Goal: Task Accomplishment & Management: Manage account settings

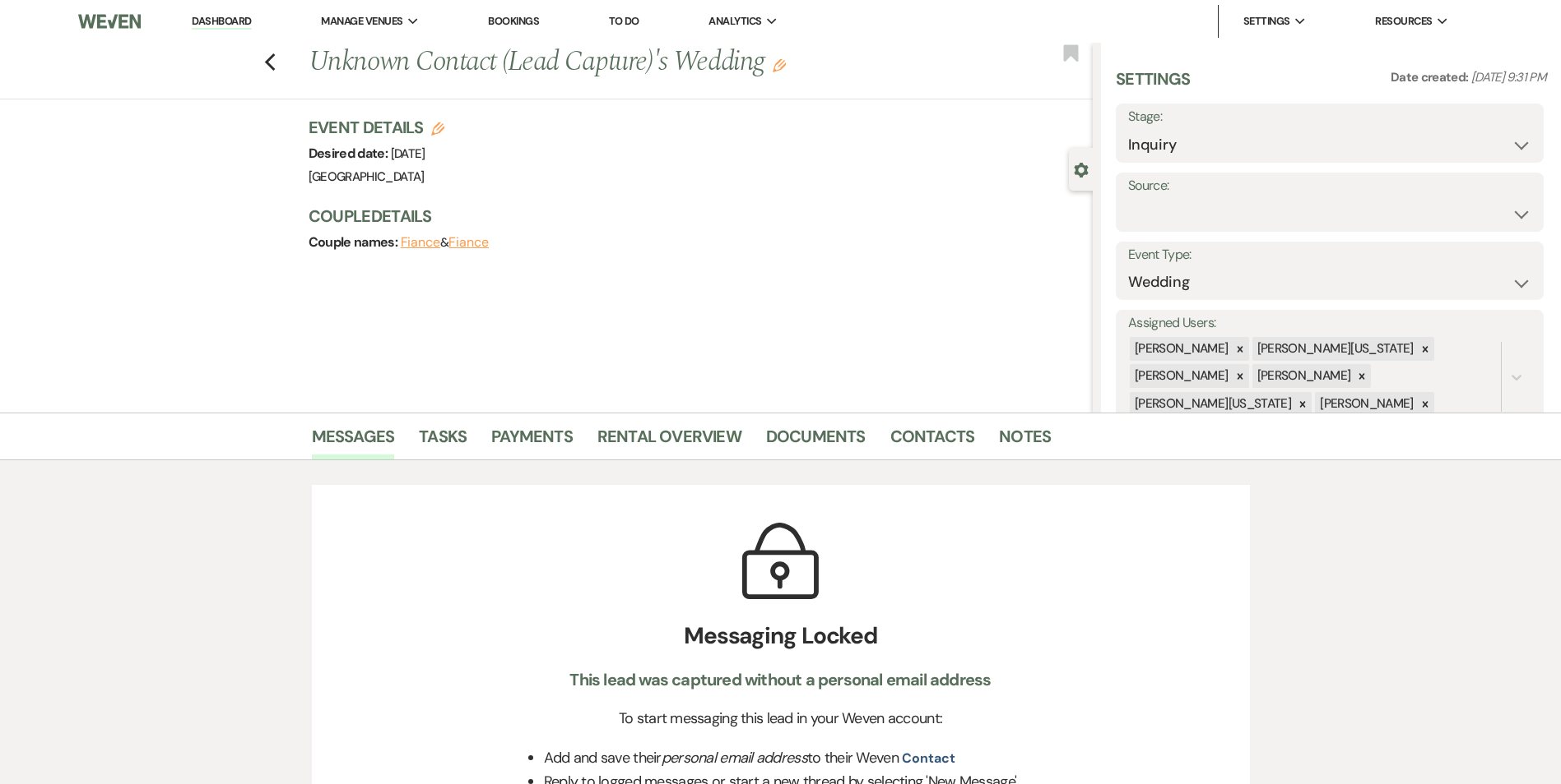
click at [1163, 196] on label "Source:" at bounding box center [1329, 186] width 403 height 24
click at [1202, 157] on select "Inquiry Follow Up Tour Requested Tour Confirmed Toured Proposal Sent Booked Lost" at bounding box center [1329, 145] width 403 height 32
select select "8"
click at [1128, 129] on select "Inquiry Follow Up Tour Requested Tour Confirmed Toured Proposal Sent Booked Lost" at bounding box center [1329, 145] width 403 height 32
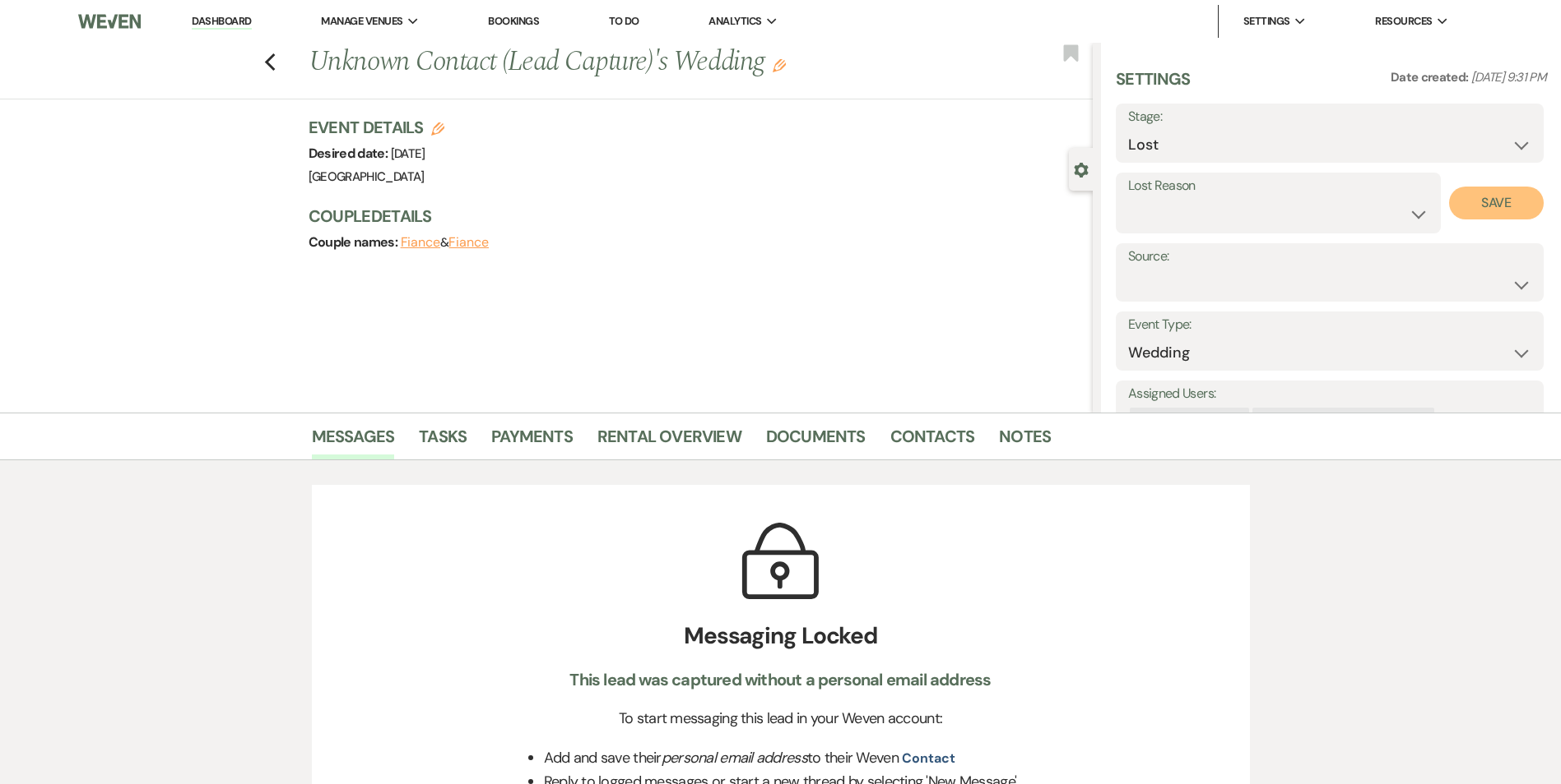
click at [1475, 208] on button "Save" at bounding box center [1495, 203] width 95 height 33
click at [1351, 194] on label "Lost Reason" at bounding box center [1329, 186] width 403 height 24
click at [1341, 205] on select "Booked Elsewhere Budget Date Unavailable No Response Not a Good Match Capacity …" at bounding box center [1329, 214] width 403 height 32
select select "4"
click at [1128, 198] on select "Booked Elsewhere Budget Date Unavailable No Response Not a Good Match Capacity …" at bounding box center [1329, 214] width 403 height 32
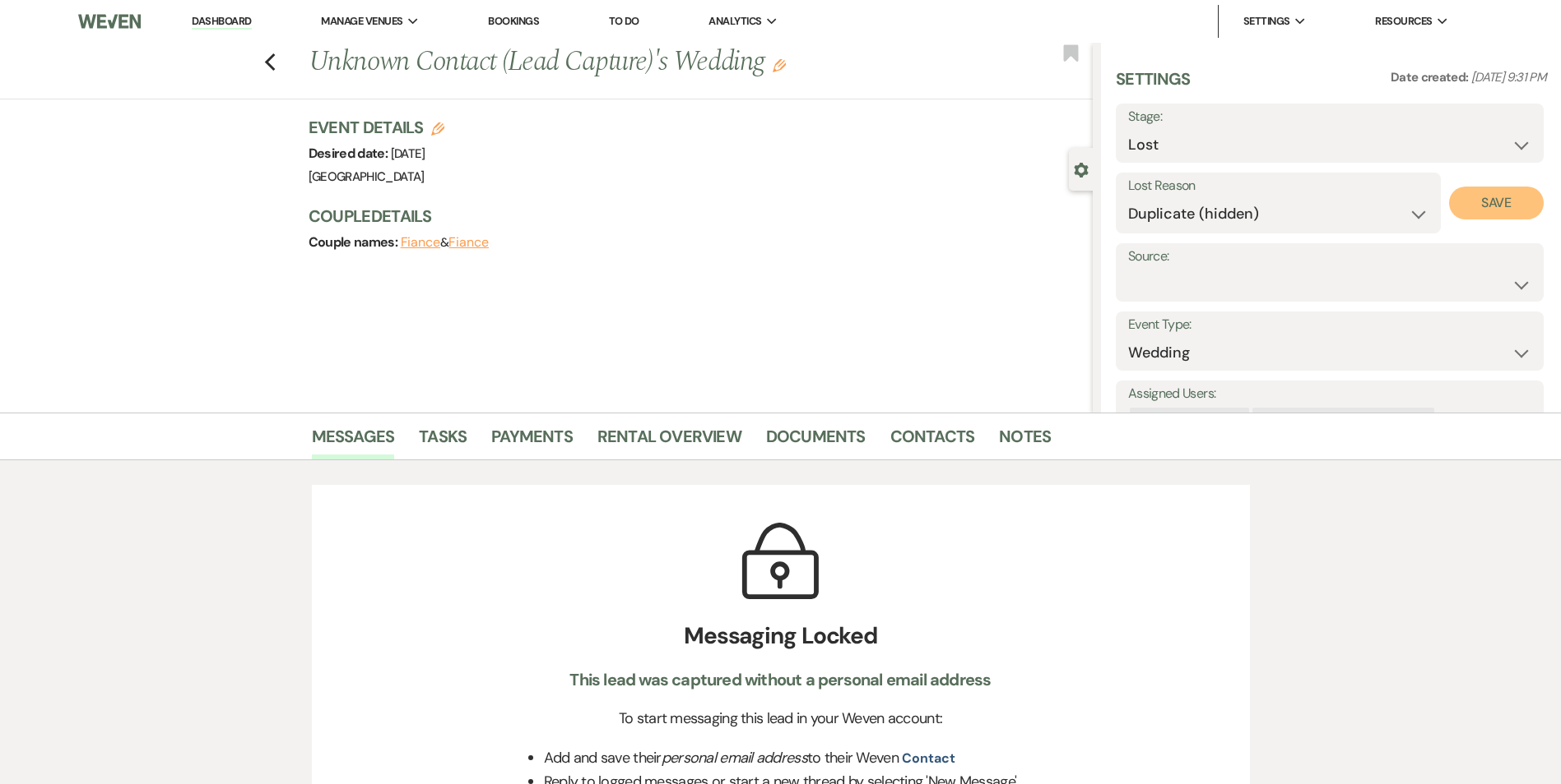
click at [1508, 191] on button "Save" at bounding box center [1495, 203] width 95 height 33
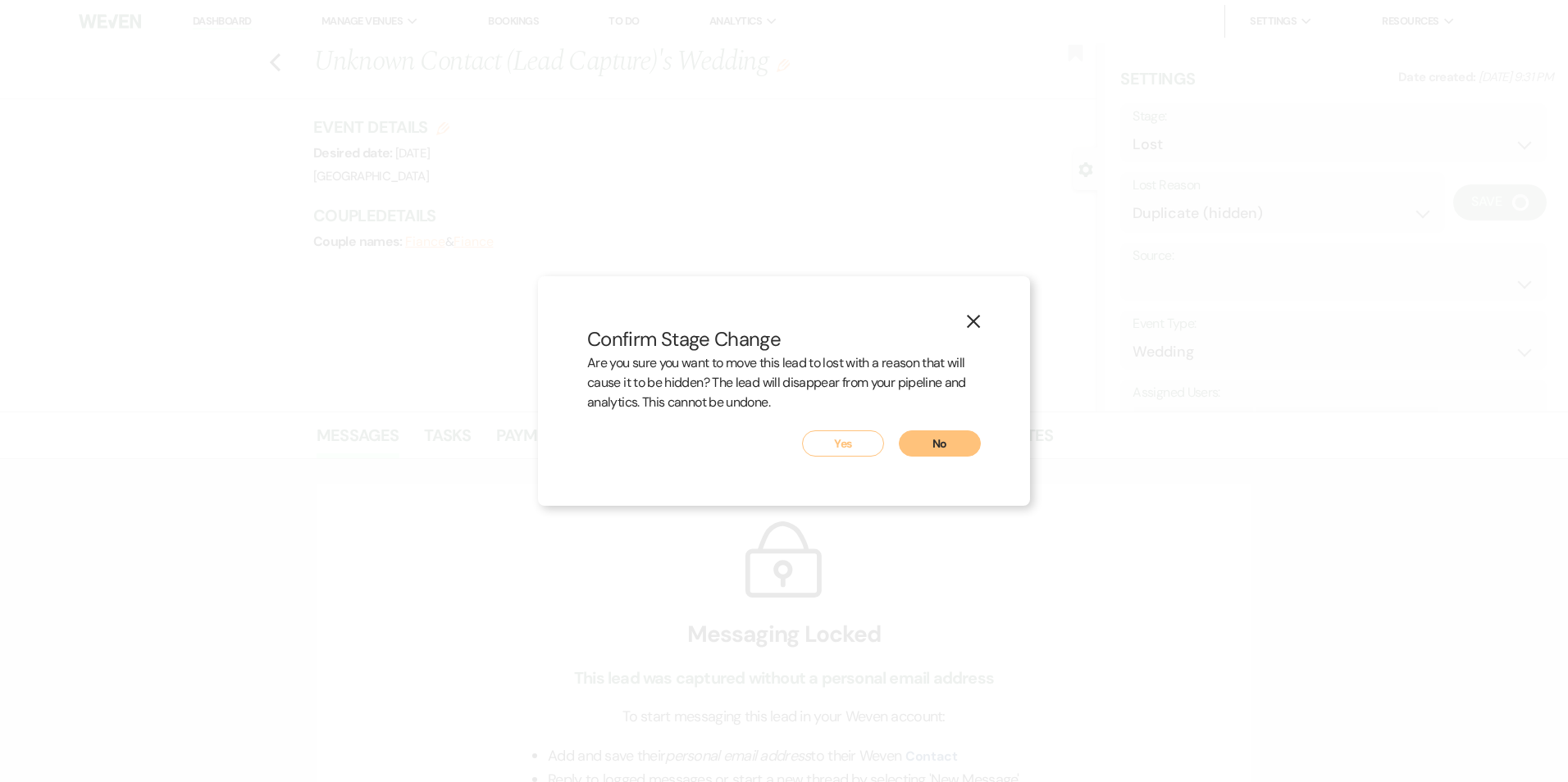
click at [864, 445] on button "Yes" at bounding box center [843, 444] width 82 height 26
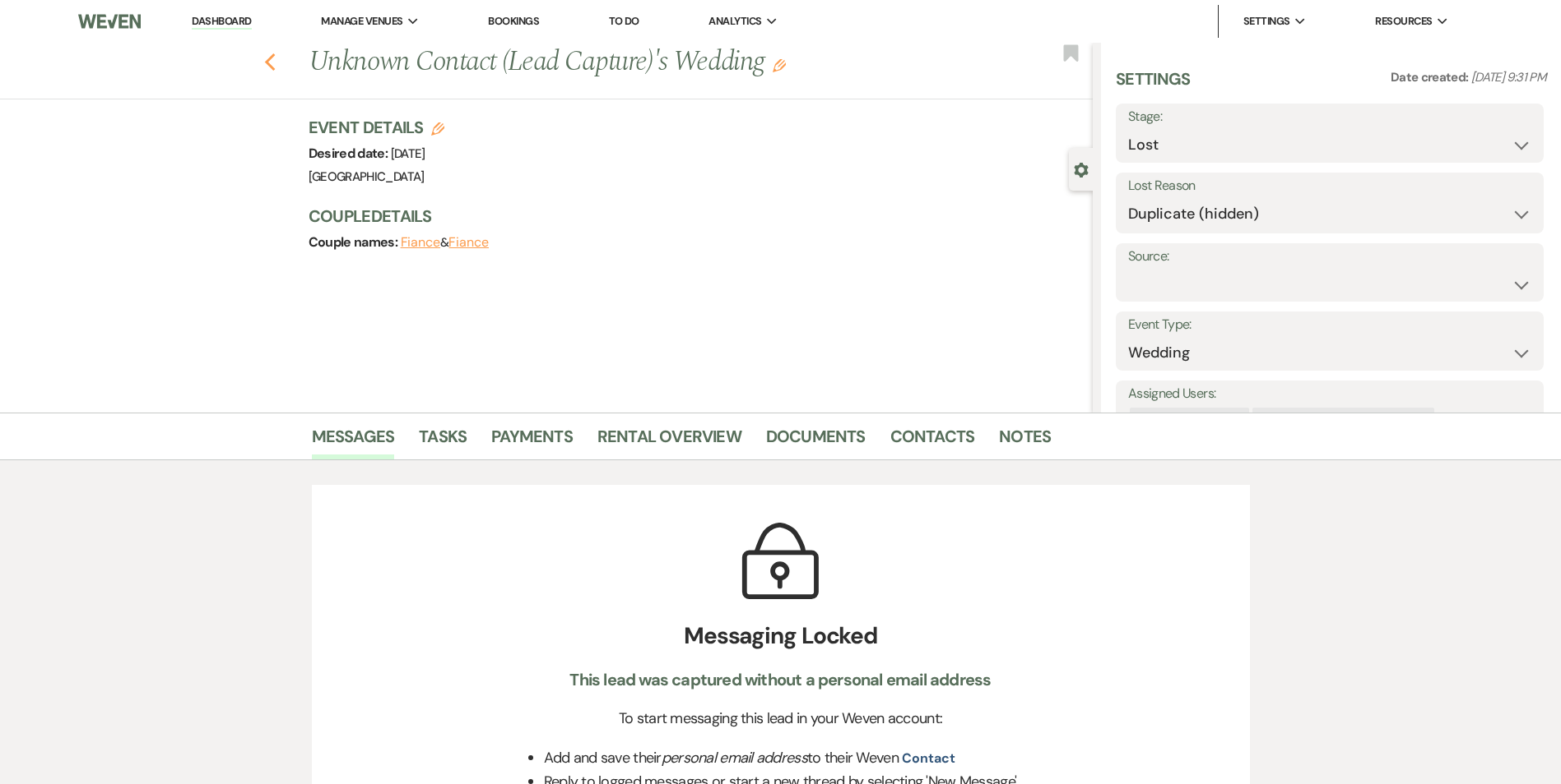
click at [276, 62] on icon "Previous" at bounding box center [270, 62] width 12 height 19
select select "8"
select select "4"
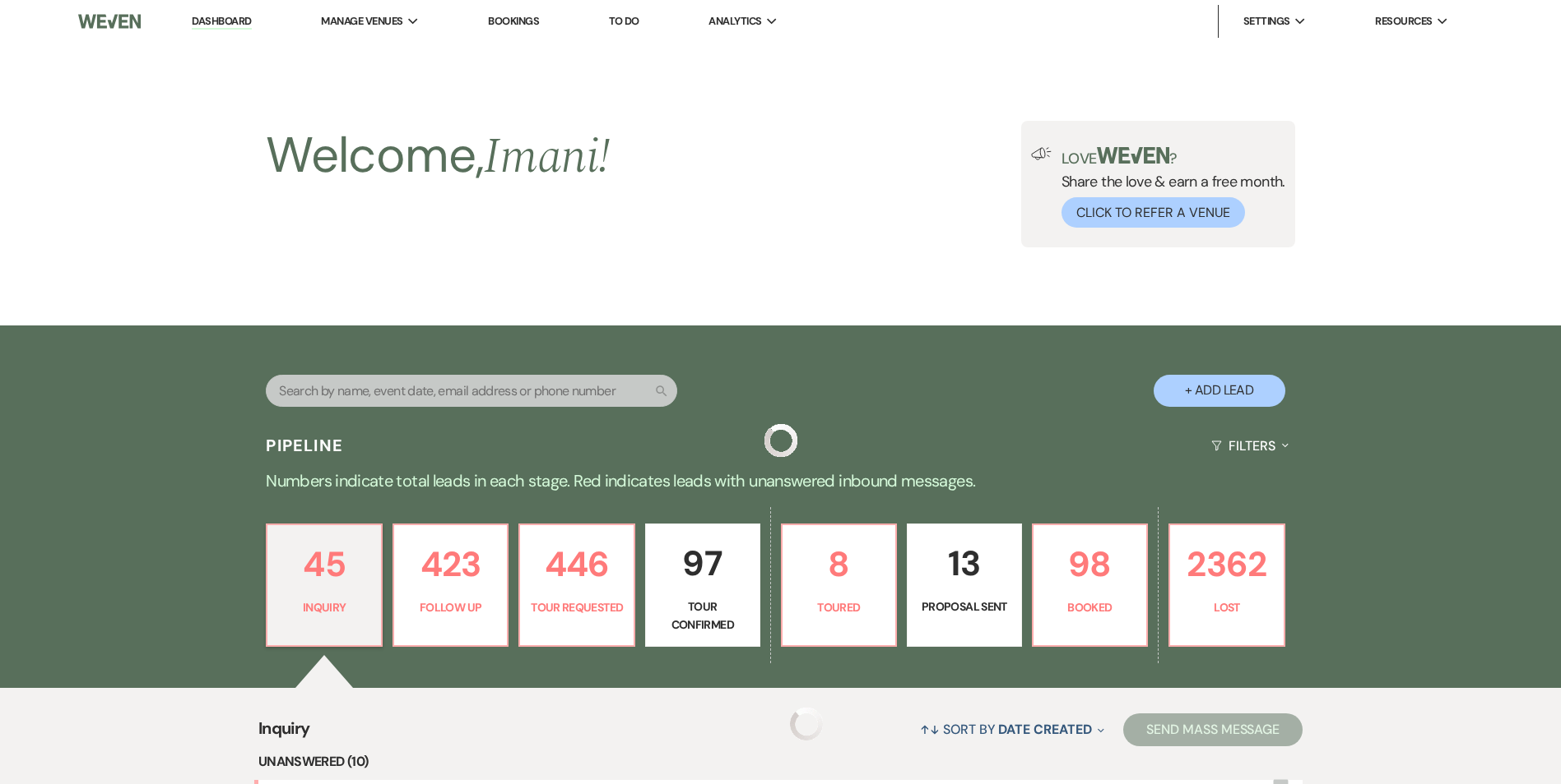
scroll to position [1264, 0]
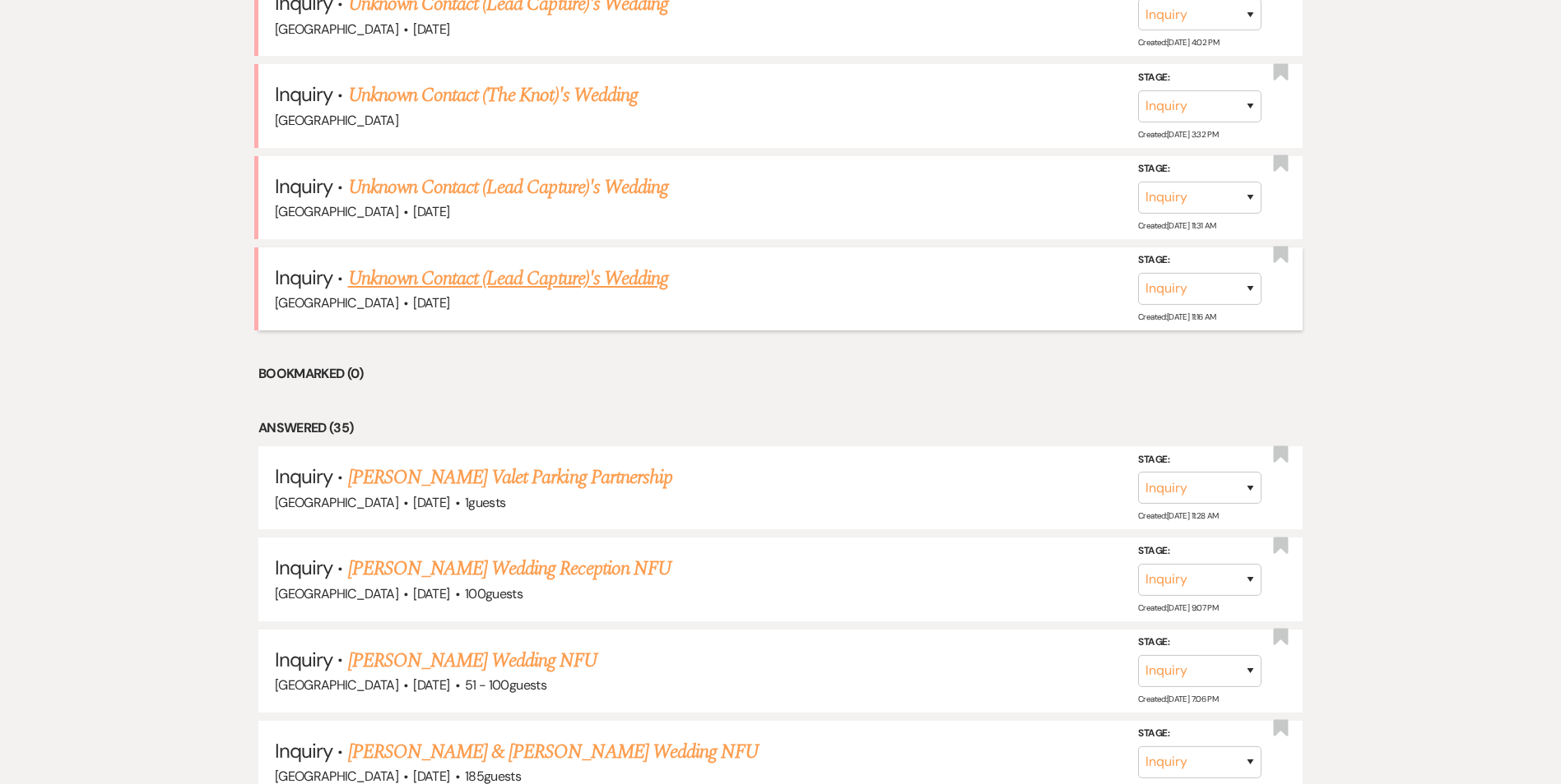
click at [410, 294] on div "Enon Ranch · Sep 27, 2025" at bounding box center [780, 304] width 1011 height 21
click at [412, 277] on link "Unknown Contact (Lead Capture)'s Wedding" at bounding box center [508, 278] width 321 height 29
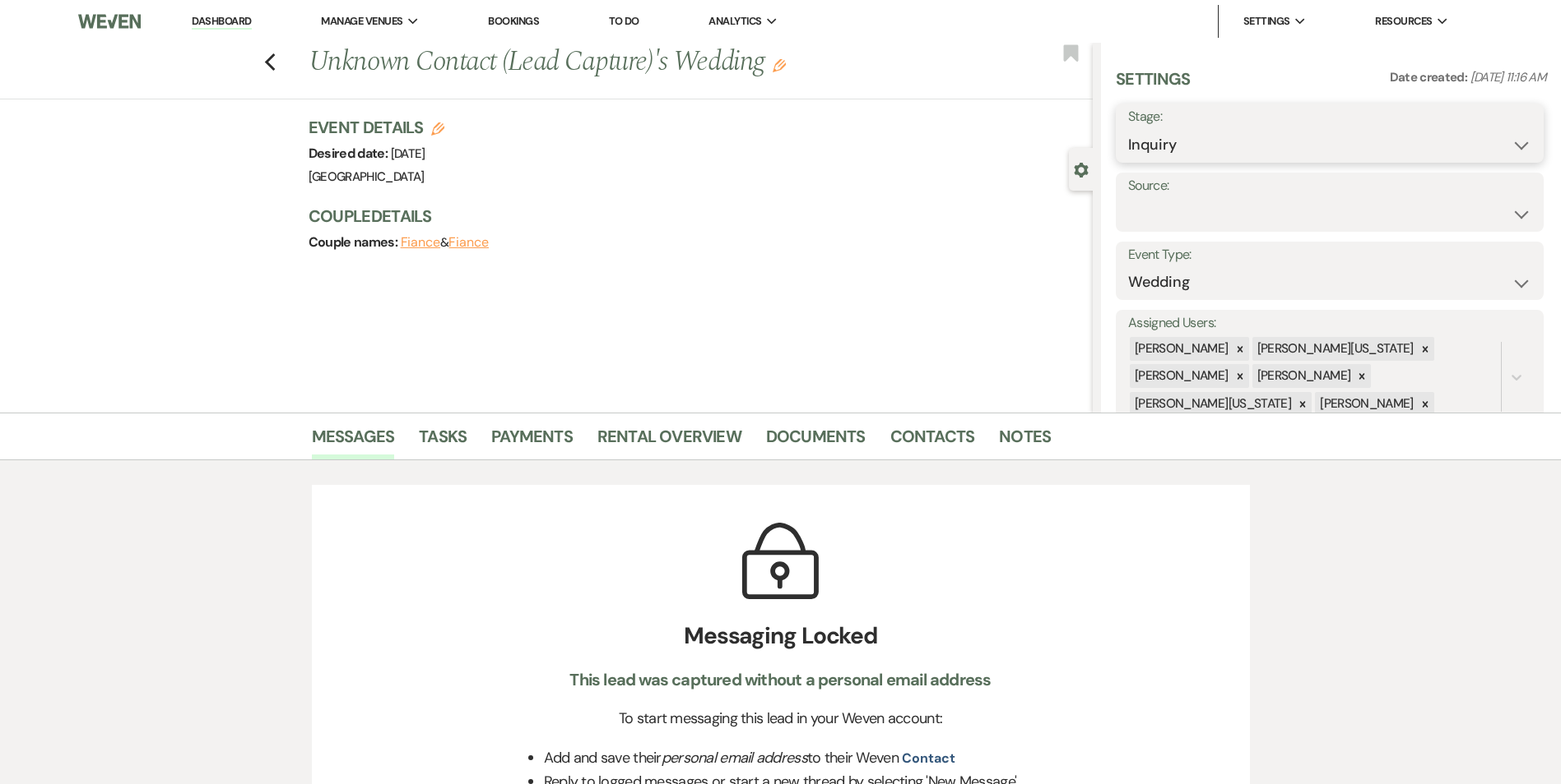
click at [1189, 154] on select "Inquiry Follow Up Tour Requested Tour Confirmed Toured Proposal Sent Booked Lost" at bounding box center [1329, 145] width 403 height 32
select select "8"
click at [1128, 129] on select "Inquiry Follow Up Tour Requested Tour Confirmed Toured Proposal Sent Booked Lost" at bounding box center [1329, 145] width 403 height 32
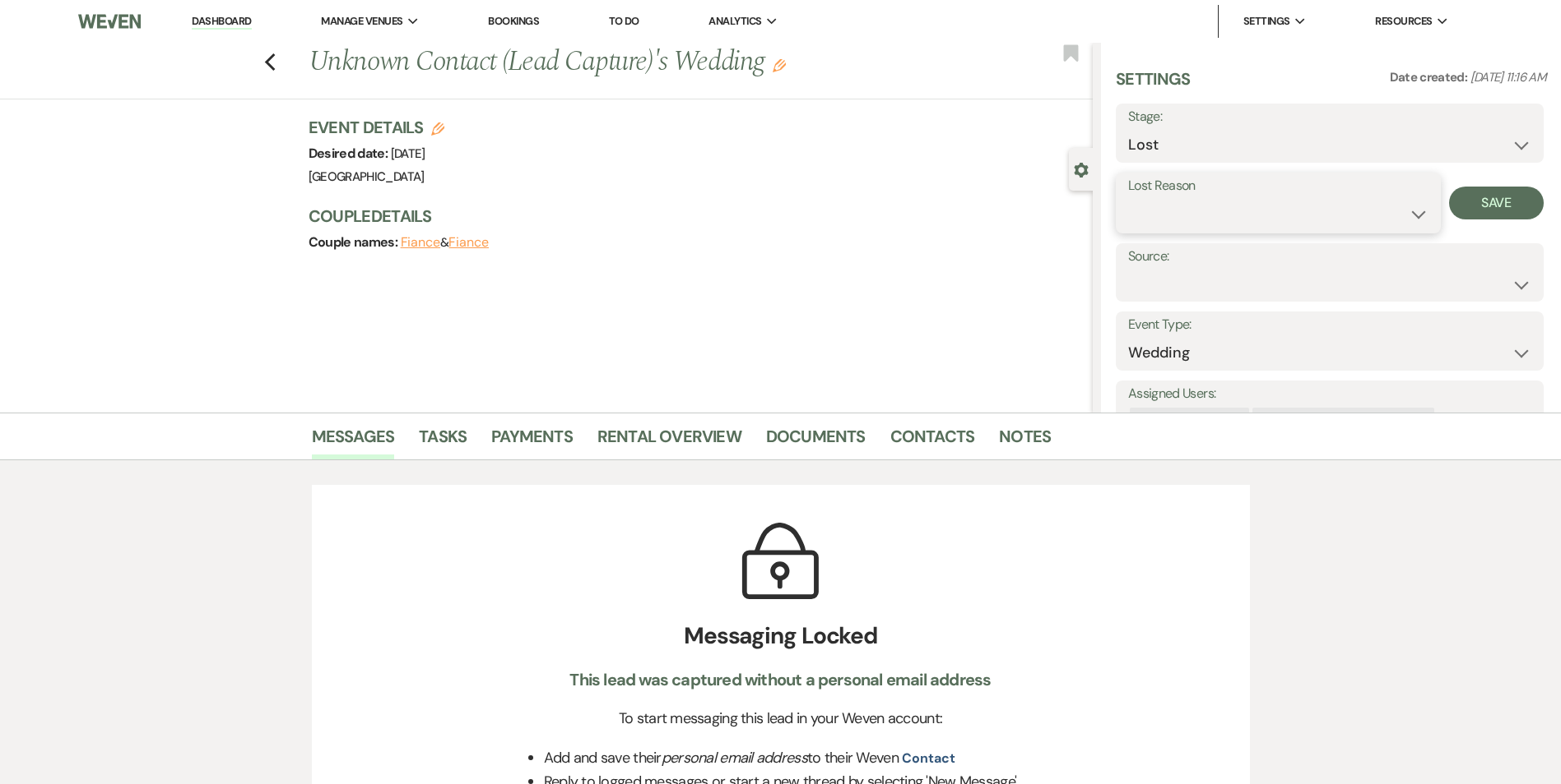
click at [1212, 226] on select "Booked Elsewhere Budget Date Unavailable No Response Not a Good Match Capacity …" at bounding box center [1278, 214] width 300 height 32
select select "4"
click at [1128, 198] on select "Booked Elsewhere Budget Date Unavailable No Response Not a Good Match Capacity …" at bounding box center [1278, 214] width 300 height 32
click at [1468, 204] on button "Save" at bounding box center [1495, 203] width 95 height 33
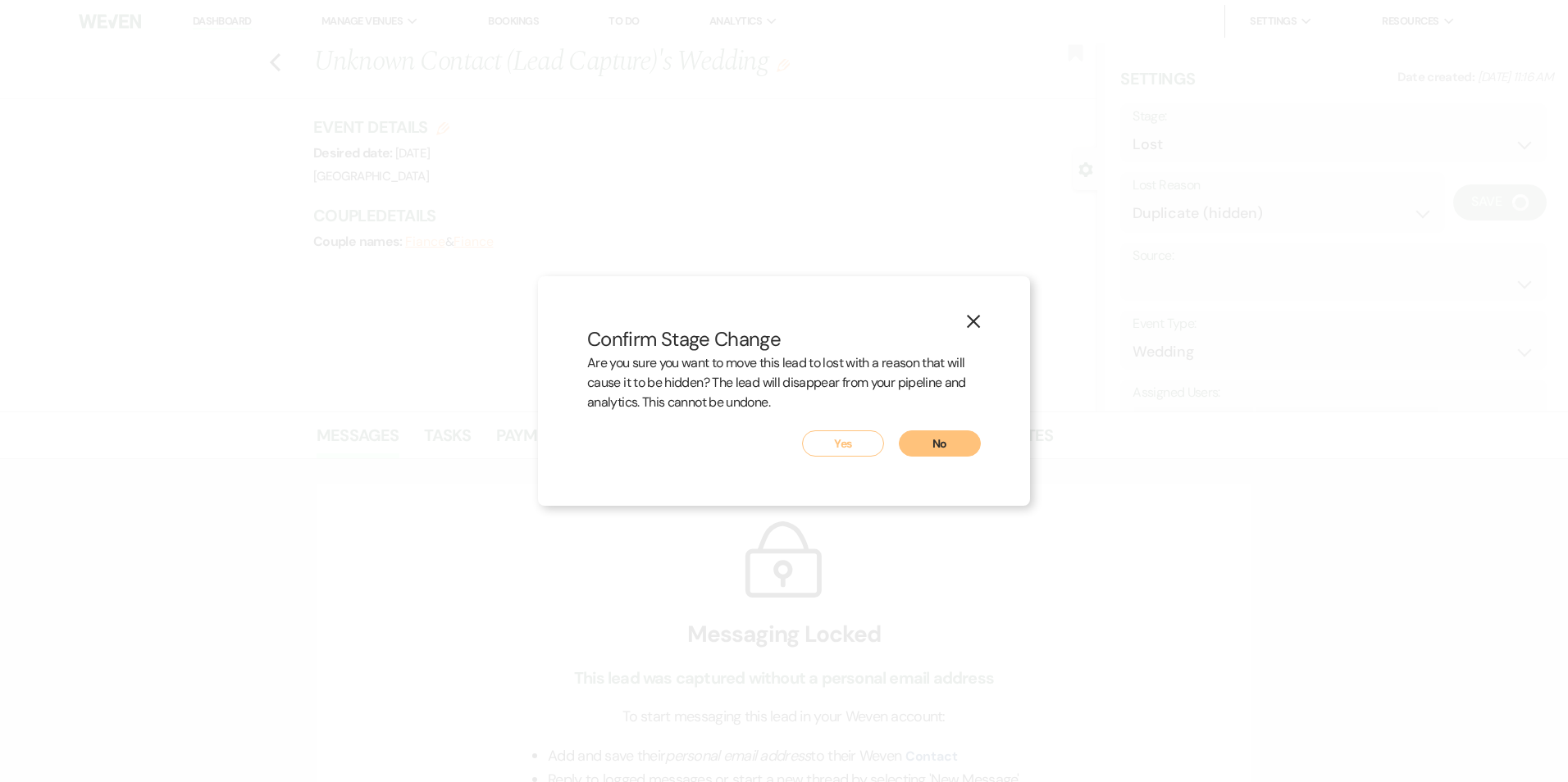
click at [862, 451] on button "Yes" at bounding box center [843, 444] width 82 height 26
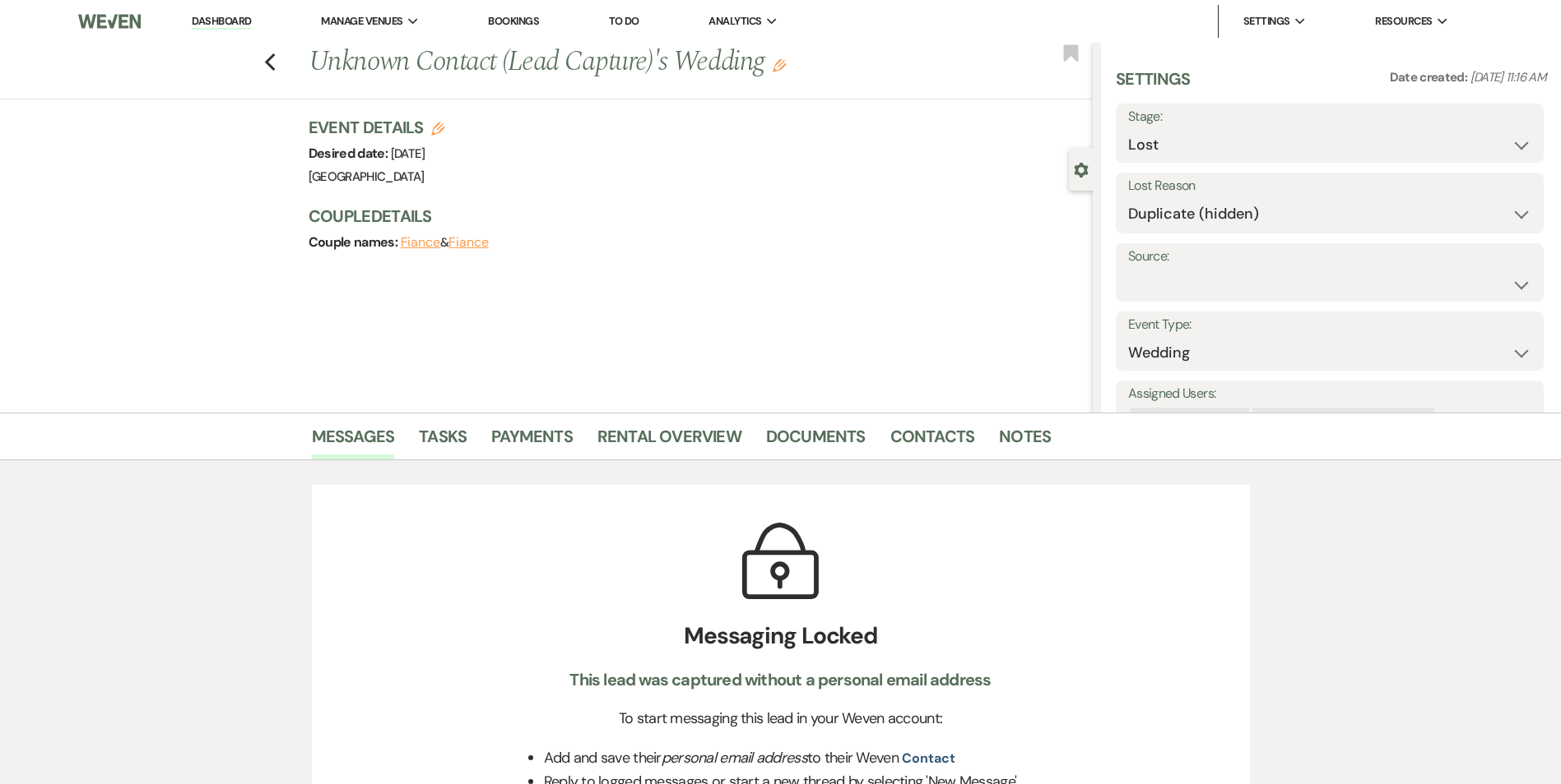
click at [284, 56] on div "Previous Unknown Contact (Lead Capture)'s Wedding Edit Bookmark" at bounding box center [542, 71] width 1101 height 57
click at [276, 63] on icon "Previous" at bounding box center [270, 62] width 12 height 19
select select "8"
select select "4"
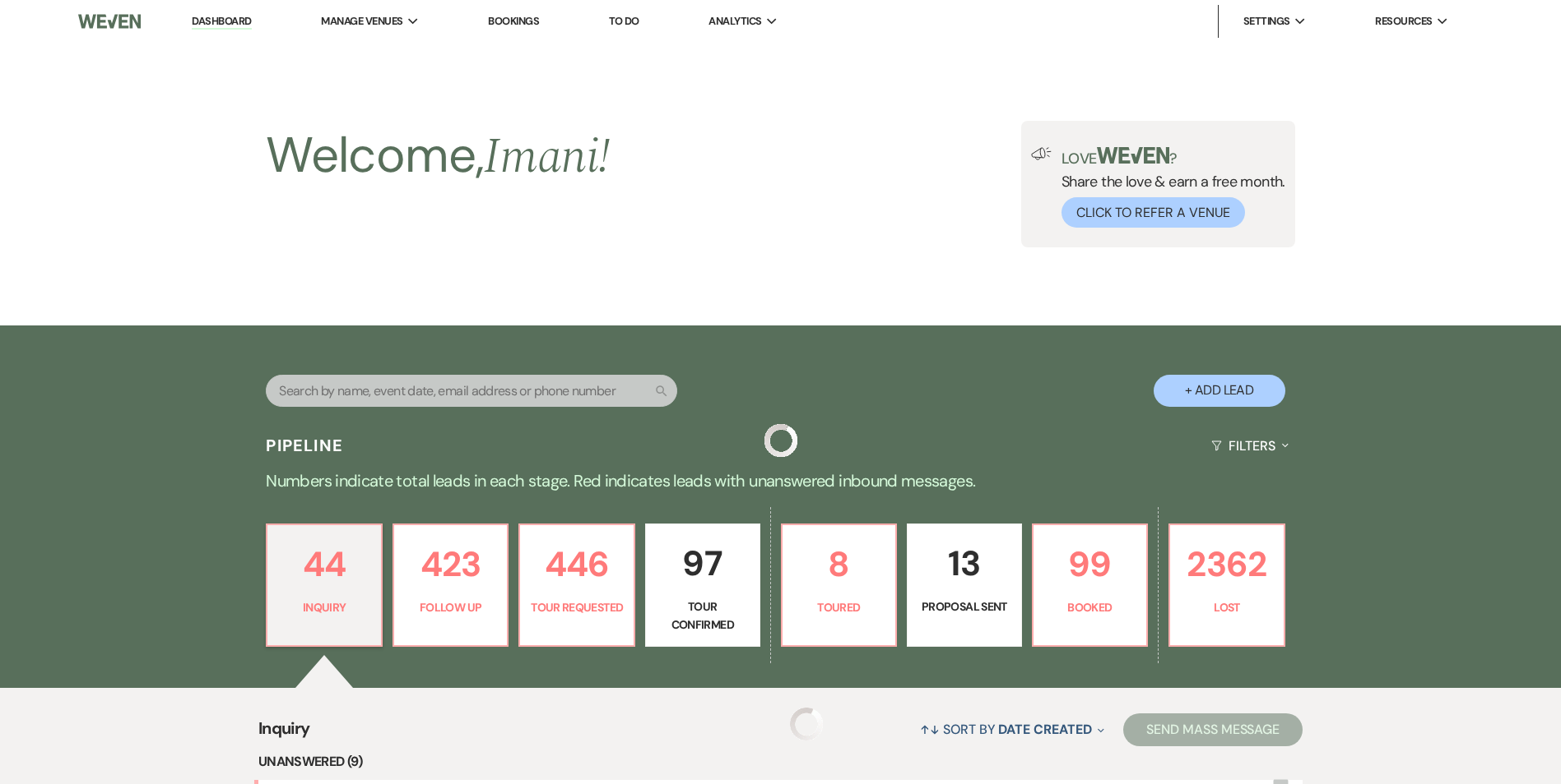
scroll to position [1264, 0]
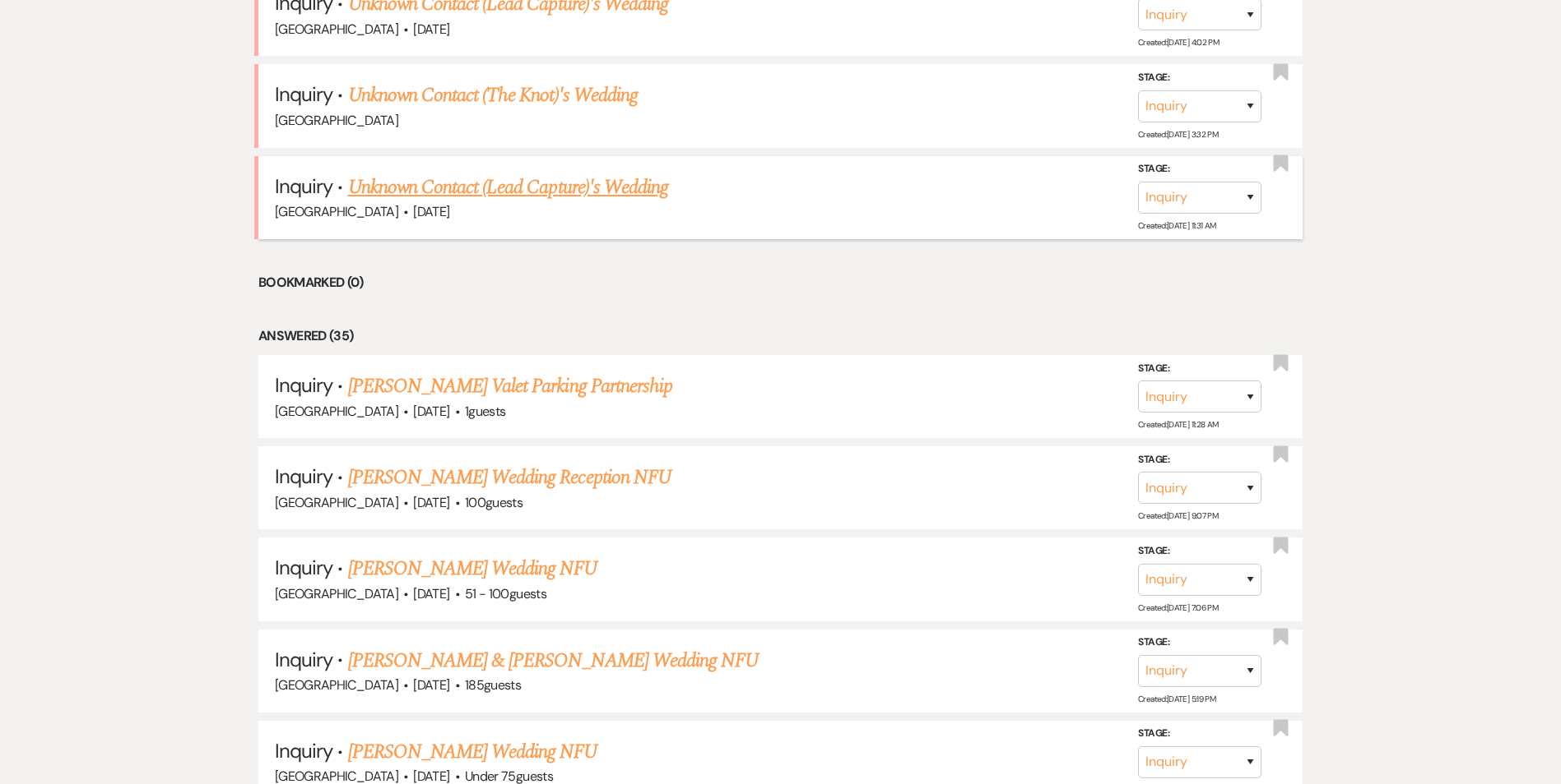
click at [413, 205] on span "Oct 4, 2025" at bounding box center [430, 211] width 36 height 18
click at [417, 191] on link "Unknown Contact (Lead Capture)'s Wedding" at bounding box center [508, 187] width 321 height 29
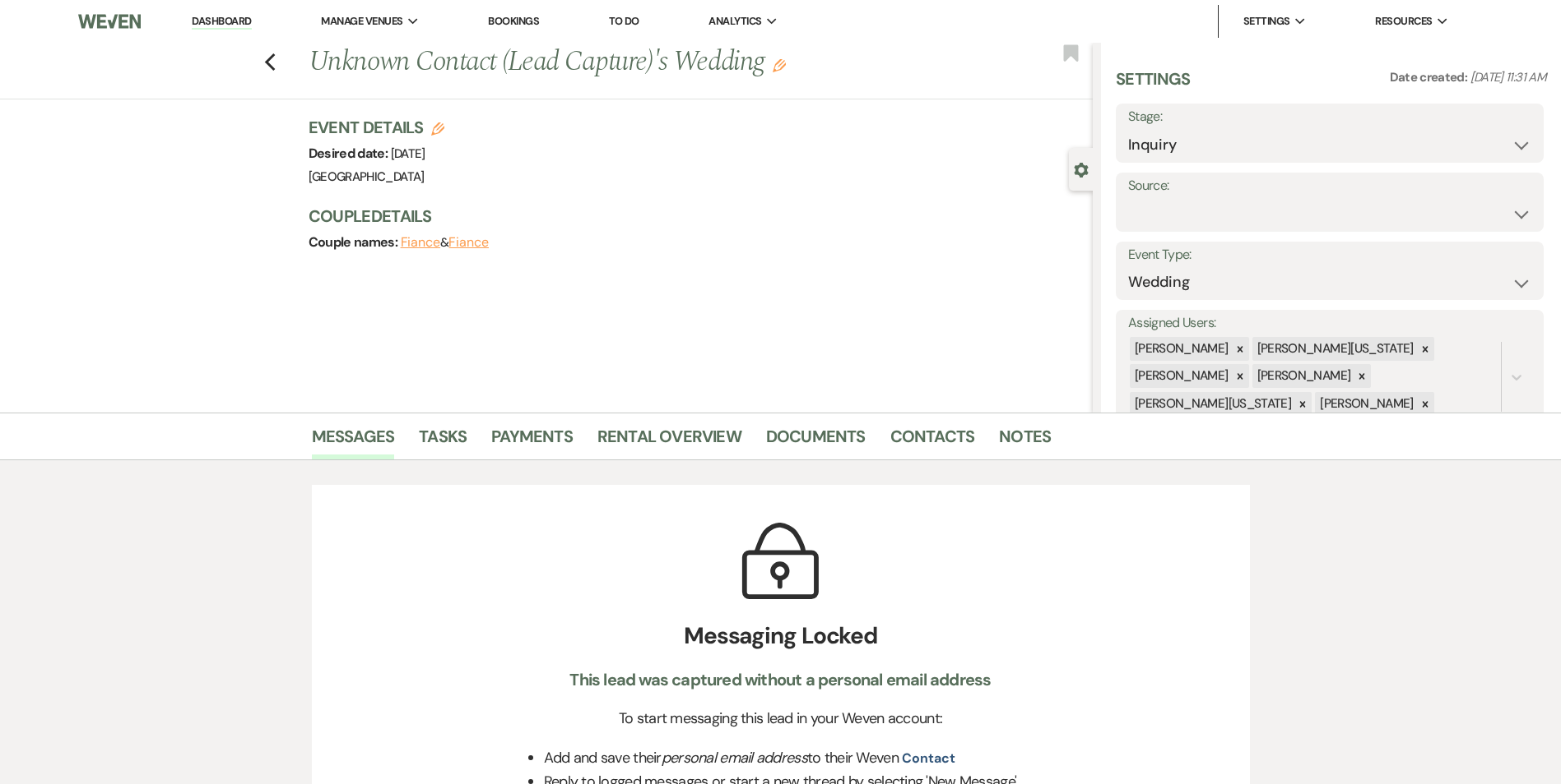
click at [1227, 106] on label "Stage:" at bounding box center [1329, 117] width 403 height 24
click at [1227, 125] on label "Stage:" at bounding box center [1329, 117] width 403 height 24
click at [1227, 126] on label "Stage:" at bounding box center [1329, 117] width 403 height 24
drag, startPoint x: 1227, startPoint y: 130, endPoint x: 1231, endPoint y: 143, distance: 13.6
click at [1227, 130] on select "Inquiry Follow Up Tour Requested Tour Confirmed Toured Proposal Sent Booked Lost" at bounding box center [1329, 145] width 403 height 32
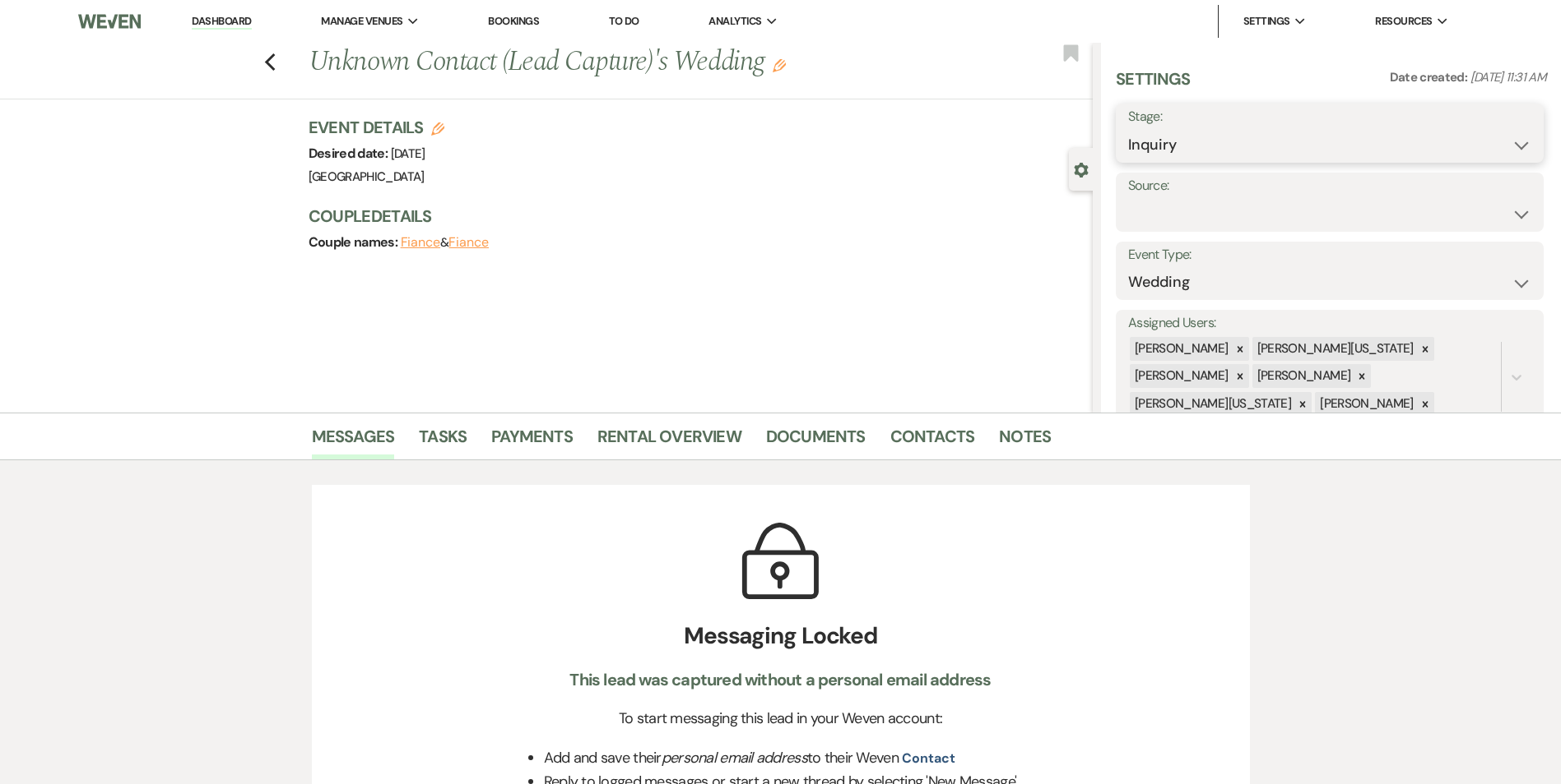
select select "8"
click at [1128, 129] on select "Inquiry Follow Up Tour Requested Tour Confirmed Toured Proposal Sent Booked Lost" at bounding box center [1329, 145] width 403 height 32
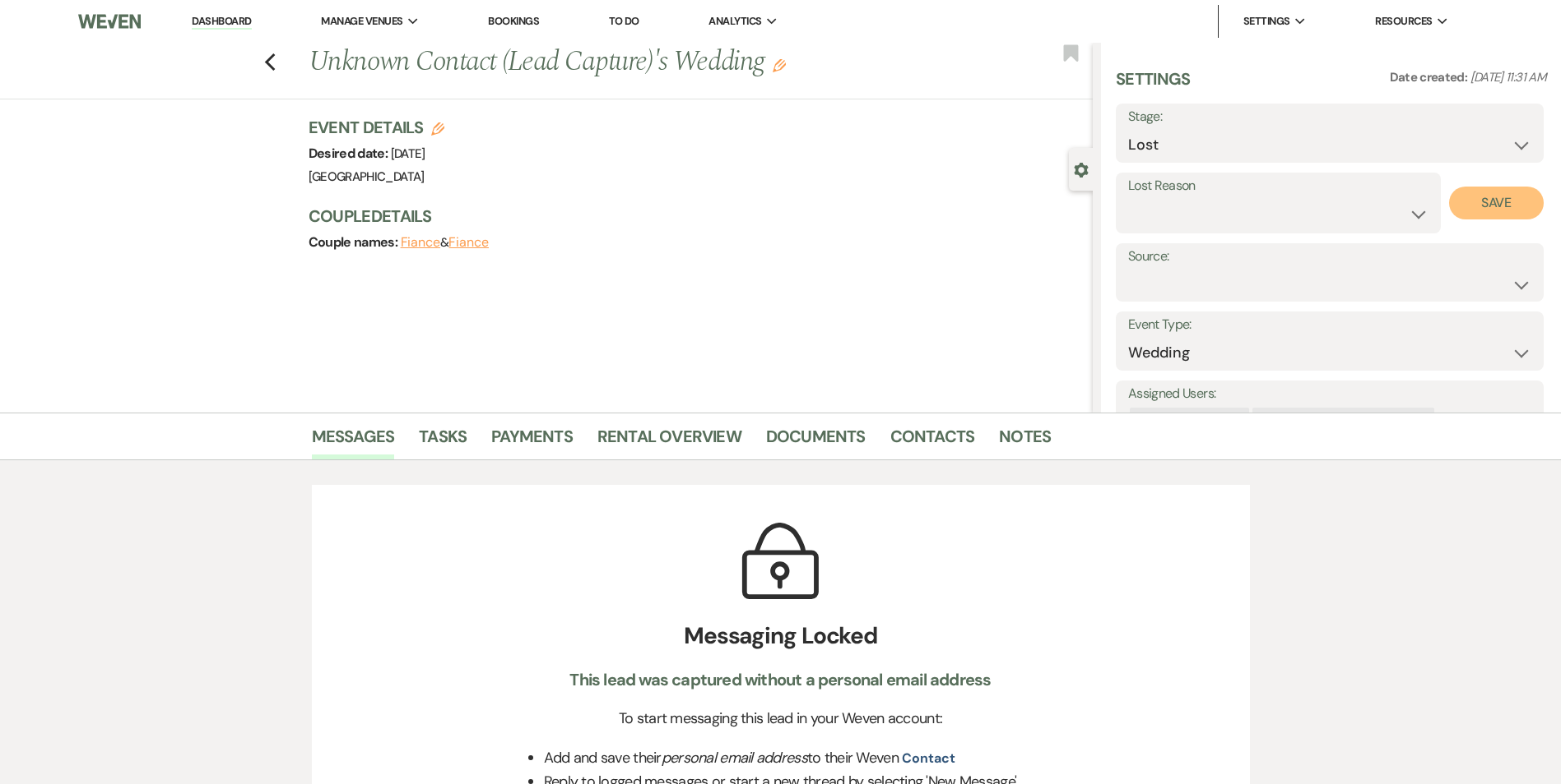
click at [1484, 200] on button "Save" at bounding box center [1495, 203] width 95 height 33
click at [1412, 219] on select "Booked Elsewhere Budget Date Unavailable No Response Not a Good Match Capacity …" at bounding box center [1329, 214] width 403 height 32
select select "4"
click at [1128, 198] on select "Booked Elsewhere Budget Date Unavailable No Response Not a Good Match Capacity …" at bounding box center [1329, 214] width 403 height 32
click at [1508, 191] on button "Save" at bounding box center [1495, 203] width 95 height 33
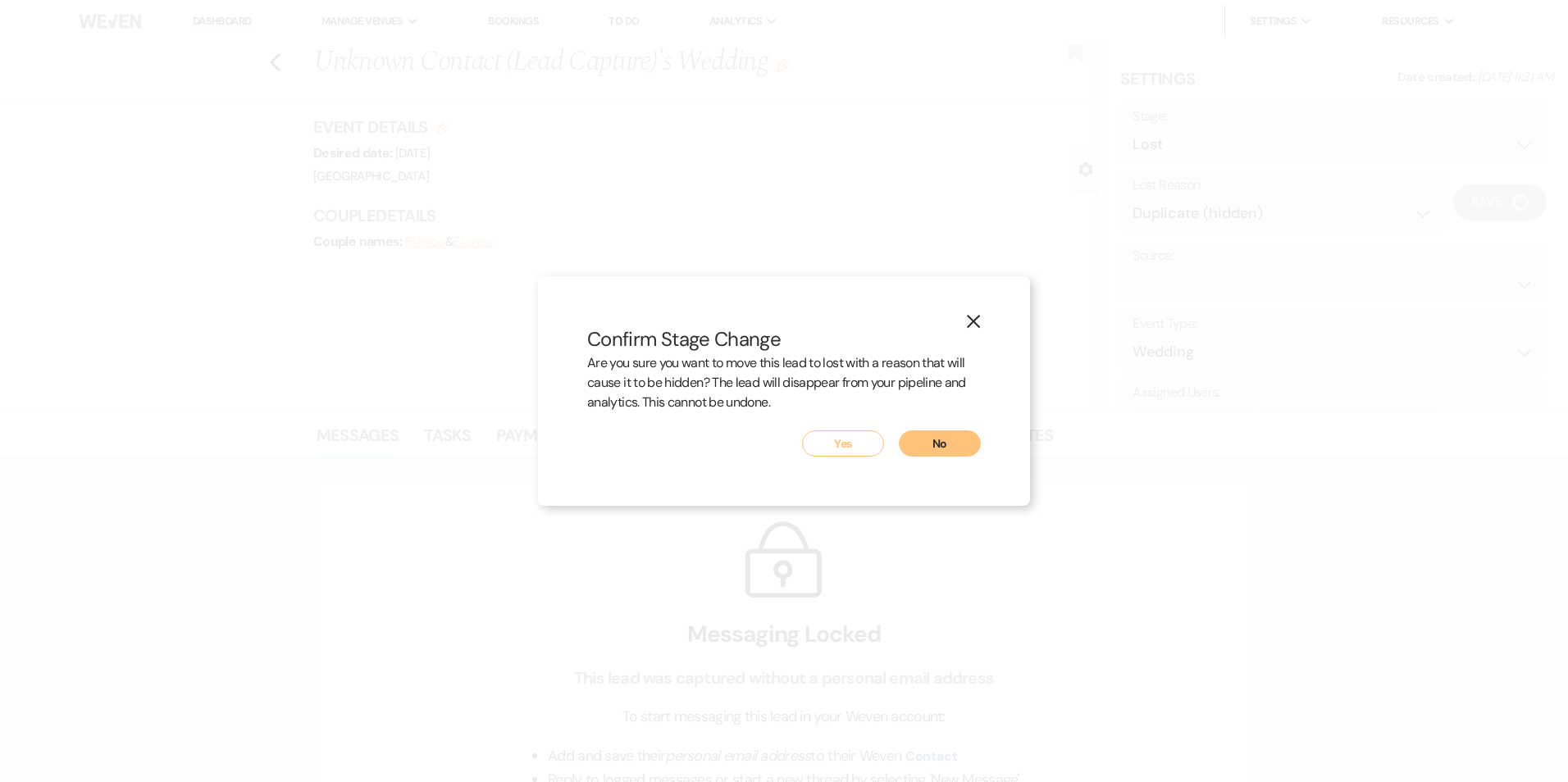
click at [867, 437] on button "Yes" at bounding box center [843, 444] width 82 height 26
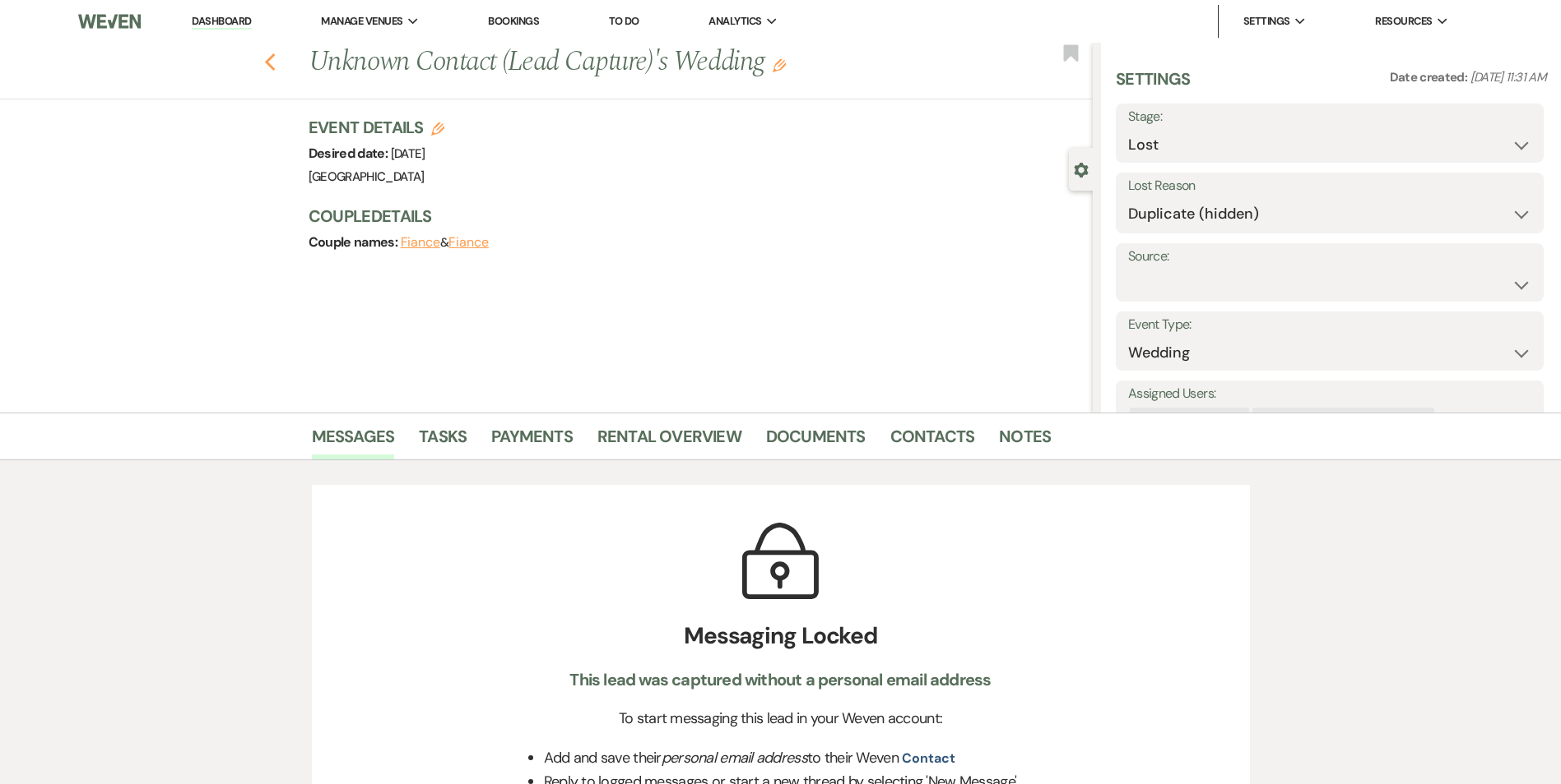
click at [274, 63] on use "button" at bounding box center [269, 62] width 11 height 18
select select "8"
select select "4"
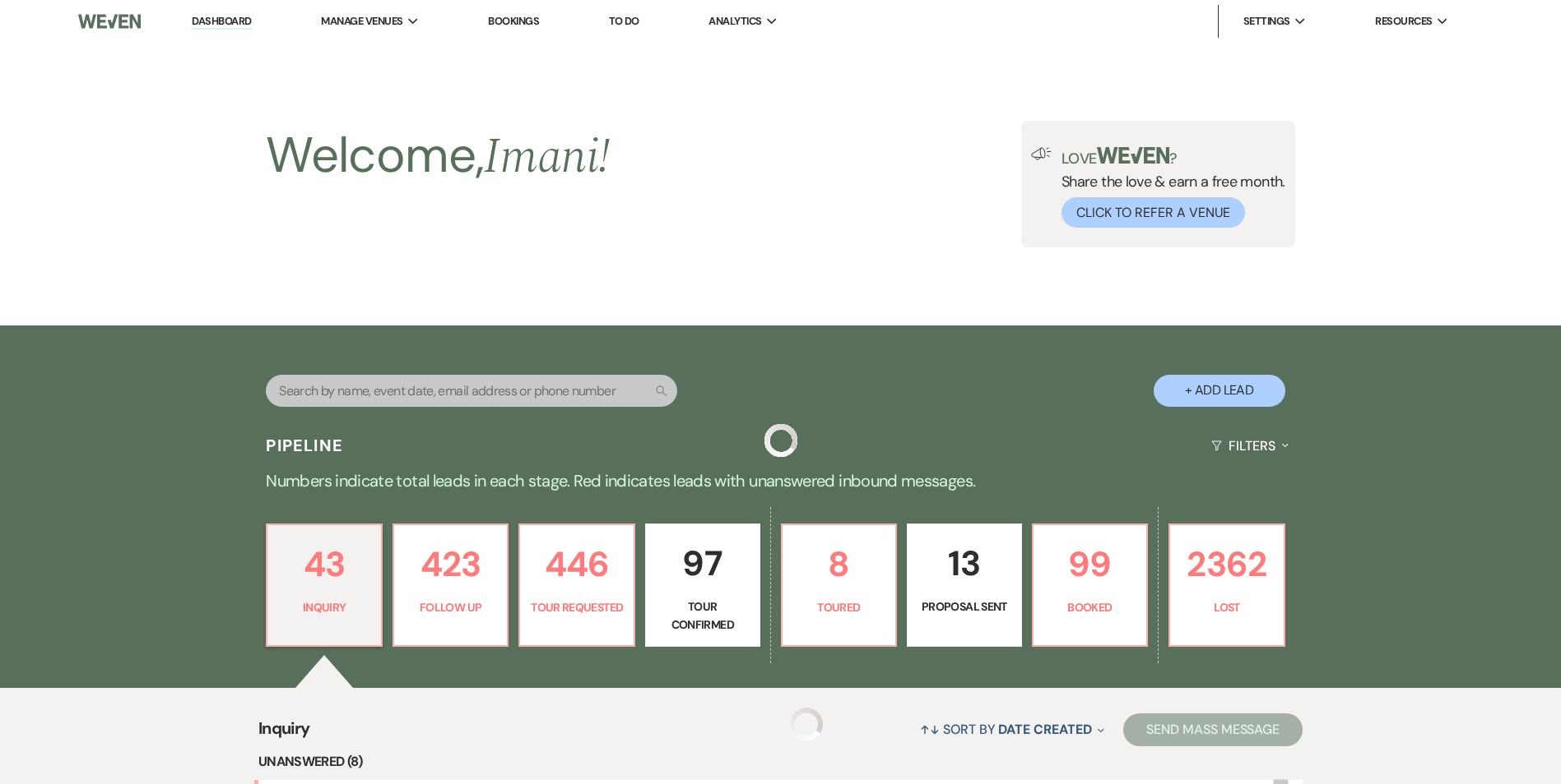
scroll to position [1264, 0]
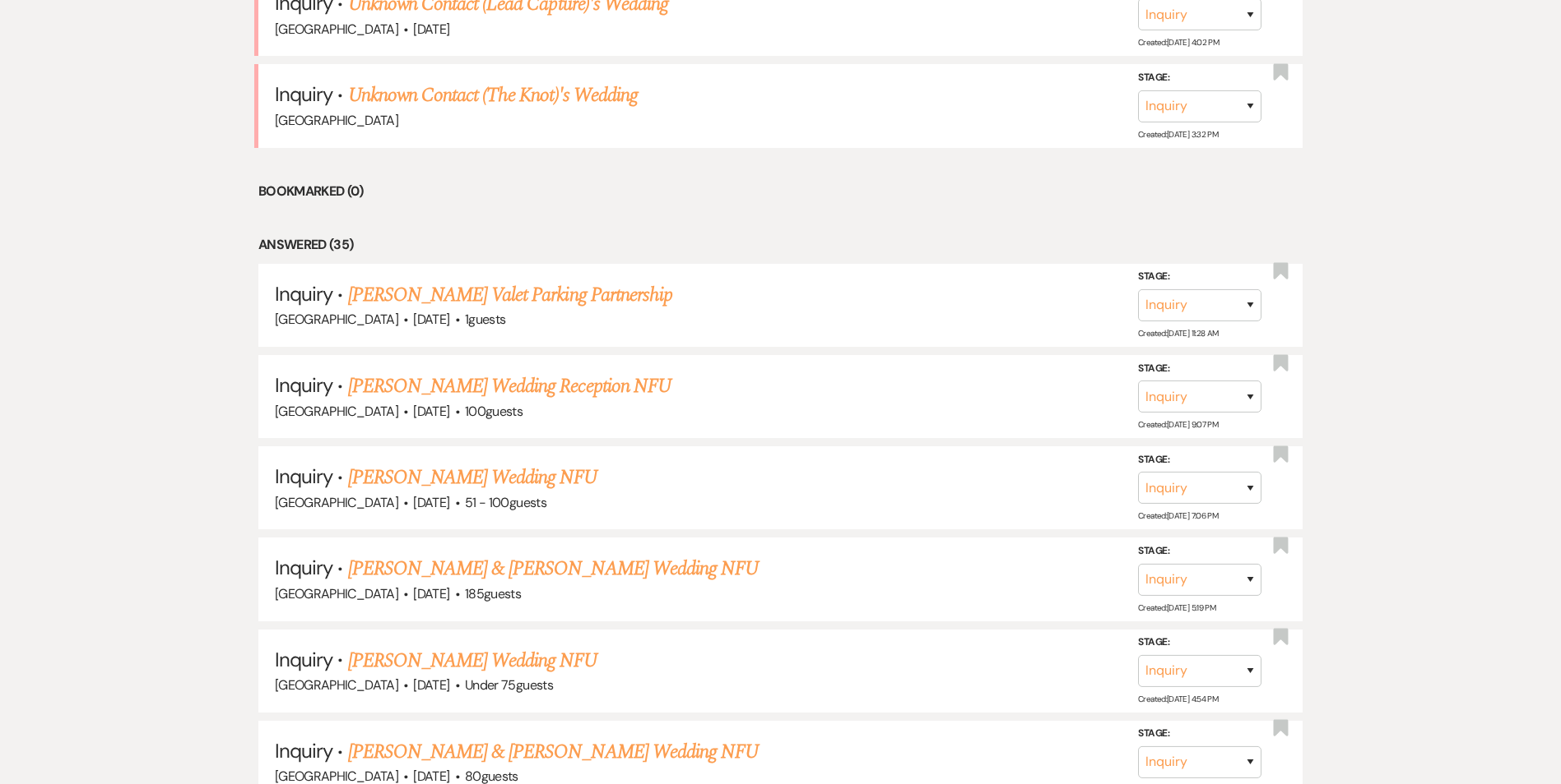
click at [499, 94] on link "Unknown Contact (The Knot)'s Wedding" at bounding box center [492, 95] width 290 height 29
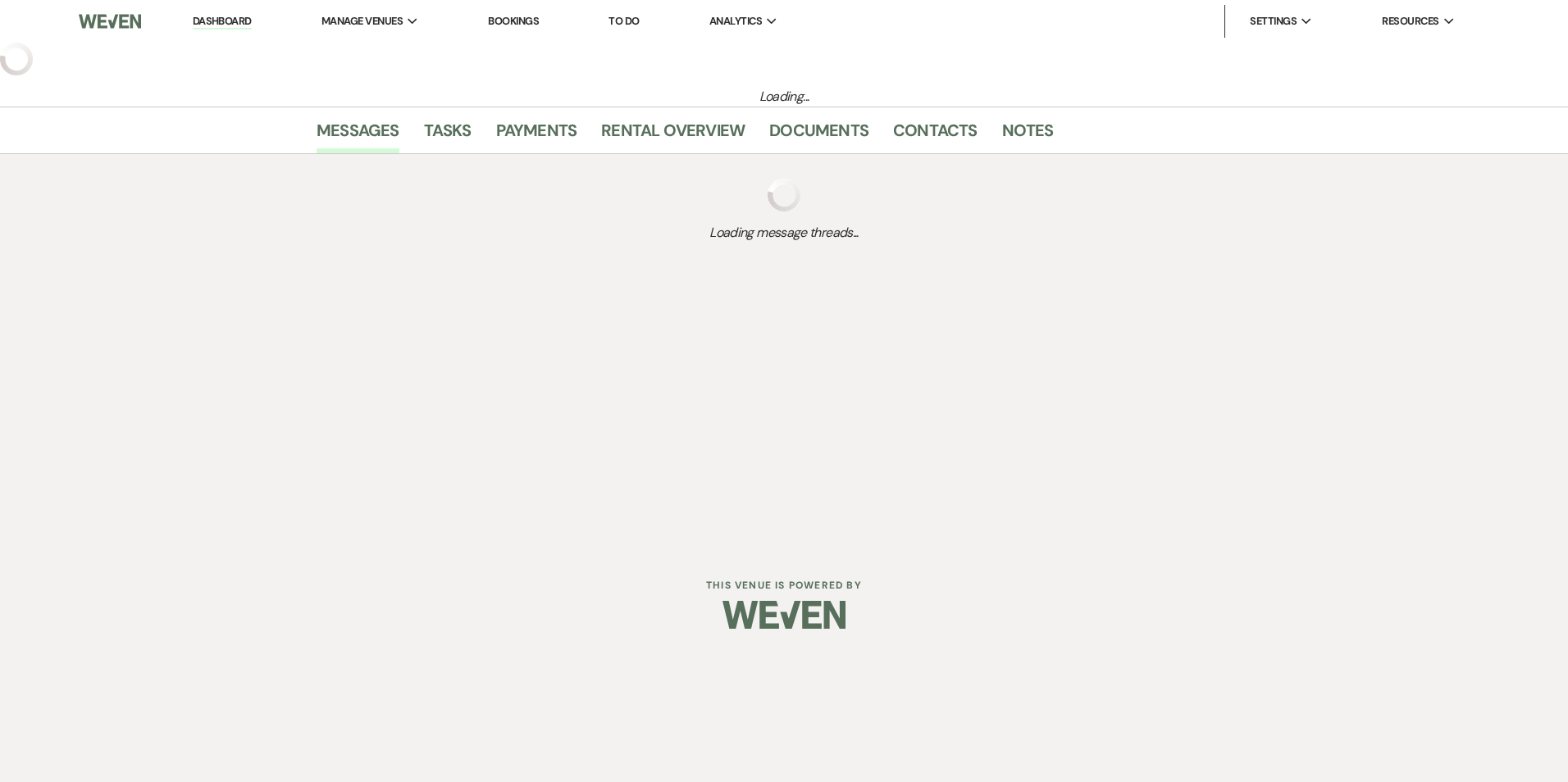
select select "2"
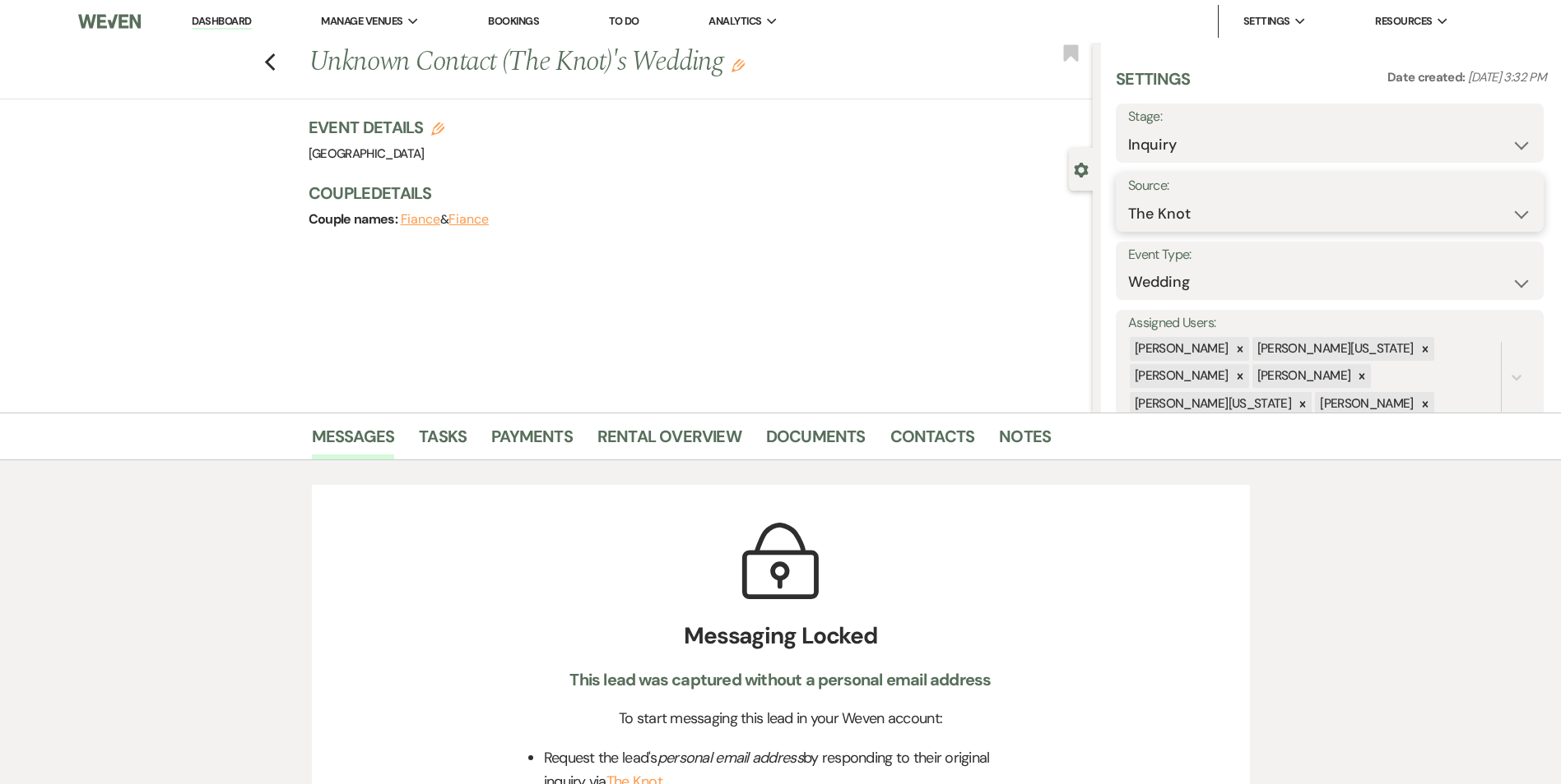
click at [1186, 210] on select "Weven Venue Website Instagram Facebook Pinterest Google The Knot Wedding Wire H…" at bounding box center [1329, 214] width 403 height 32
click at [970, 204] on div "Couple Details Couple names: Fiance & Fiance" at bounding box center [692, 206] width 768 height 50
click at [283, 61] on div "Previous Unknown Contact (The Knot)'s Wedding Edit Bookmark" at bounding box center [542, 71] width 1101 height 57
click at [268, 61] on div "Previous Unknown Contact (The Knot)'s Wedding Edit Bookmark" at bounding box center [542, 71] width 1101 height 57
click at [274, 57] on use "button" at bounding box center [269, 62] width 11 height 18
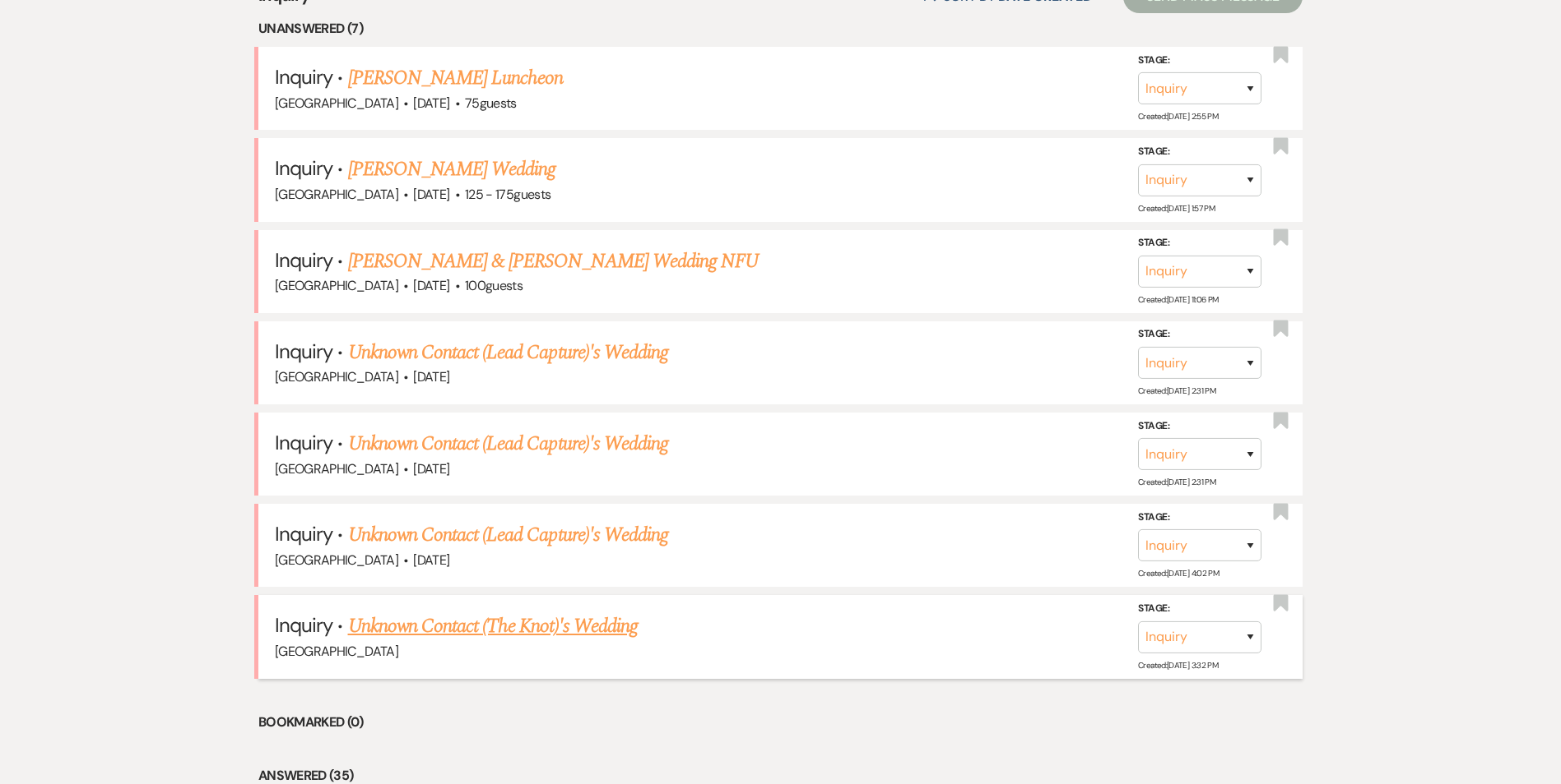
scroll to position [689, 0]
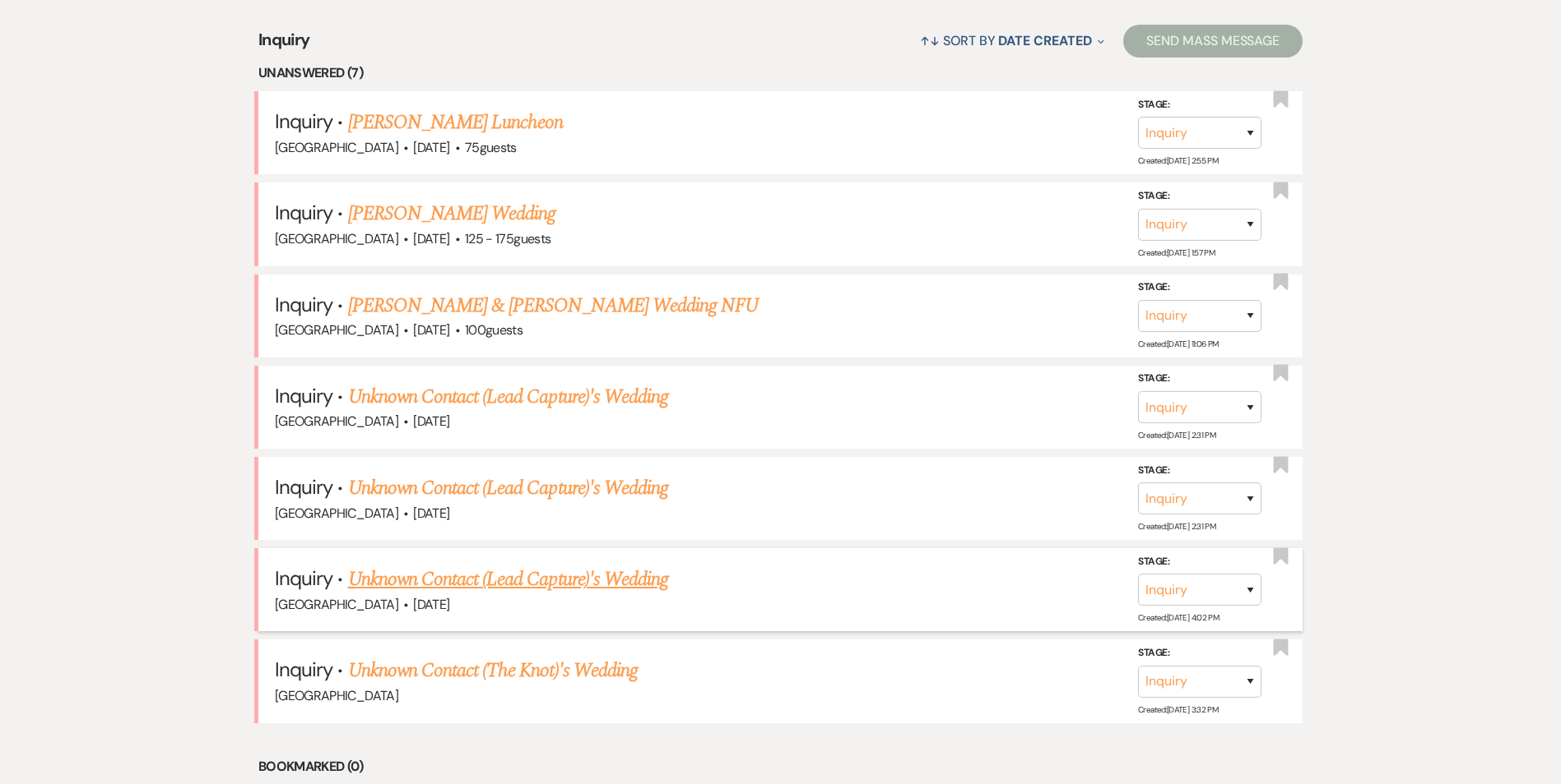
click at [387, 565] on link "Unknown Contact (Lead Capture)'s Wedding" at bounding box center [508, 579] width 321 height 29
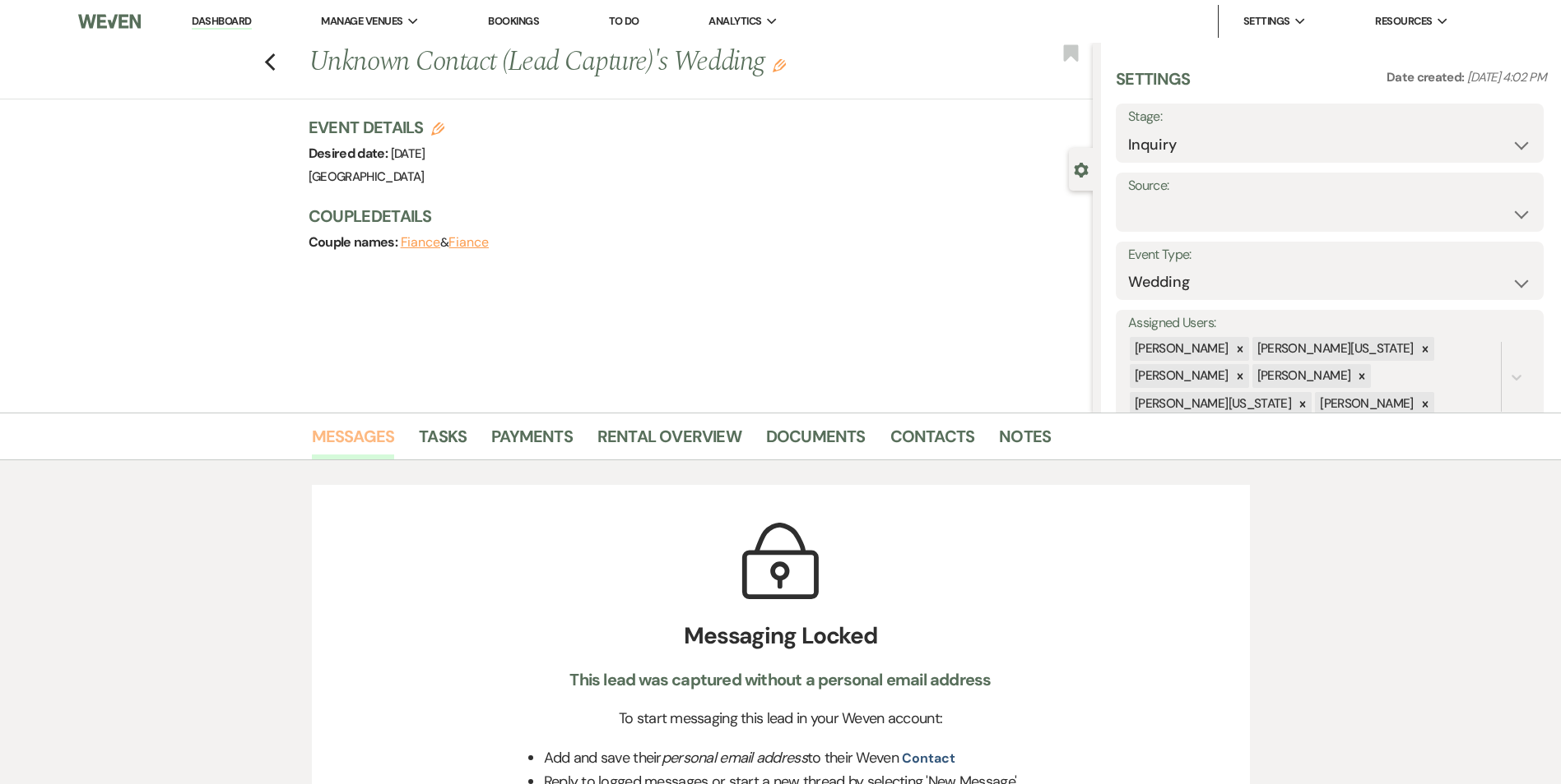
click at [352, 442] on link "Messages" at bounding box center [353, 441] width 83 height 36
click at [361, 428] on link "Messages" at bounding box center [353, 441] width 83 height 36
click at [944, 436] on link "Contacts" at bounding box center [932, 441] width 85 height 36
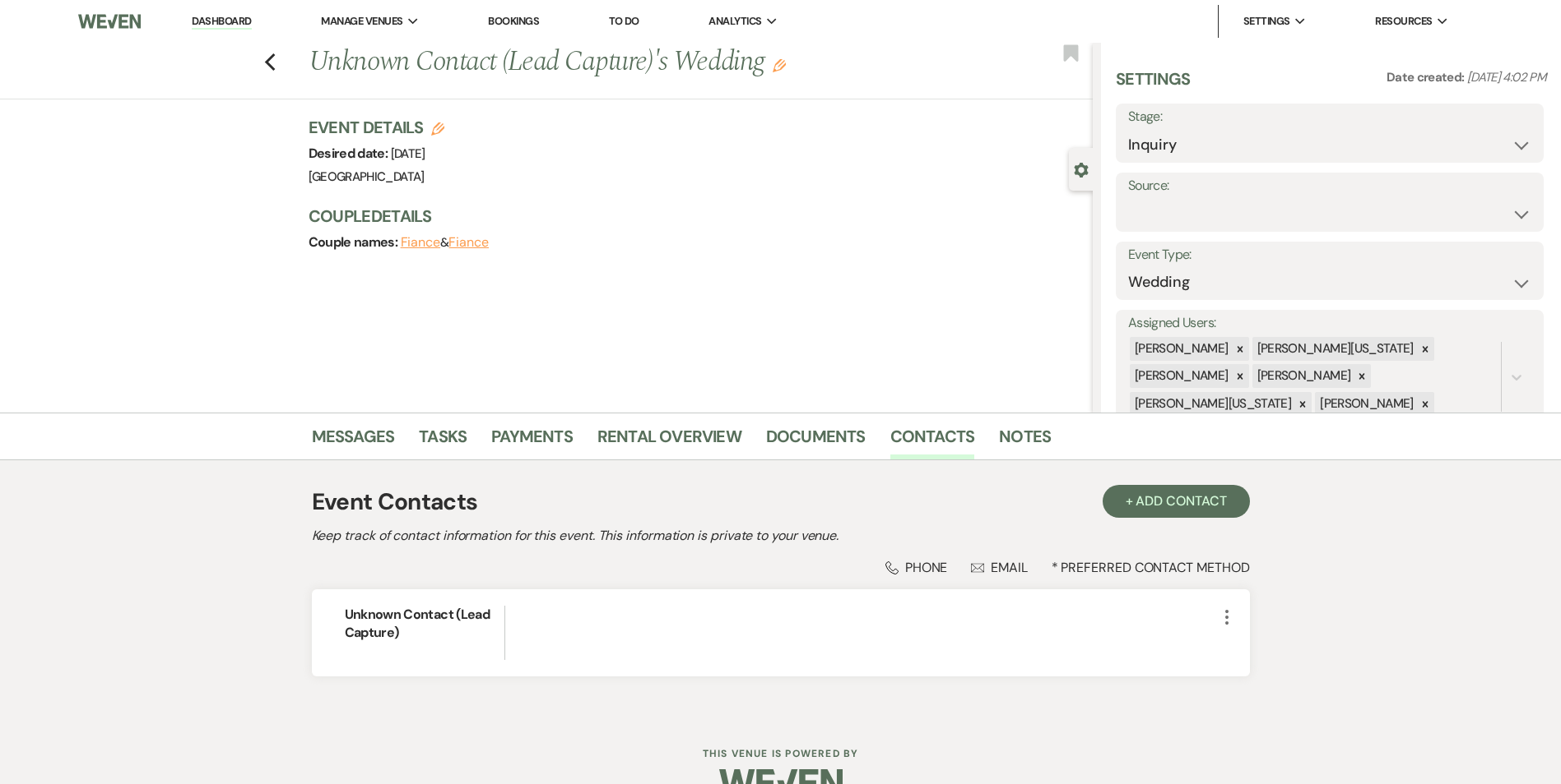
click at [1133, 480] on div "Event Contacts + Add Contact Keep track of contact information for this event. …" at bounding box center [780, 588] width 938 height 223
click at [1135, 495] on button "+ Add Contact" at bounding box center [1176, 501] width 147 height 33
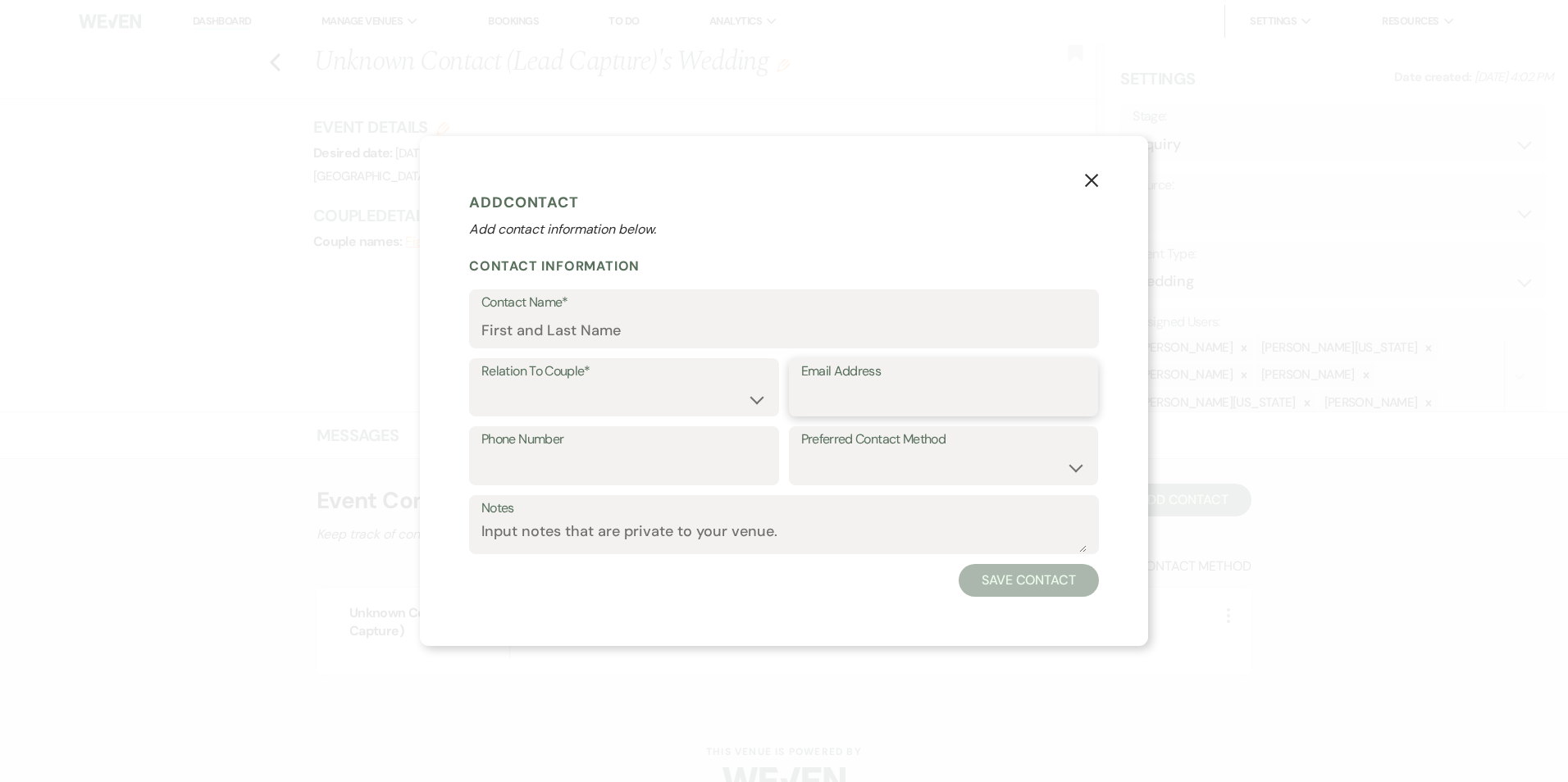
click at [986, 393] on input "Email Address" at bounding box center [944, 399] width 285 height 32
paste input "radhikarao@ishausa.org"
type input "radhikarao@ishausa.org"
click at [740, 321] on input "Contact Name*" at bounding box center [784, 331] width 606 height 32
click at [593, 326] on input "Contact Name*" at bounding box center [784, 331] width 604 height 32
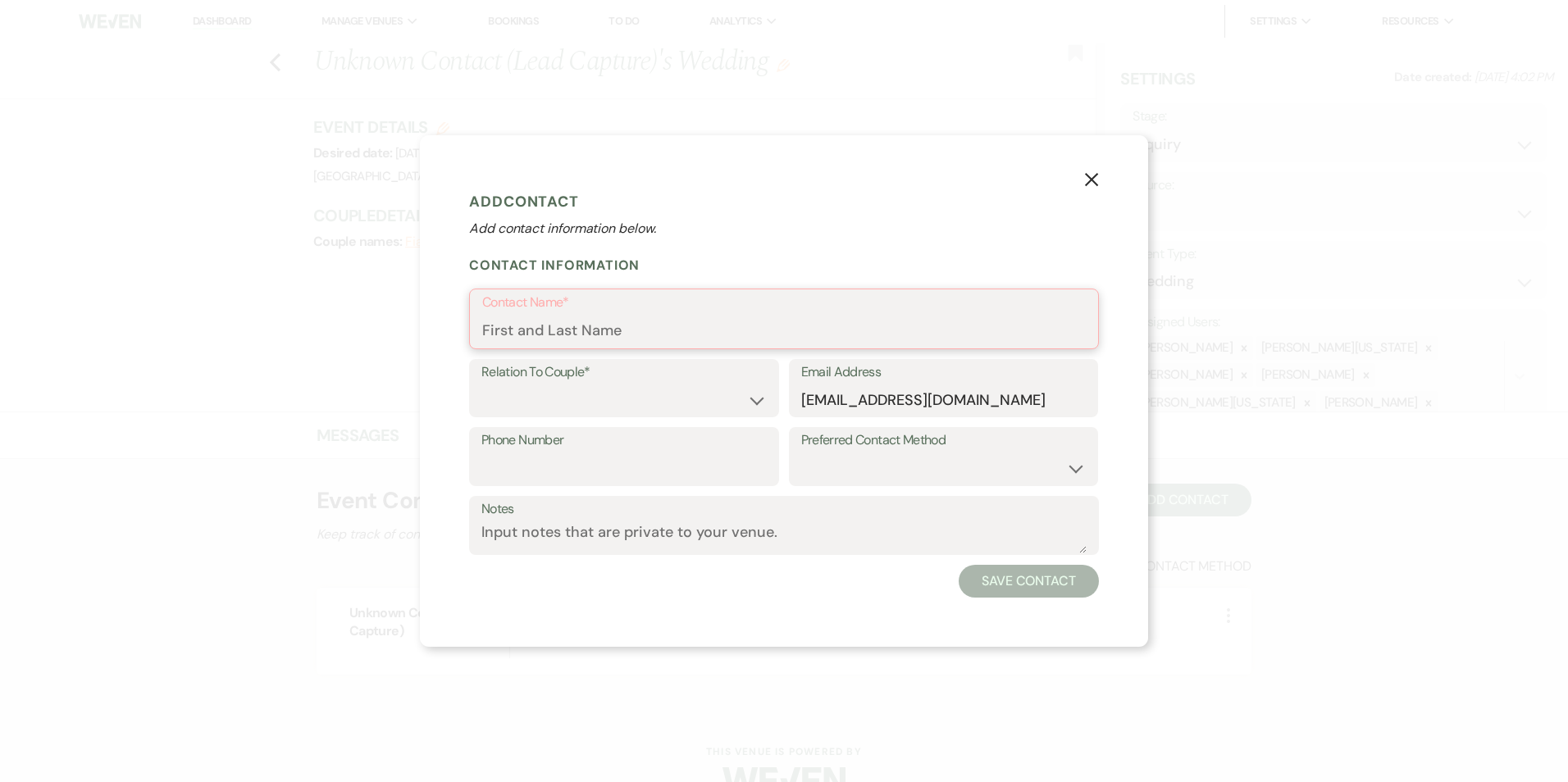
paste input "radhikarao@ishausa.org"
click at [600, 390] on select "Couple Planner Parent of Couple Family Member Friend Other" at bounding box center [623, 399] width 285 height 32
drag, startPoint x: 704, startPoint y: 327, endPoint x: 413, endPoint y: 327, distance: 291.0
click at [415, 327] on div "X Add Contact Add contact information below. Contact Information Contact Name* …" at bounding box center [784, 391] width 1568 height 782
type input "\"
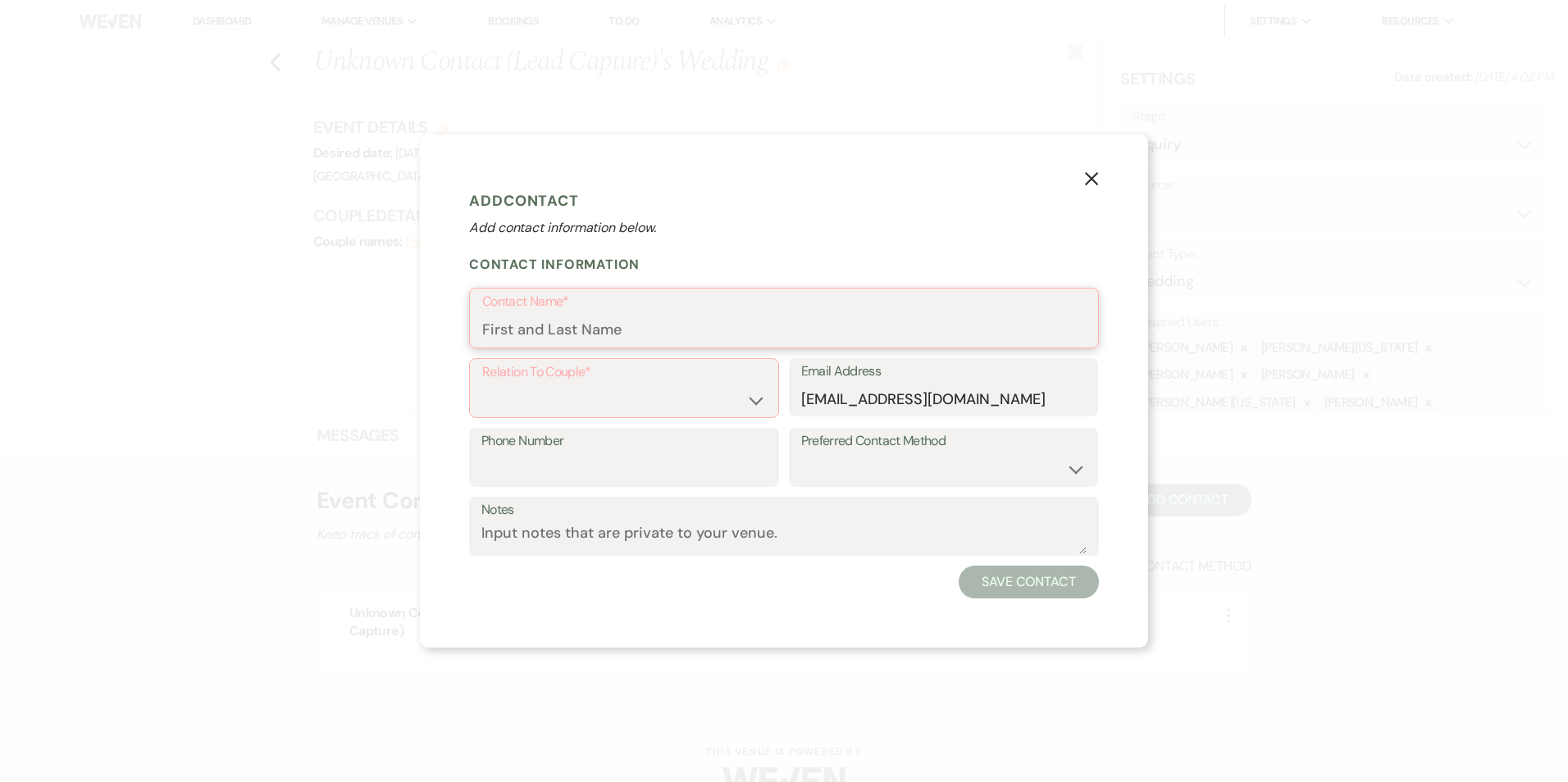
click at [491, 328] on input "Contact Name*" at bounding box center [784, 330] width 604 height 32
paste input "Radhika Rao"
type input "Radhika Rao"
click at [521, 383] on select "Couple Planner Parent of Couple Family Member Friend Other" at bounding box center [623, 399] width 283 height 32
click at [482, 383] on select "Couple Planner Parent of Couple Family Member Friend Other" at bounding box center [623, 399] width 283 height 32
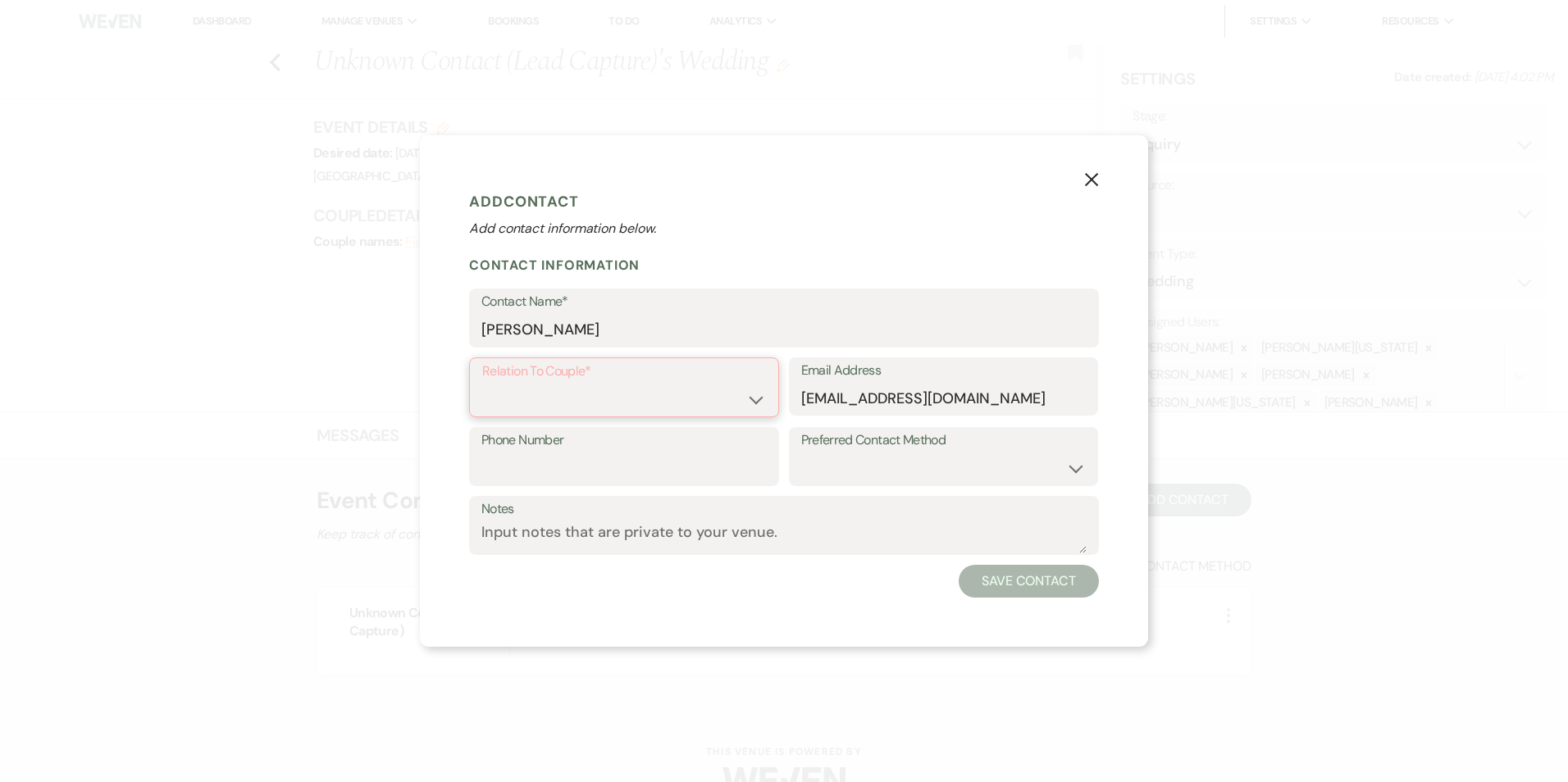
click at [558, 402] on select "Couple Planner Parent of Couple Family Member Friend Other" at bounding box center [623, 399] width 283 height 32
select select "1"
click at [482, 383] on select "Couple Planner Parent of Couple Family Member Friend Other" at bounding box center [623, 399] width 283 height 32
click at [1087, 180] on icon "X" at bounding box center [1091, 180] width 15 height 15
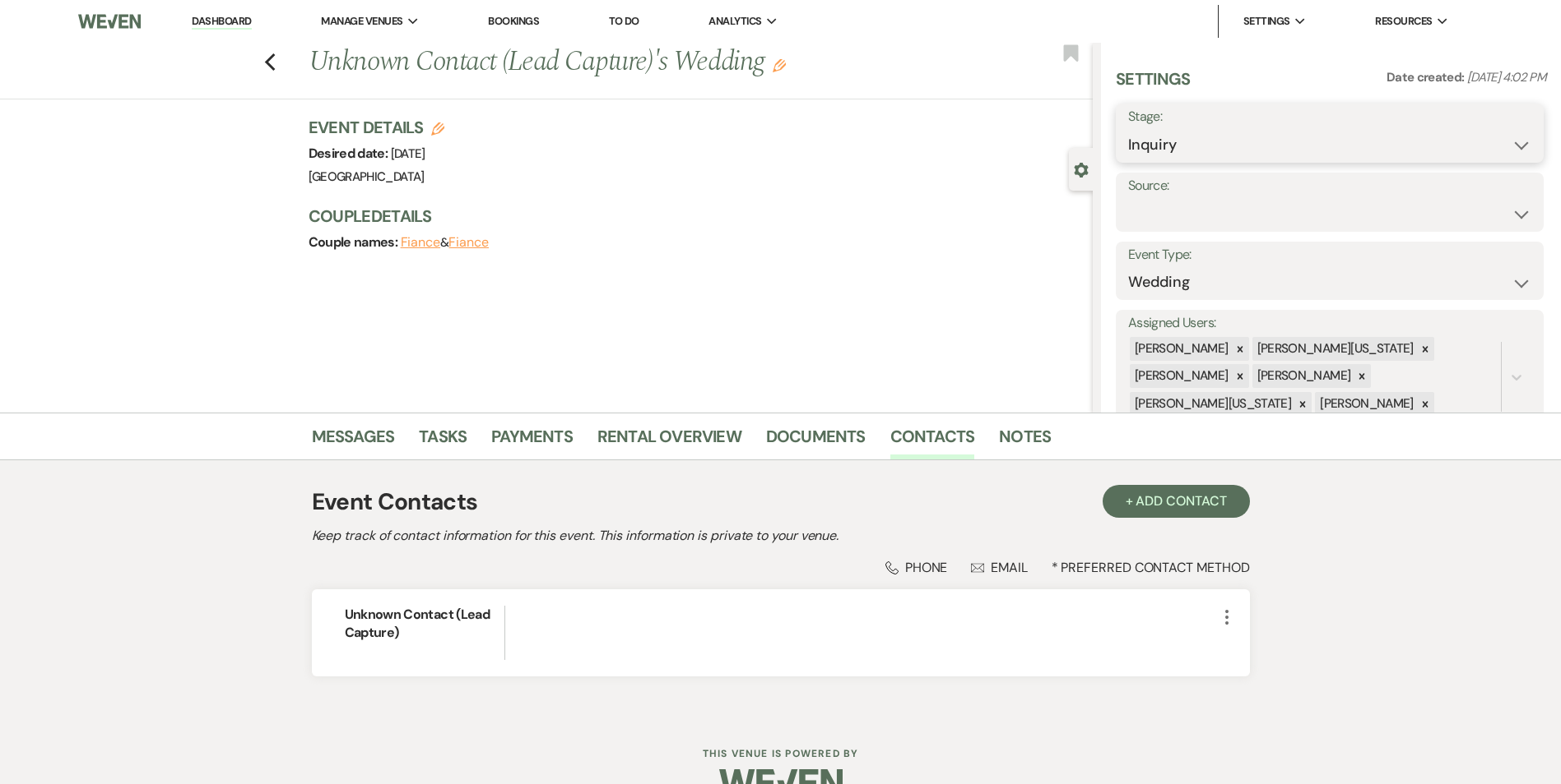
click at [1234, 160] on select "Inquiry Follow Up Tour Requested Tour Confirmed Toured Proposal Sent Booked Lost" at bounding box center [1329, 145] width 403 height 32
select select "8"
click at [1128, 129] on select "Inquiry Follow Up Tour Requested Tour Confirmed Toured Proposal Sent Booked Lost" at bounding box center [1329, 145] width 403 height 32
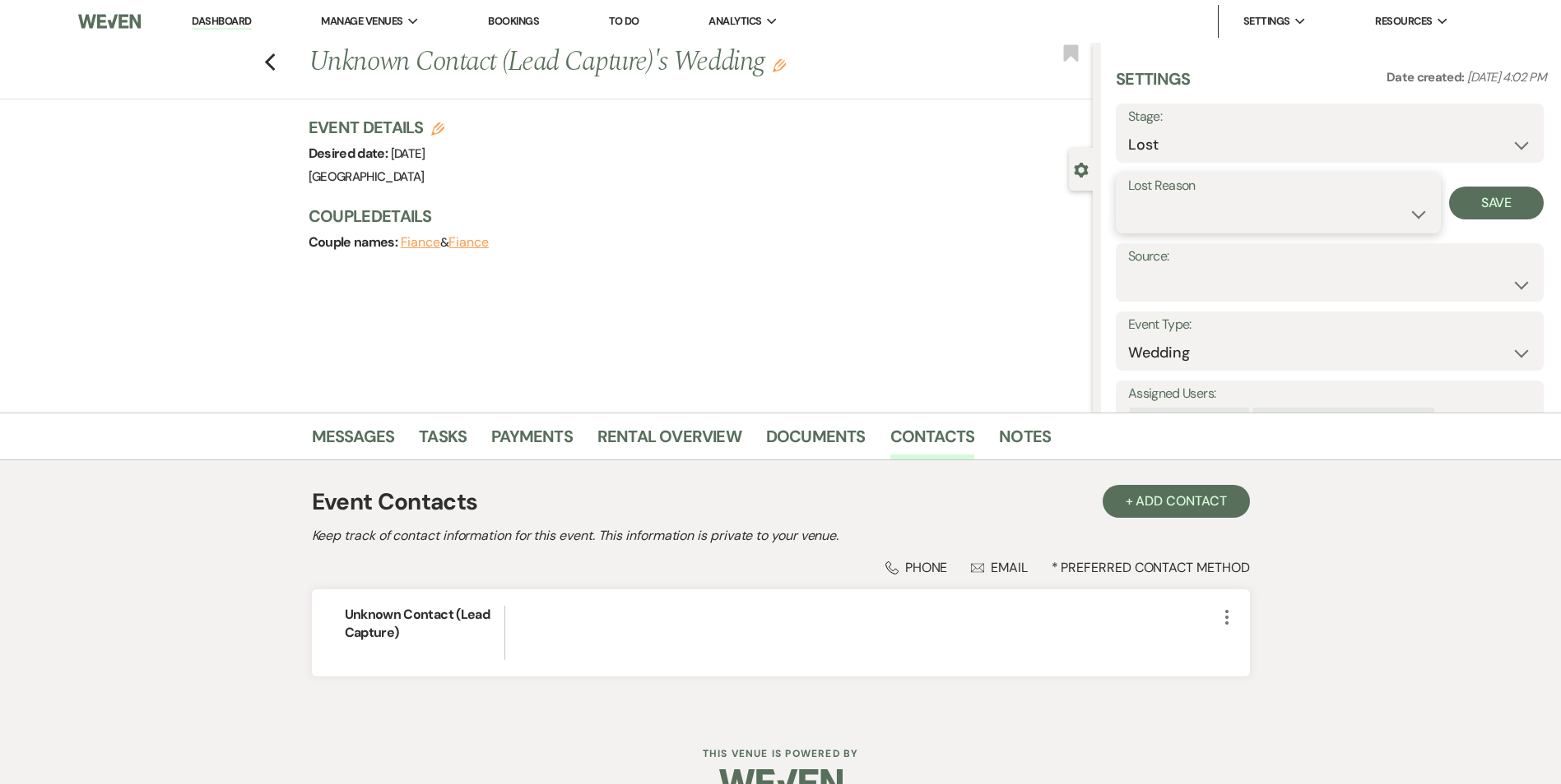
click at [1380, 204] on select "Booked Elsewhere Budget Date Unavailable No Response Not a Good Match Capacity …" at bounding box center [1278, 214] width 300 height 32
select select "4"
click at [1128, 198] on select "Booked Elsewhere Budget Date Unavailable No Response Not a Good Match Capacity …" at bounding box center [1278, 214] width 300 height 32
click at [1478, 232] on div "Lost Reason Booked Elsewhere Budget Date Unavailable No Response Not a Good Mat…" at bounding box center [1329, 203] width 428 height 61
click at [1478, 216] on button "Save" at bounding box center [1495, 203] width 95 height 33
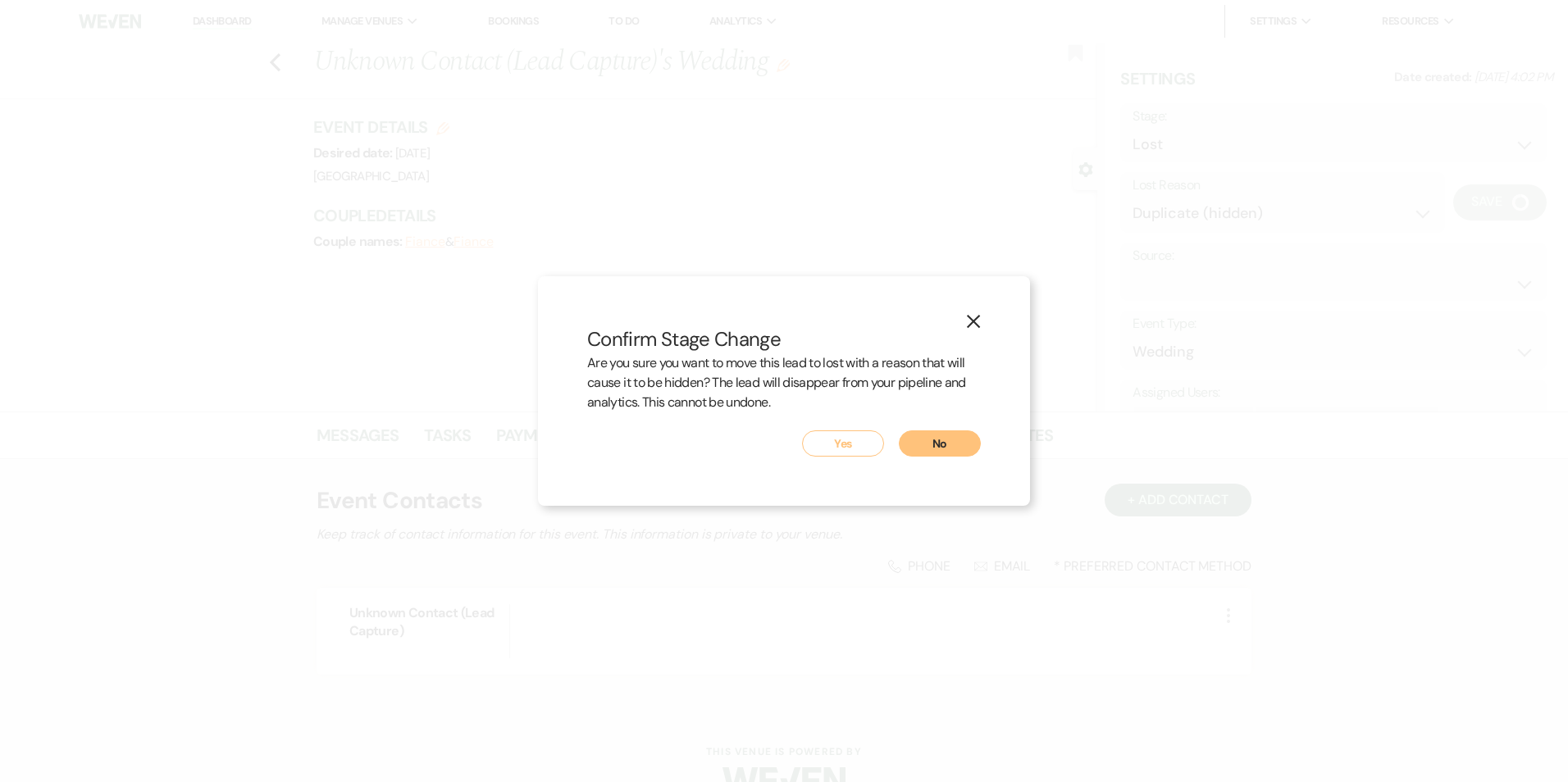
click at [859, 450] on button "Yes" at bounding box center [843, 444] width 82 height 26
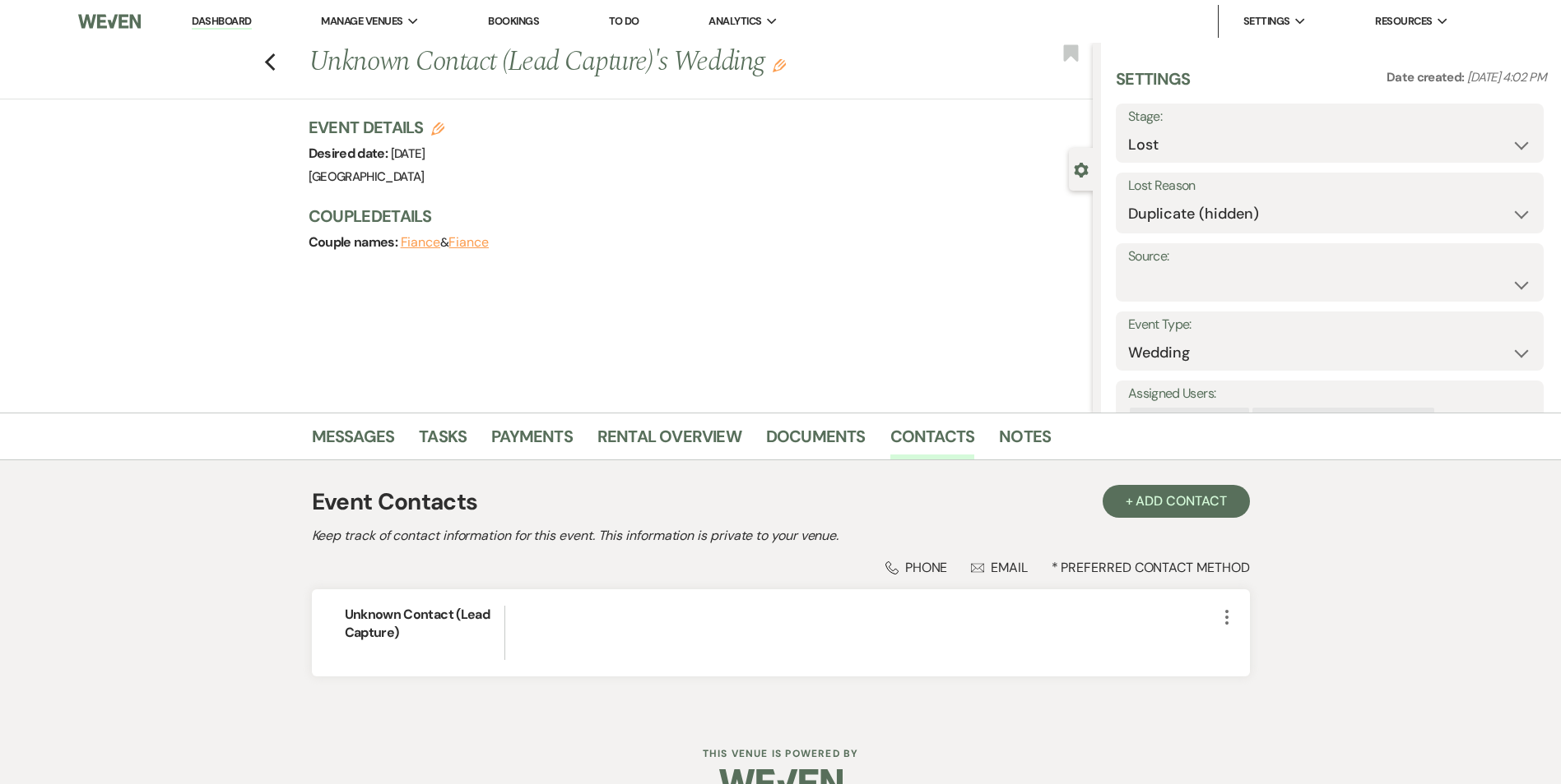
click at [275, 73] on div "Previous Unknown Contact (Lead Capture)'s Wedding Edit Bookmark" at bounding box center [542, 71] width 1101 height 57
click at [275, 64] on icon "Previous" at bounding box center [270, 62] width 12 height 19
select select "8"
select select "4"
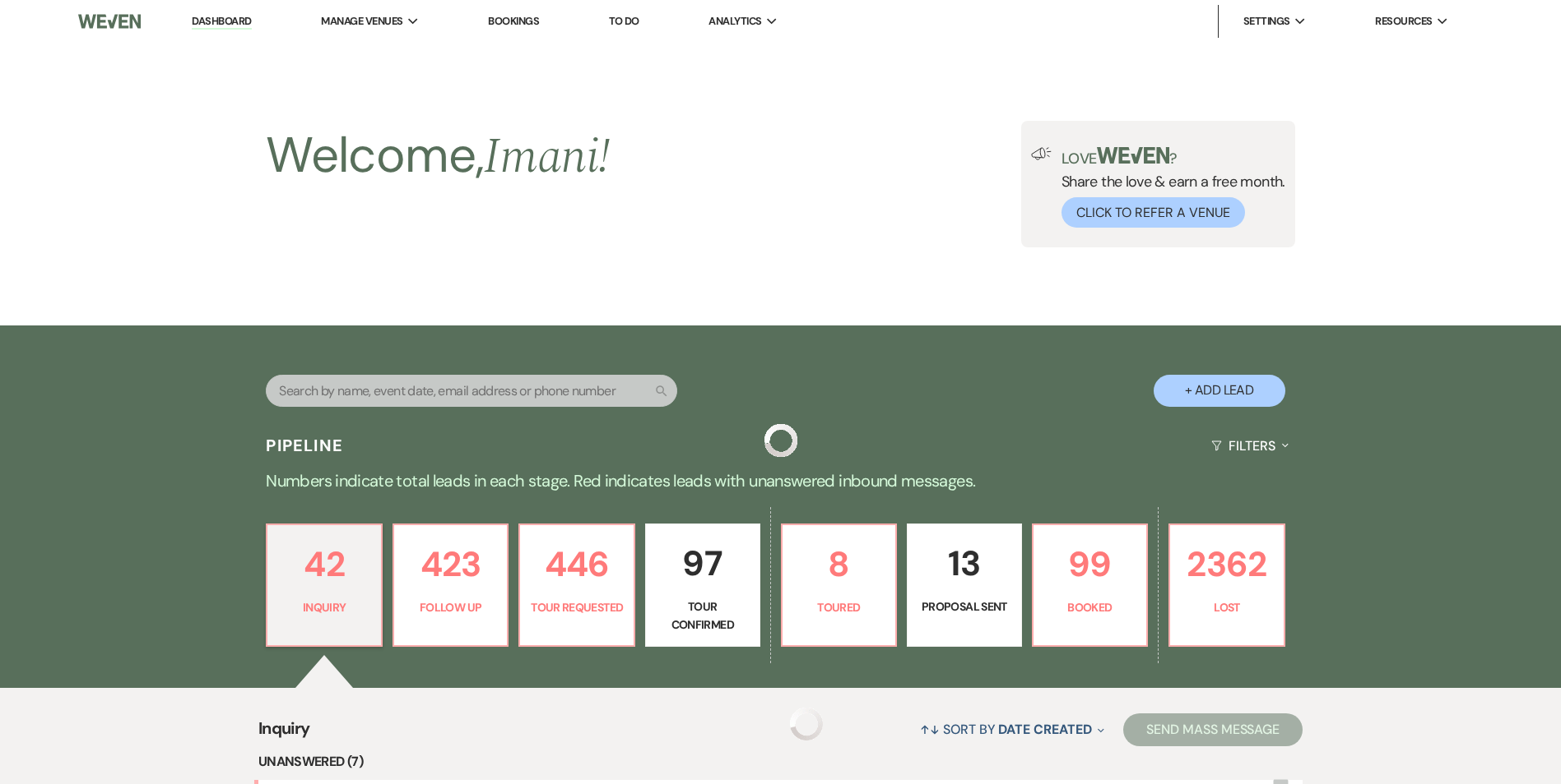
scroll to position [689, 0]
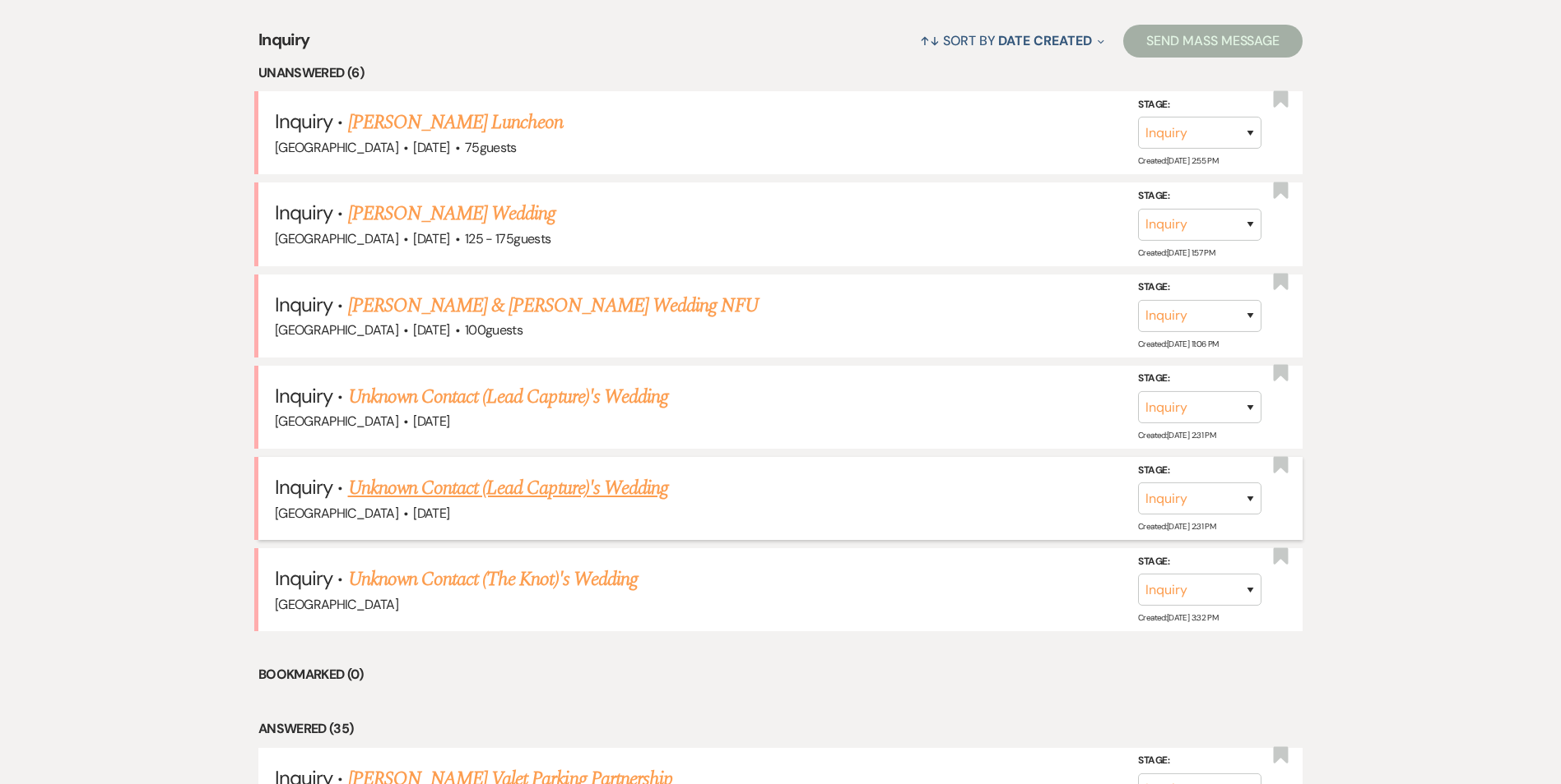
click at [464, 493] on link "Unknown Contact (Lead Capture)'s Wedding" at bounding box center [508, 488] width 321 height 29
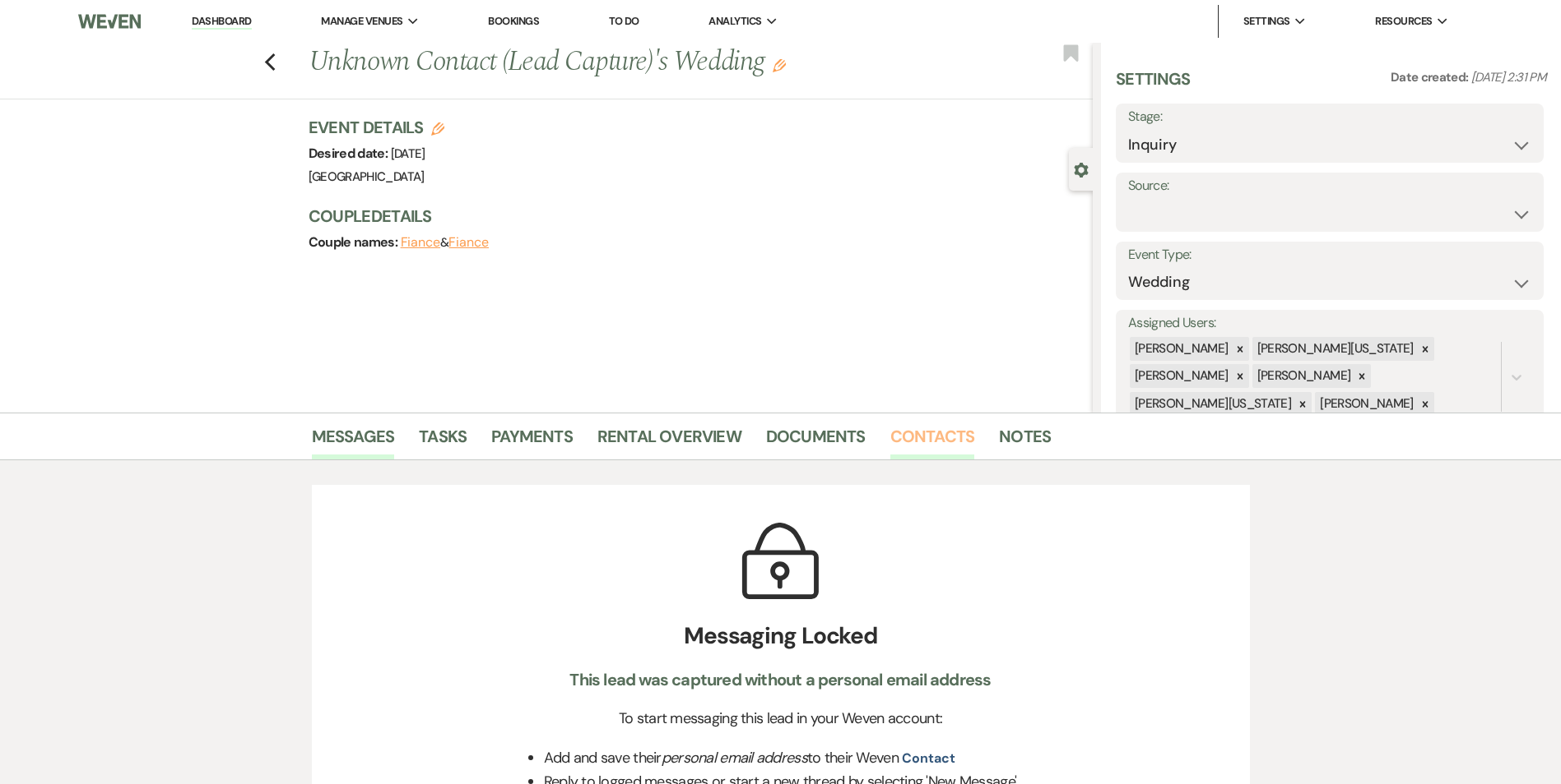
click at [917, 429] on link "Contacts" at bounding box center [932, 441] width 85 height 36
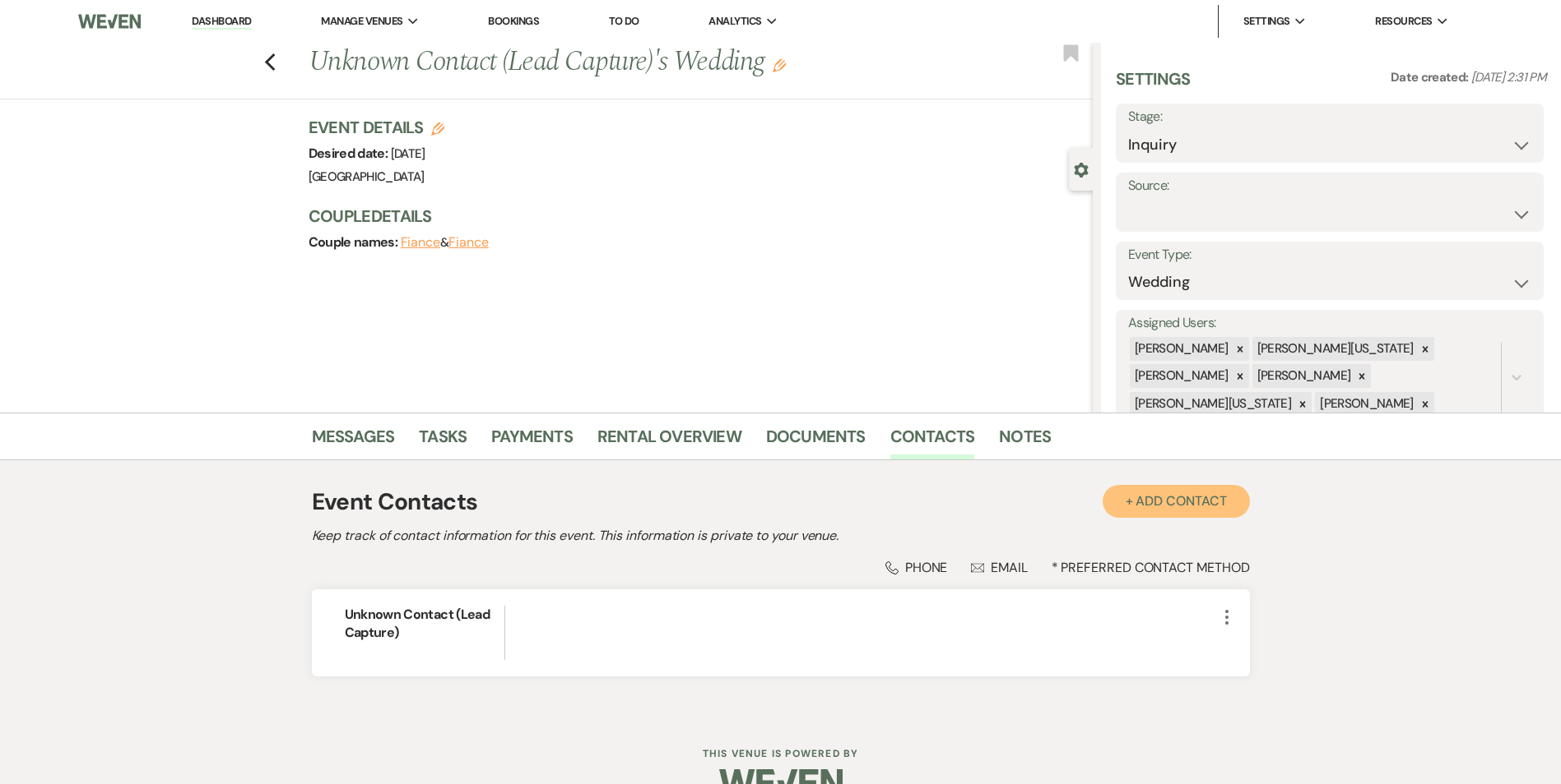
click at [1216, 499] on button "+ Add Contact" at bounding box center [1176, 501] width 147 height 33
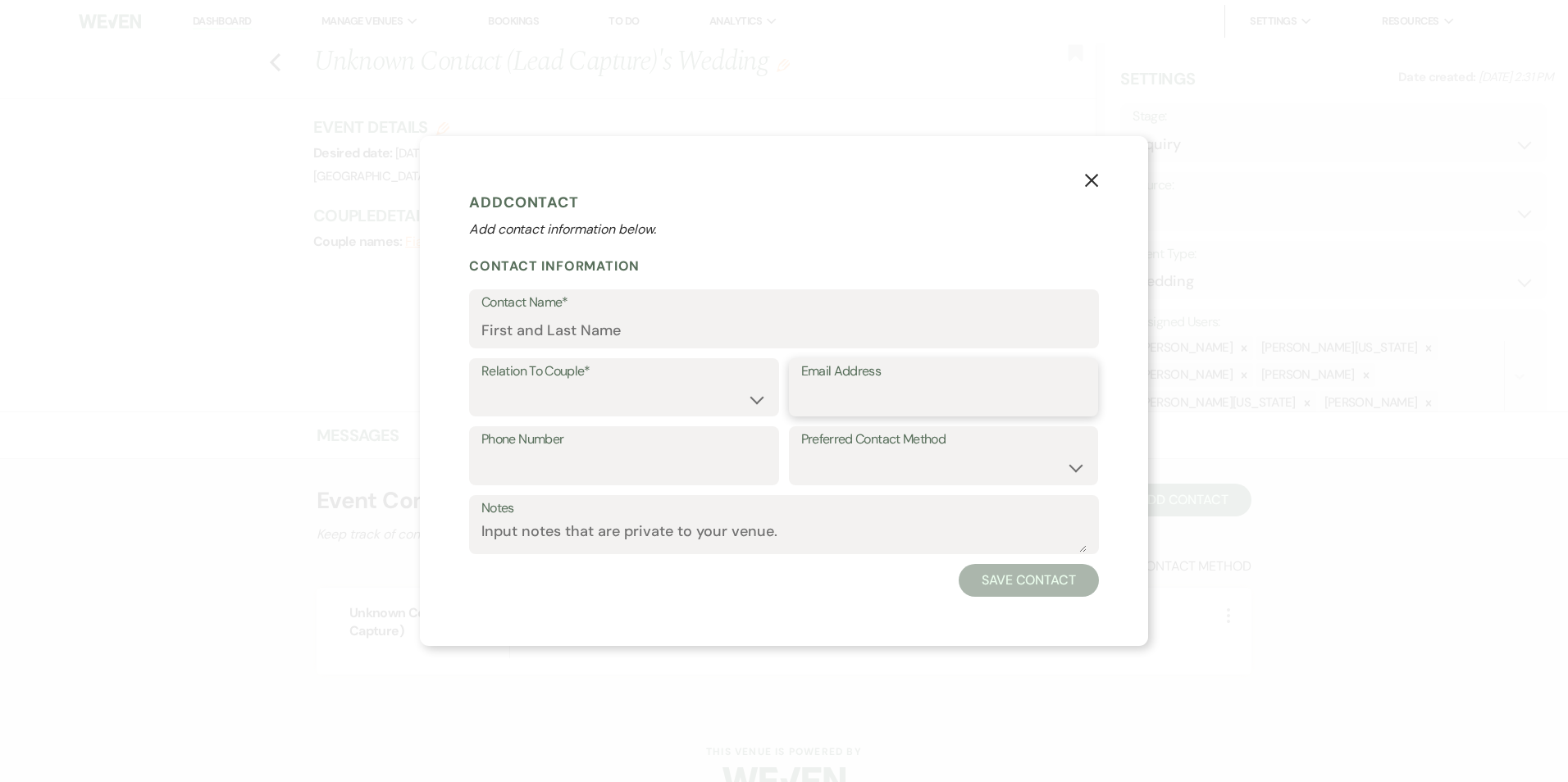
click at [1001, 387] on input "Email Address" at bounding box center [944, 399] width 285 height 32
paste input "kd.taylor18@yahoo.com"
type input "kd.taylor18@yahoo.com"
click at [608, 316] on input "Contact Name*" at bounding box center [784, 331] width 606 height 32
paste input "Karissa Taylor"
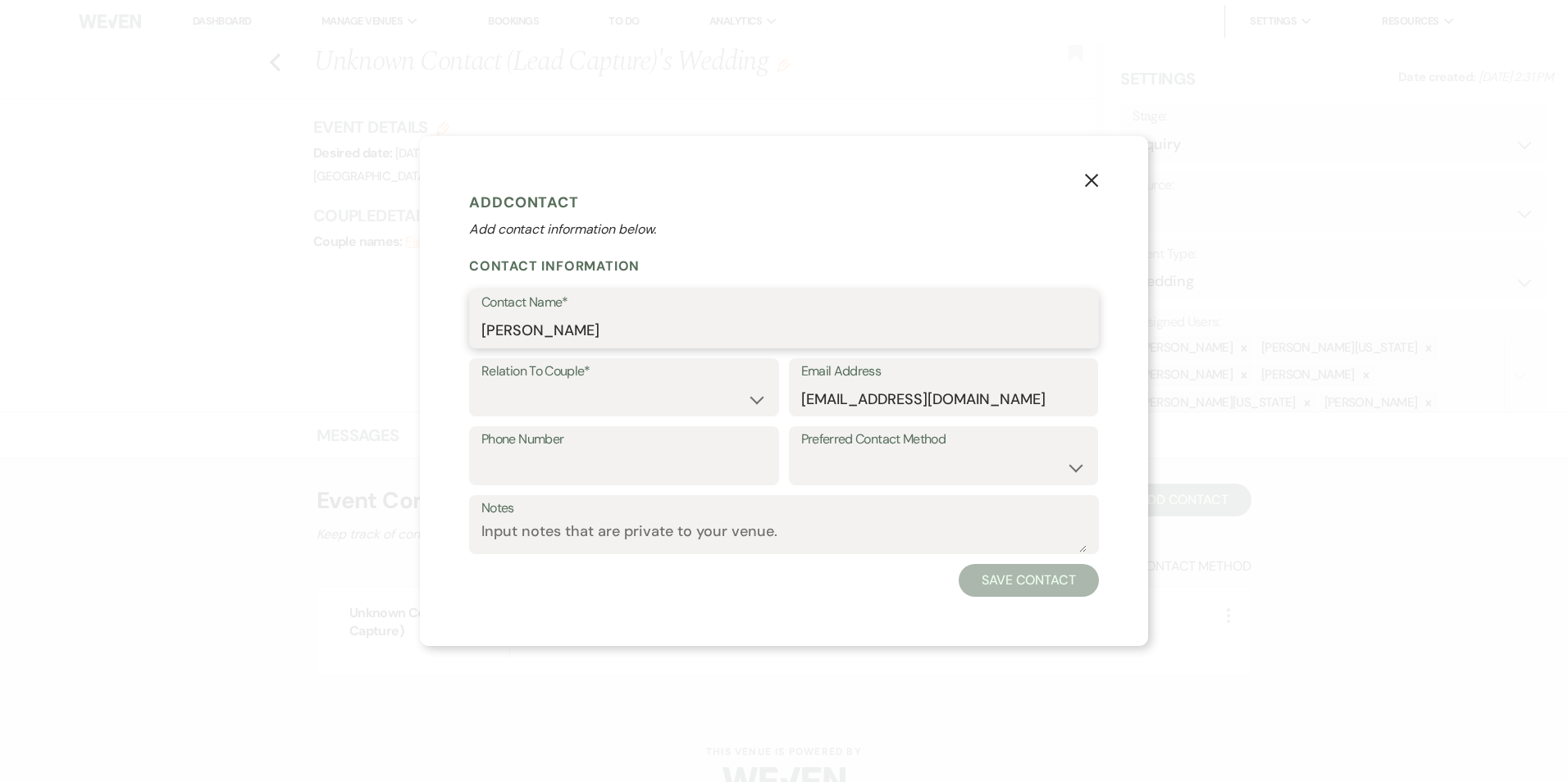
type input "Karissa Taylor"
click at [543, 386] on select "Couple Planner Parent of Couple Family Member Friend Other" at bounding box center [623, 399] width 285 height 32
click at [481, 383] on select "Couple Planner Parent of Couple Family Member Friend Other" at bounding box center [623, 399] width 285 height 32
click at [554, 389] on select "Couple Planner Parent of Couple Family Member Friend Other" at bounding box center [623, 399] width 285 height 32
select select "2"
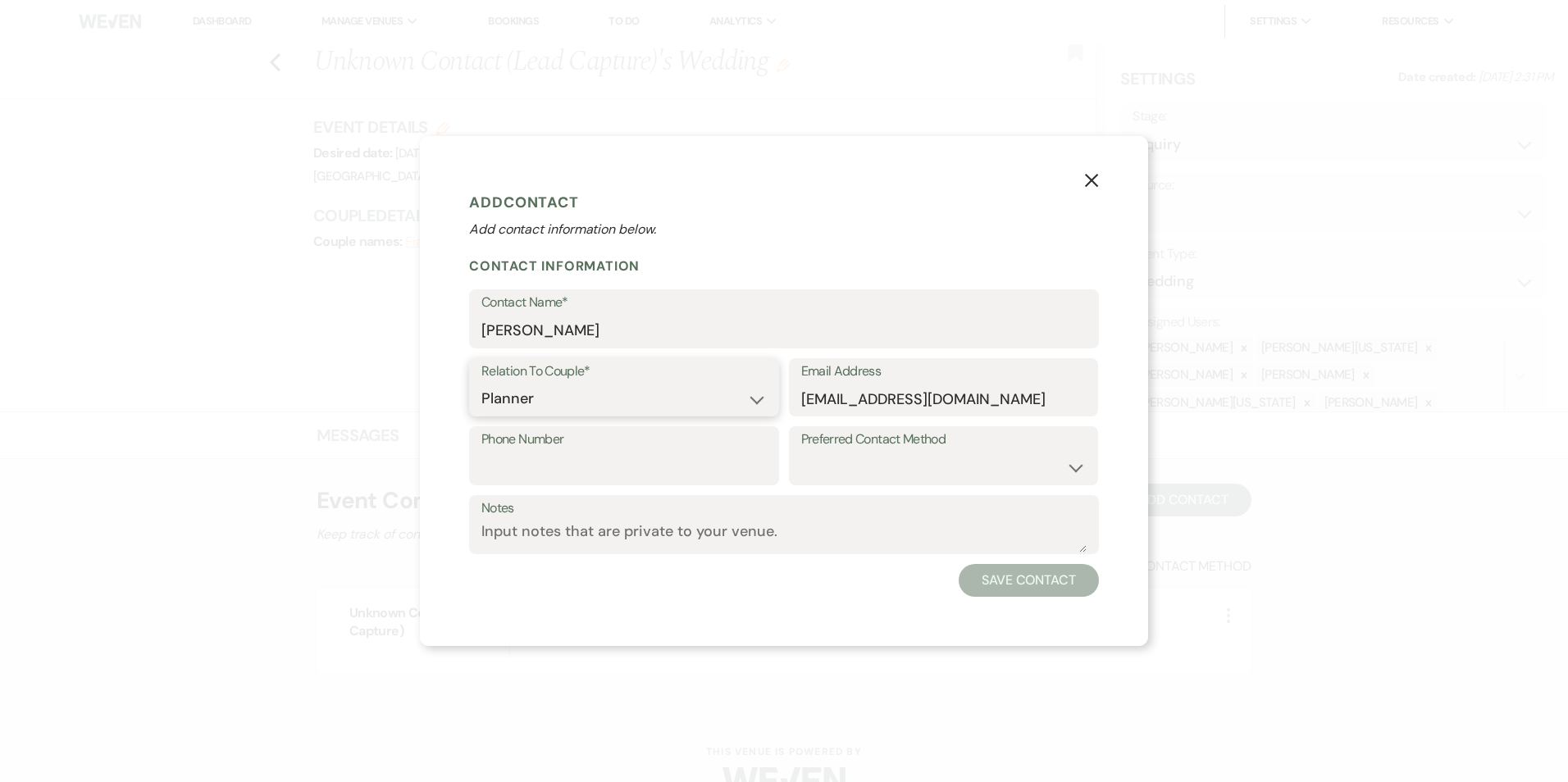
click at [481, 383] on select "Couple Planner Parent of Couple Family Member Friend Other" at bounding box center [623, 399] width 285 height 32
click at [900, 465] on select "Email Phone Text" at bounding box center [944, 468] width 285 height 32
select select "email"
click at [802, 452] on select "Email Phone Text" at bounding box center [944, 468] width 285 height 32
click at [1008, 582] on button "Save Contact" at bounding box center [1029, 580] width 140 height 33
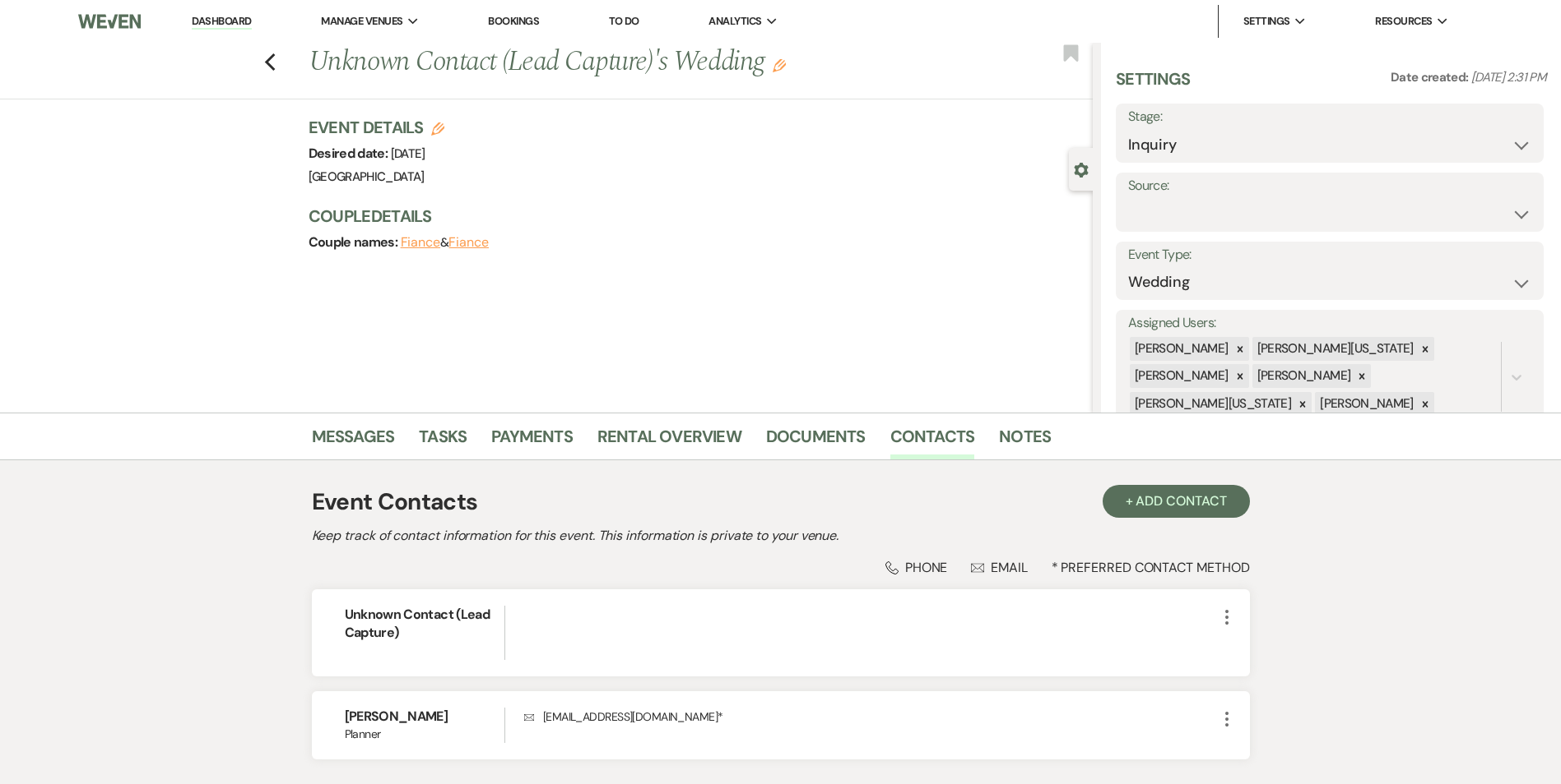
click at [785, 67] on use "button" at bounding box center [778, 65] width 13 height 13
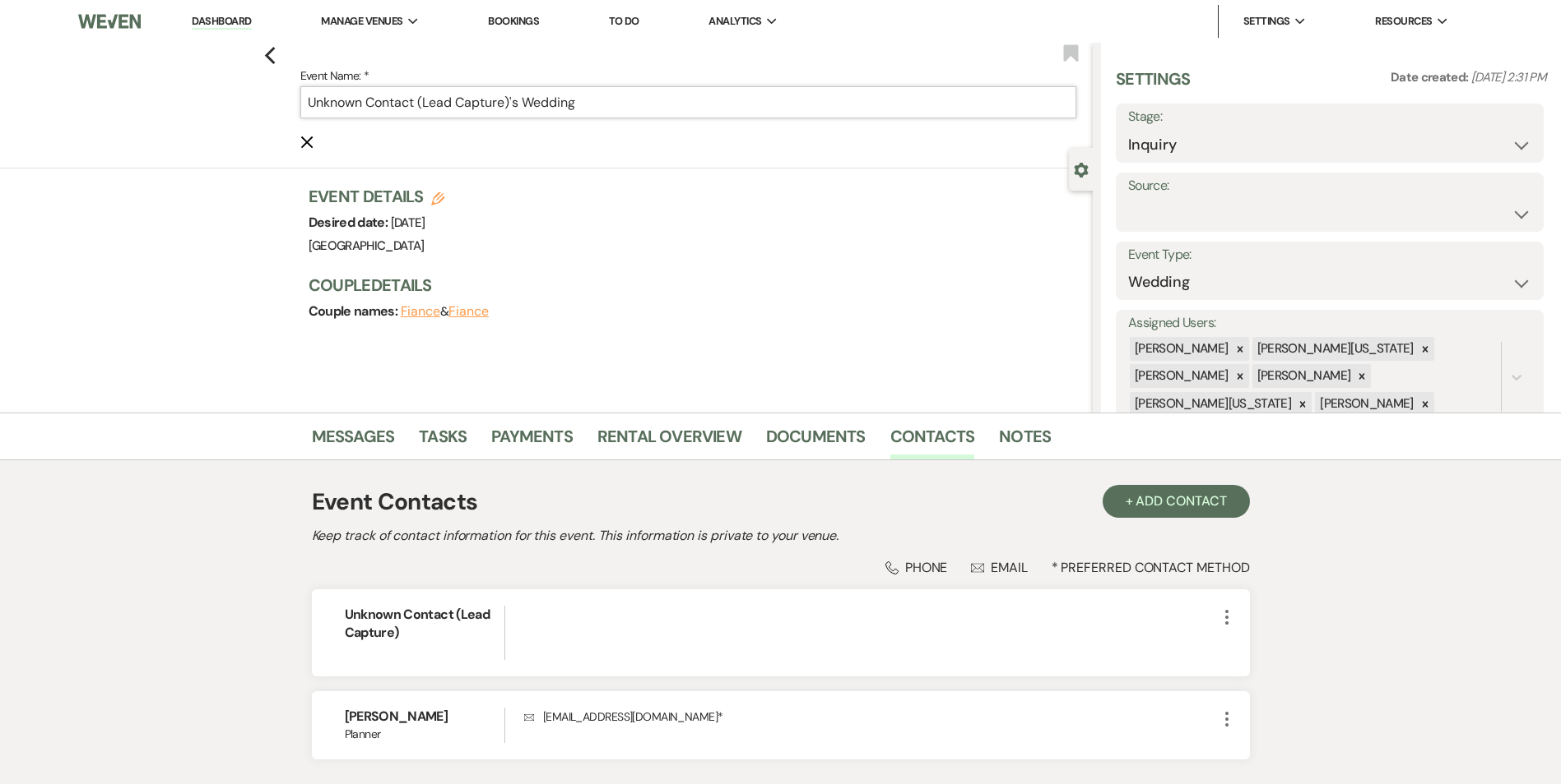
drag, startPoint x: 524, startPoint y: 107, endPoint x: 299, endPoint y: 105, distance: 225.0
click at [299, 105] on div "Previous Event Name: * Unknown Contact (Lead Capture)'s Wedding Cancel Edit Boo…" at bounding box center [542, 105] width 1101 height 126
click at [499, 85] on label "Event Name: *" at bounding box center [688, 75] width 776 height 20
click at [499, 87] on input "Unknown Contact (Lead Capture)'s Wedding" at bounding box center [688, 103] width 776 height 32
click at [510, 107] on input "Unknown Contact (Lead Capture)'s Wedding" at bounding box center [688, 103] width 776 height 32
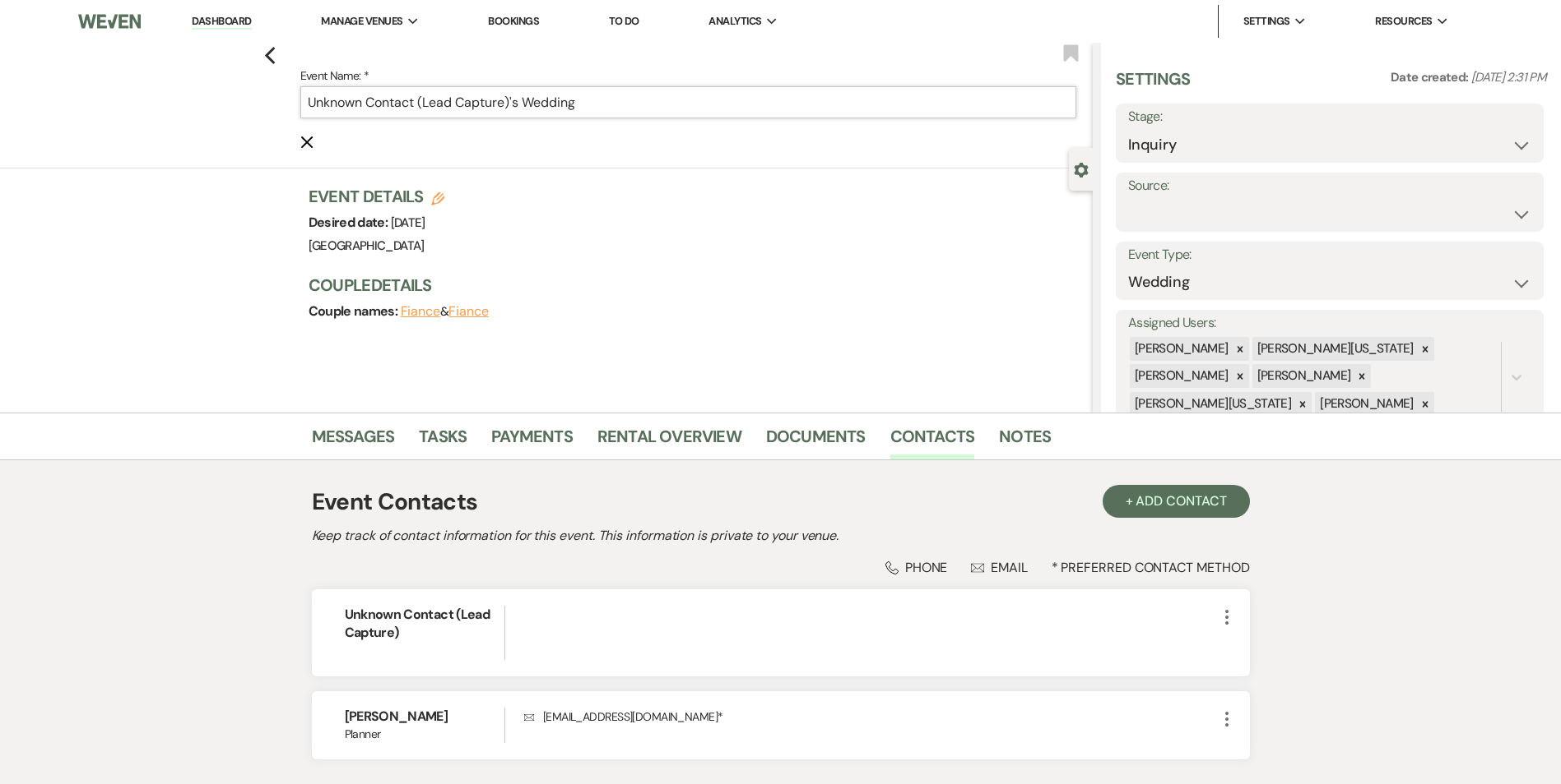
click at [515, 98] on input "Unknown Contact (Lead Capture)'s Wedding" at bounding box center [688, 103] width 776 height 32
click at [516, 104] on input "Unknown Contact (Lead Capture)'s Wedding" at bounding box center [688, 103] width 776 height 32
click at [515, 104] on input "Unknown Contact (Lead Capture)'s Wedding" at bounding box center [688, 103] width 776 height 32
click at [492, 130] on form "Event Name: * Unknown Contact (Lead Capture)'s Wedding Cancel Edit" at bounding box center [688, 108] width 776 height 86
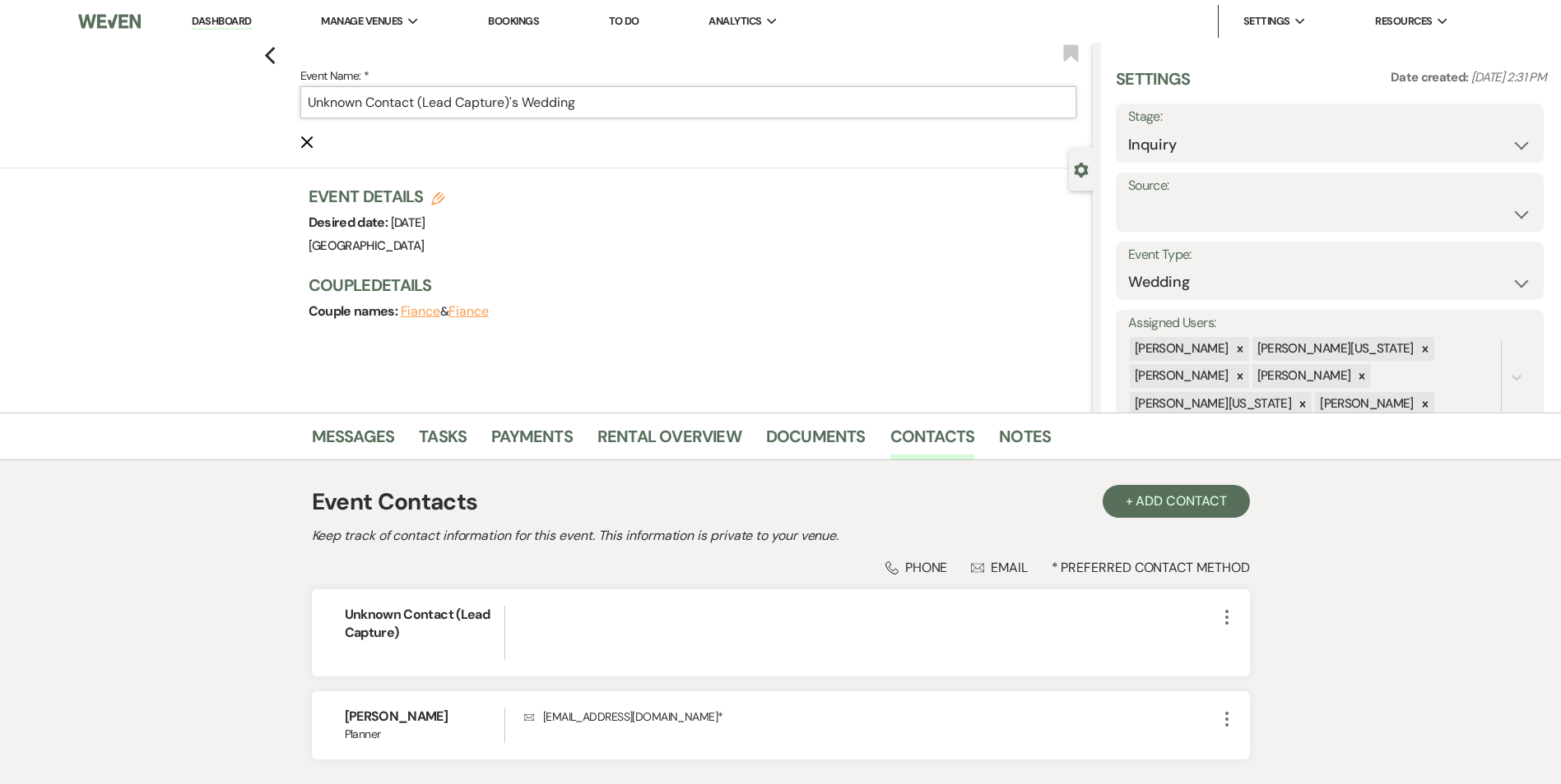
drag, startPoint x: 514, startPoint y: 106, endPoint x: 303, endPoint y: 100, distance: 211.1
click at [303, 100] on div "Previous Event Name: * Unknown Contact (Lead Capture)'s Wedding Cancel Edit Boo…" at bounding box center [542, 105] width 1101 height 126
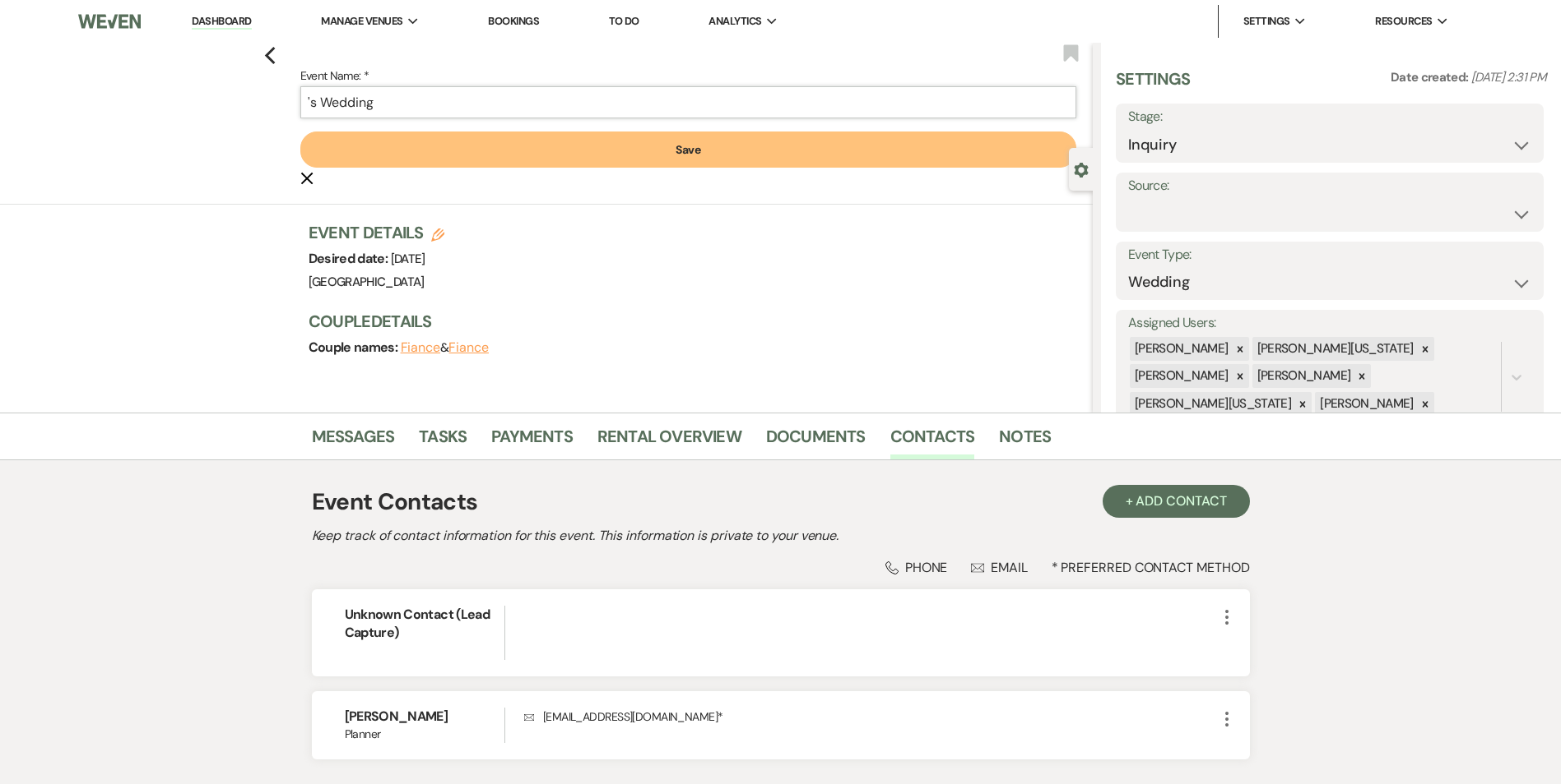
paste input "Karissa Taylor"
type input "Karissa Taylor's Wedding"
click at [419, 144] on button "Save" at bounding box center [688, 150] width 776 height 36
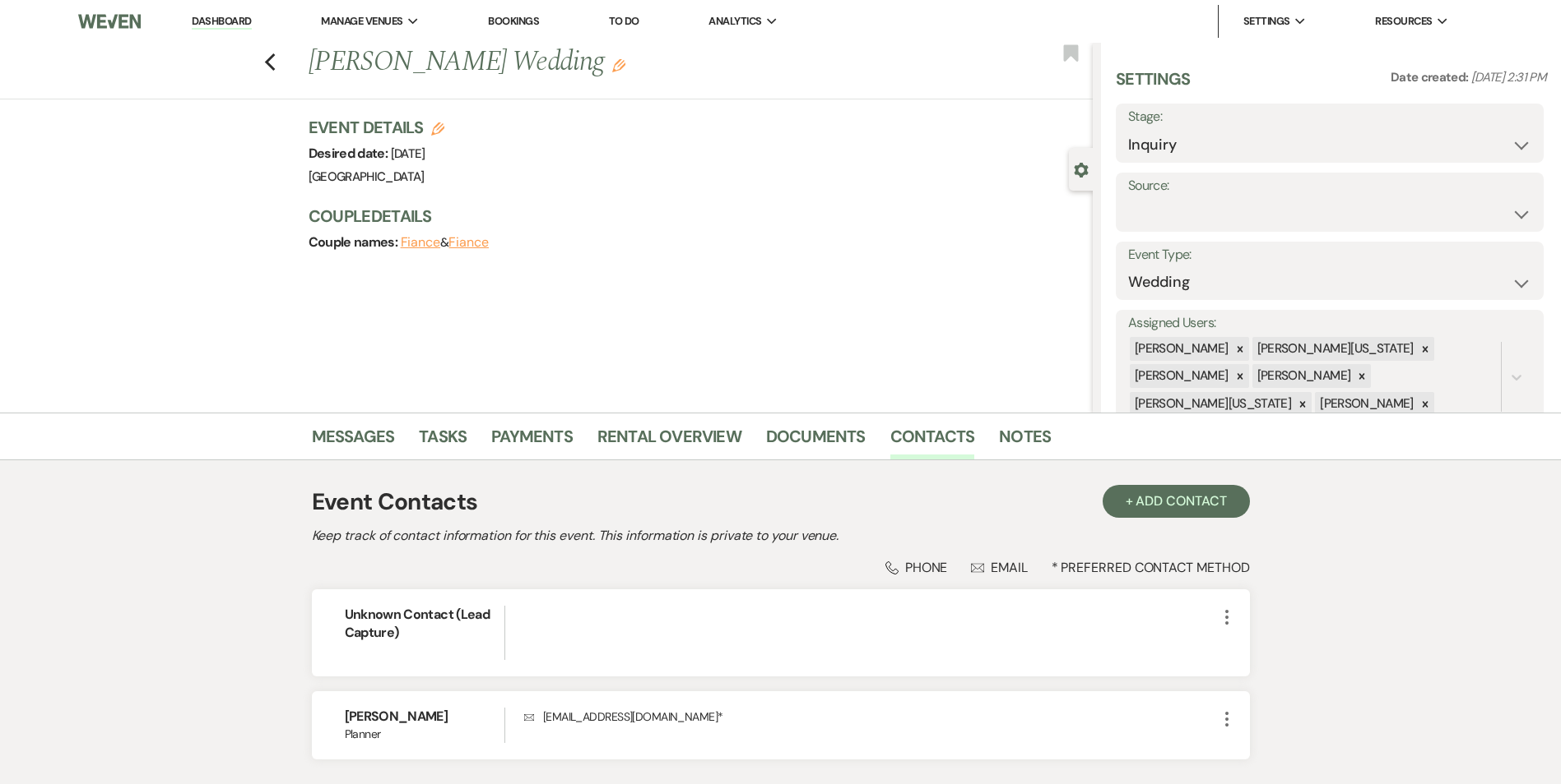
click at [612, 62] on icon "Edit" at bounding box center [618, 65] width 13 height 13
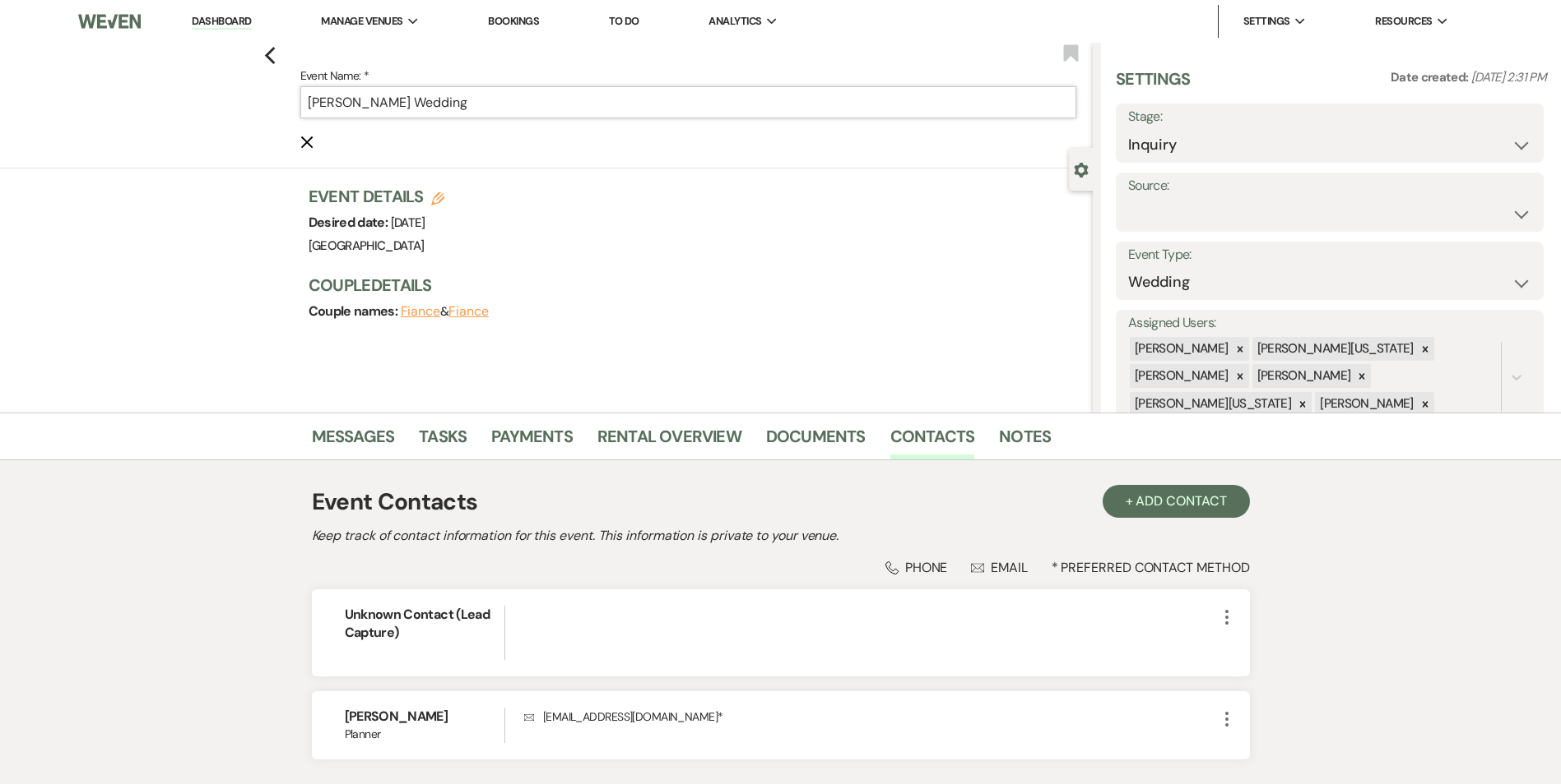
click at [568, 87] on input "Karissa Taylor's Wedding" at bounding box center [688, 103] width 776 height 32
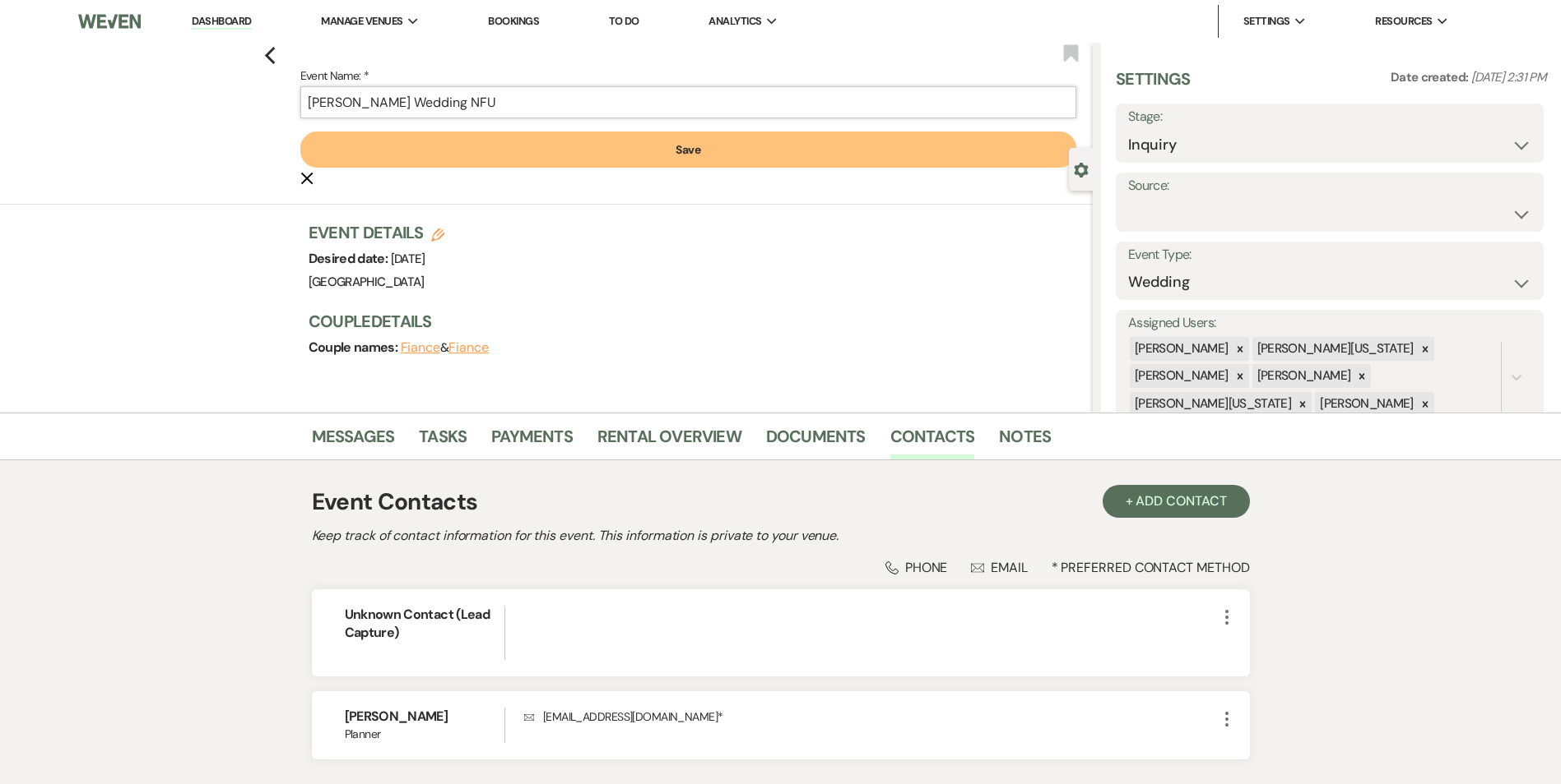
type input "Karissa Taylor's Wedding NFU"
click at [582, 159] on button "Save" at bounding box center [688, 150] width 776 height 36
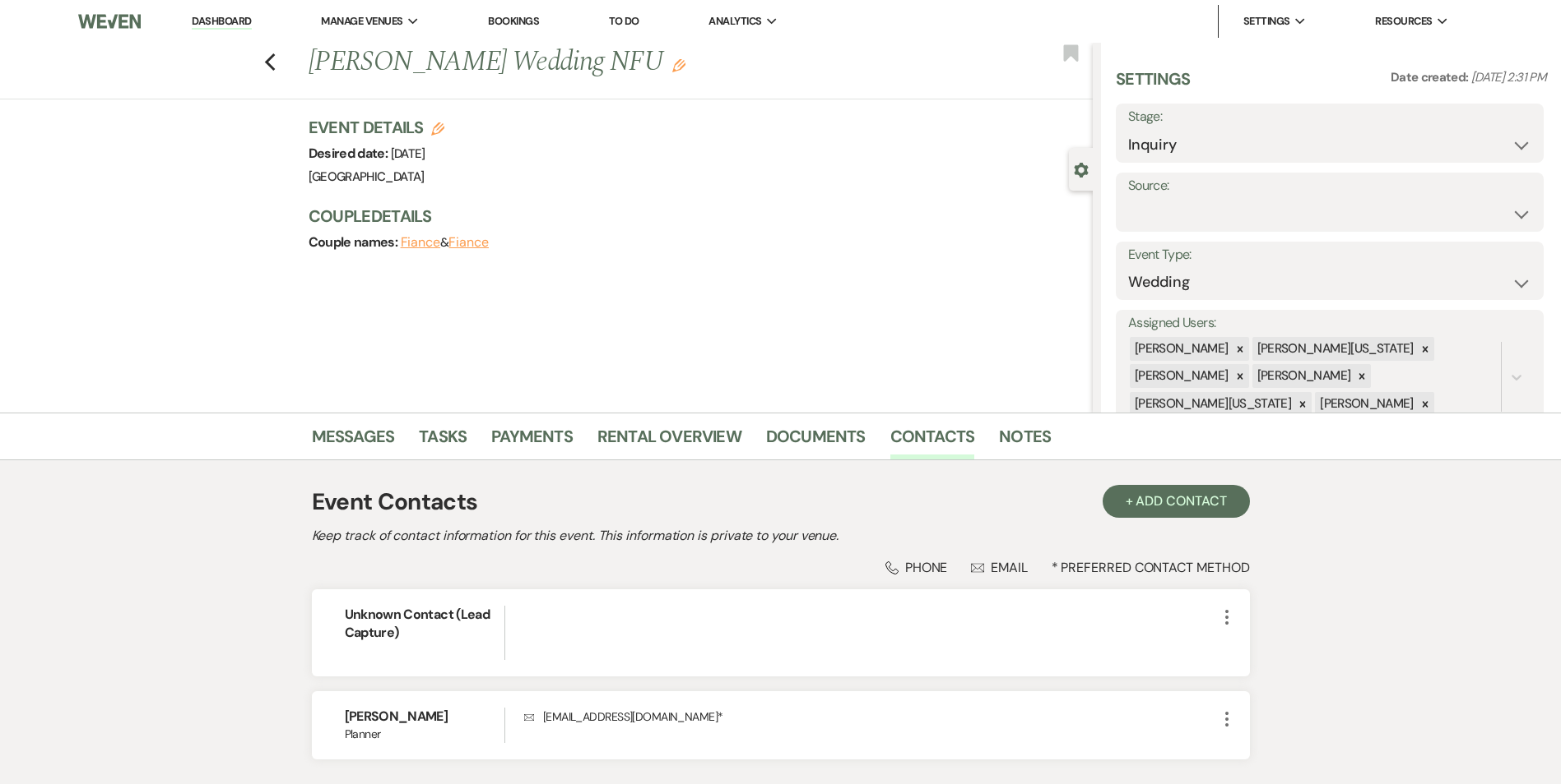
click at [1176, 163] on div "Settings Date created: Aug 08, 2025, 2:31 PM Stage: Inquiry Follow Up Tour Requ…" at bounding box center [1331, 243] width 430 height 353
click at [359, 419] on div "Messages Tasks Payments Rental Overview Documents Contacts Notes" at bounding box center [780, 436] width 1561 height 48
click at [359, 423] on link "Messages" at bounding box center [353, 441] width 83 height 36
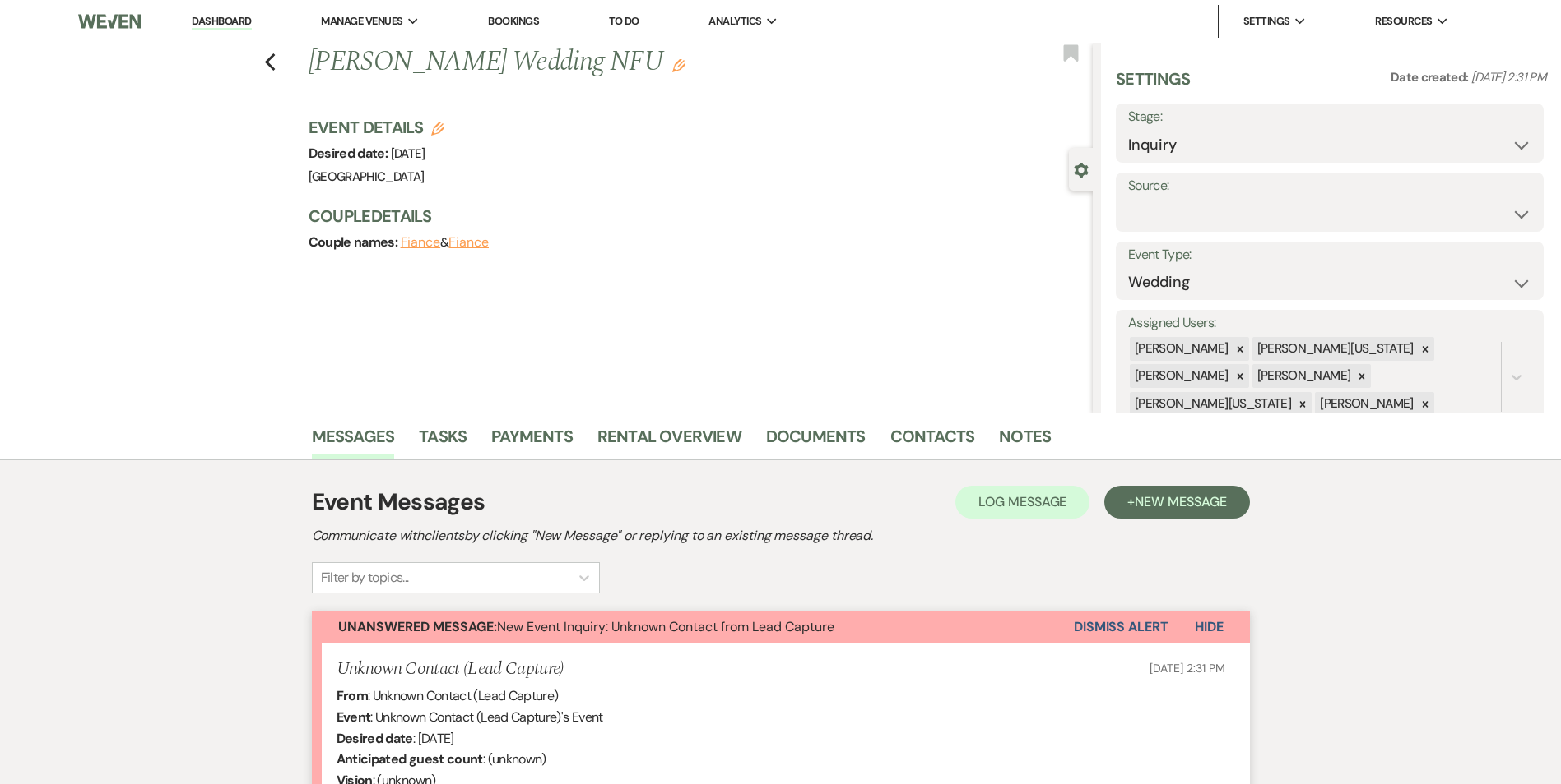
click at [1099, 626] on button "Dismiss Alert" at bounding box center [1120, 626] width 95 height 31
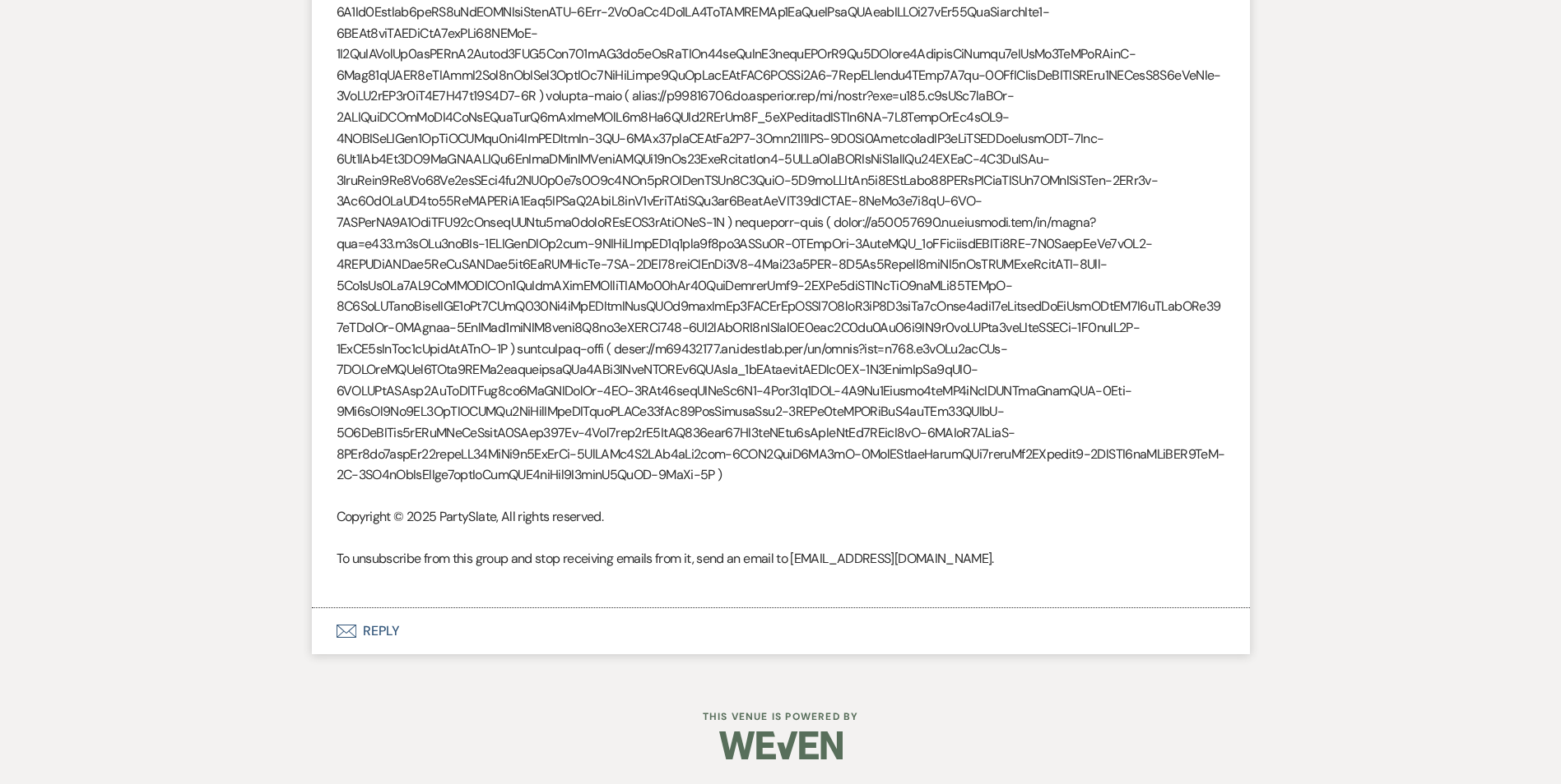
scroll to position [1885, 0]
click at [381, 623] on button "Envelope Reply" at bounding box center [780, 632] width 938 height 46
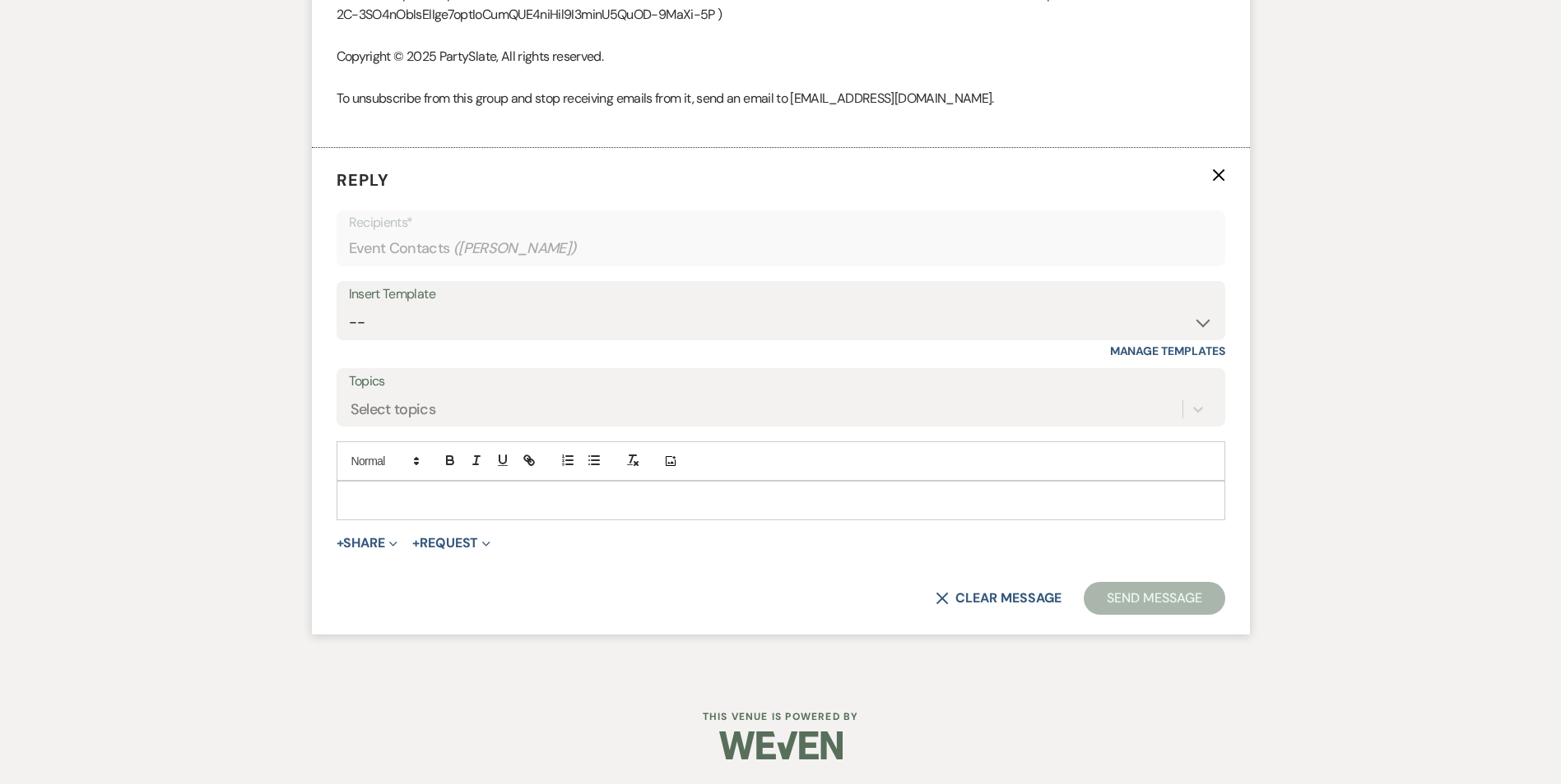
scroll to position [2343, 0]
click at [456, 321] on select "-- Inquiry Follow Up Email #2 Contract Sending Template Payment Template Rental…" at bounding box center [781, 323] width 864 height 32
select select "4375"
click at [349, 307] on select "-- Inquiry Follow Up Email #2 Contract Sending Template Payment Template Rental…" at bounding box center [781, 323] width 864 height 32
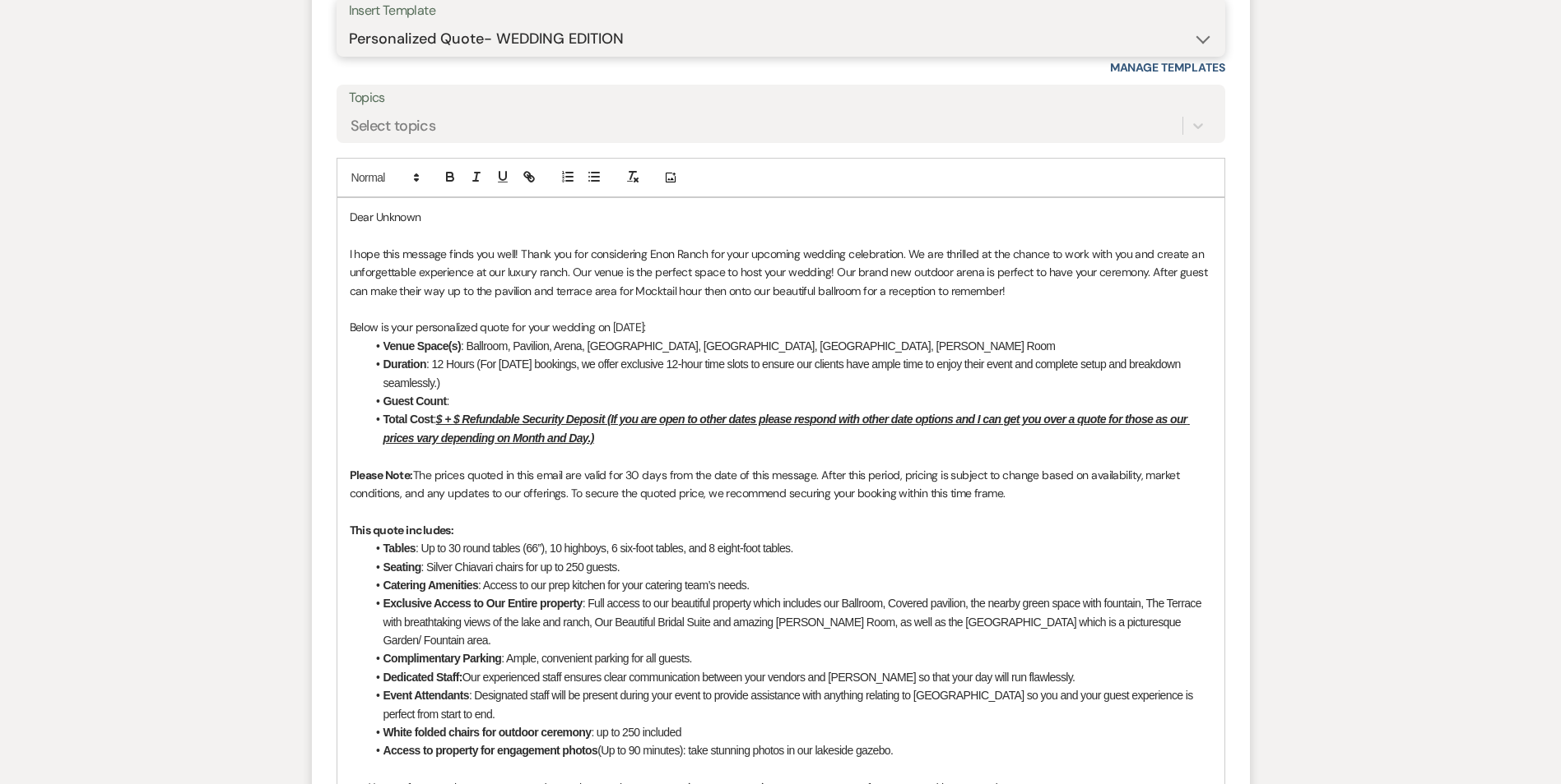
scroll to position [2508, 0]
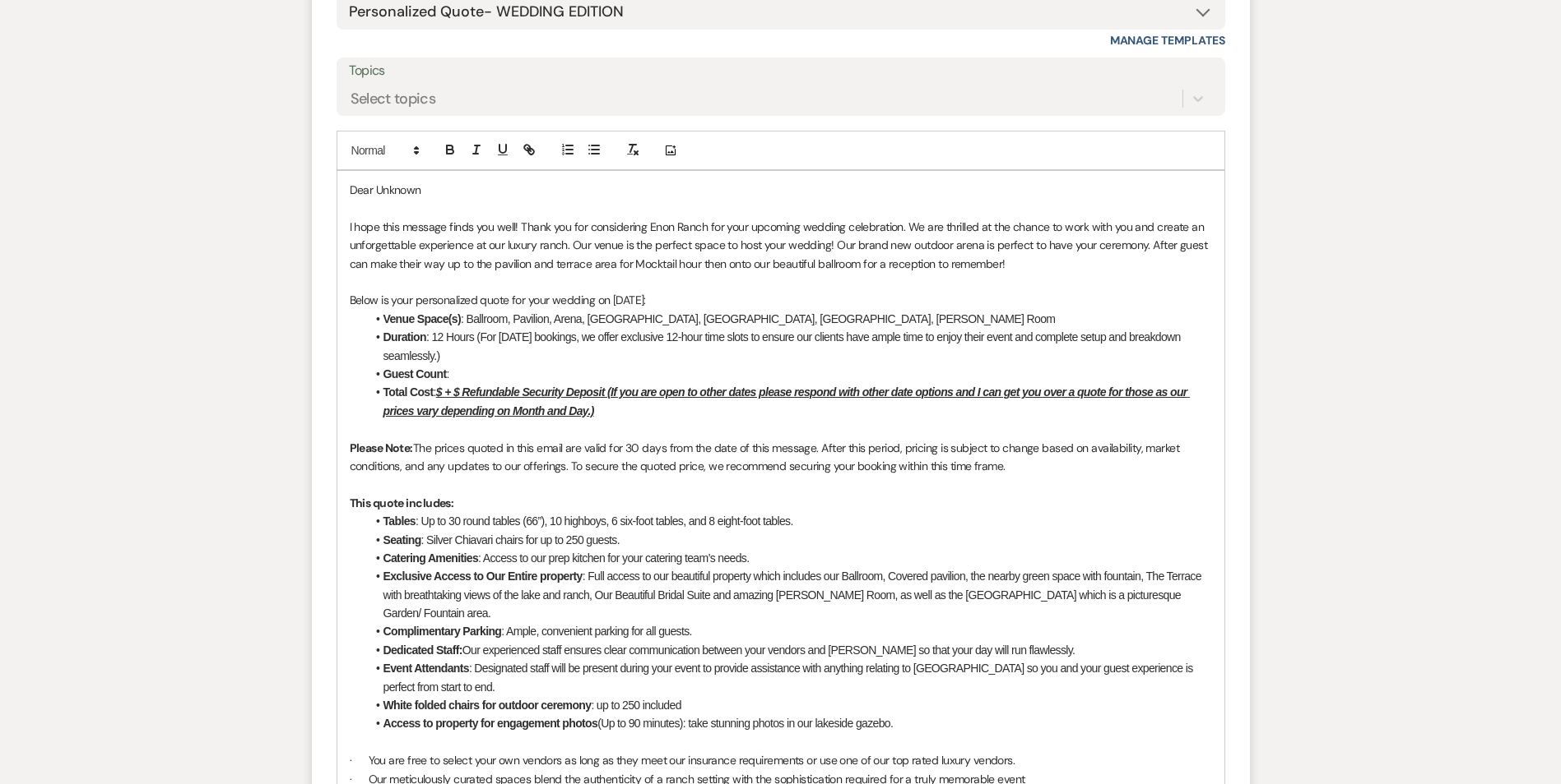
click at [447, 417] on u "$ + $ Refundable Security Deposit (If you are open to other dates please respon…" at bounding box center [786, 401] width 807 height 31
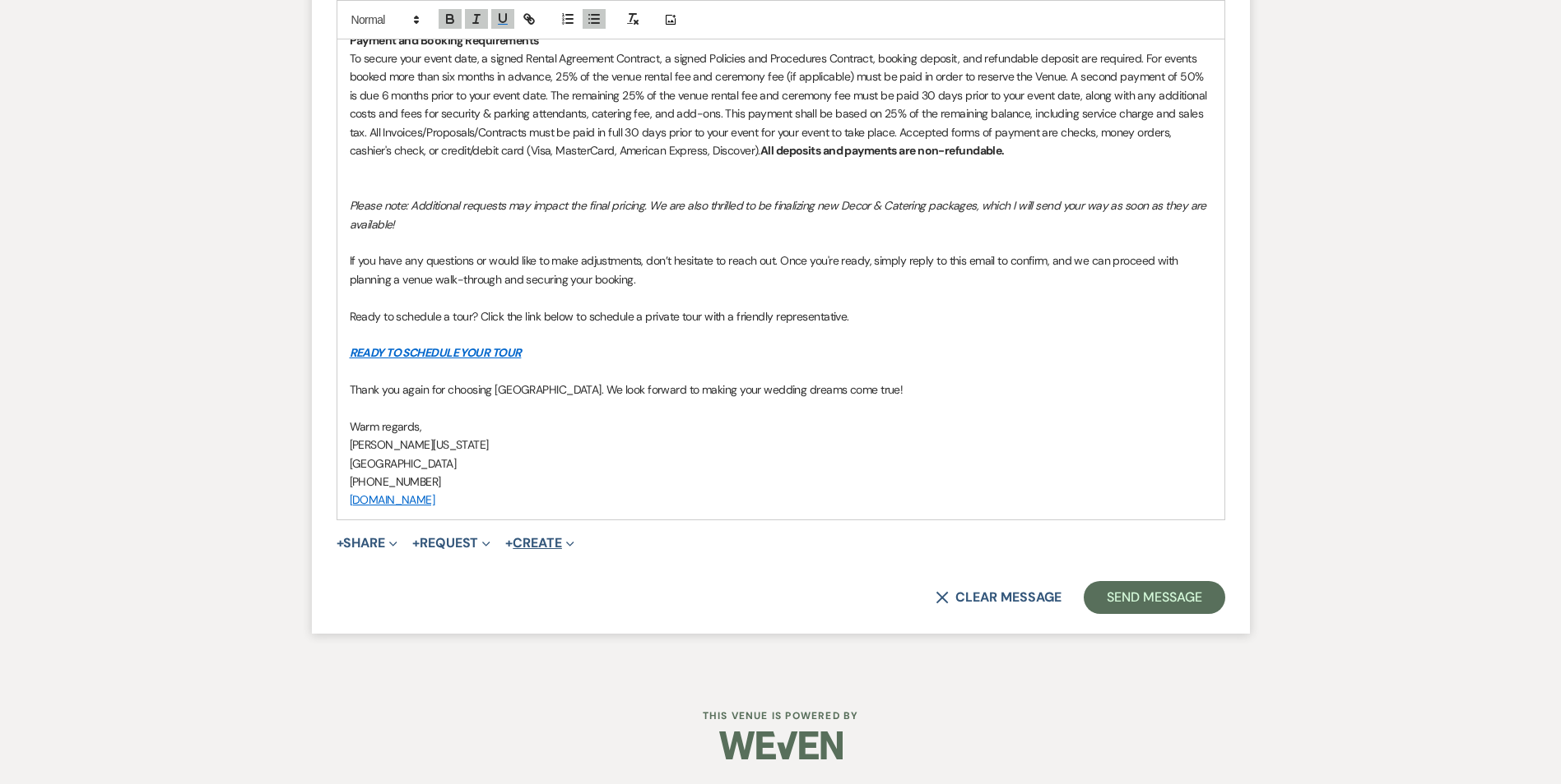
scroll to position [3614, 0]
click at [1147, 595] on button "Send Message" at bounding box center [1154, 597] width 141 height 33
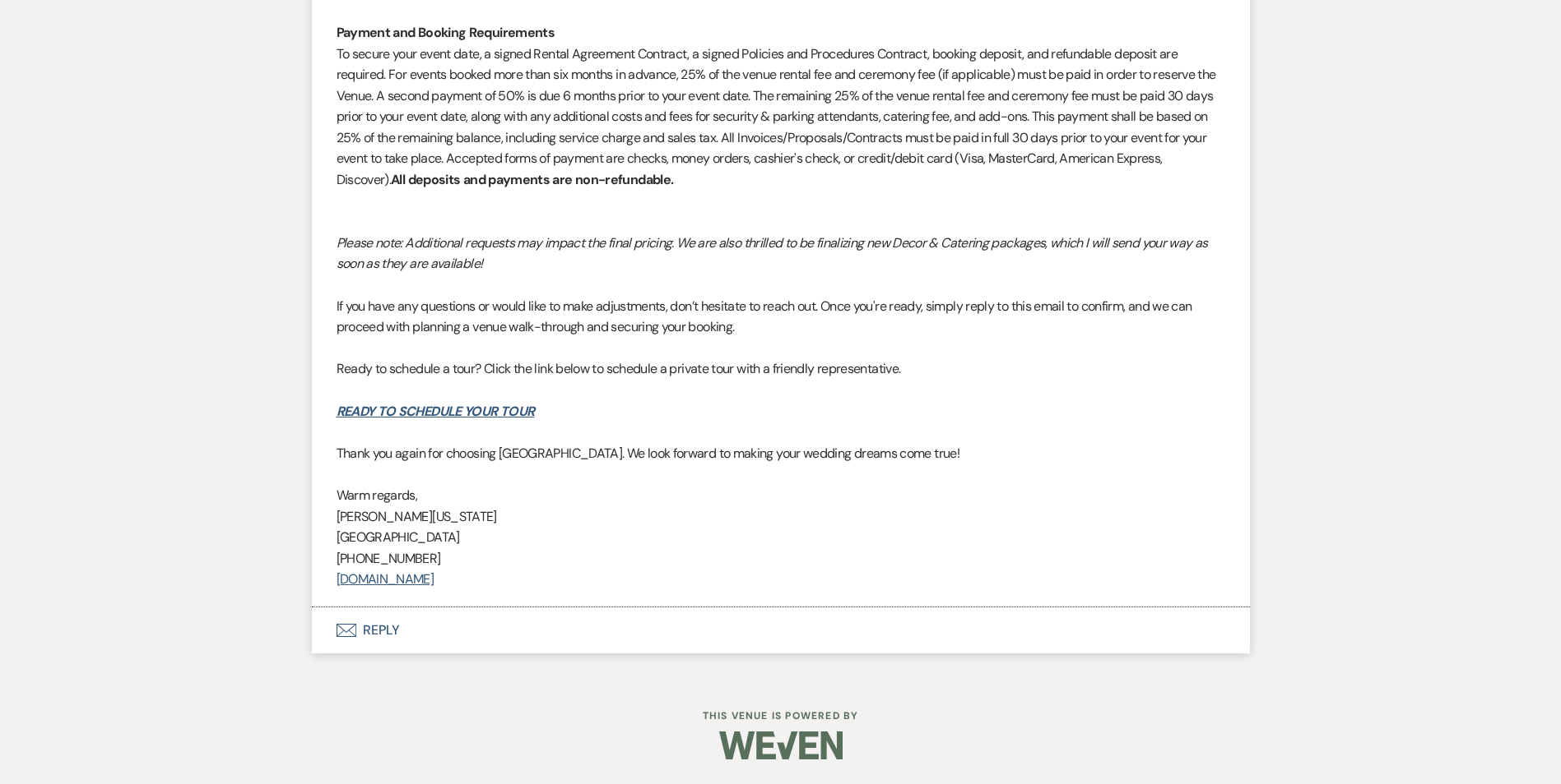
scroll to position [3538, 0]
drag, startPoint x: 1055, startPoint y: 392, endPoint x: 1086, endPoint y: 393, distance: 31.0
click at [1062, 393] on p at bounding box center [780, 390] width 888 height 21
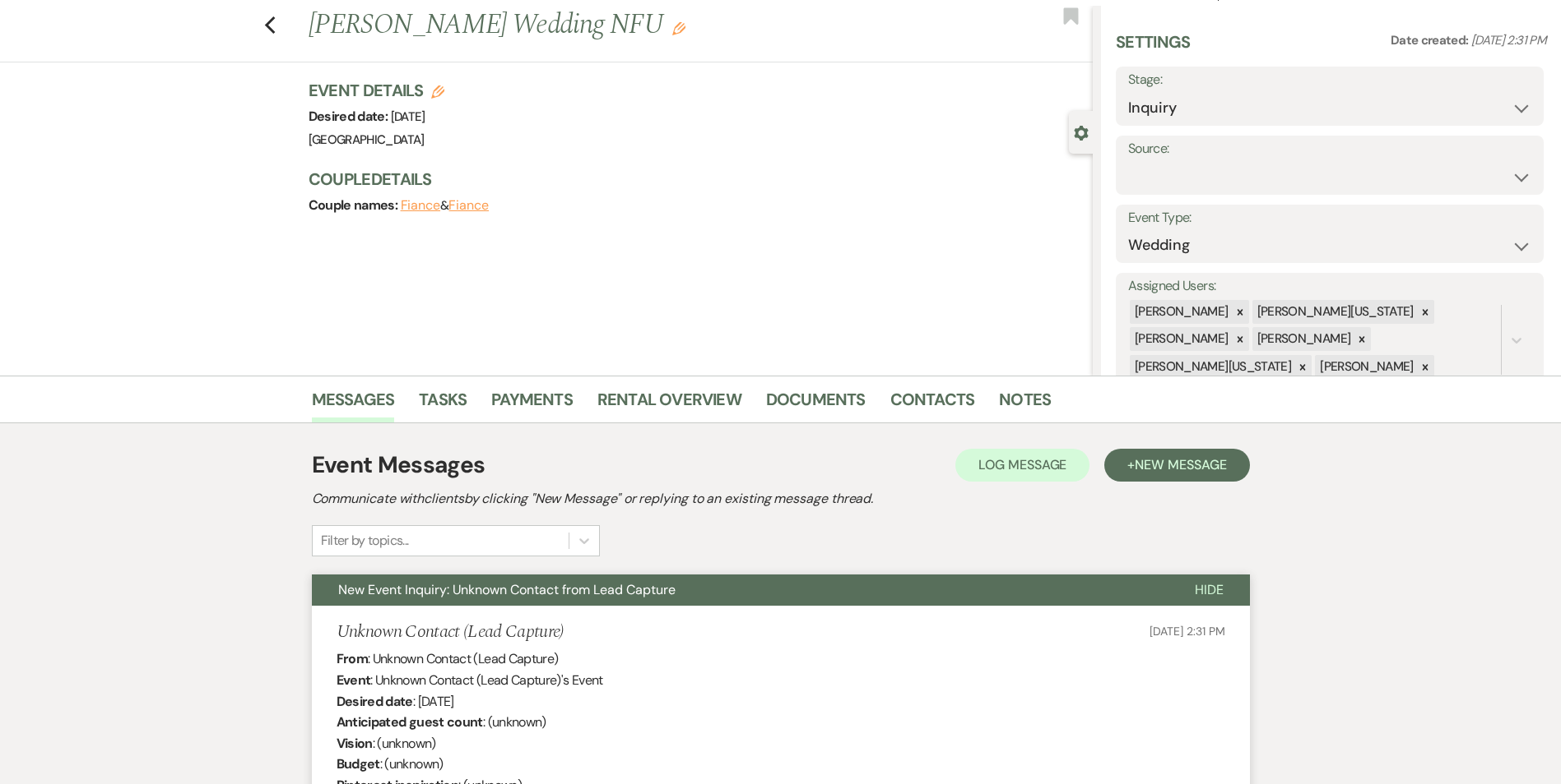
scroll to position [0, 0]
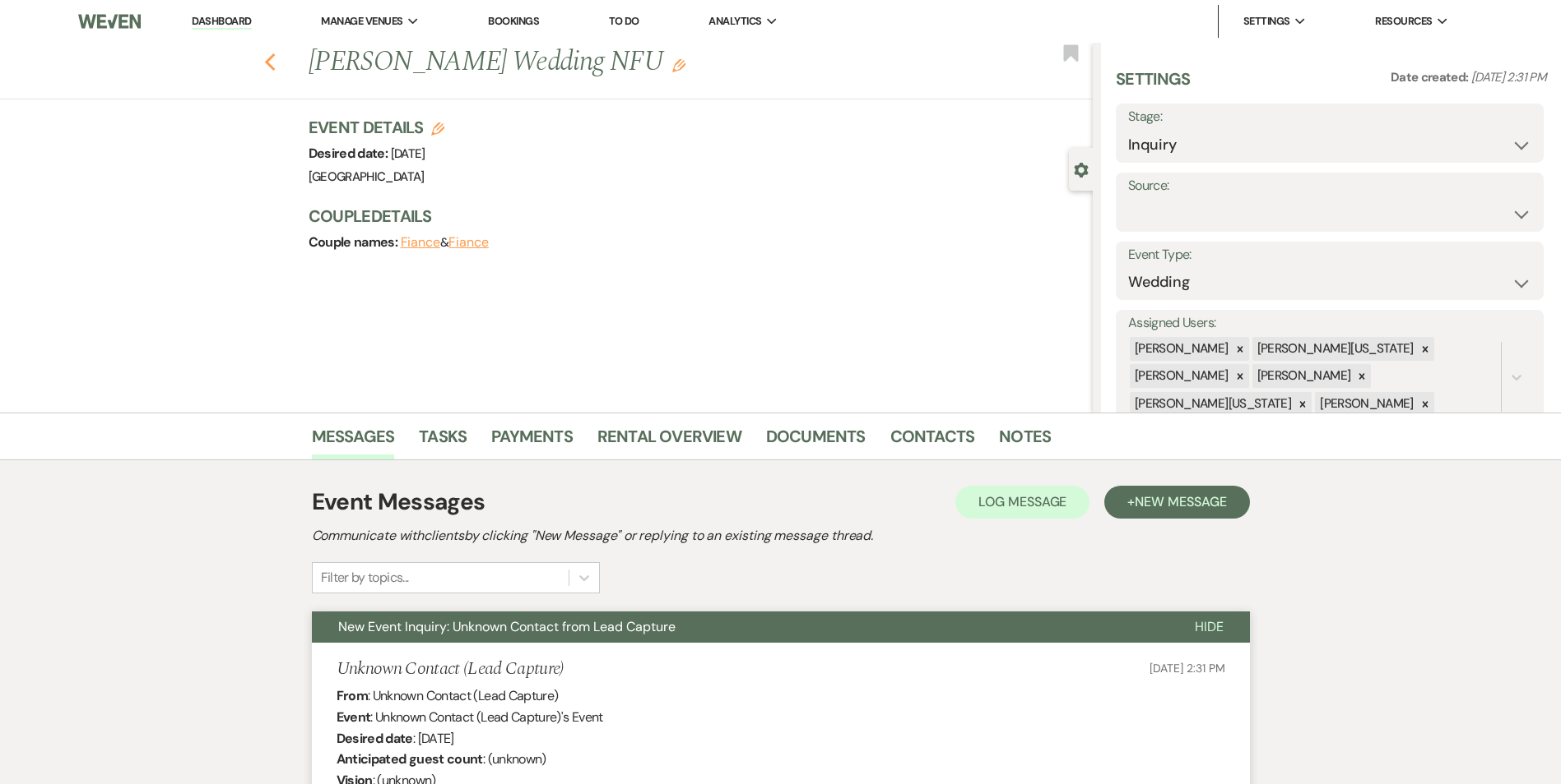
click at [276, 62] on icon "Previous" at bounding box center [270, 62] width 12 height 19
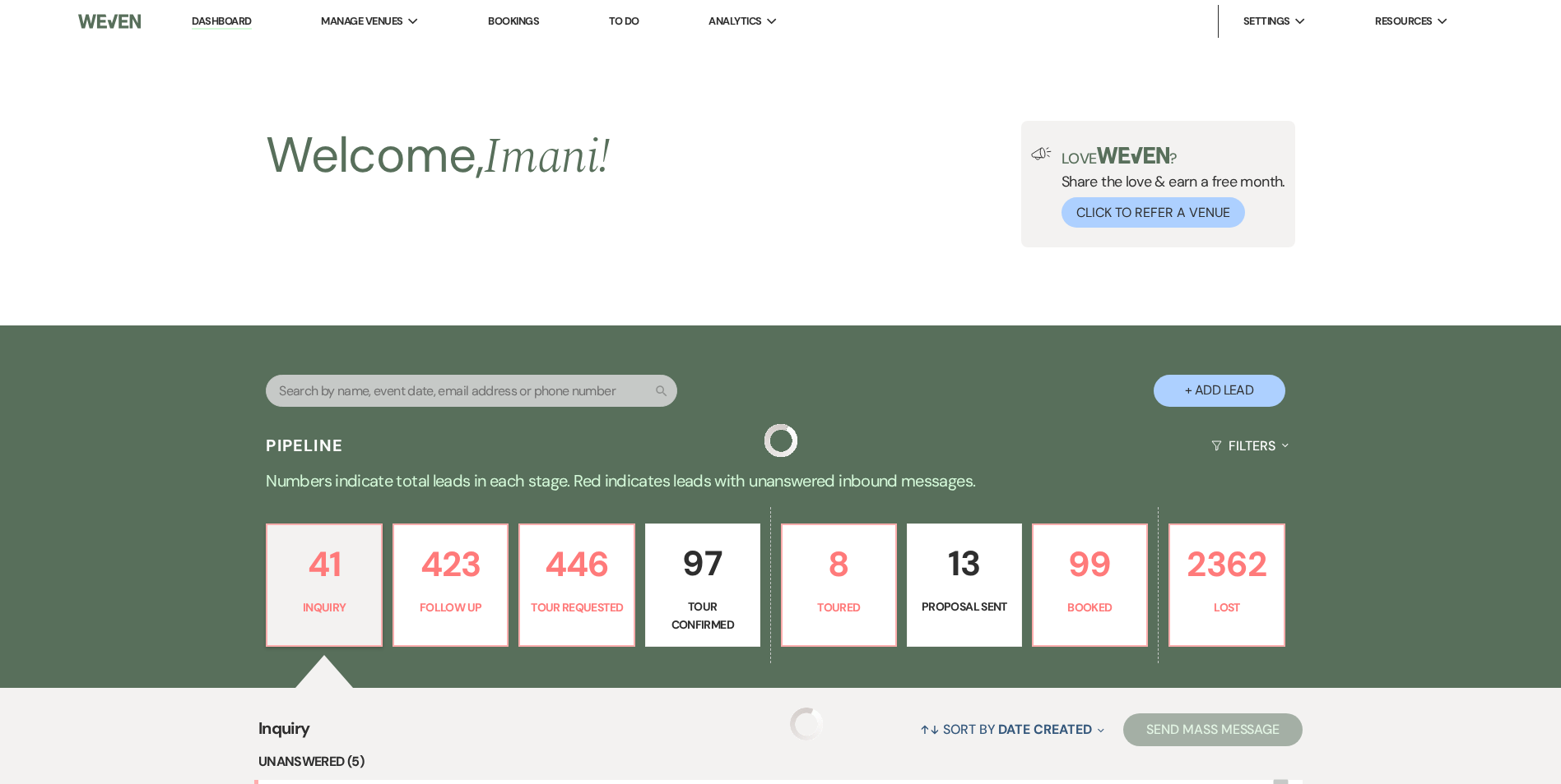
scroll to position [689, 0]
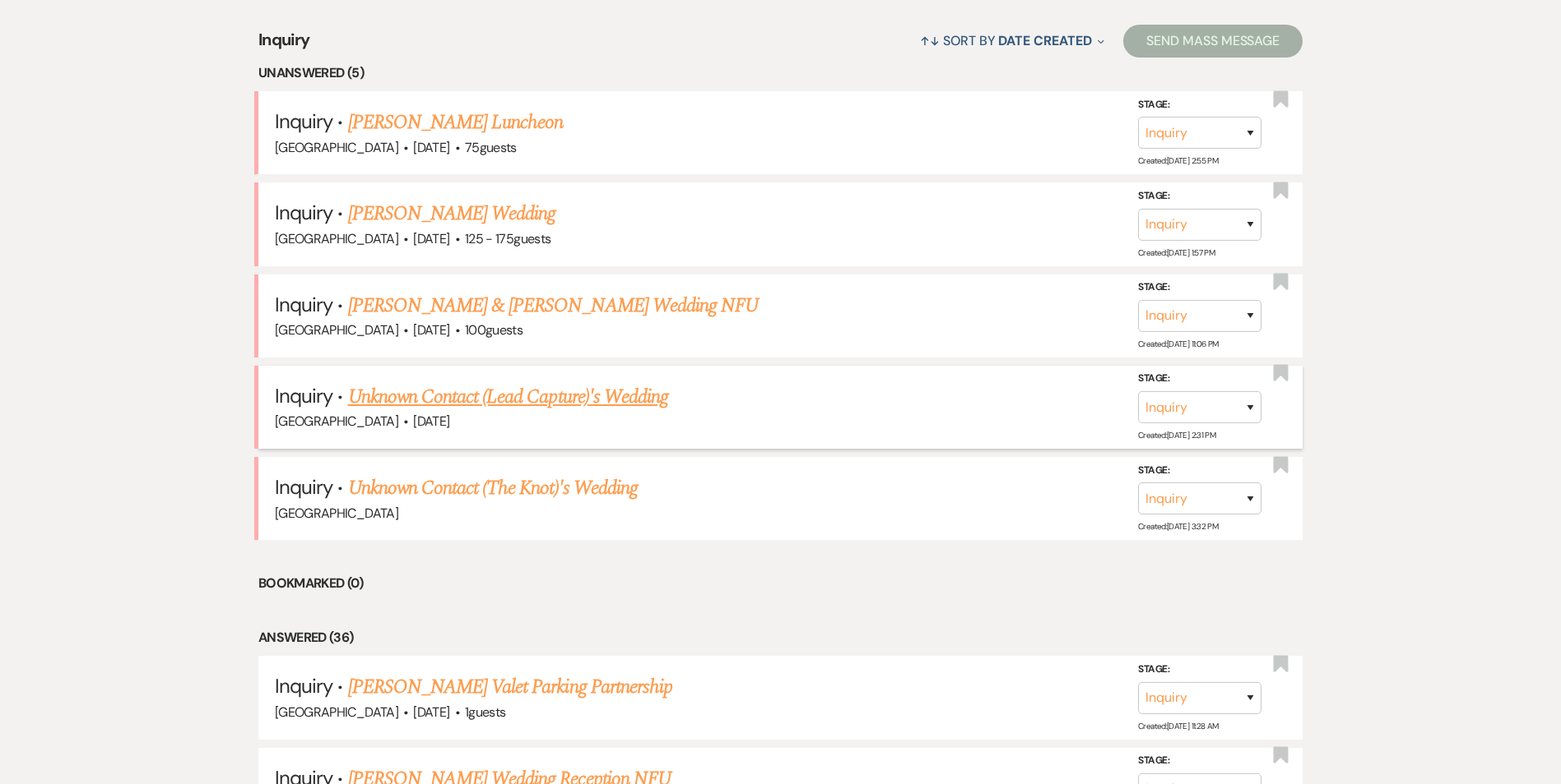
click at [503, 396] on link "Unknown Contact (Lead Capture)'s Wedding" at bounding box center [508, 396] width 321 height 29
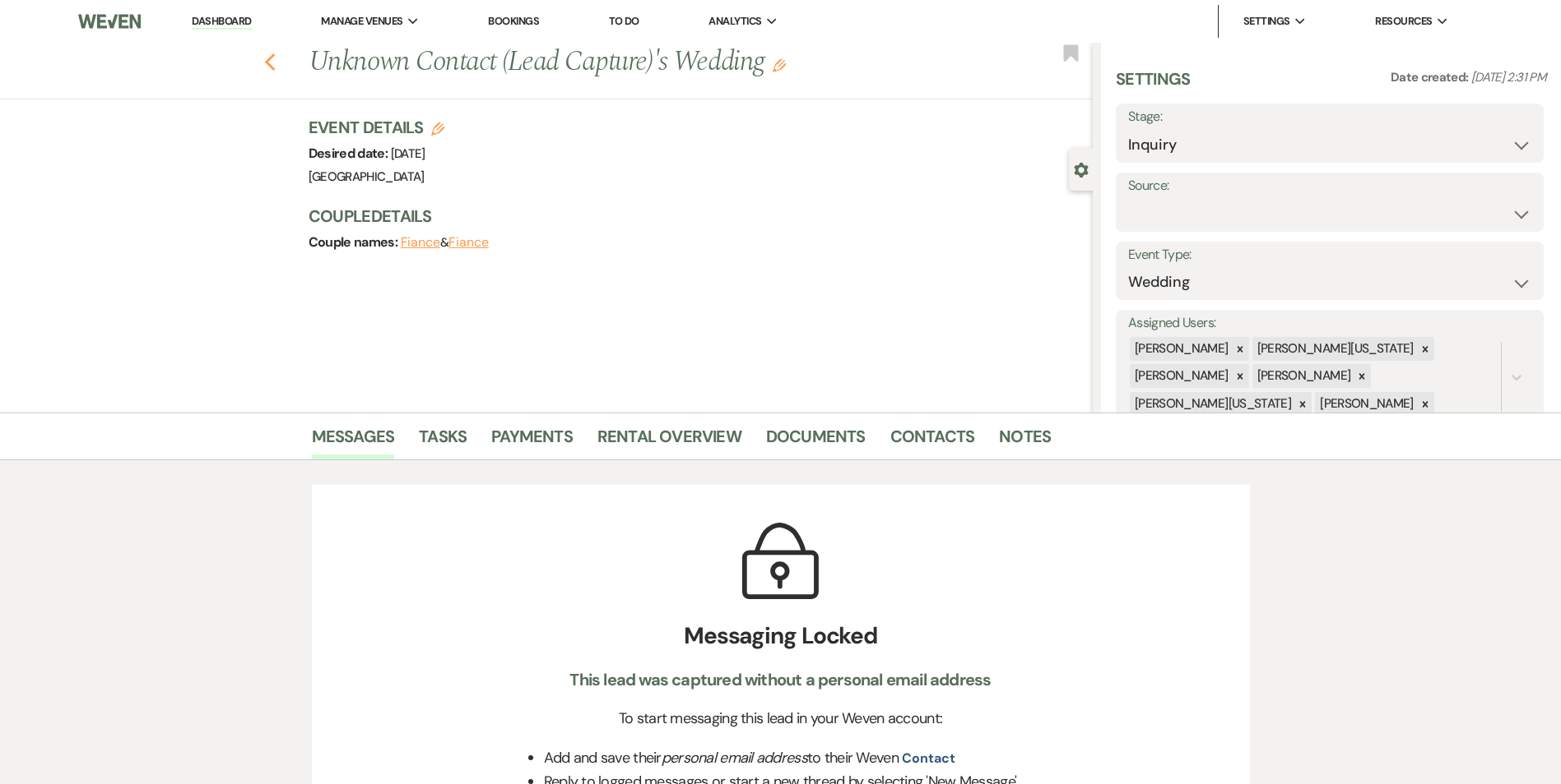
click at [276, 59] on icon "Previous" at bounding box center [270, 62] width 12 height 19
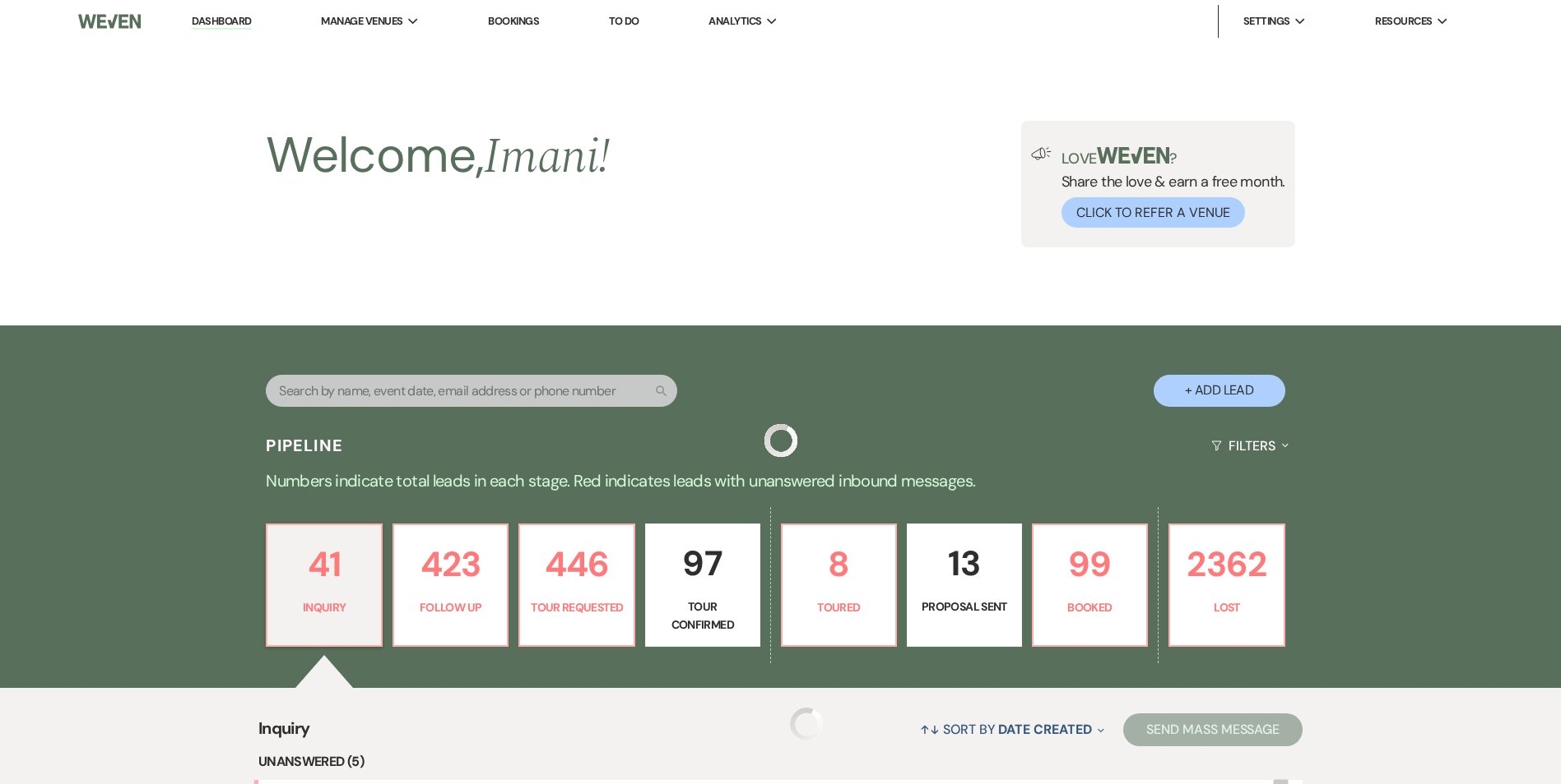
scroll to position [689, 0]
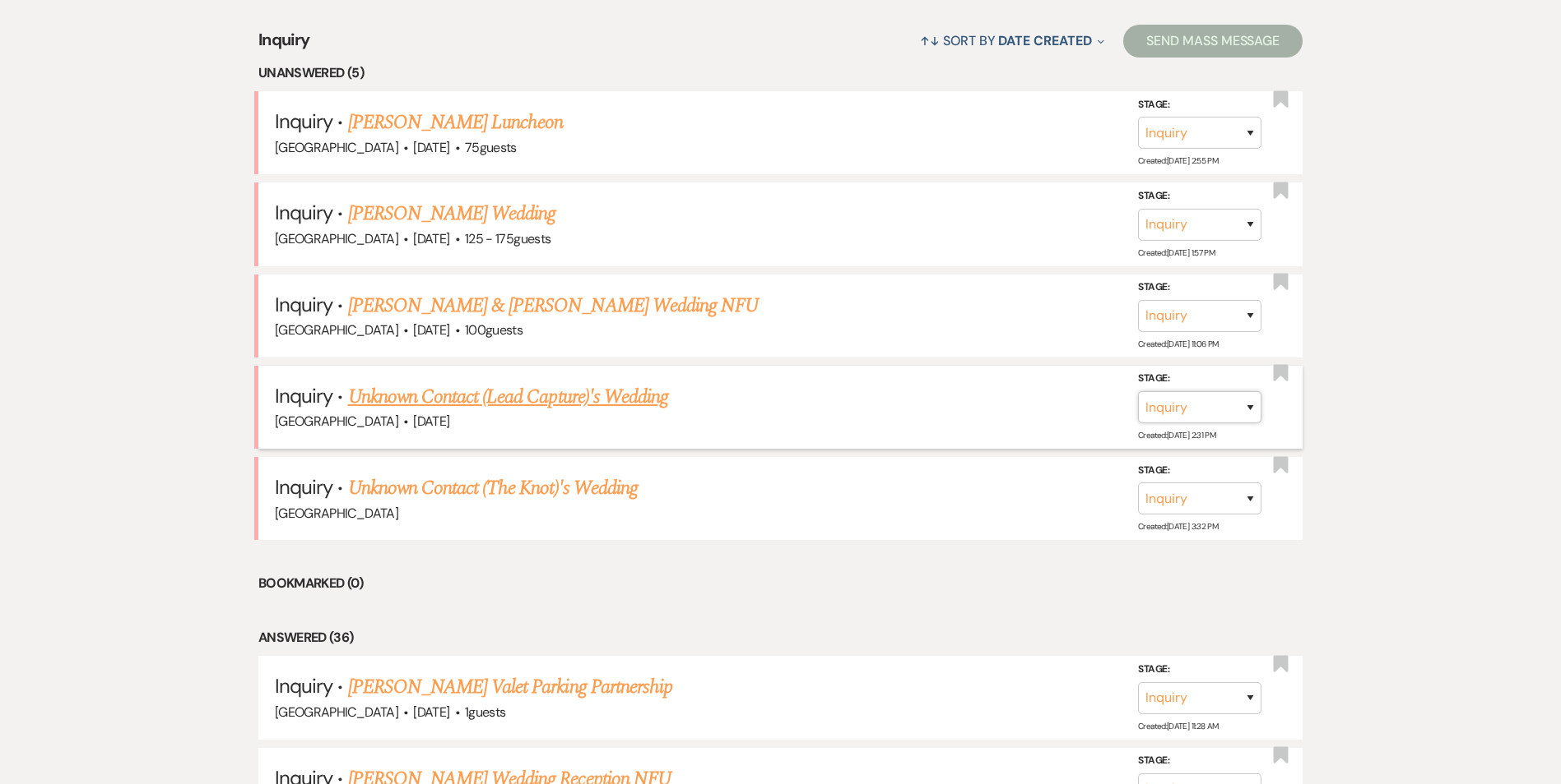
click at [1209, 411] on select "Inquiry Follow Up Tour Requested Tour Confirmed Toured Proposal Sent Booked Lost" at bounding box center [1199, 407] width 123 height 32
select select "8"
click at [1138, 391] on select "Inquiry Follow Up Tour Requested Tour Confirmed Toured Proposal Sent Booked Lost" at bounding box center [1199, 407] width 123 height 32
click at [977, 408] on select "Booked Elsewhere Budget Date Unavailable No Response Not a Good Match Capacity …" at bounding box center [969, 407] width 142 height 32
select select "4"
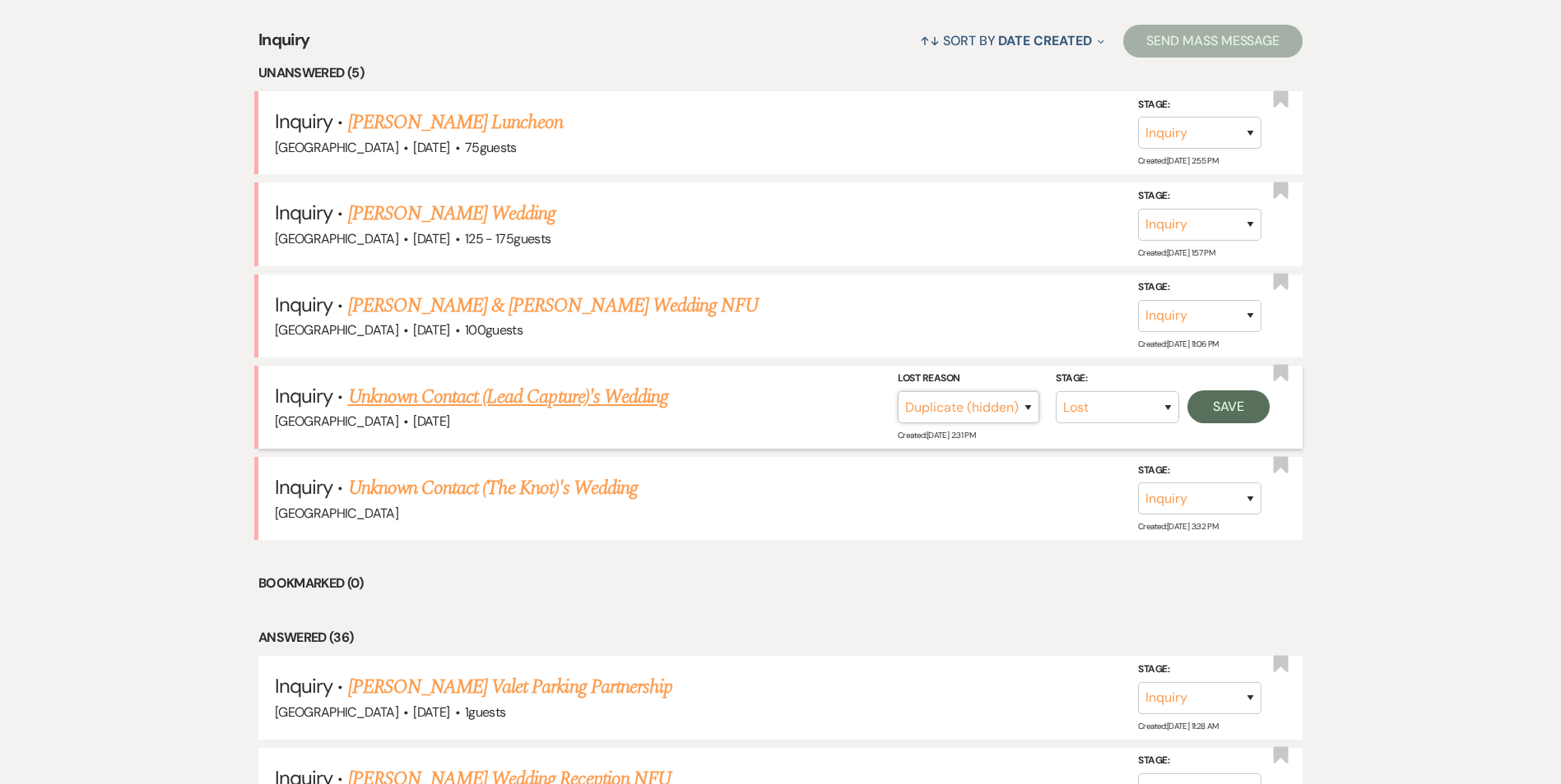
click at [898, 391] on select "Booked Elsewhere Budget Date Unavailable No Response Not a Good Match Capacity …" at bounding box center [969, 407] width 142 height 32
click at [1242, 408] on button "Save" at bounding box center [1228, 406] width 82 height 33
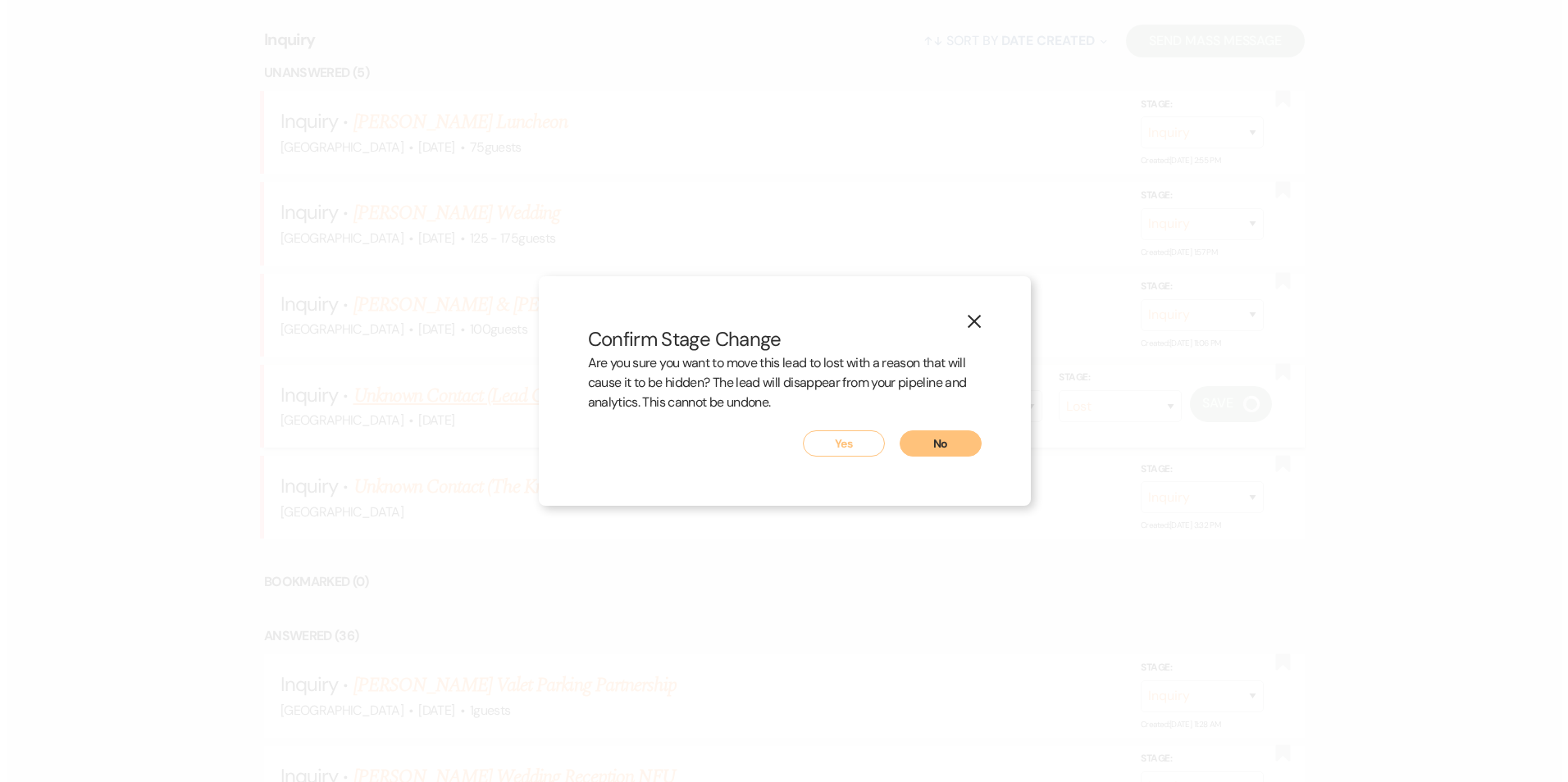
scroll to position [688, 0]
click at [838, 433] on button "Yes" at bounding box center [843, 444] width 82 height 26
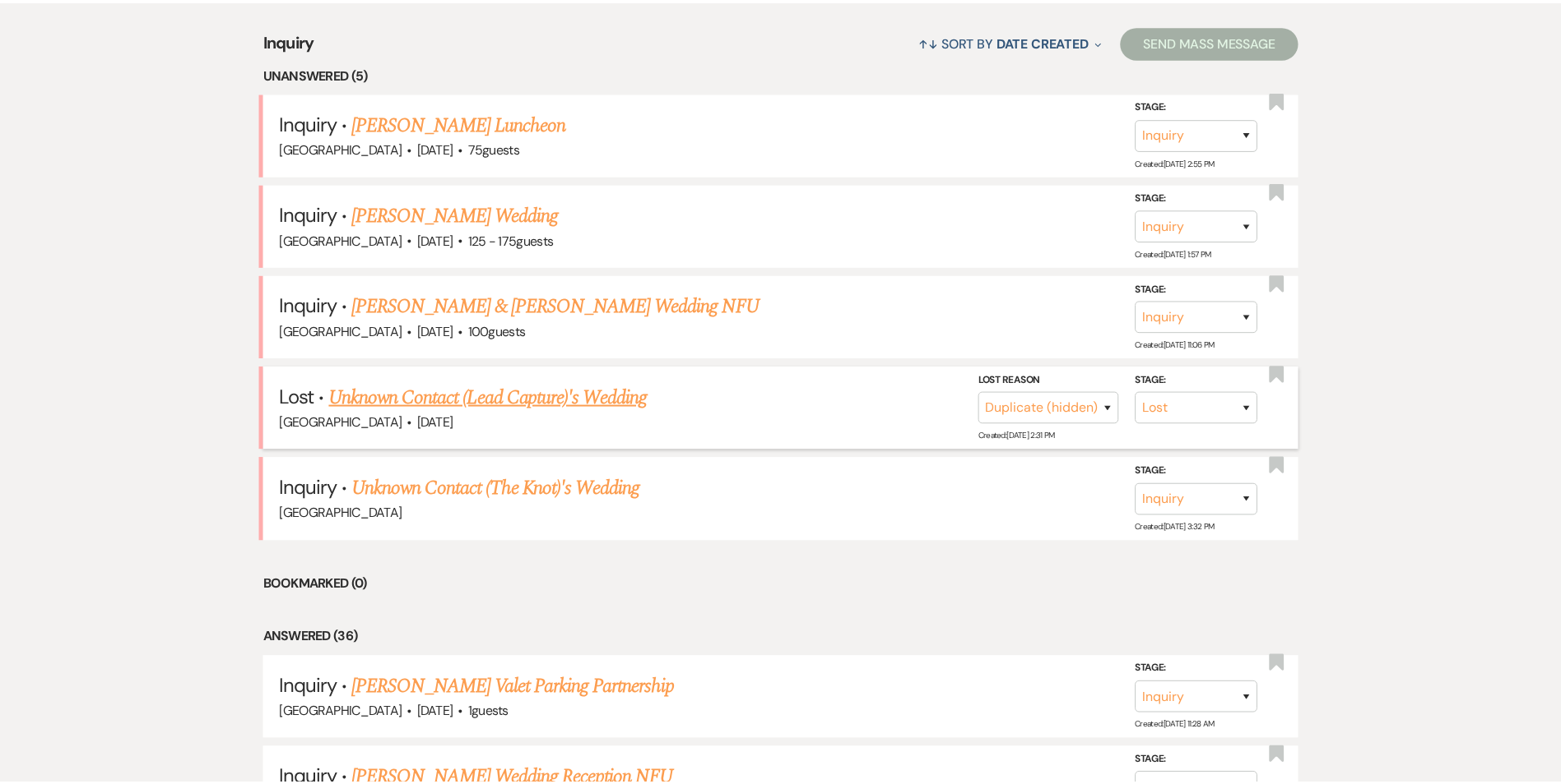
scroll to position [689, 0]
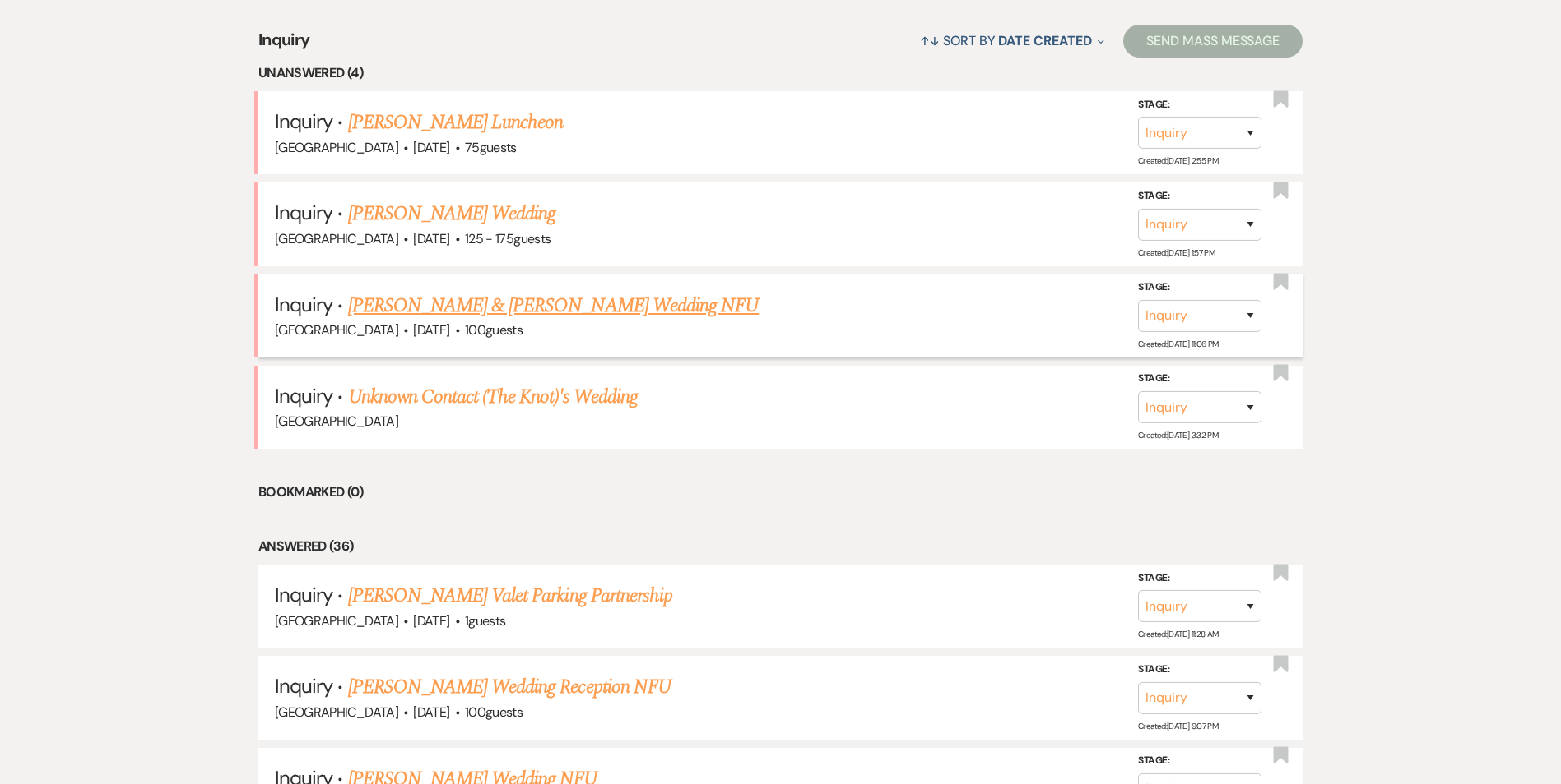
click at [582, 316] on link "Sheldon Howitt & Temetris Ford's Wedding NFU" at bounding box center [553, 305] width 412 height 29
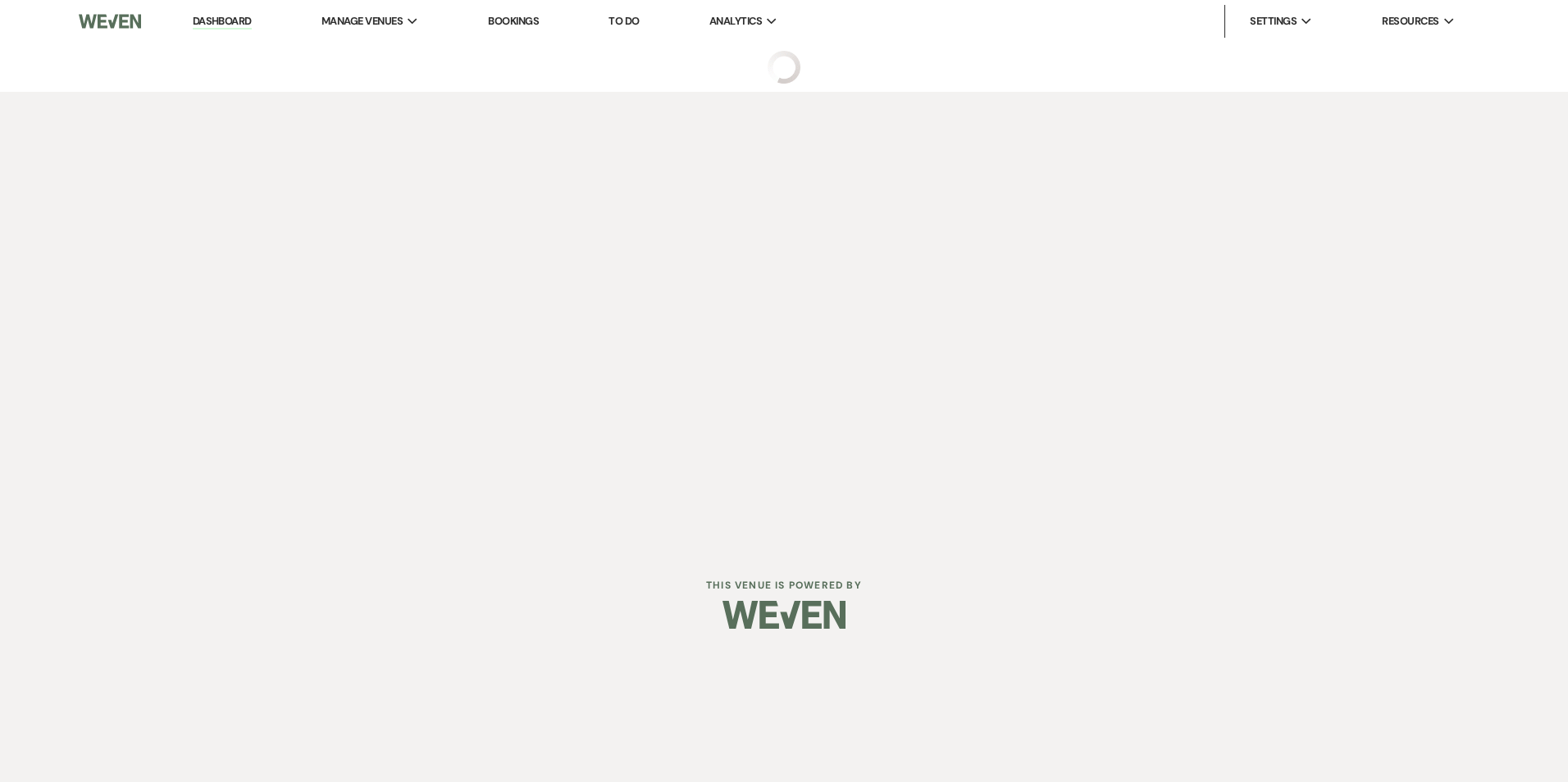
select select "5"
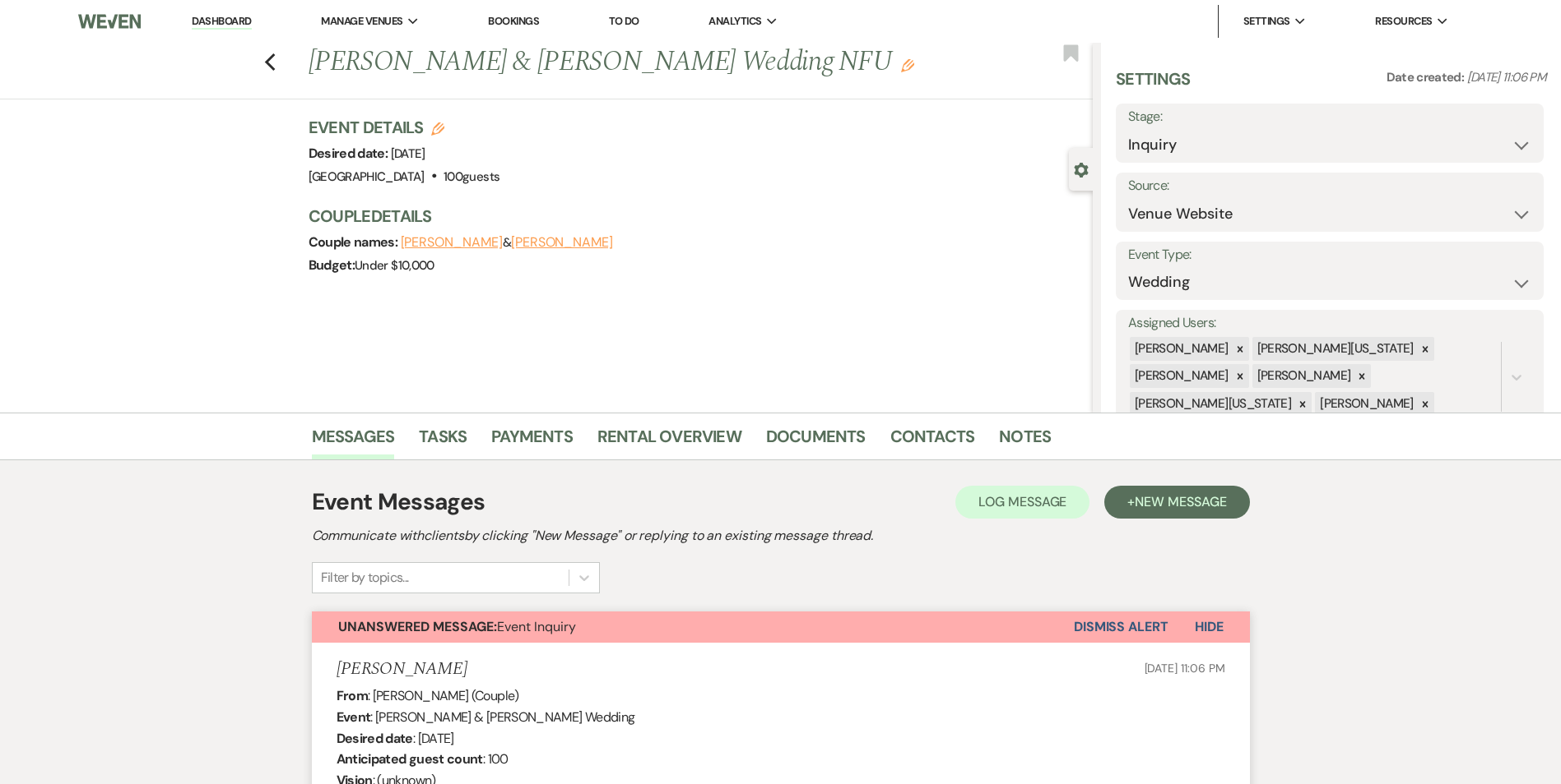
click at [1120, 619] on button "Dismiss Alert" at bounding box center [1120, 626] width 95 height 31
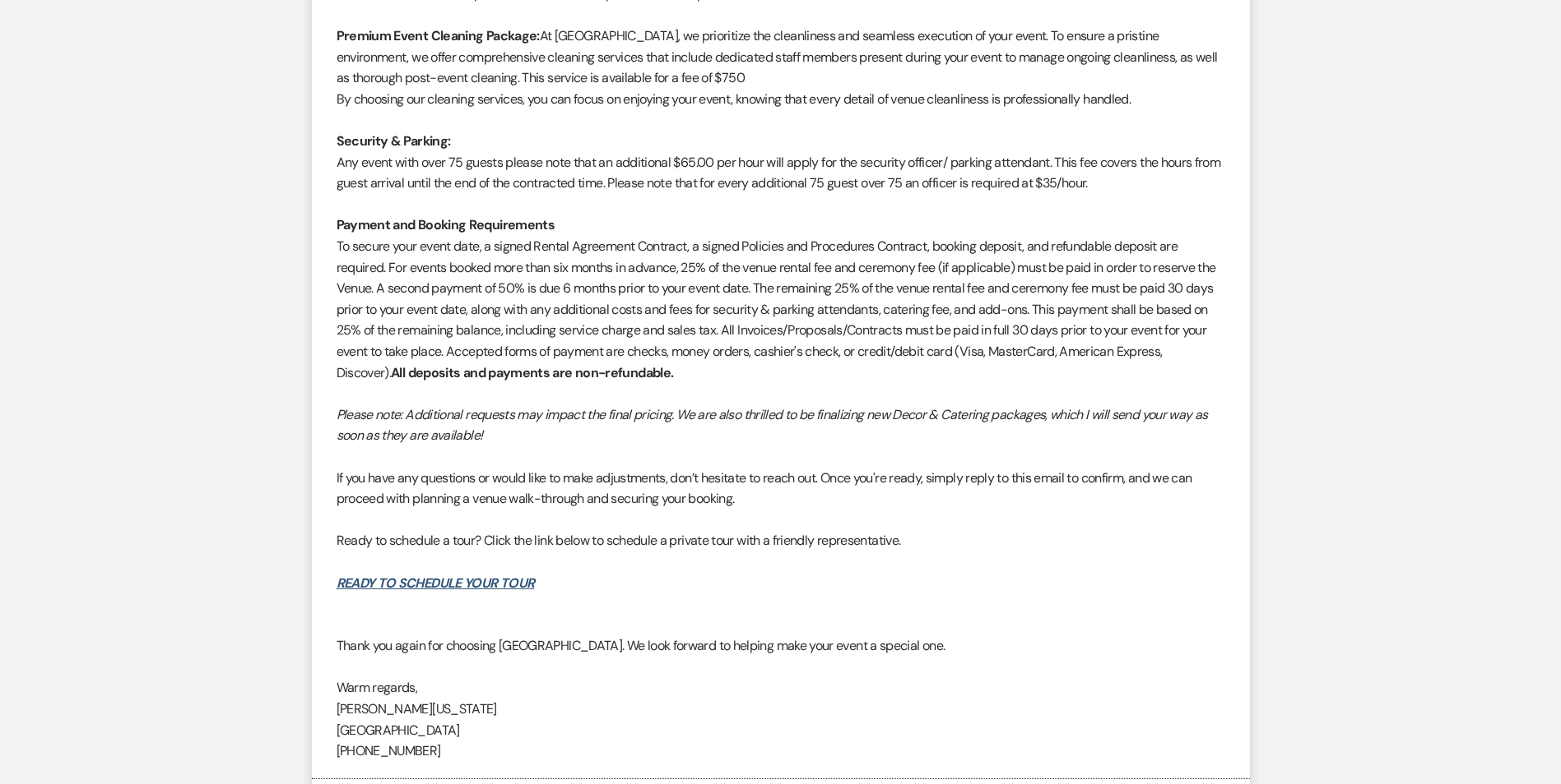
scroll to position [1891, 0]
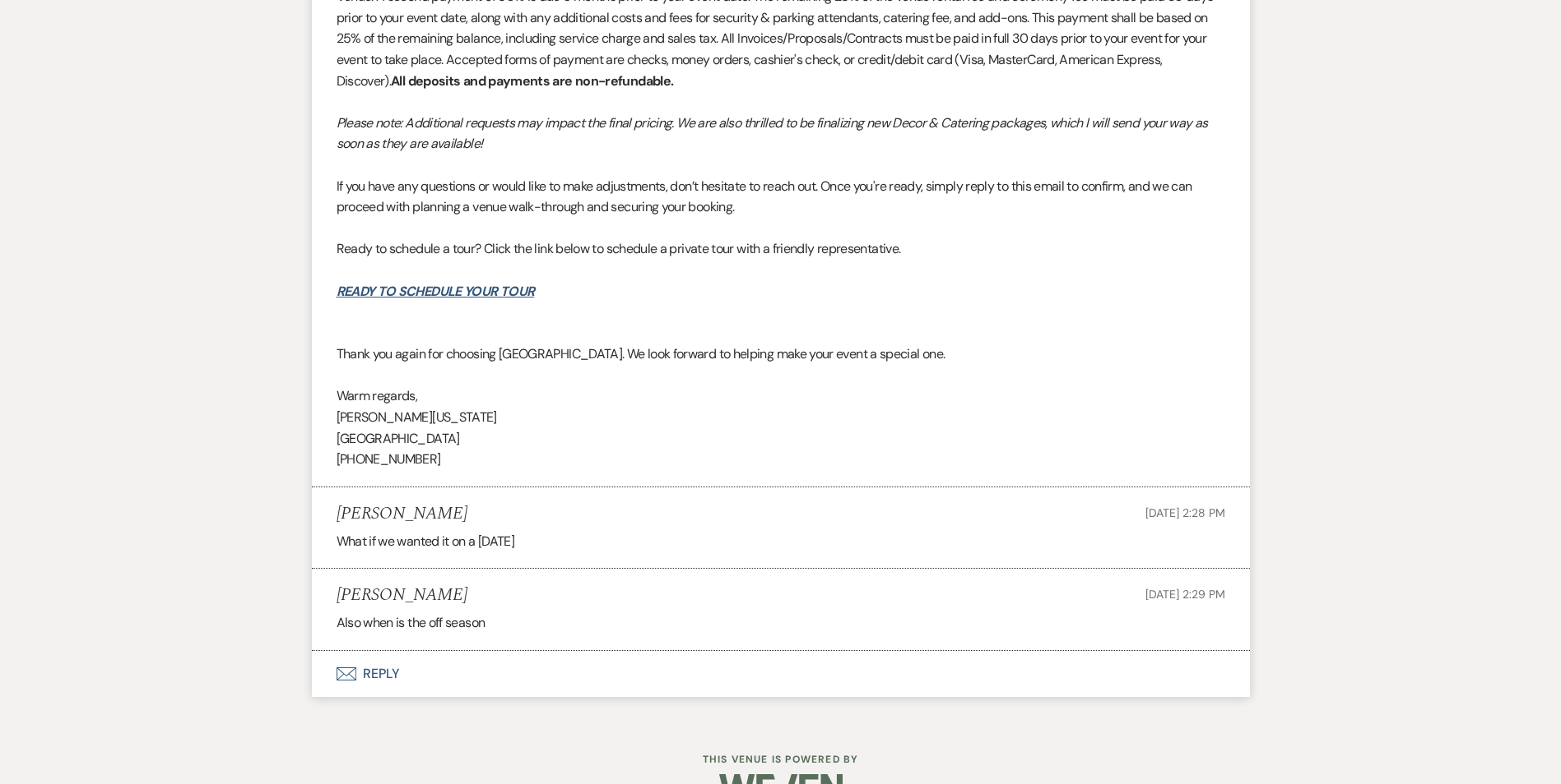
click at [374, 667] on button "Envelope Reply" at bounding box center [780, 674] width 938 height 46
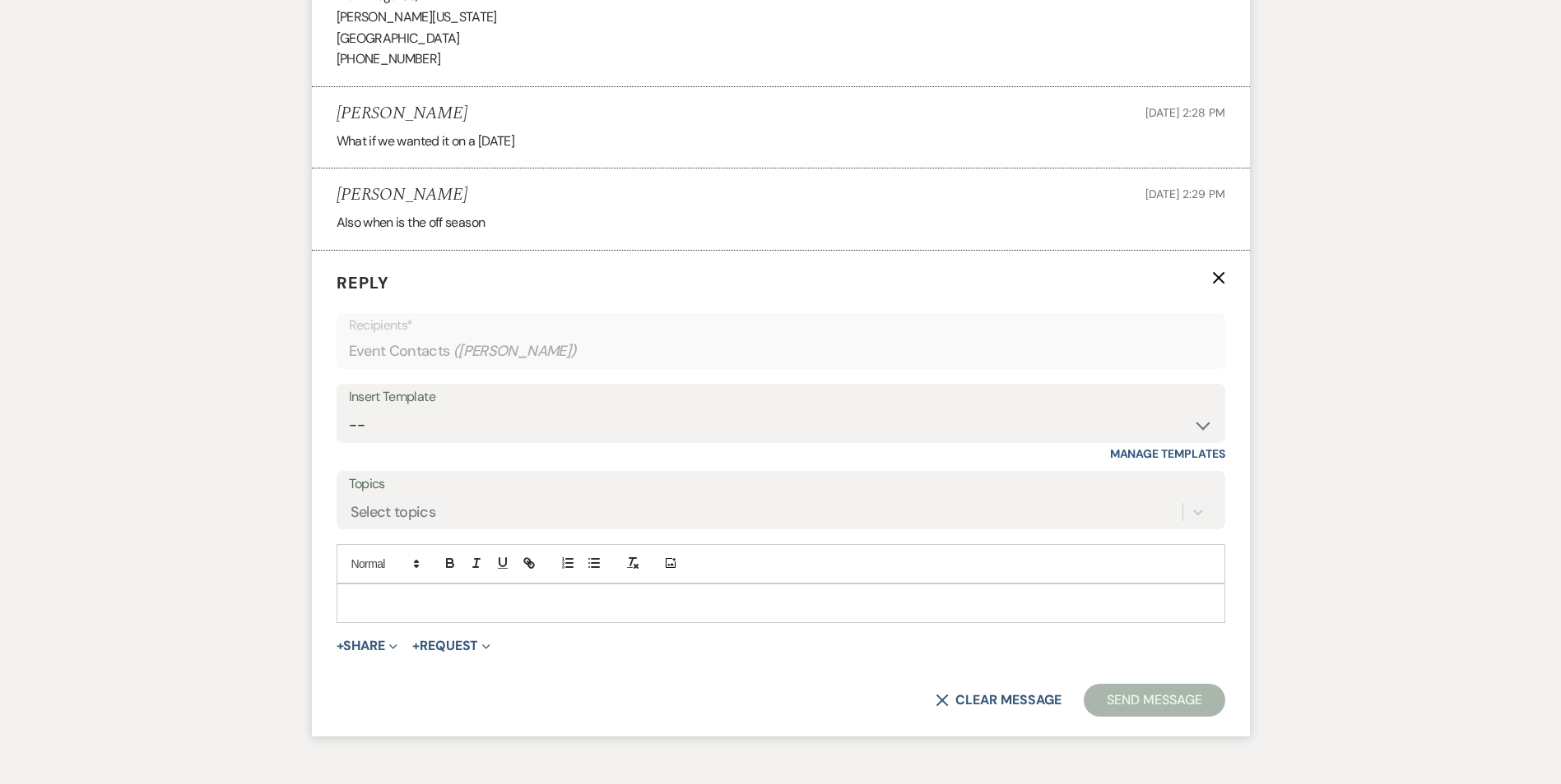
scroll to position [2302, 0]
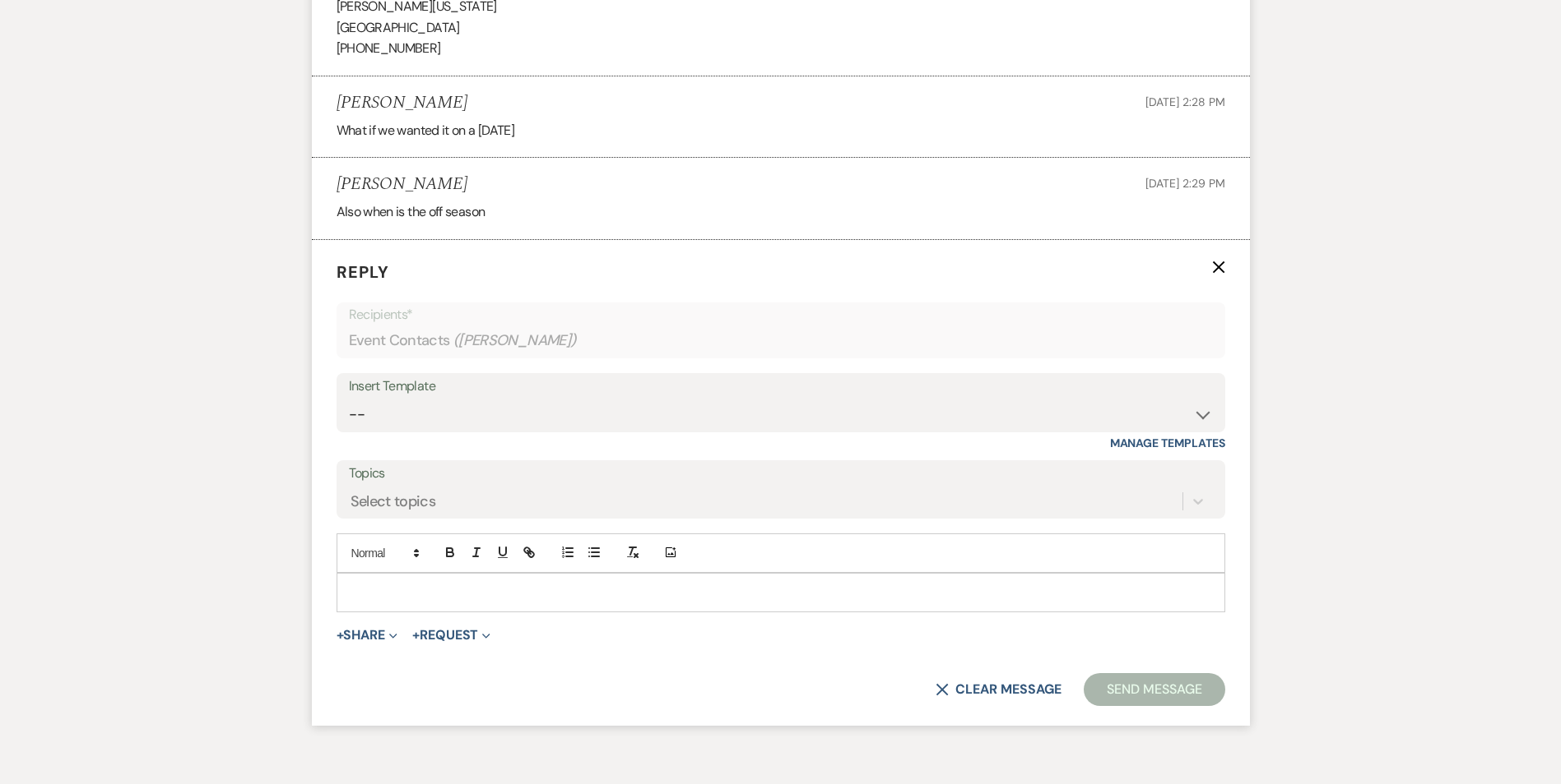
click at [456, 595] on p at bounding box center [781, 593] width 862 height 18
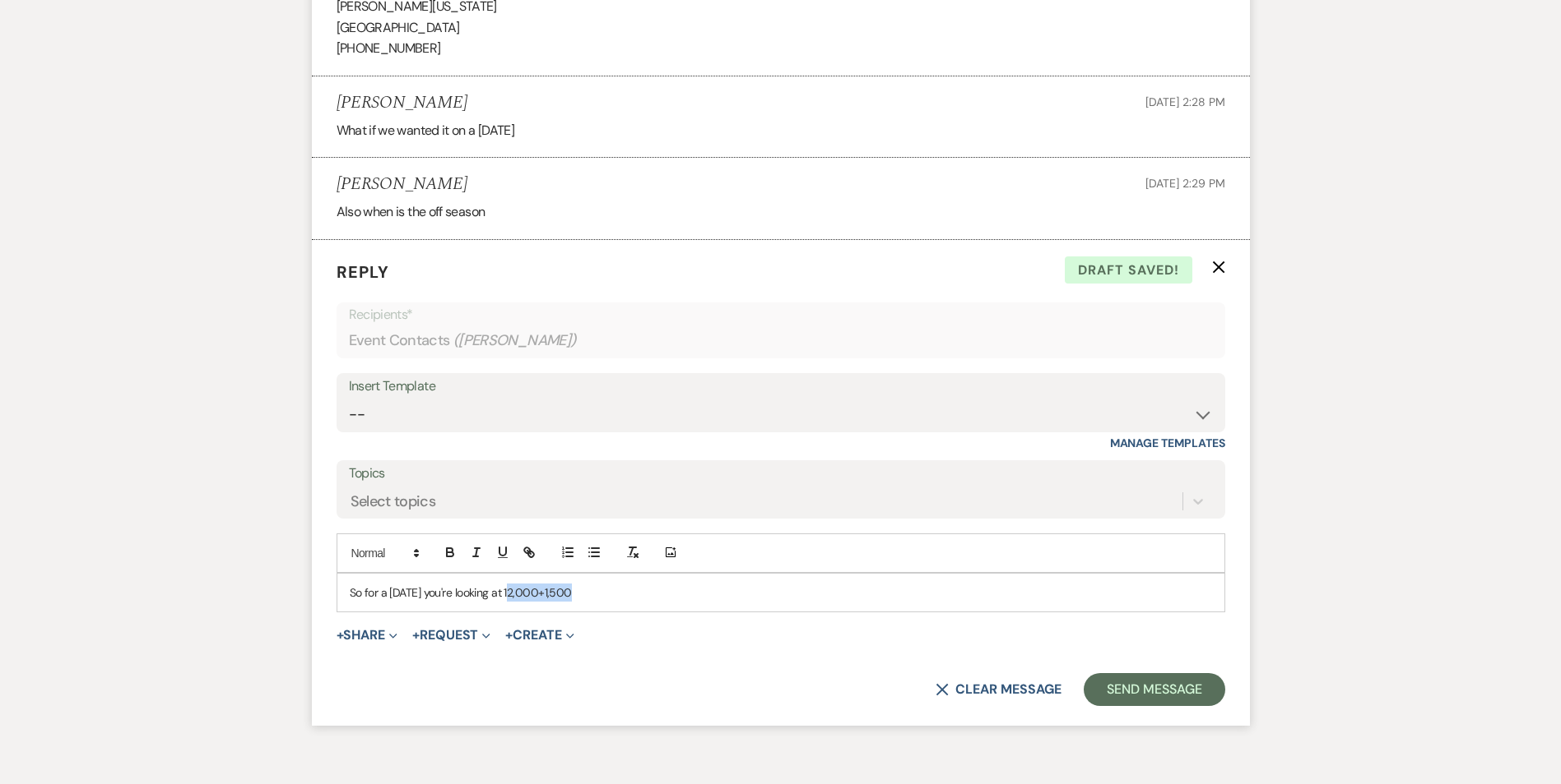
drag, startPoint x: 506, startPoint y: 588, endPoint x: 645, endPoint y: 597, distance: 139.3
click at [645, 597] on p "So for a Friday you're looking at 12,000+1,500" at bounding box center [781, 593] width 862 height 18
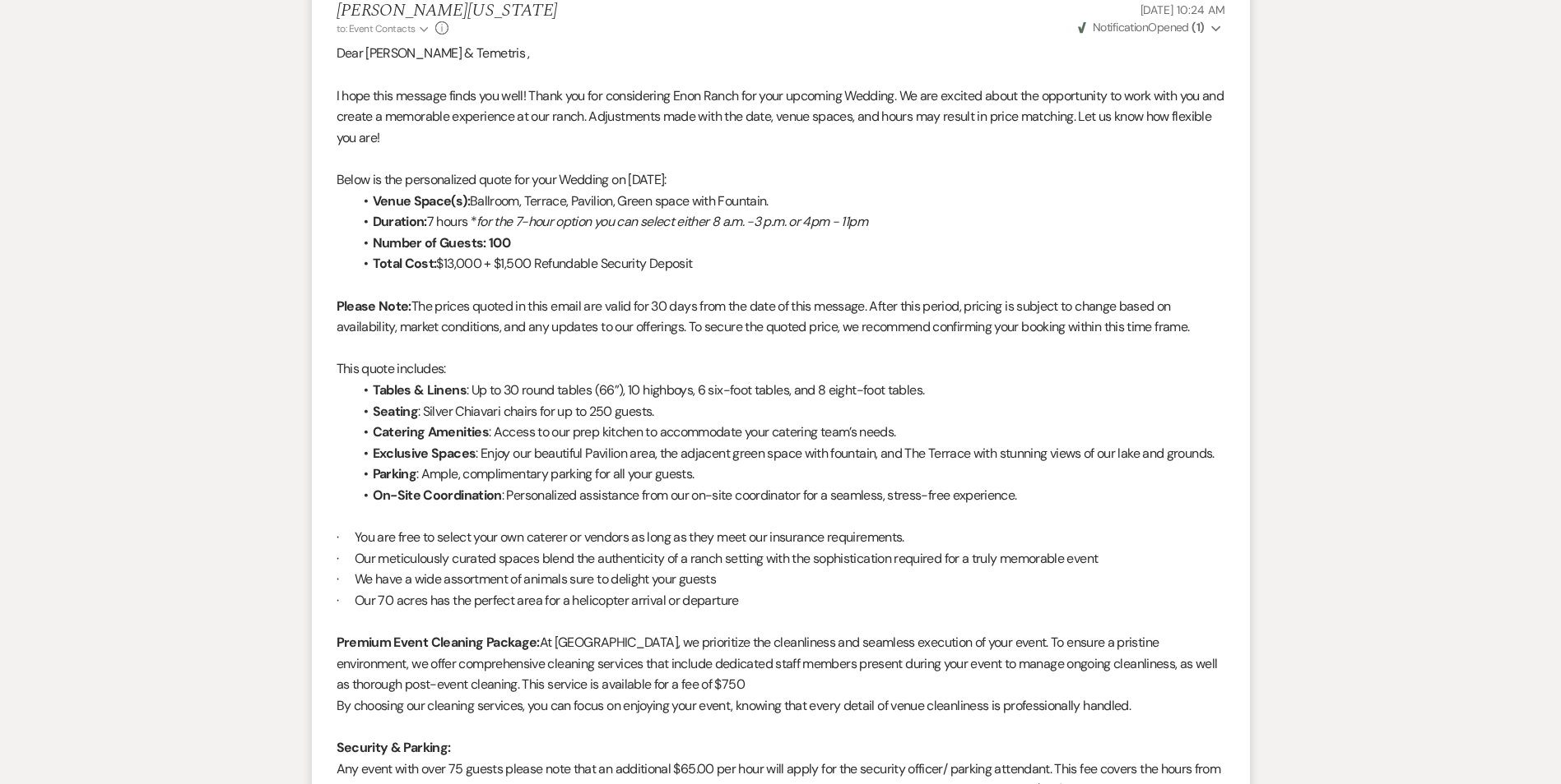
scroll to position [987, 0]
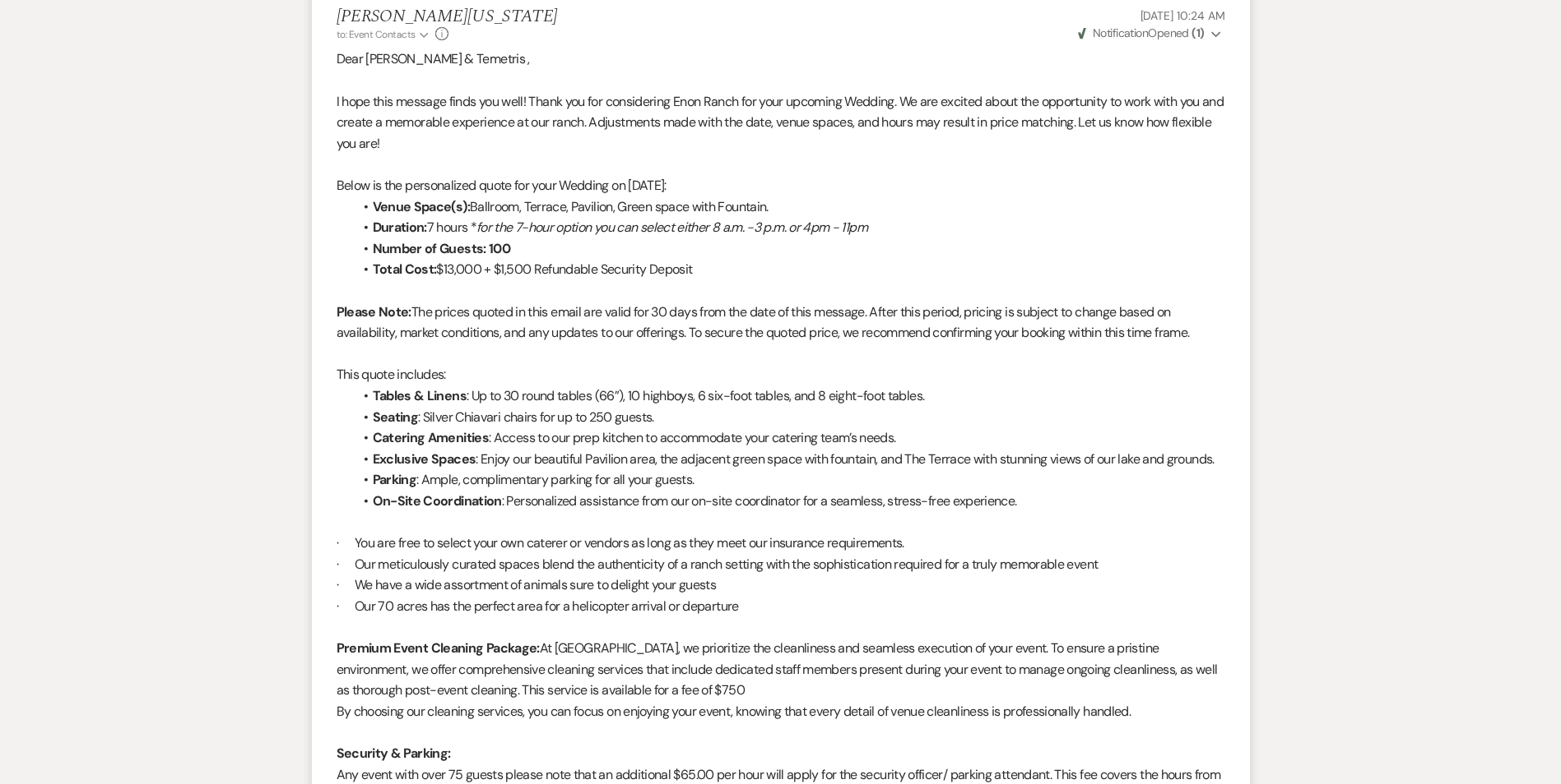
drag, startPoint x: 372, startPoint y: 263, endPoint x: 710, endPoint y: 257, distance: 338.1
click at [710, 257] on ul "Venue Space(s): Ballroom, Terrace, Pavilion, Green space with Fountain. Duratio…" at bounding box center [789, 238] width 872 height 84
click at [711, 257] on li "Number of Guests: 100" at bounding box center [789, 249] width 872 height 21
drag, startPoint x: 703, startPoint y: 273, endPoint x: 369, endPoint y: 268, distance: 334.0
click at [369, 268] on li "Total Cost: $13,000 + $1,500 Refundable Security Deposit" at bounding box center [789, 270] width 872 height 21
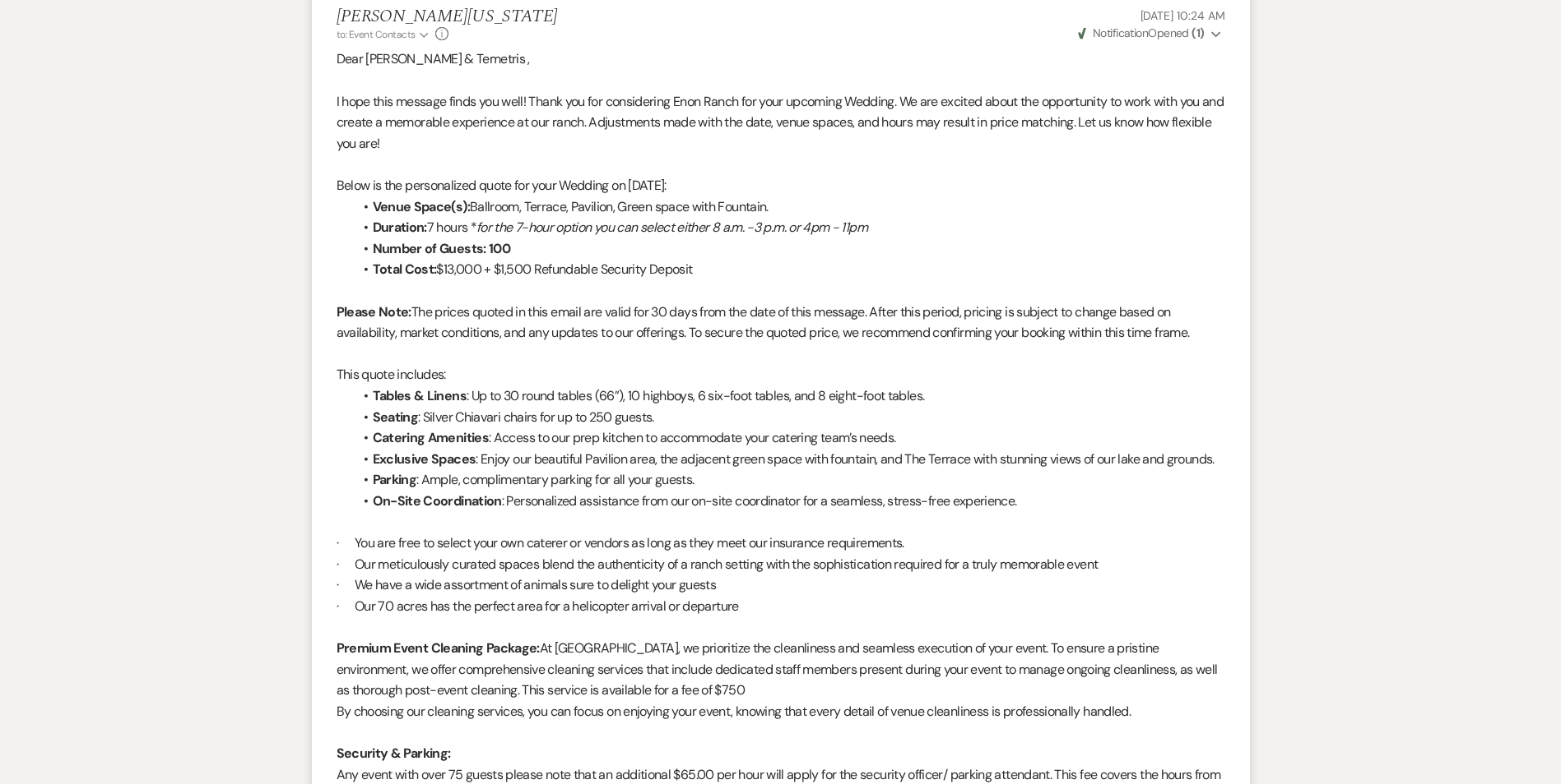
copy li "Total Cost: $13,000 + $1,500 Refundable Security Deposit"
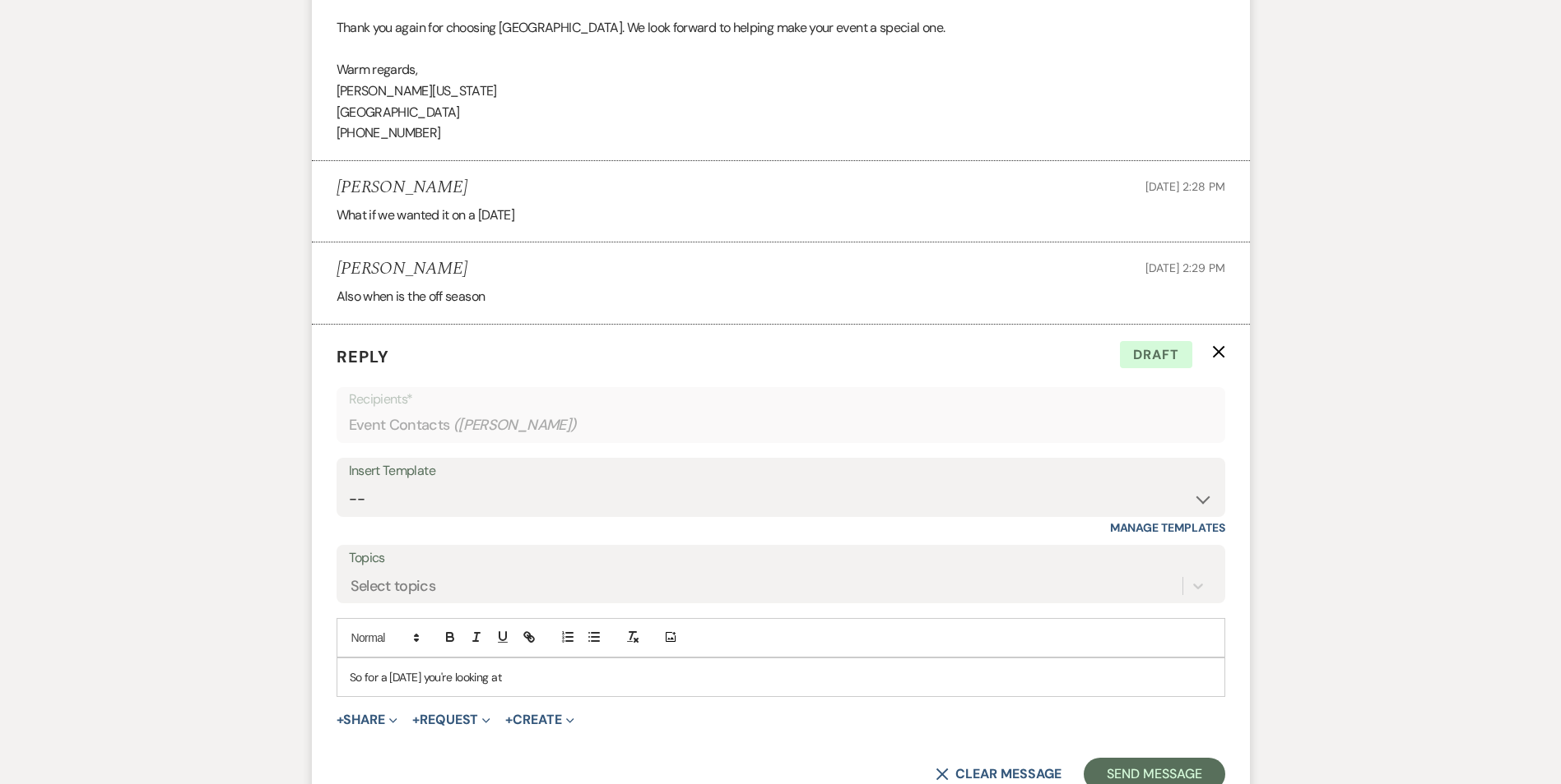
scroll to position [2302, 0]
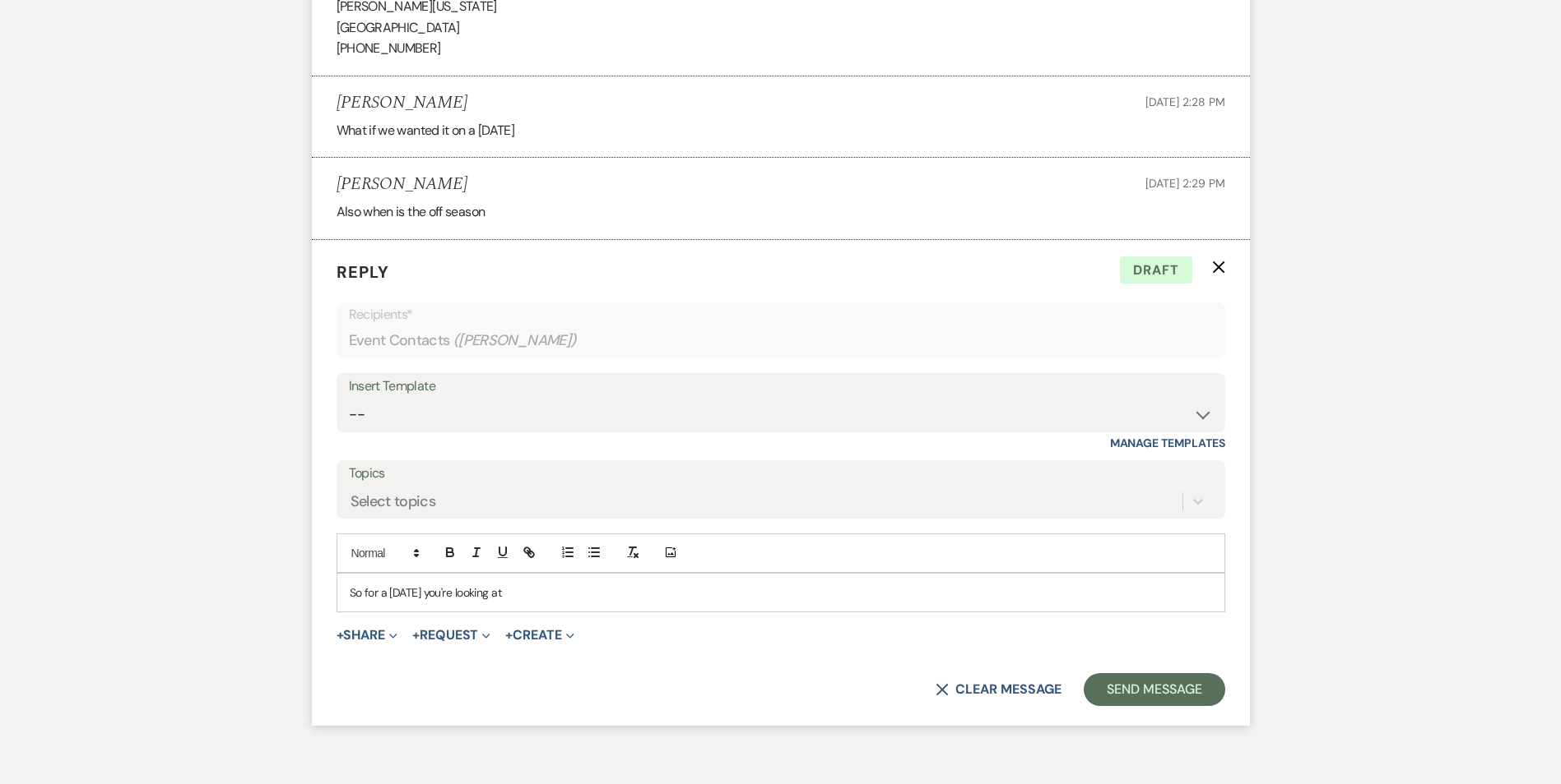
click at [518, 587] on p "So for a Friday you're looking at" at bounding box center [781, 593] width 862 height 18
click at [576, 590] on span "$13,000 + $1,500 Refundable Security Deposit" at bounding box center [669, 593] width 228 height 15
click at [630, 593] on span "$10,000 + $1,500 Refundable Security Deposit" at bounding box center [670, 593] width 229 height 15
drag, startPoint x: 895, startPoint y: 597, endPoint x: 888, endPoint y: 585, distance: 13.9
click at [893, 593] on p "So for a Friday you're looking at Total Cost: $10,000 + $1,500 Refundable Secur…" at bounding box center [781, 593] width 862 height 18
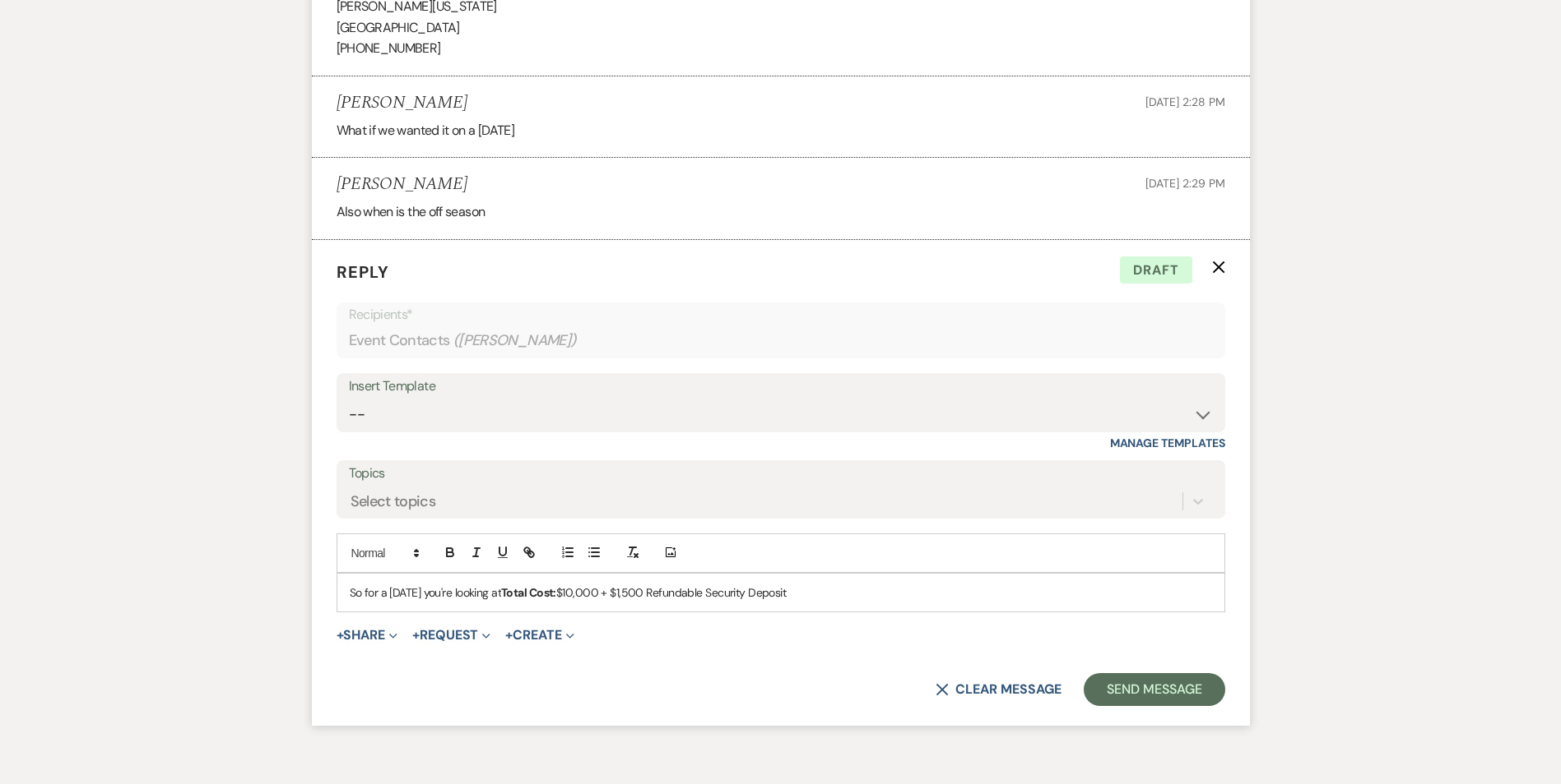
click at [817, 596] on p "So for a Friday you're looking at Total Cost: $10,000 + $1,500 Refundable Secur…" at bounding box center [781, 593] width 862 height 18
click at [583, 591] on span "$10,000 + $1,500 Refundable Security Deposit" at bounding box center [670, 593] width 229 height 15
click at [815, 609] on div "So for a Friday you're looking at Total Cost: $10,500 + $1,500 Refundable Secur…" at bounding box center [781, 593] width 887 height 38
click at [629, 593] on span "$10,500 + $1,500 Refundable Security Deposit" at bounding box center [670, 593] width 228 height 15
click at [839, 589] on p "So for a Friday you're looking at Total Cost: $10,500 + $1,00 Refundable Securi…" at bounding box center [781, 593] width 862 height 18
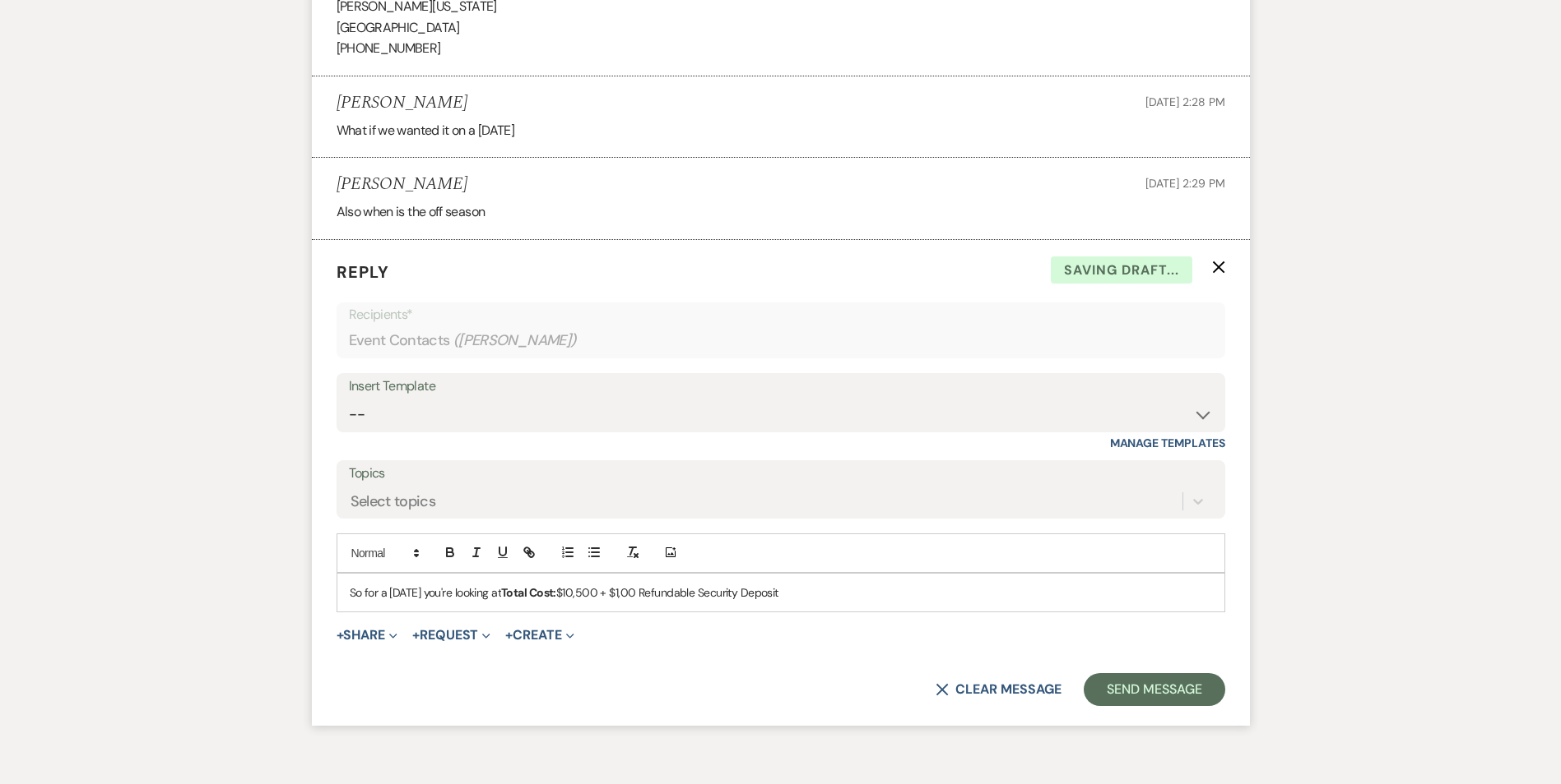
click at [555, 598] on strong "Total Cost:" at bounding box center [529, 593] width 55 height 15
click at [505, 596] on strong "Total Cost:" at bounding box center [529, 593] width 55 height 15
drag, startPoint x: 349, startPoint y: 593, endPoint x: 836, endPoint y: 584, distance: 487.1
click at [830, 584] on p "So for a Friday you're looking at Total Cost: $10,500 + $1,00 Refundable Securi…" at bounding box center [781, 593] width 862 height 18
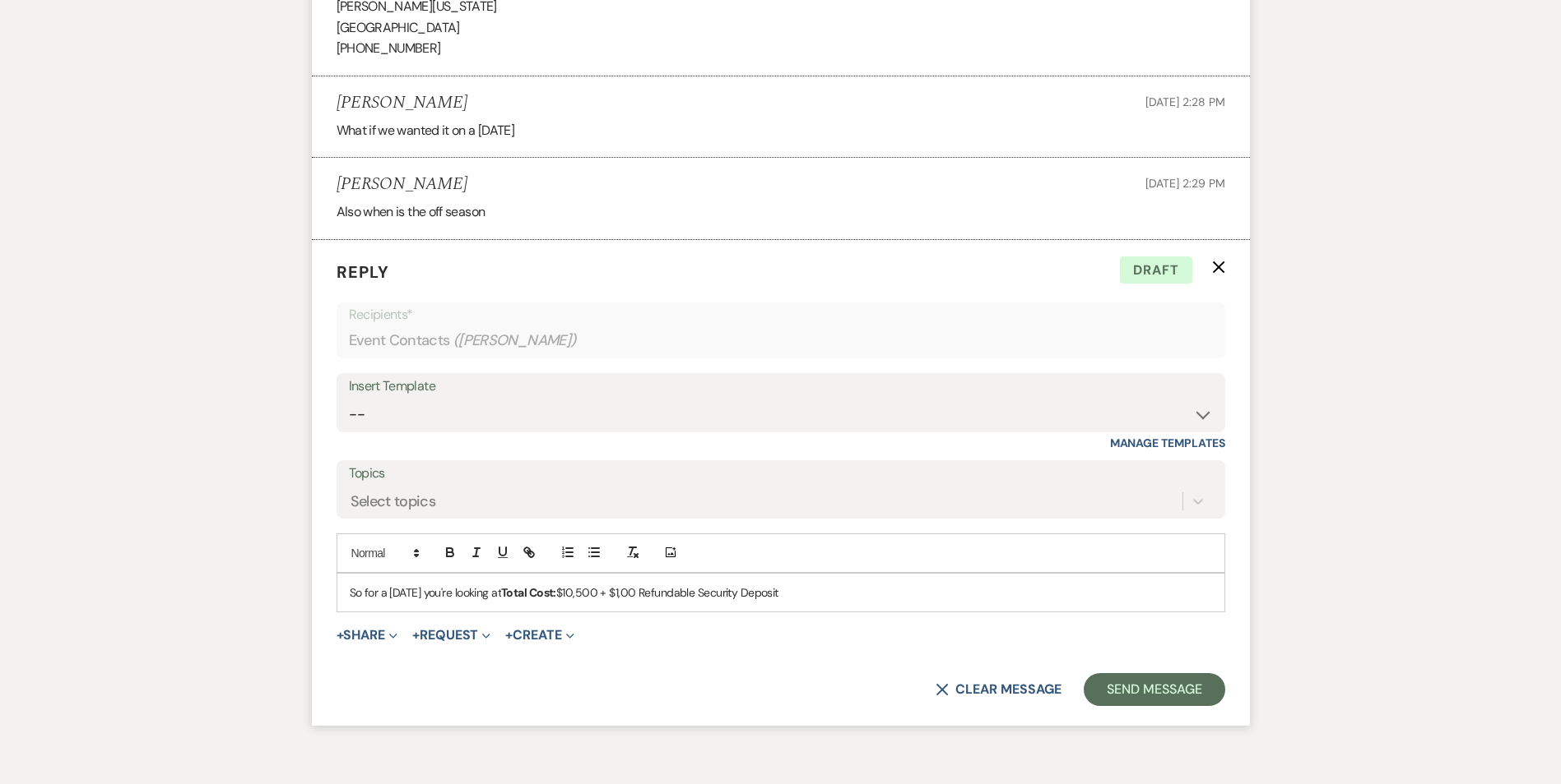
click at [854, 587] on p "So for a Friday you're looking at Total Cost: $10,500 + $1,00 Refundable Securi…" at bounding box center [781, 593] width 862 height 18
click at [504, 588] on strong "Total Cost:" at bounding box center [529, 593] width 55 height 15
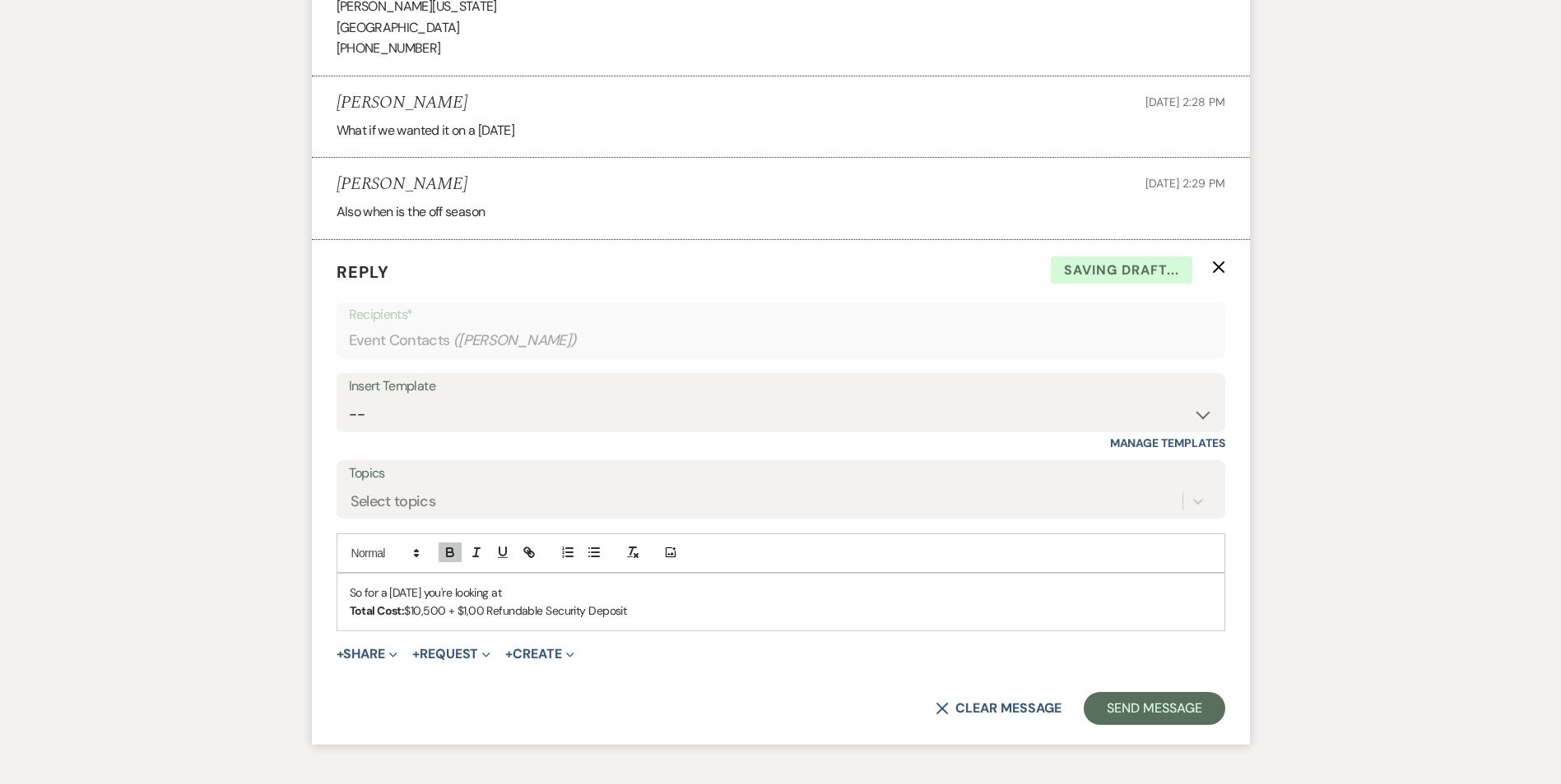
click at [649, 592] on p "So for a Friday you're looking at" at bounding box center [781, 593] width 862 height 18
click at [687, 603] on p "Total Cost: $10,500 + $1,00 Refundable Security Deposit" at bounding box center [781, 611] width 862 height 18
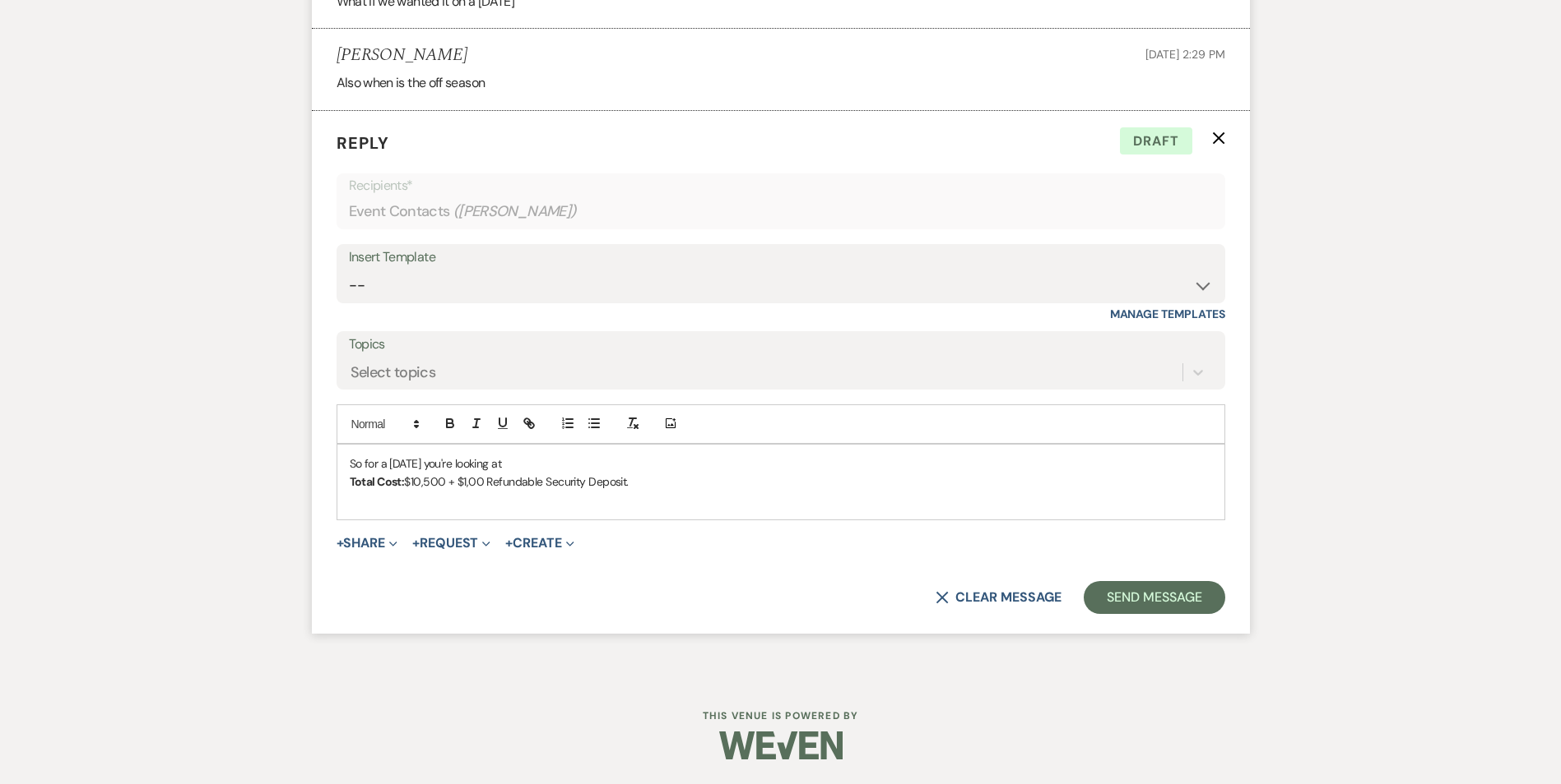
scroll to position [2348, 0]
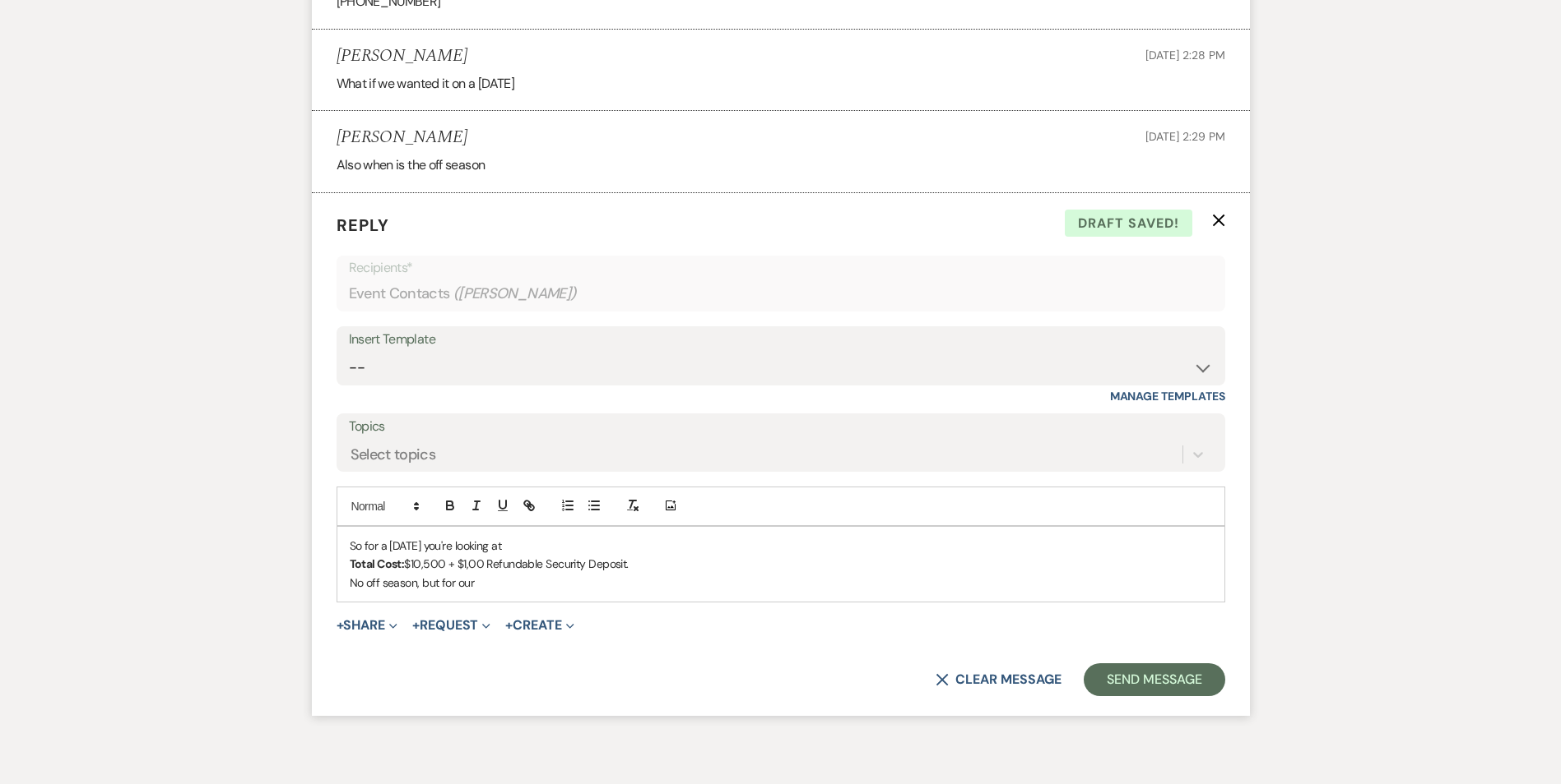
click at [413, 581] on p "No off season, but for our" at bounding box center [781, 583] width 862 height 18
click at [556, 577] on p "No off season as for priceing for us, but for our" at bounding box center [781, 583] width 862 height 18
click at [599, 584] on p "No off season as for priceing for us, but for our" at bounding box center [781, 583] width 862 height 18
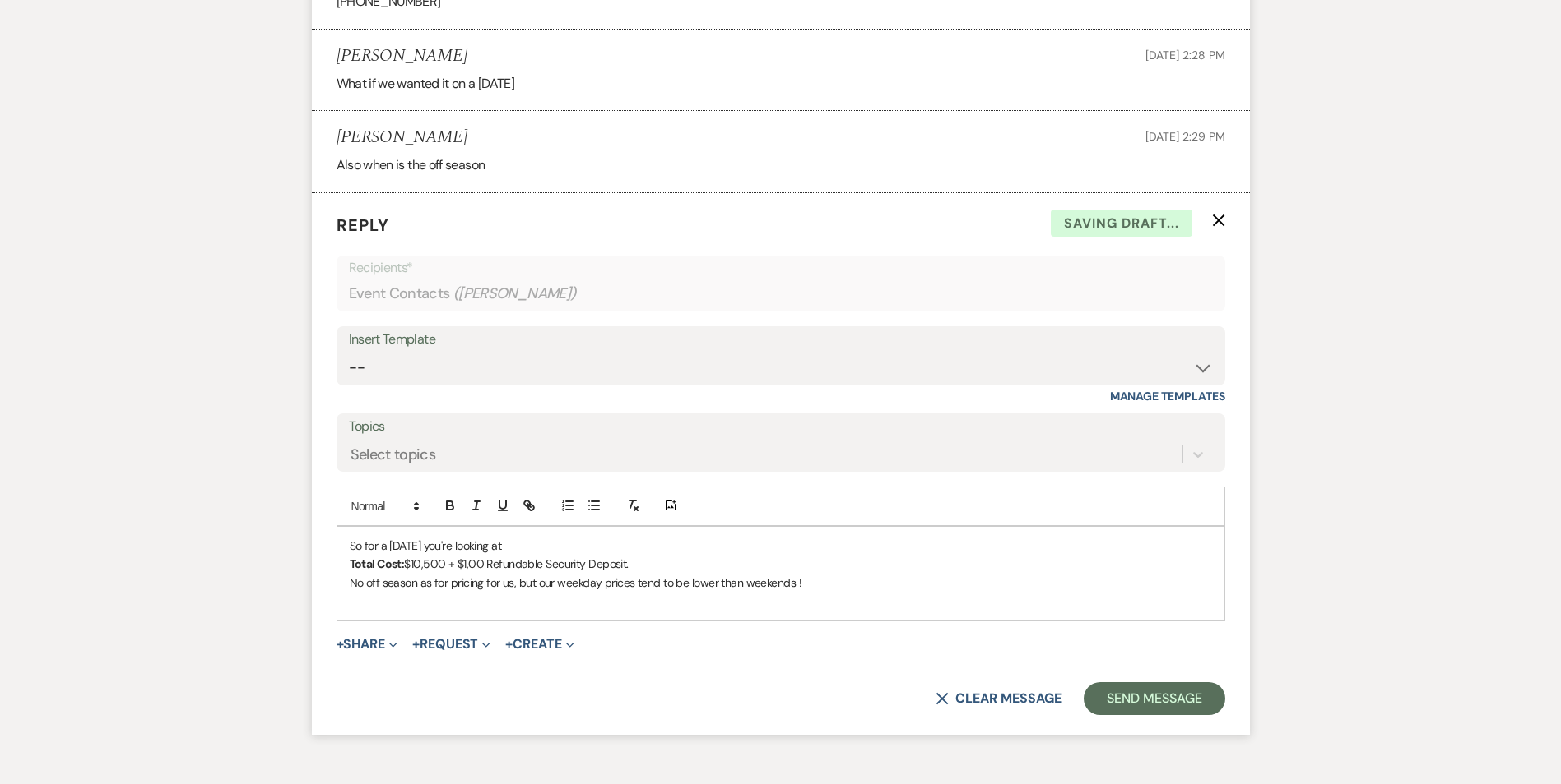
click at [831, 580] on p "No off season as for pricing for us, but our weekday prices tend to be lower th…" at bounding box center [781, 583] width 862 height 18
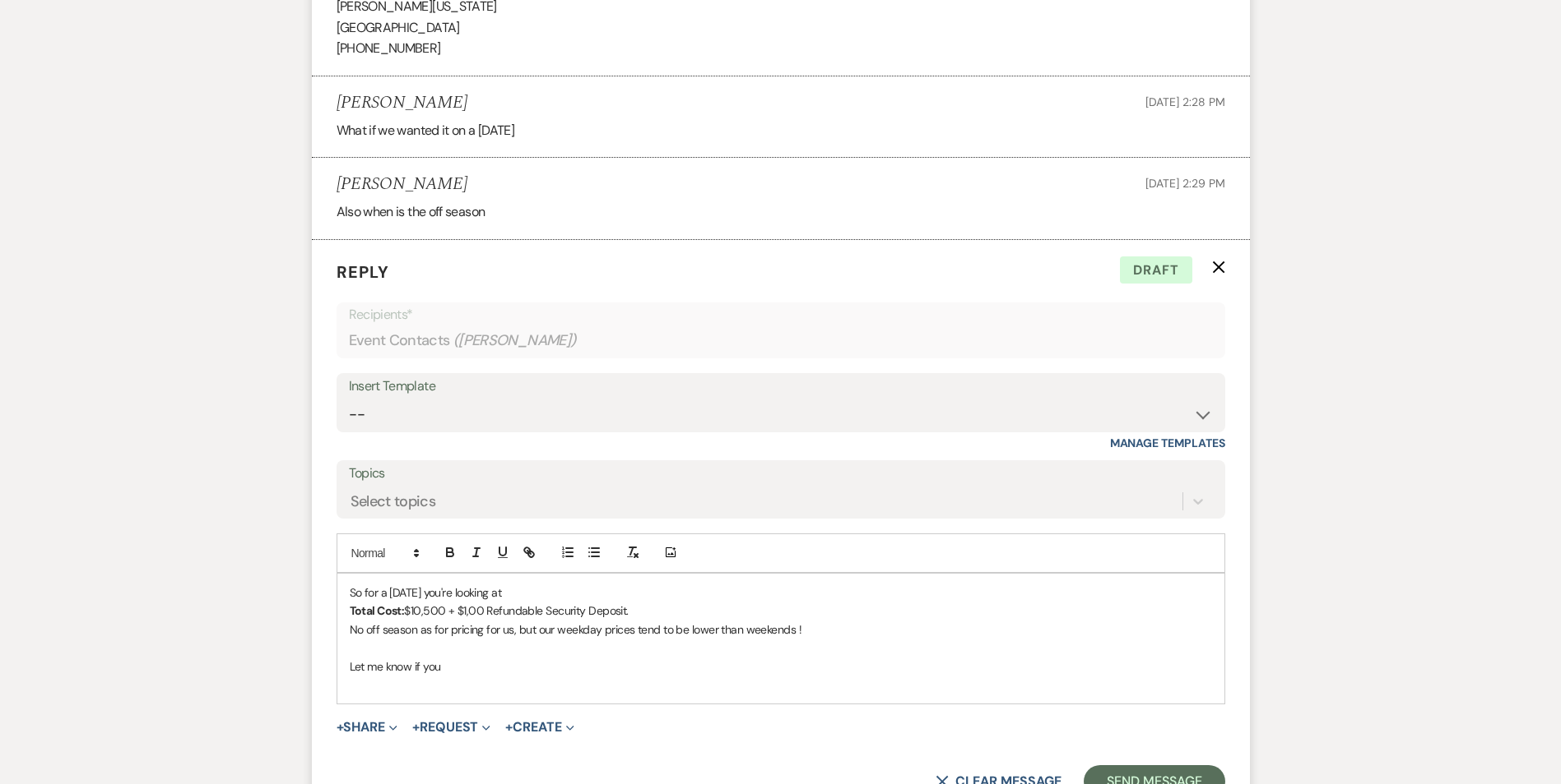
scroll to position [2487, 0]
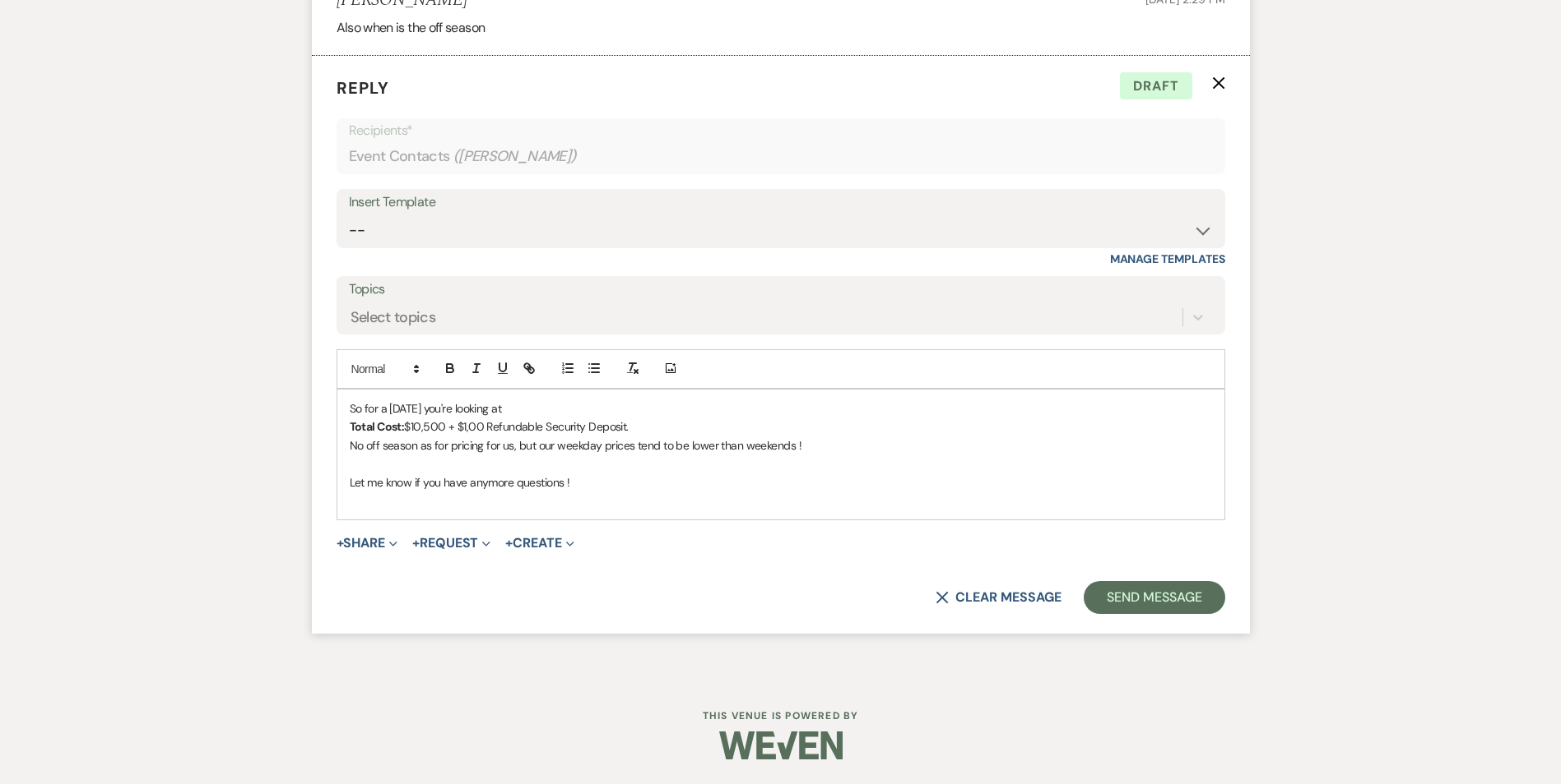
click at [446, 446] on p "No off season as for pricing for us, but our weekday prices tend to be lower th…" at bounding box center [781, 445] width 862 height 18
click at [425, 451] on p "No off season as for pricing for us, but our weekday prices tend to be lower th…" at bounding box center [781, 445] width 862 height 18
click at [354, 442] on p "No off season for pricing for us, but our weekday prices tend to be lower than …" at bounding box center [781, 445] width 862 height 18
click at [454, 444] on p "These no off season for pricing for us, but our weekday prices tend to be lower…" at bounding box center [781, 445] width 862 height 18
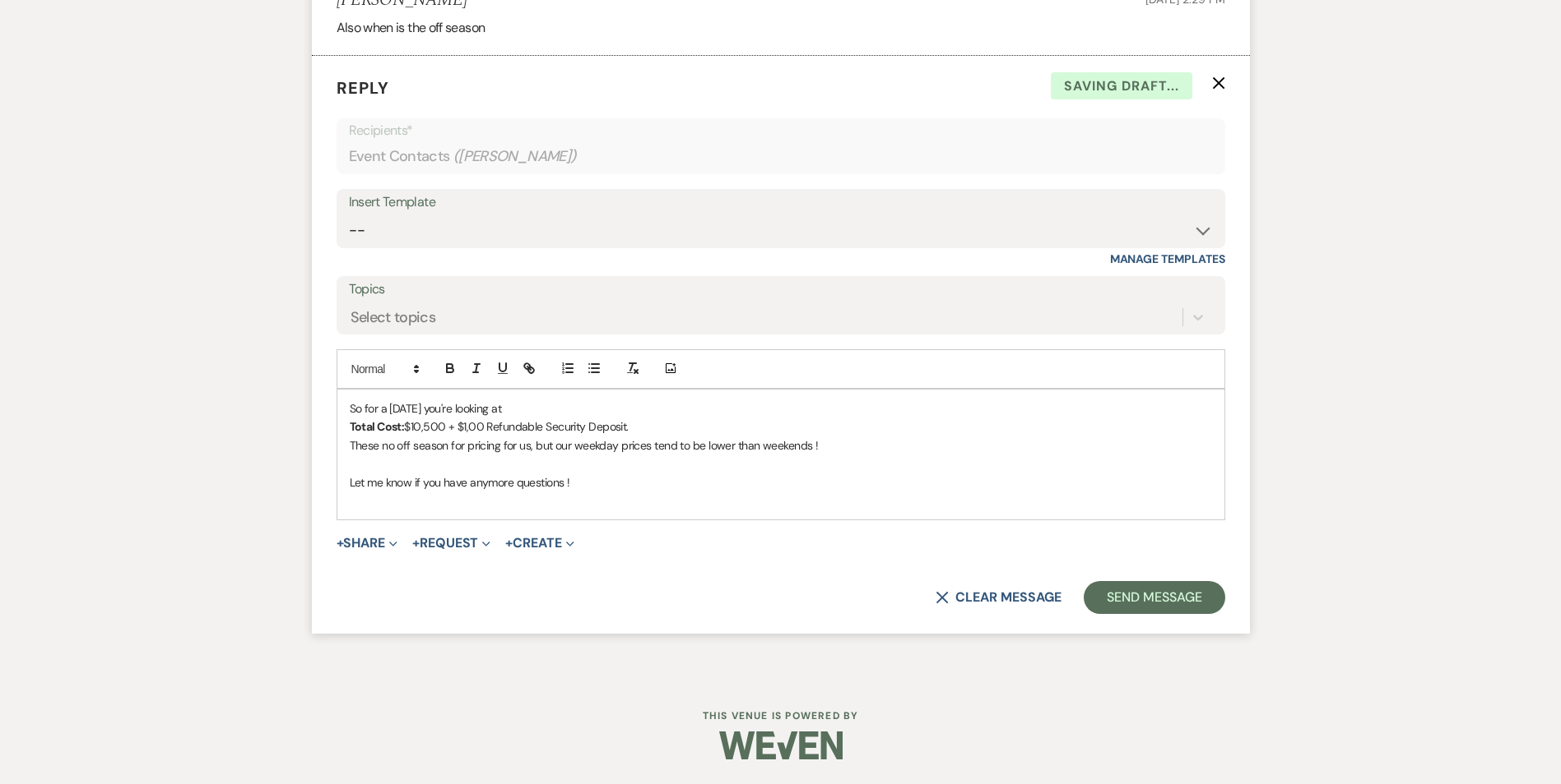
click at [449, 439] on p "These no off season for pricing for us, but our weekday prices tend to be lower…" at bounding box center [781, 445] width 862 height 18
click at [550, 443] on p "These no off season when it comes to for pricing for us, but our weekday prices…" at bounding box center [781, 445] width 862 height 18
click at [543, 442] on p "These no off season when it comes to for pricing for us, but our weekday prices…" at bounding box center [781, 445] width 862 height 18
click at [685, 449] on p "These no off season when it comes to pricing for us, but our weekday prices ten…" at bounding box center [781, 445] width 862 height 18
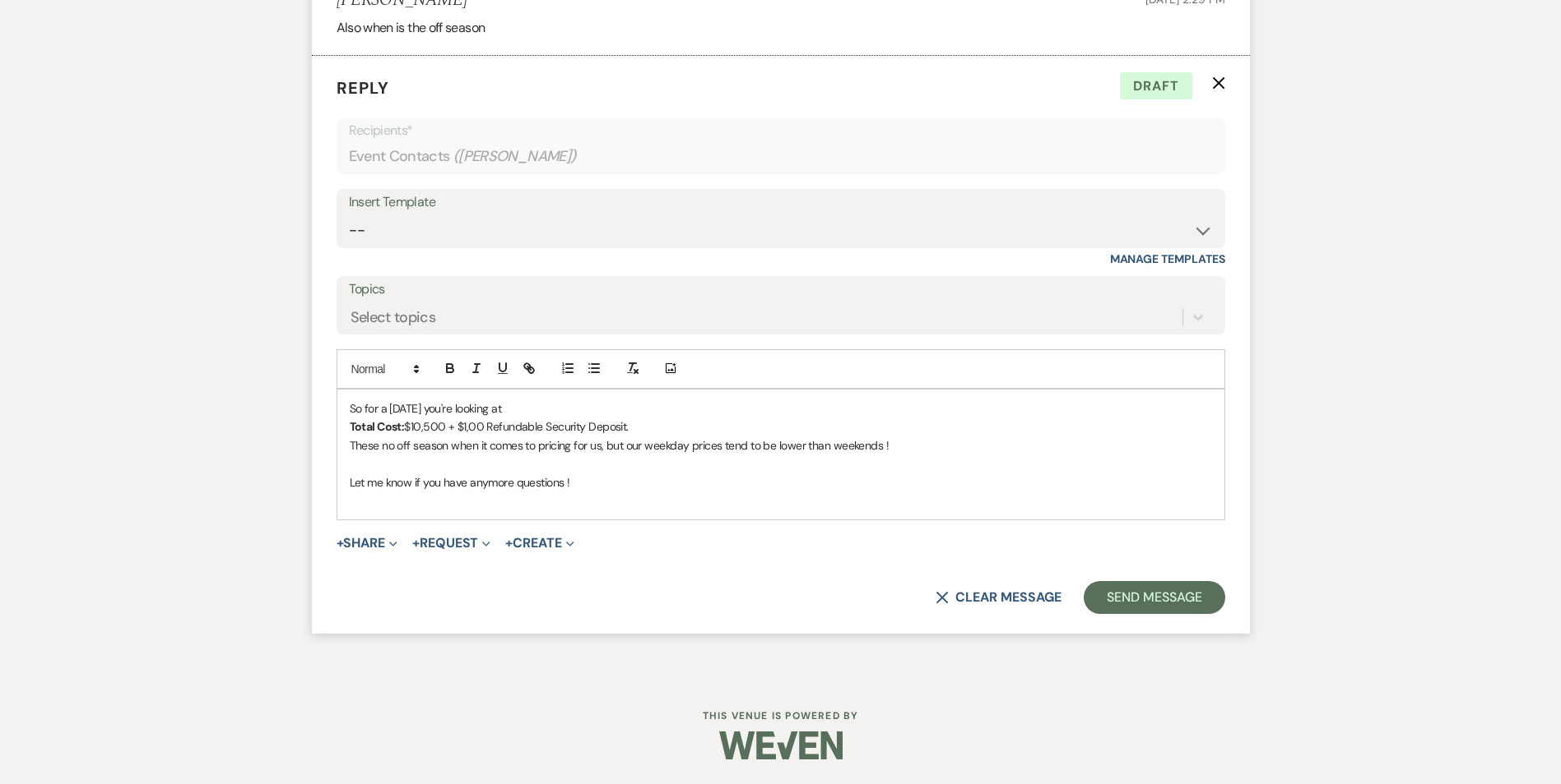
click at [398, 498] on p at bounding box center [781, 501] width 862 height 18
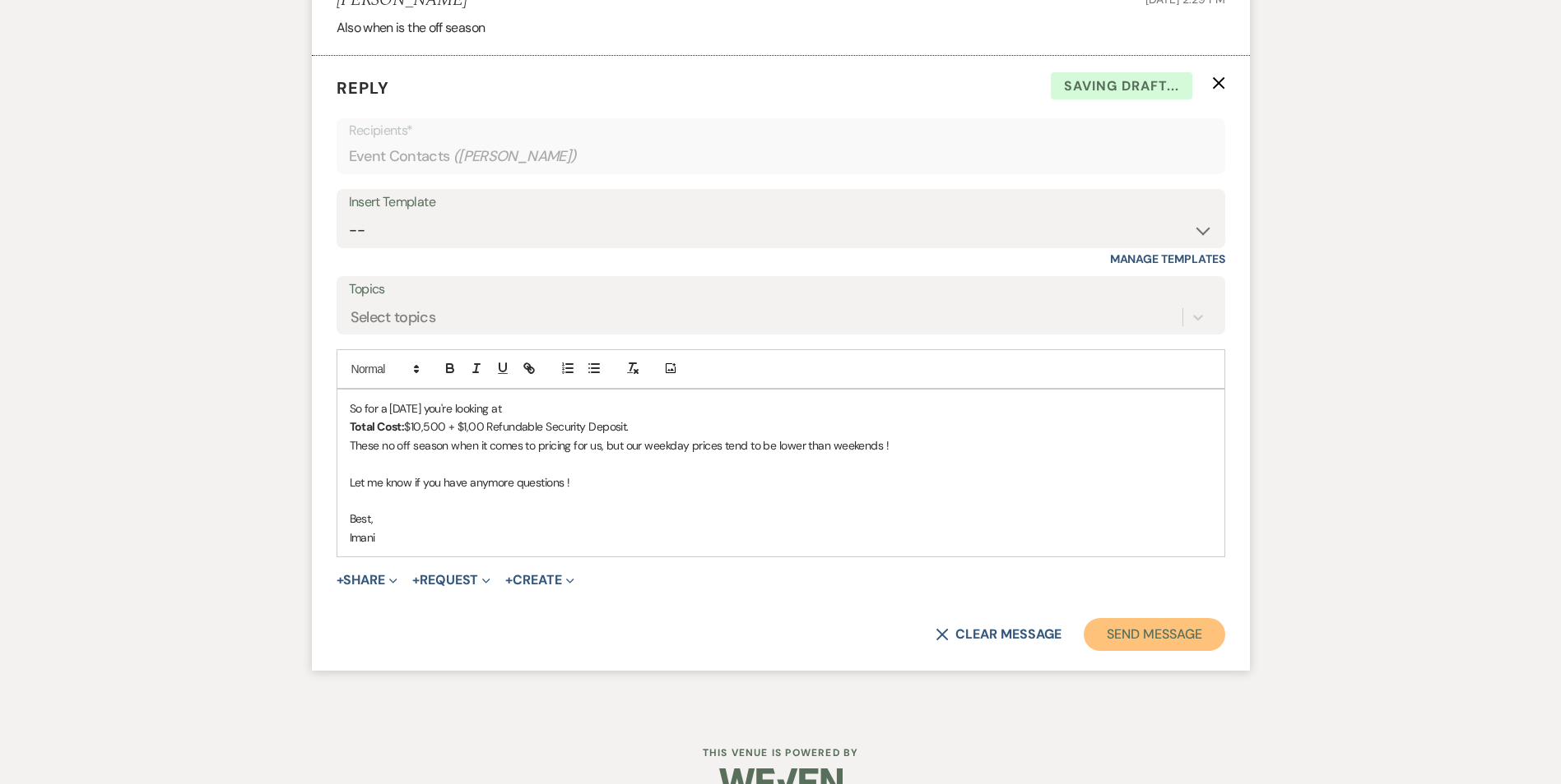
click at [1158, 632] on button "Send Message" at bounding box center [1154, 634] width 141 height 33
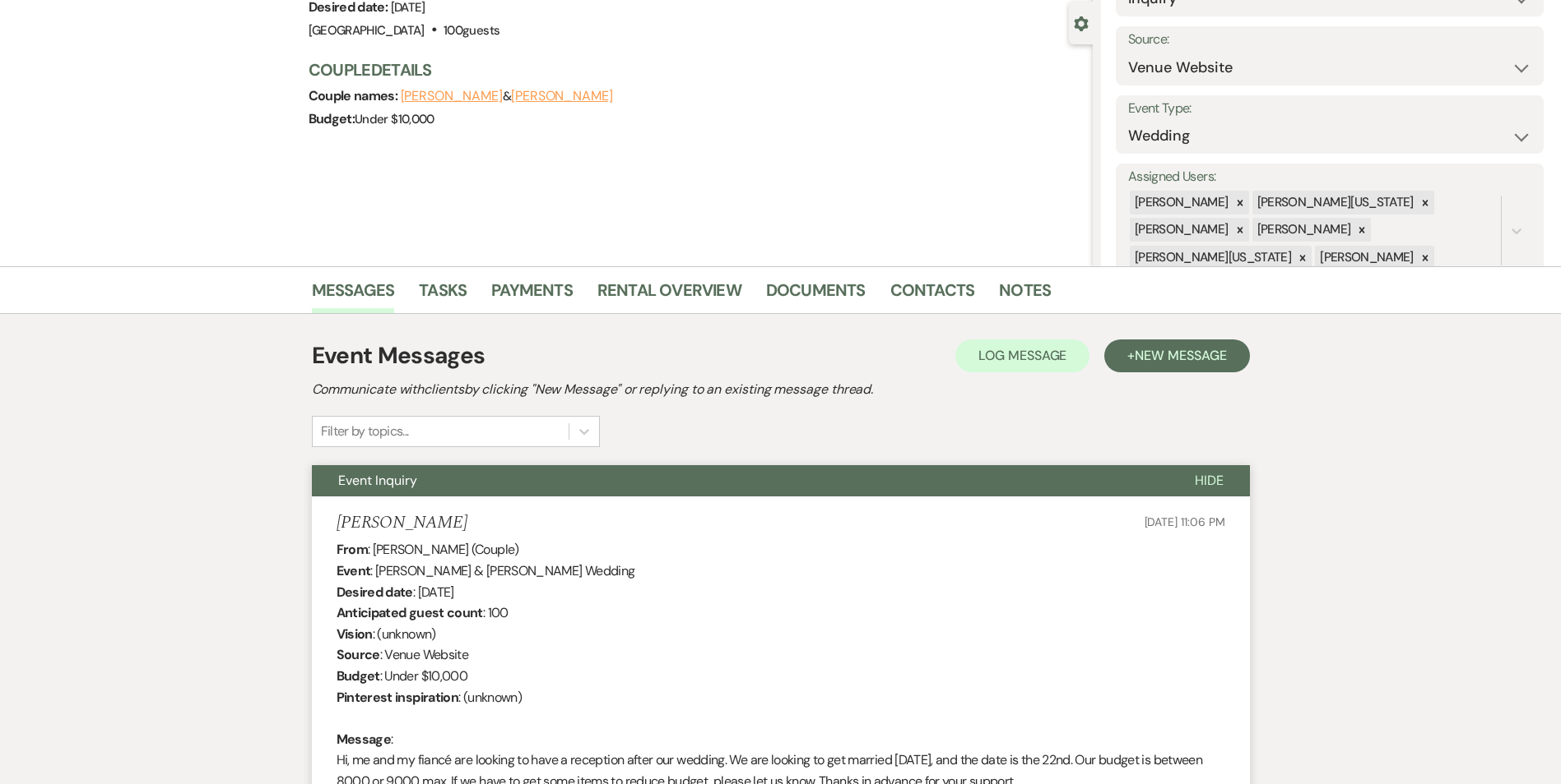
scroll to position [0, 0]
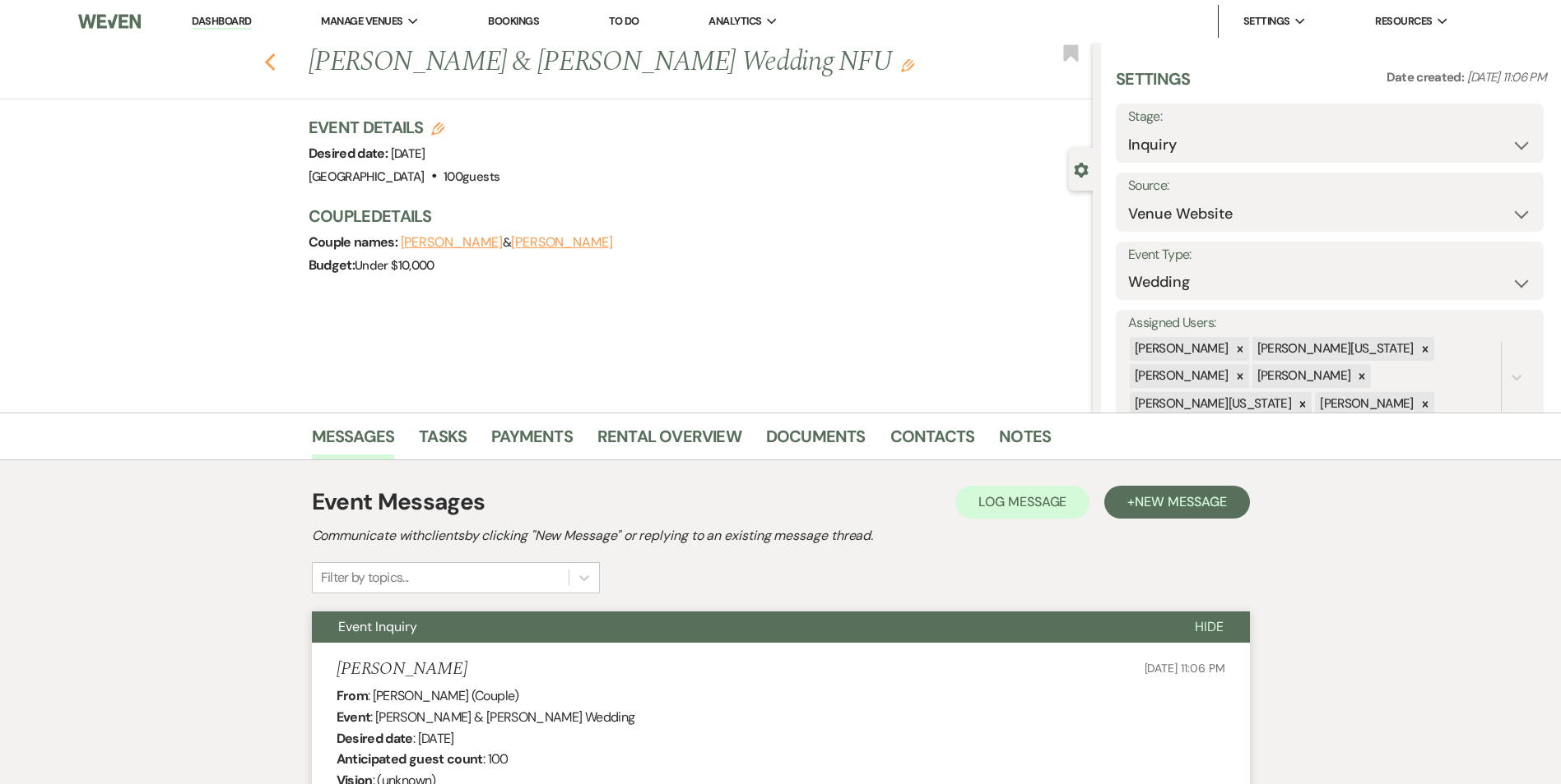
click at [276, 66] on icon "Previous" at bounding box center [270, 62] width 12 height 19
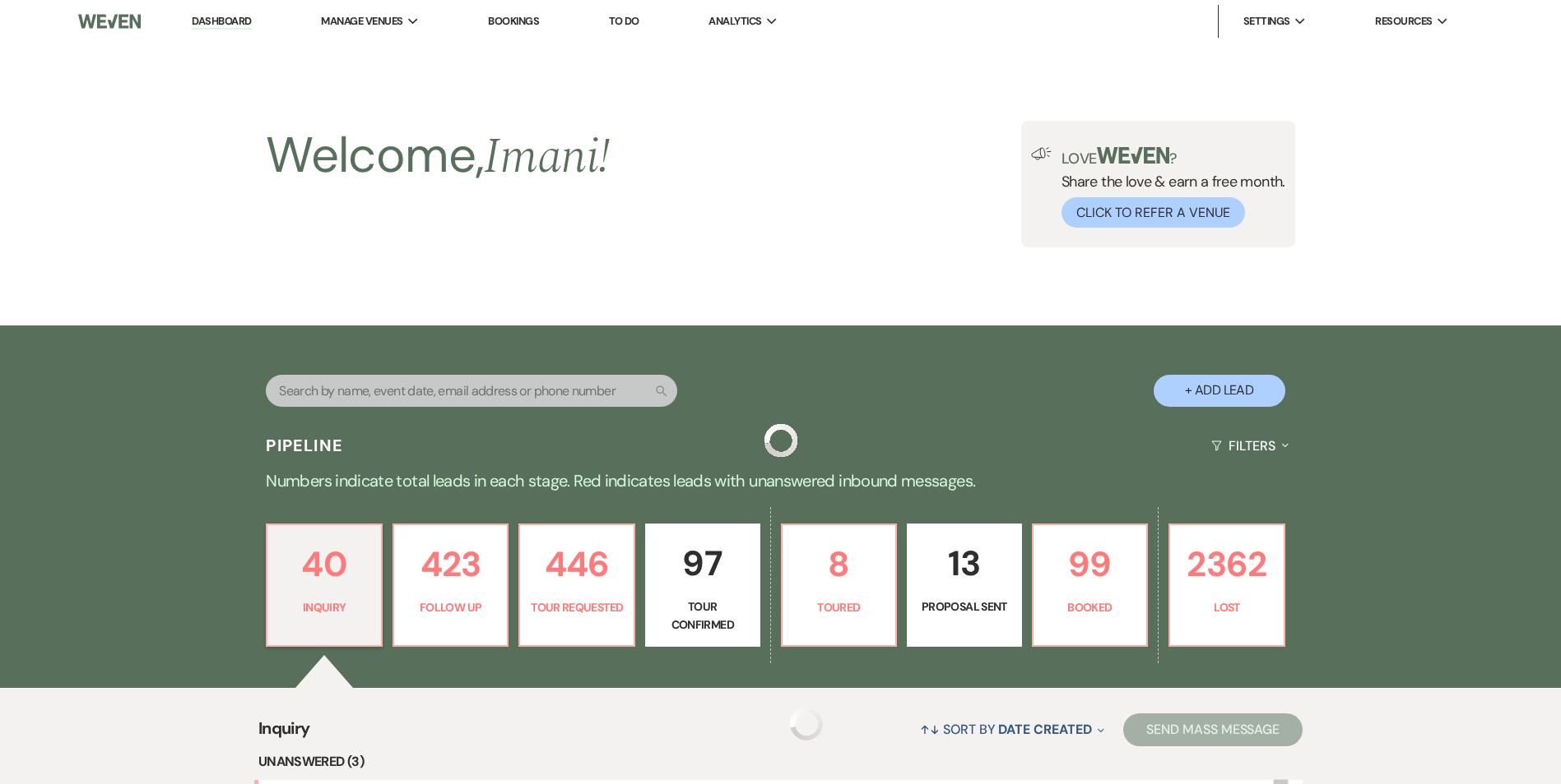
scroll to position [689, 0]
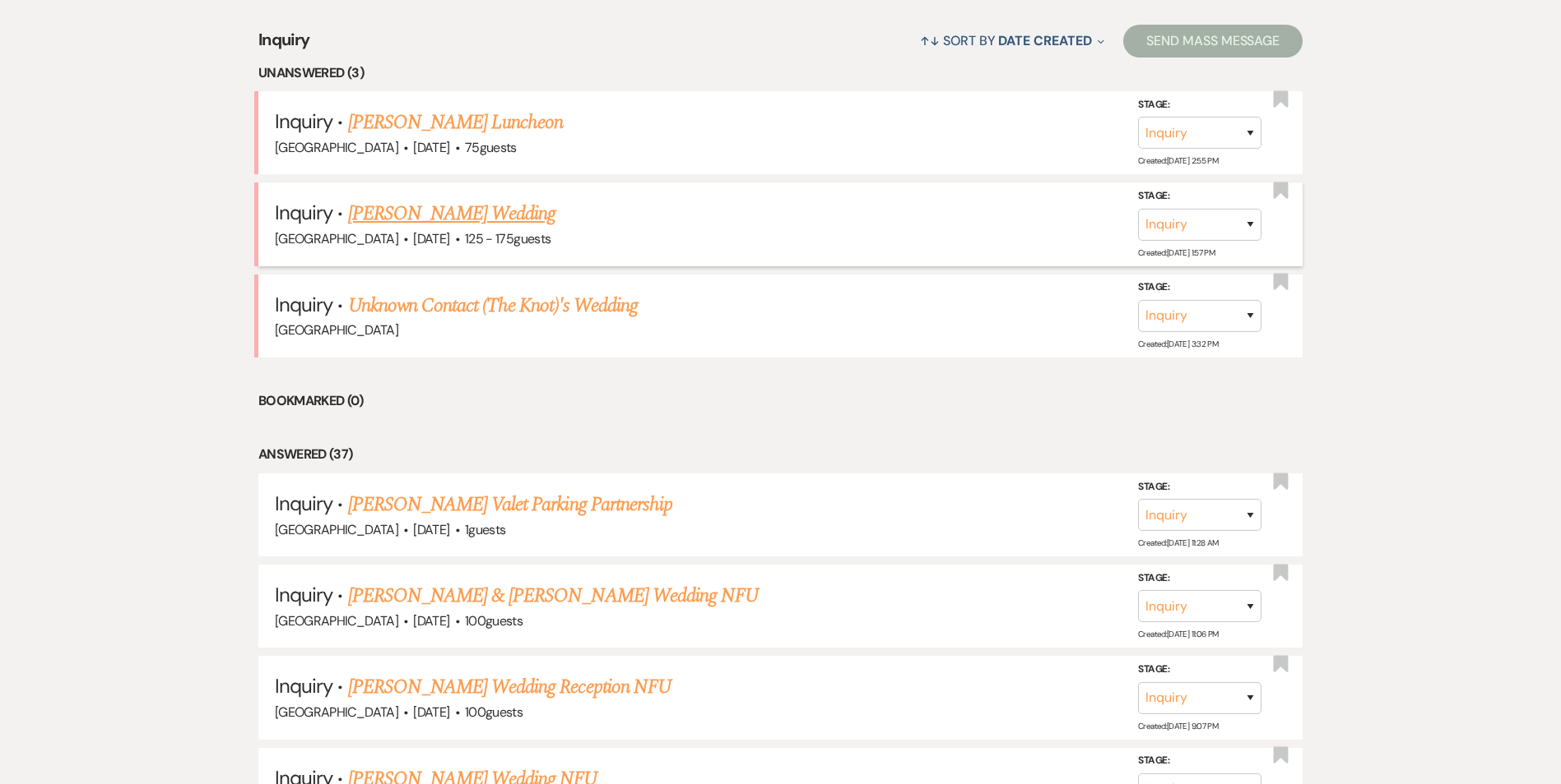
click at [487, 212] on link "Suzanne Chouinard's Wedding" at bounding box center [452, 213] width 208 height 29
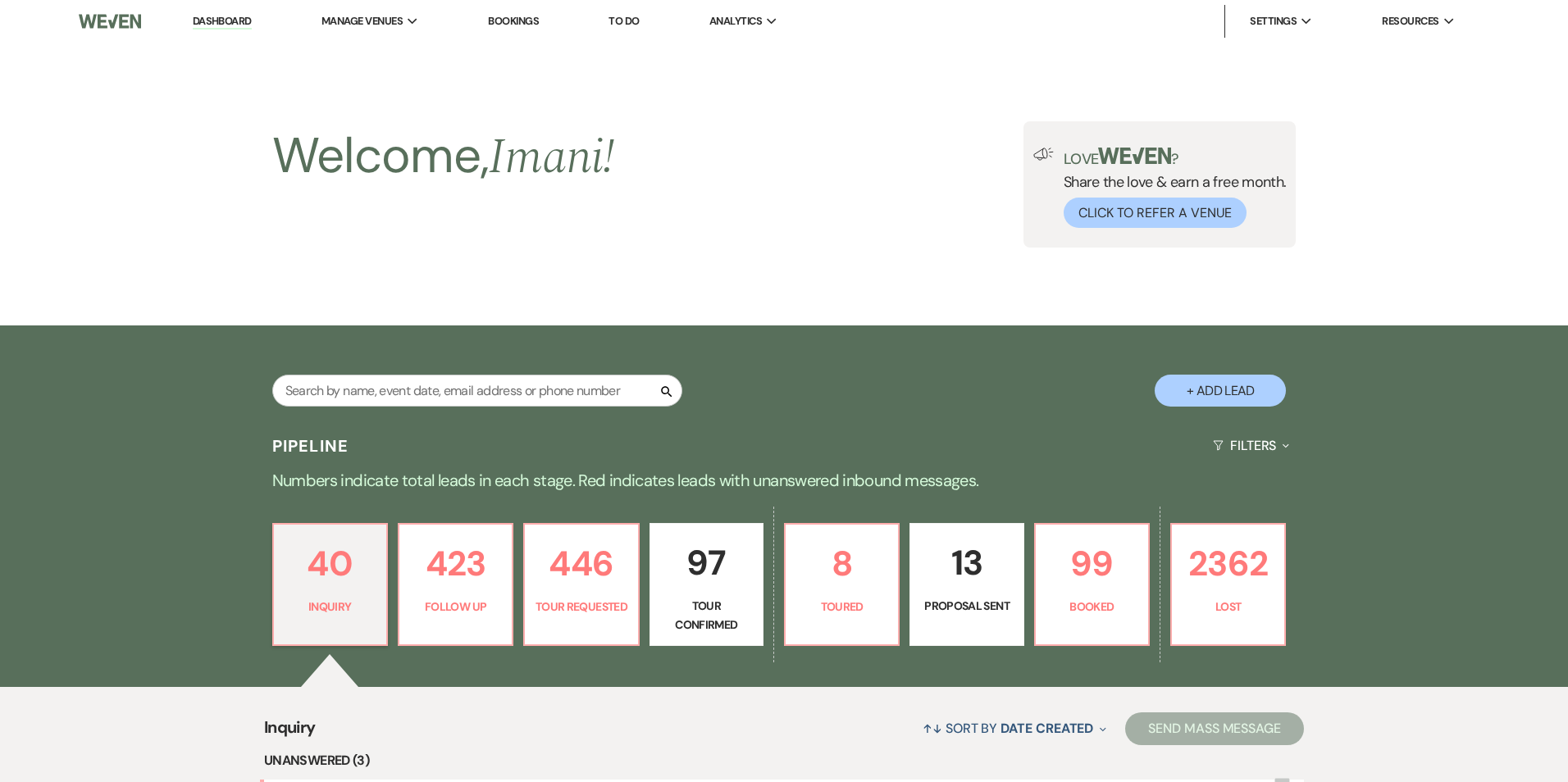
select select "3"
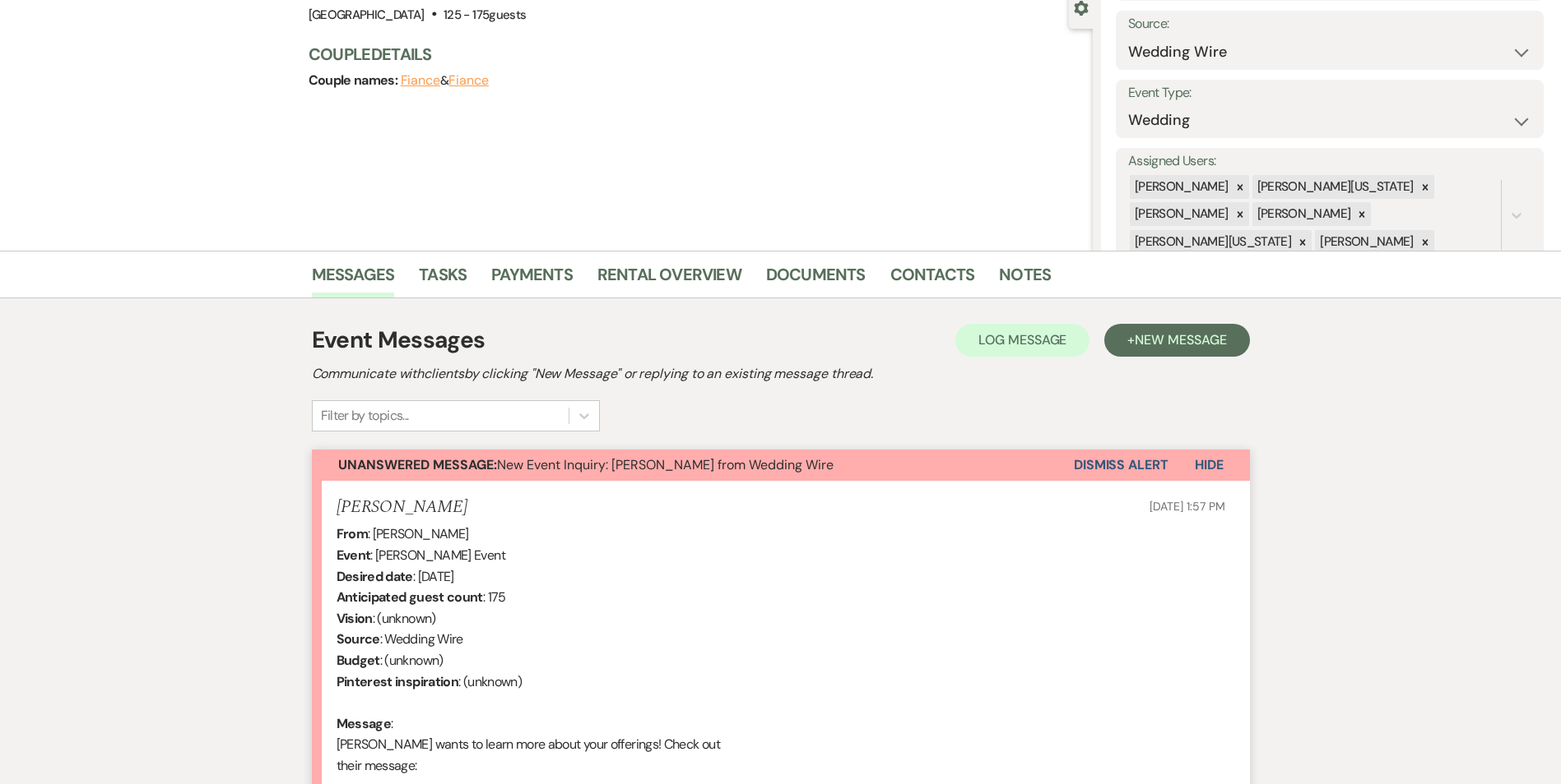
scroll to position [165, 0]
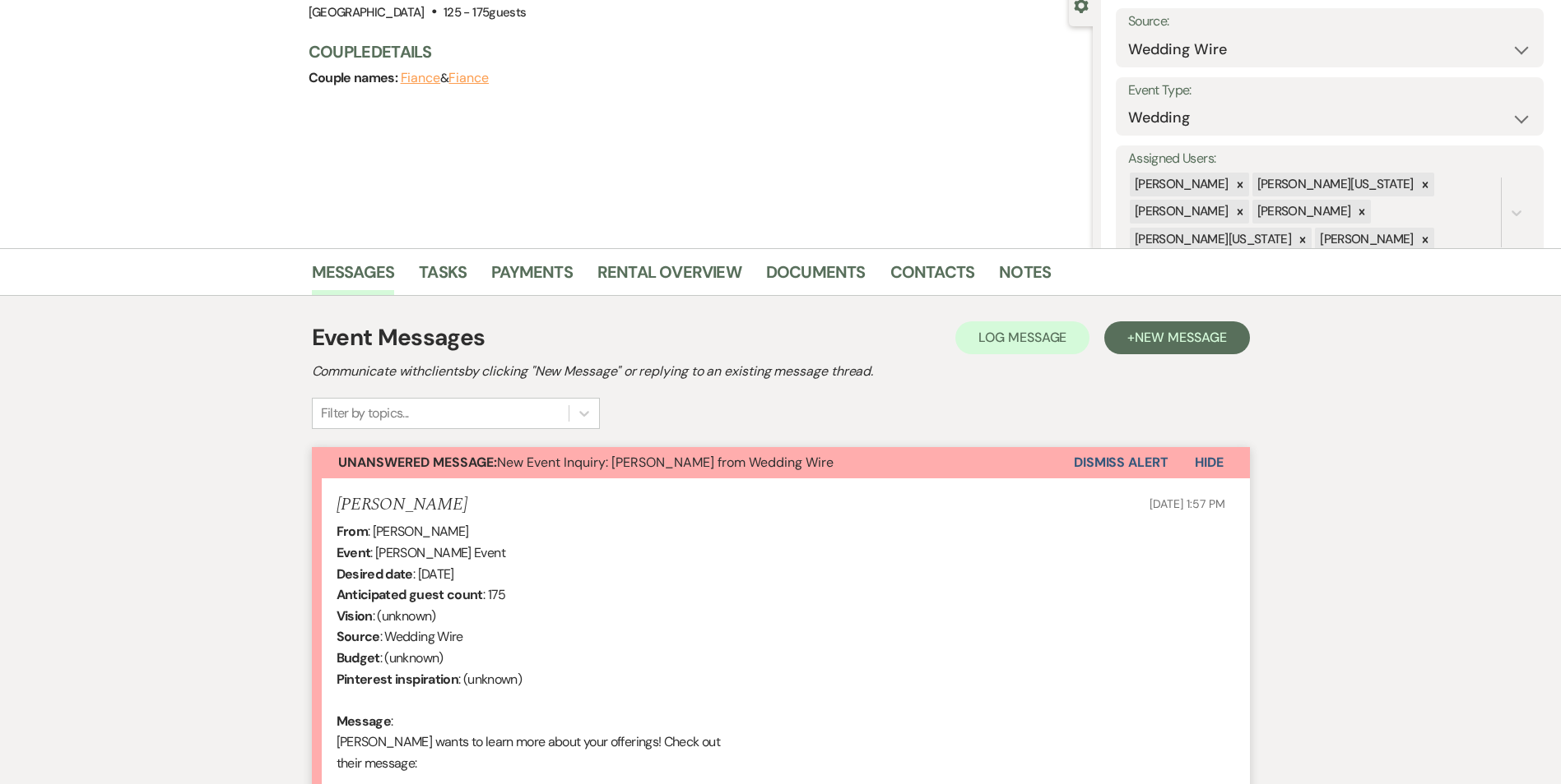
click at [1123, 454] on button "Dismiss Alert" at bounding box center [1120, 462] width 95 height 31
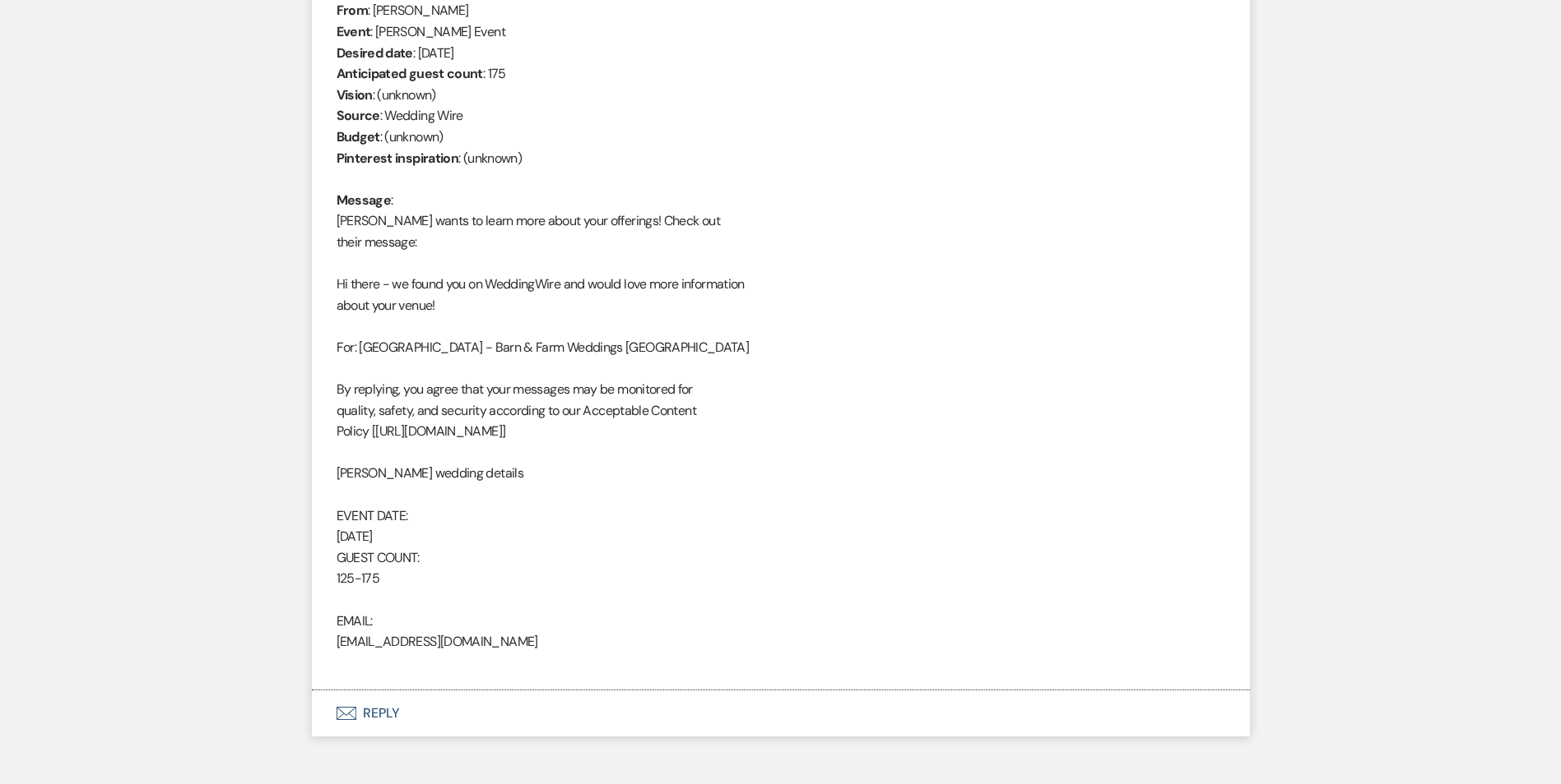
scroll to position [769, 0]
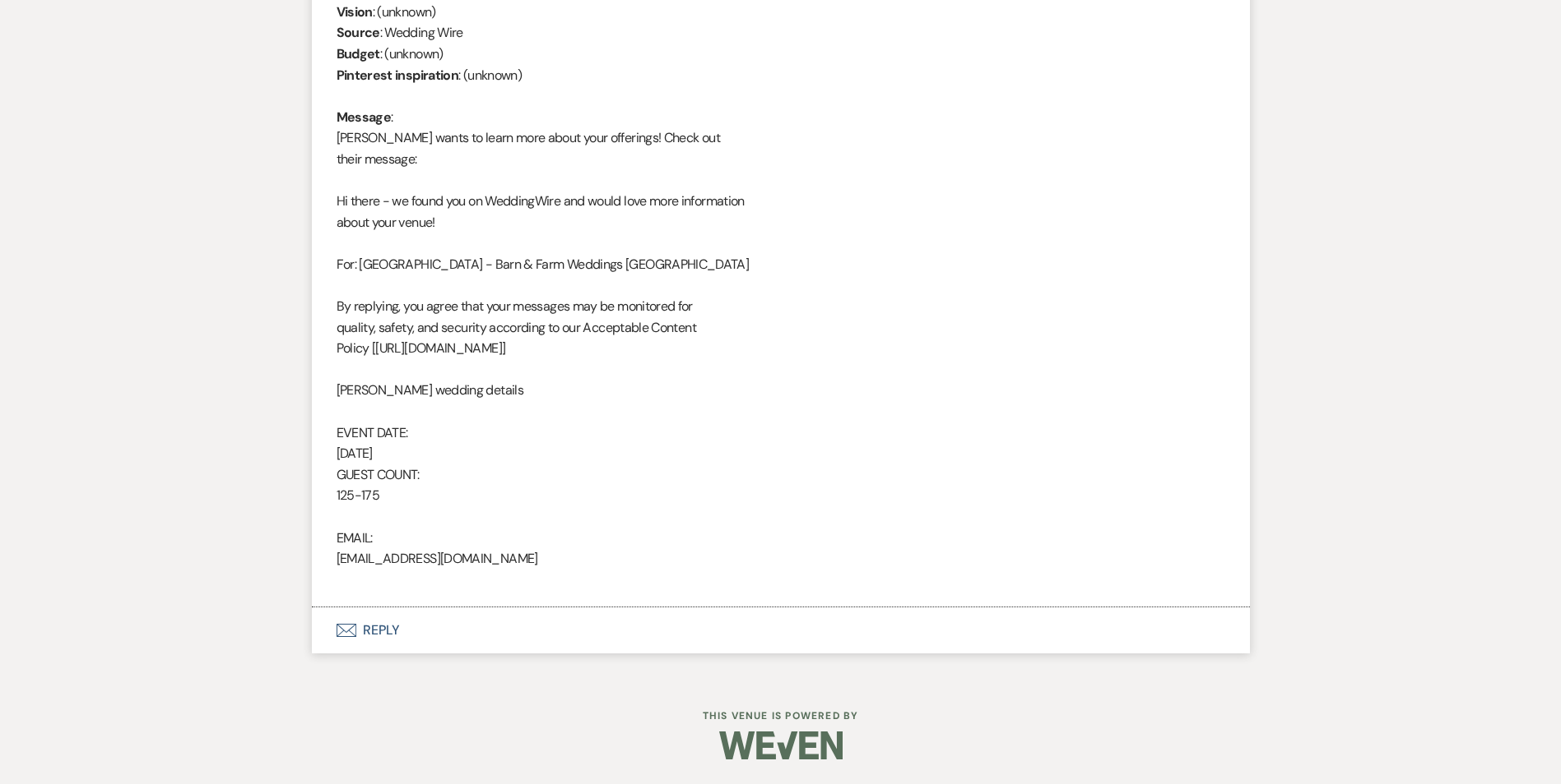
click at [380, 630] on button "Envelope Reply" at bounding box center [780, 631] width 938 height 46
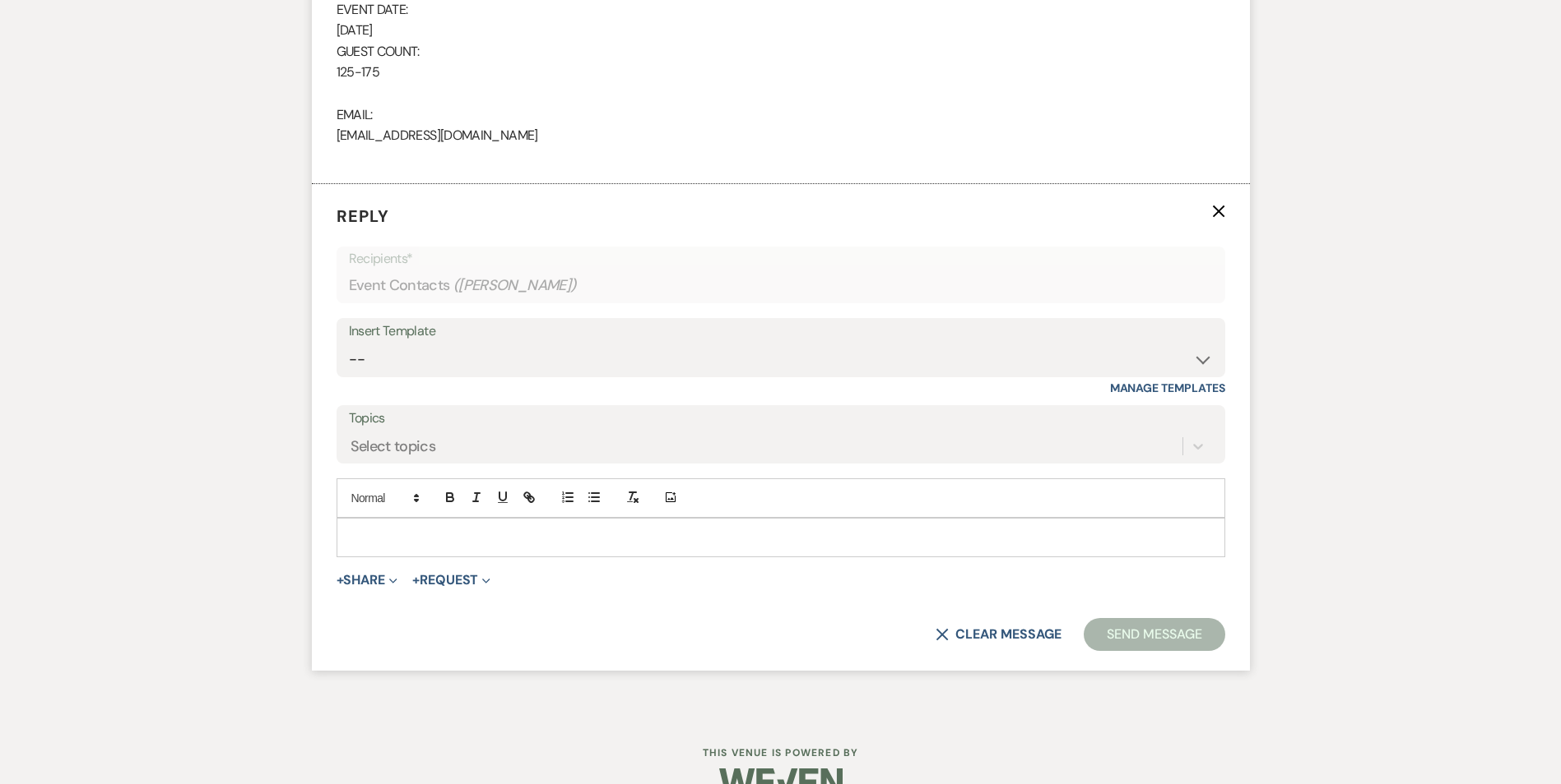
scroll to position [1228, 0]
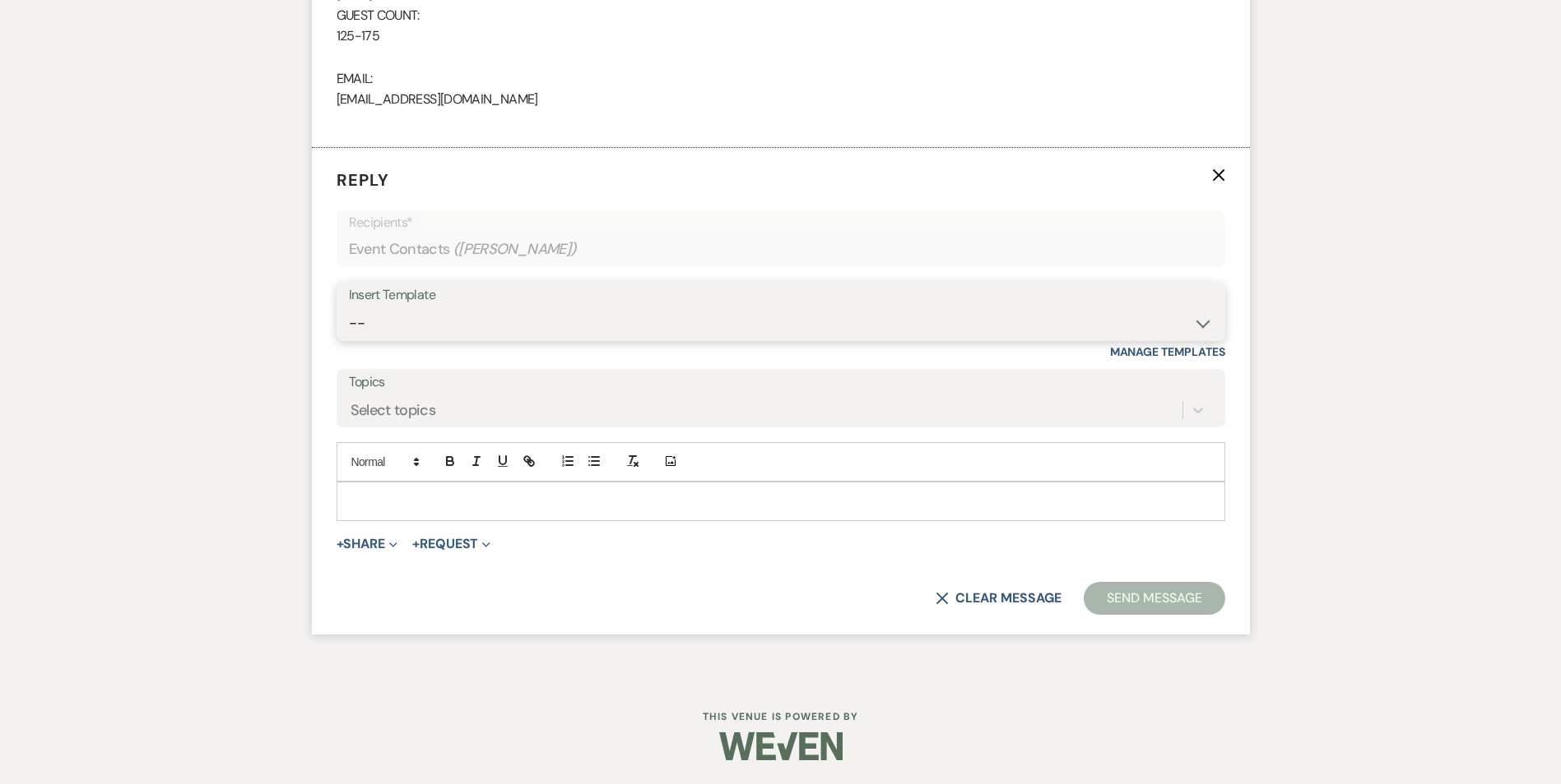
click at [466, 324] on select "-- Inquiry Follow Up Email #2 Contract Sending Template Payment Template Rental…" at bounding box center [781, 323] width 864 height 32
click at [349, 307] on select "-- Inquiry Follow Up Email #2 Contract Sending Template Payment Template Rental…" at bounding box center [781, 323] width 864 height 32
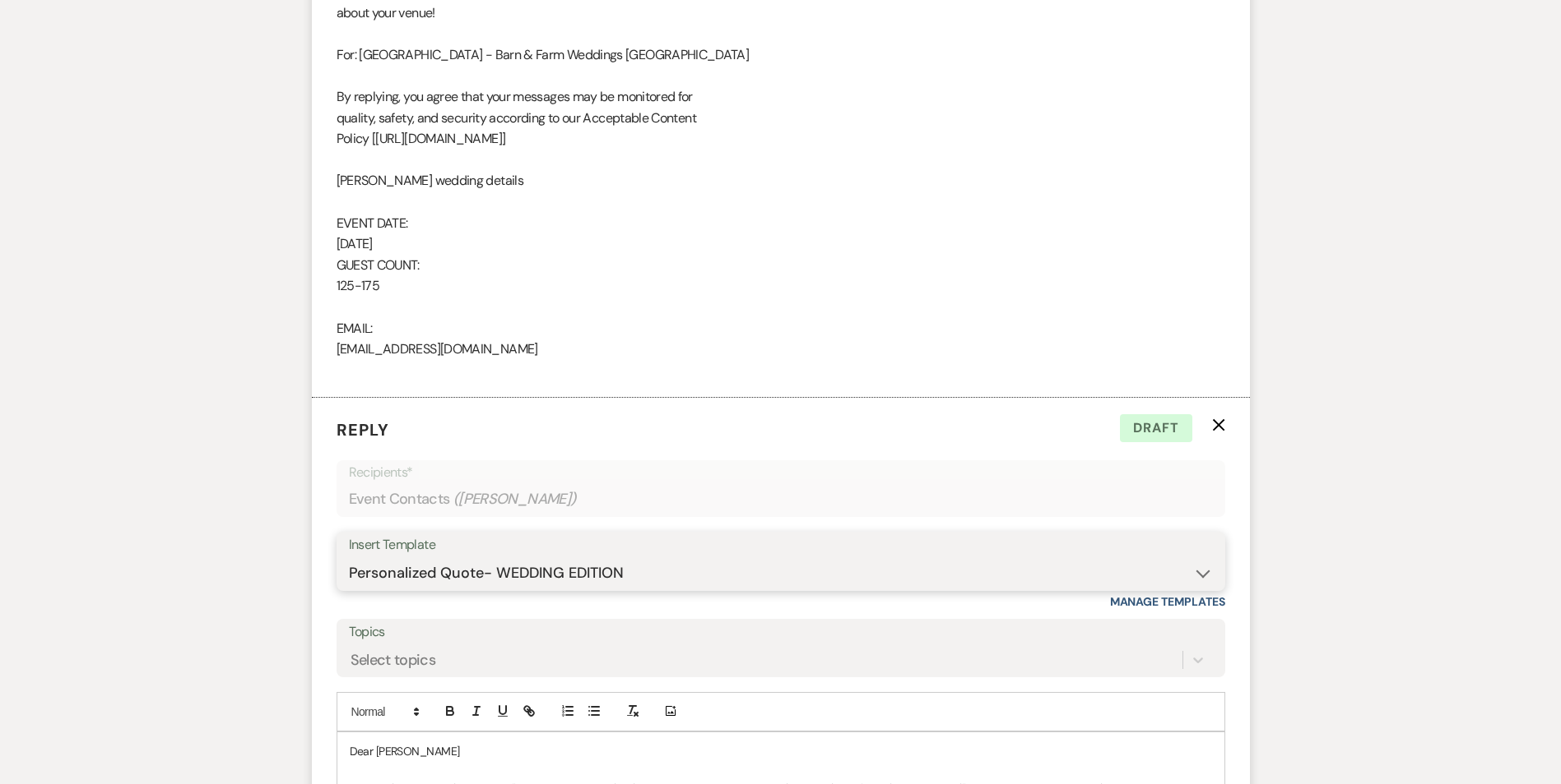
scroll to position [981, 0]
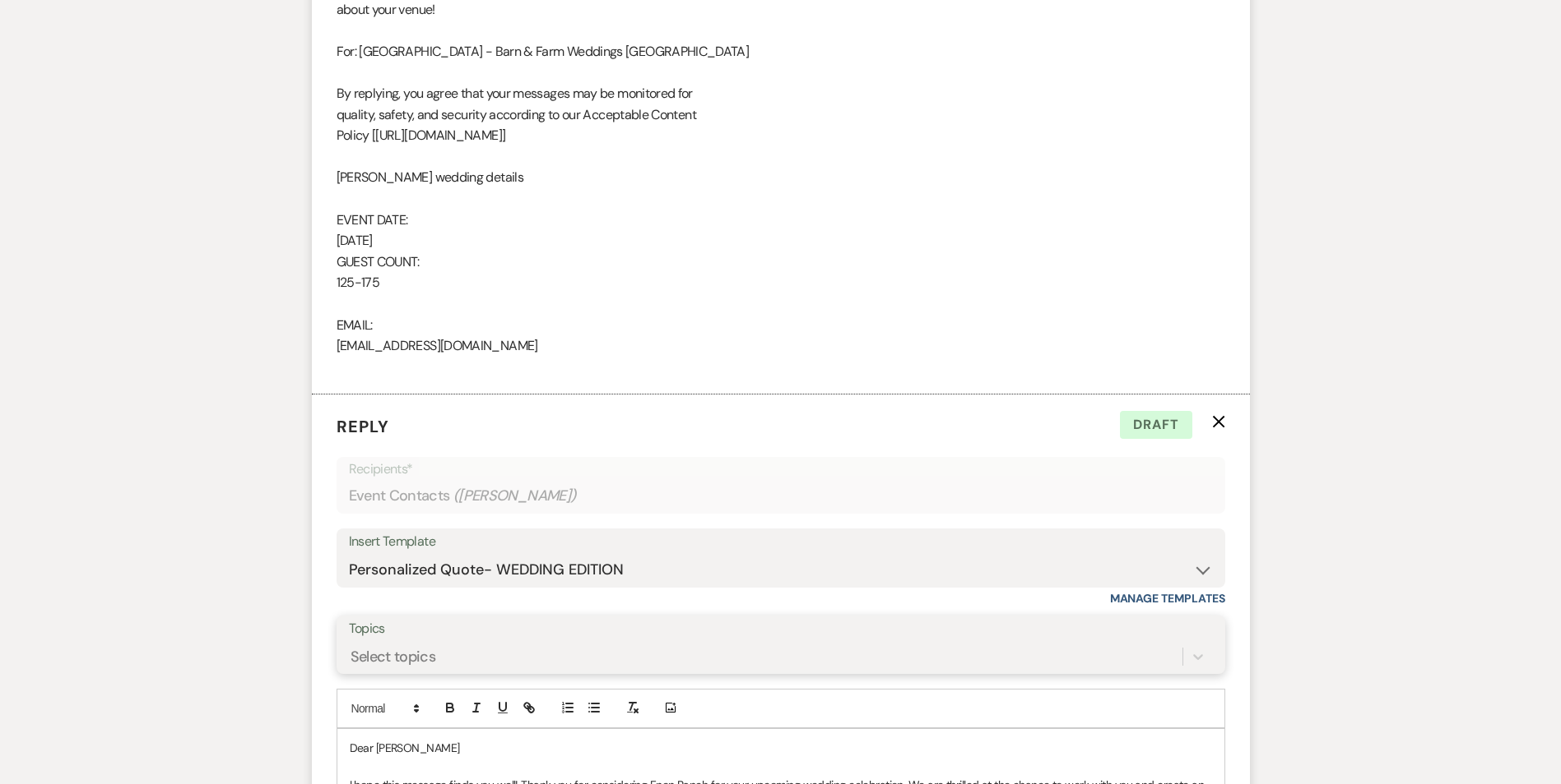
click at [516, 653] on div "Select topics" at bounding box center [781, 657] width 864 height 31
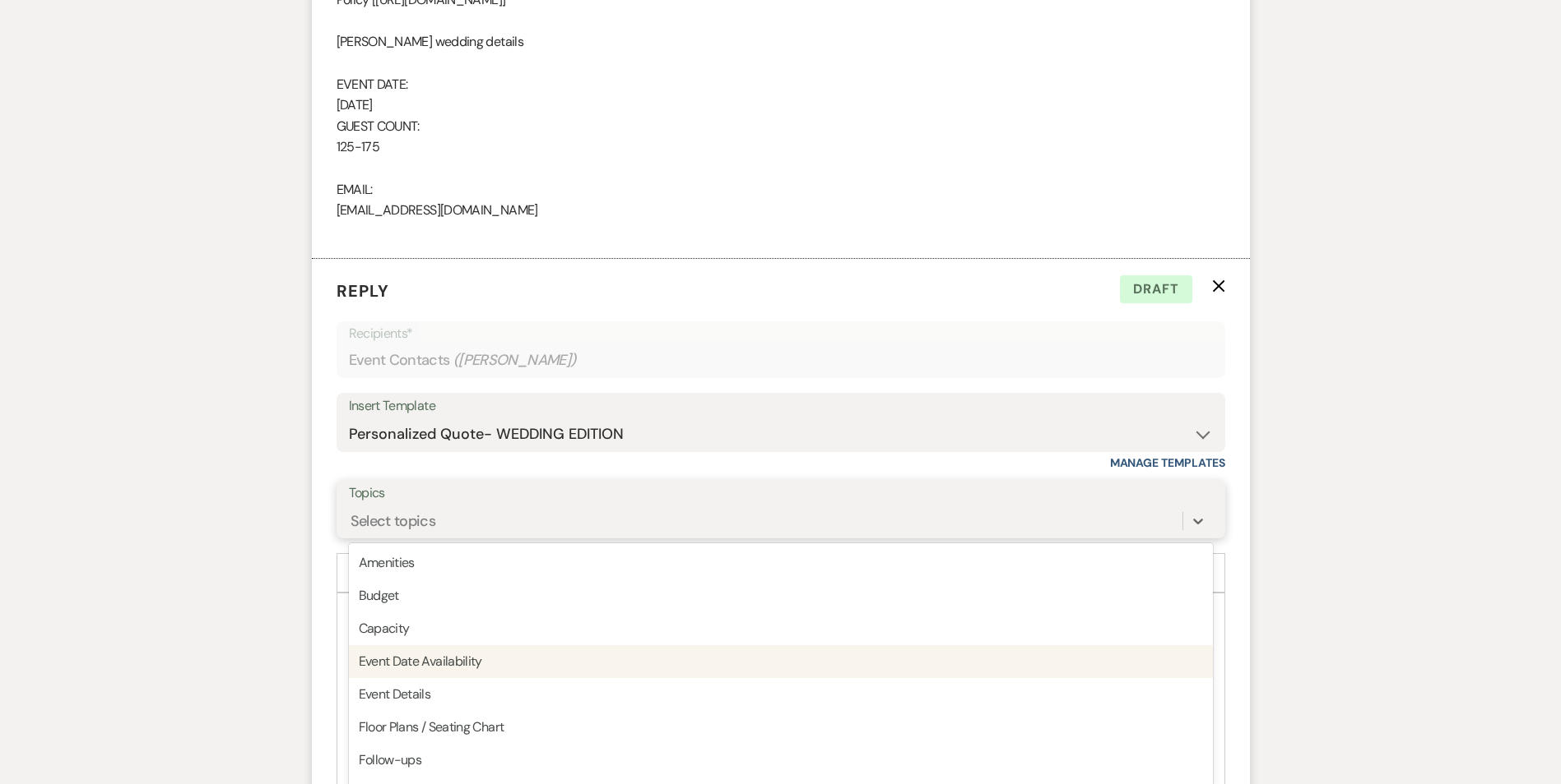
scroll to position [1130, 0]
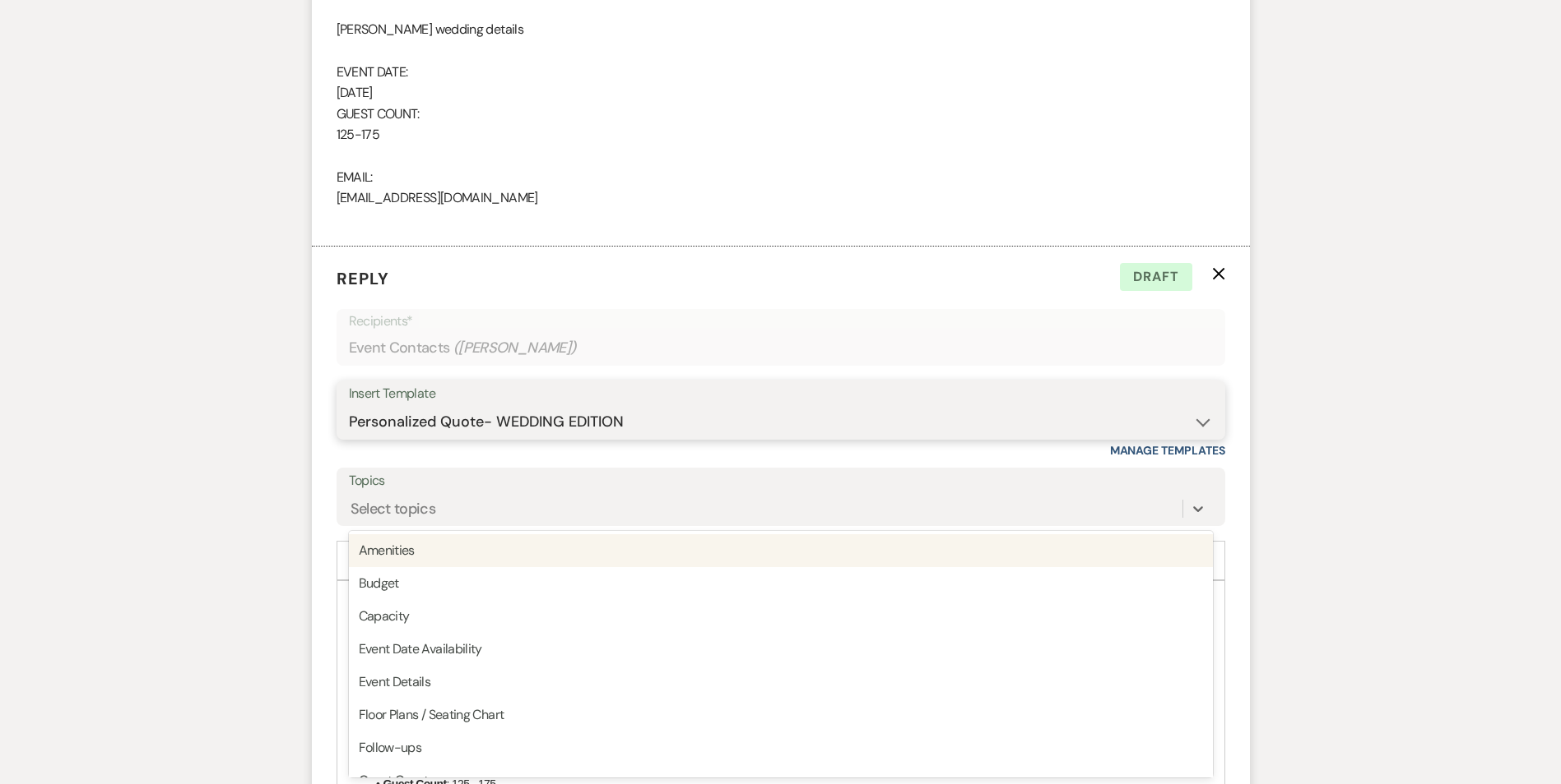
click at [568, 431] on select "-- Inquiry Follow Up Email #2 Contract Sending Template Payment Template Rental…" at bounding box center [781, 422] width 864 height 32
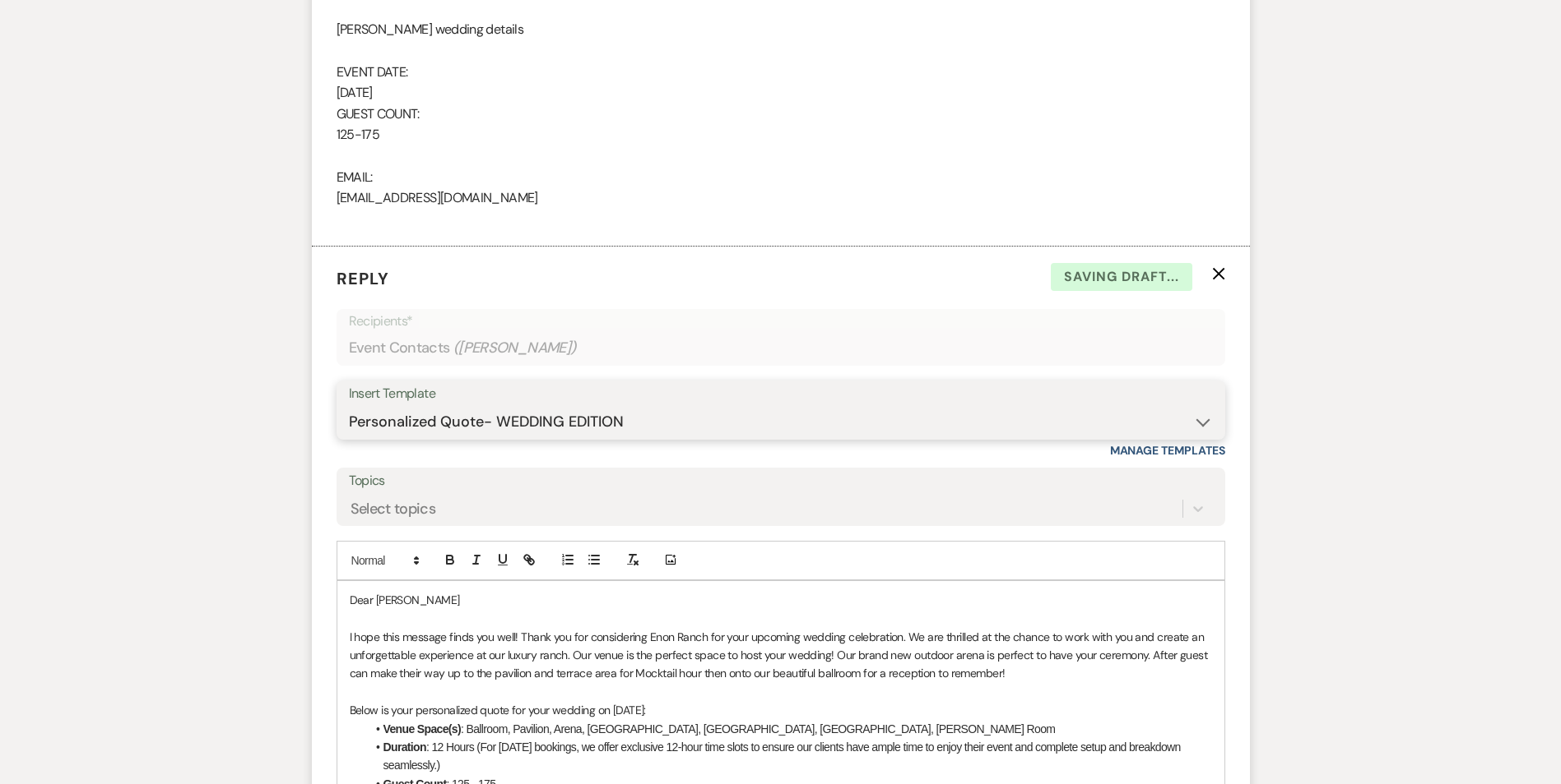
select select "4369"
click at [349, 406] on select "-- Inquiry Follow Up Email #2 Contract Sending Template Payment Template Rental…" at bounding box center [781, 422] width 864 height 32
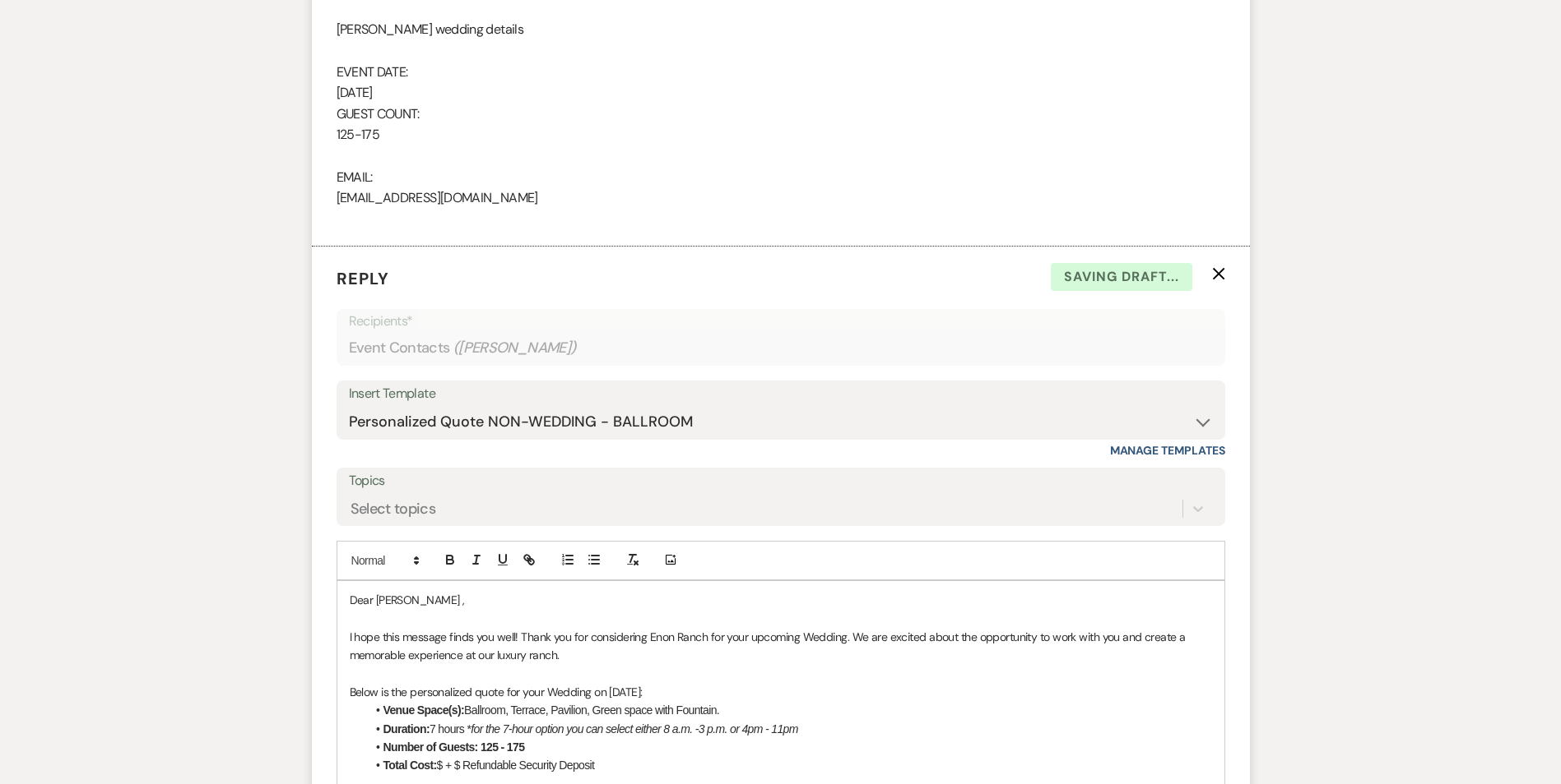
click at [576, 698] on p "Below is the personalized quote for your Wedding on 05/16/2026:" at bounding box center [781, 692] width 862 height 18
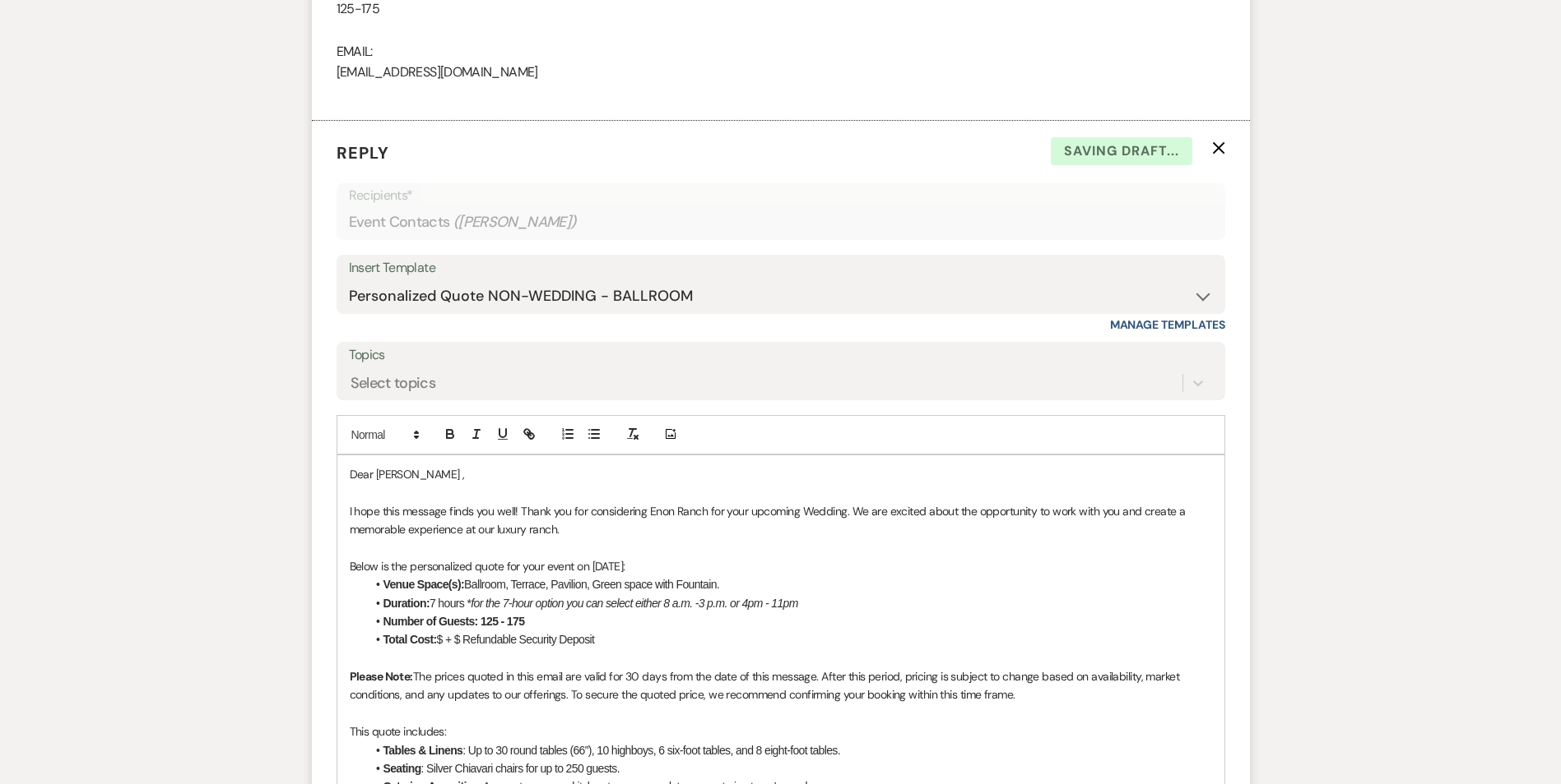
scroll to position [1294, 0]
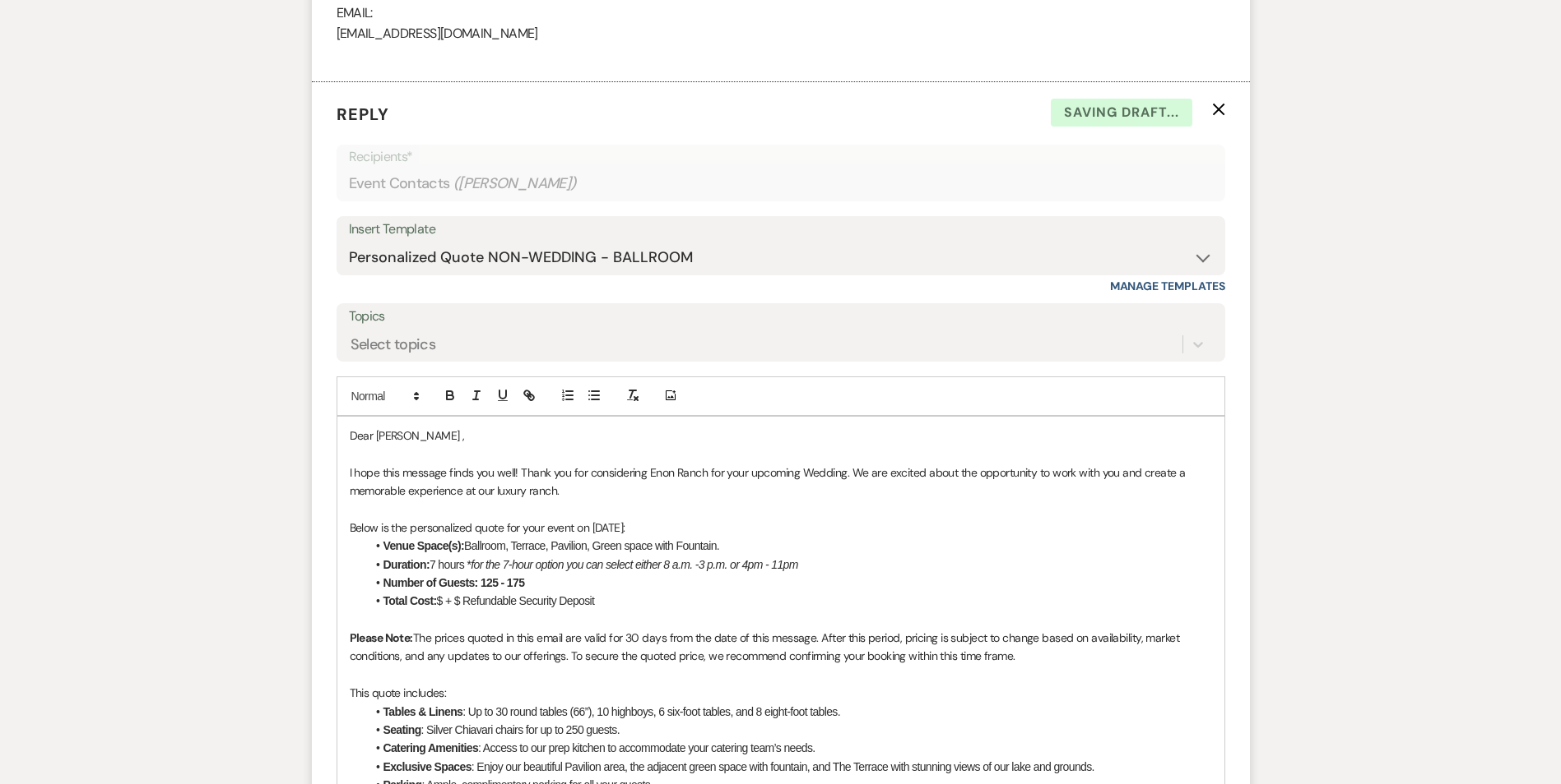
click at [447, 603] on li "Total Cost: $ + $ Refundable Security Deposit" at bounding box center [788, 601] width 846 height 18
click at [444, 601] on li "Total Cost: $ + $ Refundable Security Deposit" at bounding box center [788, 601] width 846 height 18
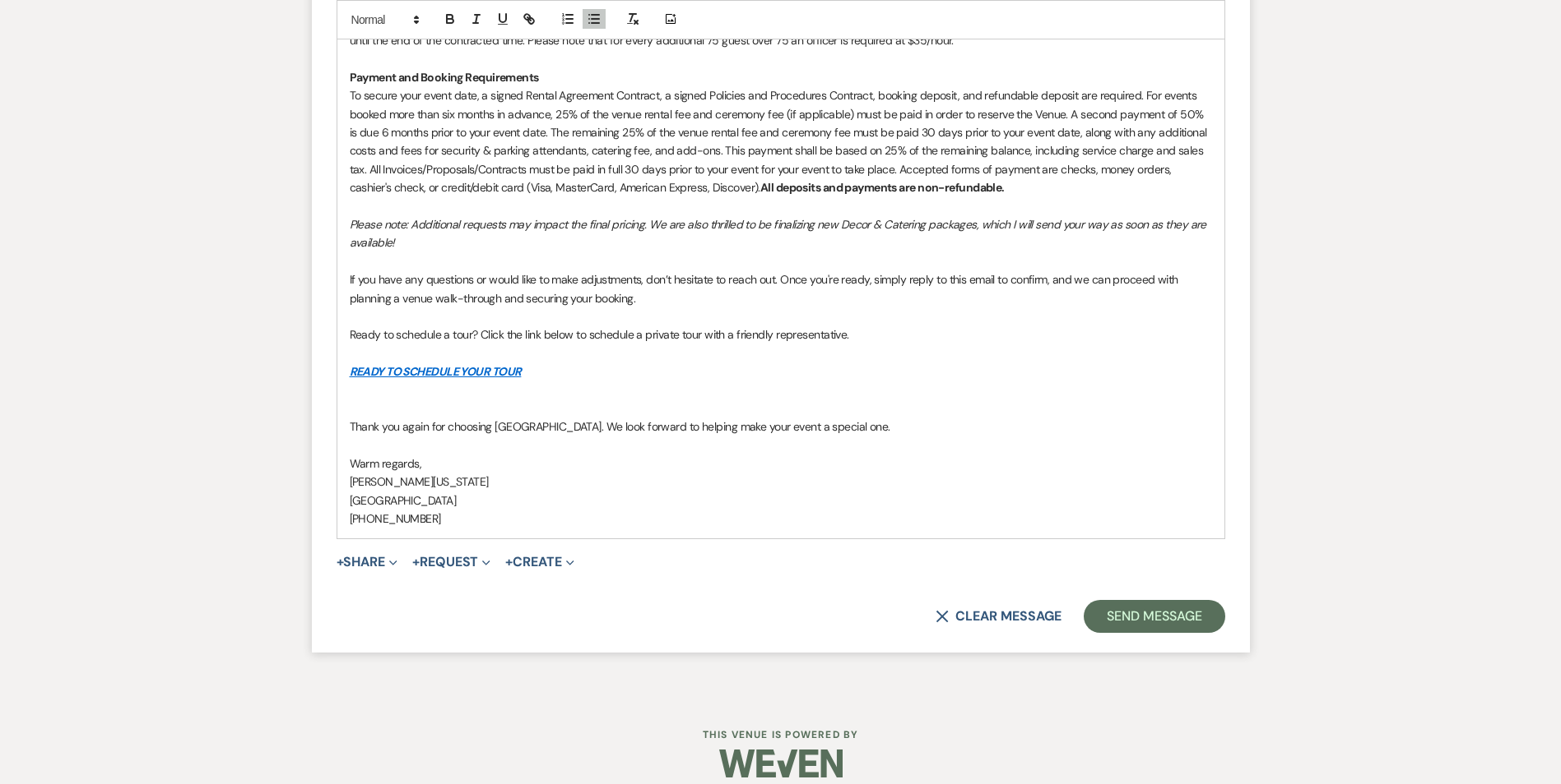
scroll to position [2333, 0]
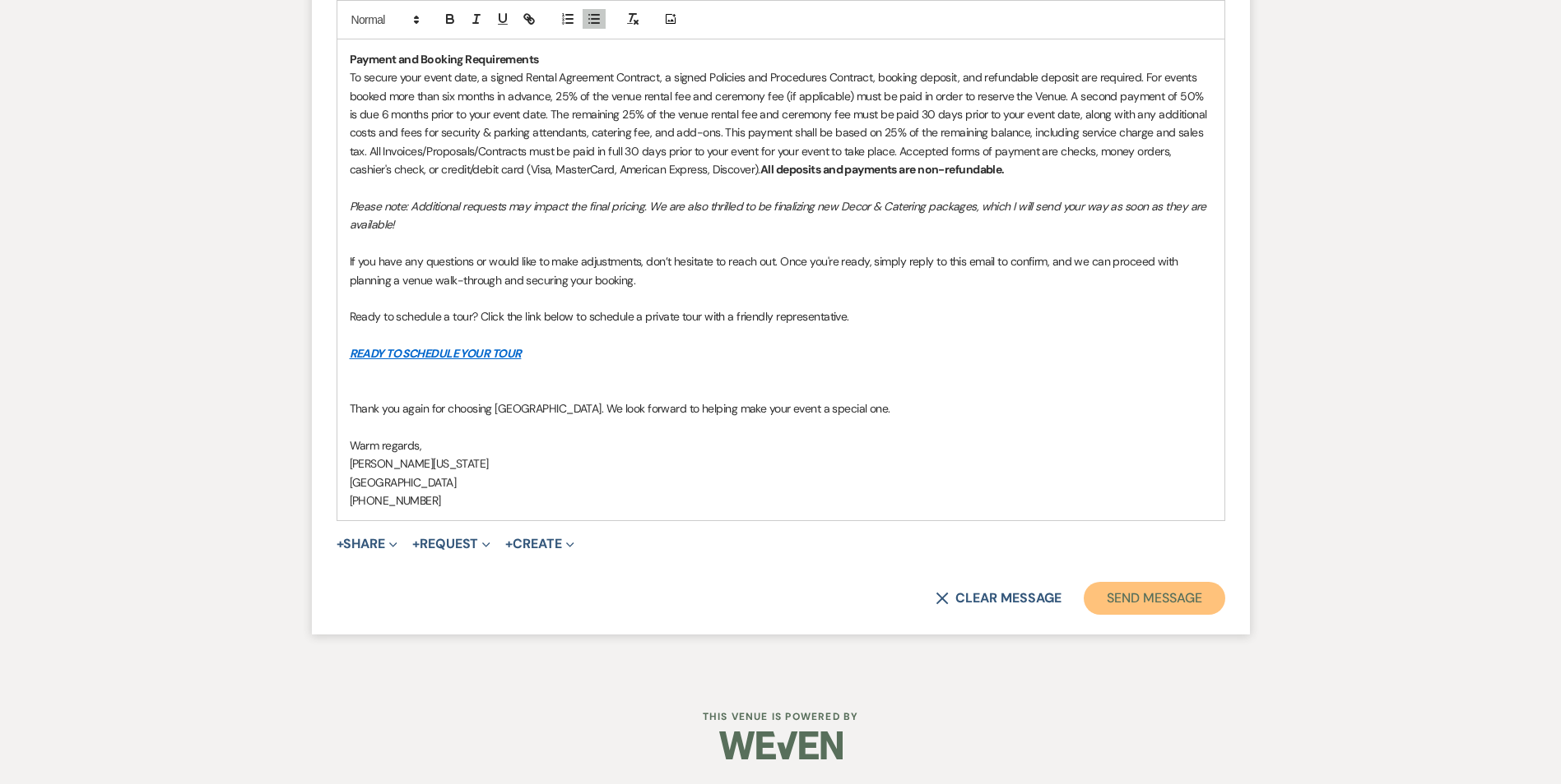
click at [1155, 588] on button "Send Message" at bounding box center [1154, 598] width 141 height 33
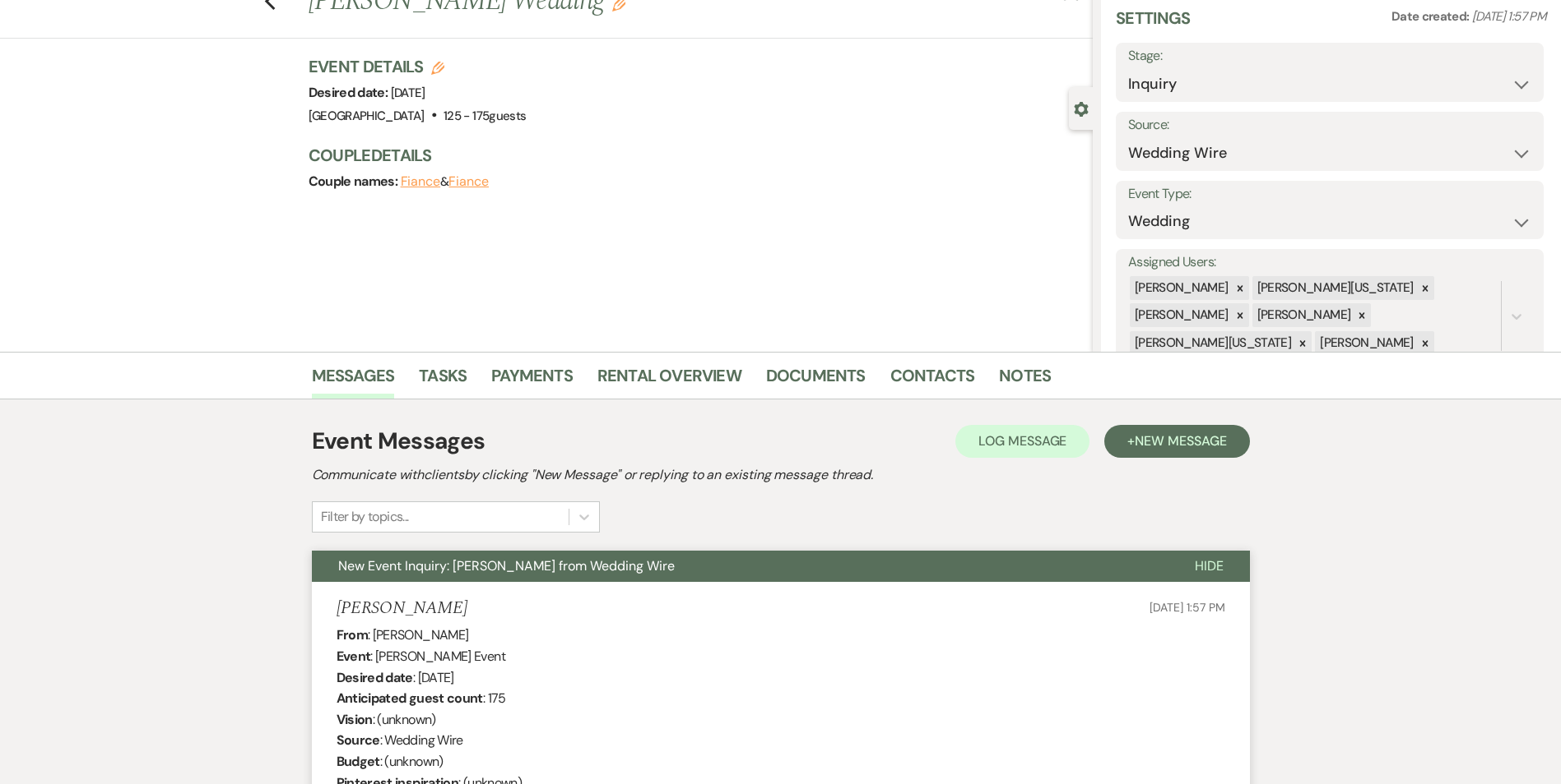
scroll to position [0, 0]
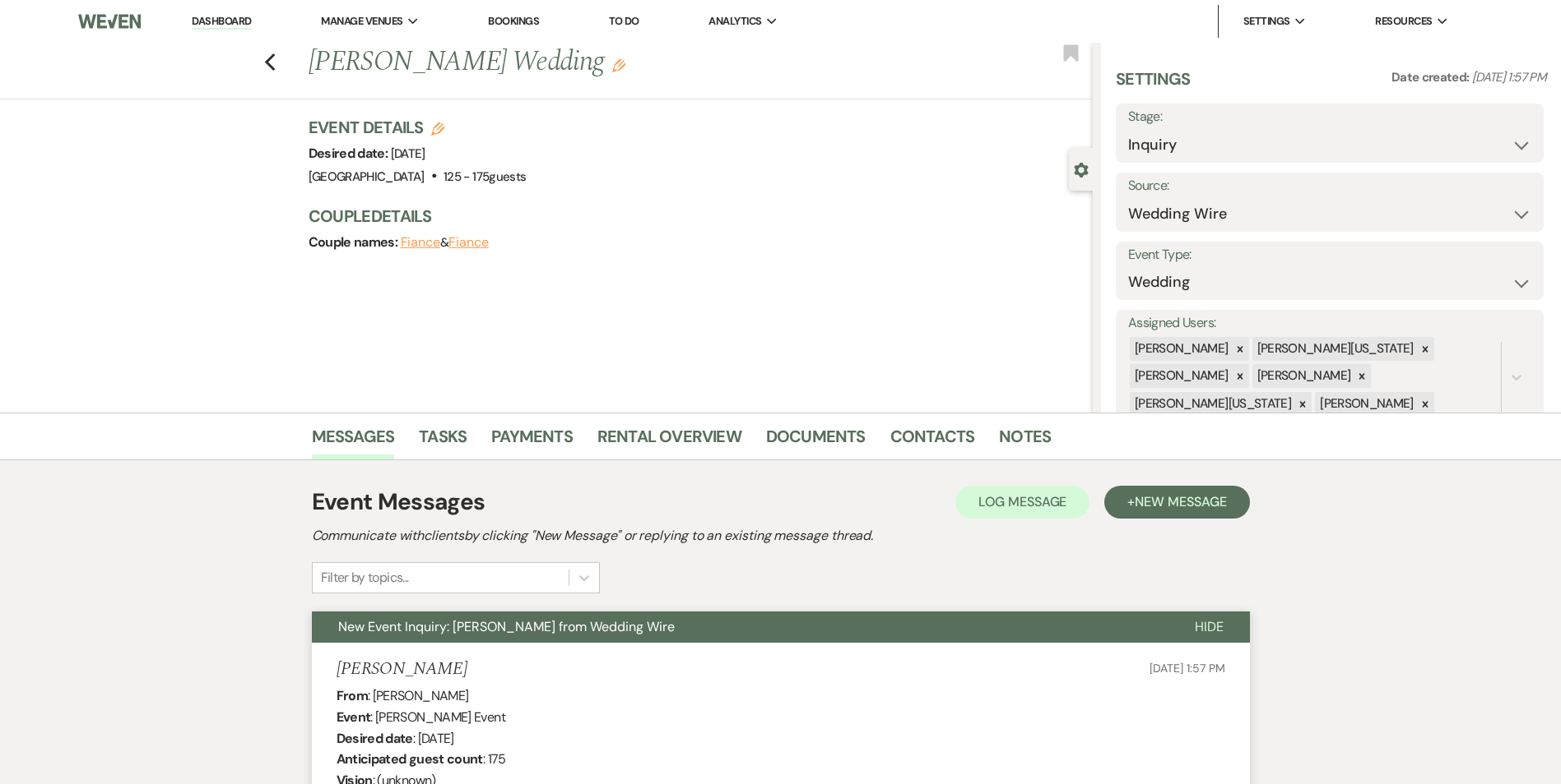
click at [625, 64] on use "button" at bounding box center [618, 65] width 13 height 13
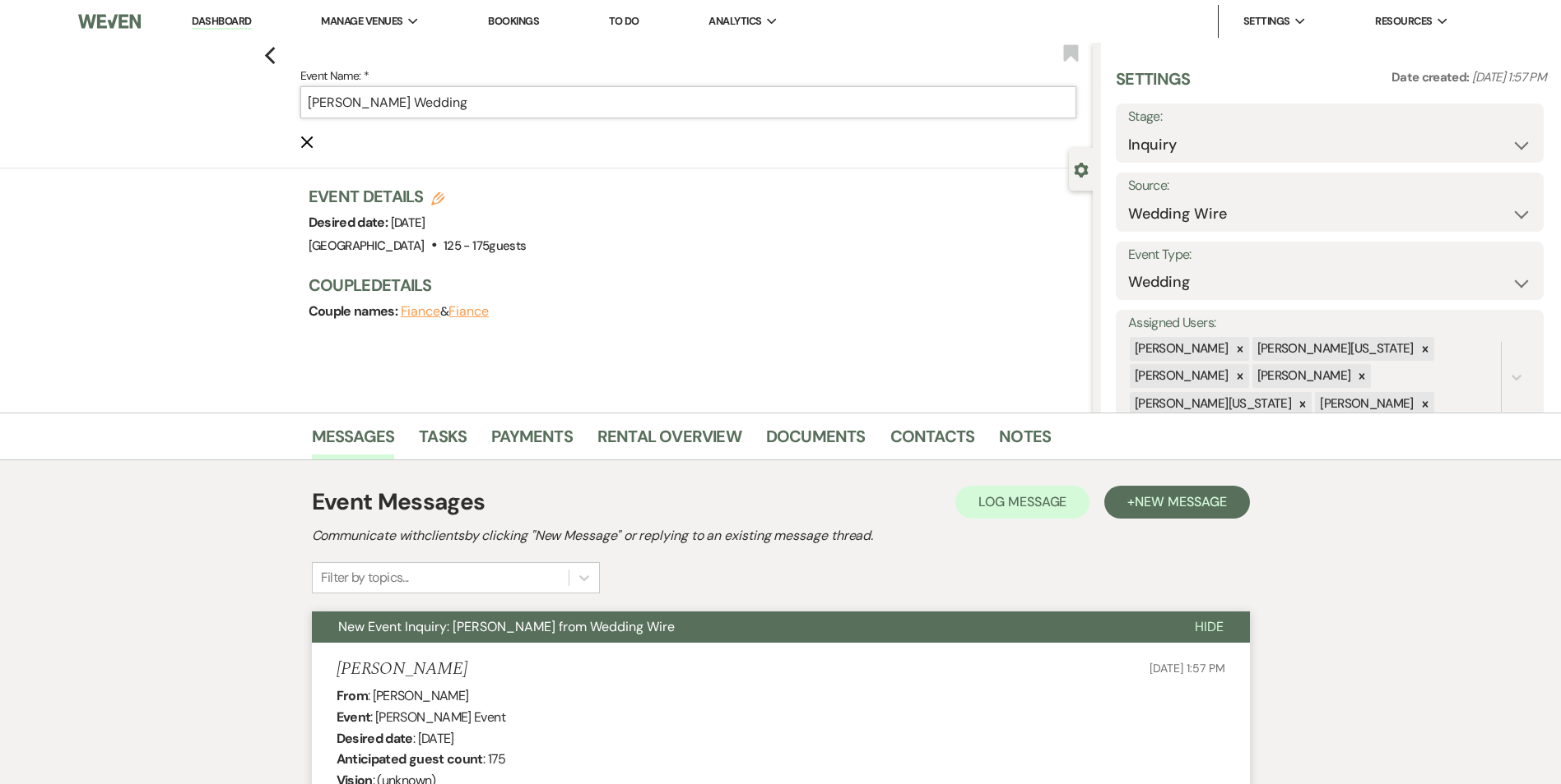
click at [635, 100] on input "Suzanne Chouinard's Wedding" at bounding box center [688, 103] width 776 height 32
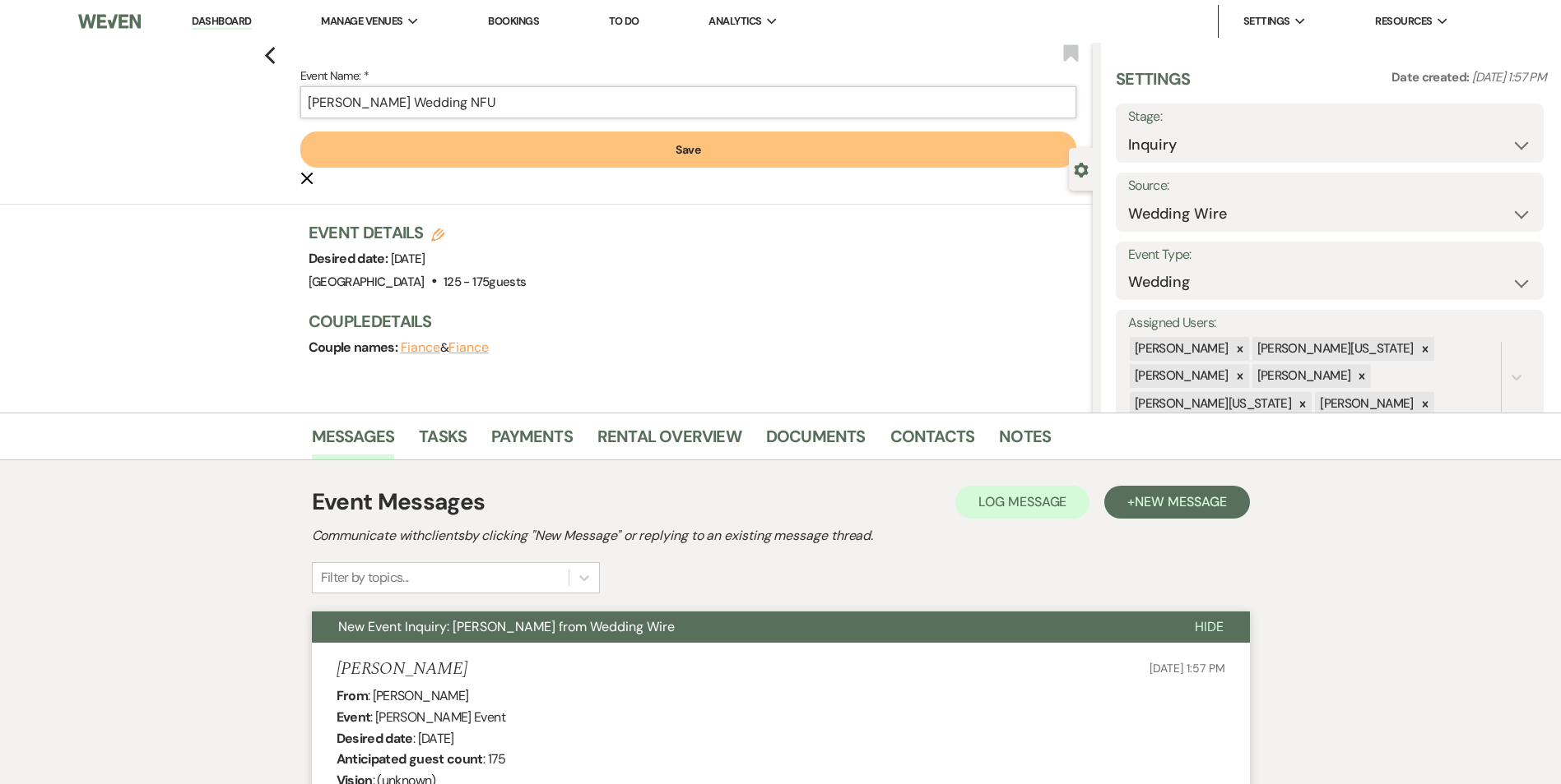
type input "Suzanne Chouinard's Wedding NFU"
click at [639, 129] on form "Event Name: * Suzanne Chouinard's Wedding NFU Save Cancel Edit" at bounding box center [688, 127] width 776 height 122
click at [639, 144] on button "Save" at bounding box center [688, 150] width 776 height 36
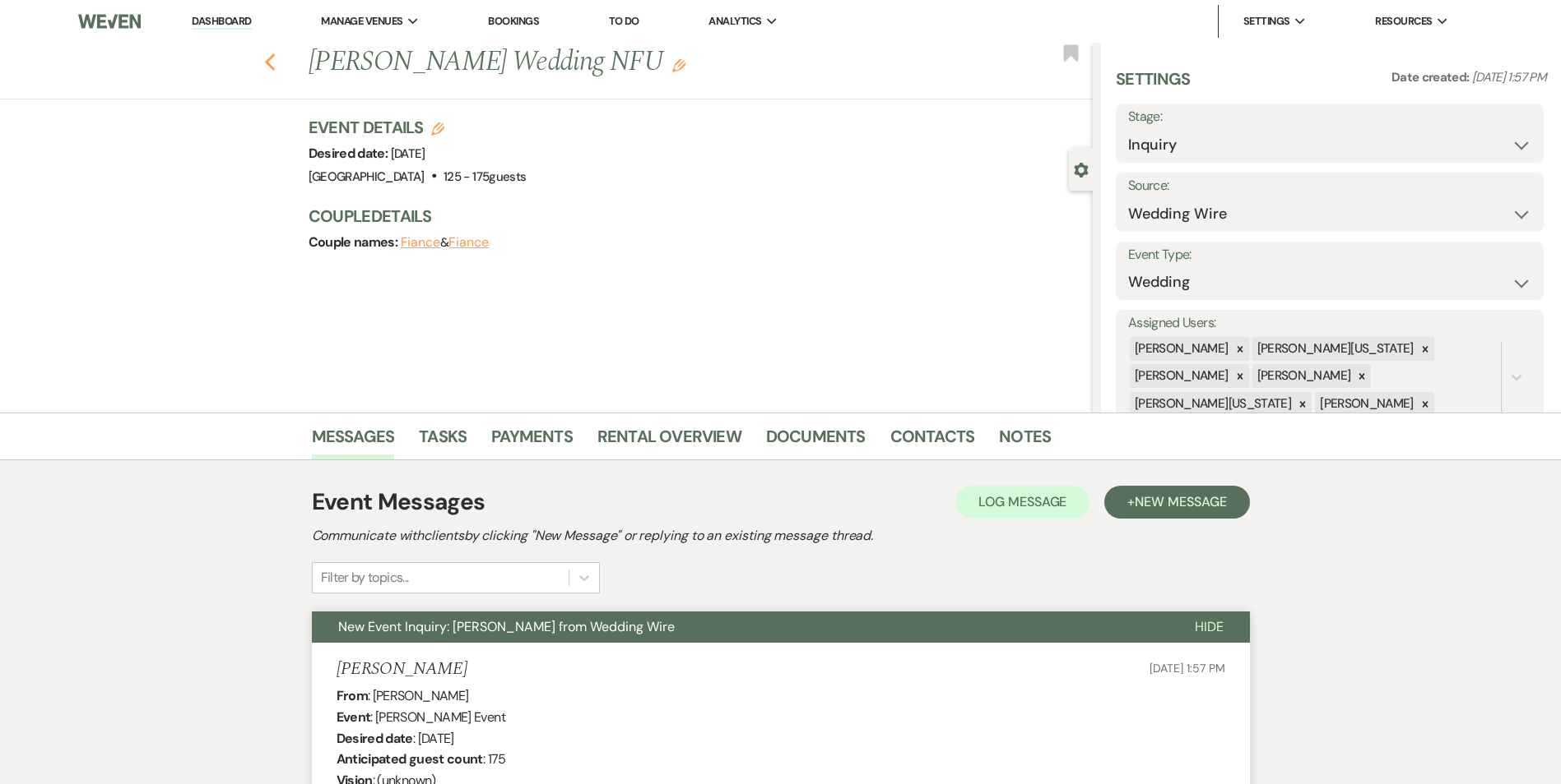
click at [273, 70] on icon "Previous" at bounding box center [270, 62] width 12 height 19
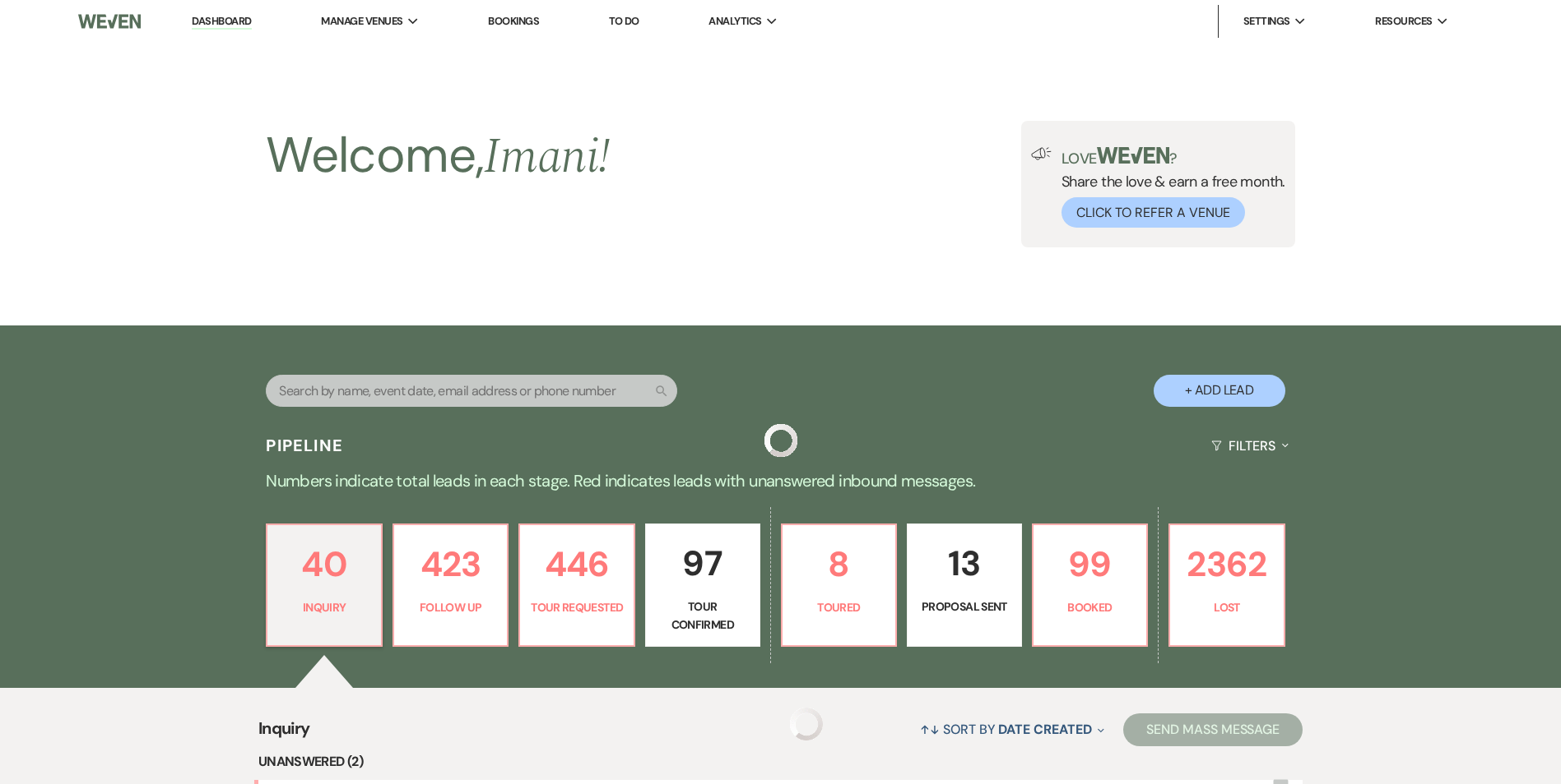
scroll to position [689, 0]
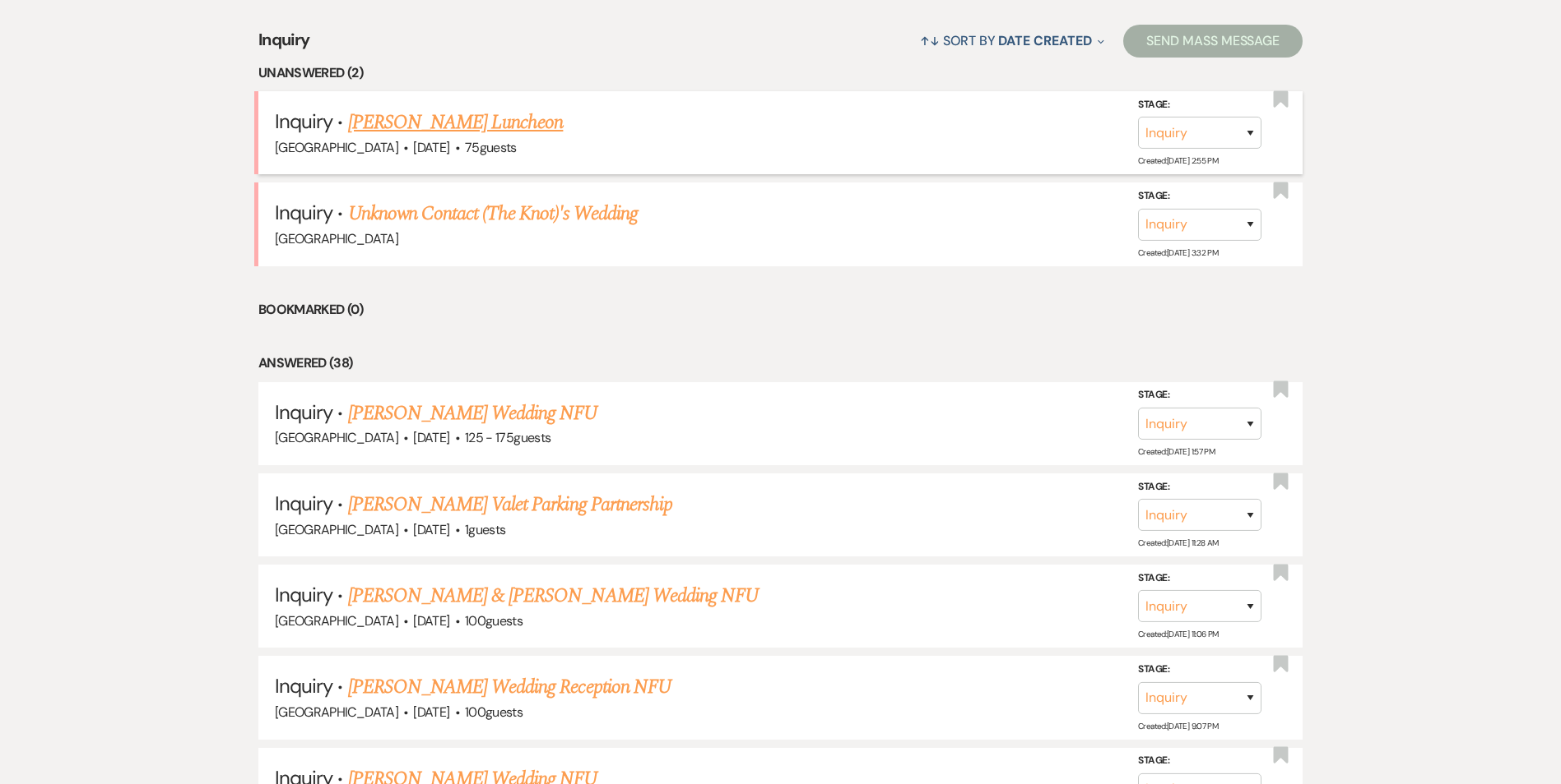
click at [457, 127] on link "Constance Coleman's Luncheon" at bounding box center [455, 122] width 215 height 29
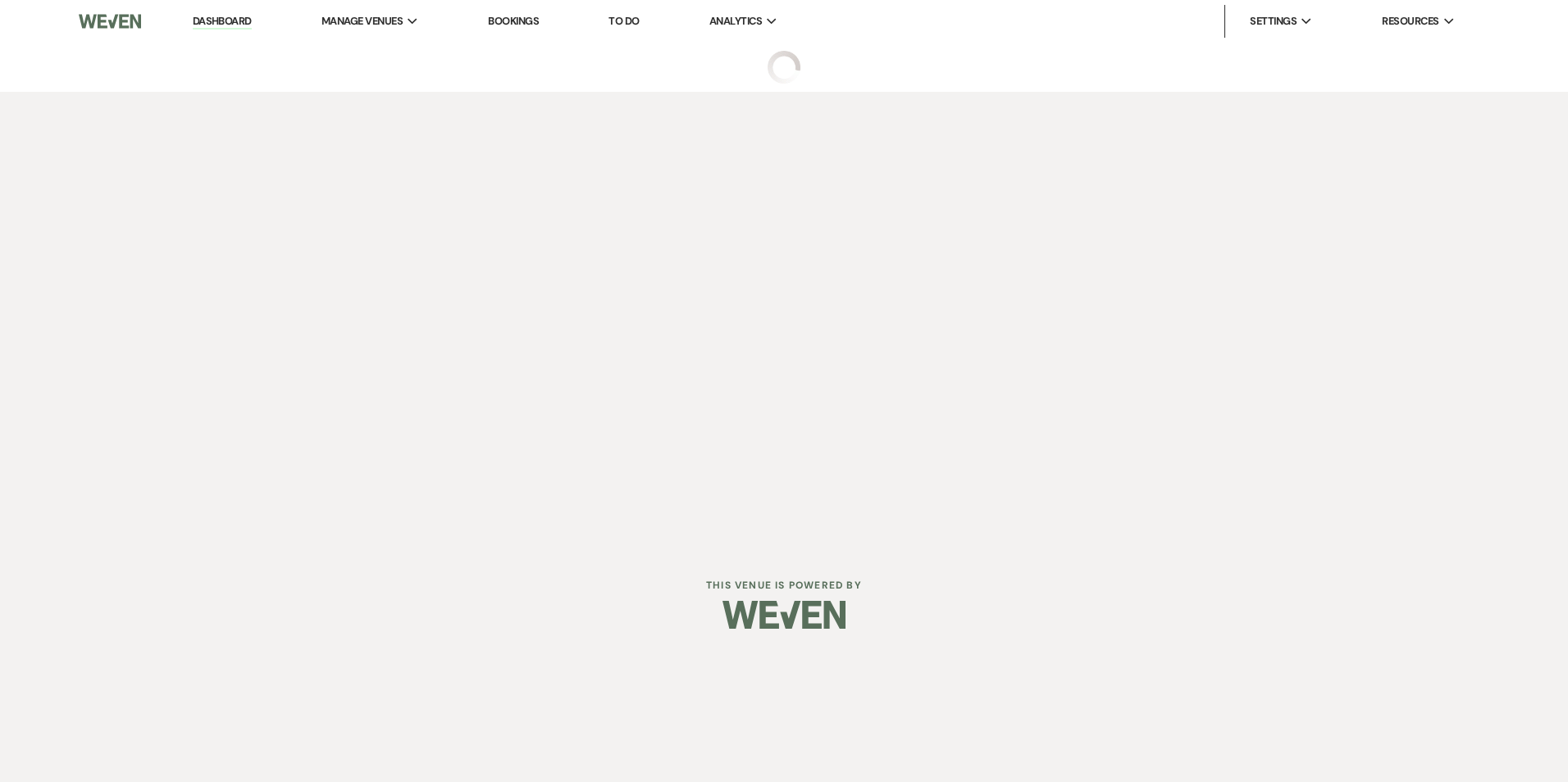
select select "5"
select select "13"
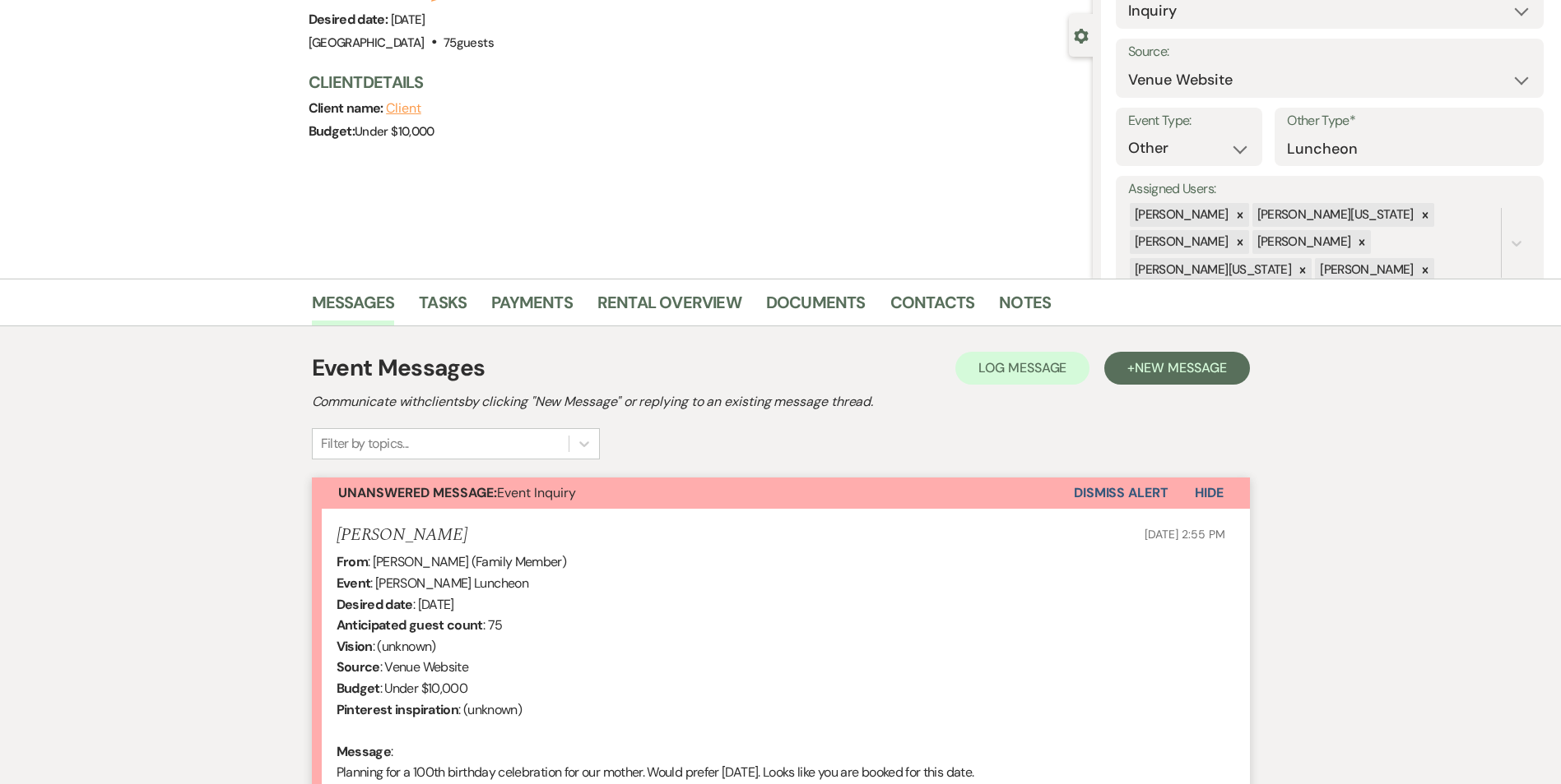
scroll to position [348, 0]
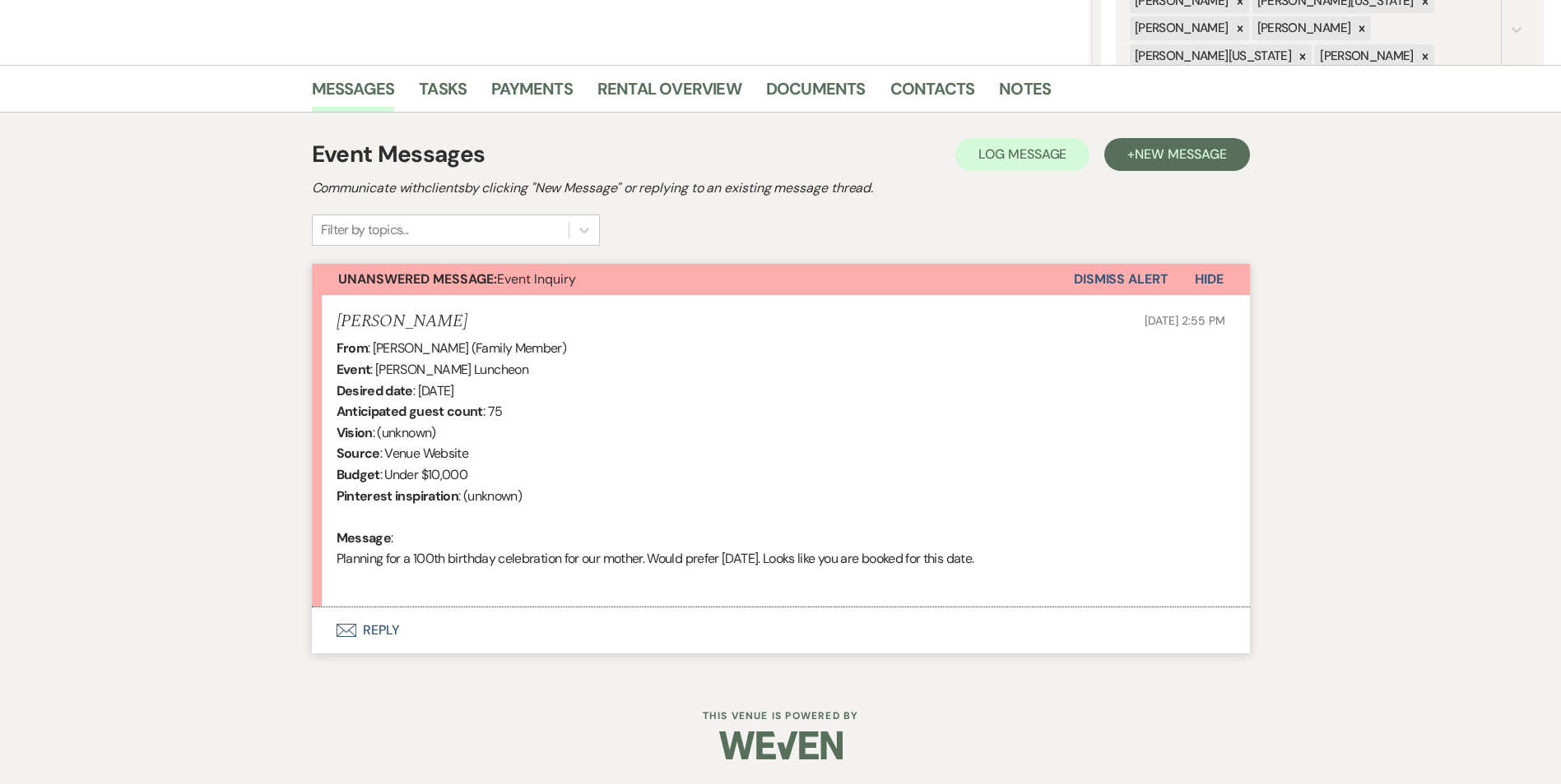
click at [383, 620] on button "Envelope Reply" at bounding box center [780, 631] width 938 height 46
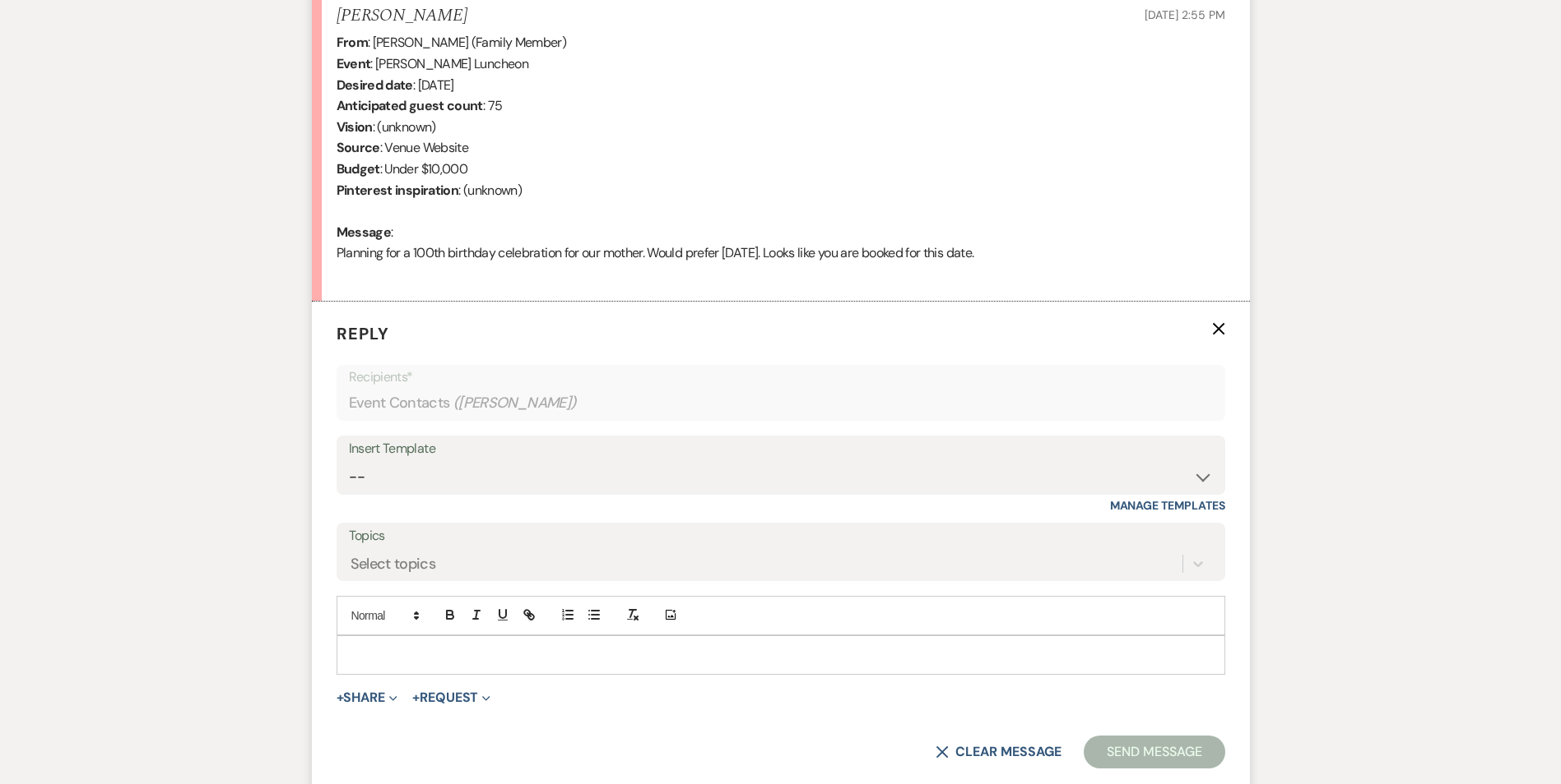
scroll to position [561, 0]
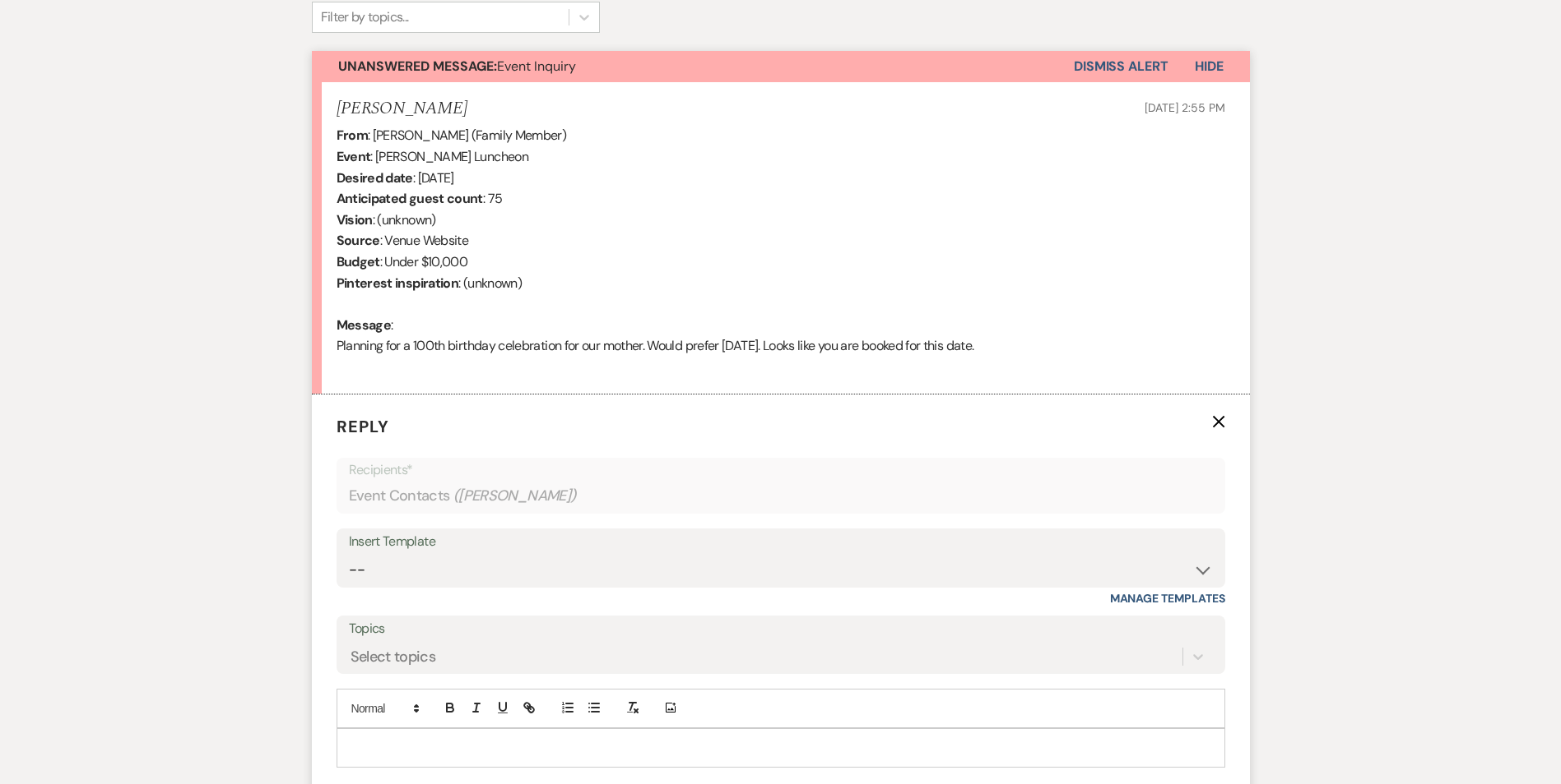
click at [421, 750] on p at bounding box center [781, 748] width 862 height 18
click at [404, 554] on select "-- Inquiry Follow Up Email #2 Contract Sending Template Payment Template Rental…" at bounding box center [781, 570] width 864 height 32
select select "4369"
click at [349, 554] on select "-- Inquiry Follow Up Email #2 Contract Sending Template Payment Template Rental…" at bounding box center [781, 570] width 864 height 32
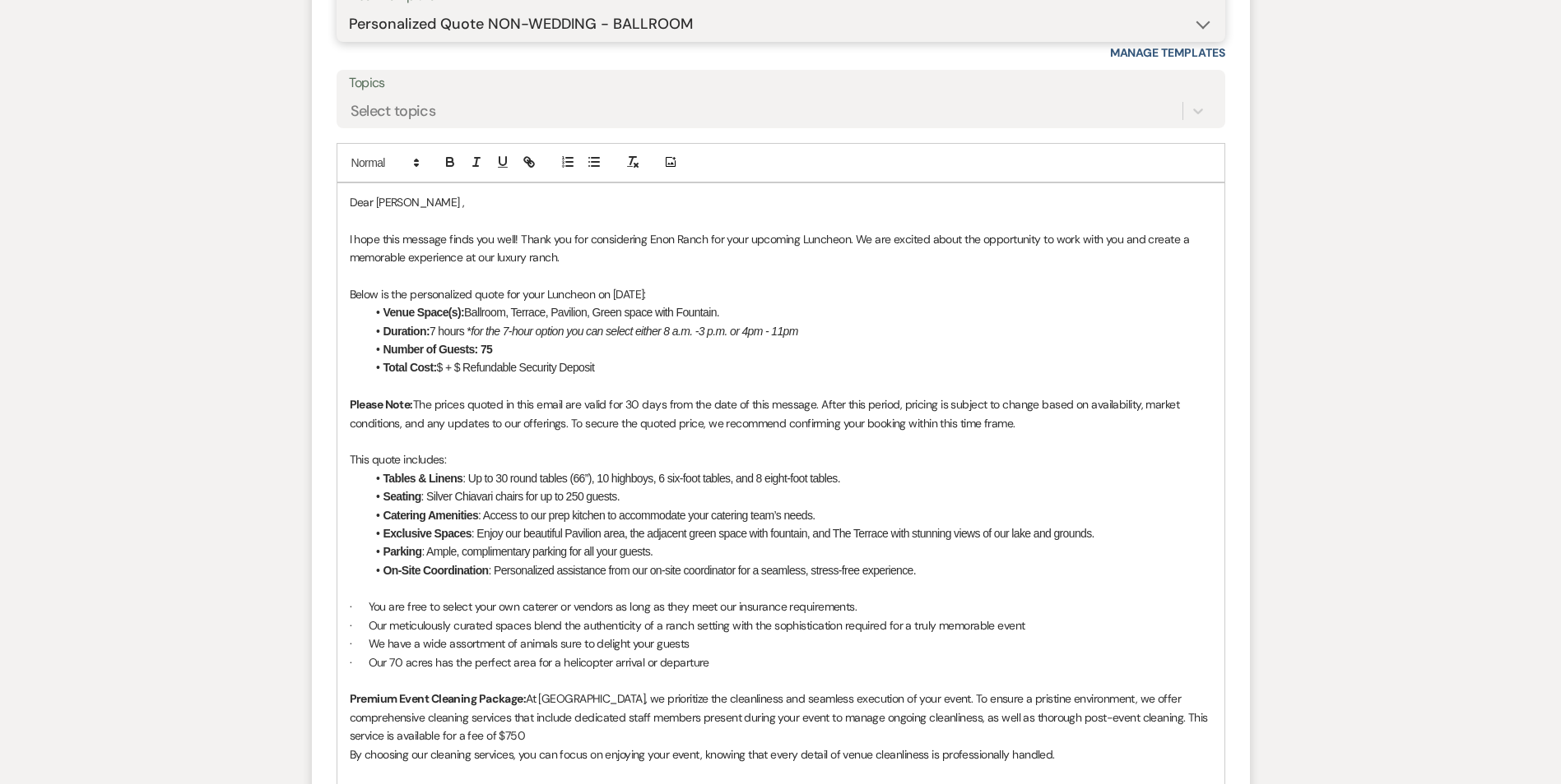
scroll to position [1136, 0]
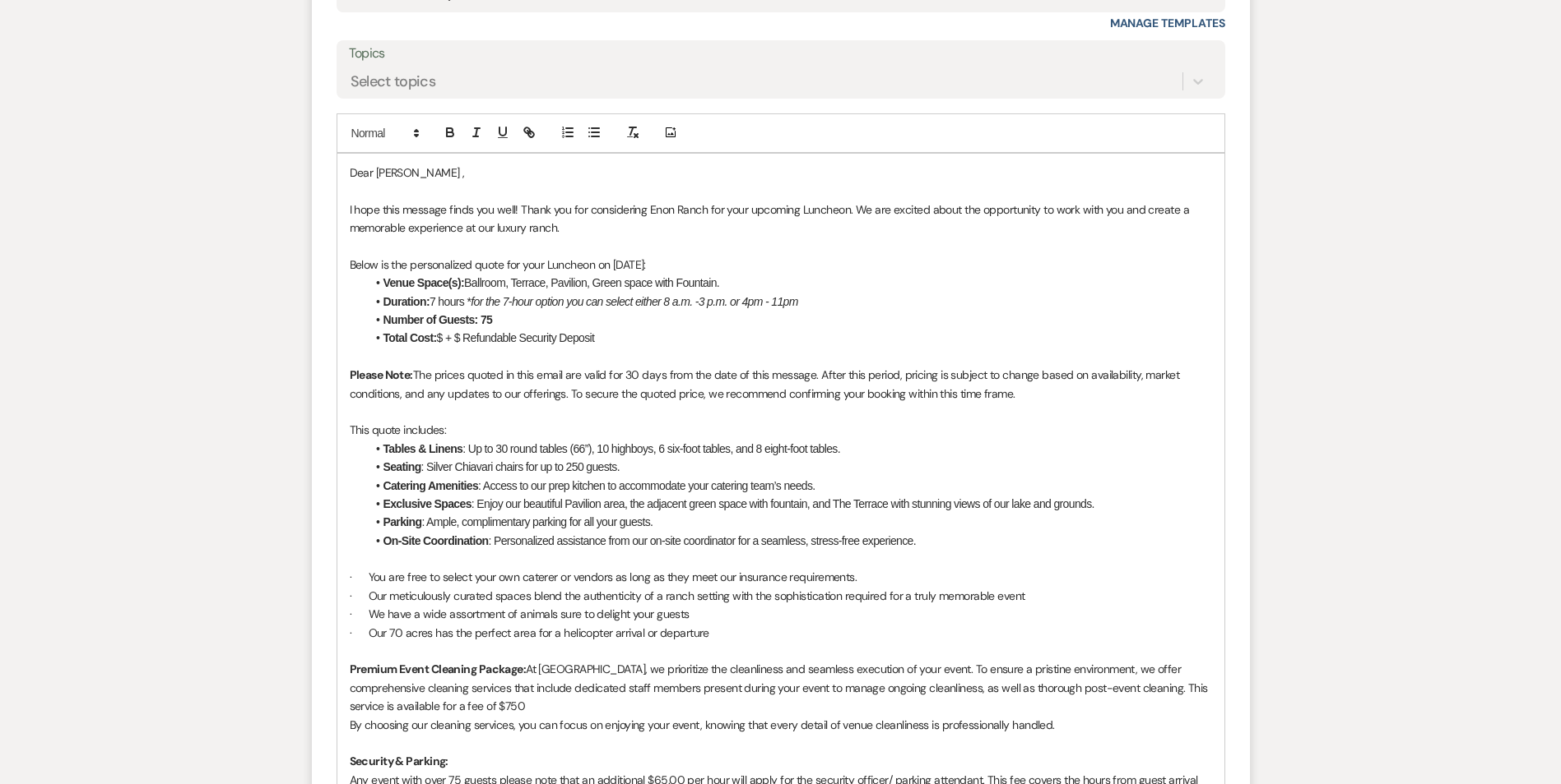
click at [444, 340] on li "Total Cost: $ + $ Refundable Security Deposit" at bounding box center [788, 338] width 846 height 18
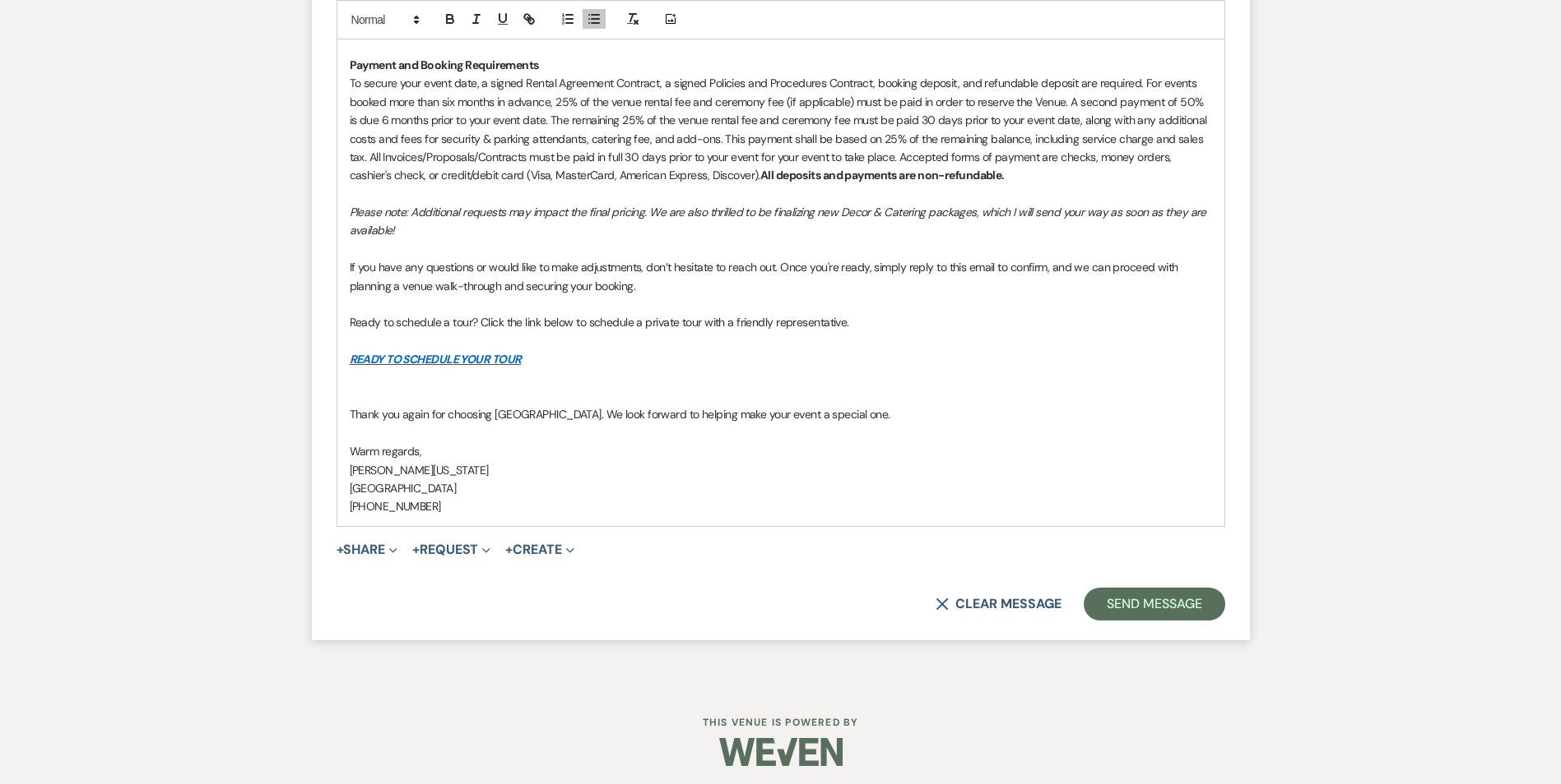
scroll to position [1913, 0]
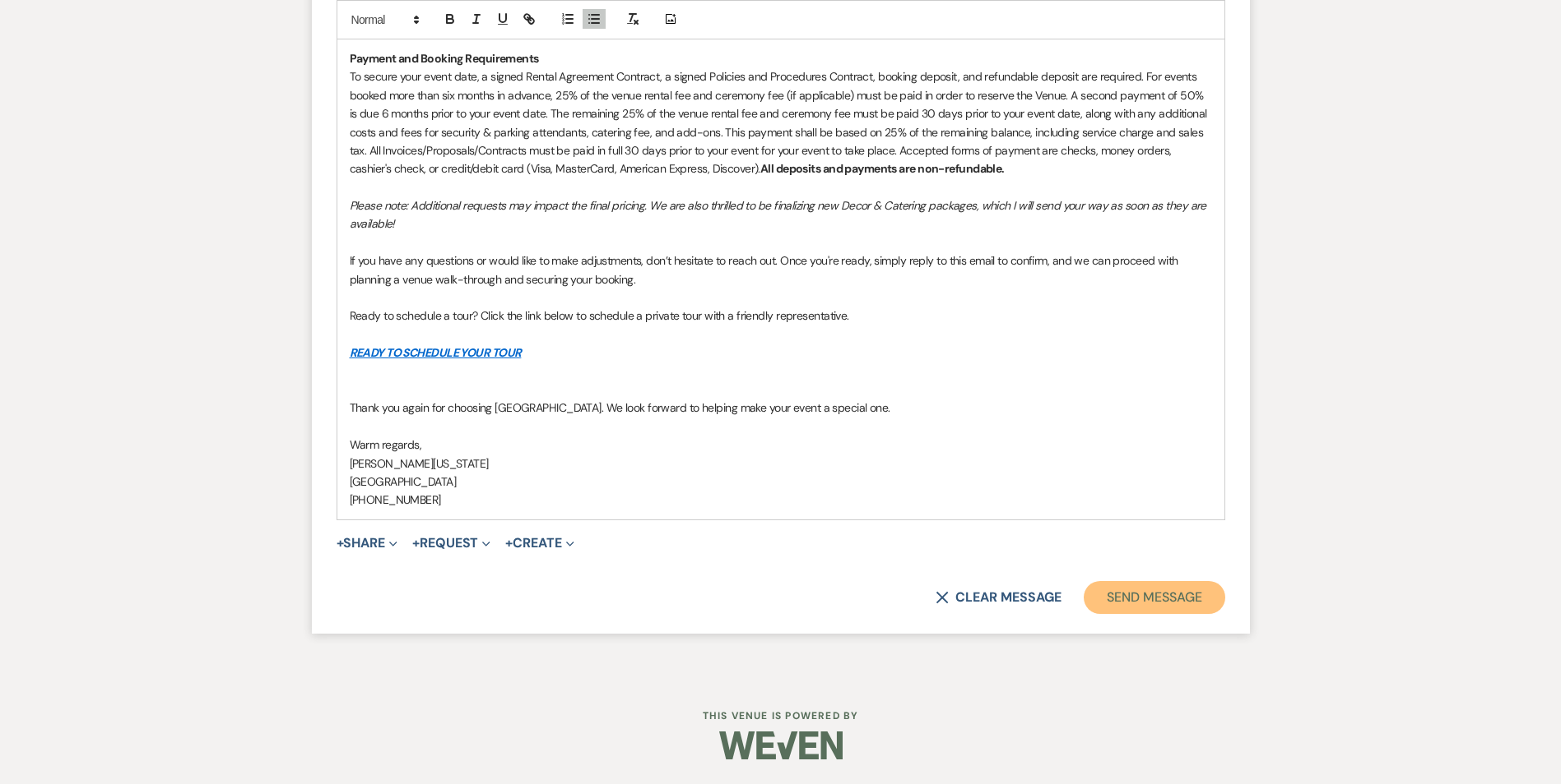
click at [1156, 604] on button "Send Message" at bounding box center [1154, 597] width 141 height 33
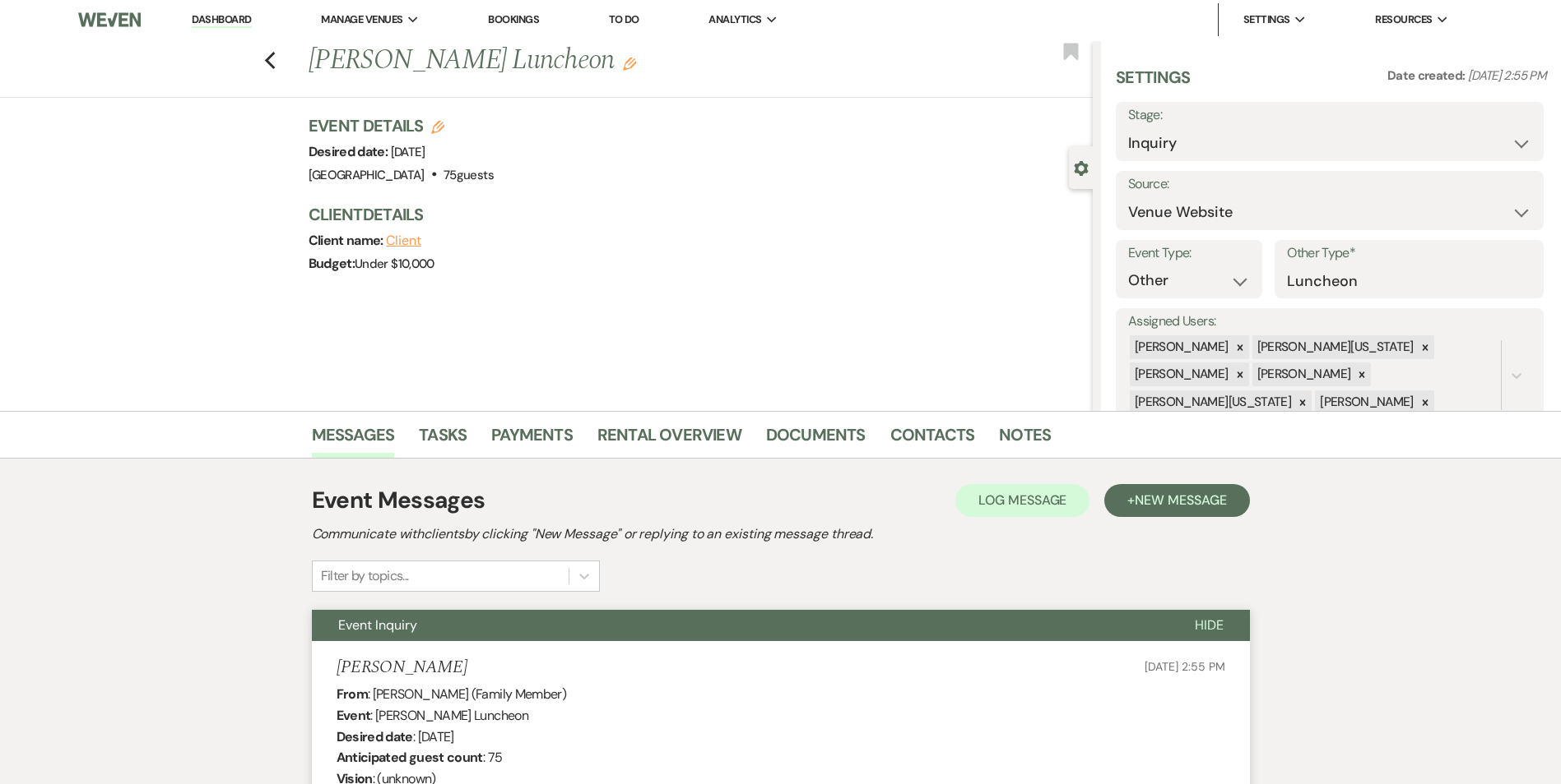
scroll to position [0, 0]
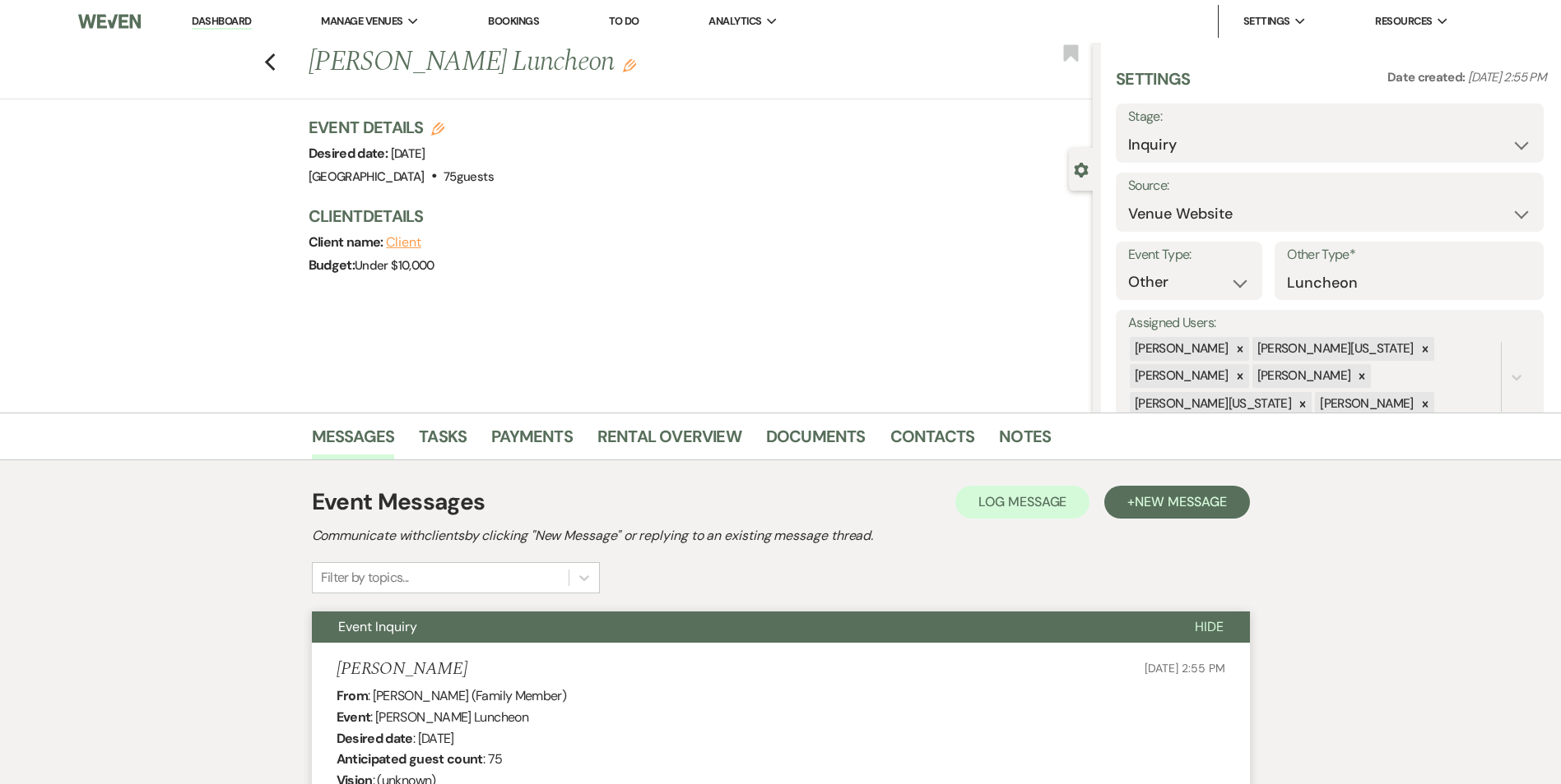
click at [636, 64] on icon "Edit" at bounding box center [629, 65] width 13 height 13
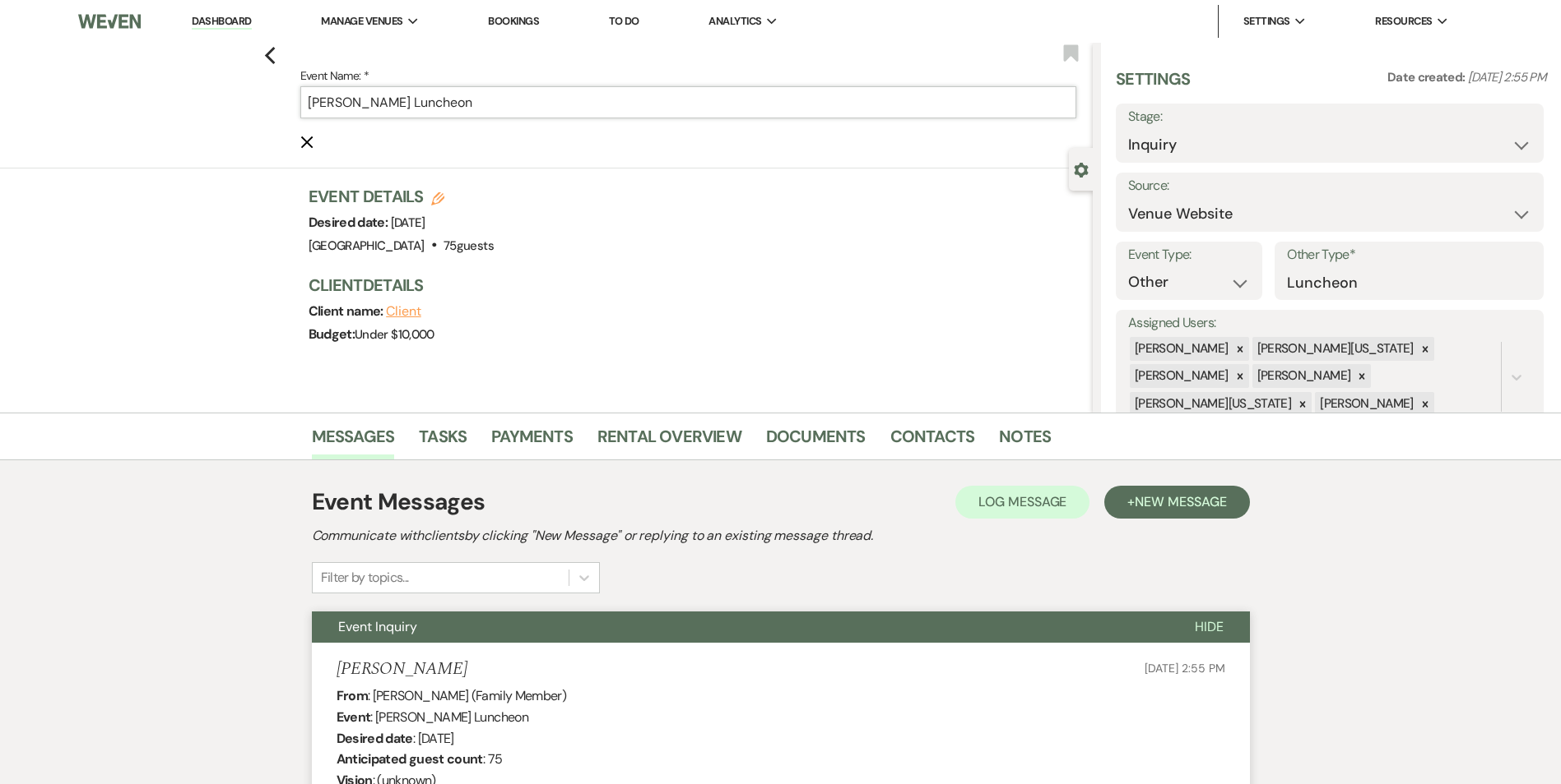
click at [609, 113] on input "Constance Coleman's Luncheon" at bounding box center [688, 103] width 776 height 32
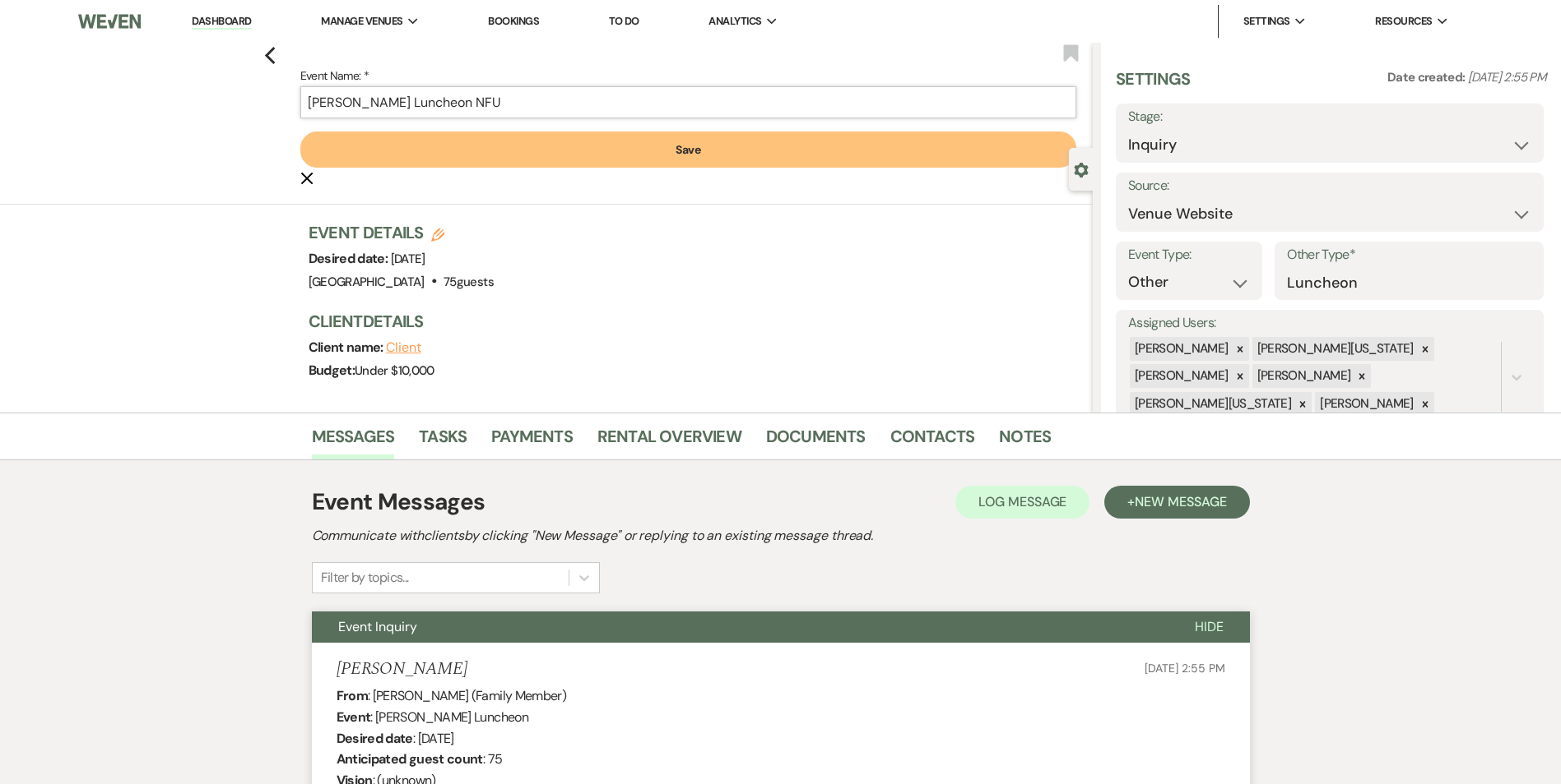
click at [482, 95] on input "Constance Coleman's Luncheon NFU" at bounding box center [688, 103] width 776 height 32
type input "Constance Coleman's 100th BDAY NFU"
click at [498, 134] on button "Save" at bounding box center [688, 150] width 776 height 36
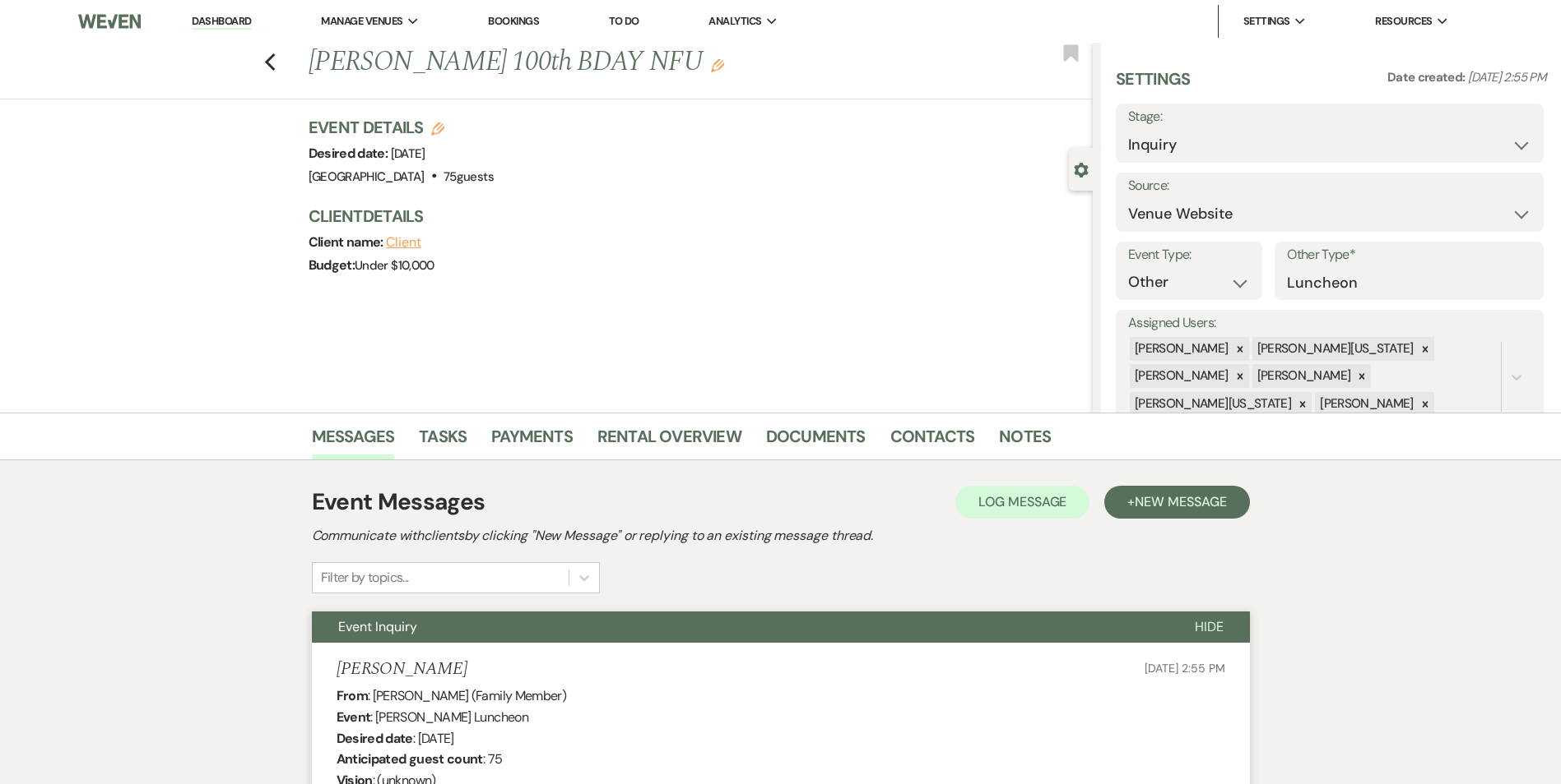
click at [267, 58] on div "Previous Constance Coleman's 100th BDAY NFU Edit Bookmark" at bounding box center [542, 71] width 1101 height 57
click at [273, 64] on use "button" at bounding box center [269, 62] width 11 height 18
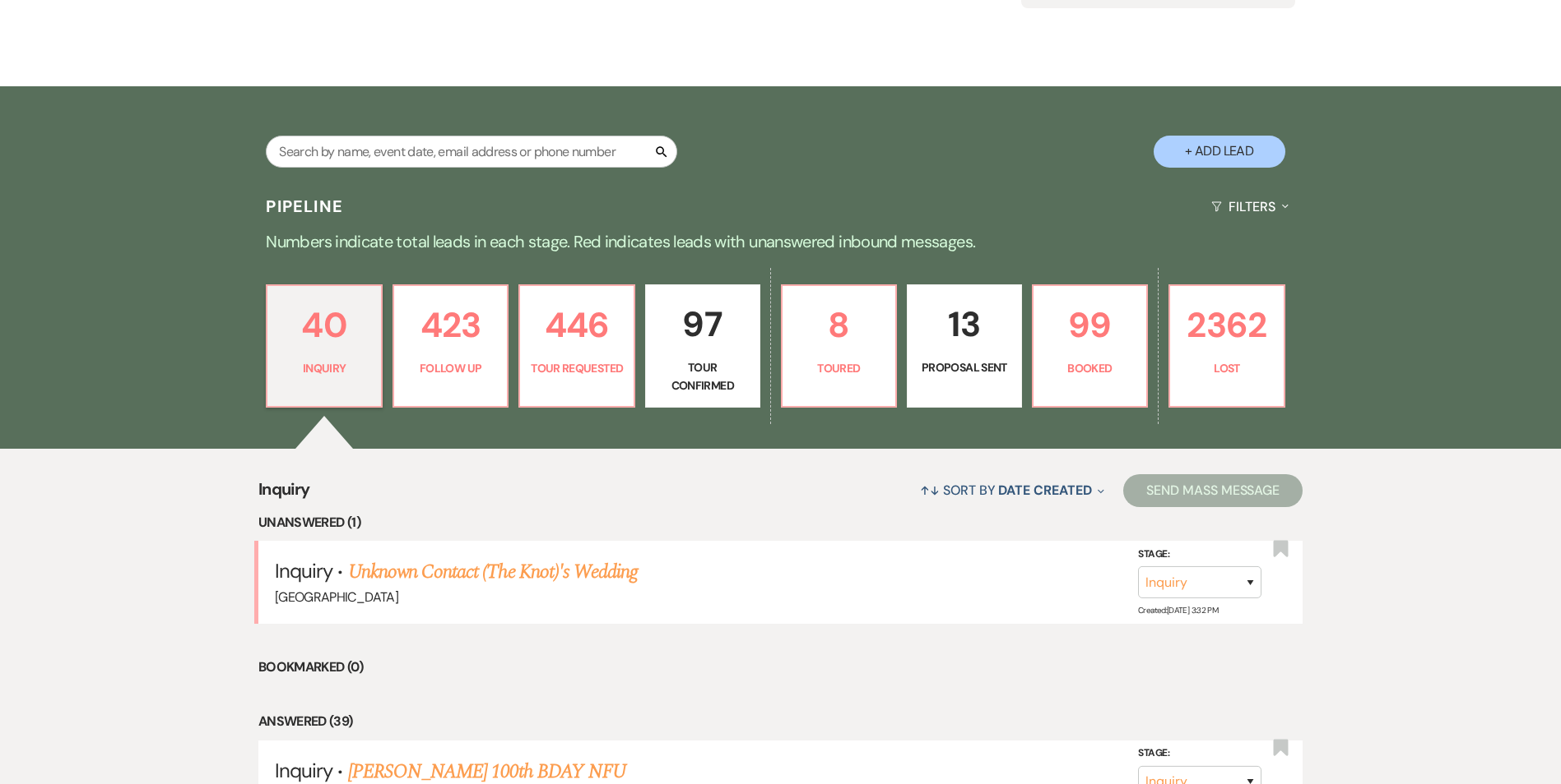
scroll to position [329, 0]
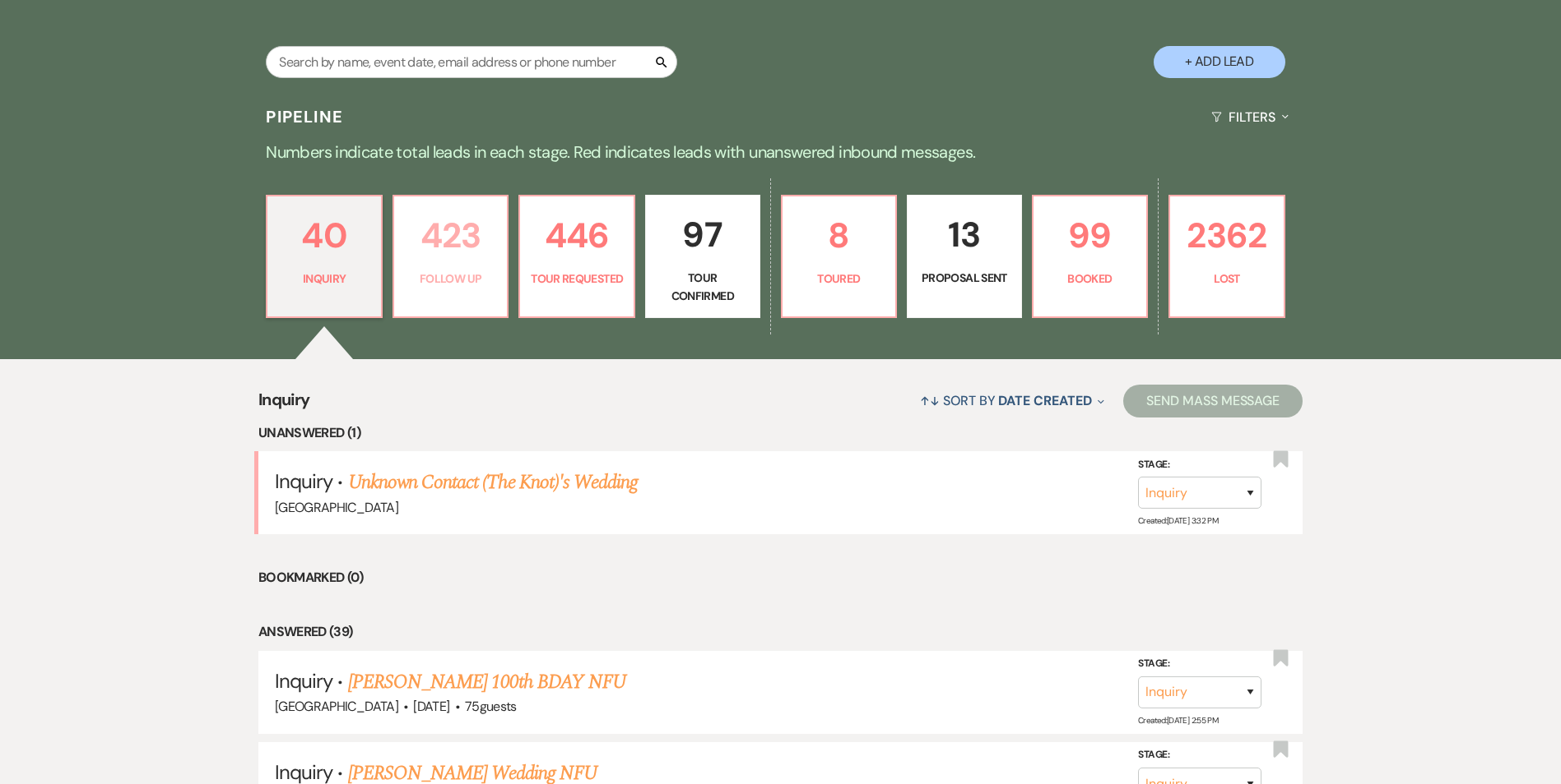
click at [448, 239] on p "423" at bounding box center [451, 235] width 94 height 55
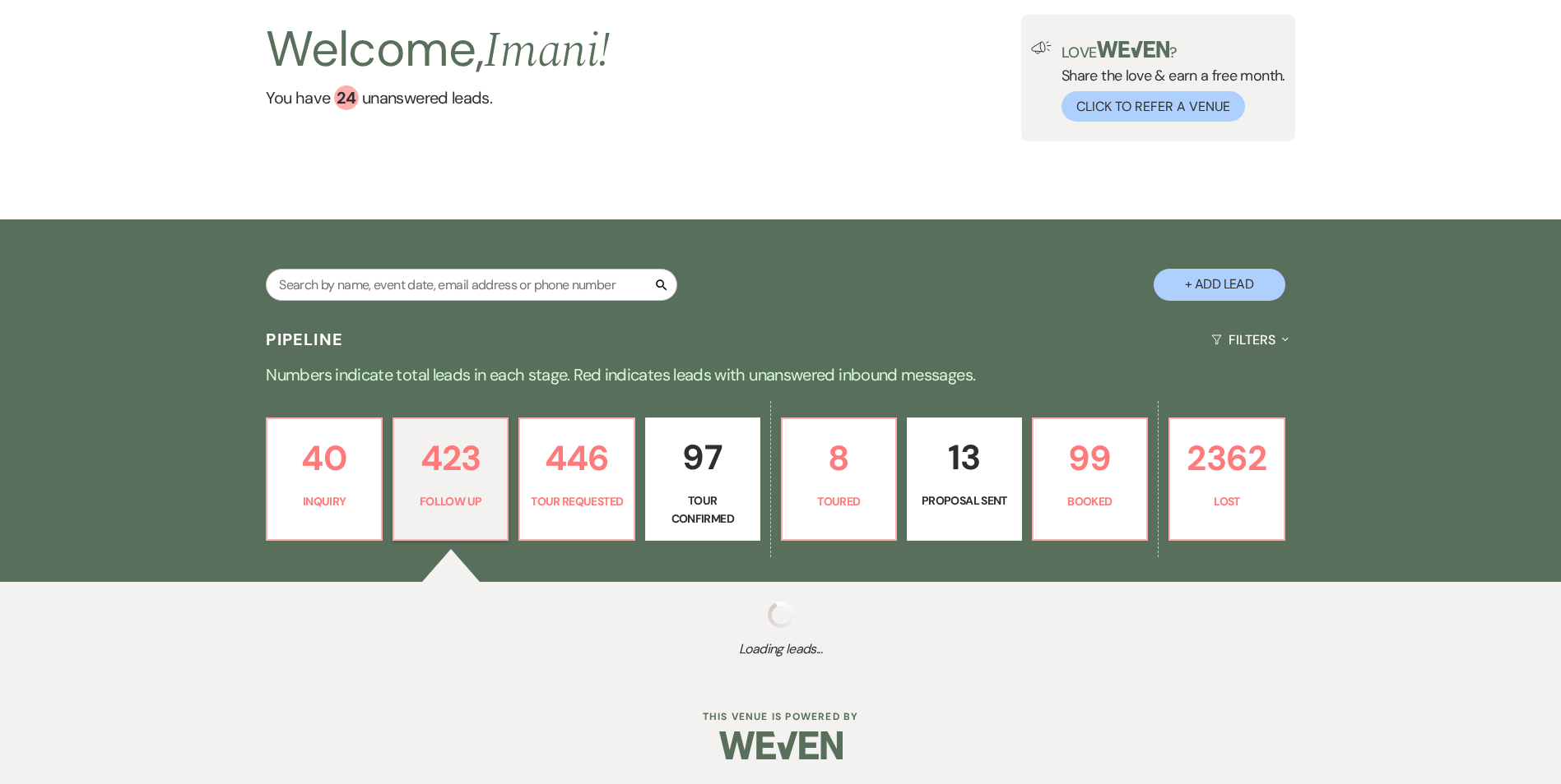
select select "9"
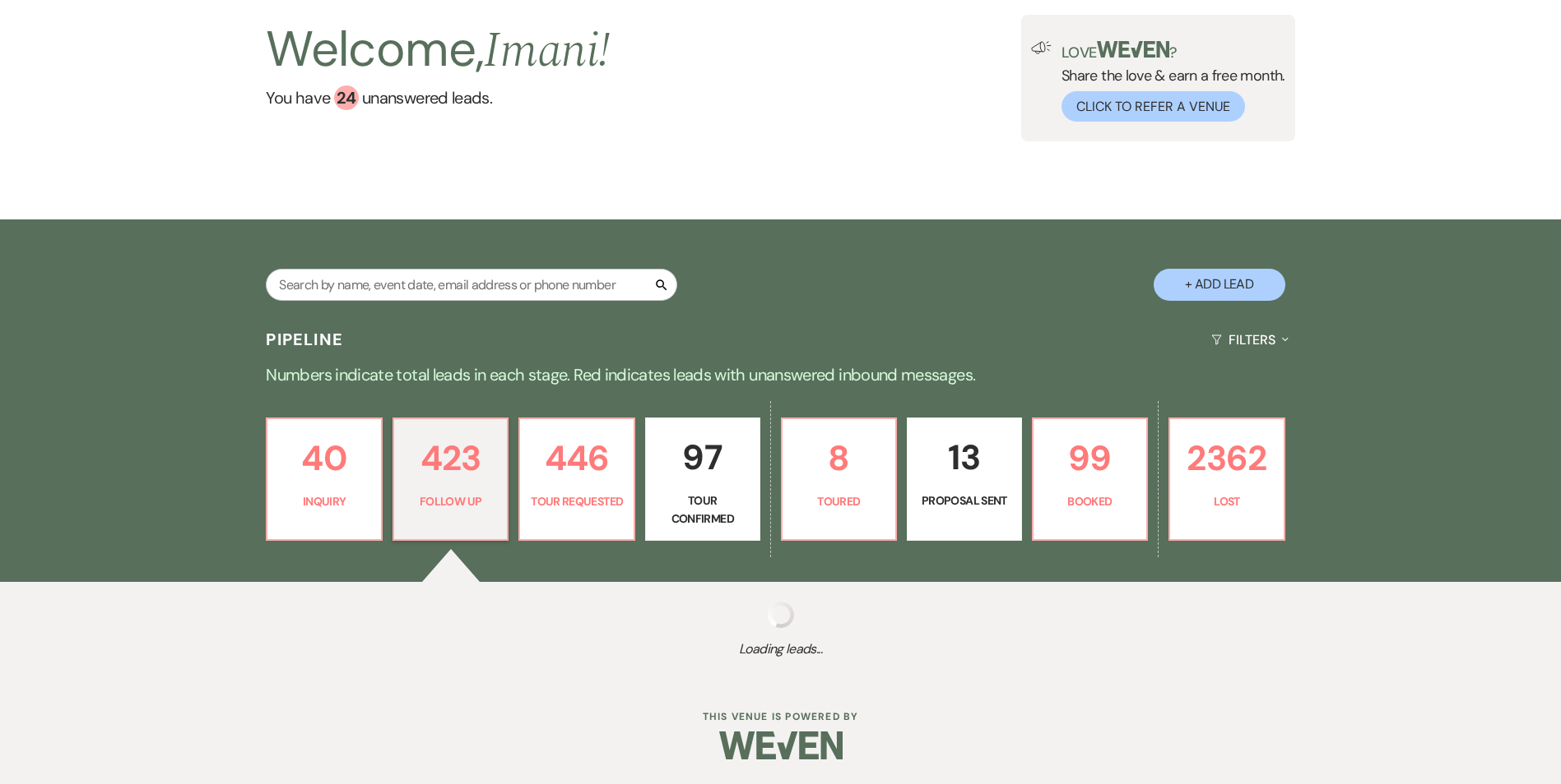
select select "9"
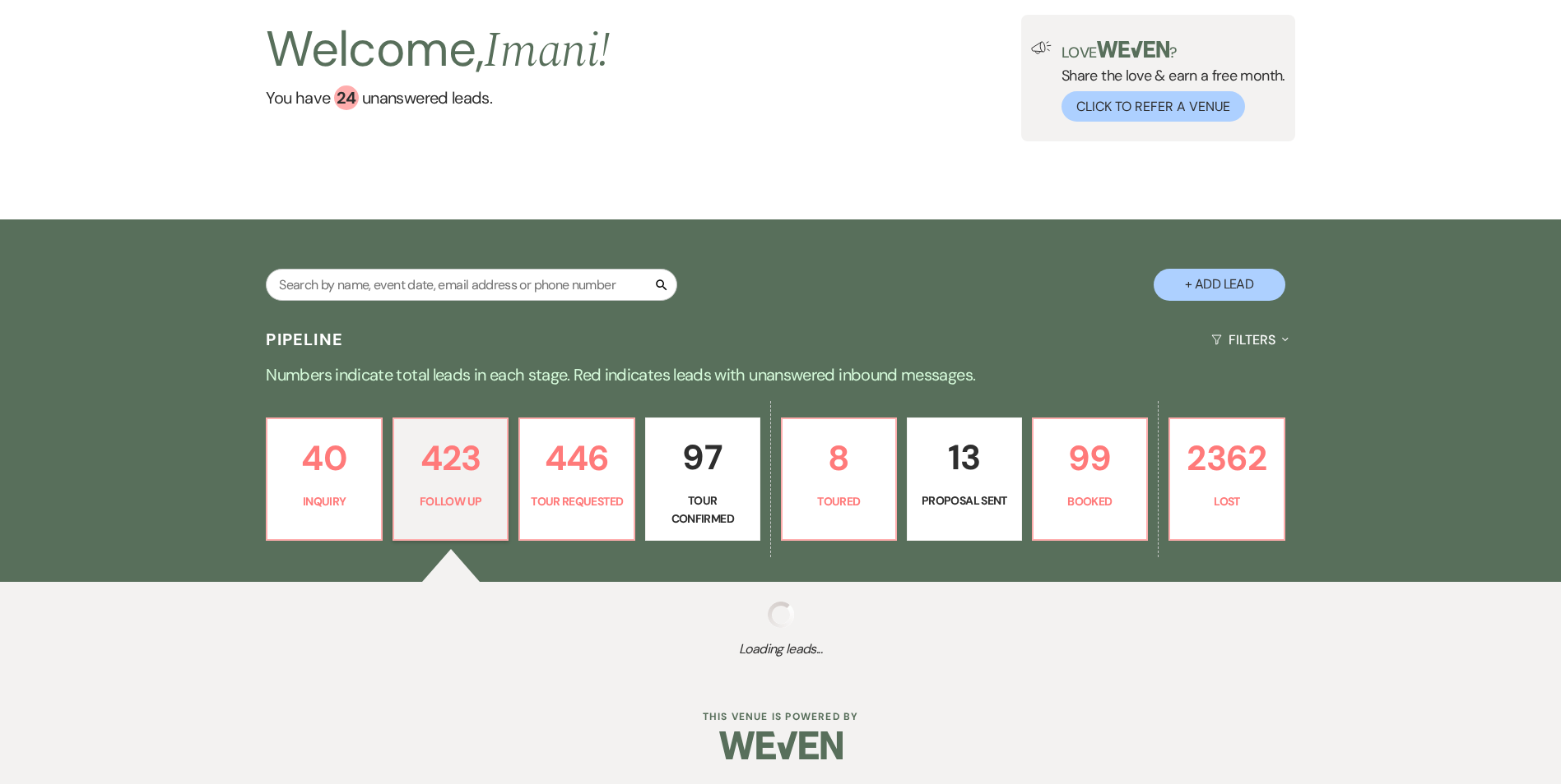
select select "9"
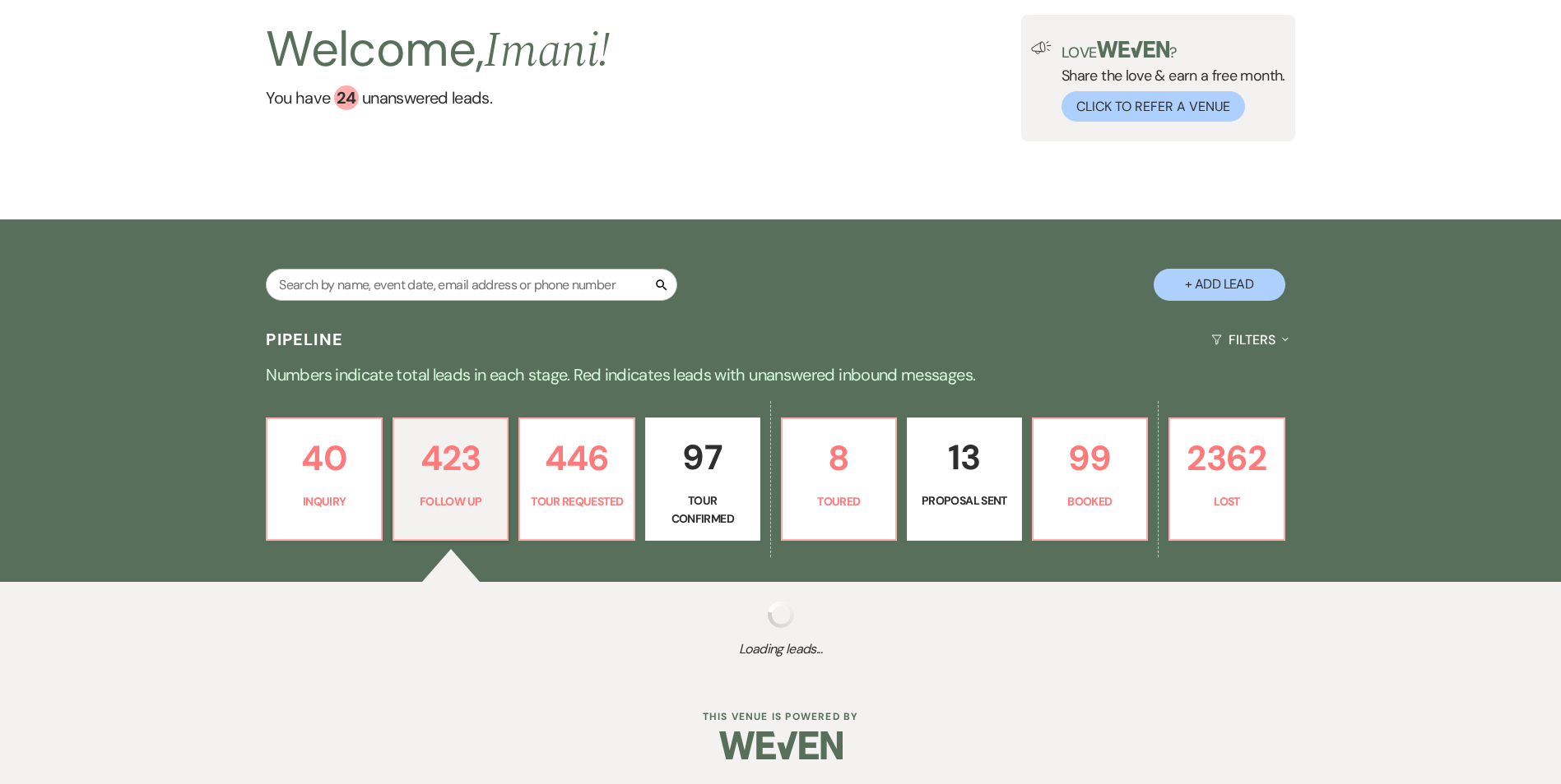
select select "9"
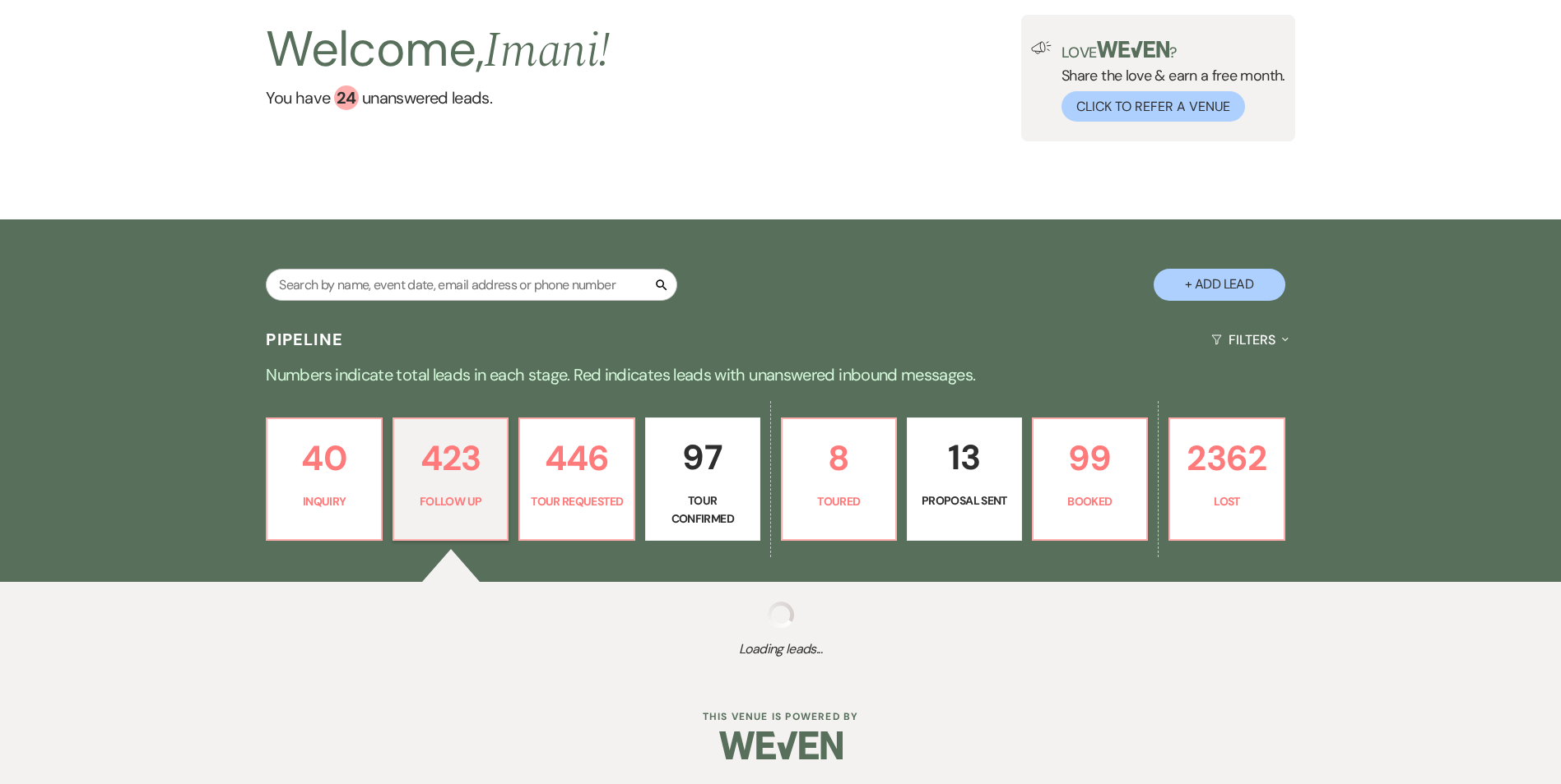
select select "9"
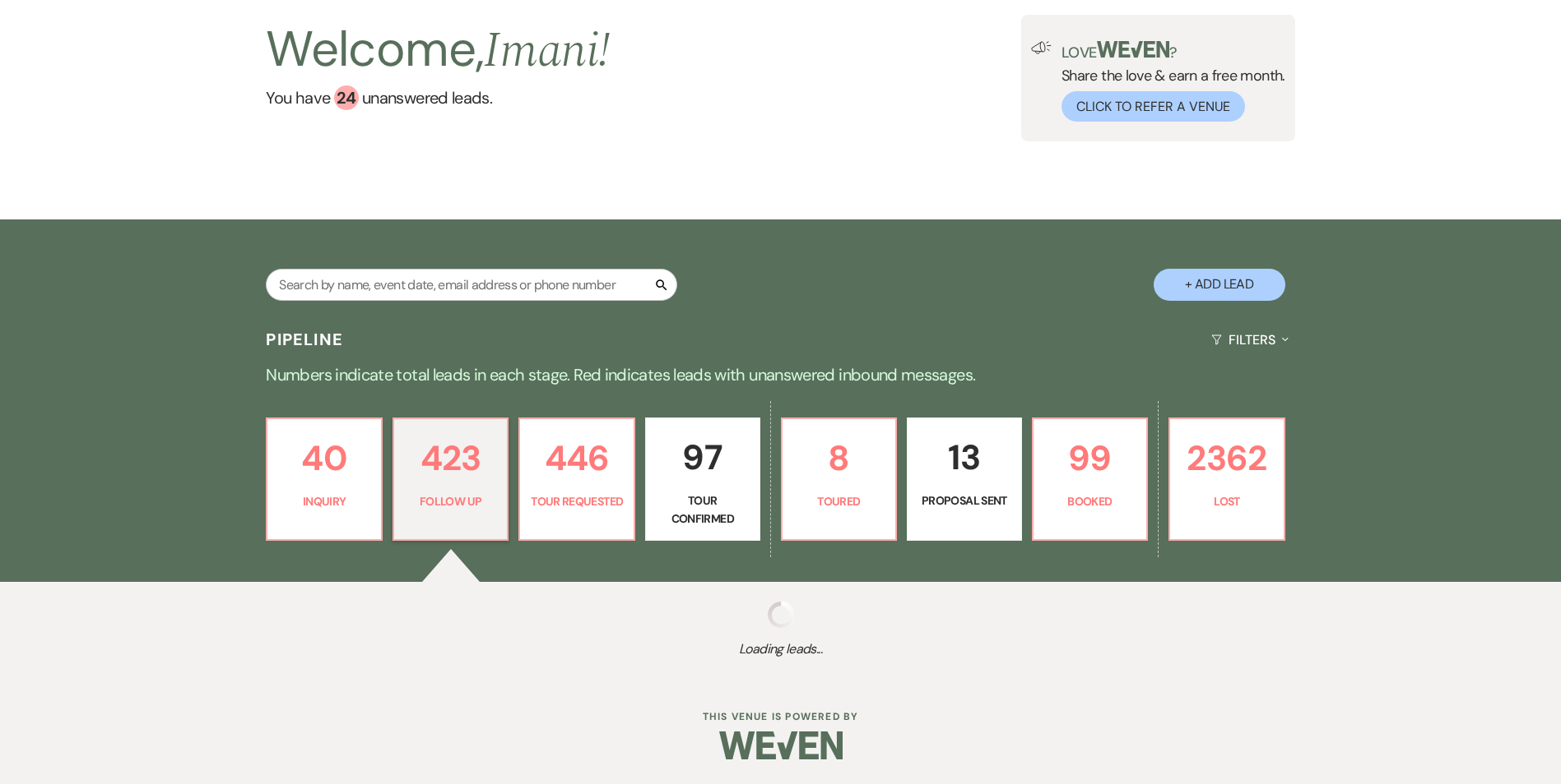
select select "9"
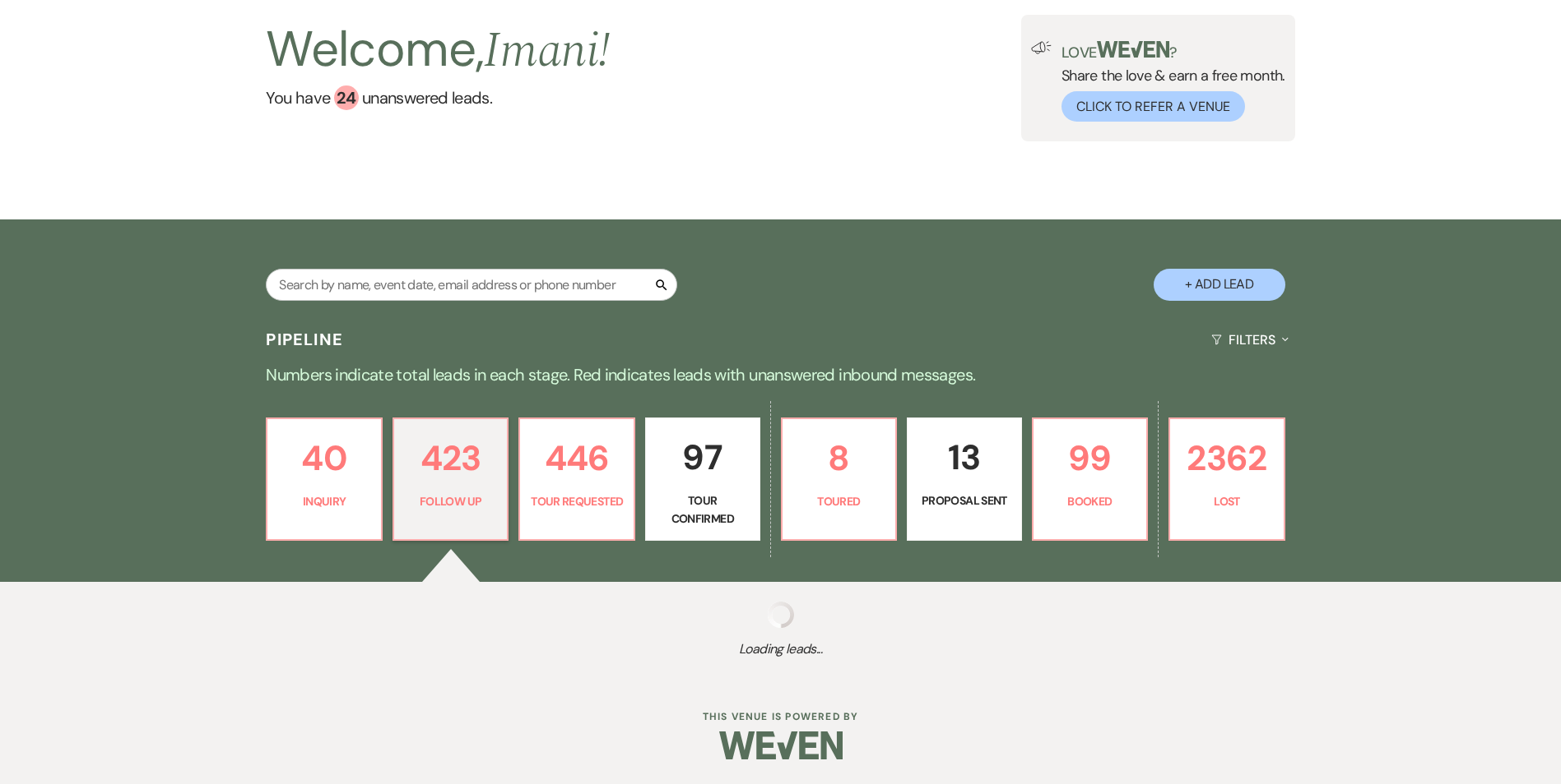
select select "9"
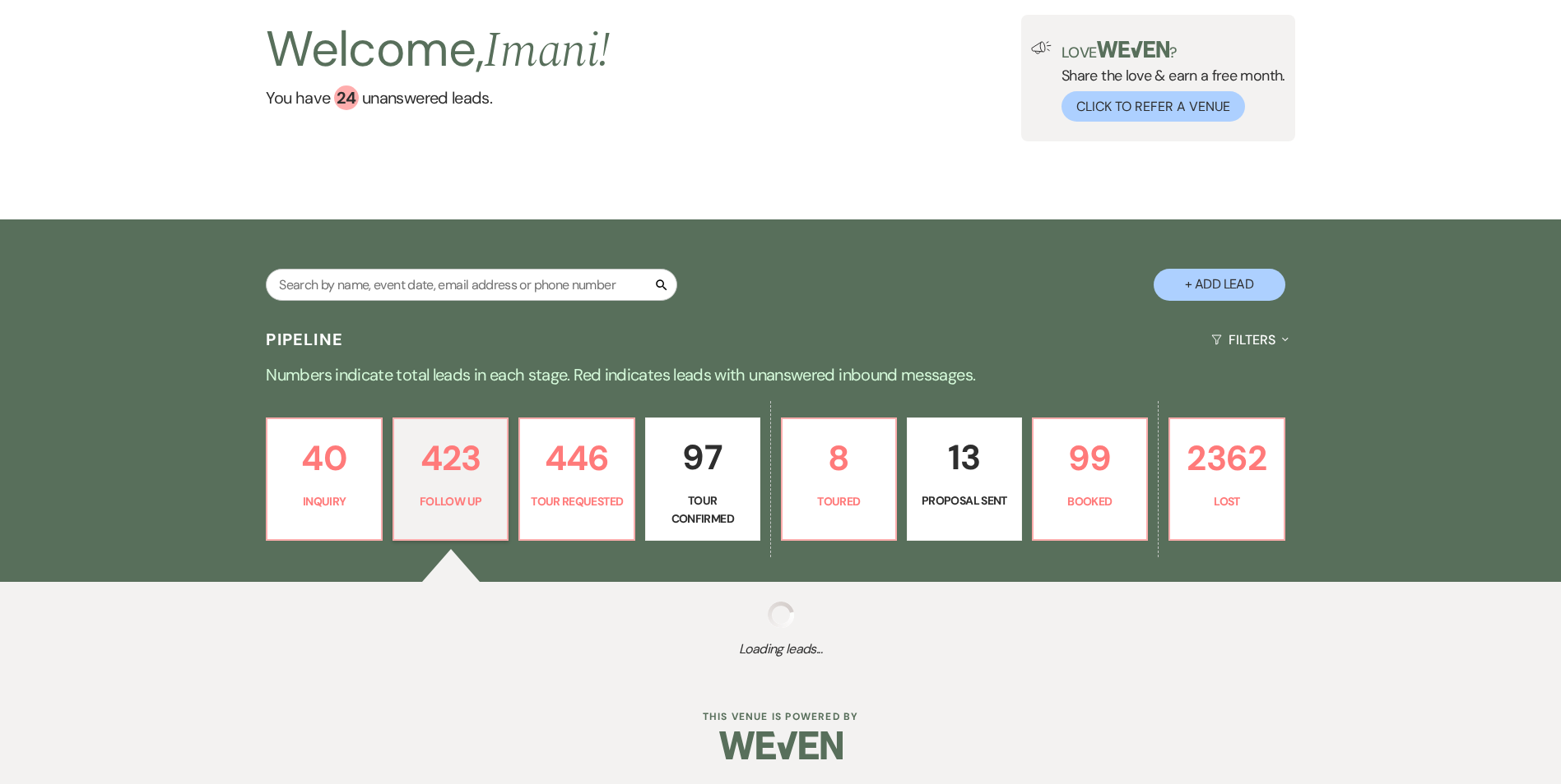
select select "9"
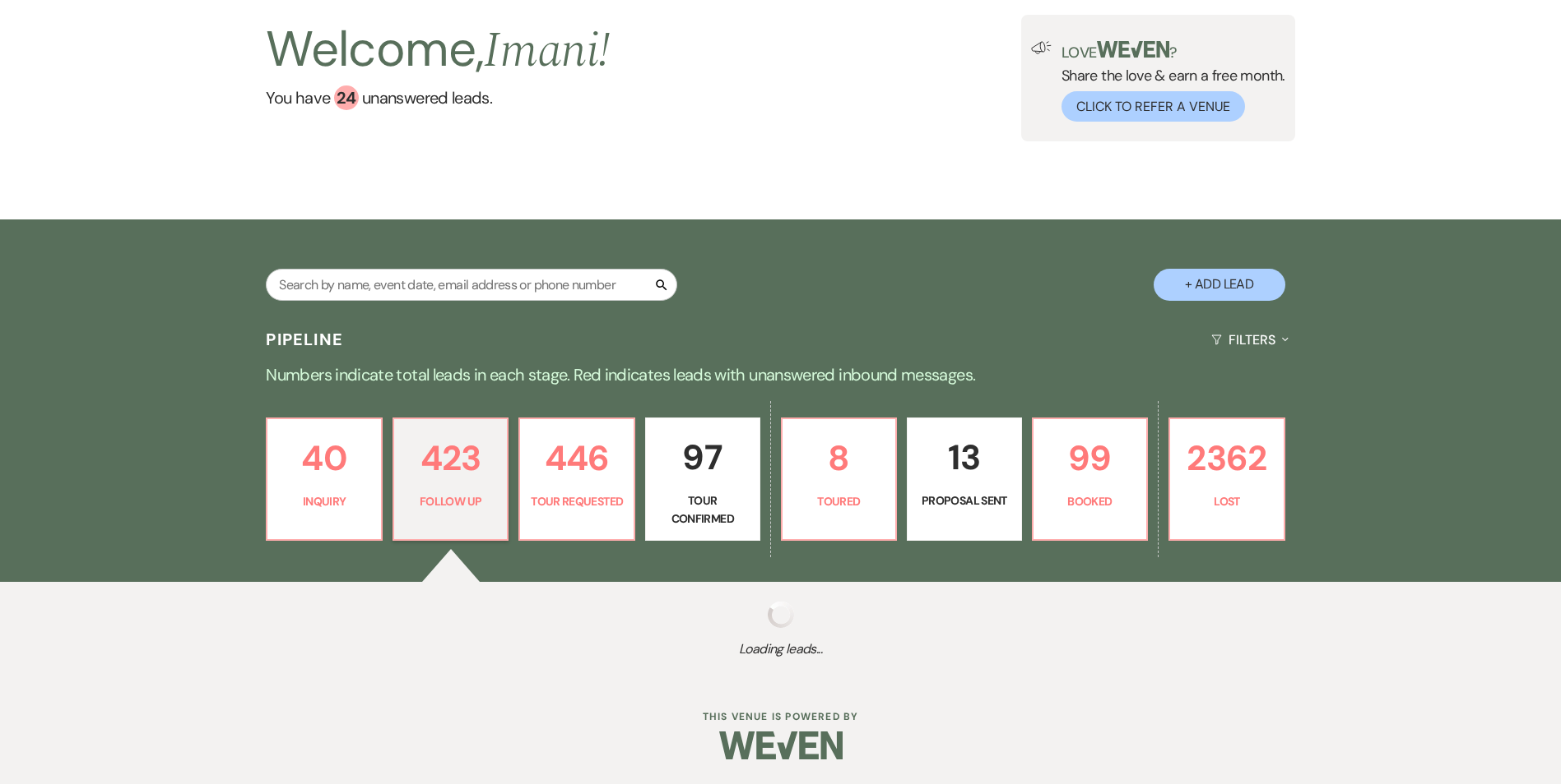
select select "9"
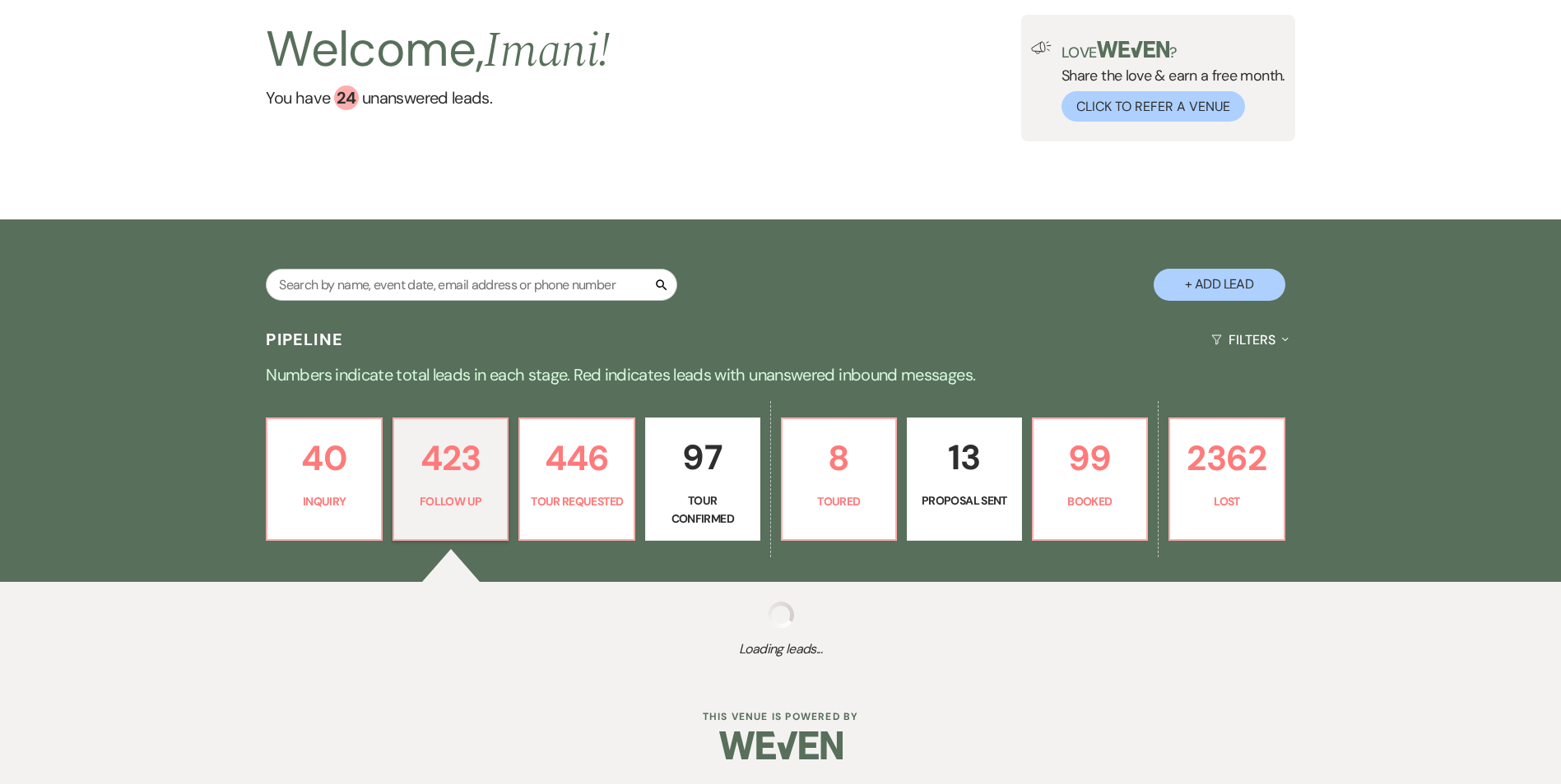
select select "9"
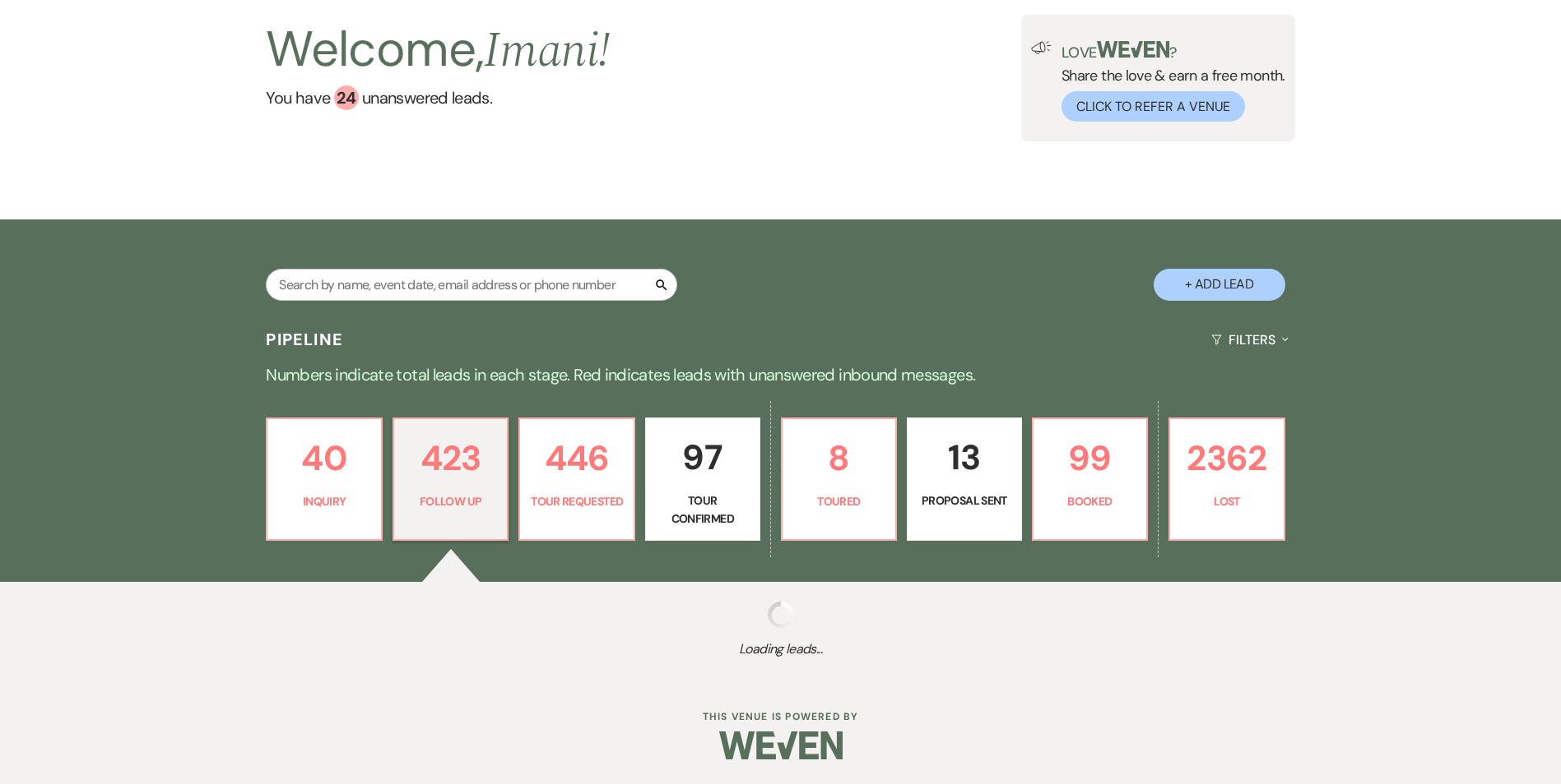
select select "9"
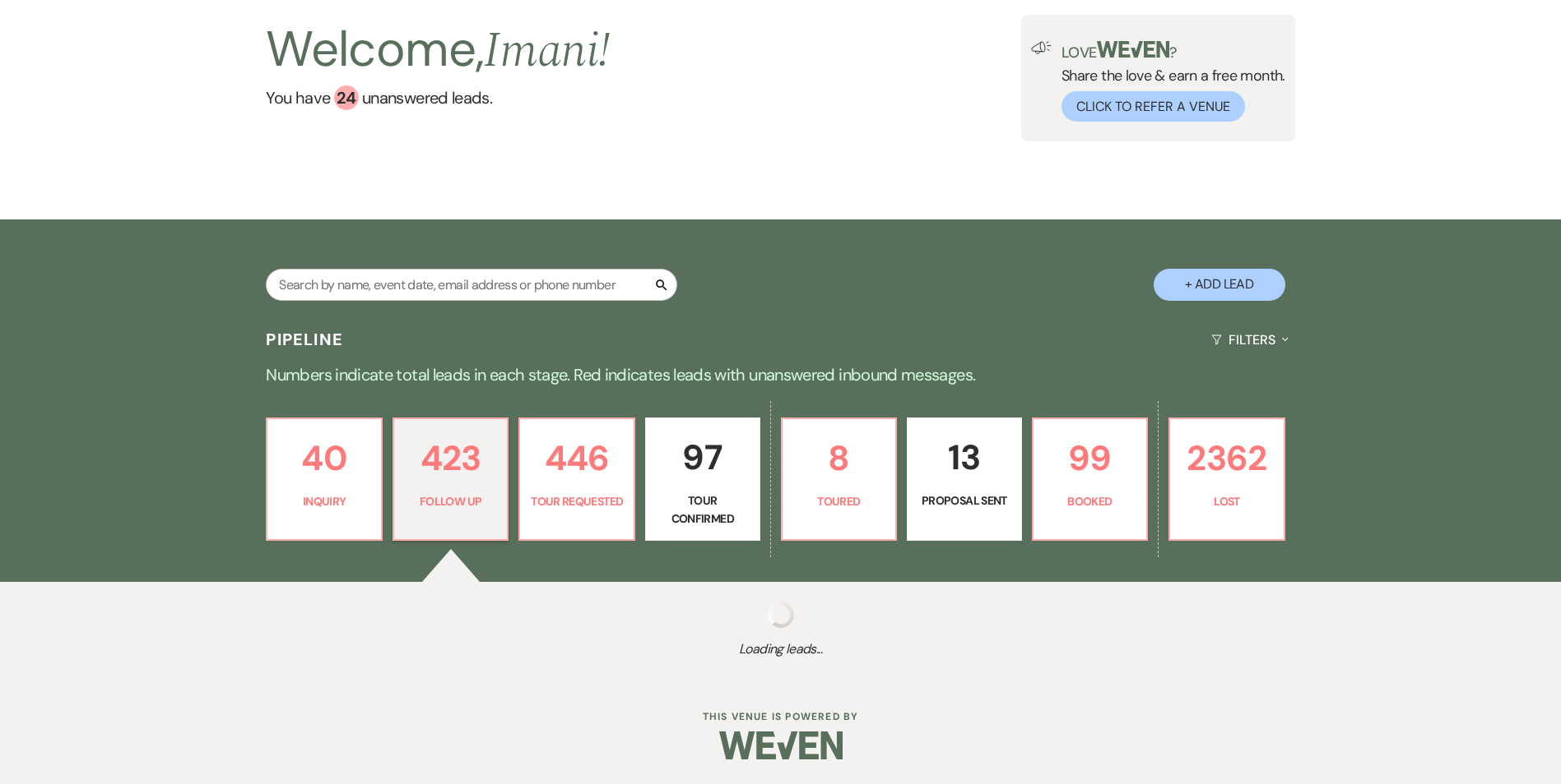
select select "9"
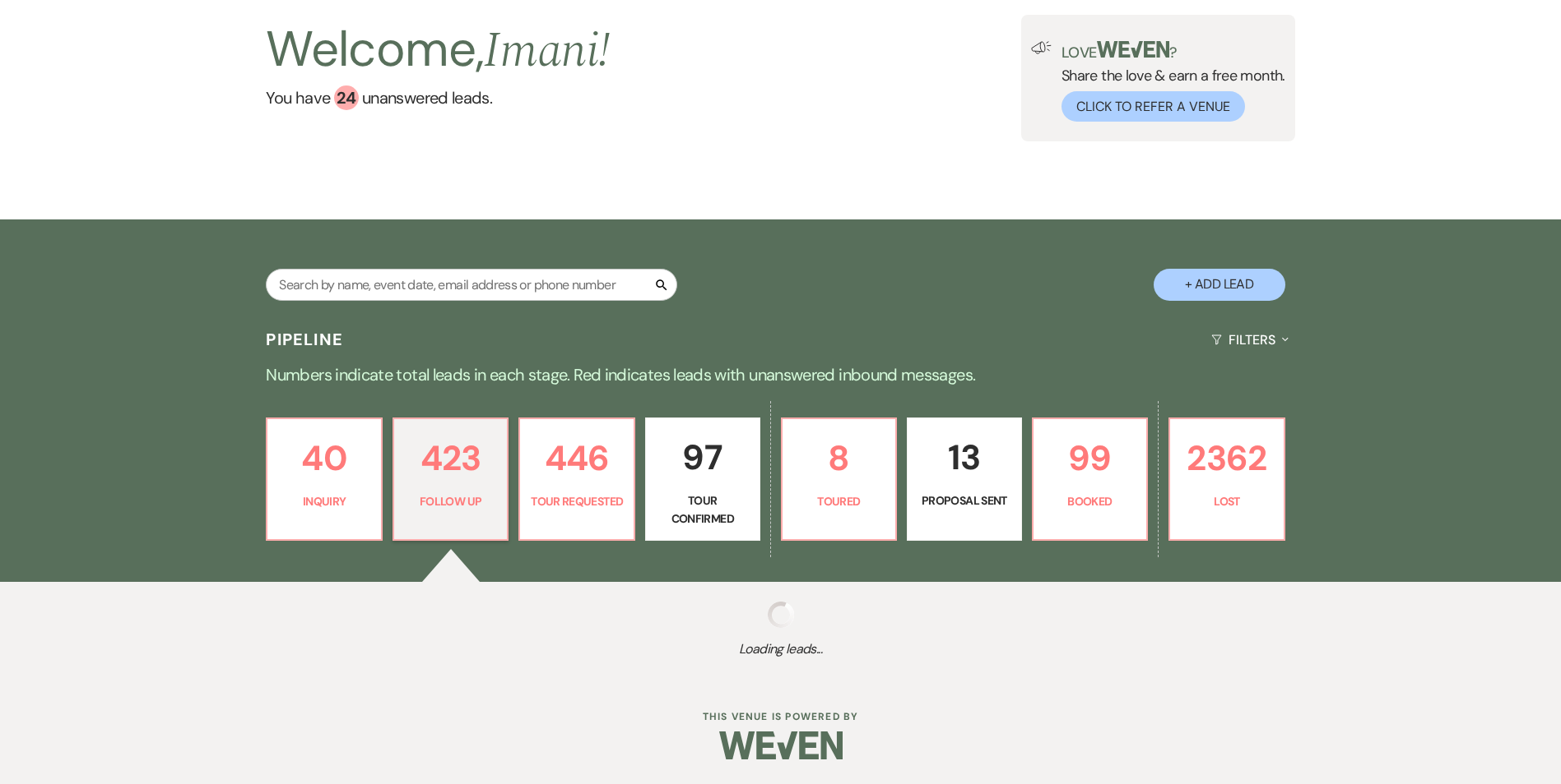
select select "9"
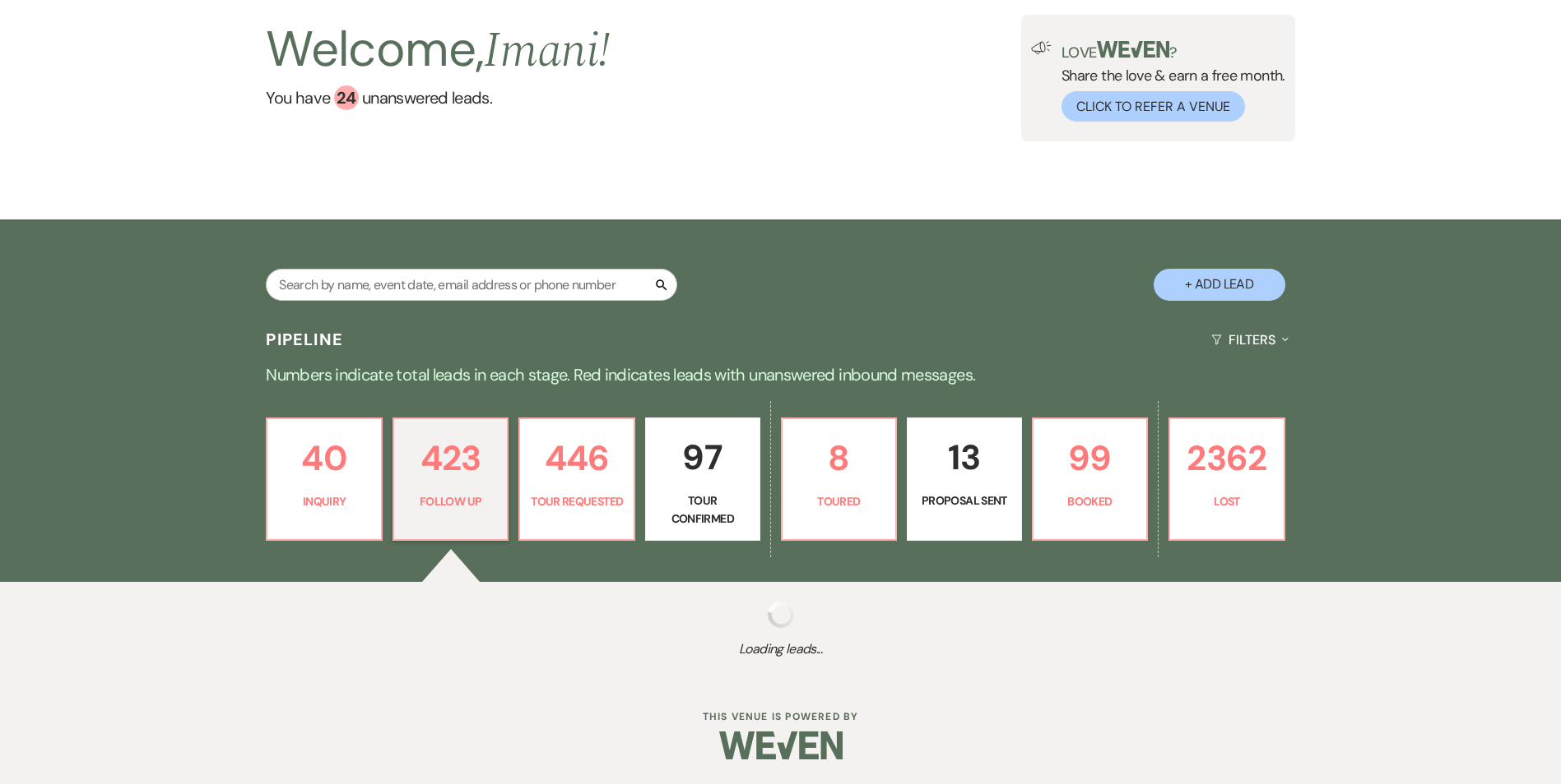
select select "9"
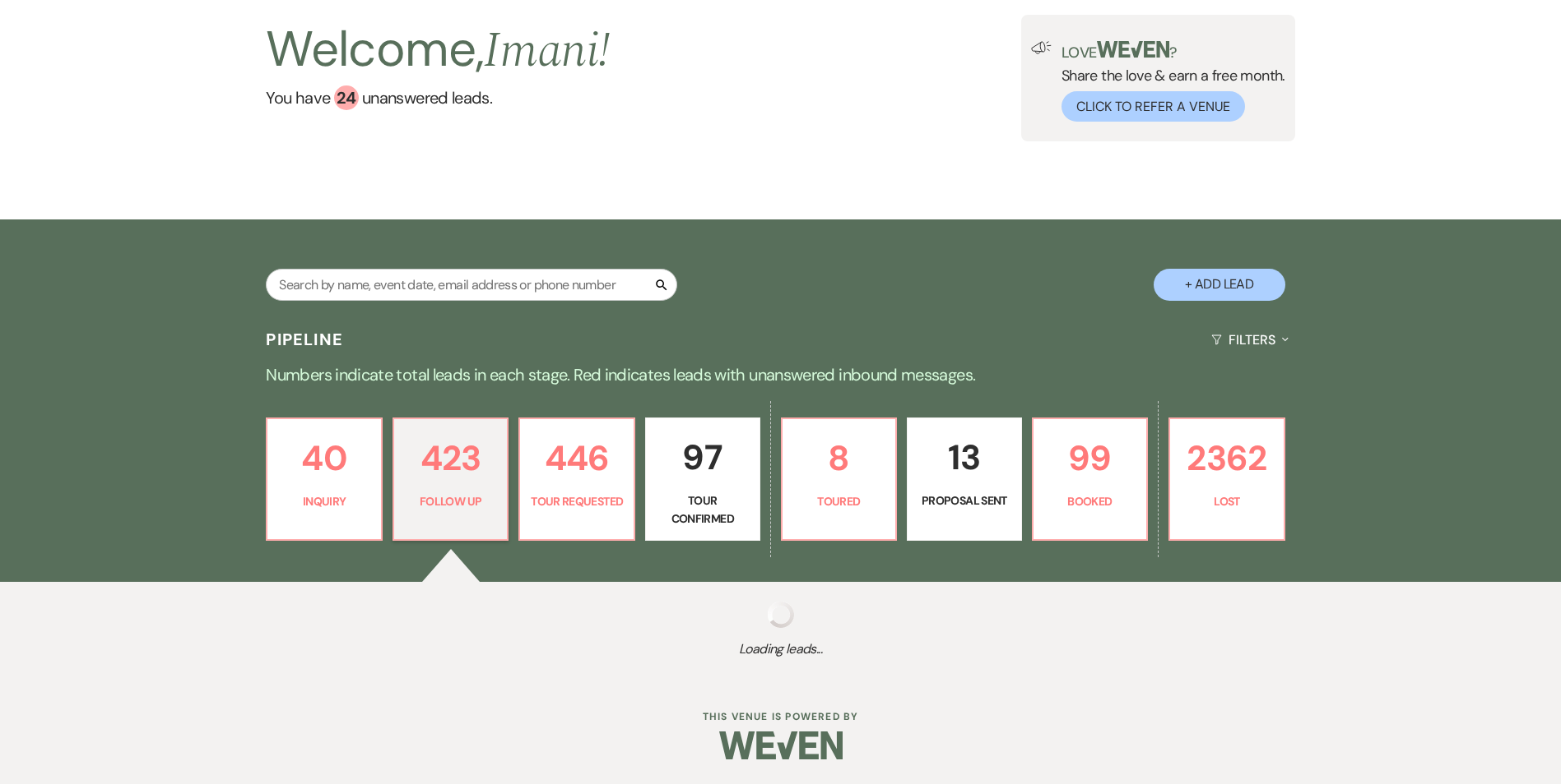
select select "9"
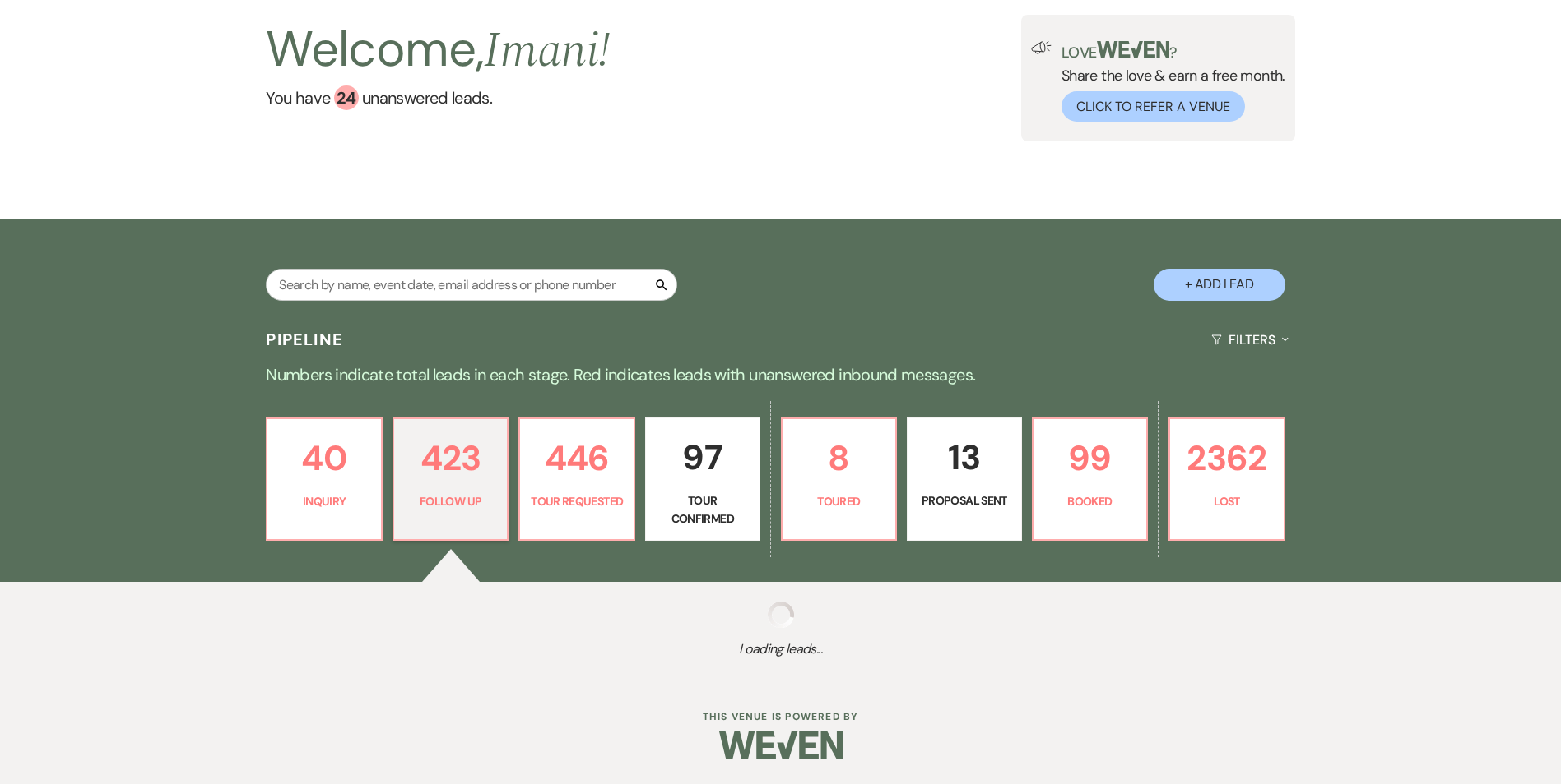
select select "9"
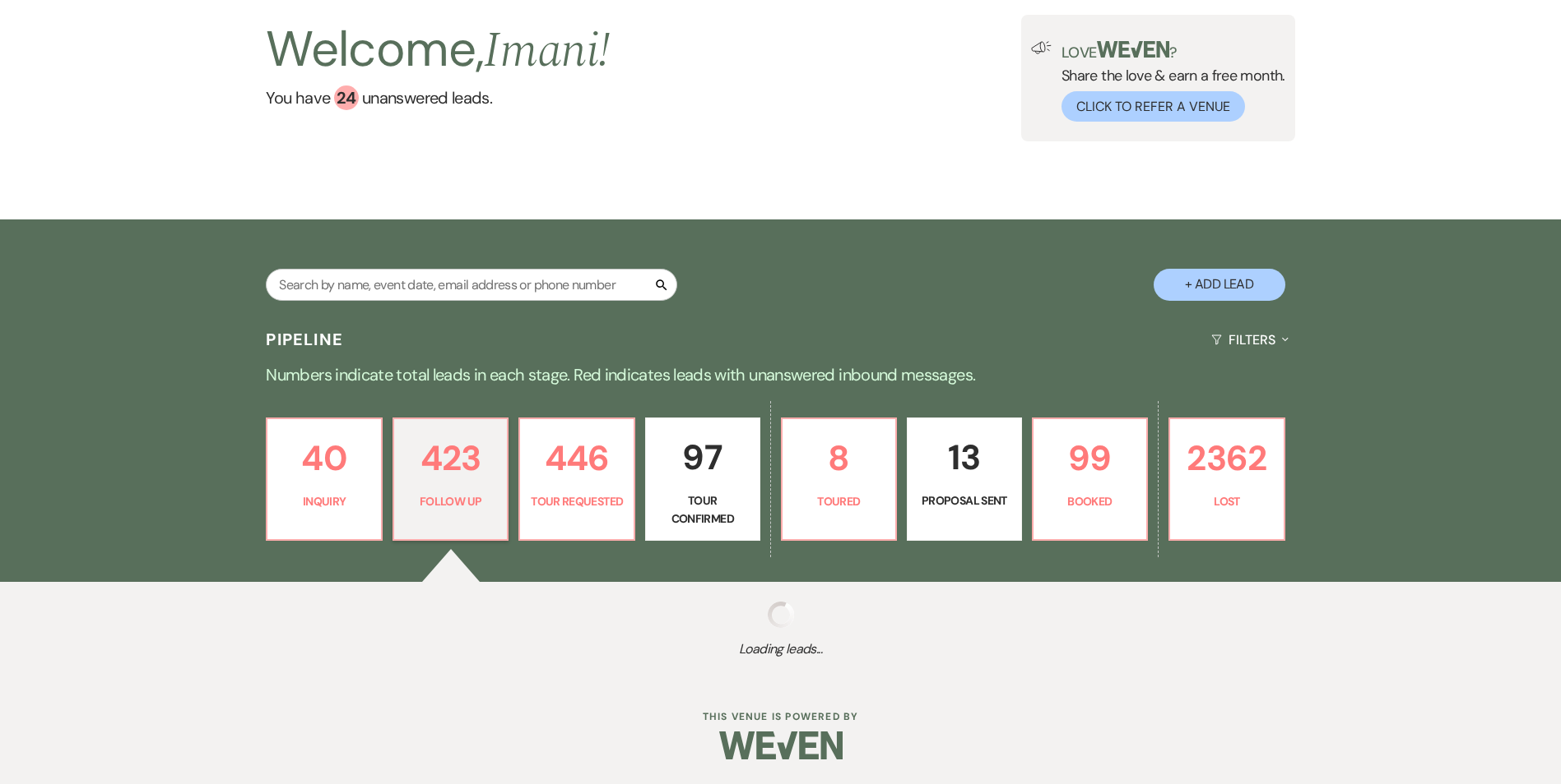
select select "9"
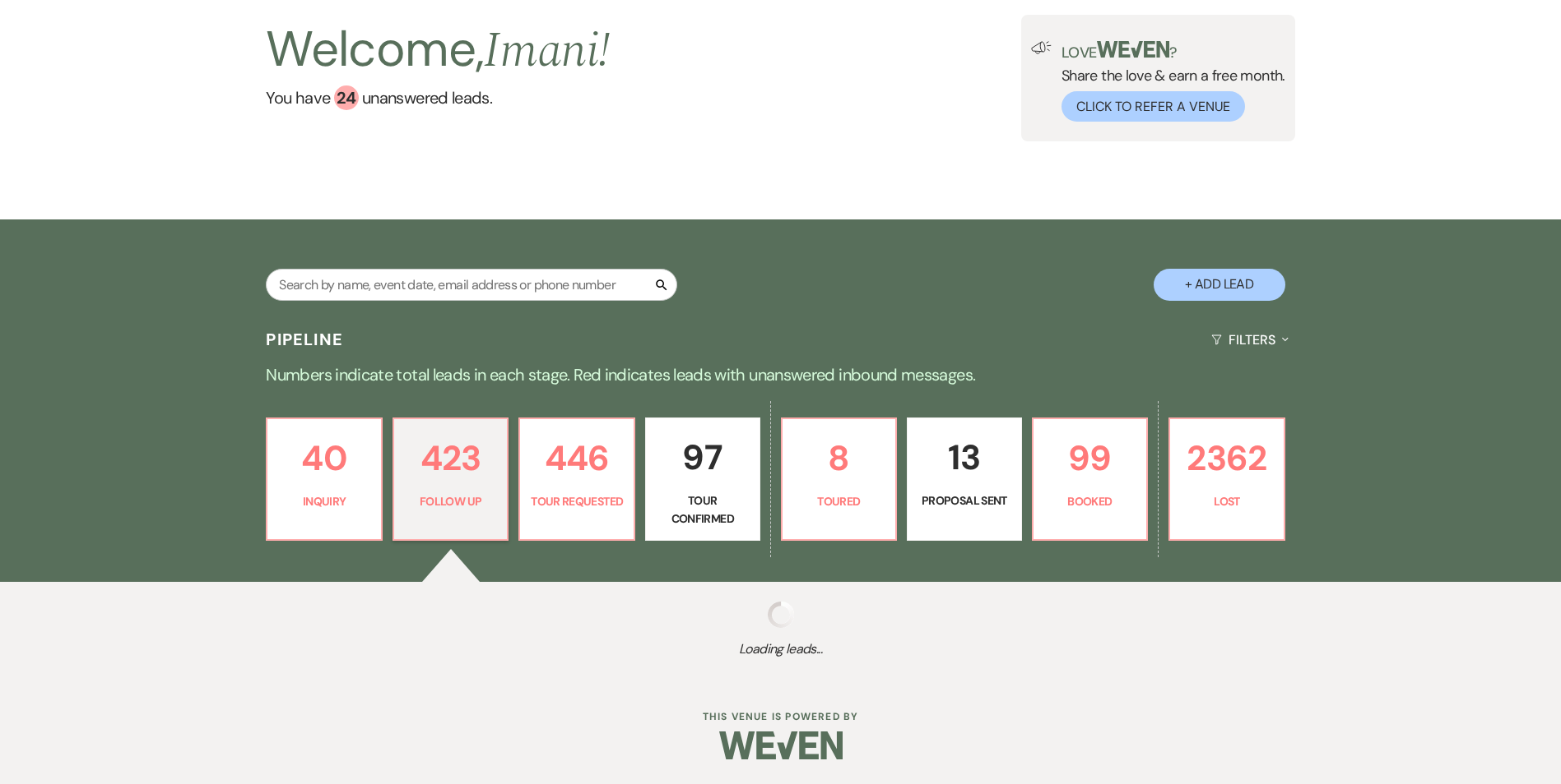
select select "9"
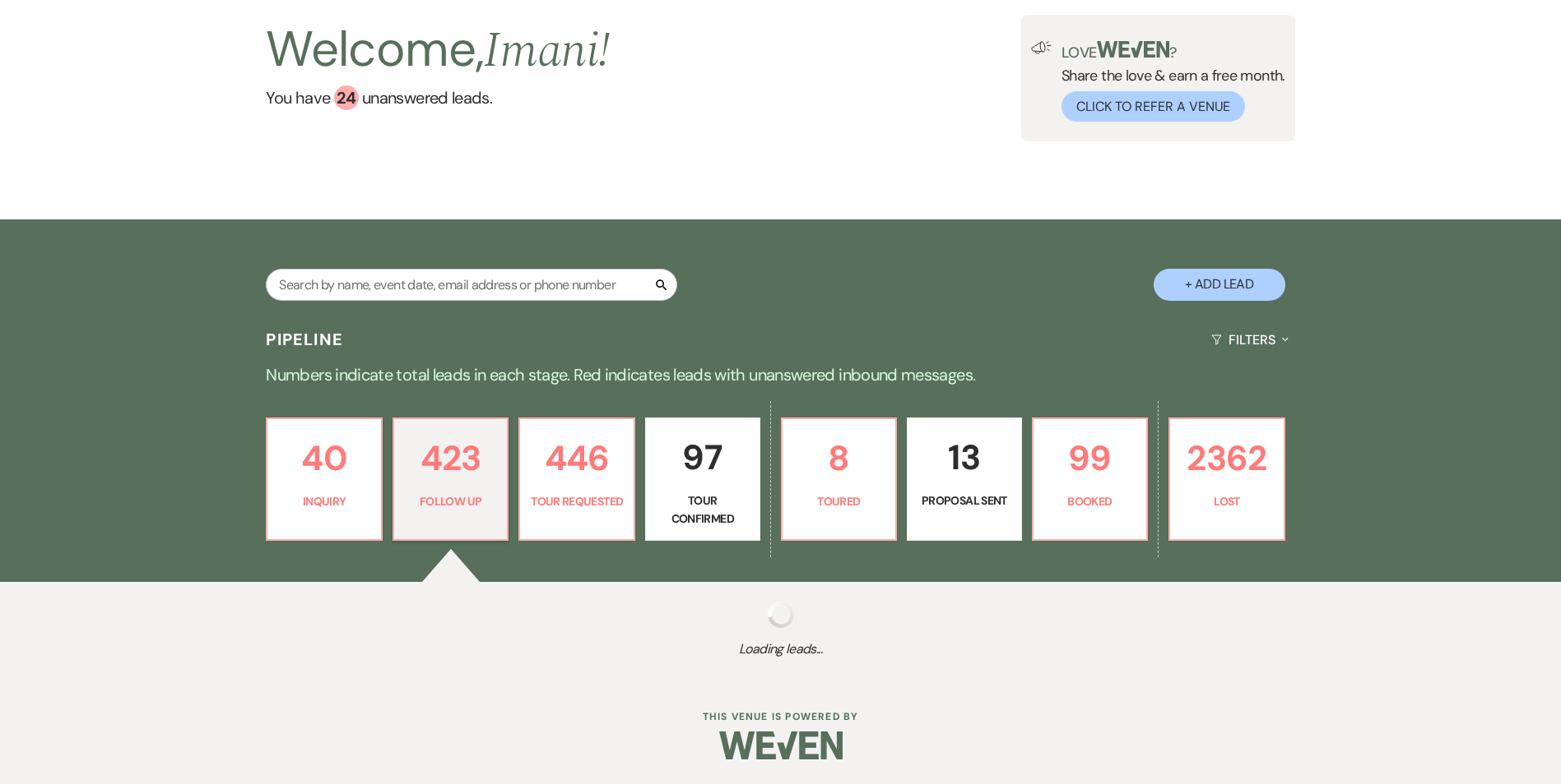
select select "9"
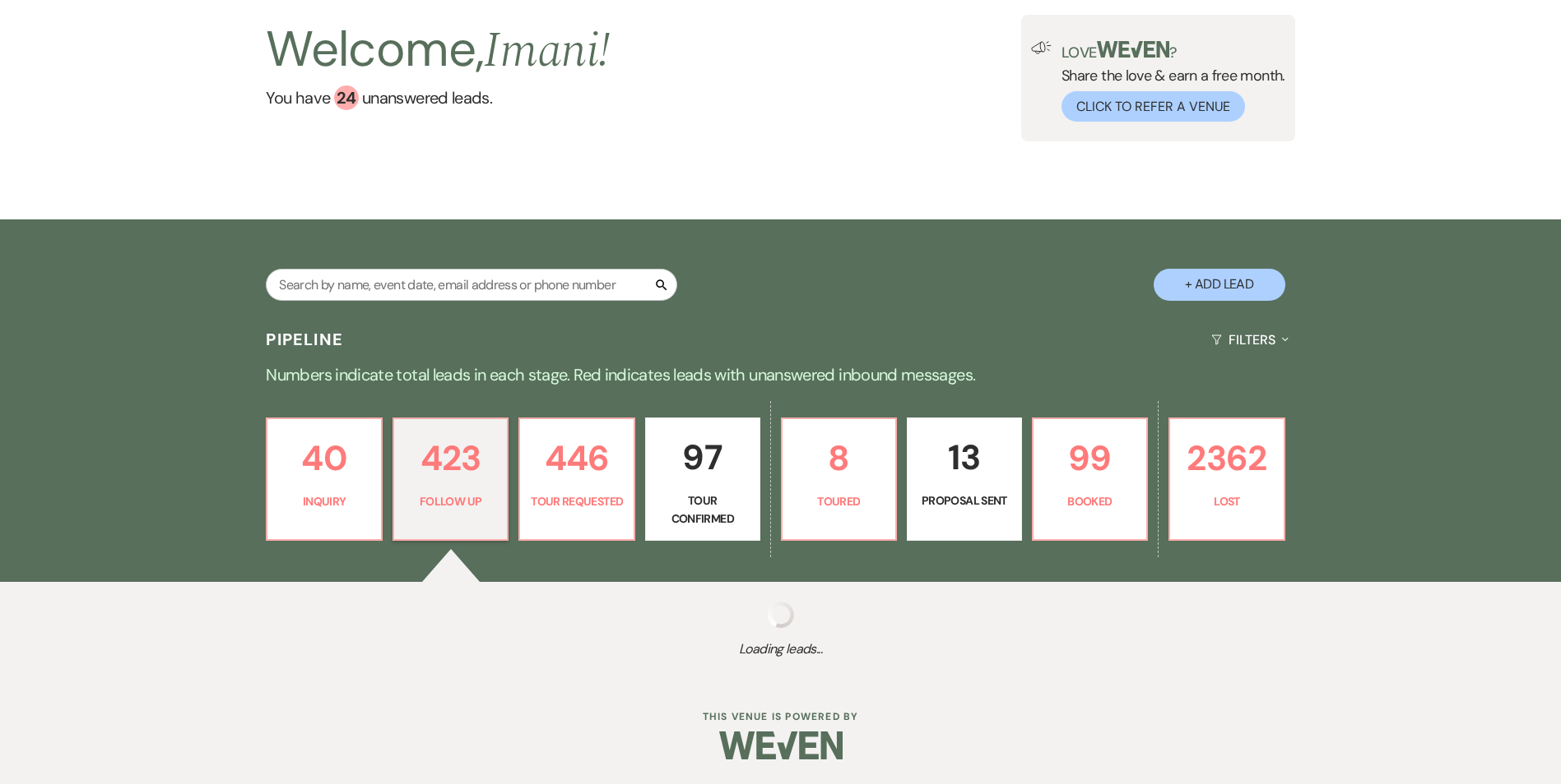
select select "9"
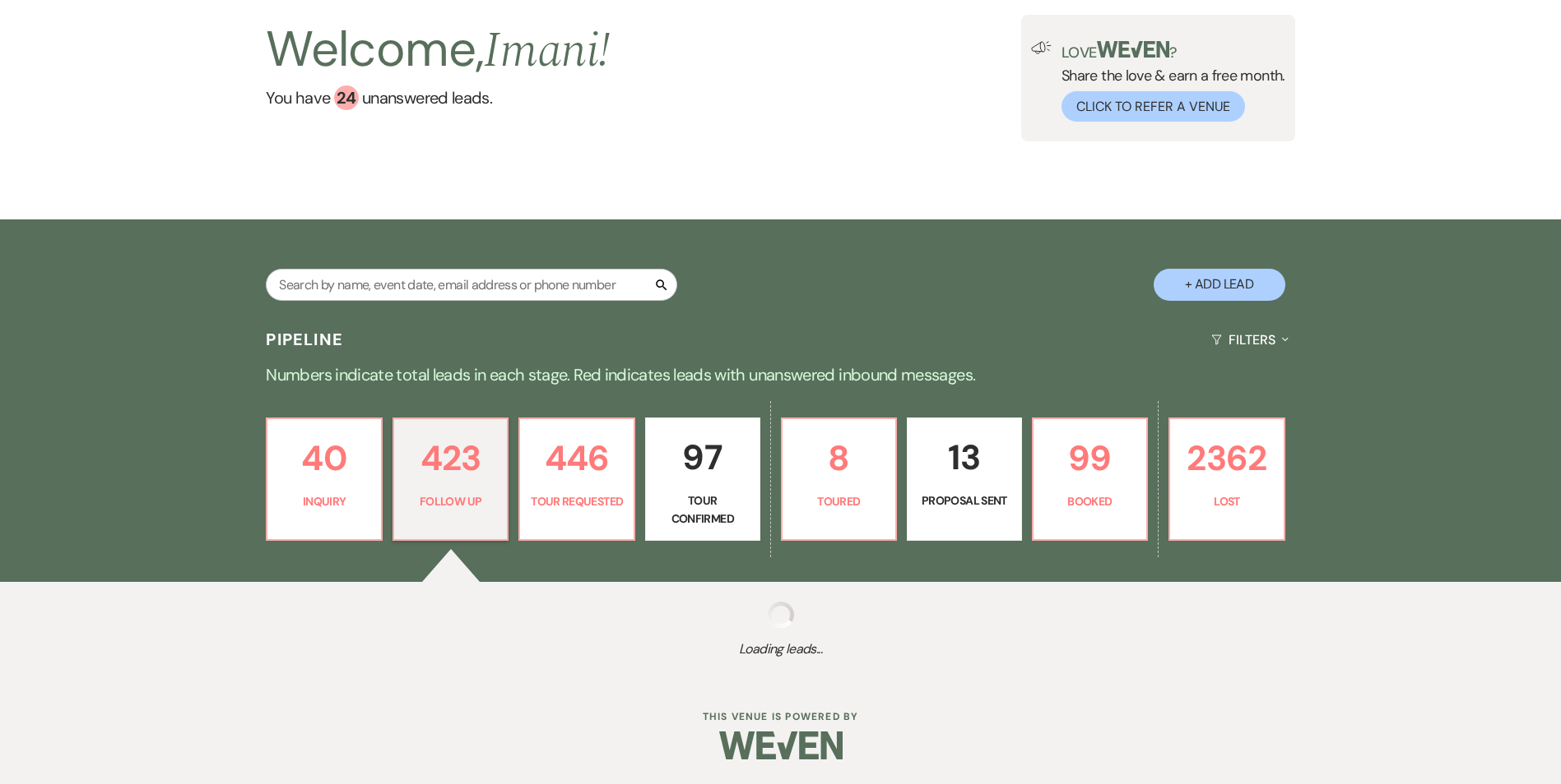
select select "9"
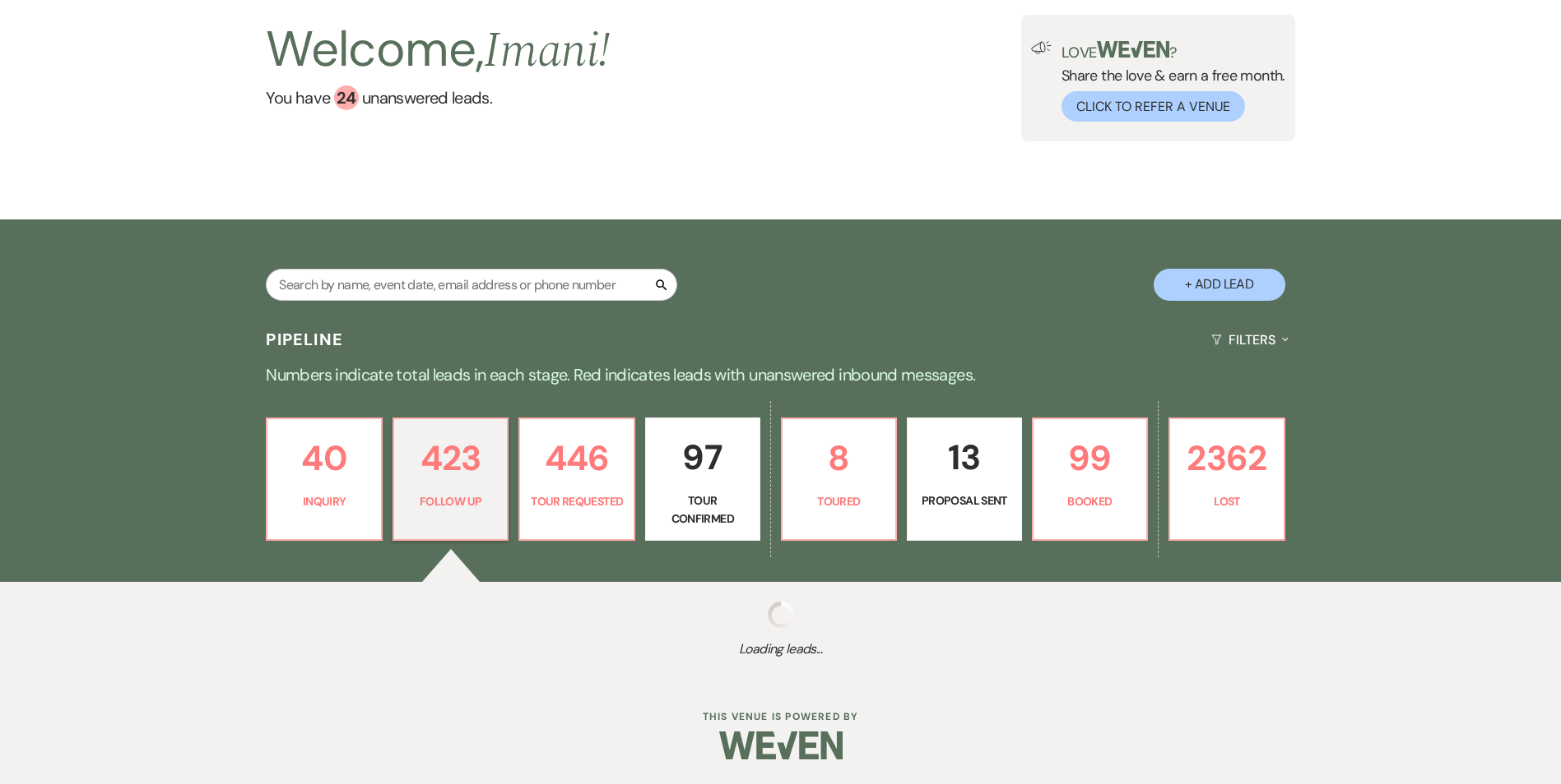
select select "9"
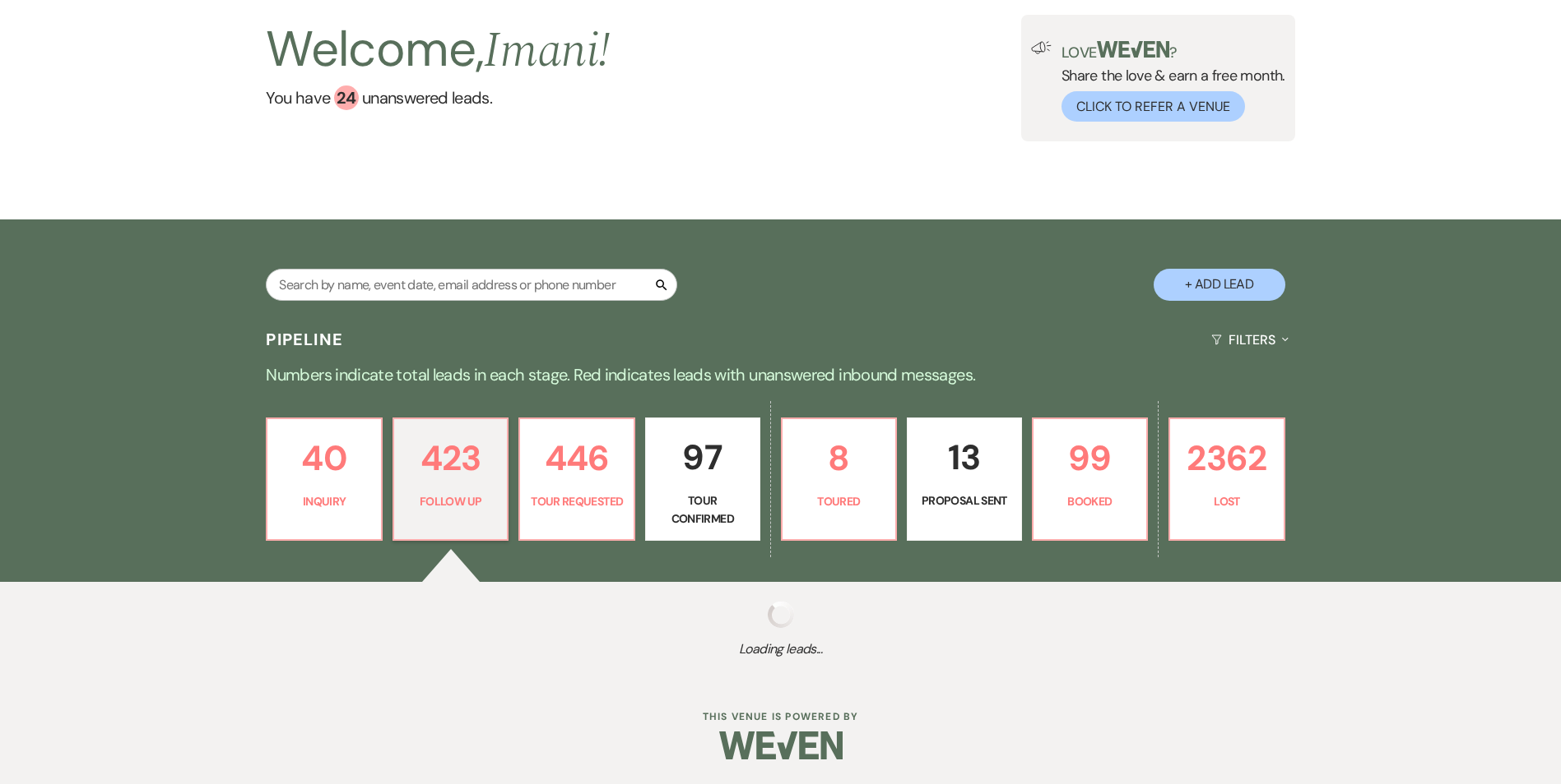
select select "9"
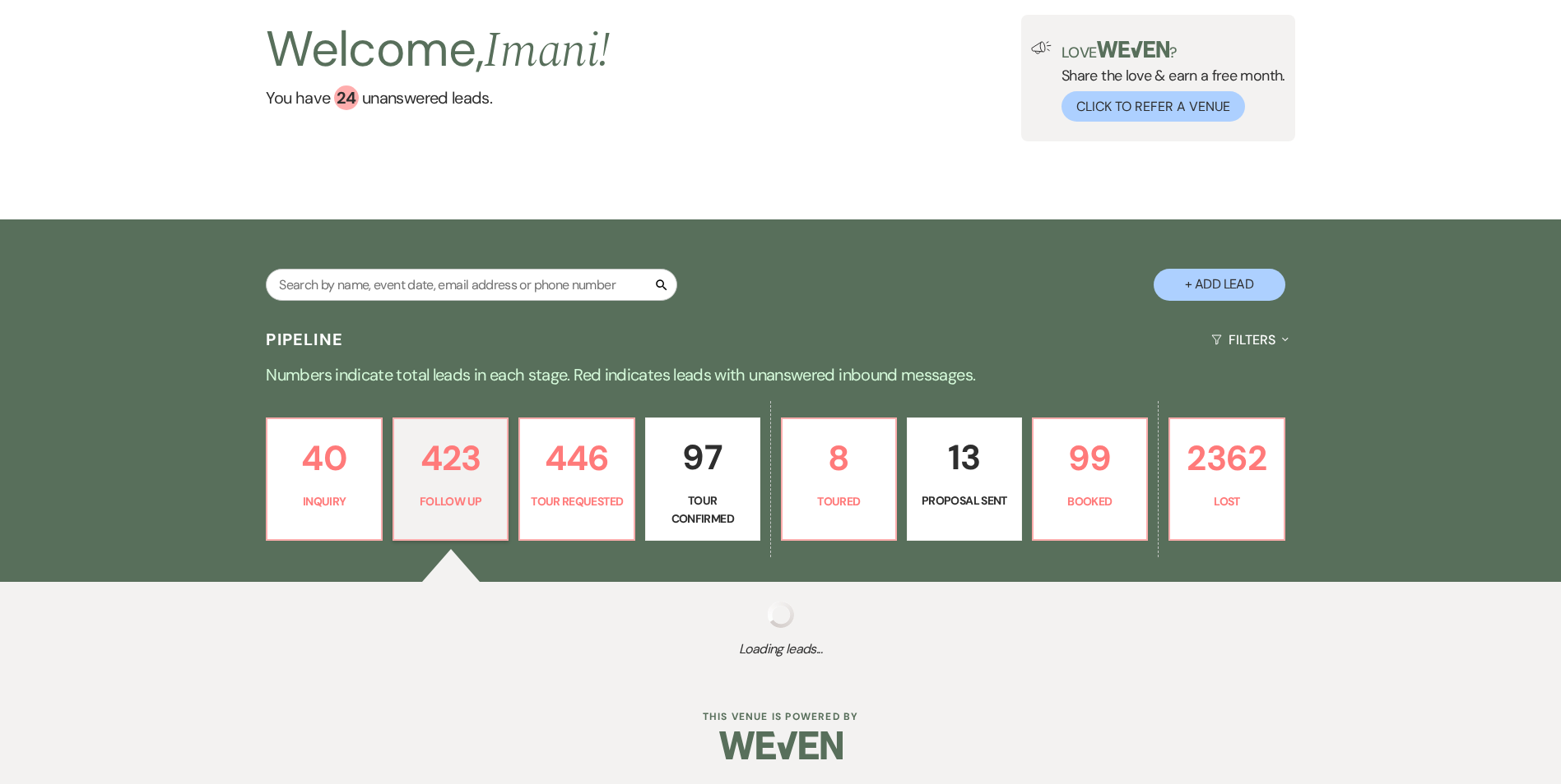
select select "9"
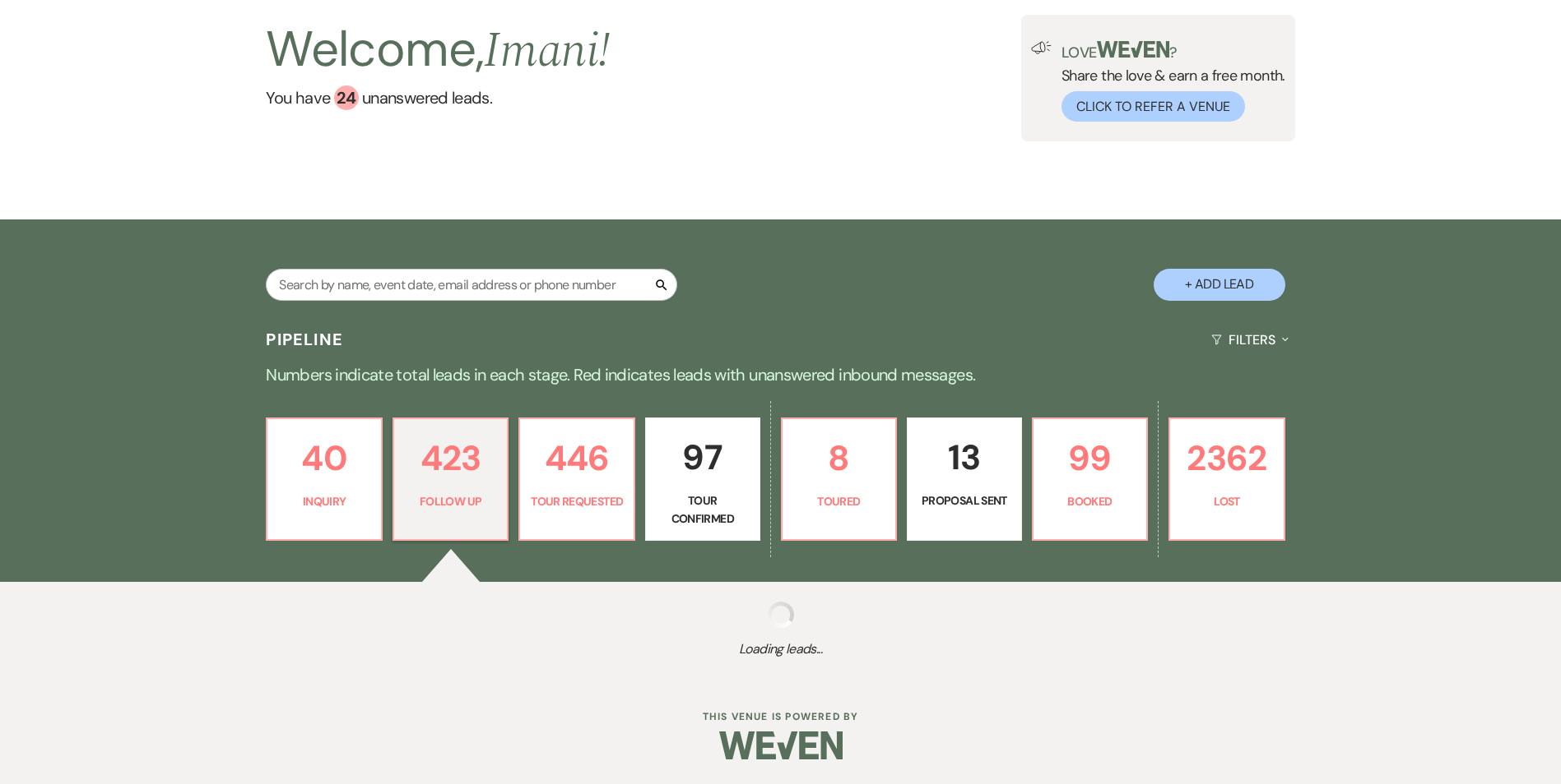
select select "9"
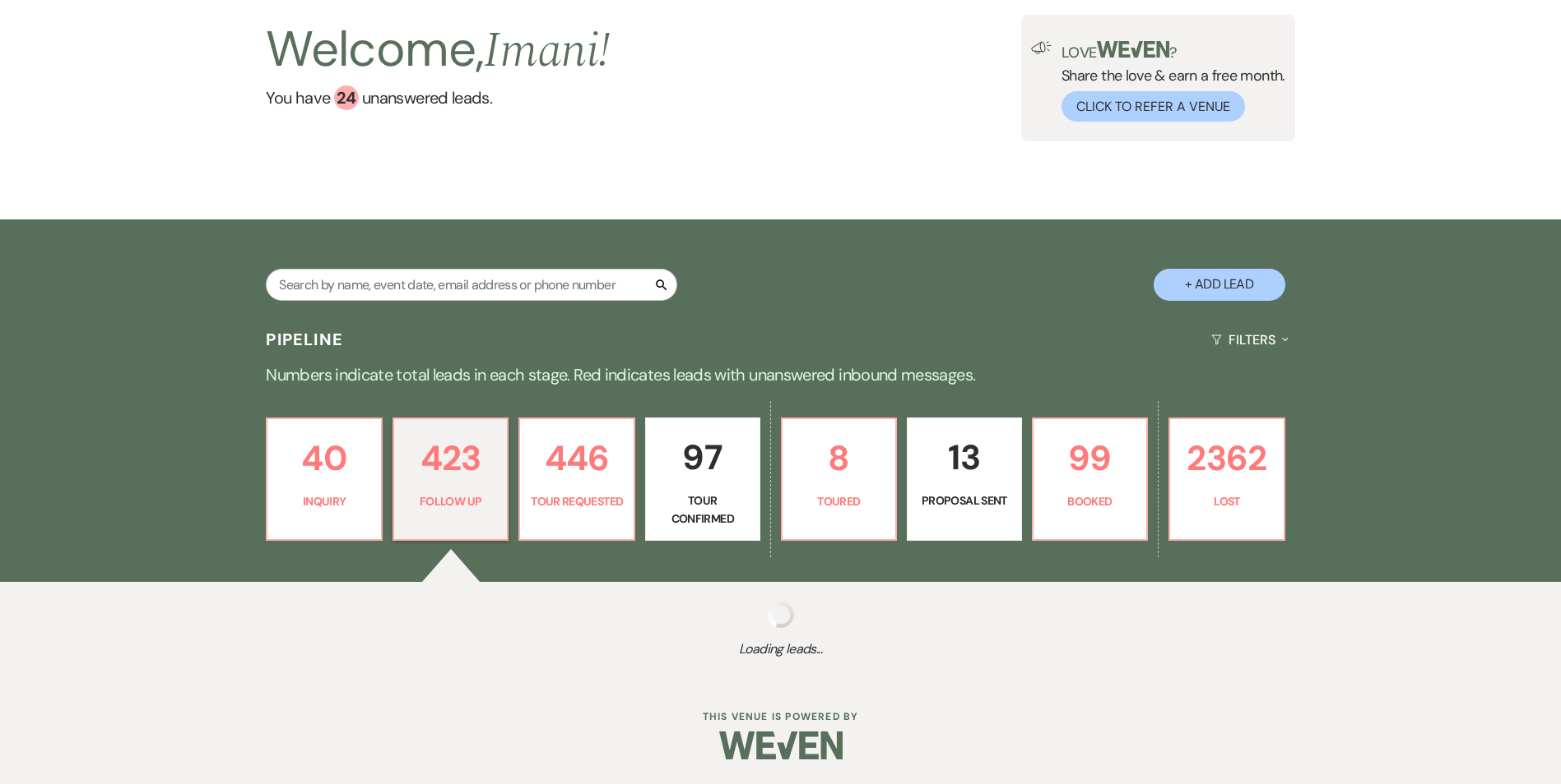
select select "9"
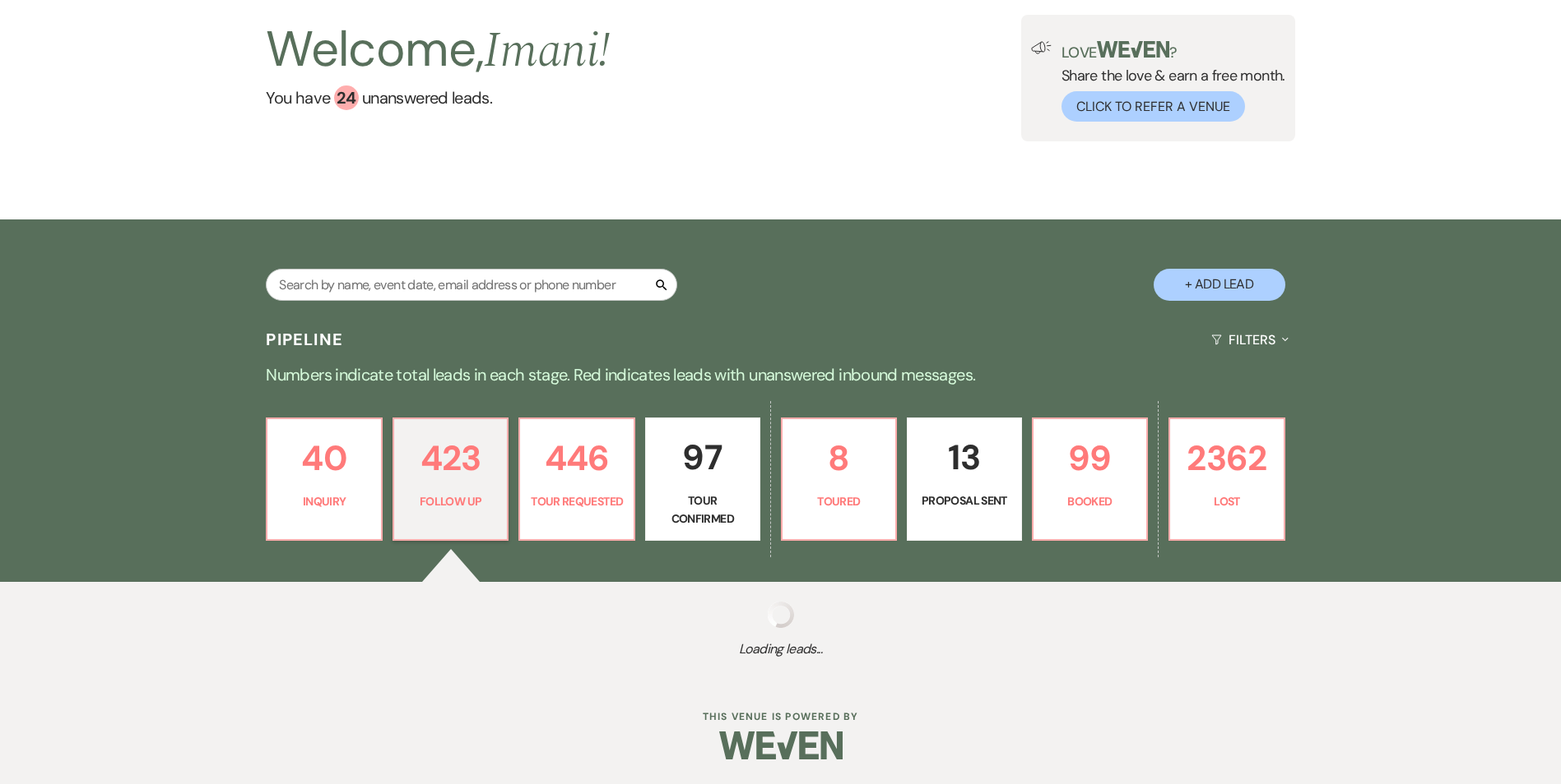
select select "9"
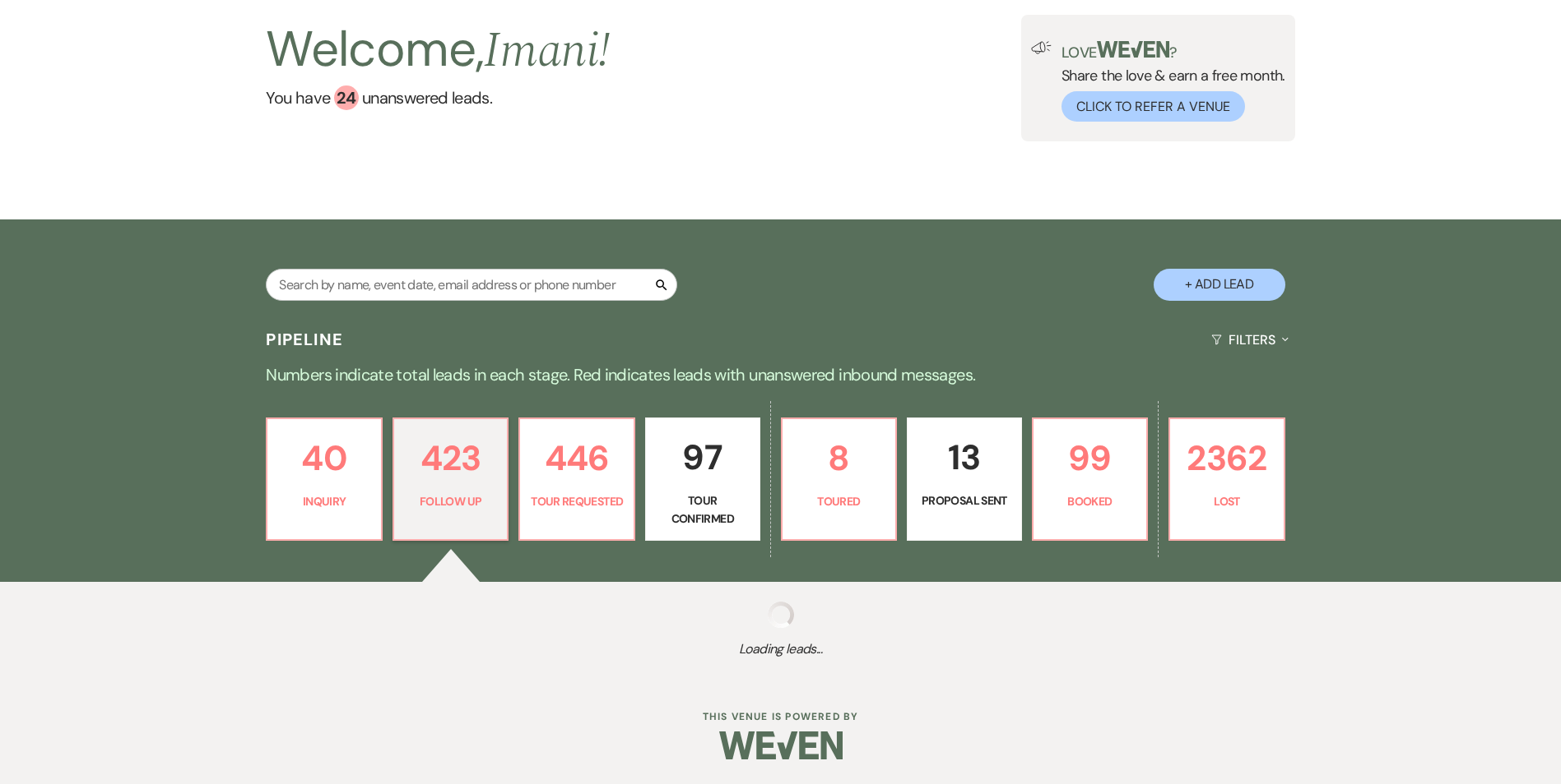
select select "9"
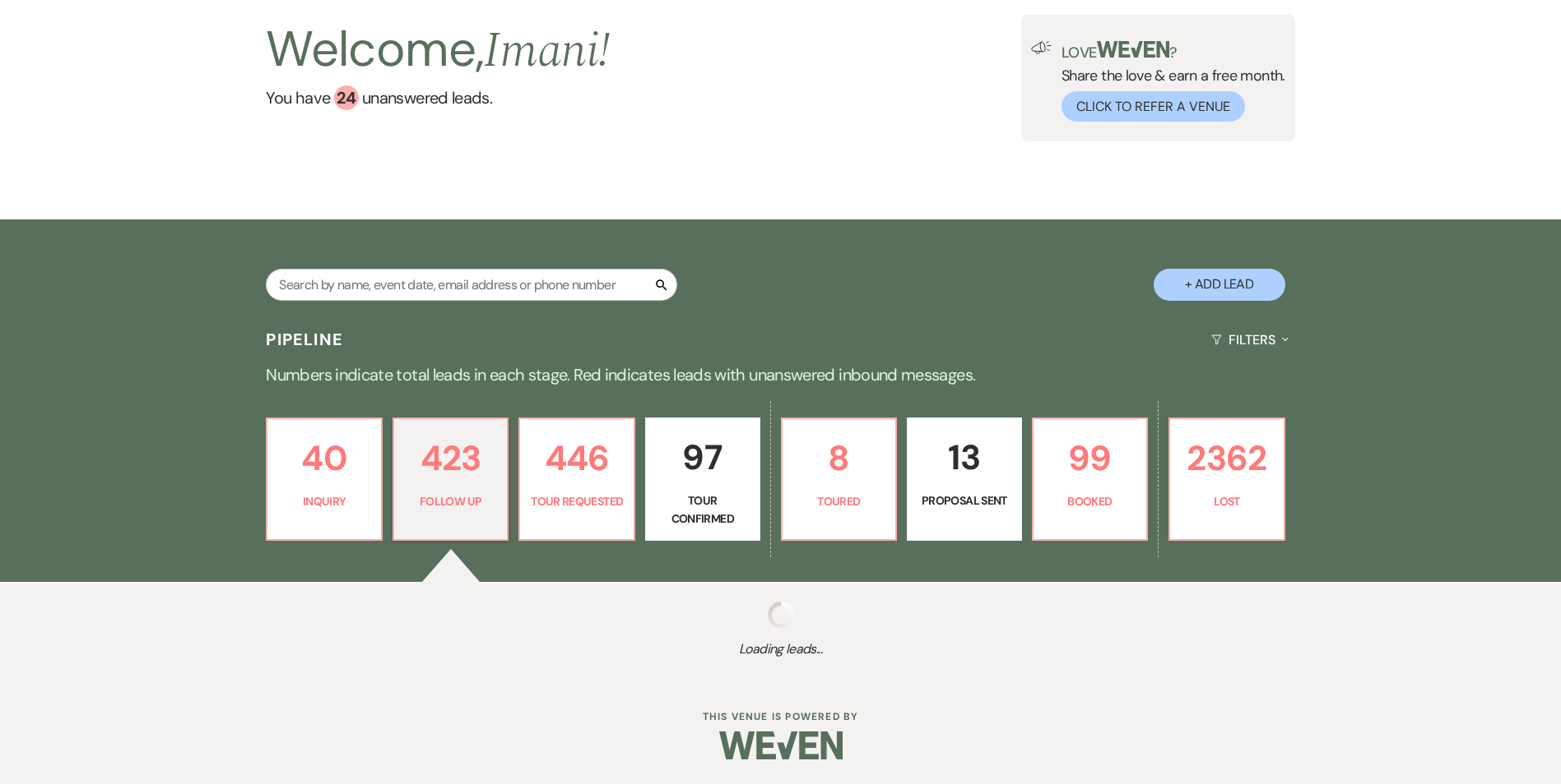
select select "9"
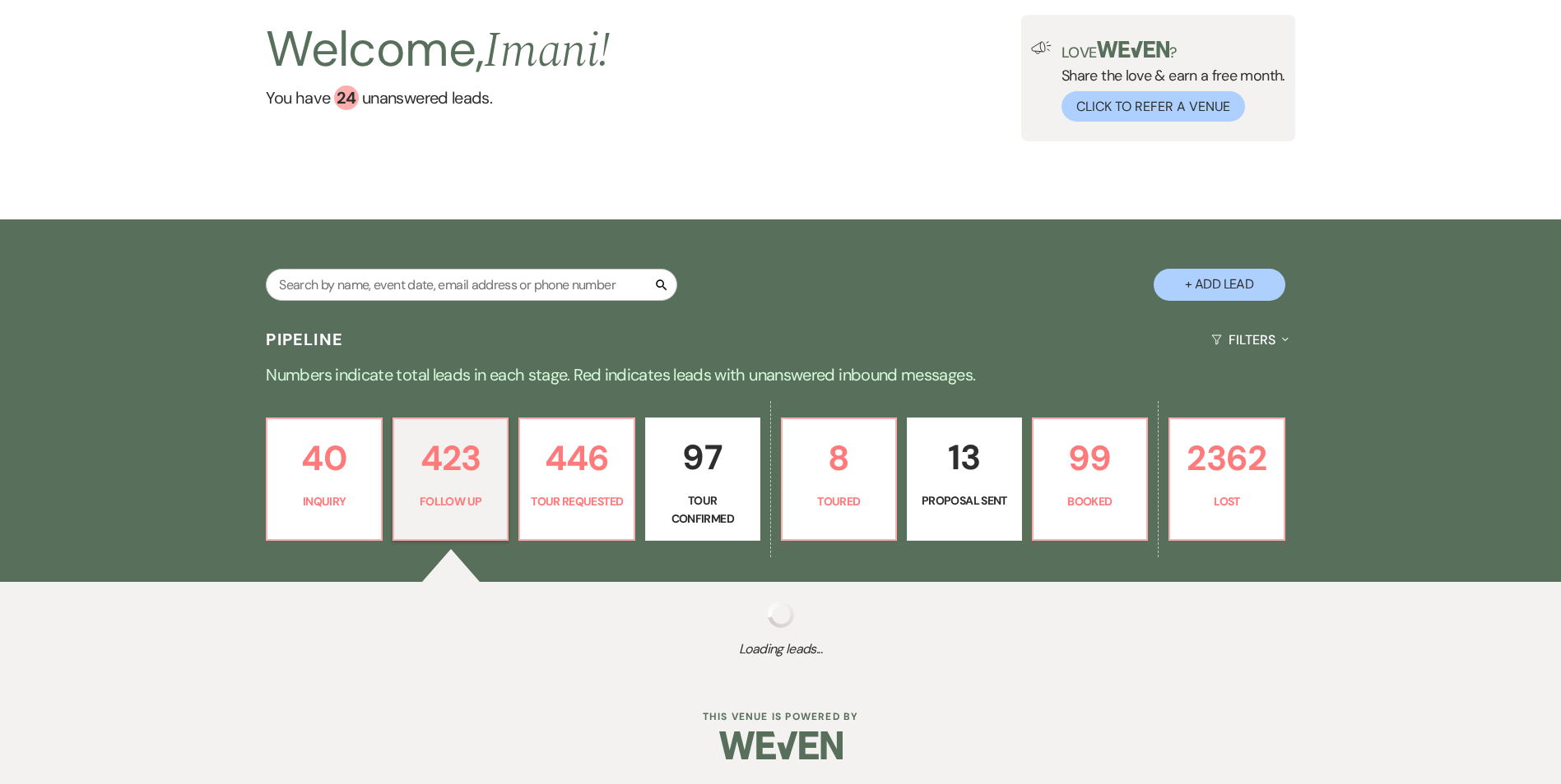
select select "9"
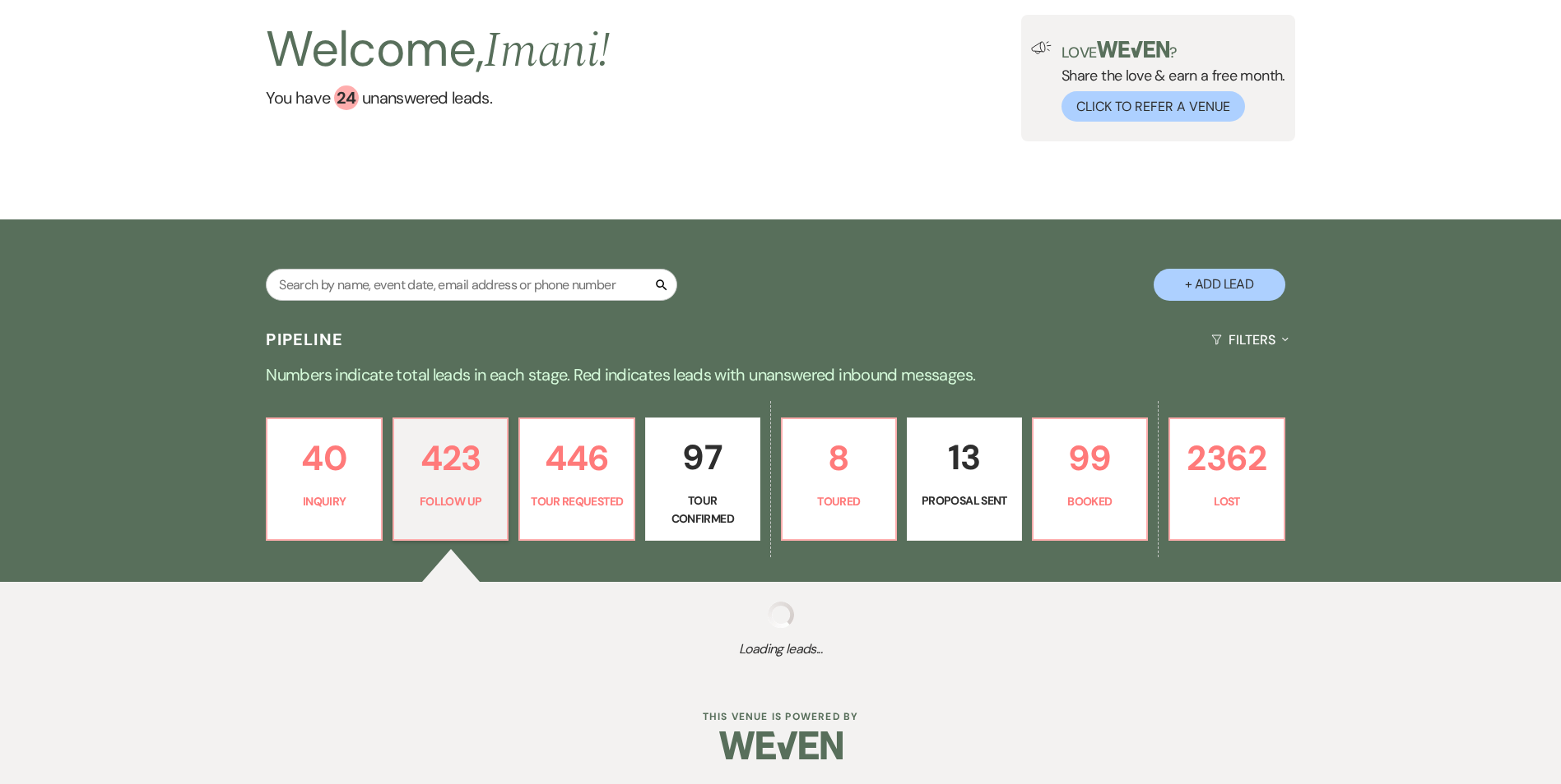
select select "9"
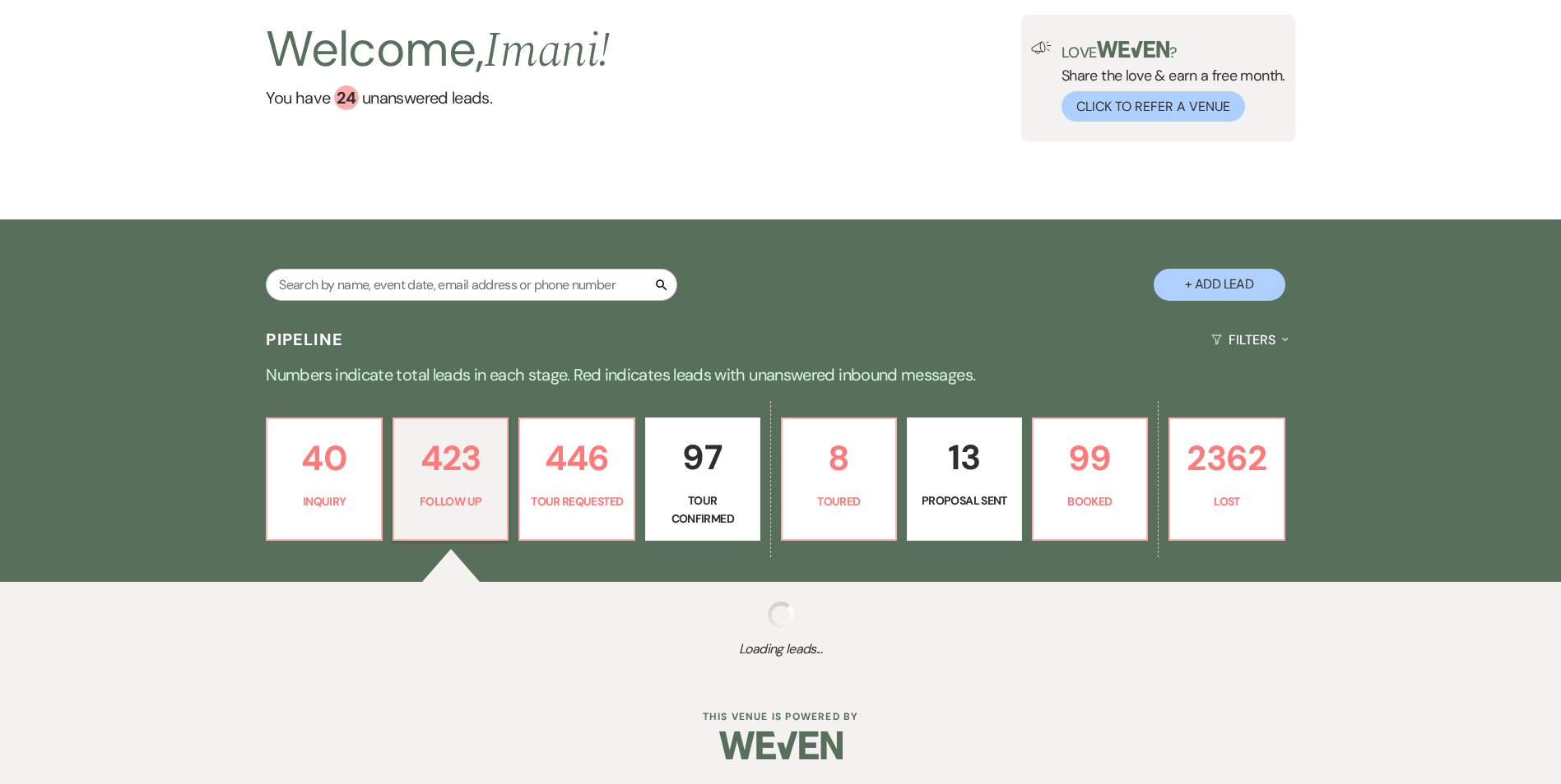
select select "9"
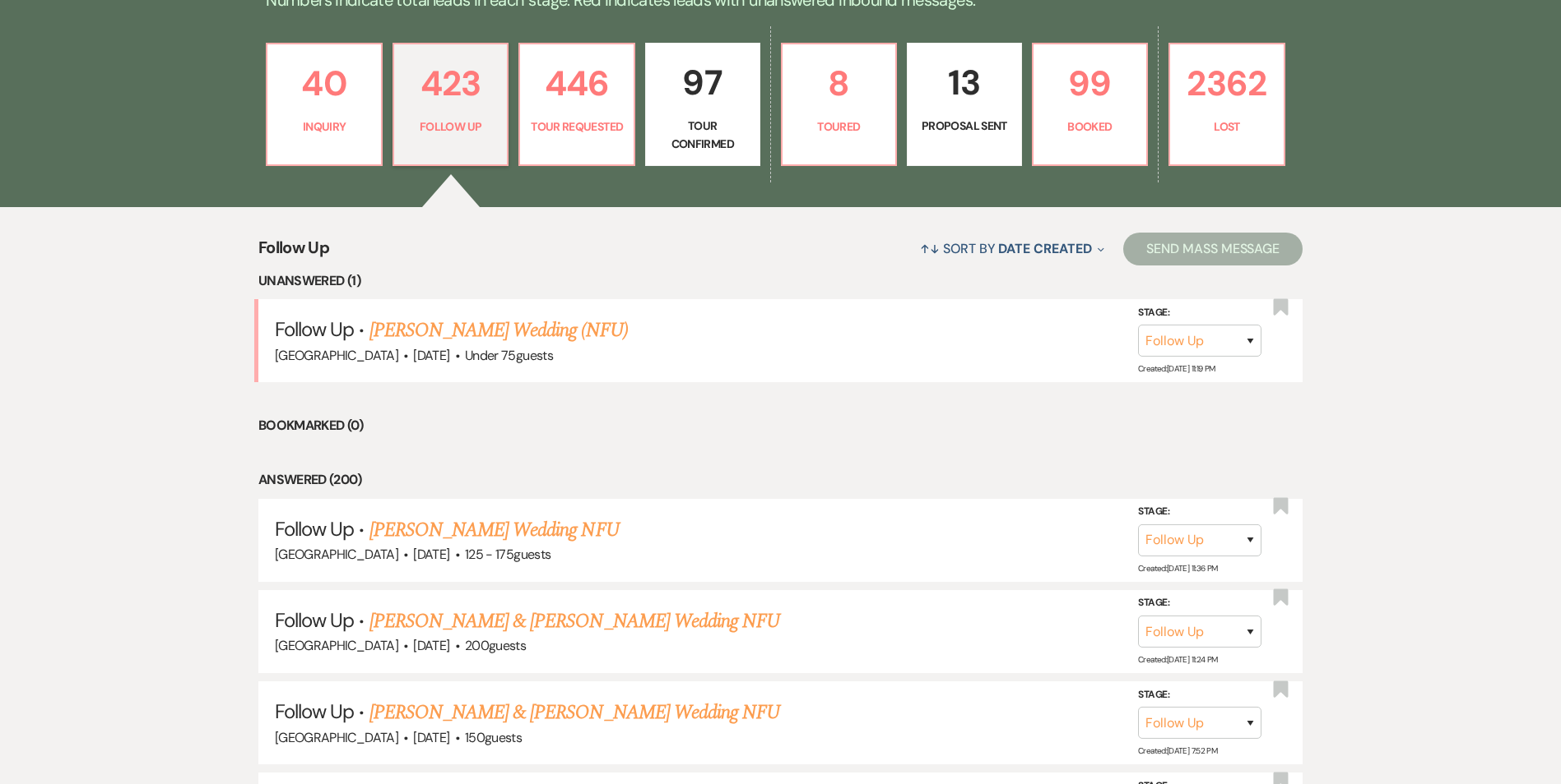
scroll to position [493, 0]
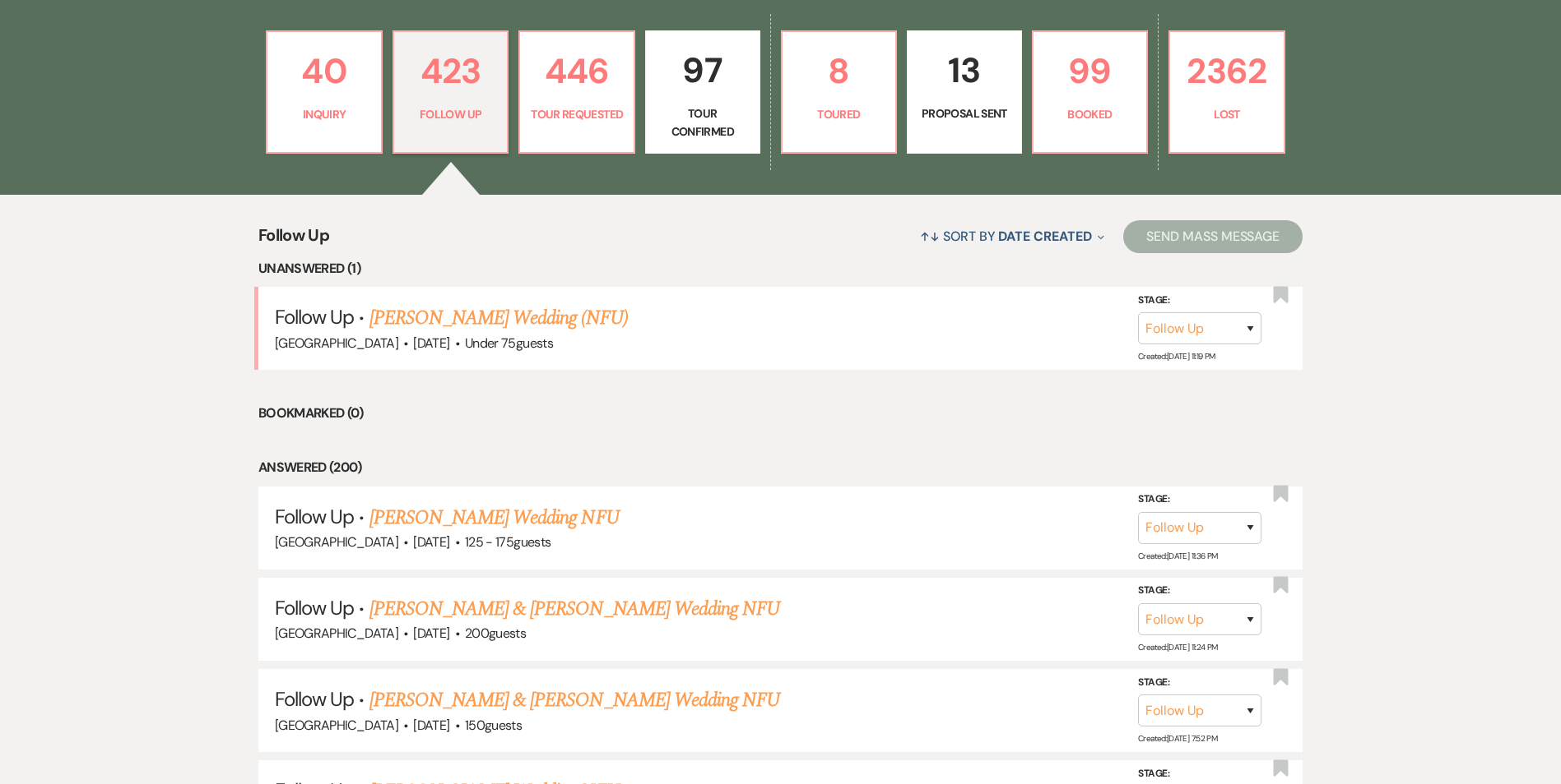
click at [416, 320] on link "Nicole King's Wedding (NFU)" at bounding box center [498, 318] width 259 height 29
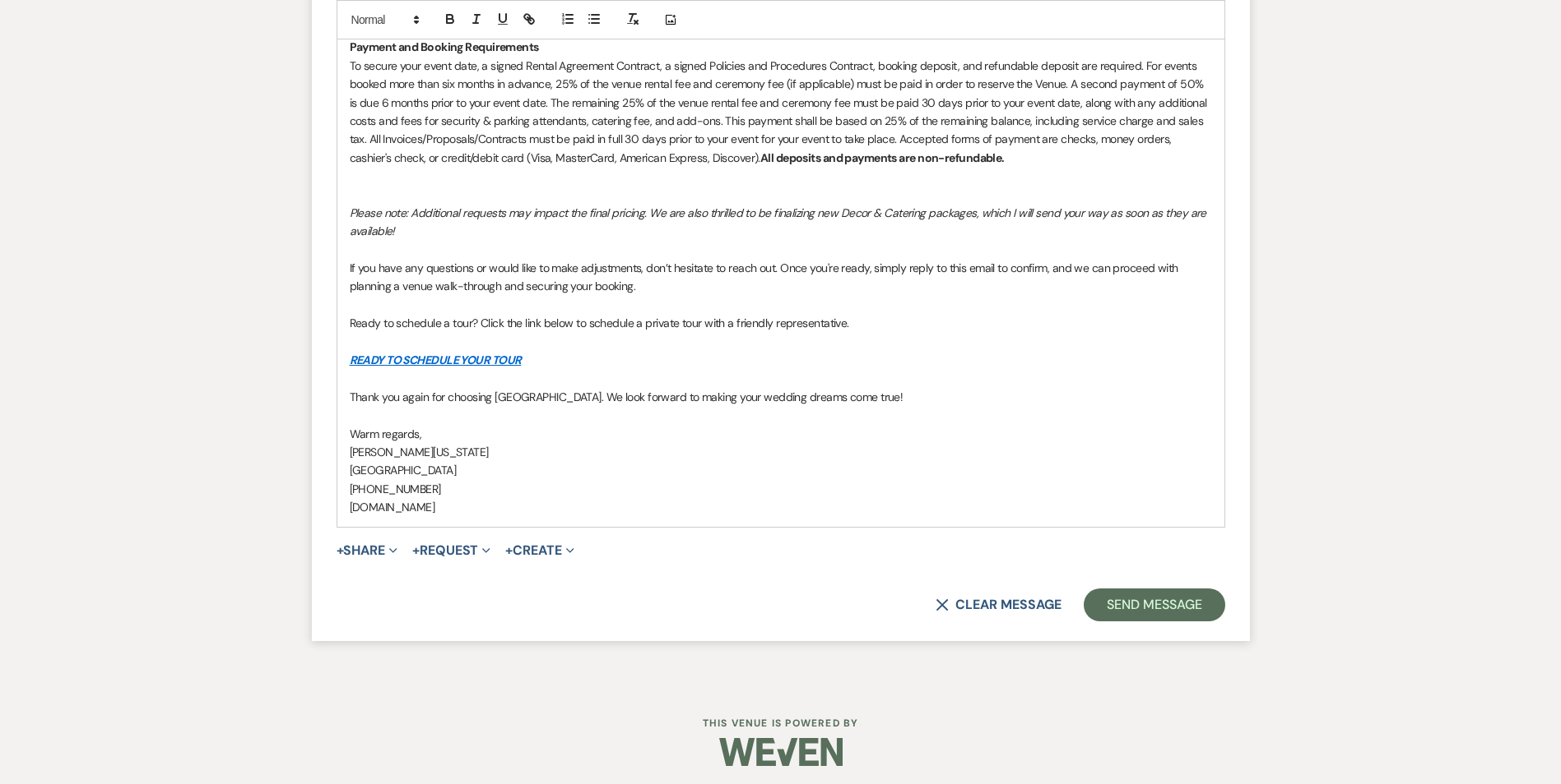
scroll to position [2133, 0]
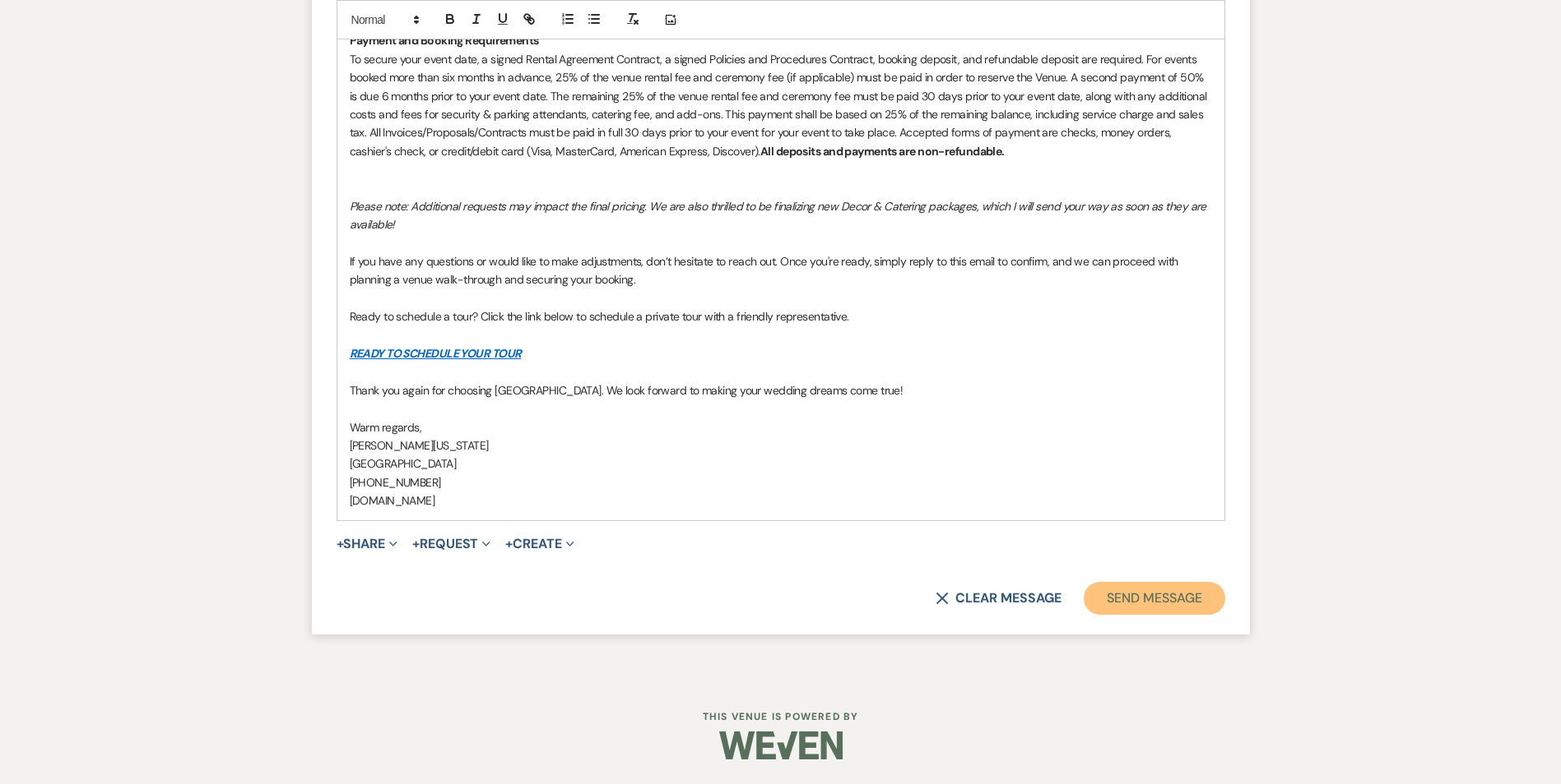
click at [1120, 604] on button "Send Message" at bounding box center [1154, 598] width 141 height 33
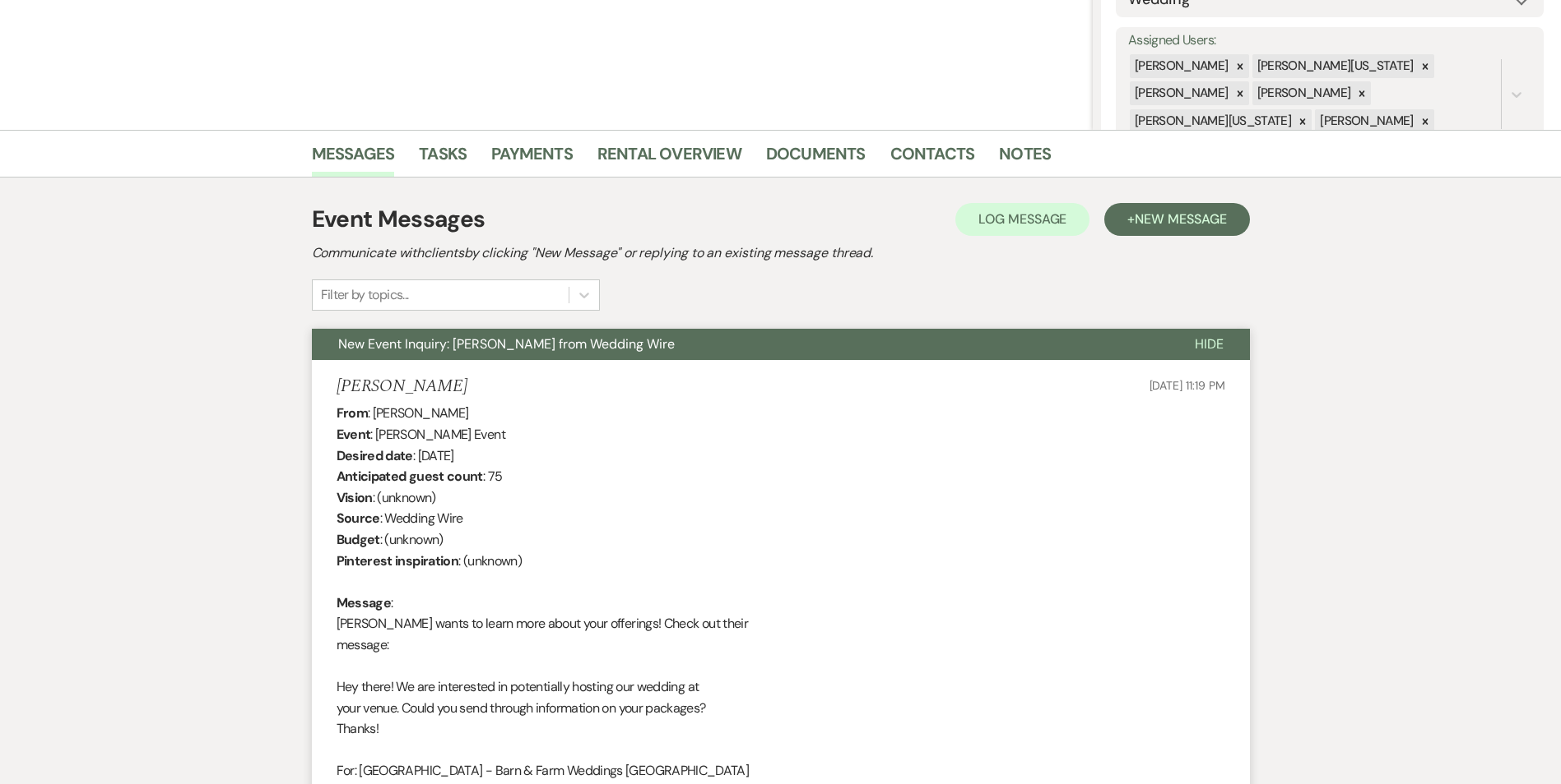
scroll to position [0, 0]
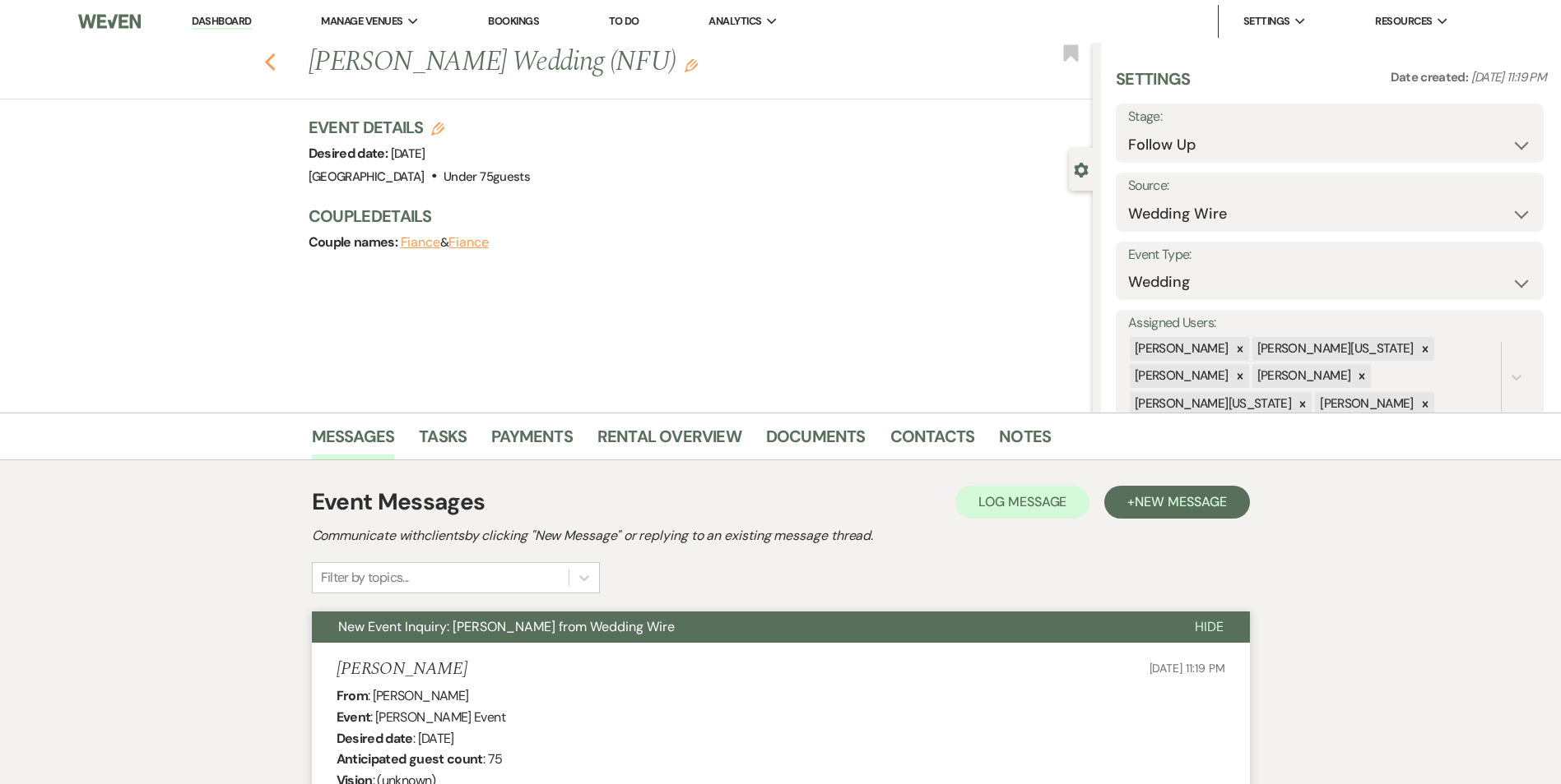
click at [274, 54] on use "button" at bounding box center [269, 62] width 11 height 18
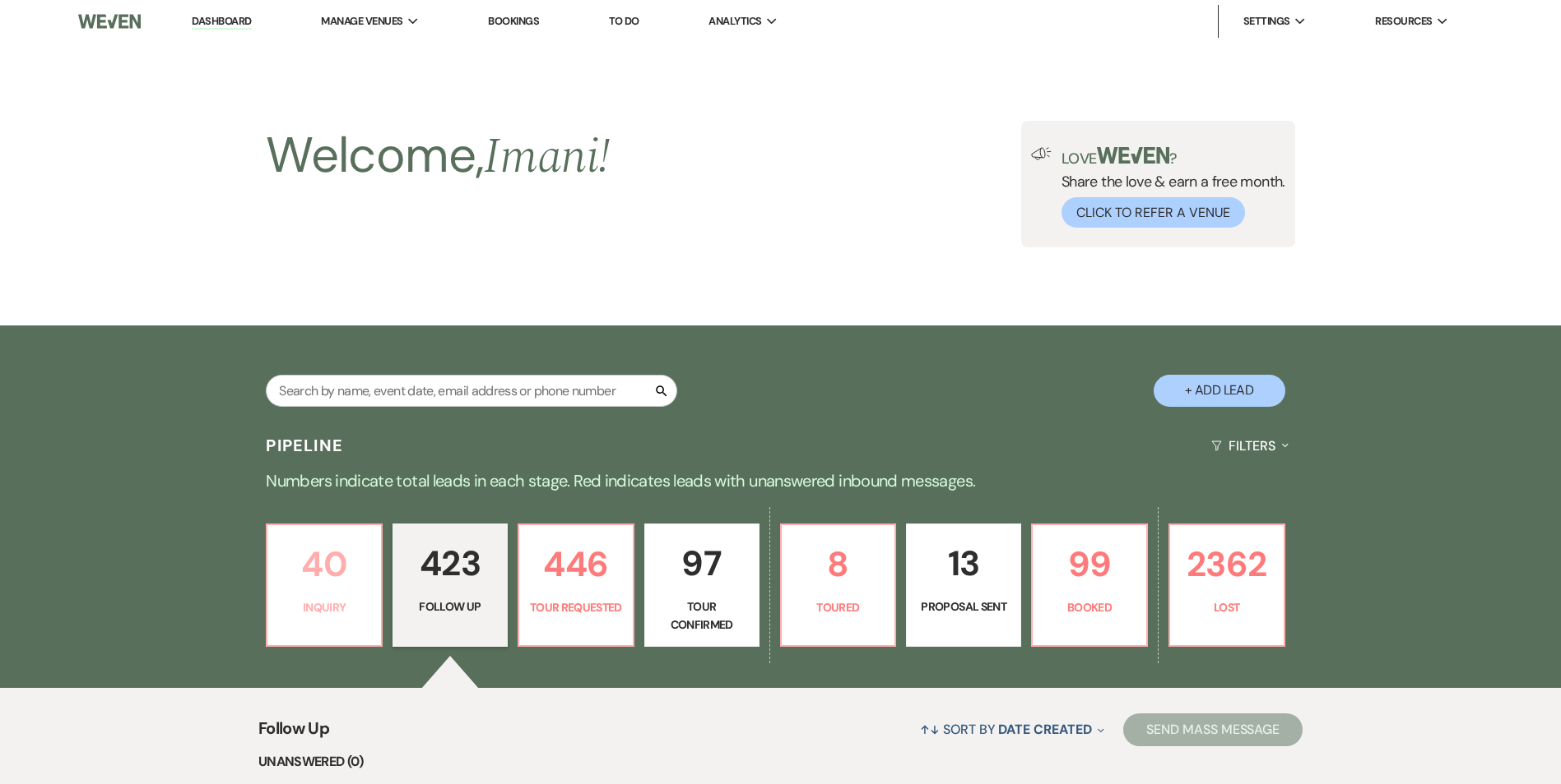
scroll to position [493, 0]
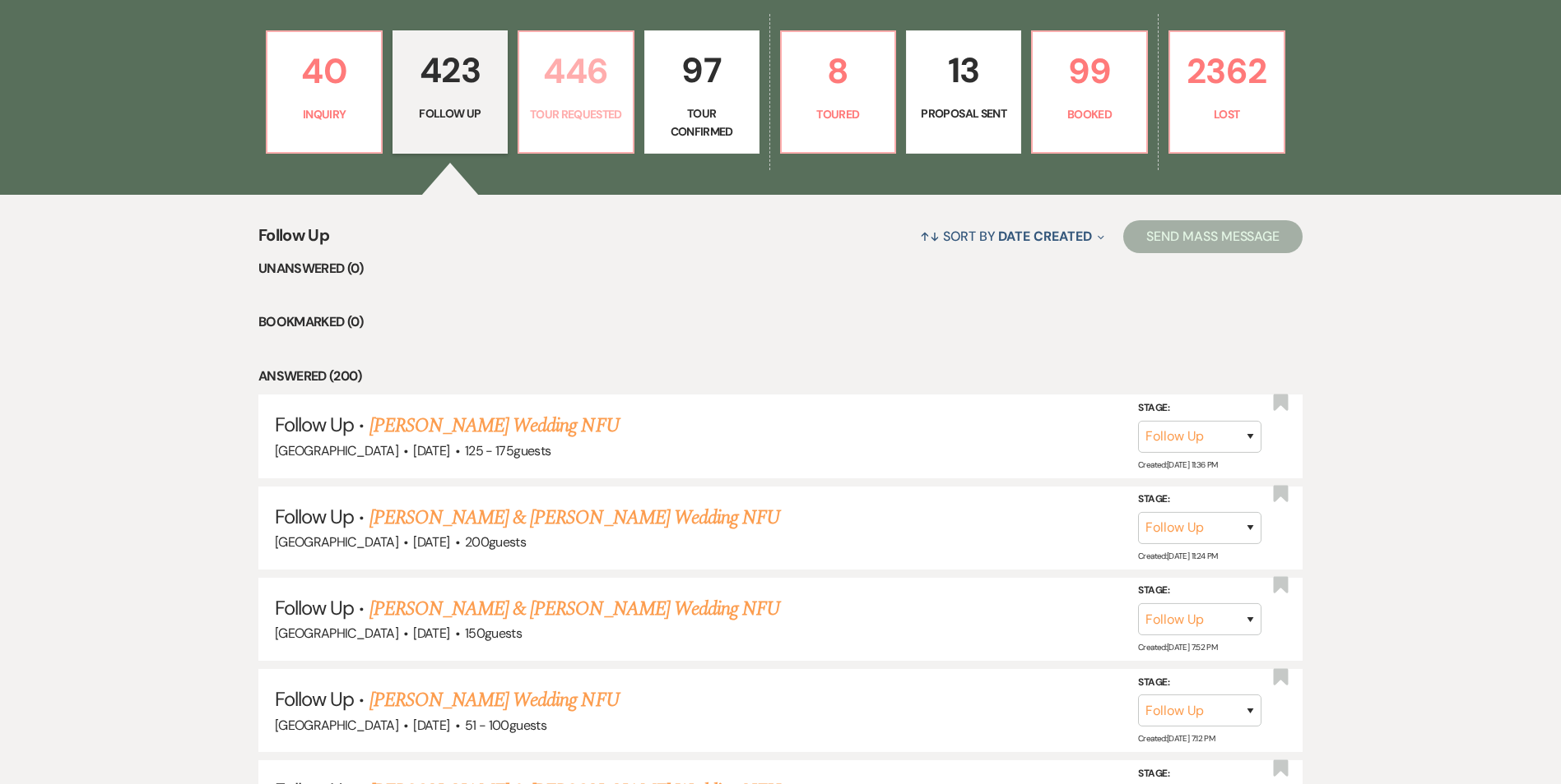
click at [567, 107] on p "Tour Requested" at bounding box center [576, 114] width 94 height 18
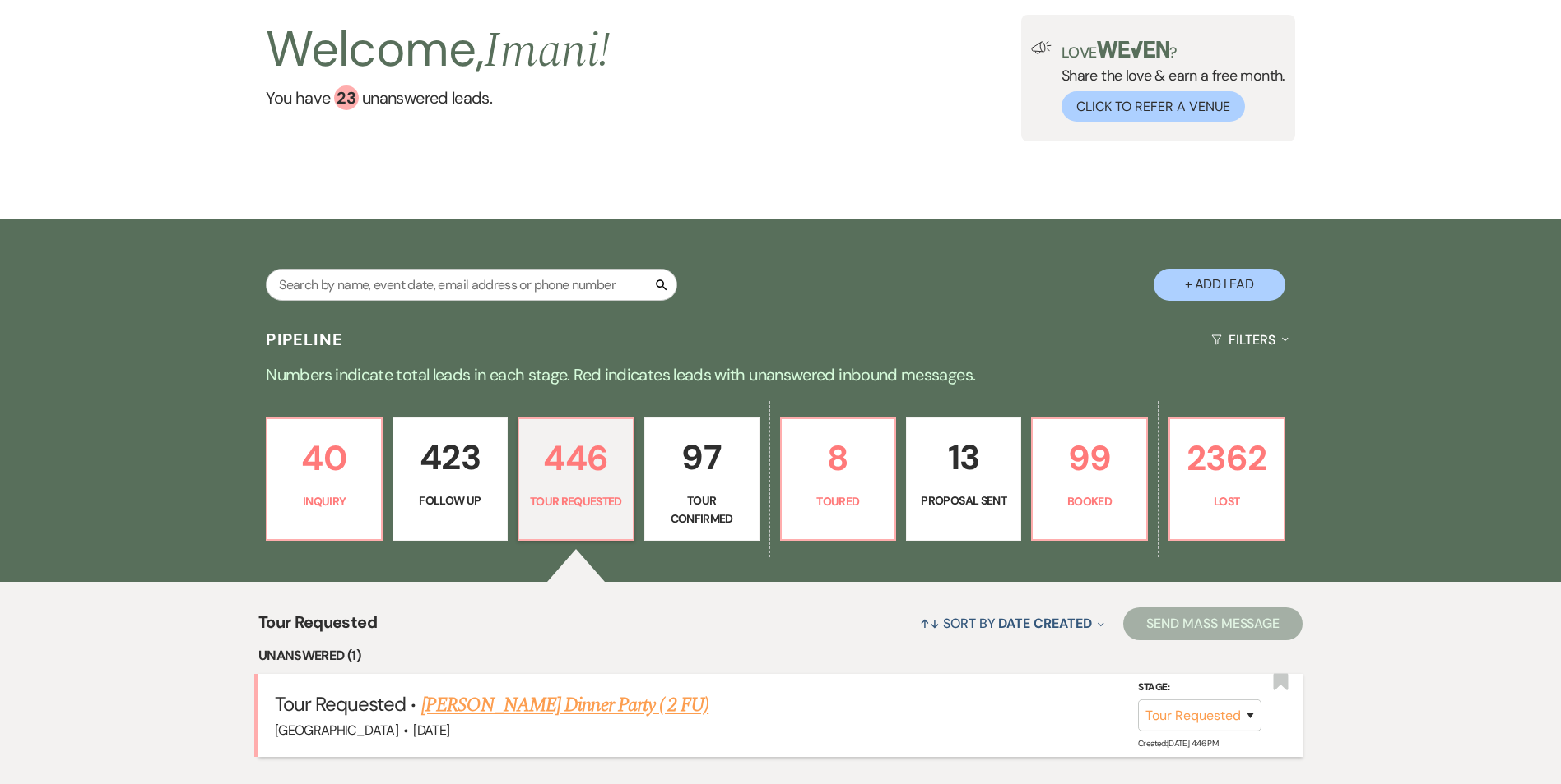
scroll to position [493, 0]
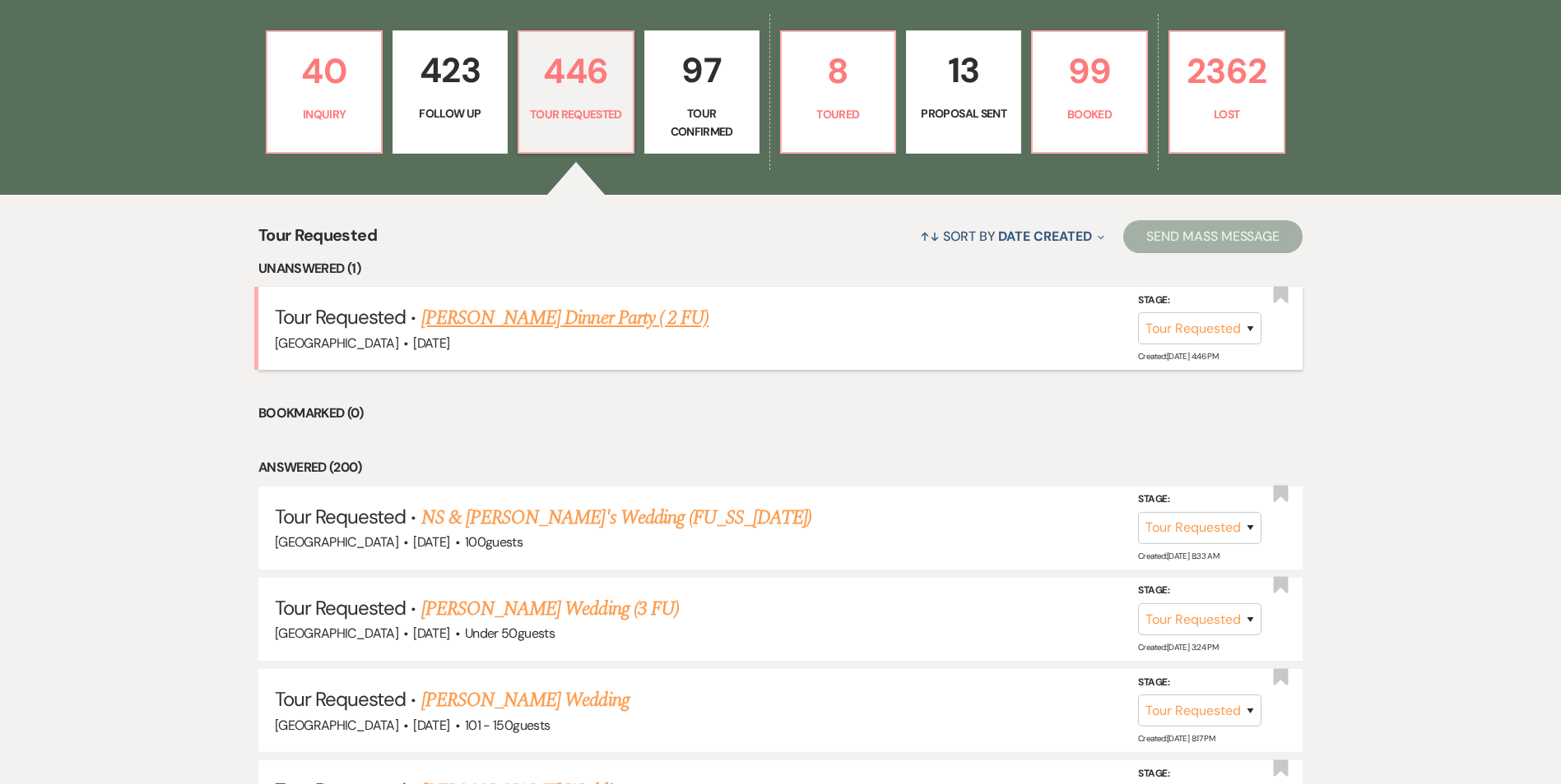
click at [551, 314] on link "Shawanda Cole's Dinner Party ( 2 FU)" at bounding box center [565, 318] width 287 height 29
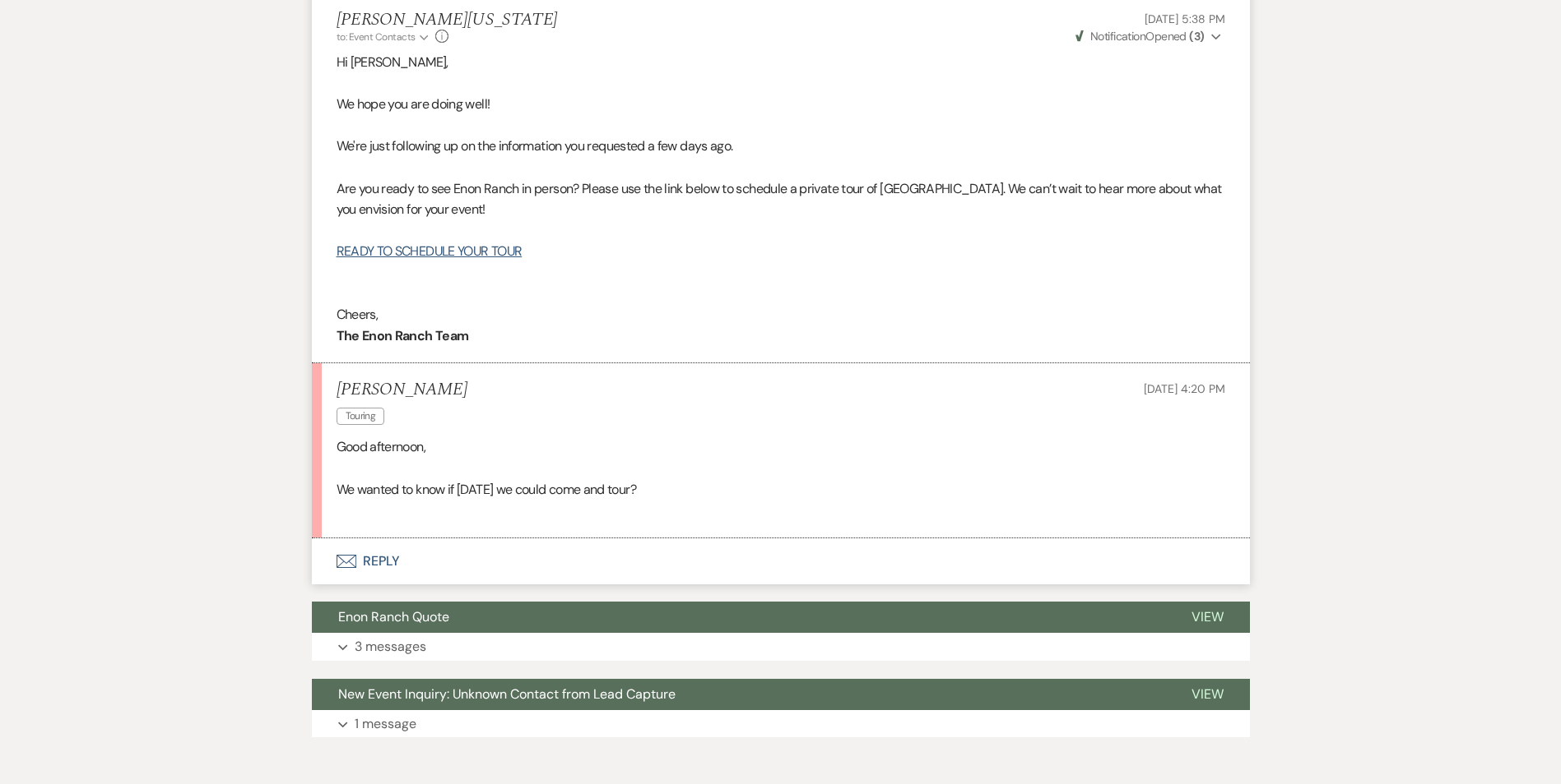
scroll to position [657, 0]
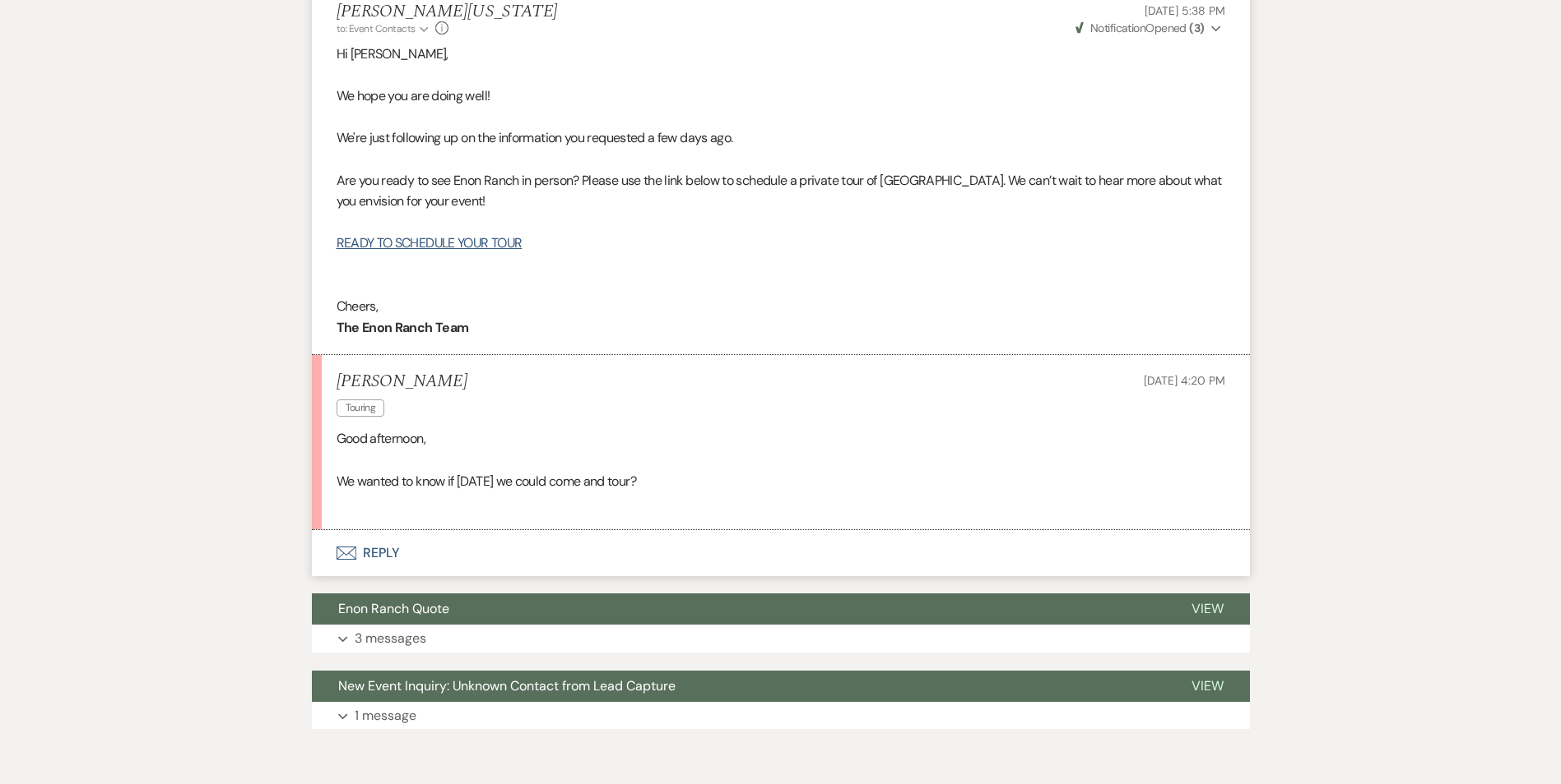
click at [372, 405] on span "Touring" at bounding box center [360, 409] width 49 height 18
click at [463, 470] on p at bounding box center [780, 460] width 888 height 21
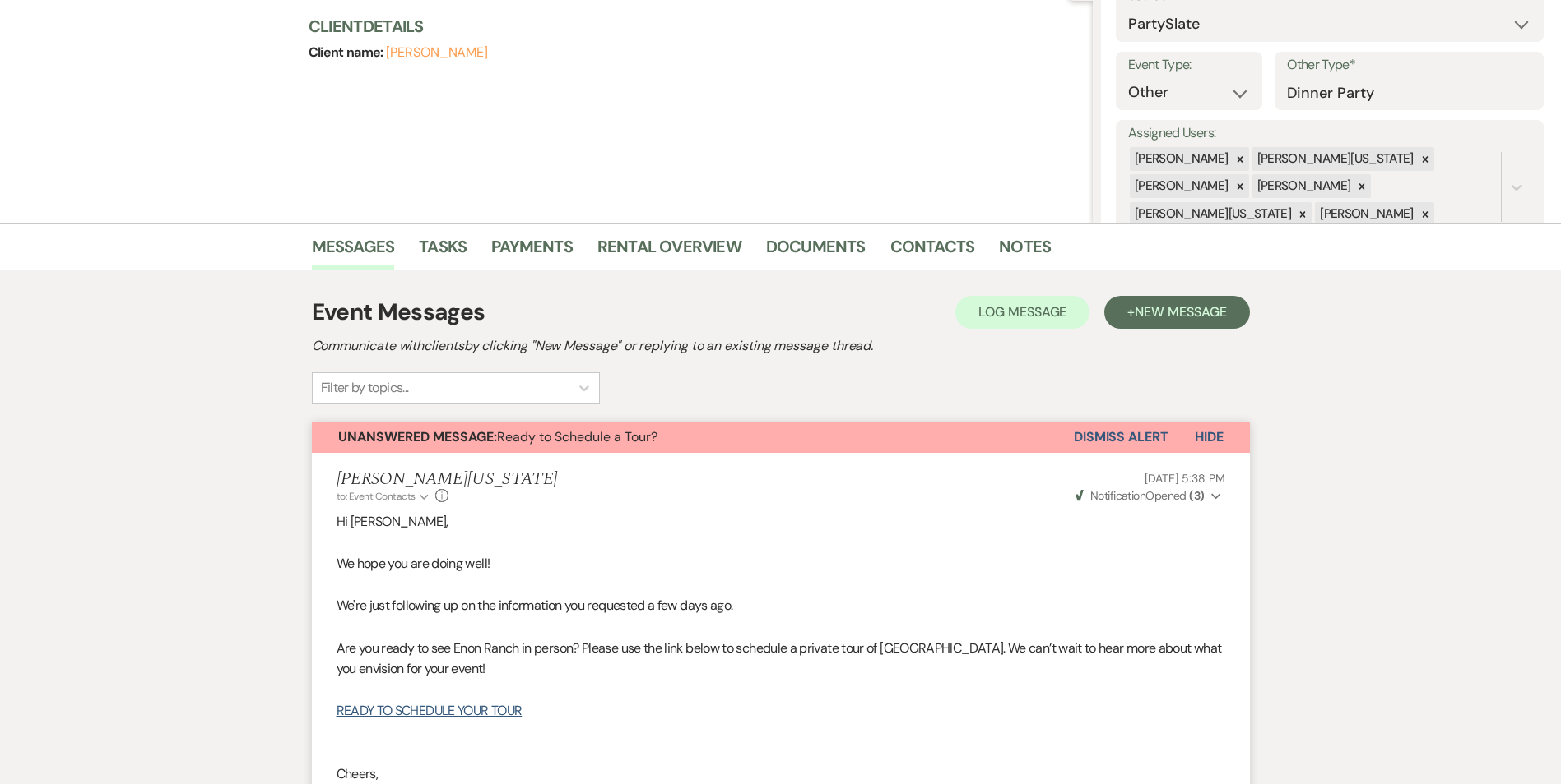
scroll to position [158, 0]
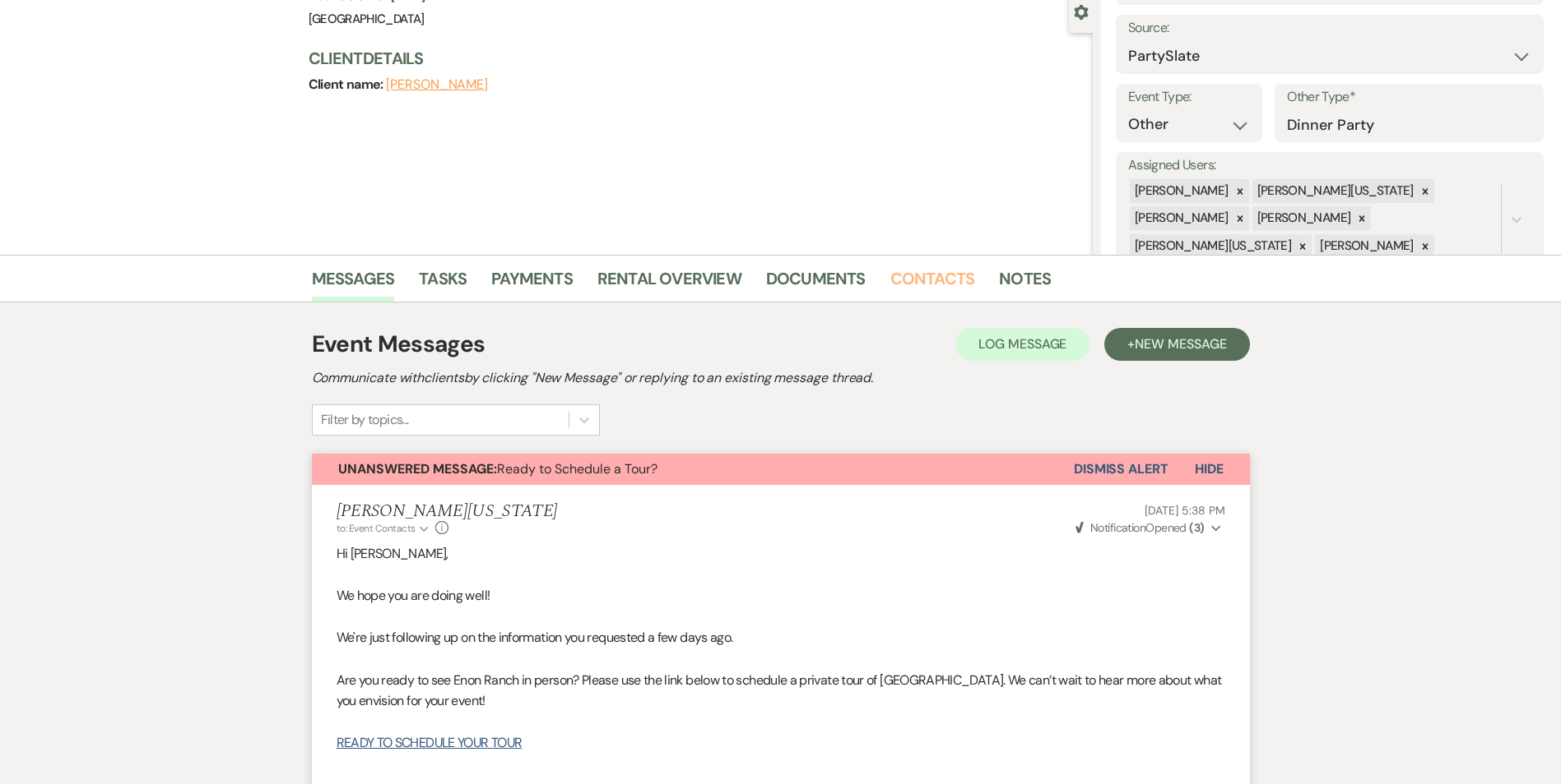
click at [911, 274] on link "Contacts" at bounding box center [932, 283] width 85 height 36
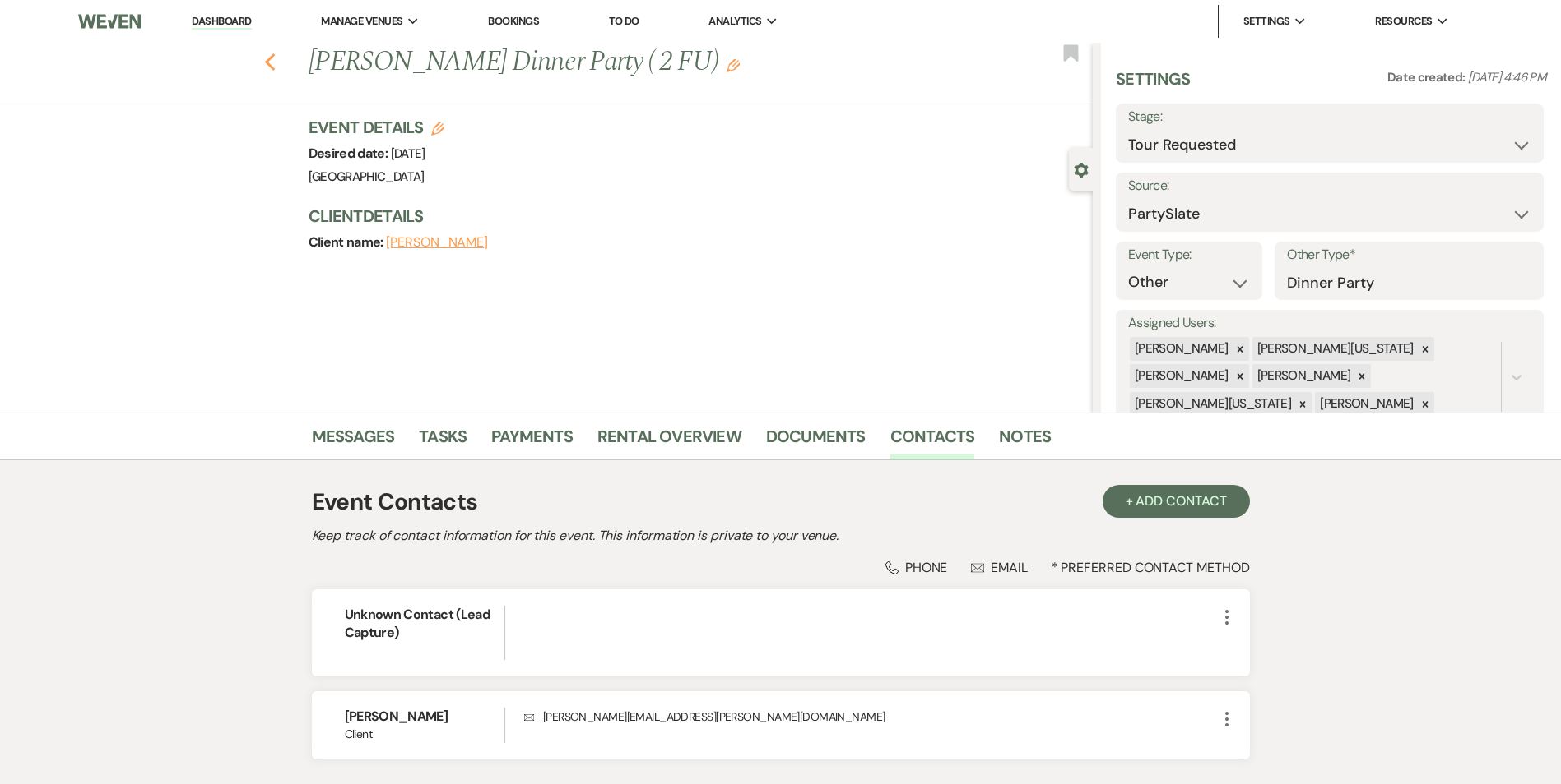
click at [276, 65] on icon "Previous" at bounding box center [270, 62] width 12 height 19
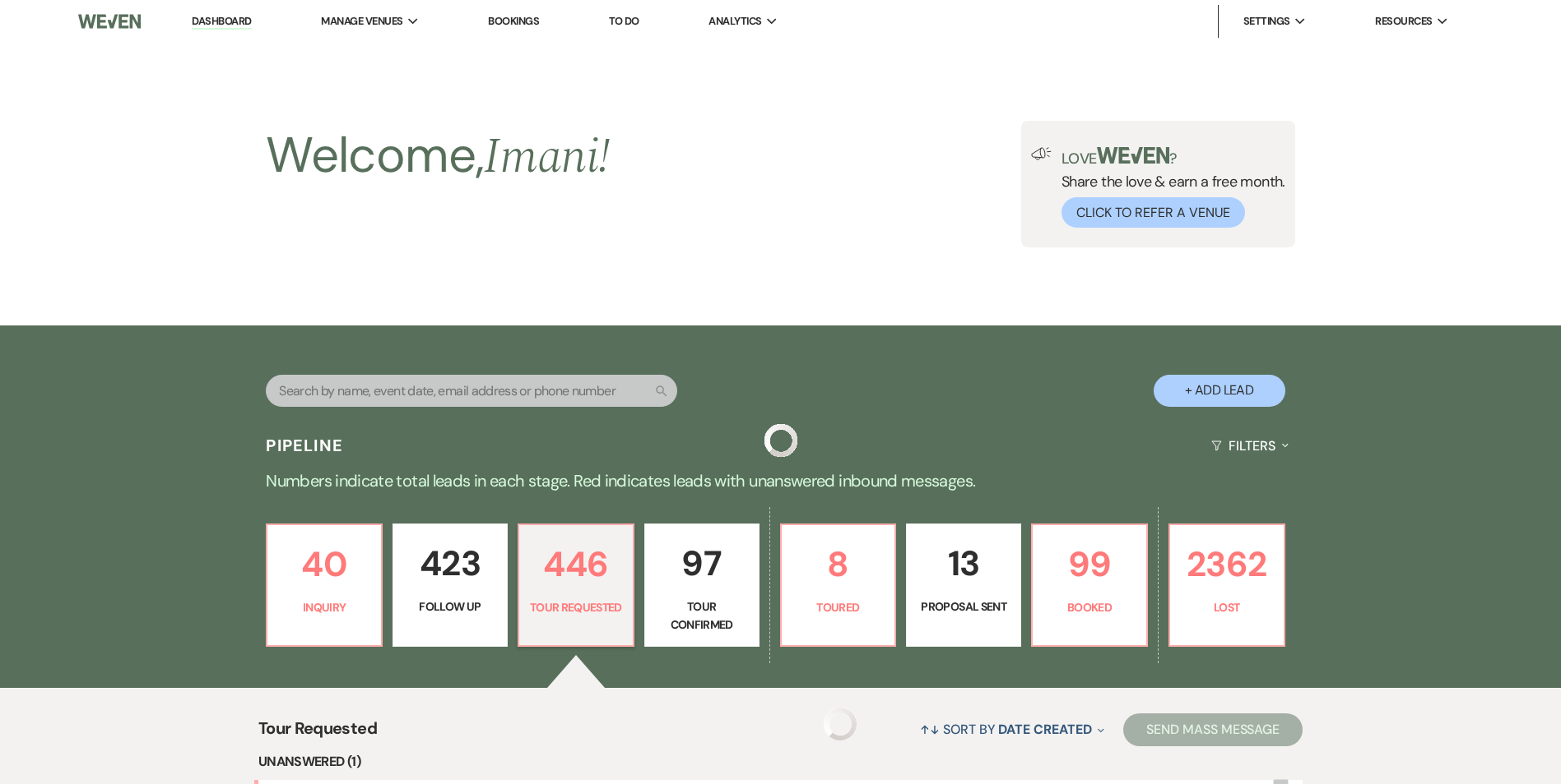
scroll to position [493, 0]
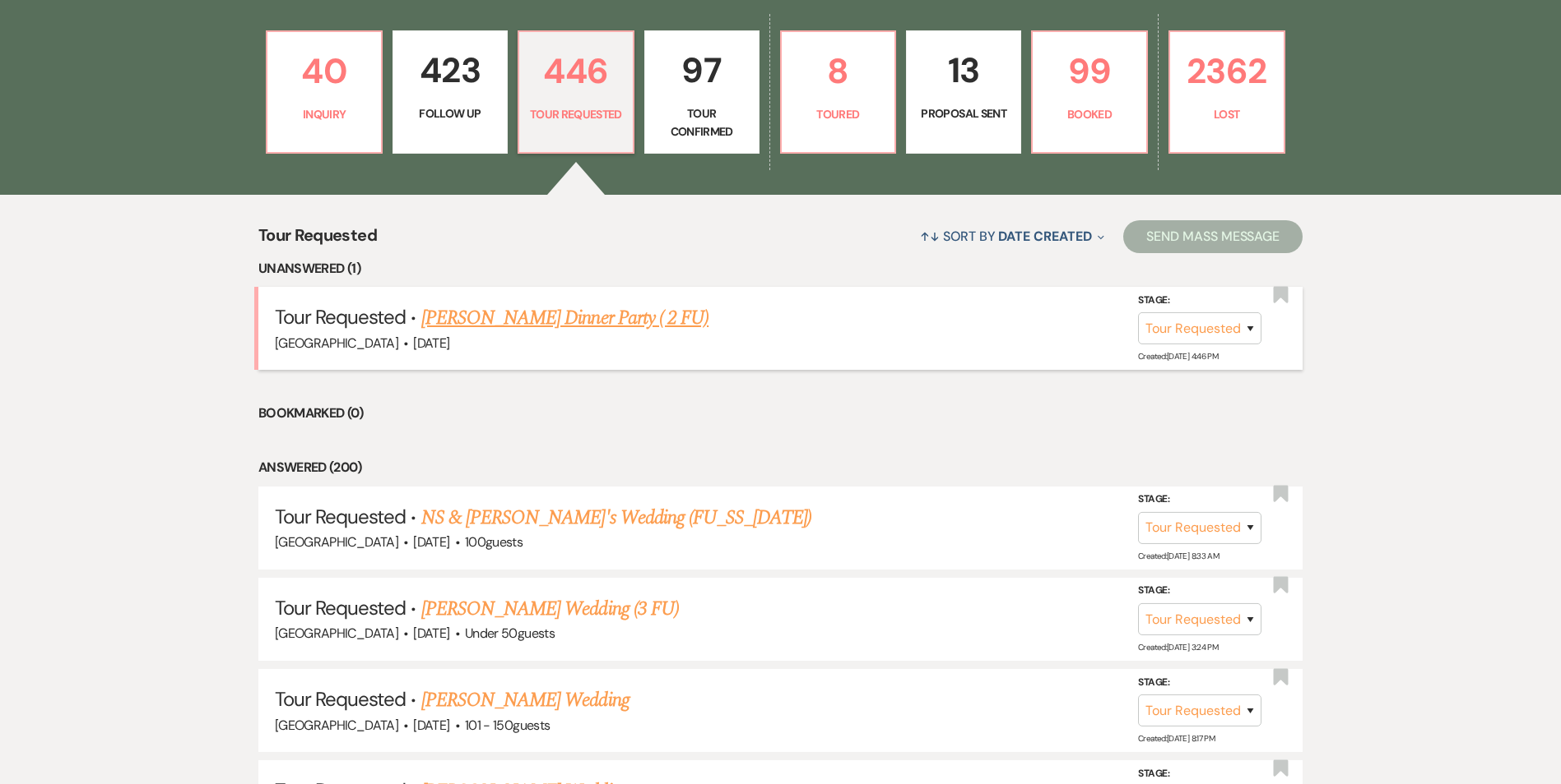
click at [530, 319] on link "Shawanda Cole's Dinner Party ( 2 FU)" at bounding box center [565, 318] width 287 height 29
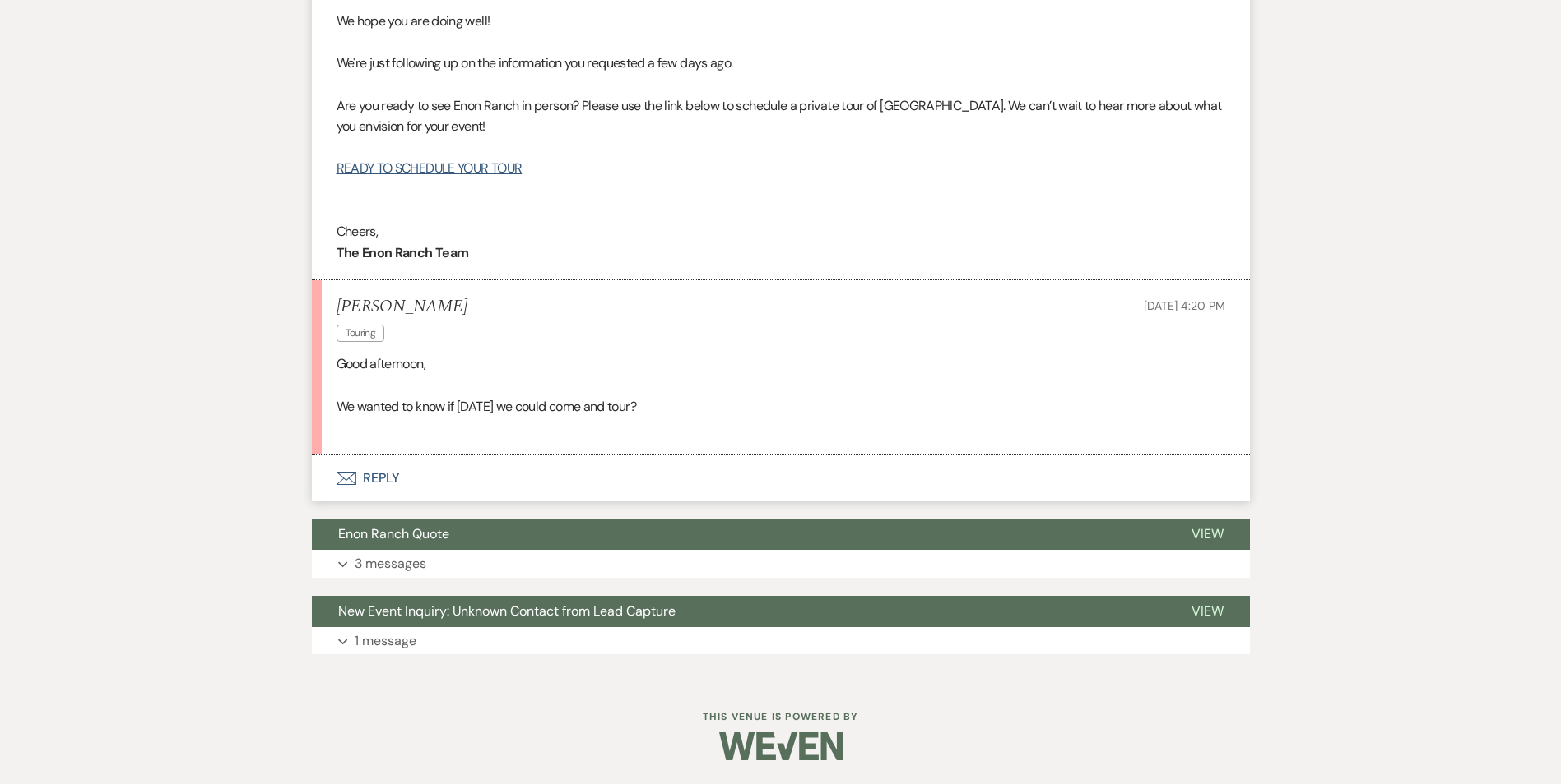
scroll to position [734, 0]
click at [381, 492] on button "Envelope Reply" at bounding box center [780, 478] width 938 height 46
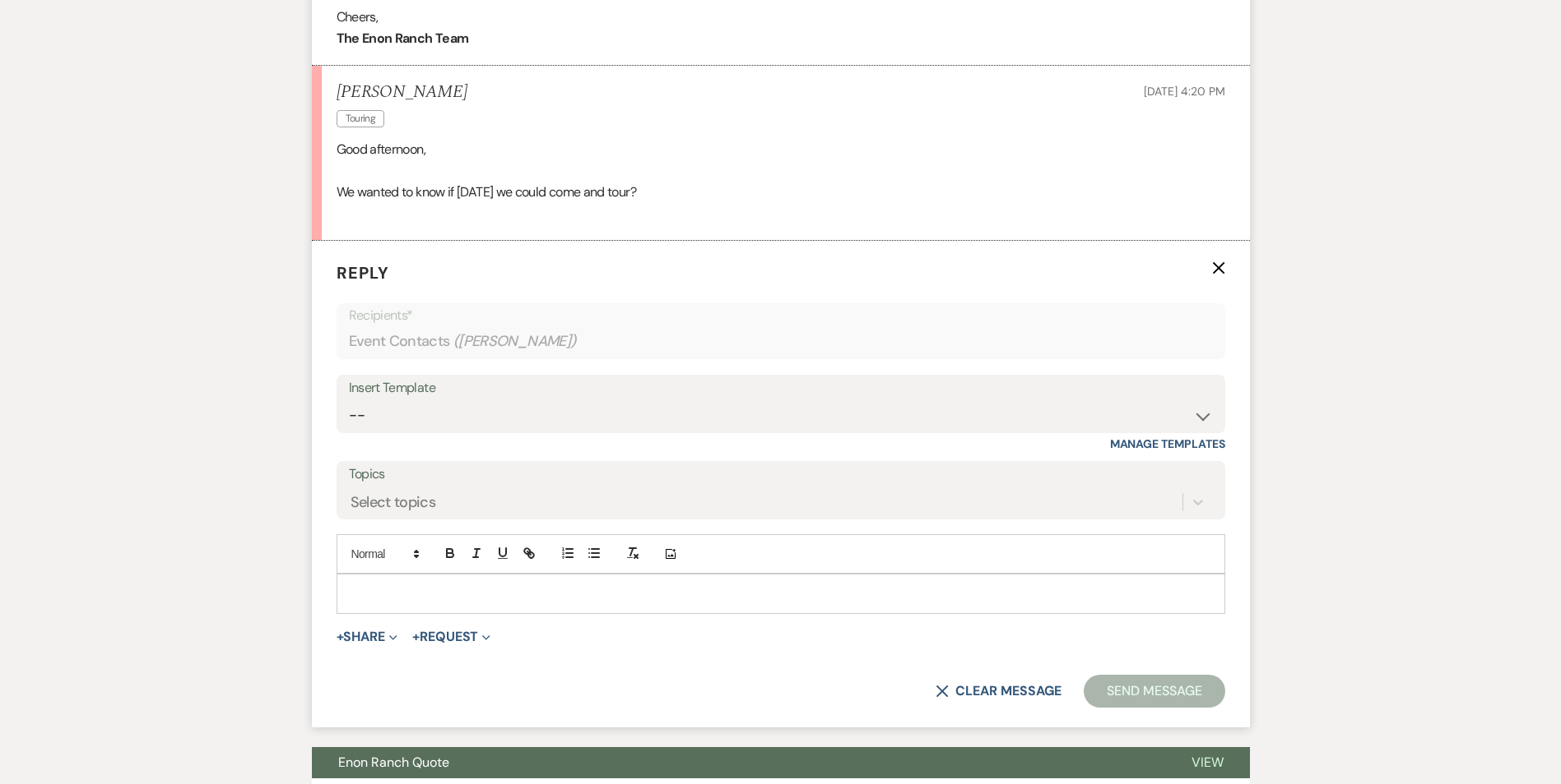
scroll to position [1039, 0]
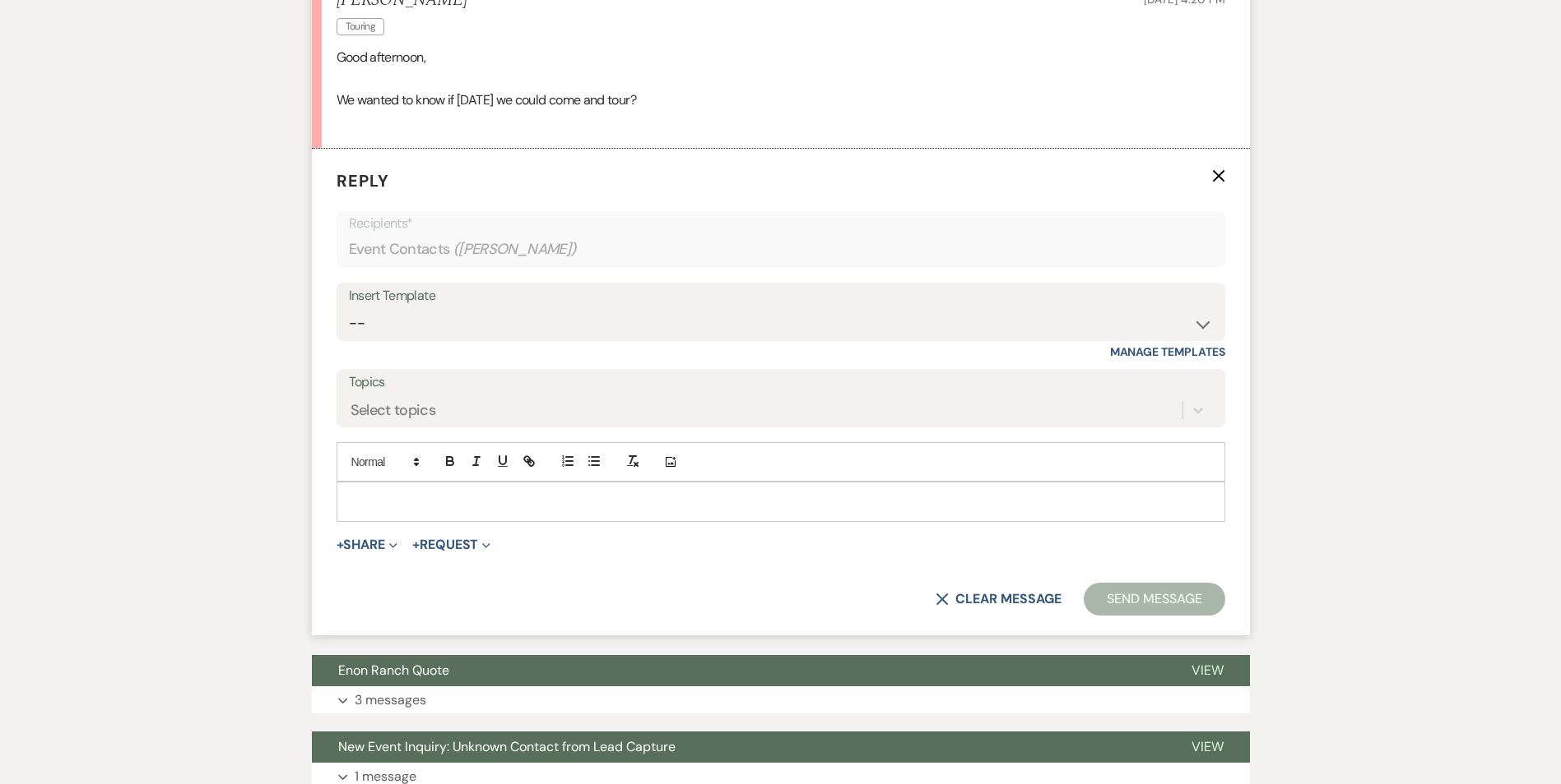
click at [385, 509] on p at bounding box center [781, 502] width 862 height 18
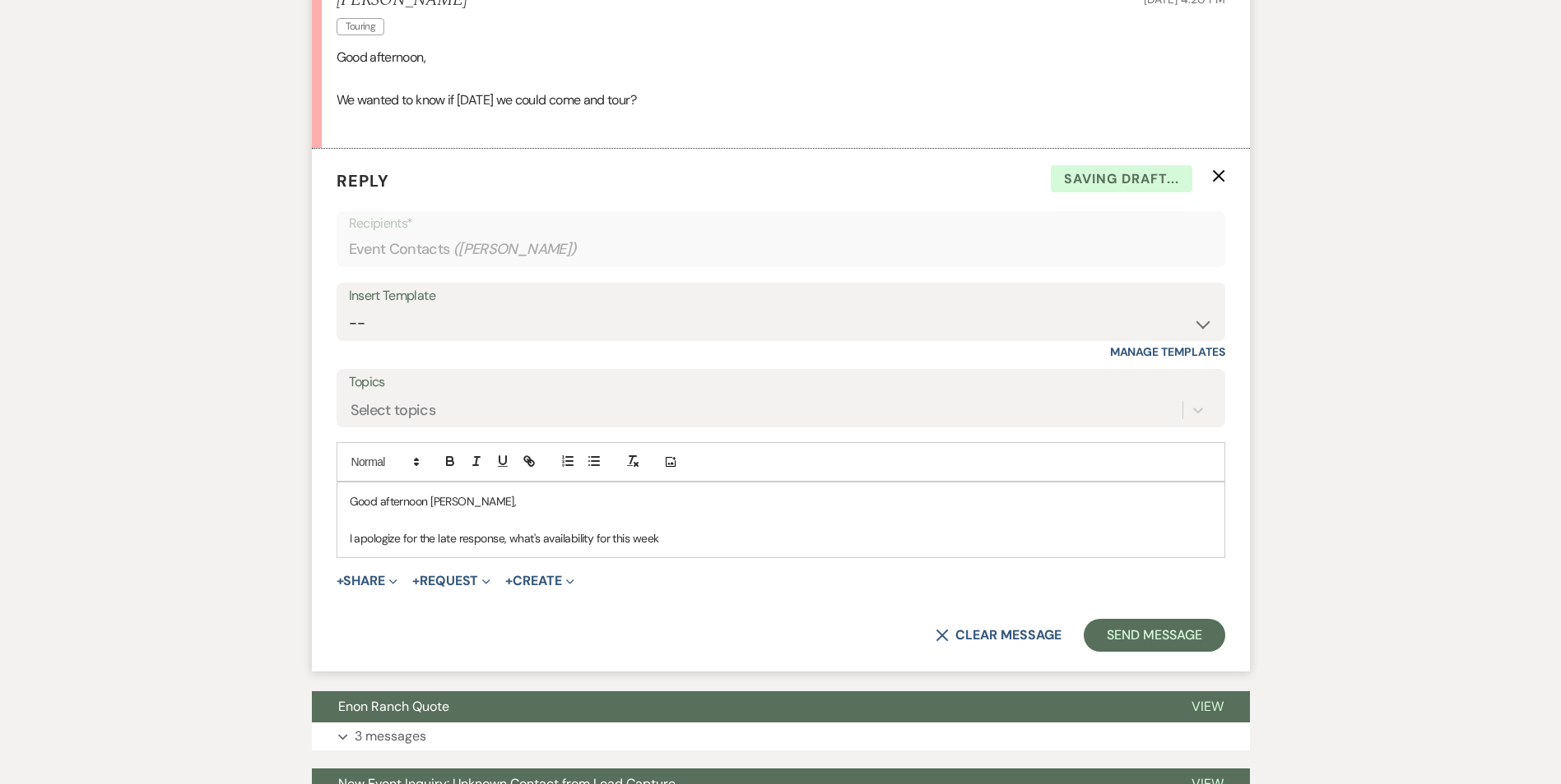
click at [661, 539] on p "I apologize for the late response, what's availability for this week" at bounding box center [781, 538] width 862 height 18
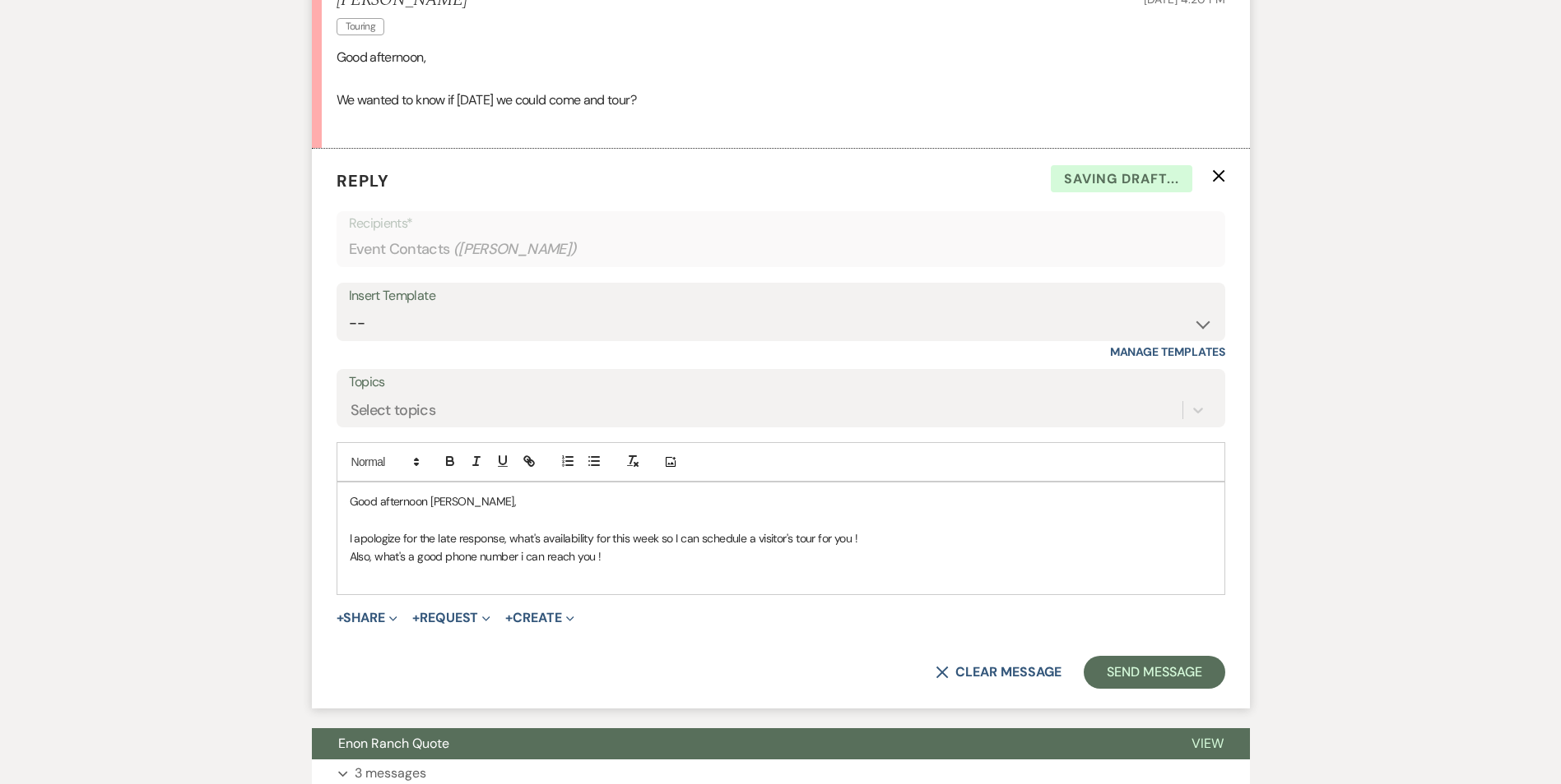
click at [517, 554] on p "Also, what's a good phone number i can reach you !" at bounding box center [781, 557] width 862 height 18
click at [518, 556] on p "Also, what's a good phone number i can reach you !" at bounding box center [781, 557] width 862 height 18
click at [390, 580] on p at bounding box center [781, 575] width 862 height 18
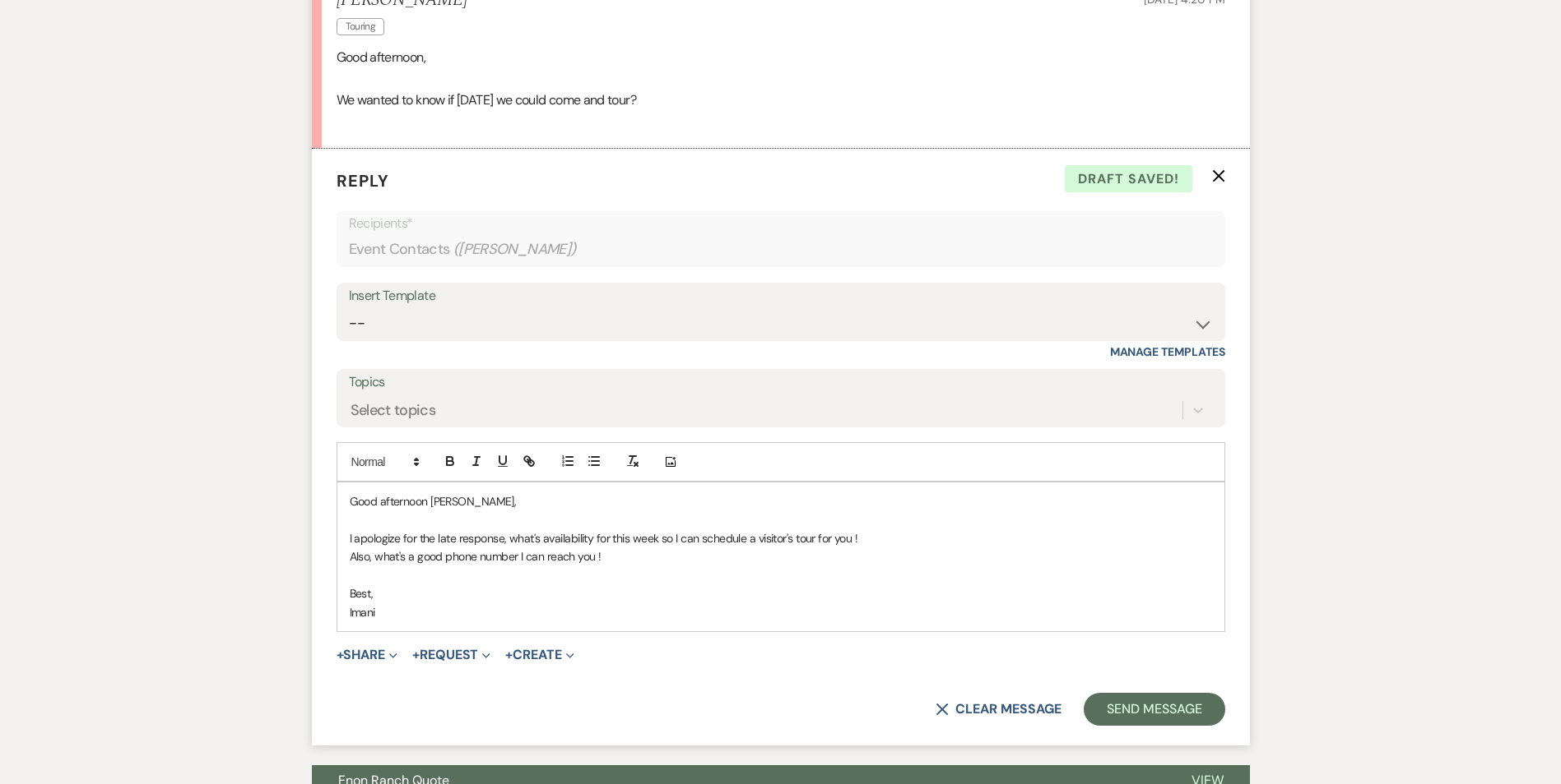
click at [544, 534] on p "I apologize for the late response, what's availability for this week so I can s…" at bounding box center [781, 538] width 862 height 18
click at [684, 535] on p "I apologize for the late response, what's your availability for this week so I …" at bounding box center [781, 538] width 862 height 18
click at [515, 538] on p "I apologize for the late response, what's your availability for this week so I …" at bounding box center [781, 538] width 862 height 18
click at [883, 538] on p "I apologize for the late response. What's your availability for this week so I …" at bounding box center [781, 538] width 862 height 18
click at [605, 551] on p "Also, what's a good phone number I can reach you !" at bounding box center [781, 557] width 862 height 18
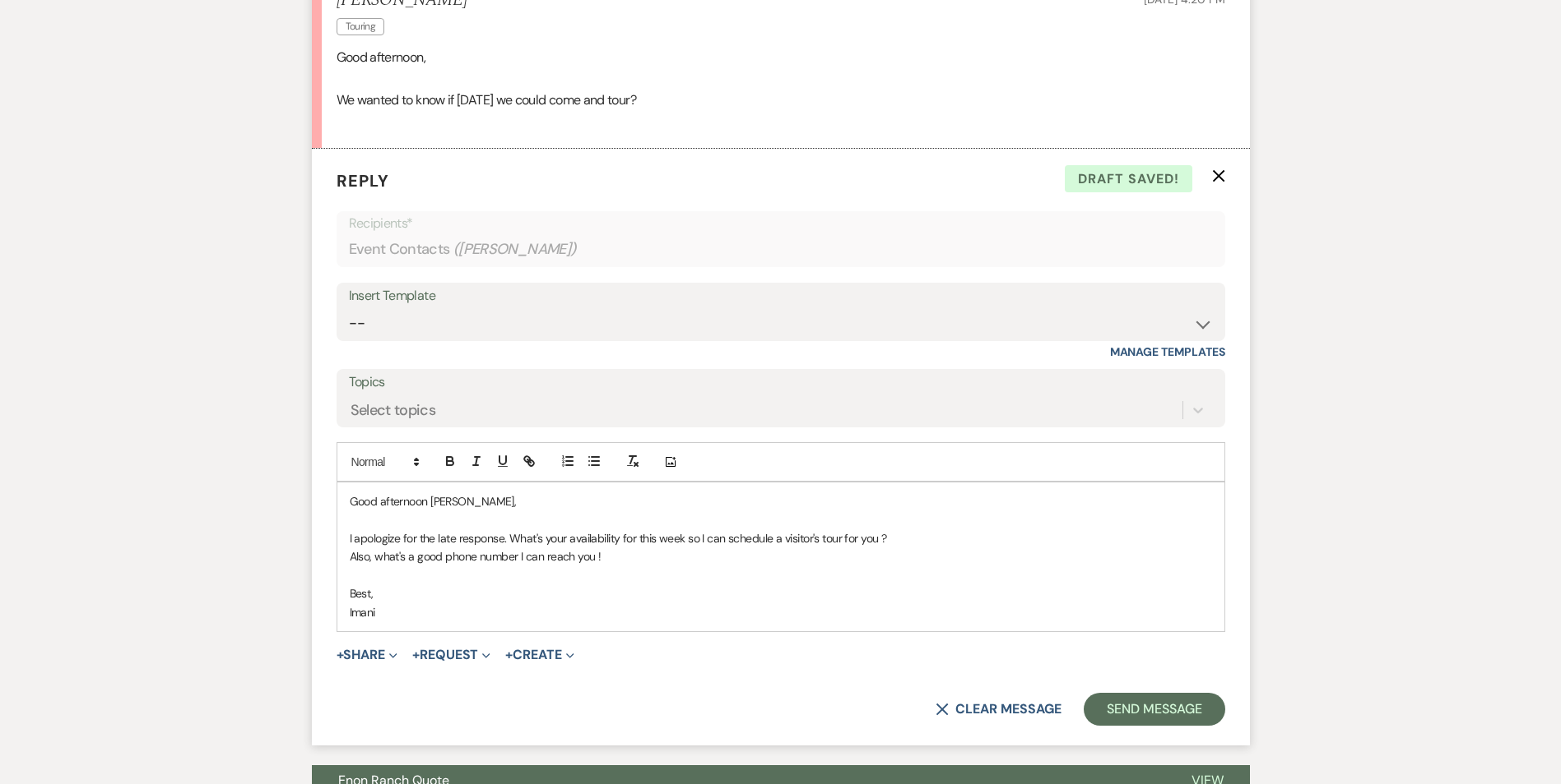
click at [886, 537] on p "I apologize for the late response. What's your availability for this week so I …" at bounding box center [781, 538] width 862 height 18
click at [681, 541] on p "I apologize for the late response. What's your availability for this week so I …" at bounding box center [781, 538] width 862 height 18
click at [609, 564] on p "Also, what's a good phone number I can reach you !" at bounding box center [781, 557] width 862 height 18
click at [1176, 705] on button "Send Message" at bounding box center [1154, 709] width 141 height 33
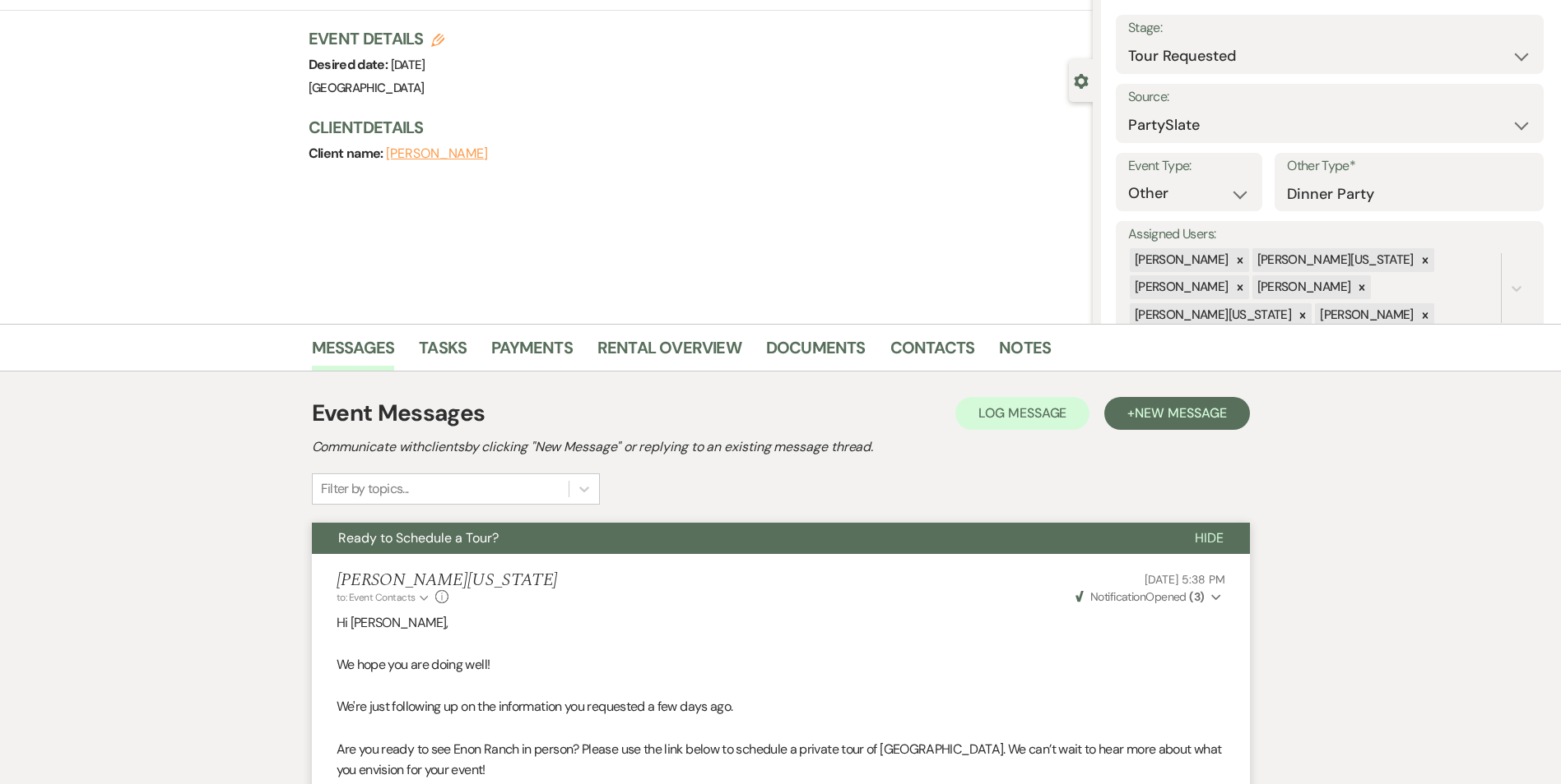
scroll to position [0, 0]
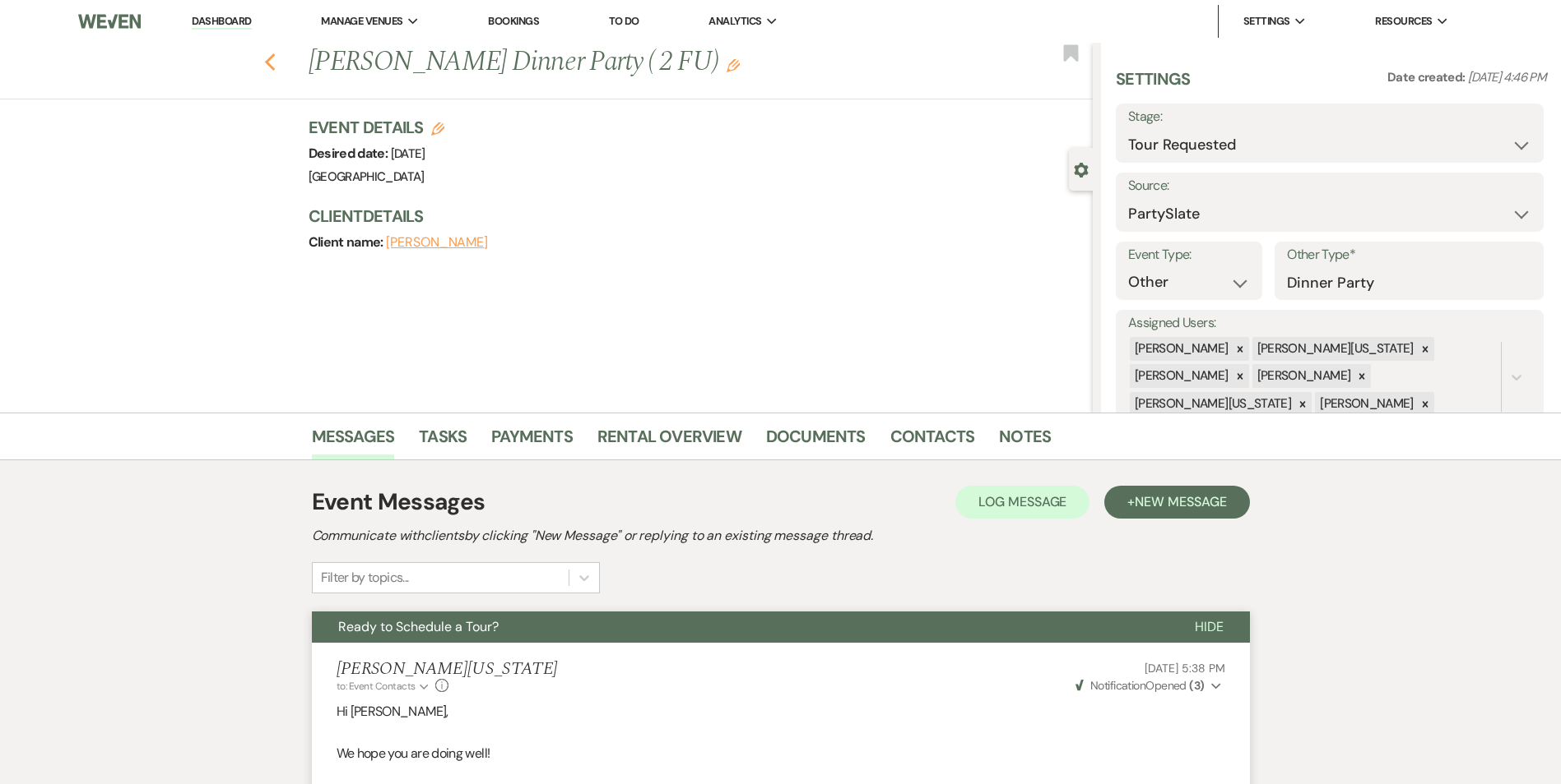
click at [274, 57] on use "button" at bounding box center [269, 62] width 11 height 18
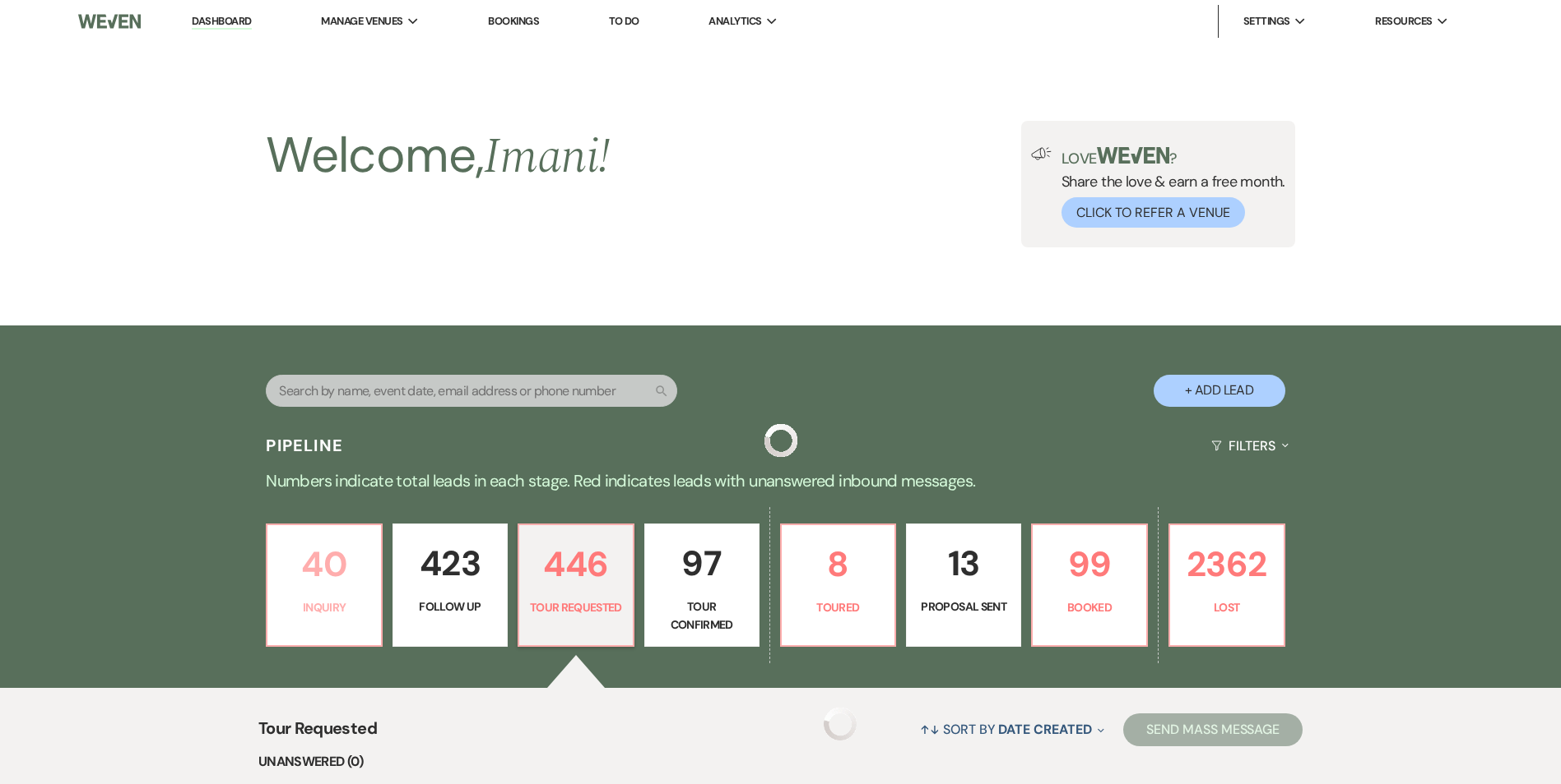
scroll to position [493, 0]
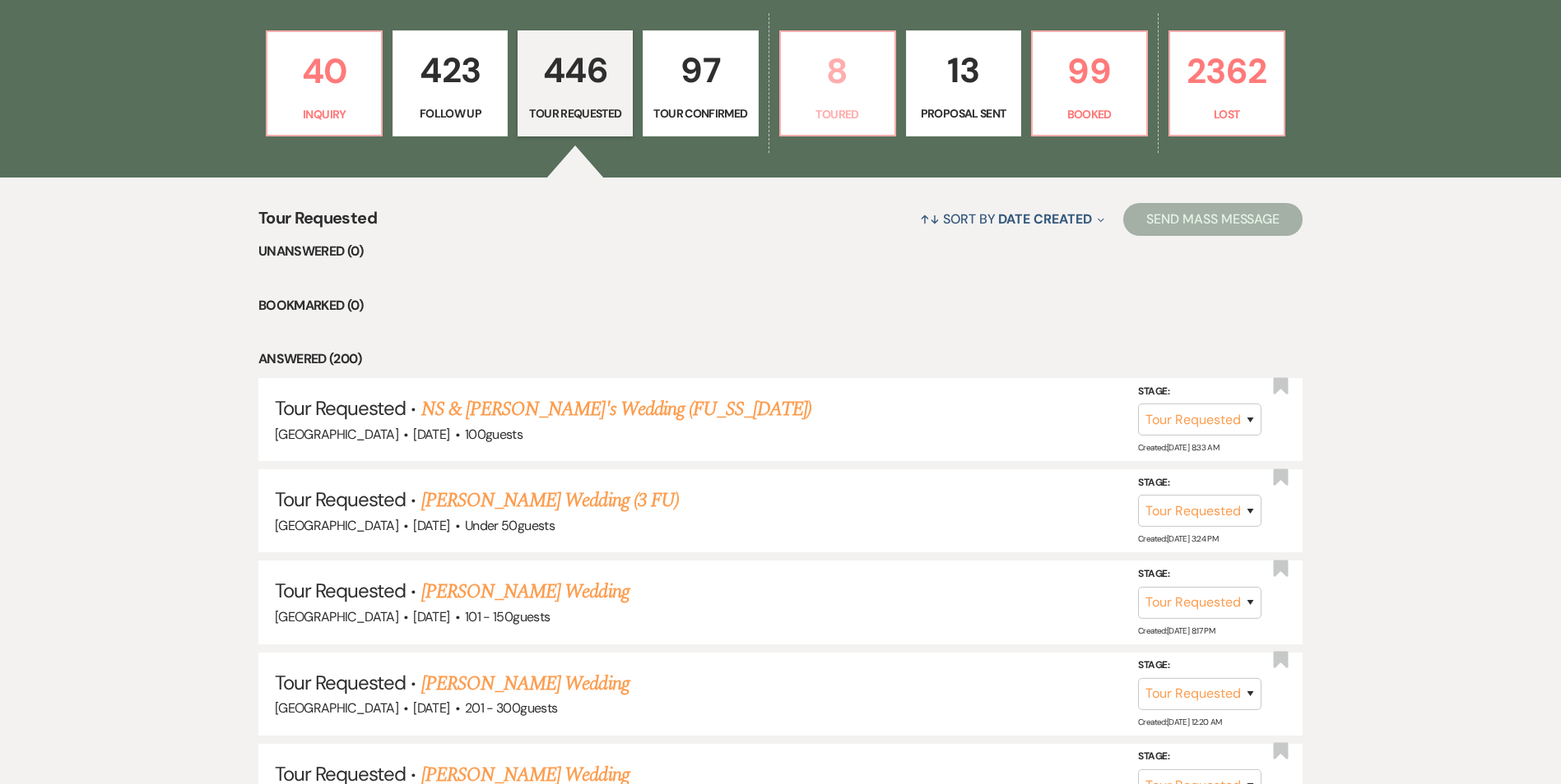
click at [832, 98] on link "8 Toured" at bounding box center [838, 83] width 117 height 107
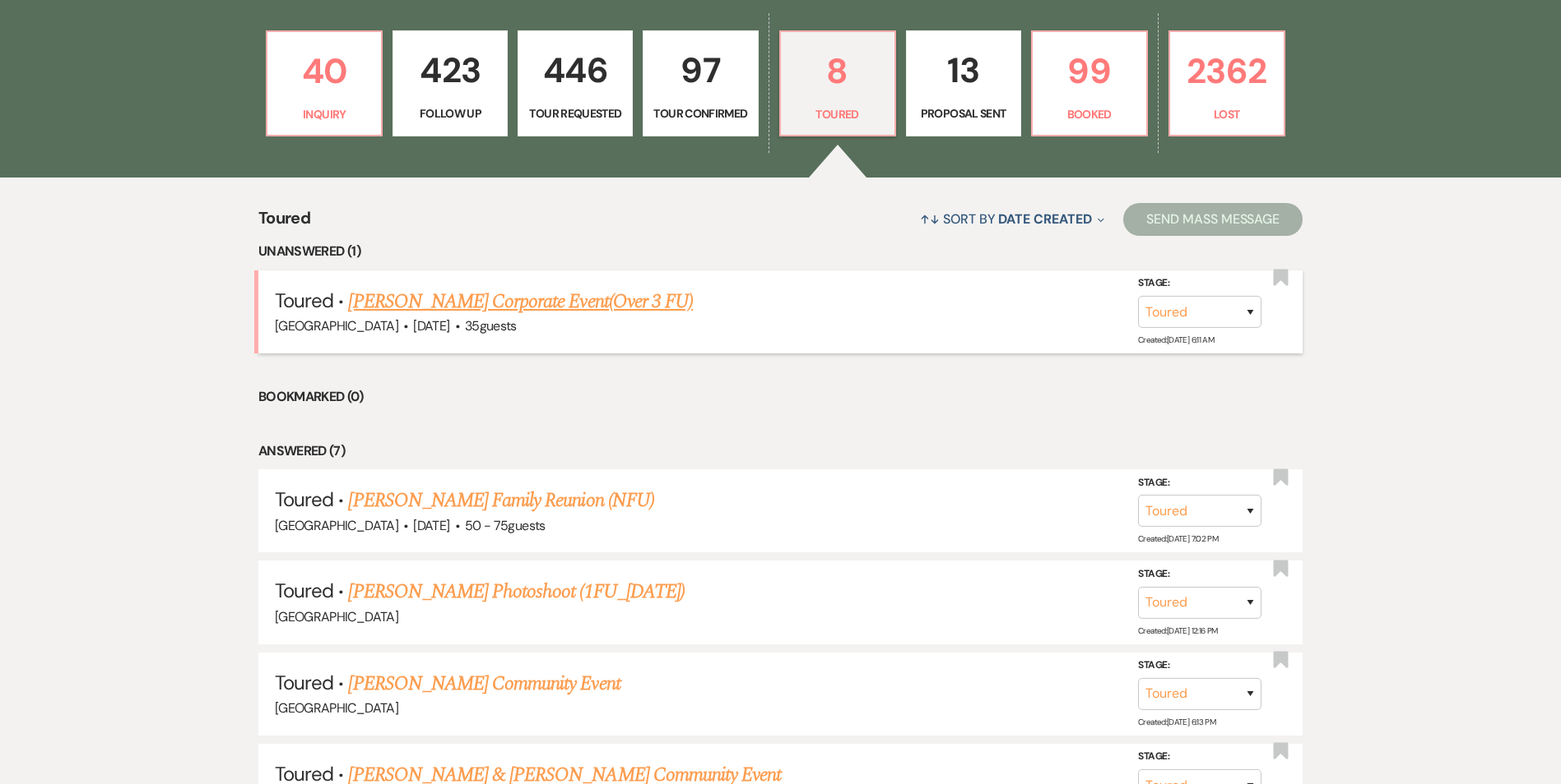
click at [543, 312] on link "Avis Jackson's Corporate Event(Over 3 FU)" at bounding box center [520, 301] width 344 height 29
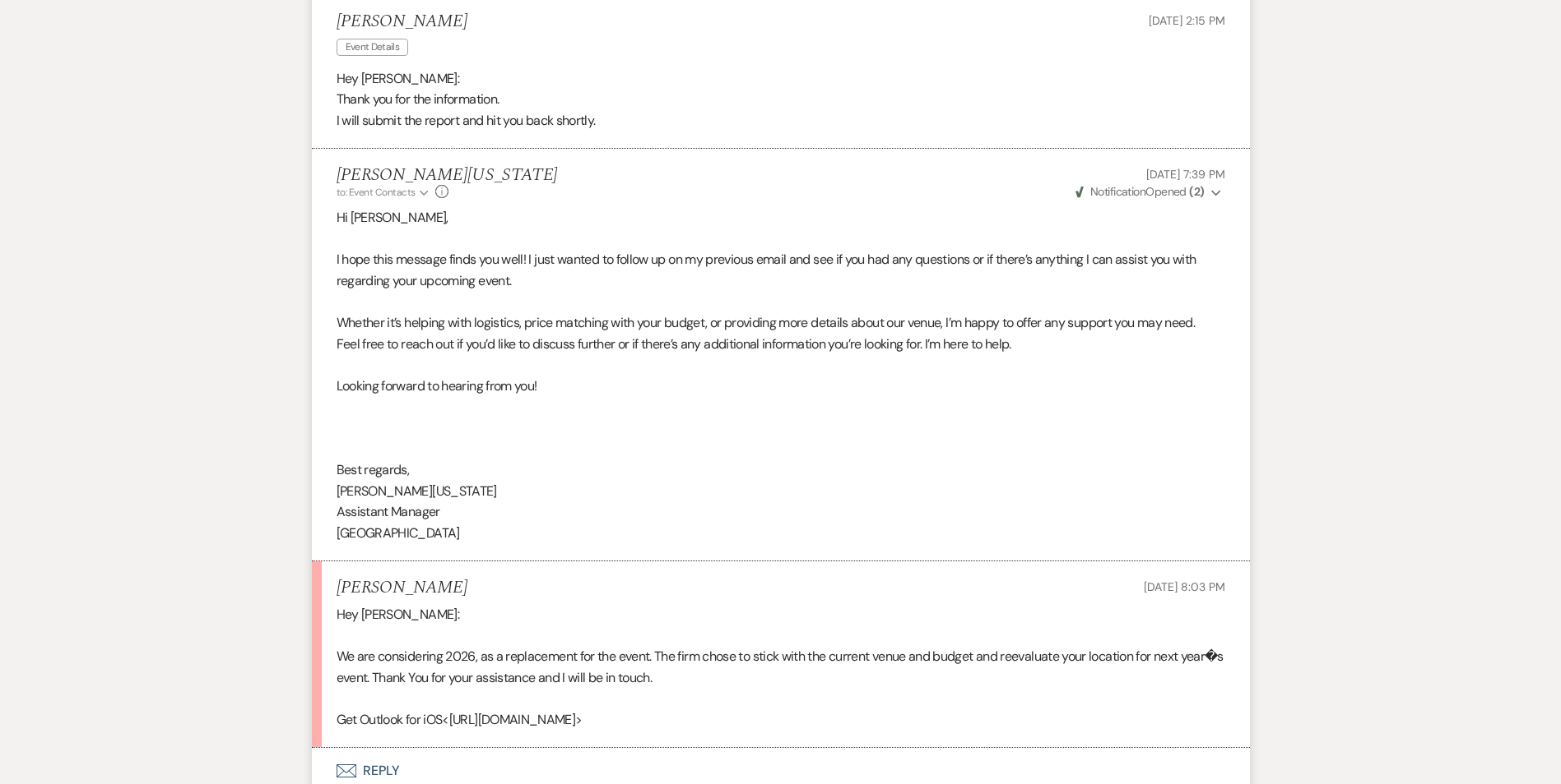
scroll to position [4951, 0]
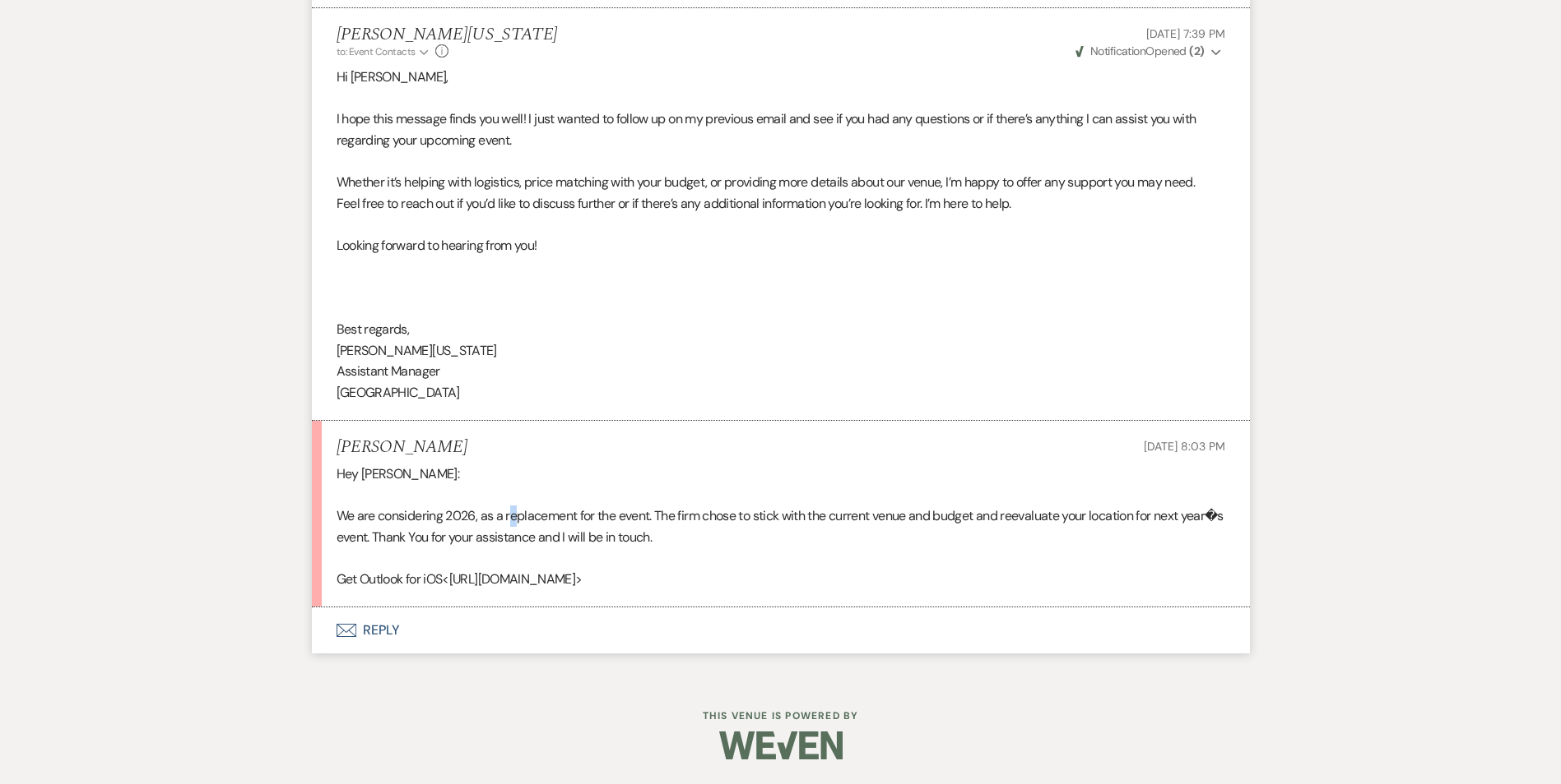
click at [516, 514] on div "Hey Imani: We are considering 2026, as a replacement for the event. The firm ch…" at bounding box center [780, 527] width 888 height 127
drag, startPoint x: 516, startPoint y: 514, endPoint x: 506, endPoint y: 516, distance: 10.2
click at [506, 516] on div "Hey Imani: We are considering 2026, as a replacement for the event. The firm ch…" at bounding box center [780, 527] width 888 height 127
drag, startPoint x: 663, startPoint y: 513, endPoint x: 982, endPoint y: 519, distance: 319.1
click at [983, 519] on div "Hey Imani: We are considering 2026, as a replacement for the event. The firm ch…" at bounding box center [780, 527] width 888 height 127
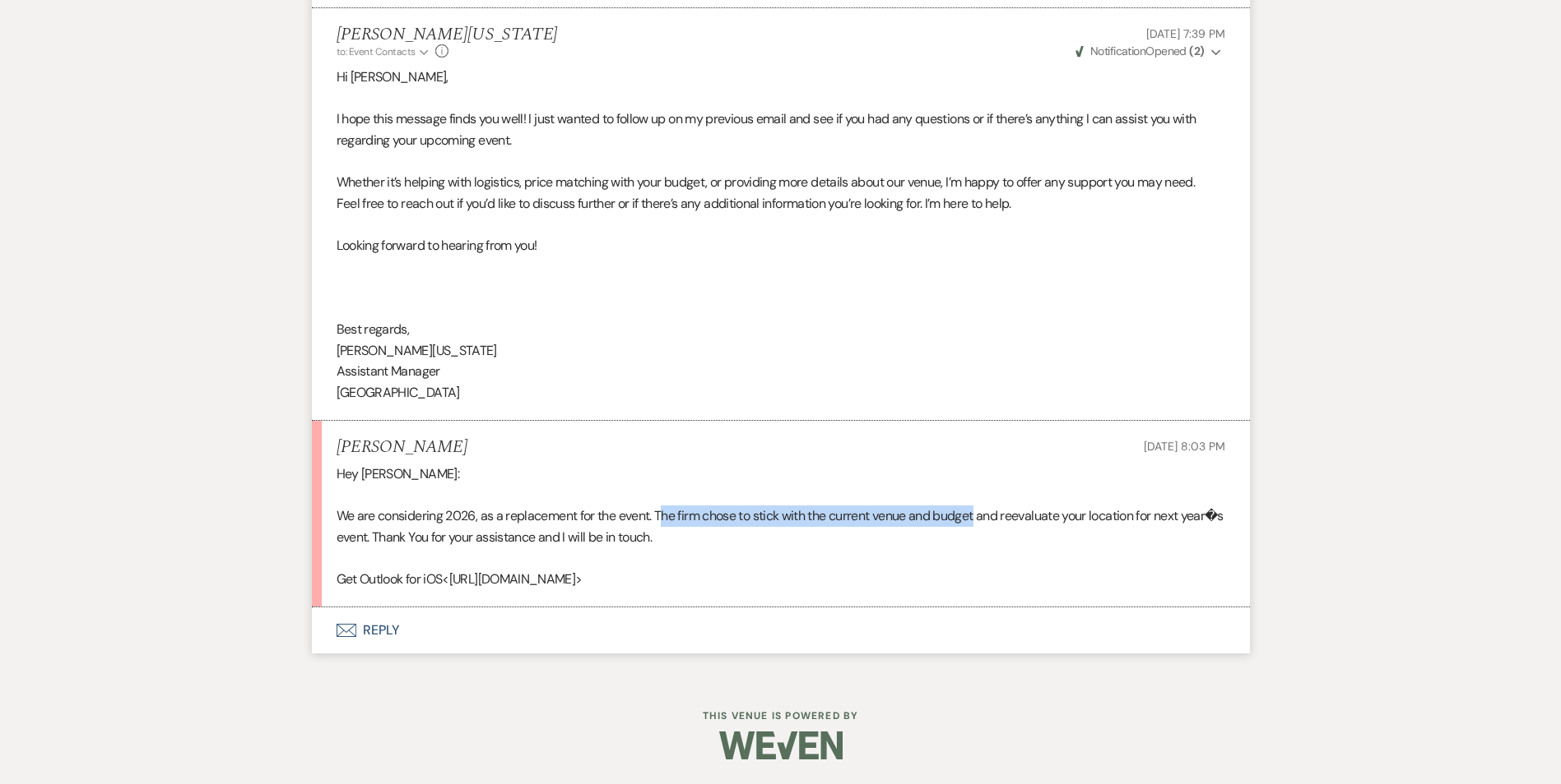
click at [668, 520] on div "Hey Imani: We are considering 2026, as a replacement for the event. The firm ch…" at bounding box center [780, 527] width 888 height 127
click at [636, 525] on div "Hey Imani: We are considering 2026, as a replacement for the event. The firm ch…" at bounding box center [780, 527] width 888 height 127
click at [371, 626] on button "Envelope Reply" at bounding box center [780, 631] width 938 height 46
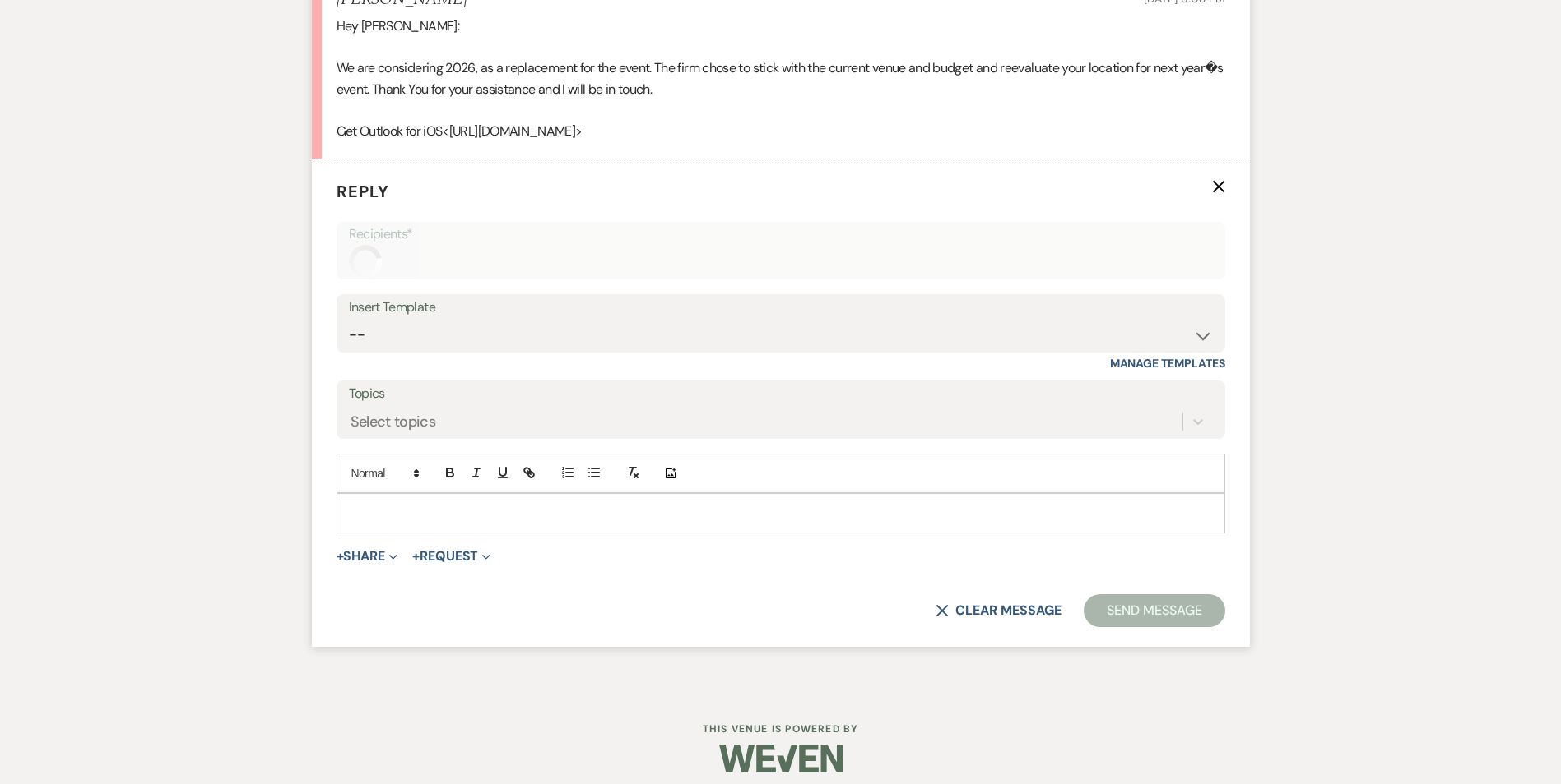
scroll to position [5410, 0]
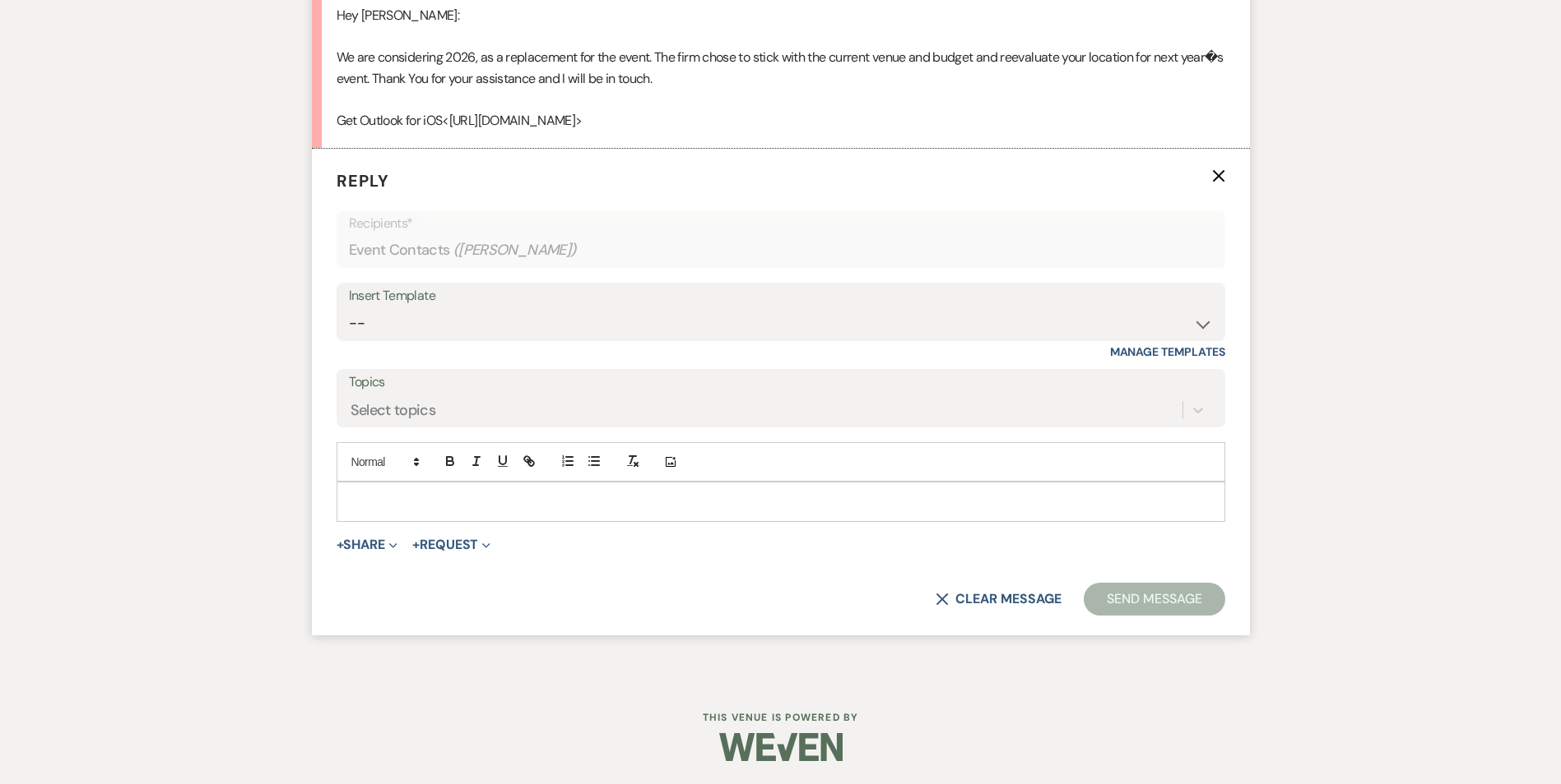
click at [392, 518] on div at bounding box center [781, 501] width 887 height 38
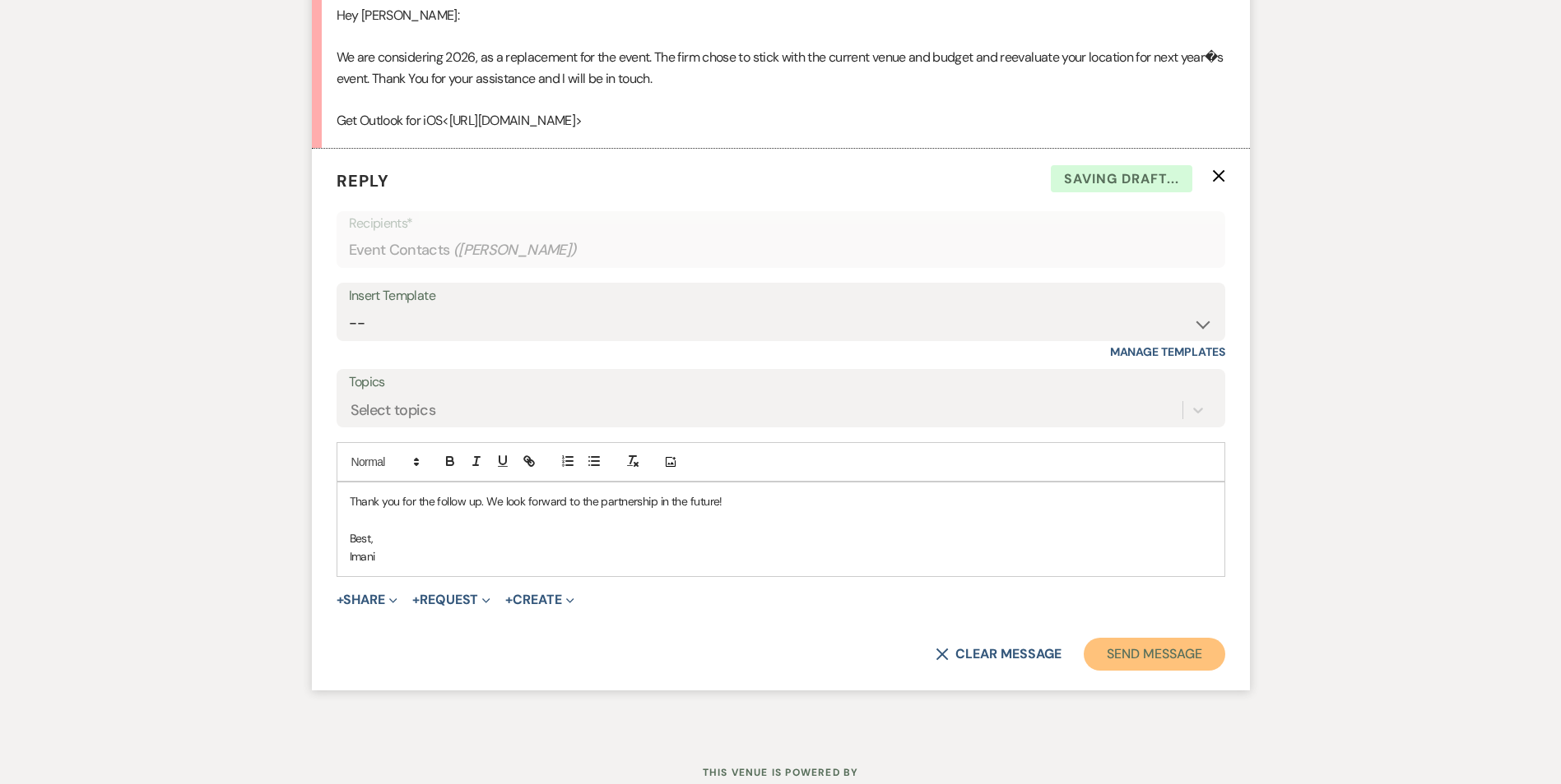
click at [1194, 656] on button "Send Message" at bounding box center [1154, 654] width 141 height 33
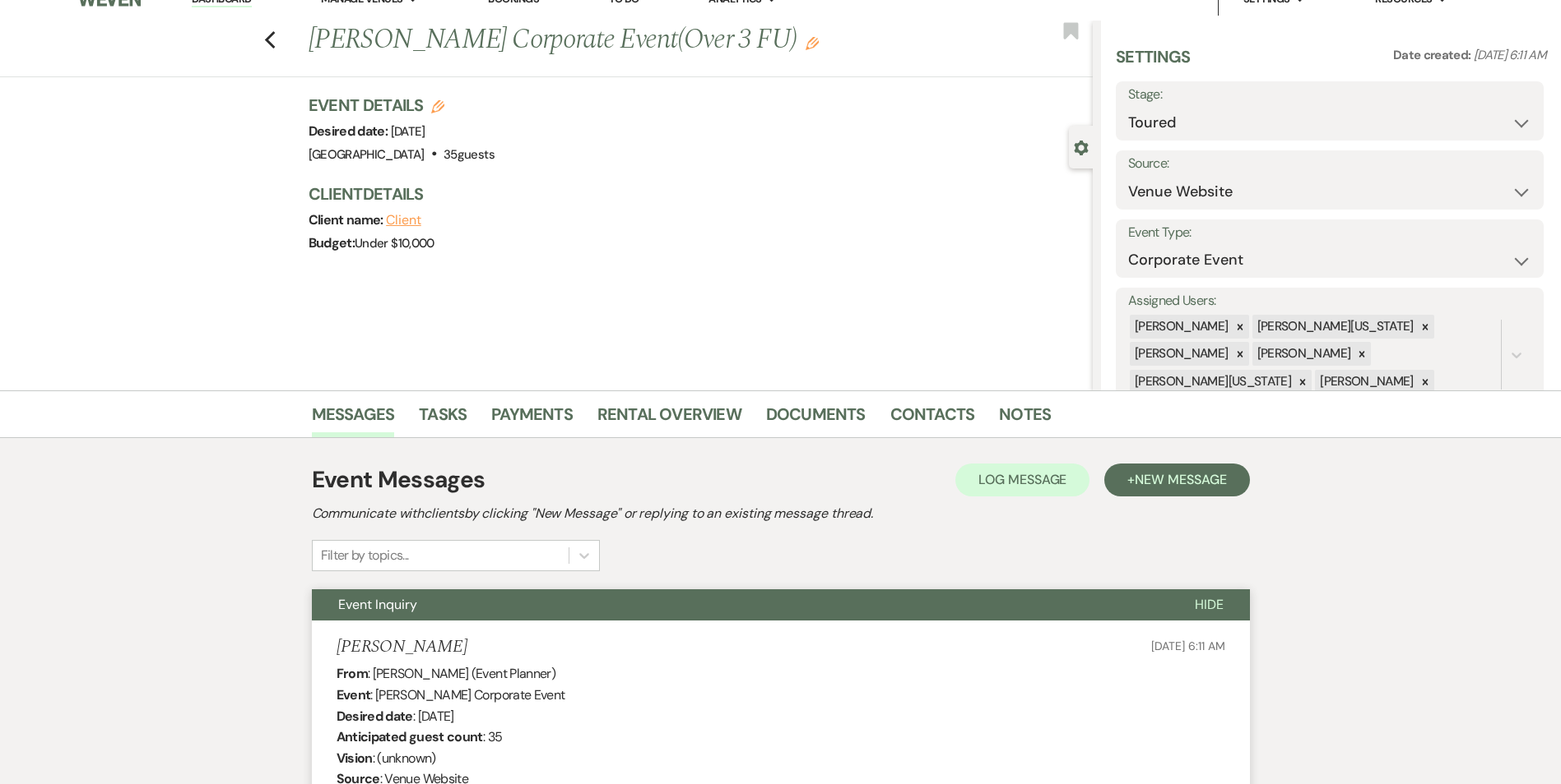
scroll to position [0, 0]
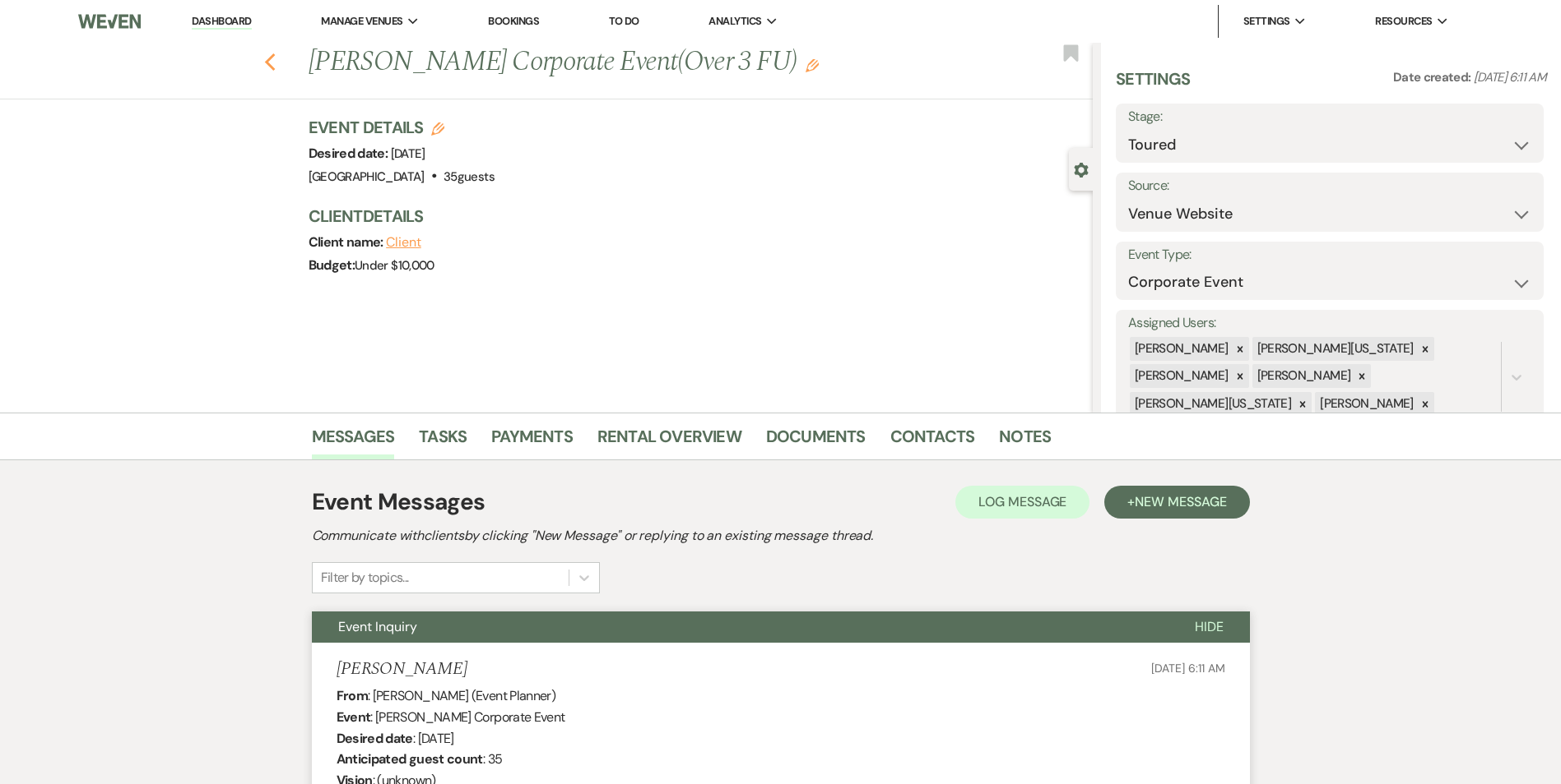
click at [270, 57] on icon "Previous" at bounding box center [270, 62] width 12 height 19
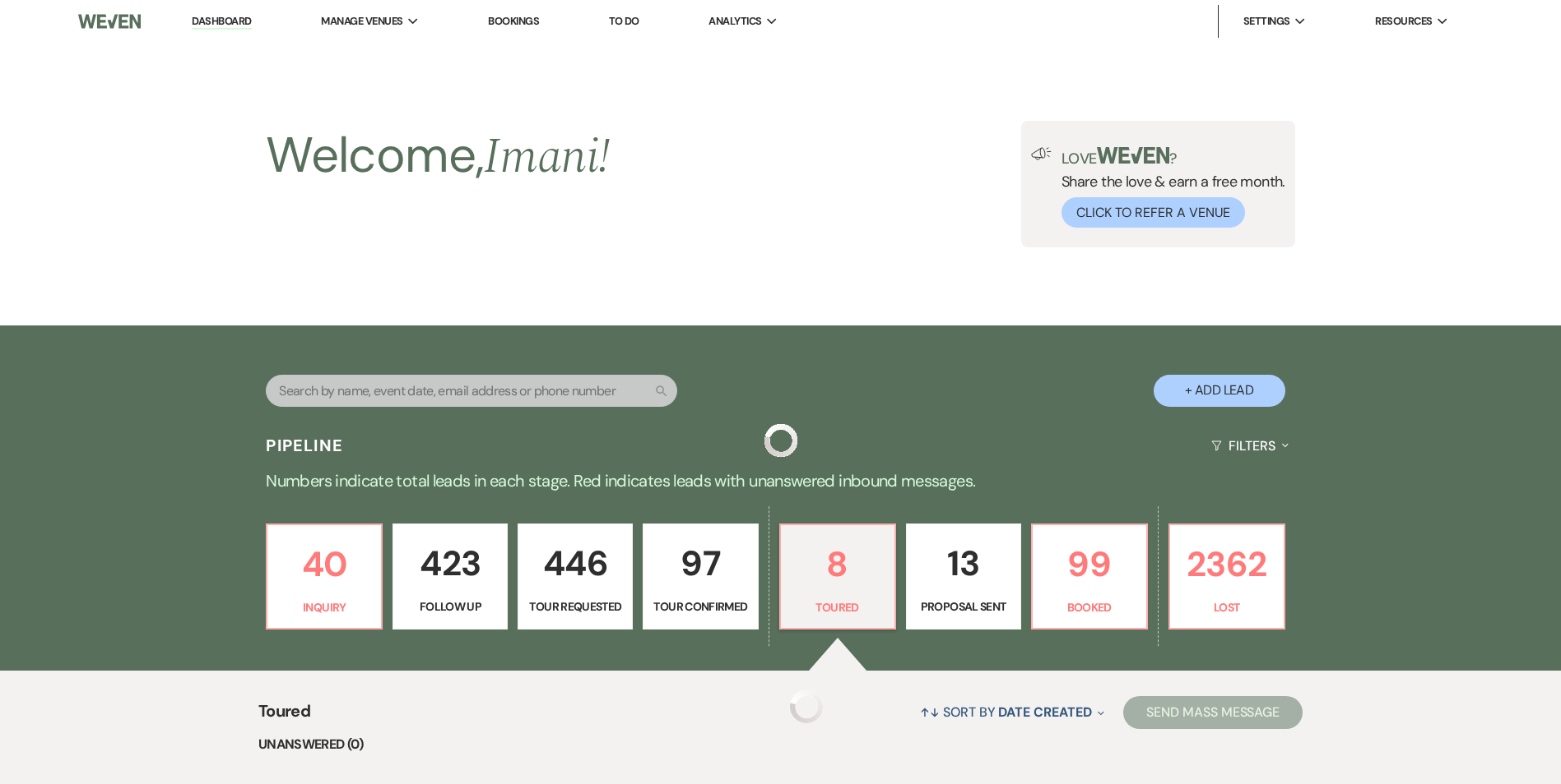
scroll to position [493, 0]
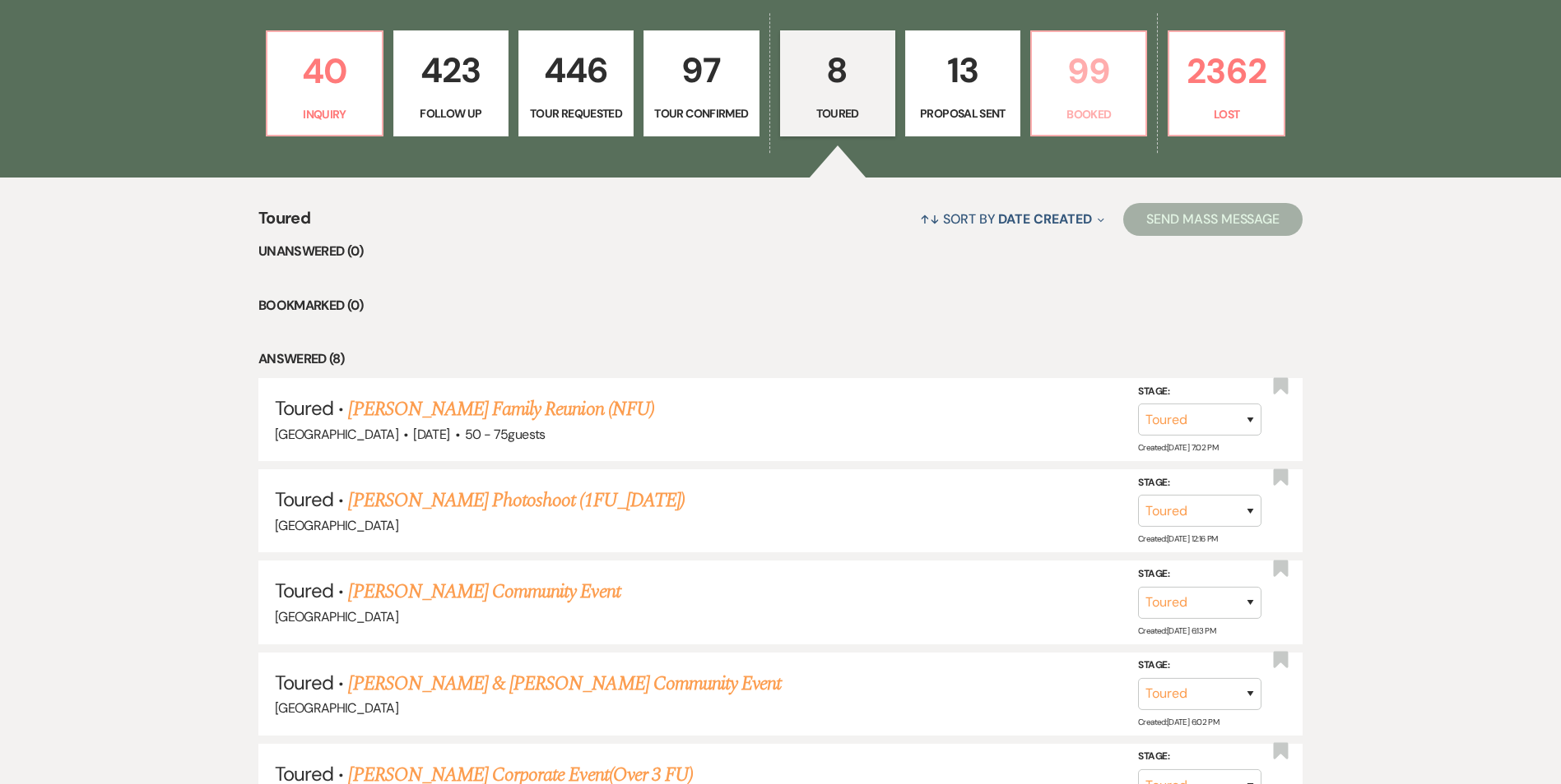
click at [1117, 95] on p "99" at bounding box center [1088, 71] width 94 height 55
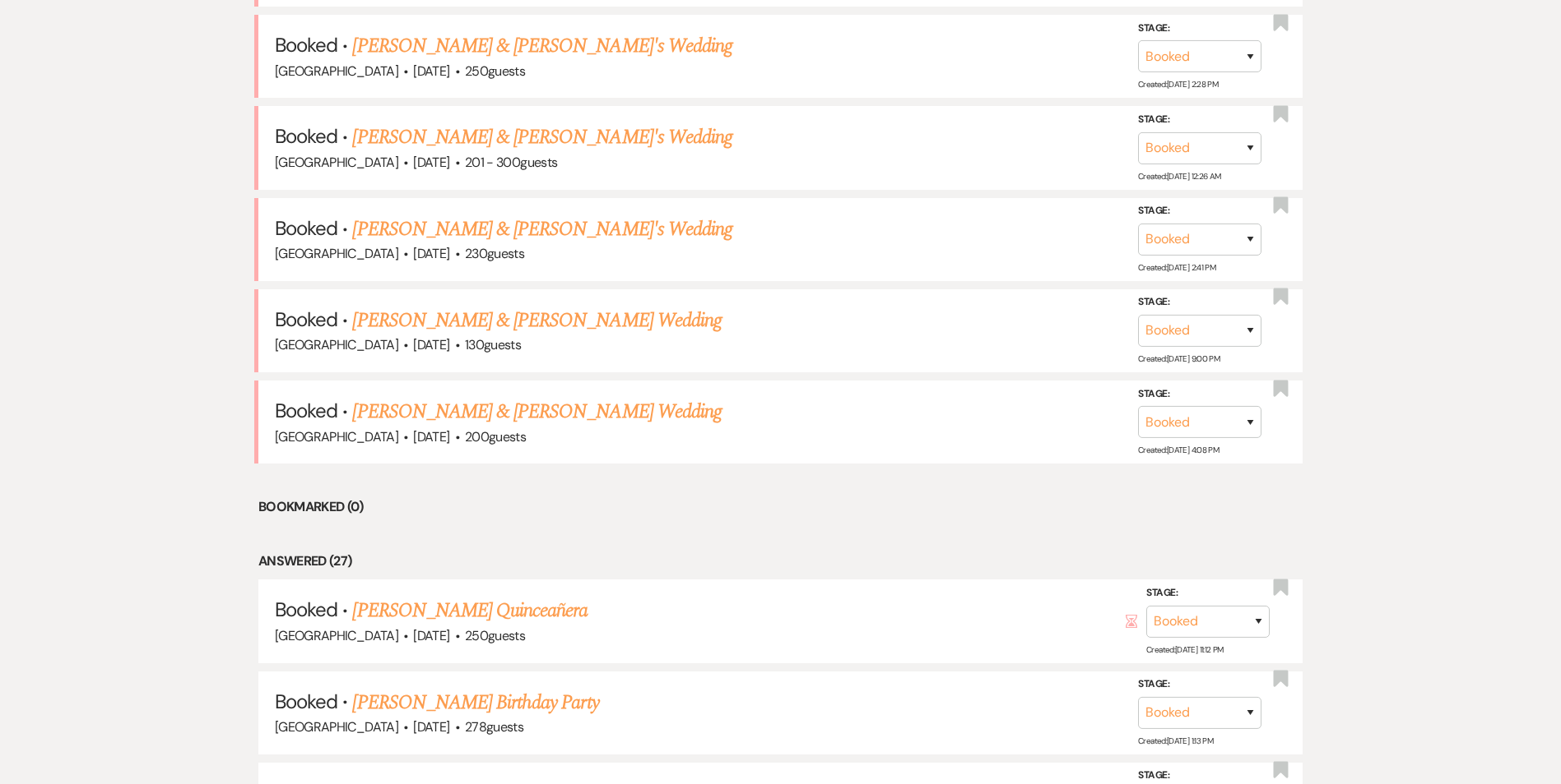
scroll to position [1480, 0]
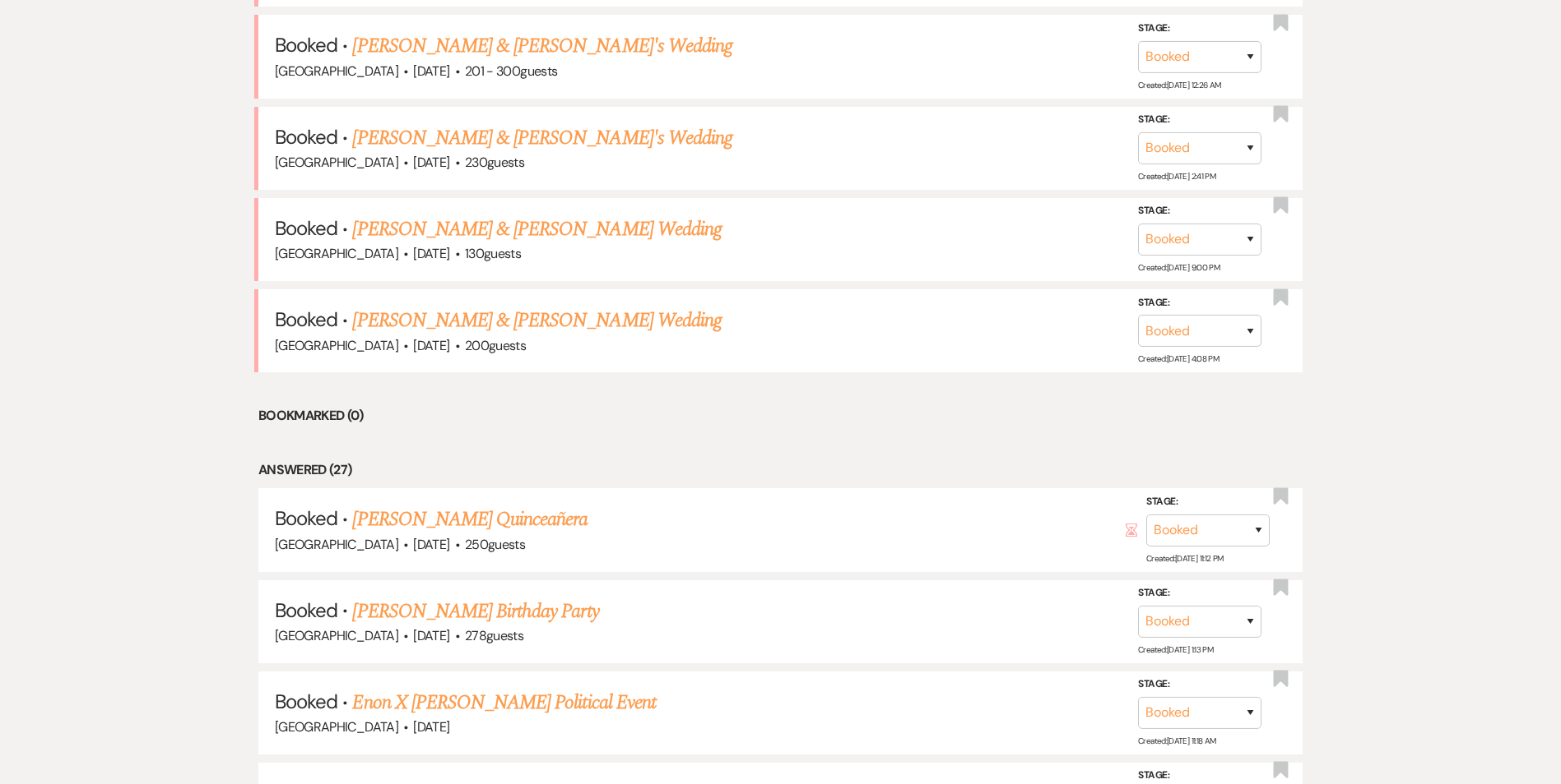
click at [423, 307] on link "Emanuel & Nataly Reyes's Wedding" at bounding box center [537, 320] width 368 height 29
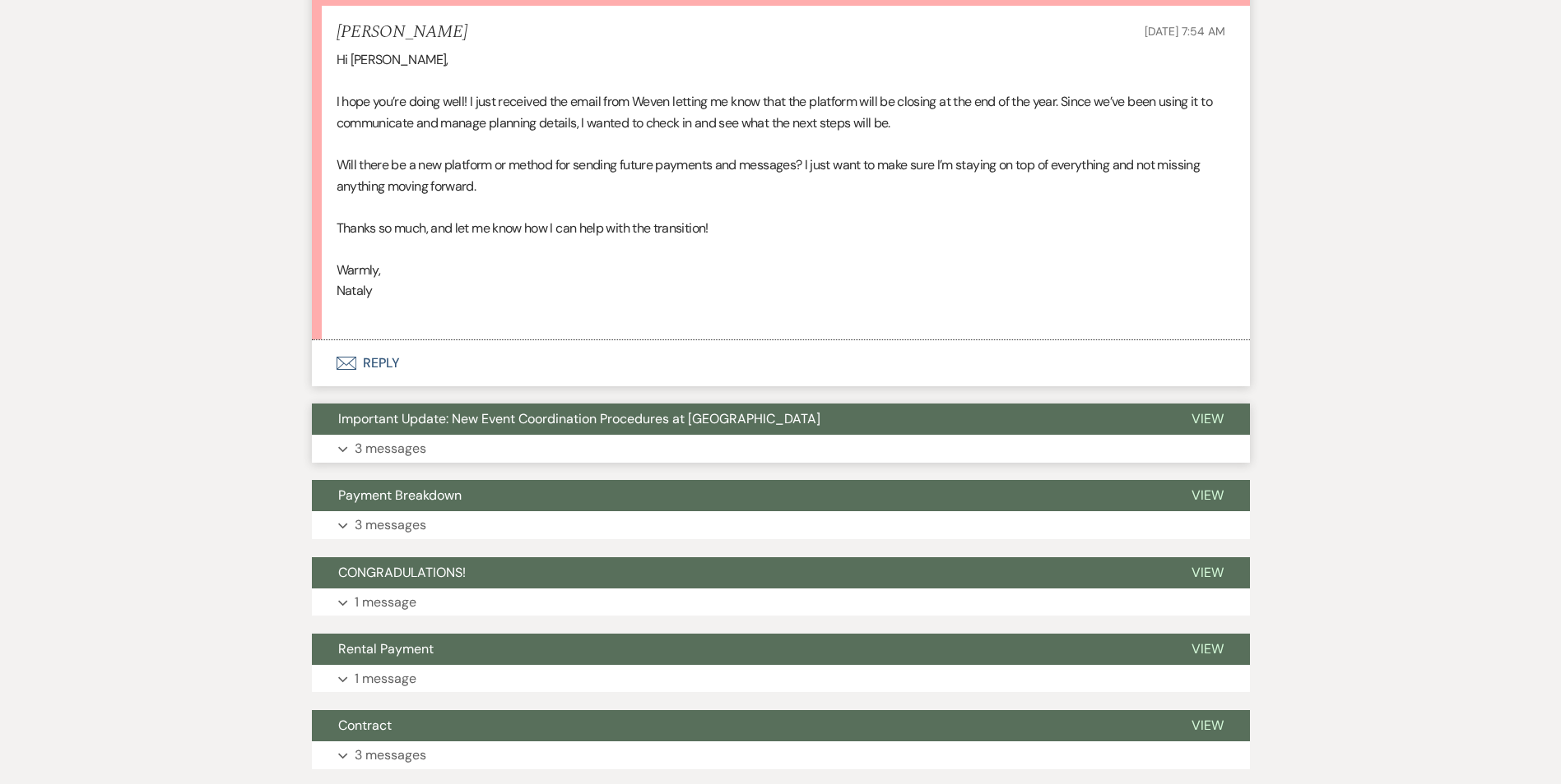
scroll to position [329, 0]
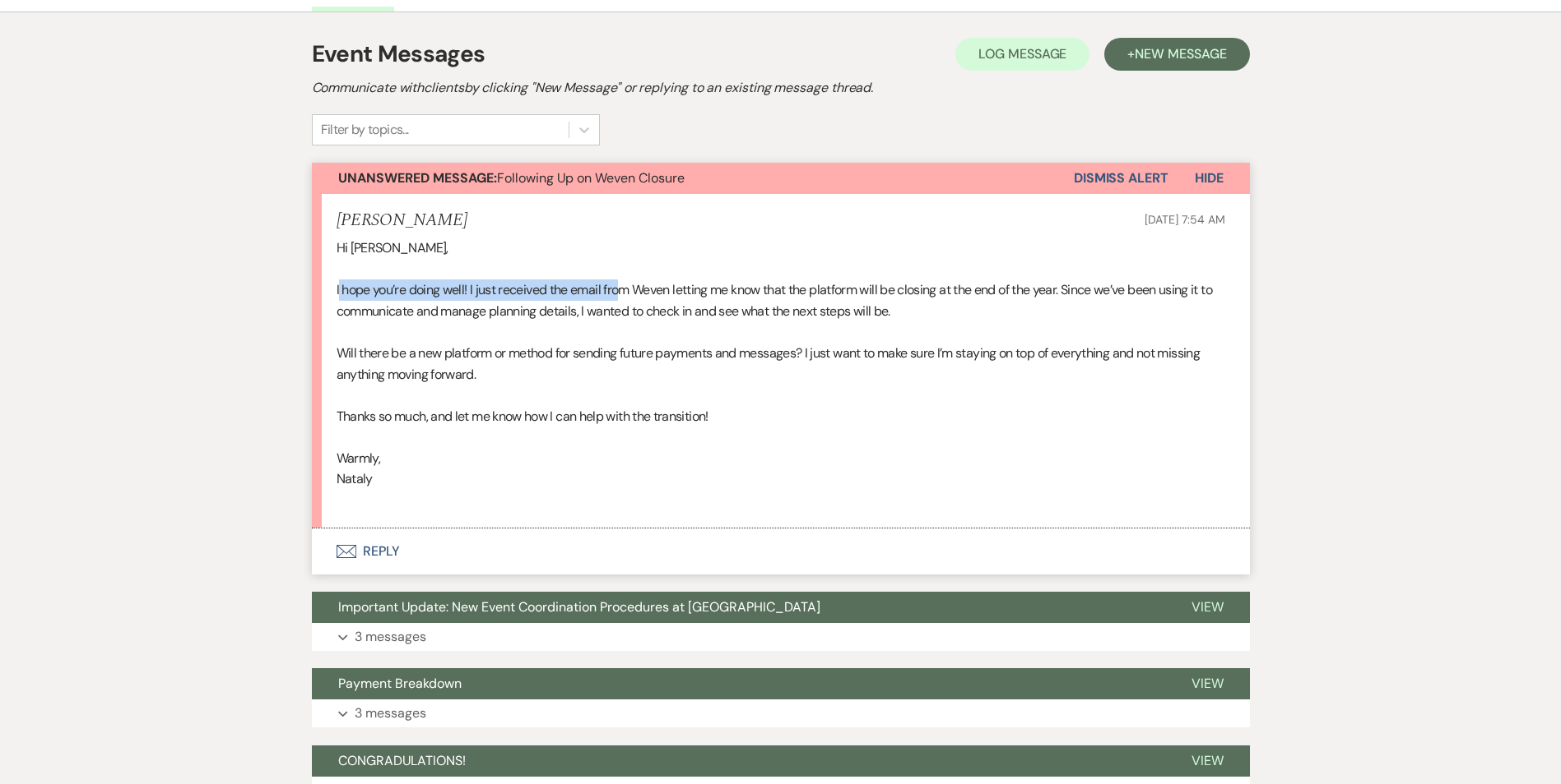
drag, startPoint x: 339, startPoint y: 284, endPoint x: 621, endPoint y: 292, distance: 282.1
click at [621, 292] on p "I hope you’re doing well! I just received the email from Weven letting me know …" at bounding box center [780, 300] width 888 height 42
drag, startPoint x: 621, startPoint y: 292, endPoint x: 609, endPoint y: 294, distance: 12.2
click at [609, 294] on p "I hope you’re doing well! I just received the email from Weven letting me know …" at bounding box center [780, 300] width 888 height 42
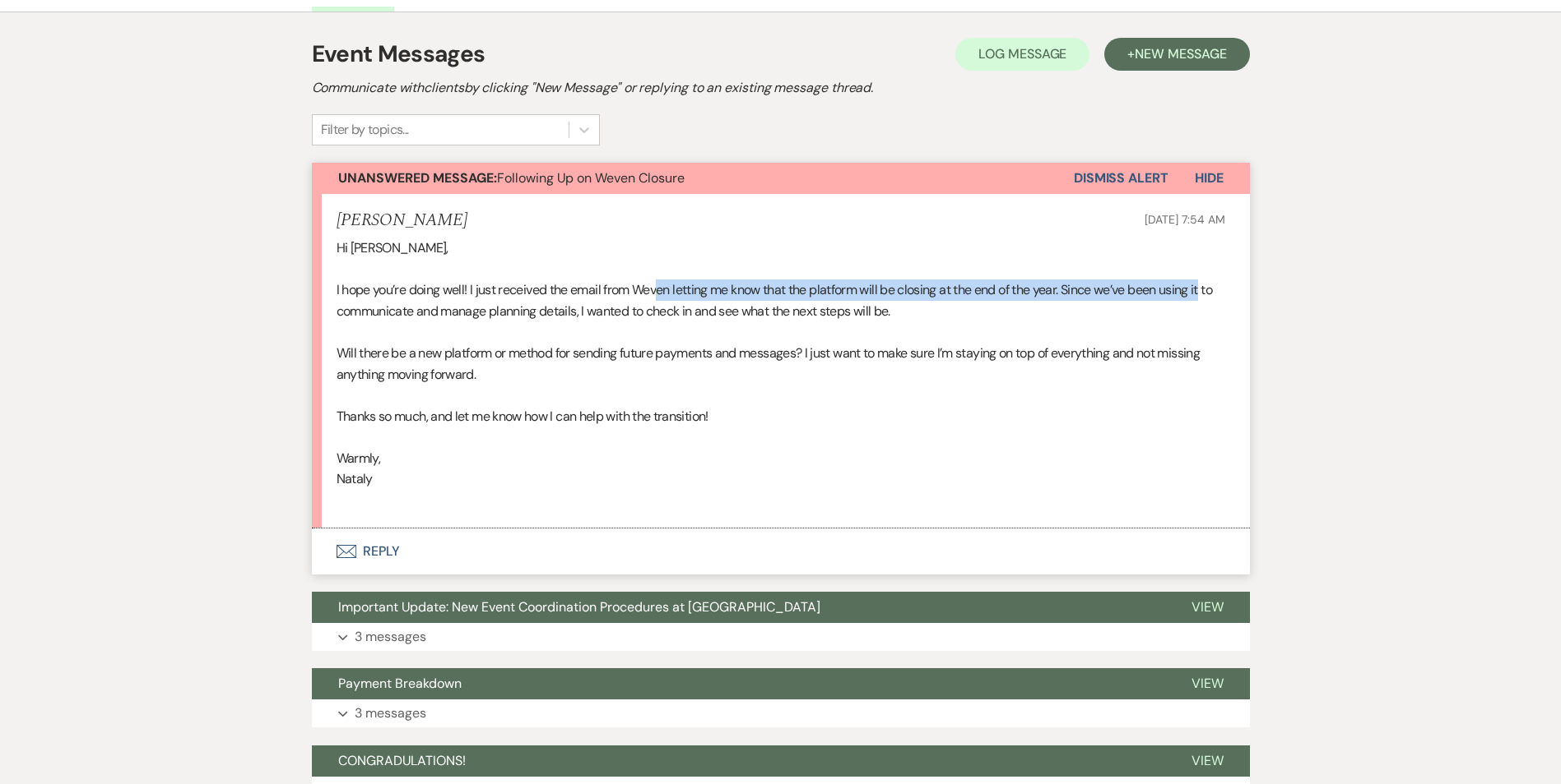
drag, startPoint x: 663, startPoint y: 286, endPoint x: 1225, endPoint y: 297, distance: 562.1
click at [1225, 297] on li "Nataly Patlan Reyes Jul 21, 2025, 7:54 AM Hi Chelsea, I hope you’re doing well!…" at bounding box center [780, 360] width 938 height 334
drag, startPoint x: 459, startPoint y: 308, endPoint x: 450, endPoint y: 308, distance: 9.0
click at [459, 308] on p "I hope you’re doing well! I just received the email from Weven letting me know …" at bounding box center [780, 300] width 888 height 42
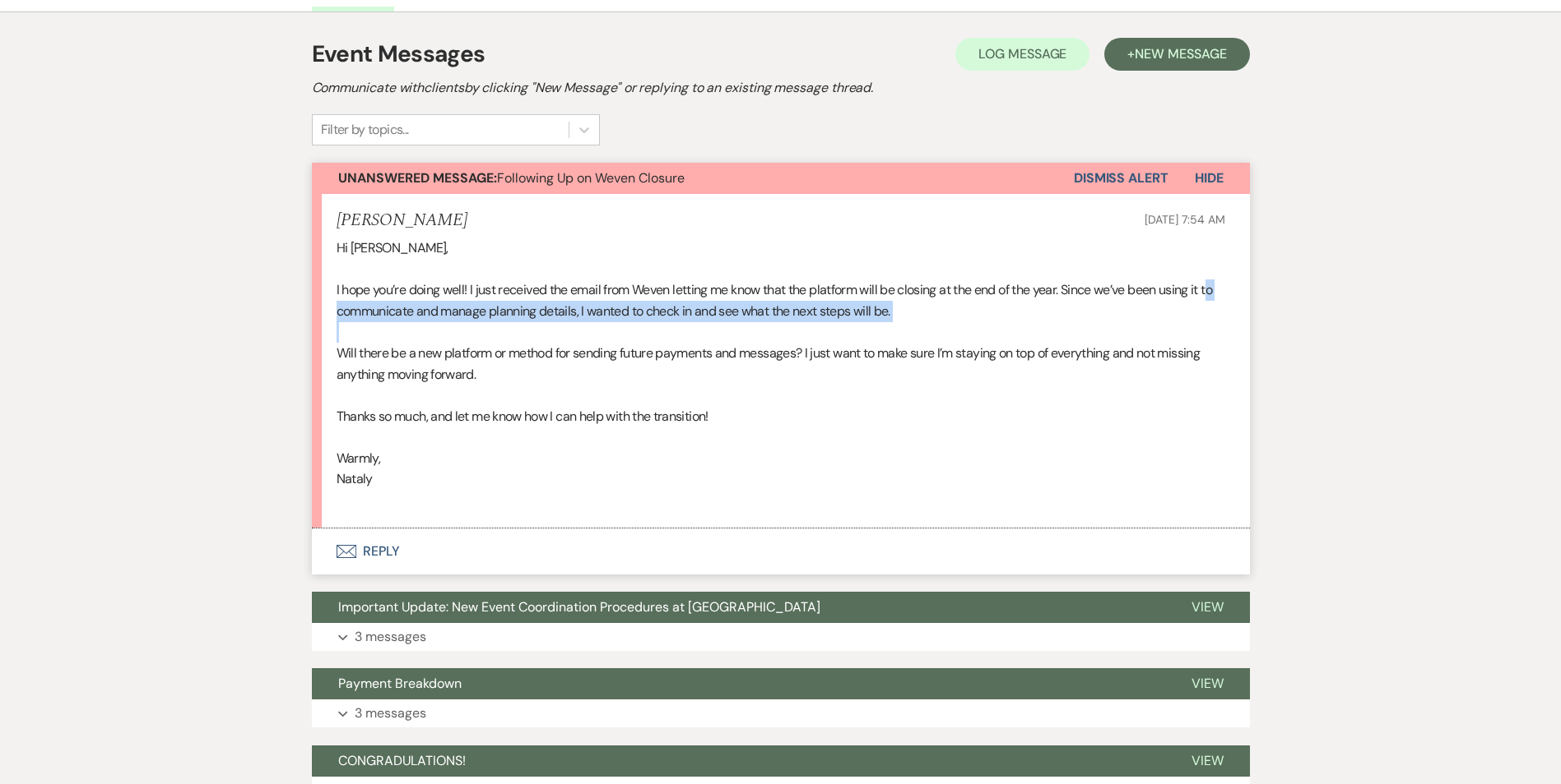
drag, startPoint x: 341, startPoint y: 308, endPoint x: 889, endPoint y: 322, distance: 548.2
click at [889, 322] on div "Hi Chelsea, I hope you’re doing well! I just received the email from Weven lett…" at bounding box center [780, 374] width 888 height 273
drag, startPoint x: 889, startPoint y: 322, endPoint x: 509, endPoint y: 344, distance: 380.6
click at [521, 339] on p at bounding box center [780, 332] width 888 height 21
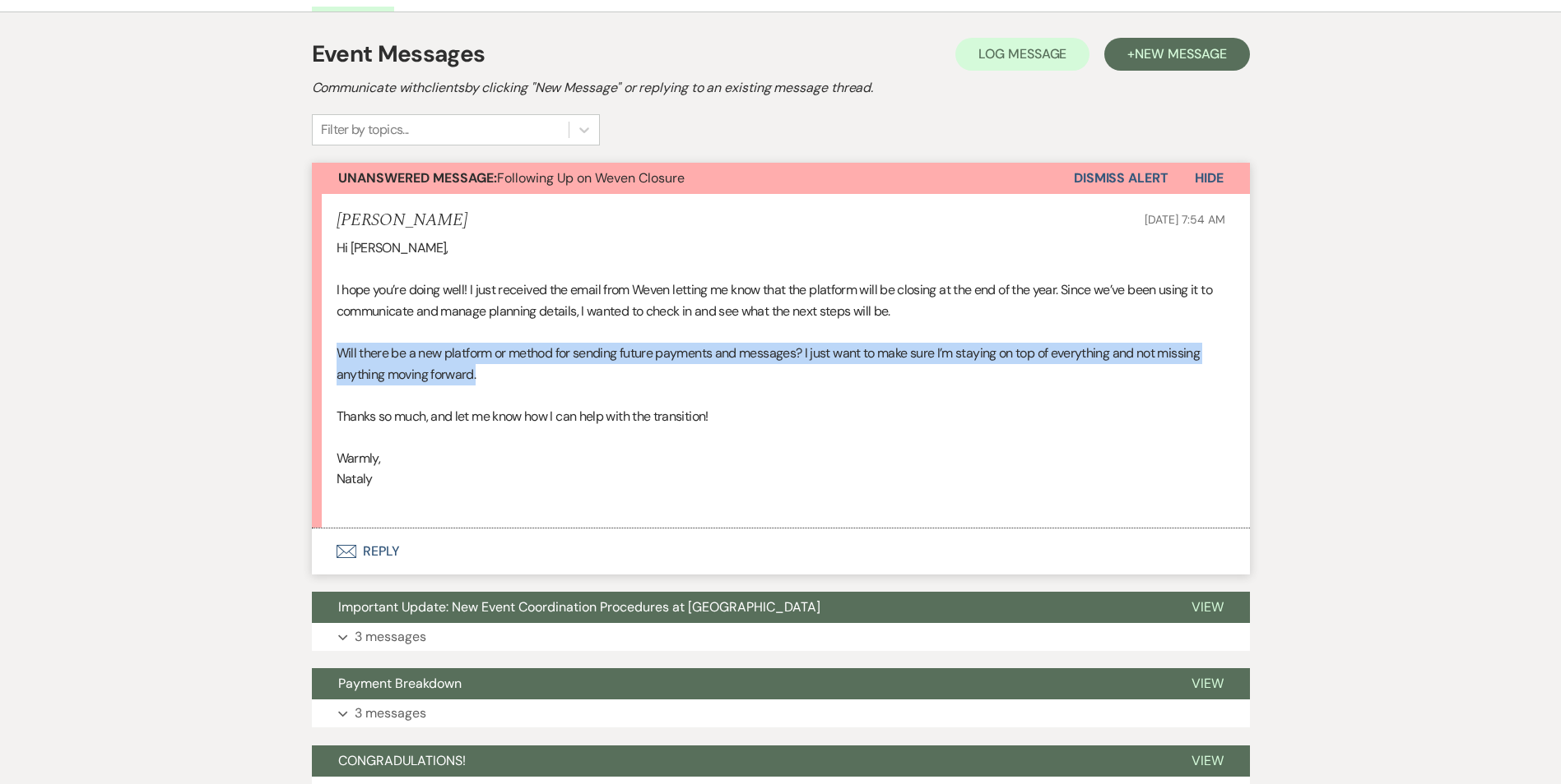
drag, startPoint x: 328, startPoint y: 354, endPoint x: 990, endPoint y: 382, distance: 662.6
click at [990, 382] on li "Nataly Patlan Reyes Jul 21, 2025, 7:54 AM Hi Chelsea, I hope you’re doing well!…" at bounding box center [780, 360] width 938 height 334
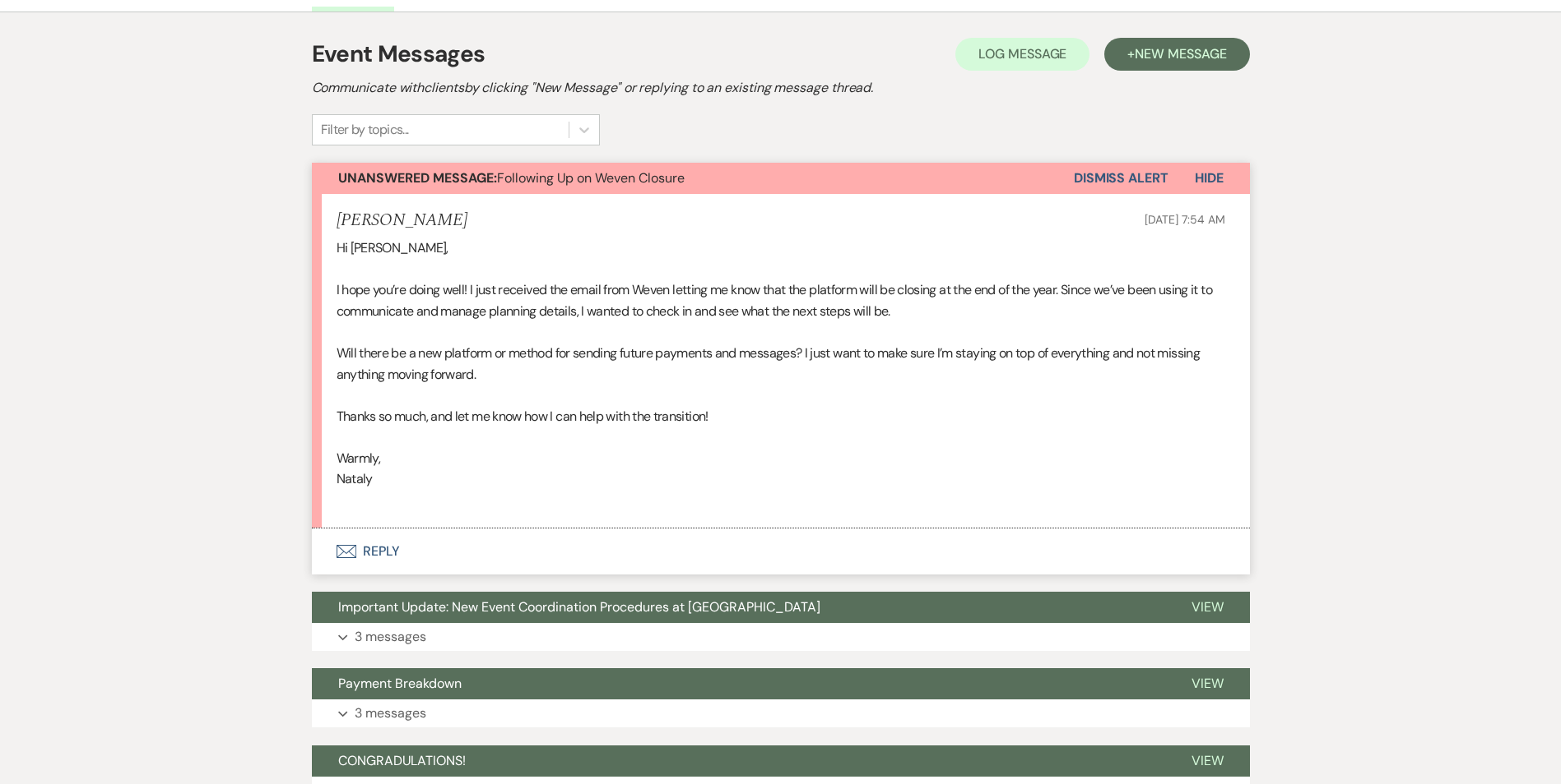
click at [398, 397] on p at bounding box center [780, 396] width 888 height 21
click at [371, 555] on button "Envelope Reply" at bounding box center [780, 551] width 938 height 46
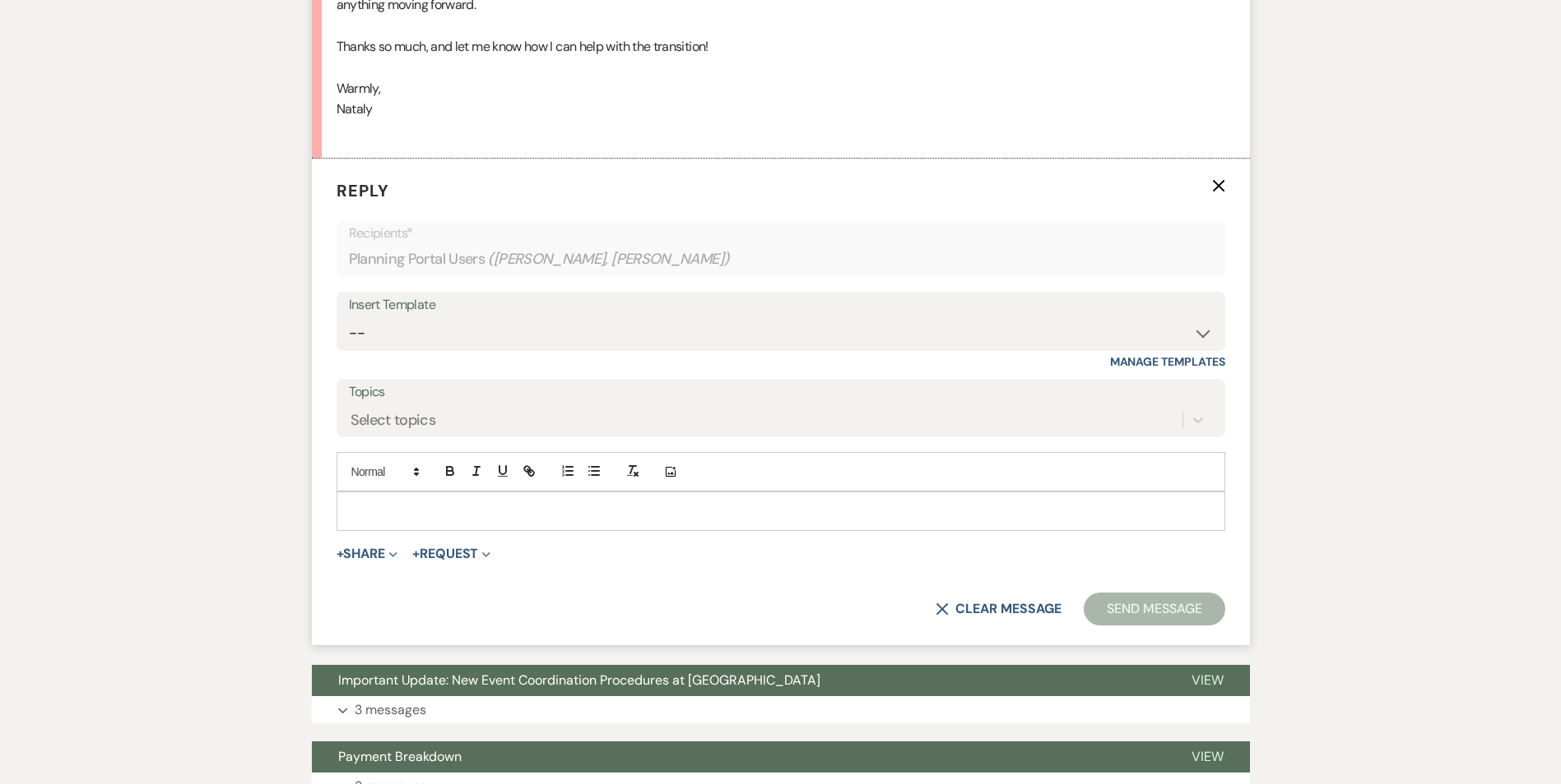
scroll to position [709, 0]
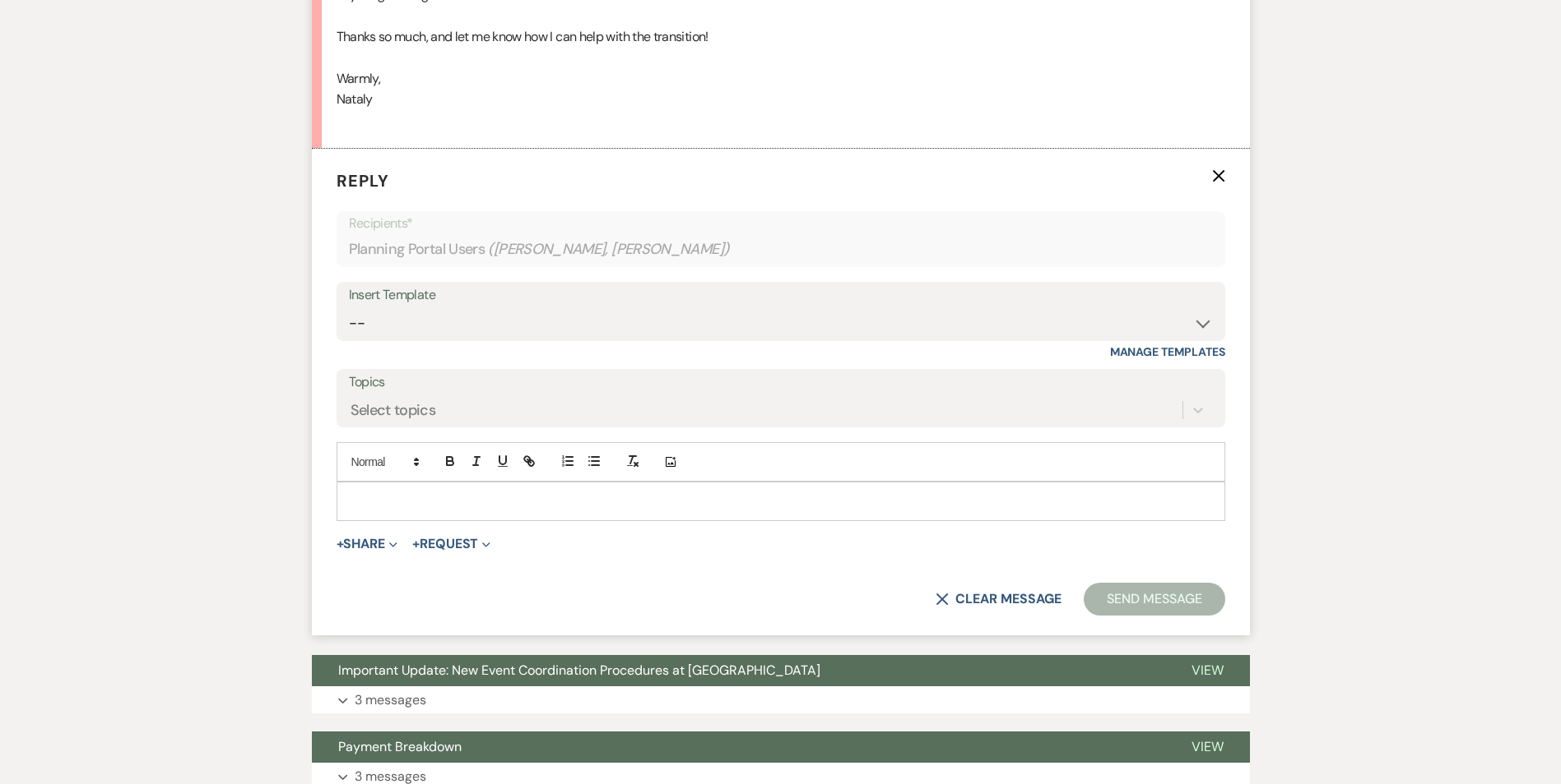
click at [398, 499] on p at bounding box center [781, 502] width 862 height 18
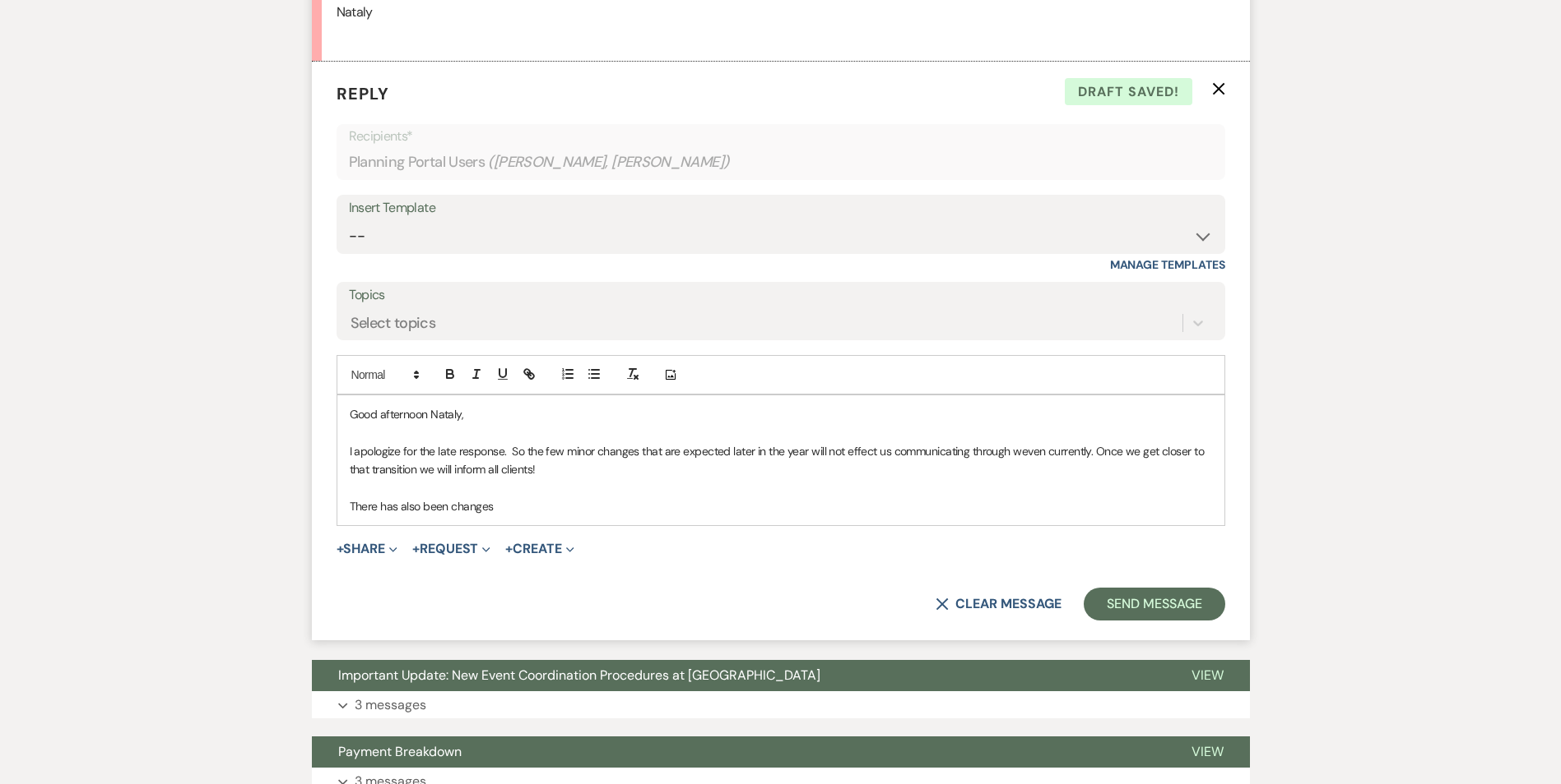
scroll to position [822, 0]
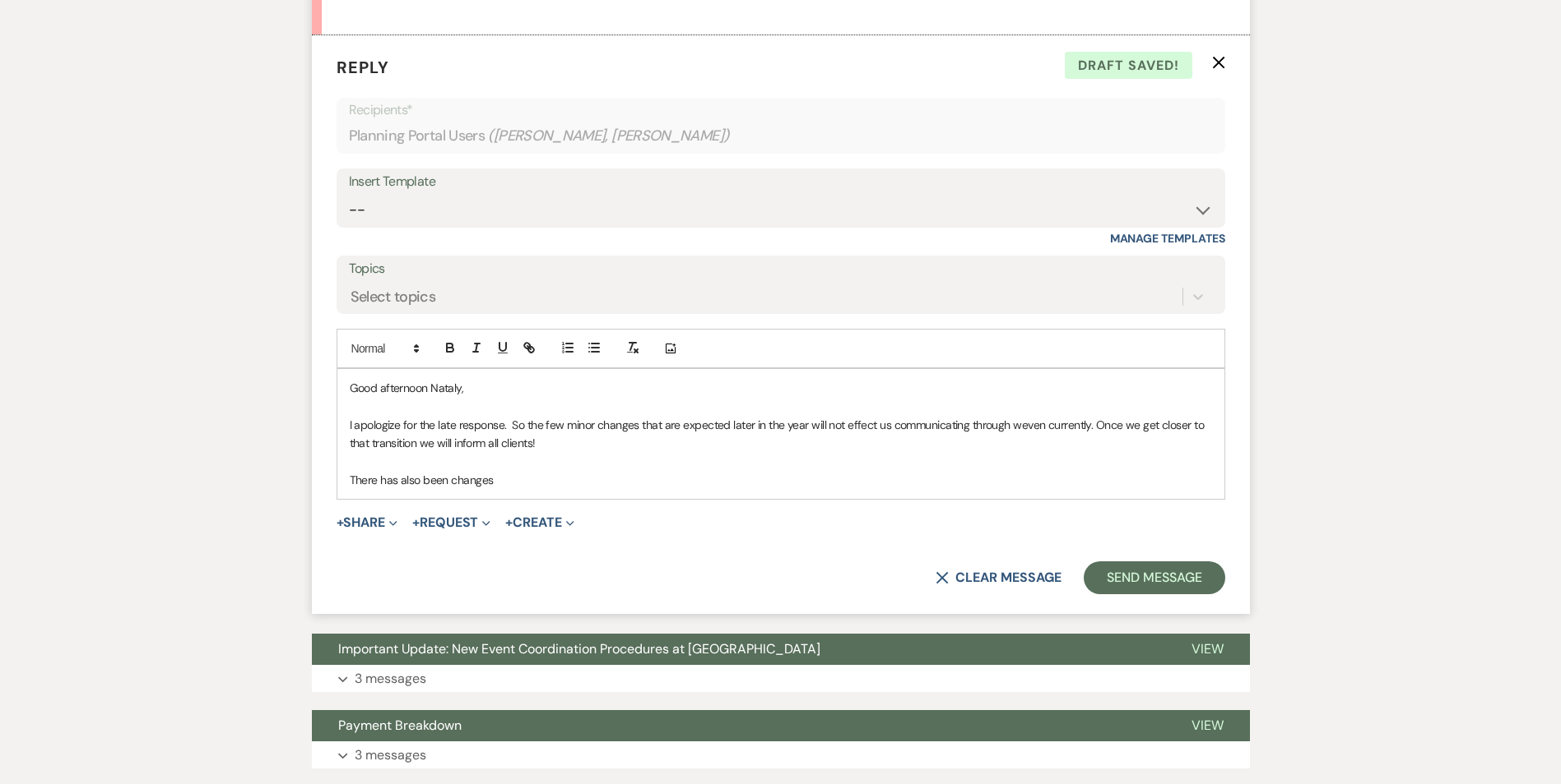
click at [529, 495] on div "Good afternoon Nataly, I apologize for the late response. So the few minor chan…" at bounding box center [781, 434] width 887 height 130
click at [529, 487] on p "There has also been changes" at bounding box center [781, 480] width 862 height 18
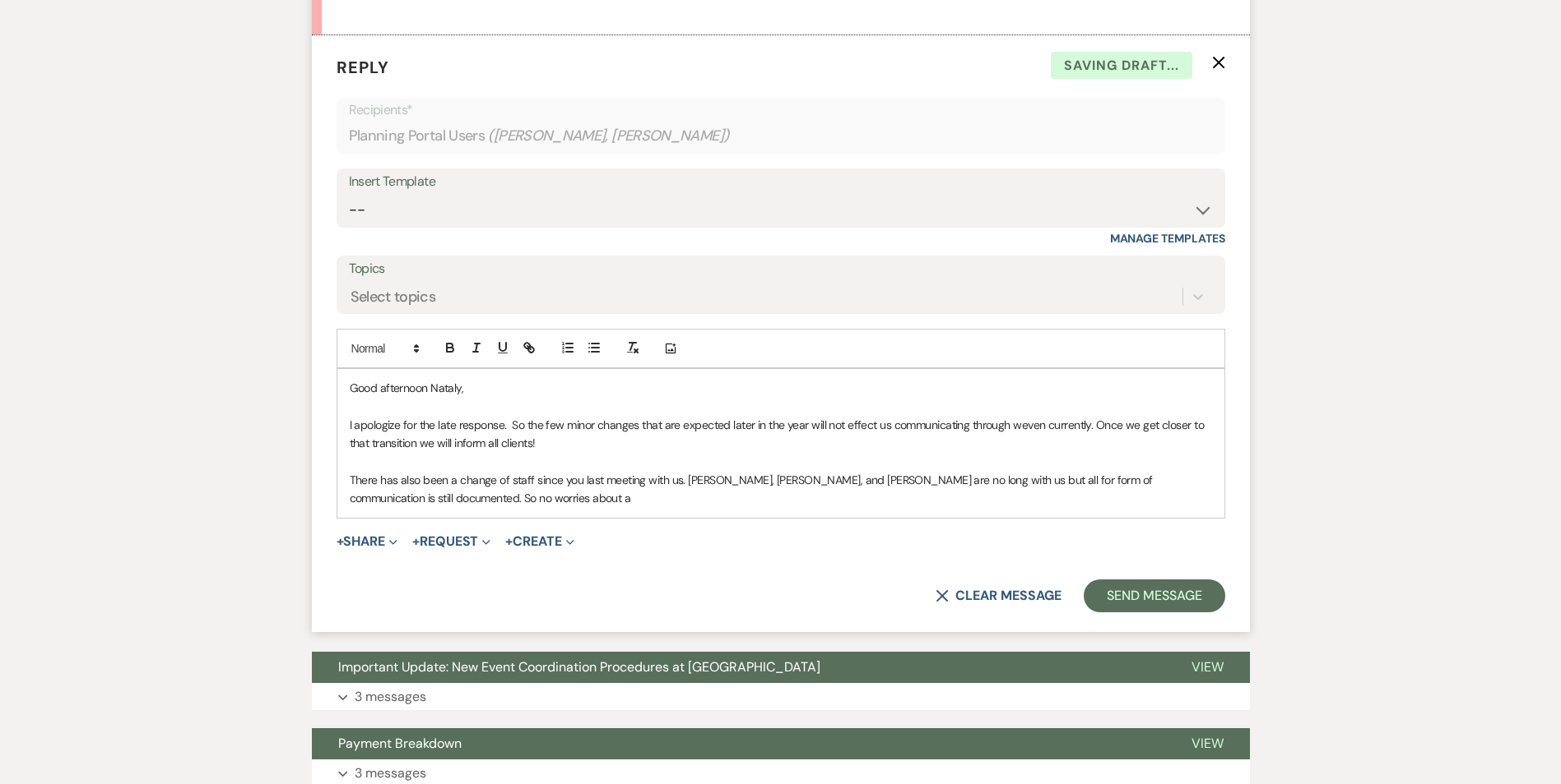
click at [1160, 477] on p "There has also been a change of staff since you last meeting with us. Lousia, Z…" at bounding box center [781, 489] width 862 height 37
click at [1168, 480] on p "There has also been a change of staff since you last meeting with us. Lousia, Z…" at bounding box center [781, 489] width 862 height 37
click at [1167, 480] on p "There has also been a change of staff since you last meeting with us. Lousia, Z…" at bounding box center [781, 489] width 862 height 37
click at [1162, 474] on p "There has also been a change of staff since you last meeting with us. Lousia, Z…" at bounding box center [781, 489] width 862 height 37
click at [1072, 408] on p at bounding box center [781, 406] width 862 height 18
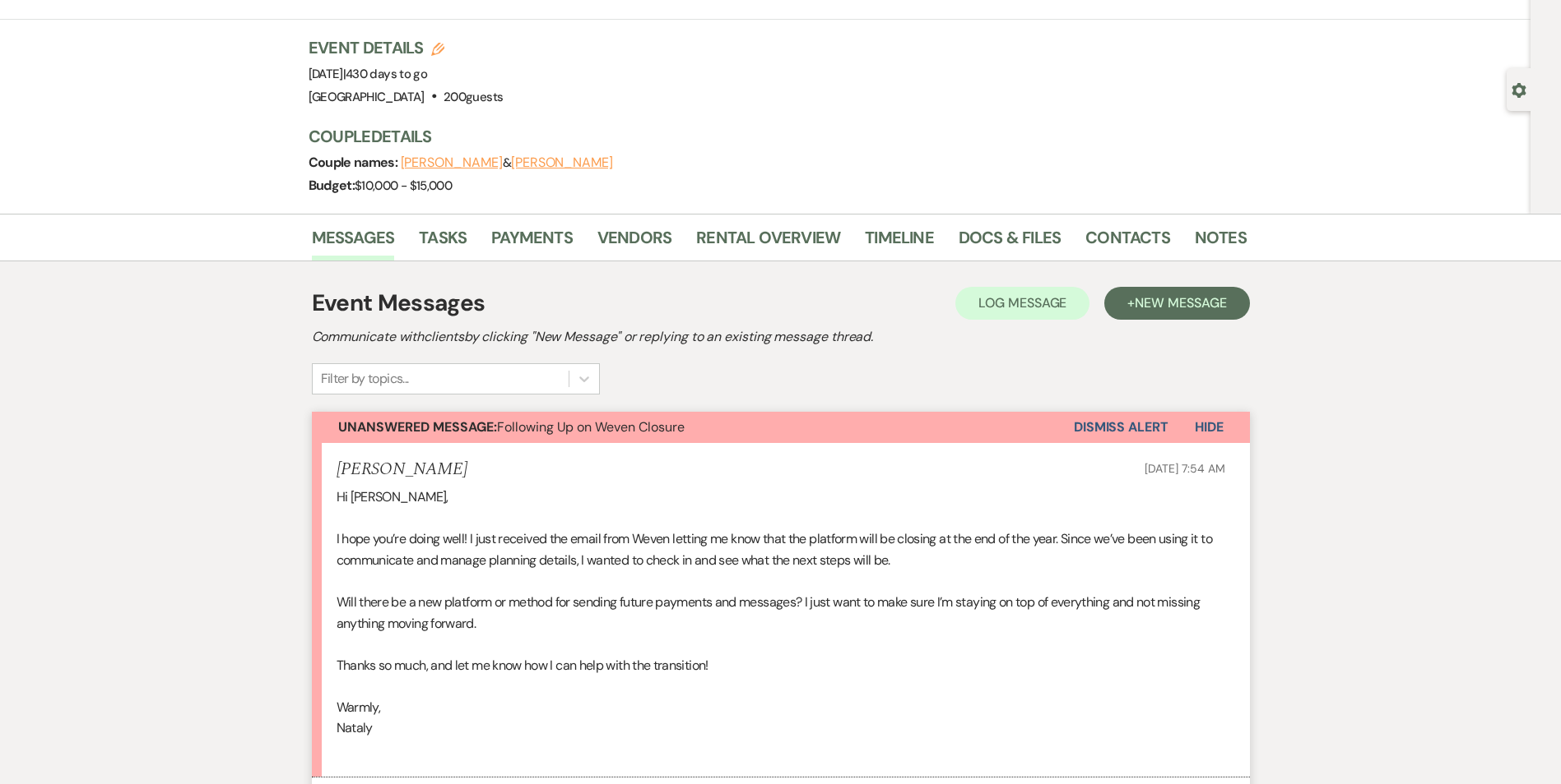
scroll to position [0, 0]
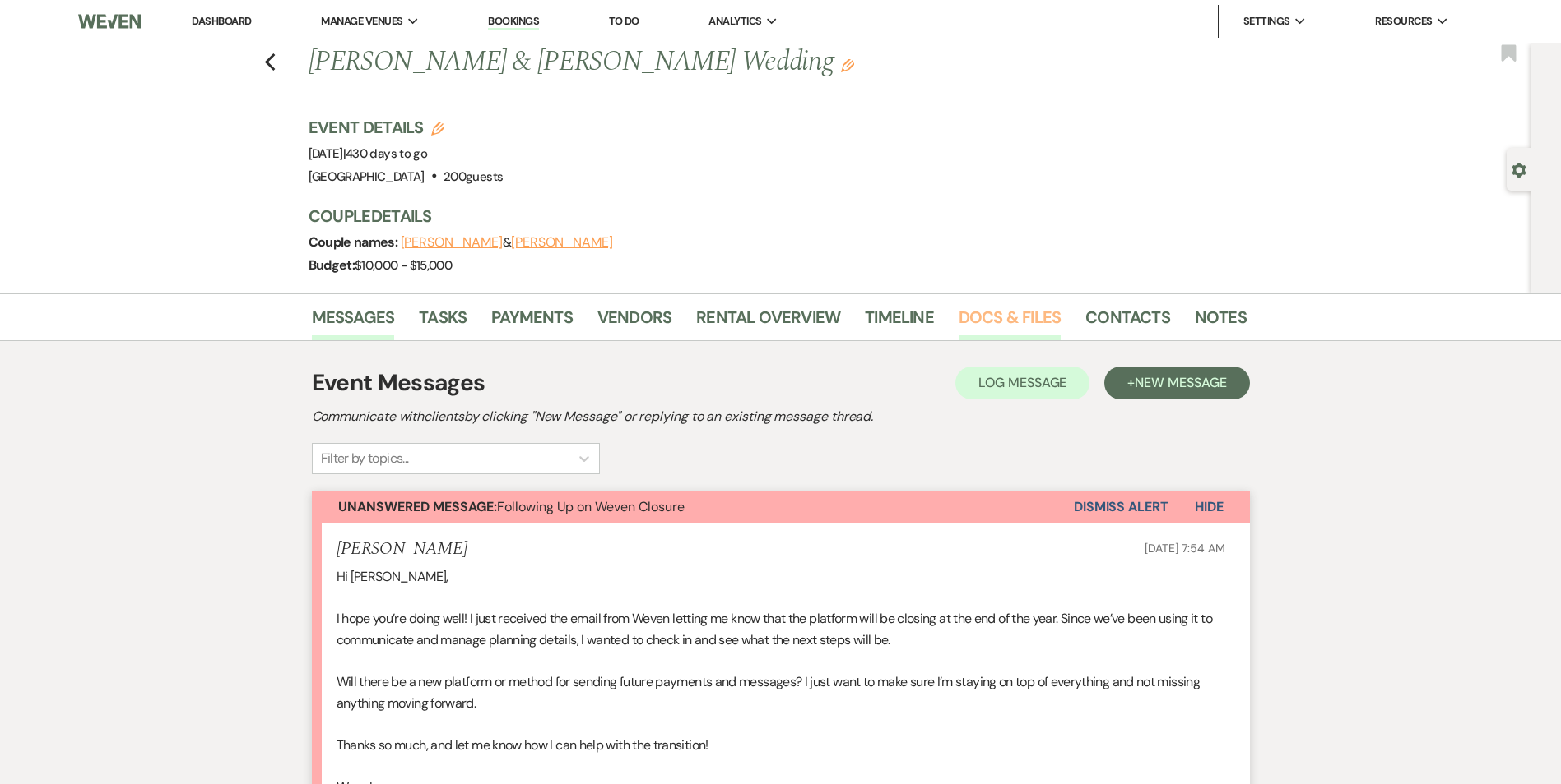
click at [1018, 308] on link "Docs & Files" at bounding box center [1008, 322] width 102 height 36
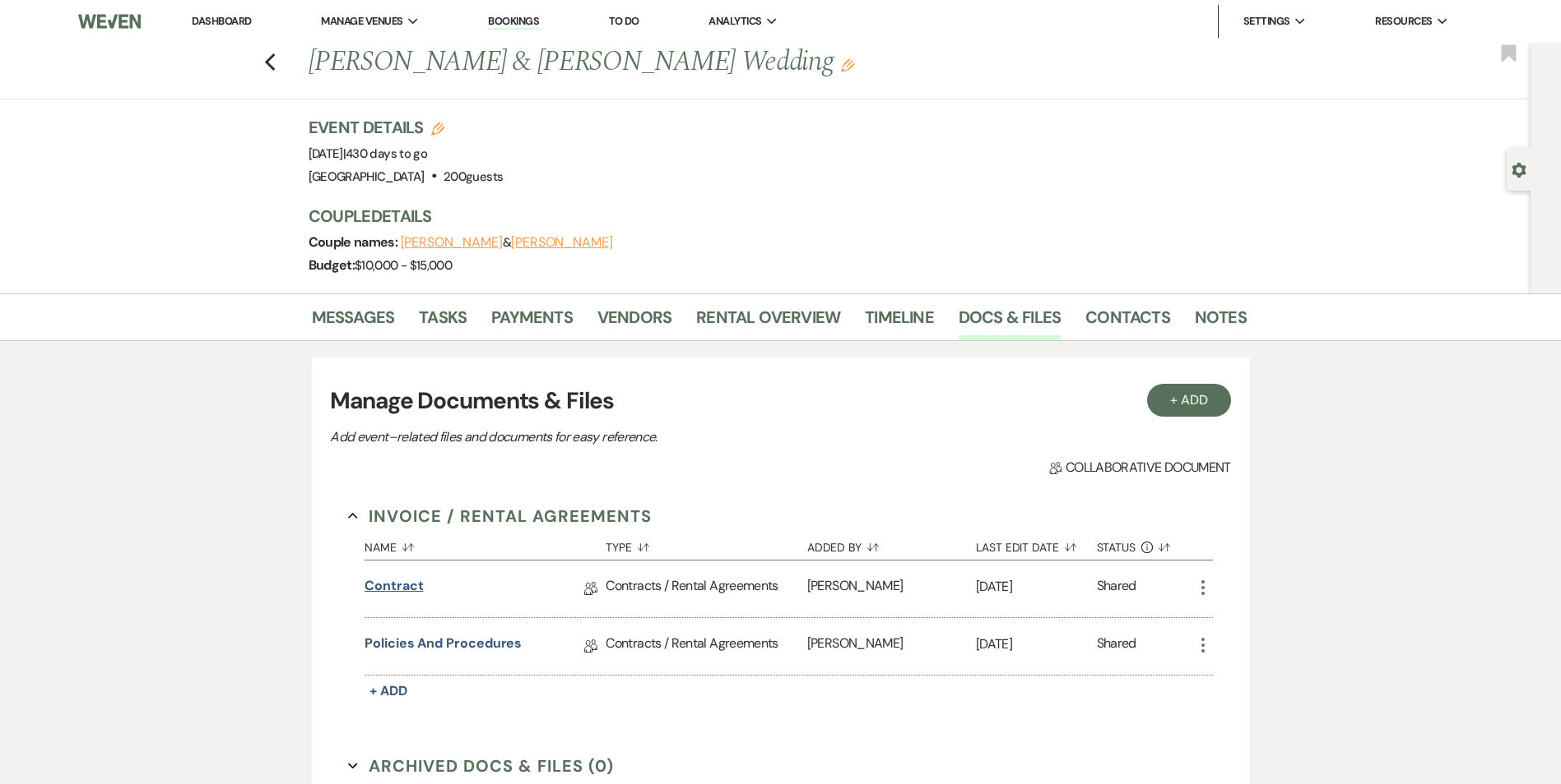
click at [413, 580] on link "Contract" at bounding box center [394, 588] width 58 height 26
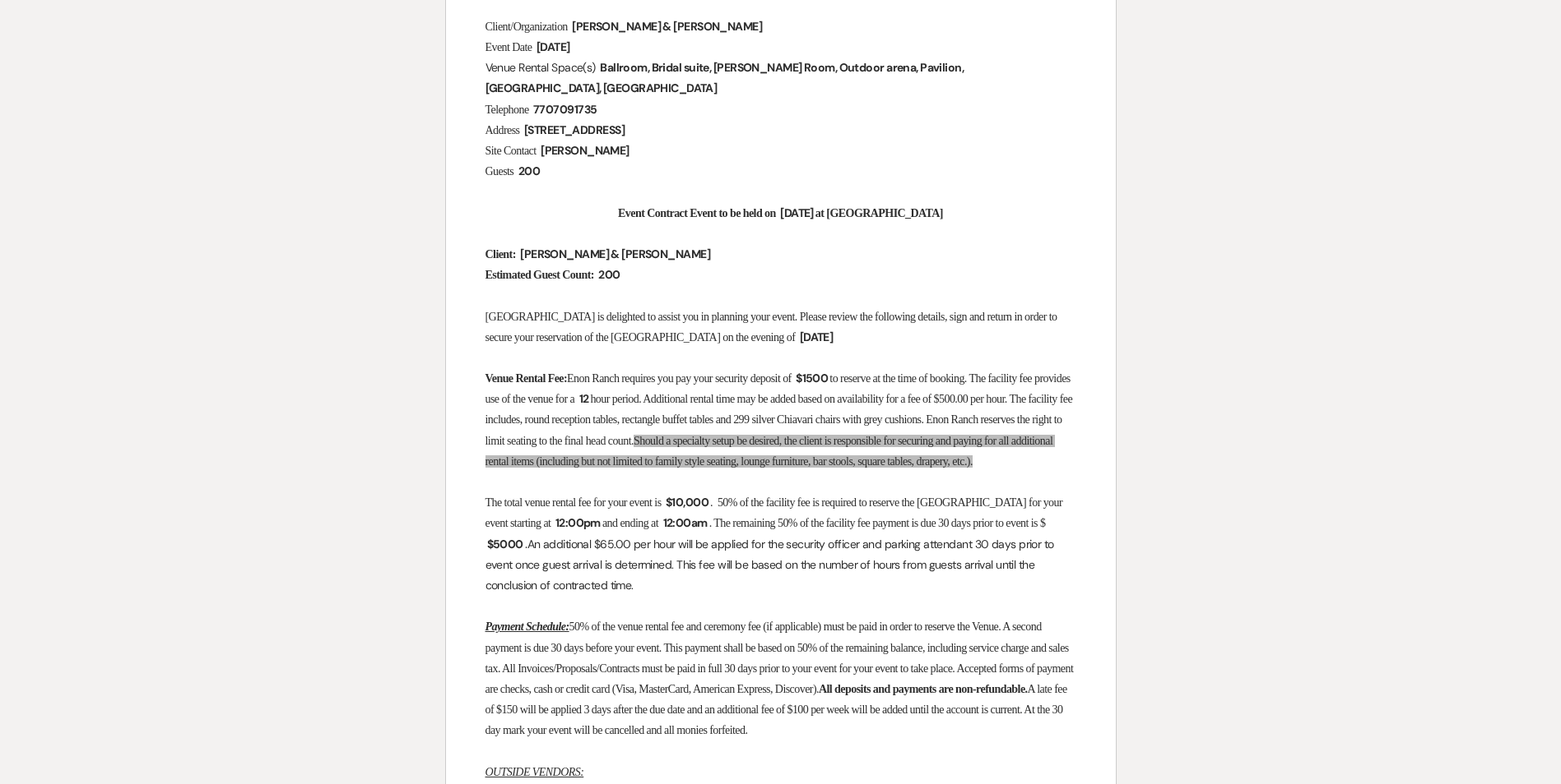
scroll to position [411, 0]
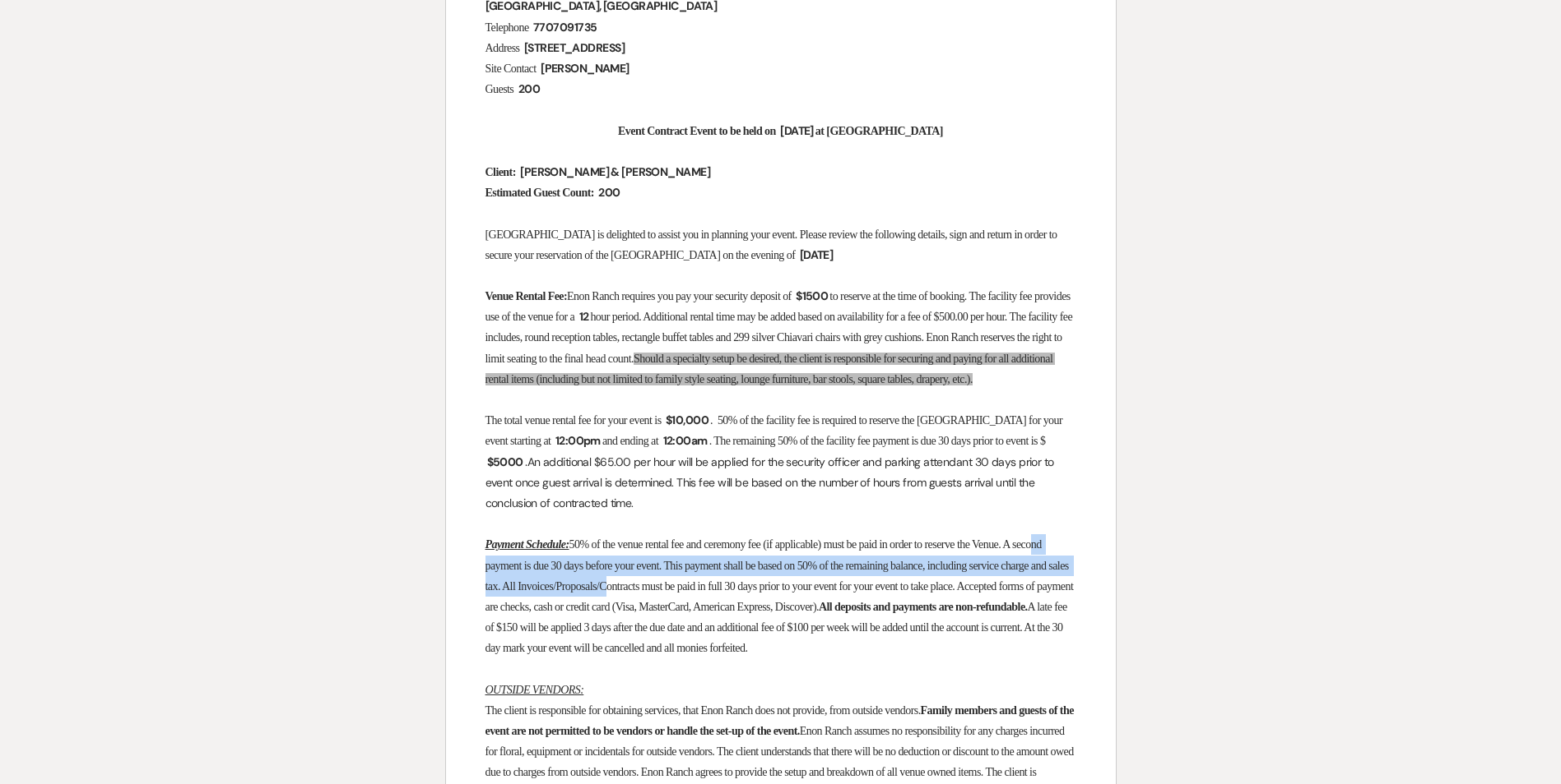
drag, startPoint x: 508, startPoint y: 565, endPoint x: 732, endPoint y: 588, distance: 225.2
click at [731, 588] on span "50% of the venue rental fee and ceremony fee (if applicable) must be paid in or…" at bounding box center [780, 576] width 591 height 75
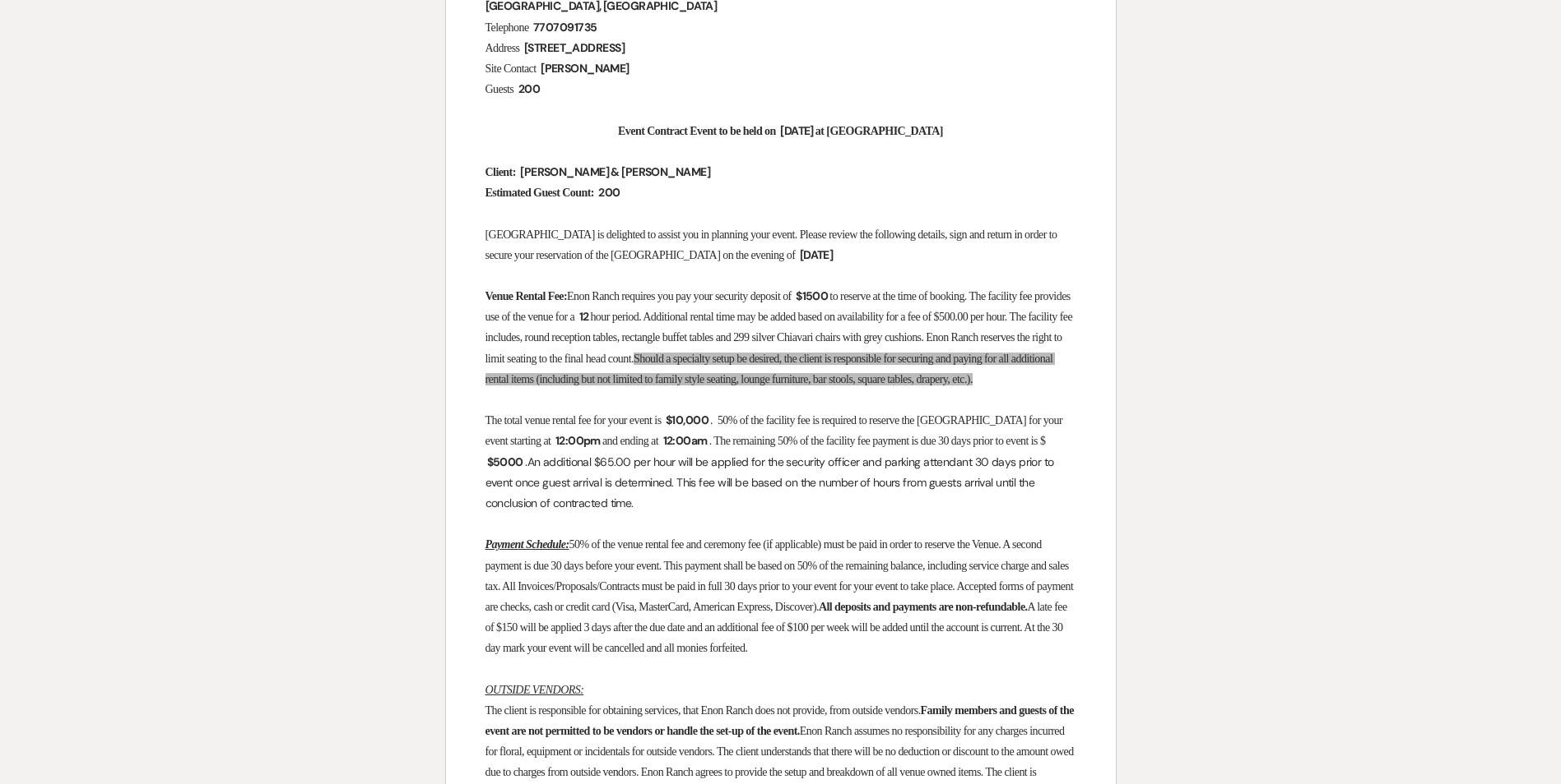
click at [503, 611] on span "50% of the venue rental fee and ceremony fee (if applicable) must be paid in or…" at bounding box center [780, 576] width 591 height 75
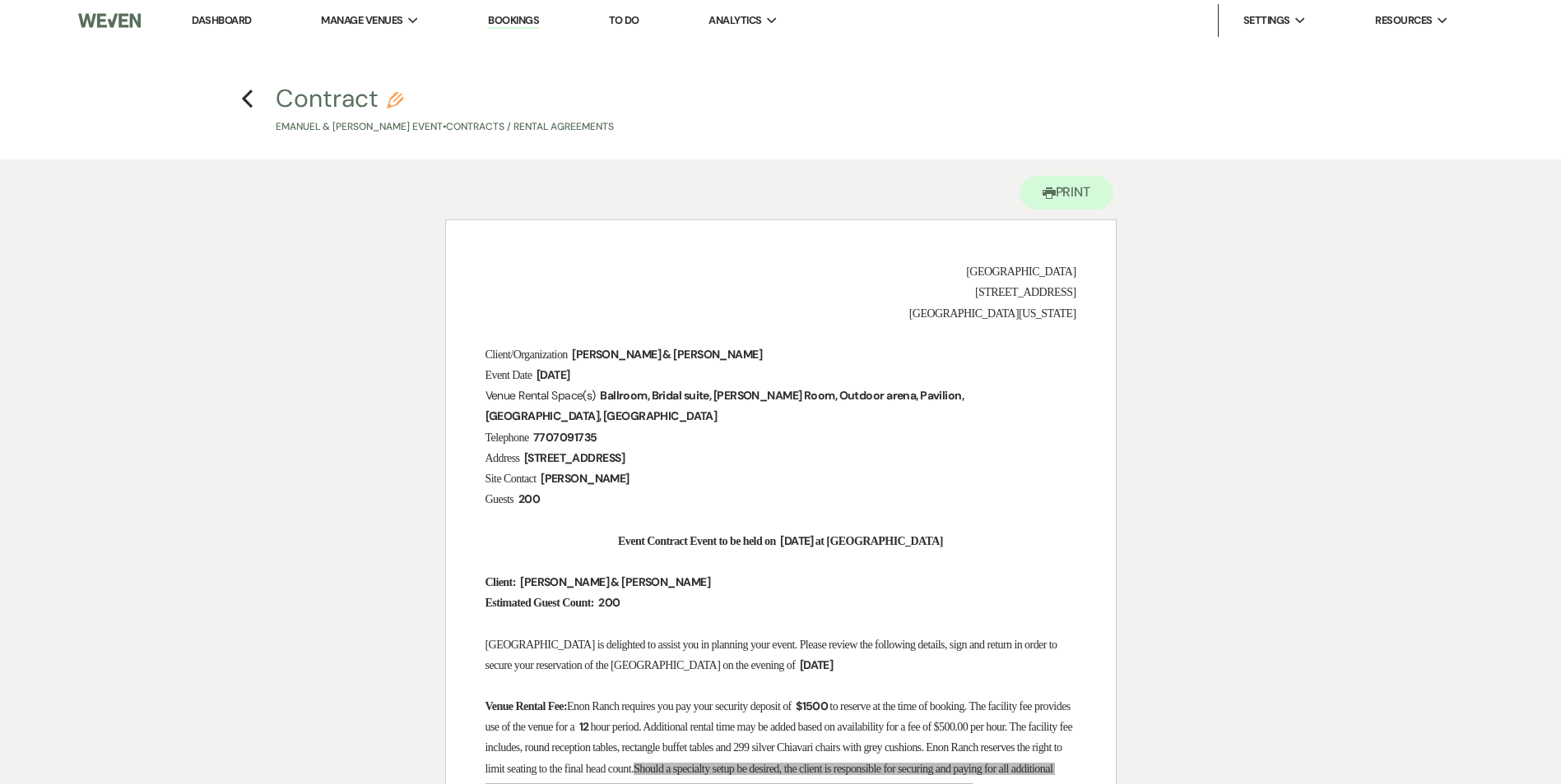
scroll to position [0, 0]
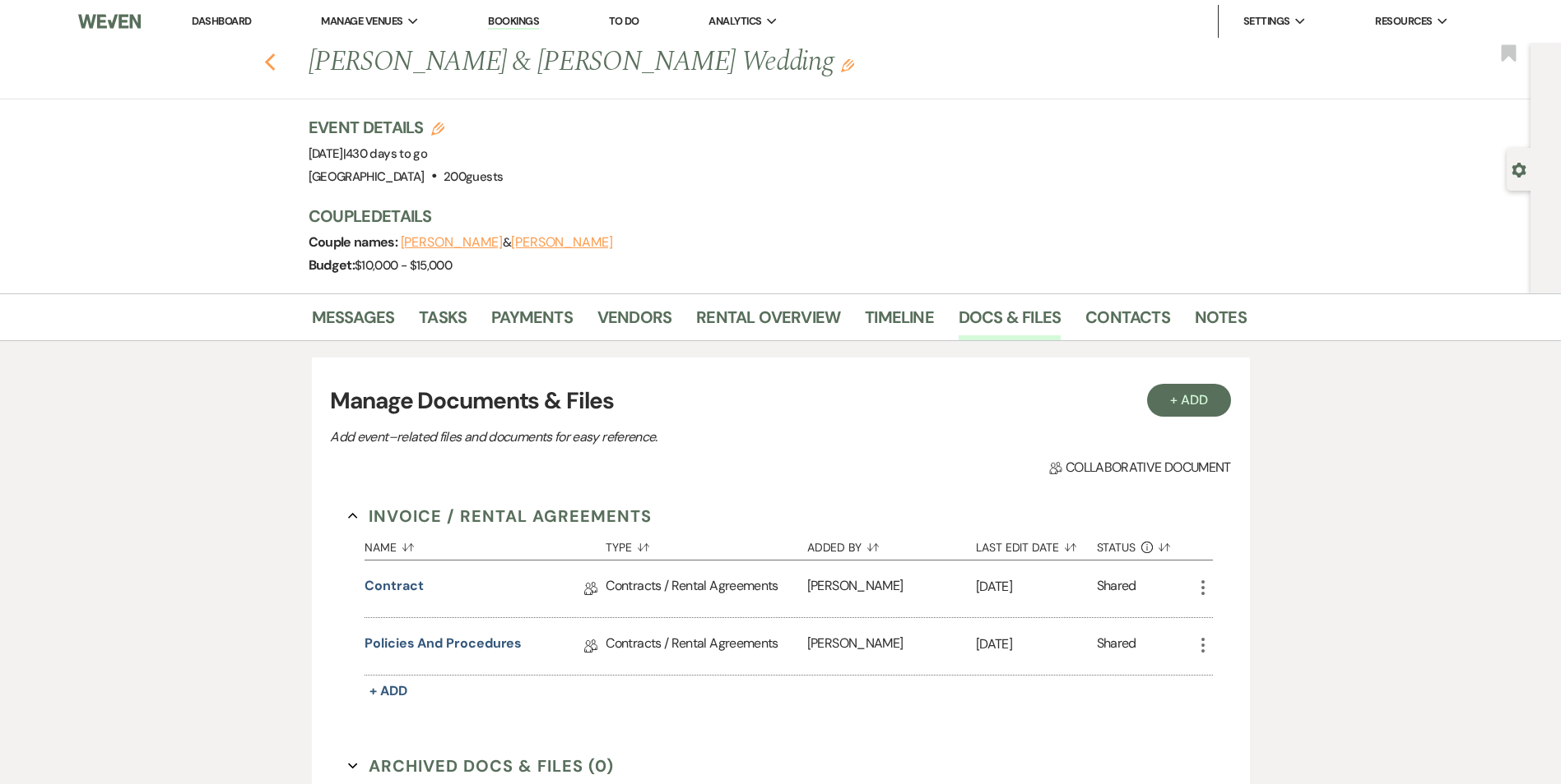
click at [276, 68] on icon "Previous" at bounding box center [270, 62] width 12 height 19
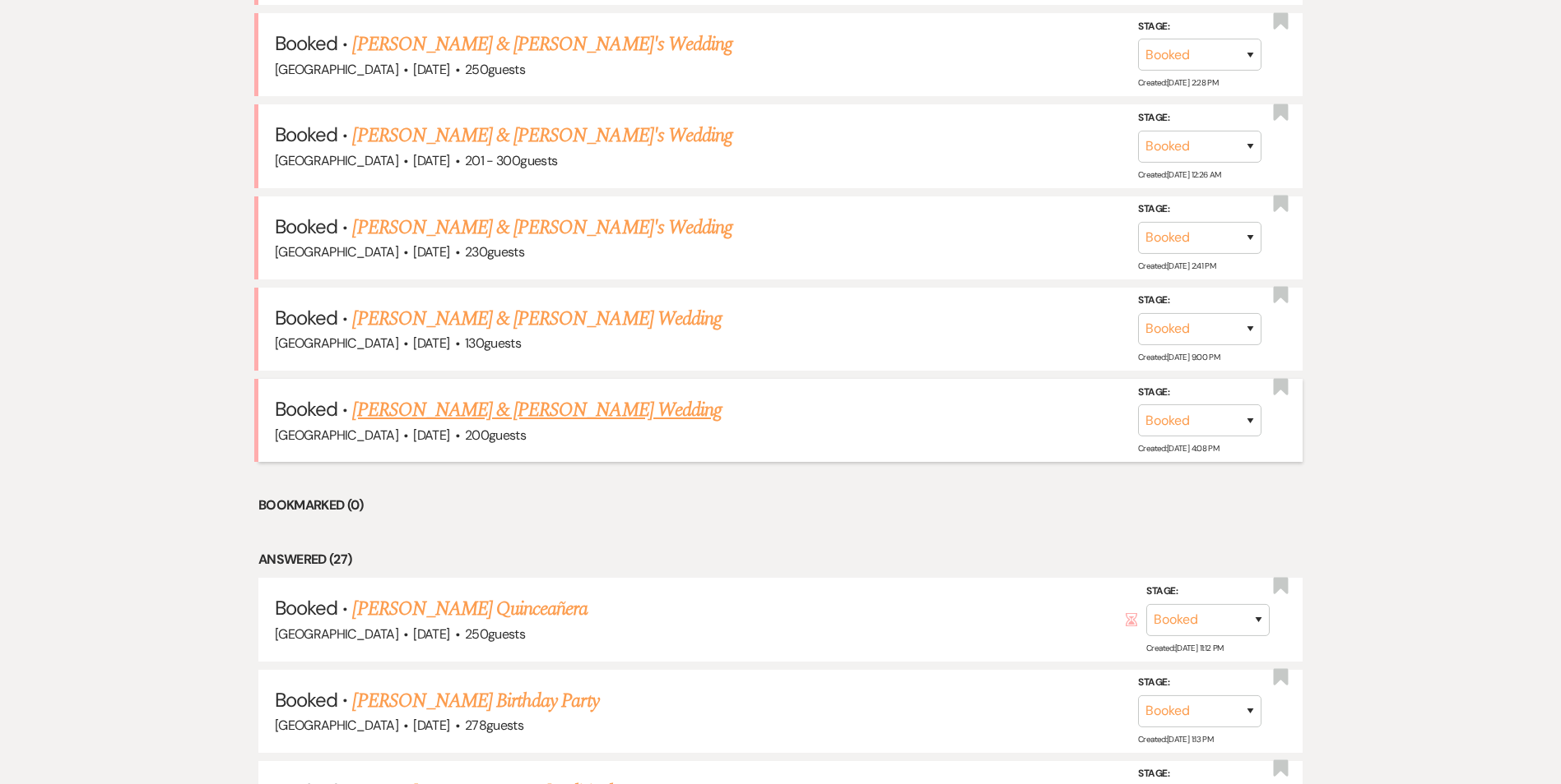
scroll to position [1397, 0]
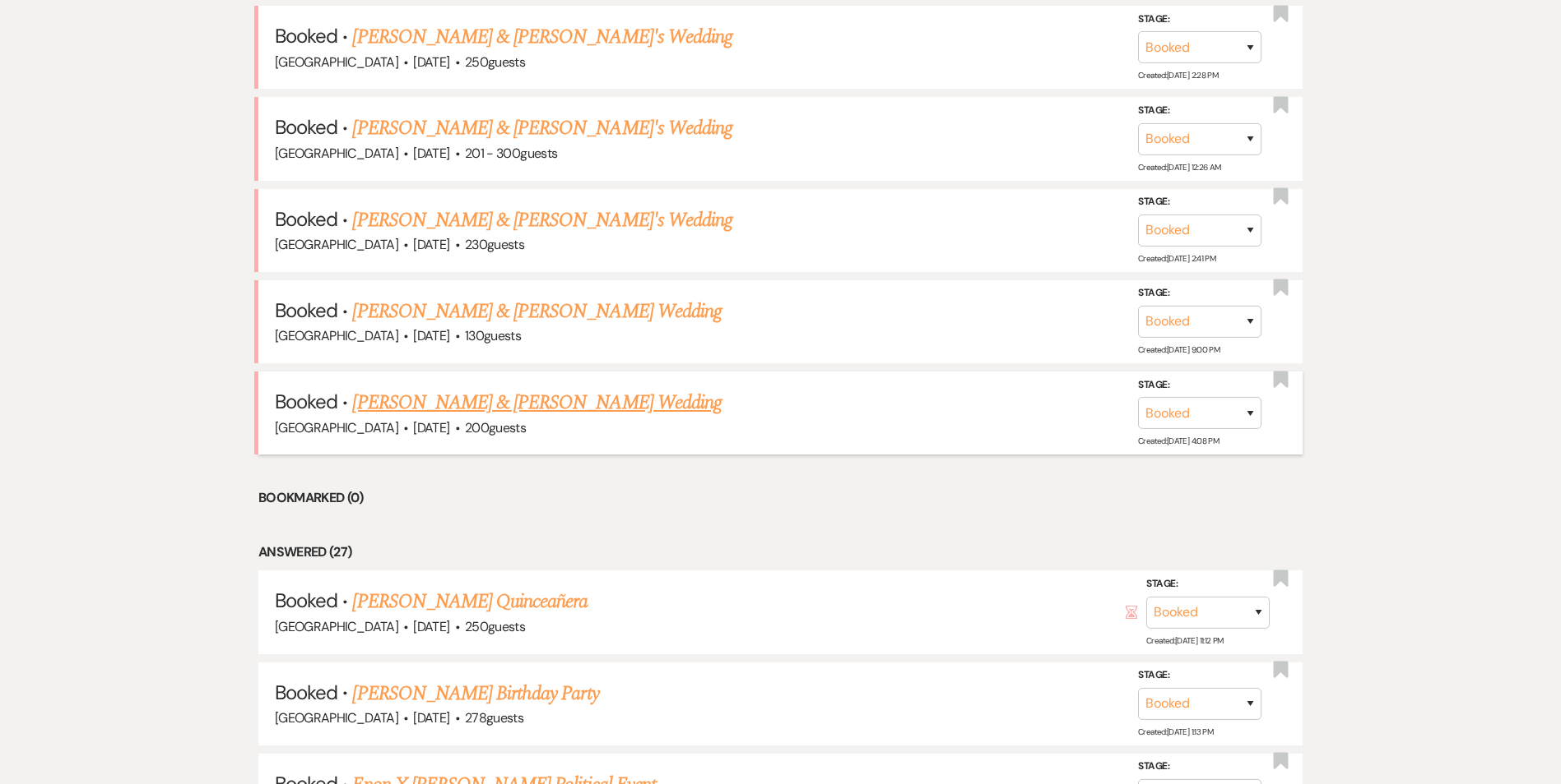
click at [479, 393] on link "Emanuel & Nataly Reyes's Wedding" at bounding box center [537, 403] width 368 height 29
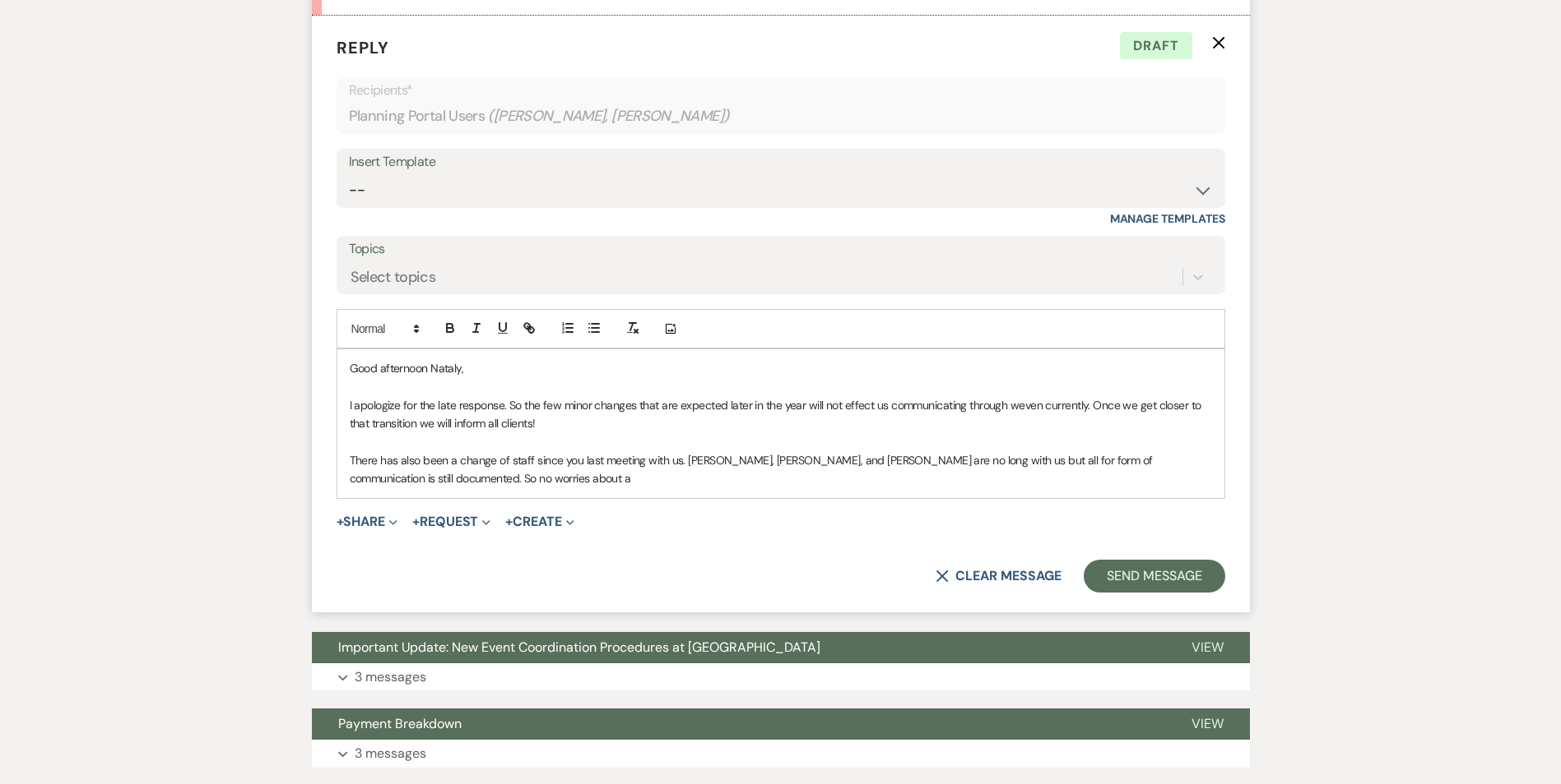
scroll to position [764, 0]
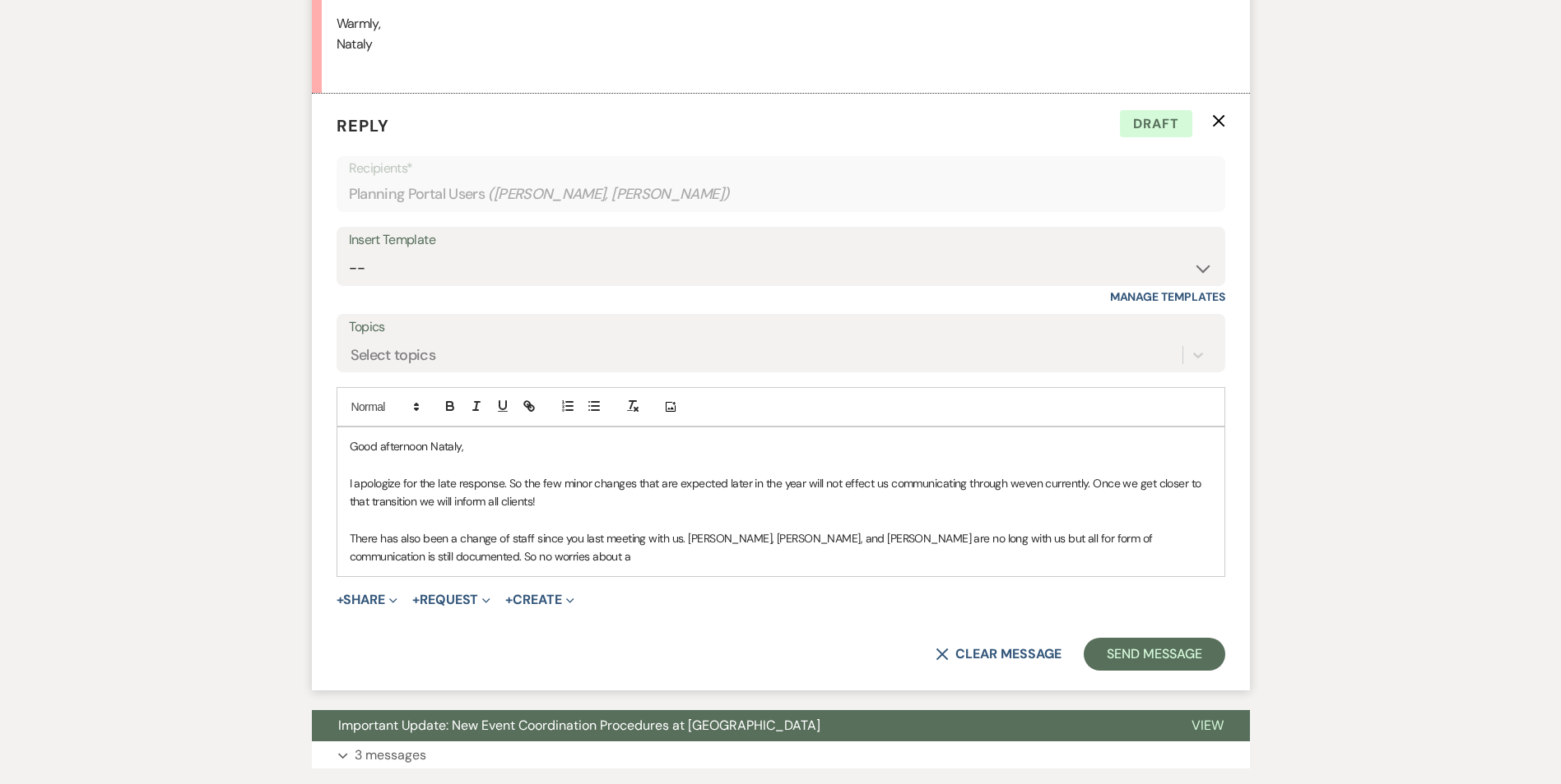
drag, startPoint x: 452, startPoint y: 536, endPoint x: 445, endPoint y: 563, distance: 27.9
click at [452, 540] on p "There has also been a change of staff since you last meeting with us. Lousia, Z…" at bounding box center [781, 548] width 862 height 37
click at [444, 568] on div "Good afternoon Nataly, I apologize for the late response. So the few minor chan…" at bounding box center [781, 502] width 887 height 149
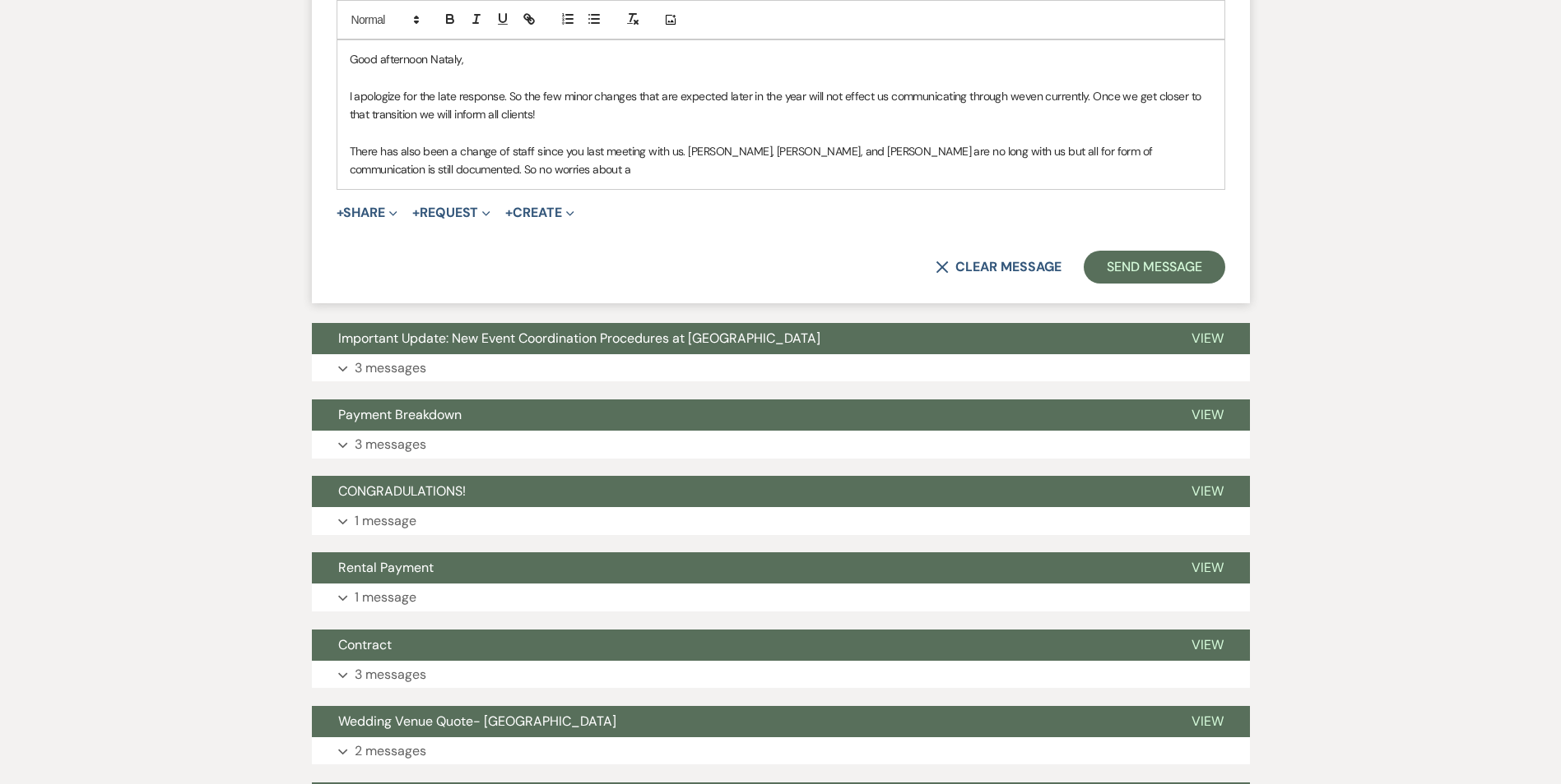
scroll to position [1492, 0]
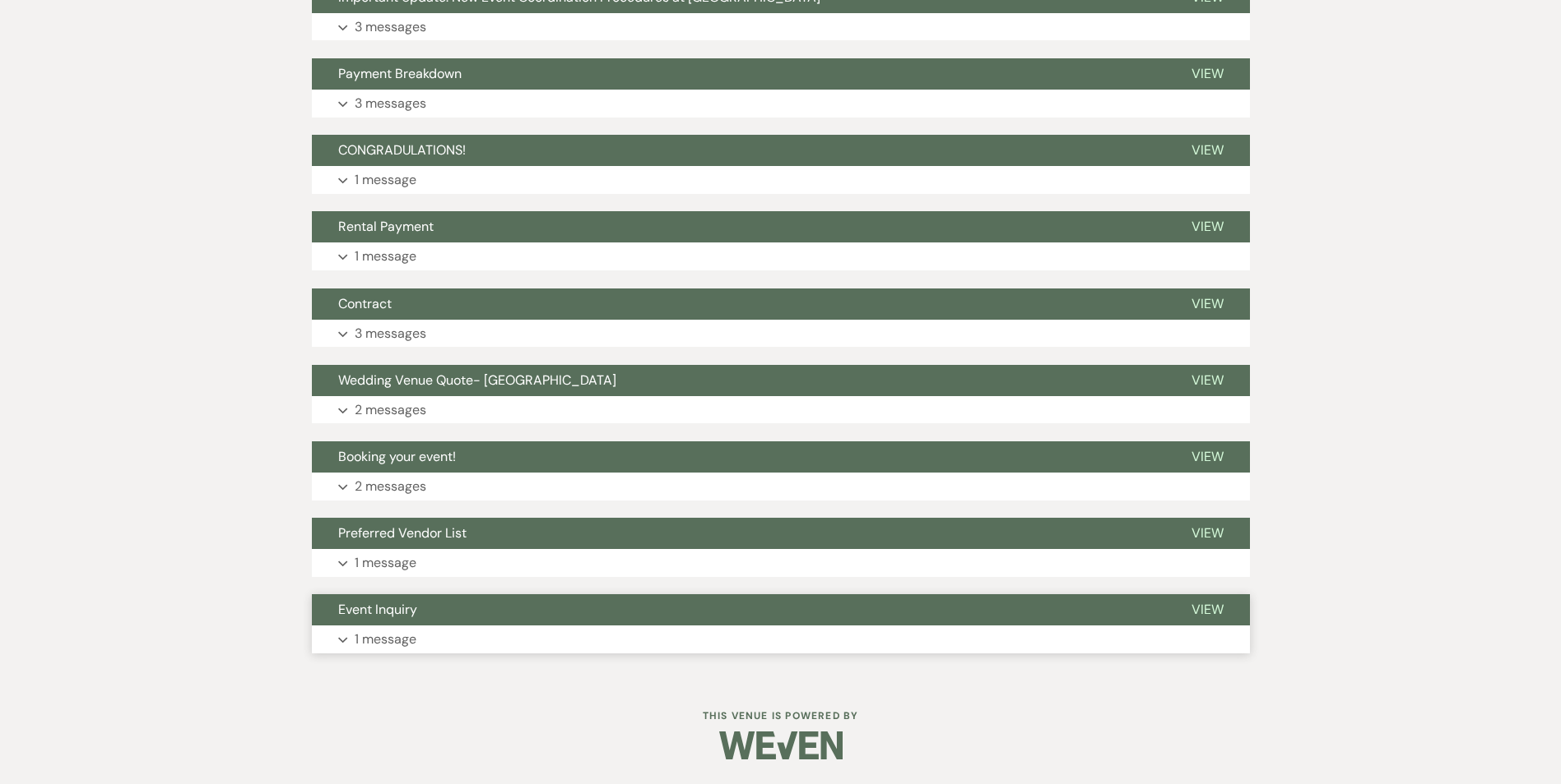
click at [482, 604] on button "Event Inquiry" at bounding box center [738, 610] width 853 height 31
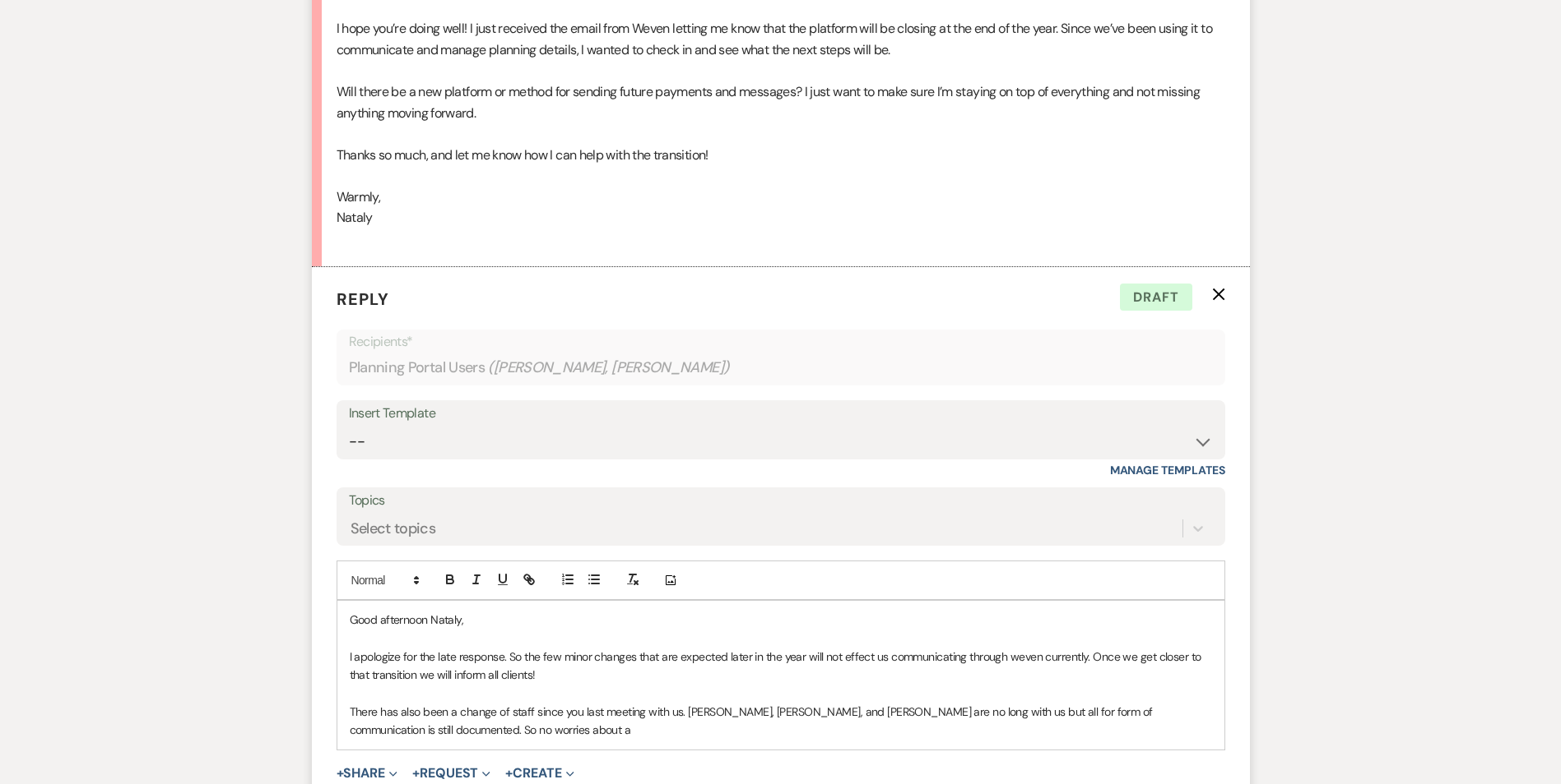
scroll to position [837, 0]
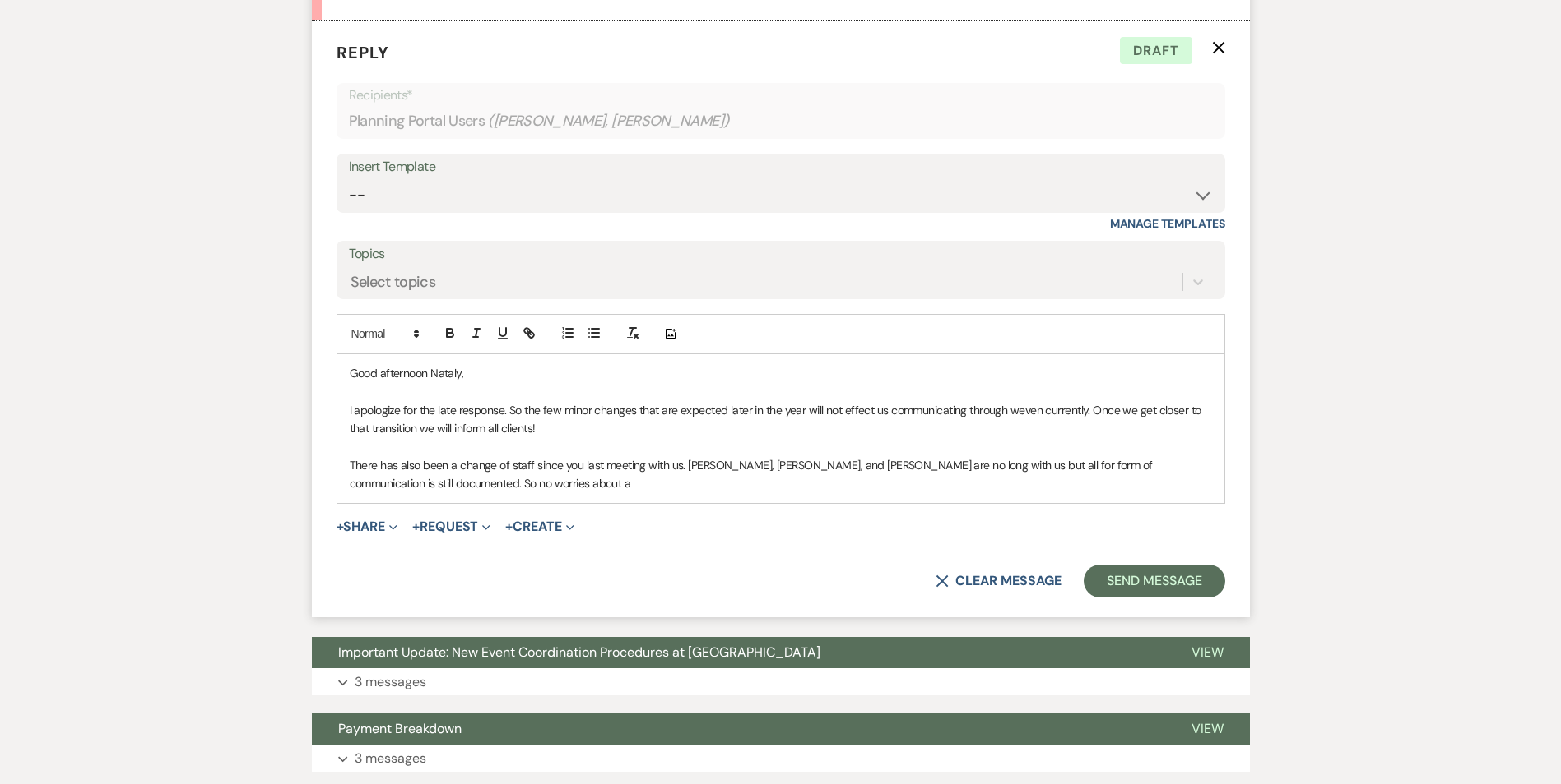
click at [452, 477] on p "There has also been a change of staff since you last meeting with us. Lousia, Z…" at bounding box center [781, 475] width 862 height 37
click at [413, 487] on p "There has also been a change of staff since you last meeting with us. Lousia, Z…" at bounding box center [781, 475] width 862 height 37
click at [447, 487] on p "There has also been a change of staff since you last meeting with us. Lousia, Z…" at bounding box center [781, 475] width 862 height 37
click at [440, 481] on p "There has also been a change of staff since you last meeting with us. Lousia, Z…" at bounding box center [781, 475] width 862 height 37
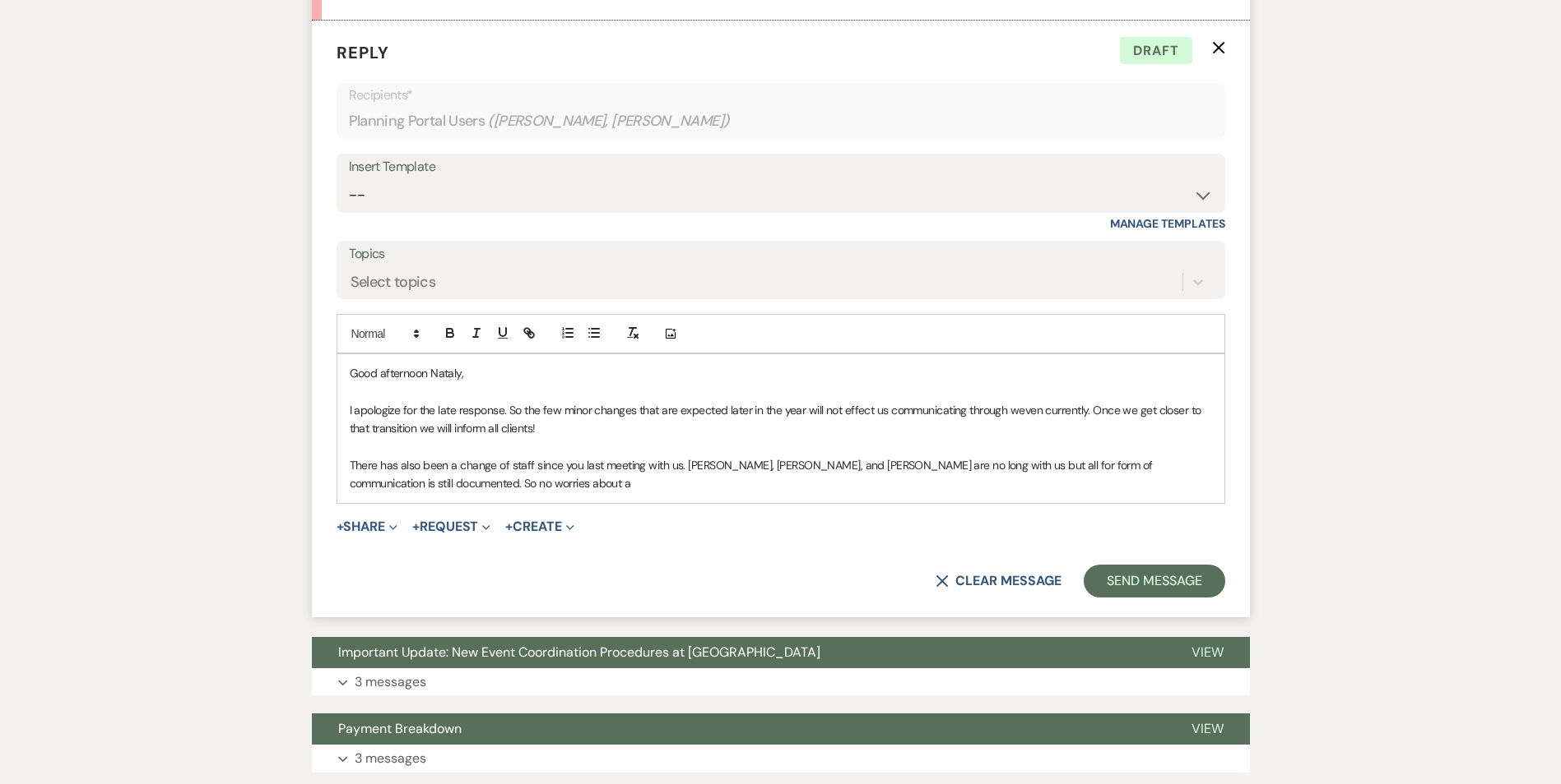
click at [448, 486] on p "There has also been a change of staff since you last meeting with us. Lousia, Z…" at bounding box center [781, 475] width 862 height 37
click at [1165, 465] on p "There has also been a change of staff since you last meeting with us. Lousia, Z…" at bounding box center [781, 475] width 862 height 37
drag, startPoint x: 1166, startPoint y: 465, endPoint x: 1205, endPoint y: 487, distance: 44.8
click at [1205, 487] on p "There has also been a change of staff since you last meeting with us. Lousia, Z…" at bounding box center [781, 475] width 862 height 37
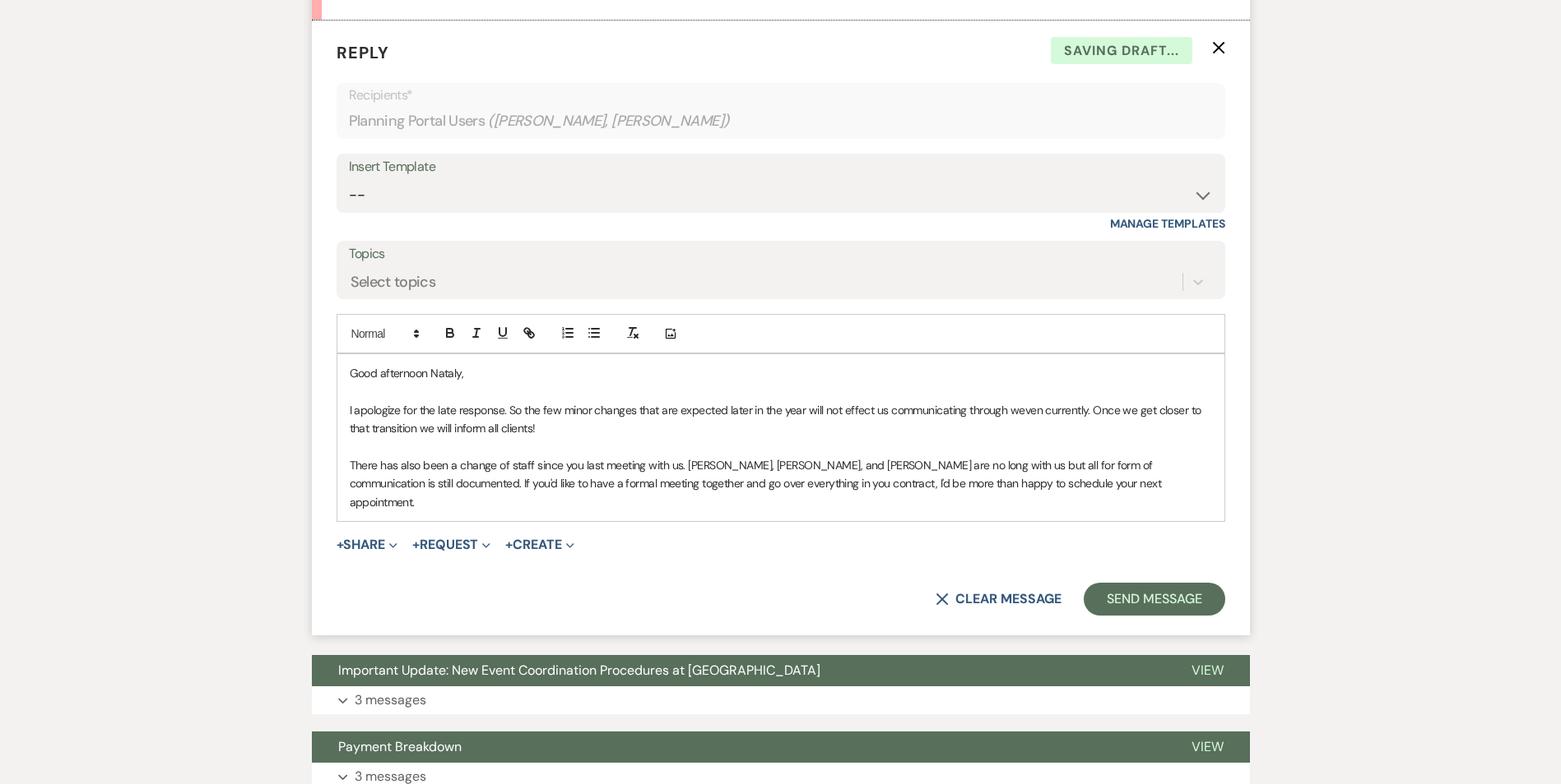
click at [1045, 488] on p "There has also been a change of staff since you last meeting with us. Lousia, Z…" at bounding box center [781, 484] width 862 height 55
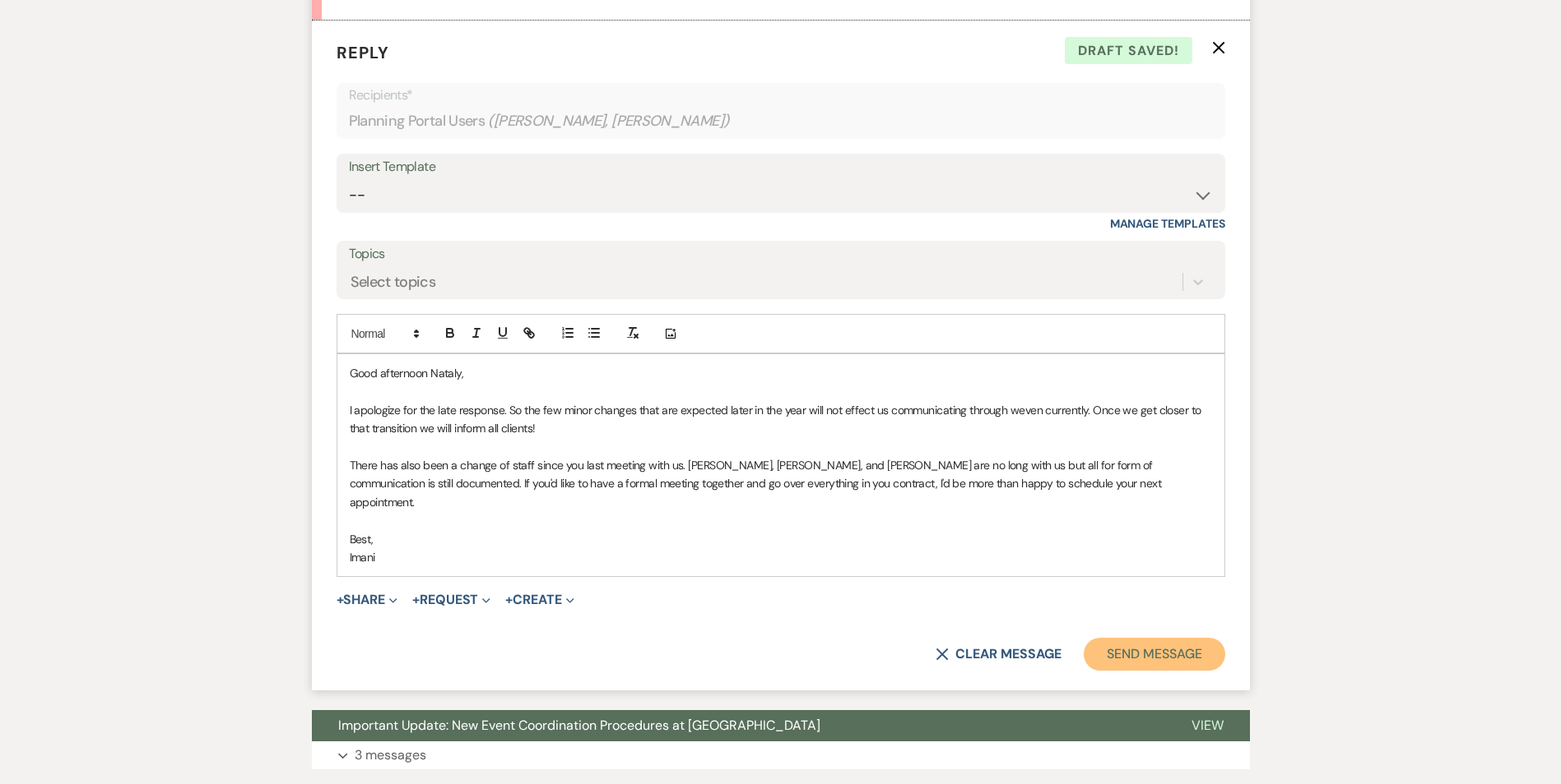
click at [1127, 638] on button "Send Message" at bounding box center [1154, 654] width 141 height 33
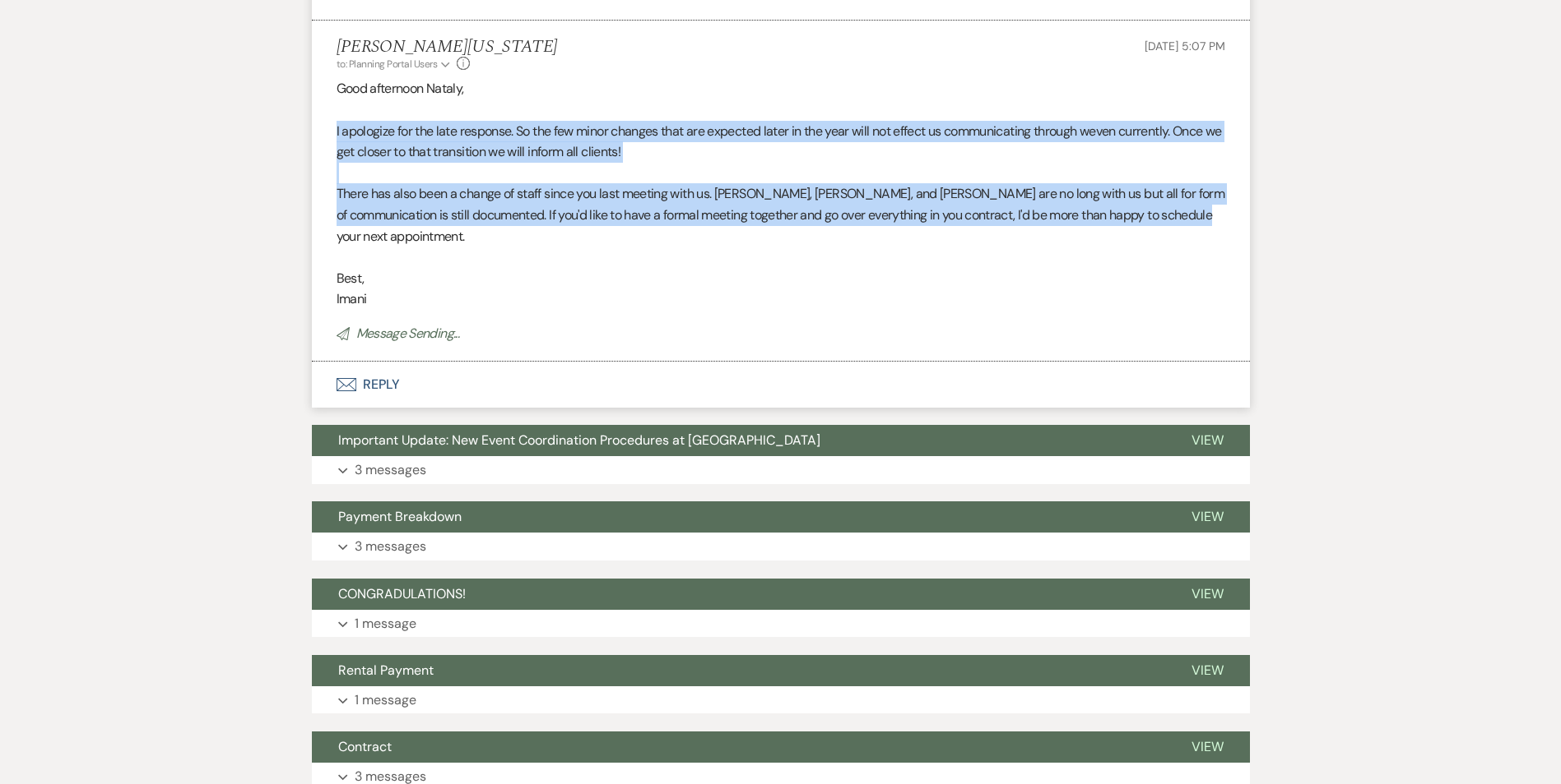
drag, startPoint x: 334, startPoint y: 132, endPoint x: 1242, endPoint y: 217, distance: 912.0
click at [1242, 217] on li "Imani Washington to: Planning Portal Users Expand Info Aug 12, 2025, 5:07 PM Go…" at bounding box center [780, 191] width 938 height 342
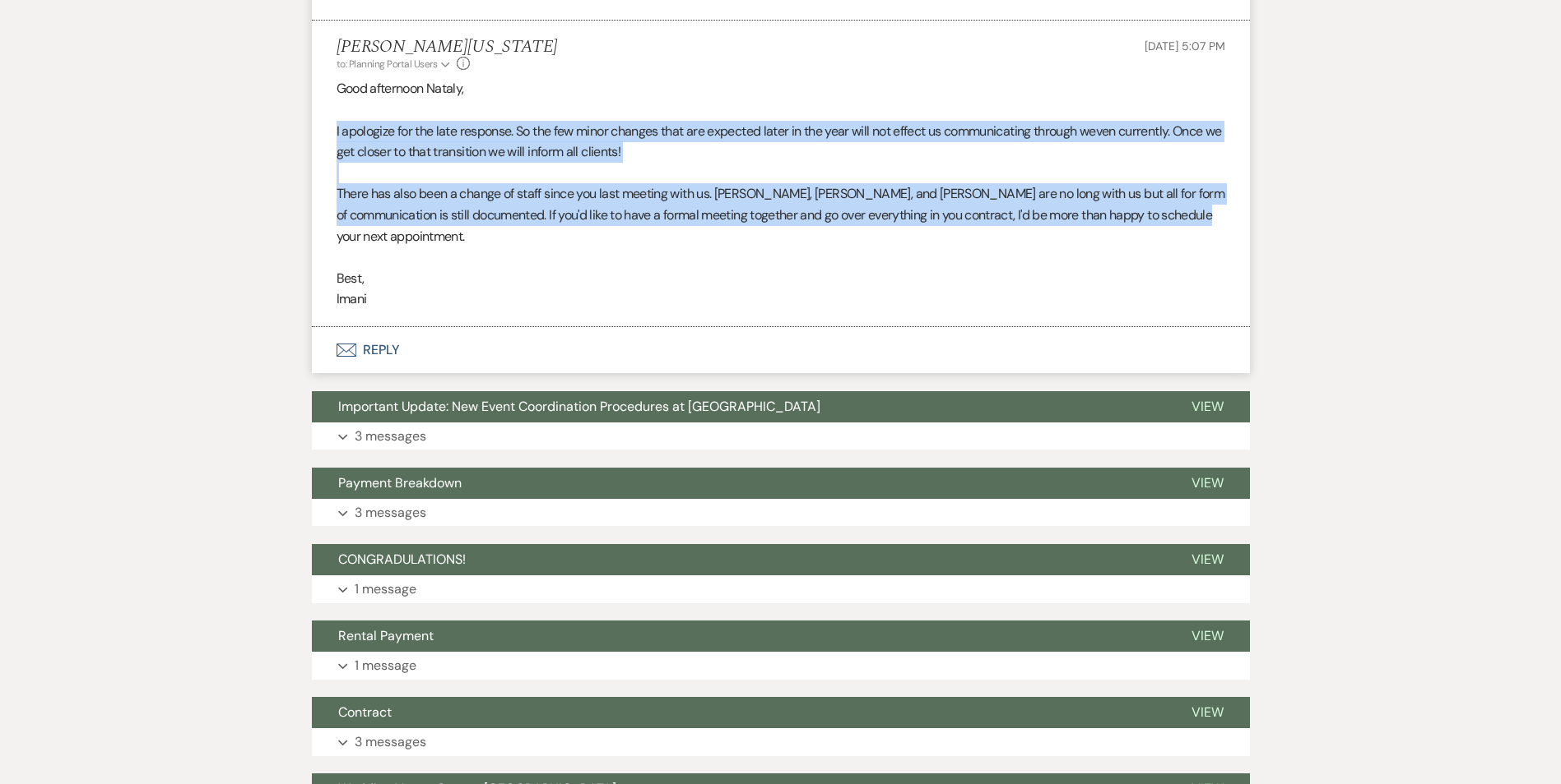
copy div "I apologize for the late response. So the few minor changes that are expected l…"
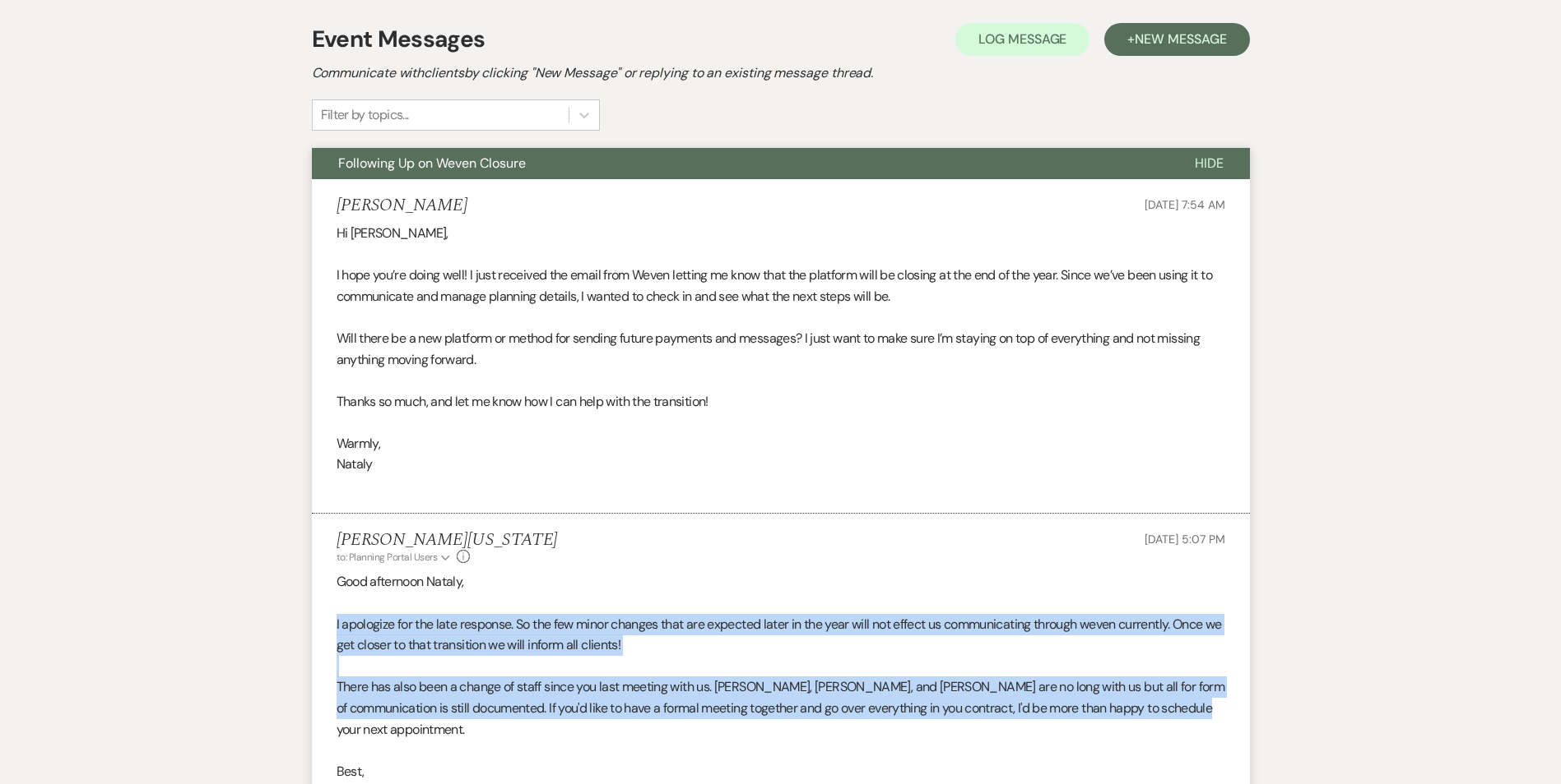
scroll to position [0, 0]
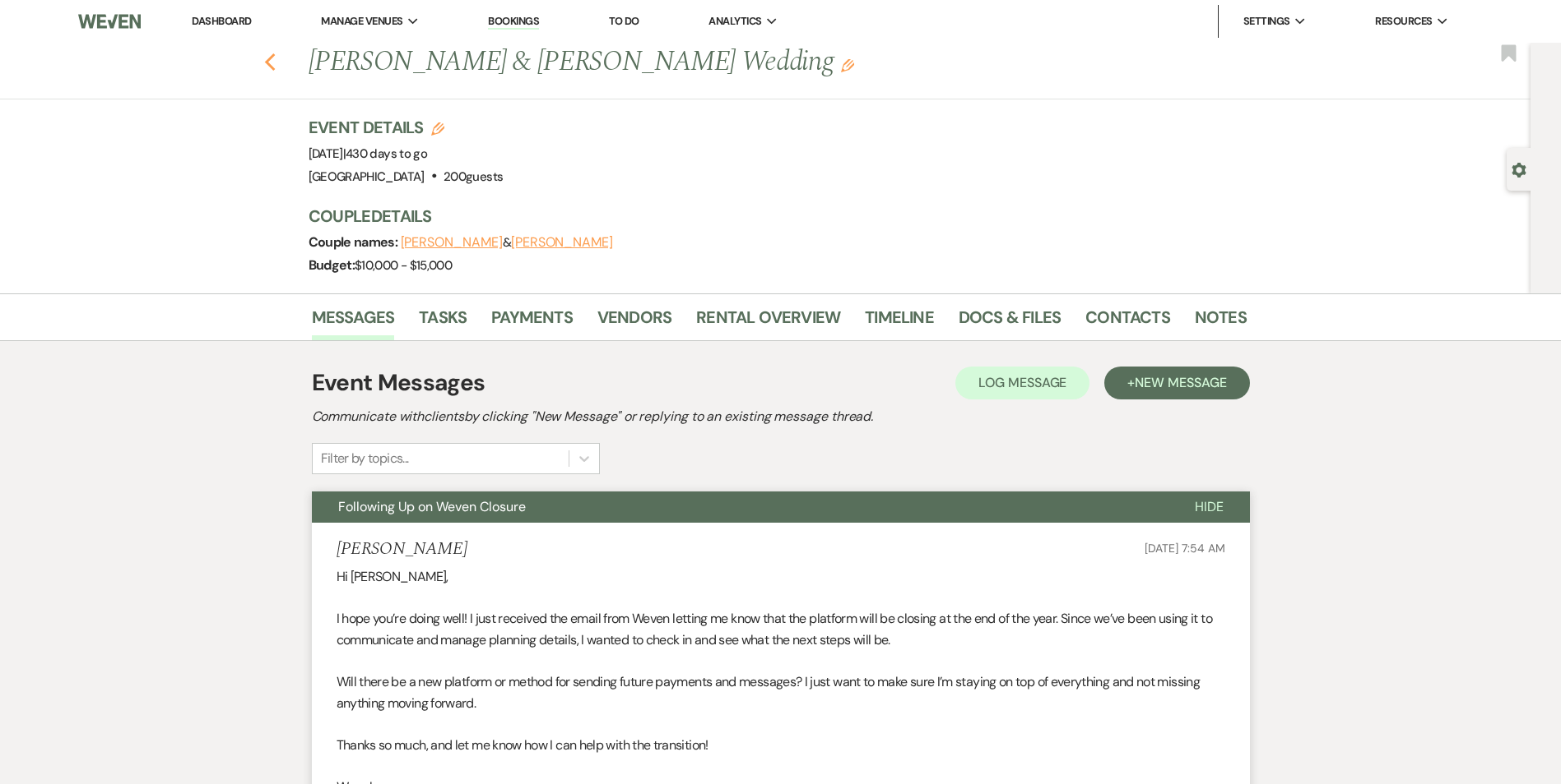
click at [274, 66] on use "button" at bounding box center [269, 62] width 11 height 18
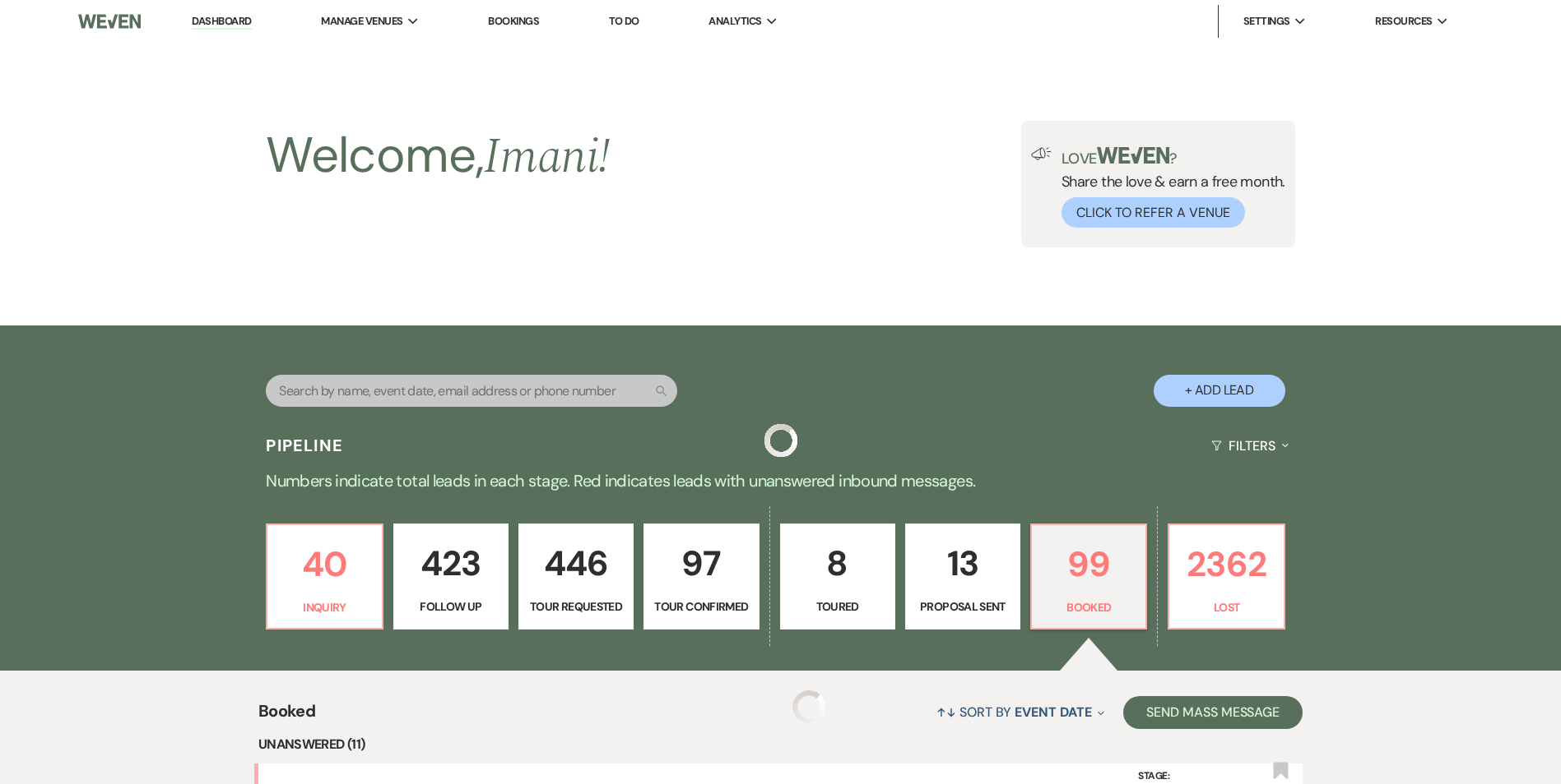
scroll to position [1397, 0]
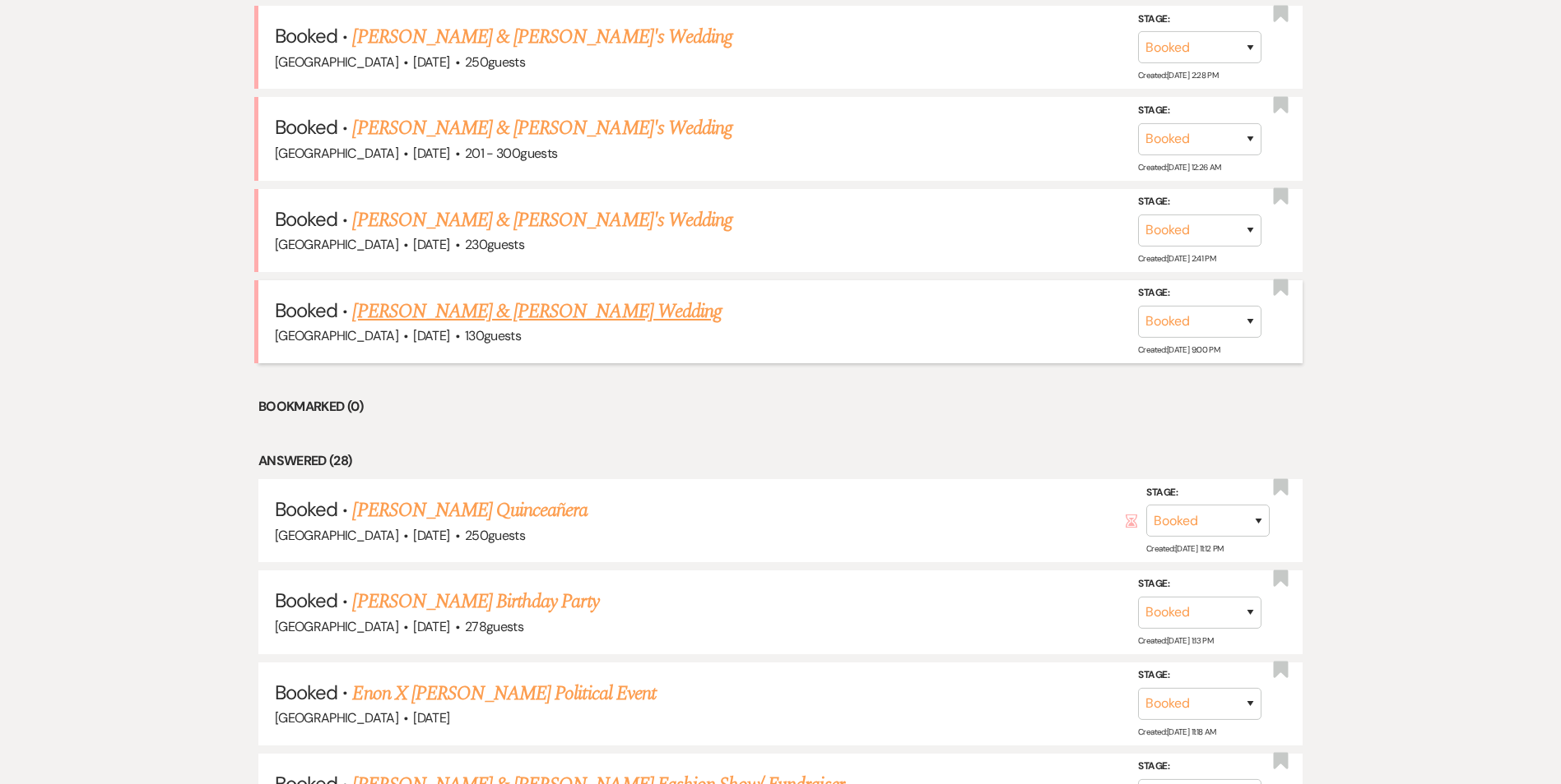
click at [421, 299] on link "Aaron Davis & Oniesha Middlebrooks's Wedding" at bounding box center [537, 311] width 368 height 29
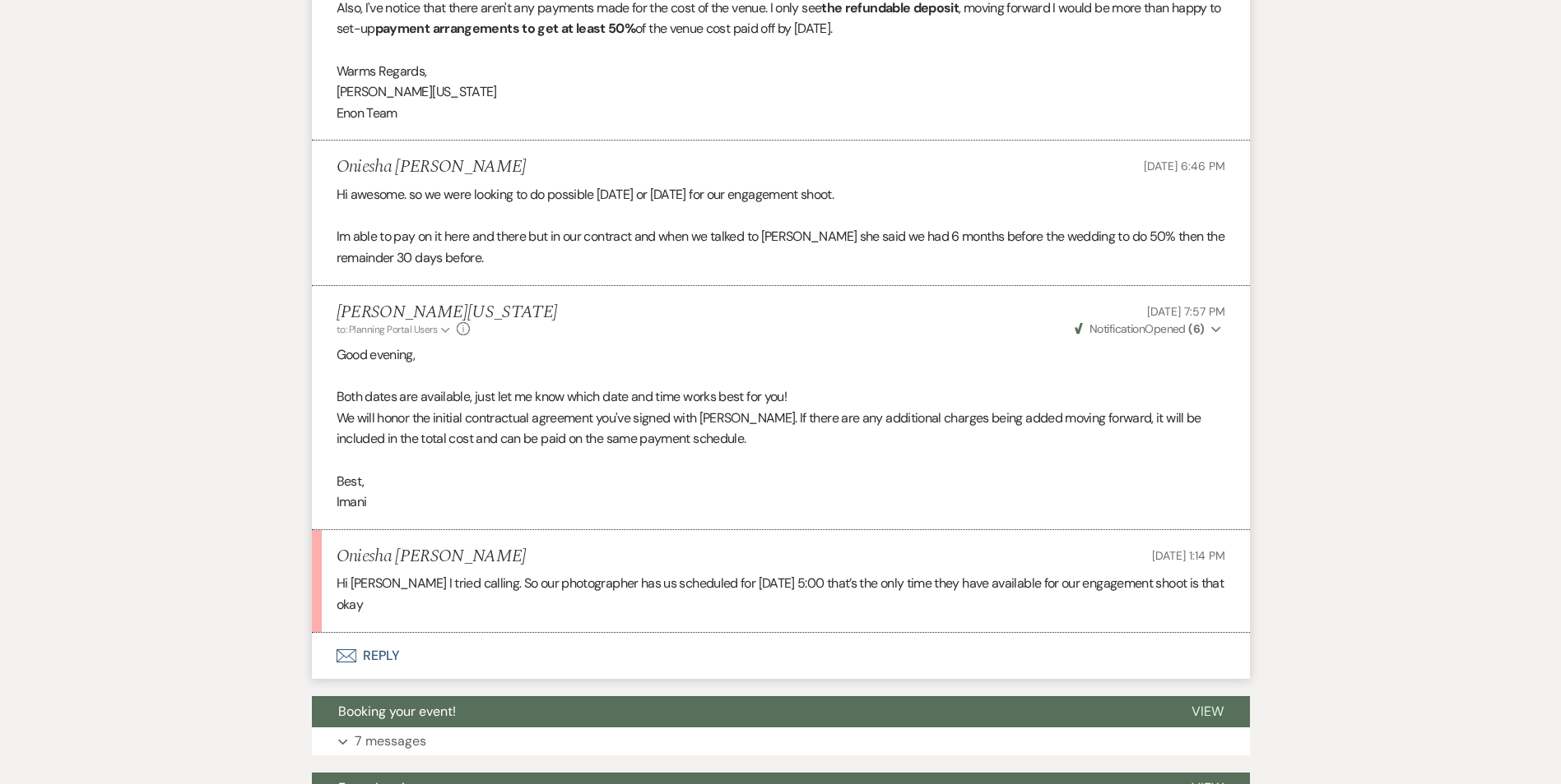
scroll to position [904, 0]
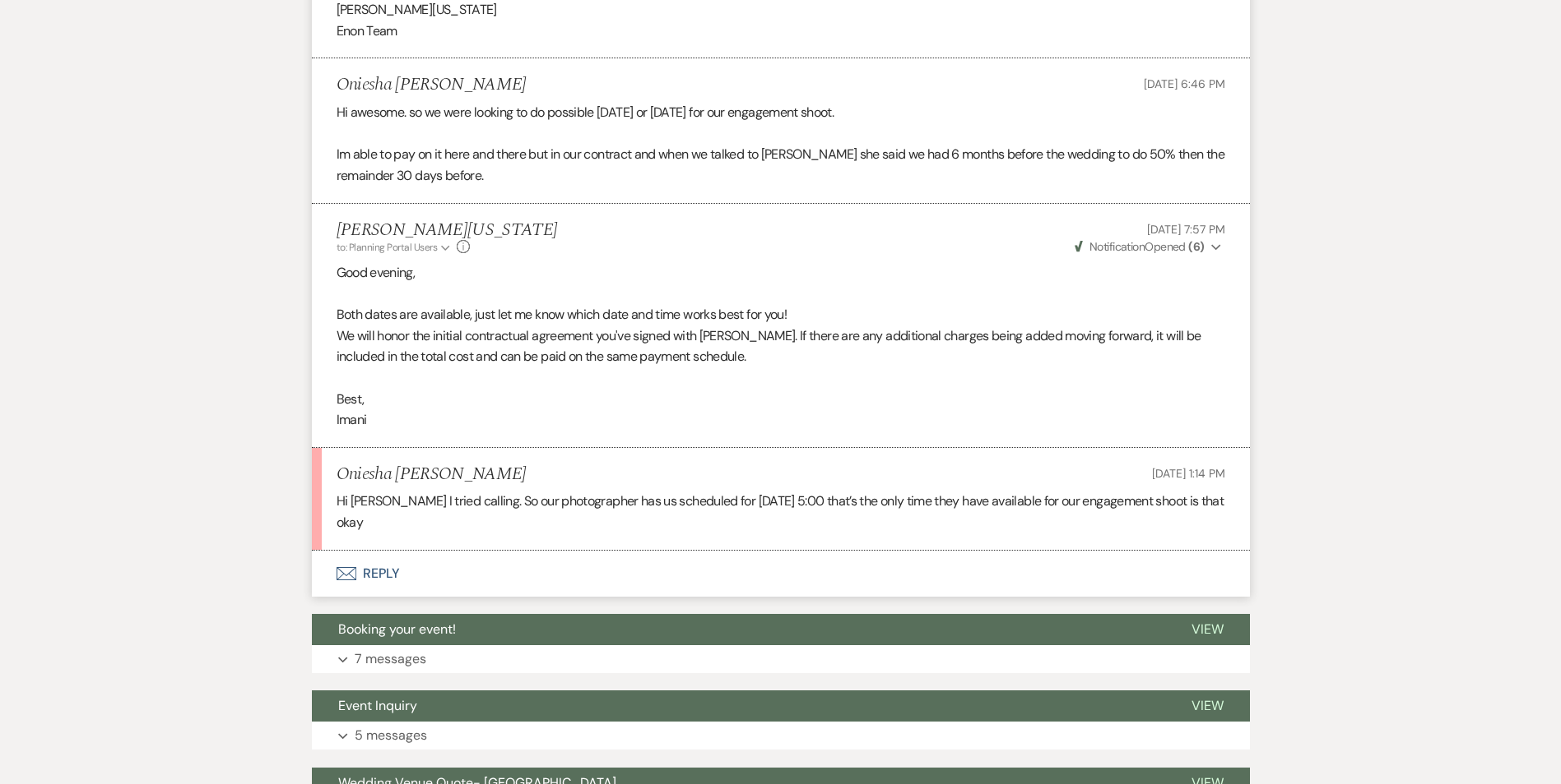
click at [932, 471] on div "Oniesha Middlebrooks Jul 10, 2025, 1:14 PM" at bounding box center [780, 474] width 888 height 20
click at [784, 499] on p "Hi Imani I tried calling. So our photographer has us scheduled for July 24 at 5…" at bounding box center [780, 511] width 888 height 42
click at [377, 493] on p "Hi Imani I tried calling. So our photographer has us scheduled for July 24 at 5…" at bounding box center [780, 511] width 888 height 42
click at [452, 507] on p "Hi Imani I tried calling. So our photographer has us scheduled for July 24 at 5…" at bounding box center [780, 511] width 888 height 42
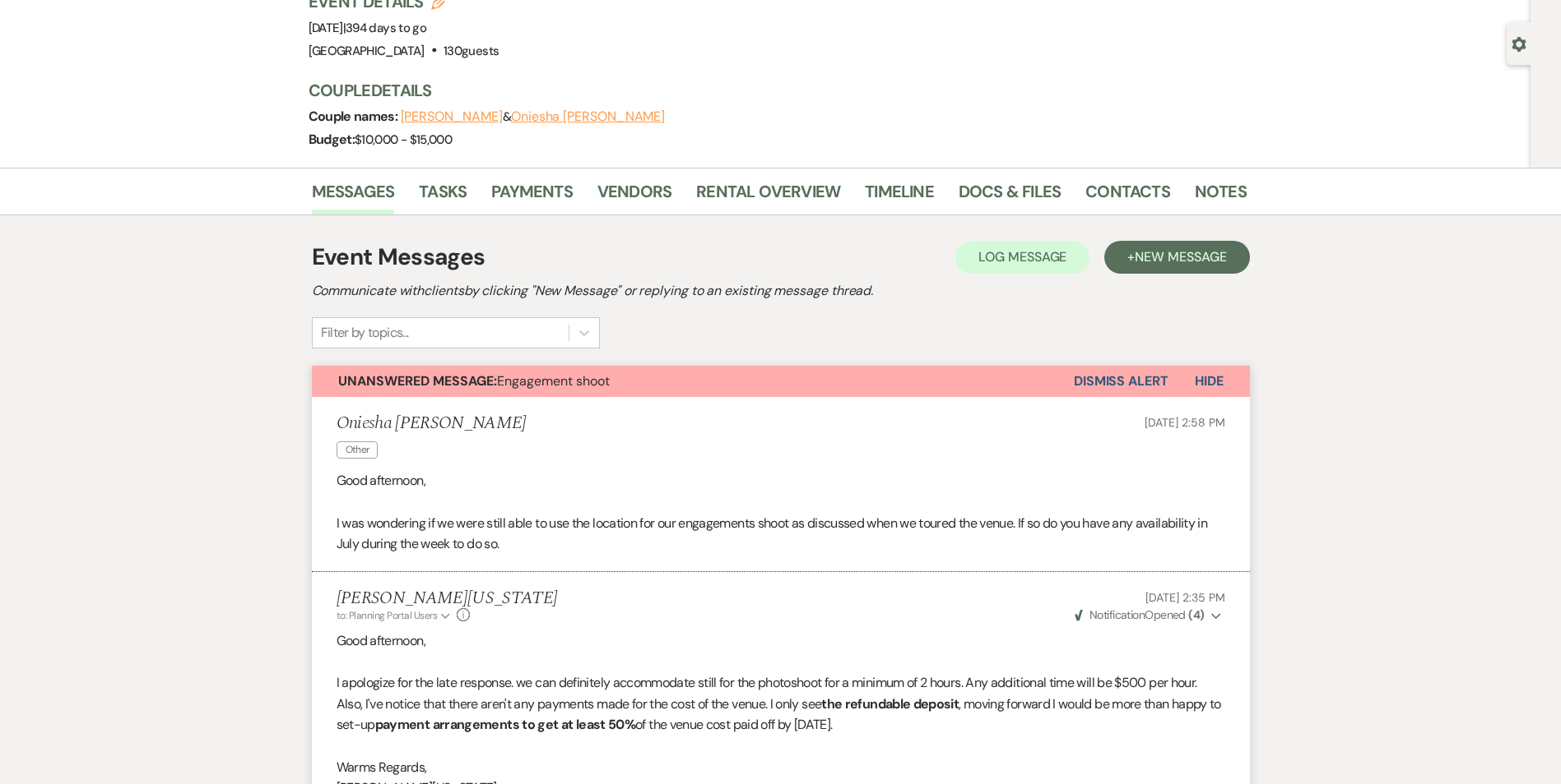
scroll to position [0, 0]
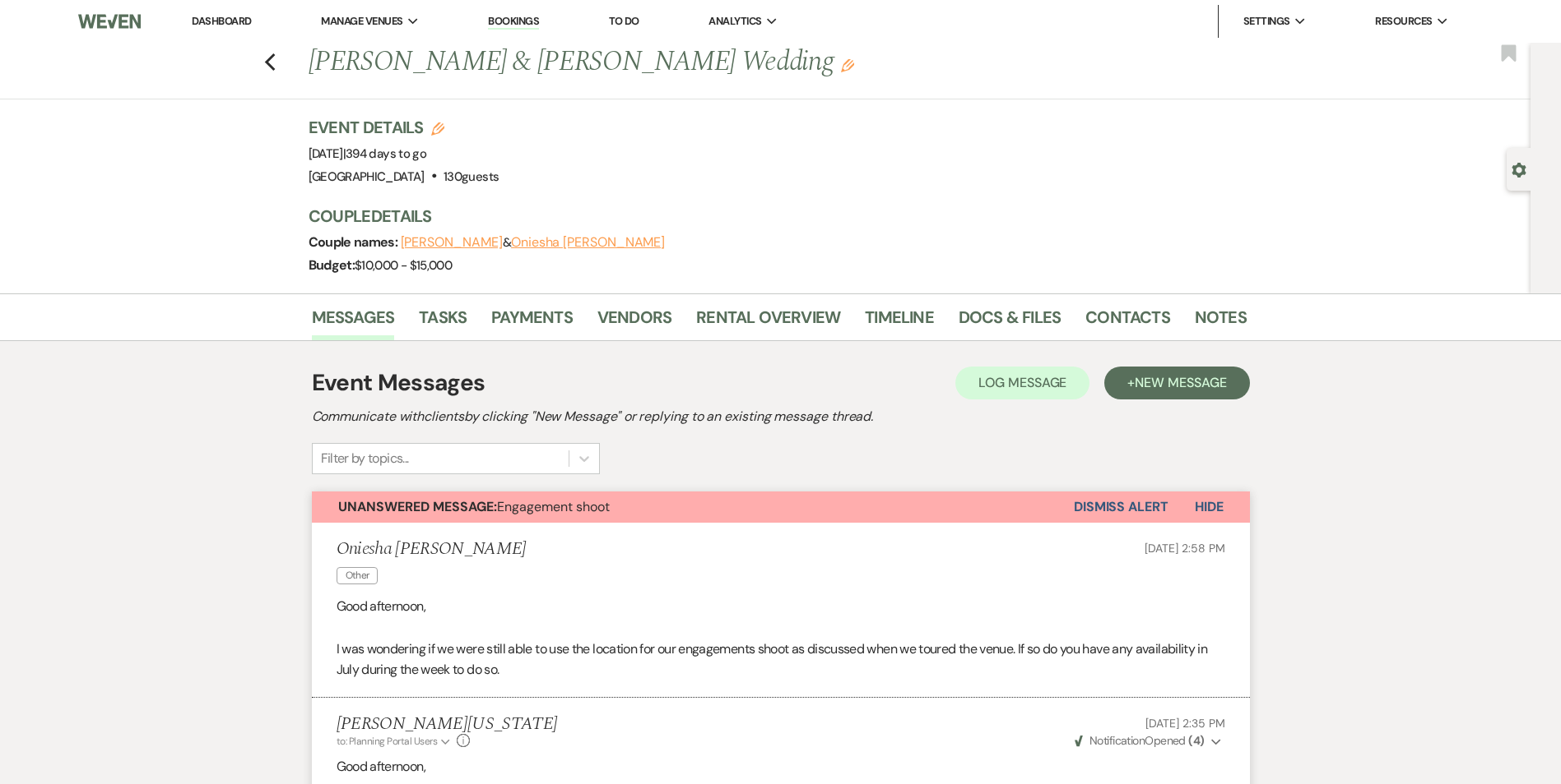
click at [1098, 512] on button "Dismiss Alert" at bounding box center [1120, 507] width 95 height 31
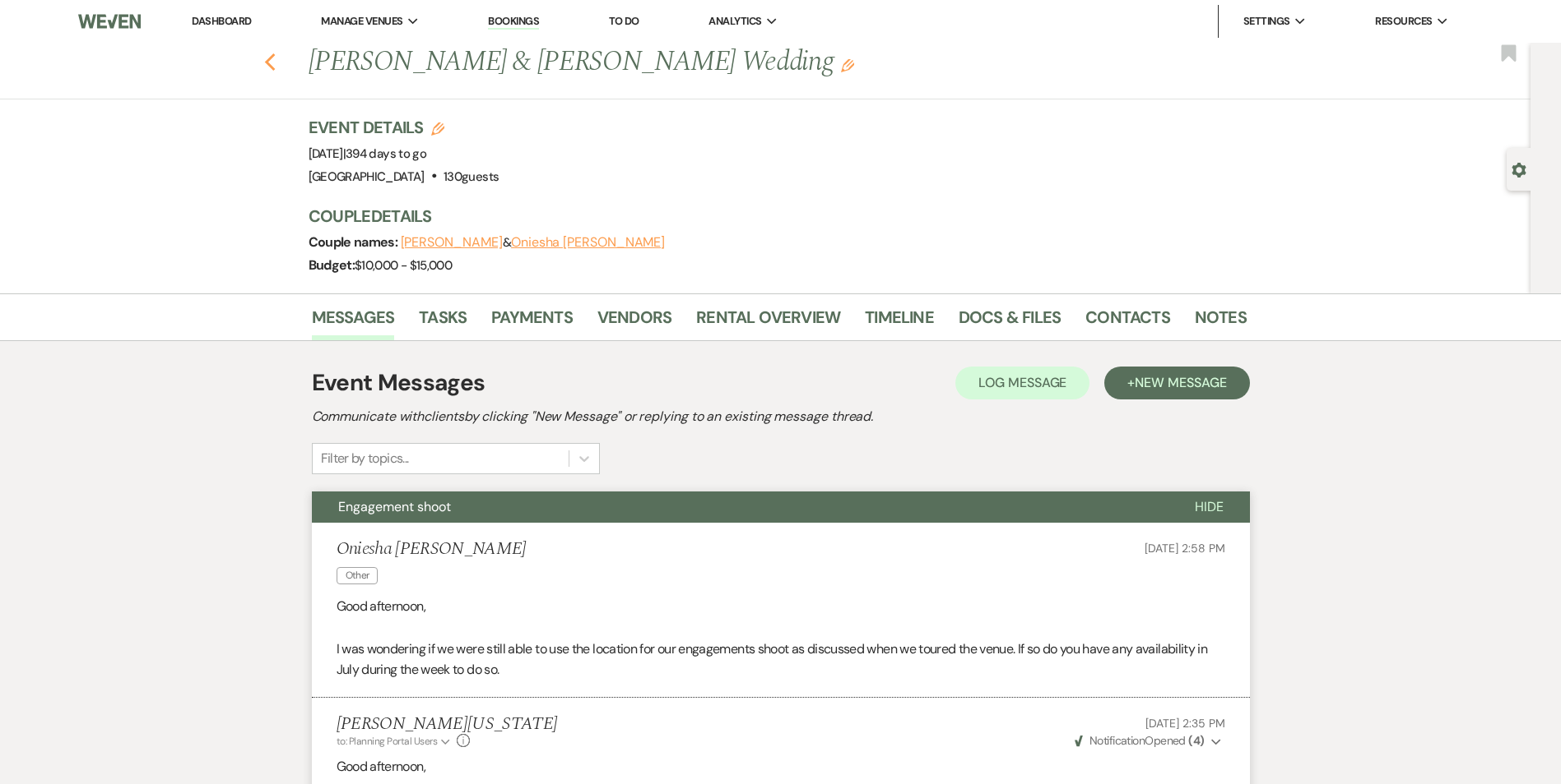
click at [273, 56] on icon "Previous" at bounding box center [270, 62] width 12 height 19
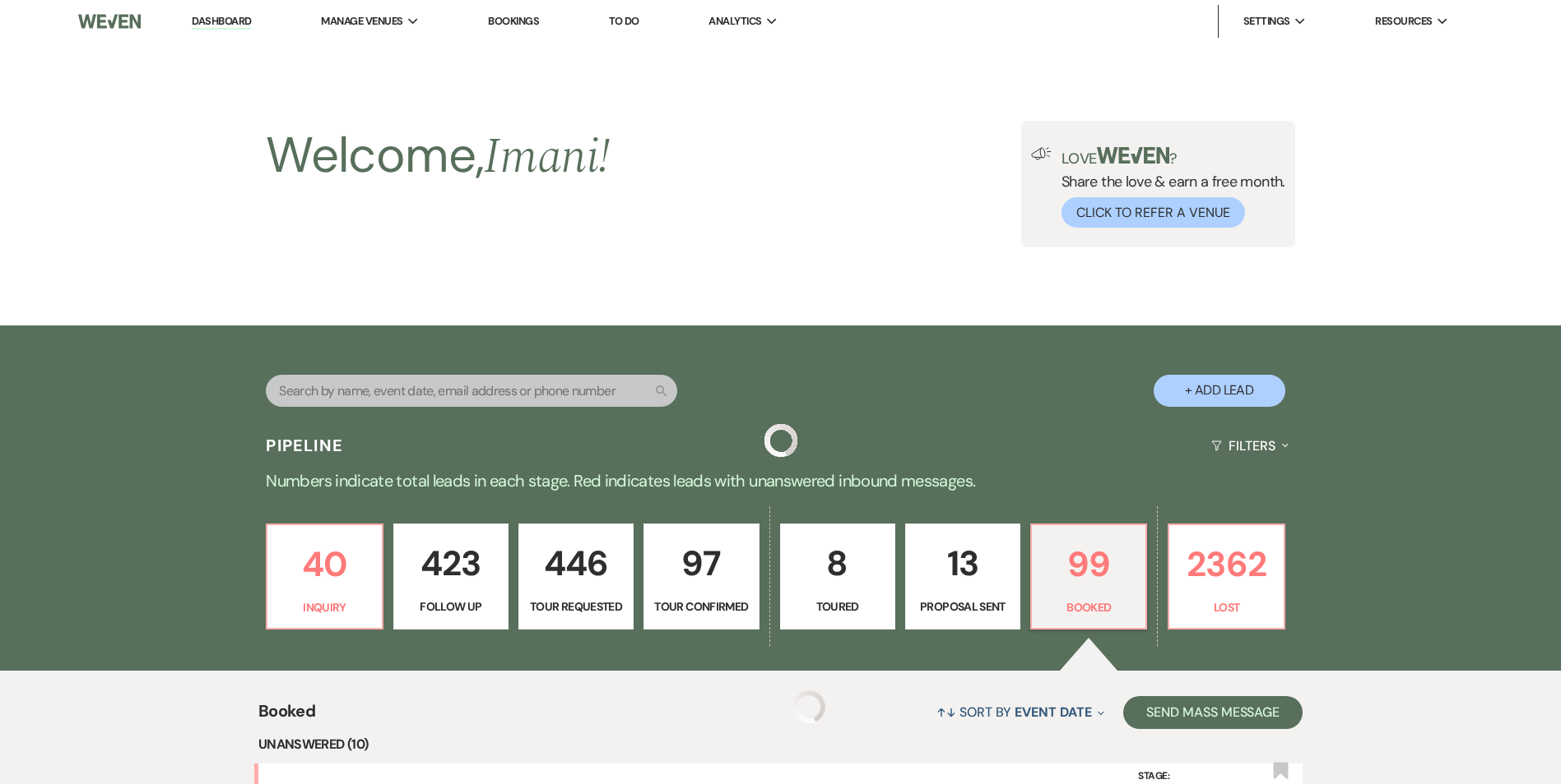
scroll to position [1397, 0]
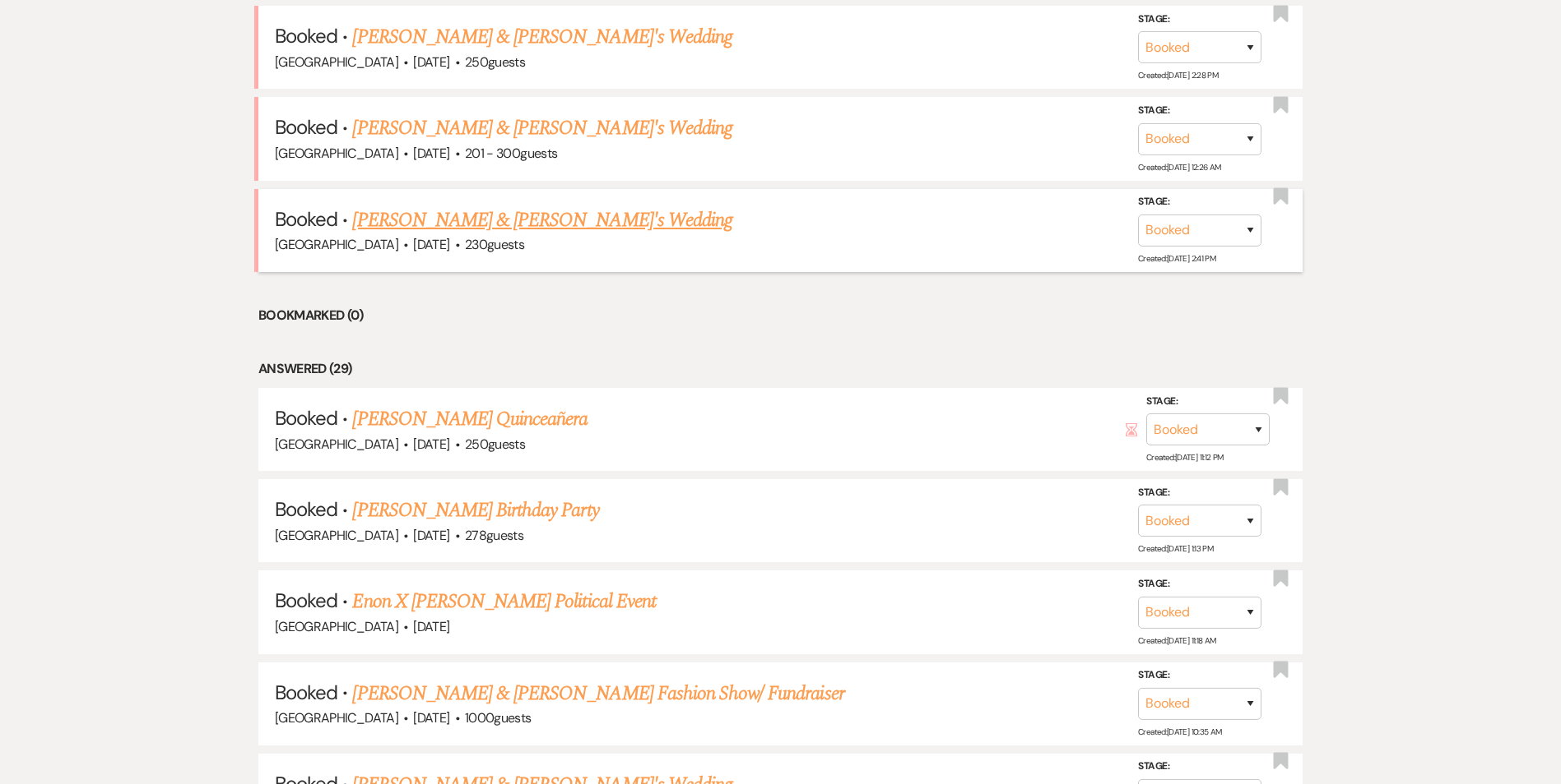
click at [423, 215] on link "AARON WILLIAMS & Dejah's Wedding" at bounding box center [542, 219] width 380 height 29
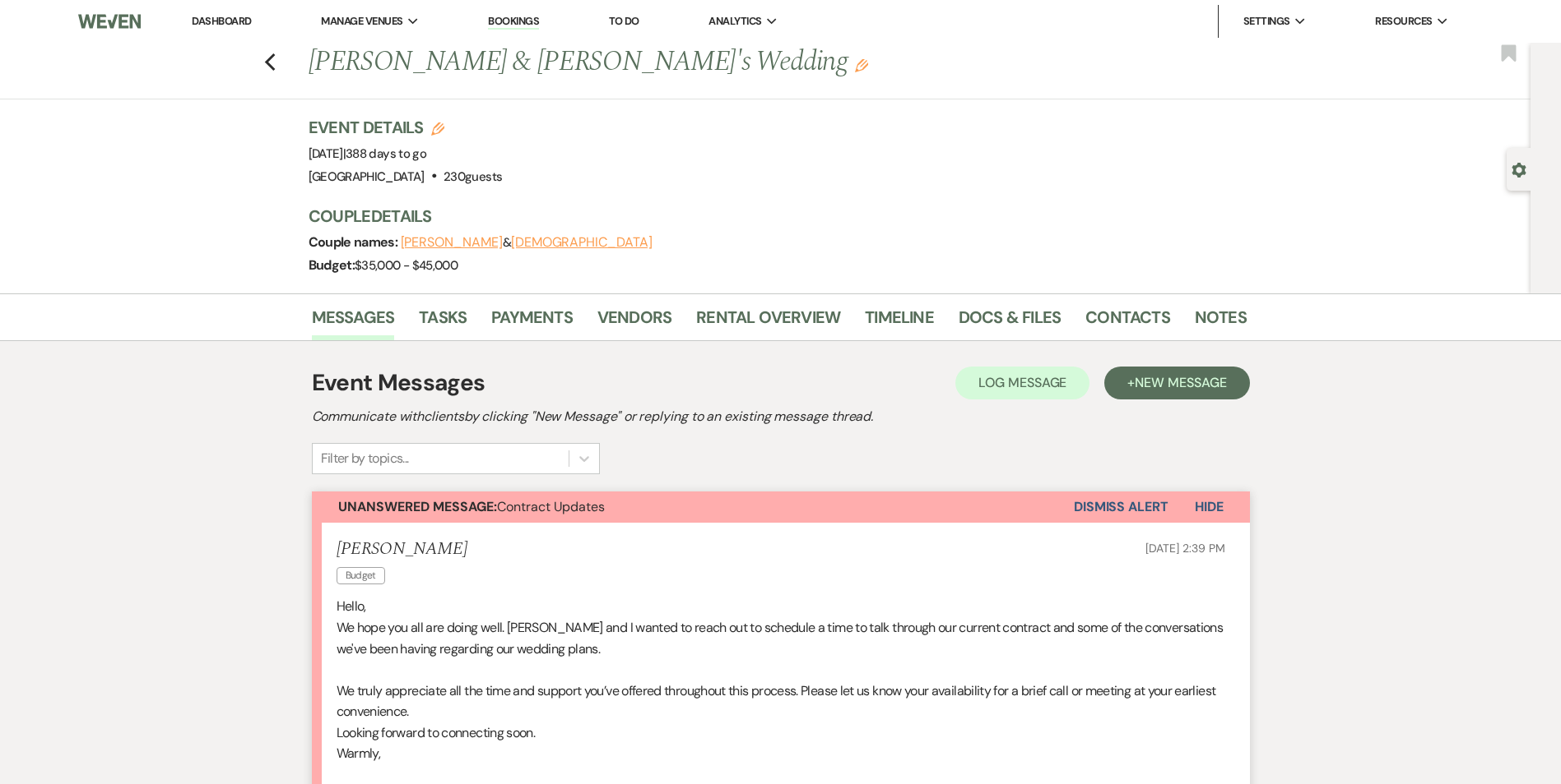
scroll to position [411, 0]
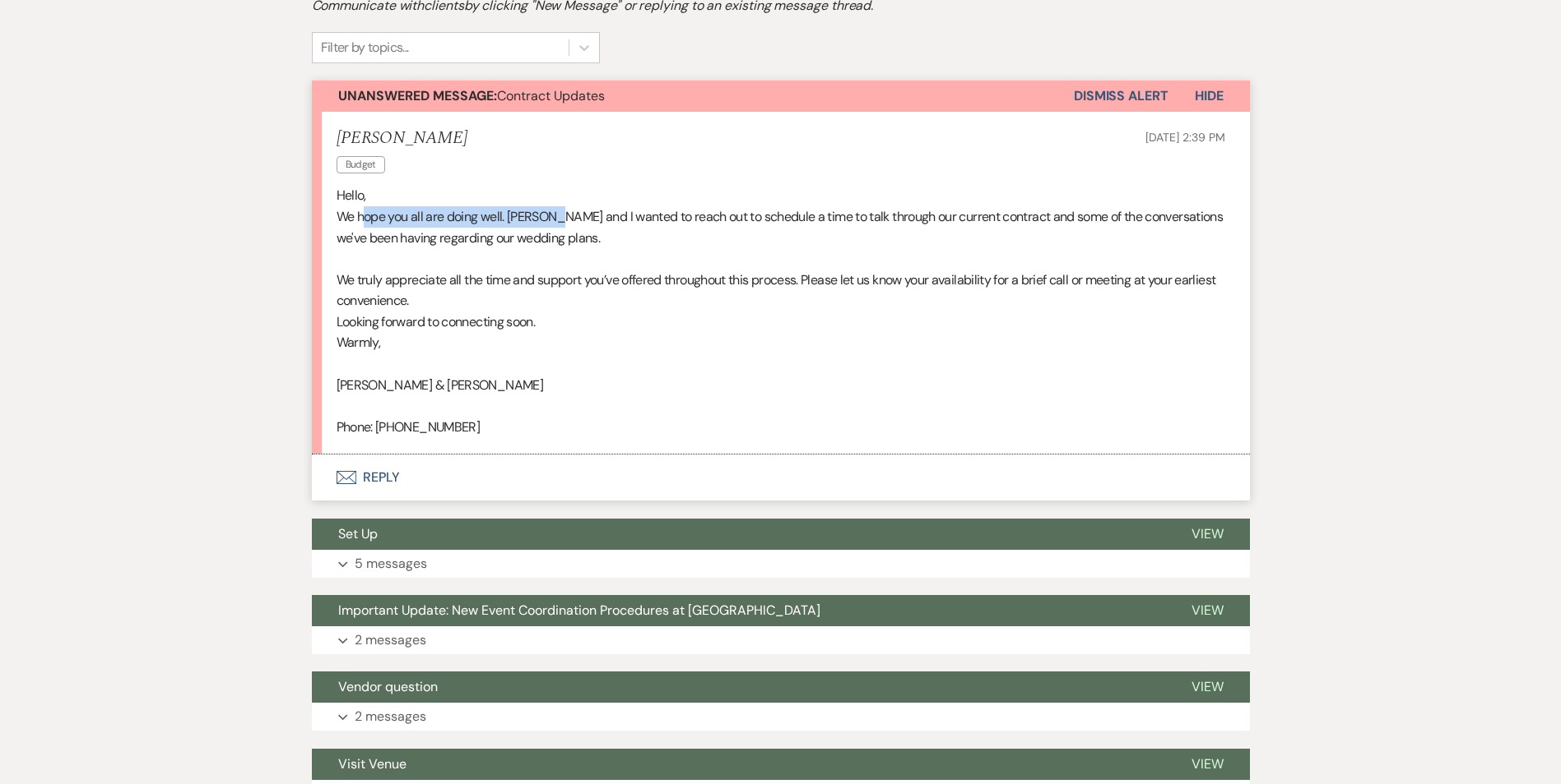
drag, startPoint x: 366, startPoint y: 223, endPoint x: 555, endPoint y: 217, distance: 189.1
click at [555, 217] on p "We hope you all are doing well. Aaron and I wanted to reach out to schedule a t…" at bounding box center [780, 227] width 888 height 42
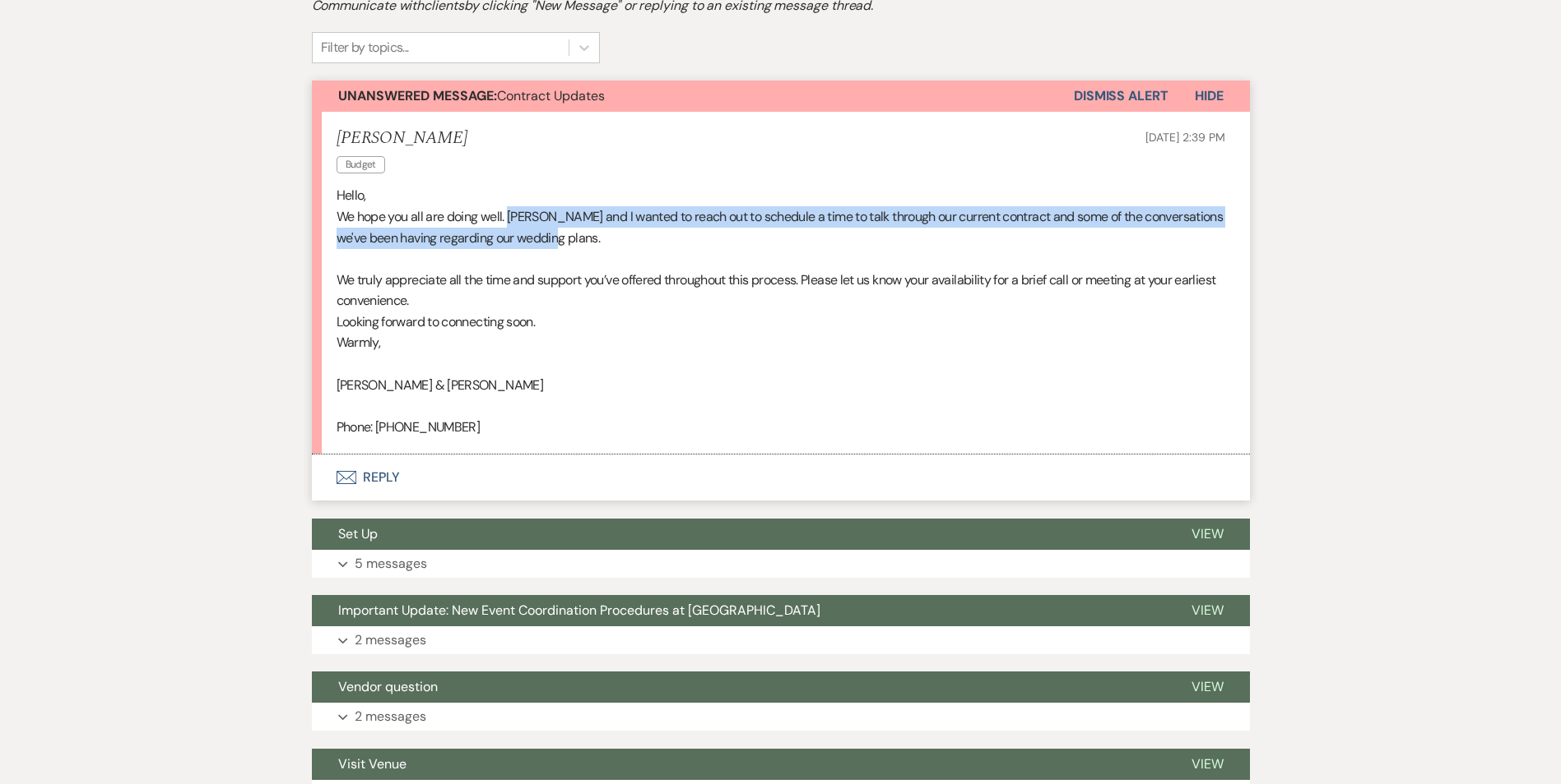
drag, startPoint x: 507, startPoint y: 210, endPoint x: 1057, endPoint y: 248, distance: 551.3
click at [1057, 248] on p "We hope you all are doing well. Aaron and I wanted to reach out to schedule a t…" at bounding box center [780, 227] width 888 height 42
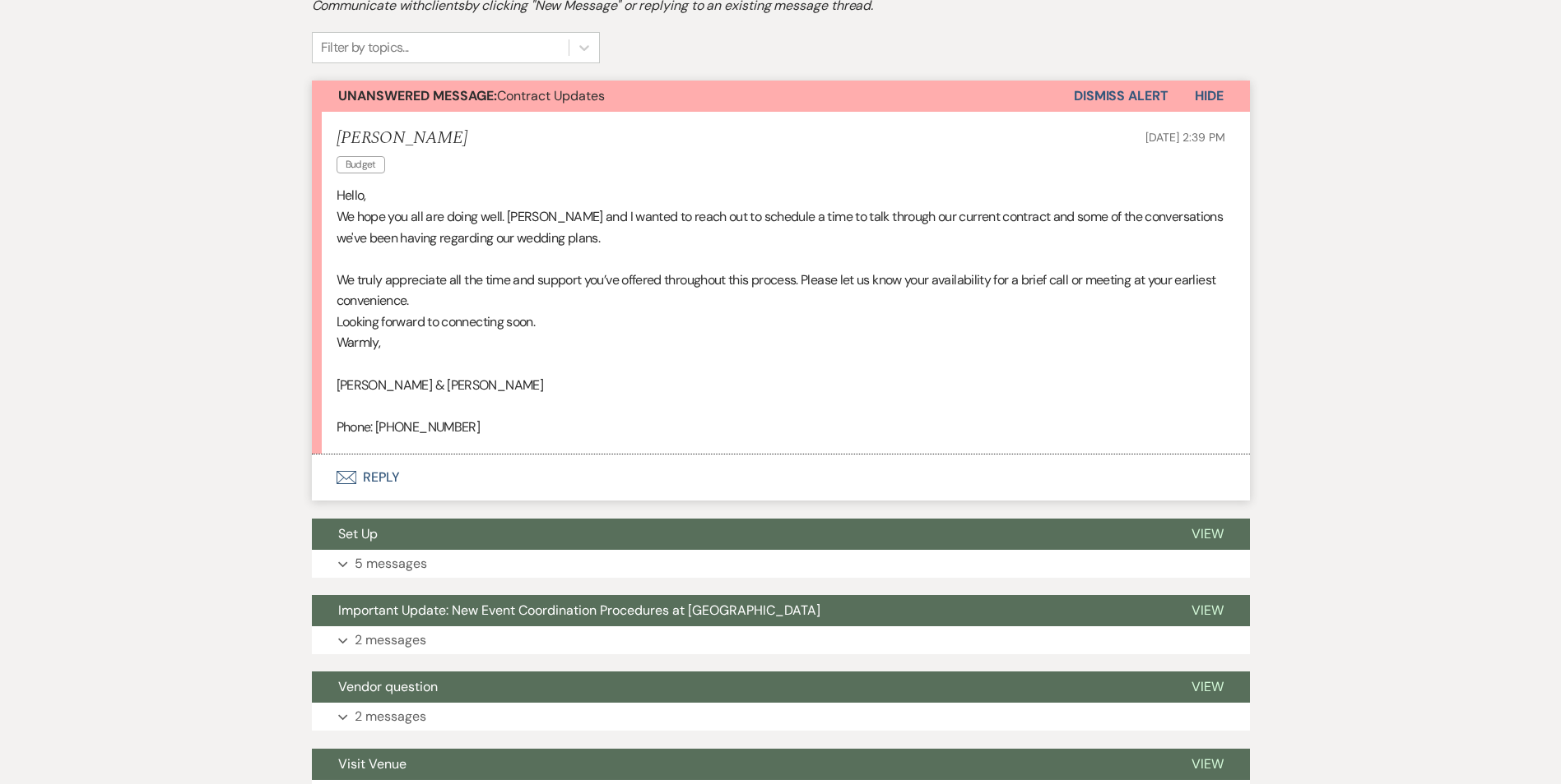
click at [376, 324] on p "Looking forward to connecting soon." at bounding box center [780, 322] width 888 height 21
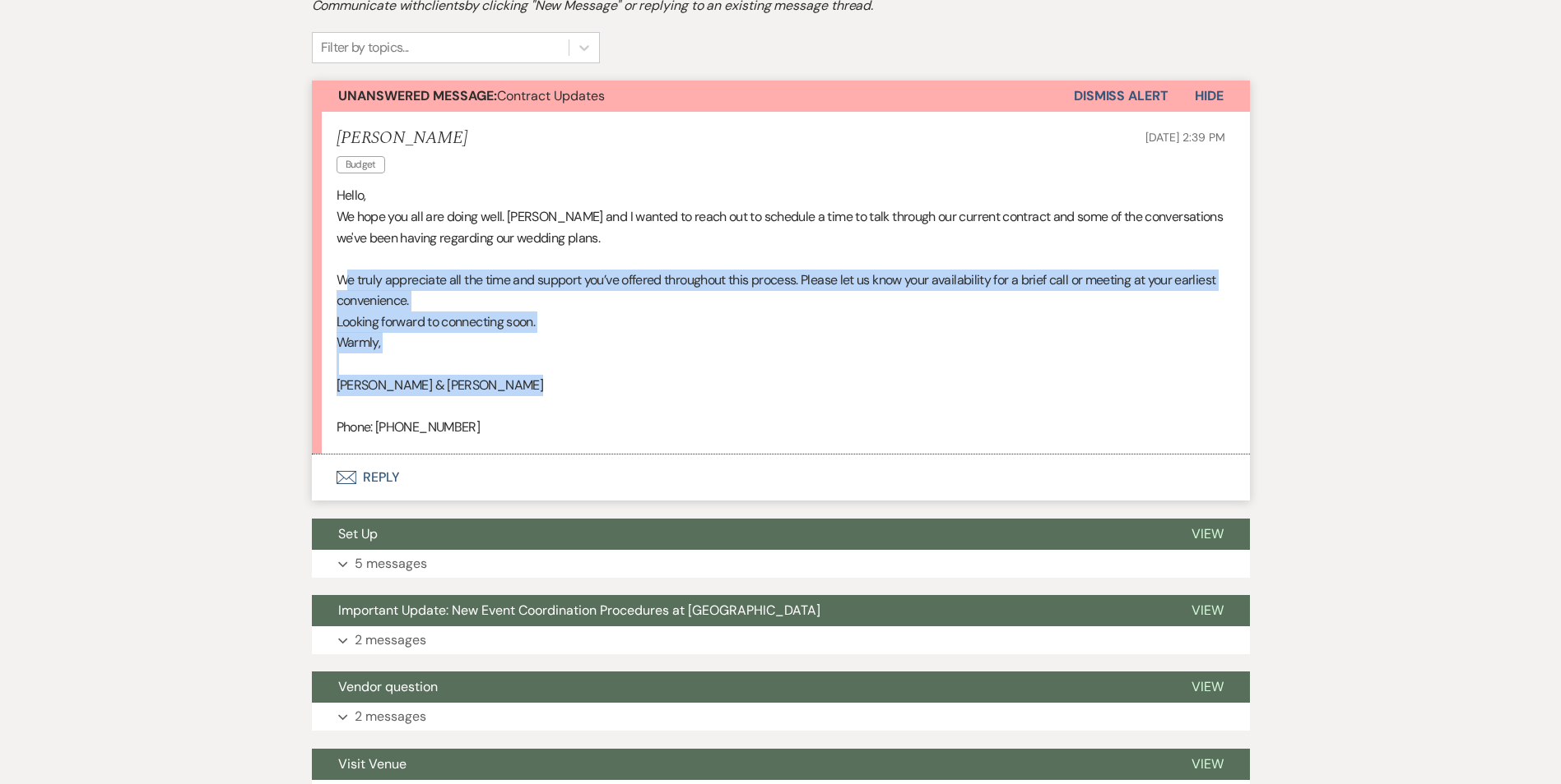
drag, startPoint x: 344, startPoint y: 280, endPoint x: 1148, endPoint y: 376, distance: 809.7
click at [1148, 376] on div "Hello, We hope you all are doing well. Aaron and I wanted to reach out to sched…" at bounding box center [780, 311] width 888 height 252
click at [359, 473] on button "Envelope Reply" at bounding box center [780, 478] width 938 height 46
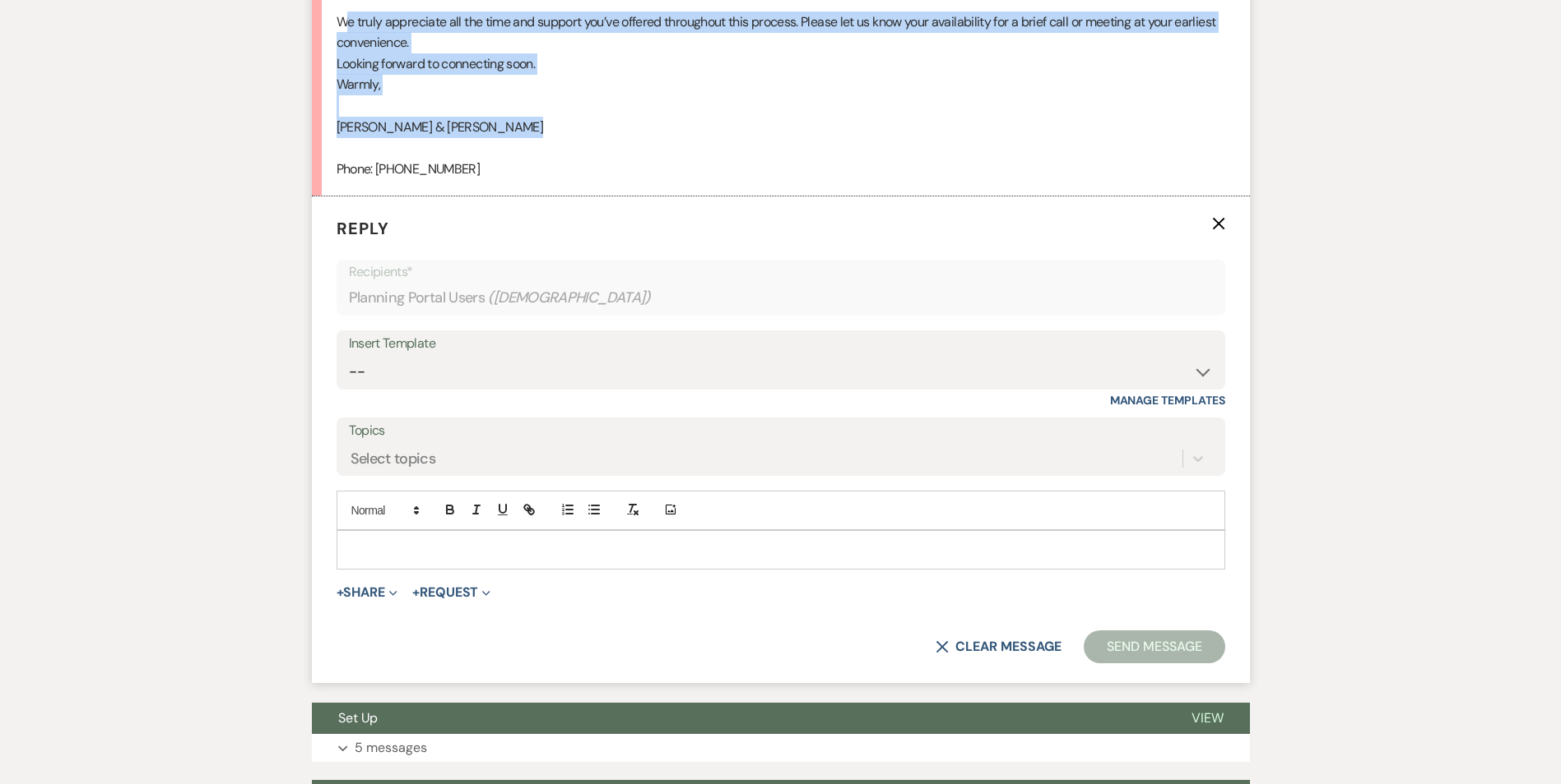
scroll to position [718, 0]
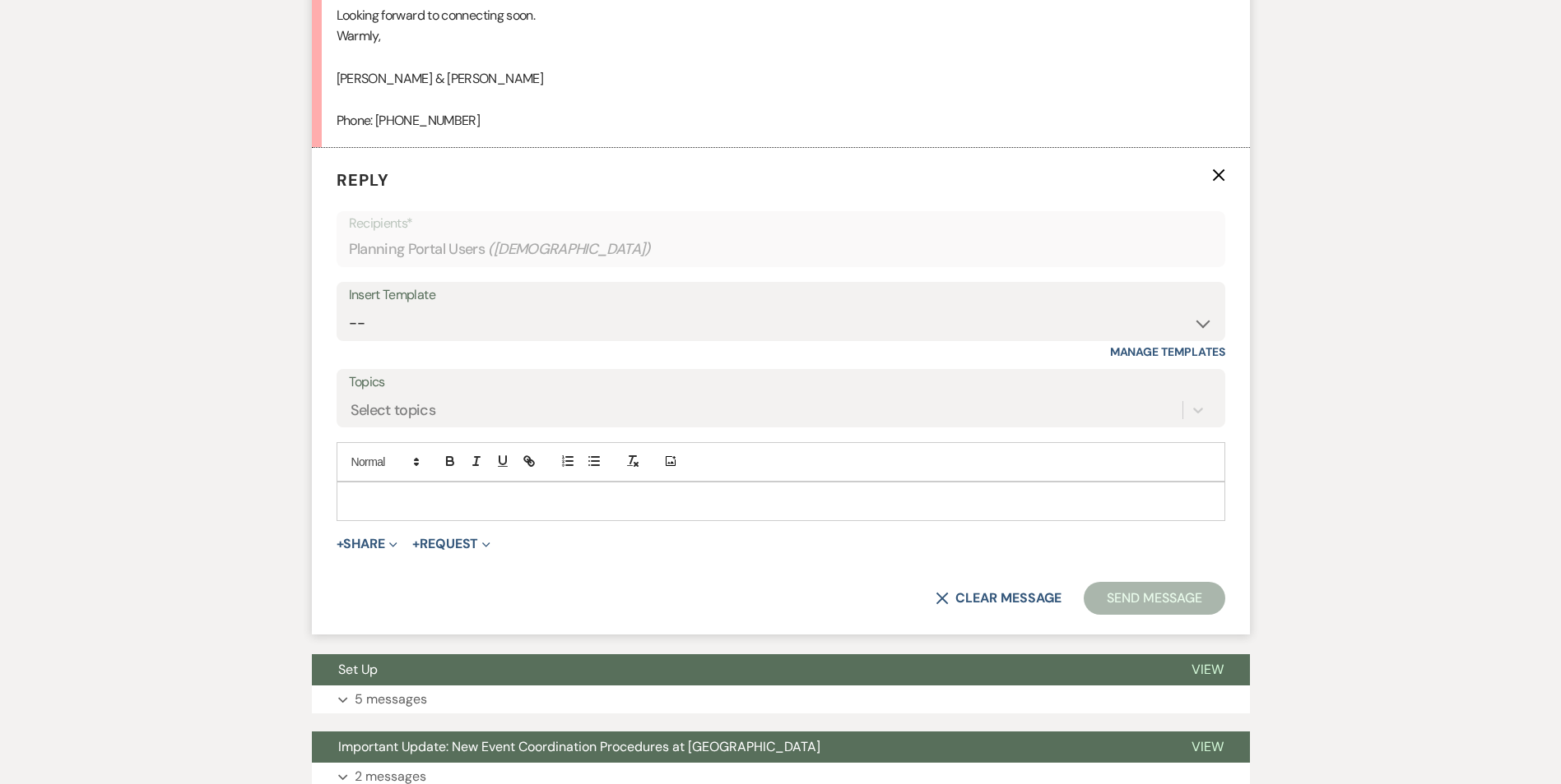
click at [404, 496] on p at bounding box center [781, 502] width 862 height 18
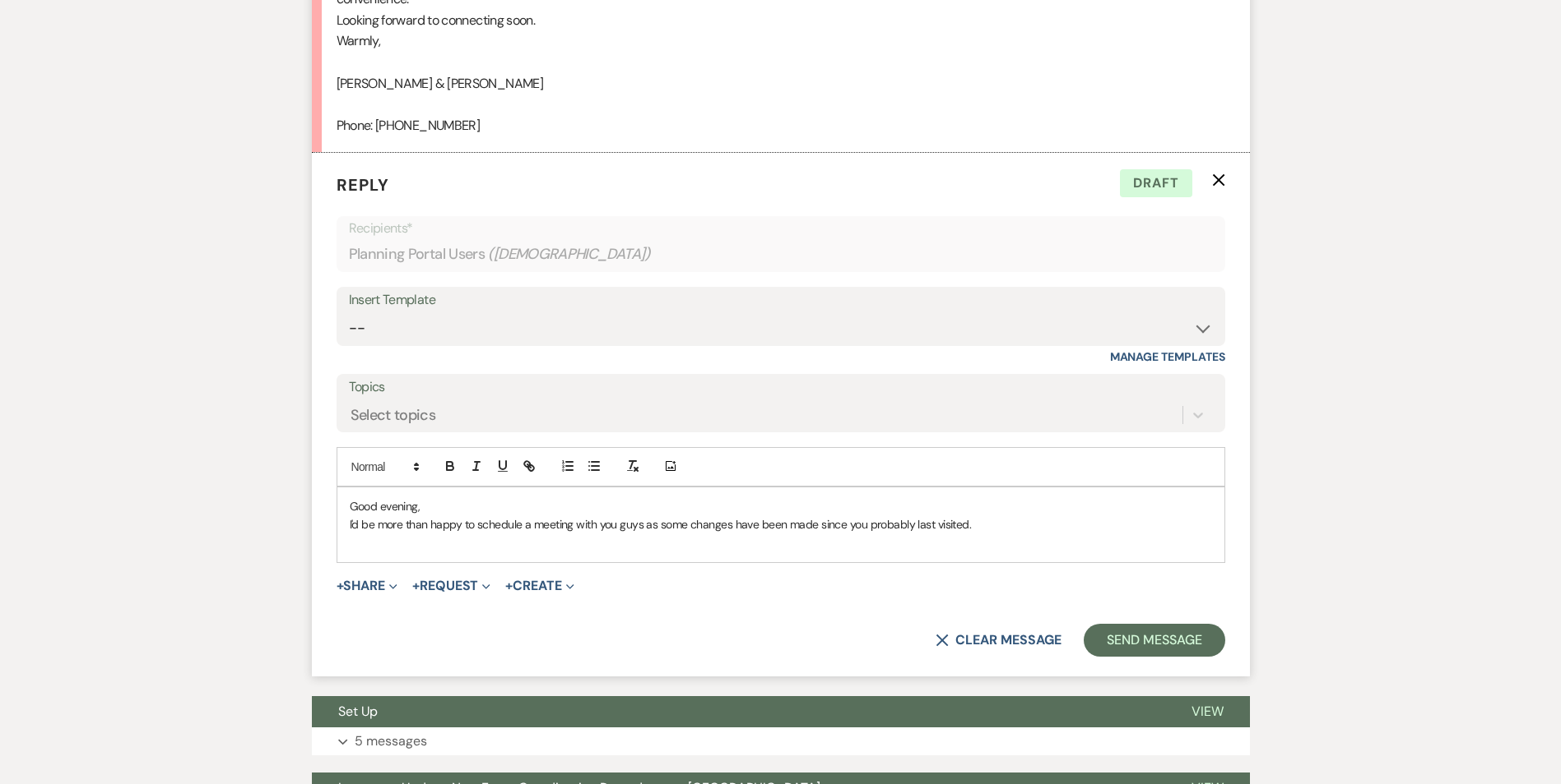
scroll to position [822, 0]
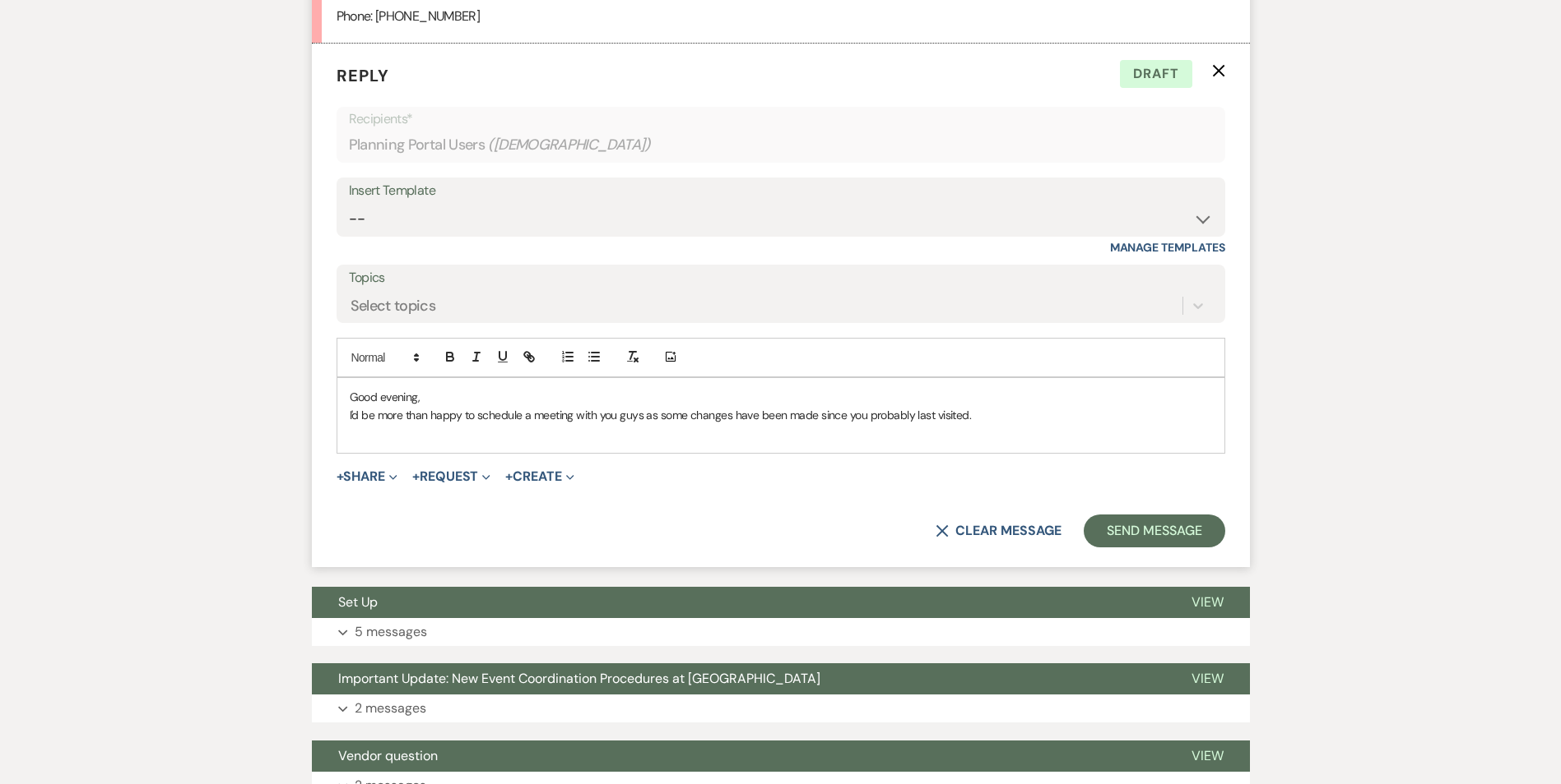
click at [749, 416] on p "I'd be more than happy to schedule a meeting with you guys as some changes have…" at bounding box center [781, 415] width 862 height 18
click at [683, 410] on p "I'd be more than happy to schedule a meeting with you guys as some changes have…" at bounding box center [781, 415] width 862 height 18
click at [746, 406] on p "I'd be more than happy to schedule a meeting with you guys as some changes have…" at bounding box center [781, 415] width 862 height 18
click at [727, 411] on p "I'd be more than happy to schedule a meeting with you guys as some changes have…" at bounding box center [781, 415] width 862 height 18
click at [743, 411] on p "I'd be more than happy to schedule a meeting with you guys as some changes have…" at bounding box center [781, 415] width 862 height 18
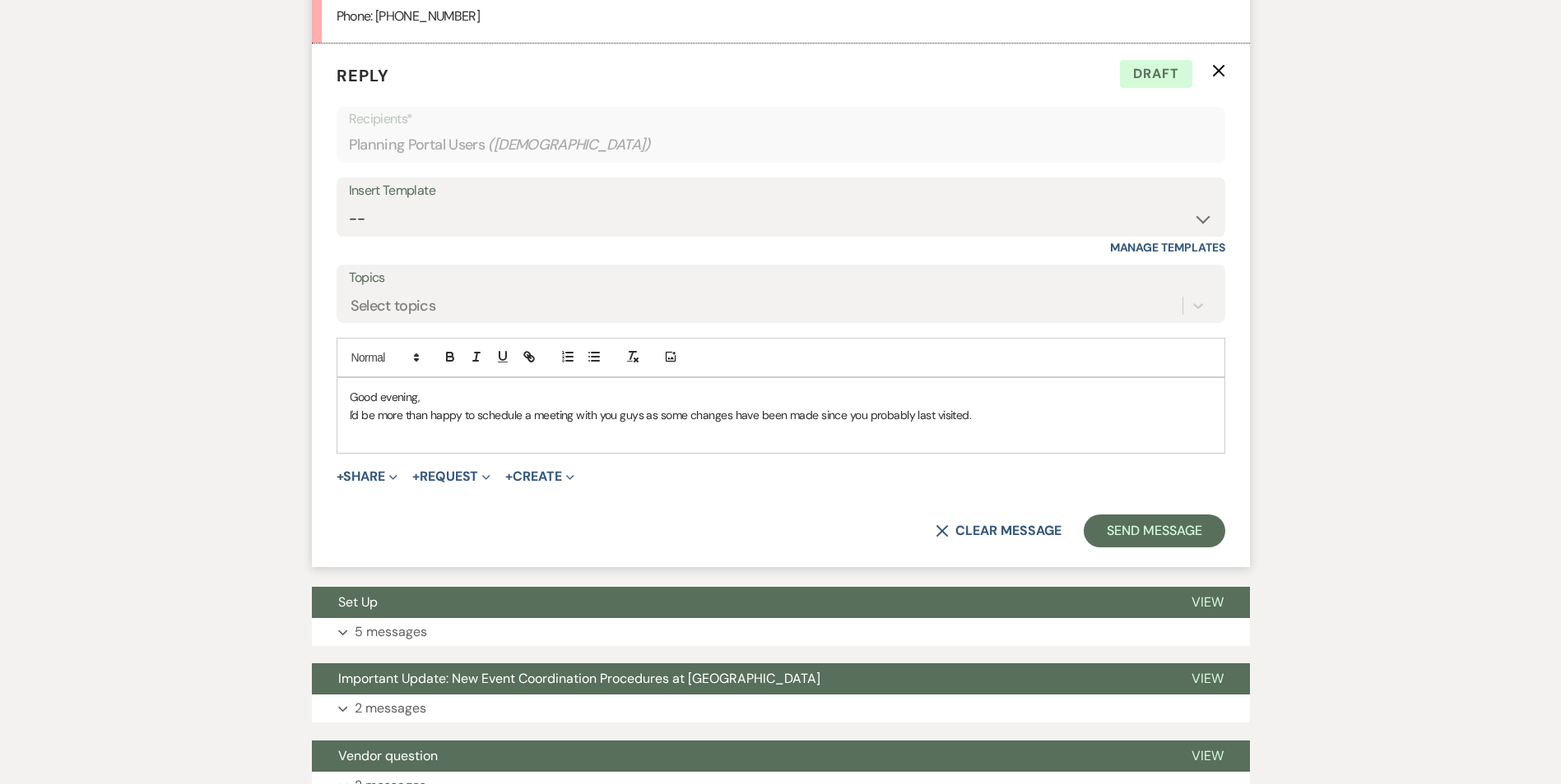
click at [732, 416] on p "I'd be more than happy to schedule a meeting with you guys as some changes have…" at bounding box center [781, 415] width 862 height 18
click at [1012, 419] on p "I'd be more than happy to schedule a meeting with you guys as some changes with…" at bounding box center [781, 415] width 862 height 18
click at [1031, 415] on p "I'd be more than happy to schedule a meeting with you guys as some changes with…" at bounding box center [781, 415] width 862 height 18
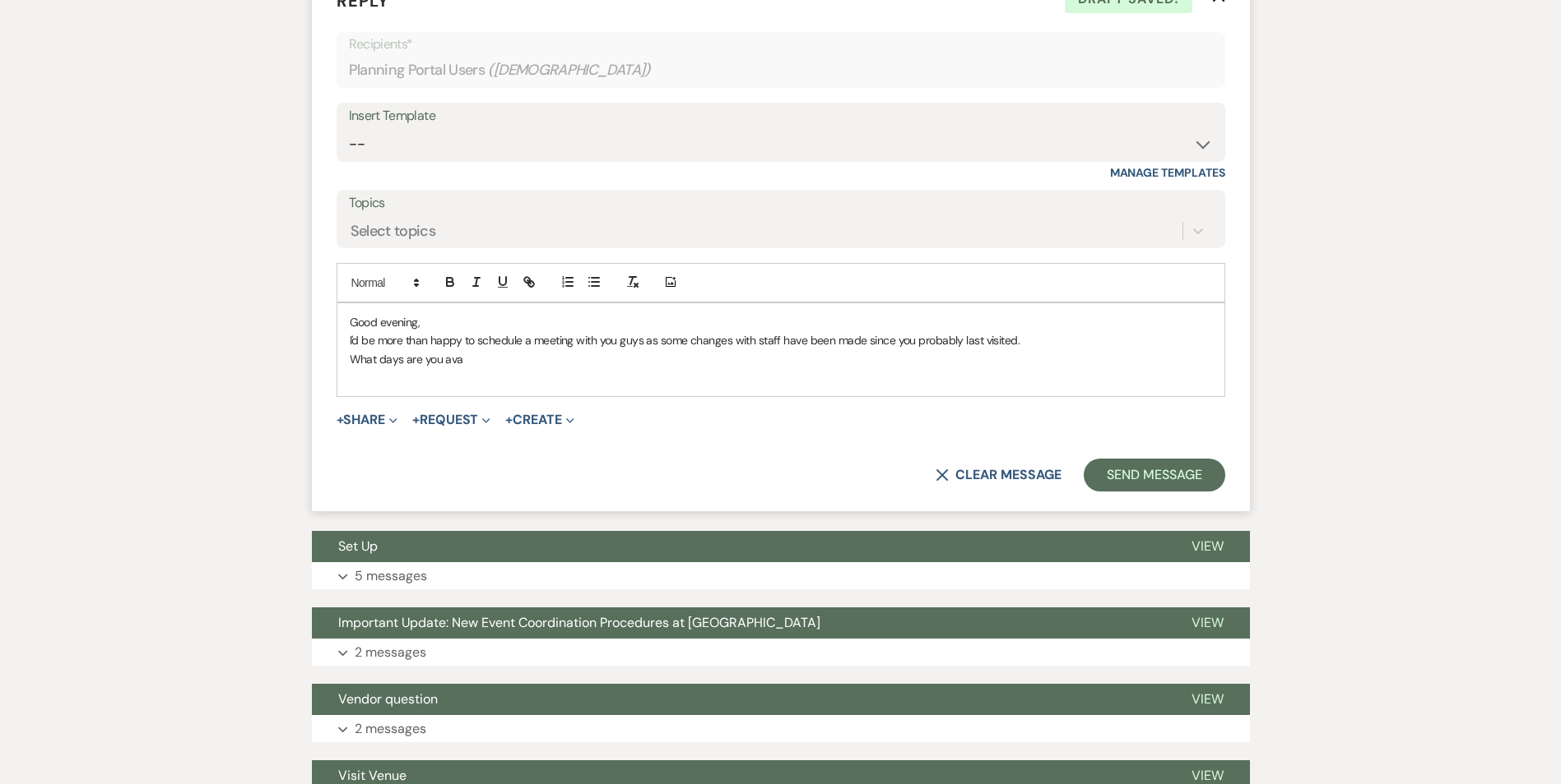
scroll to position [904, 0]
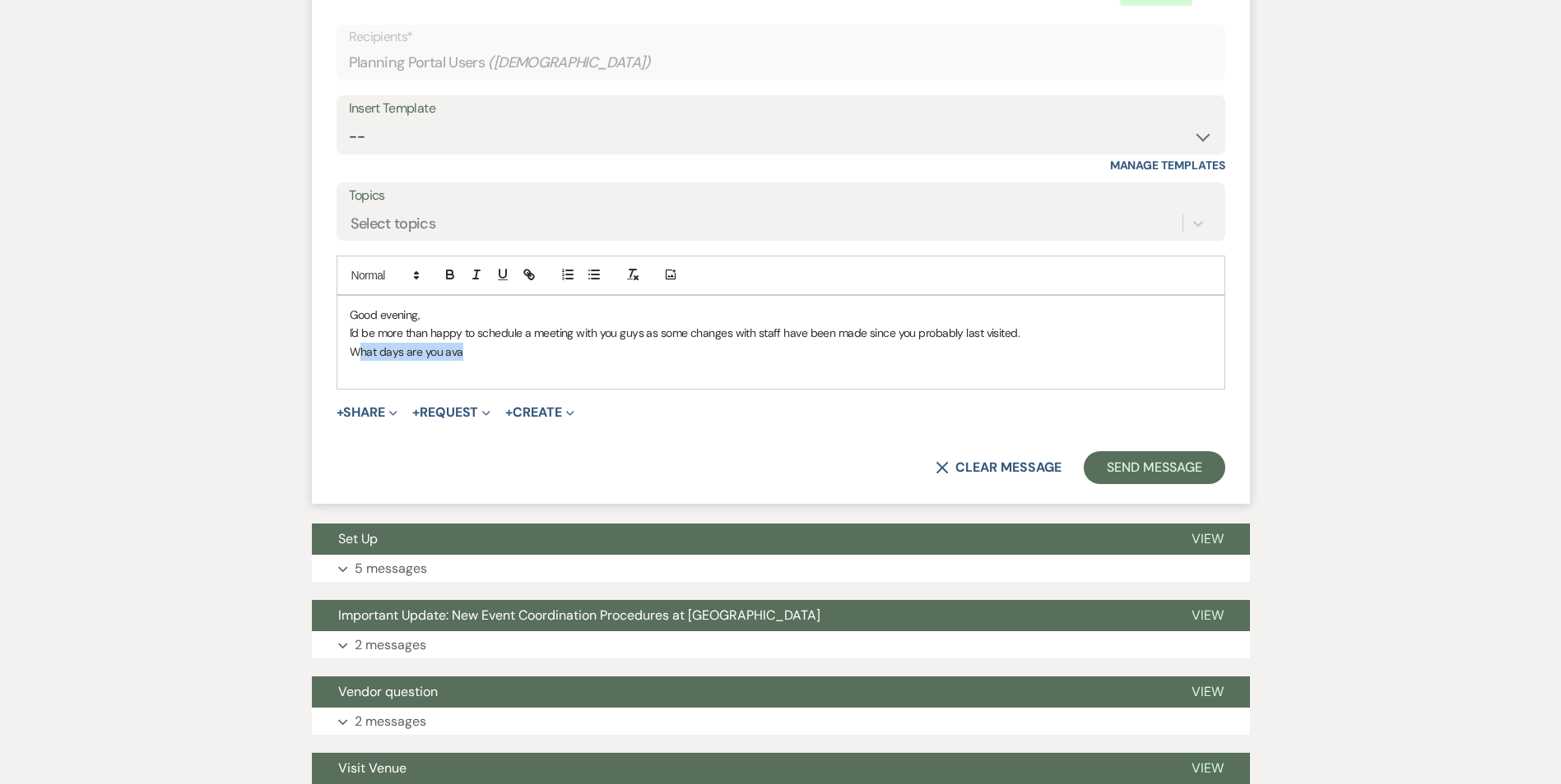
drag, startPoint x: 357, startPoint y: 352, endPoint x: 534, endPoint y: 350, distance: 177.0
click at [528, 350] on p "What days are you ava" at bounding box center [781, 351] width 862 height 18
click at [514, 350] on p "We are available Tuesdays - Saturday" at bounding box center [781, 351] width 862 height 18
click at [541, 350] on p "We are available Tuesdays - Saturday" at bounding box center [781, 351] width 862 height 18
click at [479, 353] on p "We are available Tuesdays - Saturday" at bounding box center [781, 351] width 862 height 18
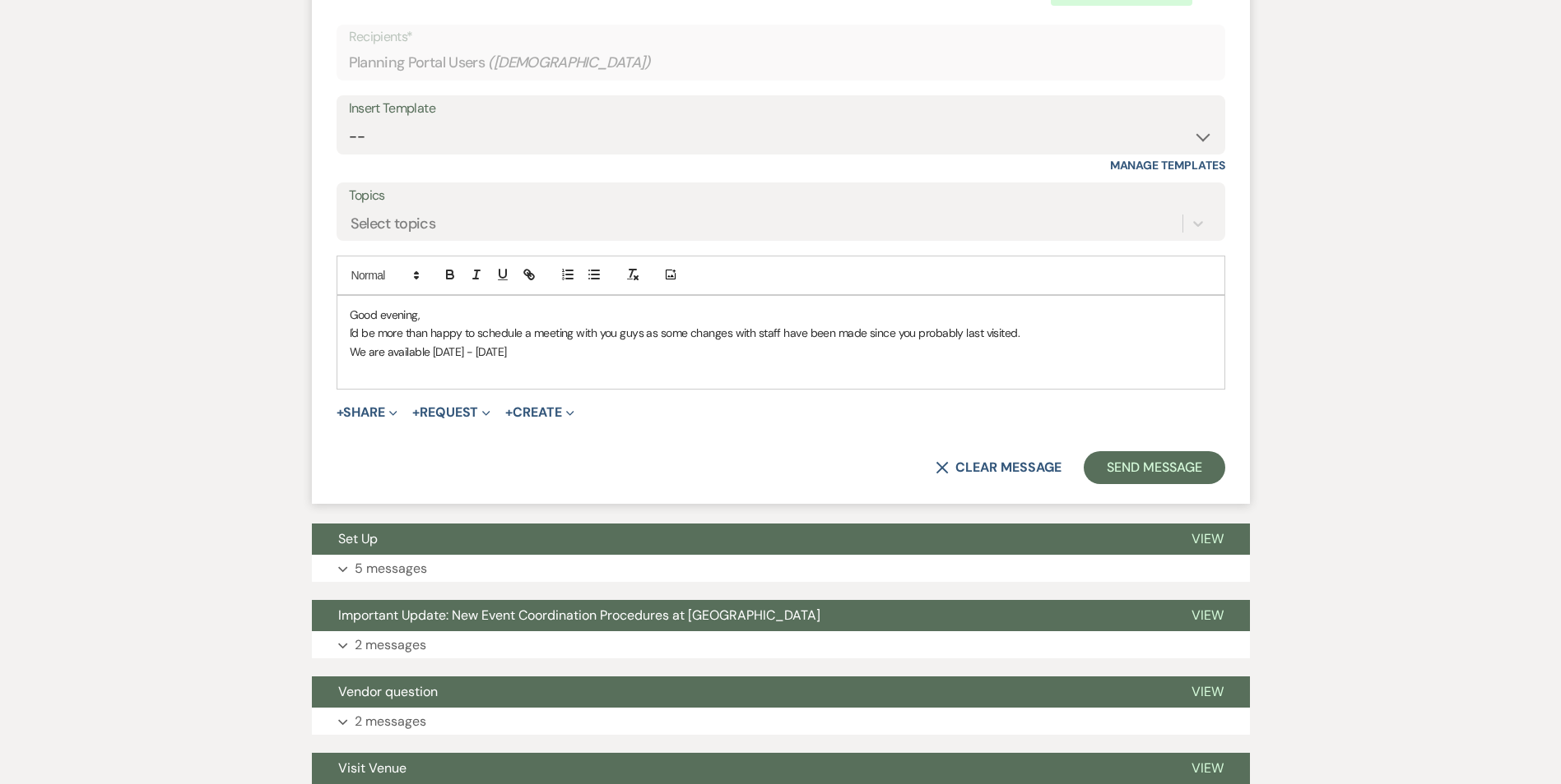
click at [539, 351] on p "We are available Tuesday - Saturday" at bounding box center [781, 351] width 862 height 18
click at [864, 350] on p "We are available Tuesday - Saturday to tour or meet. on Wednesdays and Thurdays…" at bounding box center [781, 351] width 862 height 18
click at [1001, 351] on p "We are available Tuesday - Saturday to tour or meet. on Wednesdays and Thurdays…" at bounding box center [781, 351] width 862 height 18
click at [1089, 353] on p "We are available Tuesday - Saturday to tour or meet. on Wednesdays and Thursday…" at bounding box center [781, 351] width 862 height 18
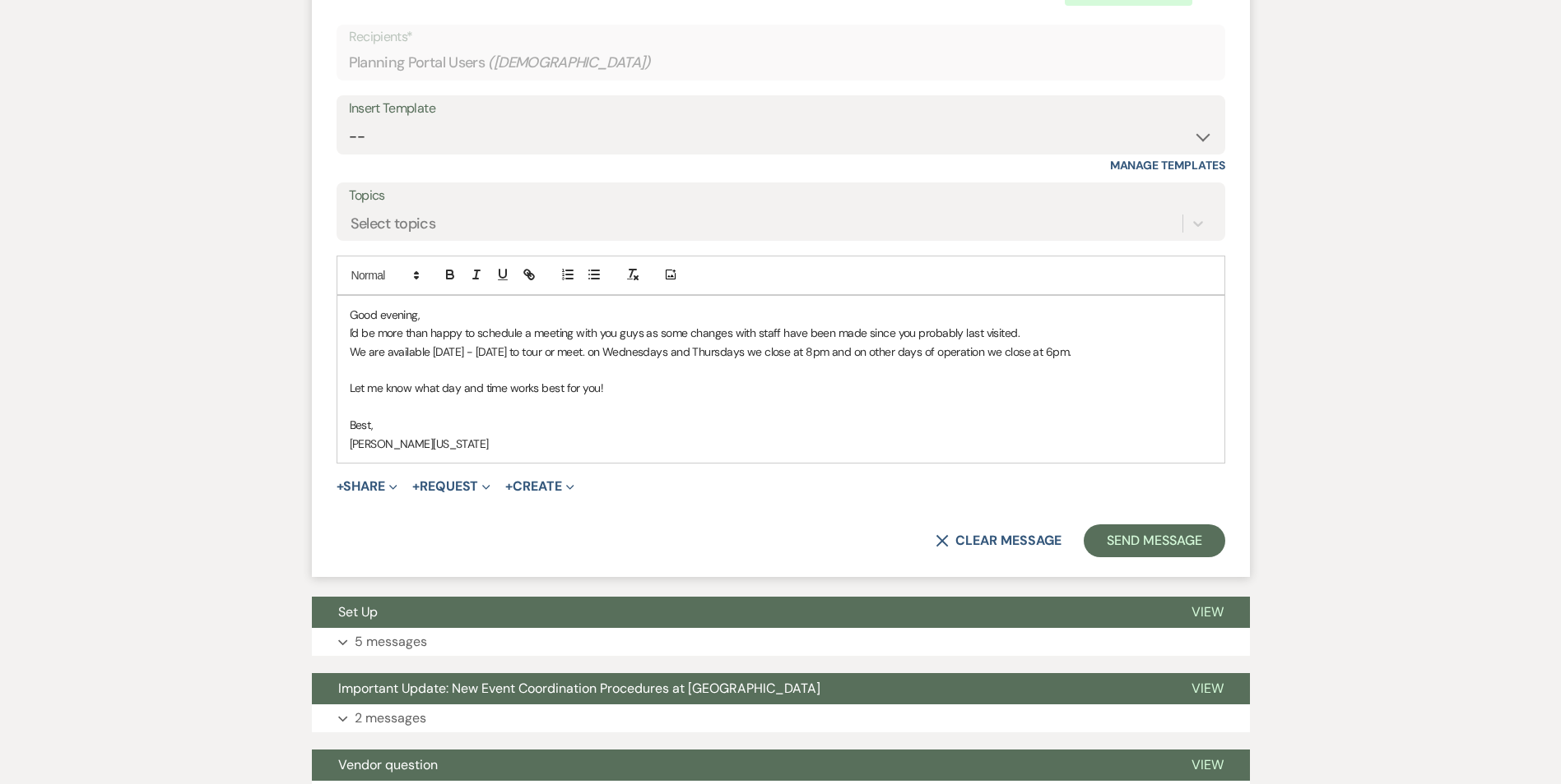
click at [638, 328] on p "I'd be more than happy to schedule a meeting with you guys as some changes with…" at bounding box center [781, 333] width 862 height 18
click at [918, 331] on p "I'd be more than happy to schedule a meeting with you both, as some changes wit…" at bounding box center [781, 333] width 862 height 18
click at [602, 350] on p "We are available Tuesday - Saturday to tour or meet. on Wednesdays and Thursday…" at bounding box center [781, 351] width 862 height 18
click at [993, 352] on p "We are available Tuesday - Saturday to tour or meet. on Wednesdays and Thursday…" at bounding box center [781, 351] width 862 height 18
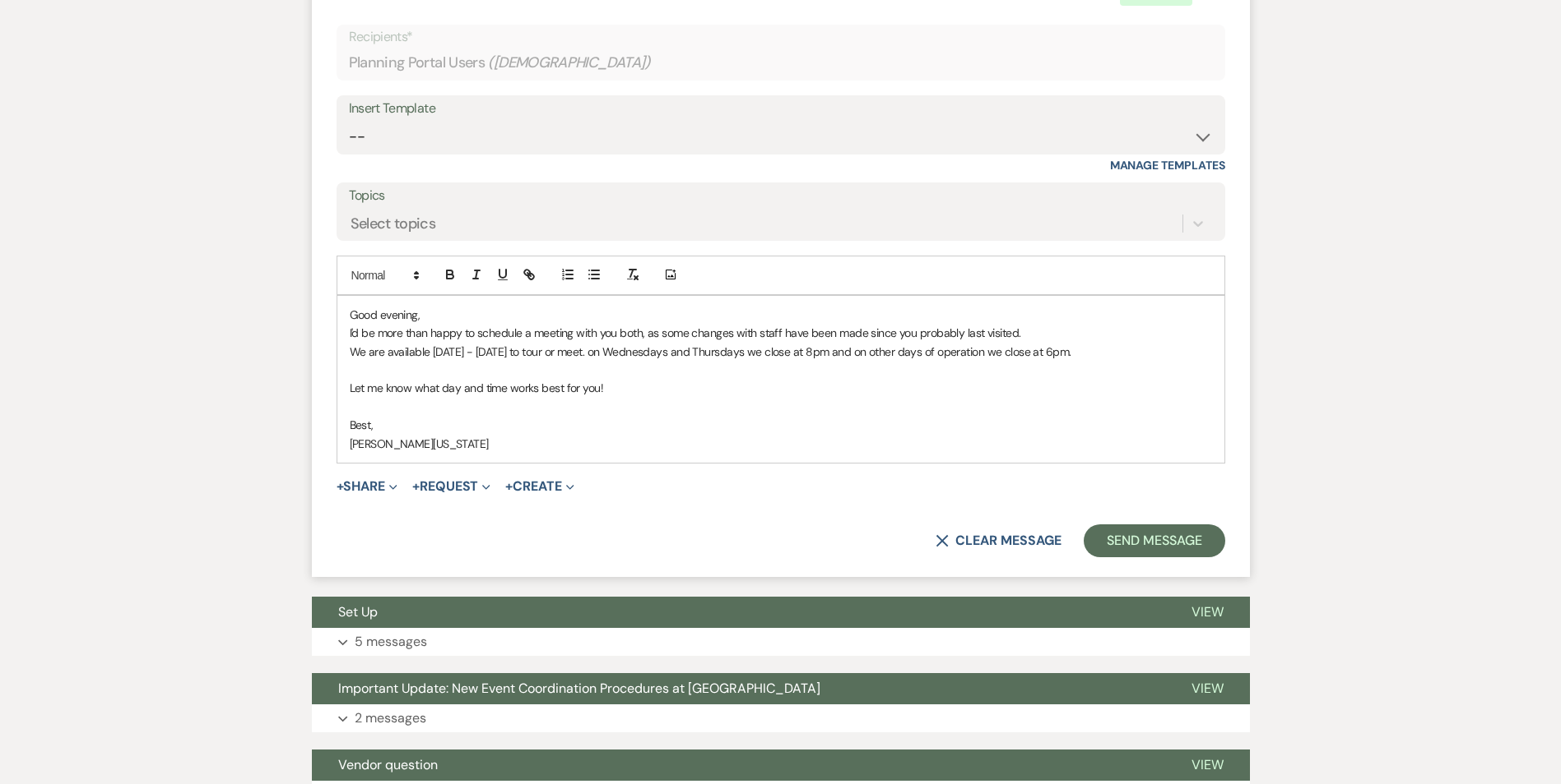
click at [997, 352] on p "We are available Tuesday - Saturday to tour or meet. on Wednesdays and Thursday…" at bounding box center [781, 351] width 862 height 18
click at [1171, 537] on button "Send Message" at bounding box center [1154, 541] width 141 height 33
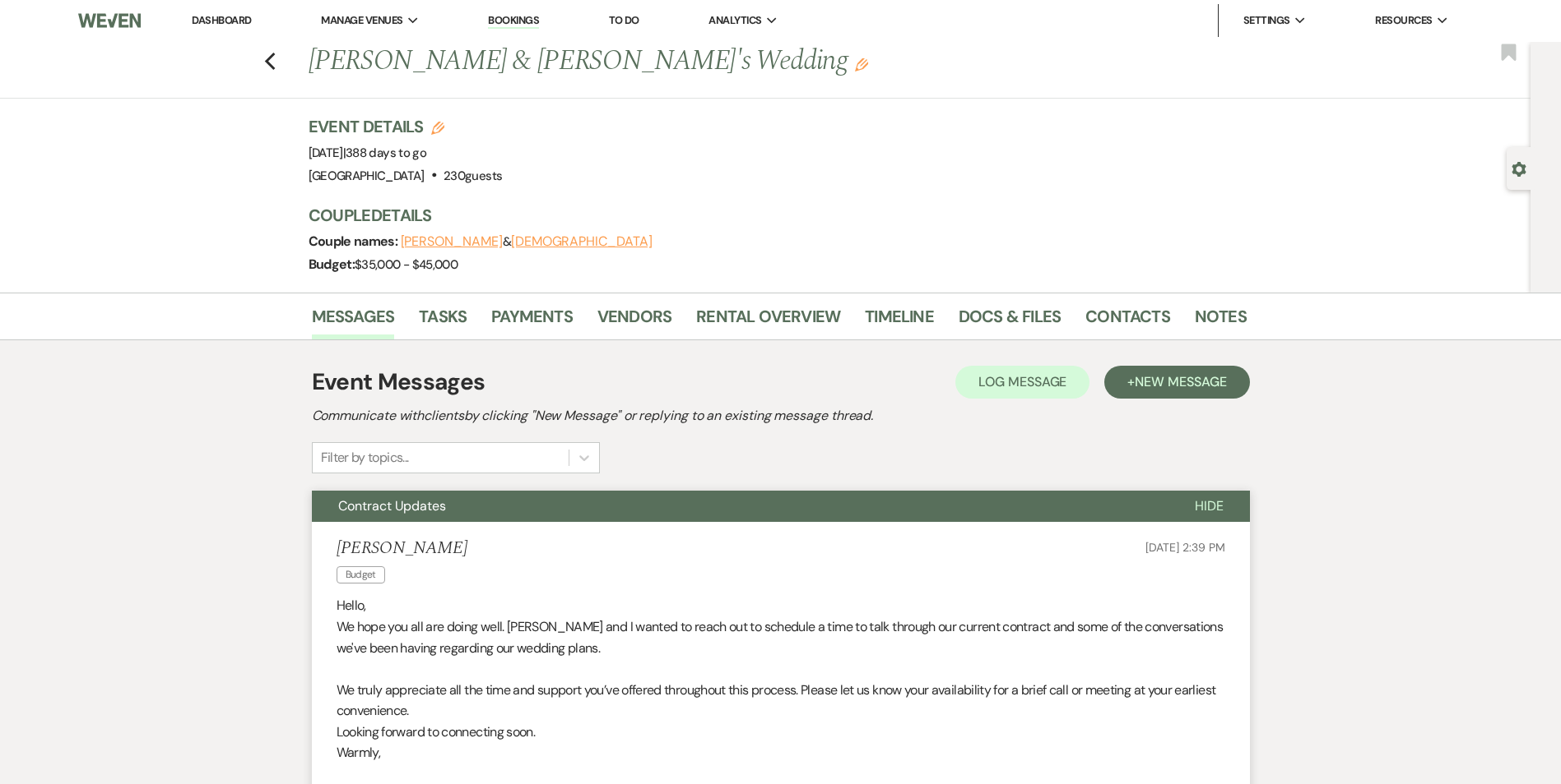
scroll to position [0, 0]
click at [276, 64] on icon "Previous" at bounding box center [270, 62] width 12 height 19
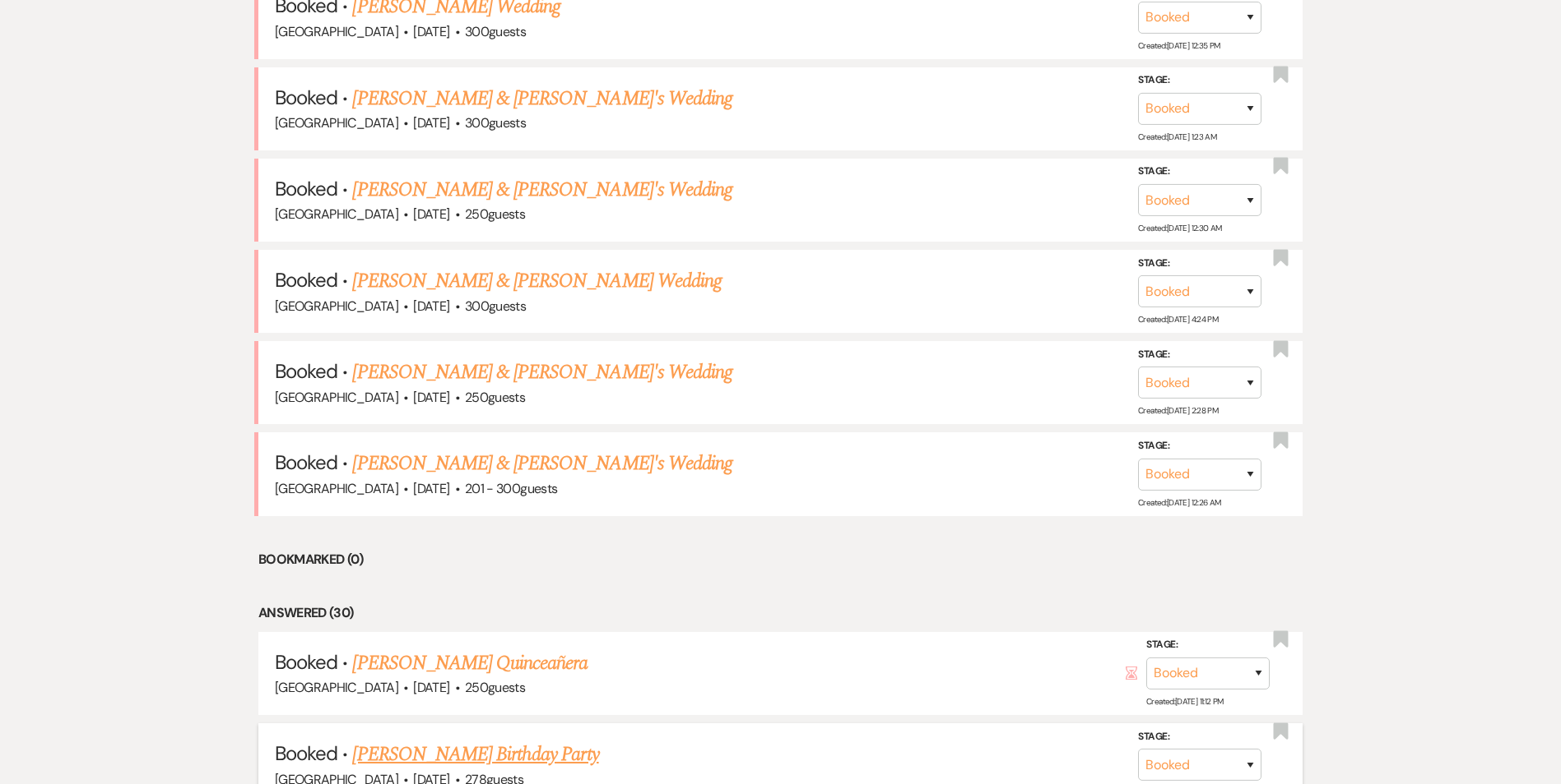
scroll to position [1069, 0]
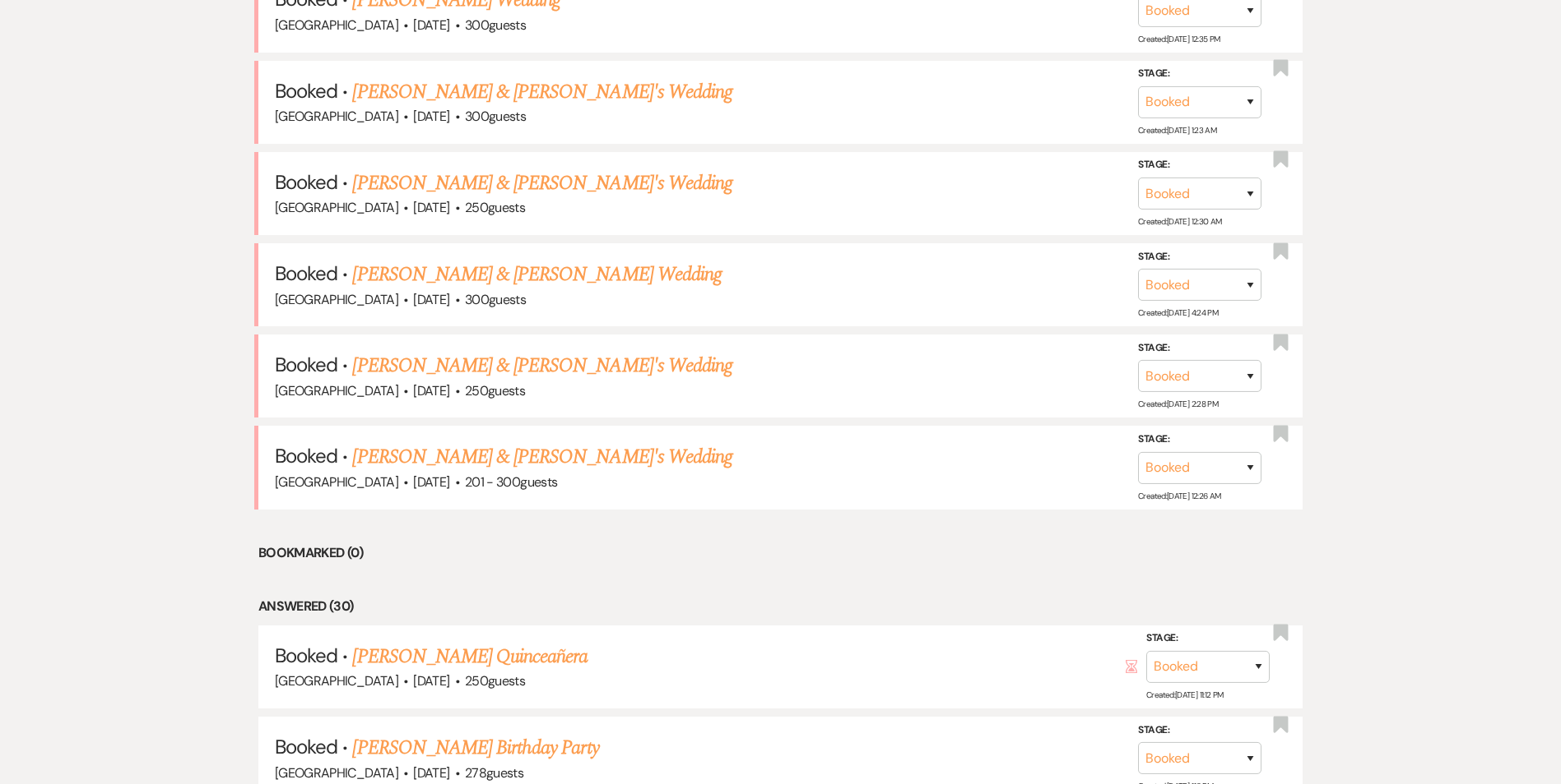
click at [432, 447] on link "Amanda Collins & Fiance's Wedding" at bounding box center [542, 457] width 380 height 29
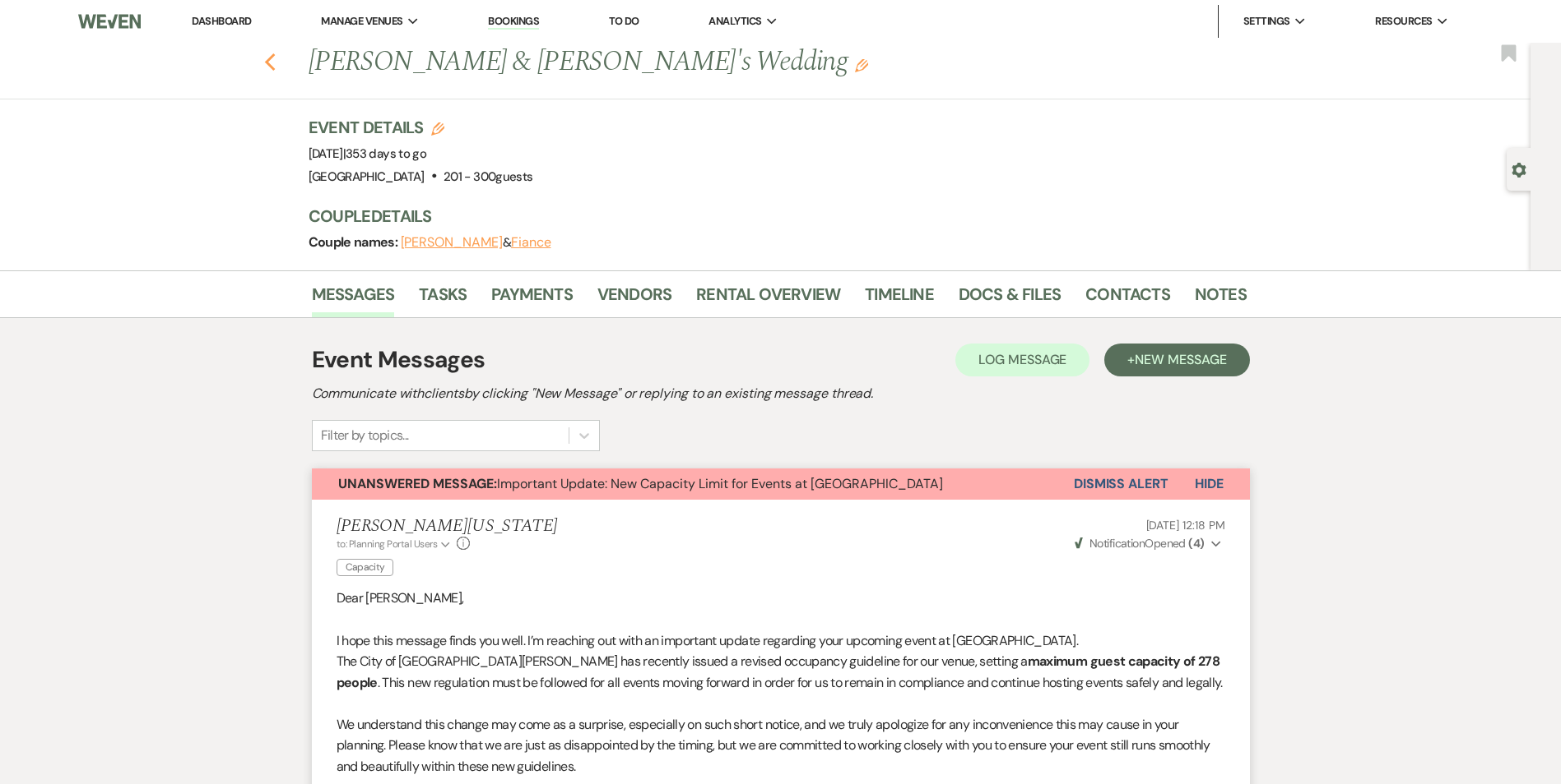
click at [273, 58] on icon "Previous" at bounding box center [270, 62] width 12 height 19
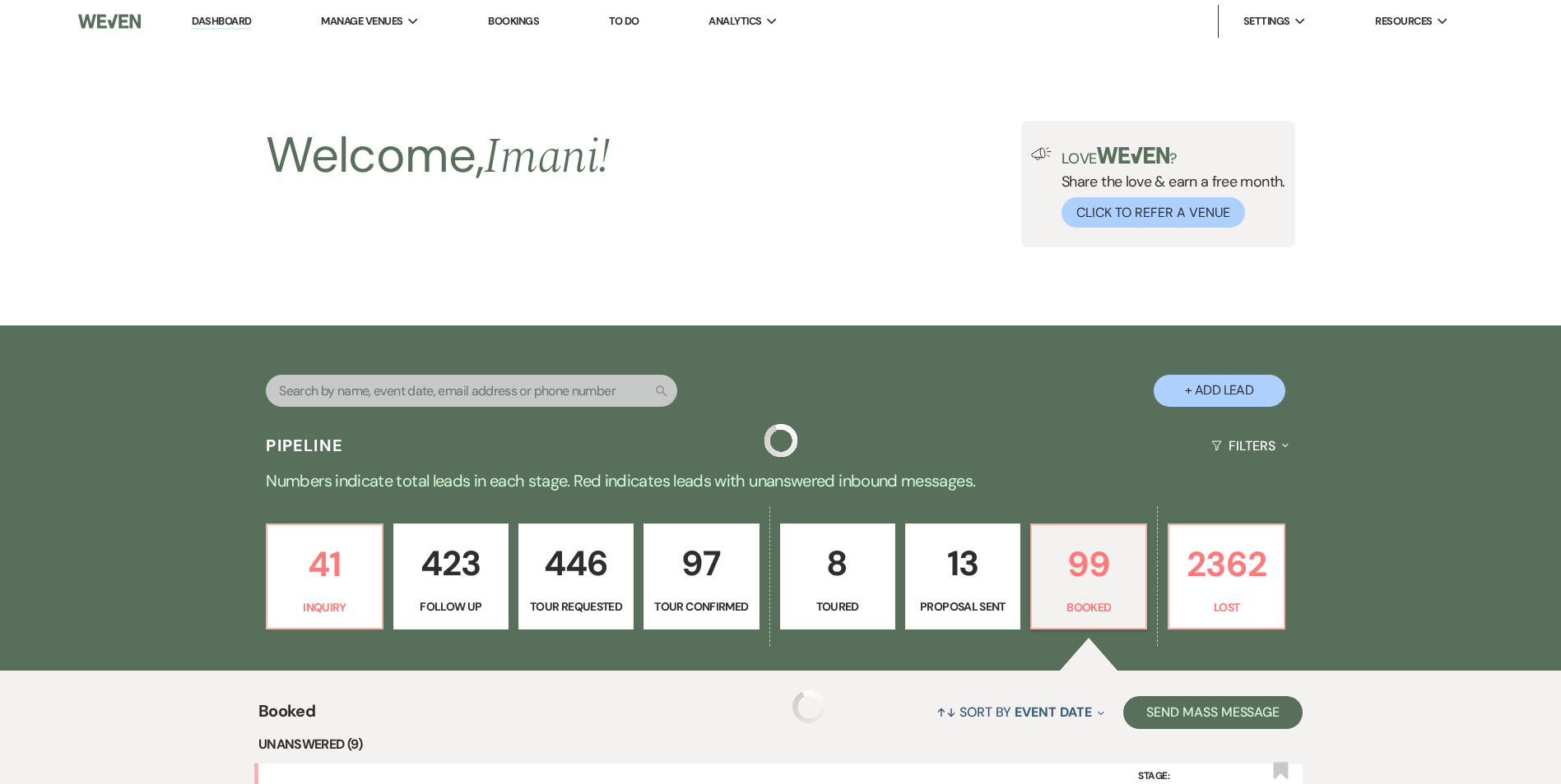
scroll to position [1069, 0]
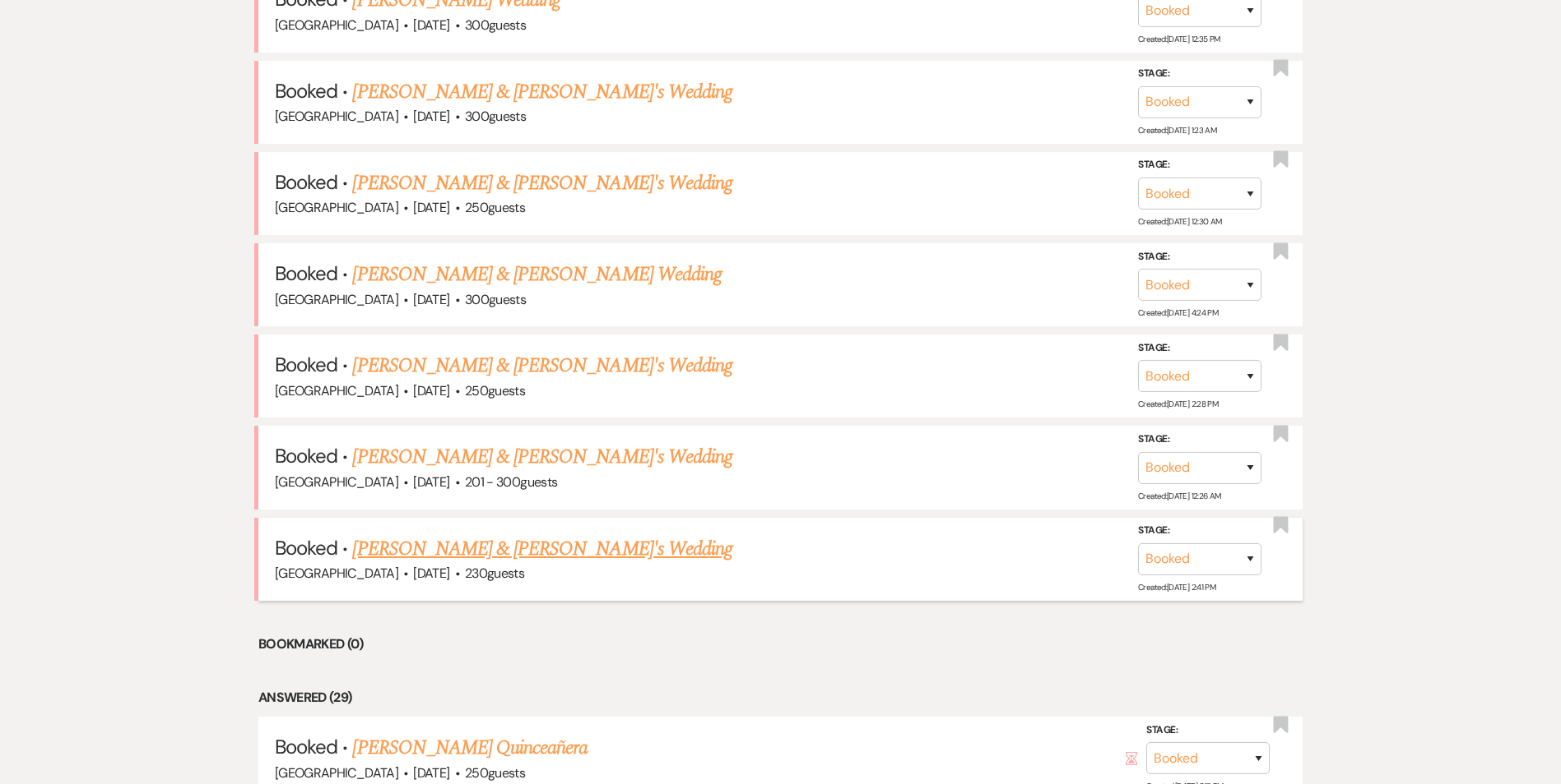
click at [537, 542] on link "AARON WILLIAMS & Dejah's Wedding" at bounding box center [542, 549] width 380 height 29
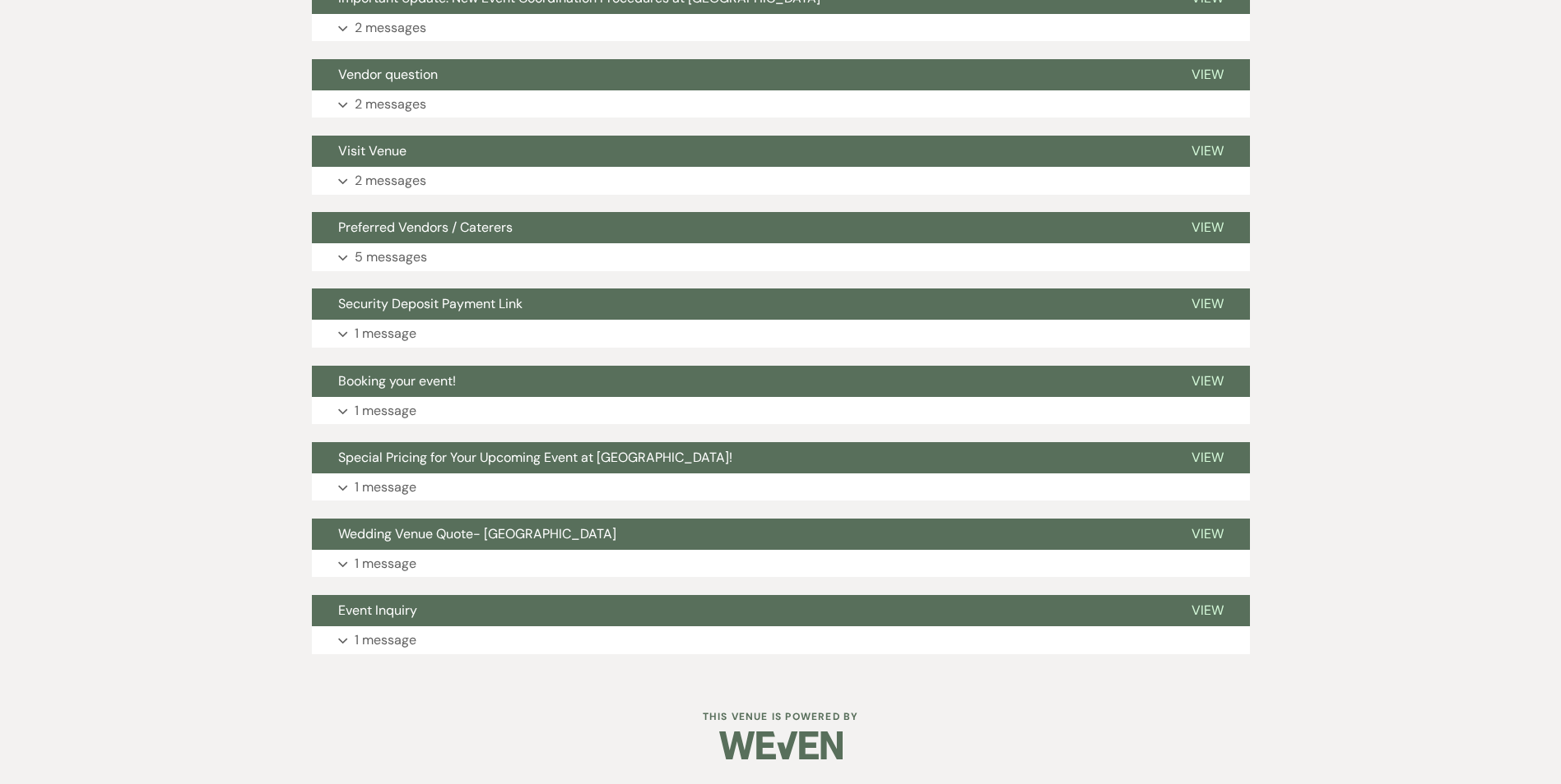
scroll to position [1069, 0]
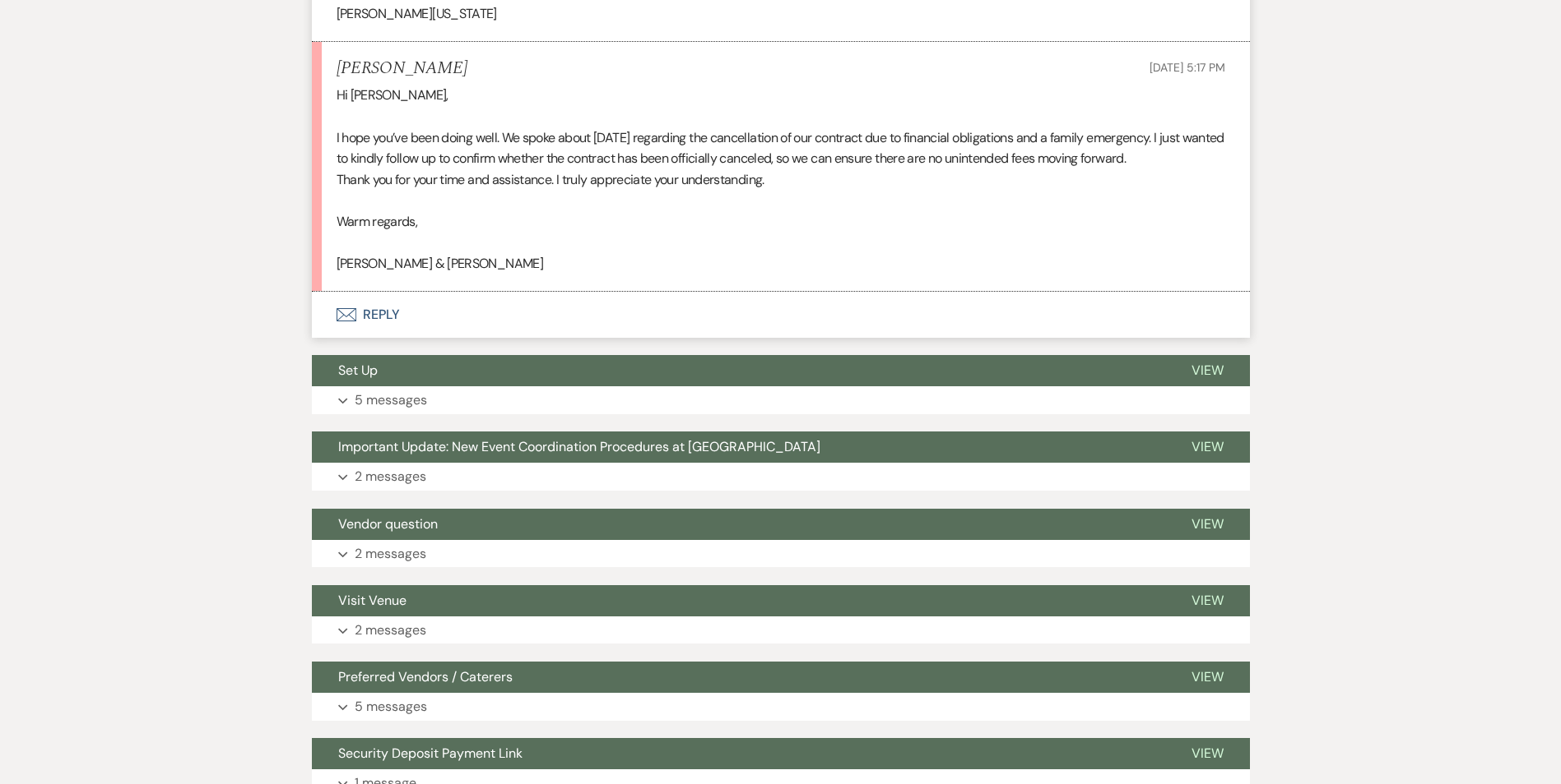
click at [356, 310] on button "Envelope Reply" at bounding box center [780, 315] width 938 height 46
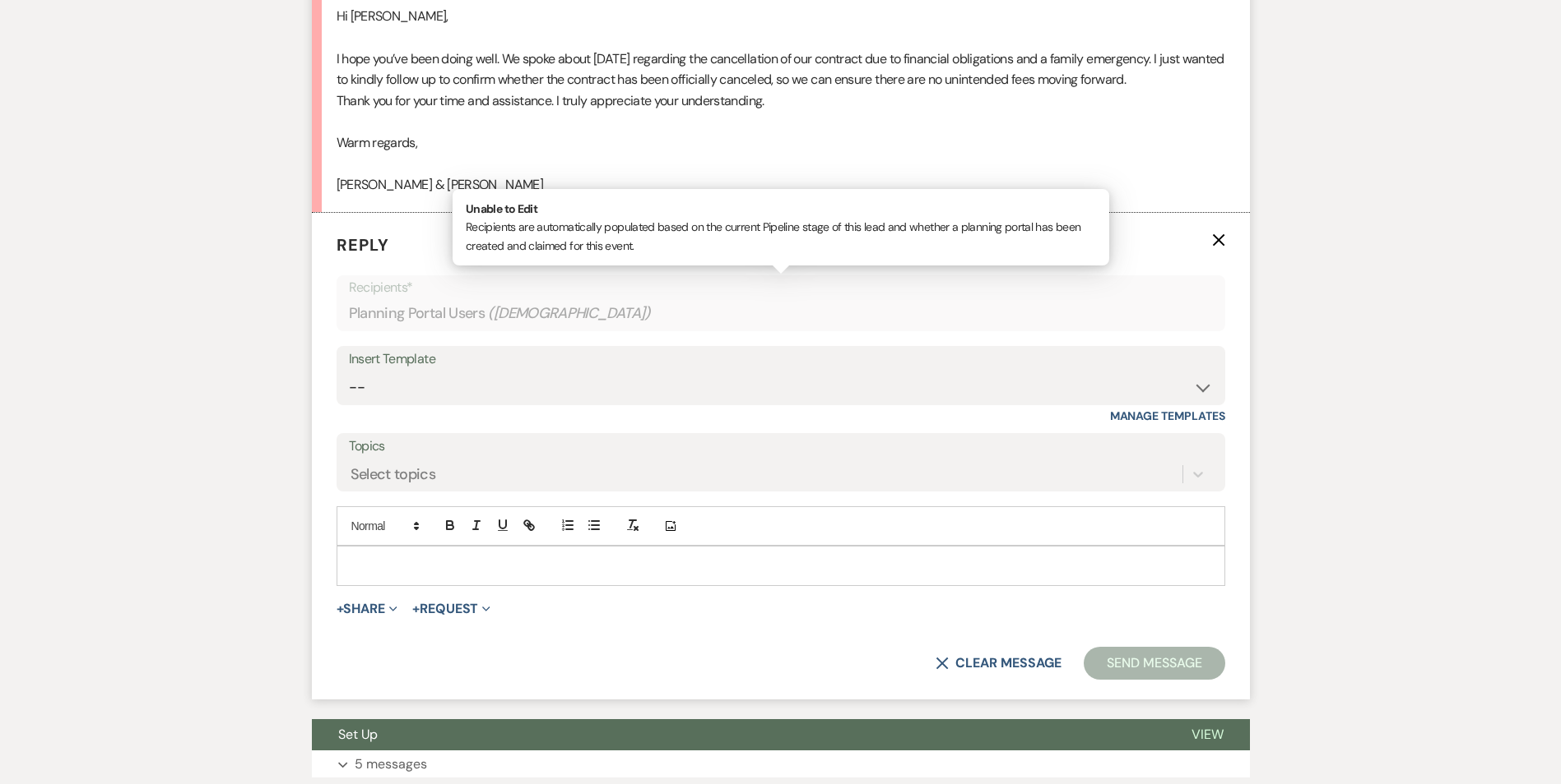
scroll to position [1212, 0]
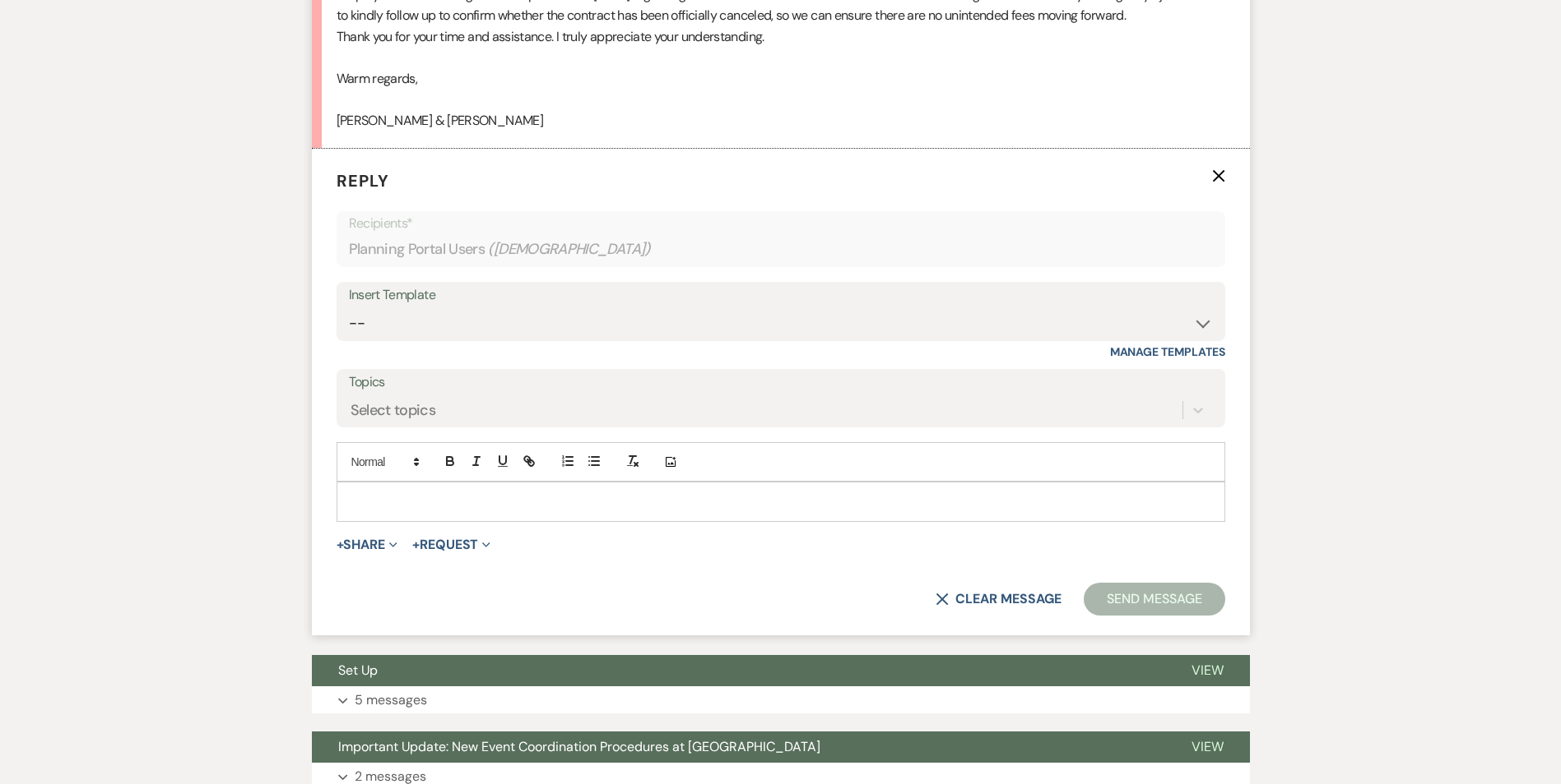
click at [400, 503] on p at bounding box center [781, 502] width 862 height 18
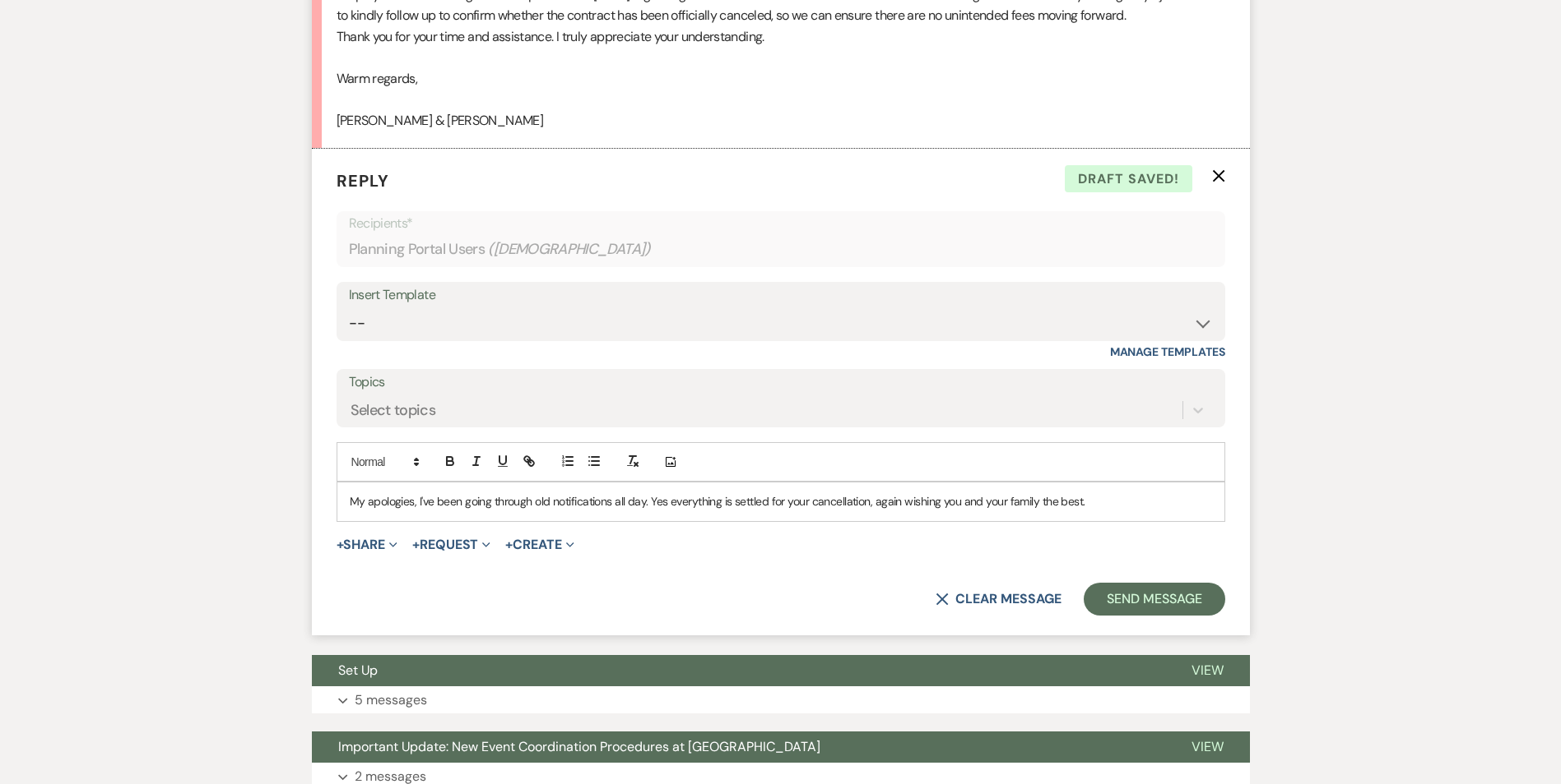
scroll to position [1130, 0]
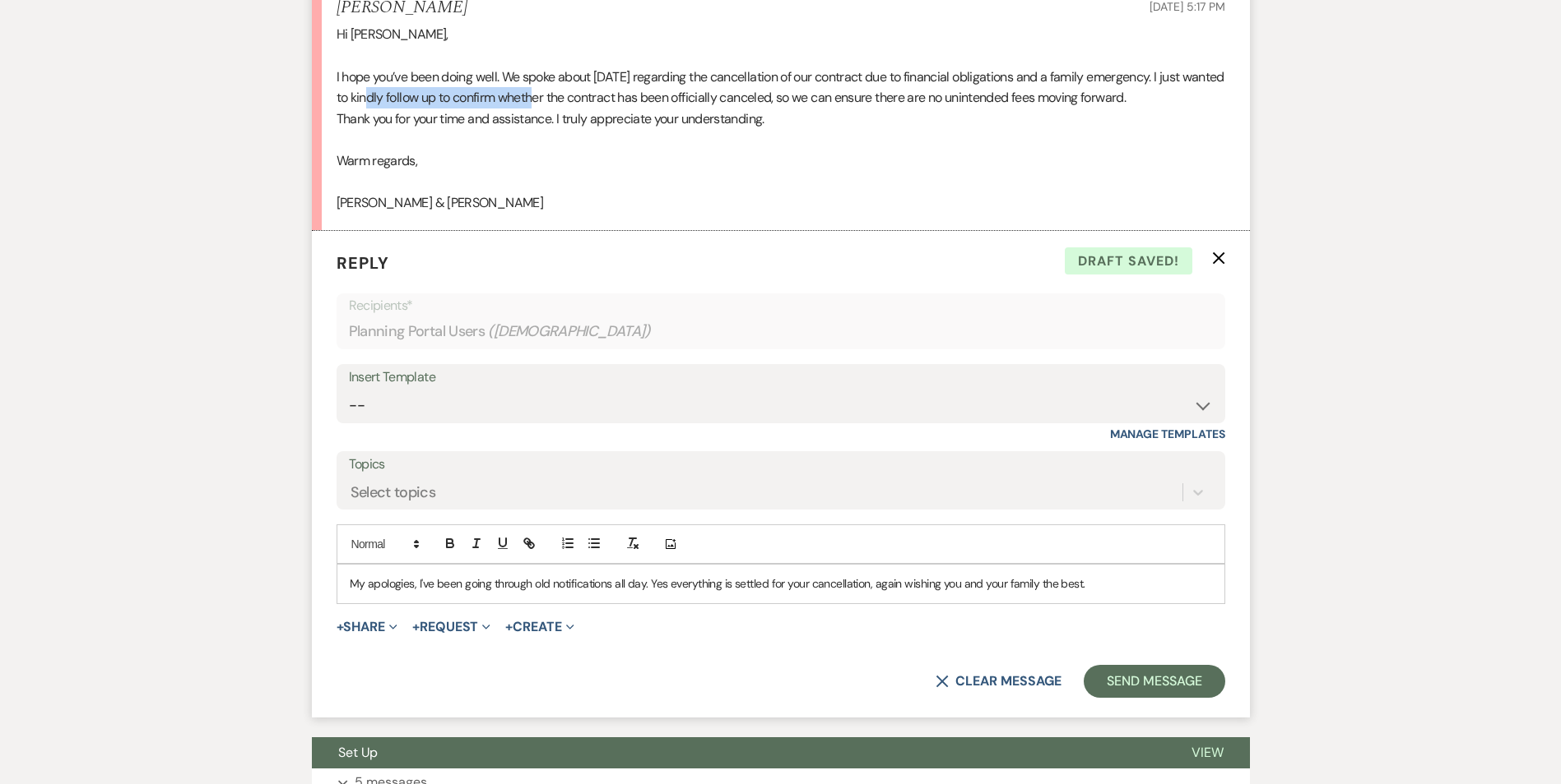
drag, startPoint x: 399, startPoint y: 88, endPoint x: 555, endPoint y: 88, distance: 156.0
click at [554, 88] on p "I hope you’ve been doing well. We spoke about two weeks ago regarding the cance…" at bounding box center [780, 87] width 888 height 42
drag, startPoint x: 555, startPoint y: 88, endPoint x: 830, endPoint y: 75, distance: 275.3
click at [830, 75] on p "I hope you’ve been doing well. We spoke about two weeks ago regarding the cance…" at bounding box center [780, 87] width 888 height 42
drag, startPoint x: 449, startPoint y: 96, endPoint x: 862, endPoint y: 94, distance: 413.0
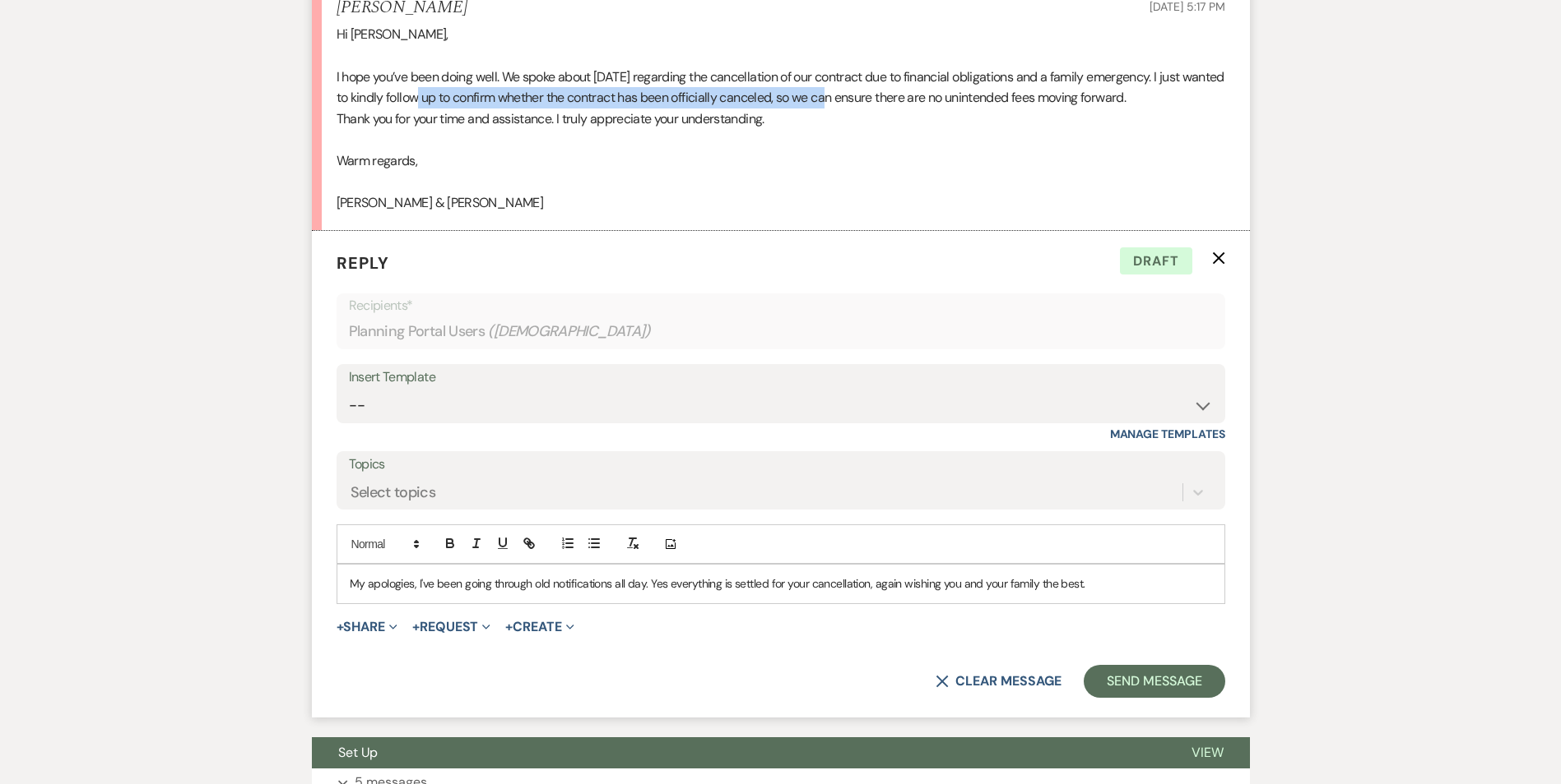
click at [862, 94] on p "I hope you’ve been doing well. We spoke about two weeks ago regarding the cance…" at bounding box center [780, 87] width 888 height 42
copy p "follow up to confirm whether the contract has been officially canceled, so"
click at [936, 92] on p "I hope you’ve been doing well. We spoke about two weeks ago regarding the cance…" at bounding box center [780, 87] width 888 height 42
click at [851, 191] on p at bounding box center [780, 182] width 888 height 21
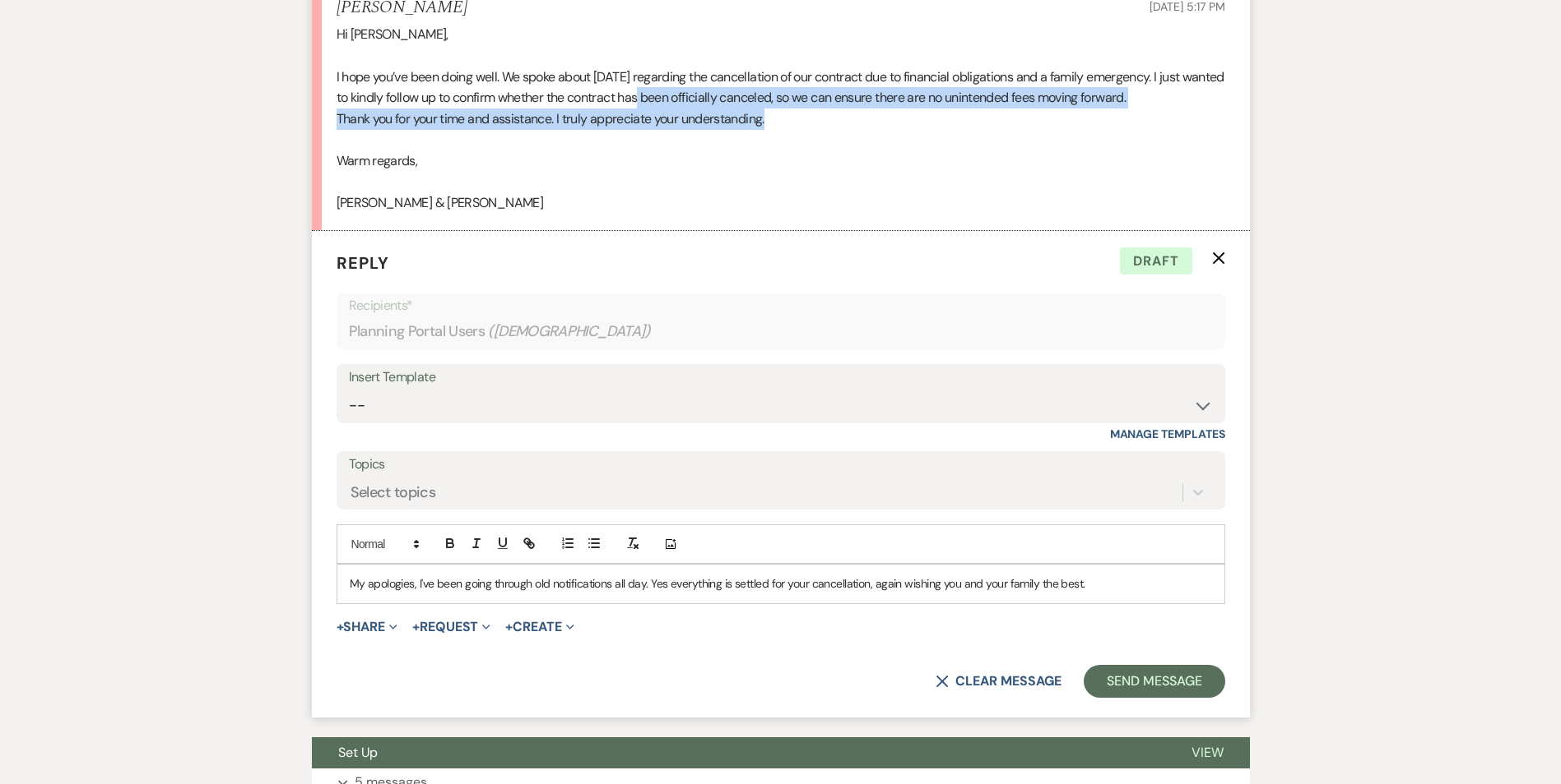
drag, startPoint x: 668, startPoint y: 96, endPoint x: 862, endPoint y: 112, distance: 194.7
click at [862, 112] on div "Hi Imani, I hope you’ve been doing well. We spoke about two weeks ago regarding…" at bounding box center [780, 119] width 888 height 189
drag, startPoint x: 862, startPoint y: 112, endPoint x: 815, endPoint y: 118, distance: 47.4
click at [815, 118] on p "Thank you for your time and assistance. I truly appreciate your understanding." at bounding box center [780, 119] width 888 height 21
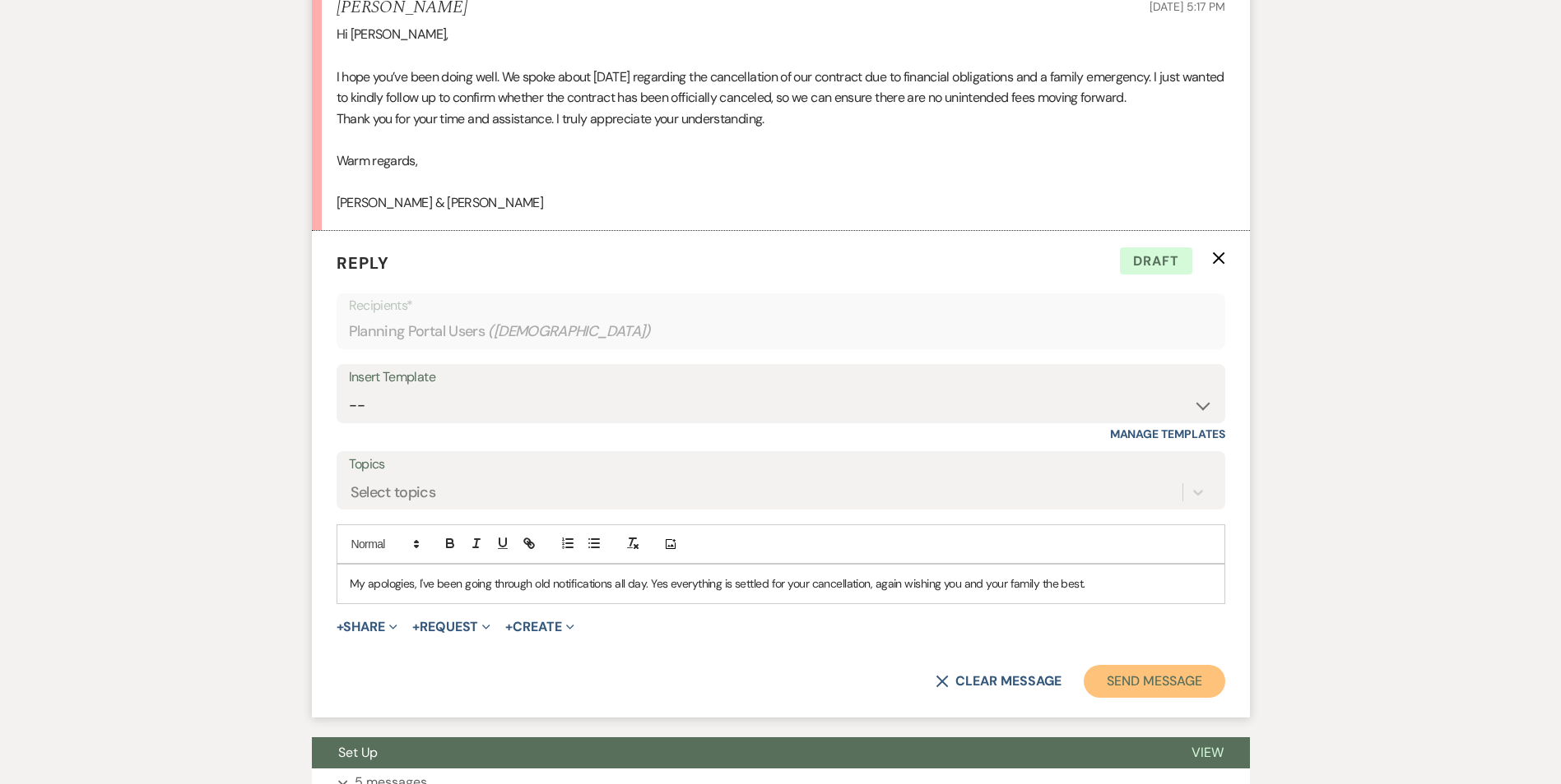
click at [1126, 675] on button "Send Message" at bounding box center [1154, 681] width 141 height 33
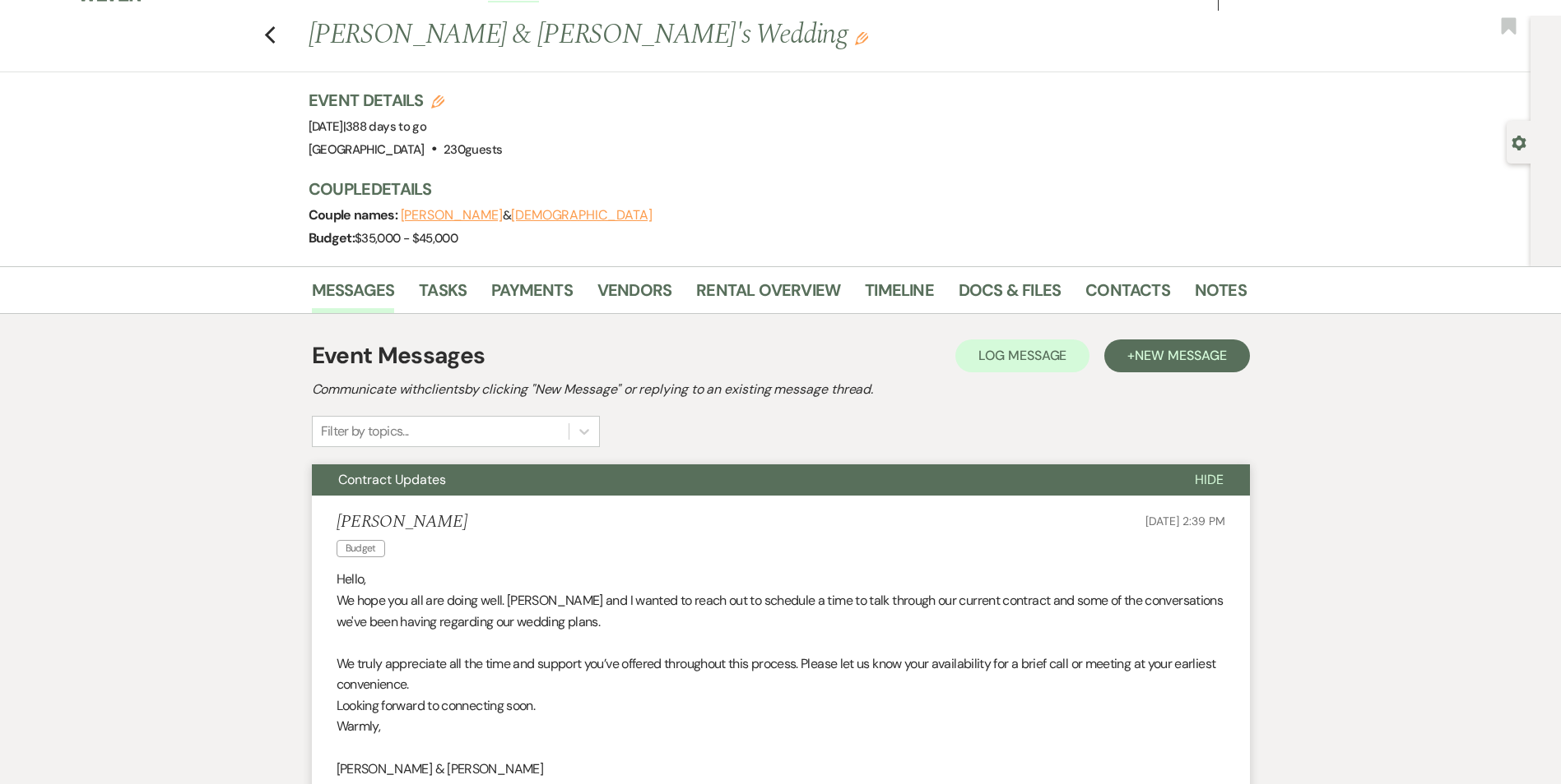
scroll to position [0, 0]
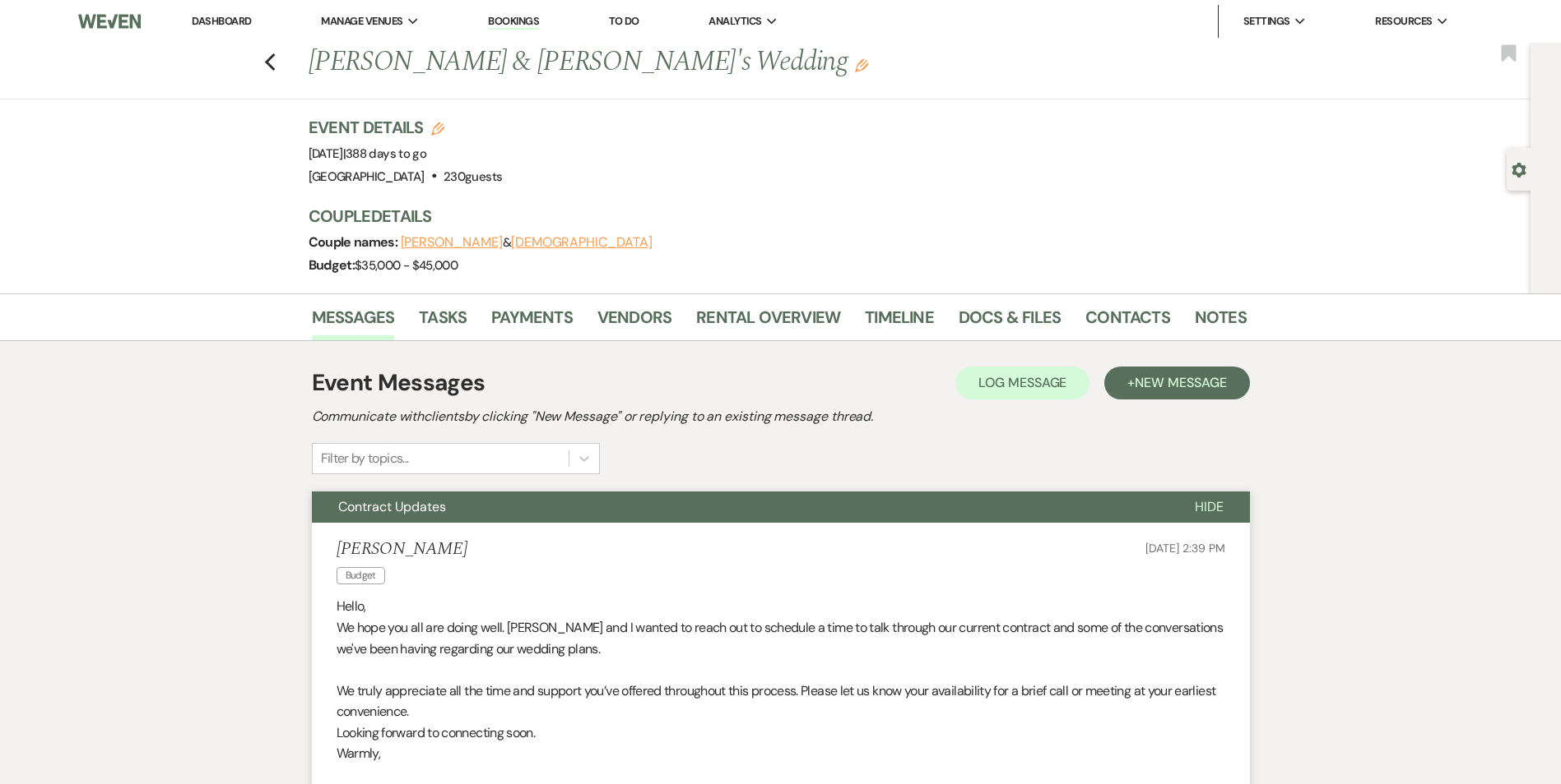
click at [571, 61] on h1 "AARON WILLIAMS & Dejah's Wedding Edit" at bounding box center [676, 62] width 737 height 40
click at [1301, 34] on li "Settings Expand Host Profile Payment Settings Change Password Log Out" at bounding box center [1265, 21] width 97 height 33
click at [275, 52] on icon "Previous" at bounding box center [270, 62] width 12 height 19
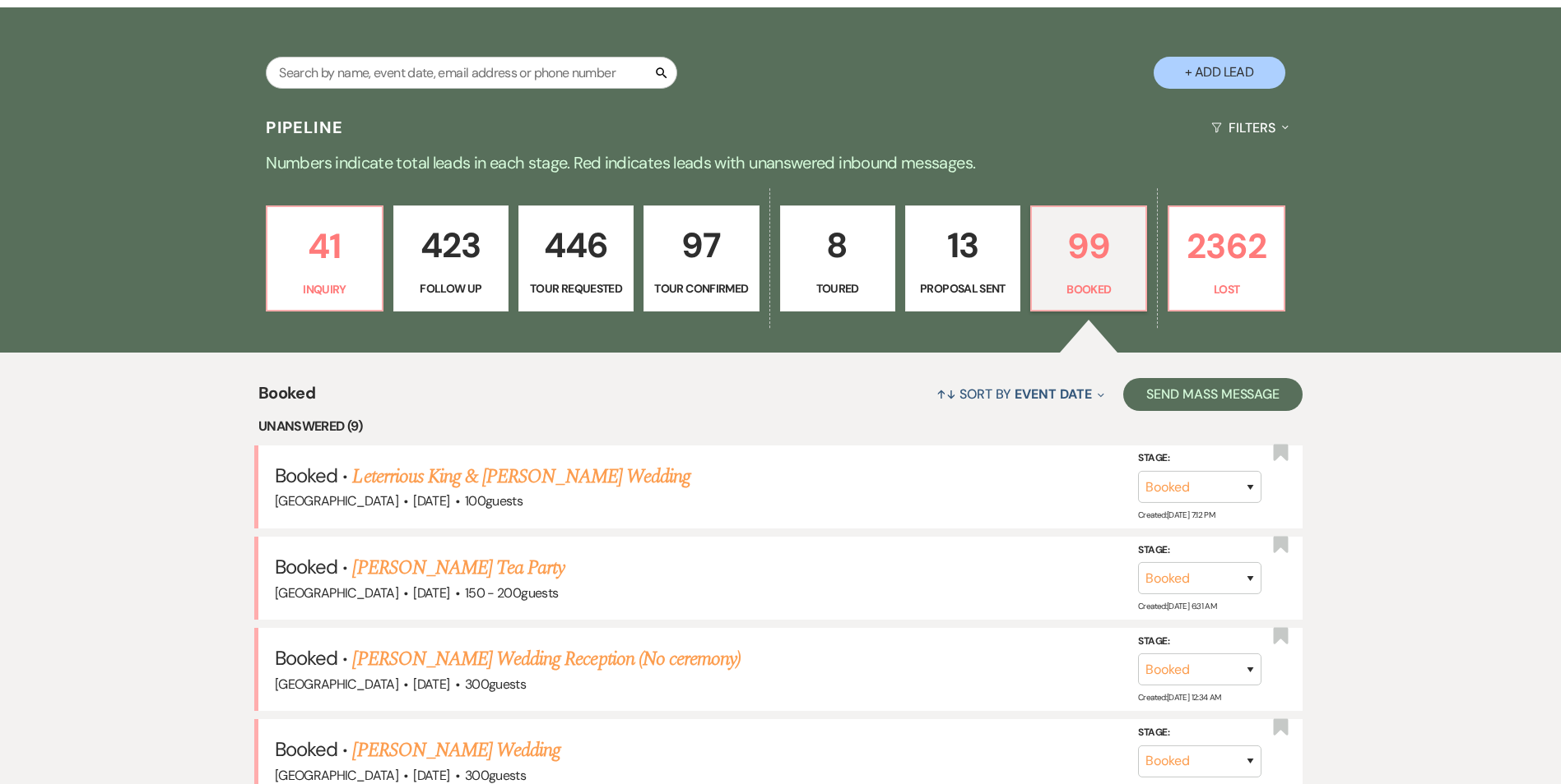
scroll to position [247, 0]
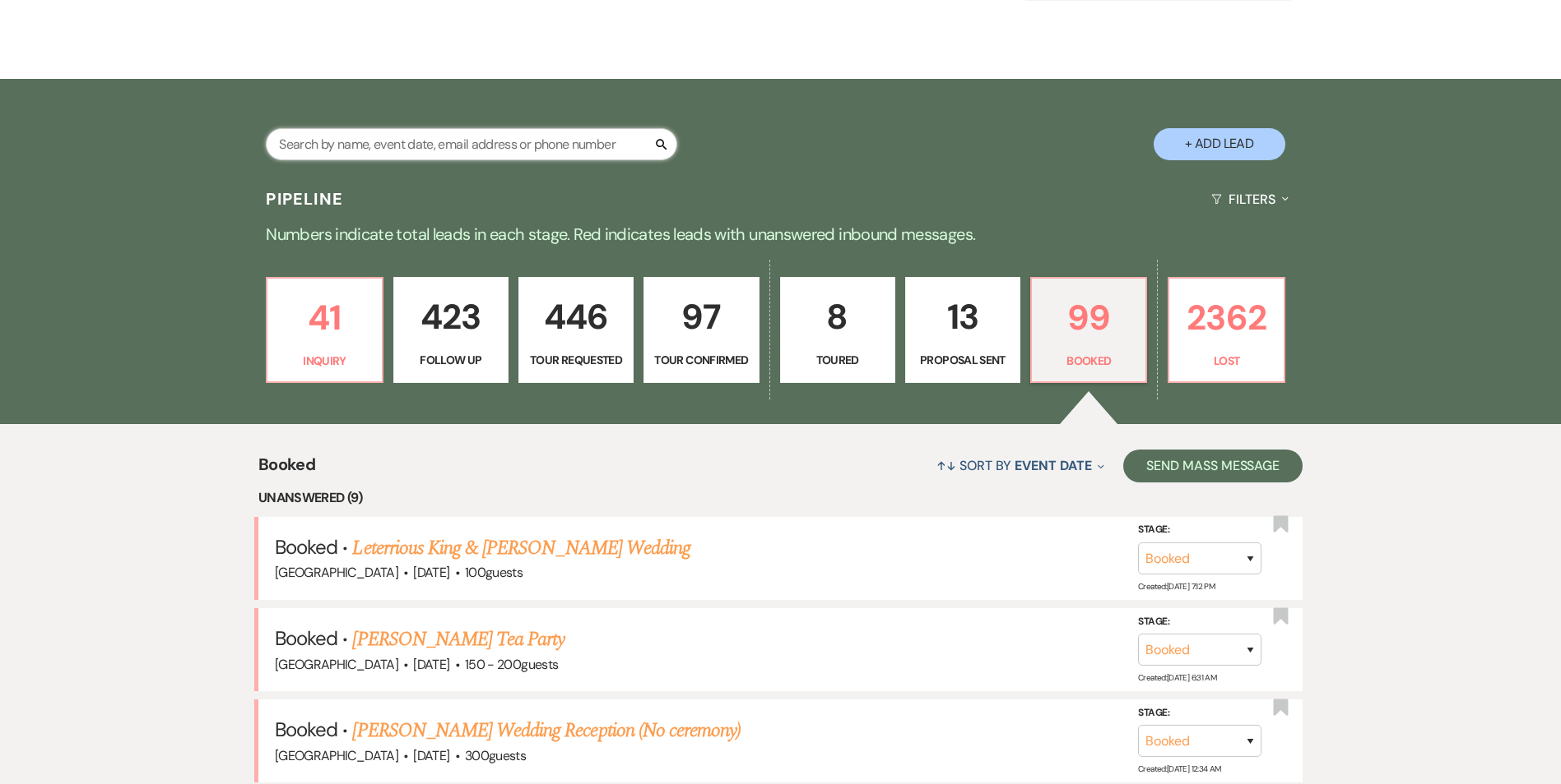
click at [436, 134] on input "text" at bounding box center [471, 144] width 412 height 32
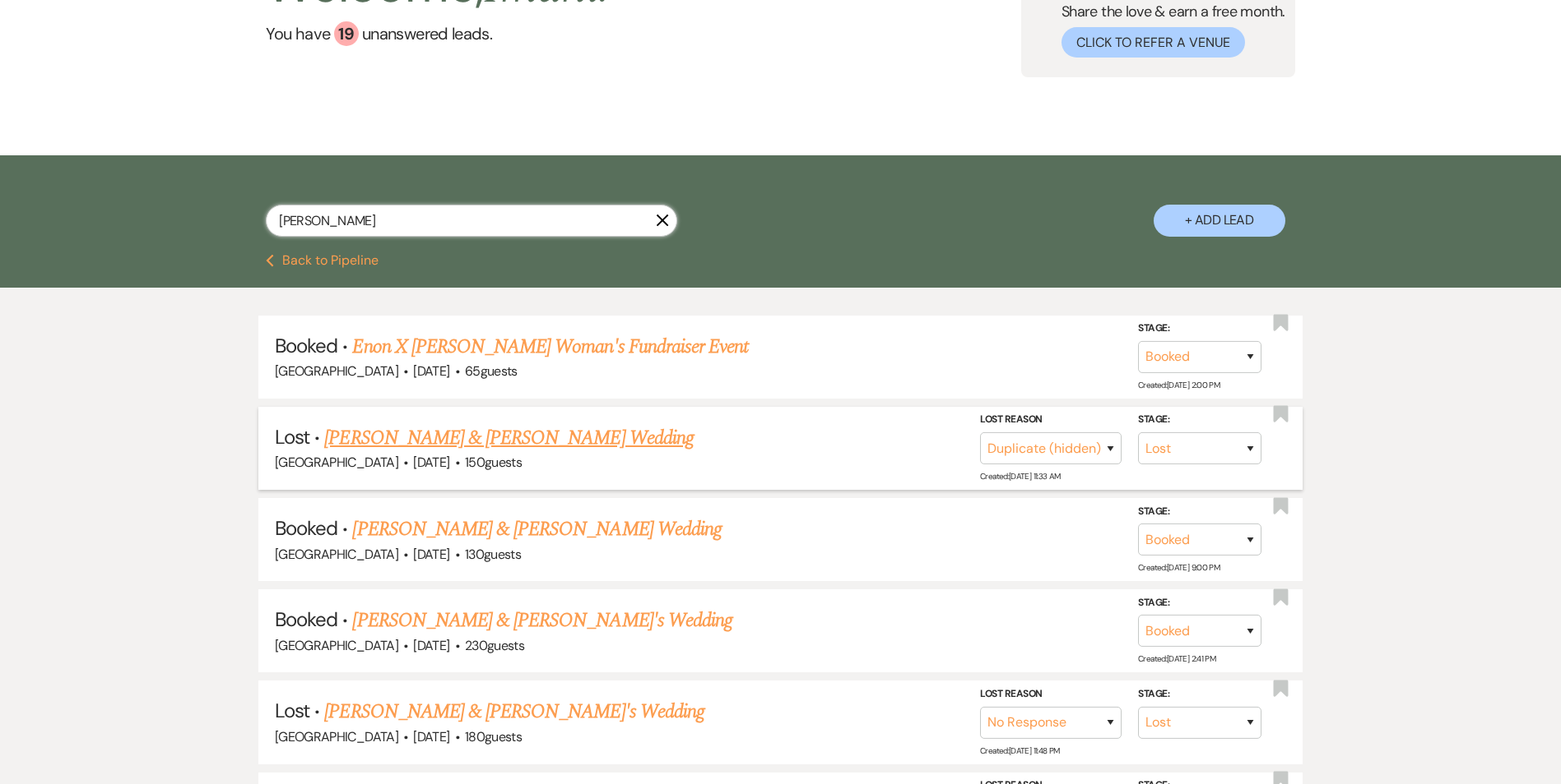
scroll to position [247, 0]
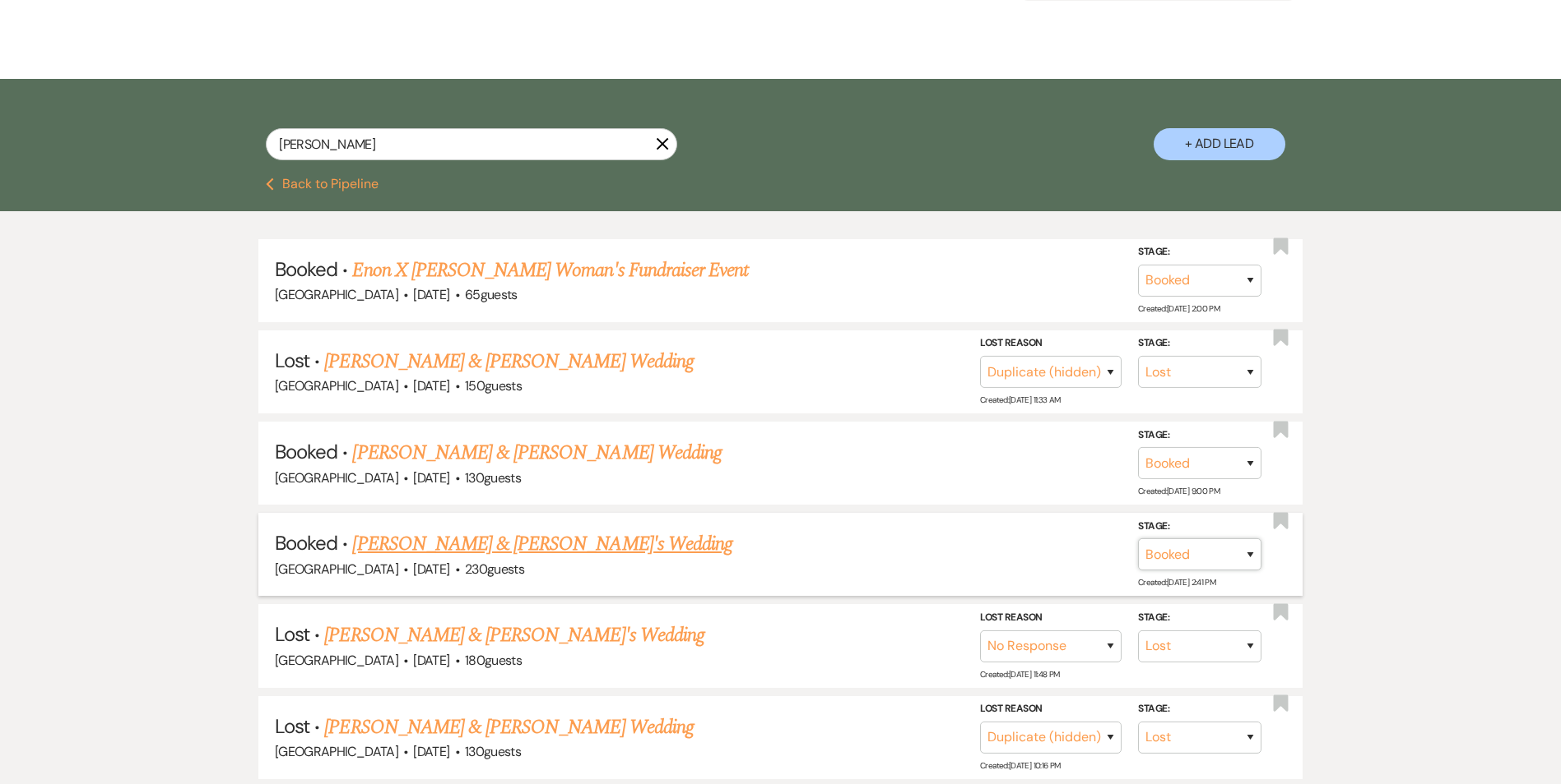
click at [1219, 556] on select "Booked Lost" at bounding box center [1199, 555] width 123 height 32
click at [1138, 539] on select "Booked Lost" at bounding box center [1199, 555] width 123 height 32
click at [982, 557] on select "Booked Elsewhere Budget Date Unavailable No Response Not a Good Match Capacity …" at bounding box center [969, 555] width 142 height 32
click at [898, 539] on select "Booked Elsewhere Budget Date Unavailable No Response Not a Good Match Capacity …" at bounding box center [969, 555] width 142 height 32
click at [1232, 559] on button "Save" at bounding box center [1228, 554] width 82 height 33
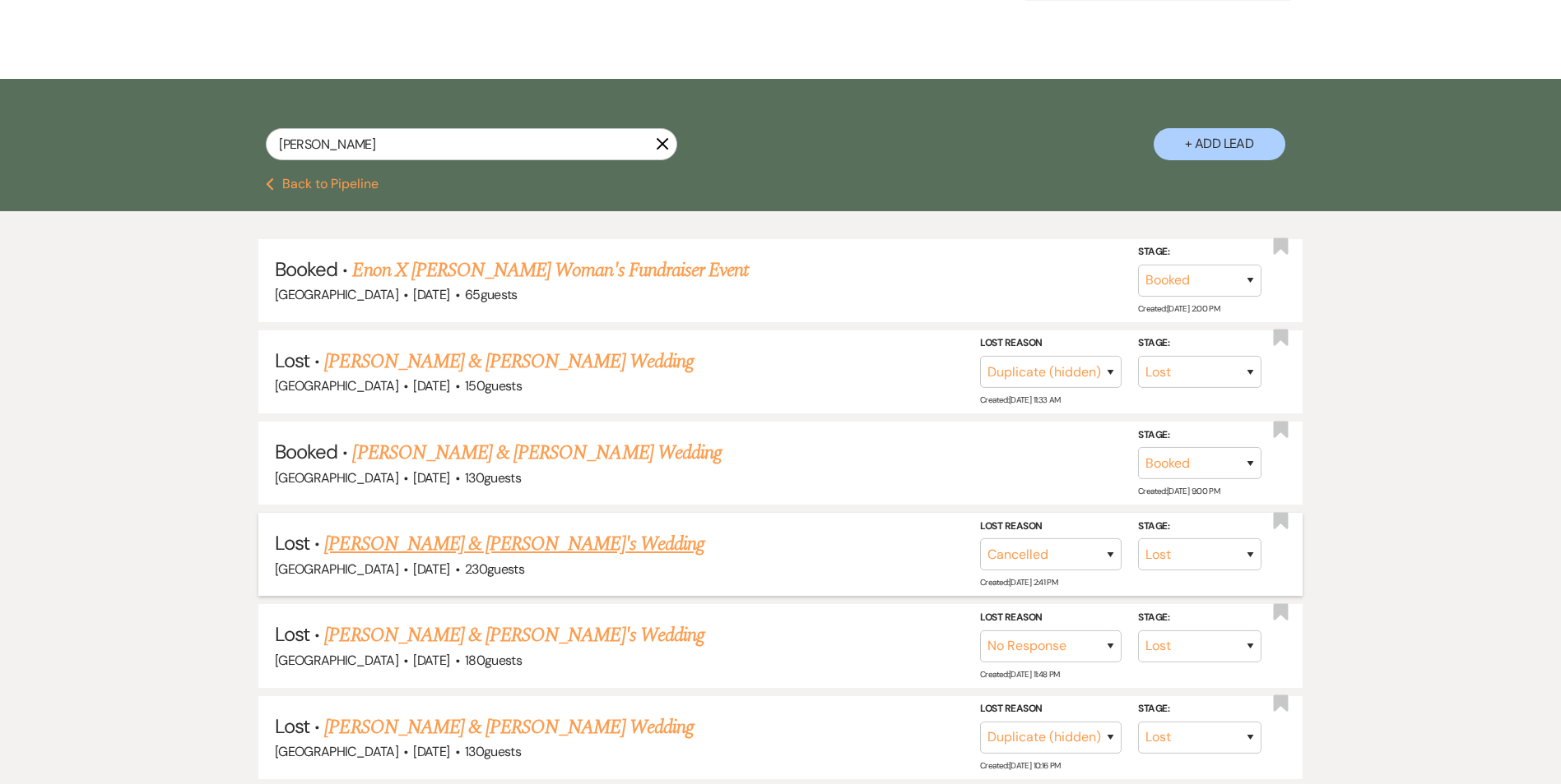
click at [657, 139] on use "button" at bounding box center [662, 143] width 12 height 12
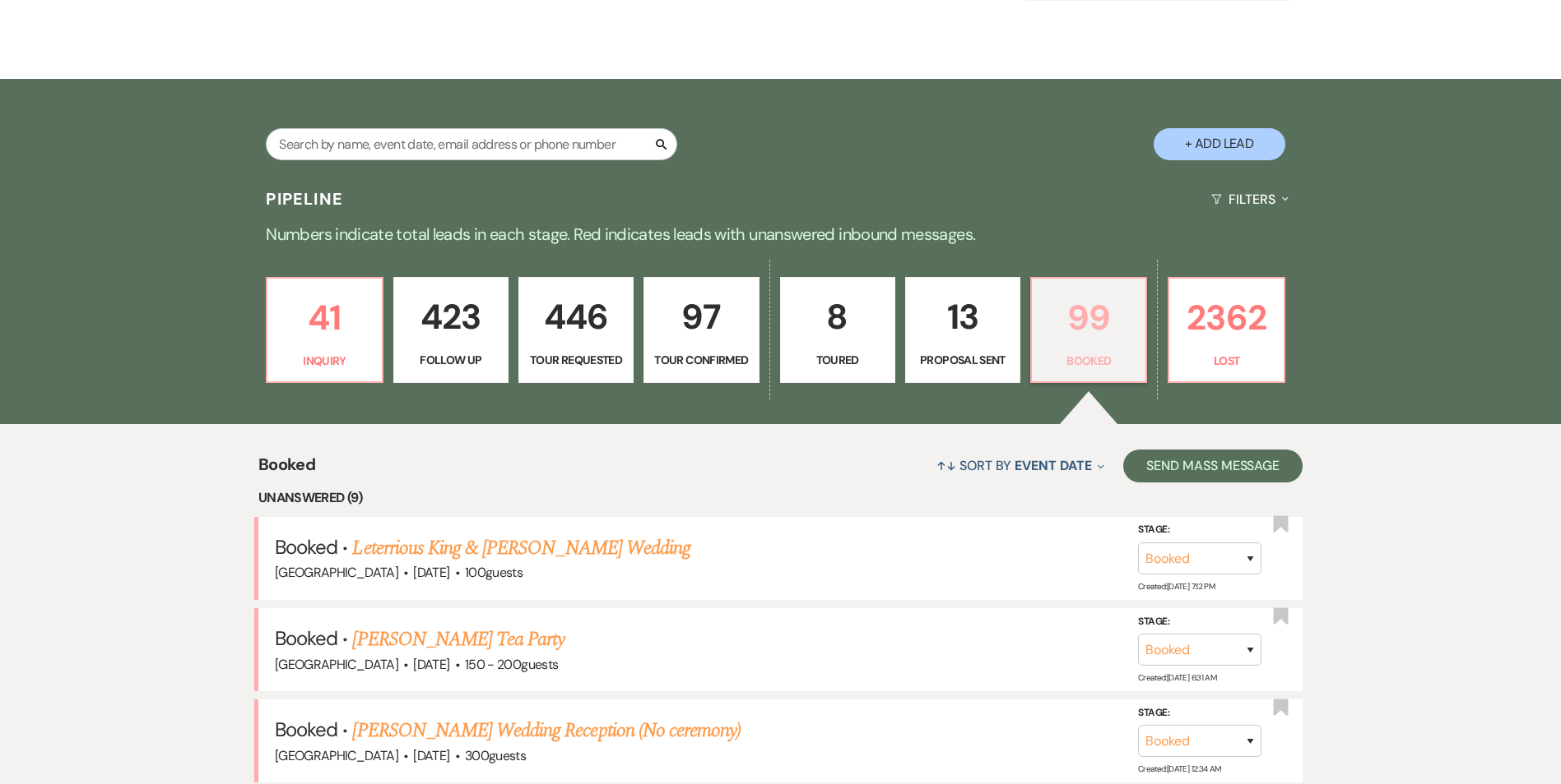
click at [1097, 340] on p "99" at bounding box center [1088, 318] width 94 height 55
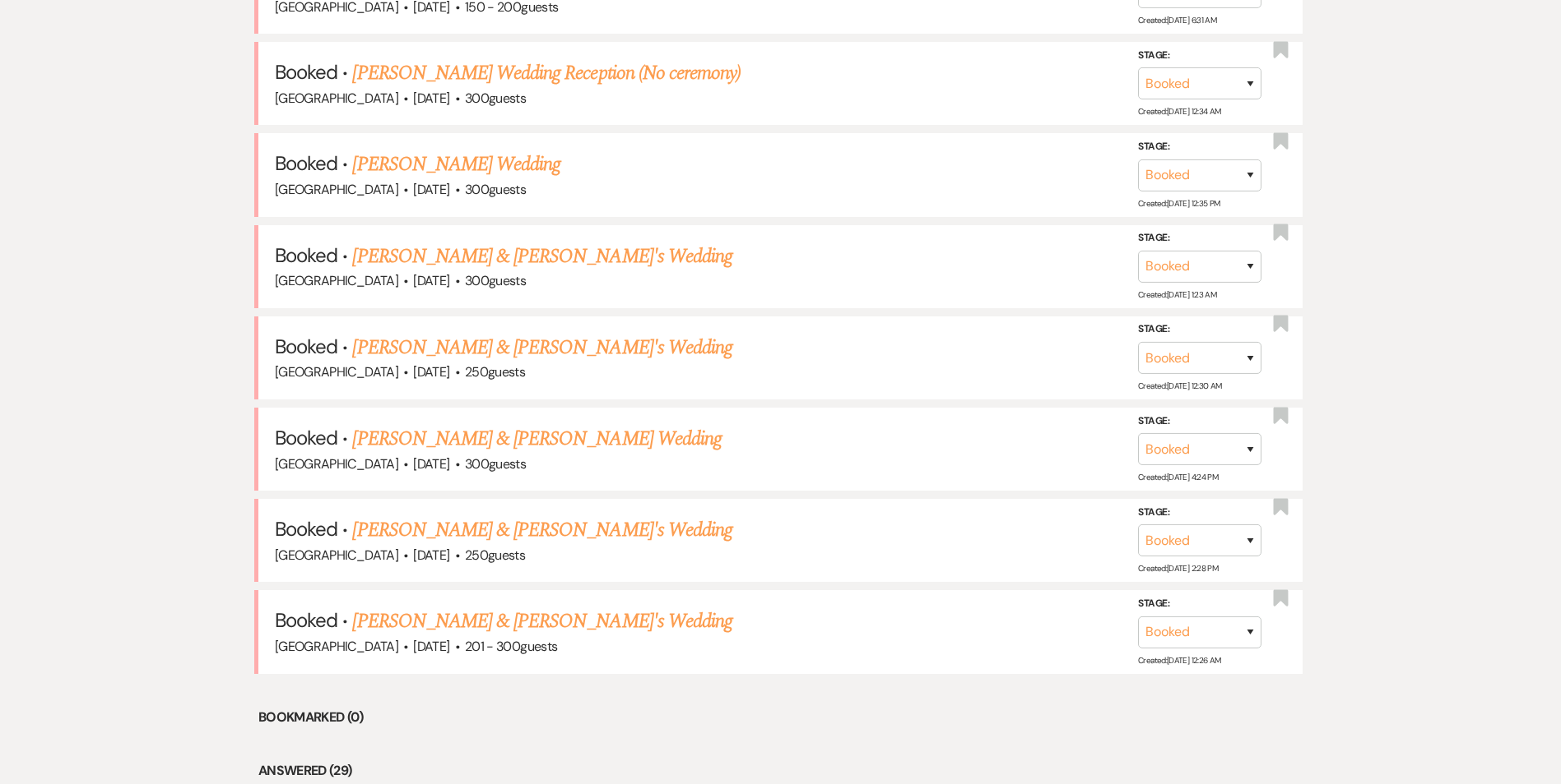
scroll to position [1234, 0]
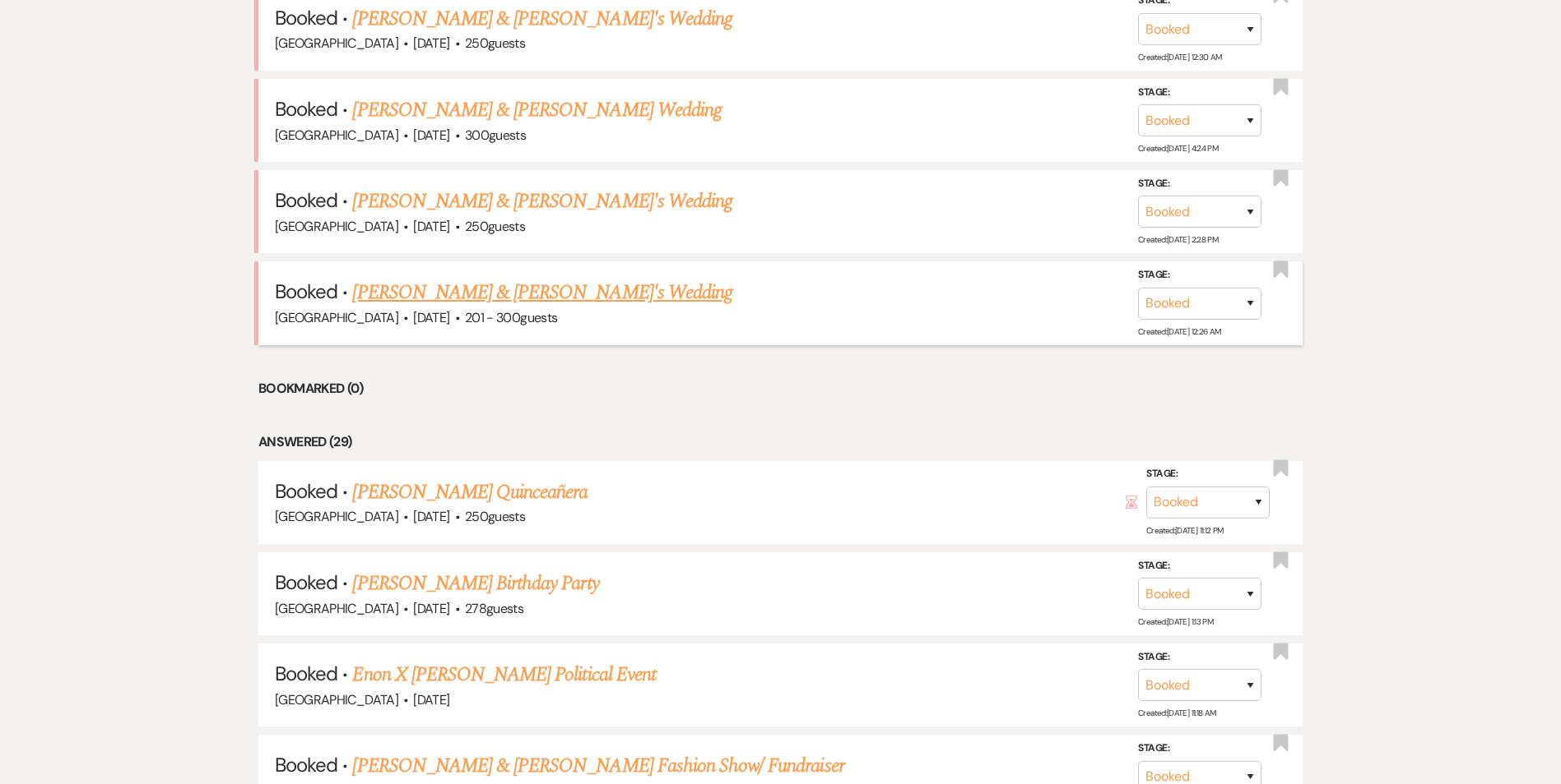
click at [400, 284] on link "Amanda Collins & Fiance's Wedding" at bounding box center [542, 292] width 380 height 29
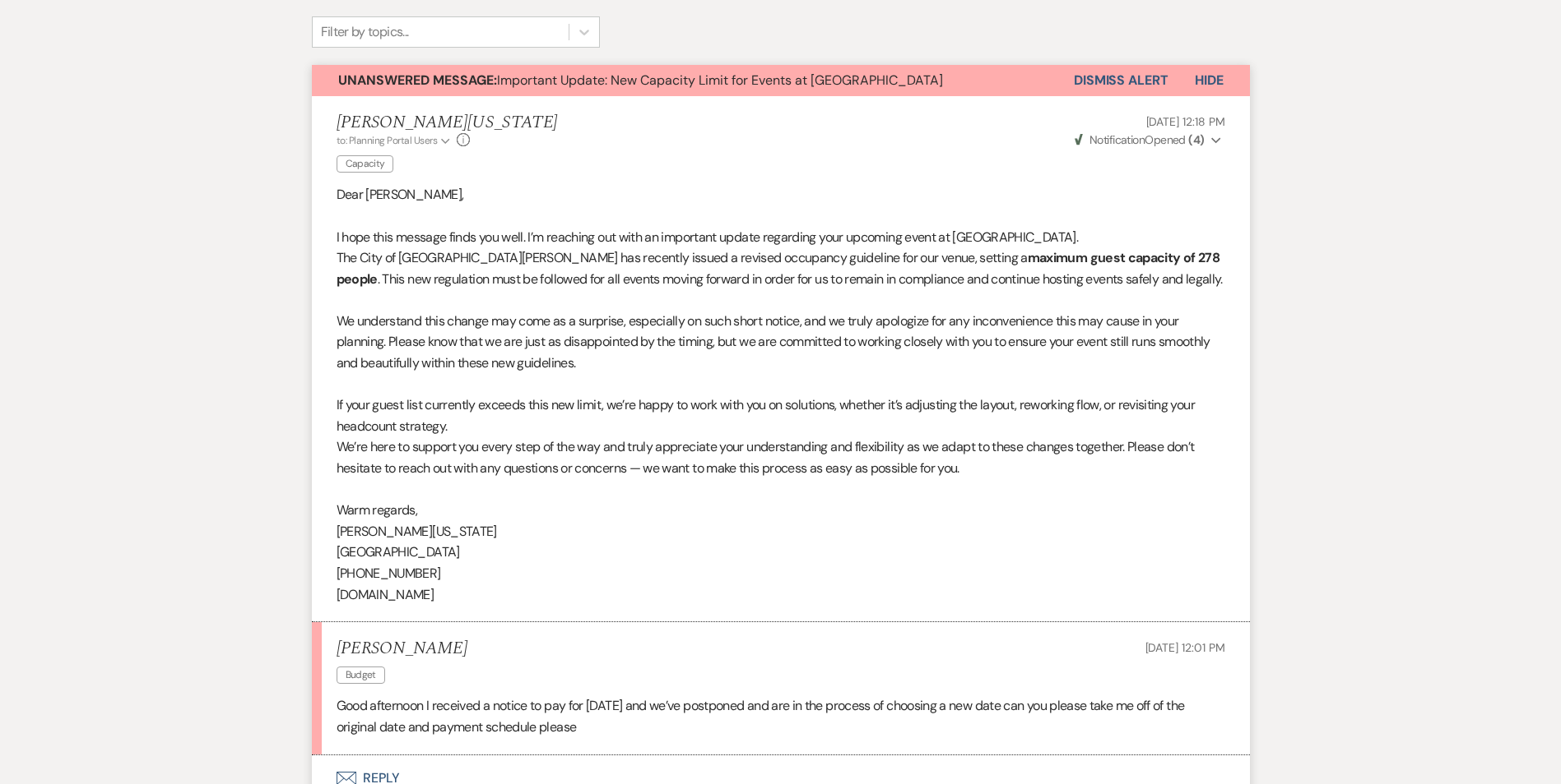
scroll to position [657, 0]
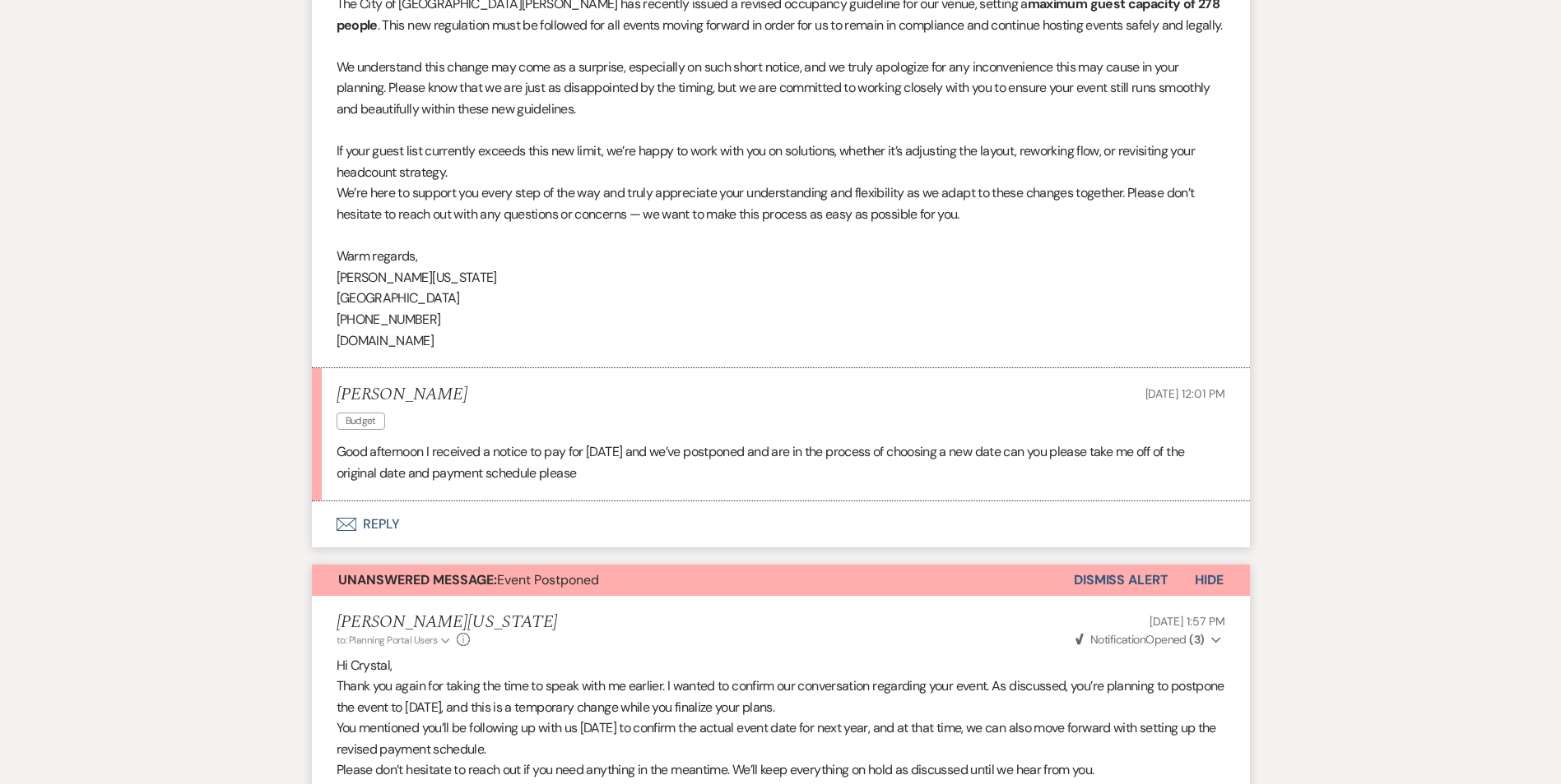
click at [369, 513] on button "Envelope Reply" at bounding box center [780, 525] width 938 height 46
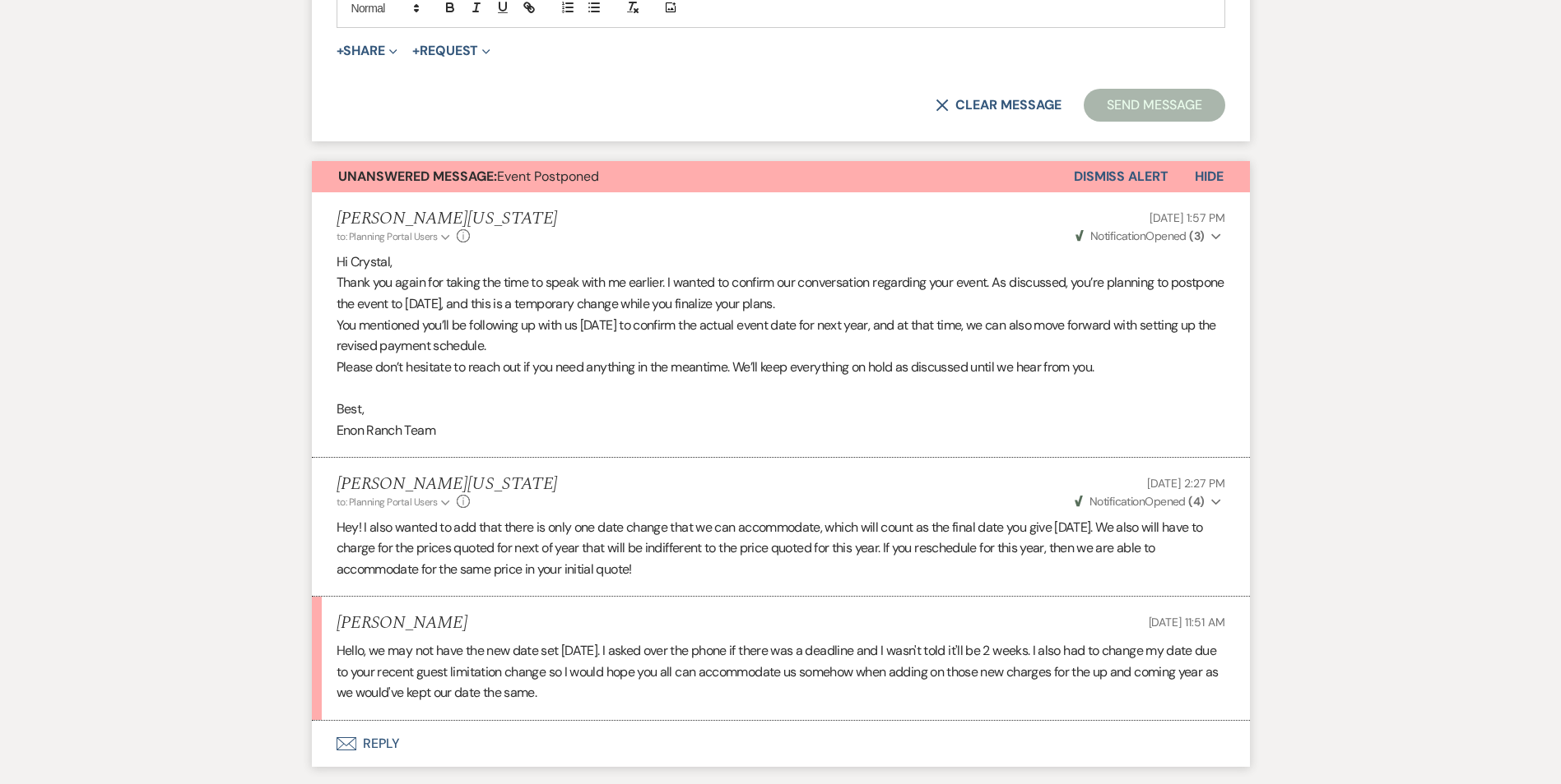
scroll to position [1586, 0]
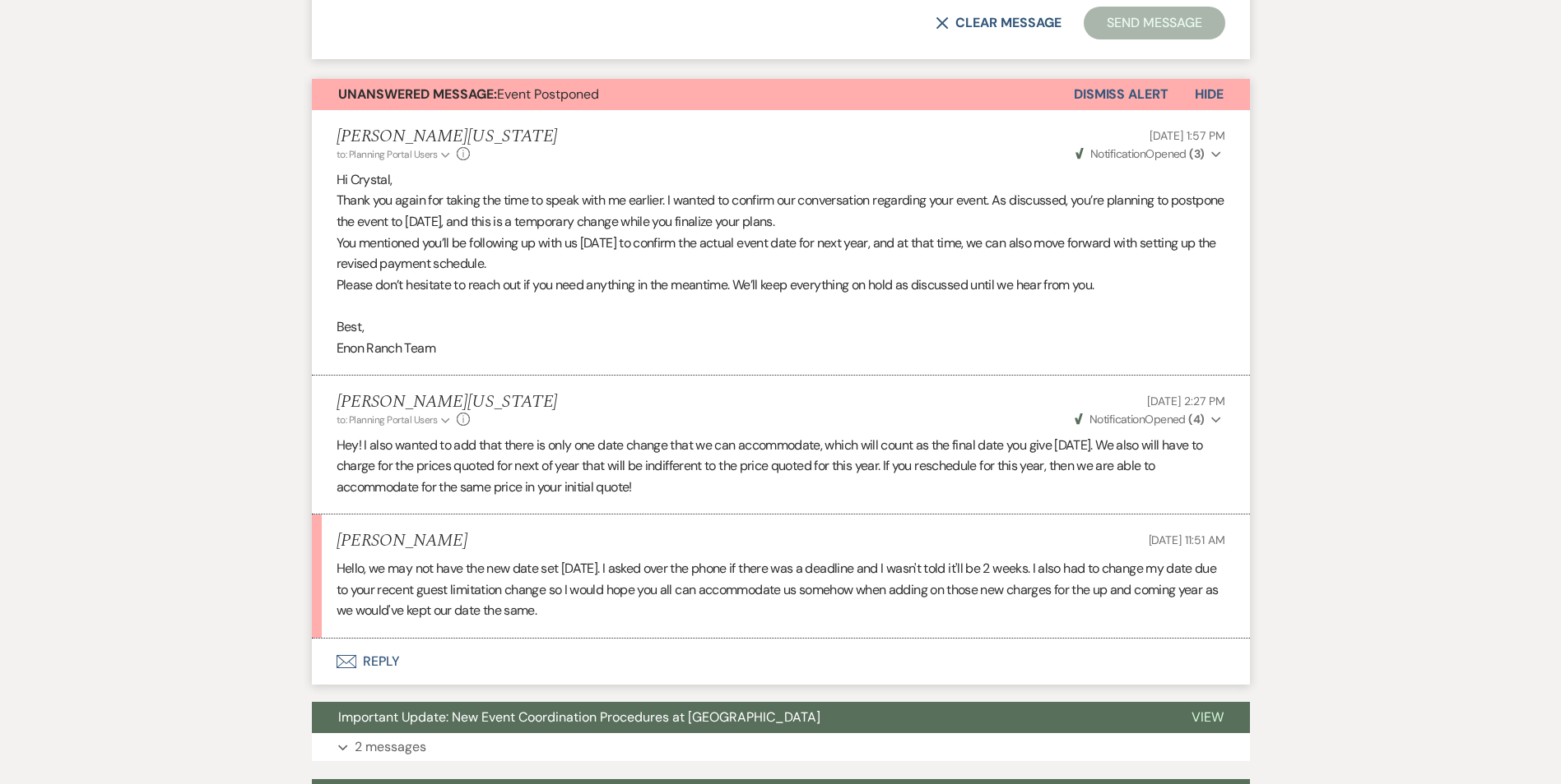
click at [1083, 83] on button "Dismiss Alert" at bounding box center [1120, 94] width 95 height 31
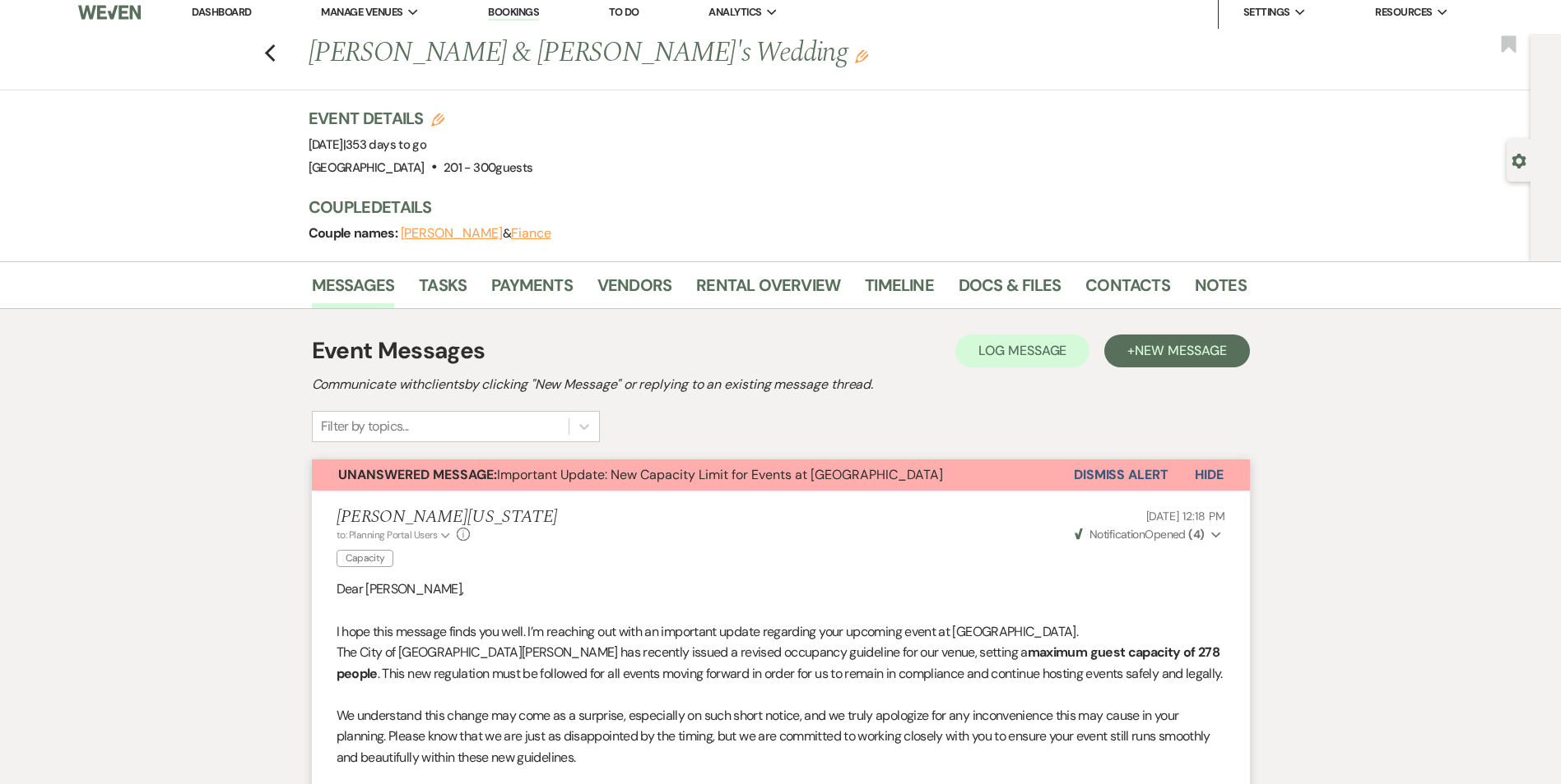
scroll to position [0, 0]
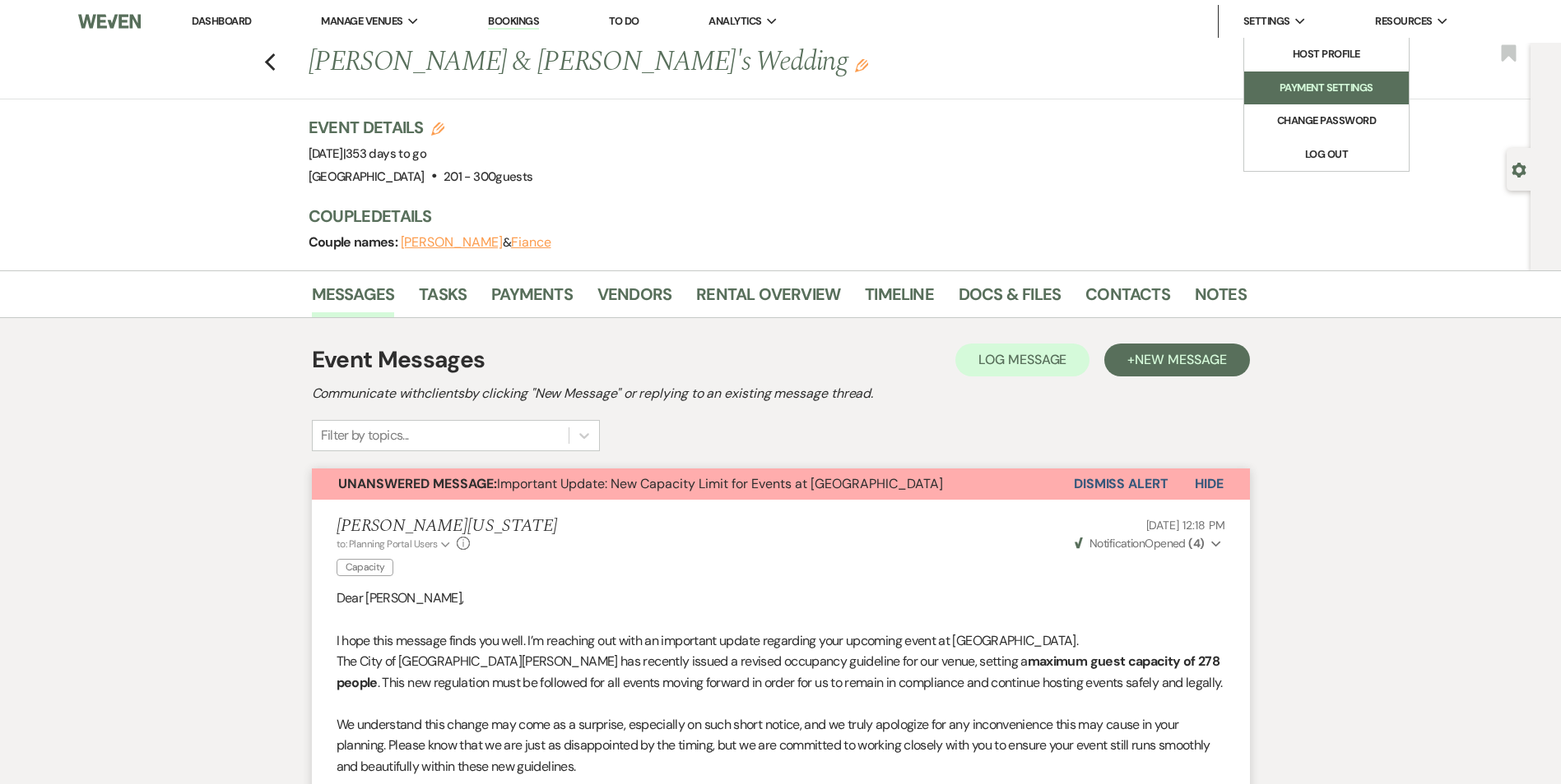
click at [1315, 75] on link "Payment Settings" at bounding box center [1326, 88] width 165 height 33
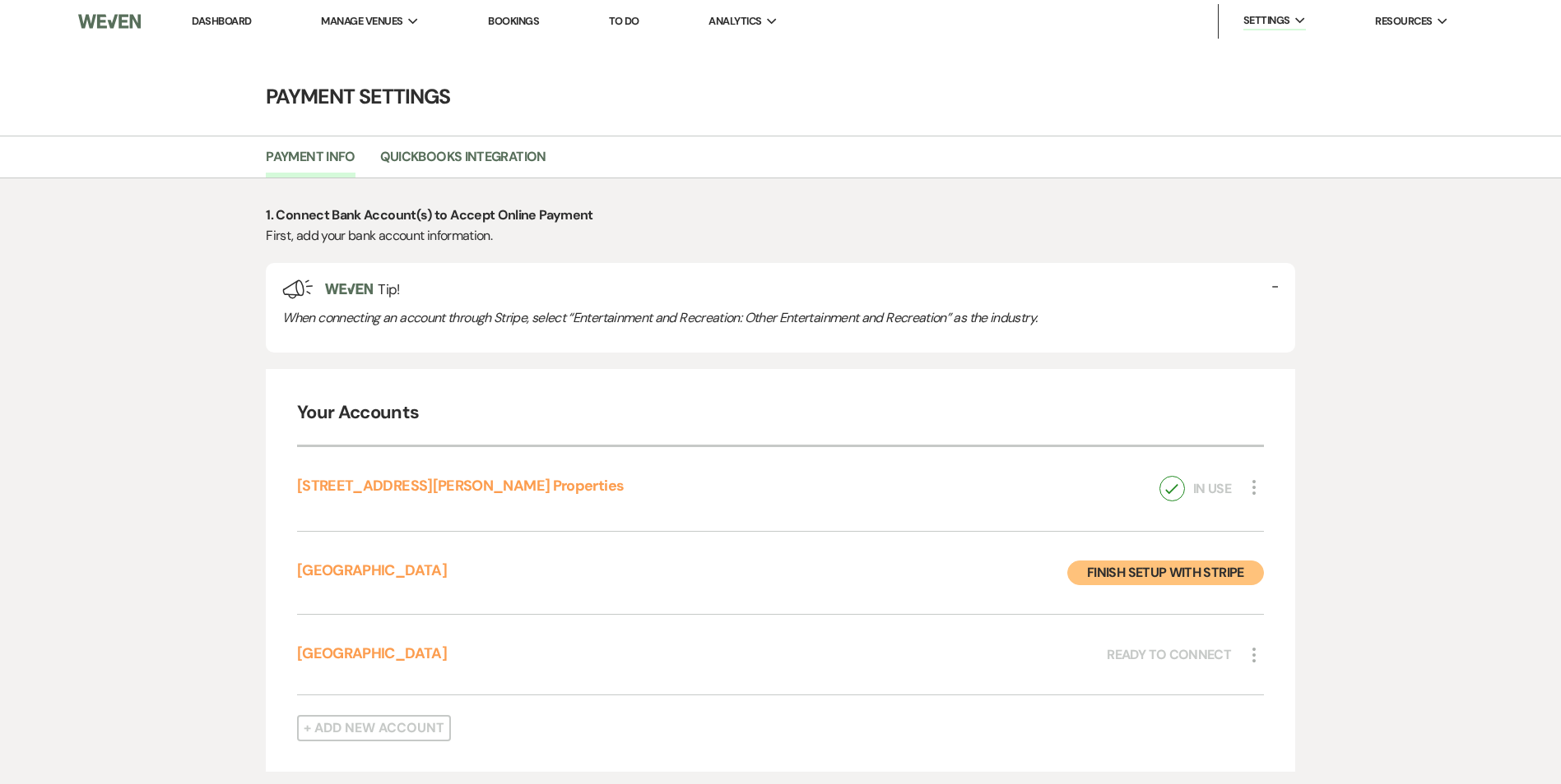
click at [1245, 487] on icon "More" at bounding box center [1254, 488] width 19 height 19
click at [1168, 494] on icon "Check Mark" at bounding box center [1171, 488] width 26 height 26
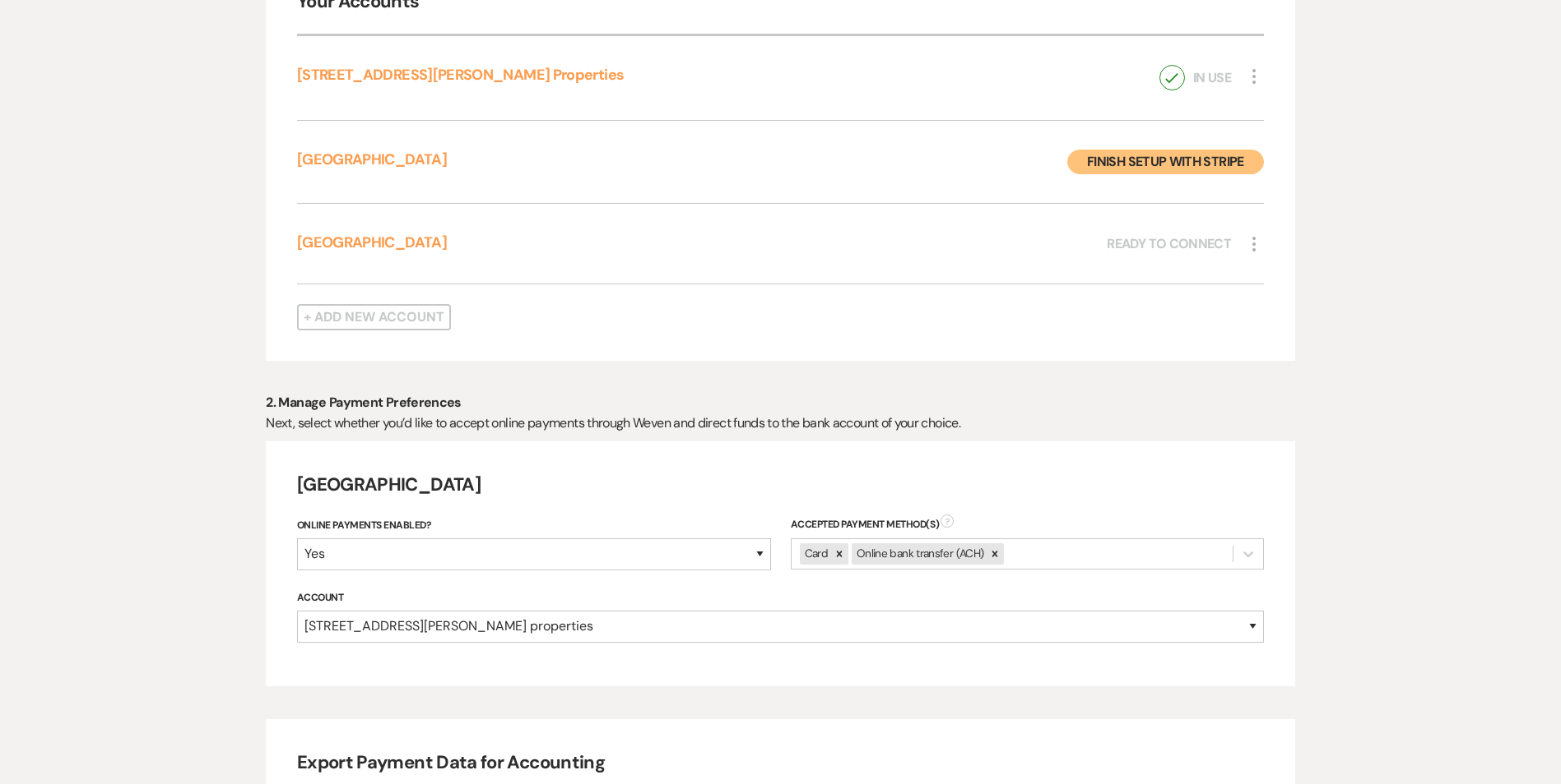
scroll to position [493, 0]
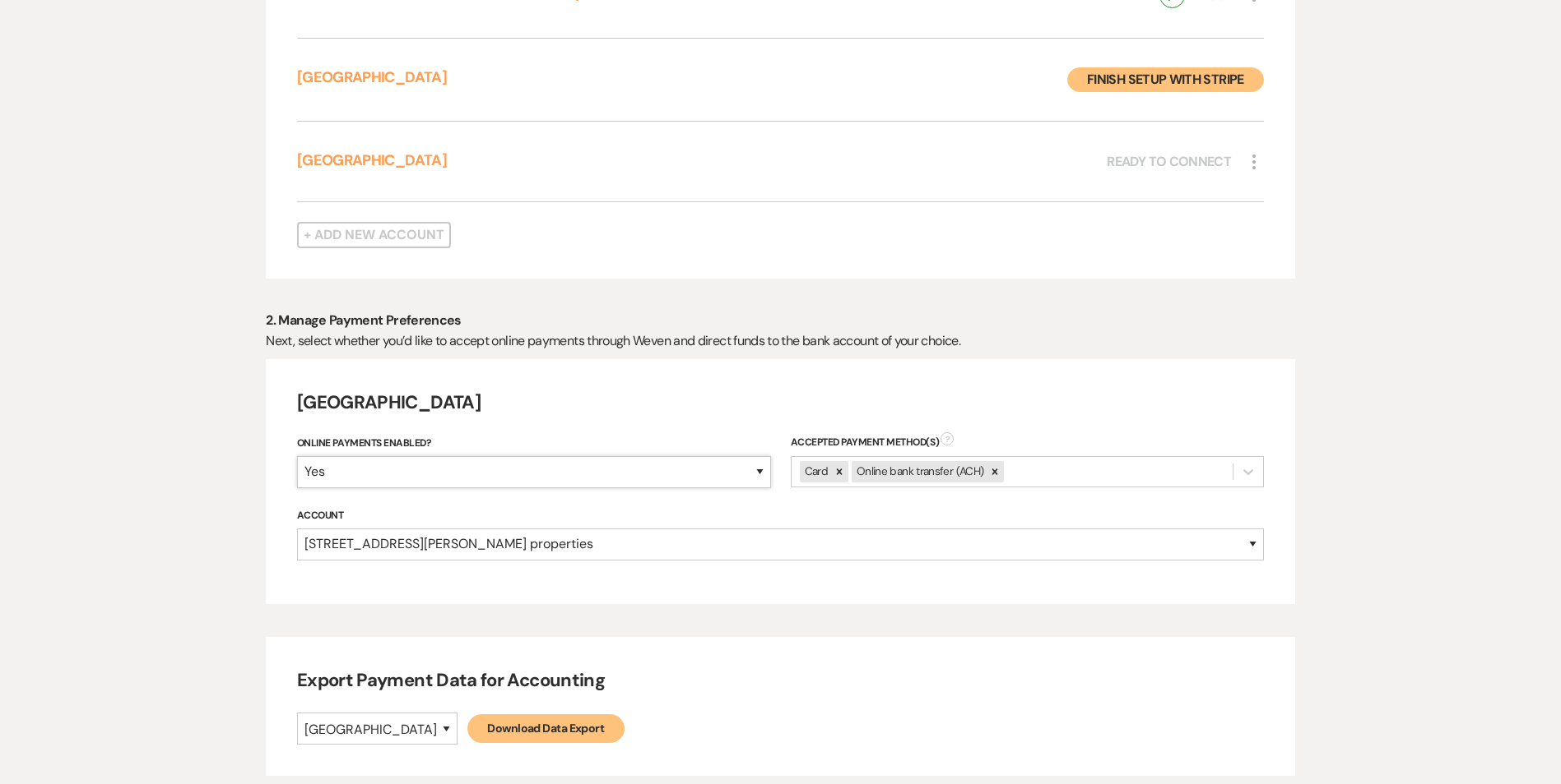
click at [715, 478] on select "Yes No" at bounding box center [533, 473] width 474 height 32
click at [665, 608] on div "1. Connect Bank Account(s) to Accept Online Payment First, add your bank accoun…" at bounding box center [779, 243] width 1028 height 1065
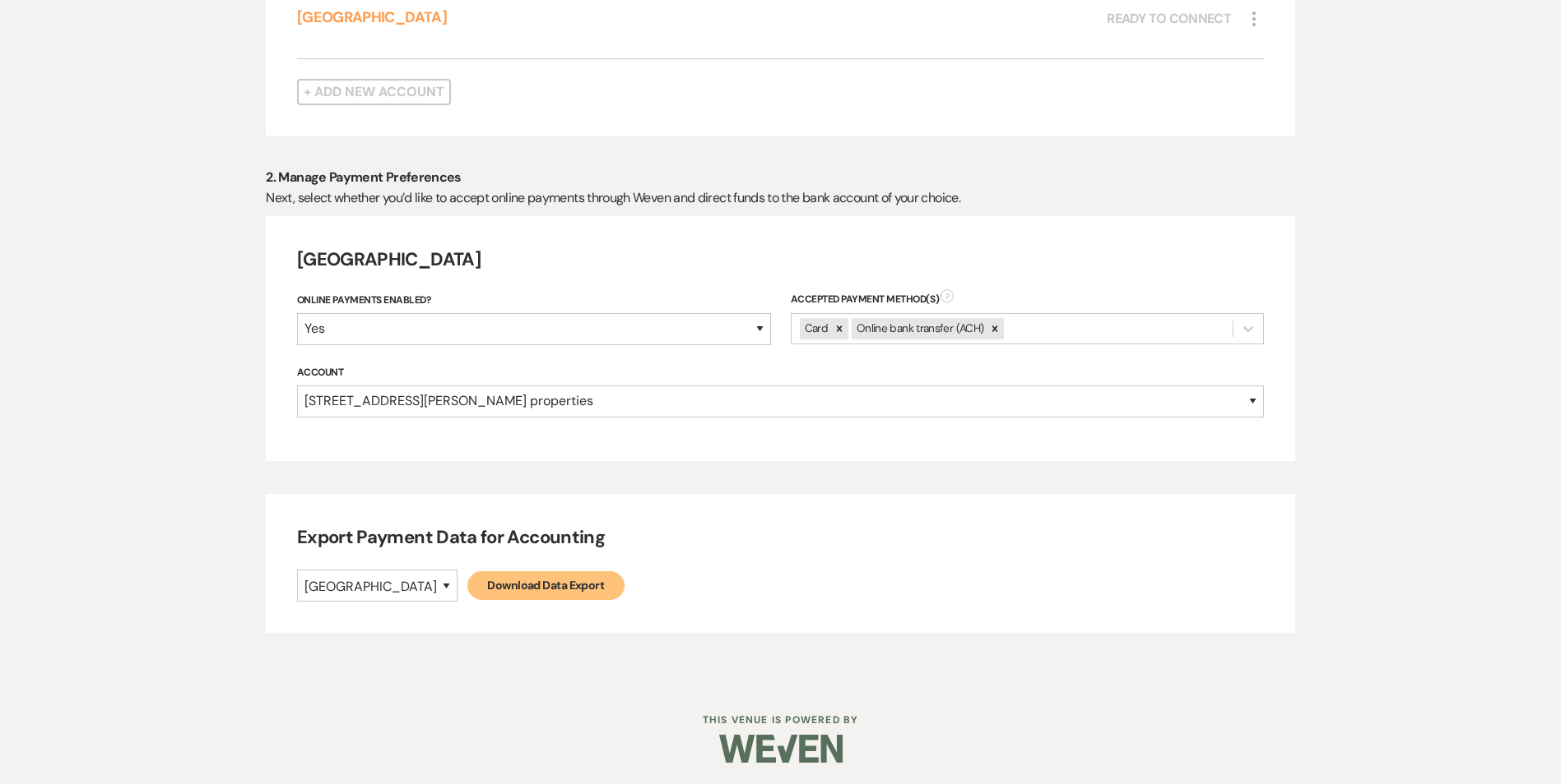
scroll to position [640, 0]
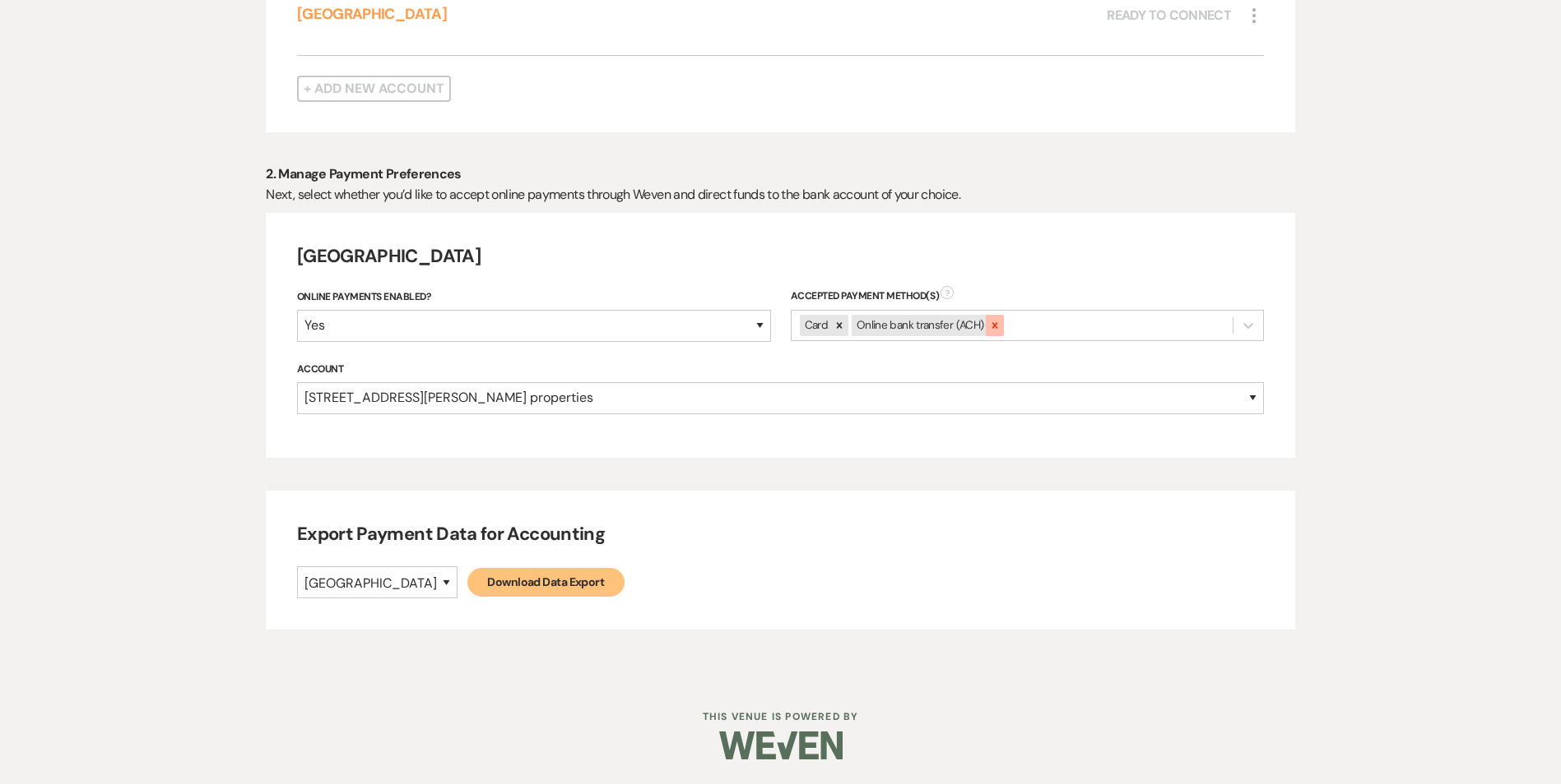
click at [995, 323] on icon at bounding box center [994, 325] width 12 height 12
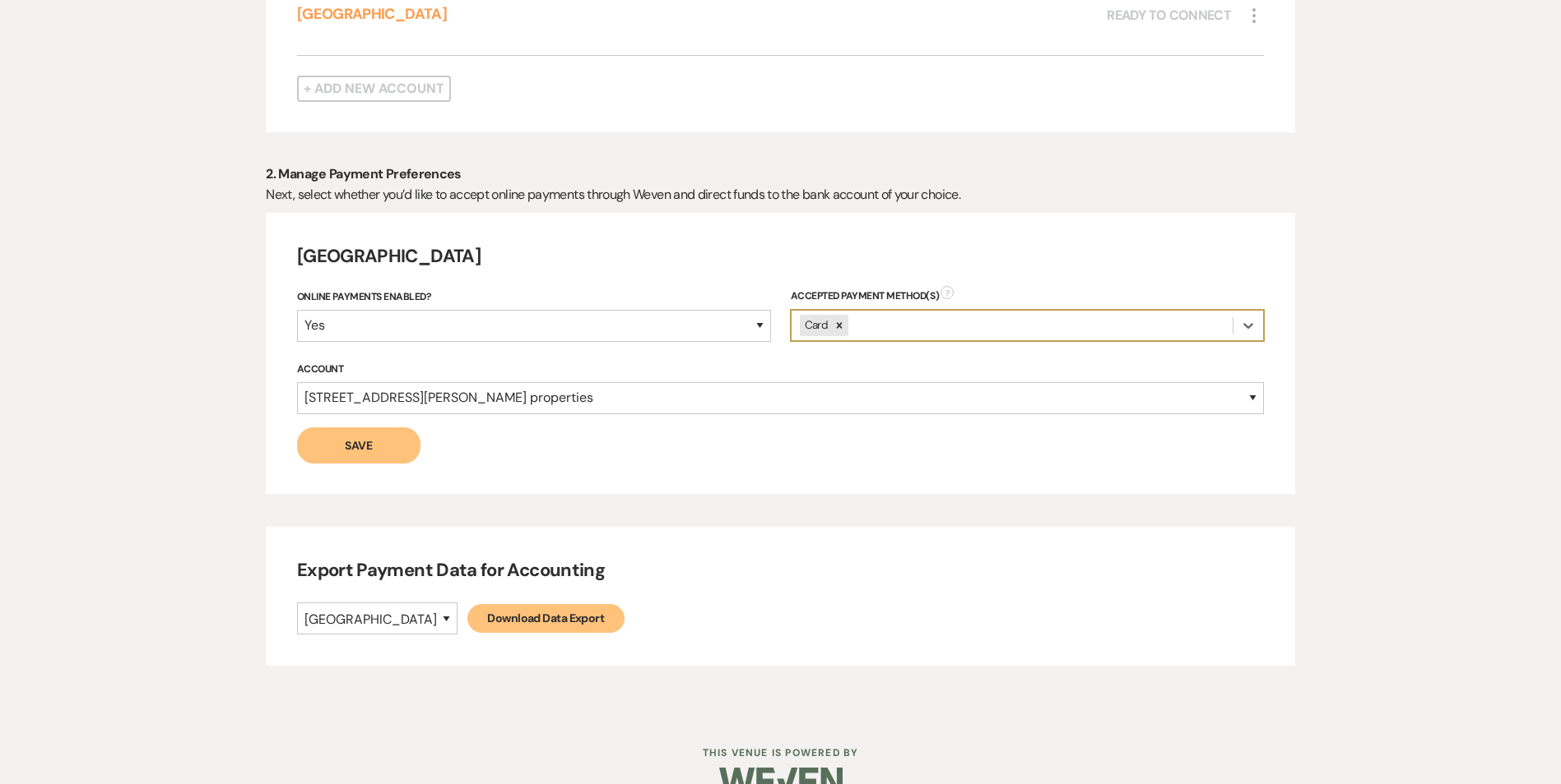
click at [844, 325] on div at bounding box center [838, 326] width 18 height 21
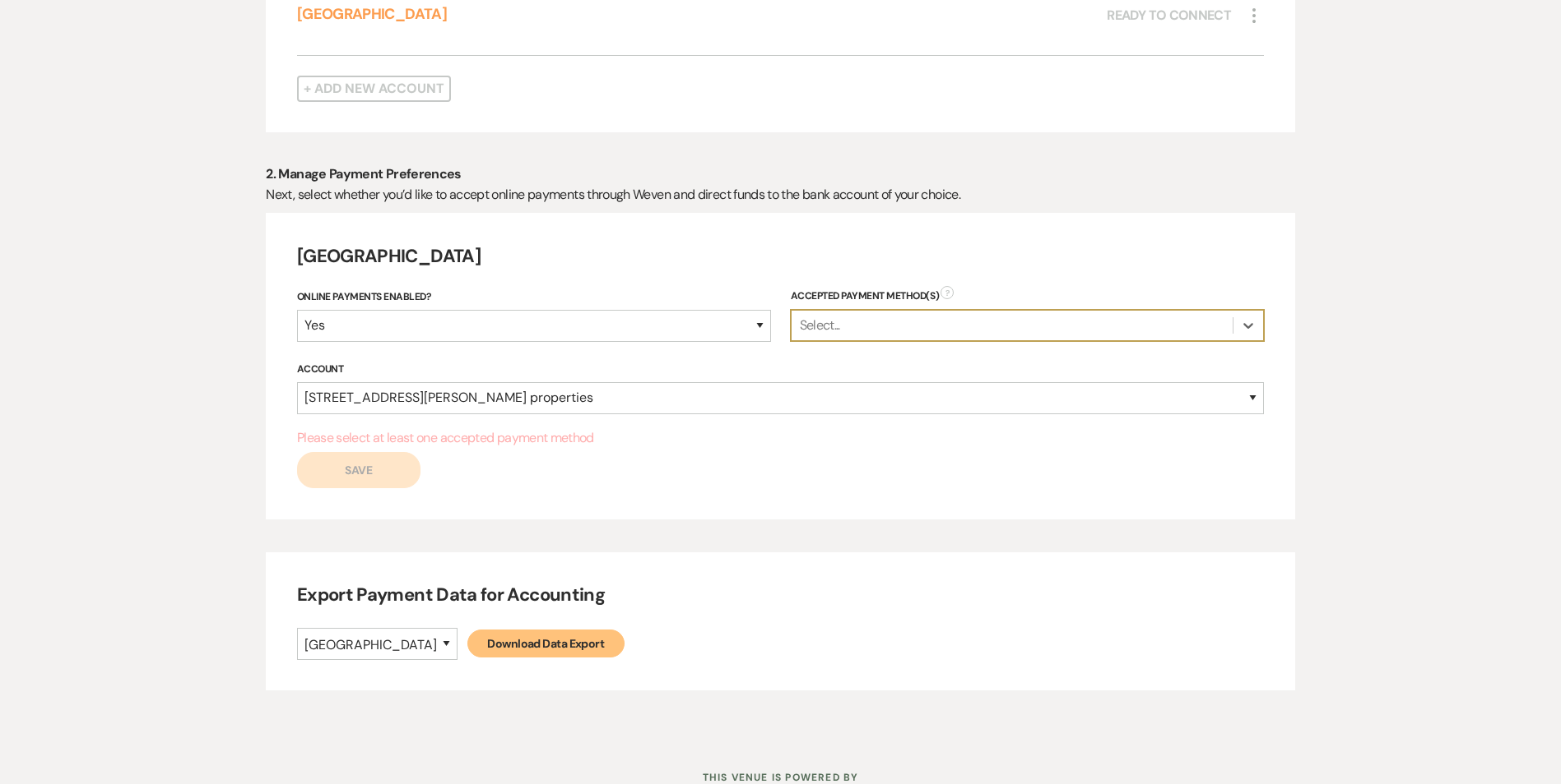
click at [883, 313] on div "Select..." at bounding box center [1012, 325] width 442 height 29
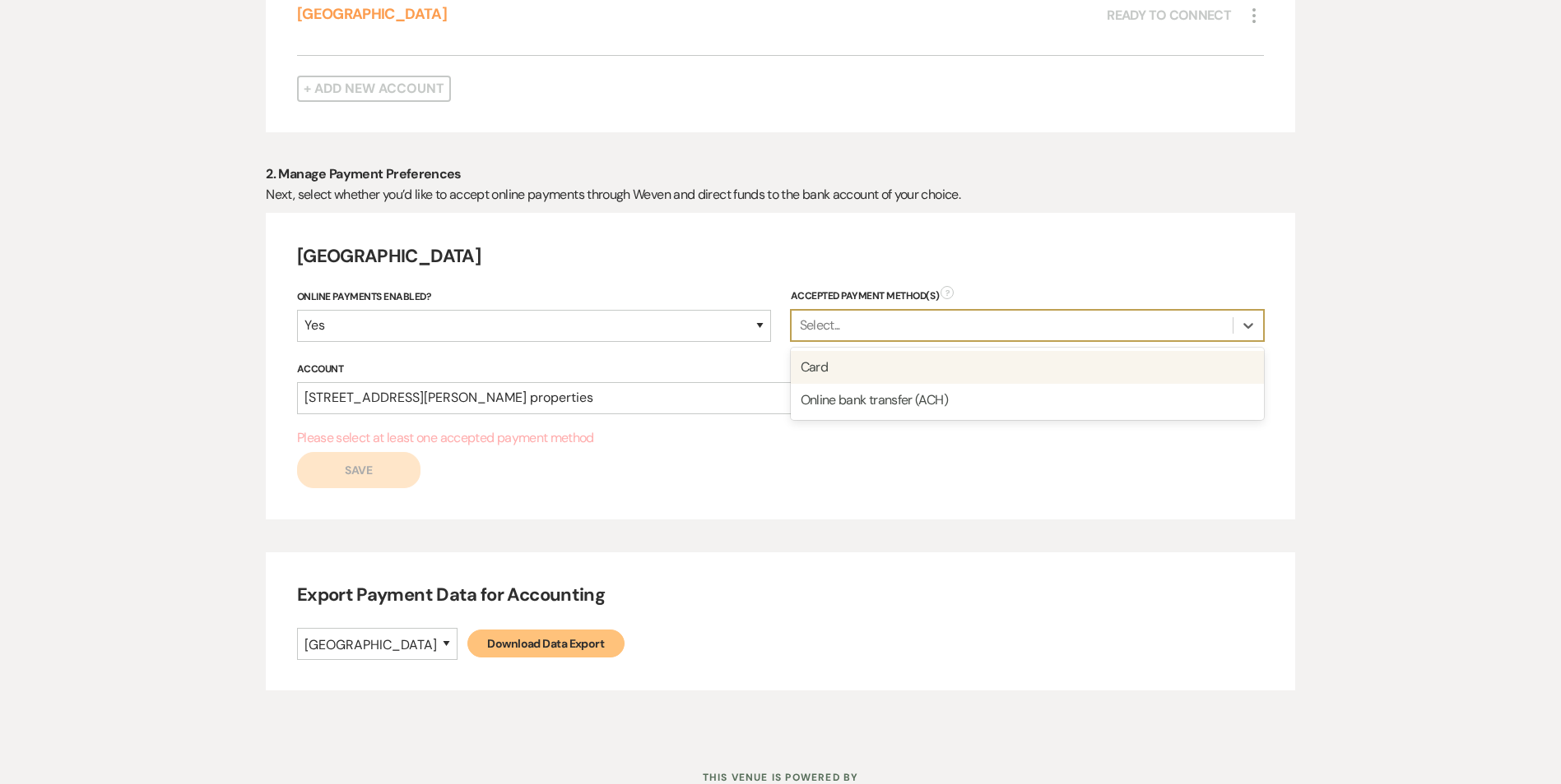
click at [851, 373] on div "Card" at bounding box center [1027, 367] width 474 height 33
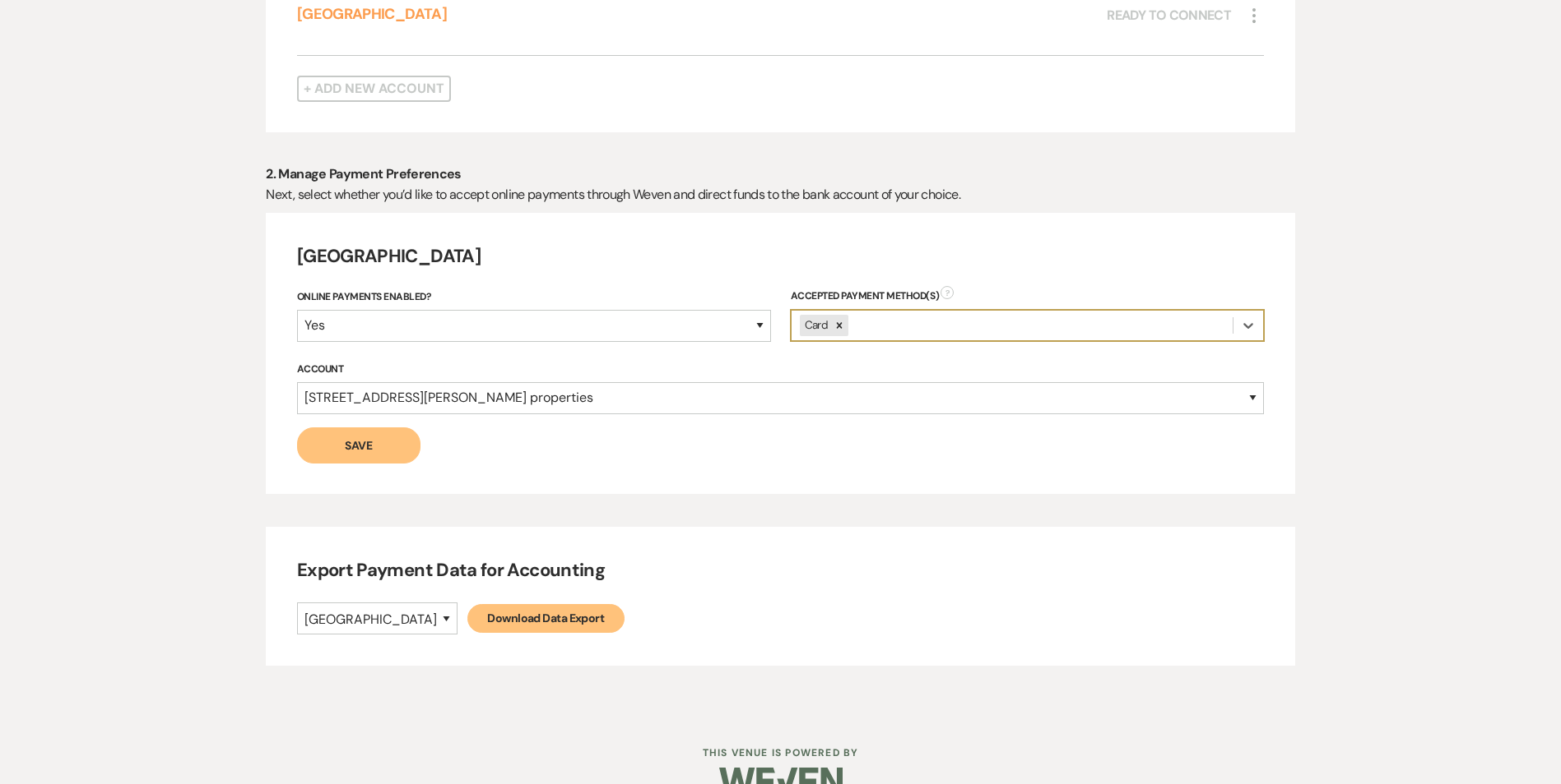
click at [890, 327] on div "Card" at bounding box center [1012, 325] width 442 height 29
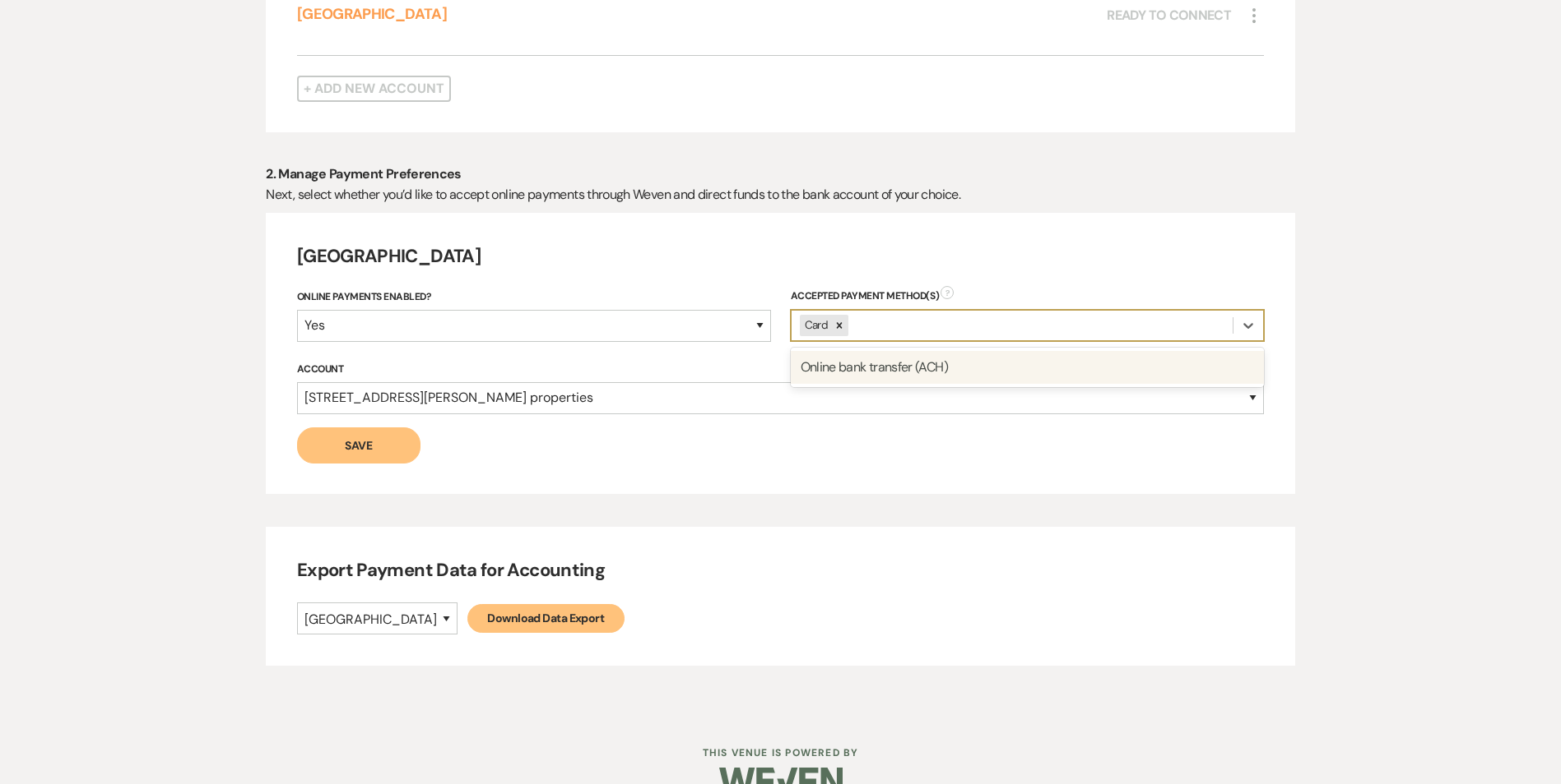
click at [890, 365] on div "Online bank transfer (ACH)" at bounding box center [1027, 367] width 474 height 33
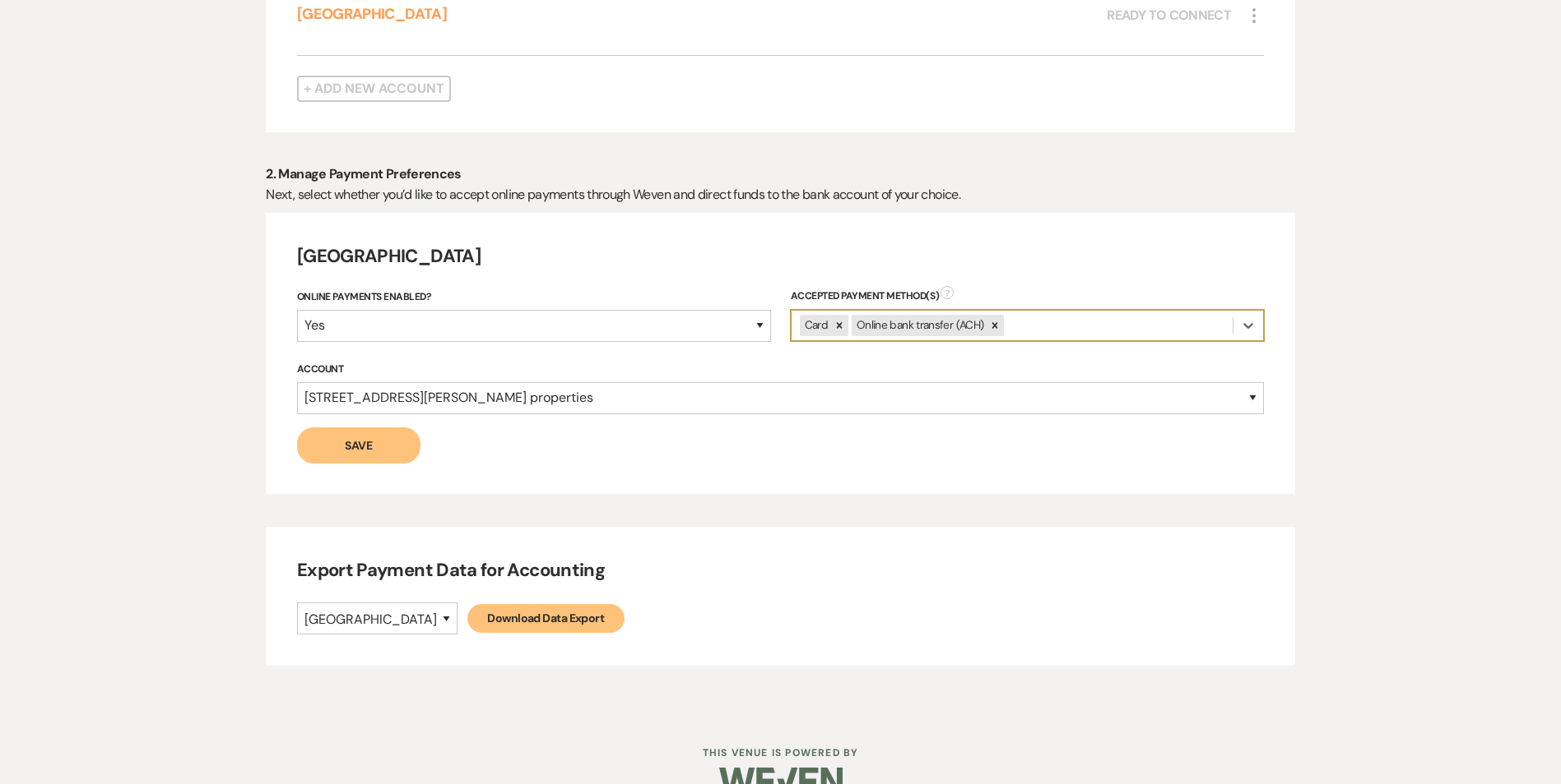
click at [773, 319] on div "Online Payments Enabled? Yes No Accepted Payment Method(s) ? option Online bank…" at bounding box center [780, 325] width 967 height 73
click at [738, 325] on select "Yes No" at bounding box center [533, 326] width 474 height 32
click at [297, 314] on select "Yes No" at bounding box center [533, 326] width 474 height 32
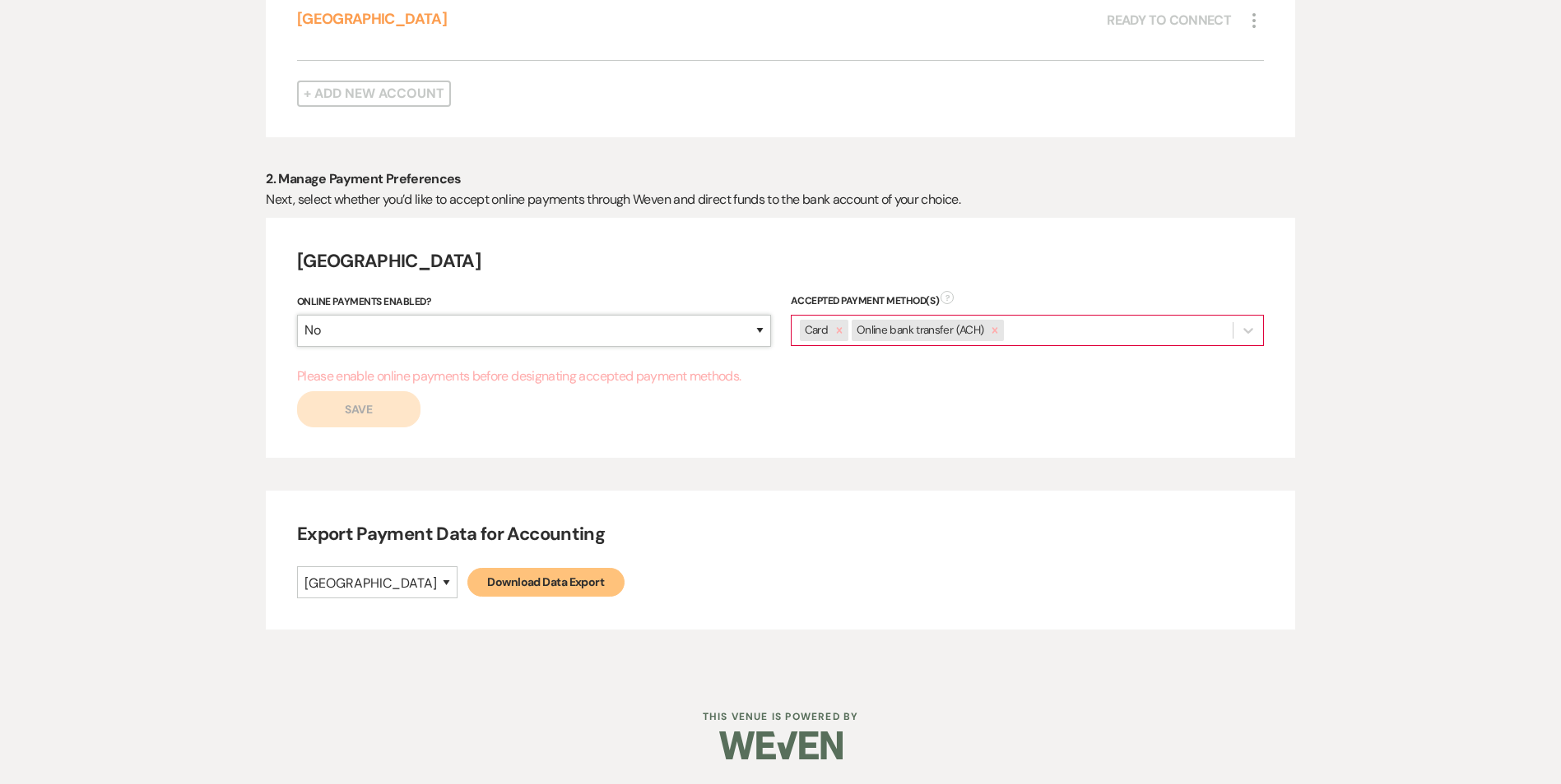
scroll to position [634, 0]
click at [714, 333] on select "Yes No" at bounding box center [533, 331] width 474 height 32
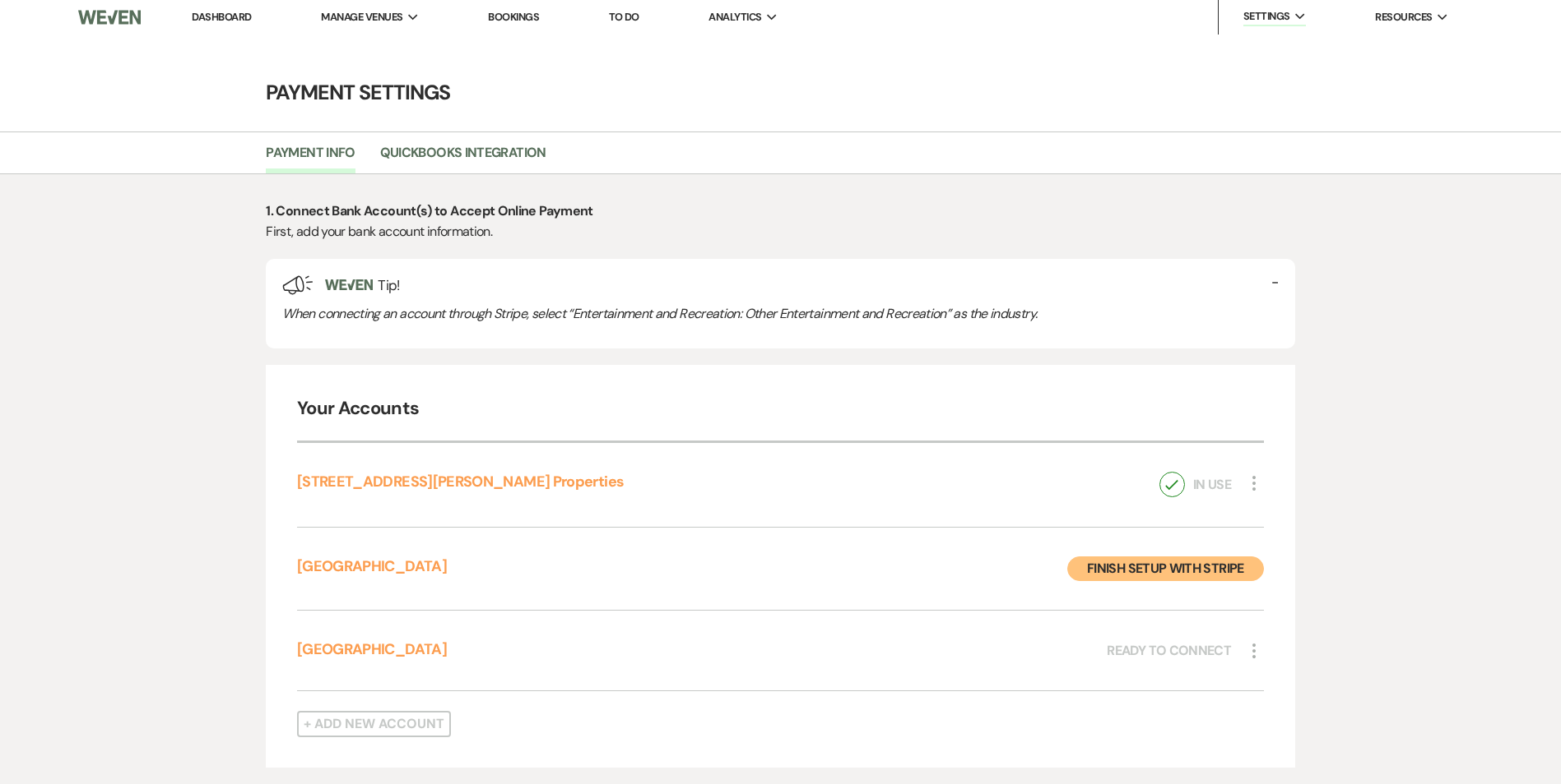
scroll to position [0, 0]
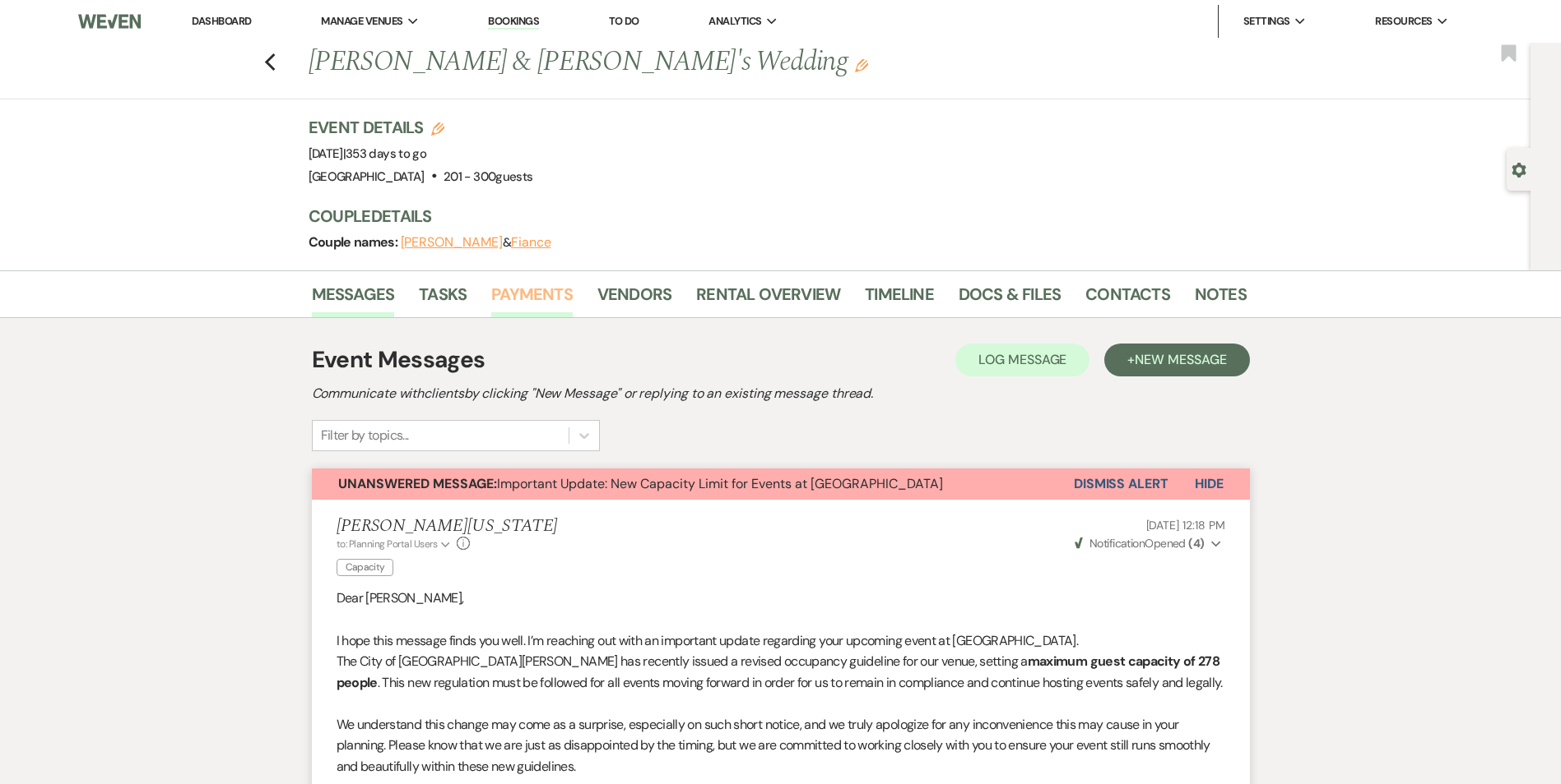
click at [514, 308] on link "Payments" at bounding box center [532, 299] width 81 height 36
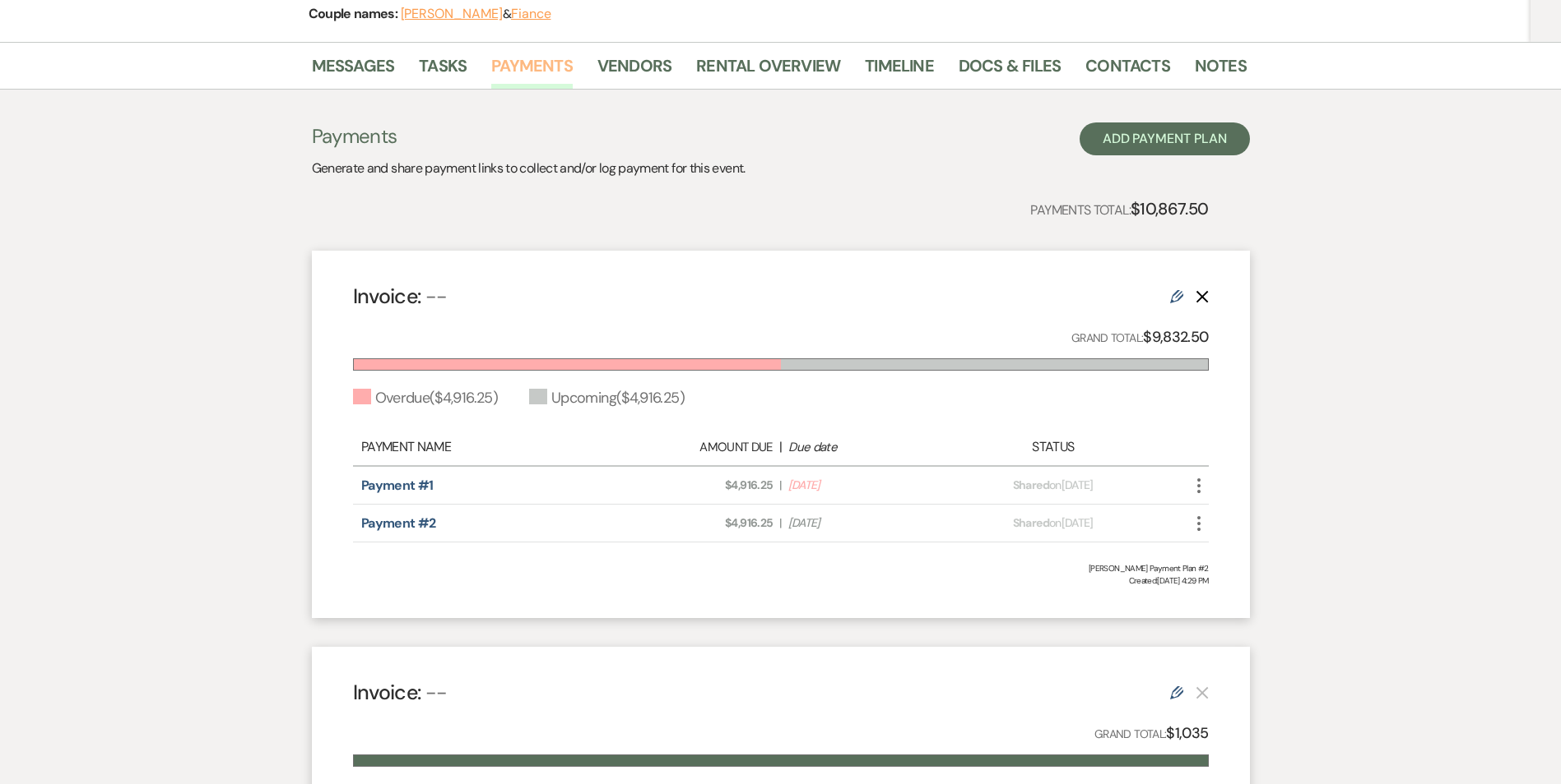
scroll to position [247, 0]
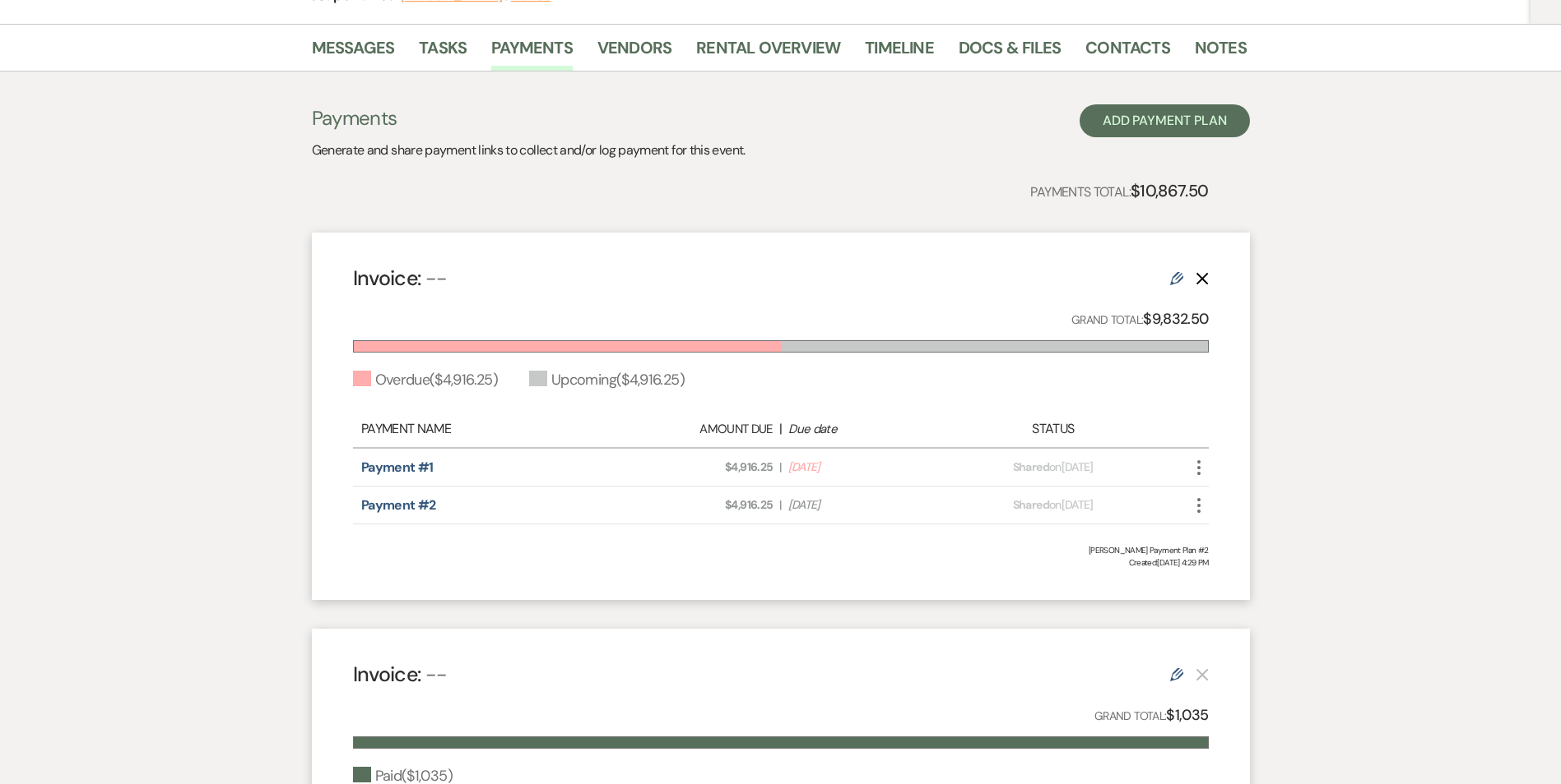
click at [1199, 501] on use "button" at bounding box center [1199, 505] width 4 height 15
click at [1229, 565] on button "Eye Blocked Unshare" at bounding box center [1272, 566] width 166 height 28
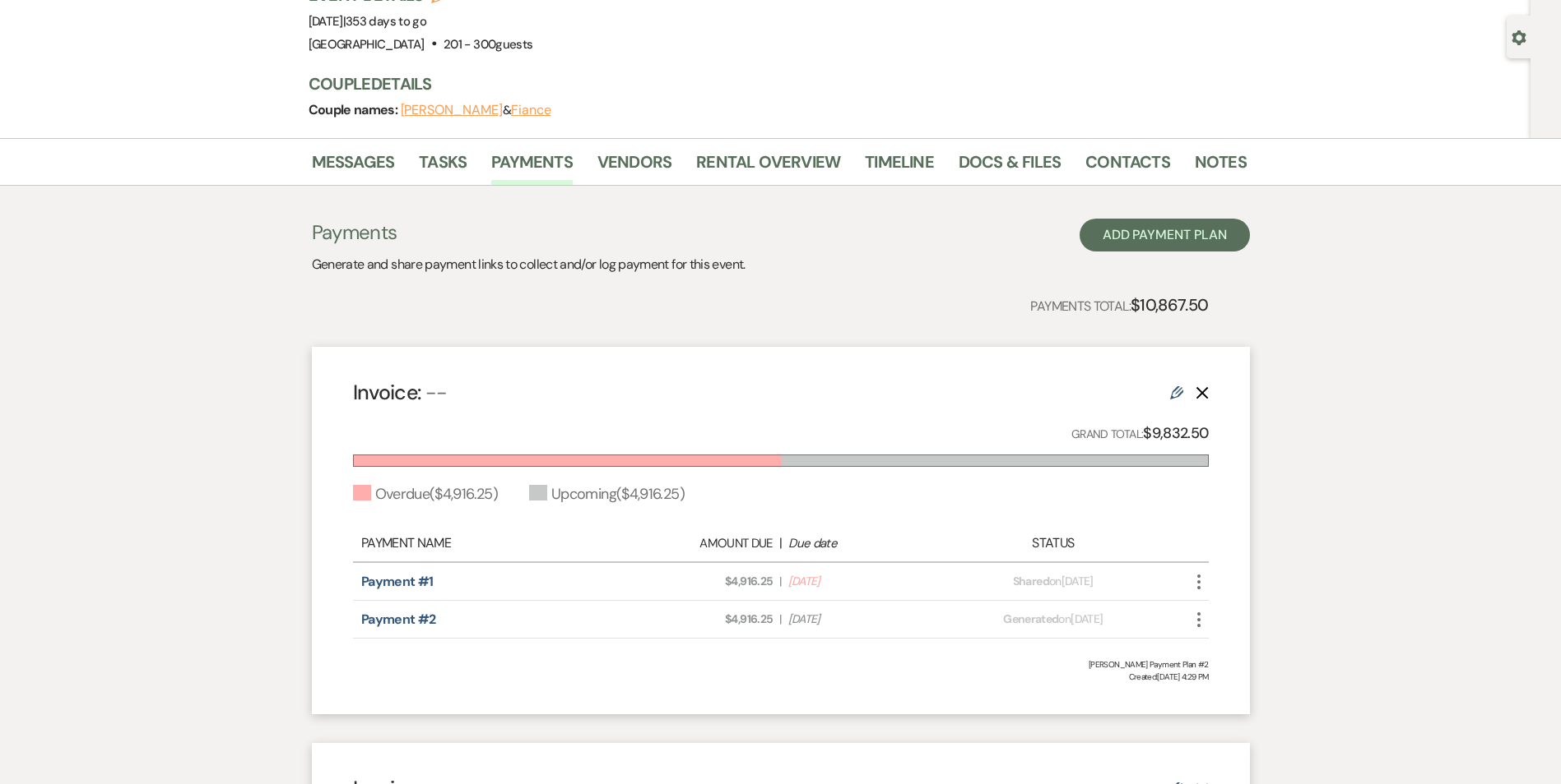
scroll to position [50, 0]
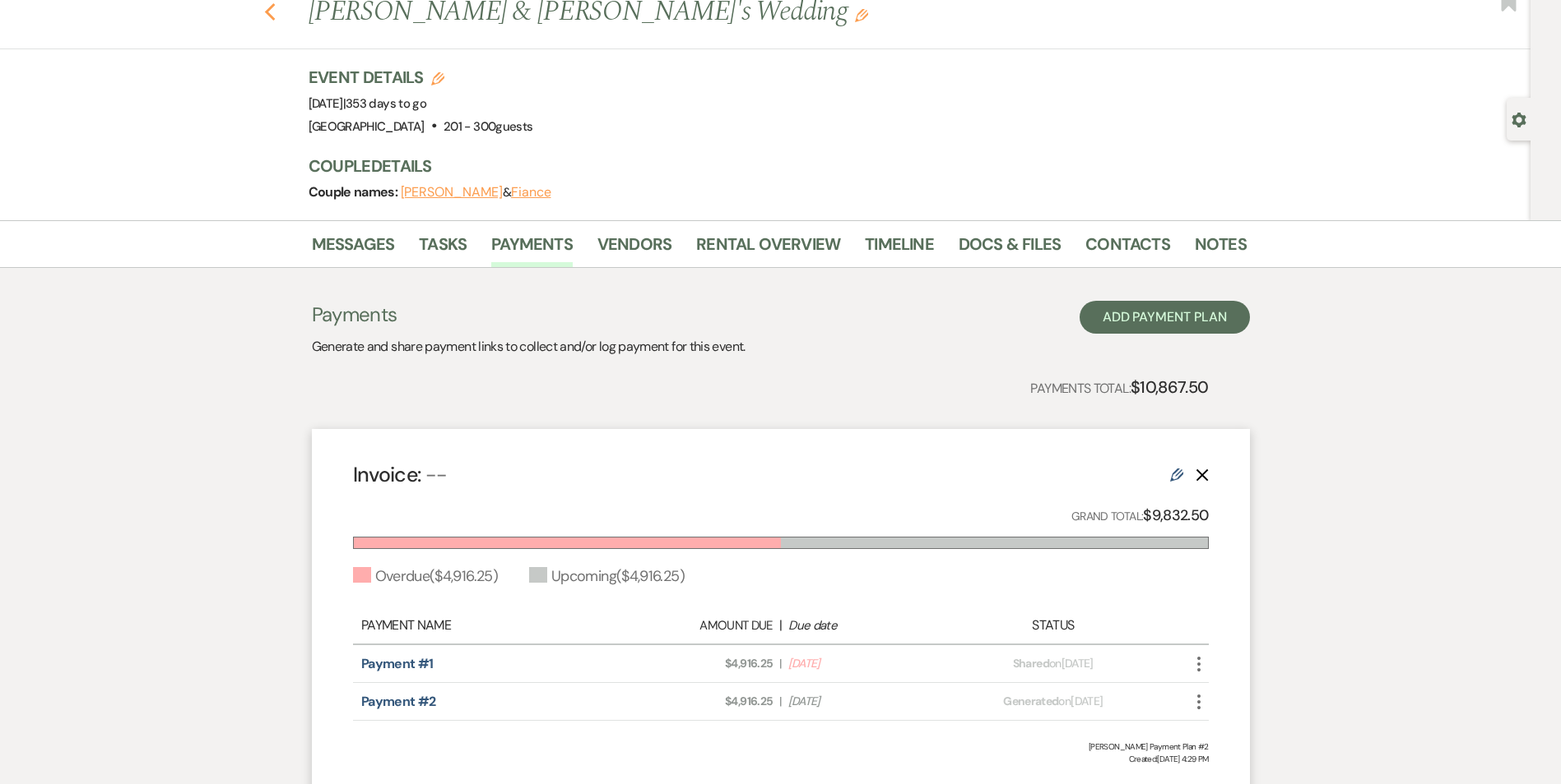
click at [271, 19] on icon "Previous" at bounding box center [270, 12] width 12 height 19
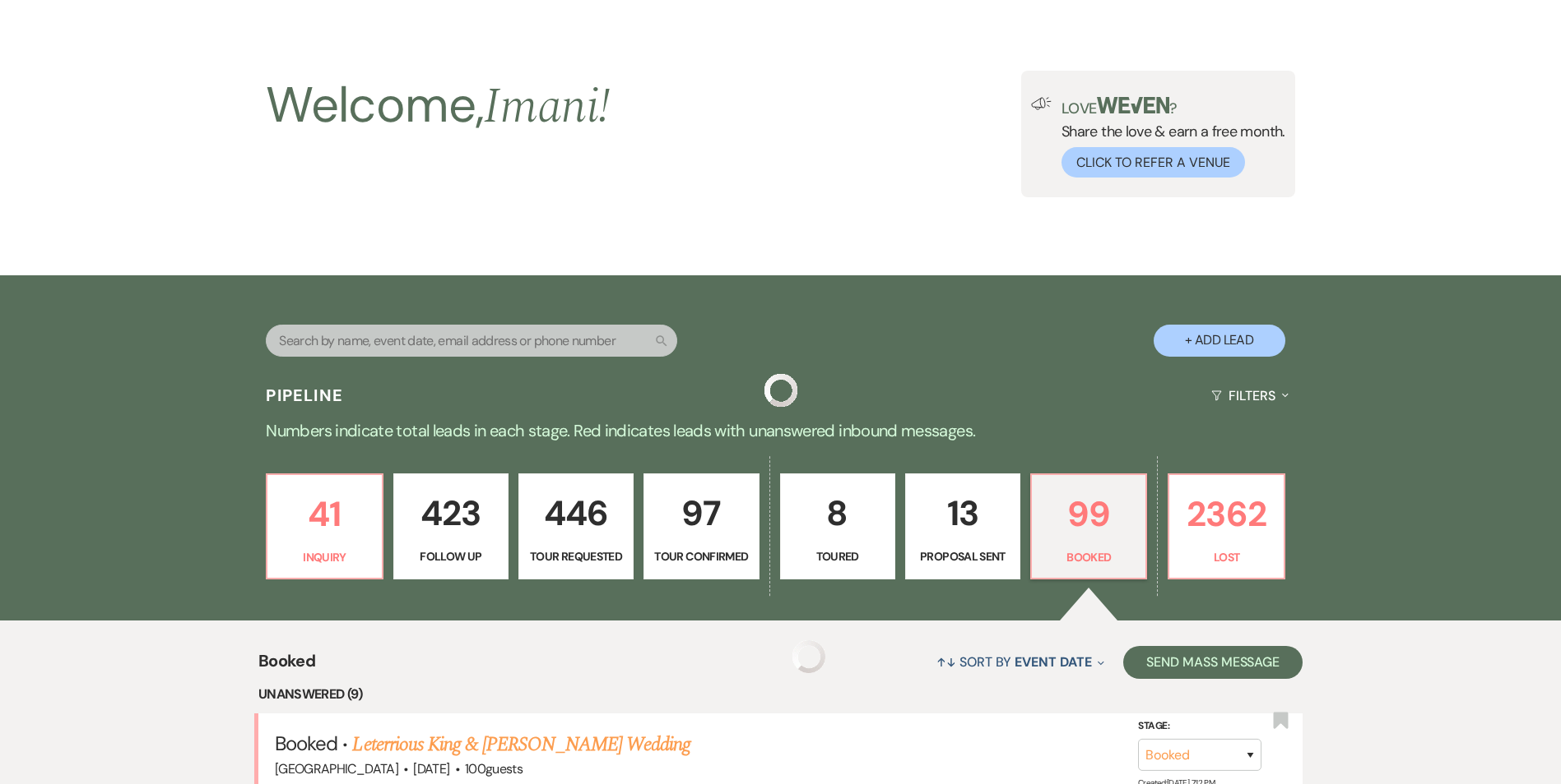
scroll to position [1234, 0]
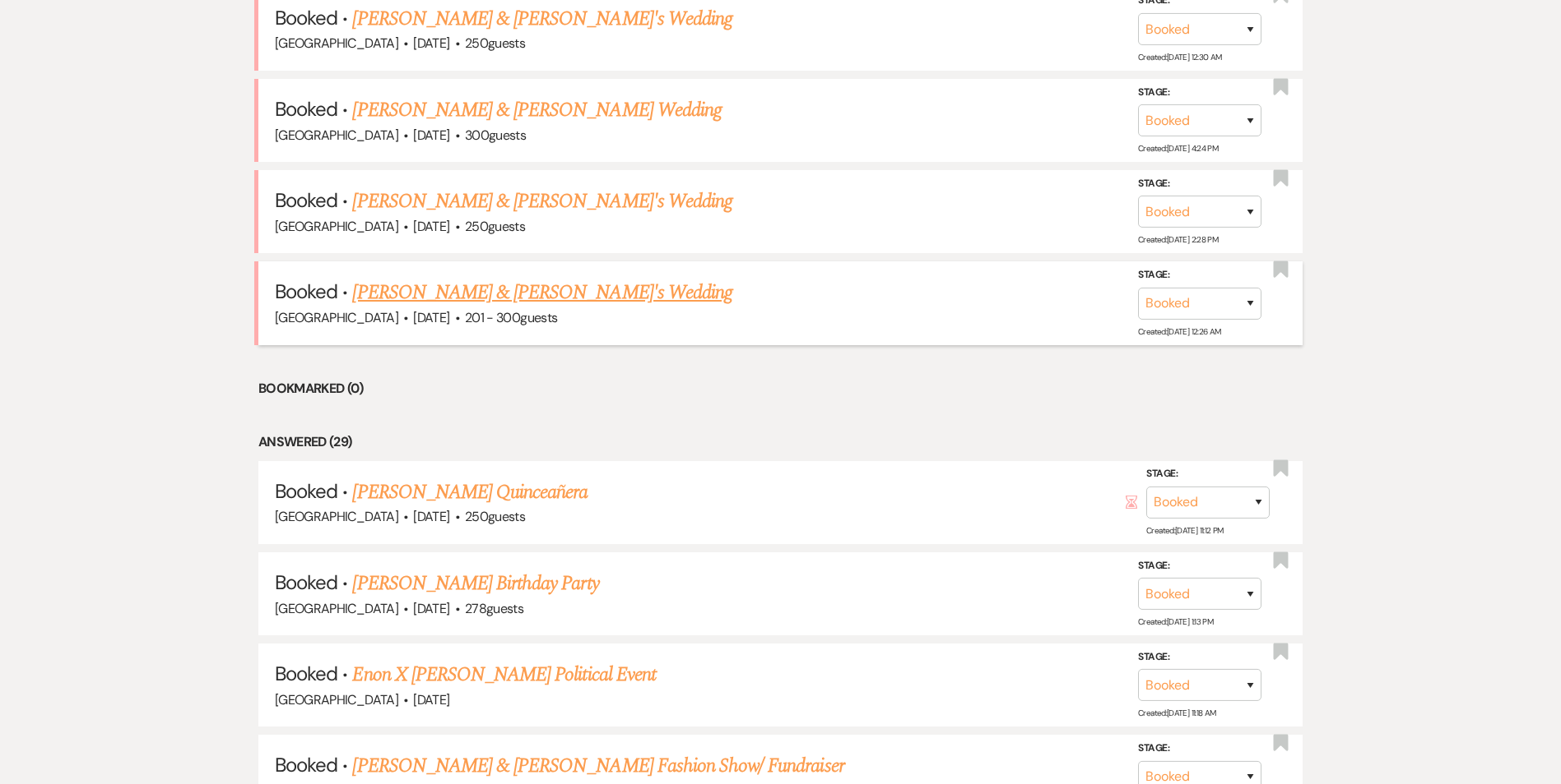
click at [449, 296] on link "Amanda Collins & Fiance's Wedding" at bounding box center [542, 292] width 380 height 29
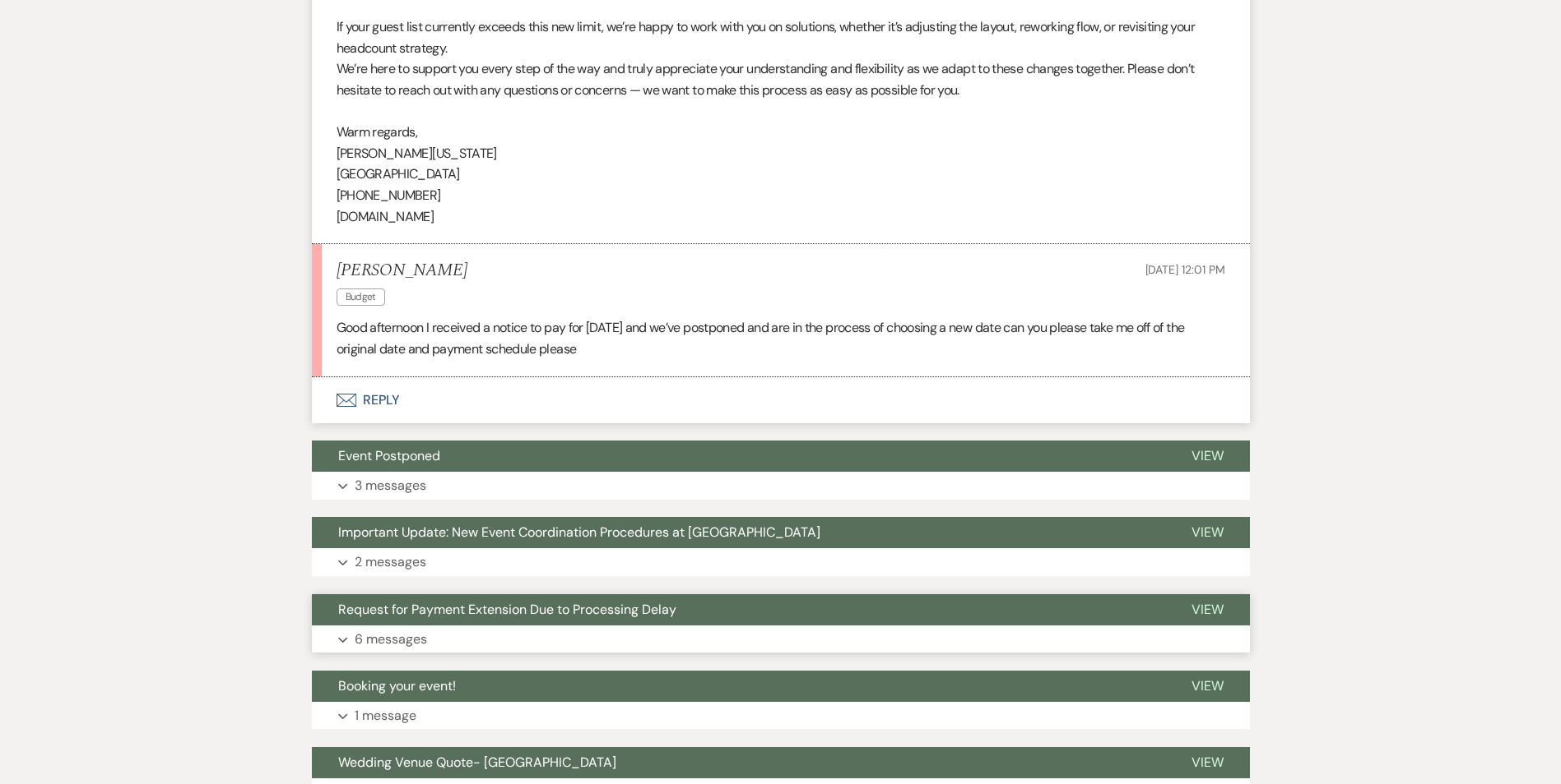
scroll to position [740, 0]
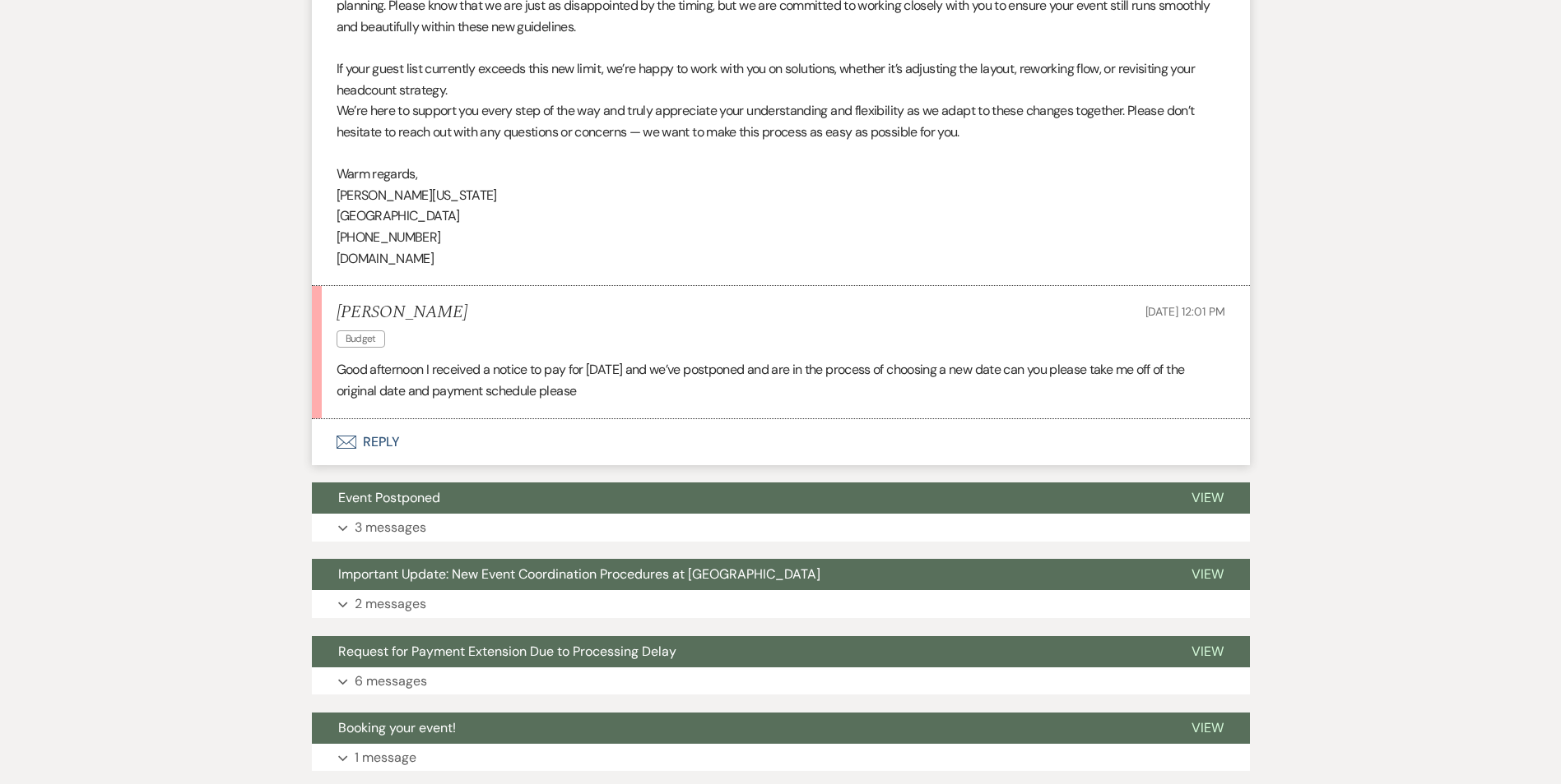
click at [382, 442] on button "Envelope Reply" at bounding box center [780, 442] width 938 height 46
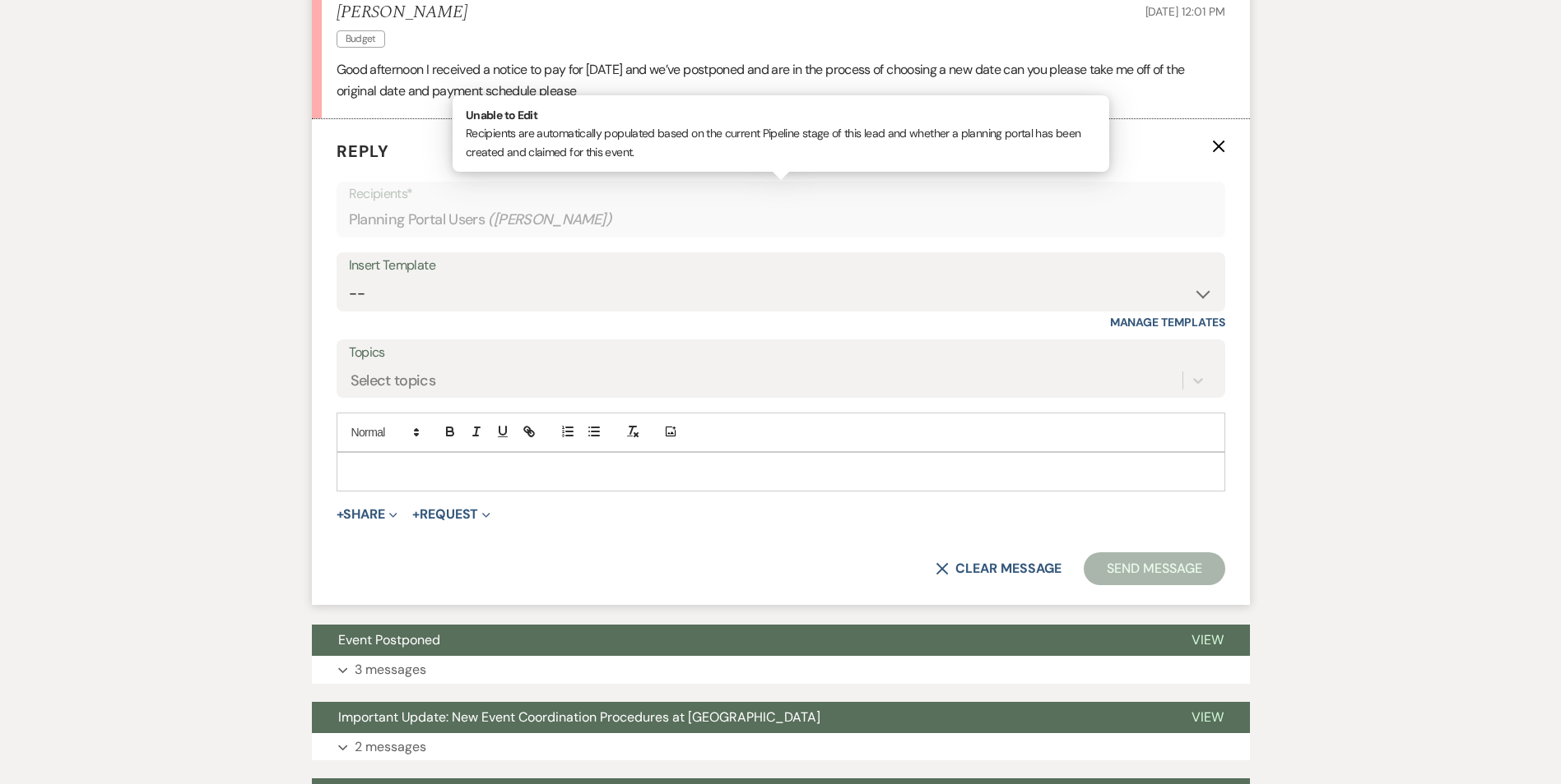
scroll to position [1069, 0]
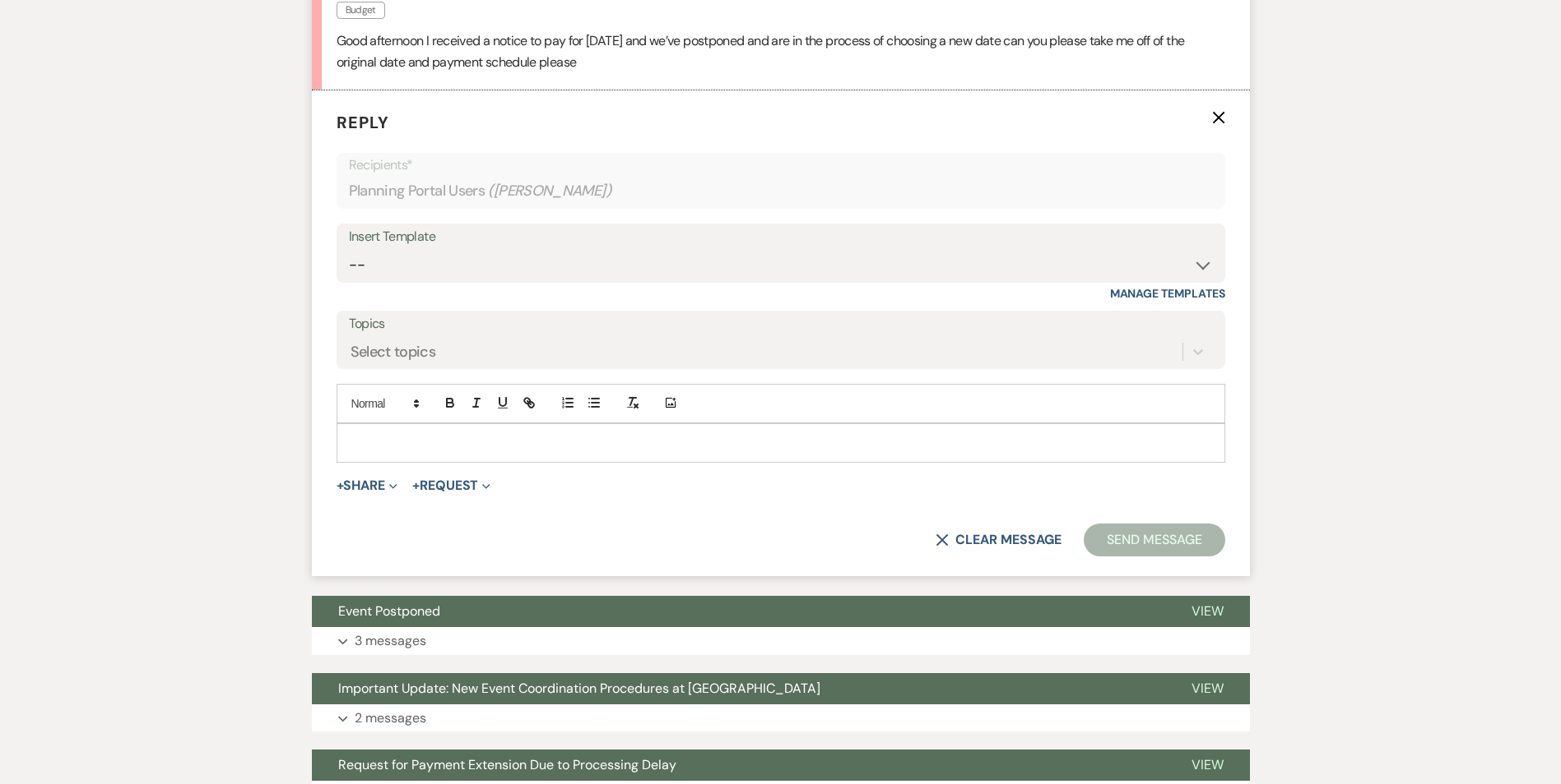
click at [537, 444] on p at bounding box center [781, 443] width 862 height 18
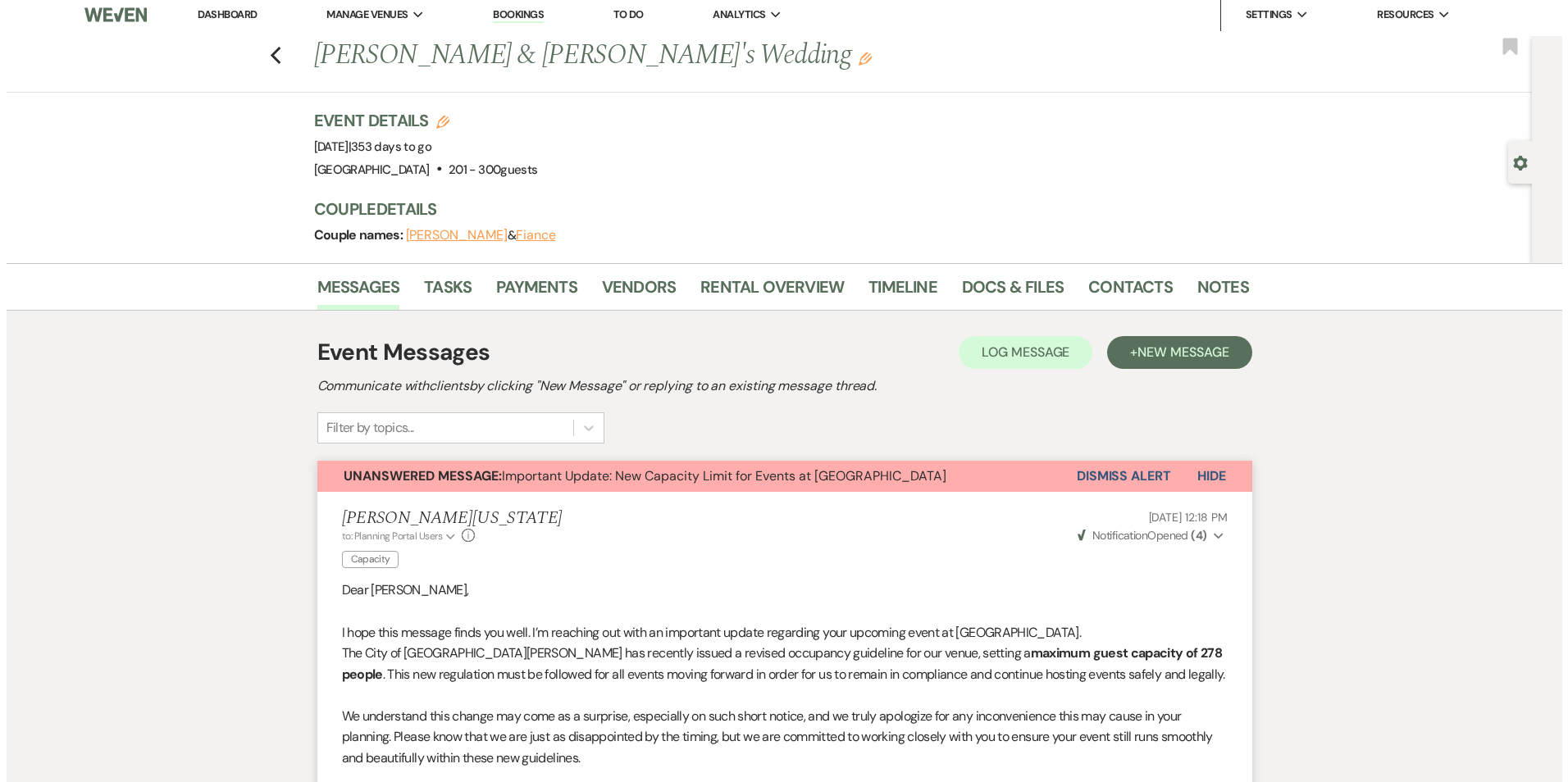
scroll to position [0, 0]
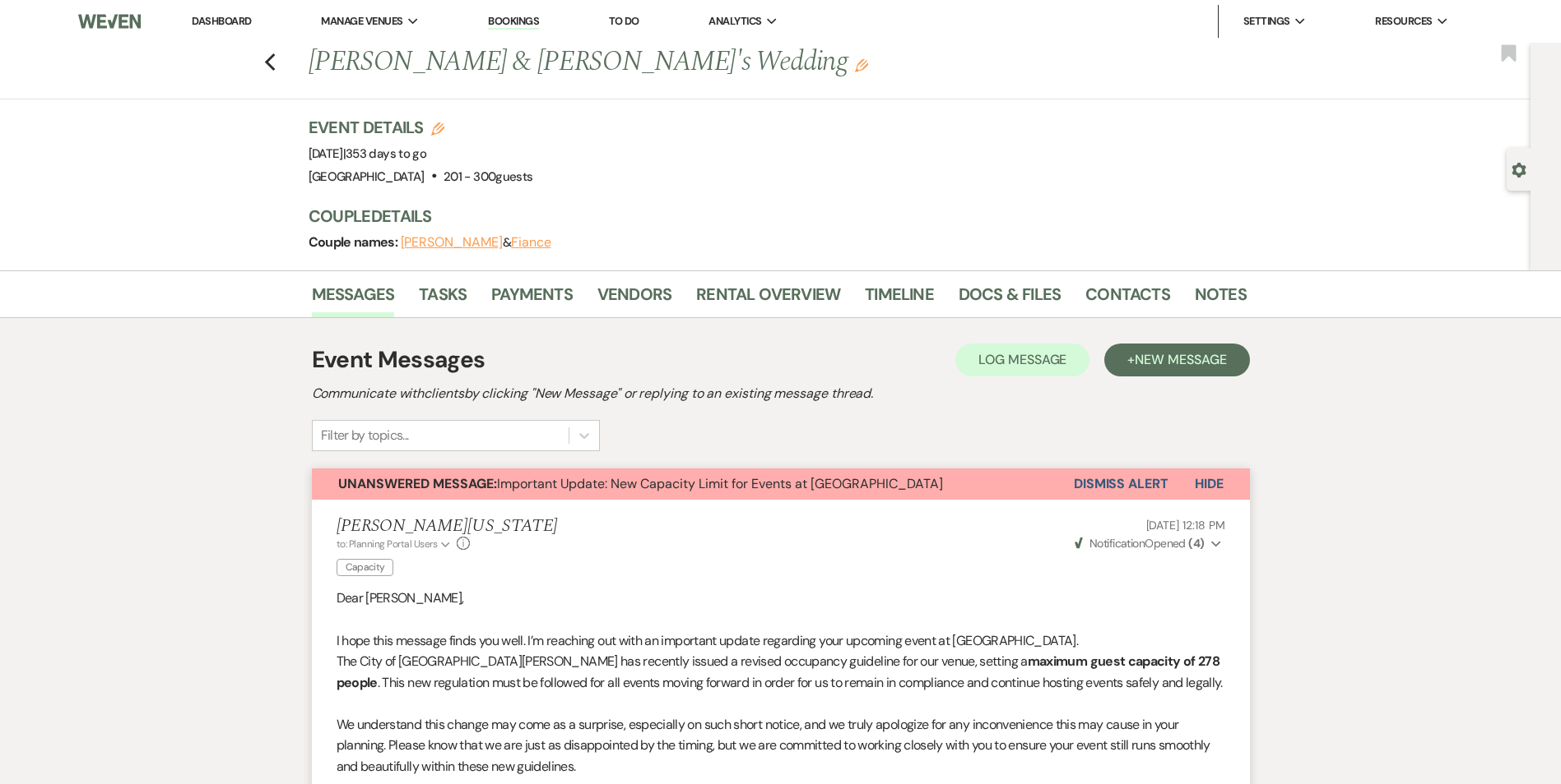
click at [442, 134] on use "button" at bounding box center [437, 128] width 13 height 13
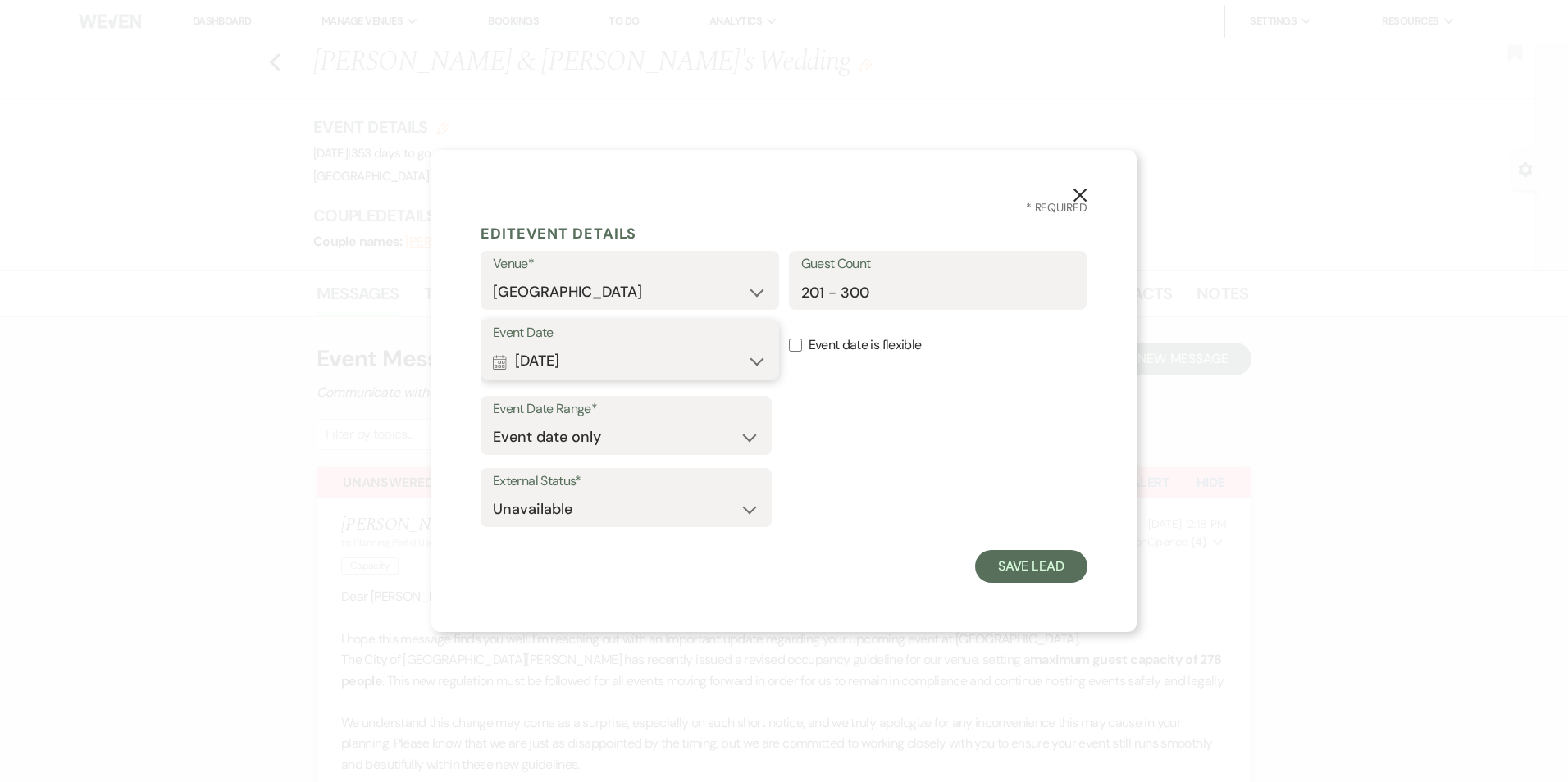
click at [750, 365] on button "Calendar Aug 01, 2026 Expand" at bounding box center [629, 361] width 274 height 33
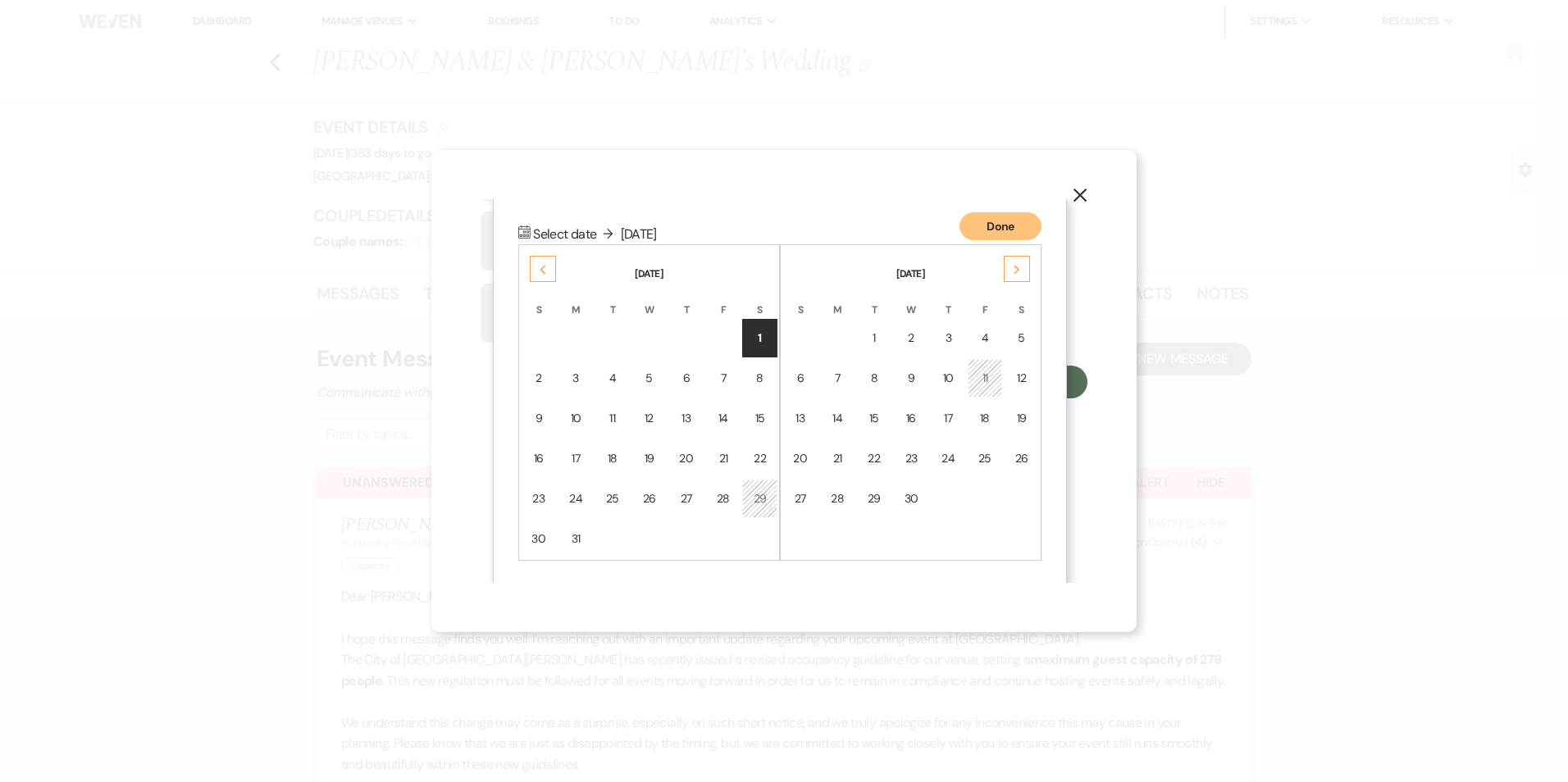
scroll to position [186, 0]
click at [766, 335] on div "1" at bounding box center [760, 337] width 14 height 18
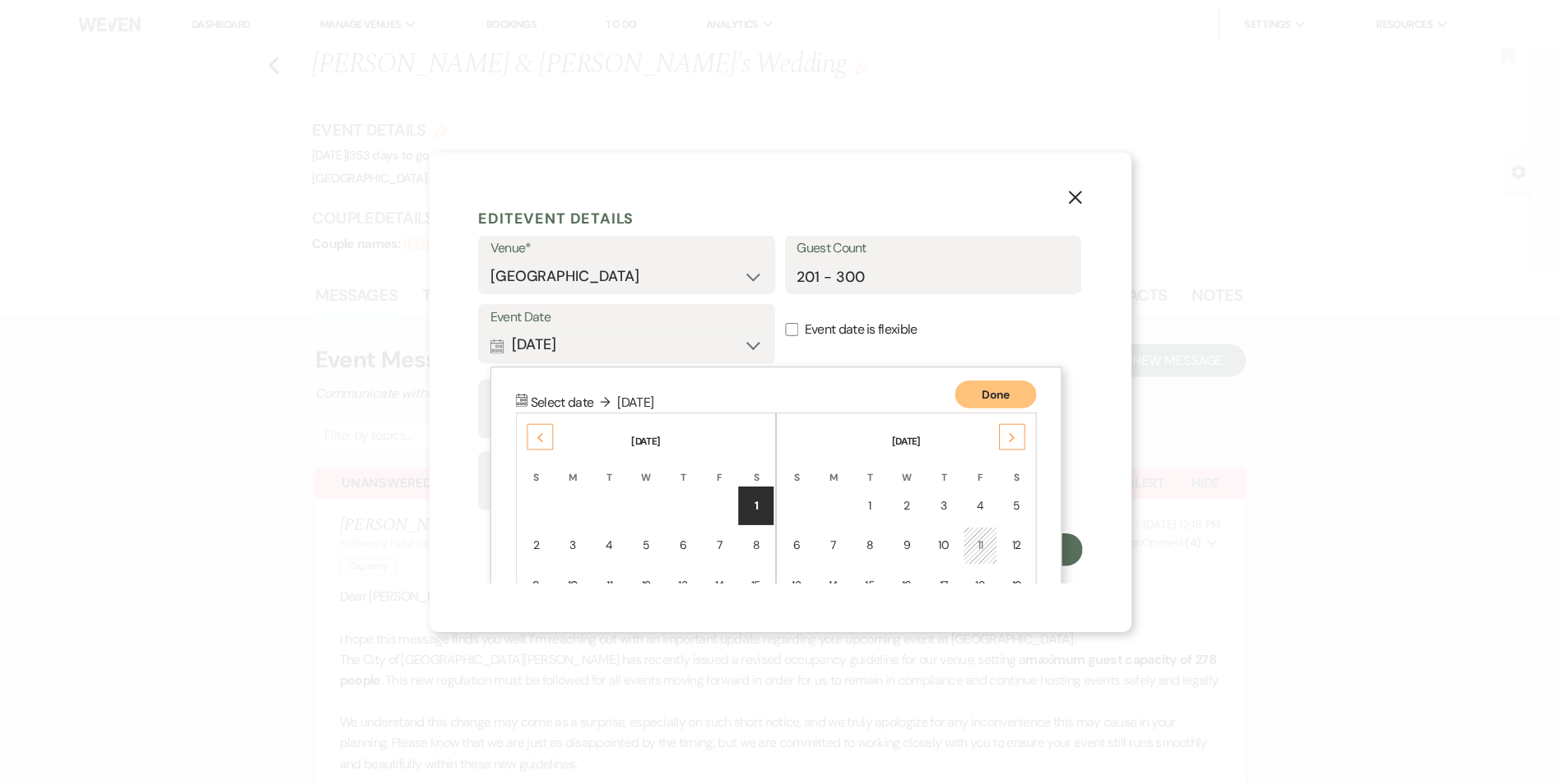
scroll to position [0, 0]
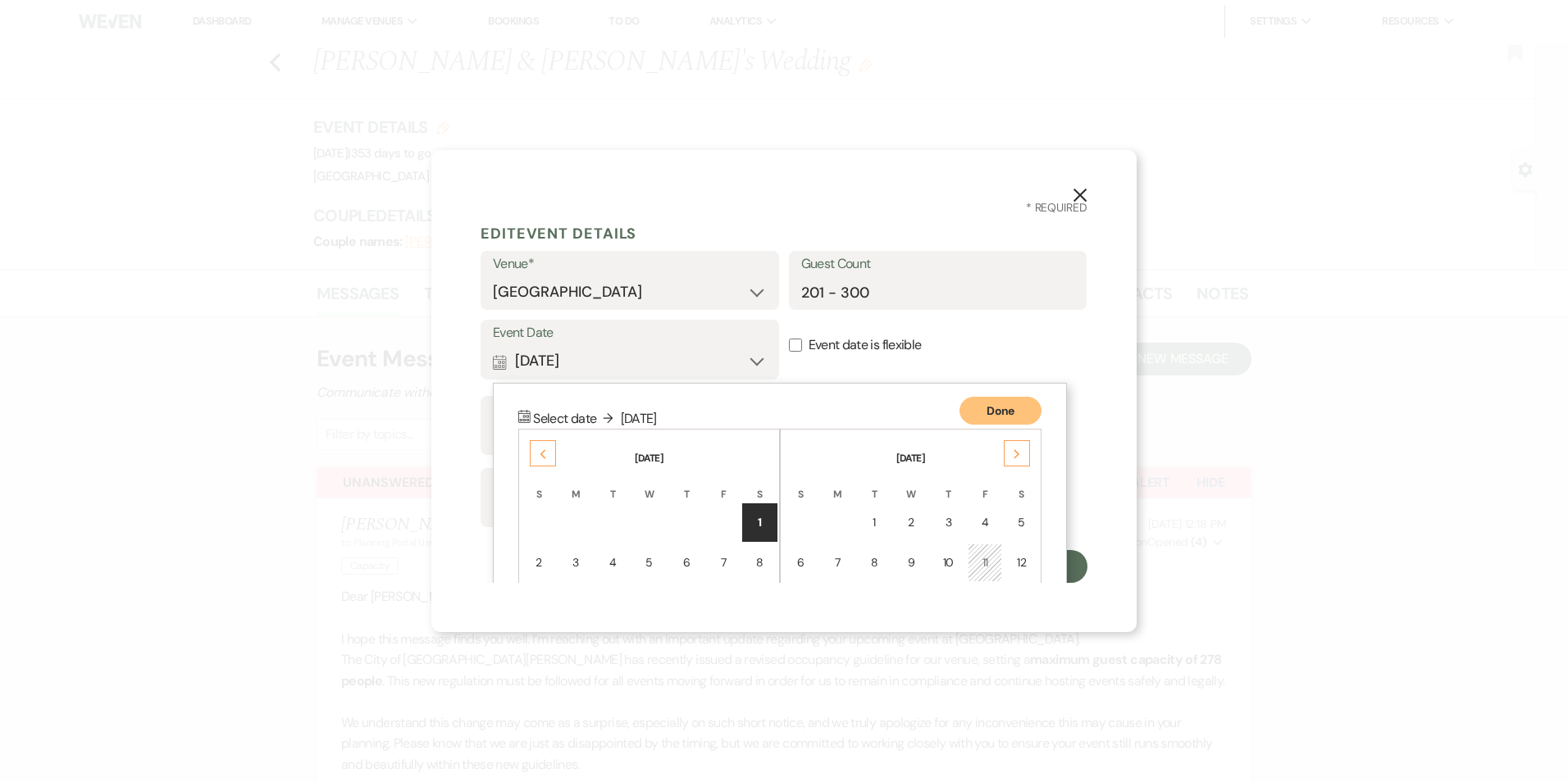
click at [789, 347] on input "Event date is flexible" at bounding box center [795, 345] width 13 height 13
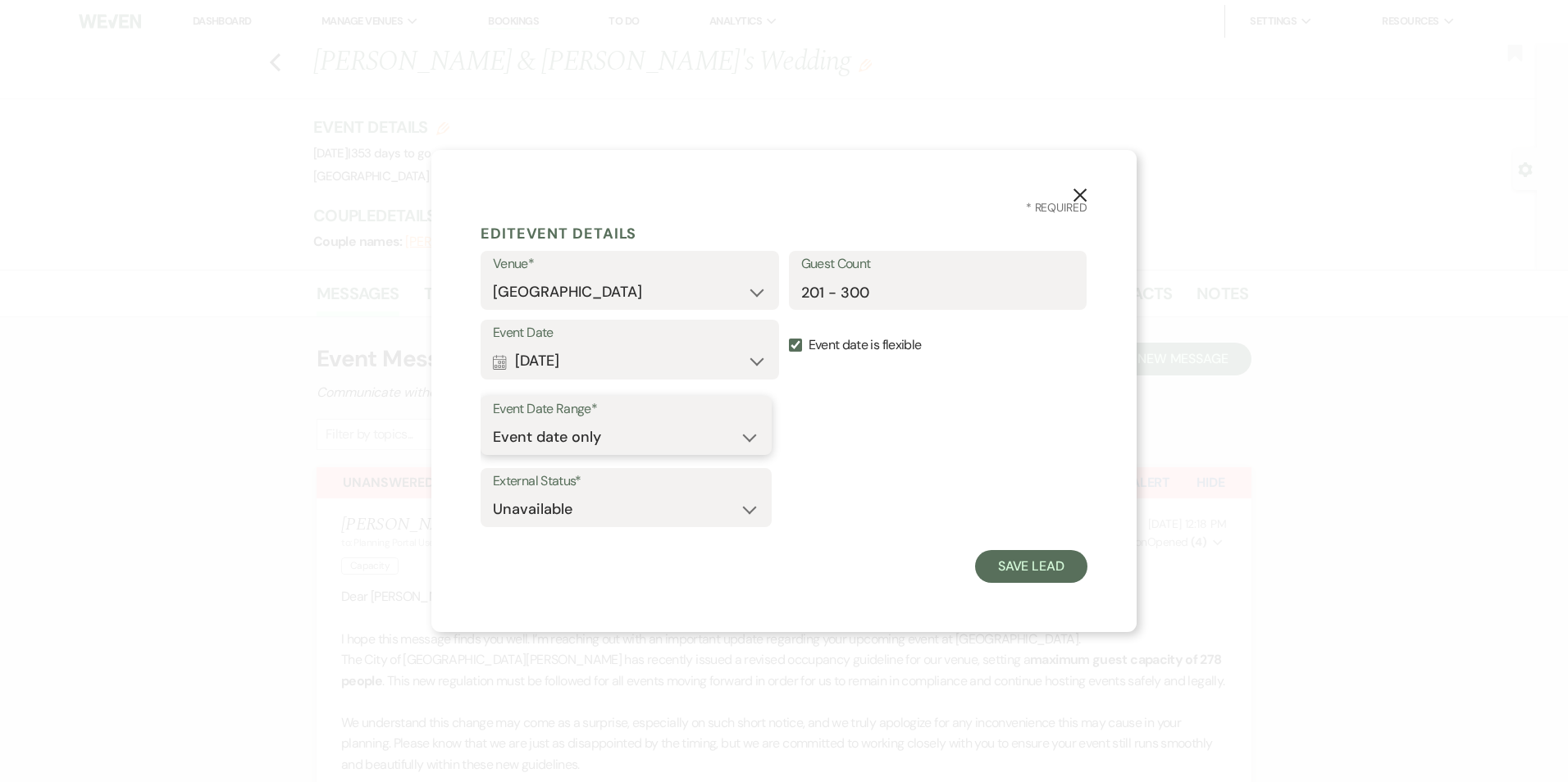
click at [662, 440] on select "Event date only Event date and" at bounding box center [626, 438] width 267 height 32
click at [1024, 569] on button "Save Lead" at bounding box center [1031, 566] width 112 height 33
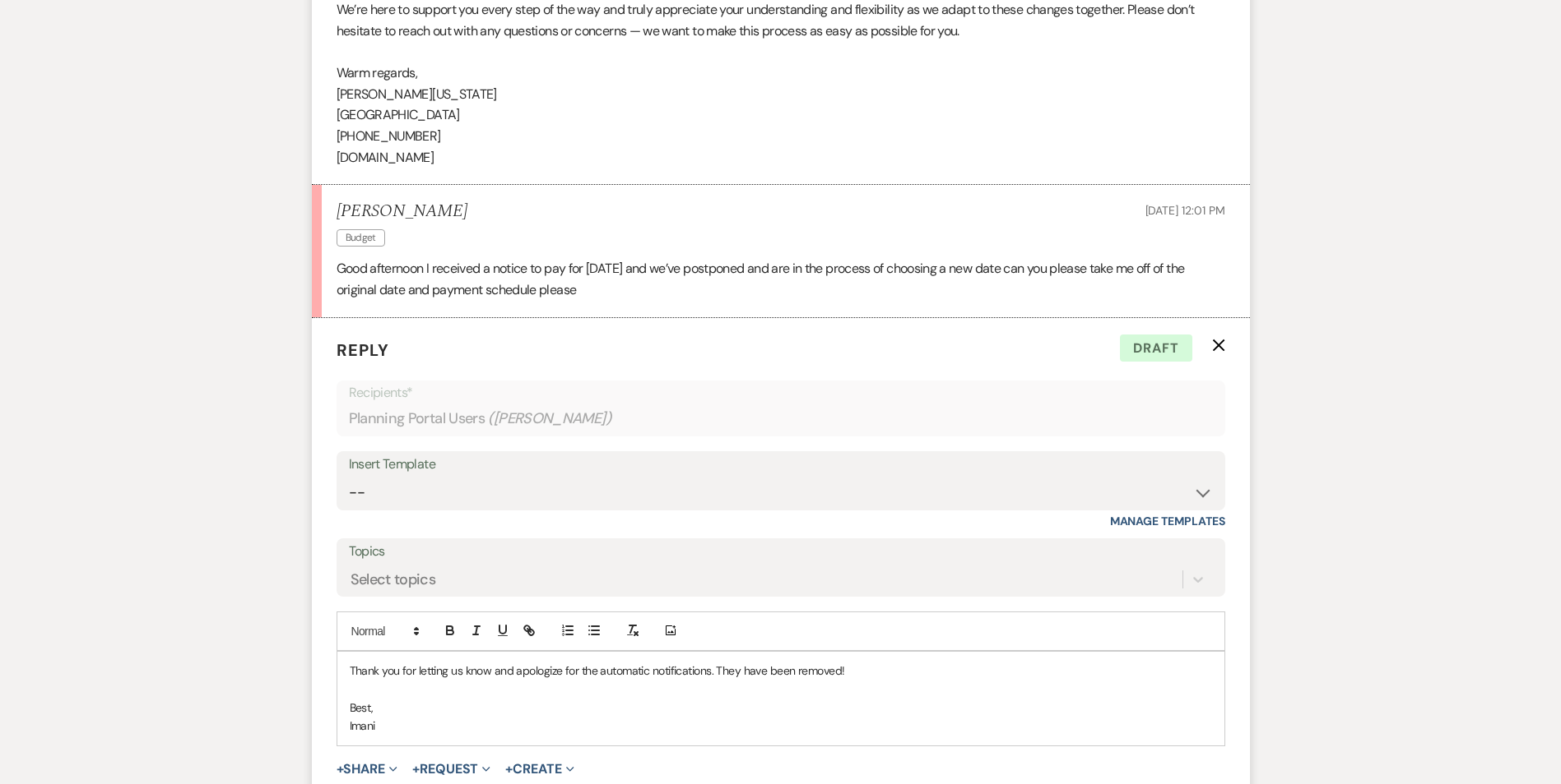
scroll to position [1069, 0]
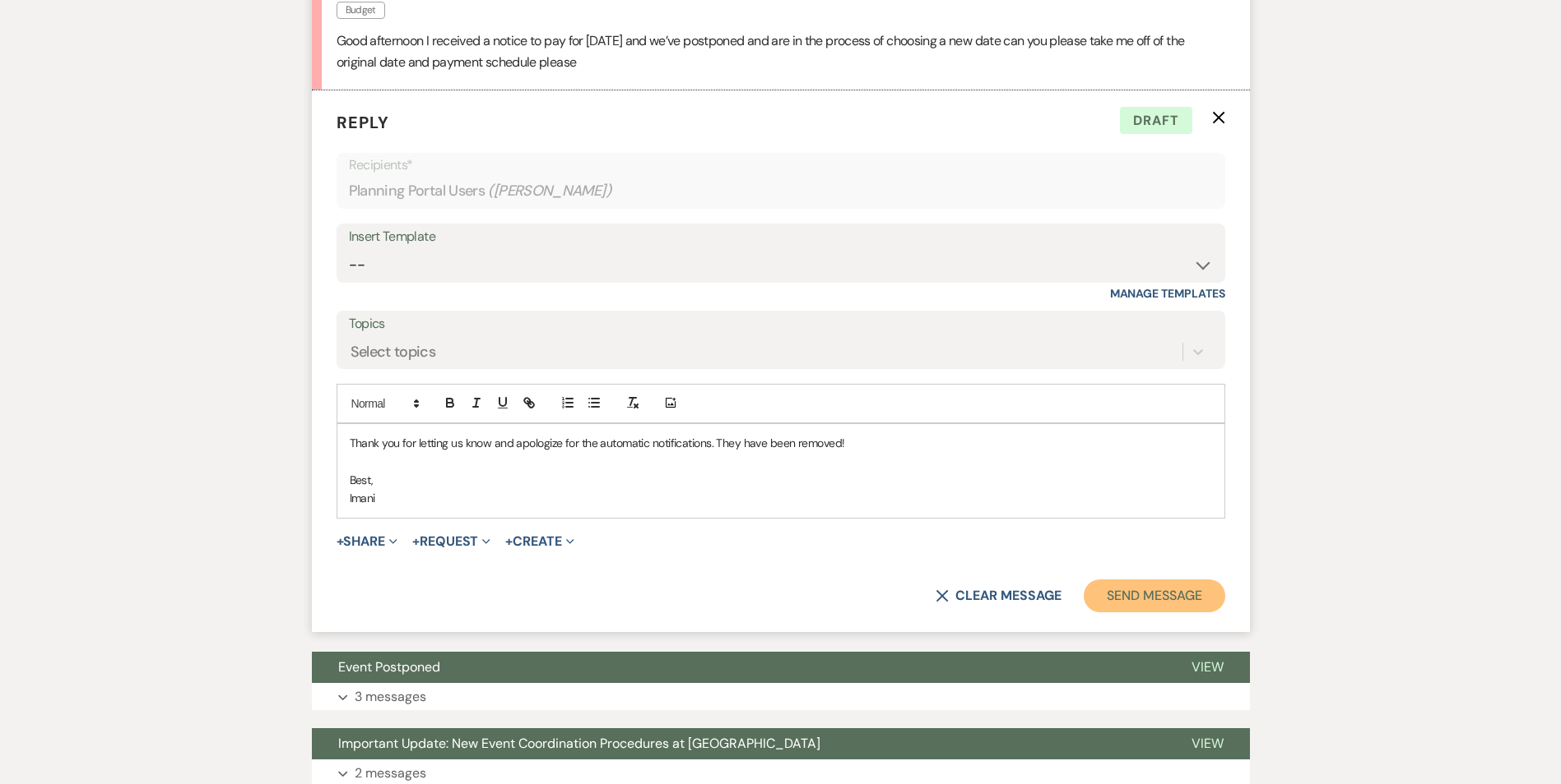
click at [1146, 588] on button "Send Message" at bounding box center [1154, 596] width 141 height 33
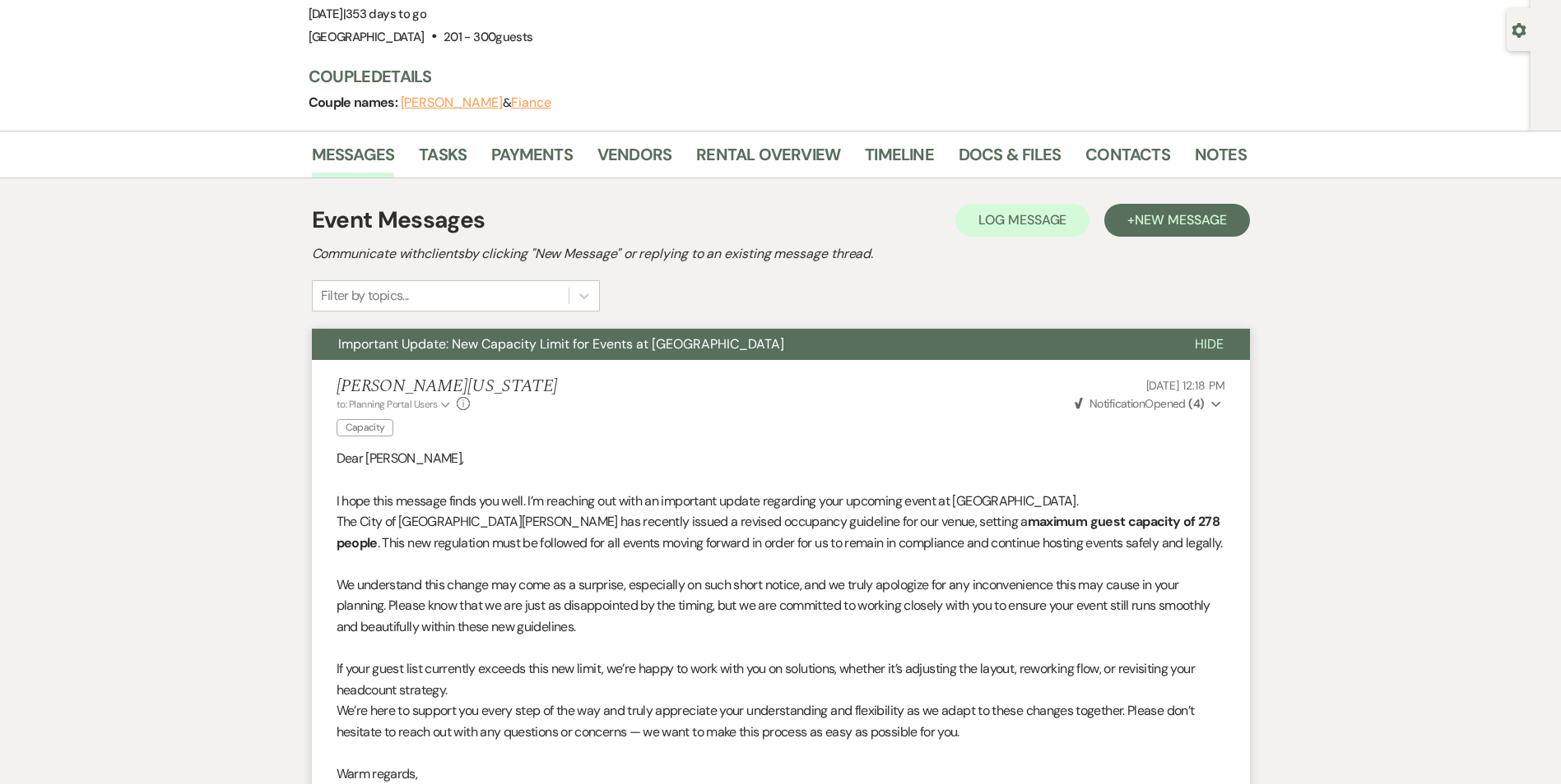
scroll to position [0, 0]
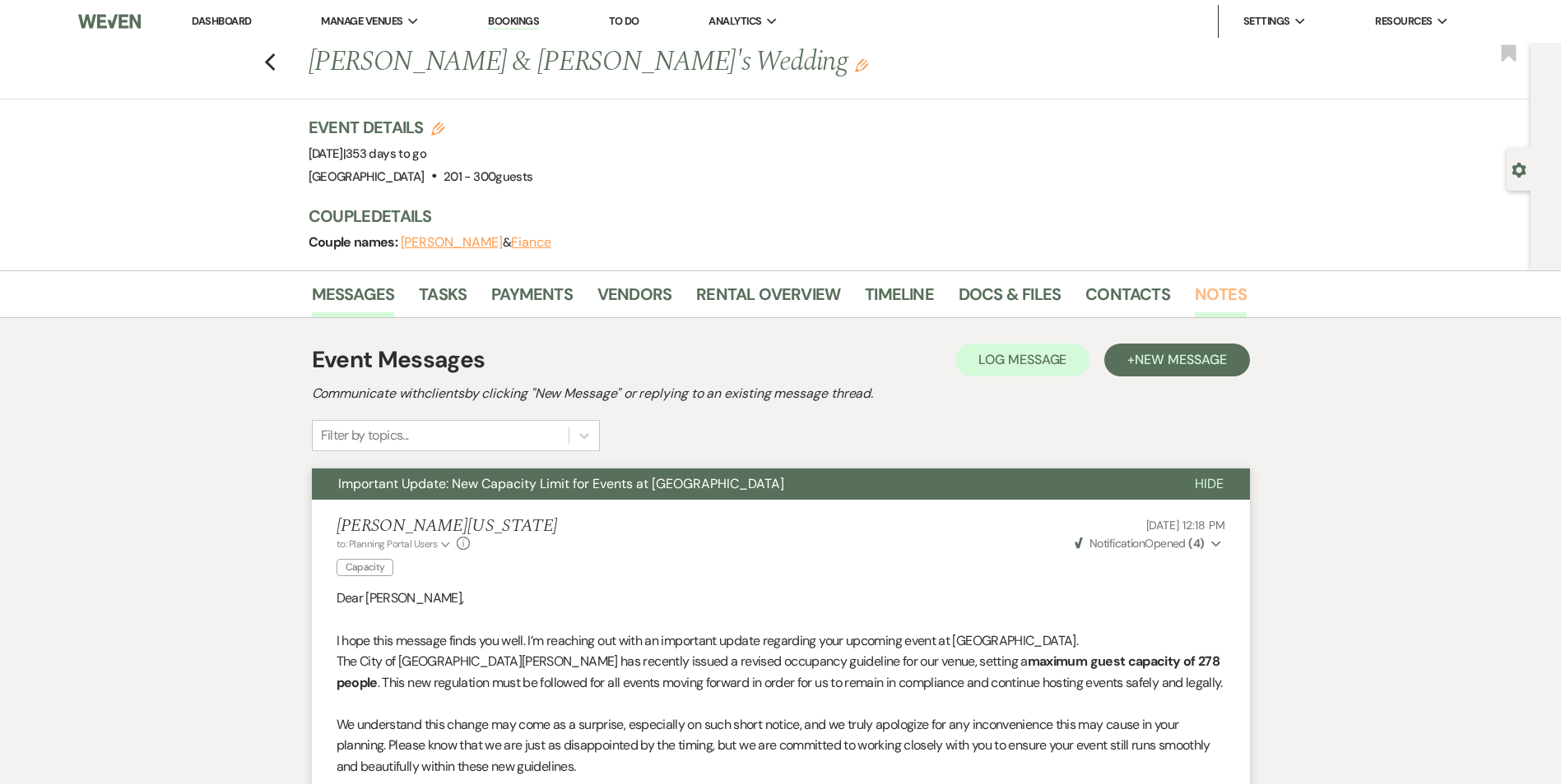
click at [1202, 288] on link "Notes" at bounding box center [1220, 299] width 52 height 36
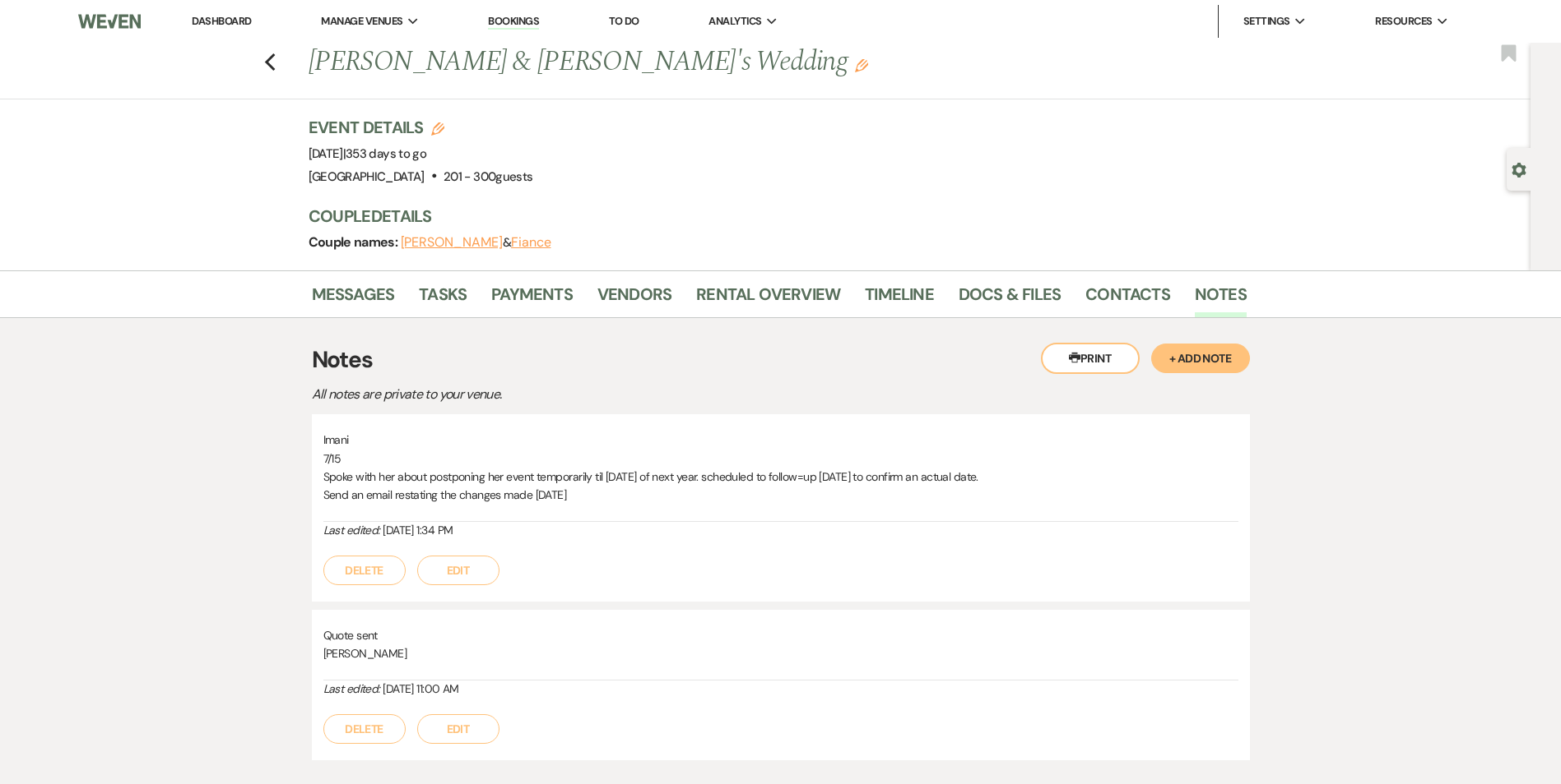
click at [1209, 357] on button "+ Add Note" at bounding box center [1200, 357] width 98 height 29
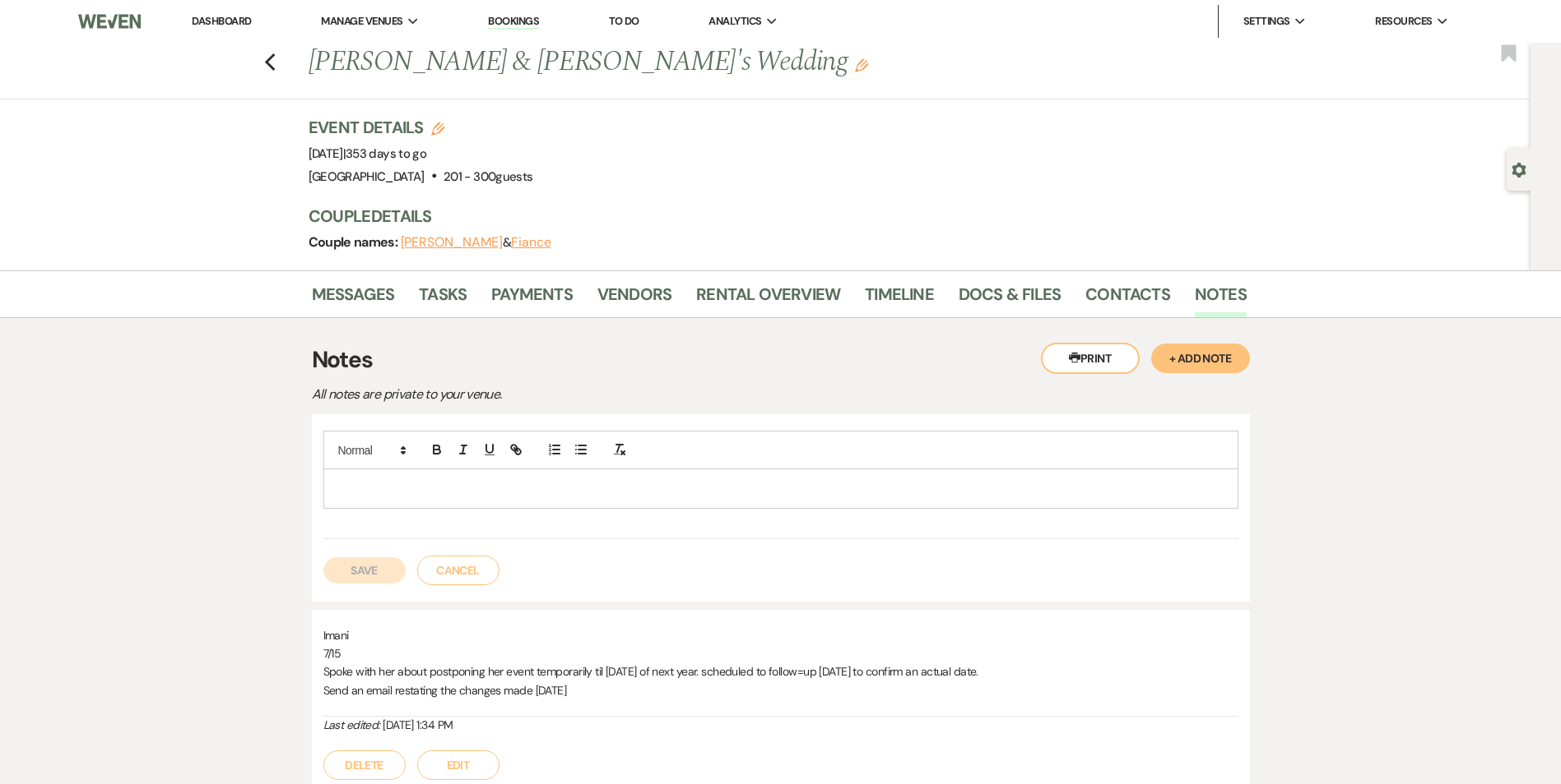
click at [815, 499] on div at bounding box center [780, 488] width 913 height 38
click at [381, 567] on button "Save" at bounding box center [364, 571] width 82 height 27
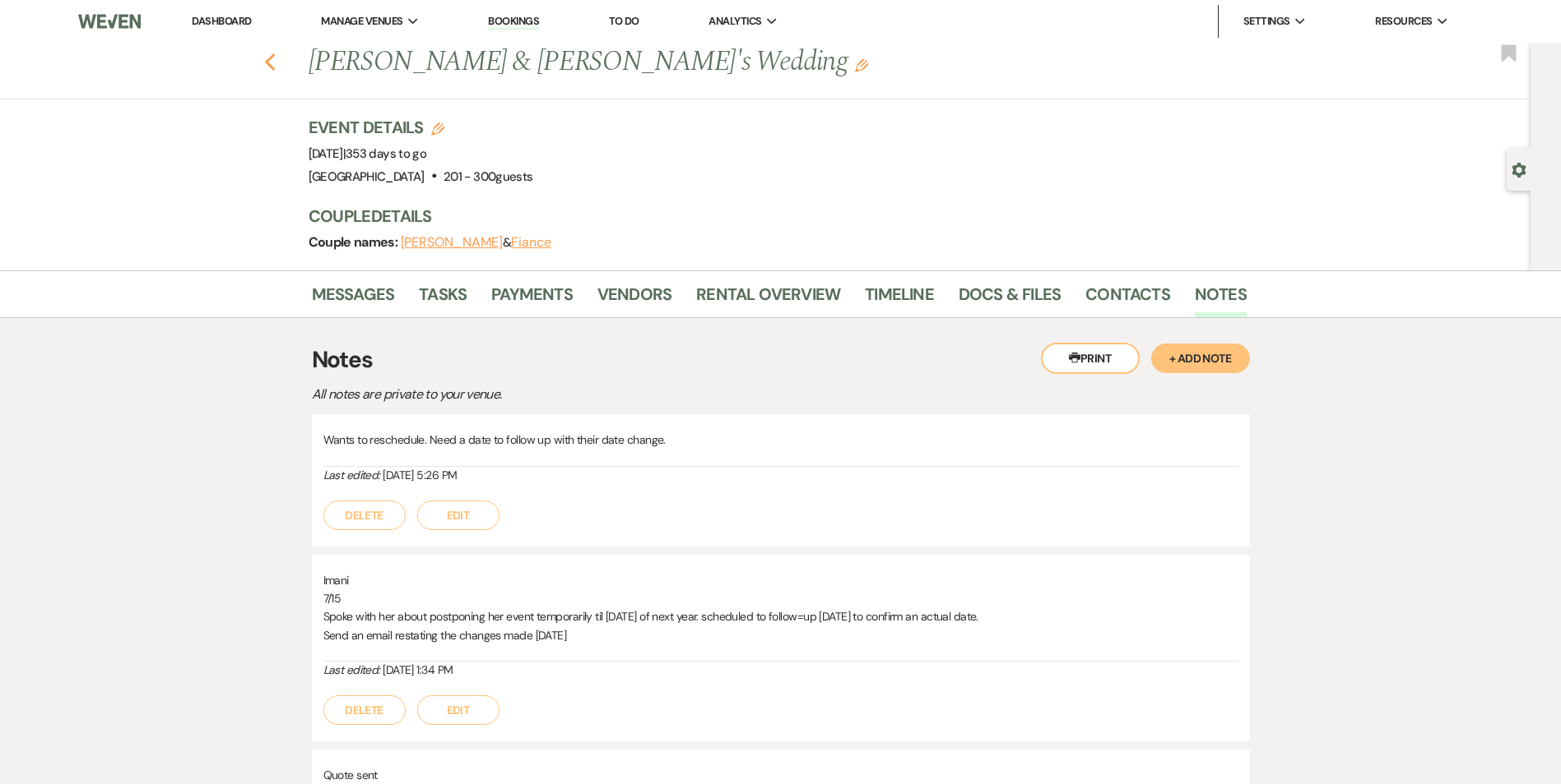
click at [275, 55] on icon "Previous" at bounding box center [270, 62] width 12 height 19
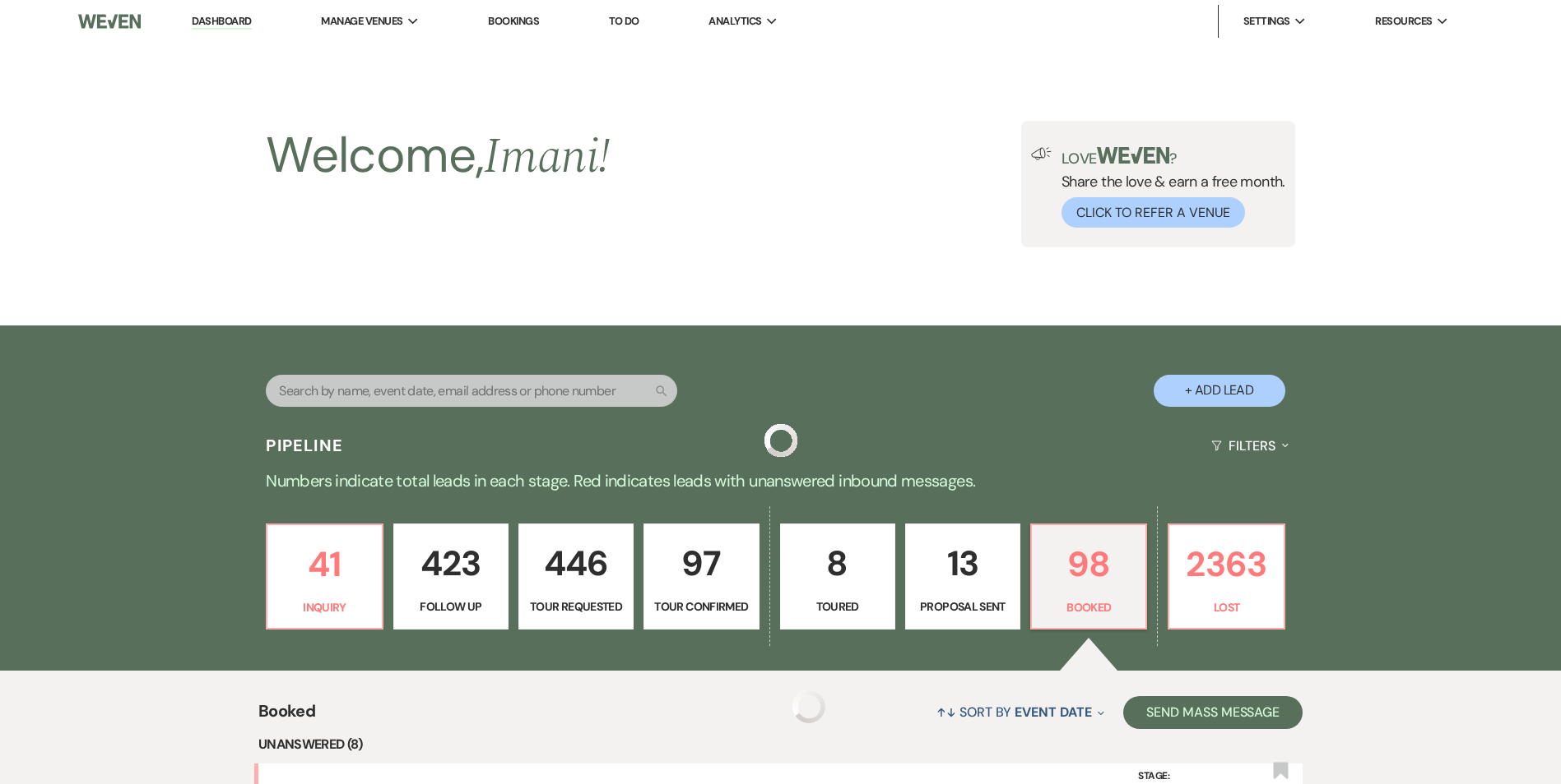
scroll to position [1234, 0]
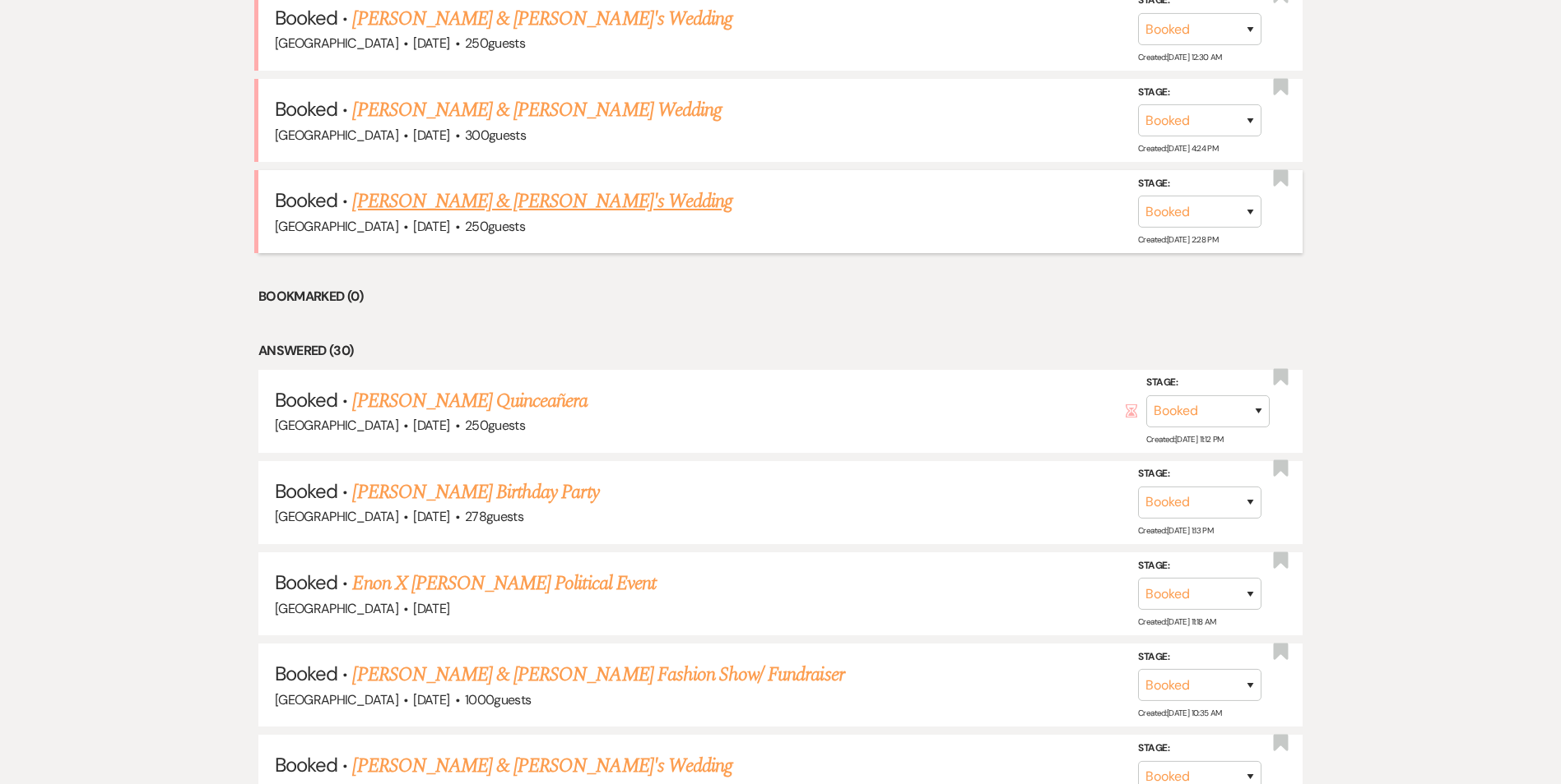
click at [404, 206] on link "Durtie & Daniel's Wedding" at bounding box center [542, 201] width 380 height 29
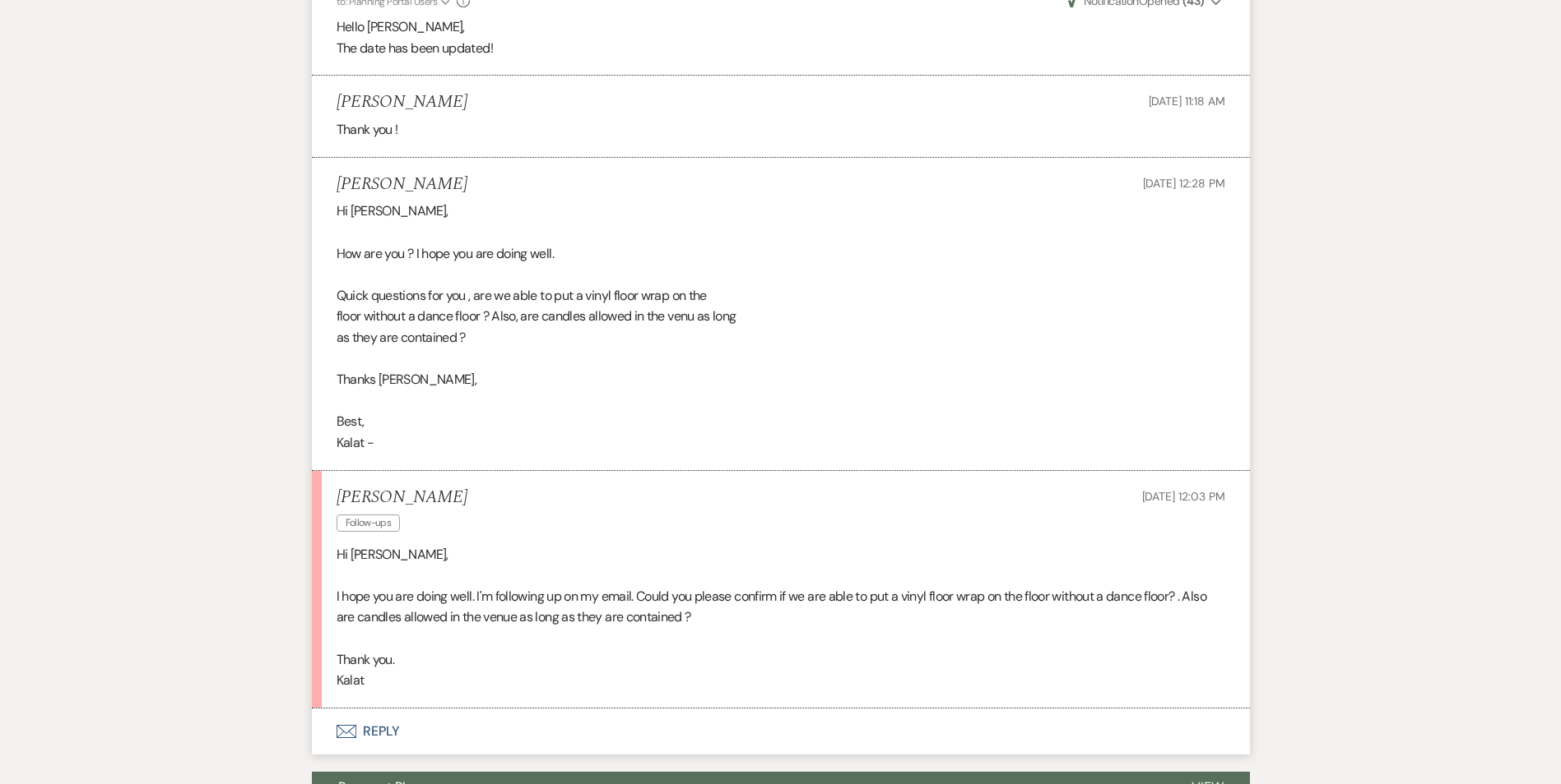
scroll to position [1480, 0]
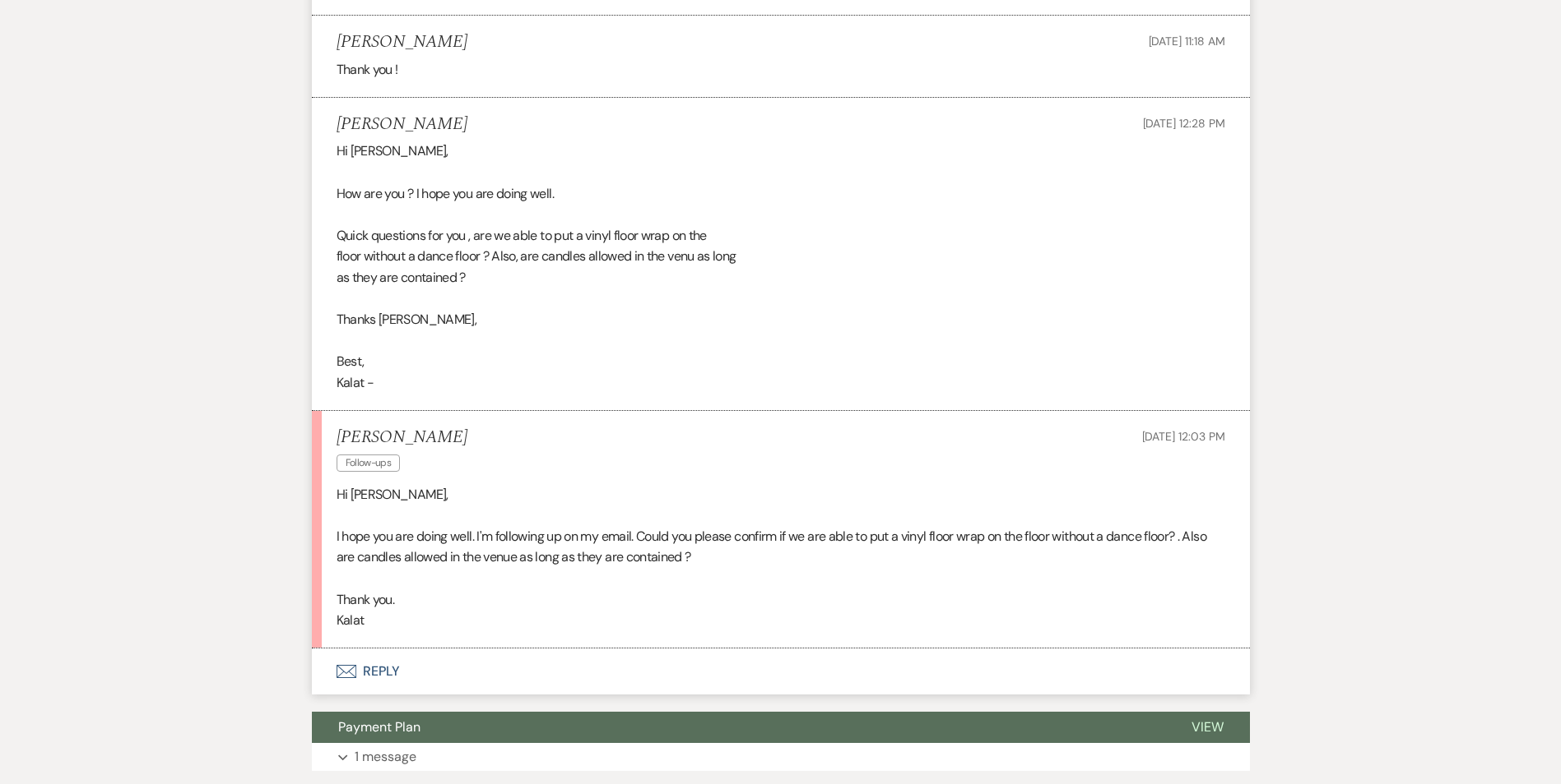
click at [342, 675] on icon "Envelope" at bounding box center [346, 672] width 19 height 13
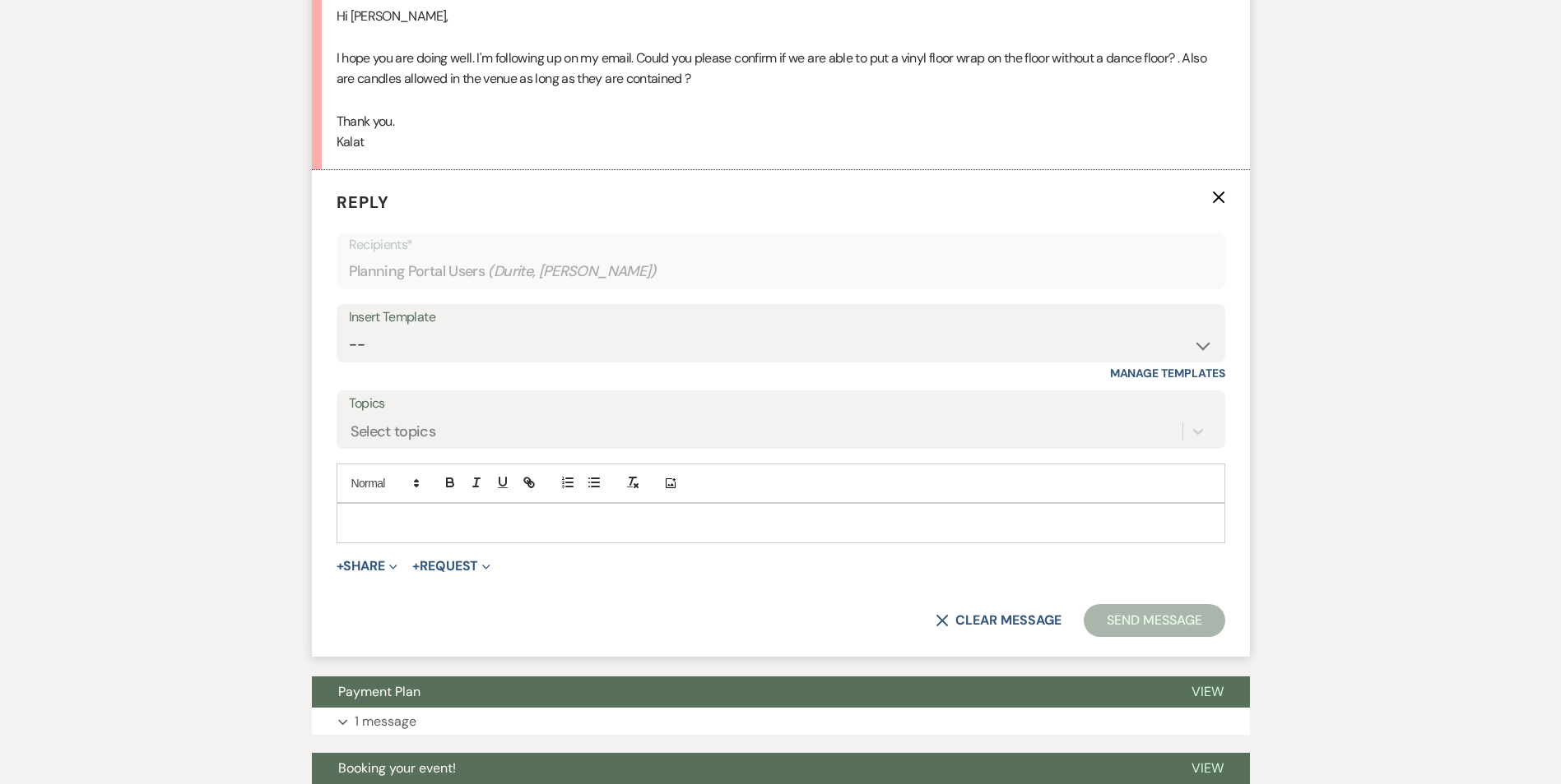
scroll to position [1979, 0]
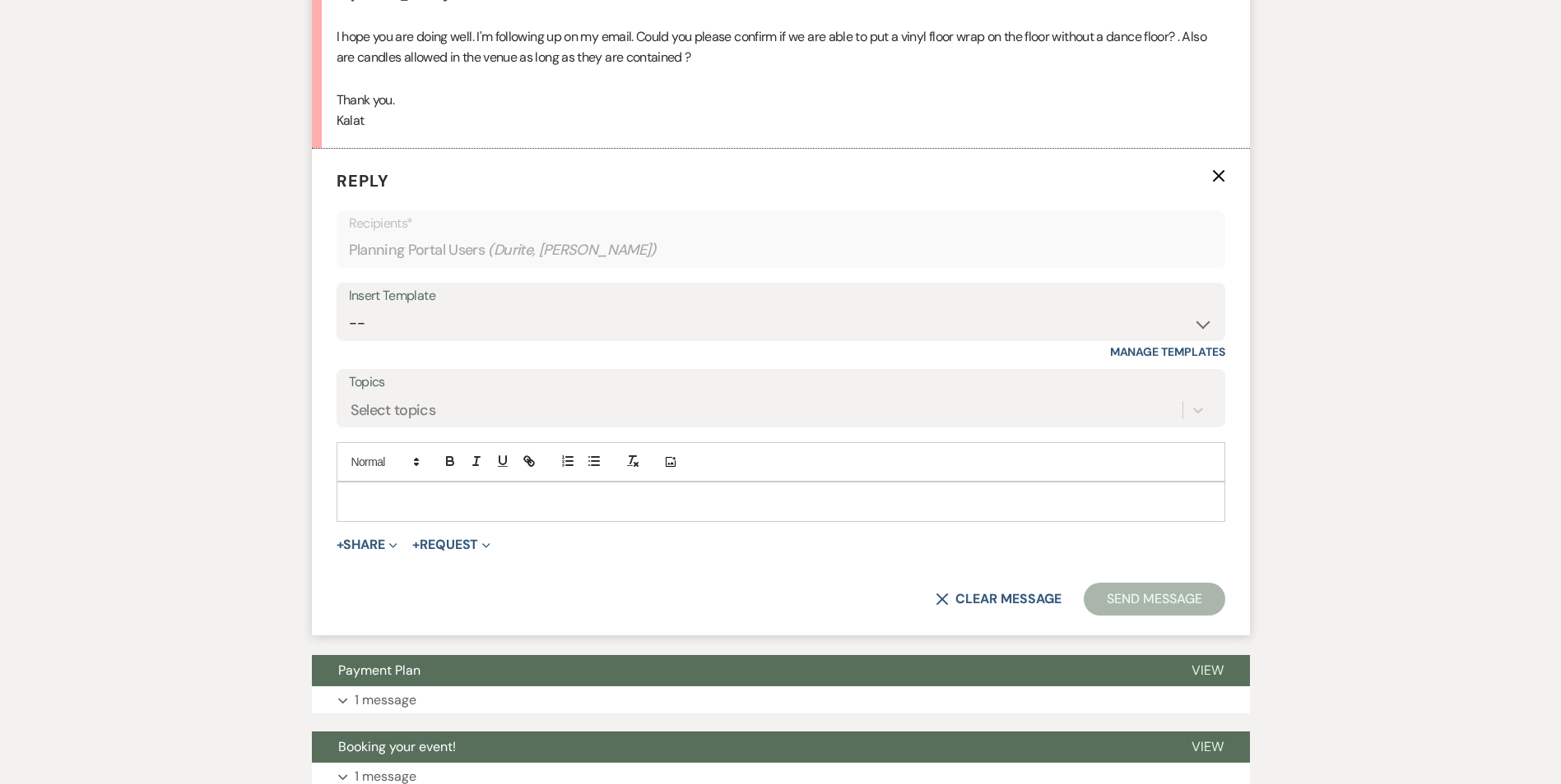
click at [447, 493] on p at bounding box center [781, 502] width 862 height 18
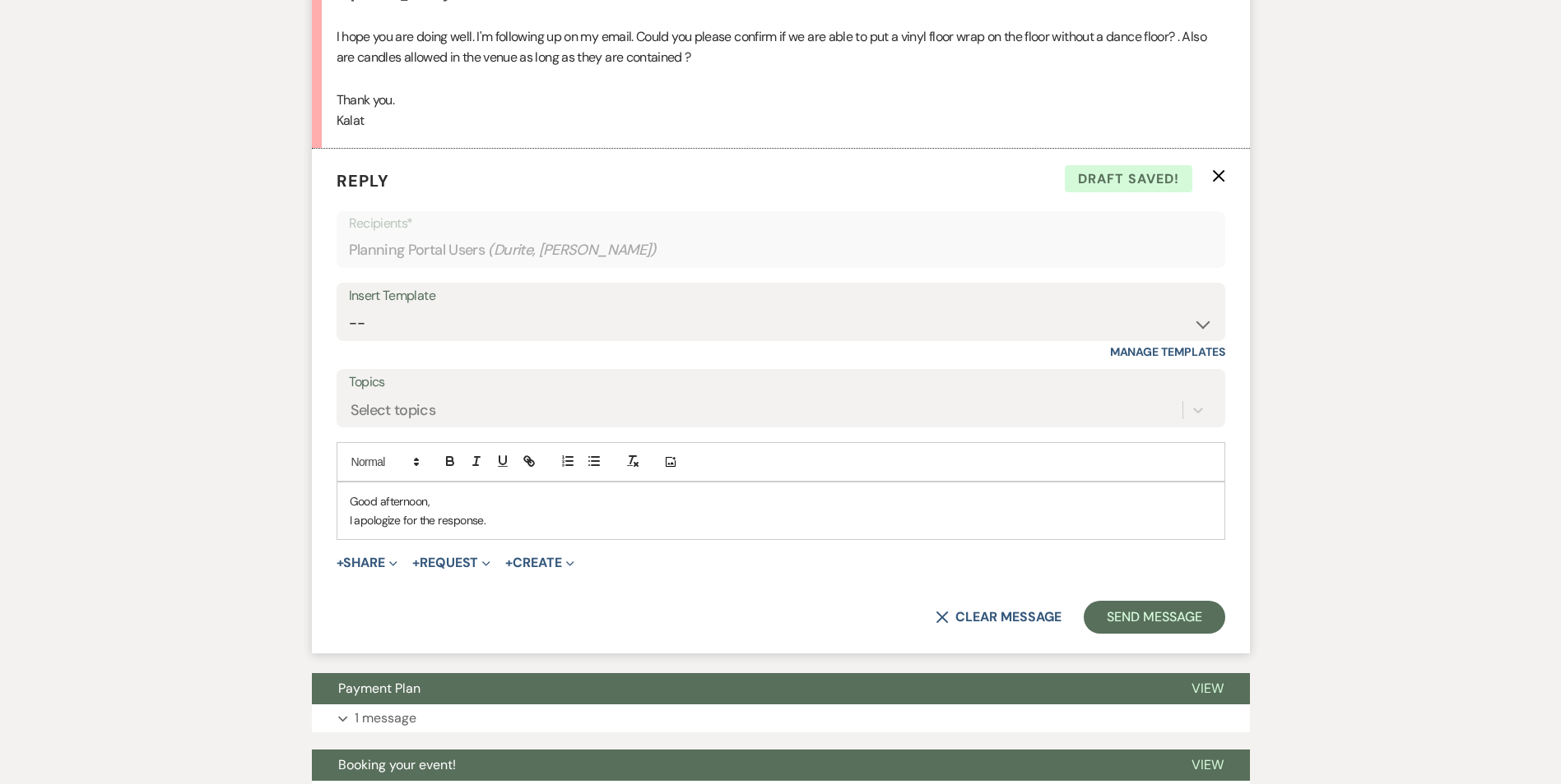
click at [916, 33] on p "I hope you are doing well. I'm following up on my email. Could you please confi…" at bounding box center [780, 47] width 888 height 42
drag, startPoint x: 908, startPoint y: 35, endPoint x: 1113, endPoint y: 34, distance: 205.0
click at [1113, 34] on p "I hope you are doing well. I'm following up on my email. Could you please confi…" at bounding box center [780, 47] width 888 height 42
click at [1122, 34] on p "I hope you are doing well. I'm following up on my email. Could you please confi…" at bounding box center [780, 47] width 888 height 42
drag, startPoint x: 1122, startPoint y: 34, endPoint x: 1056, endPoint y: 43, distance: 66.6
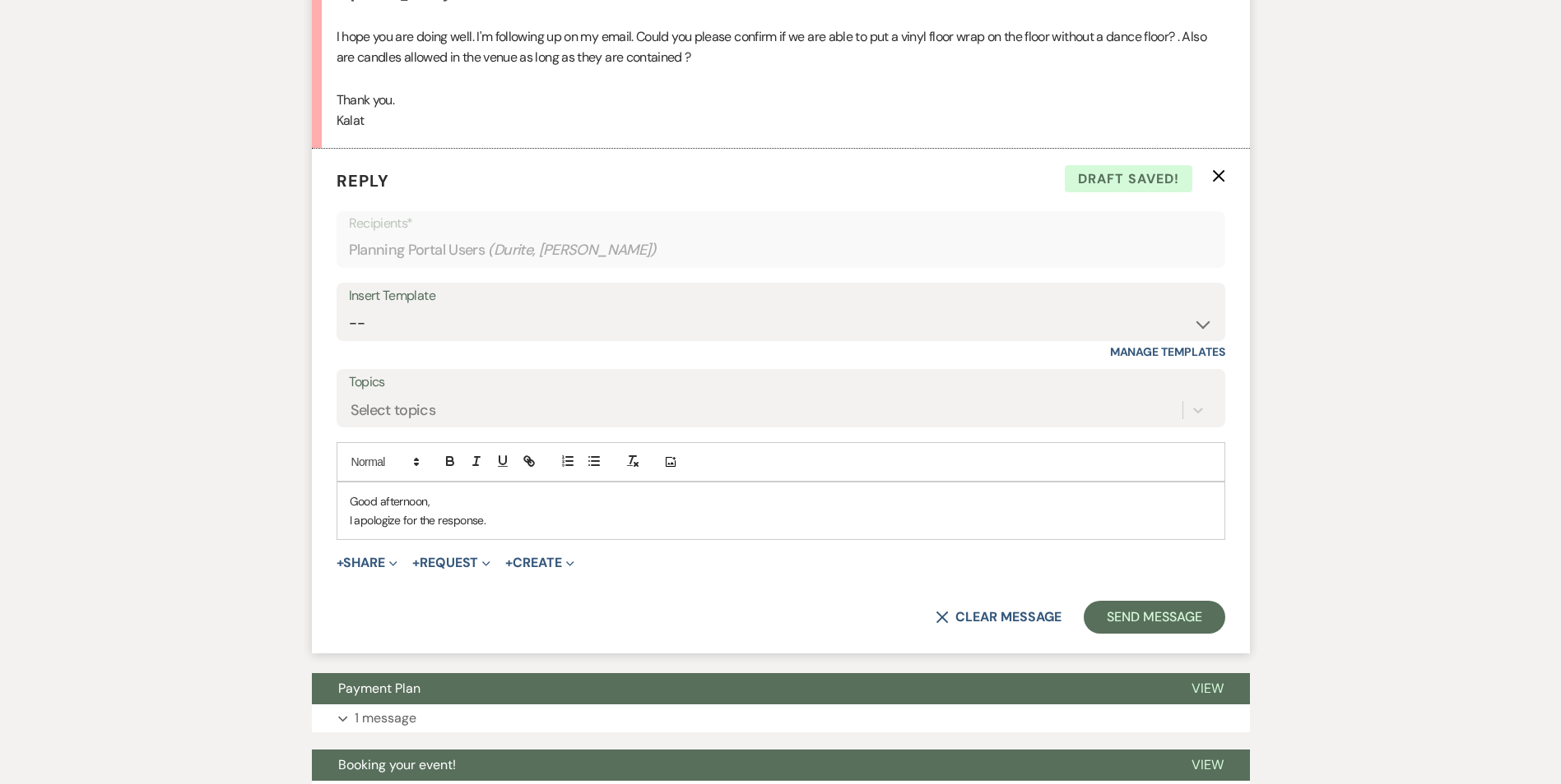
click at [1058, 43] on p "I hope you are doing well. I'm following up on my email. Could you please confi…" at bounding box center [780, 47] width 888 height 42
drag, startPoint x: 909, startPoint y: 36, endPoint x: 1182, endPoint y: 34, distance: 273.0
click at [1182, 34] on p "I hope you are doing well. I'm following up on my email. Could you please confi…" at bounding box center [780, 47] width 888 height 42
copy p "vinyl floor wrap on the floor without a dance floor"
click at [511, 531] on div "Good afternoon, I apologize for the response." at bounding box center [781, 511] width 887 height 57
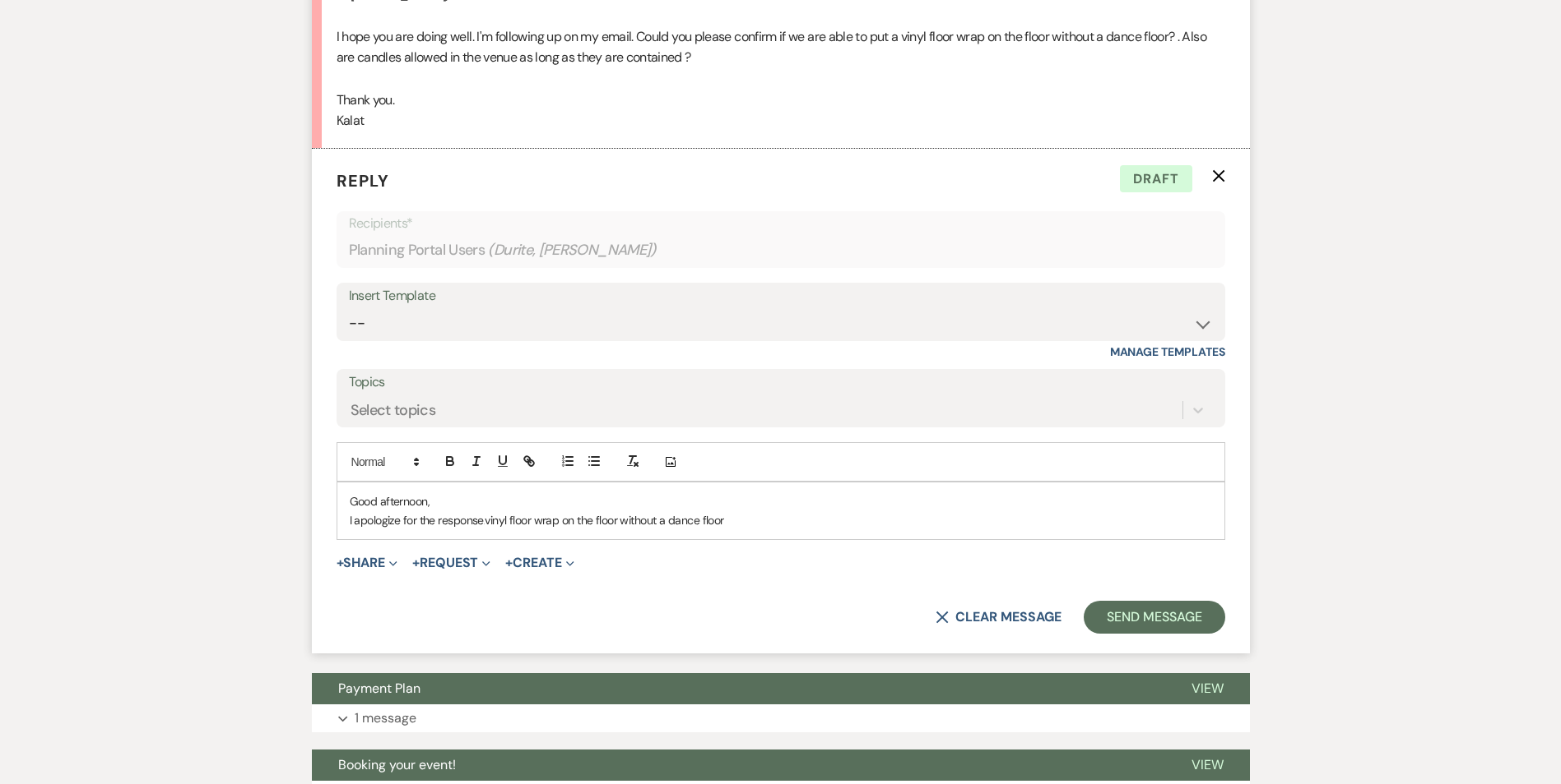
click at [753, 523] on p "I apologize for the response. vinyl floor wrap on the floor without a dance flo…" at bounding box center [781, 520] width 862 height 18
click at [497, 512] on p "I apologize for the response. vinyl floor wrap on the floor without a dance flo…" at bounding box center [781, 520] width 862 height 18
click at [586, 527] on span "vinyl floor wrap on the floor without a dance floor" at bounding box center [625, 520] width 238 height 15
click at [815, 510] on p "Good afternoon," at bounding box center [781, 502] width 862 height 18
click at [822, 523] on p "I apologize for the response. The vinyl floor wrap can be used on the floor wit…" at bounding box center [781, 520] width 862 height 18
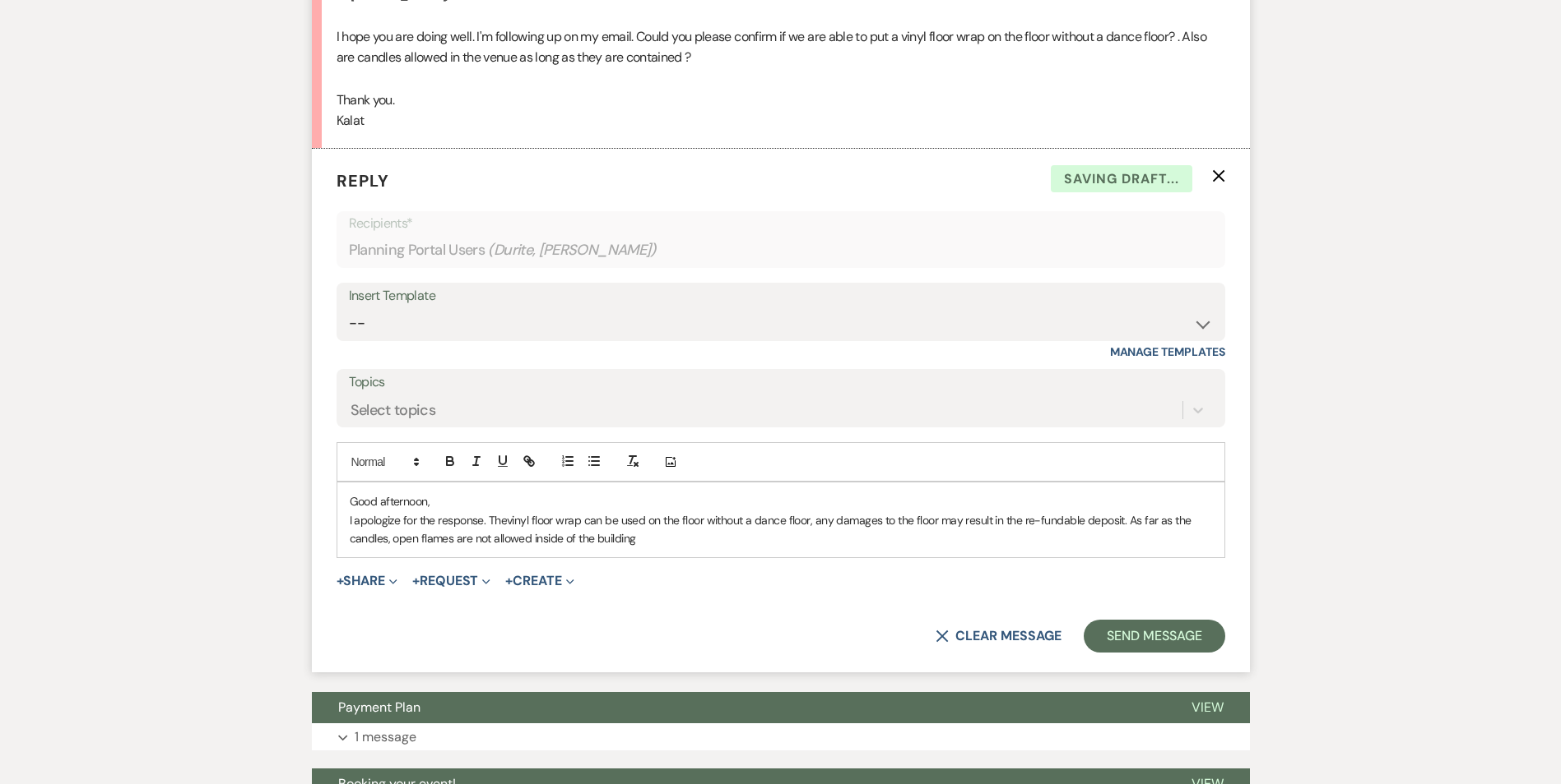
click at [644, 543] on p "I apologize for the response. The vinyl floor wrap can be used on the floor wit…" at bounding box center [781, 530] width 862 height 37
click at [791, 555] on form "Reply X Saving draft... Recipients* Planning Portal Users ( Durite, Kalat Yared…" at bounding box center [780, 411] width 938 height 524
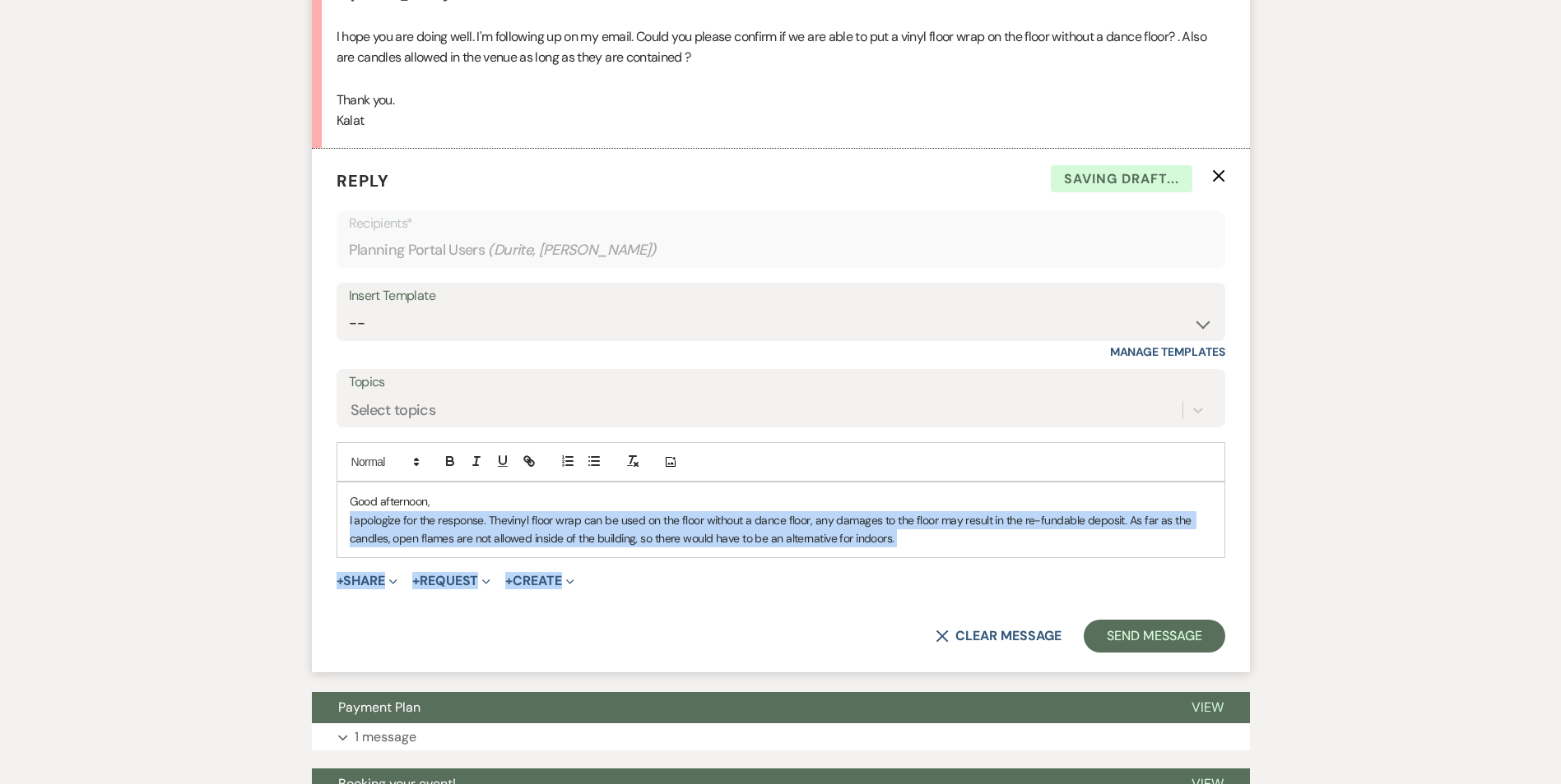
click at [922, 541] on p "I apologize for the response. The vinyl floor wrap can be used on the floor wit…" at bounding box center [781, 530] width 862 height 37
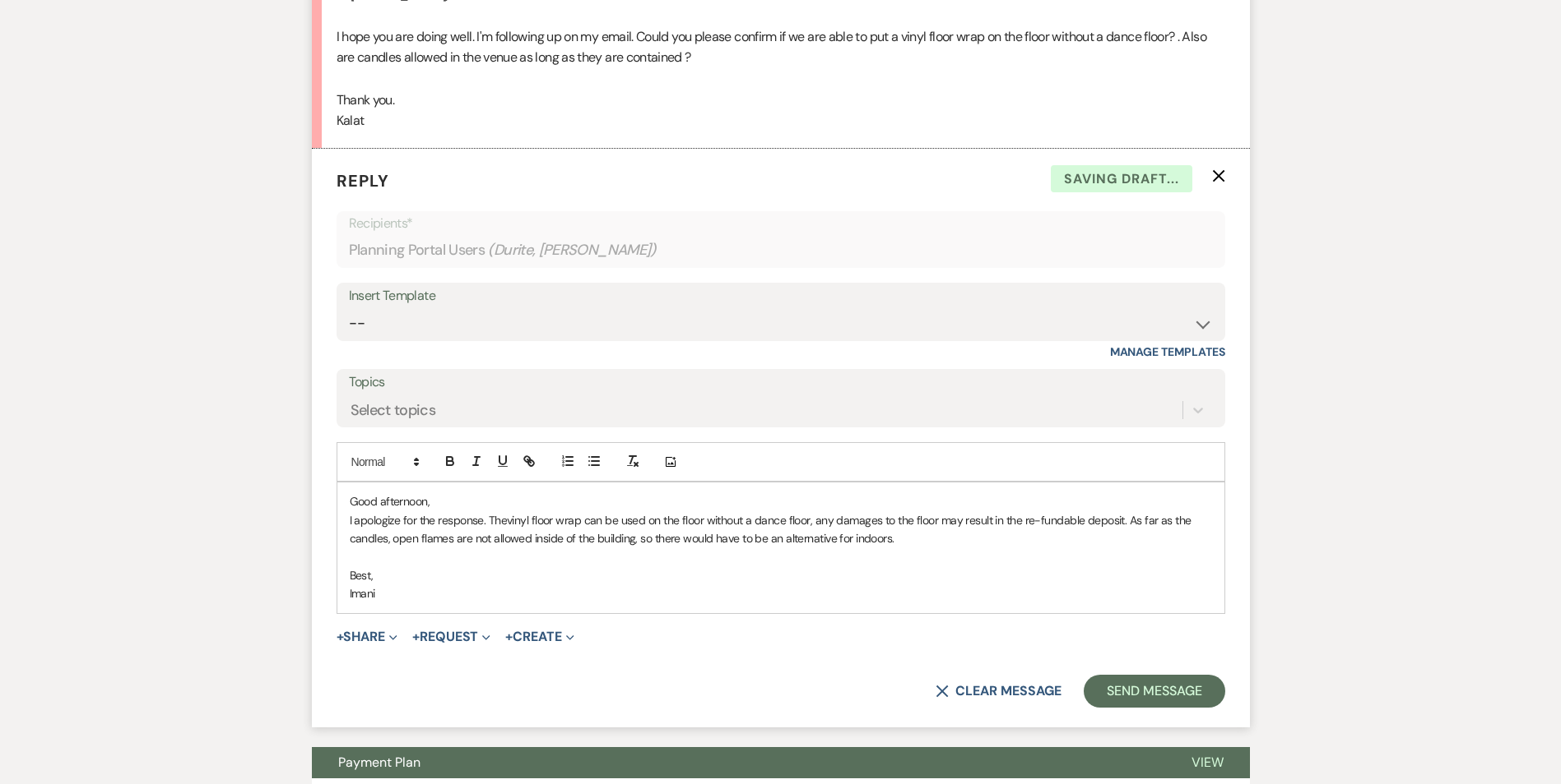
click at [483, 523] on p "I apologize for the response. The vinyl floor wrap can be used on the floor wit…" at bounding box center [781, 530] width 862 height 37
click at [1105, 682] on button "Send Message" at bounding box center [1154, 691] width 141 height 33
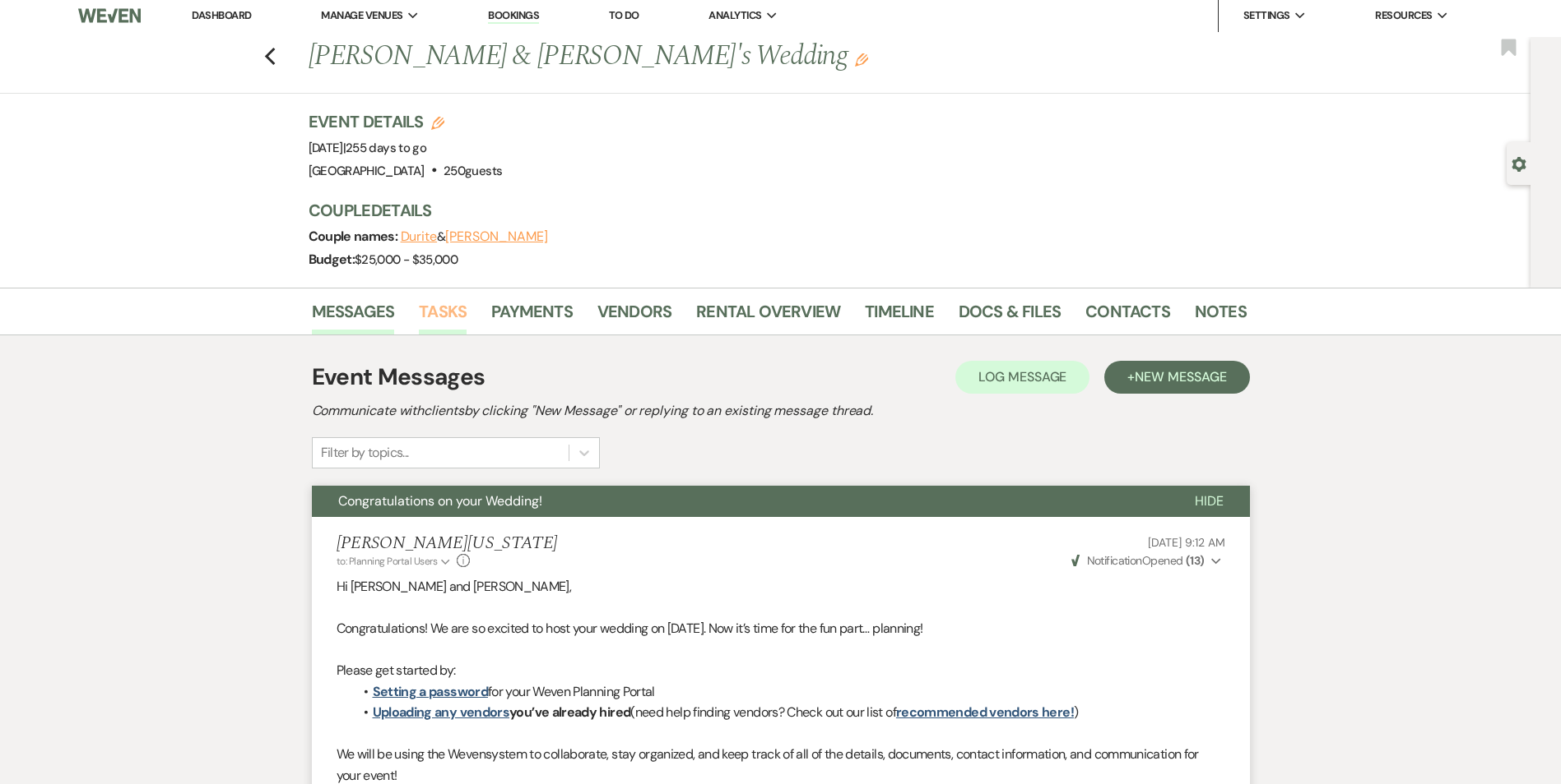
scroll to position [0, 0]
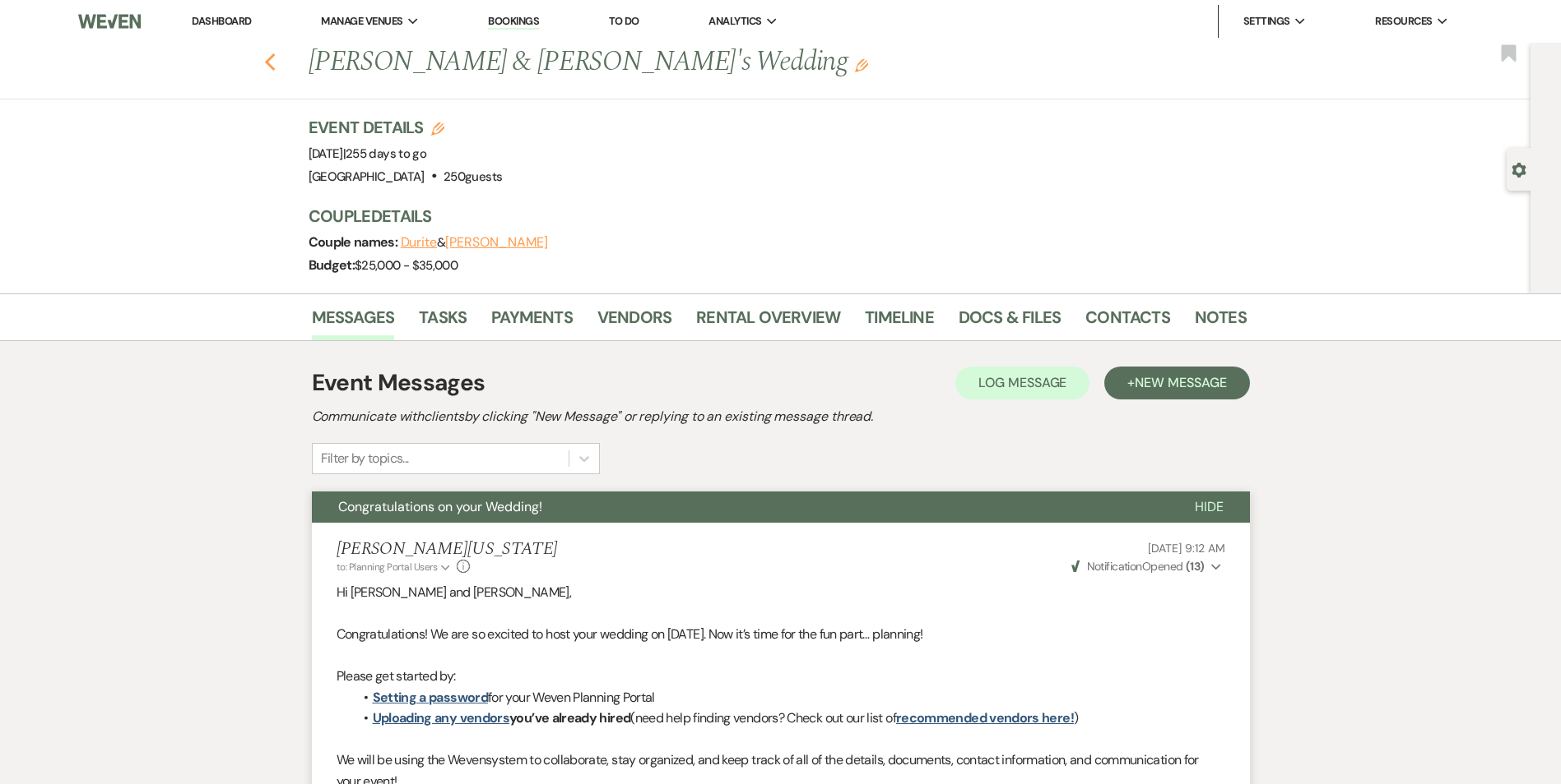
click at [276, 62] on icon "Previous" at bounding box center [270, 62] width 12 height 19
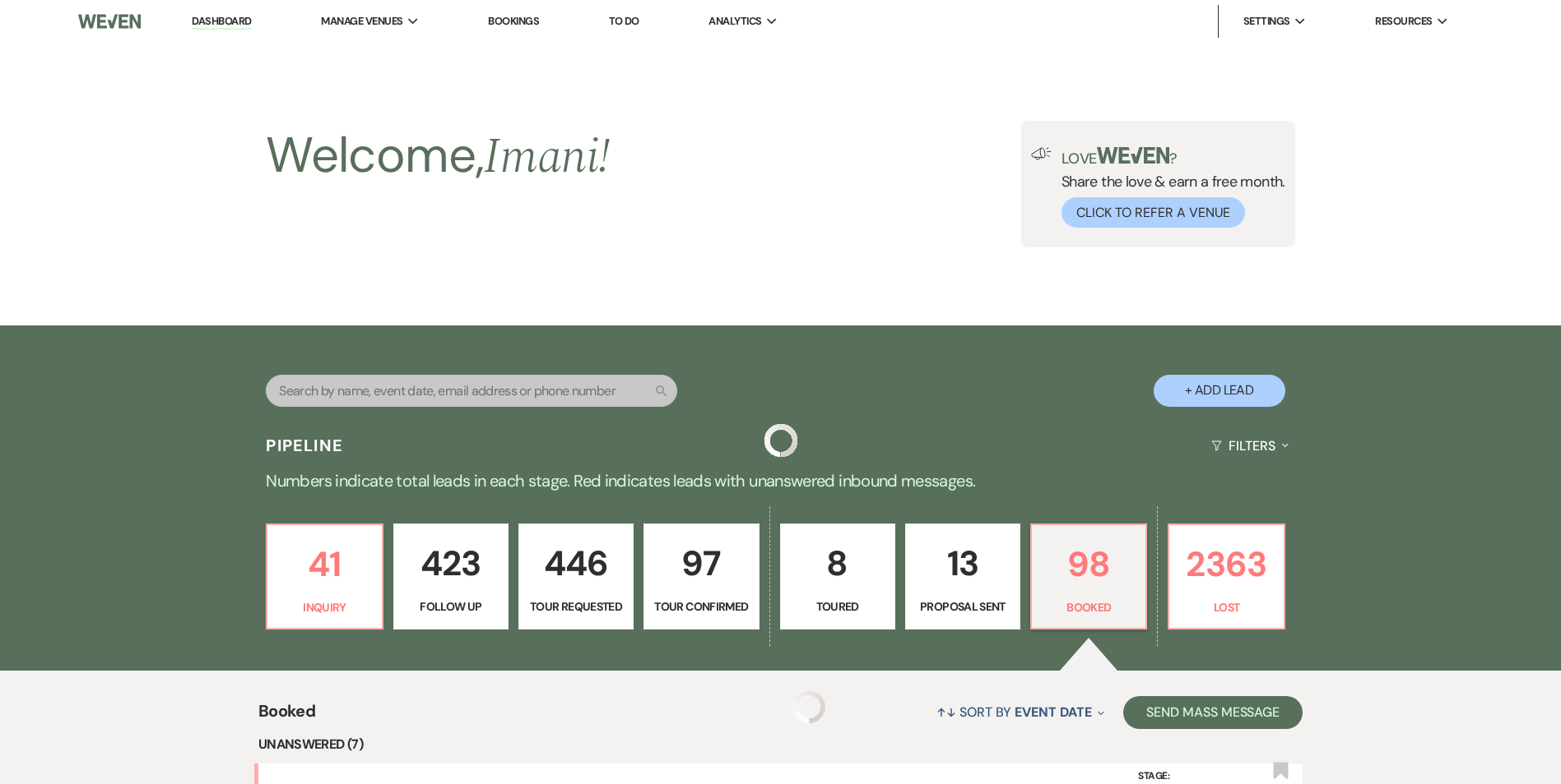
scroll to position [1234, 0]
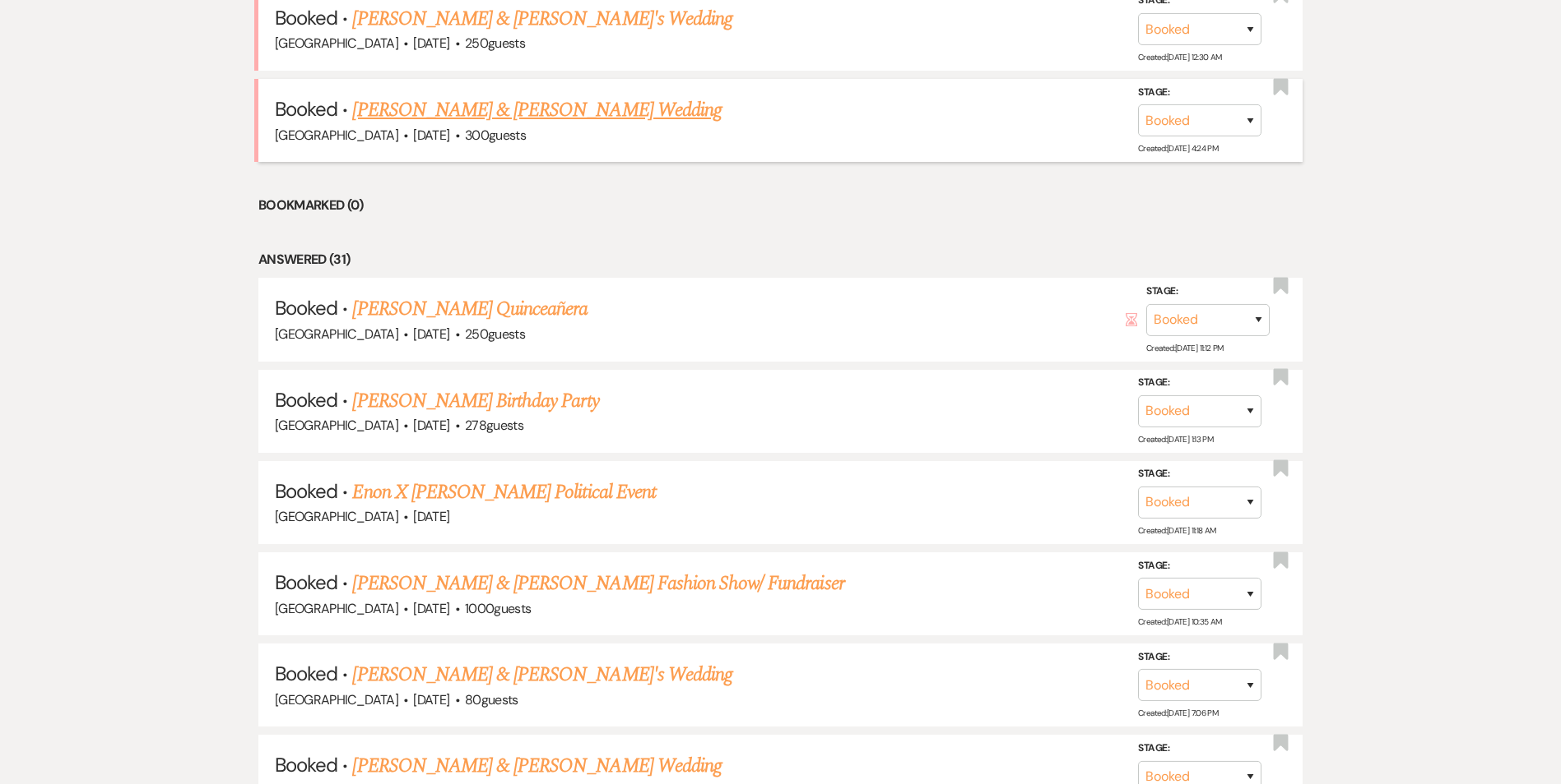
click at [437, 109] on link "Cindy Huynh & Cindy Huynh's Wedding" at bounding box center [537, 110] width 368 height 29
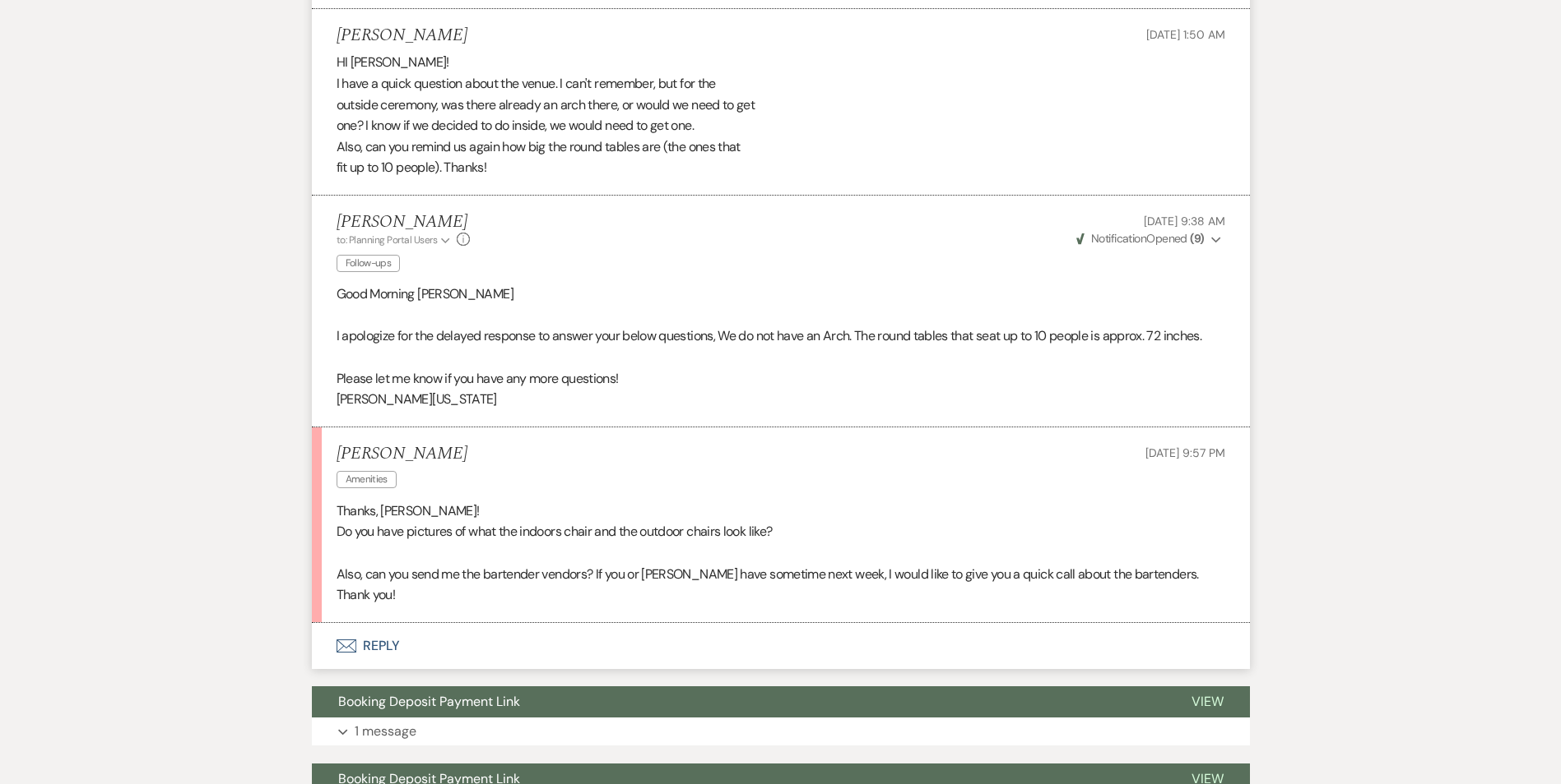
scroll to position [987, 0]
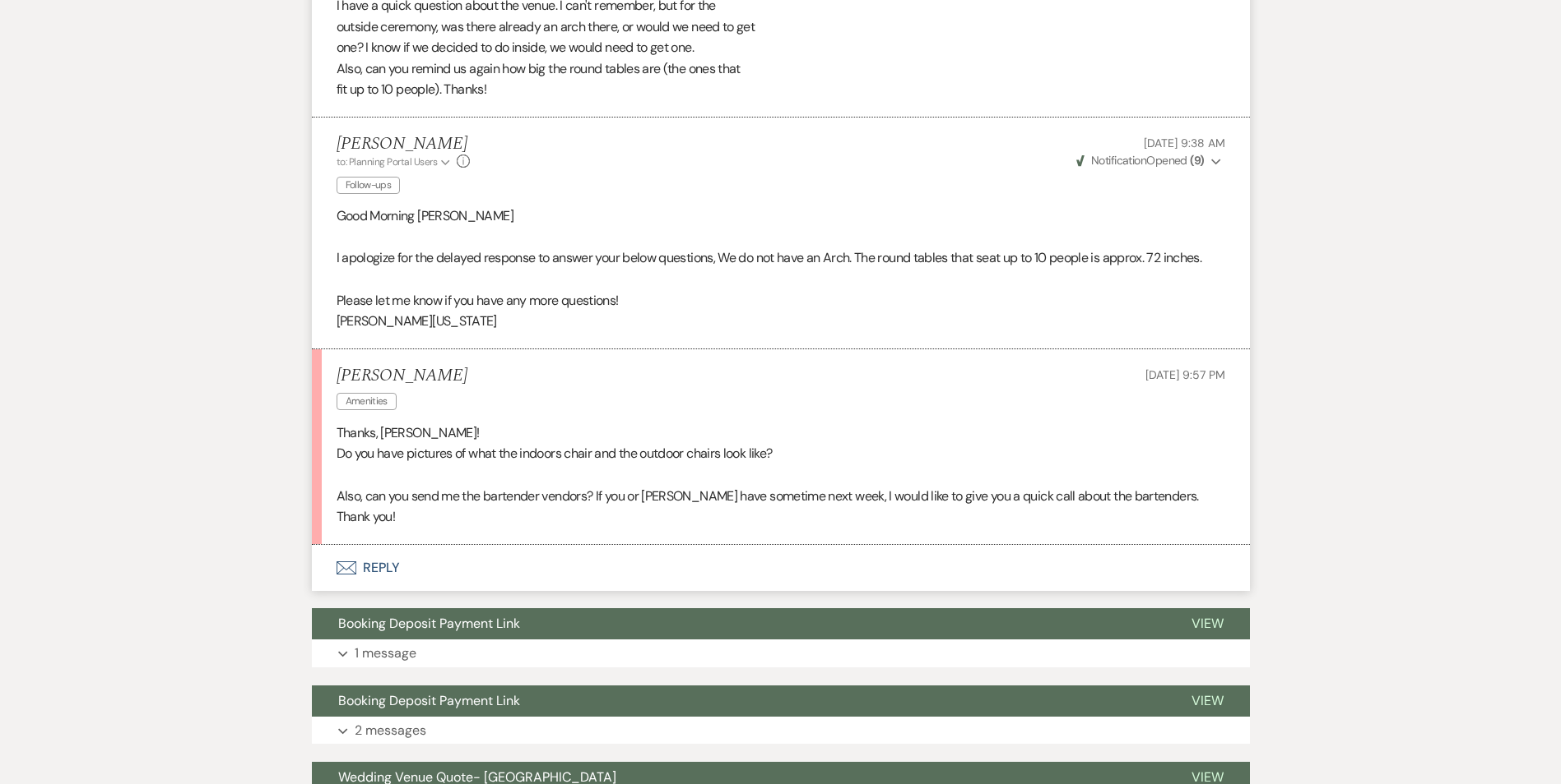
click at [390, 550] on button "Envelope Reply" at bounding box center [780, 568] width 938 height 46
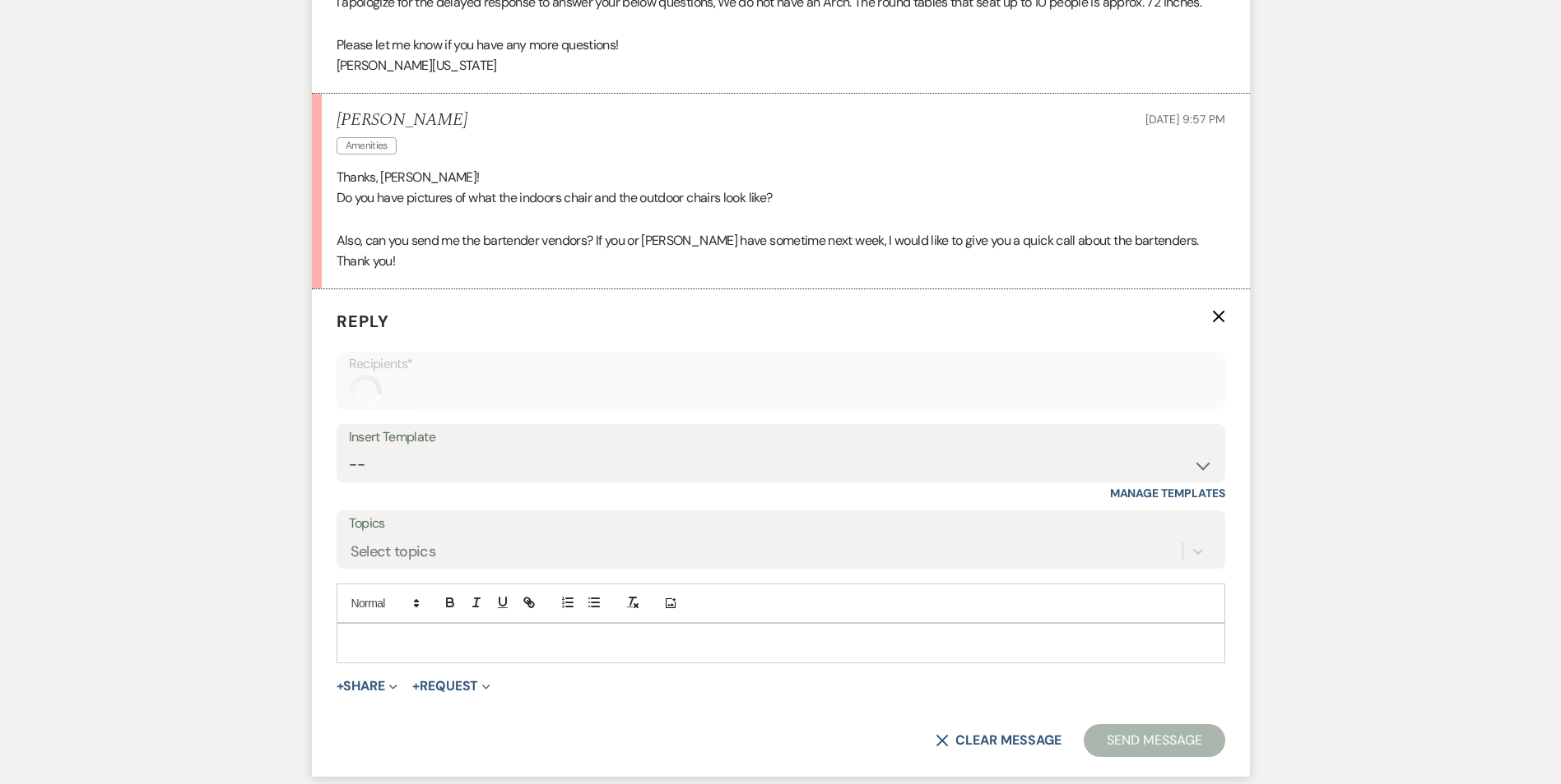
scroll to position [1363, 0]
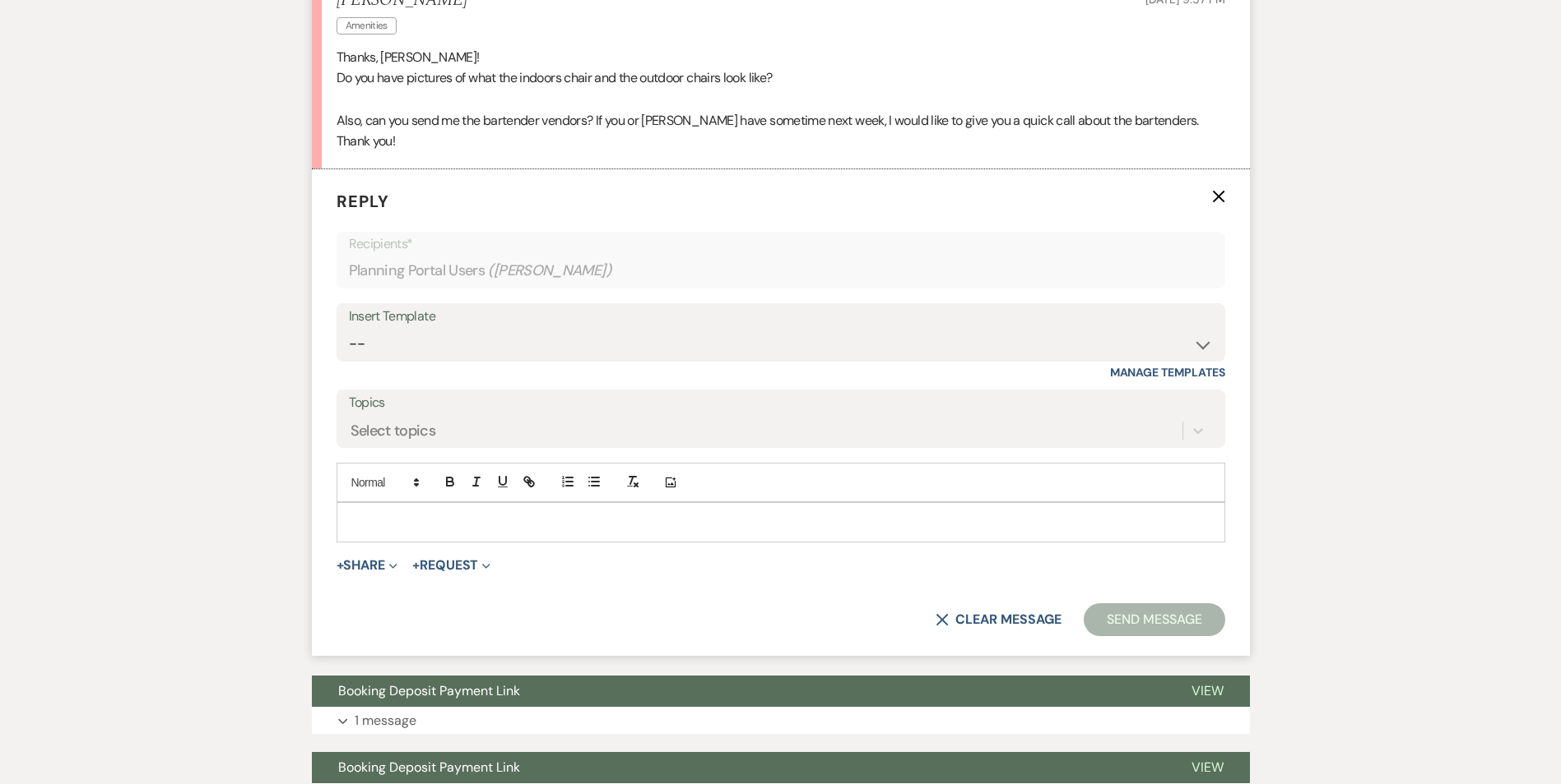
click at [389, 513] on p at bounding box center [781, 522] width 862 height 18
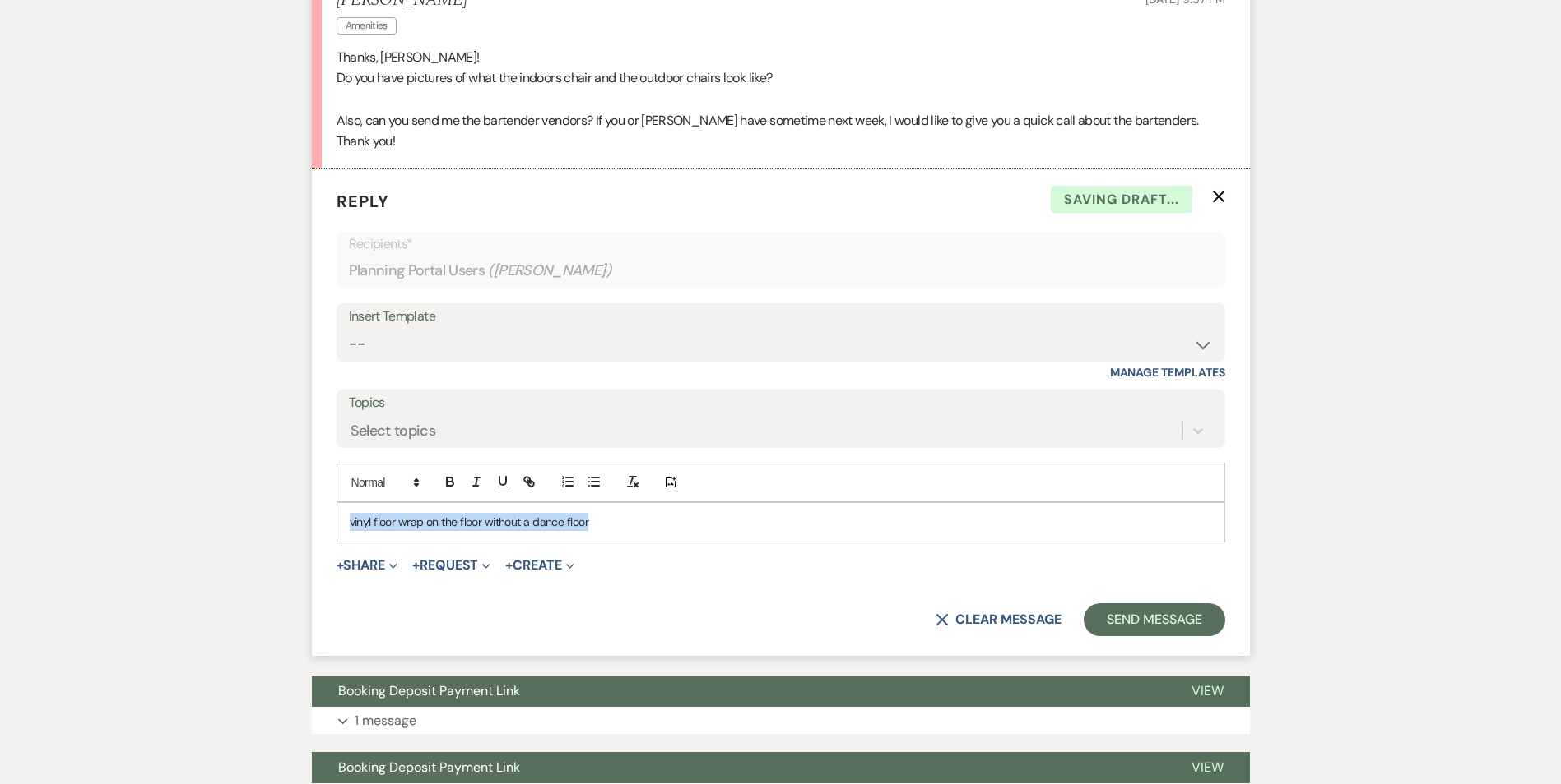
drag, startPoint x: 642, startPoint y: 510, endPoint x: 245, endPoint y: 510, distance: 397.0
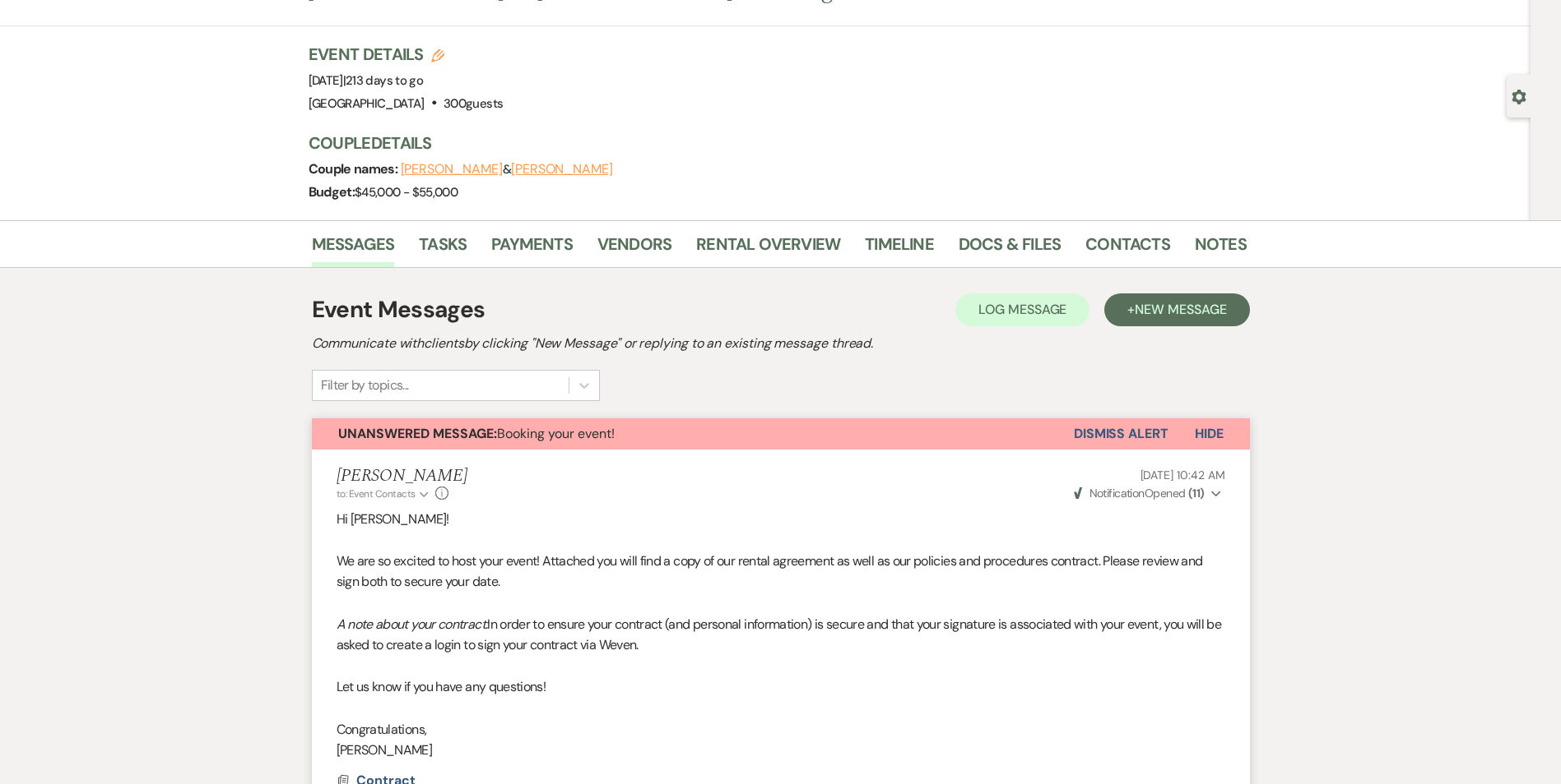
scroll to position [0, 0]
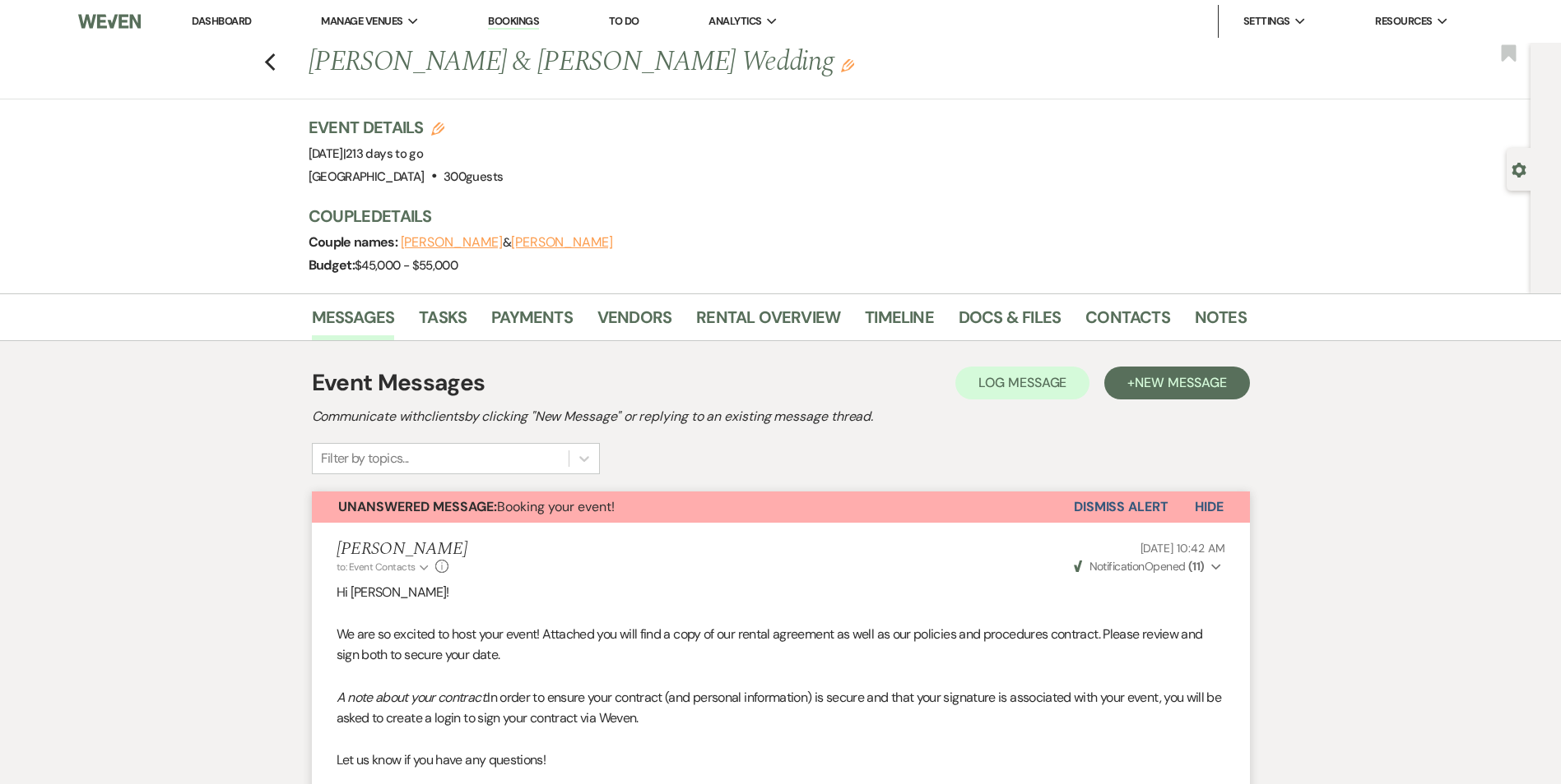
click at [282, 61] on div "Previous Cindy Huynh & Cindy Huynh's Wedding Edit Bookmark" at bounding box center [761, 71] width 1538 height 57
click at [276, 64] on icon "Previous" at bounding box center [270, 62] width 12 height 19
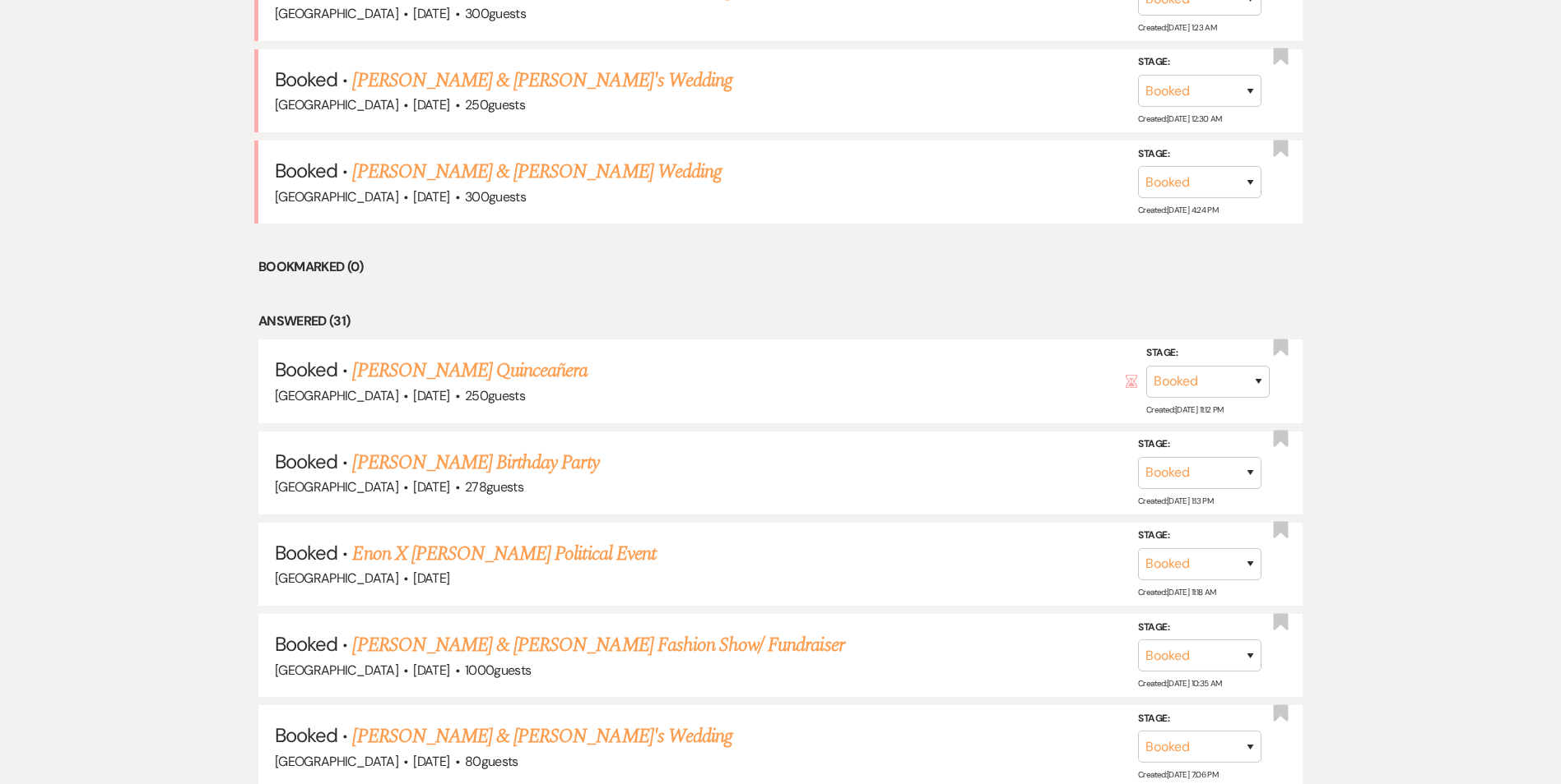
scroll to position [1069, 0]
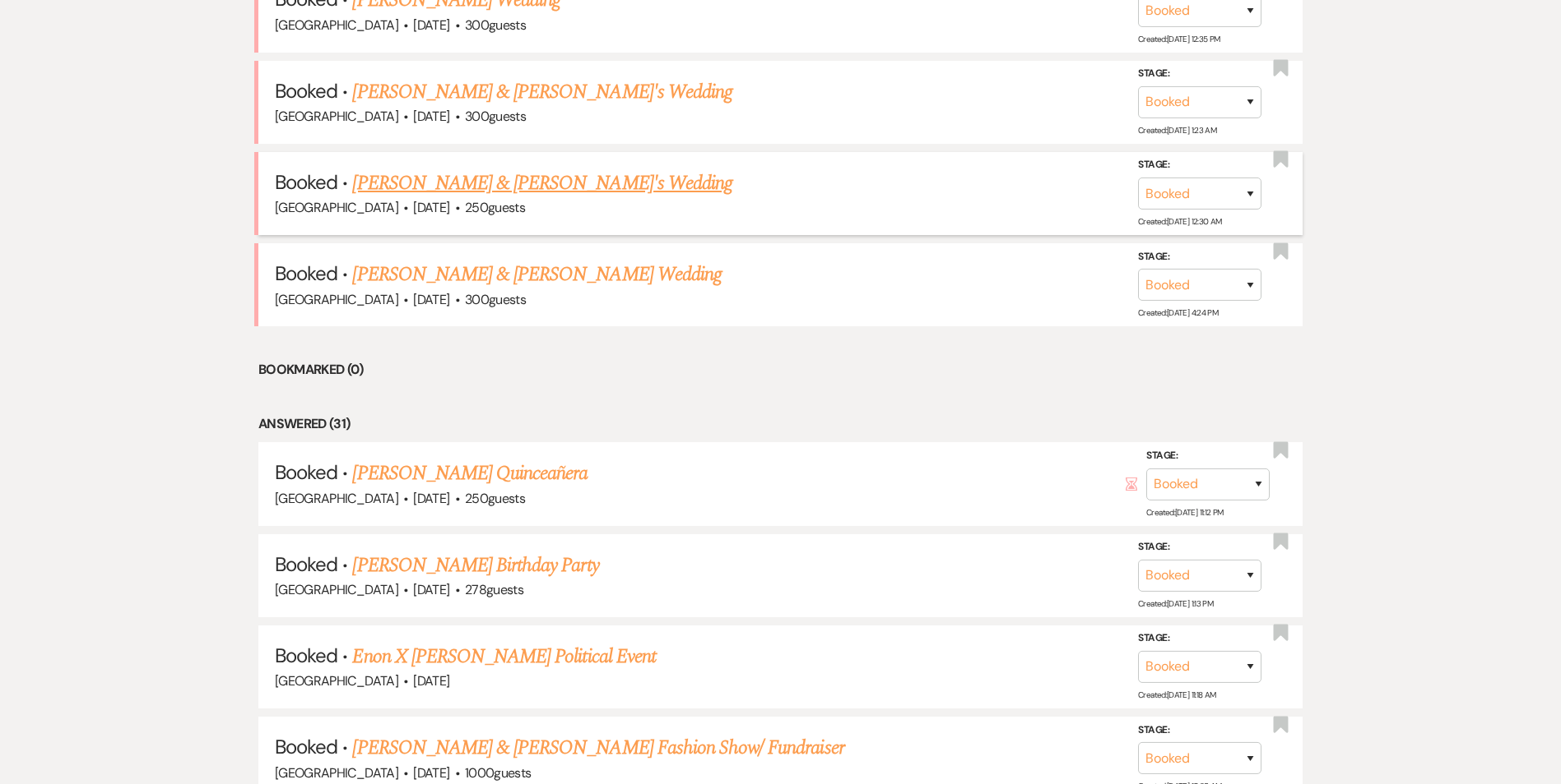
click at [398, 192] on link "Darius Coley & Jaelle Sodjatsi's Wedding" at bounding box center [542, 182] width 380 height 29
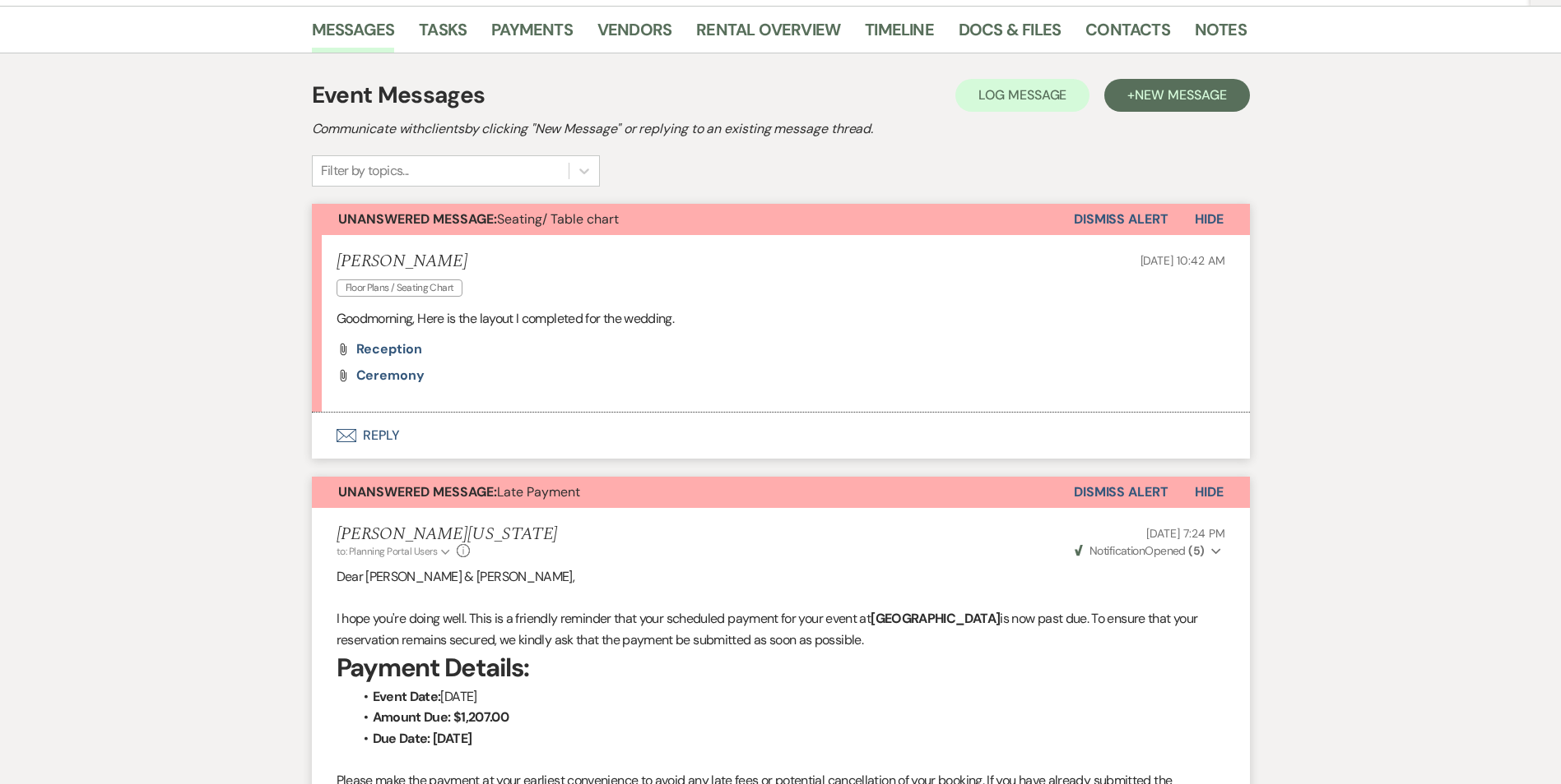
scroll to position [247, 0]
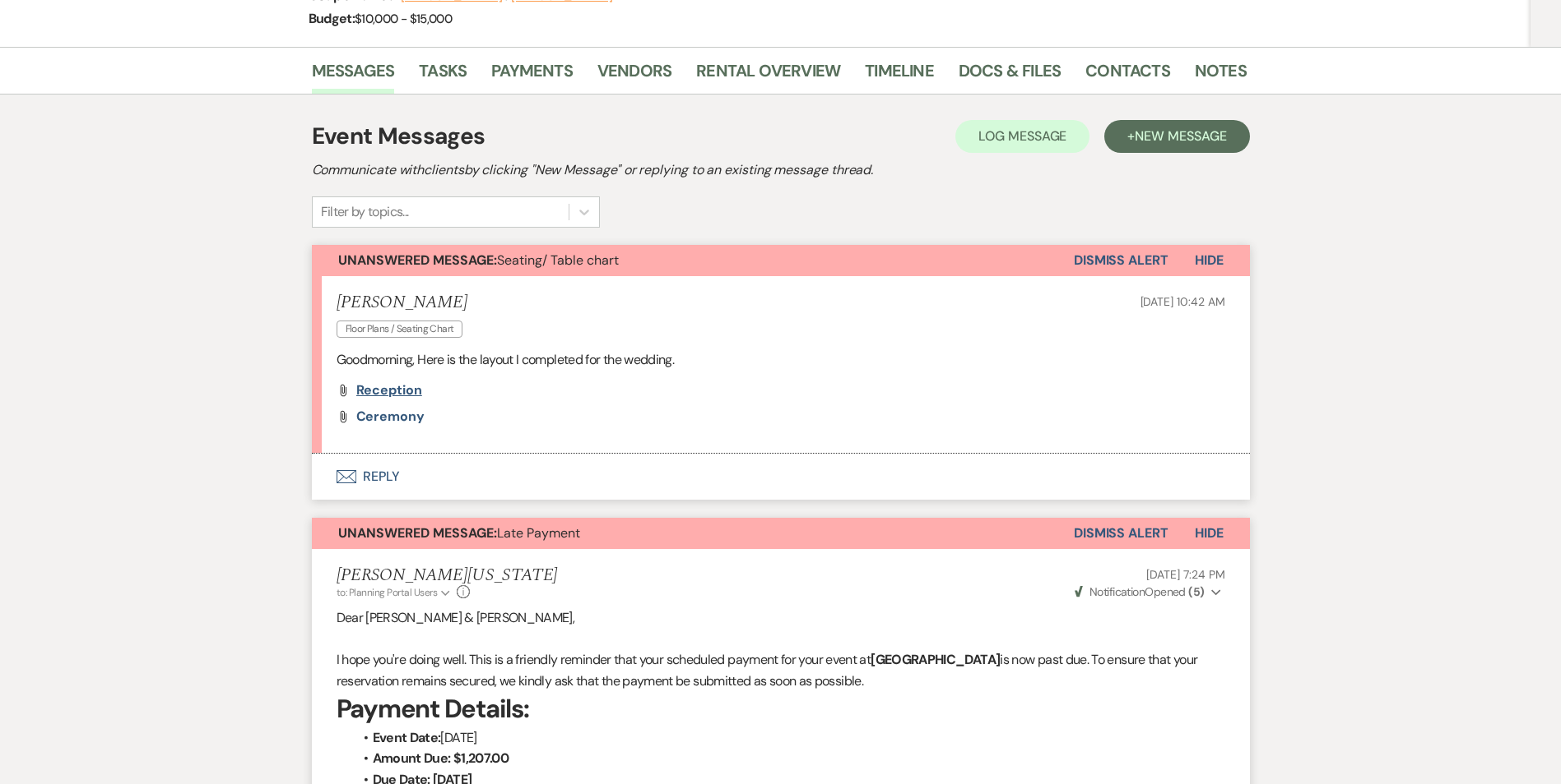
click at [376, 389] on span "Reception" at bounding box center [389, 390] width 66 height 18
click at [398, 411] on span "Ceremony" at bounding box center [390, 417] width 68 height 18
click at [379, 473] on button "Envelope Reply" at bounding box center [780, 477] width 938 height 46
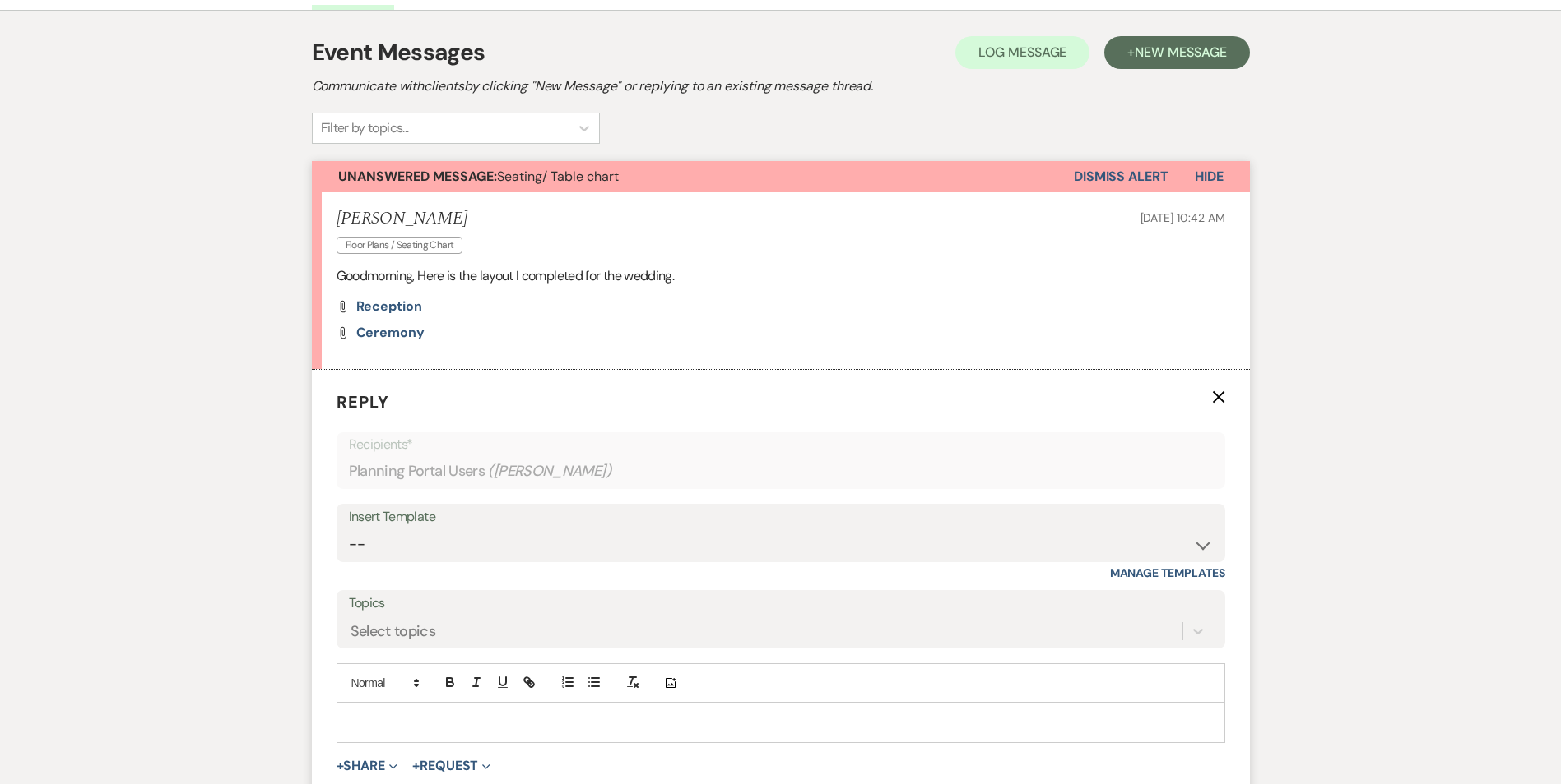
scroll to position [551, 0]
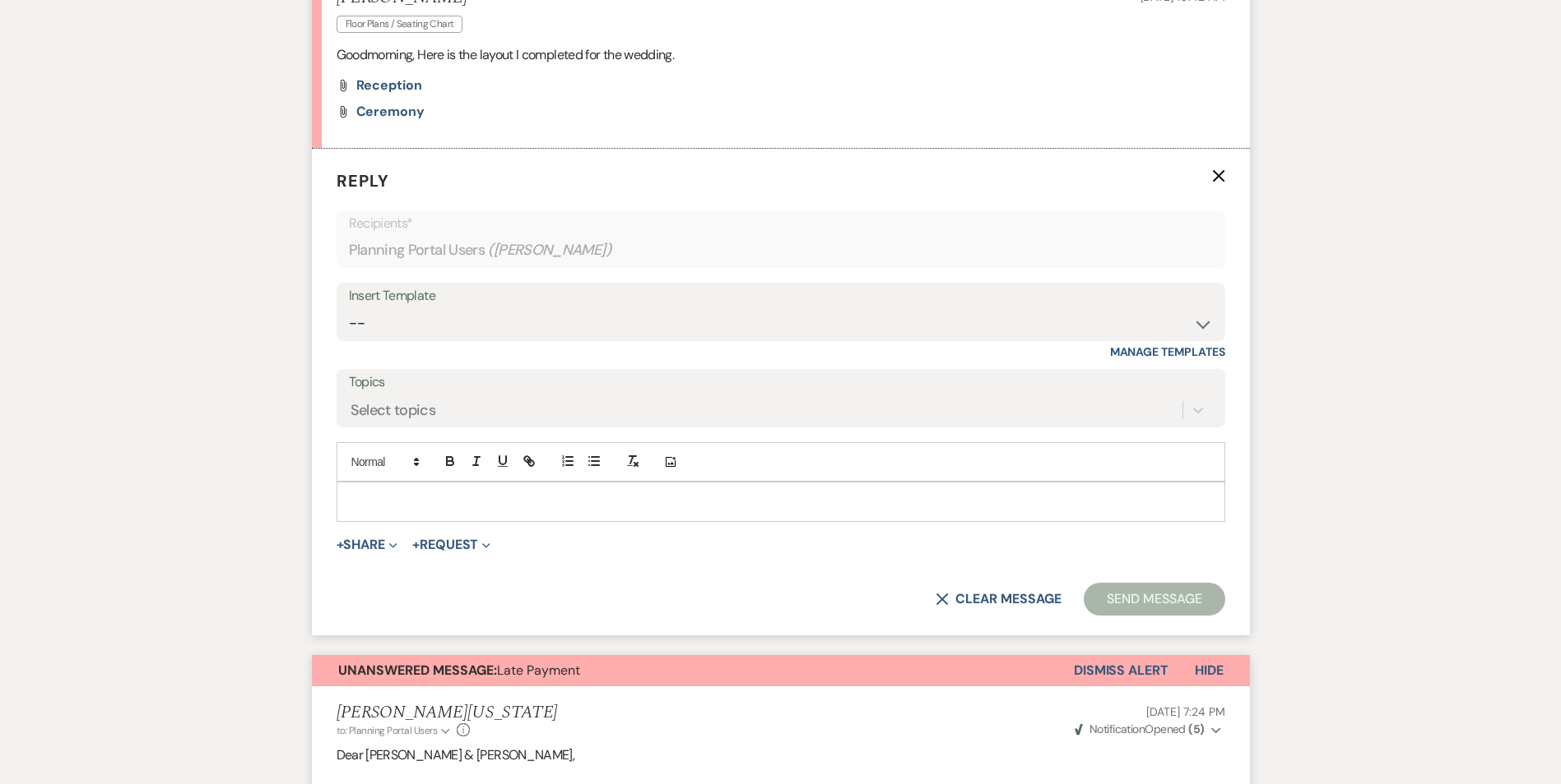
click at [414, 511] on div at bounding box center [781, 501] width 887 height 38
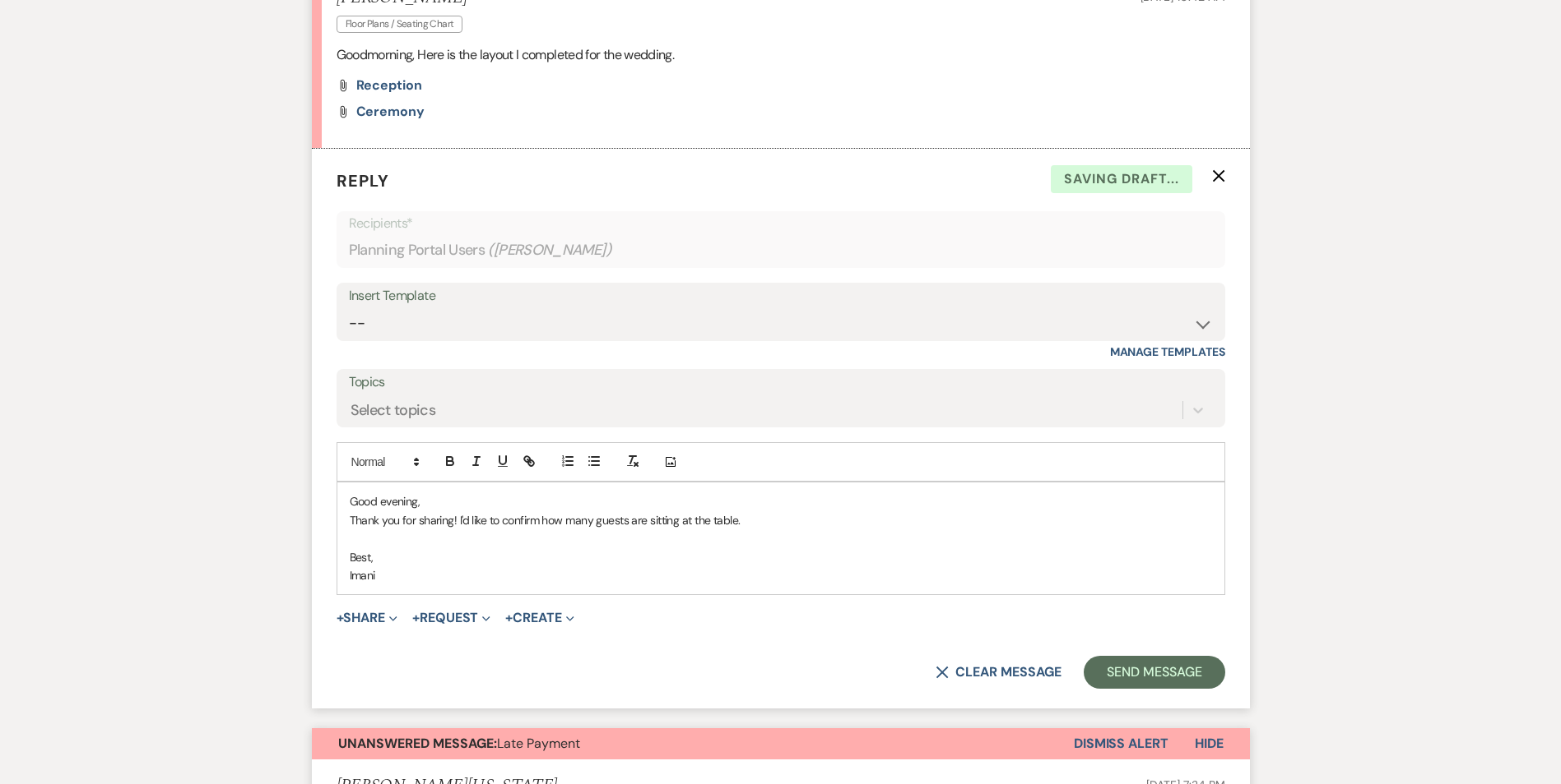
click at [737, 519] on p "Thank you for sharing! I'd like to confirm how many guests are sitting at the t…" at bounding box center [781, 520] width 862 height 18
click at [746, 519] on p "Thank you for sharing! I'd like to confirm how many guests are sitting at the t…" at bounding box center [781, 520] width 862 height 18
click at [1108, 660] on button "Send Message" at bounding box center [1154, 672] width 141 height 33
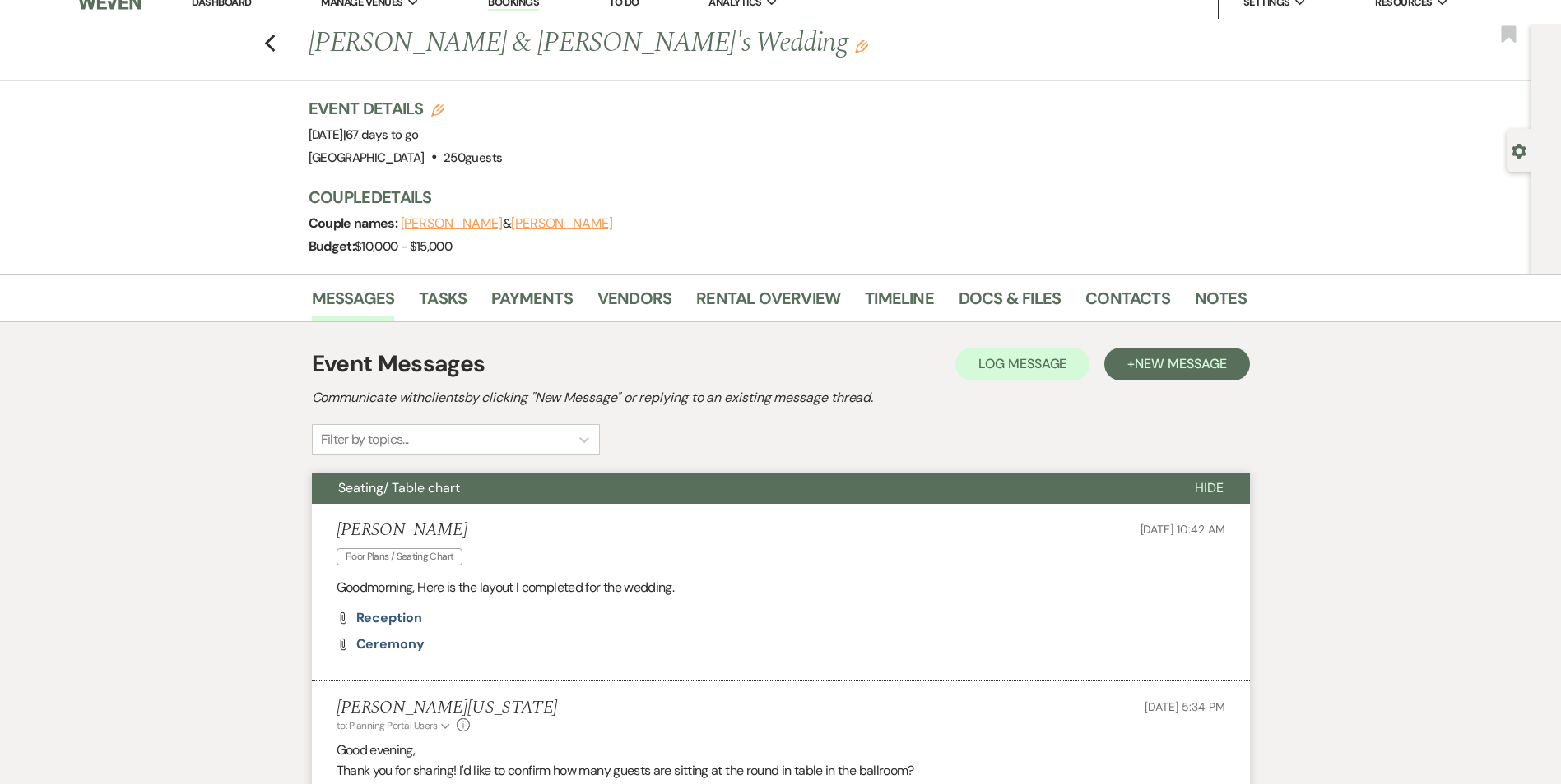
scroll to position [0, 0]
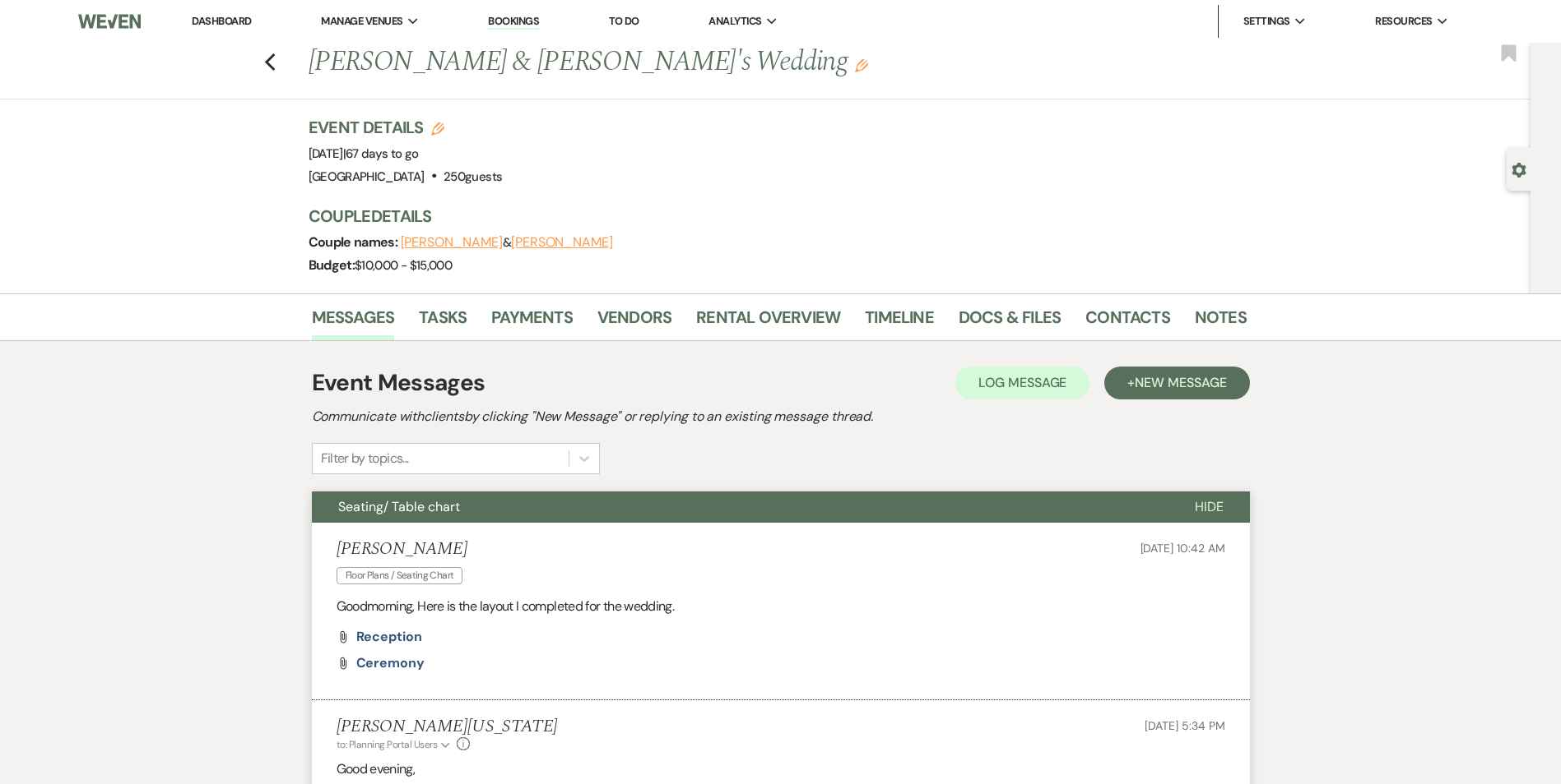
click at [282, 79] on div "Previous Darius Coley & Jaelle Sodjatsi's Wedding Edit Bookmark" at bounding box center [761, 71] width 1538 height 57
click at [276, 64] on icon "Previous" at bounding box center [270, 62] width 12 height 19
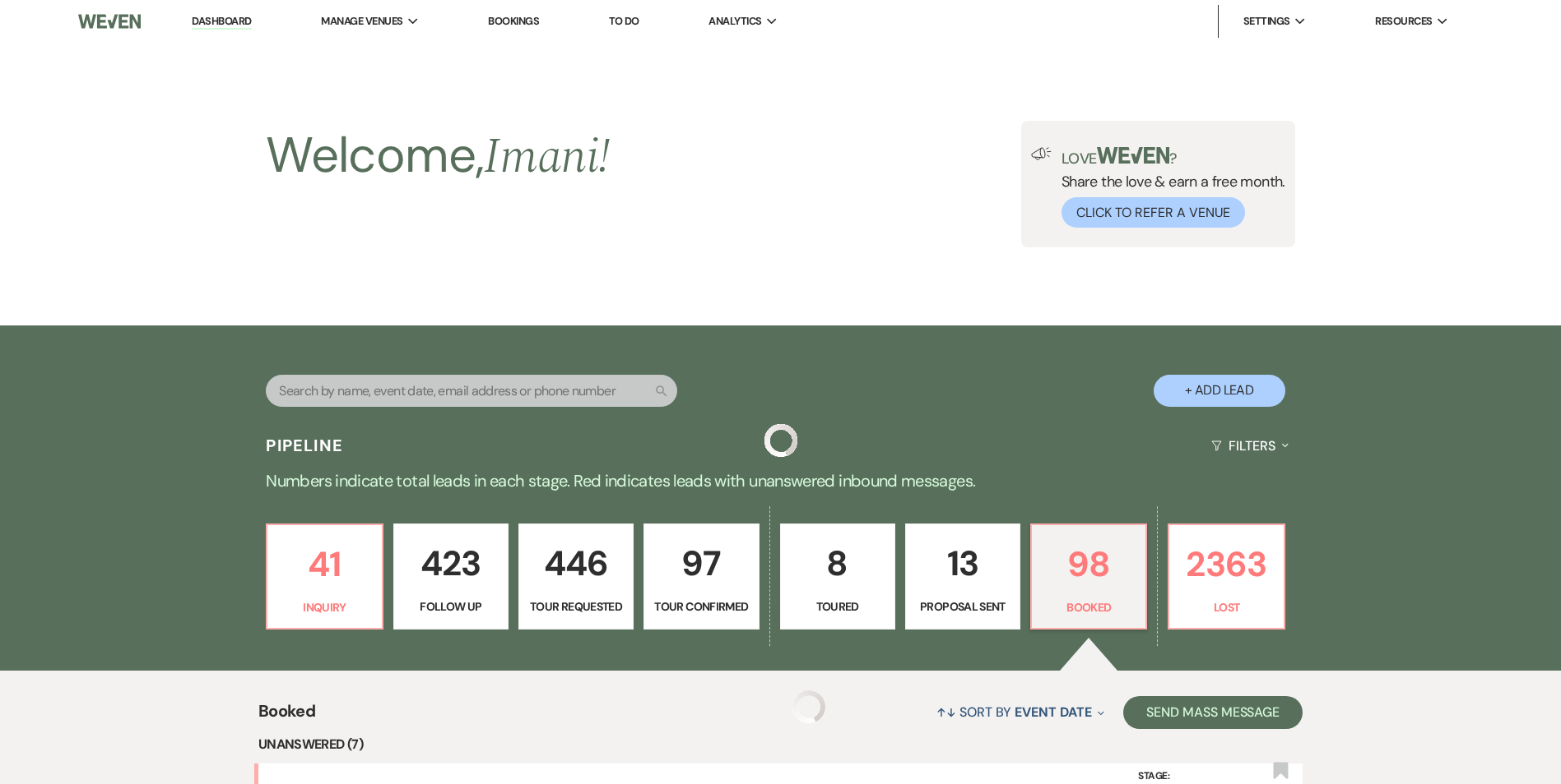
scroll to position [1069, 0]
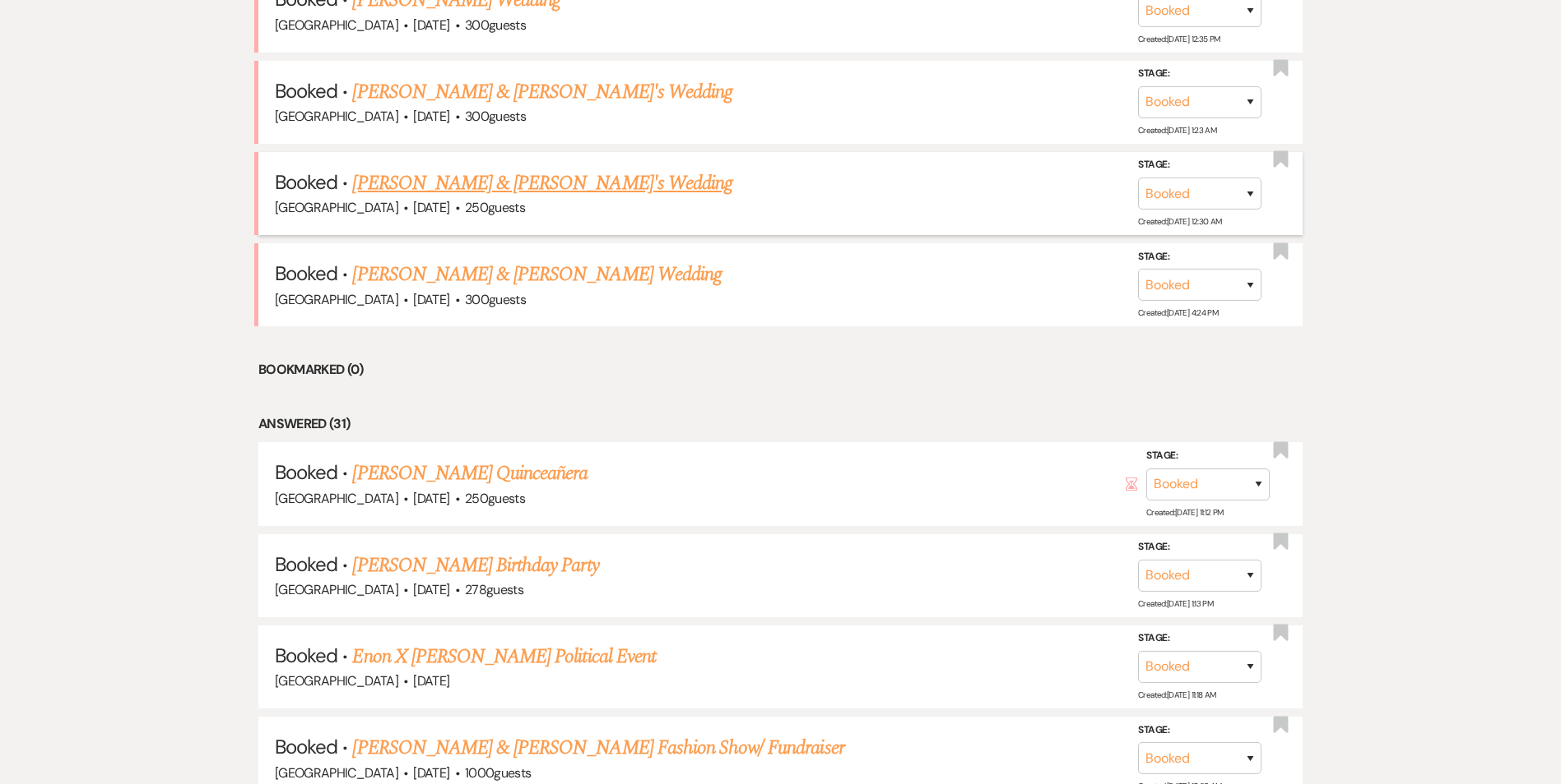
click at [415, 188] on link "Darius Coley & Jaelle Sodjatsi's Wedding" at bounding box center [542, 182] width 380 height 29
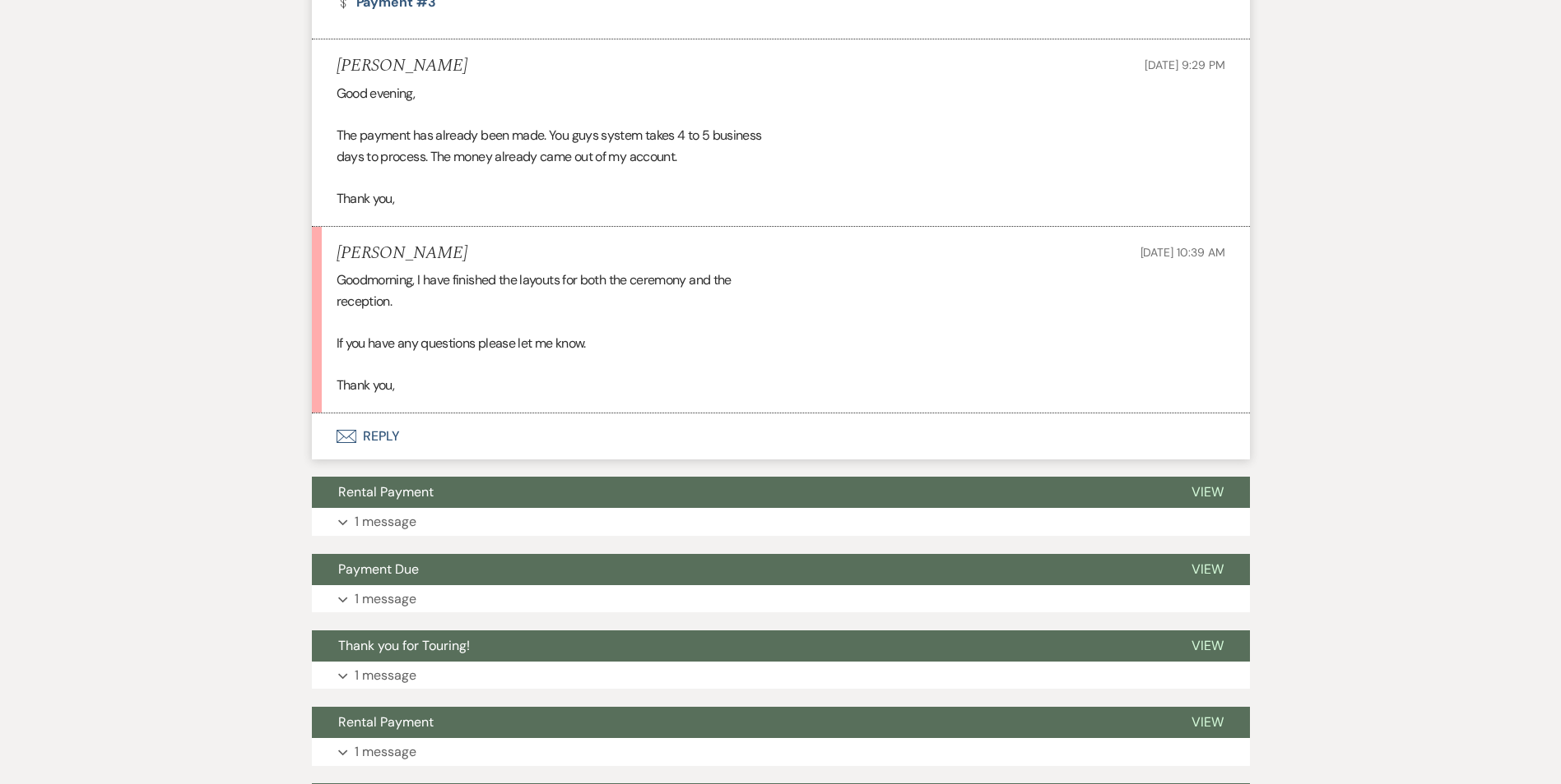
click at [385, 336] on div "Goodmorning, I have finished the layouts for both the ceremony and the receptio…" at bounding box center [780, 333] width 888 height 127
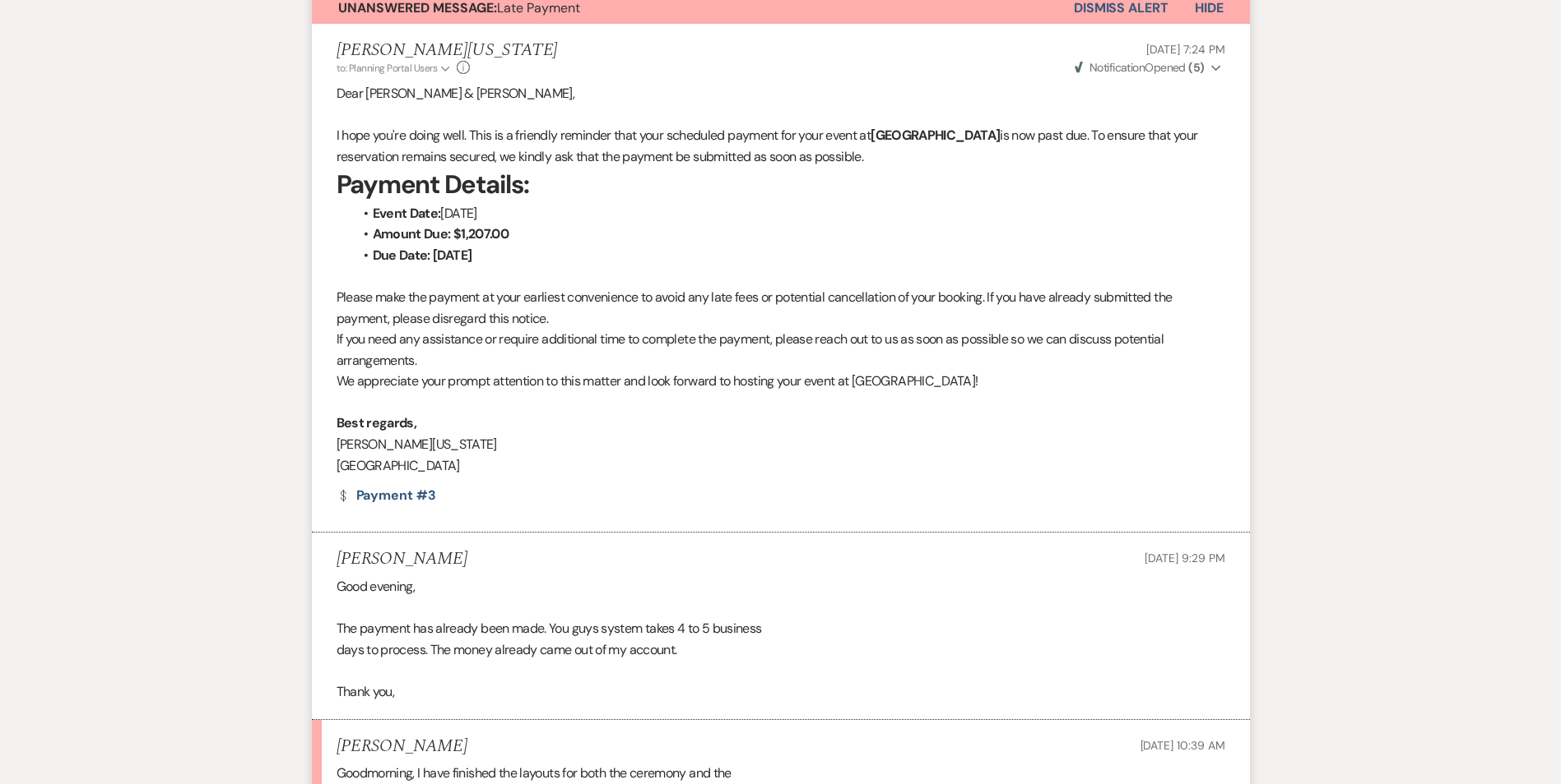
scroll to position [165, 0]
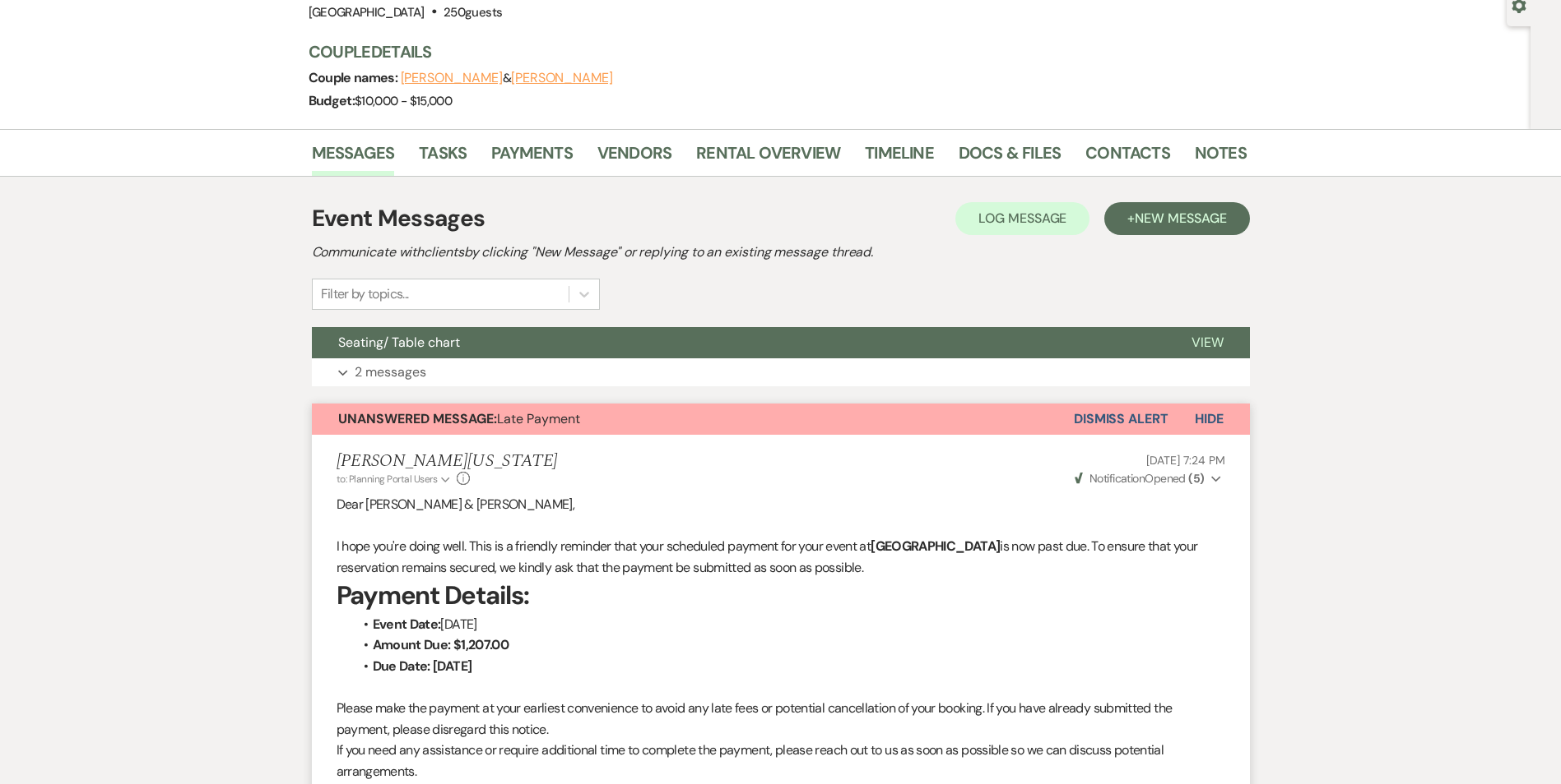
click at [1143, 408] on button "Dismiss Alert" at bounding box center [1120, 419] width 95 height 31
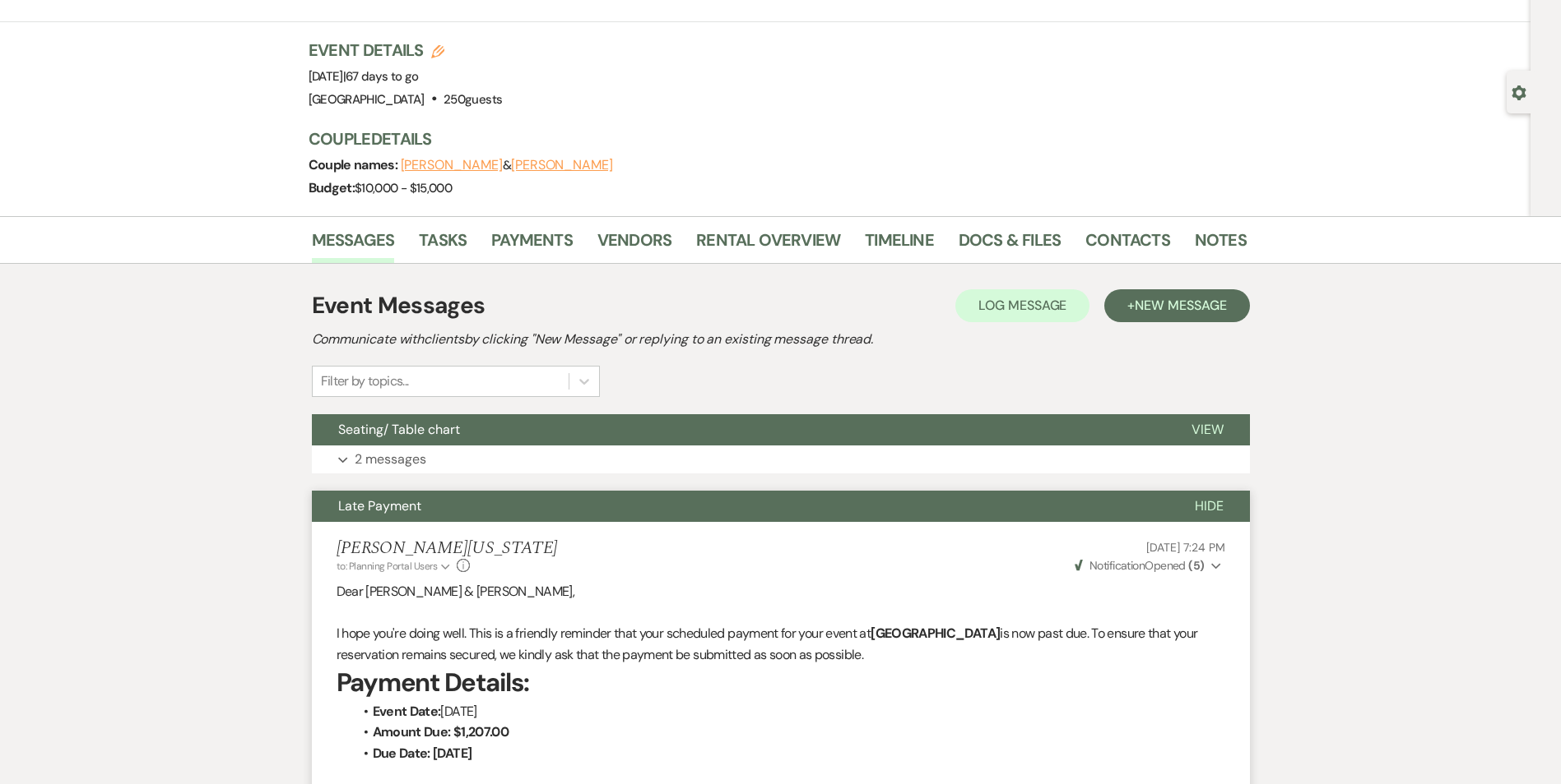
scroll to position [0, 0]
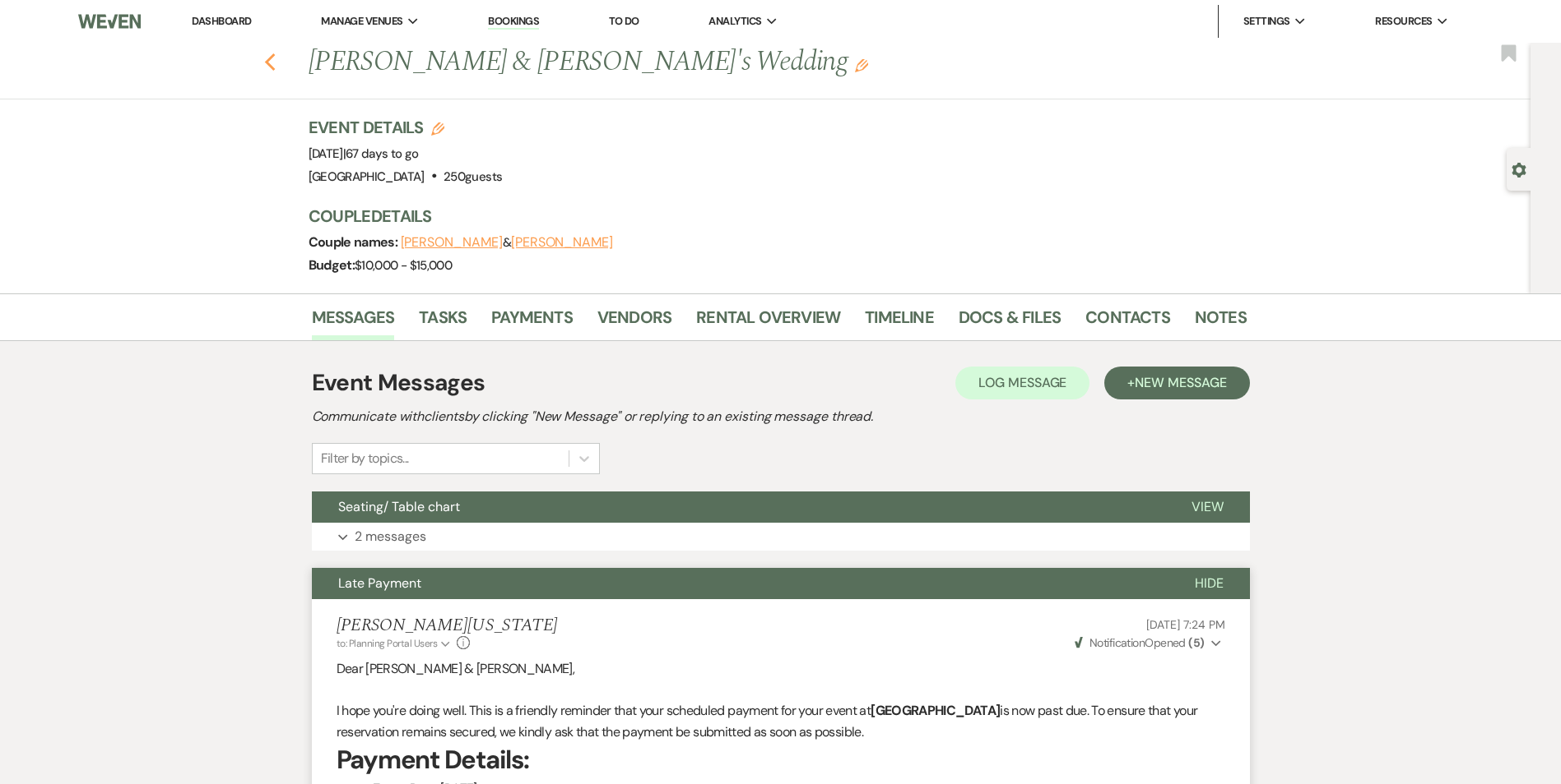
click at [276, 66] on icon "Previous" at bounding box center [270, 62] width 12 height 19
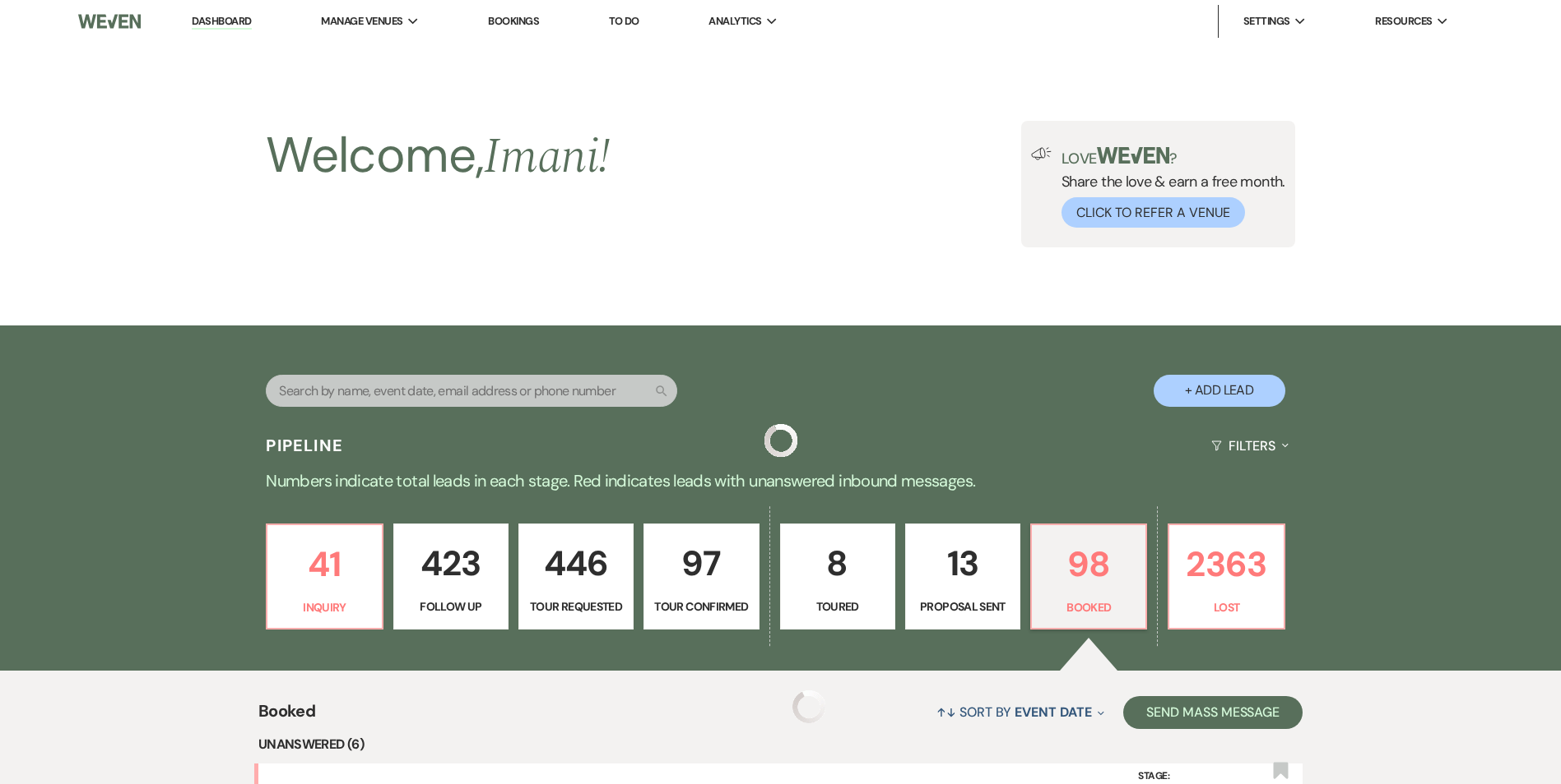
scroll to position [1069, 0]
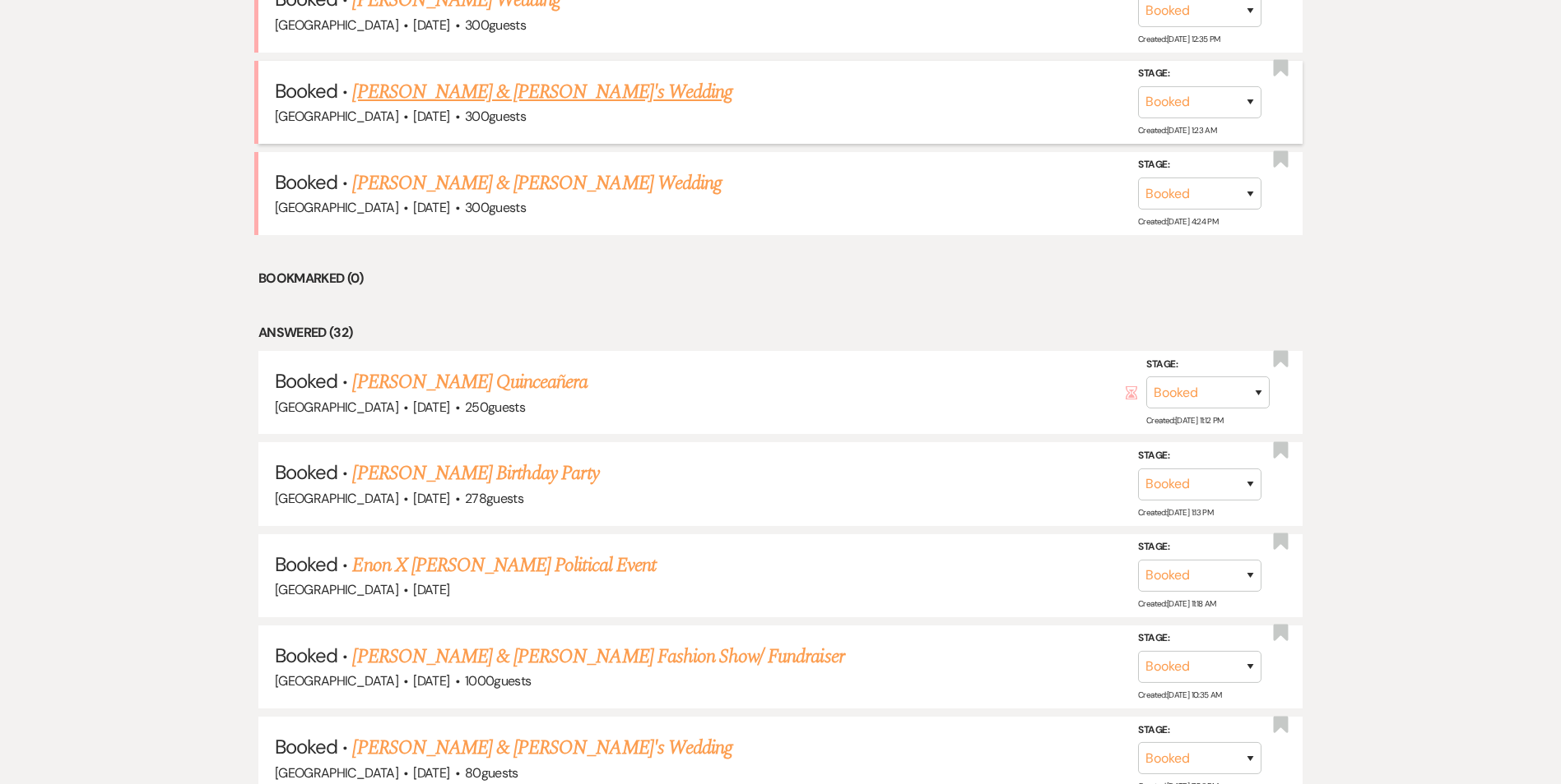
click at [394, 85] on link "Kwadjo & Akua's Wedding" at bounding box center [542, 91] width 380 height 29
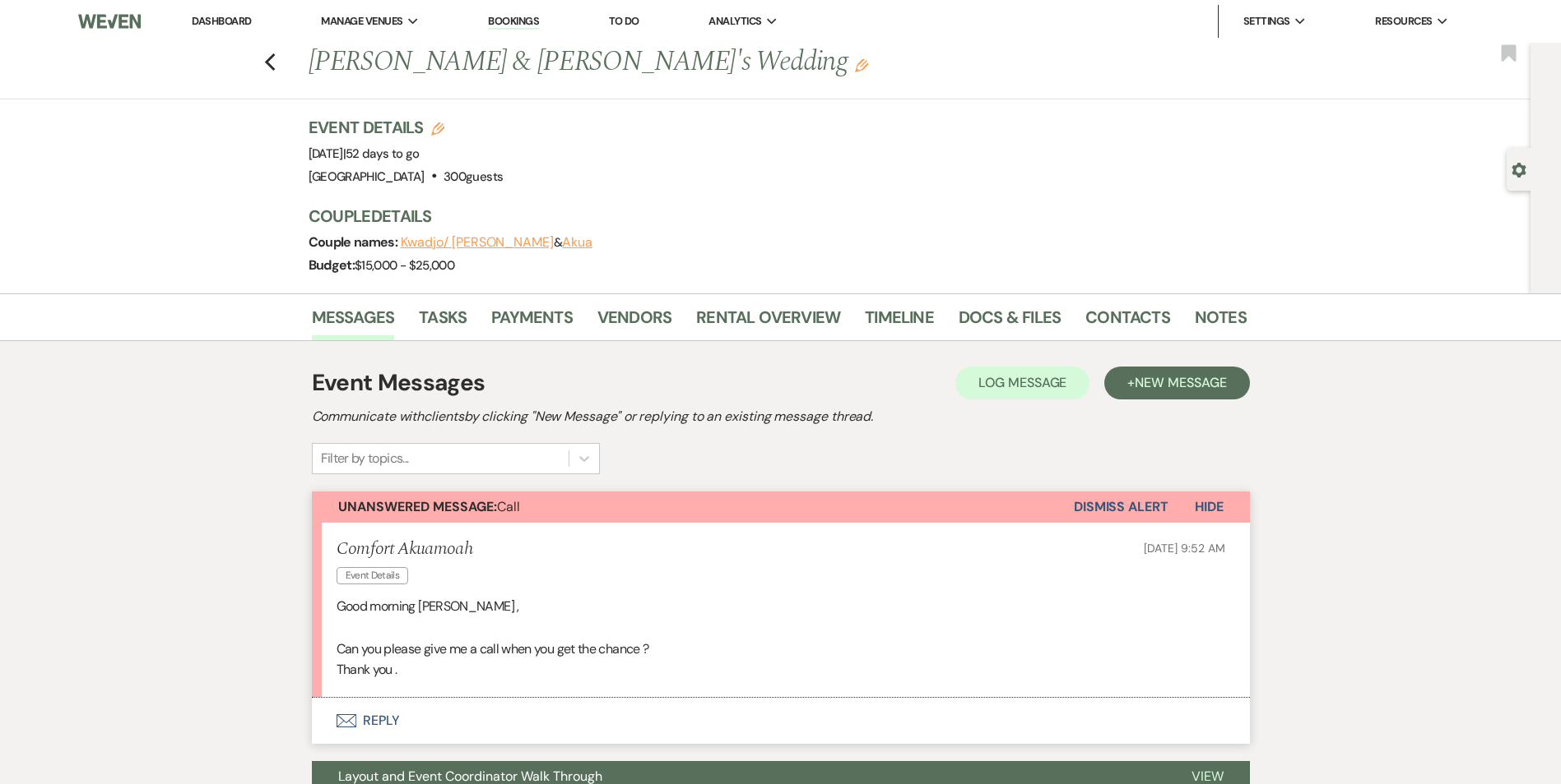
click at [282, 64] on div "Previous Kwadjo & Akua's Wedding Edit Bookmark" at bounding box center [761, 71] width 1538 height 57
click at [276, 61] on icon "Previous" at bounding box center [270, 62] width 12 height 19
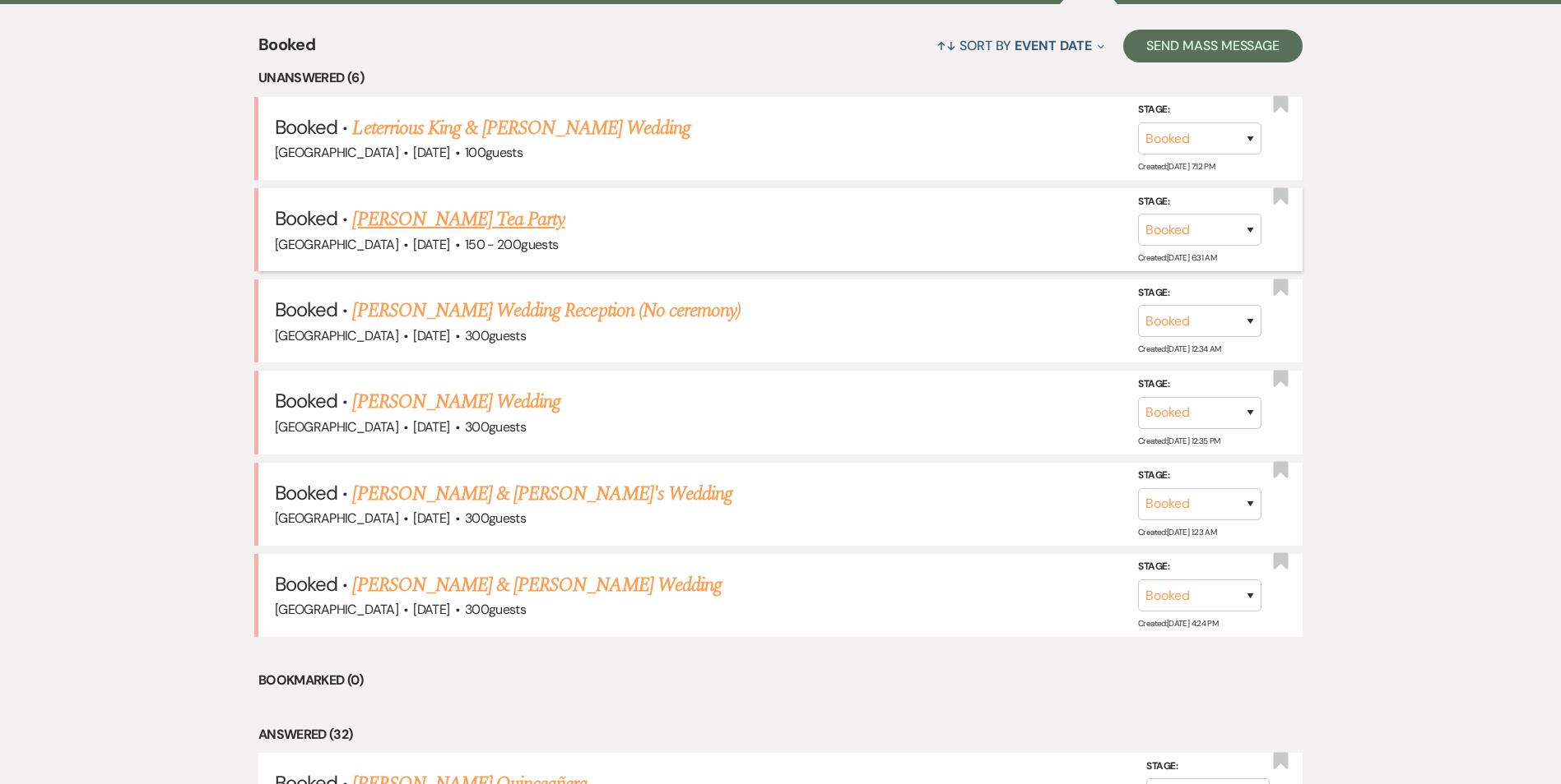
scroll to position [575, 0]
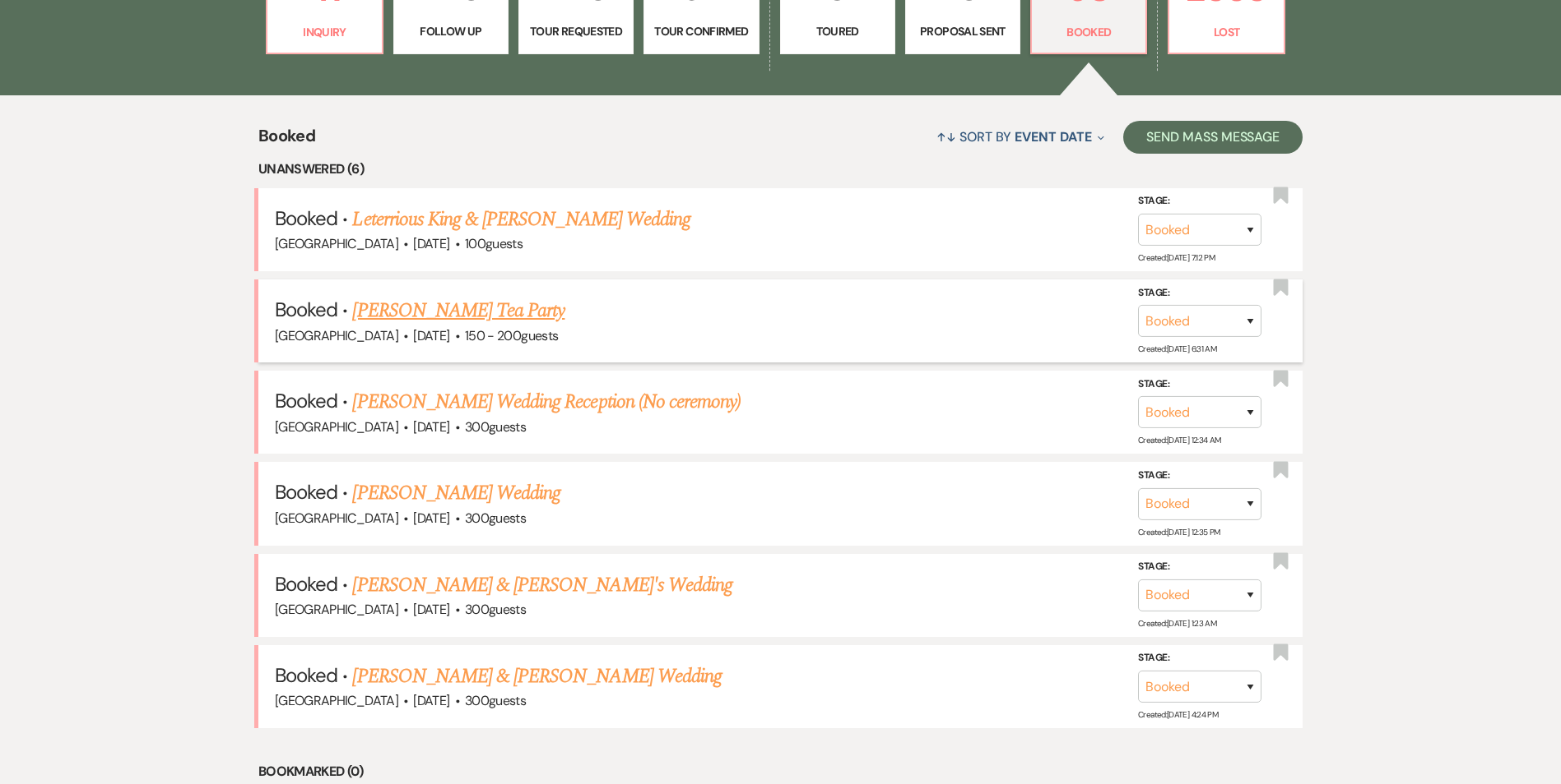
click at [421, 308] on link "Gia Crawfords Tea Party" at bounding box center [459, 310] width 213 height 29
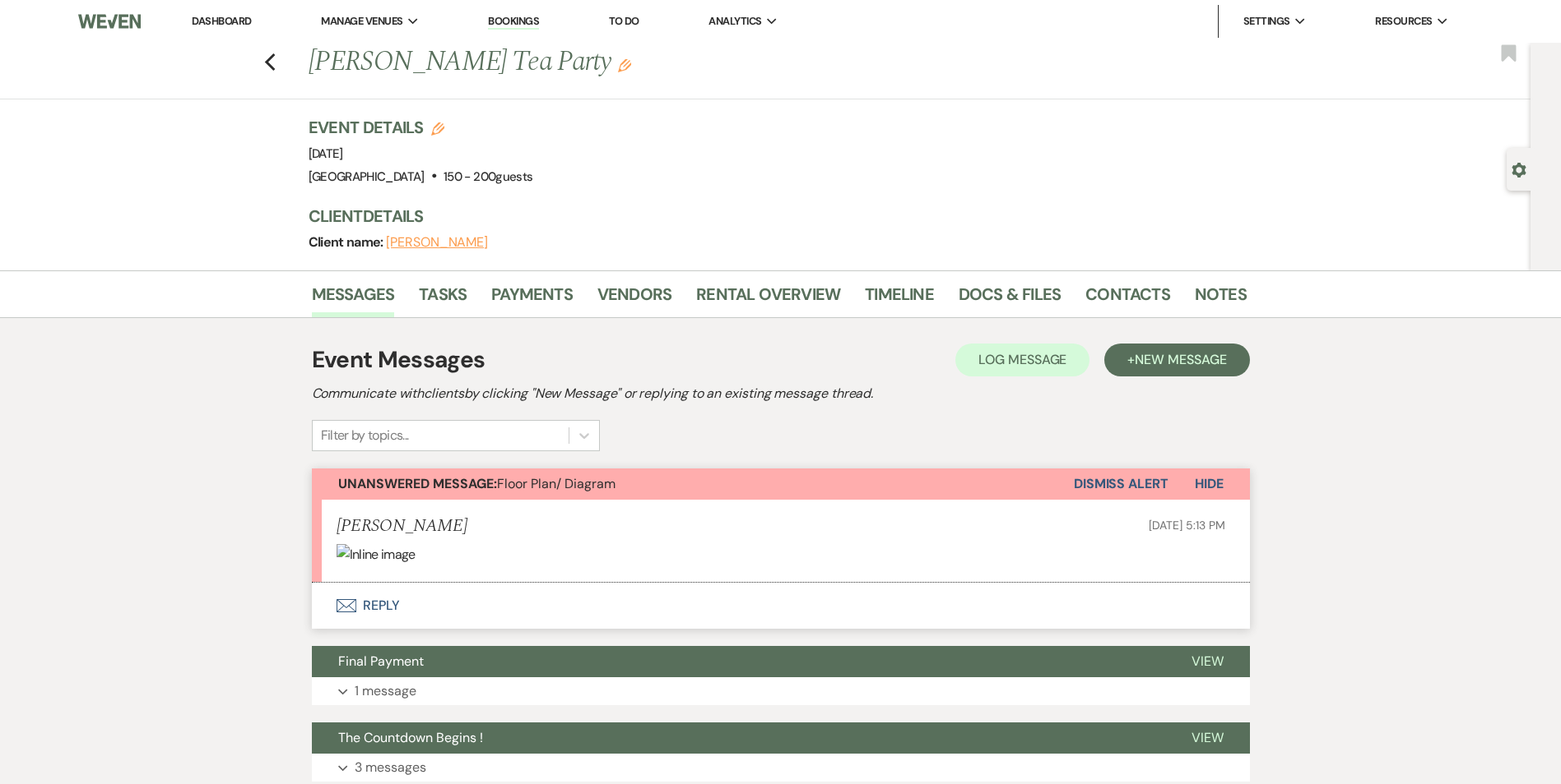
click at [1116, 483] on button "Dismiss Alert" at bounding box center [1120, 484] width 95 height 31
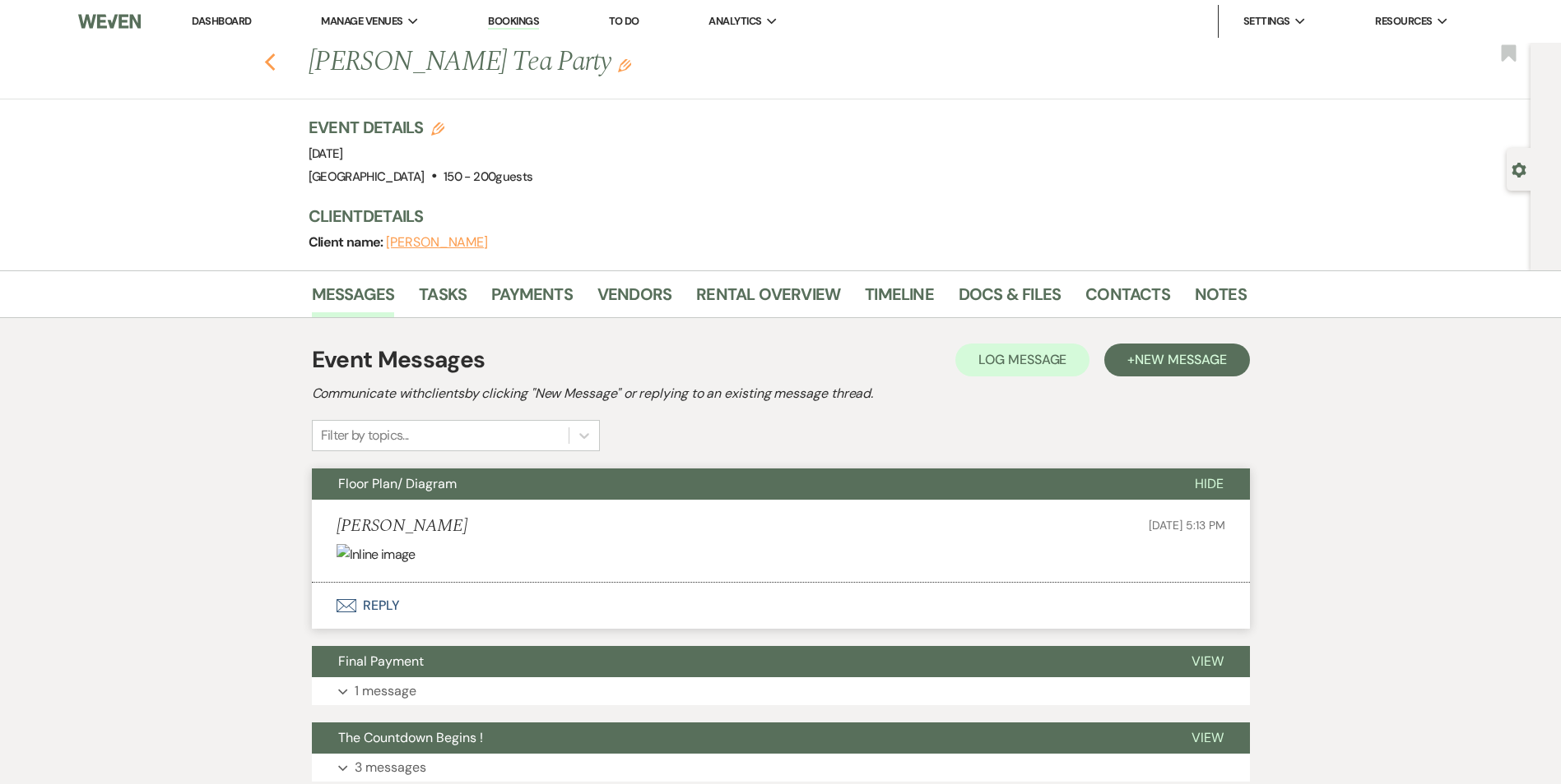
click at [271, 59] on icon "Previous" at bounding box center [270, 62] width 12 height 19
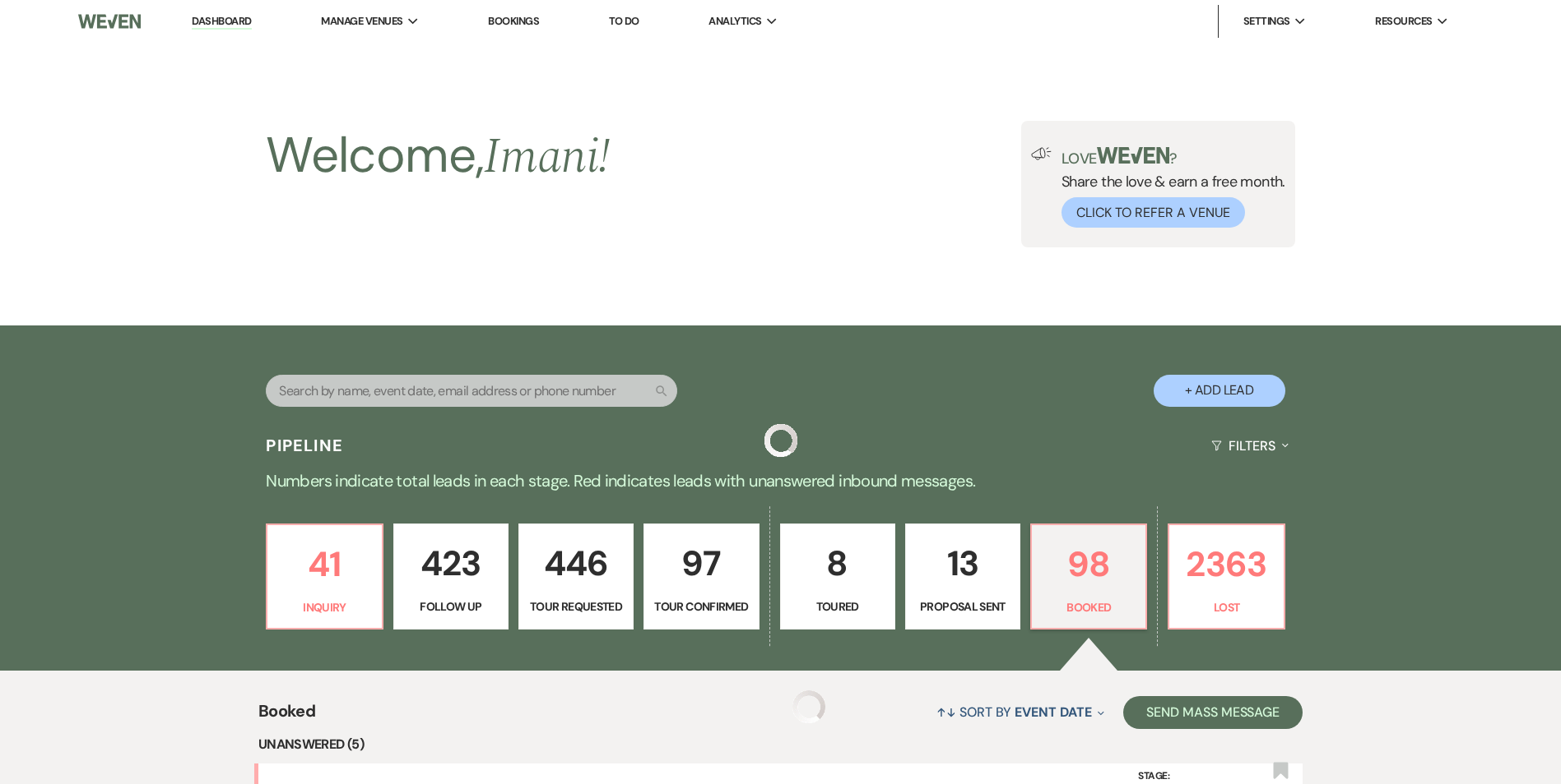
scroll to position [575, 0]
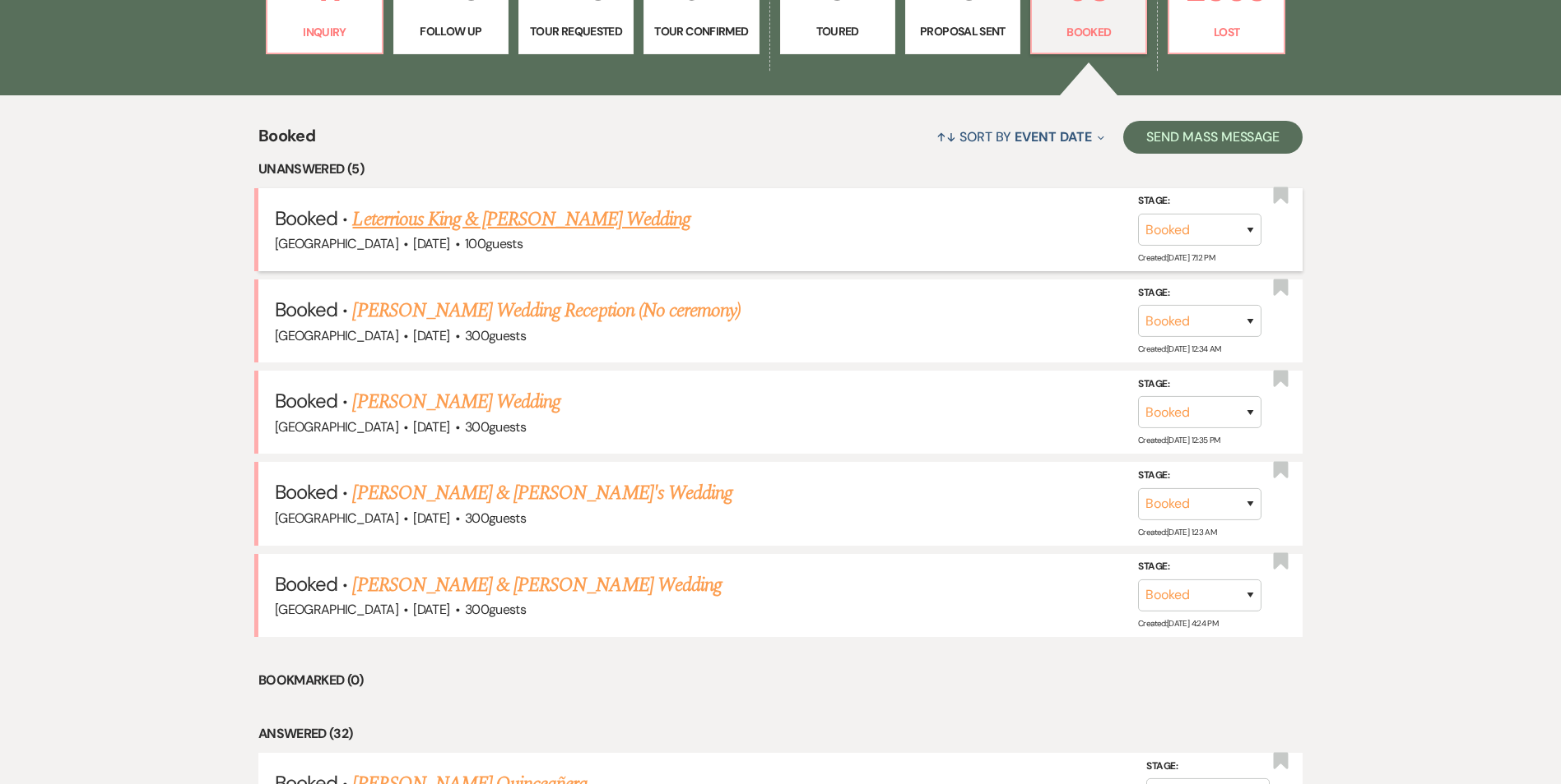
click at [435, 220] on link "Leterrious King & Carlissia Stephens's Wedding" at bounding box center [522, 219] width 338 height 29
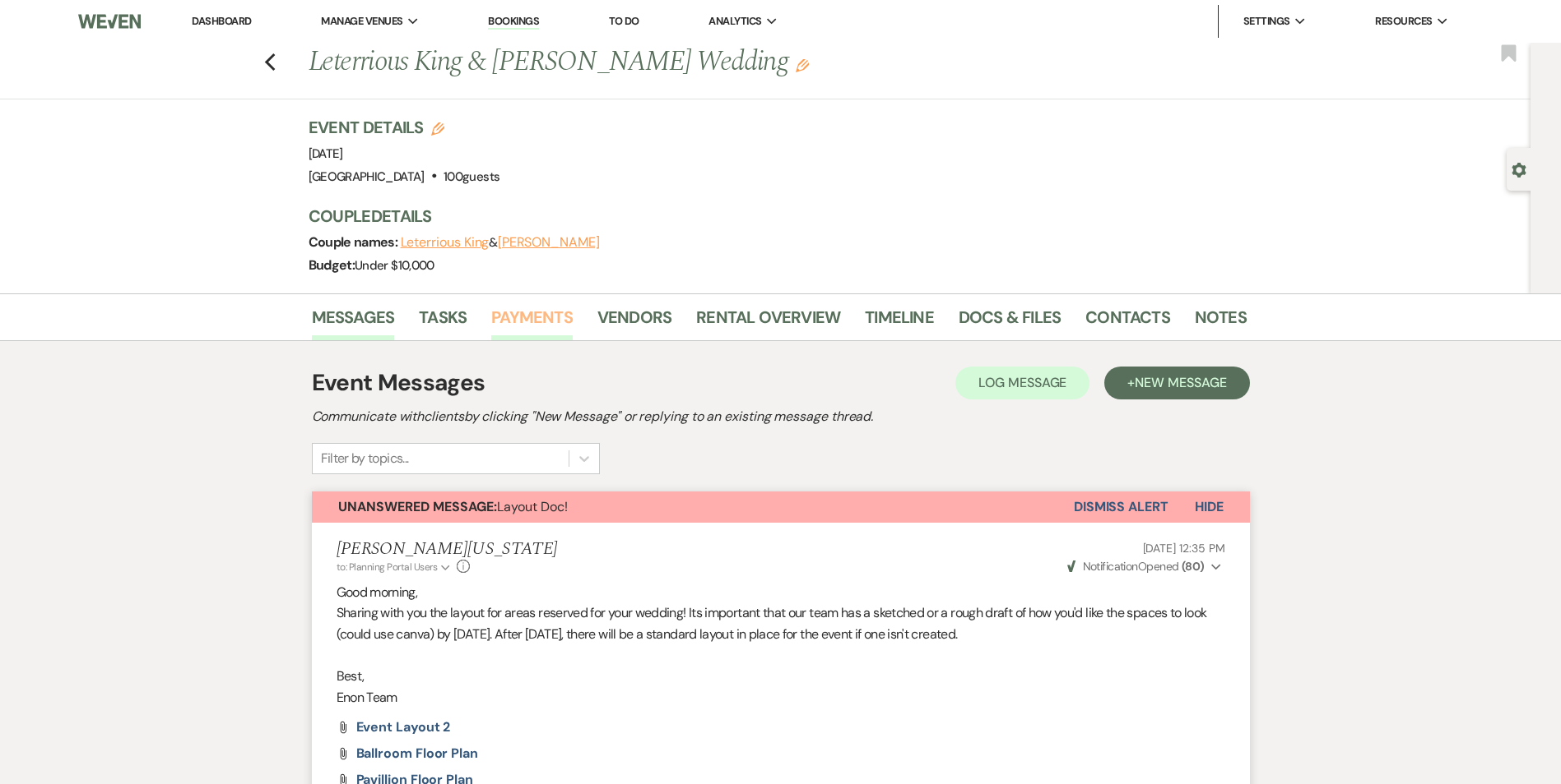
click at [541, 314] on link "Payments" at bounding box center [532, 322] width 81 height 36
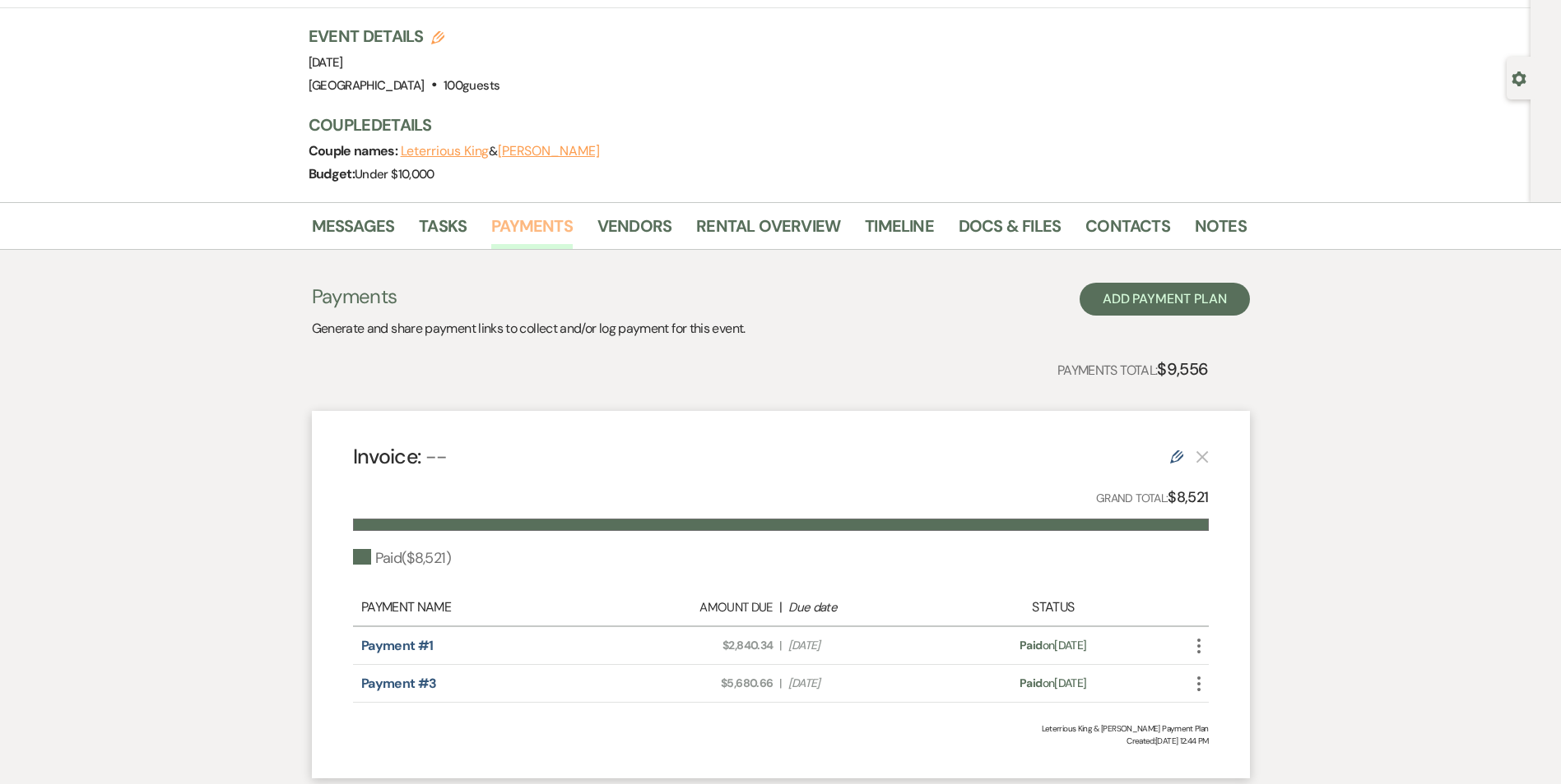
scroll to position [82, 0]
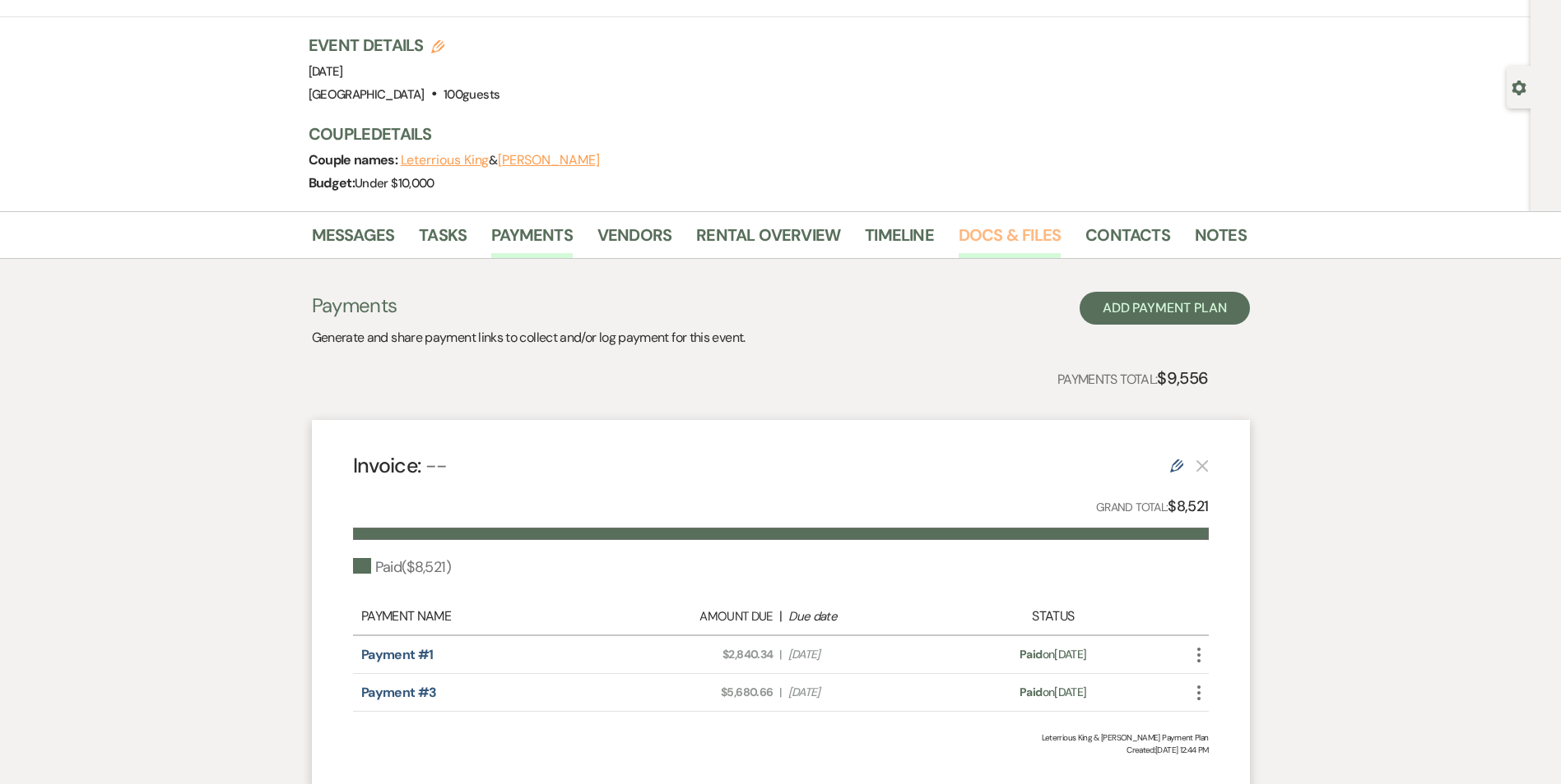
click at [1001, 225] on link "Docs & Files" at bounding box center [1008, 240] width 102 height 36
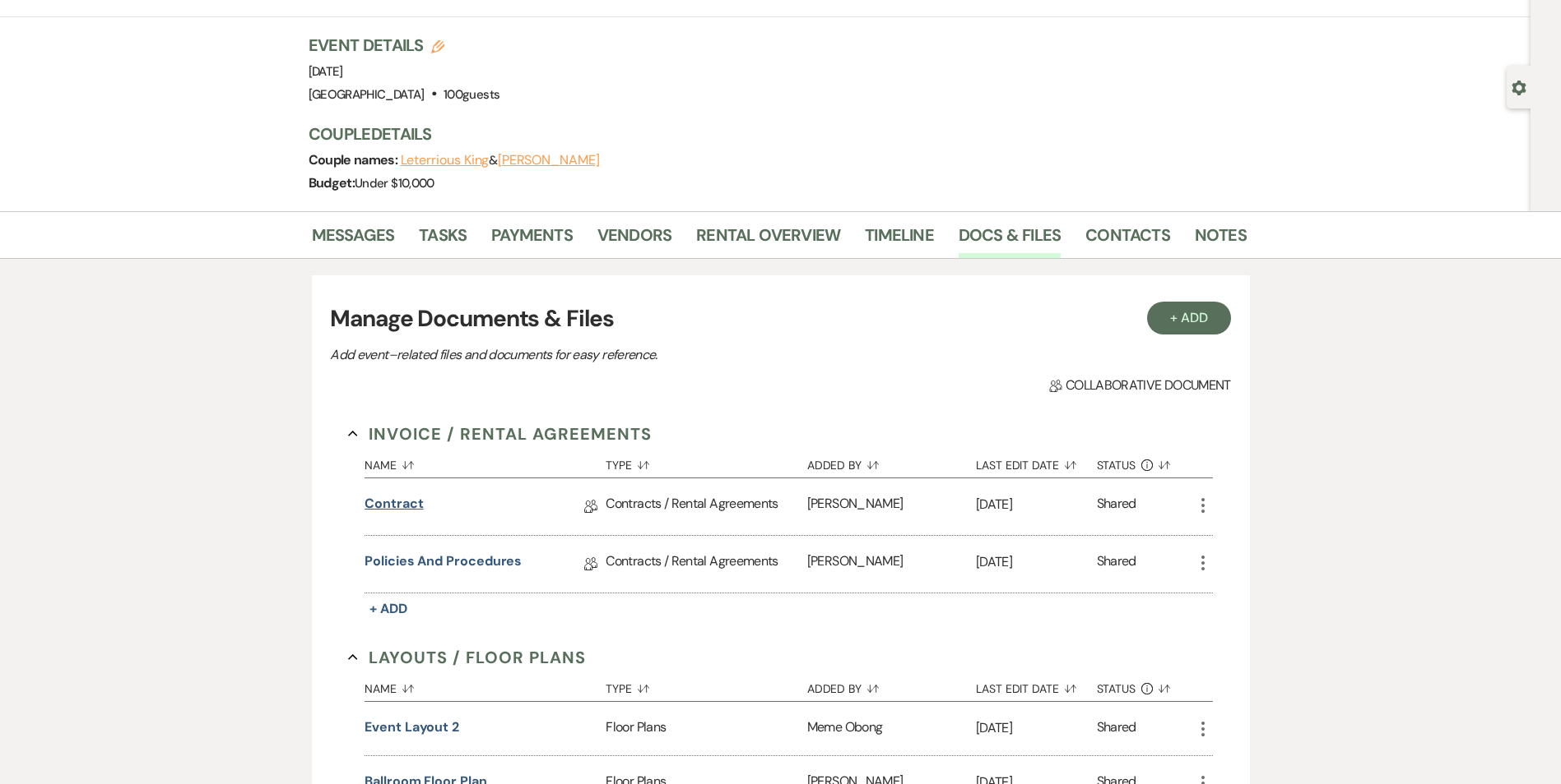
click at [408, 504] on link "Contract" at bounding box center [394, 506] width 58 height 26
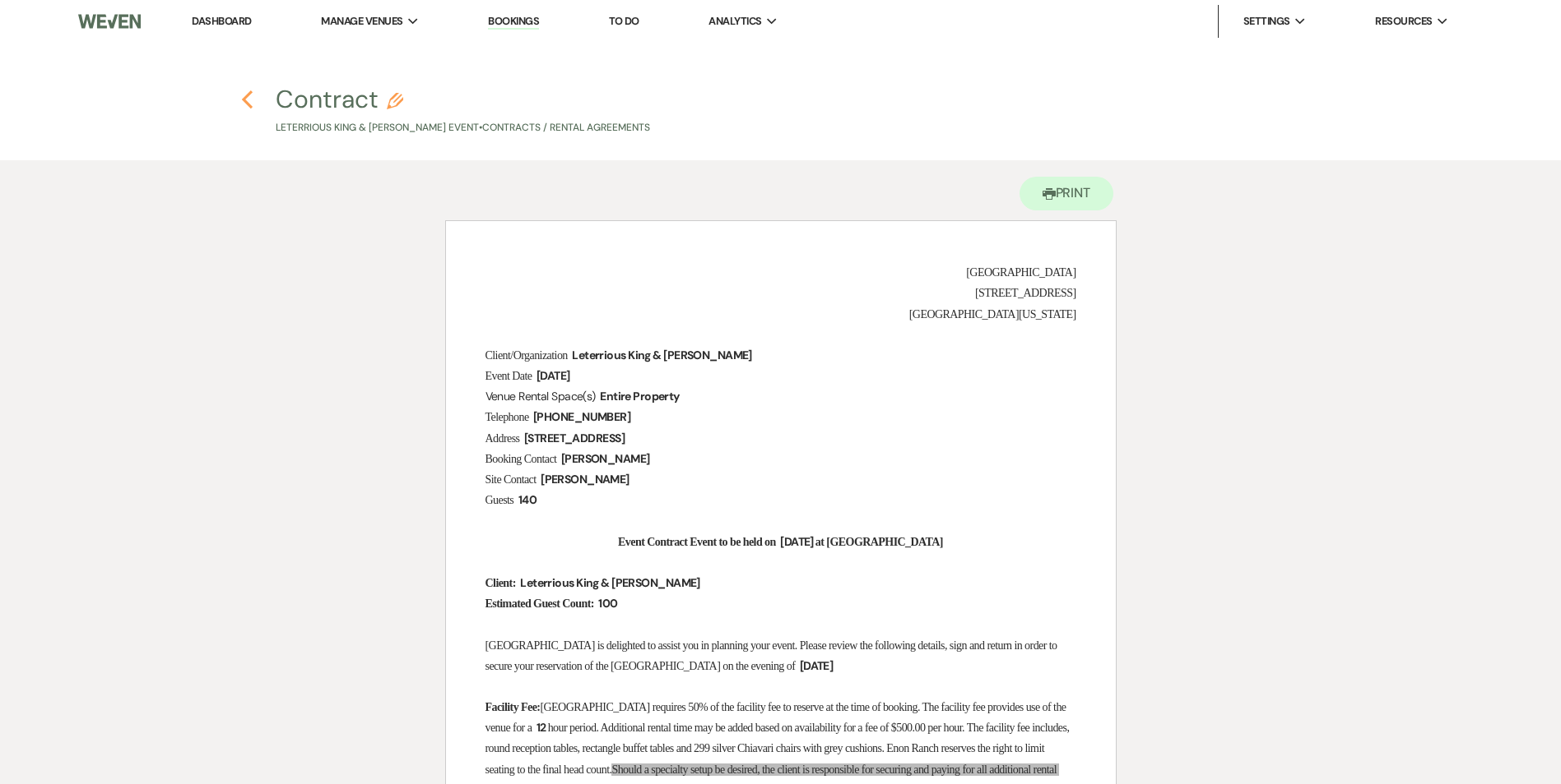
click at [252, 93] on icon "Previous" at bounding box center [247, 99] width 12 height 19
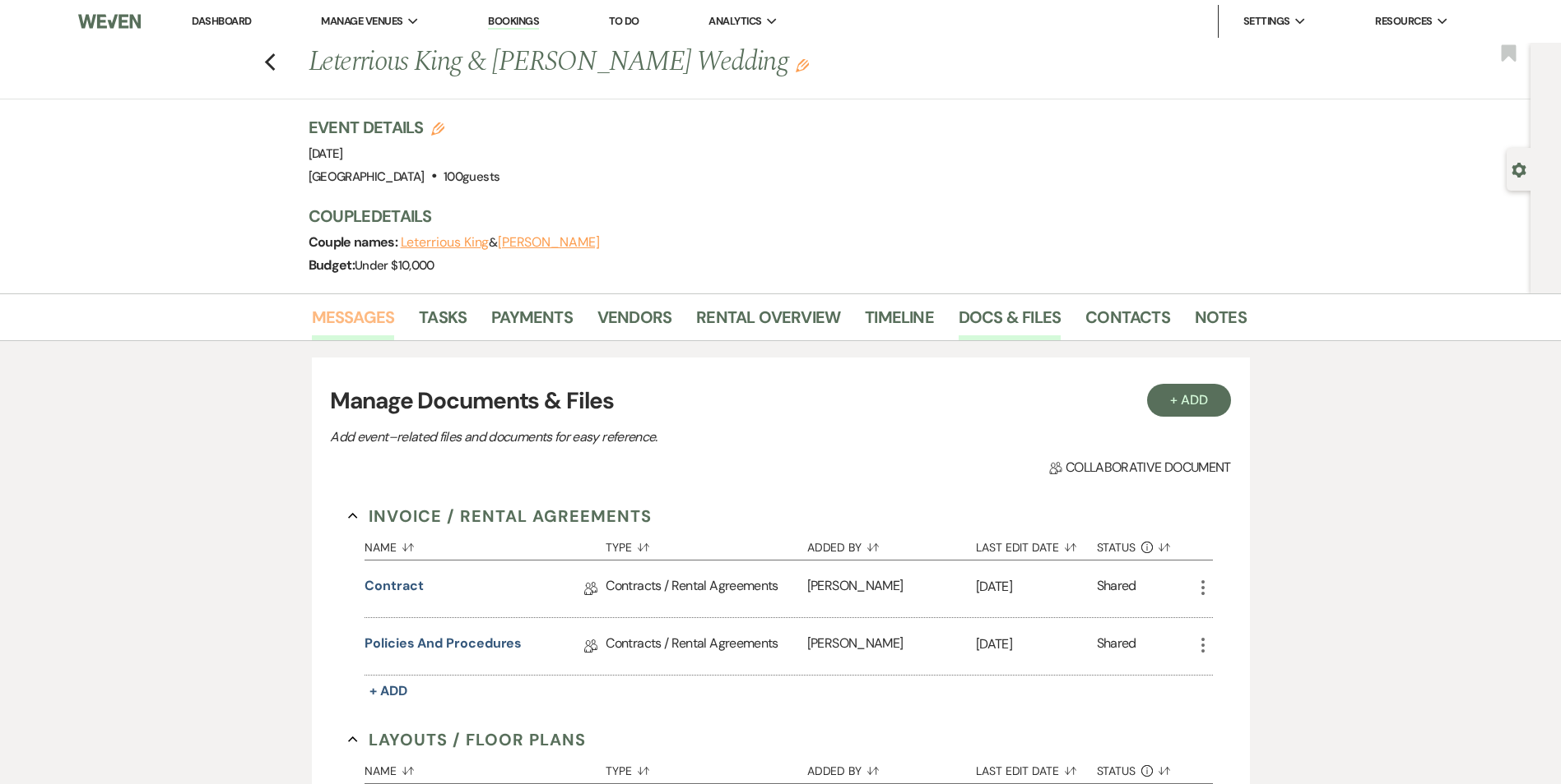
click at [354, 319] on link "Messages" at bounding box center [353, 322] width 83 height 36
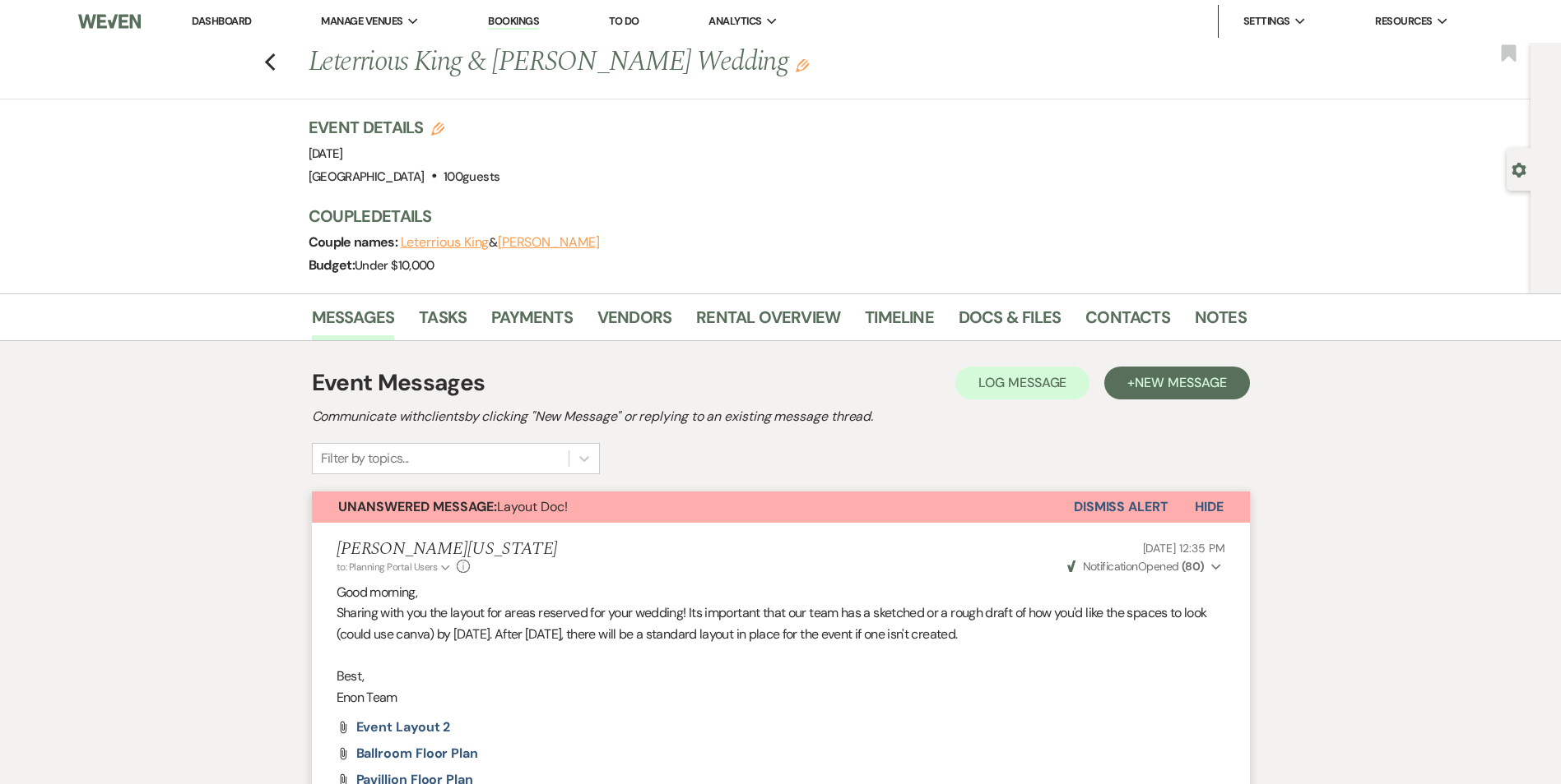
click at [1085, 516] on button "Dismiss Alert" at bounding box center [1120, 507] width 95 height 31
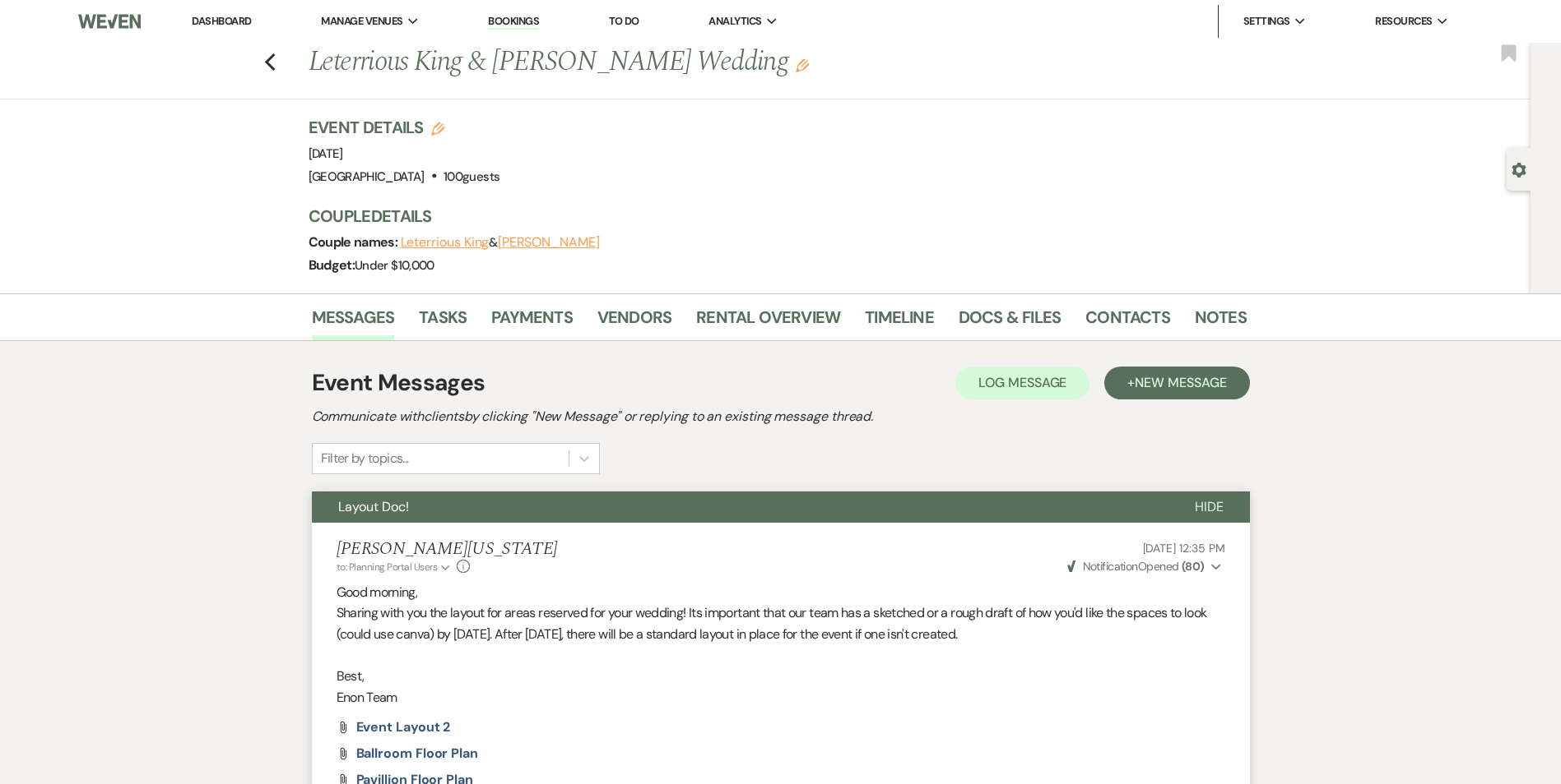
click at [281, 73] on div "Previous Leterrious King & Carlissia Stephens's Wedding Edit Bookmark" at bounding box center [761, 71] width 1538 height 57
click at [273, 66] on icon "Previous" at bounding box center [270, 62] width 12 height 19
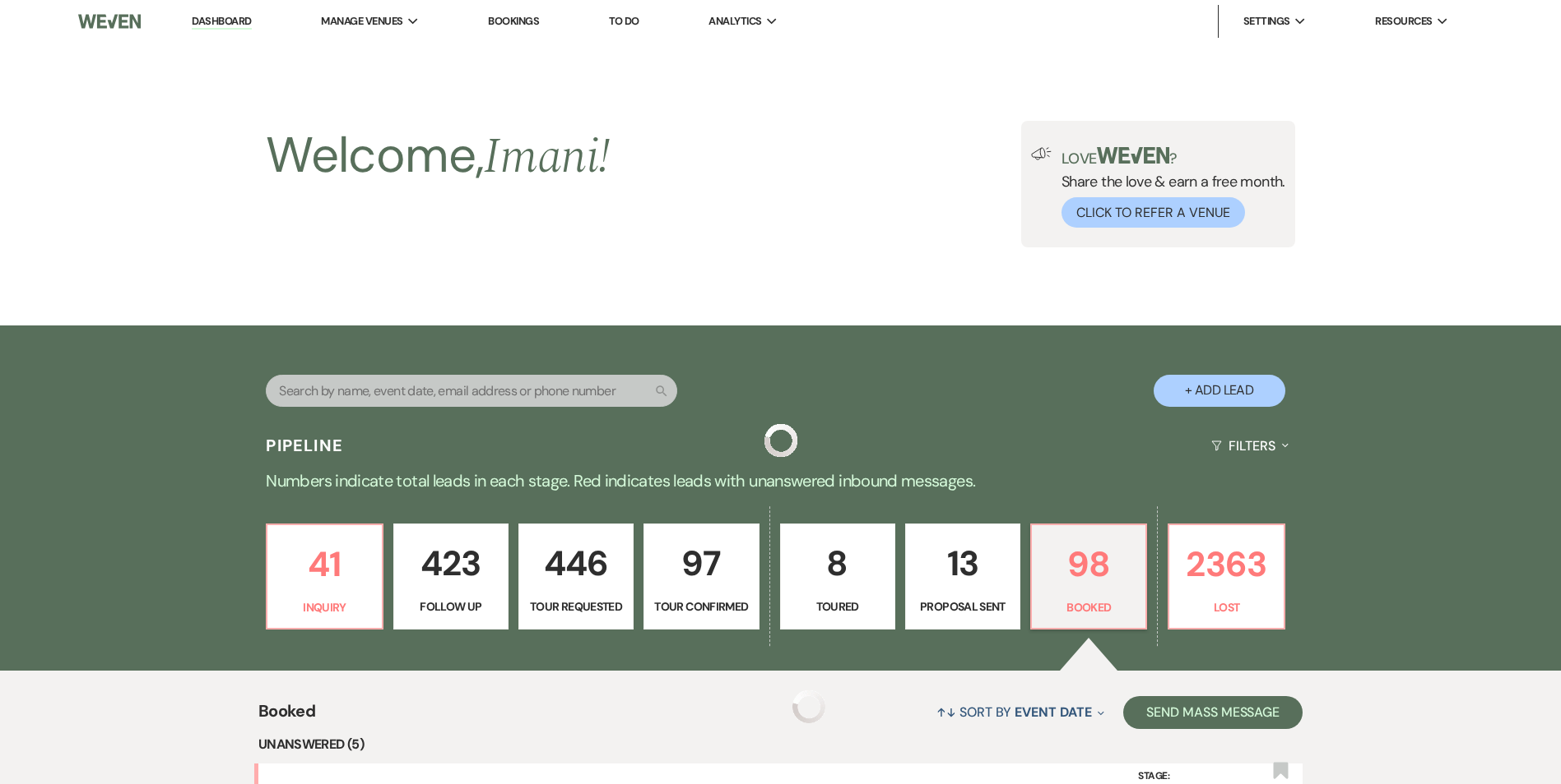
scroll to position [575, 0]
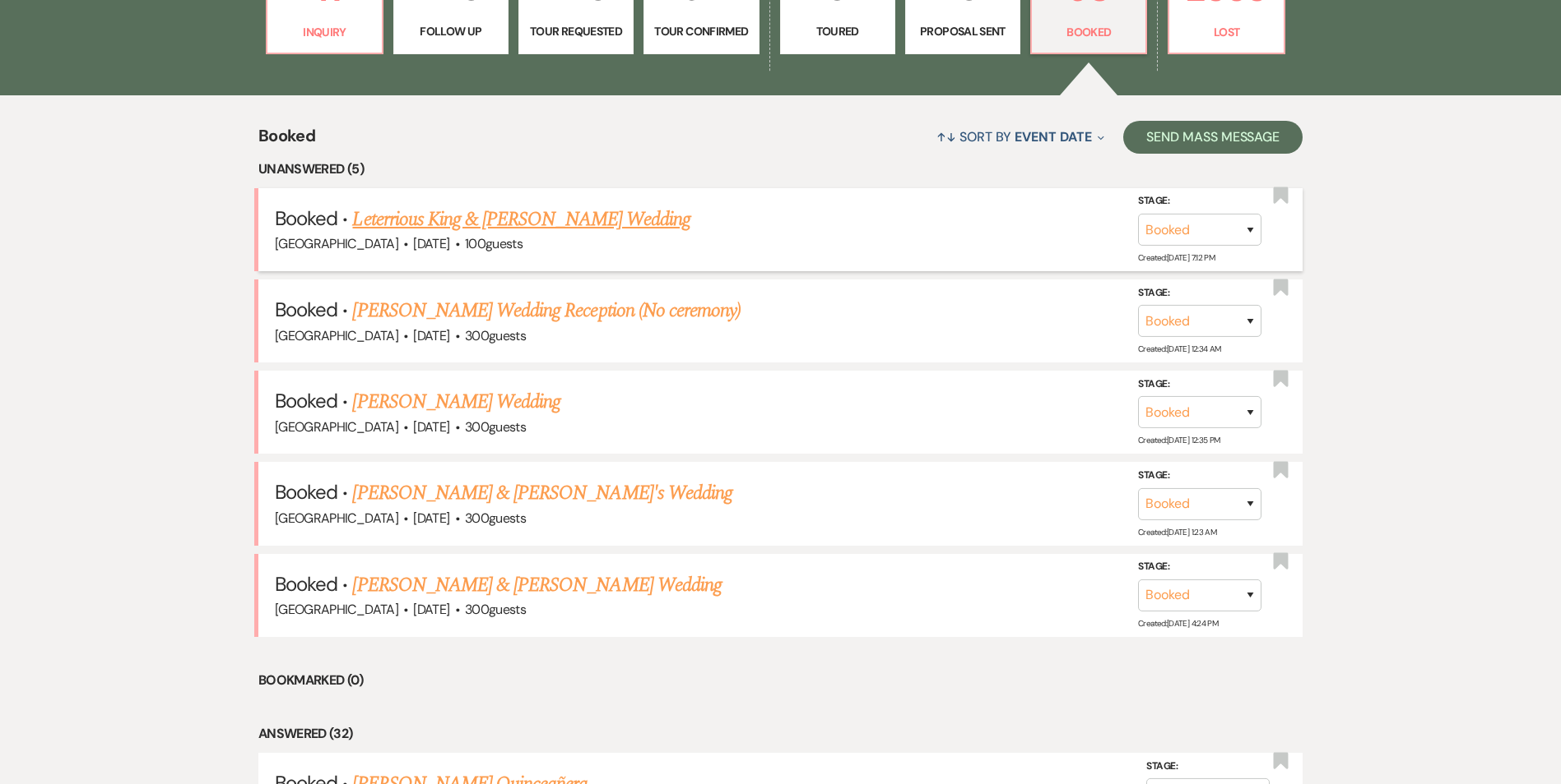
click at [511, 228] on link "Leterrious King & Carlissia Stephens's Wedding" at bounding box center [522, 219] width 338 height 29
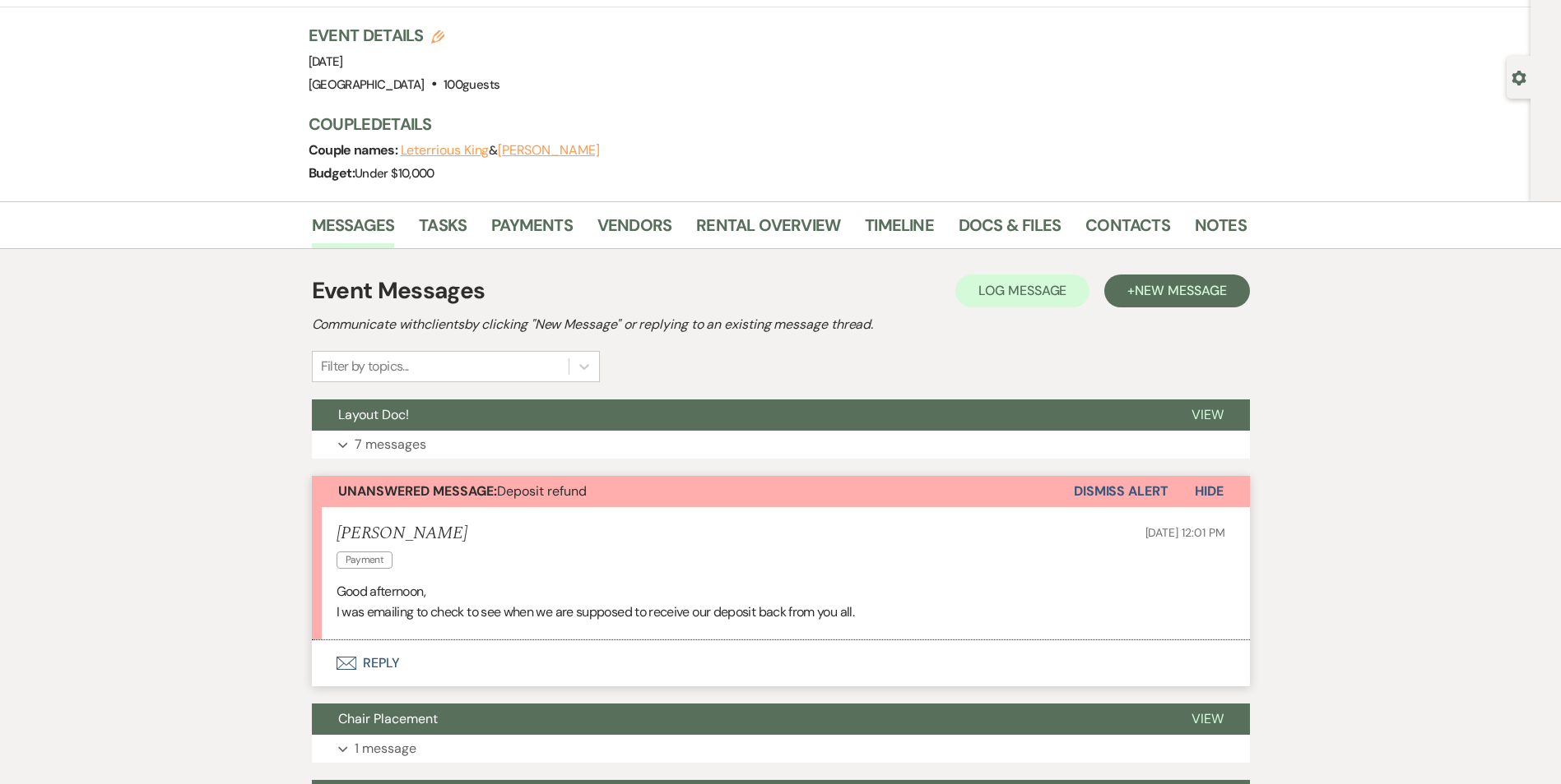
scroll to position [82, 0]
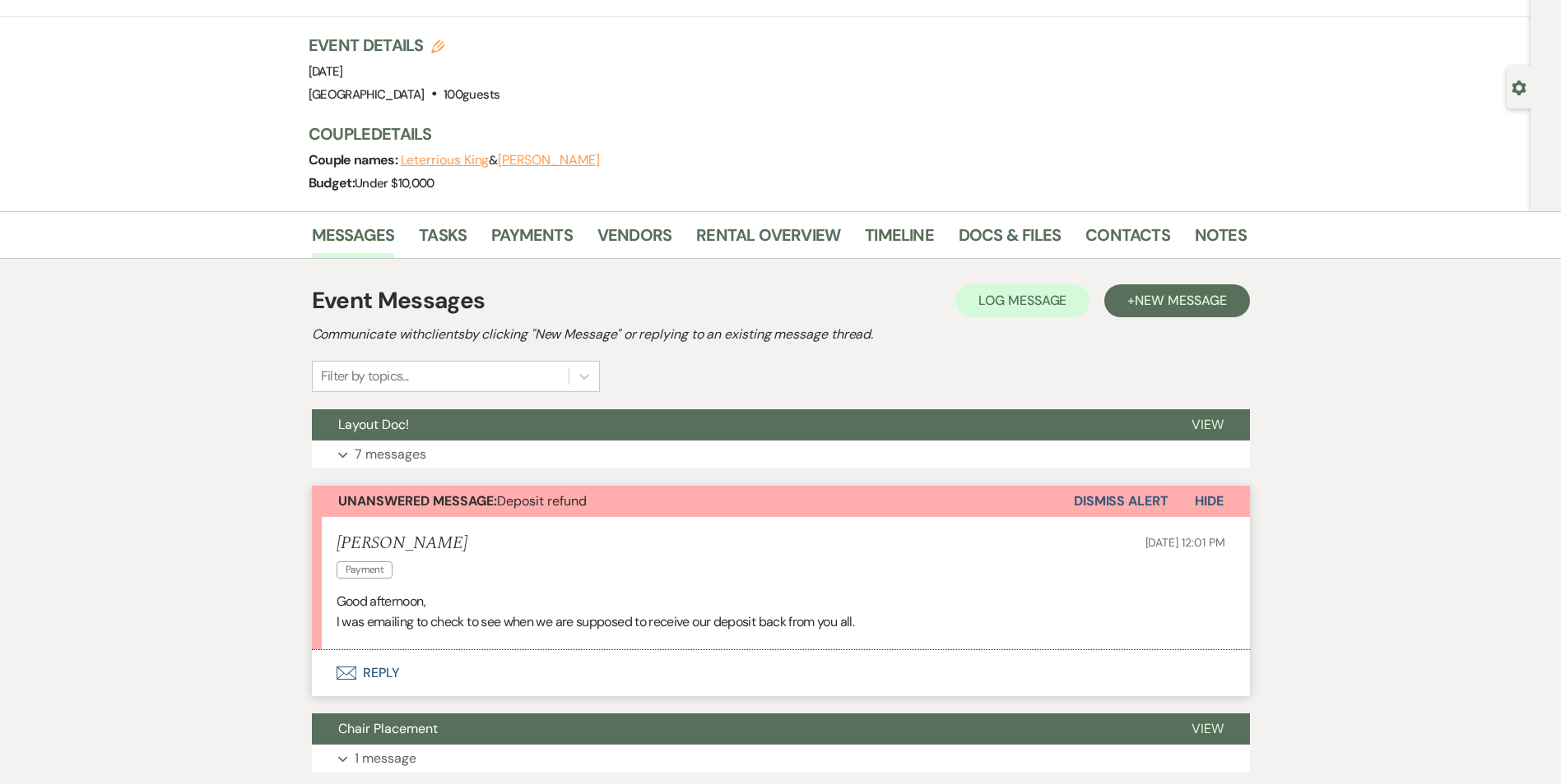
click at [1107, 490] on button "Dismiss Alert" at bounding box center [1120, 501] width 95 height 31
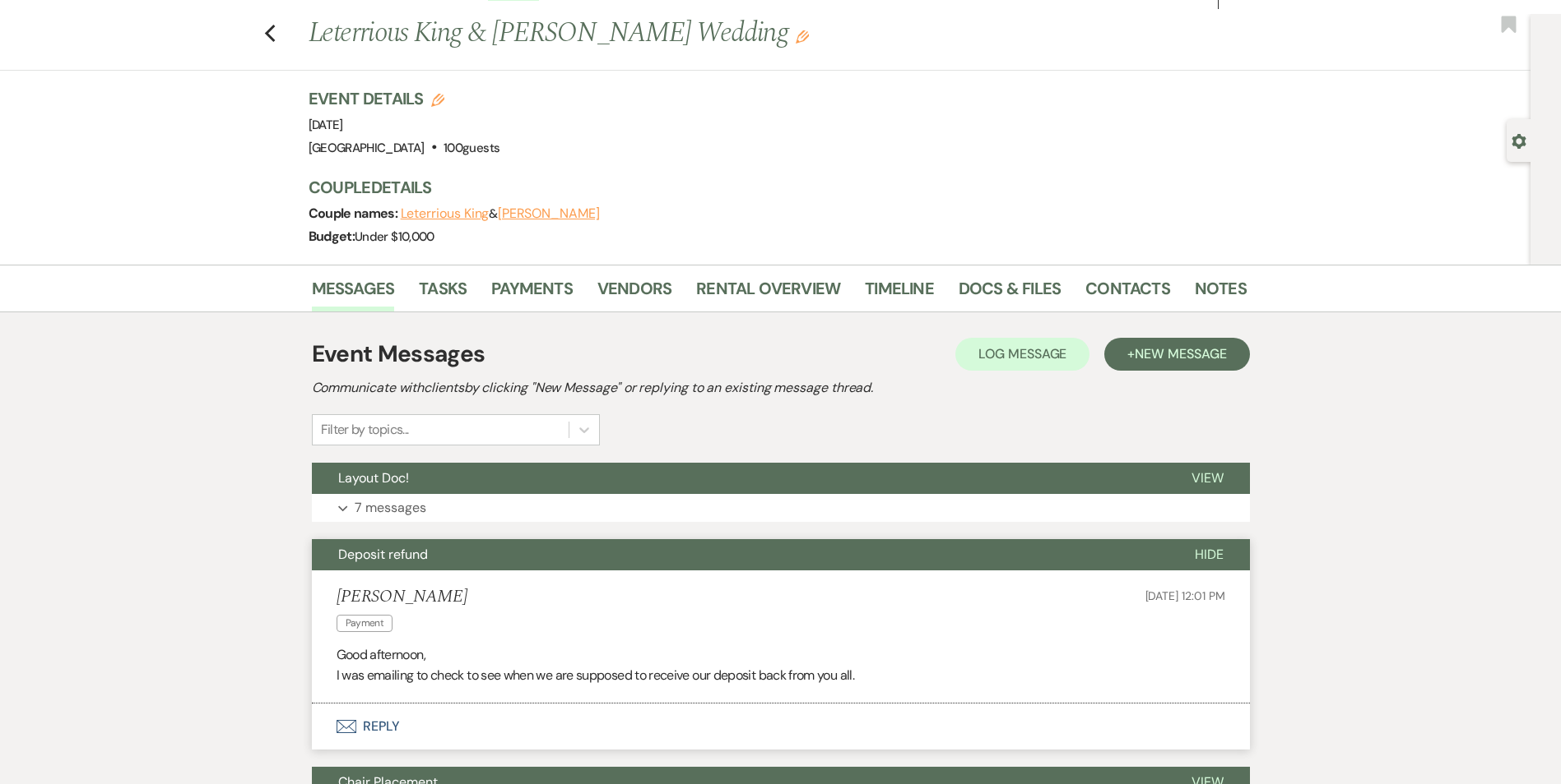
scroll to position [0, 0]
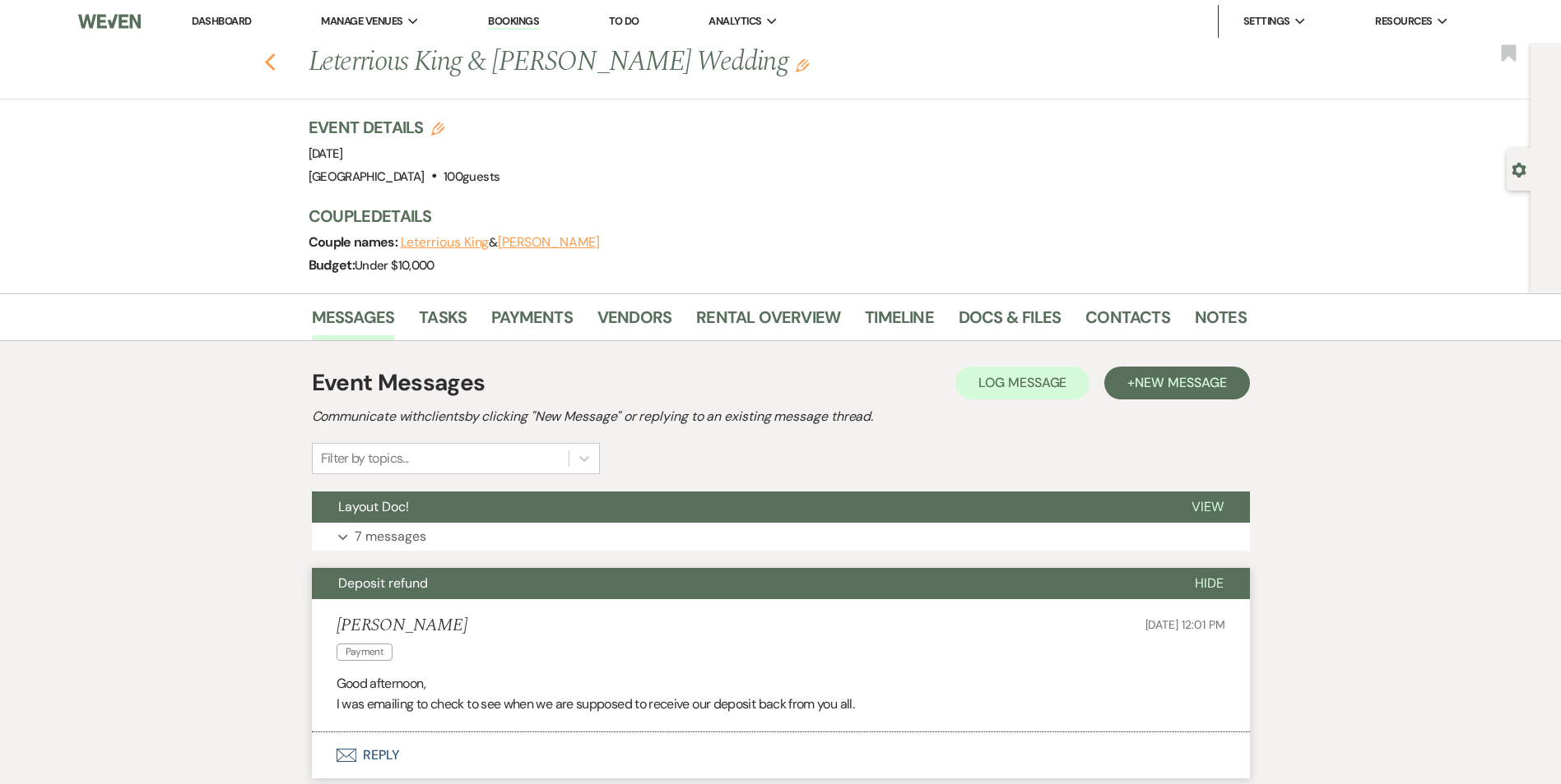
click at [274, 60] on use "button" at bounding box center [269, 62] width 11 height 18
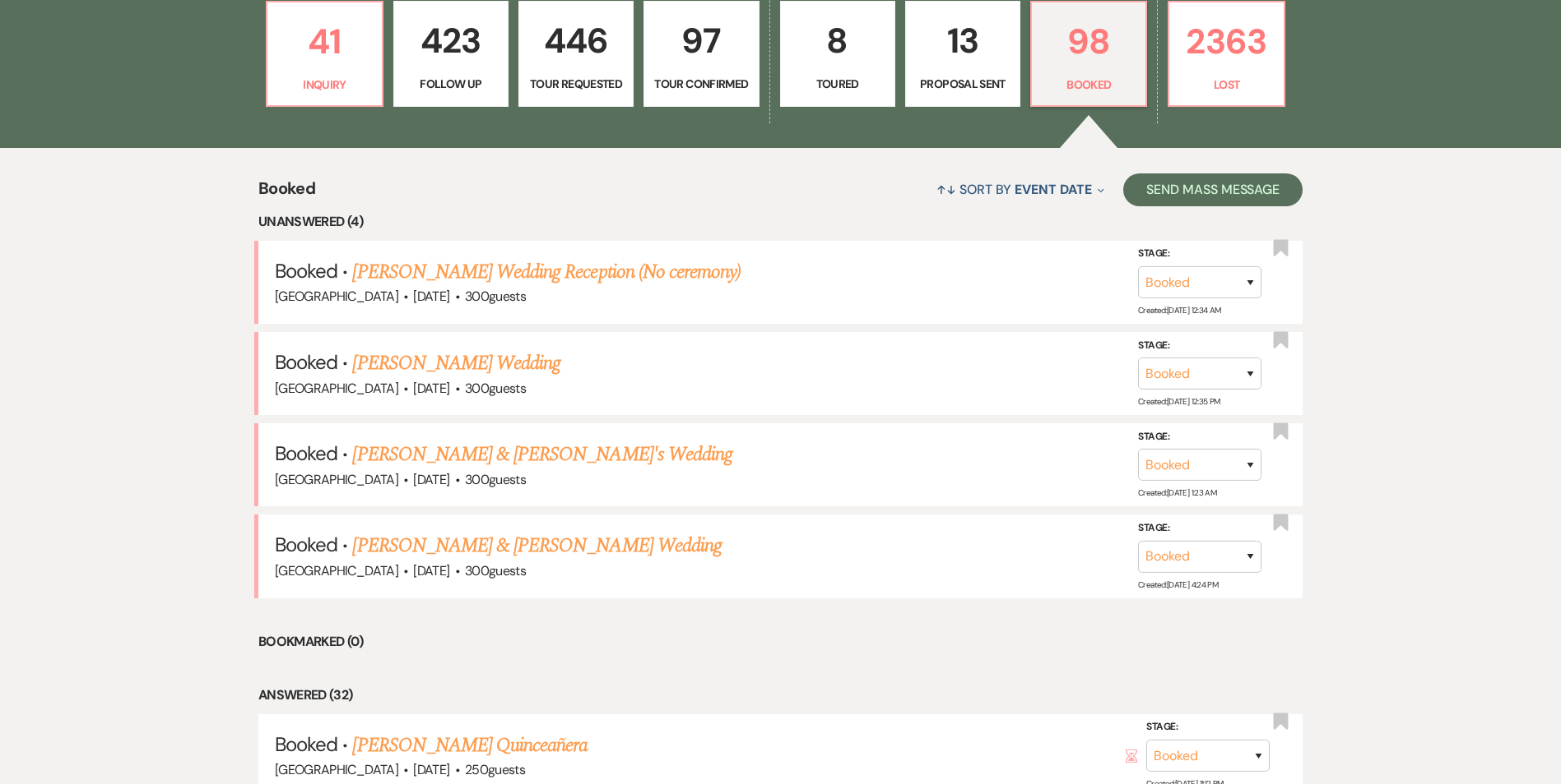
scroll to position [165, 0]
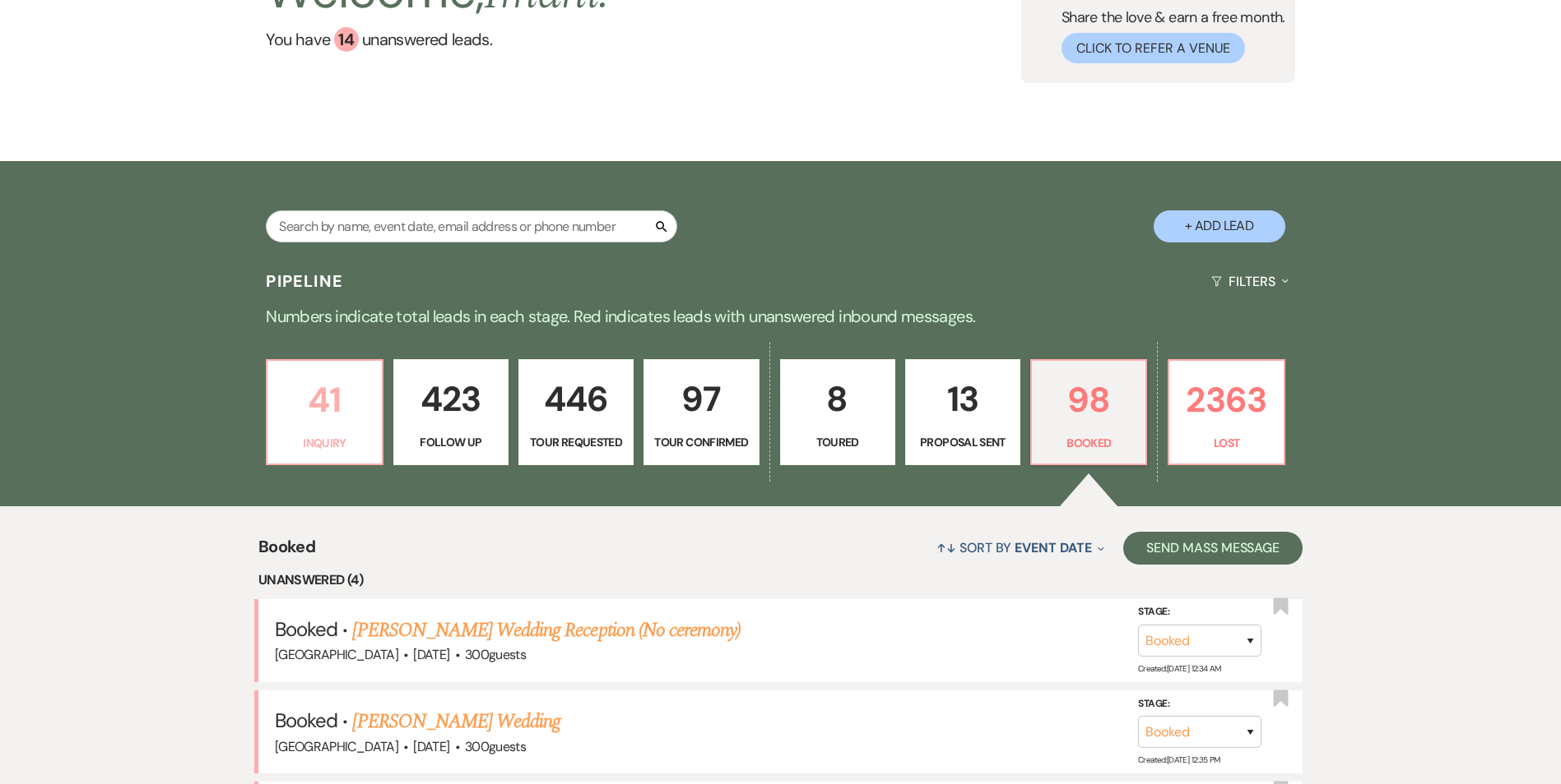
click at [334, 397] on p "41" at bounding box center [324, 400] width 94 height 55
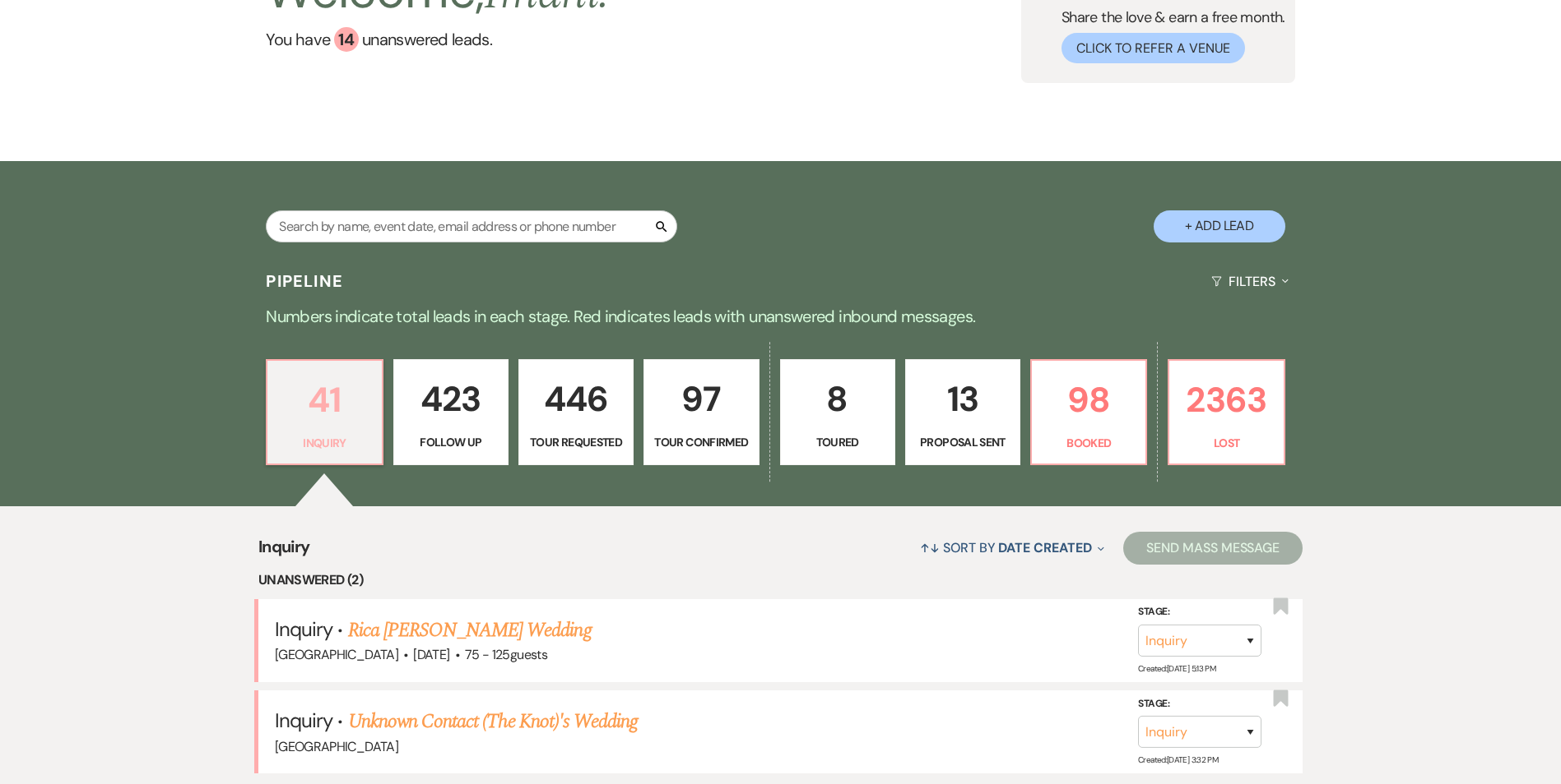
click at [313, 414] on p "41" at bounding box center [324, 400] width 94 height 55
click at [1216, 401] on p "2363" at bounding box center [1225, 400] width 94 height 55
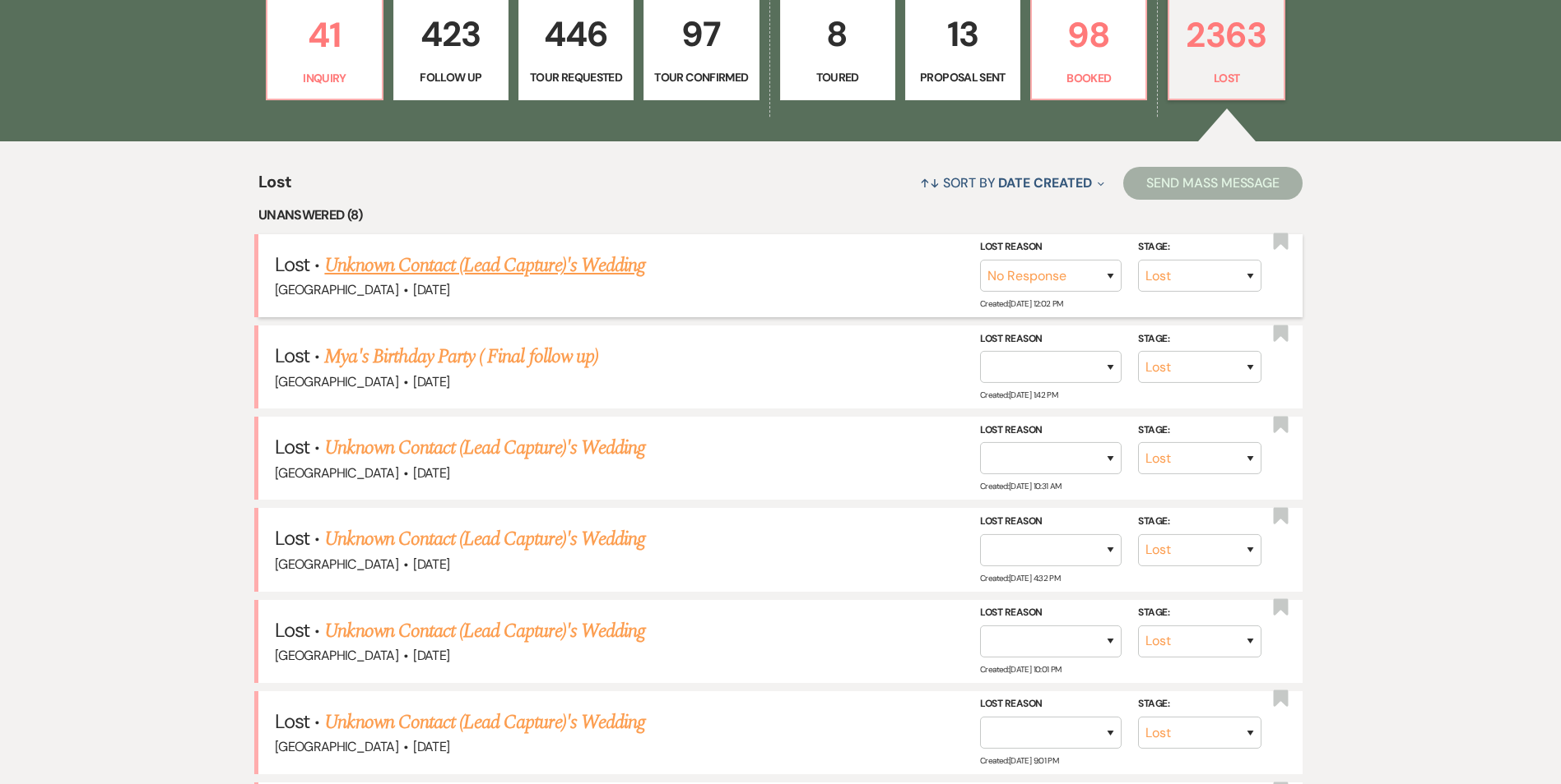
scroll to position [822, 0]
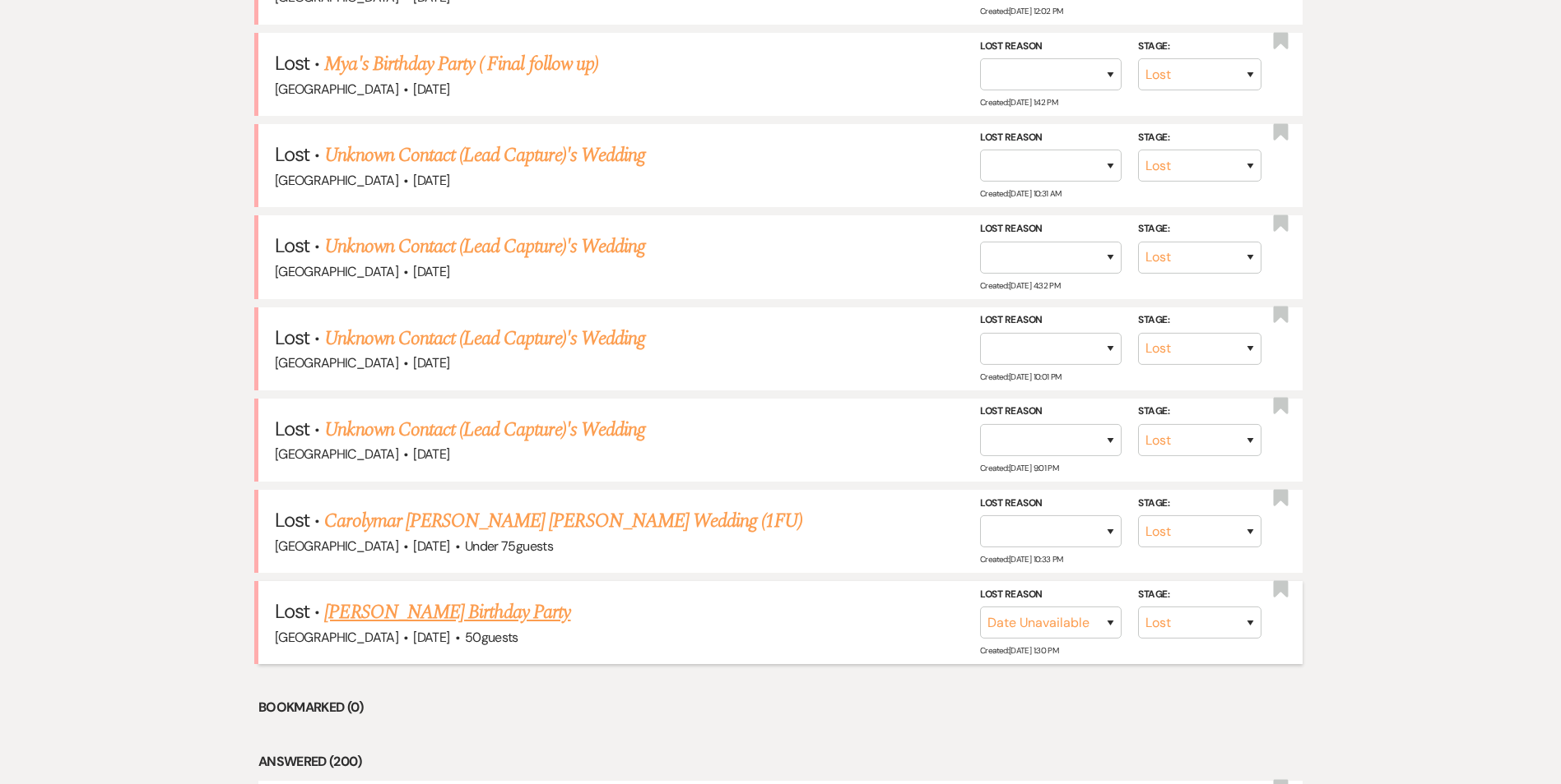
click at [493, 597] on li "Lost · Shanna Baker's Birthday Party Enon Ranch · Oct 27, 2024 · 50 guests Stag…" at bounding box center [780, 623] width 1044 height 83
click at [473, 610] on link "Shanna Baker's Birthday Party" at bounding box center [447, 611] width 246 height 29
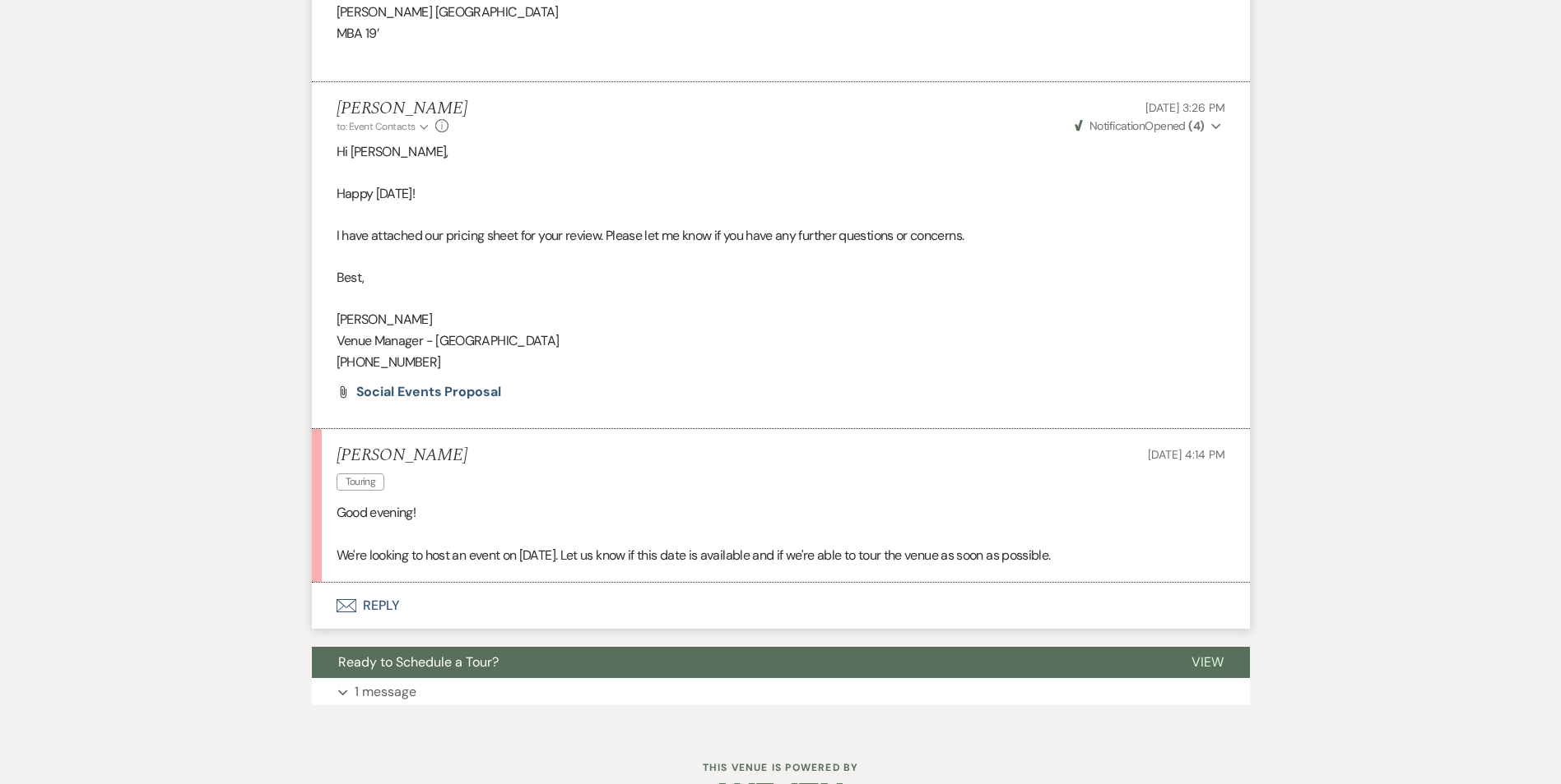
scroll to position [1585, 0]
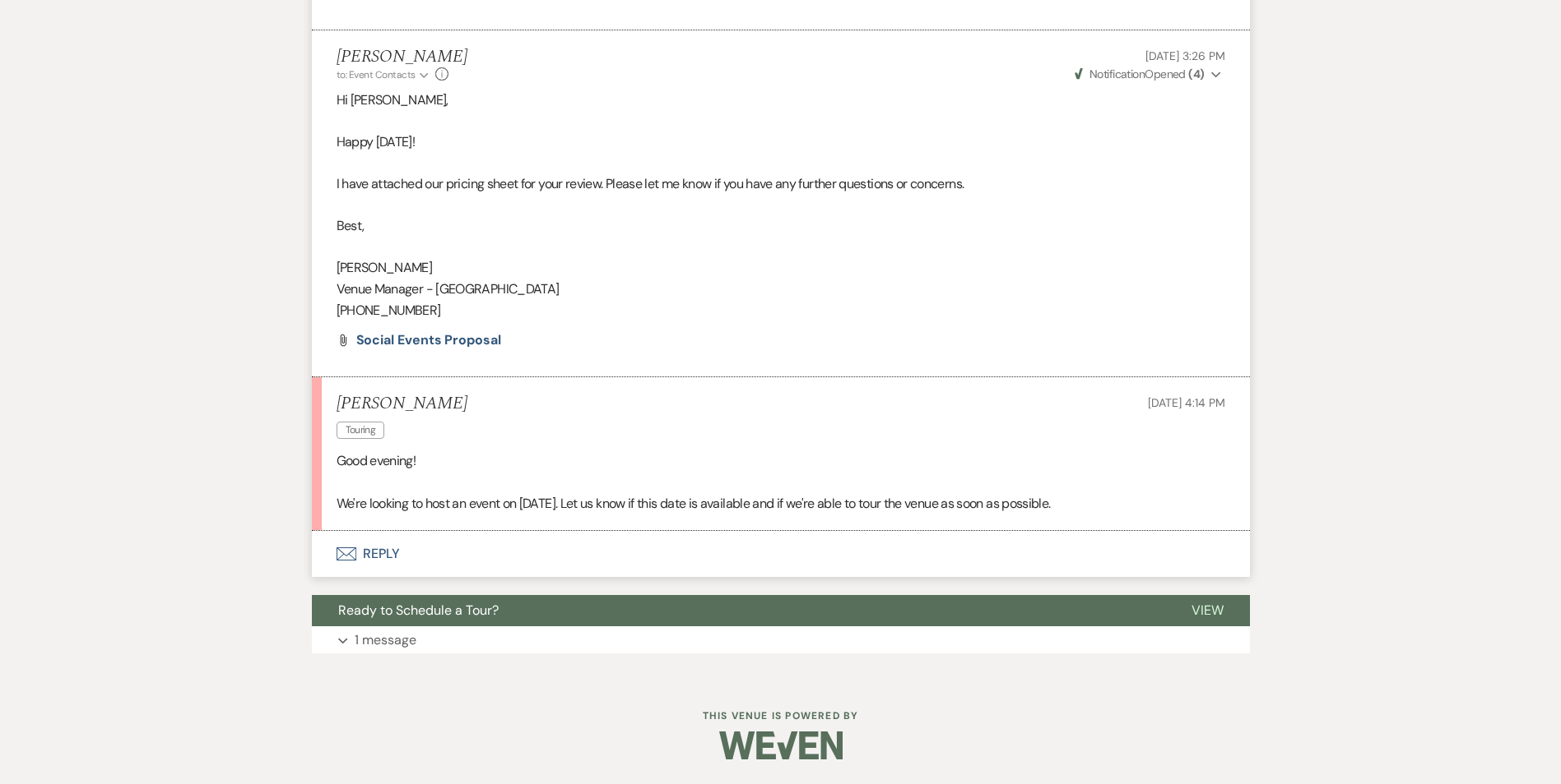
click at [375, 554] on button "Envelope Reply" at bounding box center [780, 554] width 938 height 46
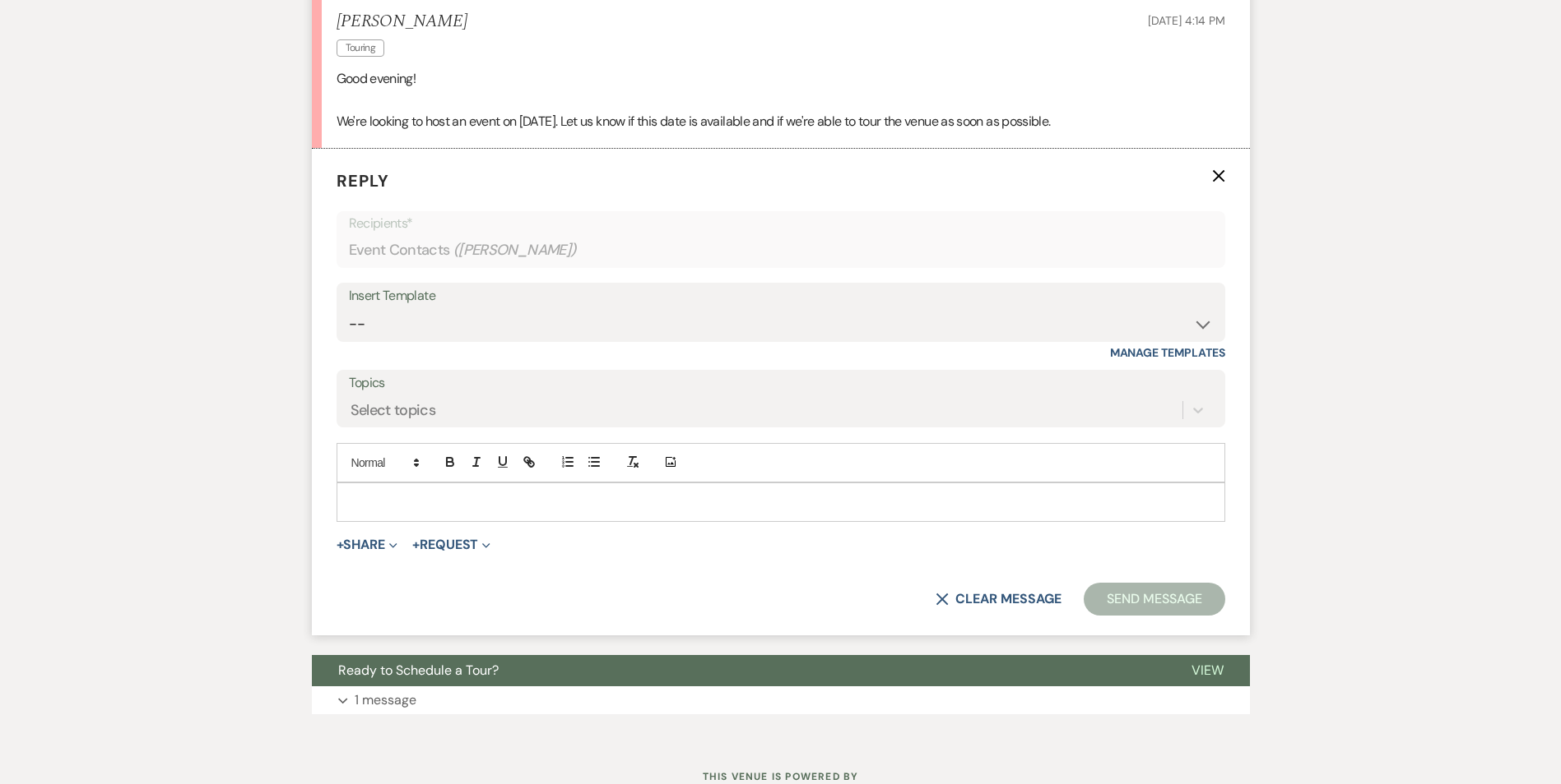
scroll to position [1968, 0]
click at [389, 488] on div at bounding box center [781, 501] width 887 height 38
click at [389, 319] on select "-- Inquiry Follow Up Email #2 Contract Sending Template Payment Template Rental…" at bounding box center [781, 323] width 864 height 32
click at [349, 307] on select "-- Inquiry Follow Up Email #2 Contract Sending Template Payment Template Rental…" at bounding box center [781, 323] width 864 height 32
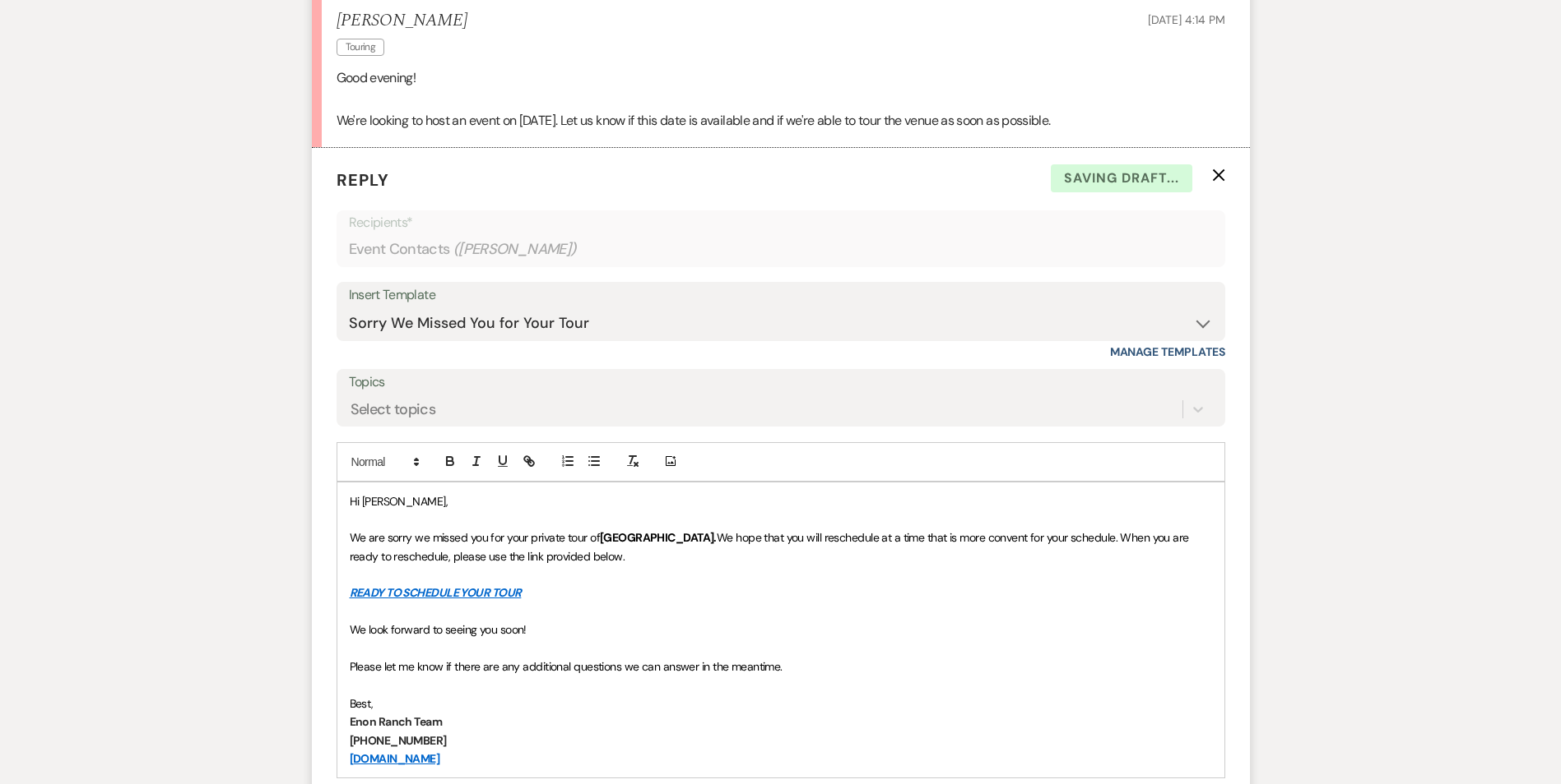
click at [346, 503] on div "Hi Shanna, We are sorry we missed you for your private tour of Enon Ranch. We h…" at bounding box center [781, 630] width 887 height 296
drag, startPoint x: 346, startPoint y: 534, endPoint x: 511, endPoint y: 536, distance: 165.0
click at [511, 536] on div "Hi Shanna, We are sorry we missed you for your private tour of Enon Ranch. We h…" at bounding box center [781, 630] width 887 height 296
click at [511, 536] on span "We are sorry we missed you for your private tour of" at bounding box center [475, 537] width 250 height 15
click at [433, 534] on span "We are sorry we missed you for your private tour of" at bounding box center [475, 537] width 250 height 15
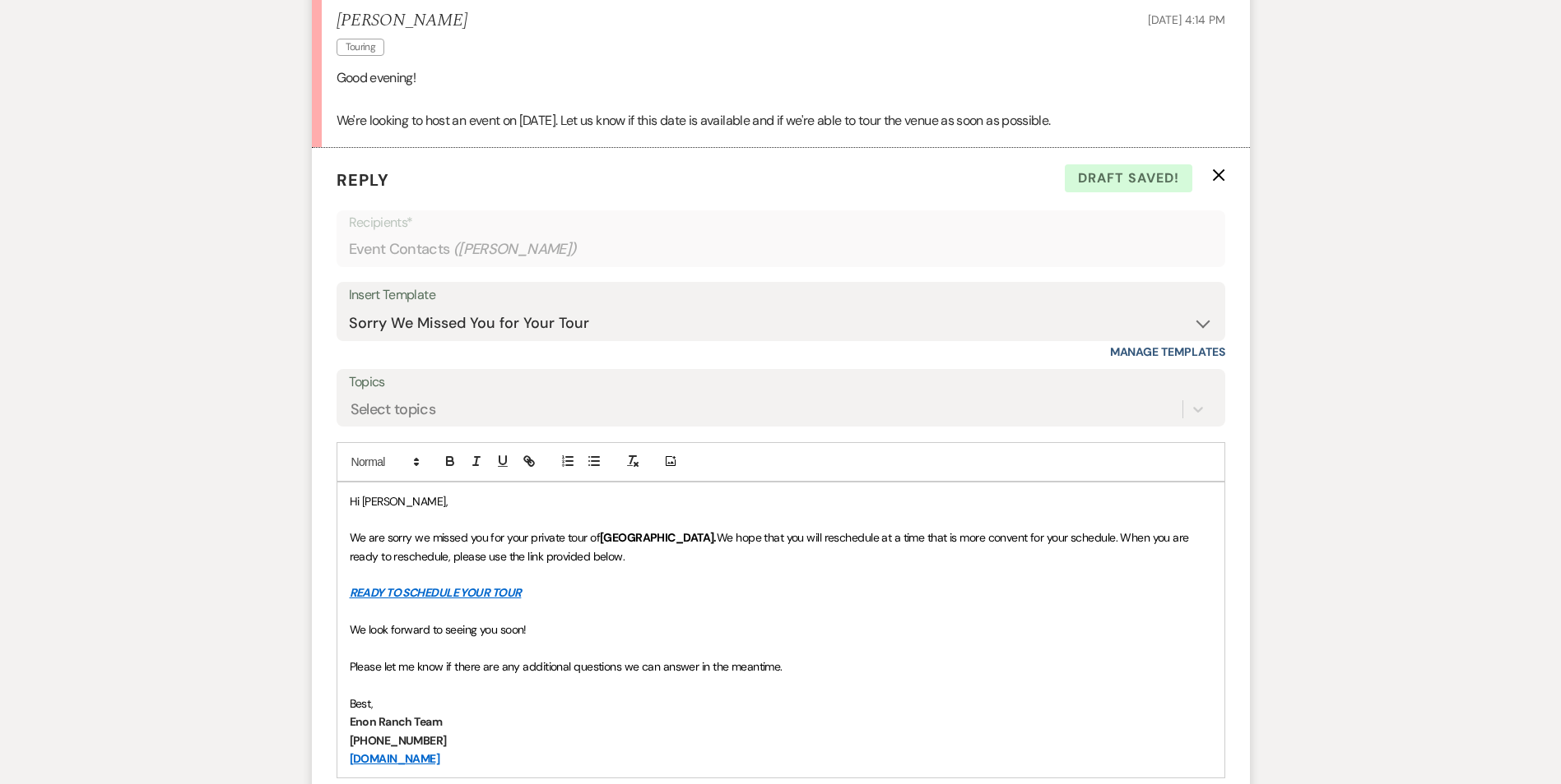
click at [354, 534] on span "We are sorry we missed you for your private tour of" at bounding box center [475, 537] width 250 height 15
drag, startPoint x: 354, startPoint y: 532, endPoint x: 544, endPoint y: 555, distance: 191.4
click at [543, 557] on span "We hope that you will reschedule at a time that is more convent for your schedu…" at bounding box center [782, 546] width 864 height 33
click at [573, 539] on span "I'm sorry but October 26, 2025 is unavailable we missed you for your private to…" at bounding box center [524, 537] width 350 height 15
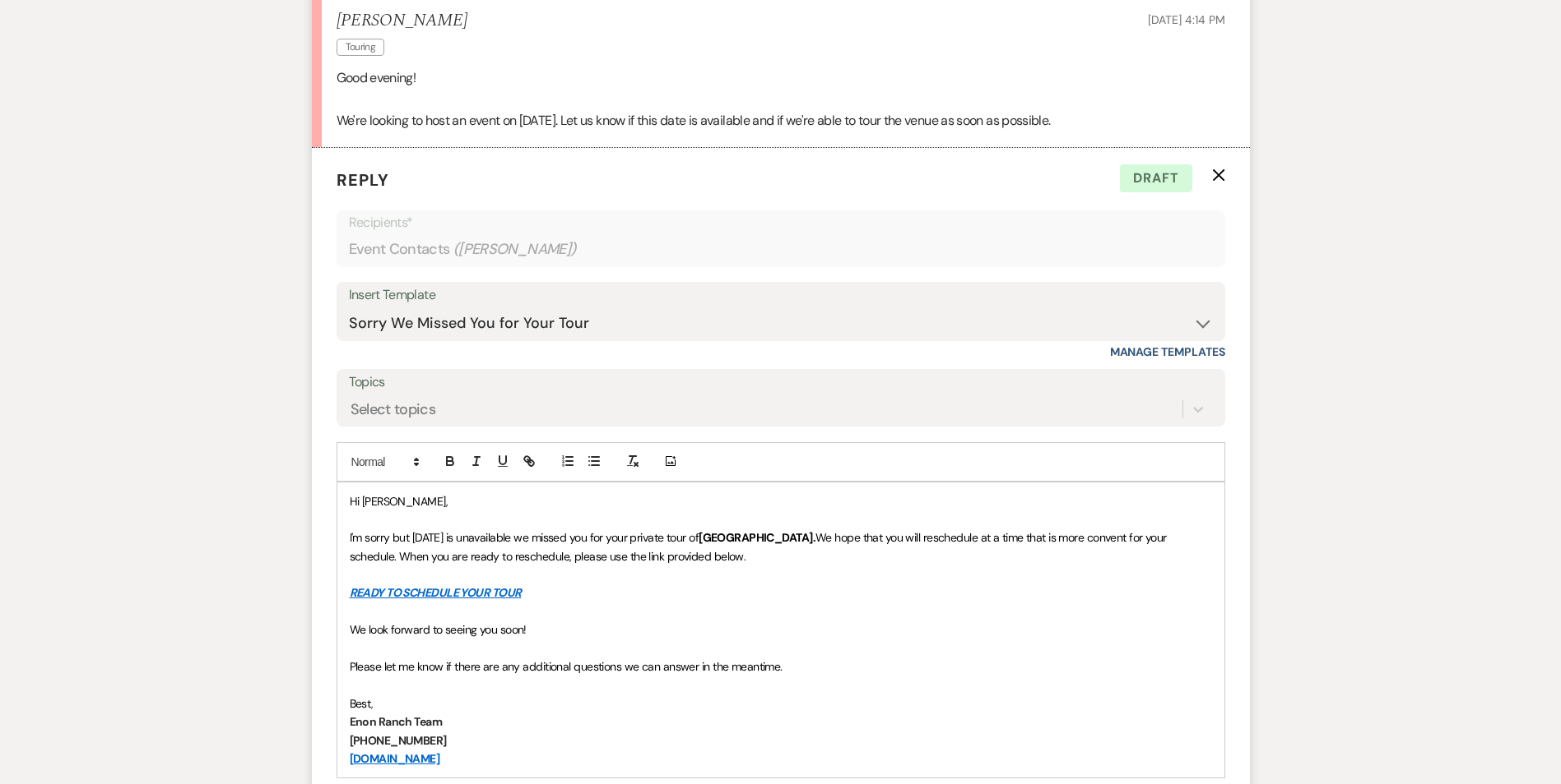
click at [387, 542] on span "I'm sorry but October 26, 2025 is unavailable we missed you for your private to…" at bounding box center [524, 537] width 350 height 15
click at [413, 539] on span "I'm sorry but October 26, 2025 is unavailable we missed you for your private to…" at bounding box center [524, 537] width 350 height 15
click at [429, 536] on span "I'm sorry but October 26, 2025 is unavailable we missed you for your private to…" at bounding box center [524, 537] width 350 height 15
click at [457, 539] on span "I'm sorry but October 26, 2025 is unavailable we missed you for your private to…" at bounding box center [524, 537] width 350 height 15
click at [477, 539] on span "I'm sorry but October 26, 2025 is unavailable we missed you for your private to…" at bounding box center [524, 537] width 350 height 15
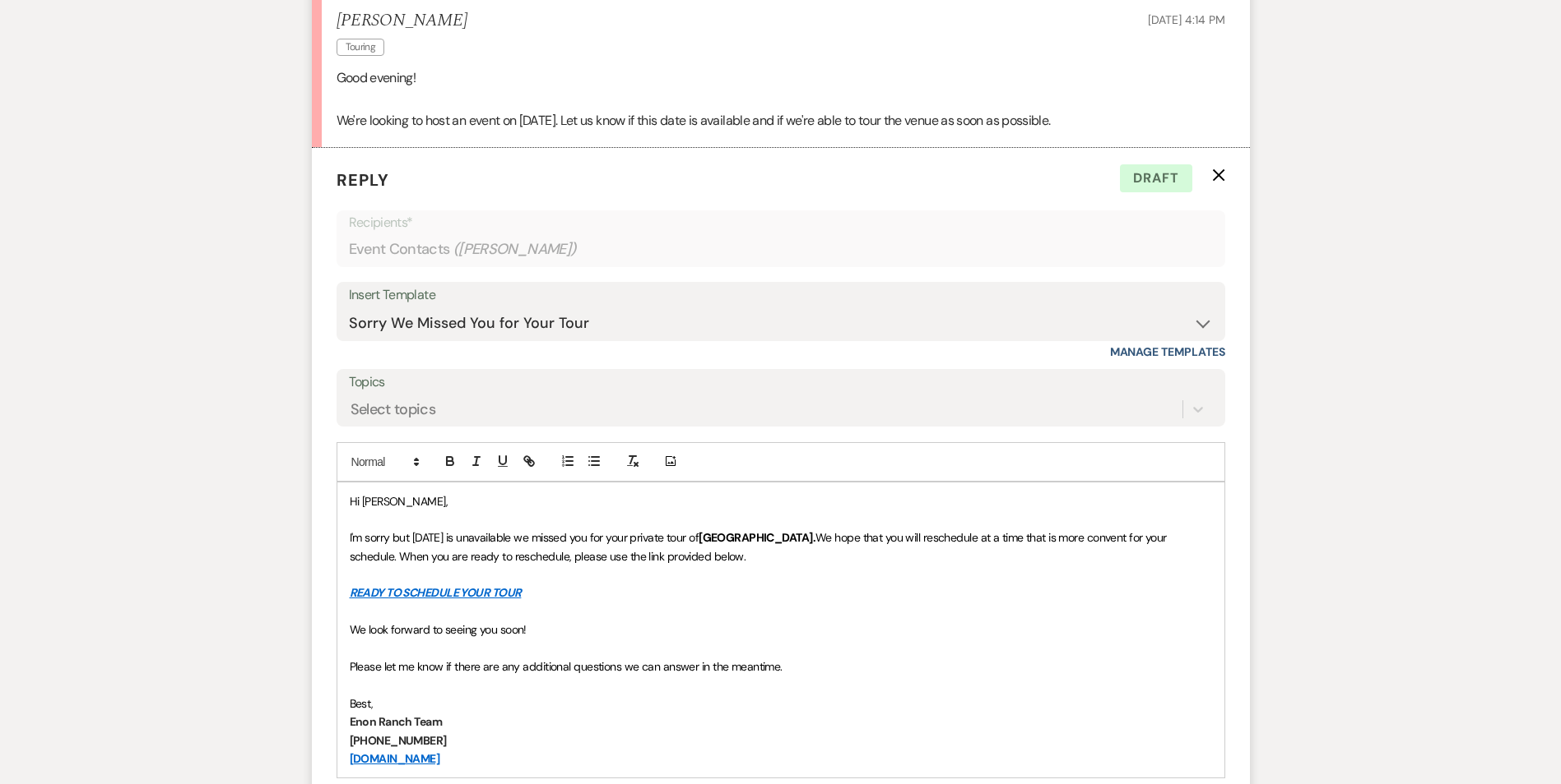
click at [500, 530] on span "I'm sorry but October 26, 2025 is unavailable we missed you for your private to…" at bounding box center [524, 537] width 350 height 15
click at [499, 535] on span "I'm sorry but October 26, 2025 is unavailable we missed you for your private to…" at bounding box center [524, 537] width 350 height 15
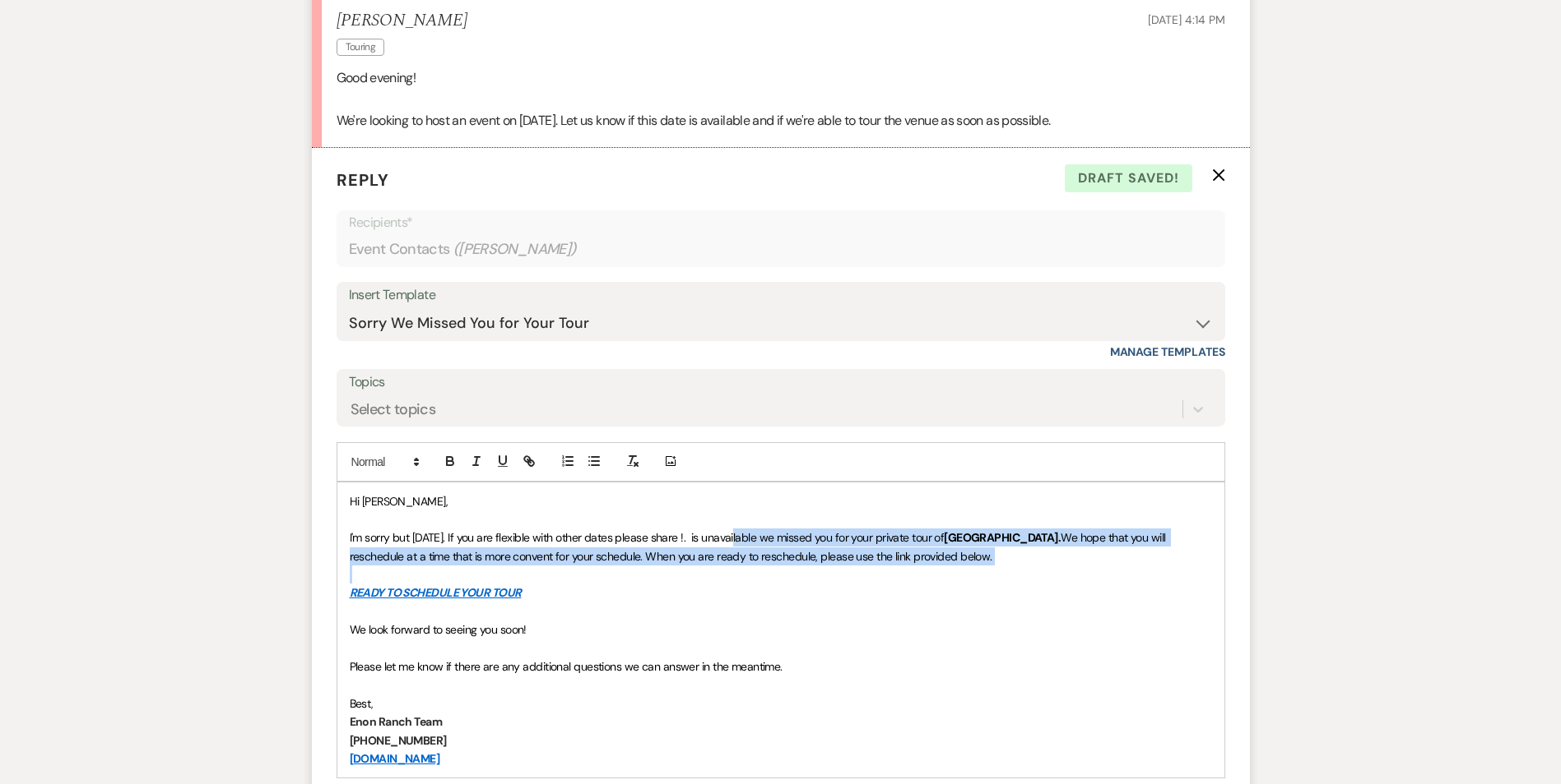
drag, startPoint x: 741, startPoint y: 536, endPoint x: 1143, endPoint y: 565, distance: 403.0
click at [1143, 565] on div "Hi Shanna, I'm sorry but October 26, 2025. If you are flexible with other dates…" at bounding box center [781, 630] width 887 height 296
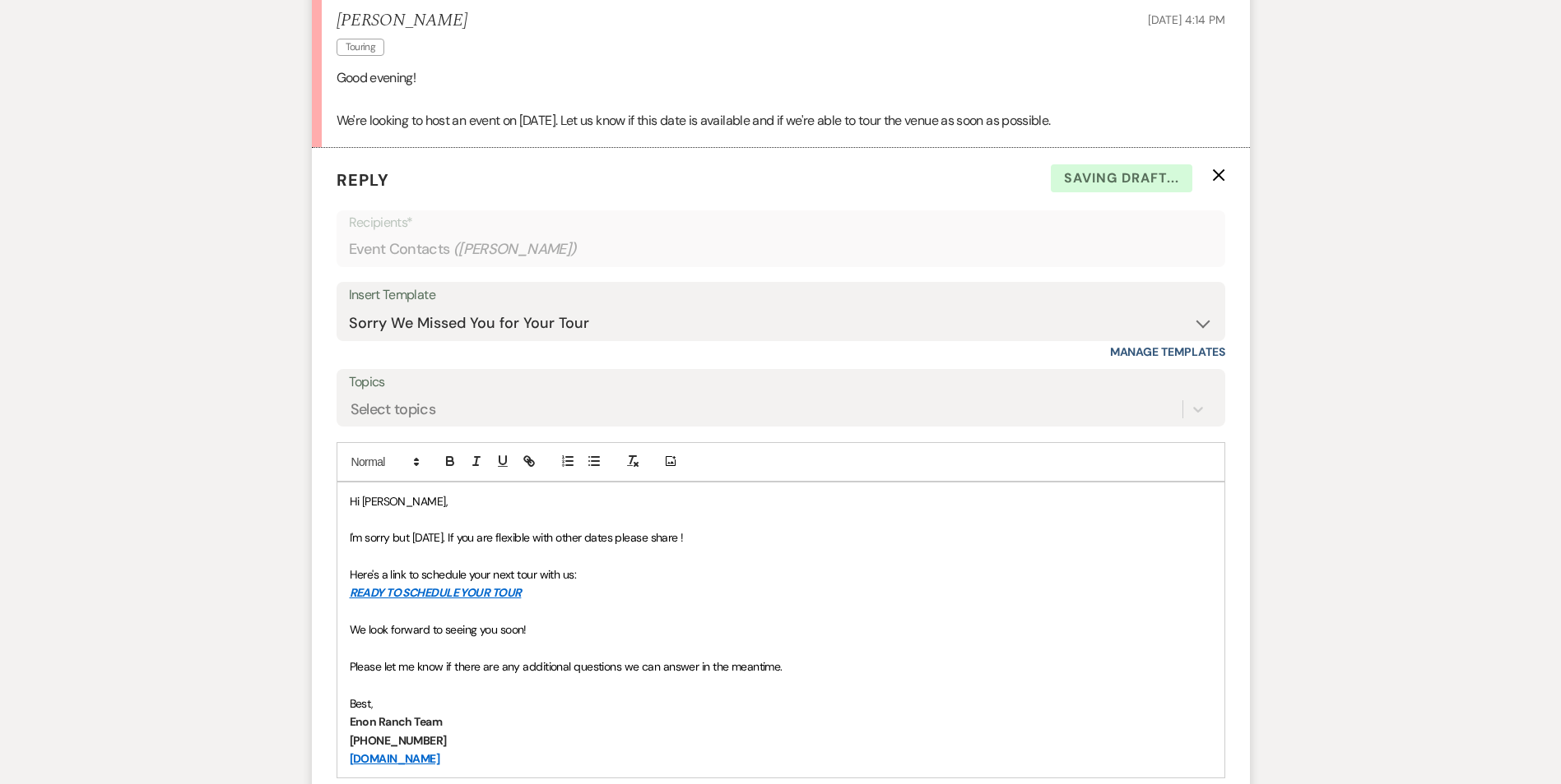
click at [382, 680] on p at bounding box center [781, 685] width 862 height 18
click at [691, 630] on p "We look forward to seeing you soon!" at bounding box center [781, 629] width 862 height 18
click at [461, 728] on p "Enon Ranch Team" at bounding box center [781, 722] width 862 height 18
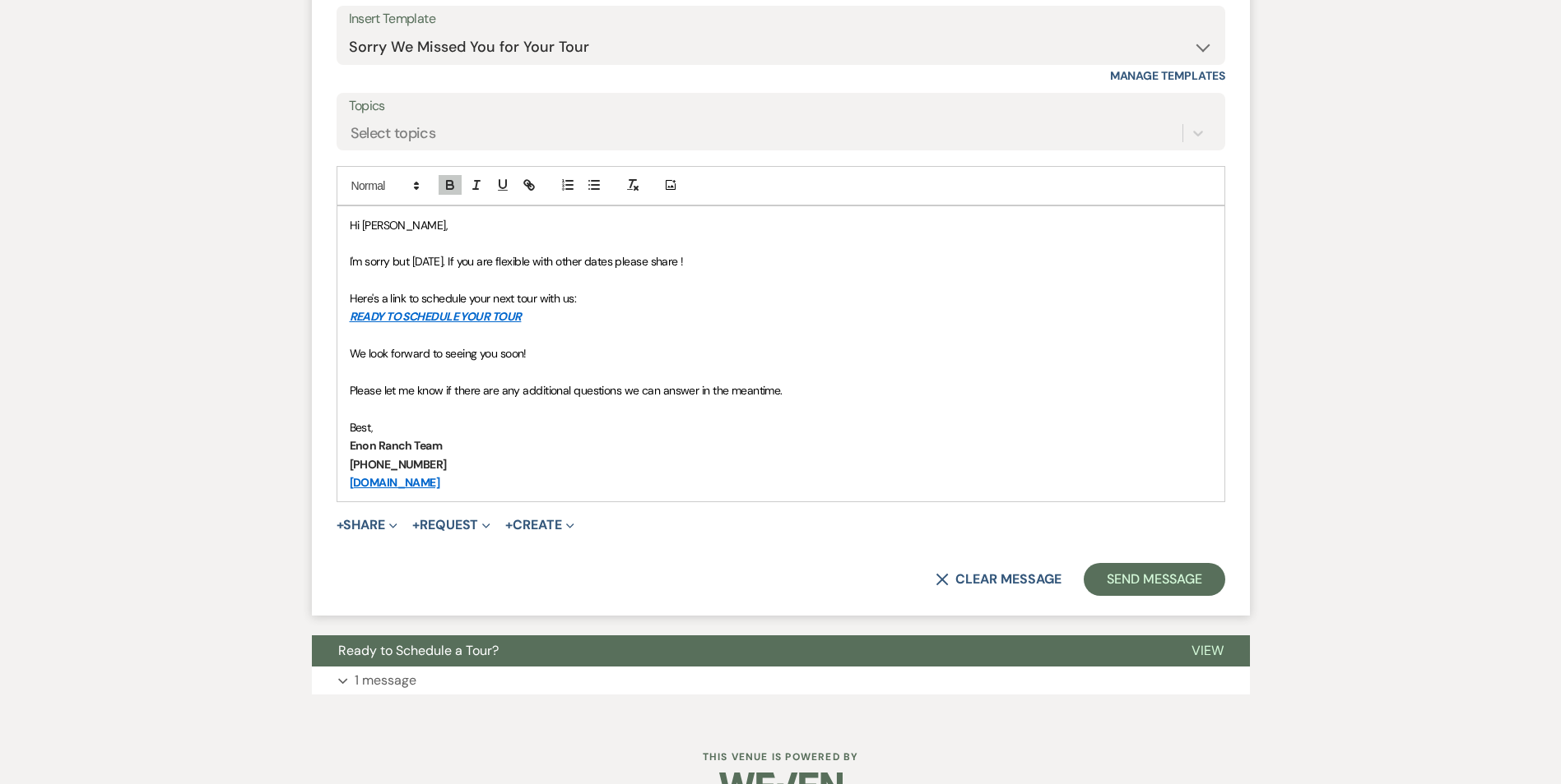
scroll to position [2286, 0]
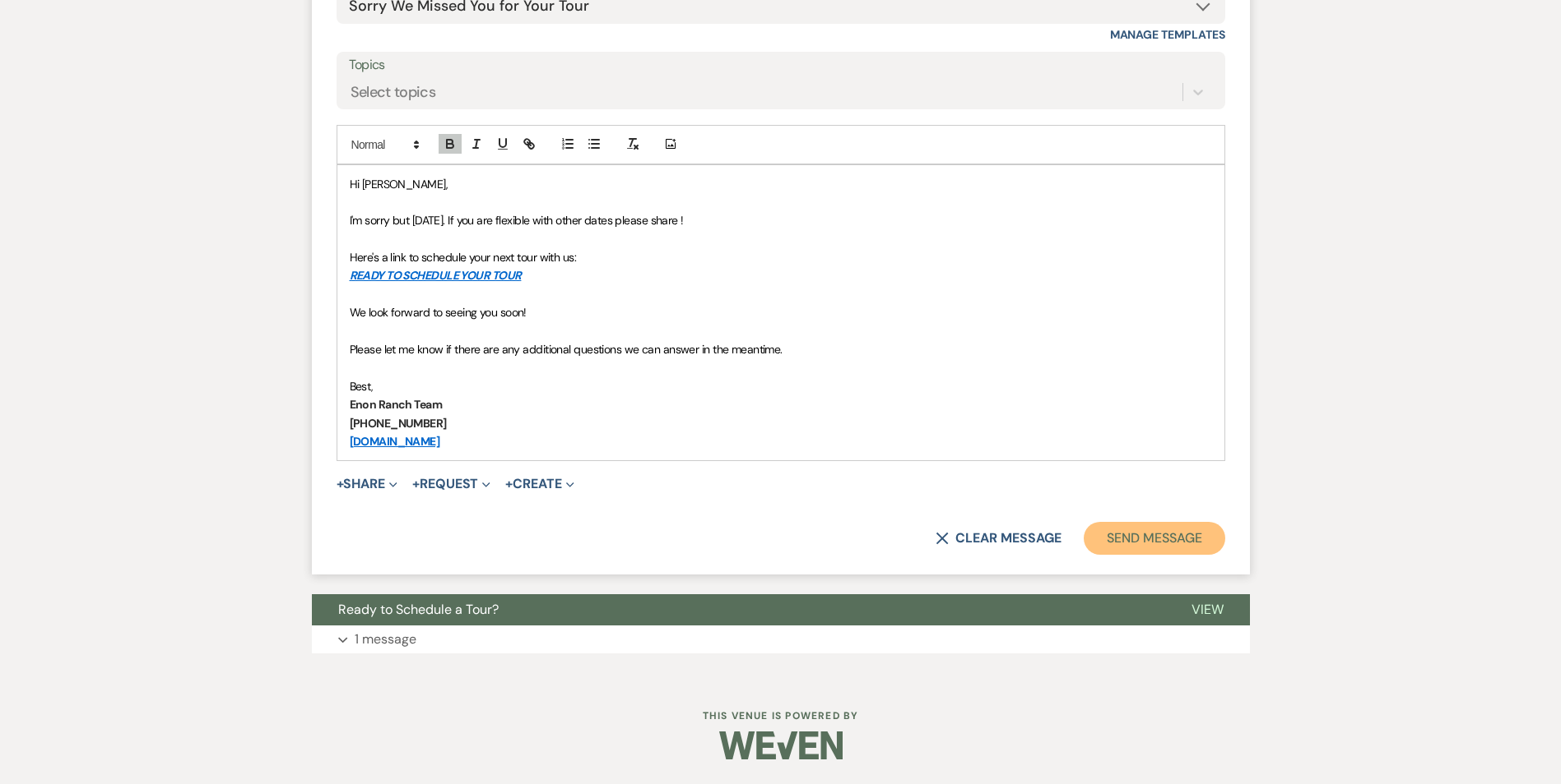
click at [1144, 523] on button "Send Message" at bounding box center [1154, 538] width 141 height 33
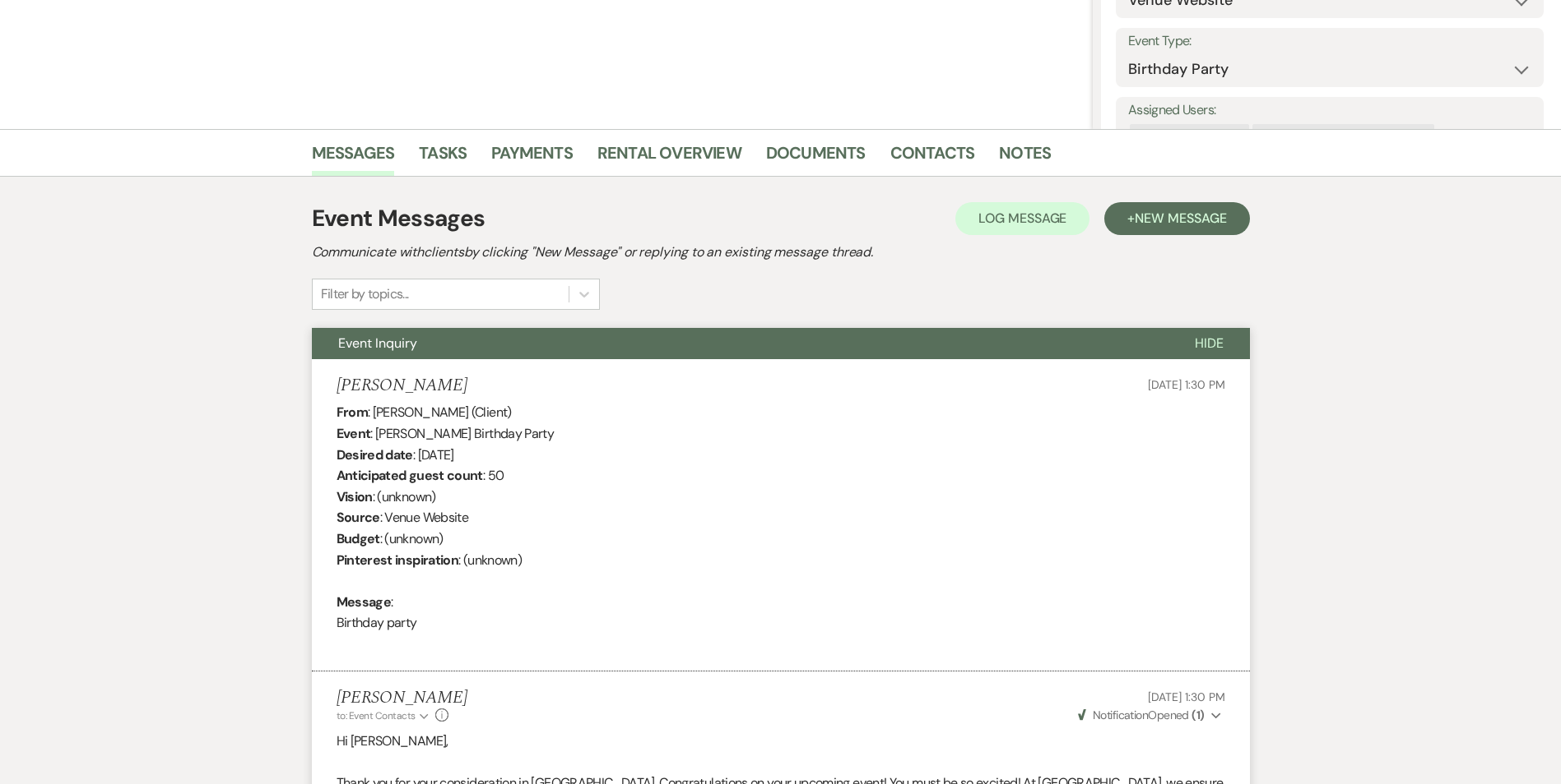
scroll to position [0, 0]
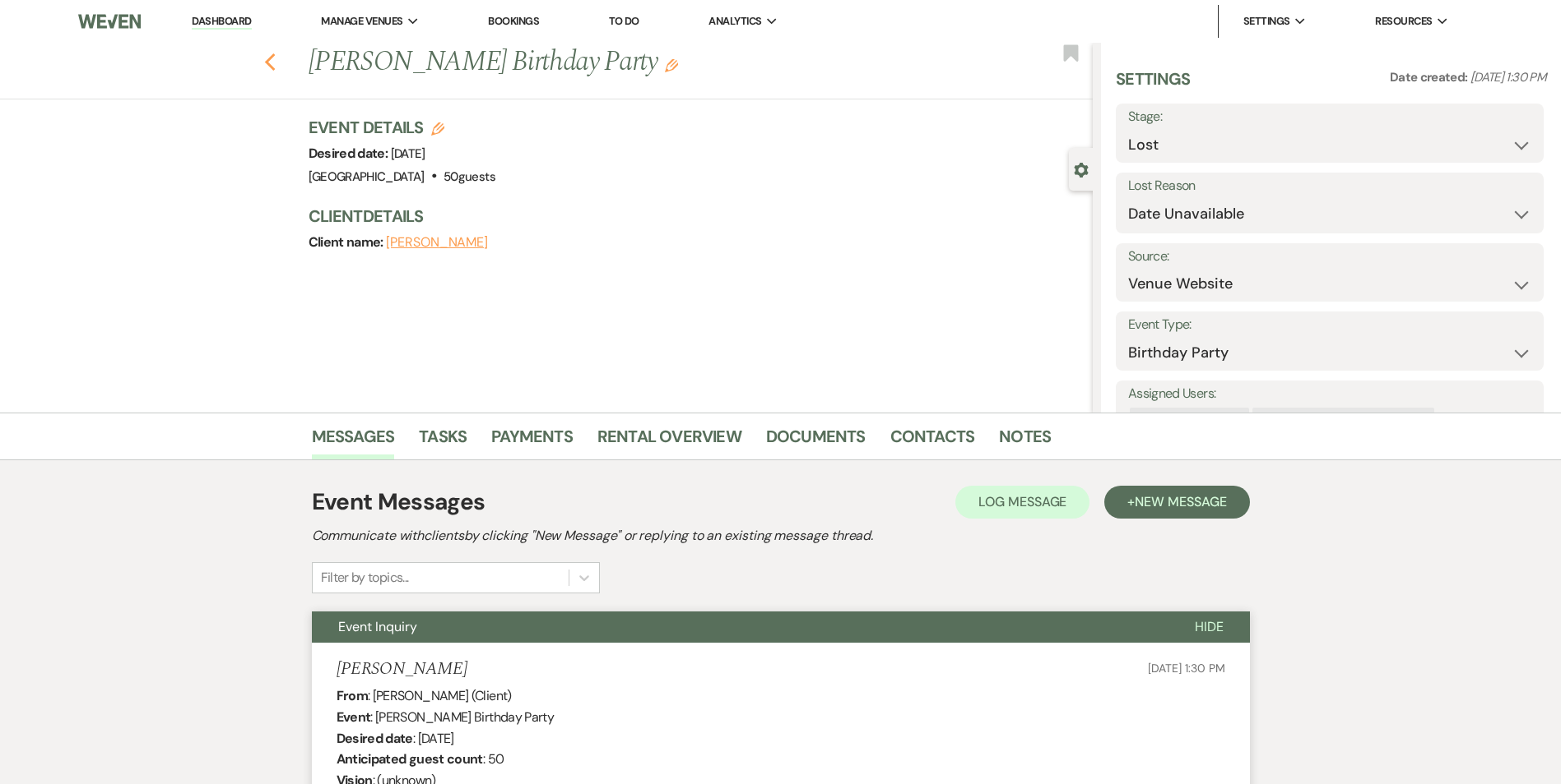
click at [274, 66] on use "button" at bounding box center [269, 62] width 11 height 18
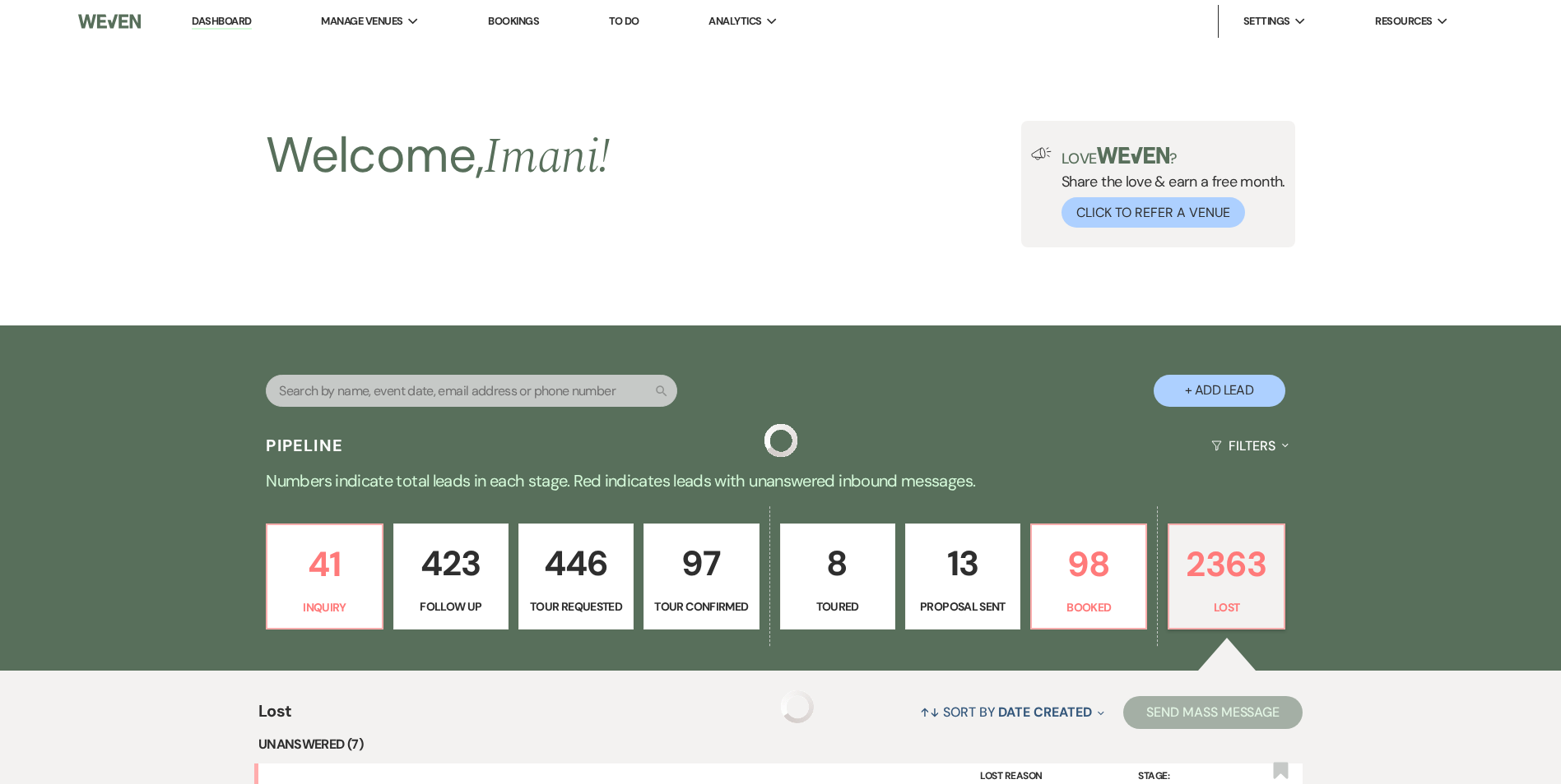
scroll to position [822, 0]
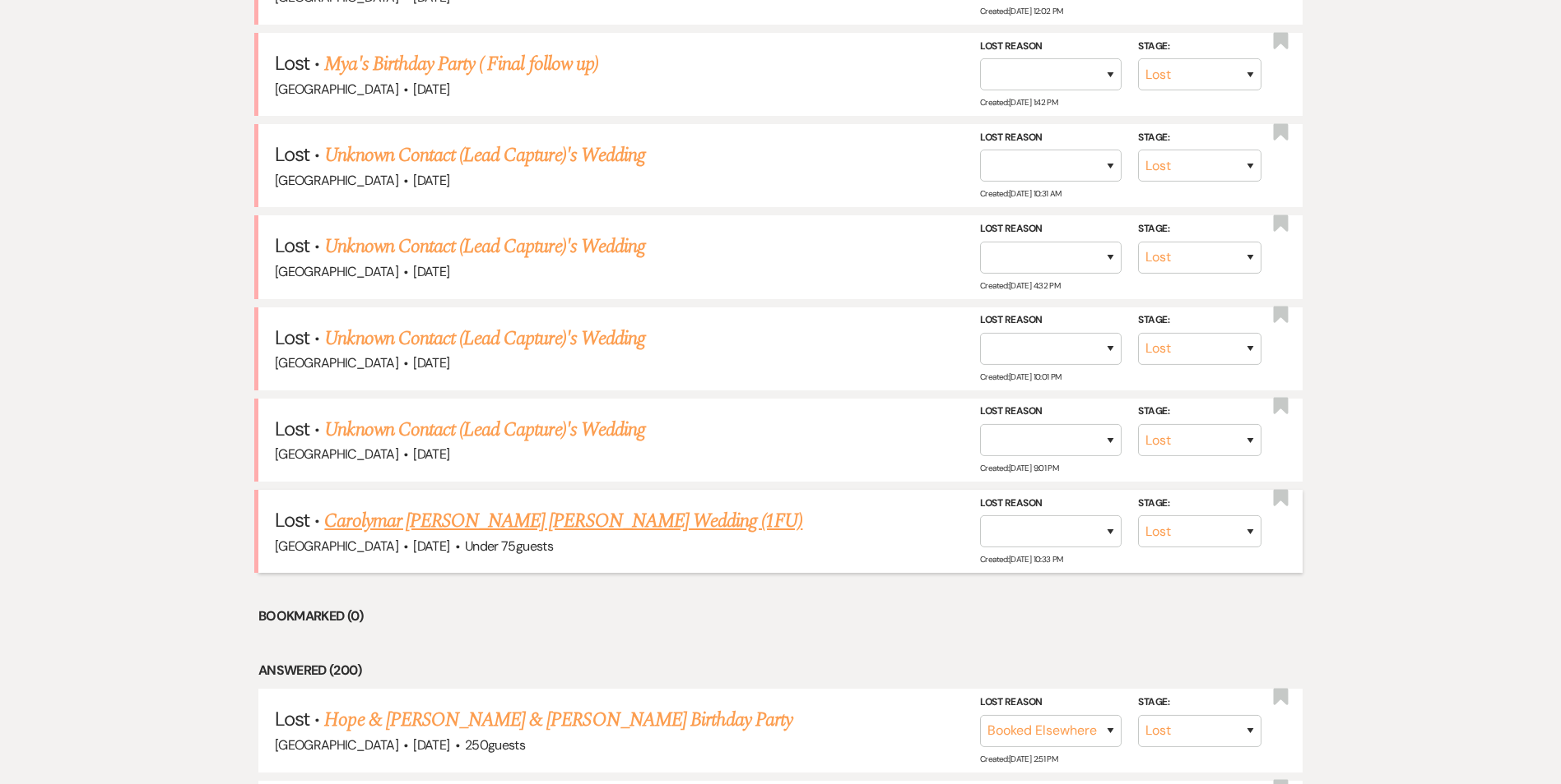
click at [518, 517] on link "Carolymar Espinosa Torres's Wedding (1FU)" at bounding box center [563, 520] width 478 height 29
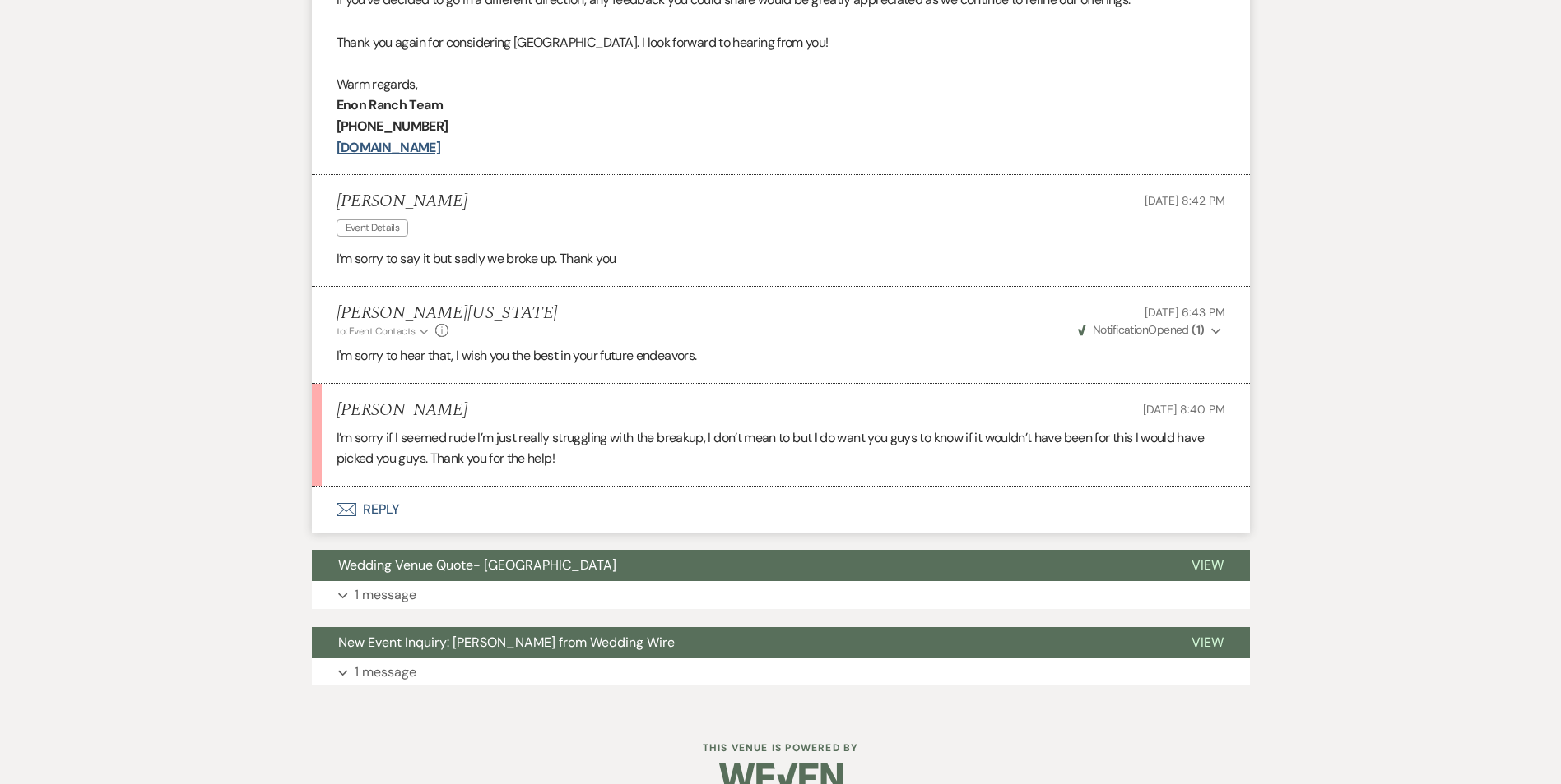
scroll to position [2713, 0]
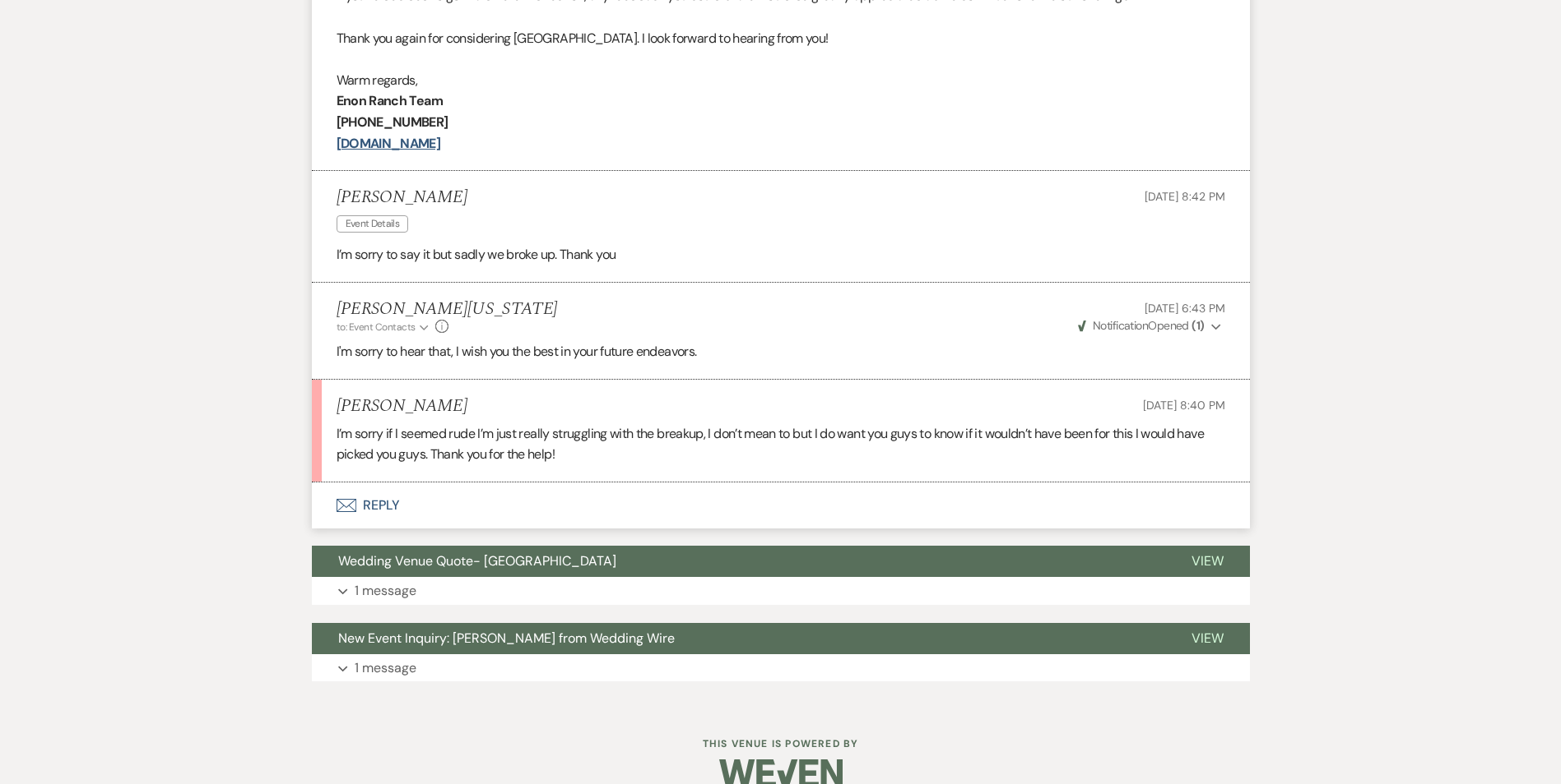
click at [365, 482] on button "Envelope Reply" at bounding box center [780, 505] width 938 height 46
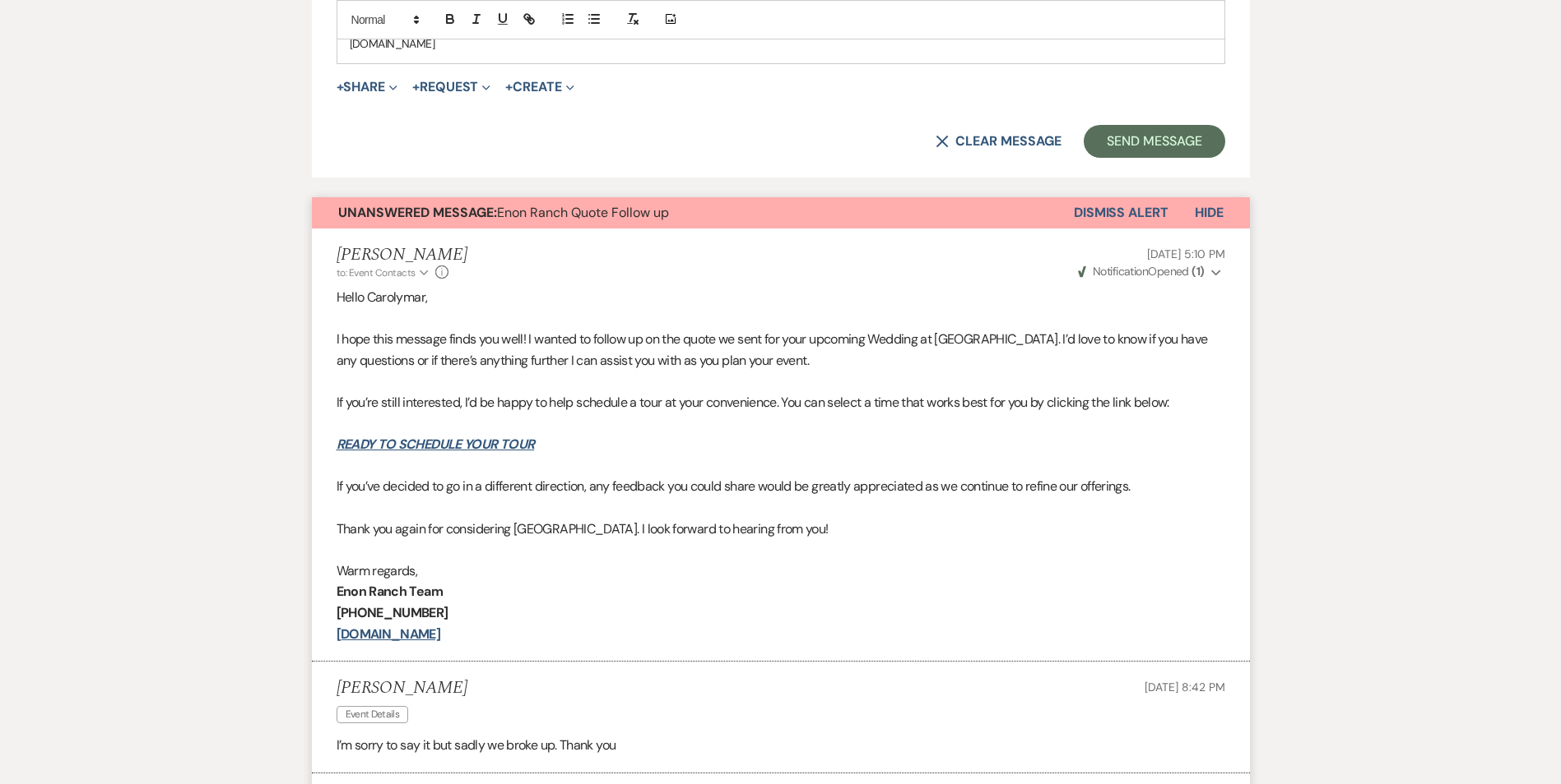
scroll to position [2207, 0]
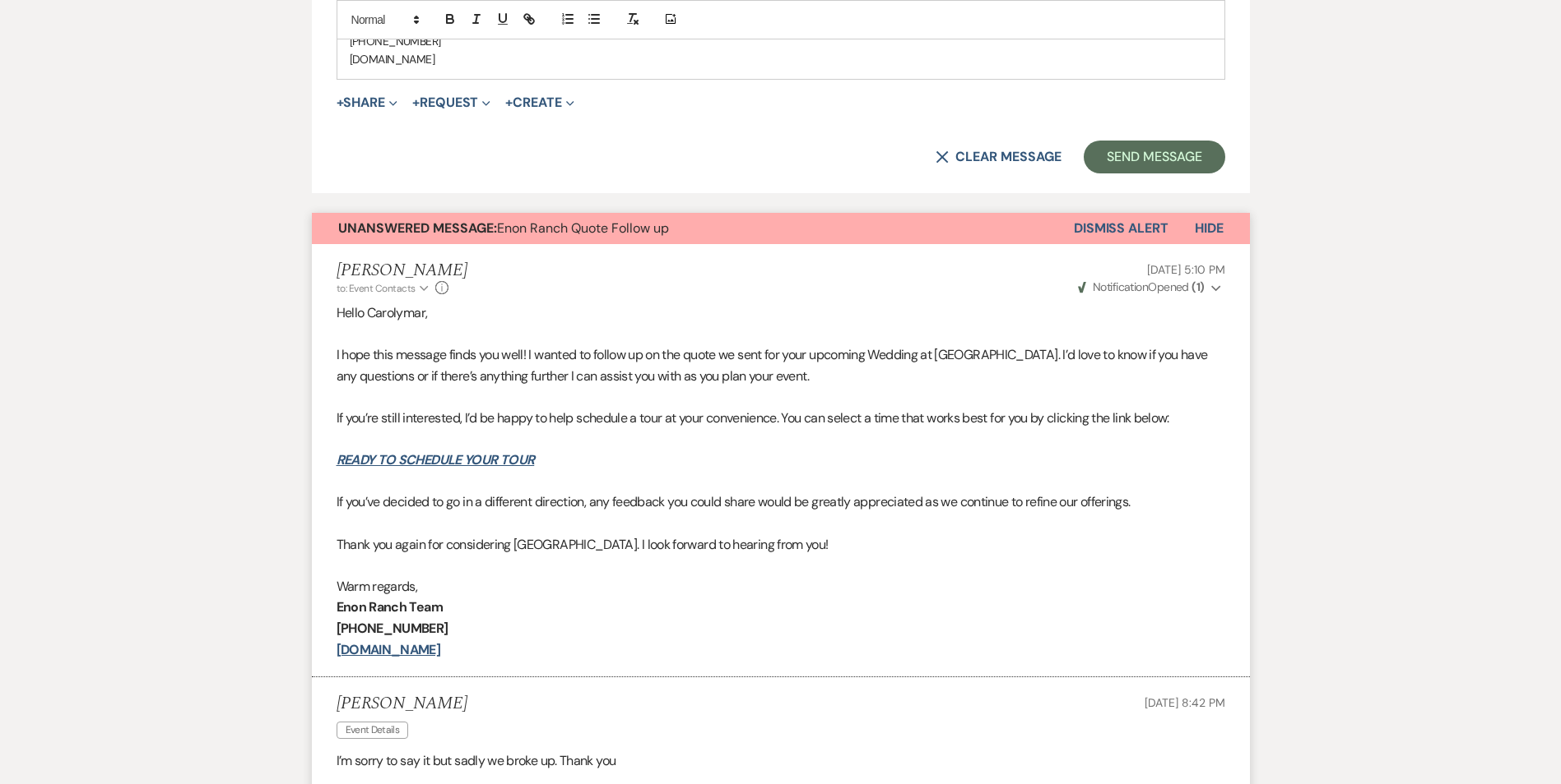
click at [1109, 213] on button "Dismiss Alert" at bounding box center [1120, 228] width 95 height 31
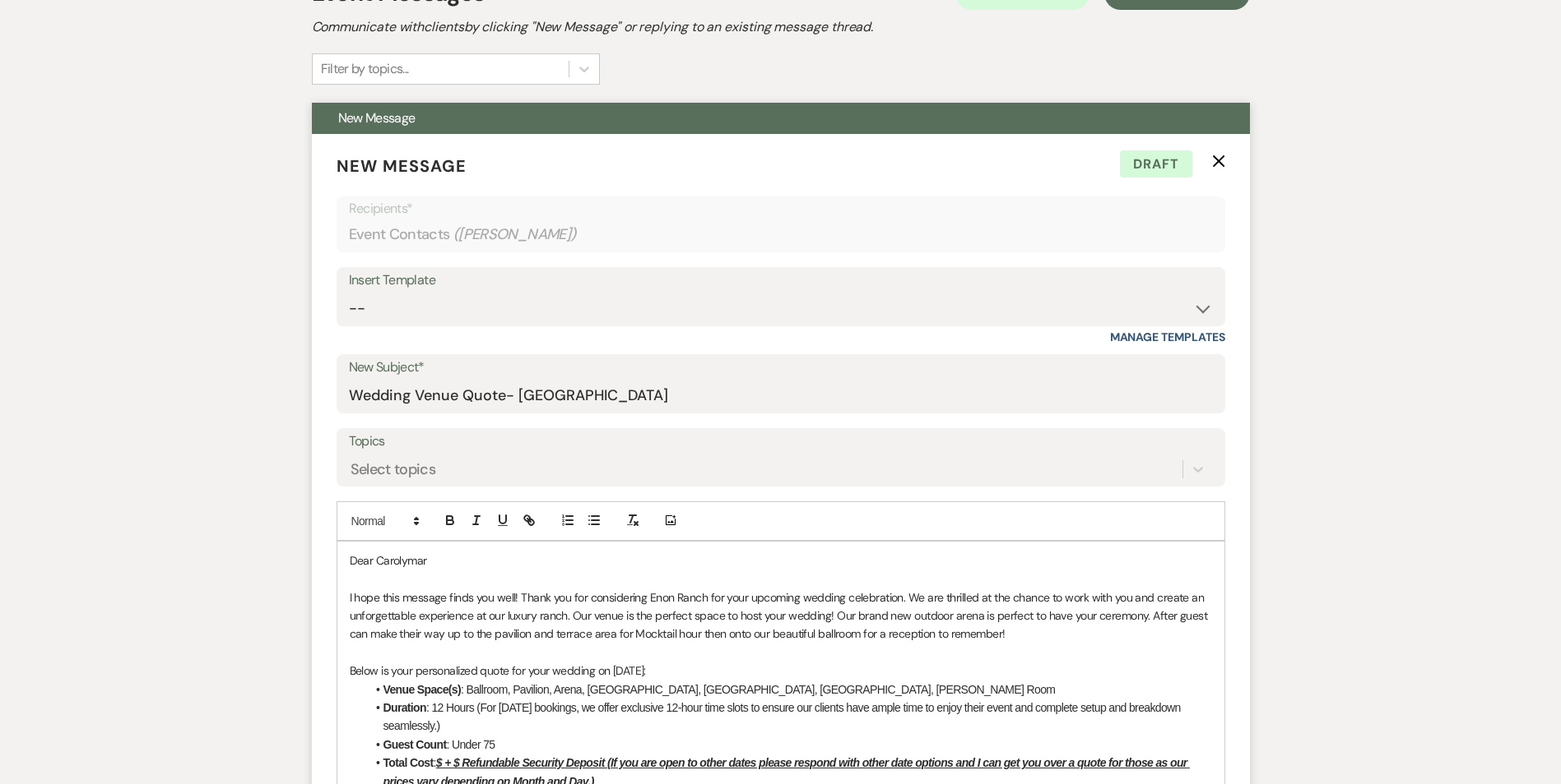
scroll to position [480, 0]
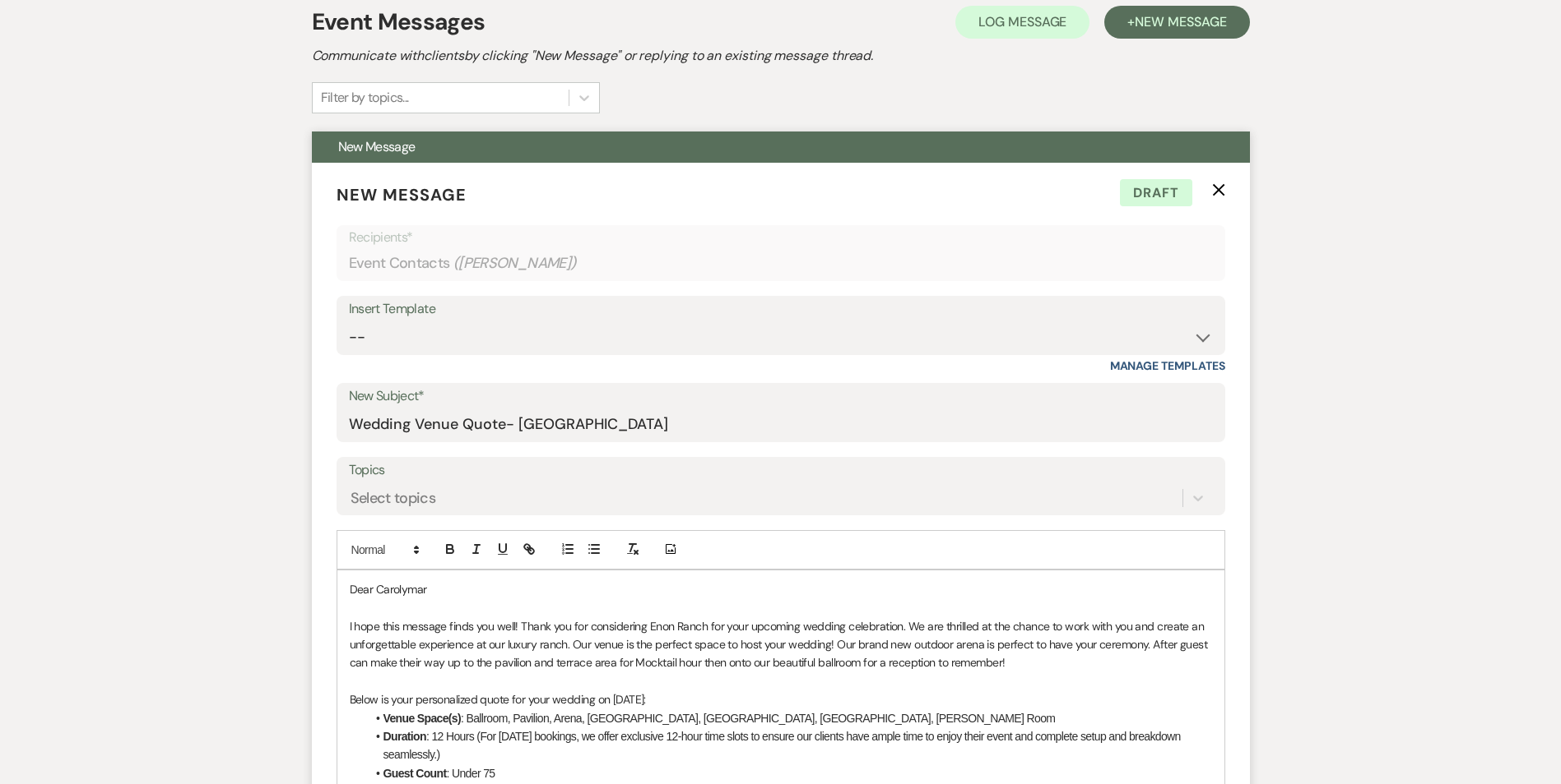
click at [1217, 190] on use "button" at bounding box center [1218, 189] width 12 height 12
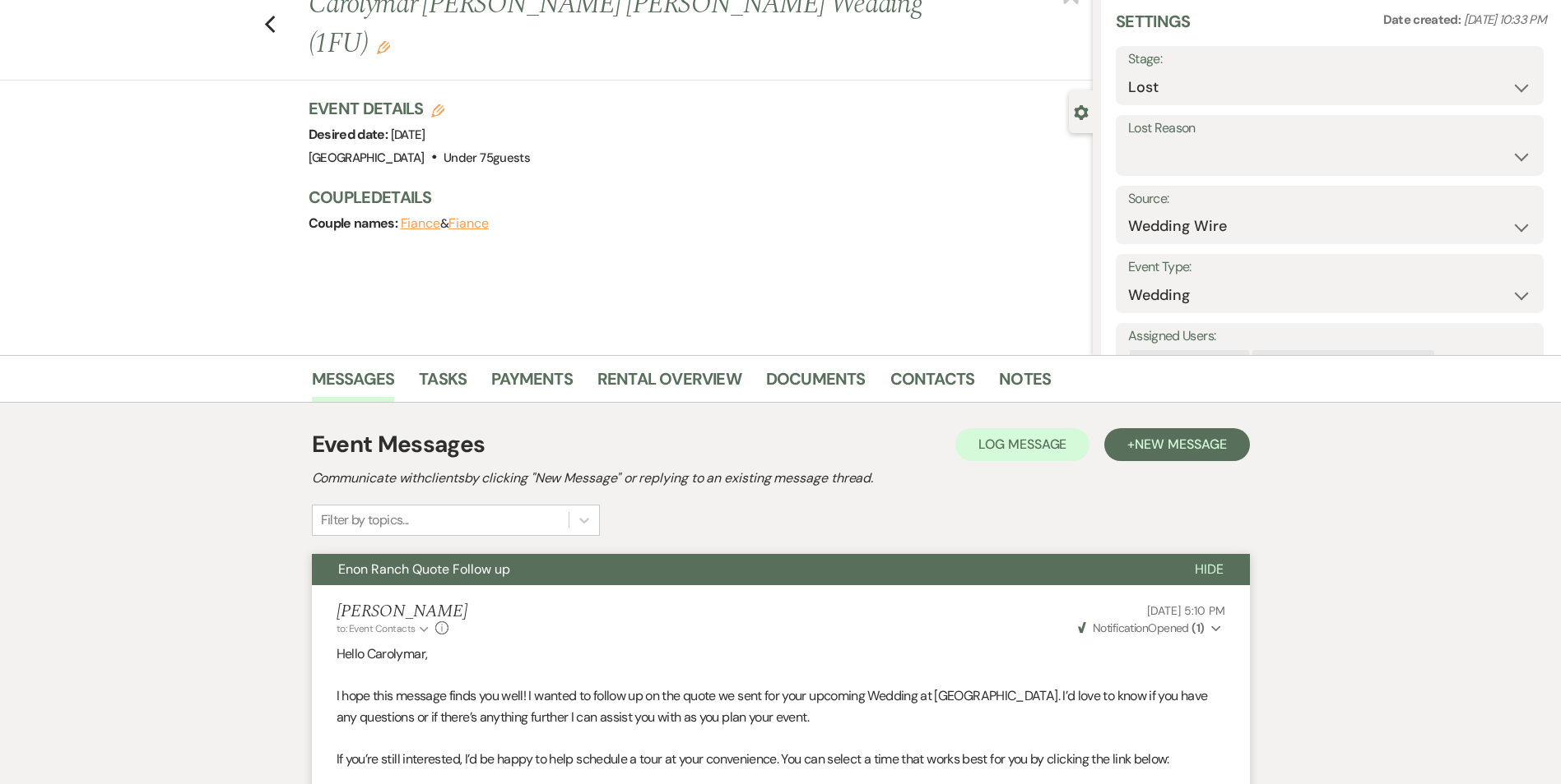
scroll to position [0, 0]
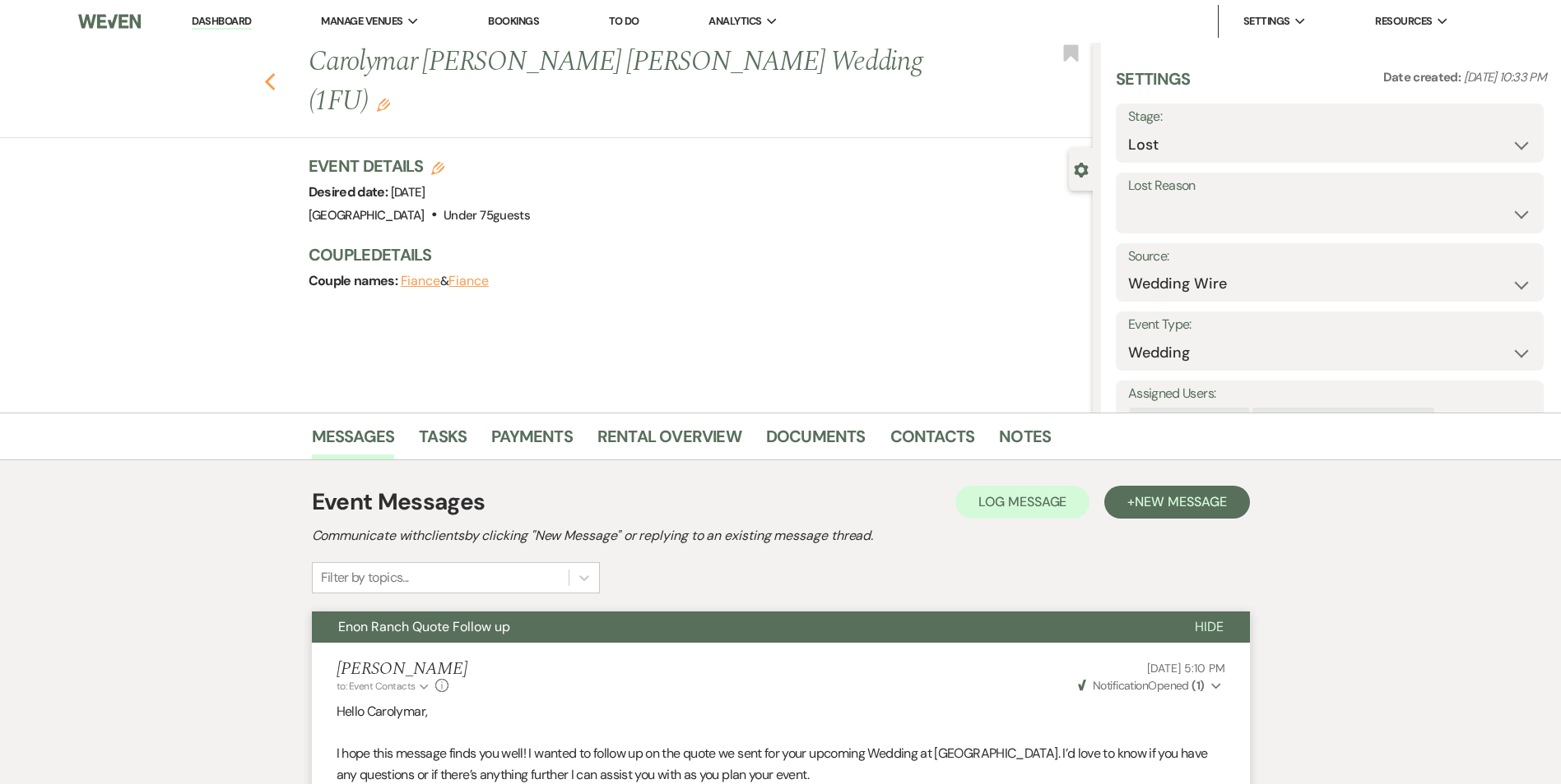
click at [273, 73] on icon "Previous" at bounding box center [270, 82] width 12 height 19
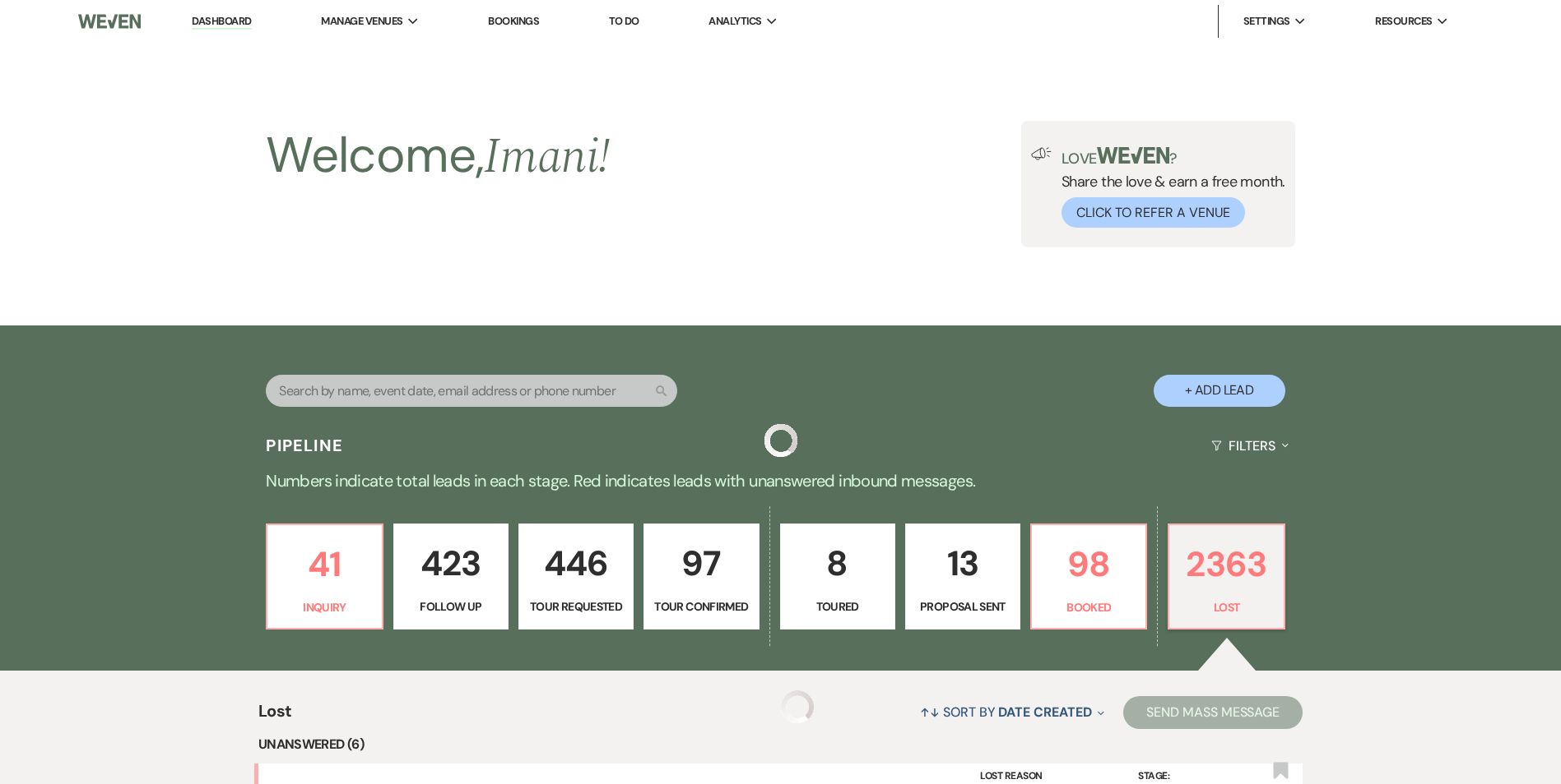
scroll to position [822, 0]
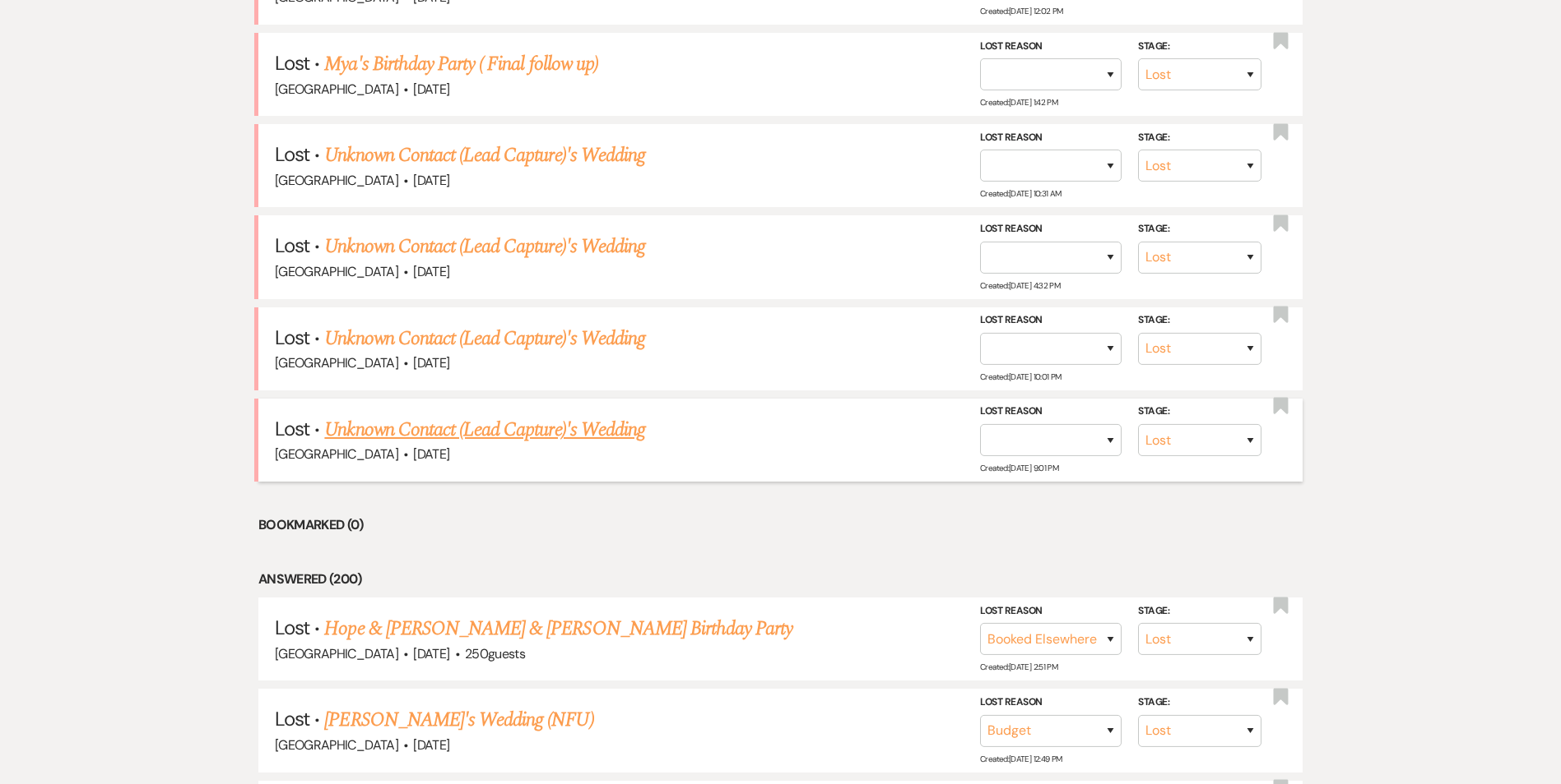
click at [466, 437] on link "Unknown Contact (Lead Capture)'s Wedding" at bounding box center [484, 429] width 321 height 29
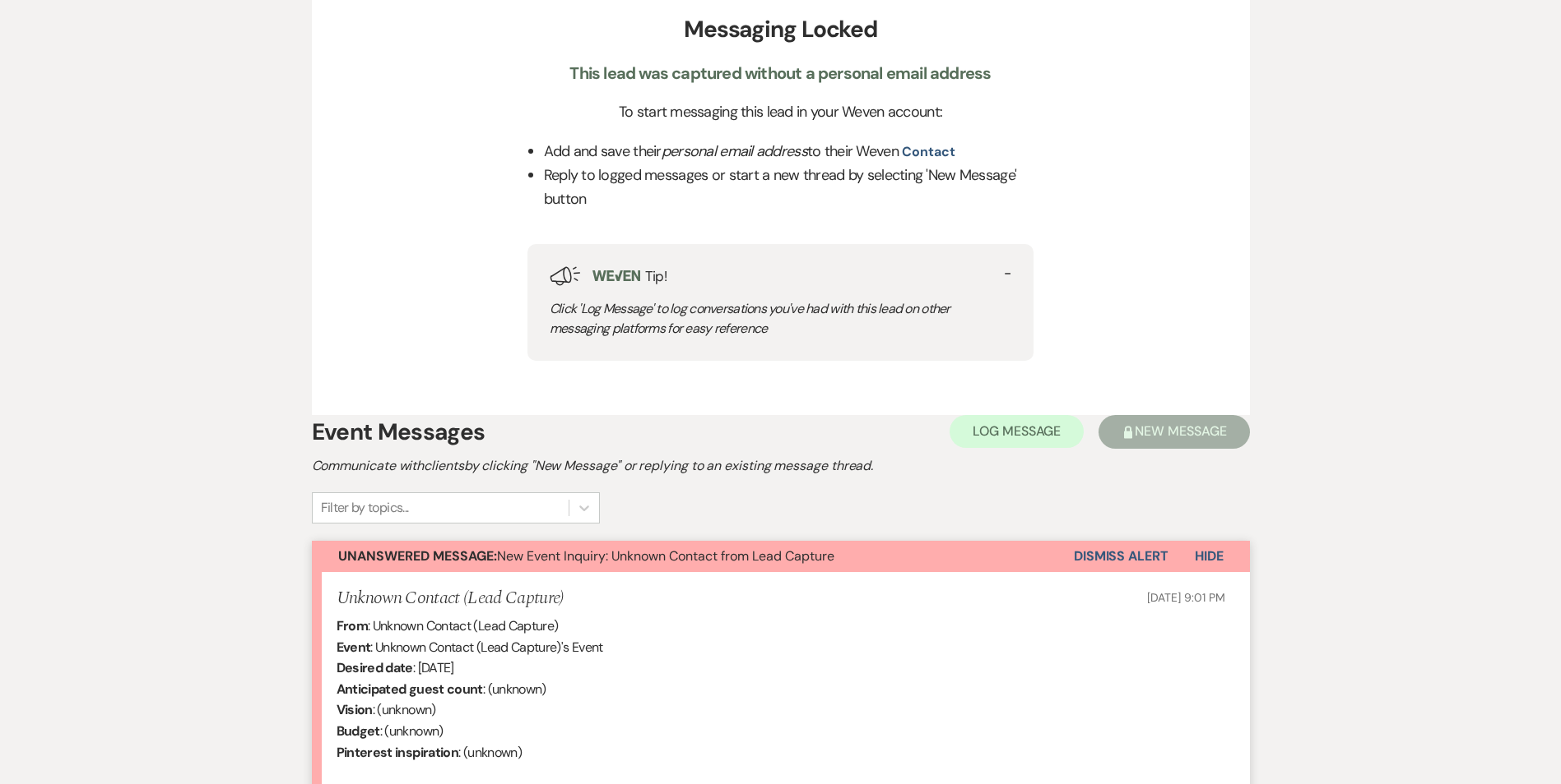
scroll to position [606, 0]
click at [1098, 551] on button "Dismiss Alert" at bounding box center [1120, 557] width 95 height 31
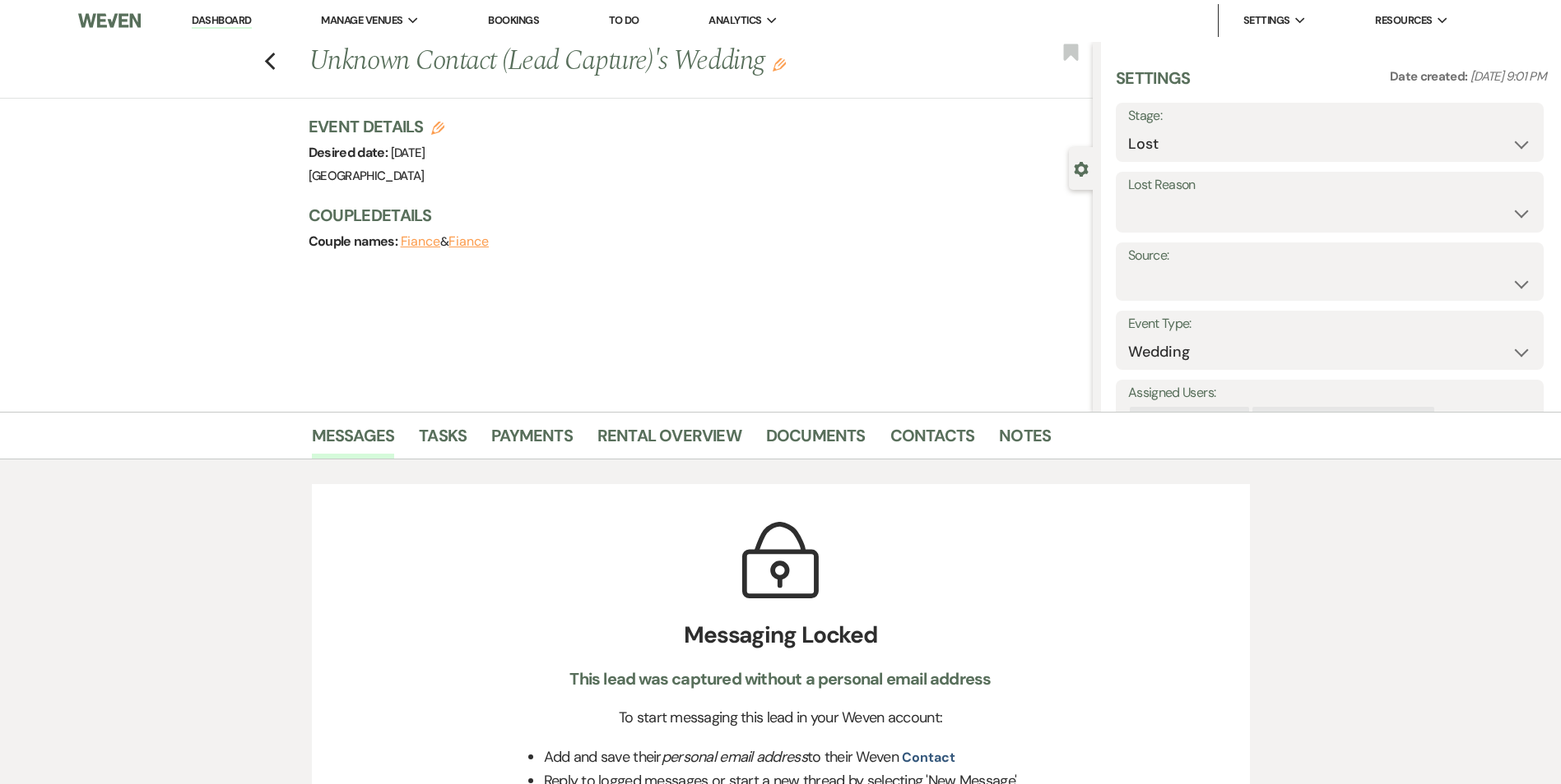
scroll to position [0, 0]
click at [276, 61] on icon "Previous" at bounding box center [270, 62] width 12 height 19
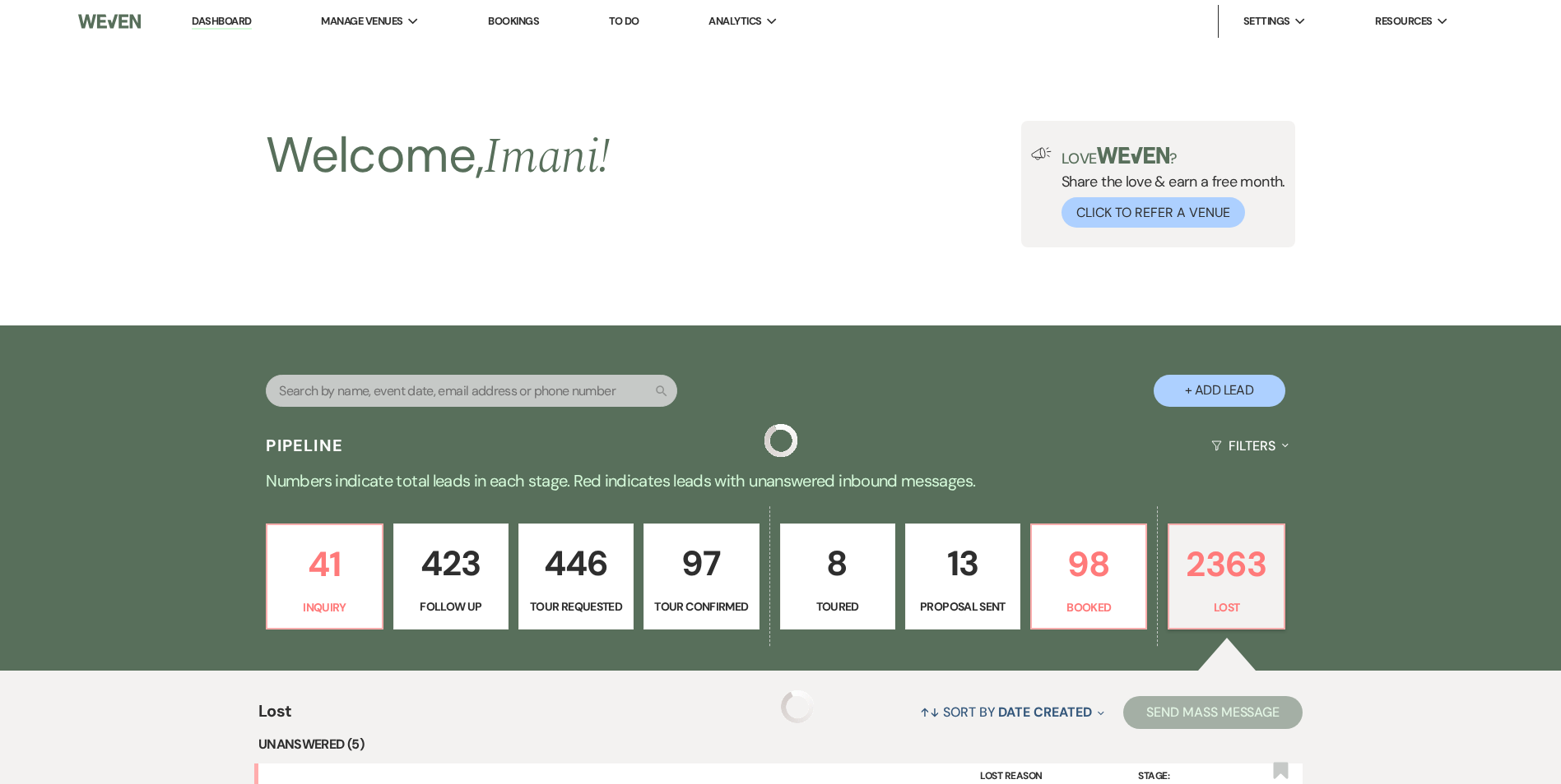
scroll to position [822, 0]
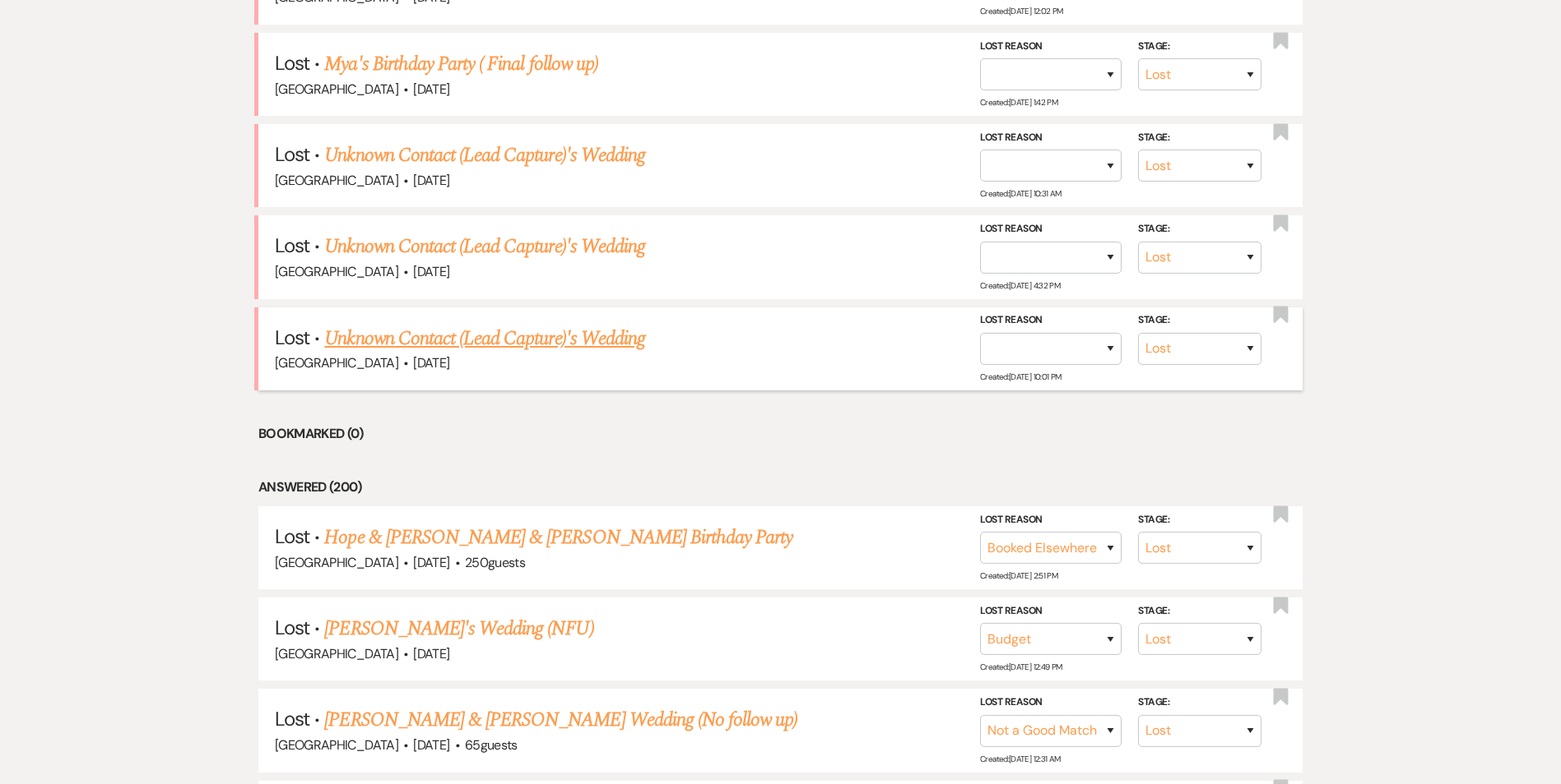
click at [579, 335] on link "Unknown Contact (Lead Capture)'s Wedding" at bounding box center [484, 338] width 321 height 29
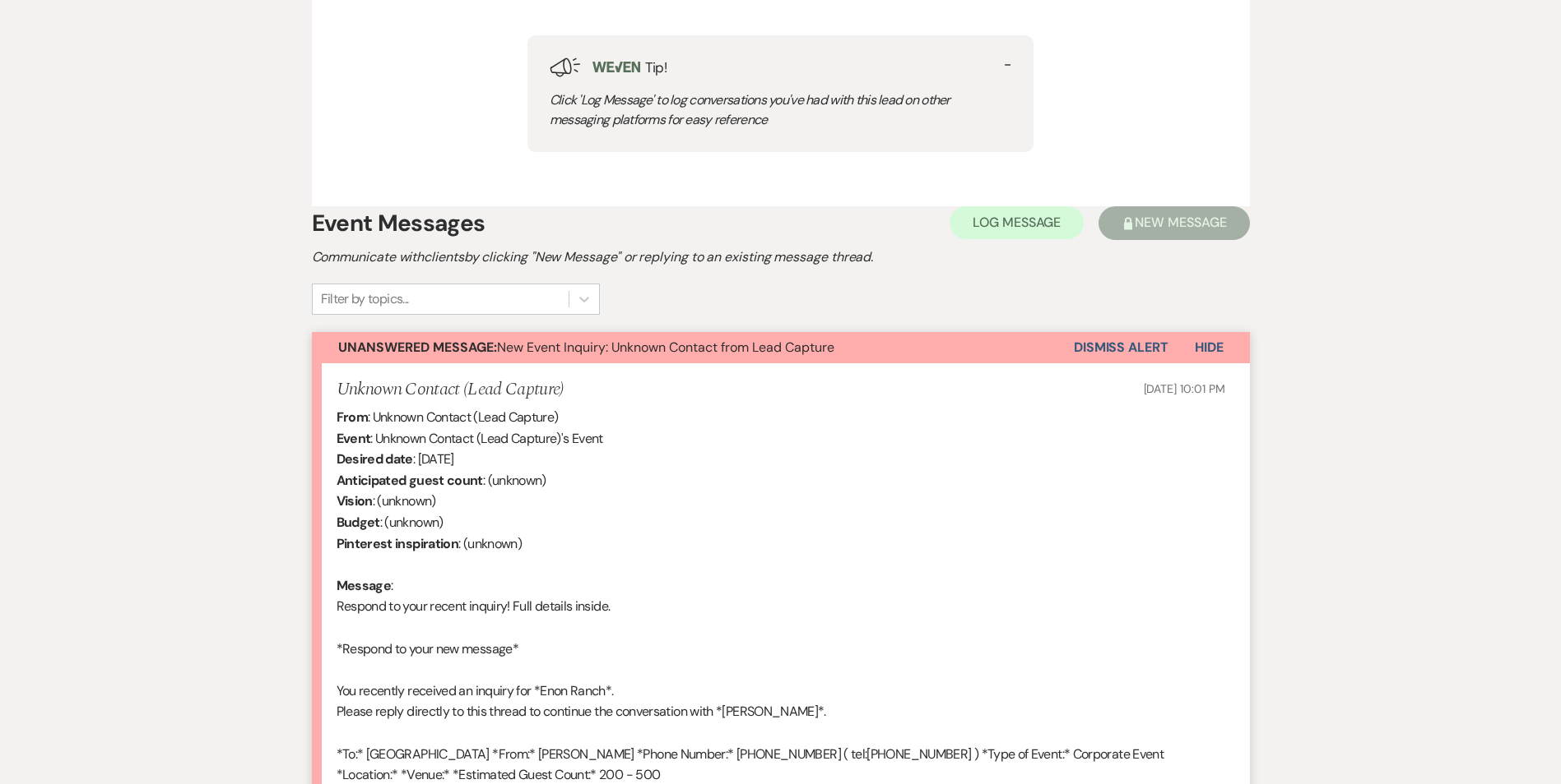
scroll to position [822, 0]
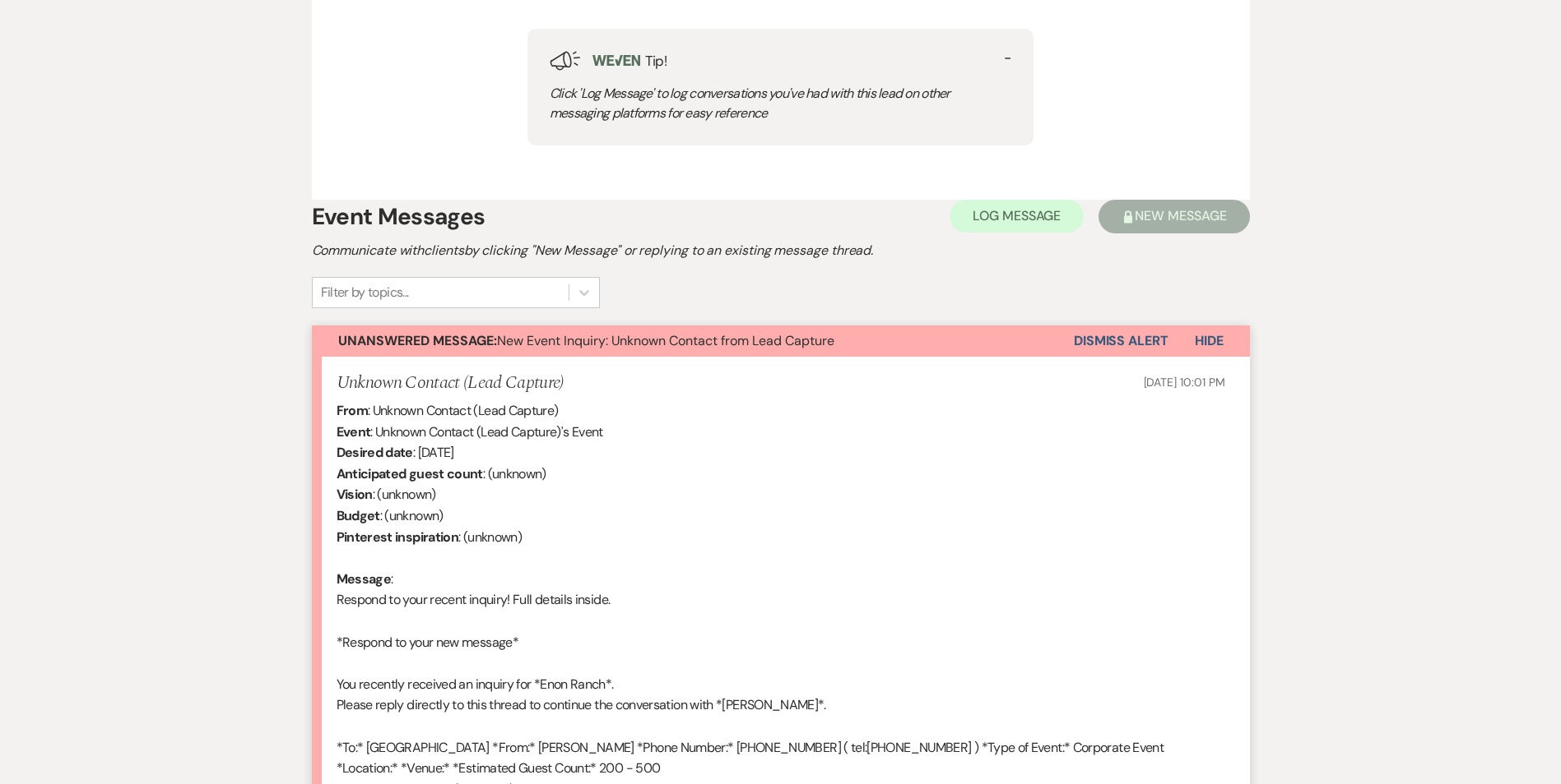
click at [1073, 335] on button "Dismiss Alert" at bounding box center [1120, 341] width 95 height 31
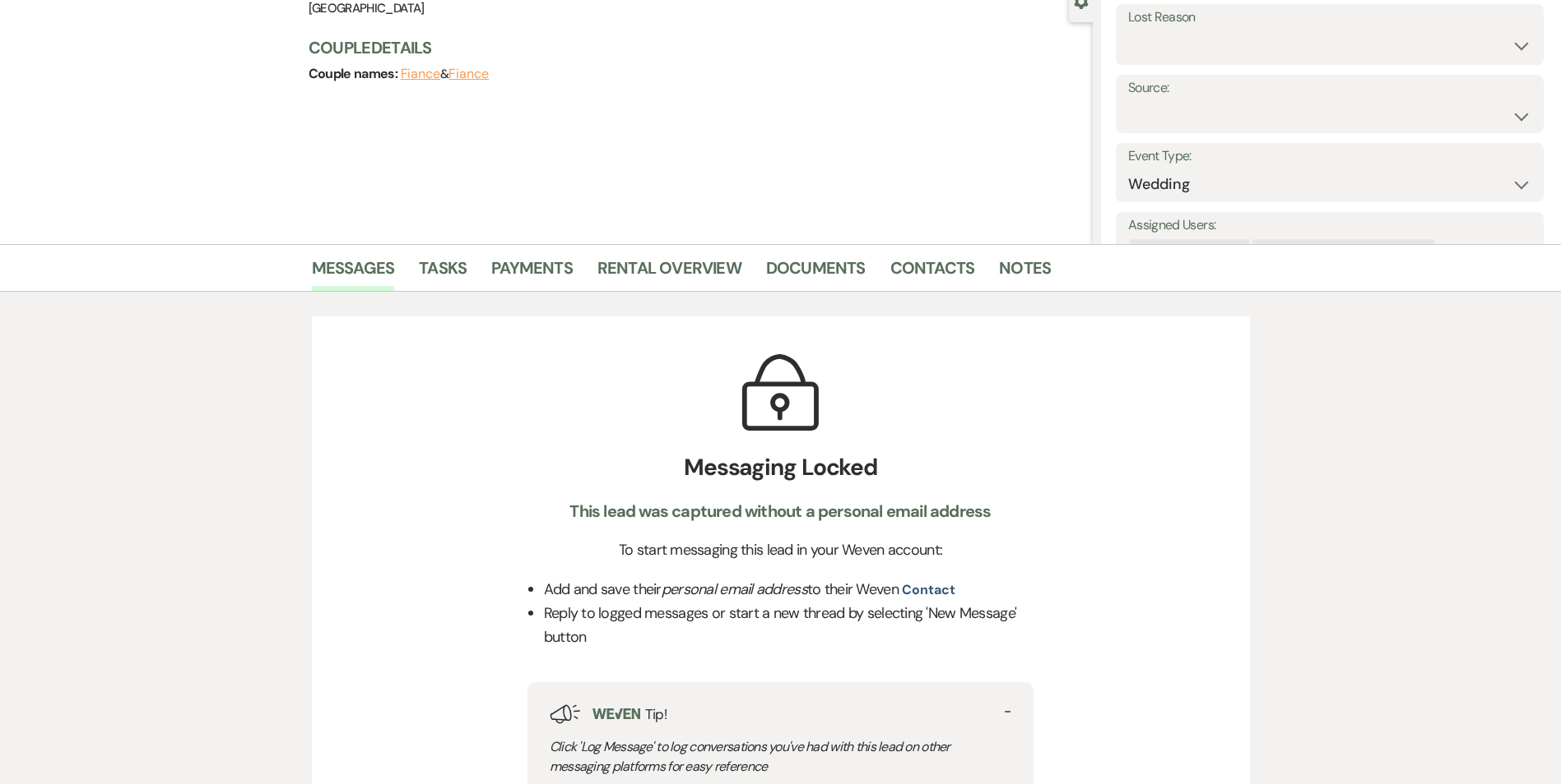
scroll to position [0, 0]
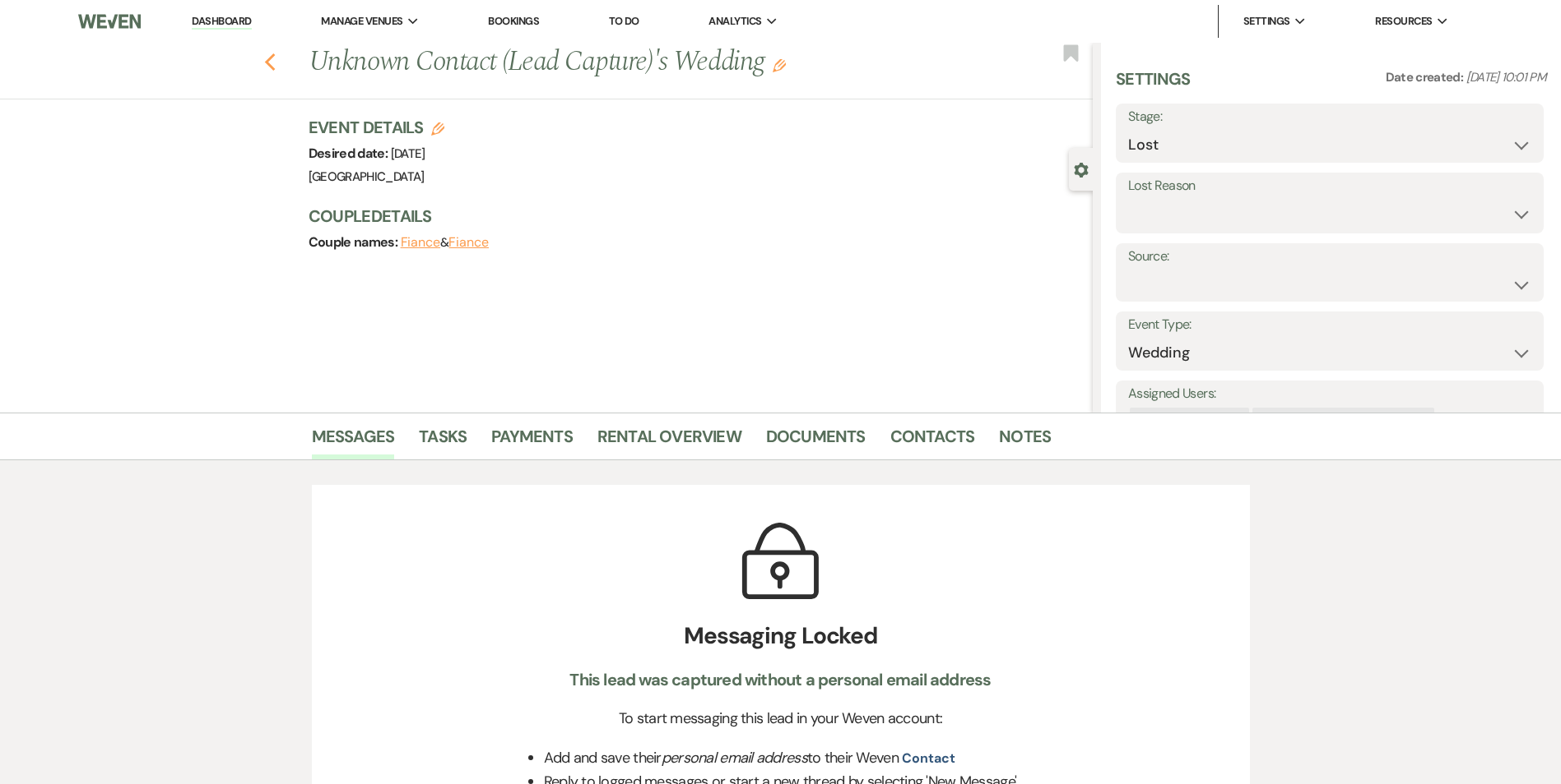
click at [272, 57] on icon "Previous" at bounding box center [270, 62] width 12 height 19
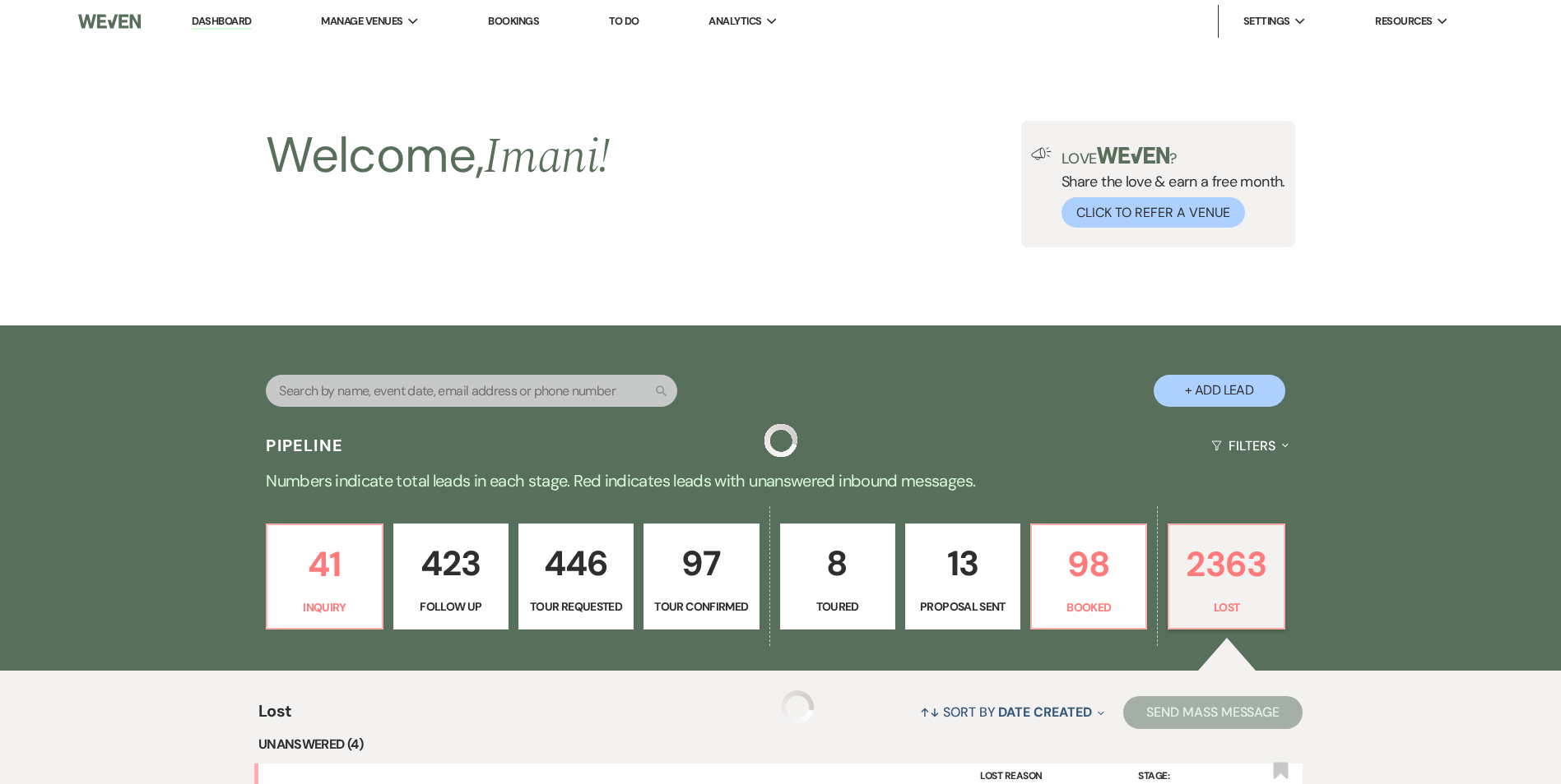
scroll to position [822, 0]
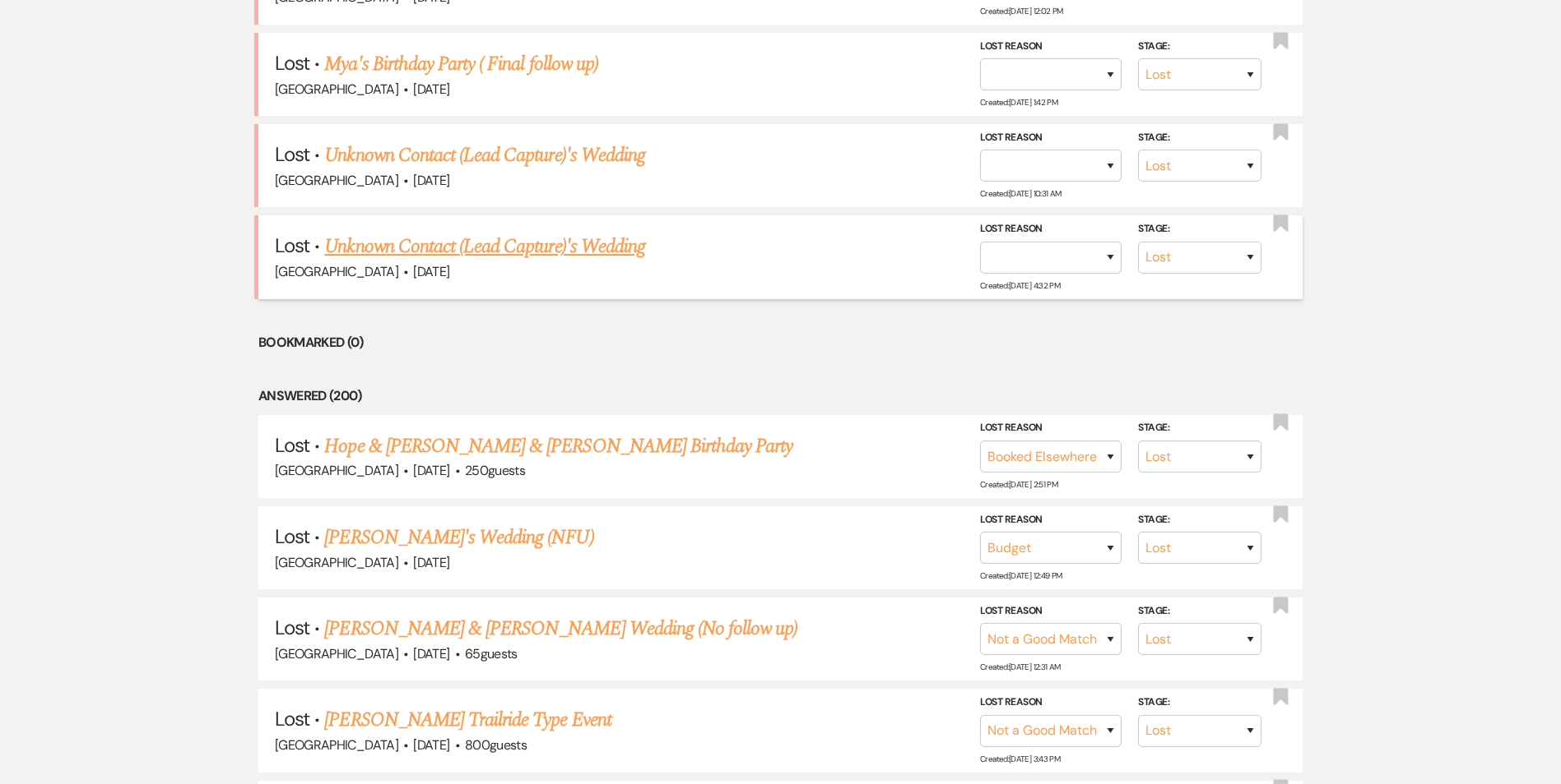
click at [395, 244] on link "Unknown Contact (Lead Capture)'s Wedding" at bounding box center [484, 246] width 321 height 29
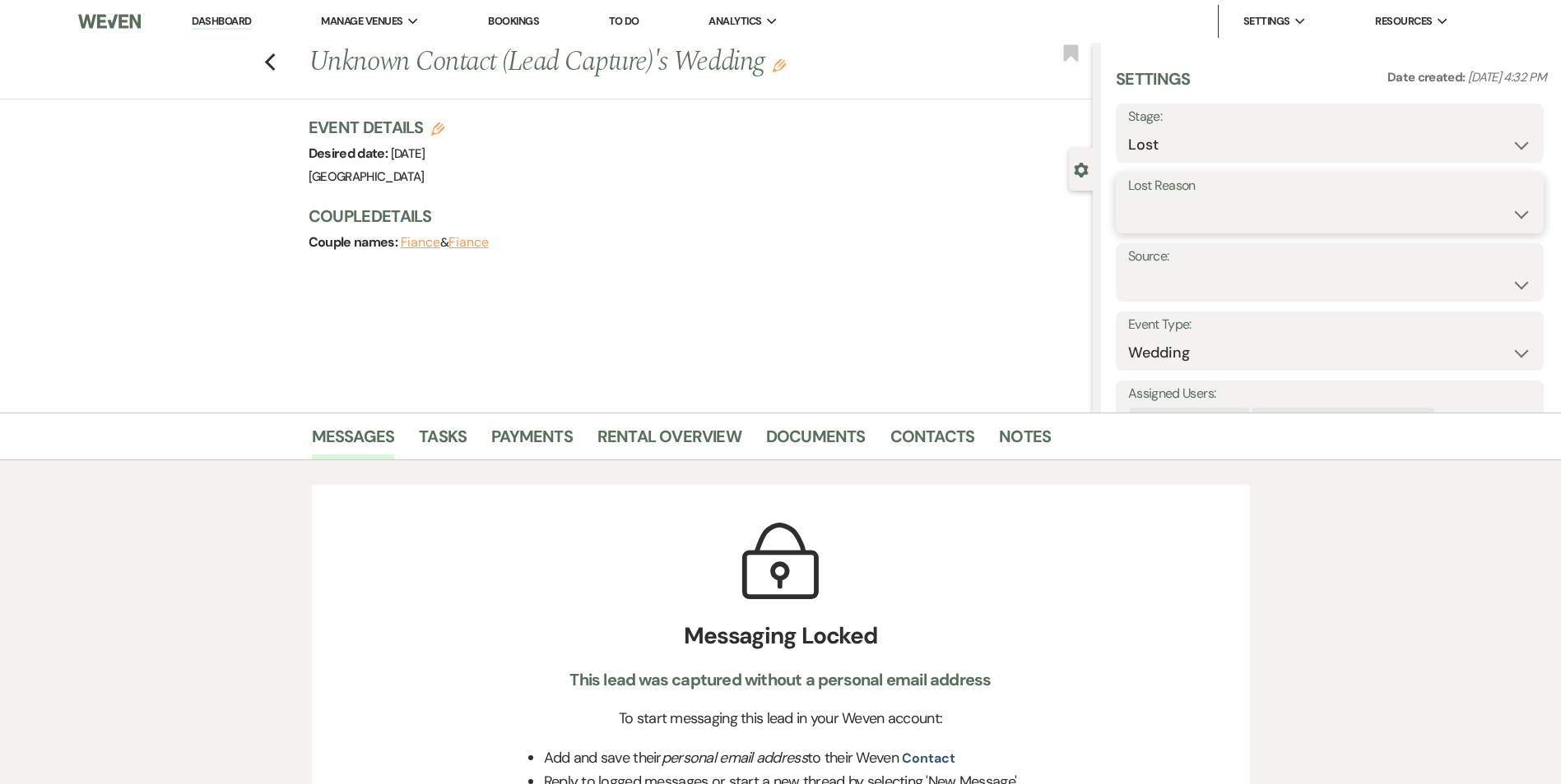
click at [1207, 214] on select "Booked Elsewhere Budget Date Unavailable No Response Not a Good Match Capacity …" at bounding box center [1329, 214] width 403 height 32
click at [1128, 198] on select "Booked Elsewhere Budget Date Unavailable No Response Not a Good Match Capacity …" at bounding box center [1329, 214] width 403 height 32
click at [1477, 214] on button "Save" at bounding box center [1495, 203] width 95 height 33
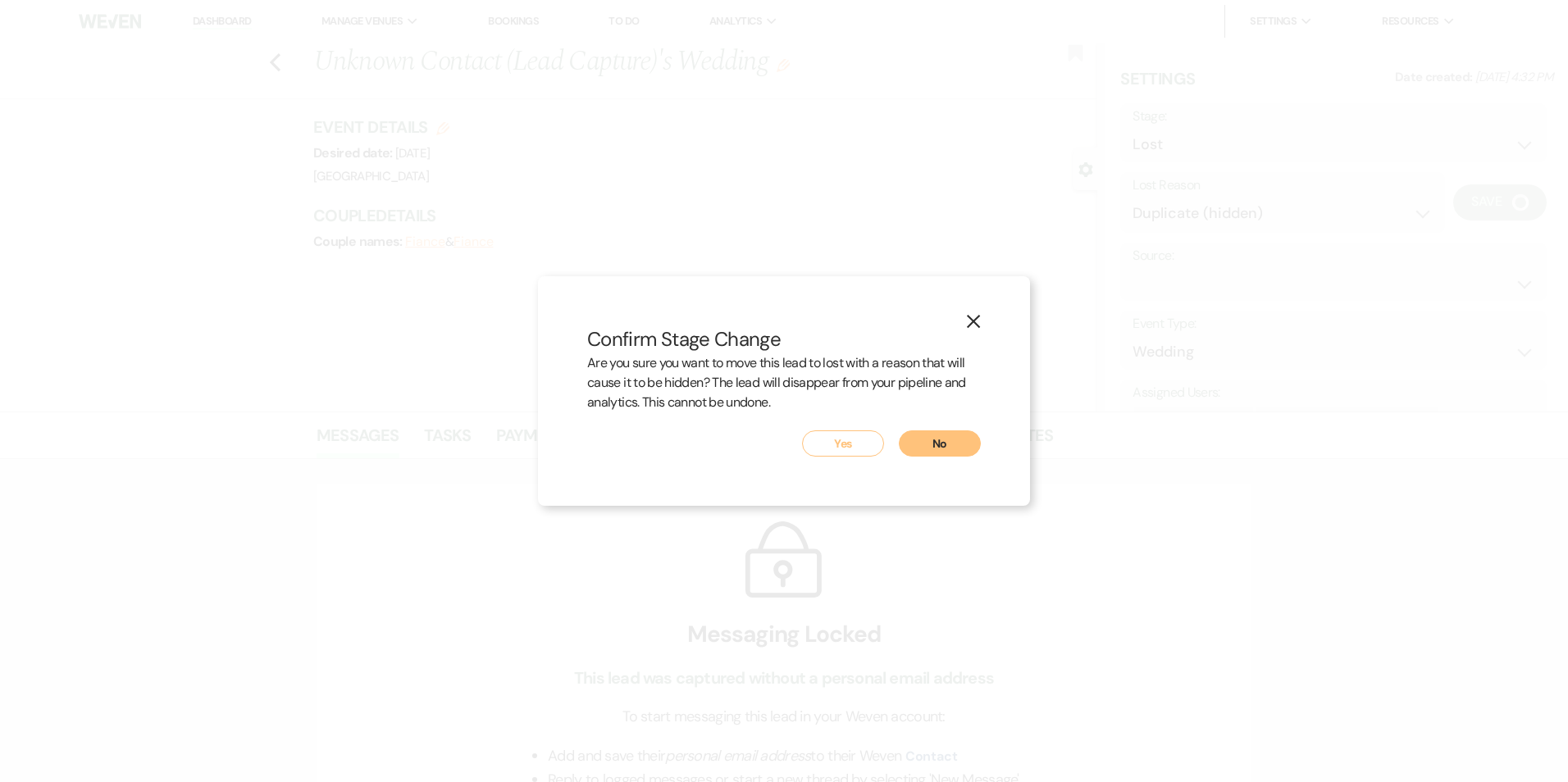
click at [822, 435] on button "Yes" at bounding box center [843, 444] width 82 height 26
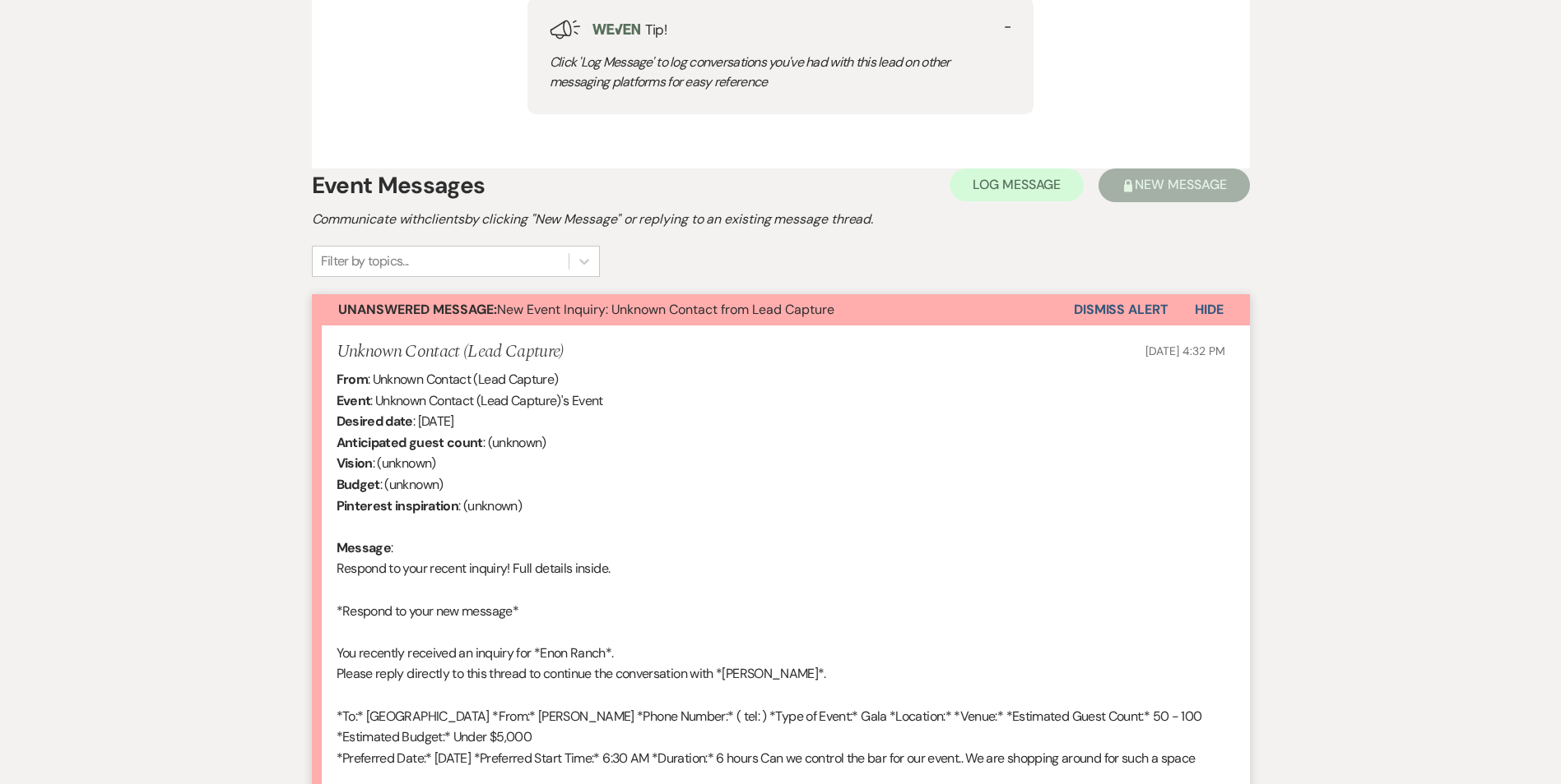
scroll to position [987, 0]
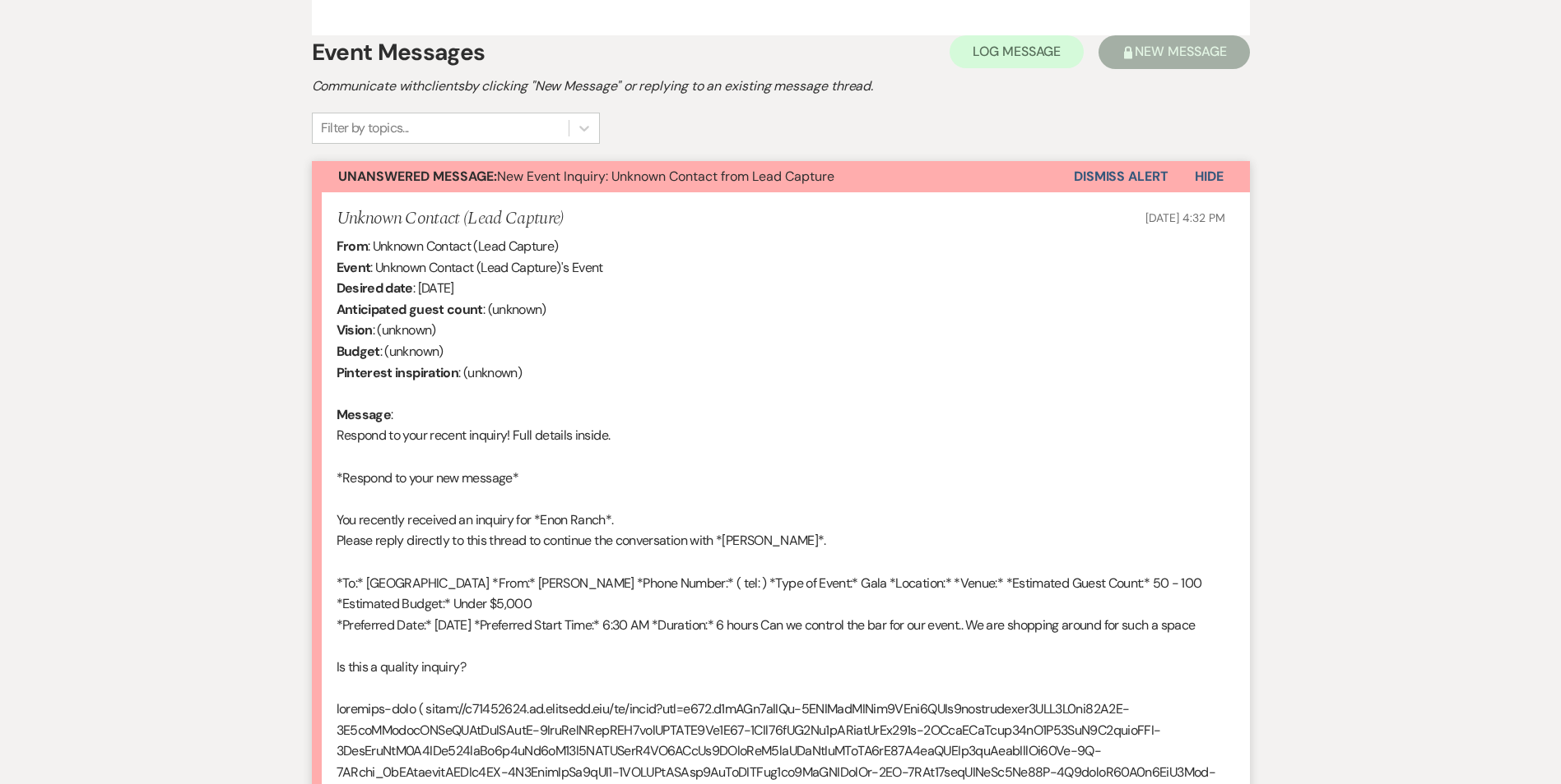
click at [1079, 182] on button "Dismiss Alert" at bounding box center [1120, 176] width 95 height 31
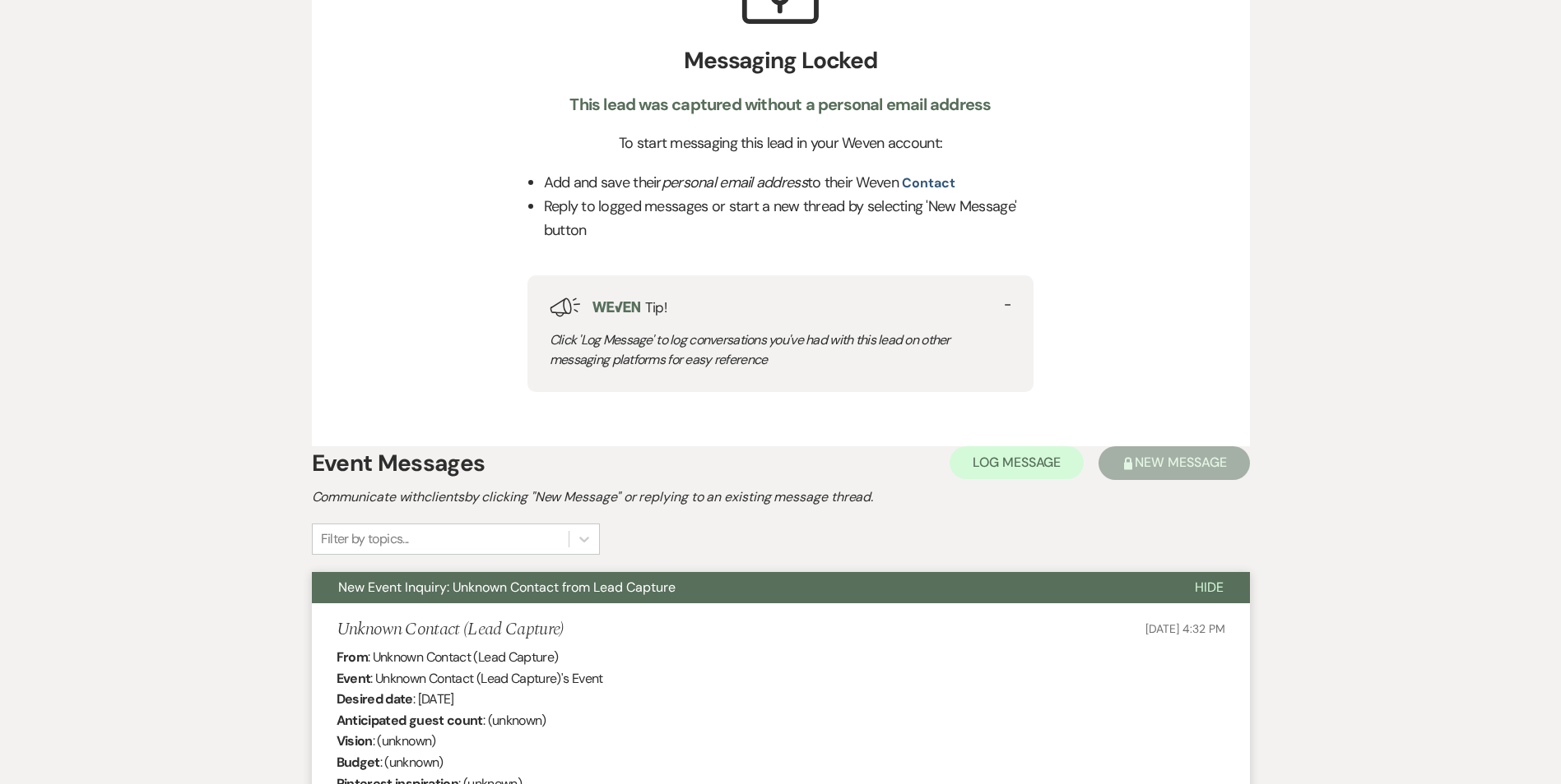
scroll to position [0, 0]
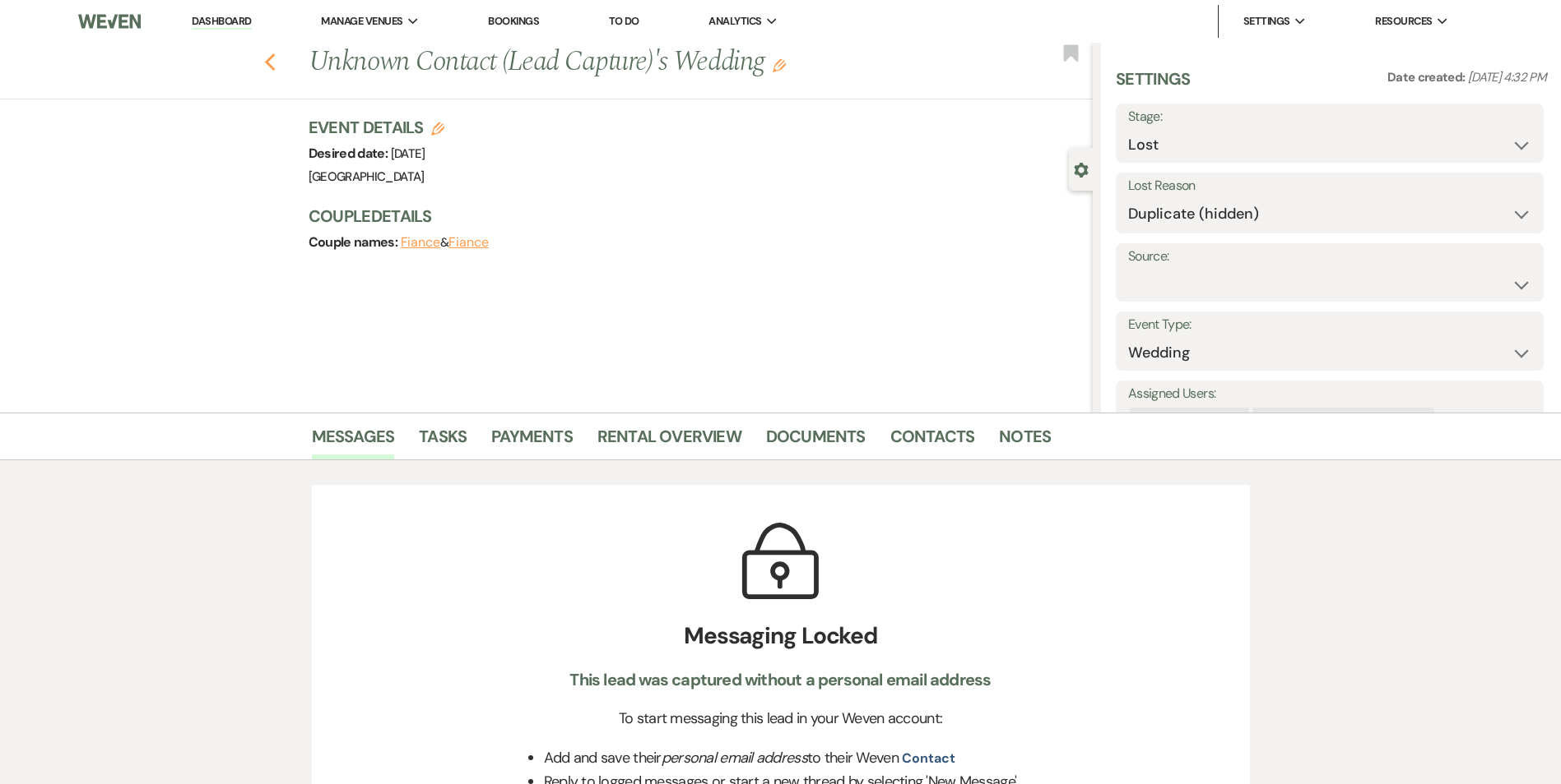
click at [273, 64] on use "button" at bounding box center [269, 62] width 11 height 18
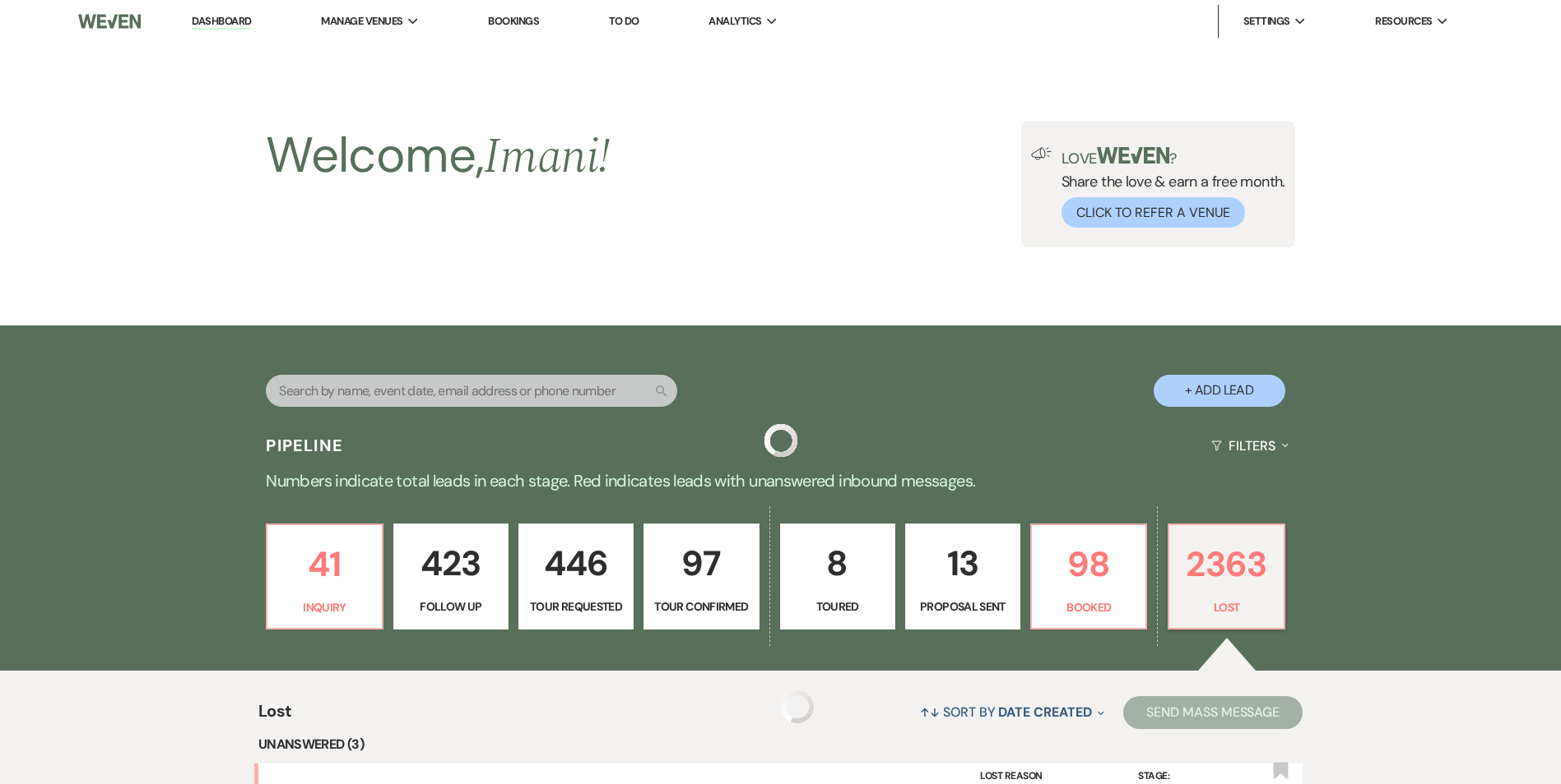
scroll to position [822, 0]
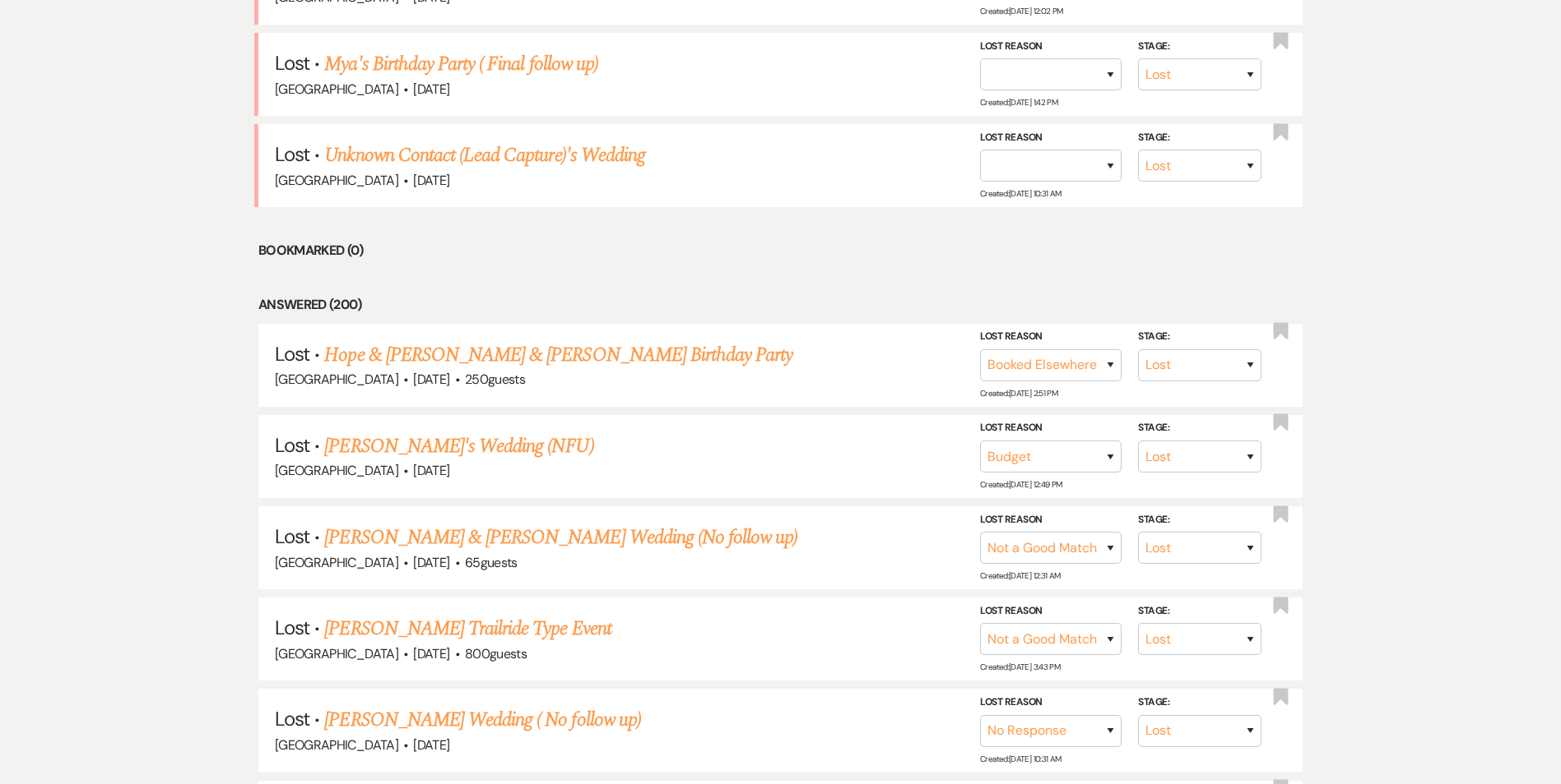
click at [450, 156] on link "Unknown Contact (Lead Capture)'s Wedding" at bounding box center [484, 155] width 321 height 29
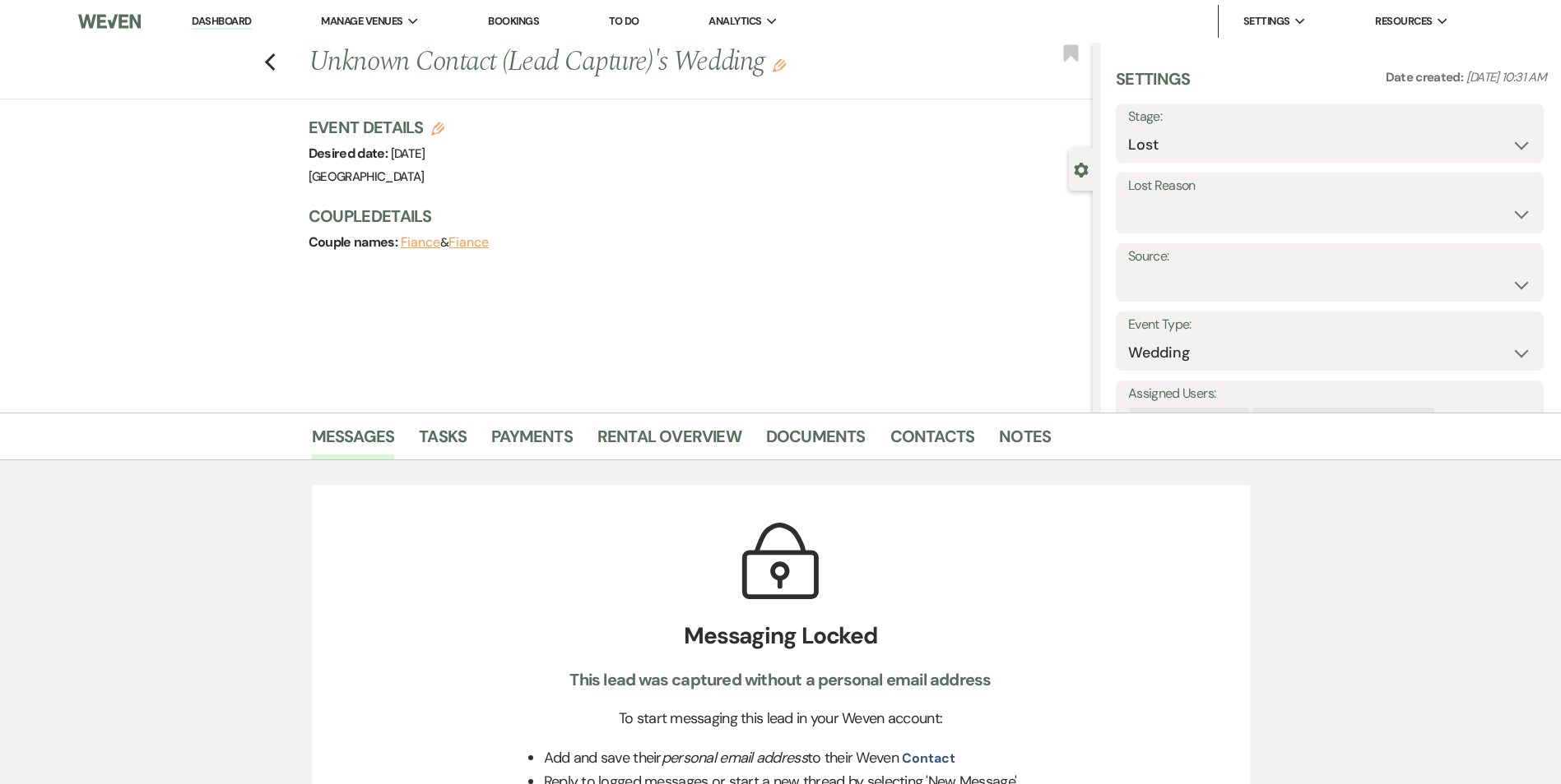
click at [1223, 185] on label "Lost Reason" at bounding box center [1329, 186] width 403 height 24
click at [1224, 195] on label "Lost Reason" at bounding box center [1329, 186] width 403 height 24
click at [1225, 221] on select "Booked Elsewhere Budget Date Unavailable No Response Not a Good Match Capacity …" at bounding box center [1329, 214] width 403 height 32
click at [1128, 198] on select "Booked Elsewhere Budget Date Unavailable No Response Not a Good Match Capacity …" at bounding box center [1329, 214] width 403 height 32
click at [1480, 195] on button "Save" at bounding box center [1495, 203] width 95 height 33
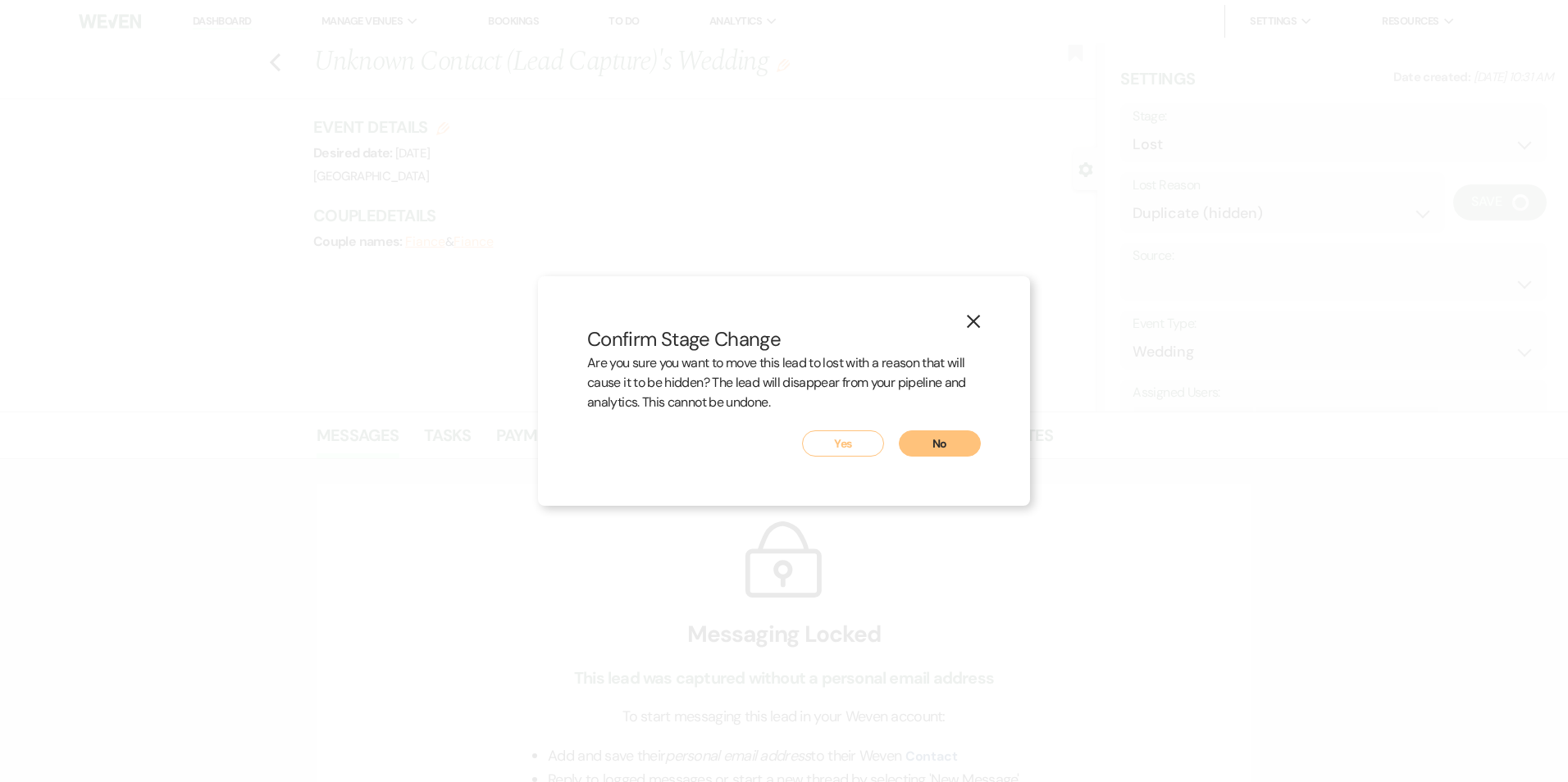
click at [816, 447] on button "Yes" at bounding box center [843, 444] width 82 height 26
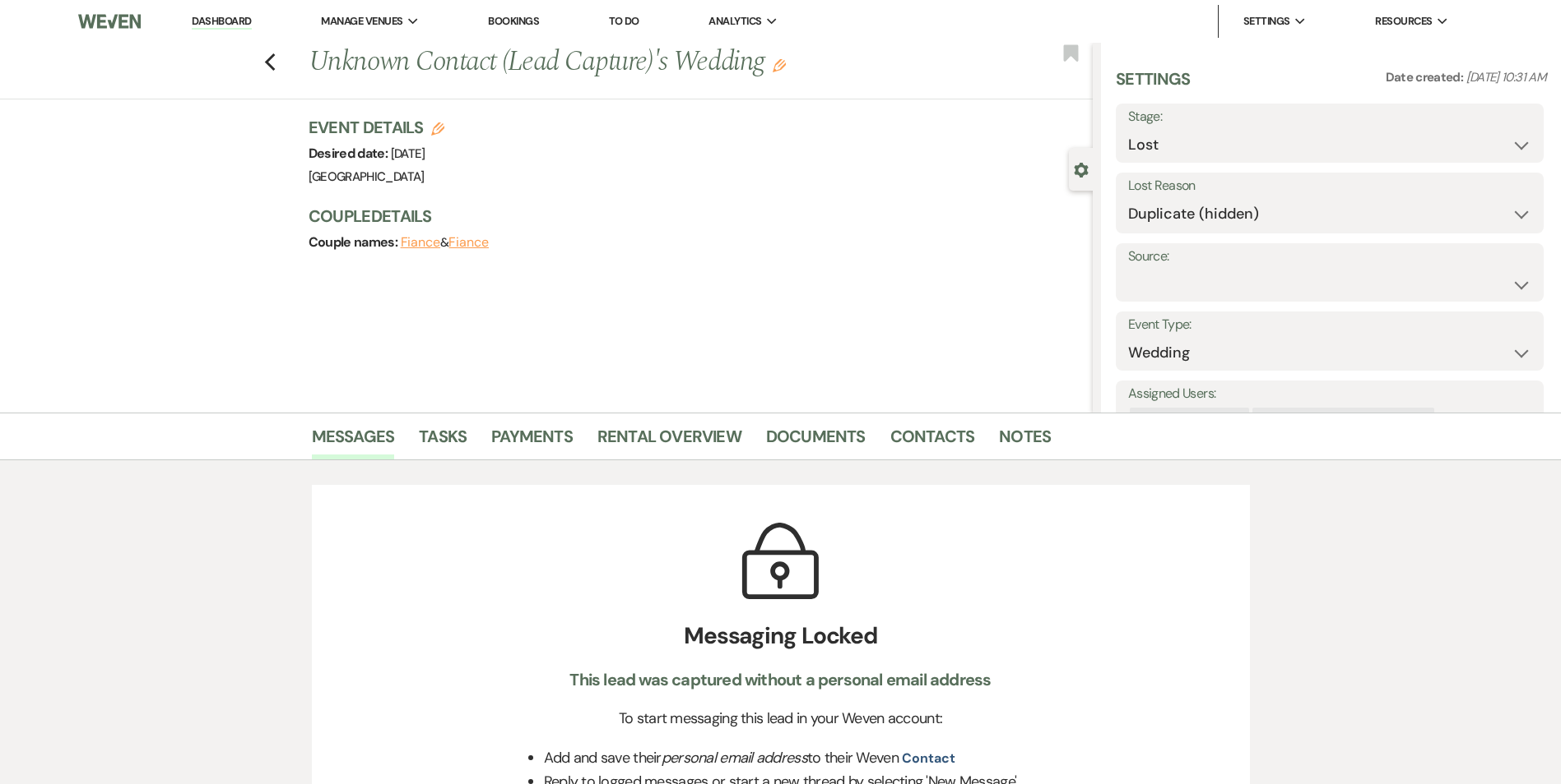
click at [265, 63] on div "Previous Unknown Contact (Lead Capture)'s Wedding Edit Bookmark" at bounding box center [542, 71] width 1101 height 57
click at [273, 58] on icon "Previous" at bounding box center [270, 62] width 12 height 19
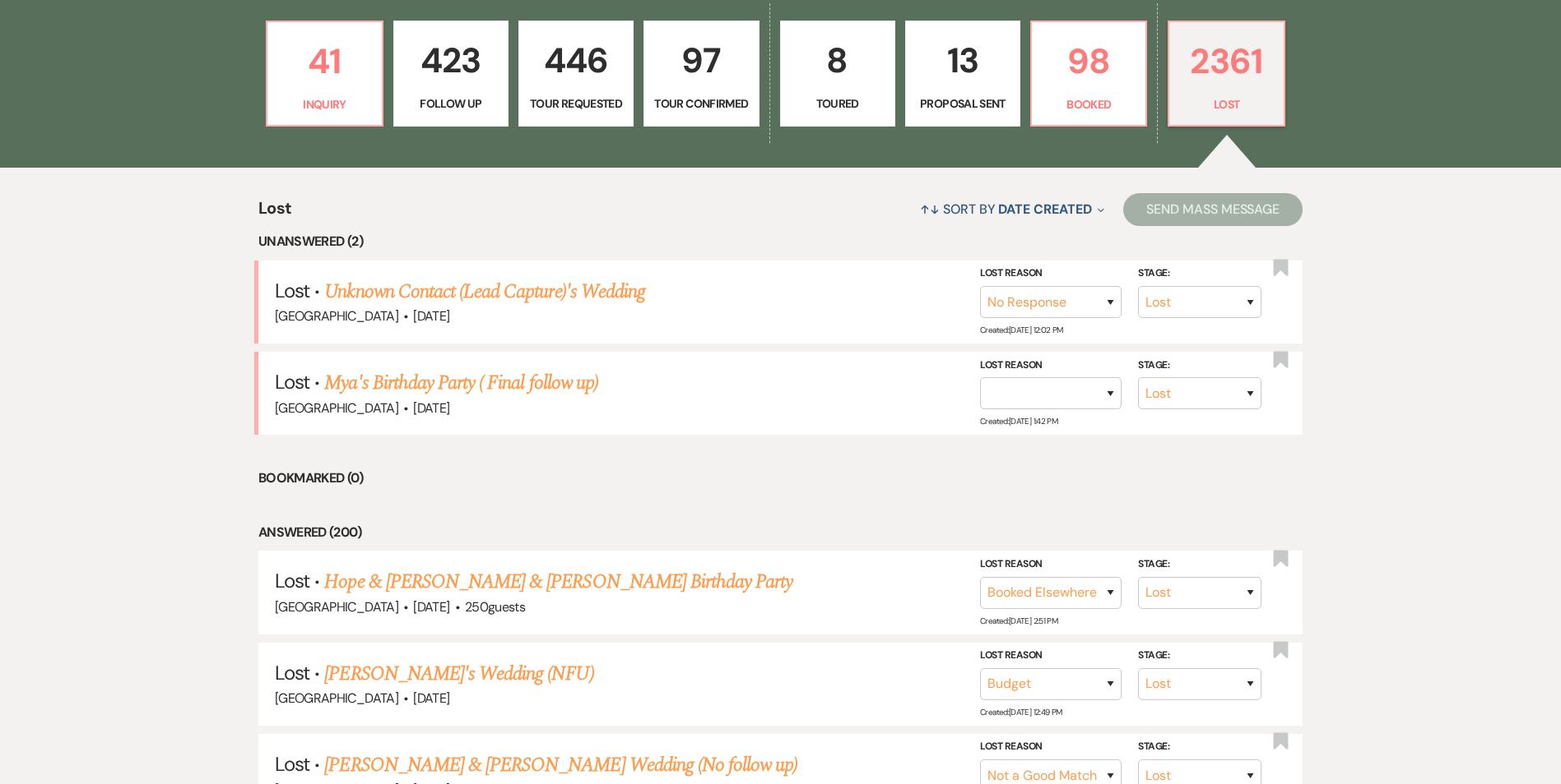
scroll to position [493, 0]
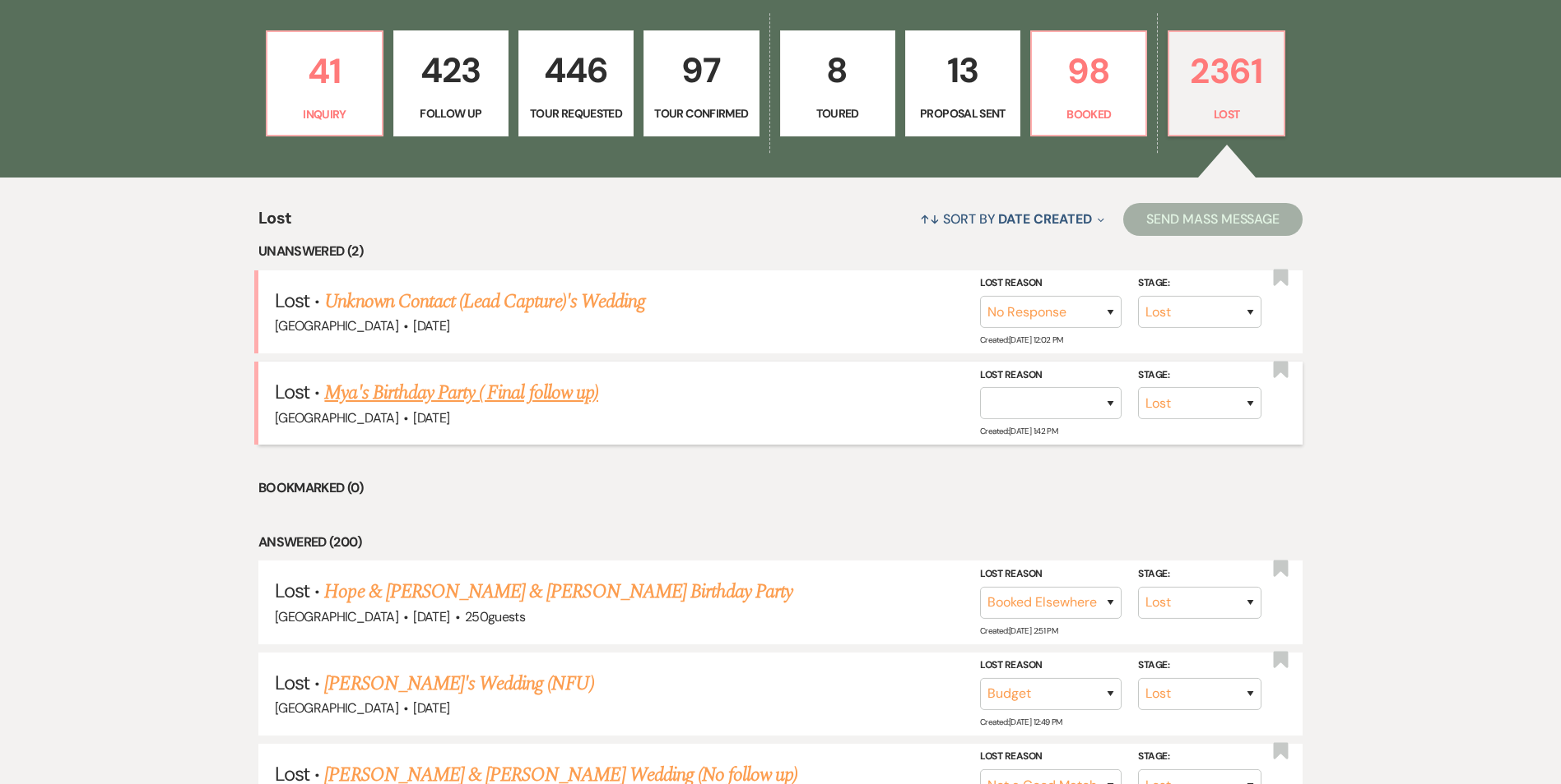
click at [435, 381] on link "Mya's Birthday Party ( Final follow up)" at bounding box center [460, 392] width 274 height 29
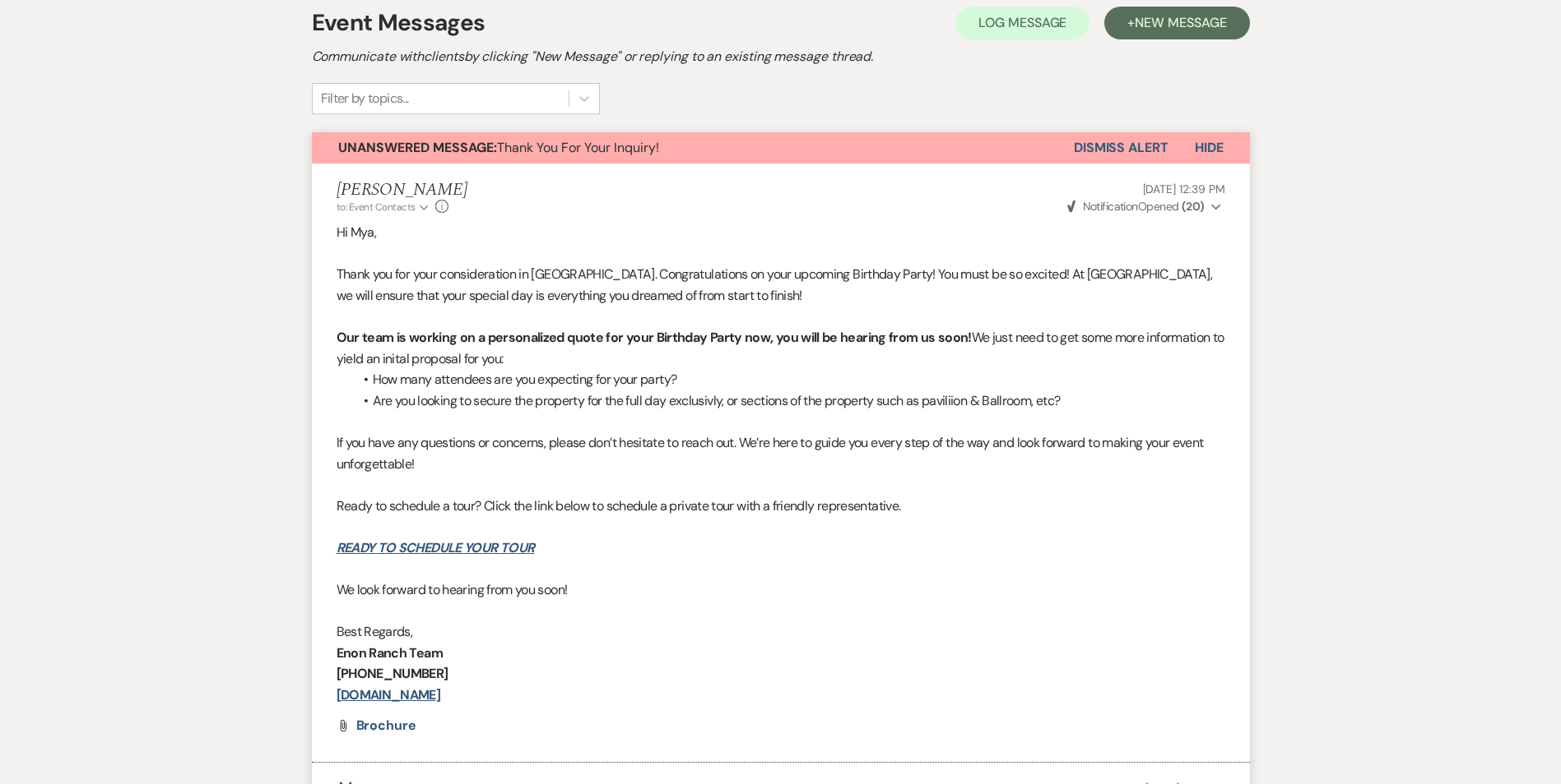
scroll to position [514, 0]
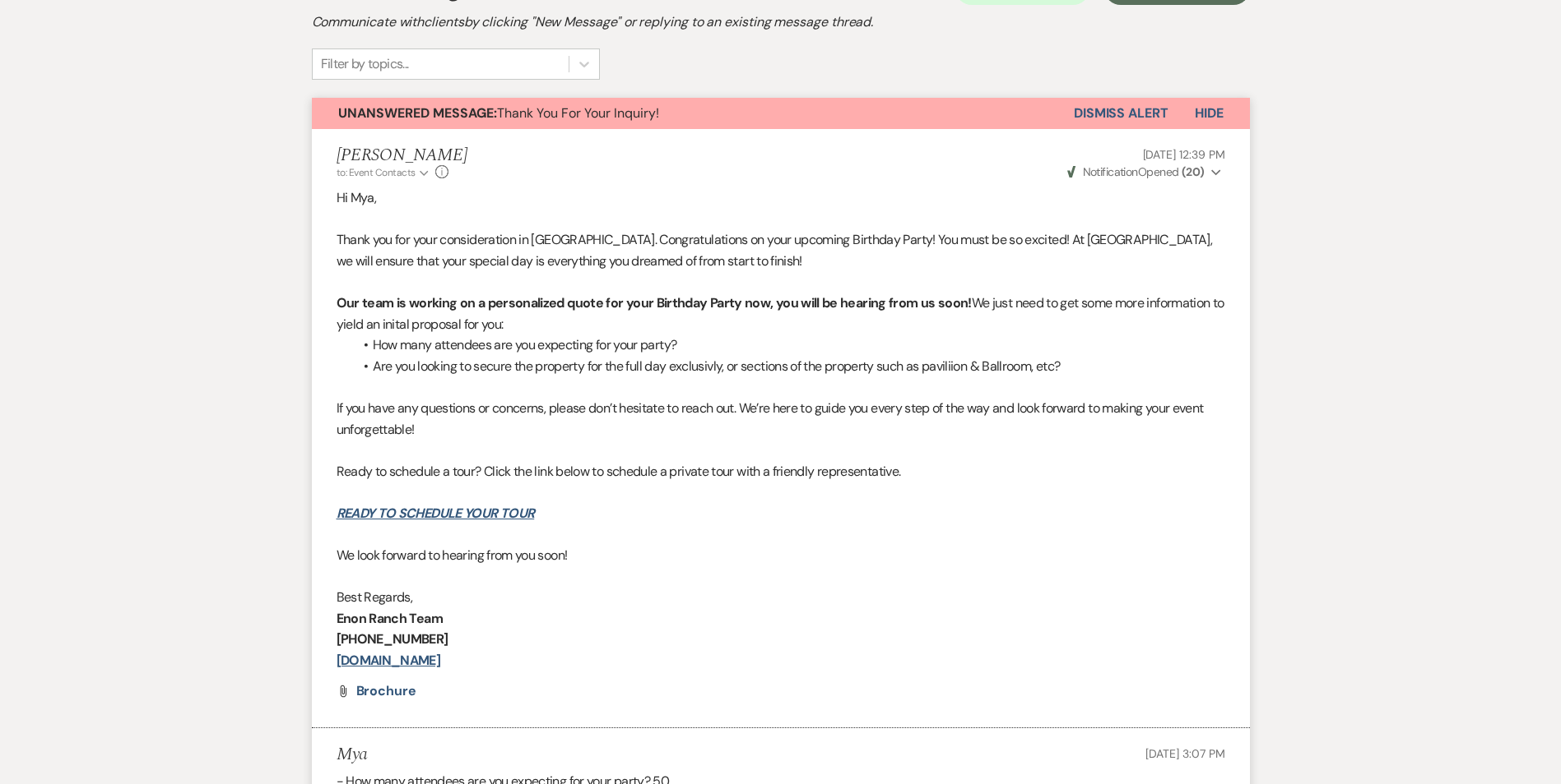
click at [1120, 114] on button "Dismiss Alert" at bounding box center [1120, 113] width 95 height 31
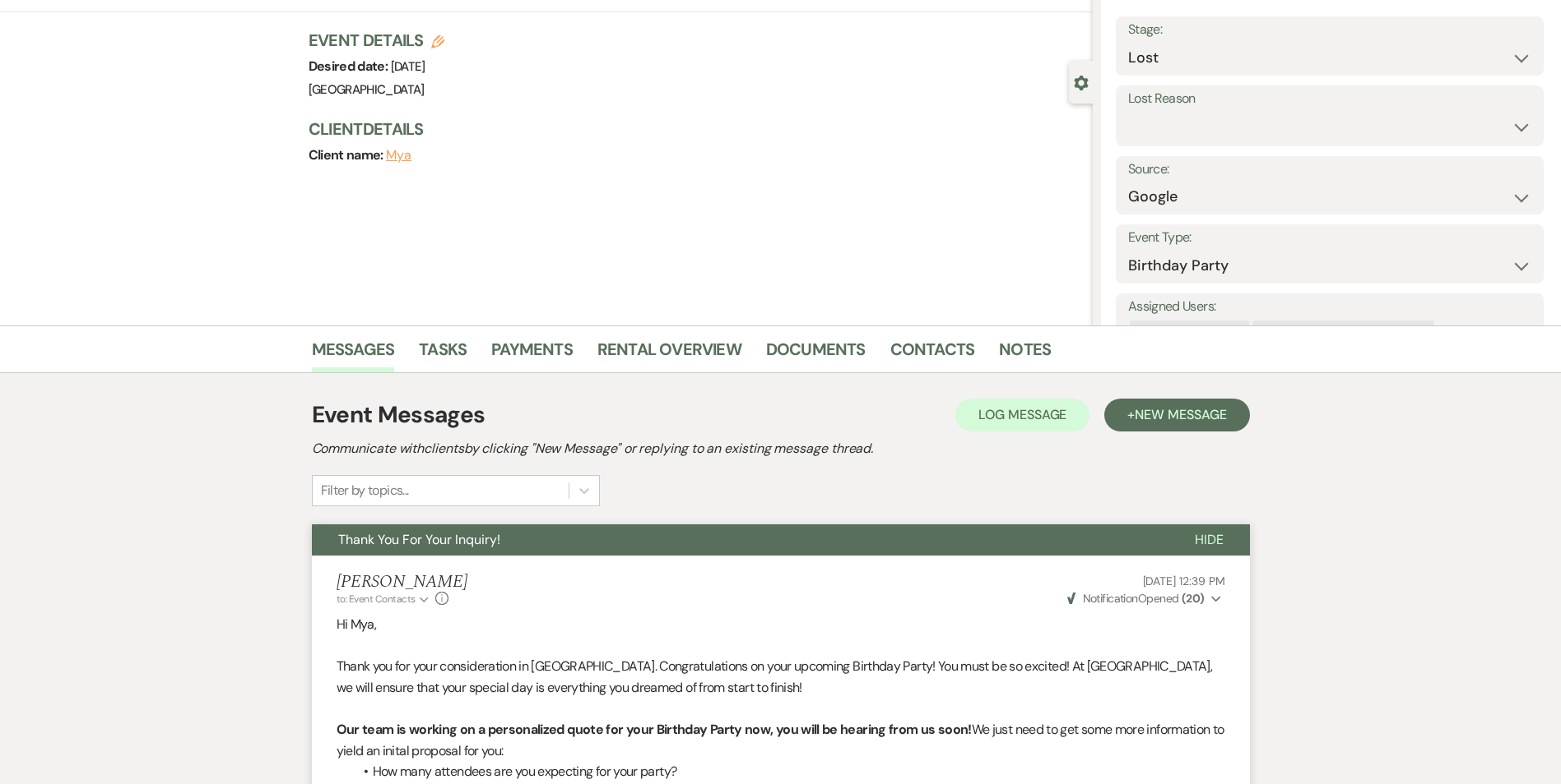
scroll to position [0, 0]
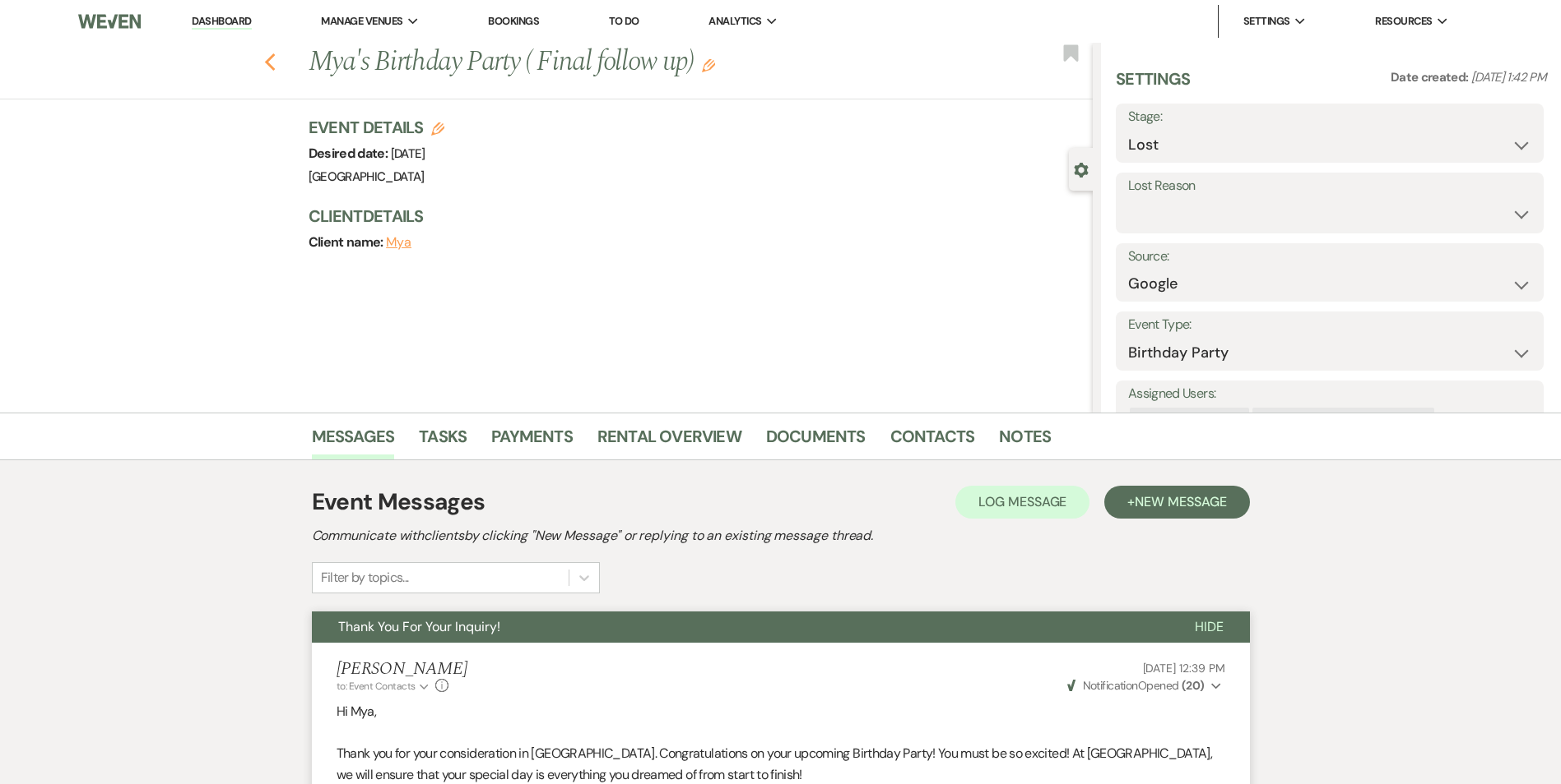
click at [273, 65] on icon "Previous" at bounding box center [270, 62] width 12 height 19
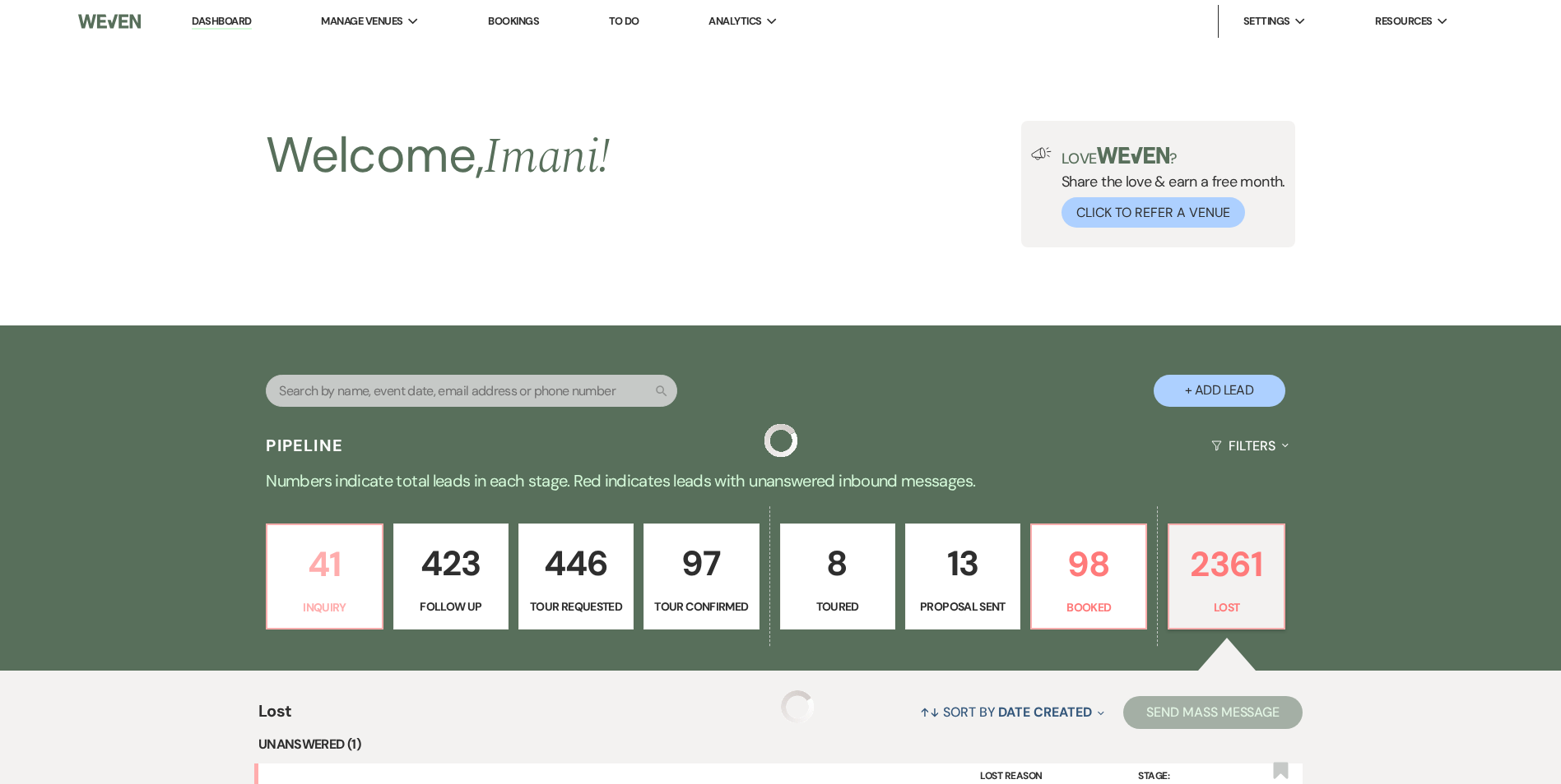
click at [274, 524] on link "41 Inquiry" at bounding box center [324, 577] width 117 height 107
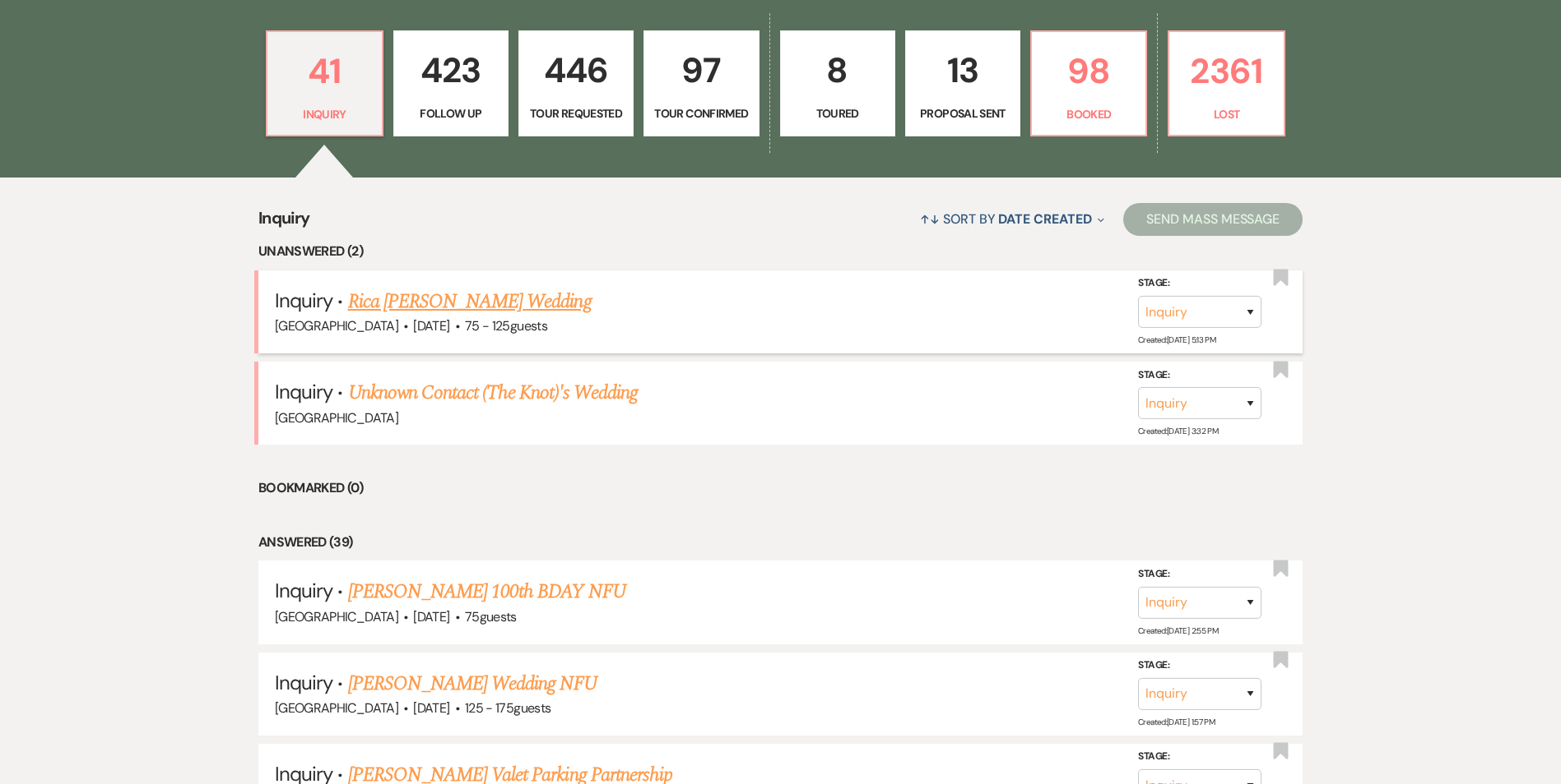
click at [598, 300] on h5 "Inquiry · Rica Magby's Wedding" at bounding box center [780, 301] width 1011 height 29
click at [483, 298] on link "Rica Magby's Wedding" at bounding box center [469, 301] width 243 height 29
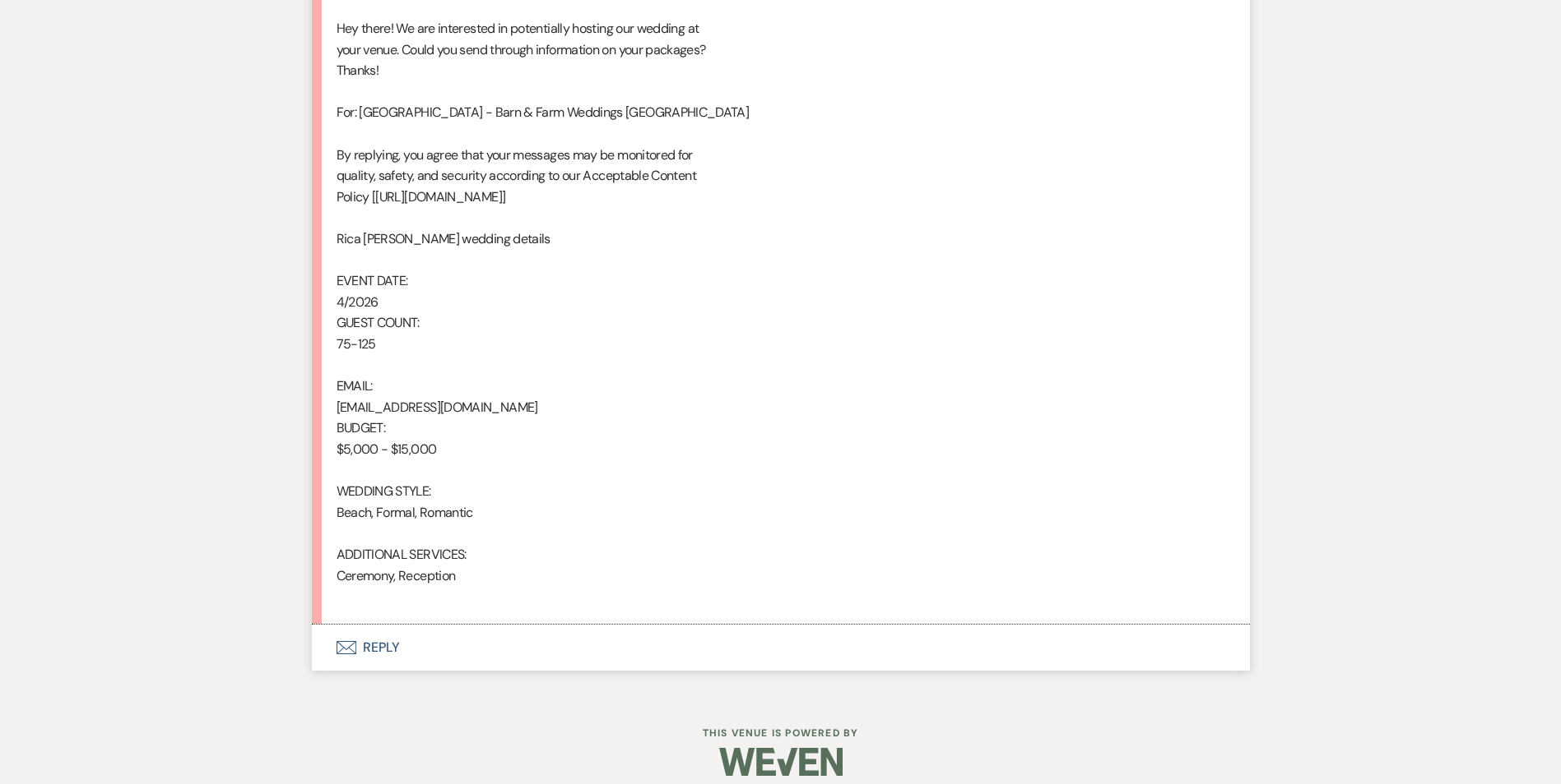
scroll to position [957, 0]
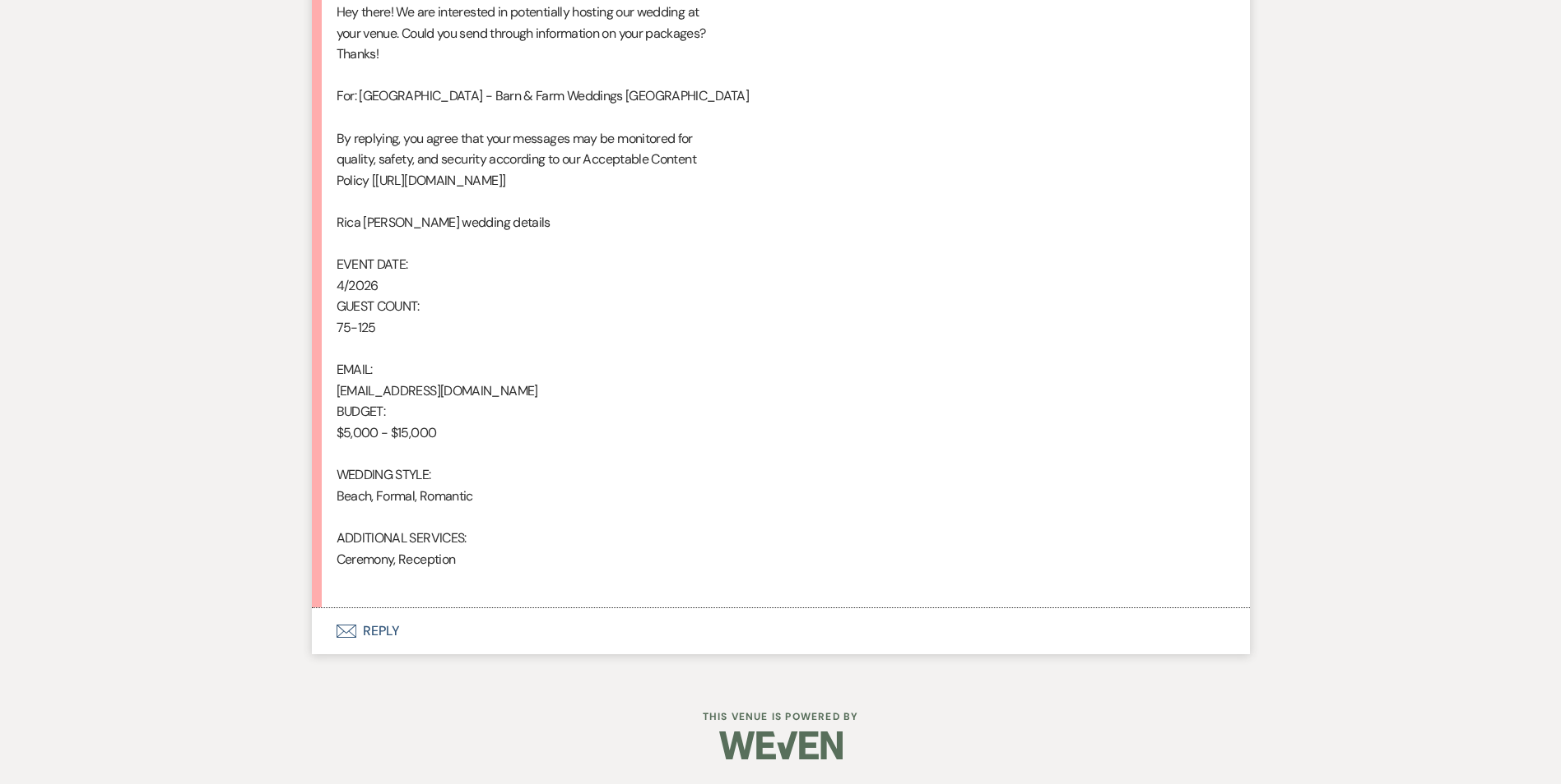
click at [379, 625] on button "Envelope Reply" at bounding box center [780, 632] width 938 height 46
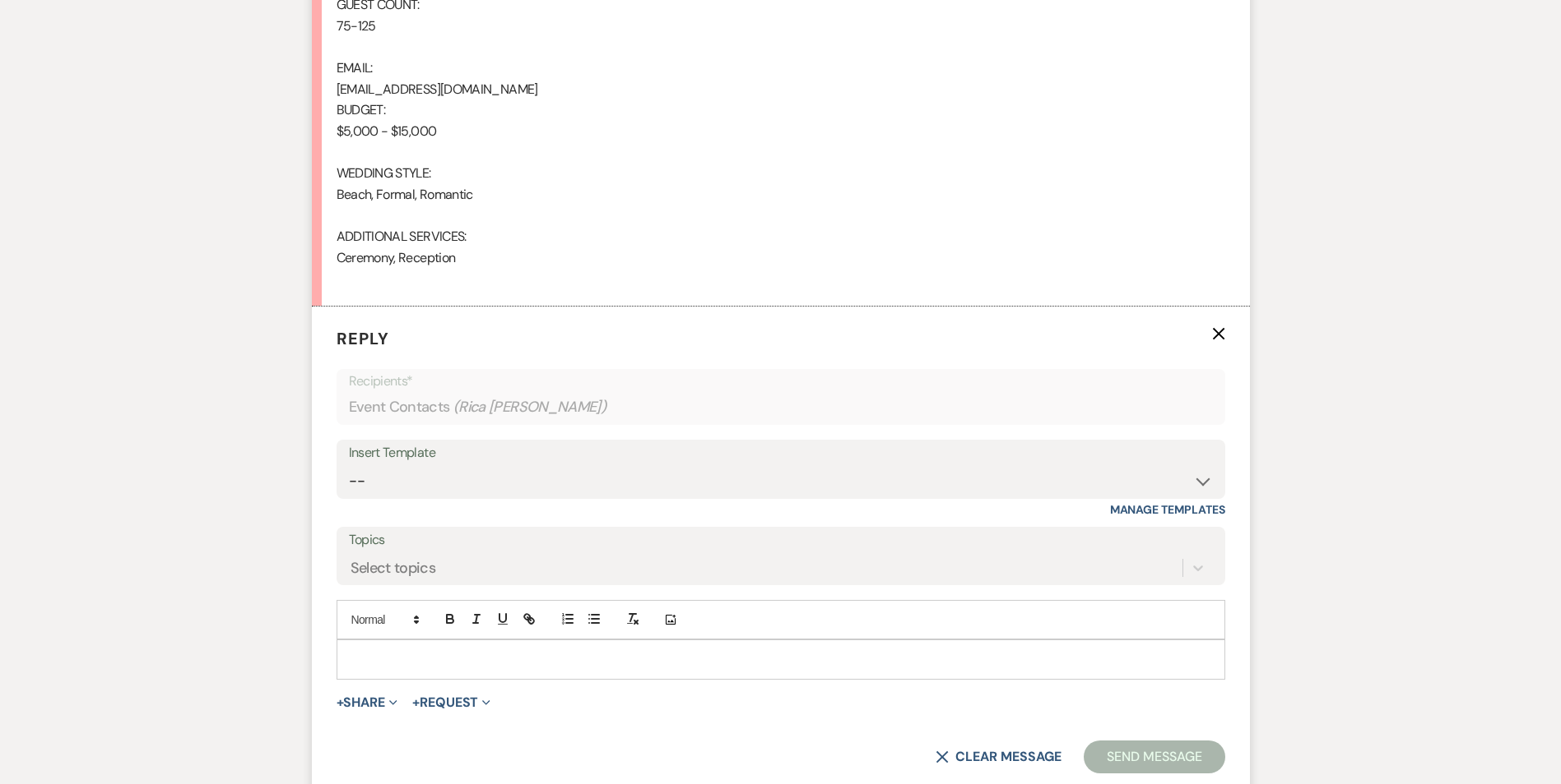
scroll to position [1418, 0]
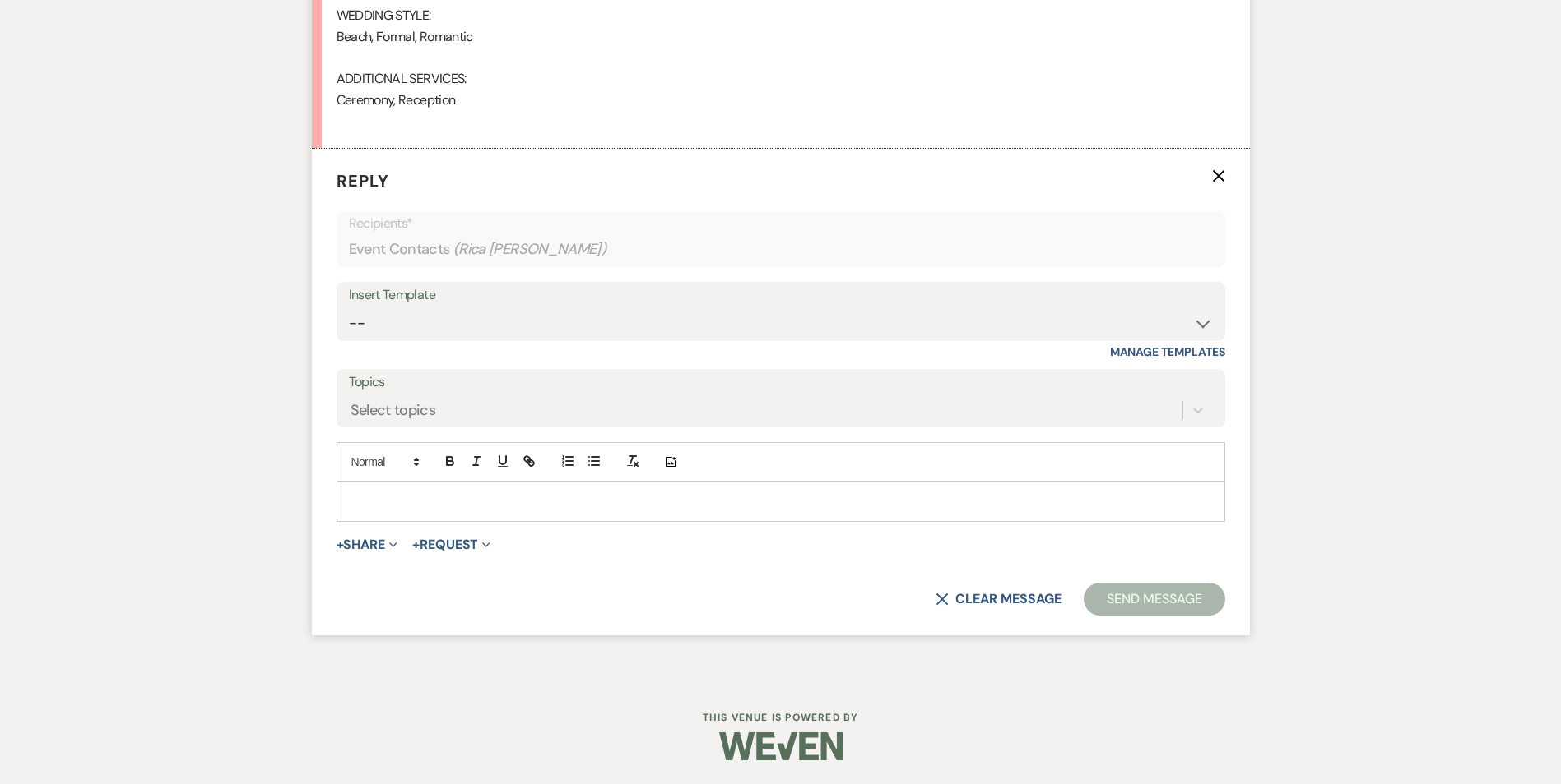
click at [379, 306] on div "Insert Template" at bounding box center [781, 296] width 864 height 24
click at [379, 312] on select "-- Inquiry Follow Up Email #2 Contract Sending Template Payment Template Rental…" at bounding box center [781, 323] width 864 height 32
click at [349, 307] on select "-- Inquiry Follow Up Email #2 Contract Sending Template Payment Template Rental…" at bounding box center [781, 323] width 864 height 32
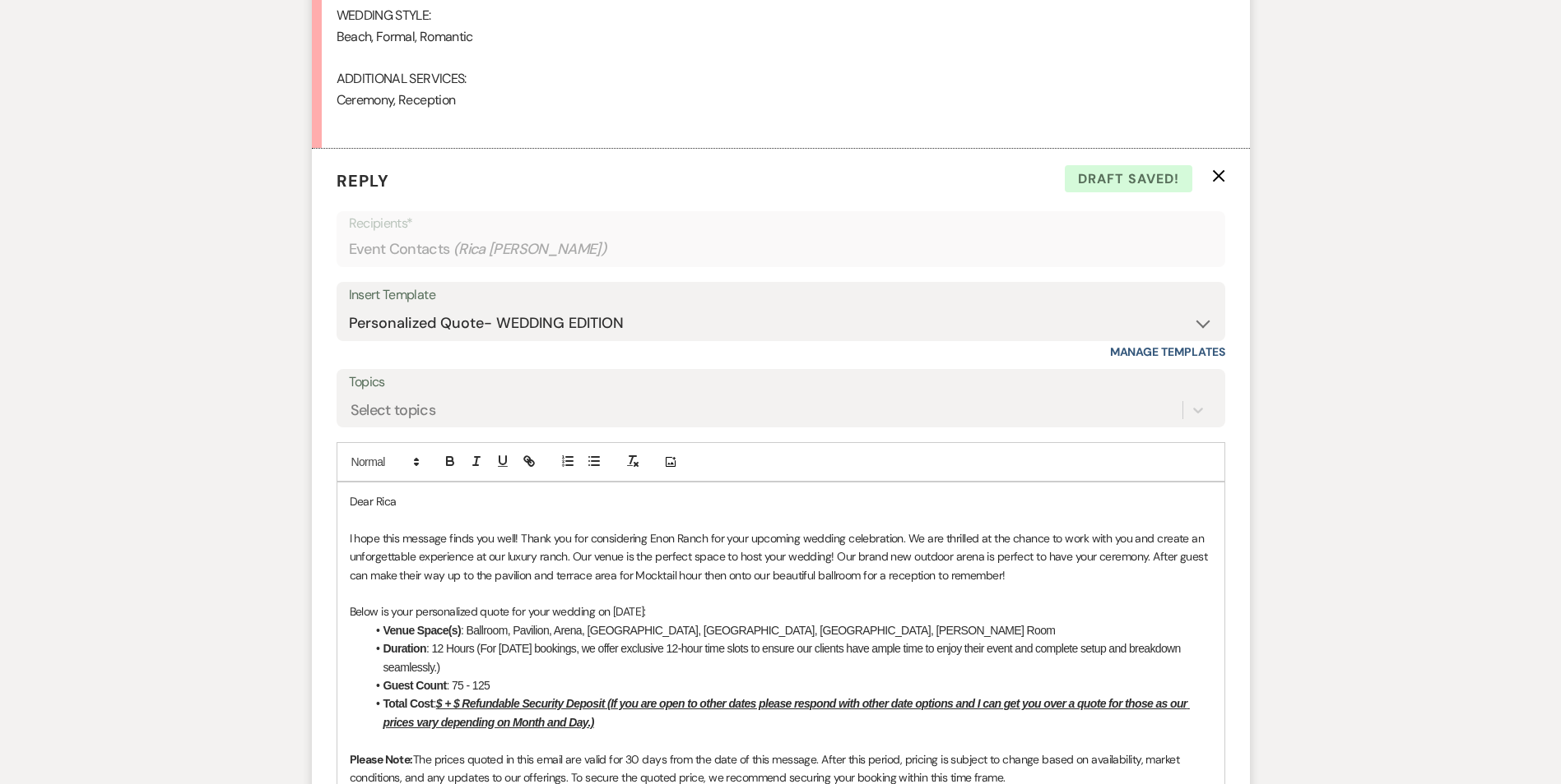
click at [444, 700] on u "$ + $ Refundable Security Deposit (If you are open to other dates please respon…" at bounding box center [786, 712] width 807 height 31
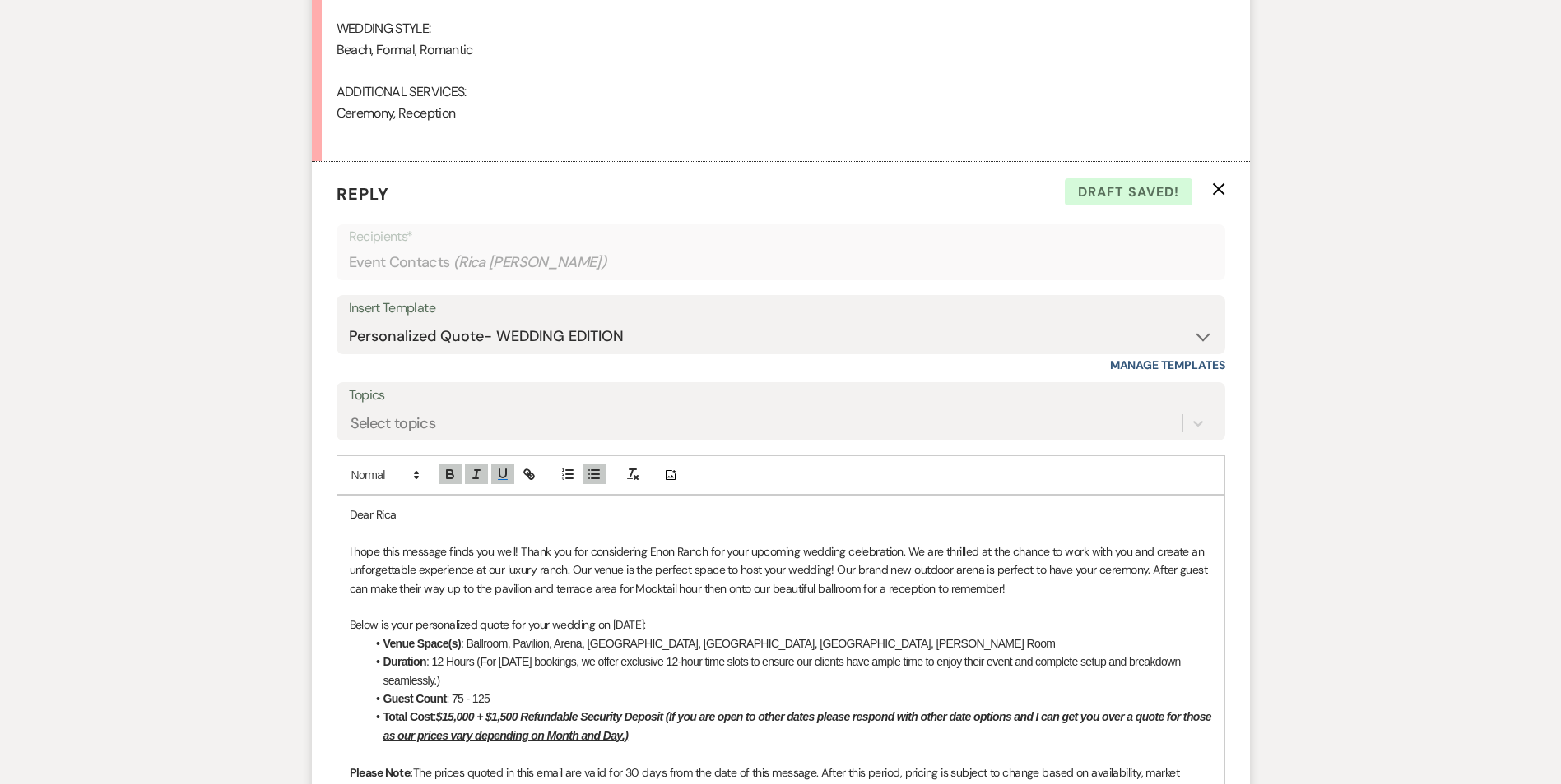
scroll to position [1500, 0]
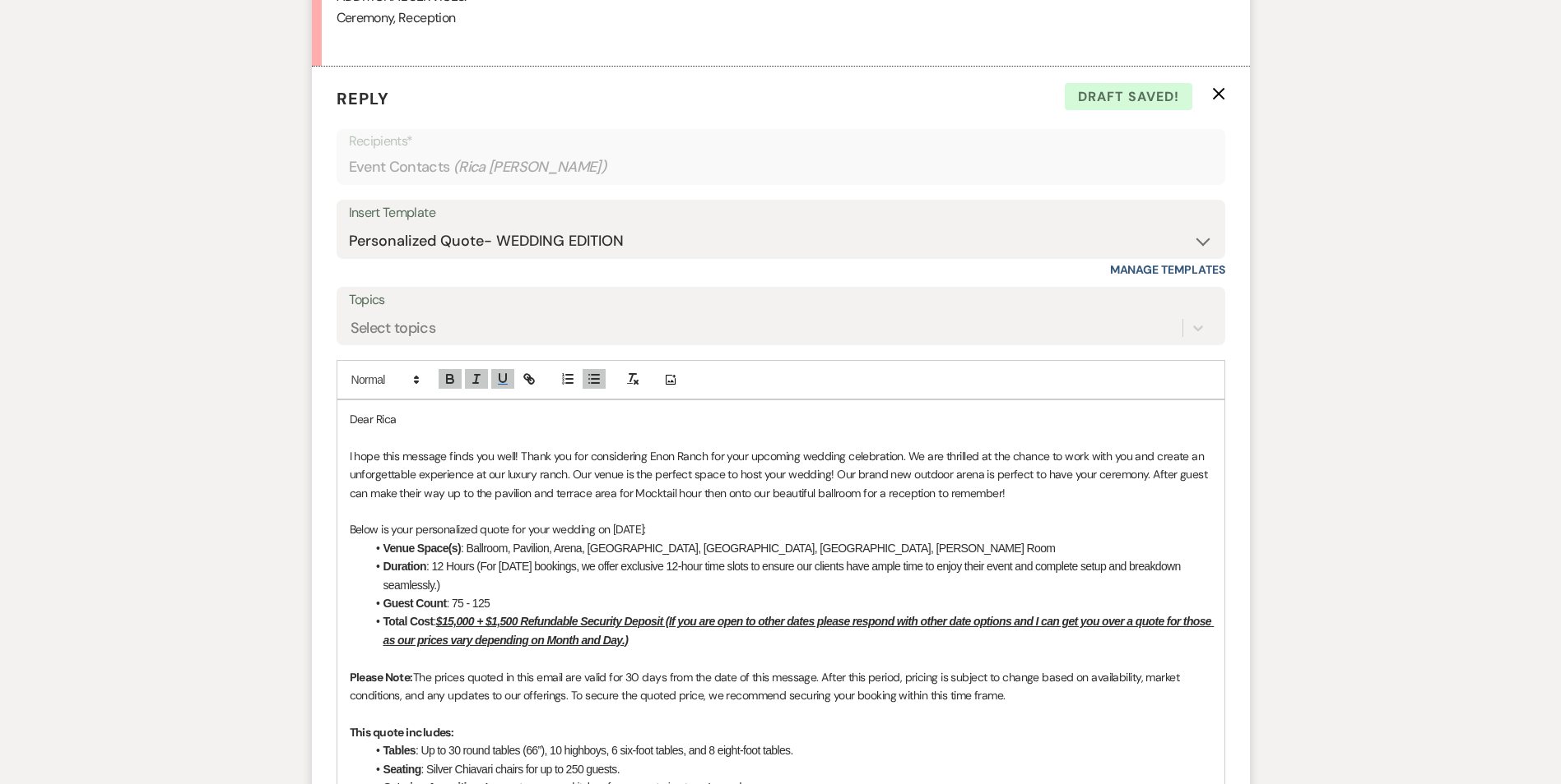
click at [455, 632] on li "Total Cost : $15,000 + $1,500 Refundable Security Deposit (If you are open to o…" at bounding box center [788, 631] width 846 height 37
click at [455, 620] on u "$15,000 + $1,500 Refundable Security Deposit (If you are open to other dates pl…" at bounding box center [799, 630] width 831 height 31
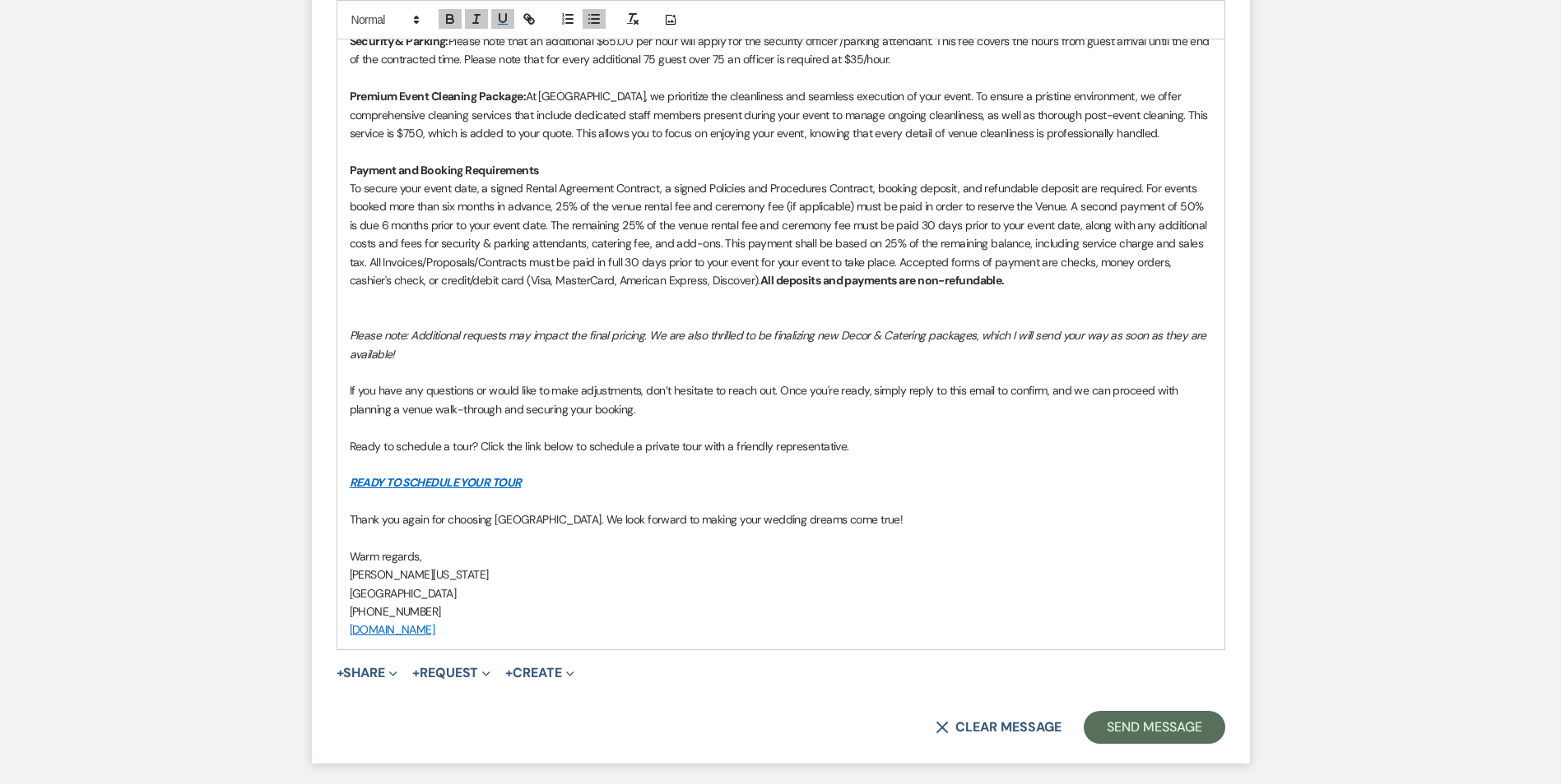
scroll to position [2688, 0]
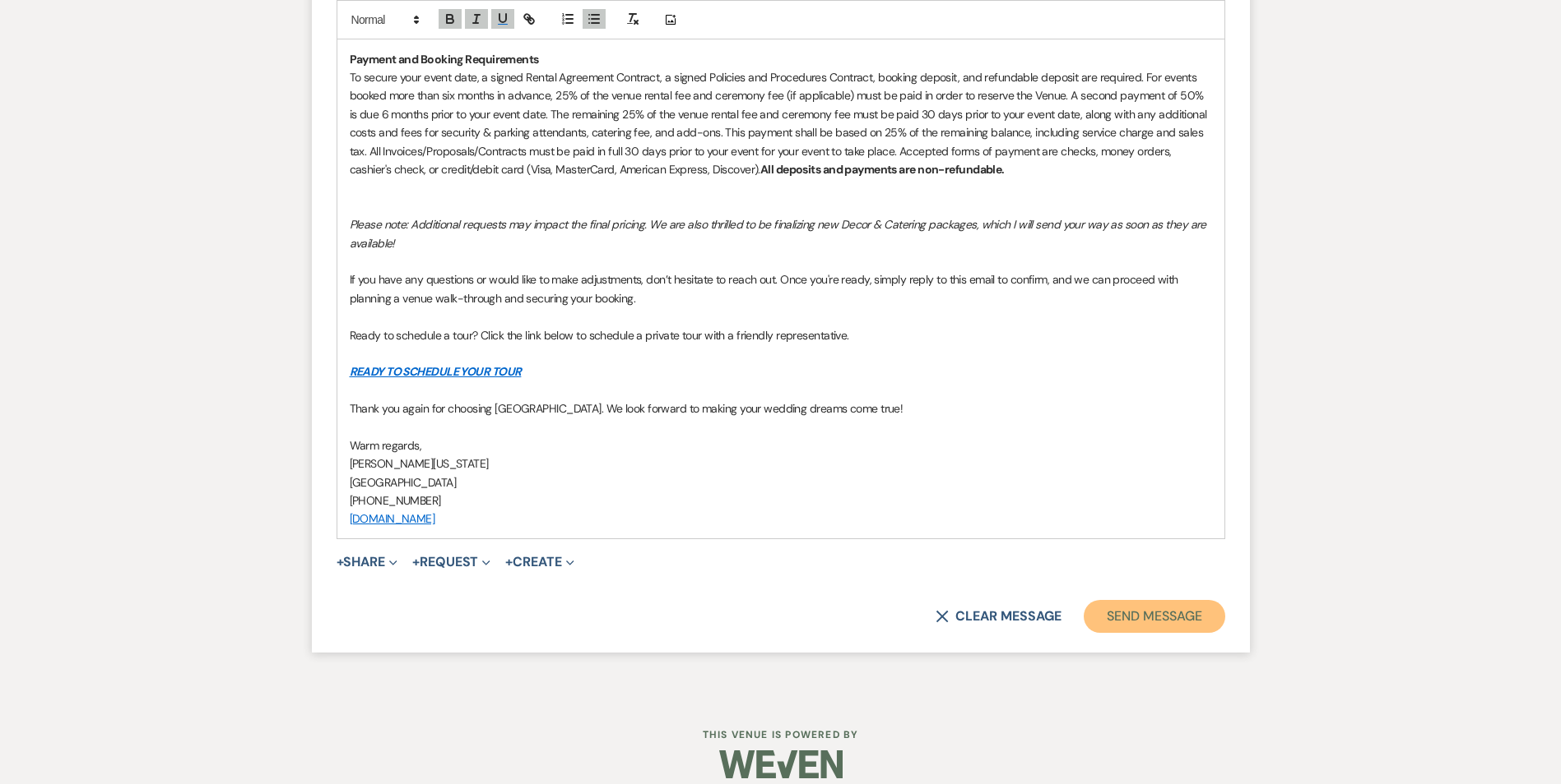
click at [1145, 600] on button "Send Message" at bounding box center [1154, 616] width 141 height 33
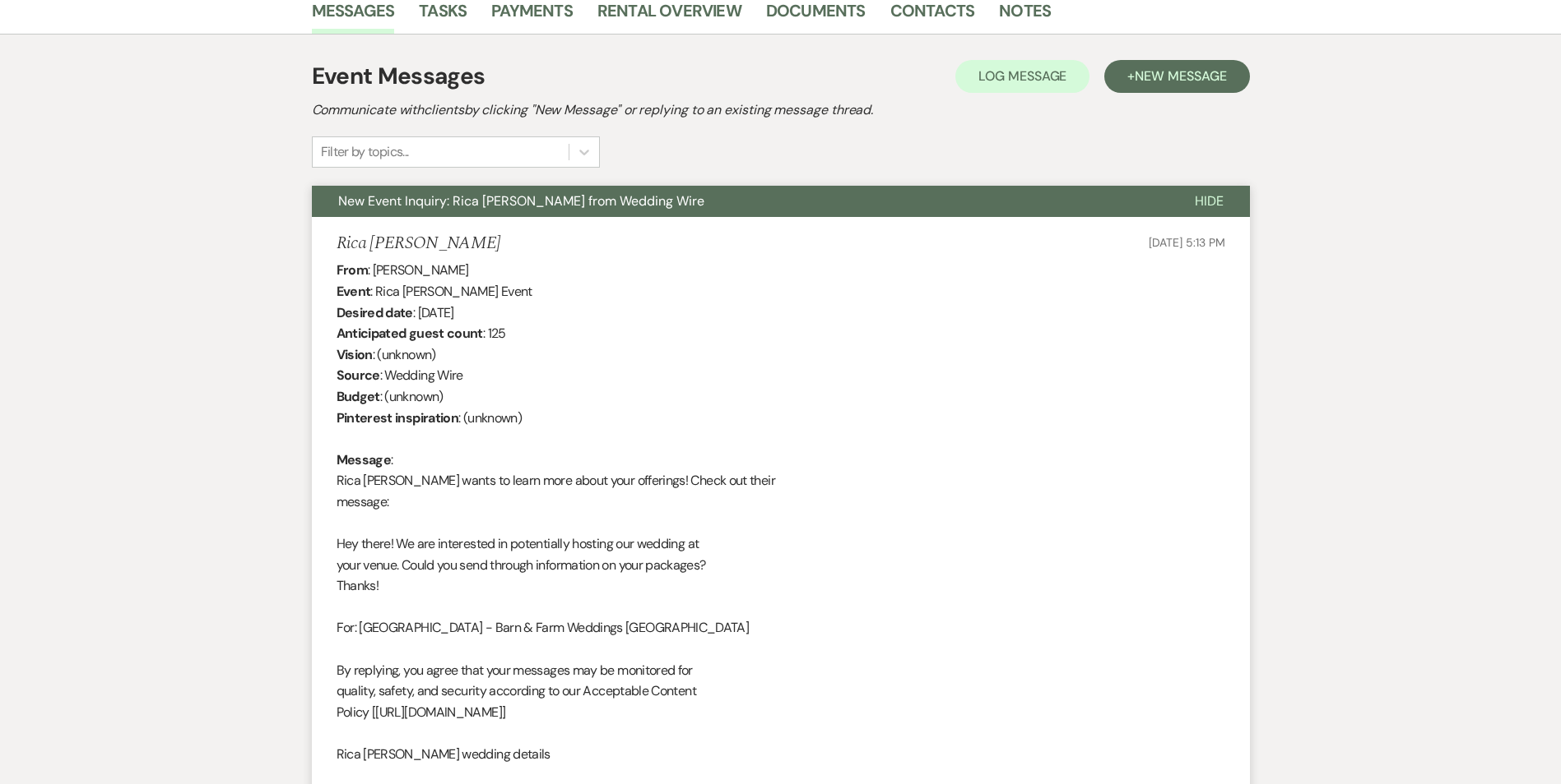
scroll to position [0, 0]
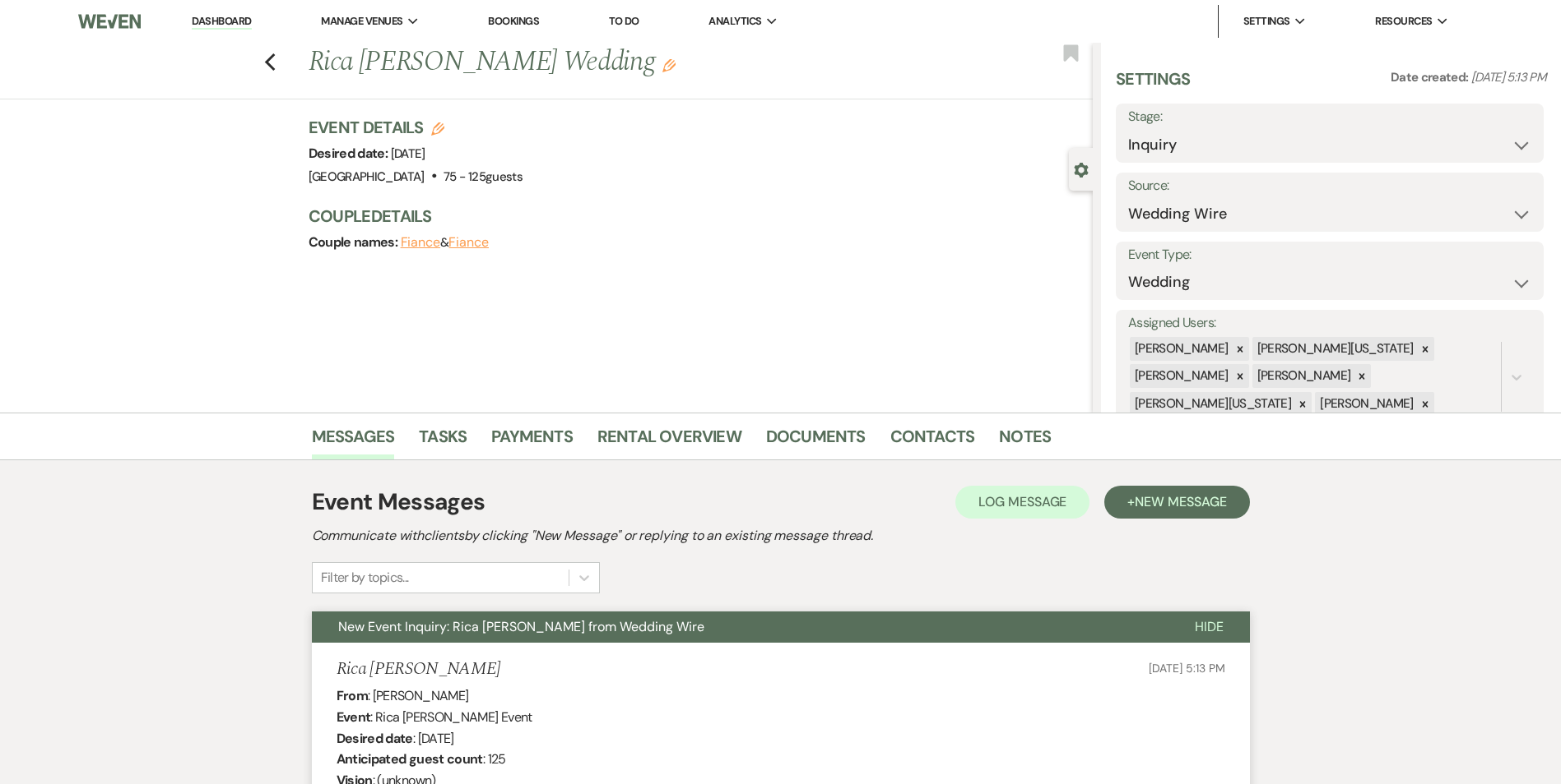
click at [565, 80] on h1 "Rica Magby's Wedding Edit" at bounding box center [618, 62] width 621 height 40
click at [662, 68] on icon "Edit" at bounding box center [668, 65] width 13 height 13
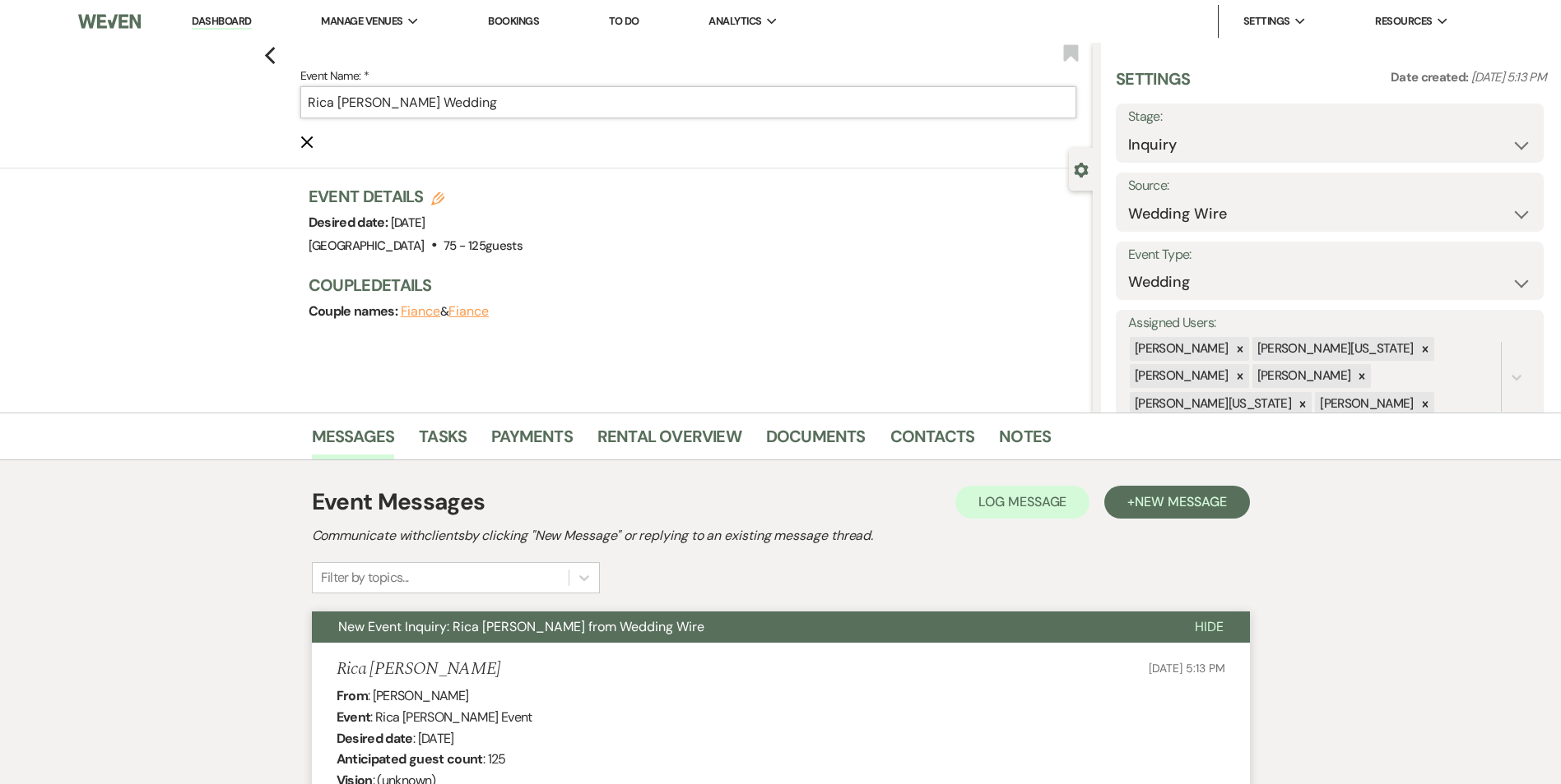
click at [562, 105] on input "Rica Magby's Wedding" at bounding box center [688, 103] width 776 height 32
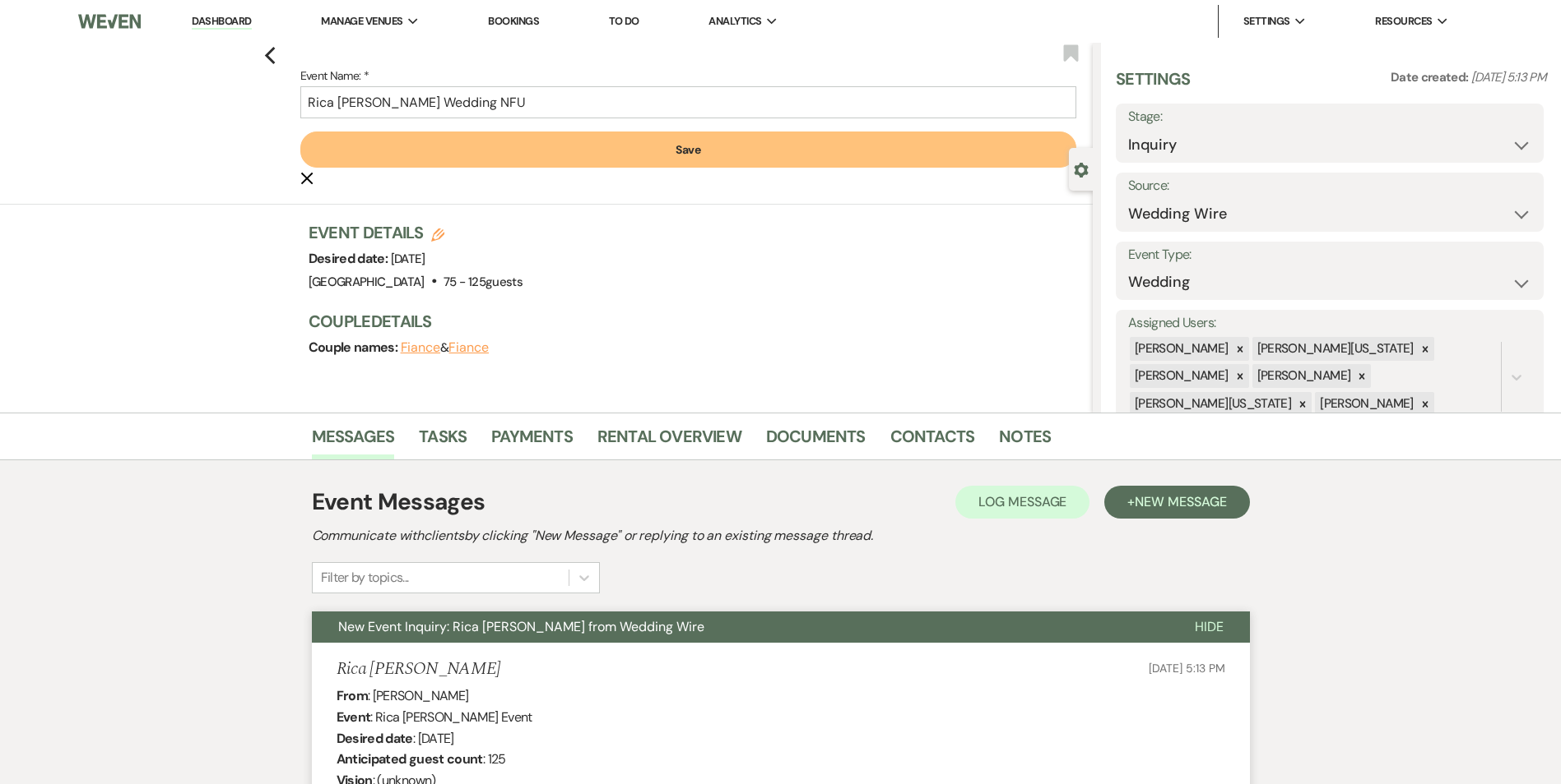
click at [568, 163] on button "Save" at bounding box center [688, 150] width 776 height 36
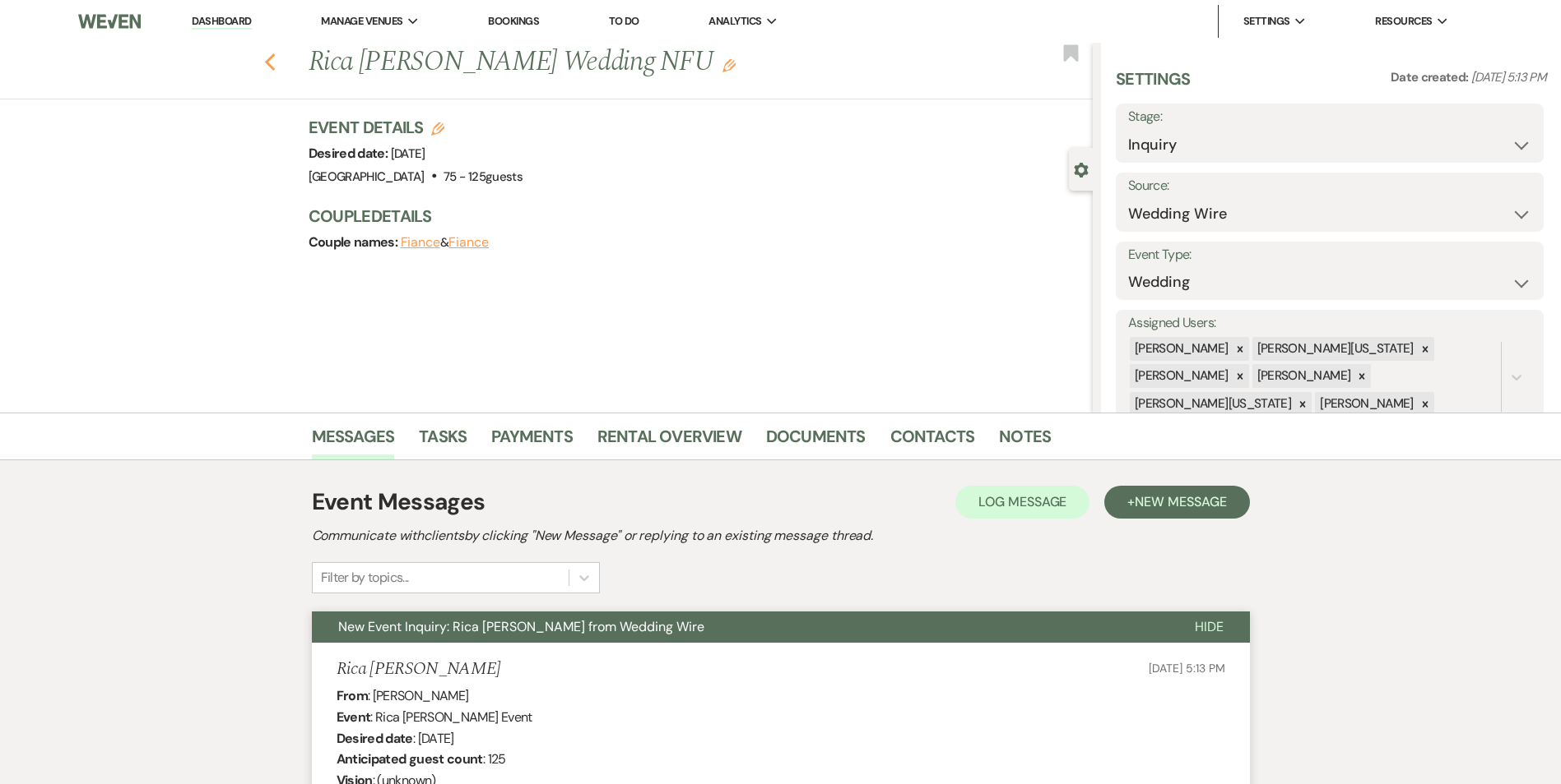
click at [274, 56] on use "button" at bounding box center [269, 62] width 11 height 18
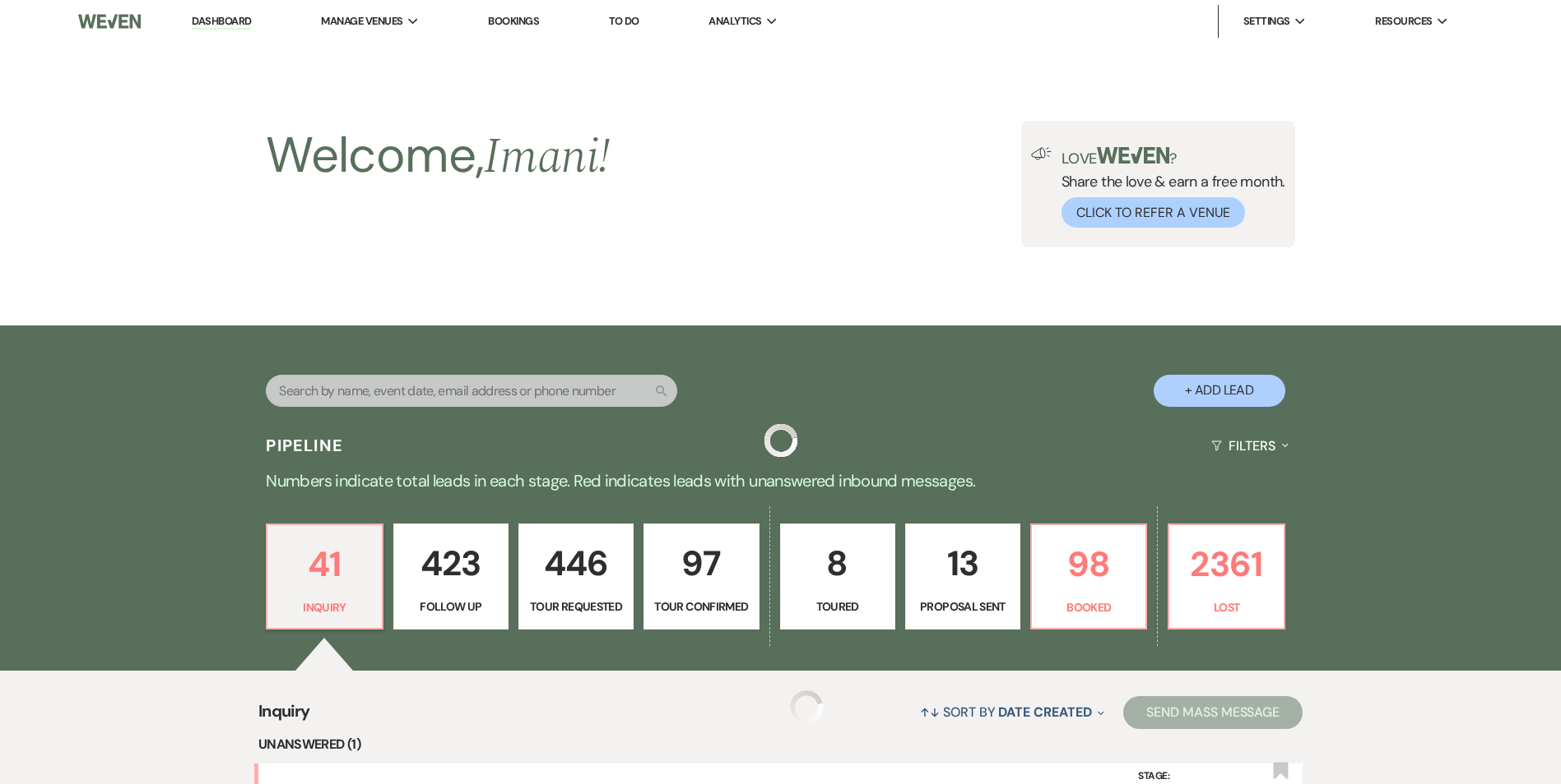
scroll to position [493, 0]
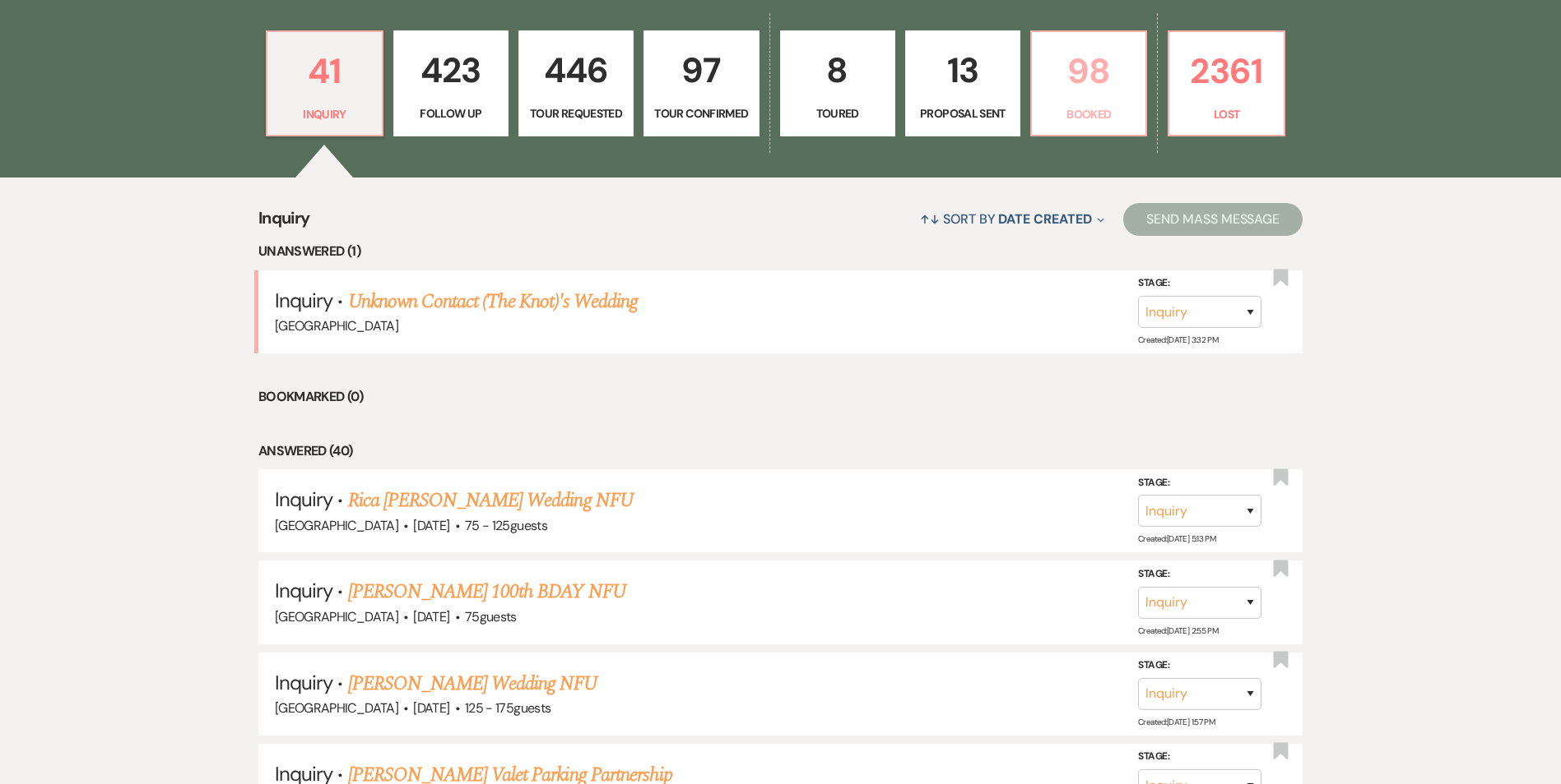
click at [1070, 102] on link "98 Booked" at bounding box center [1088, 83] width 117 height 107
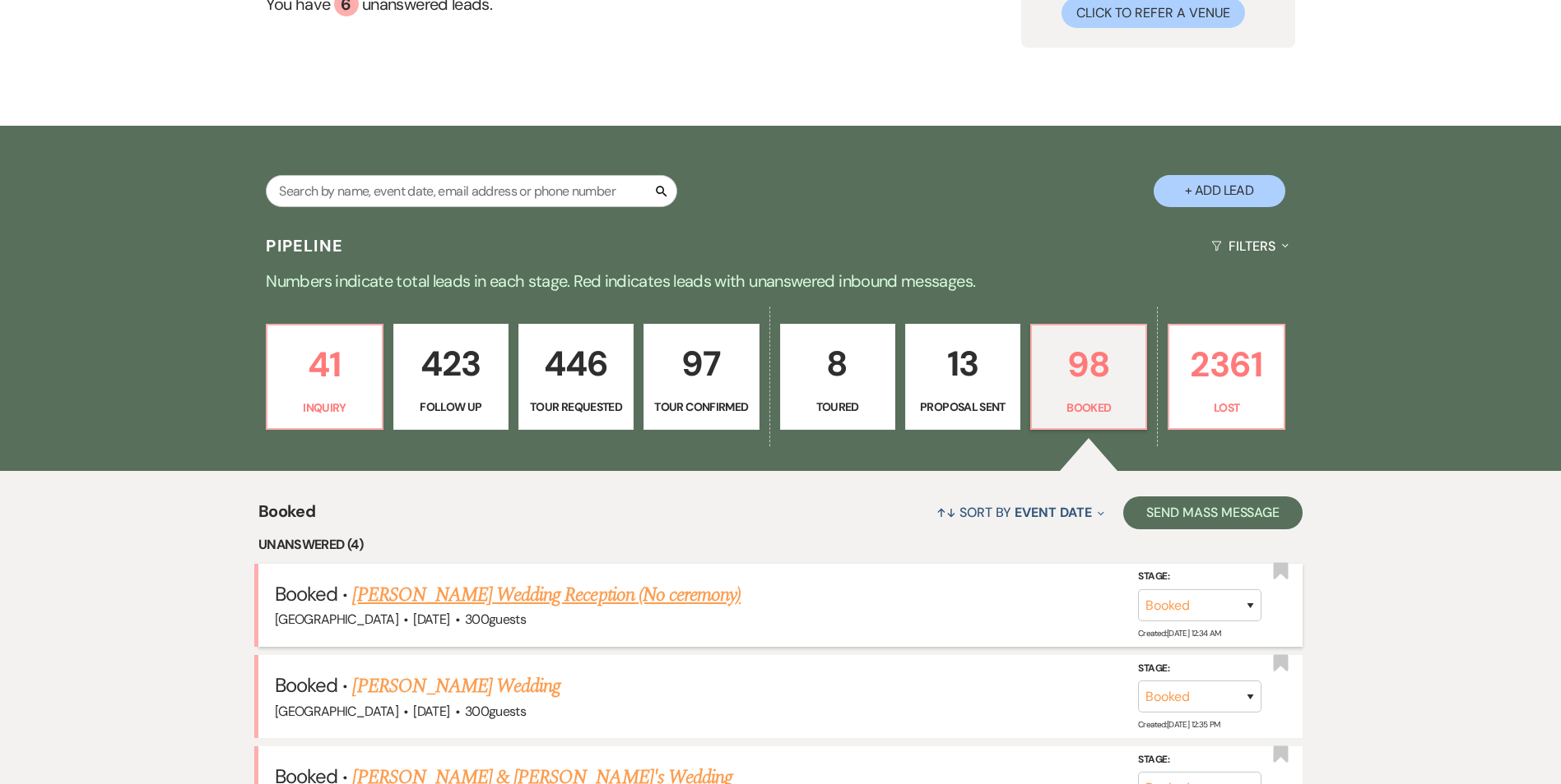
scroll to position [247, 0]
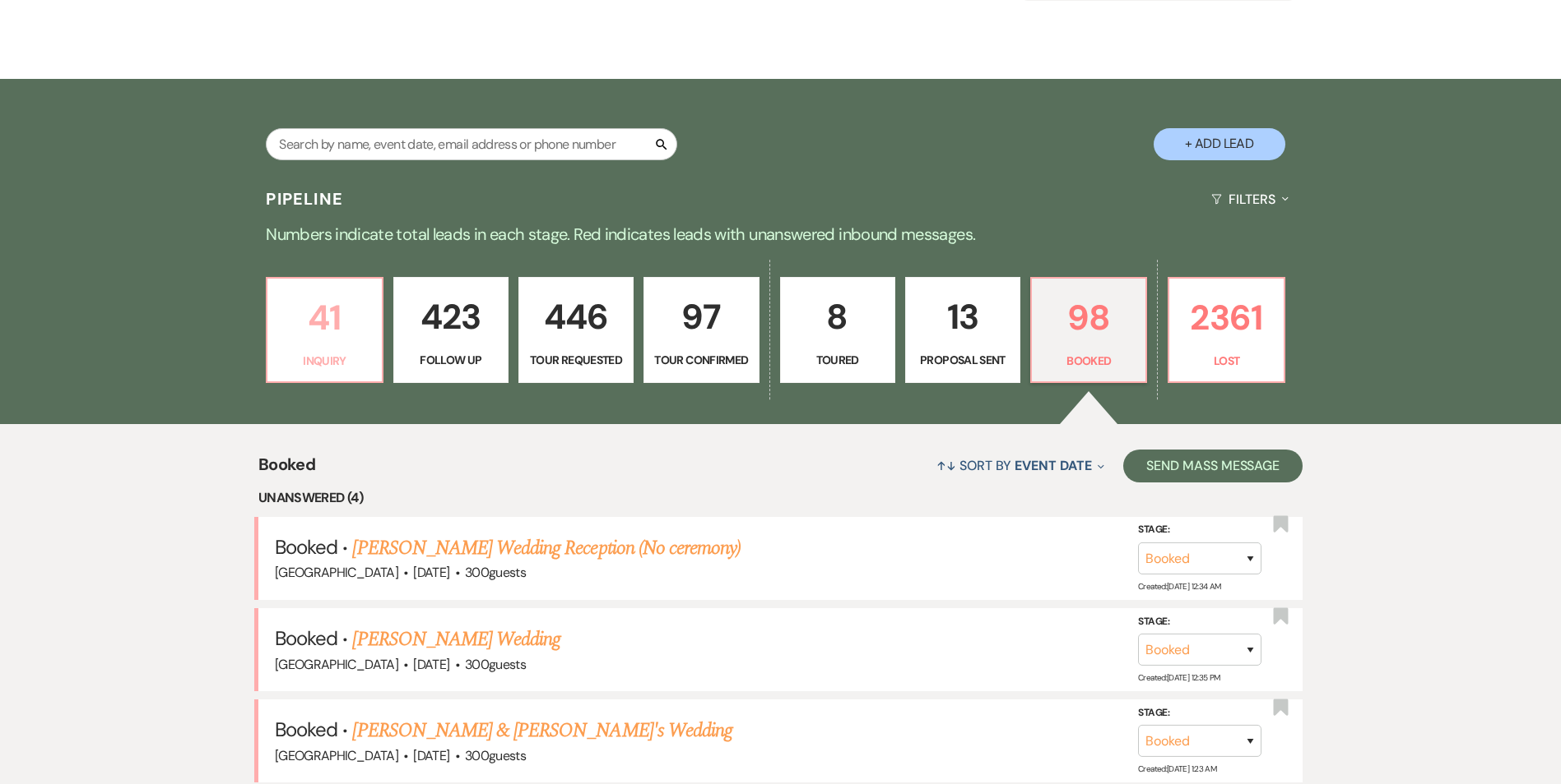
click at [324, 353] on p "Inquiry" at bounding box center [324, 361] width 94 height 18
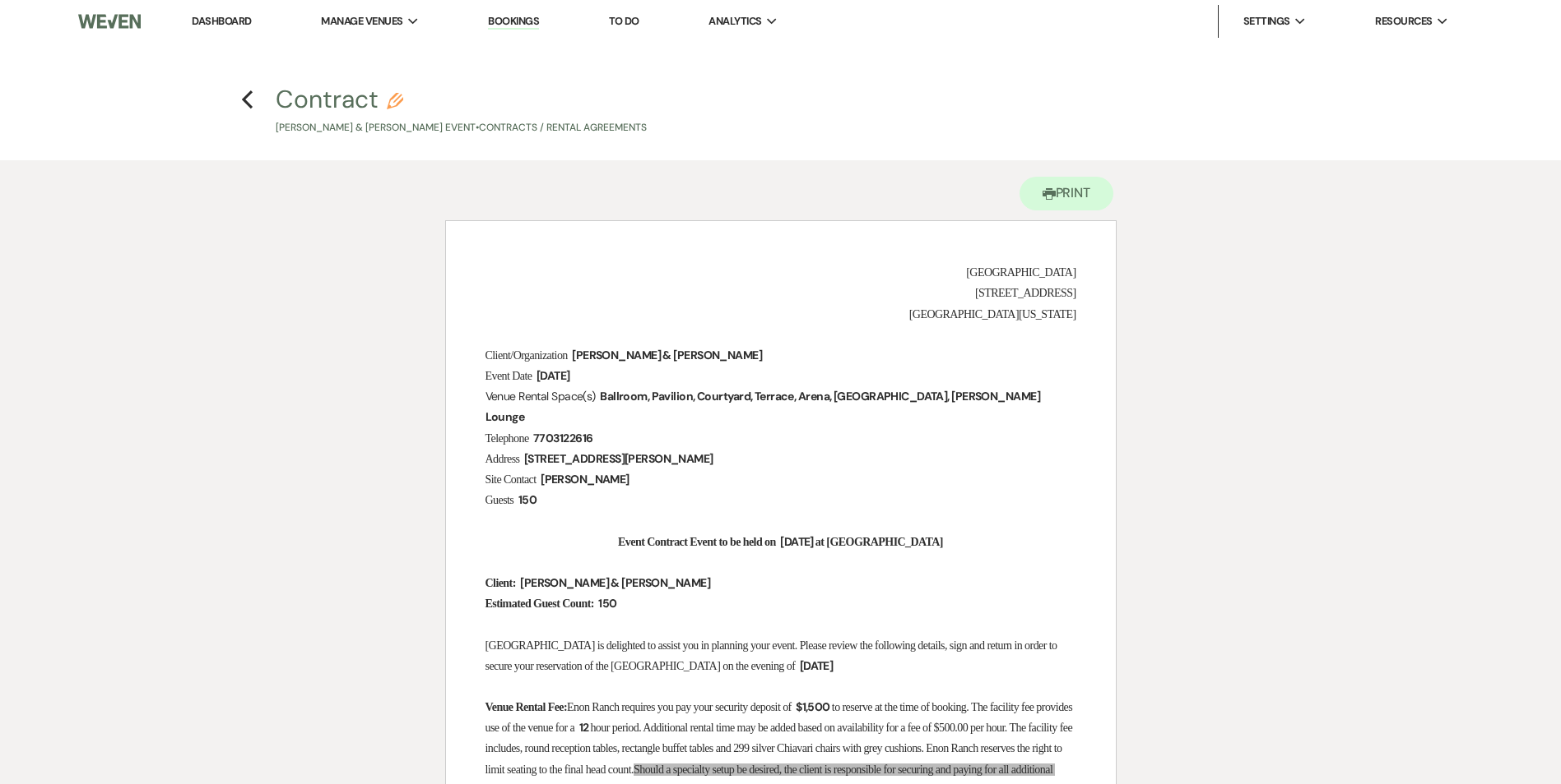
click at [228, 18] on link "Dashboard" at bounding box center [220, 21] width 59 height 14
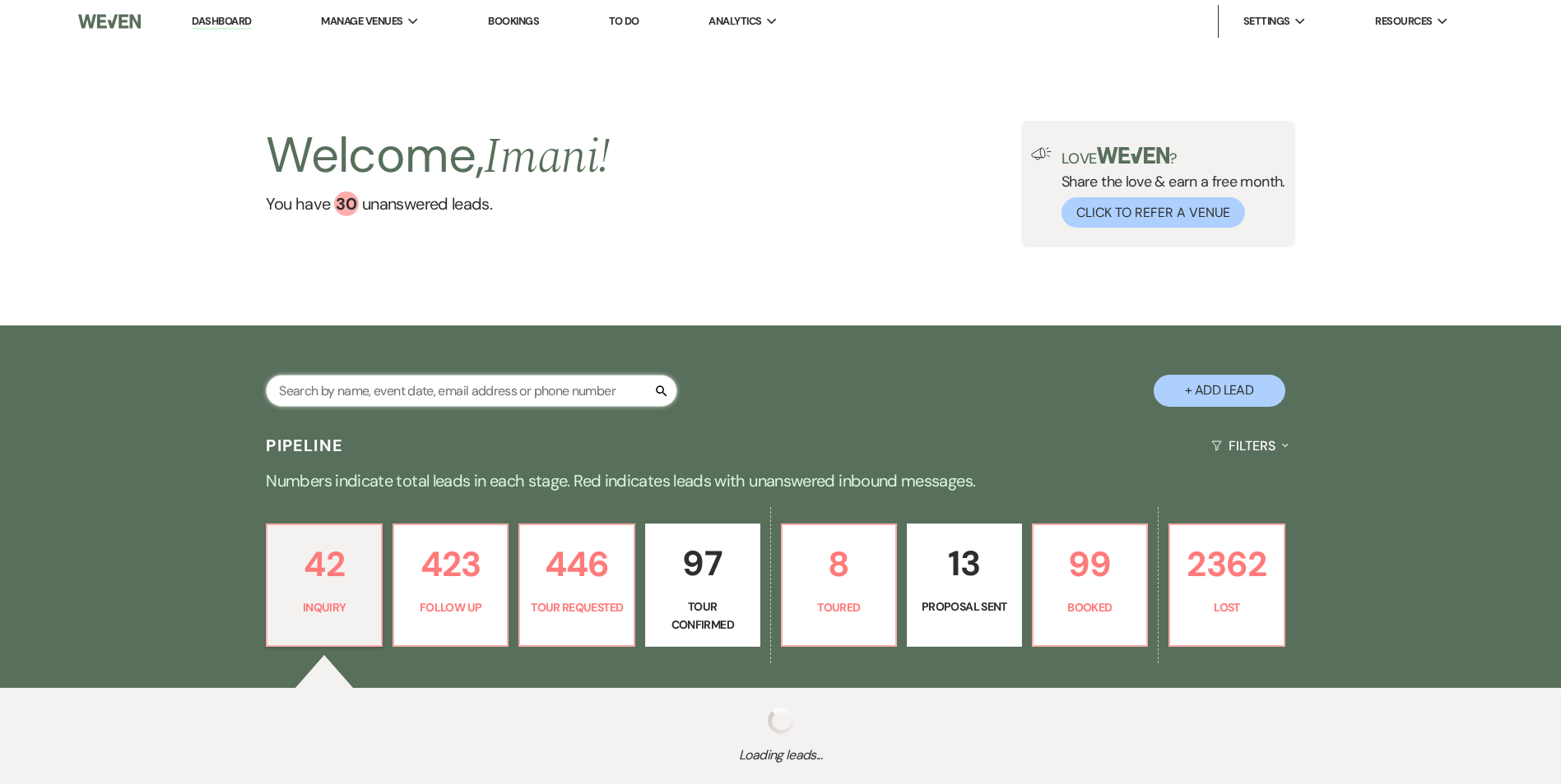
click at [382, 384] on input "text" at bounding box center [471, 391] width 412 height 32
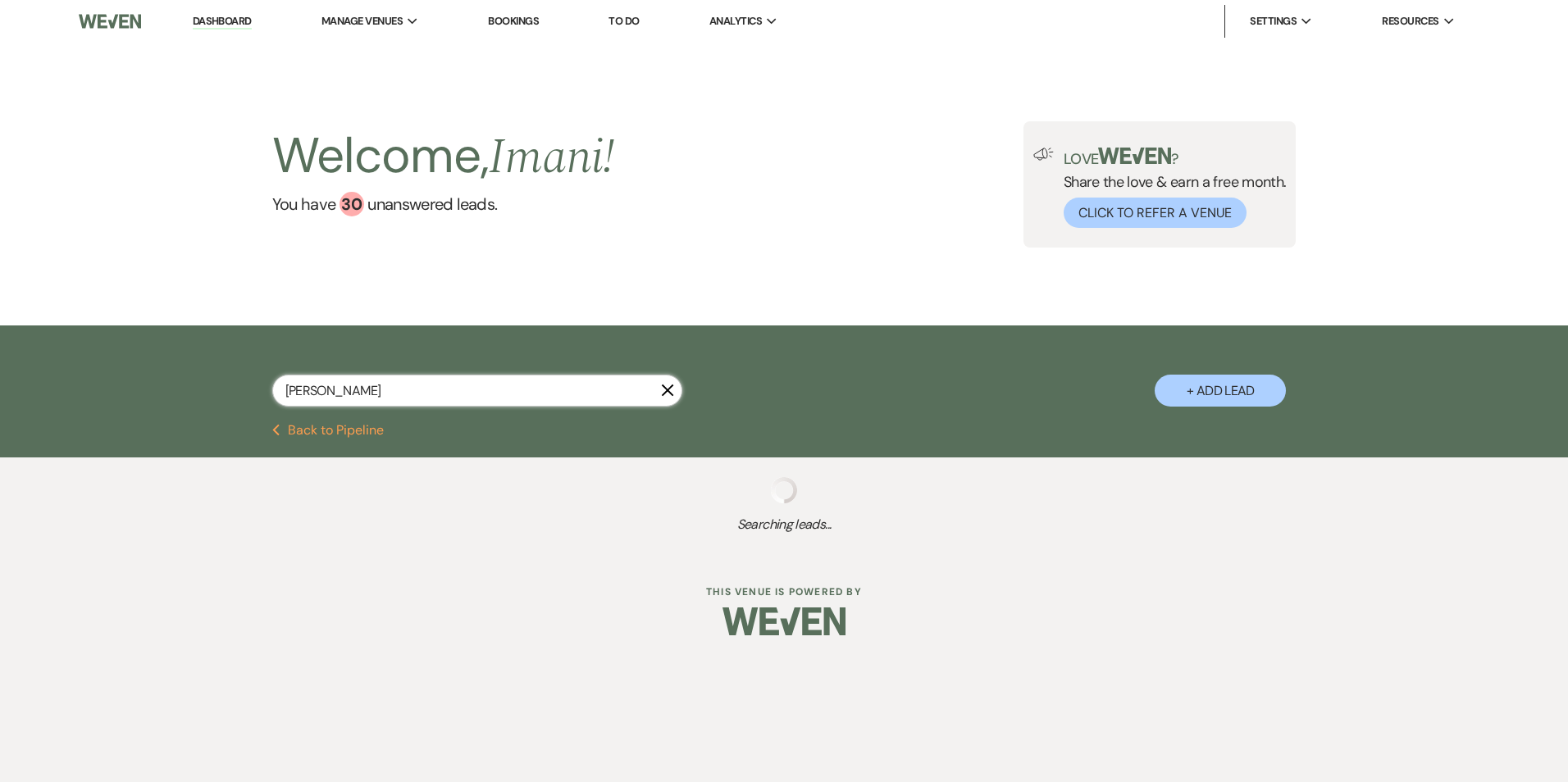
type input "Rao"
select select "9"
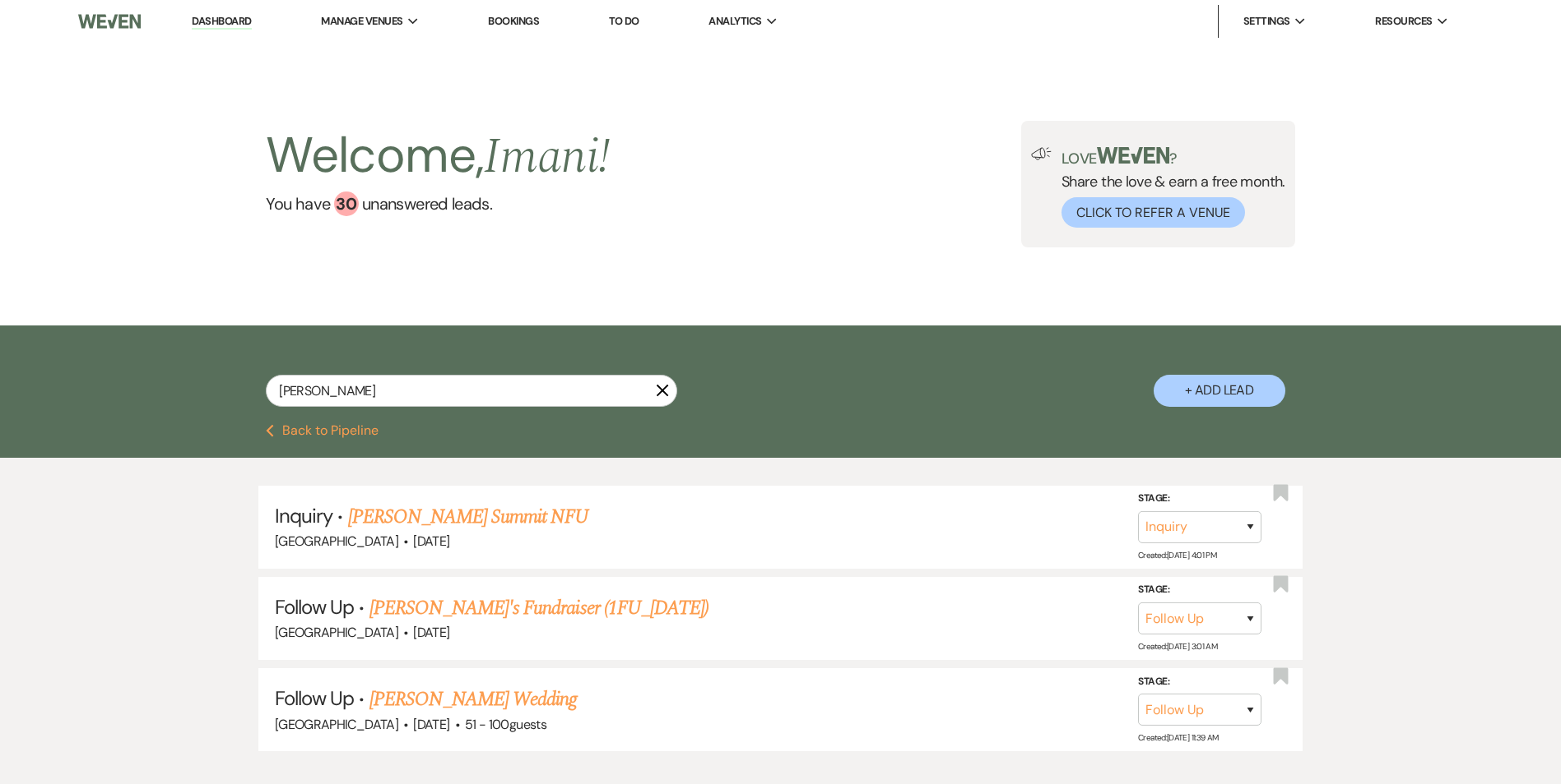
click at [506, 18] on link "Bookings" at bounding box center [514, 21] width 51 height 14
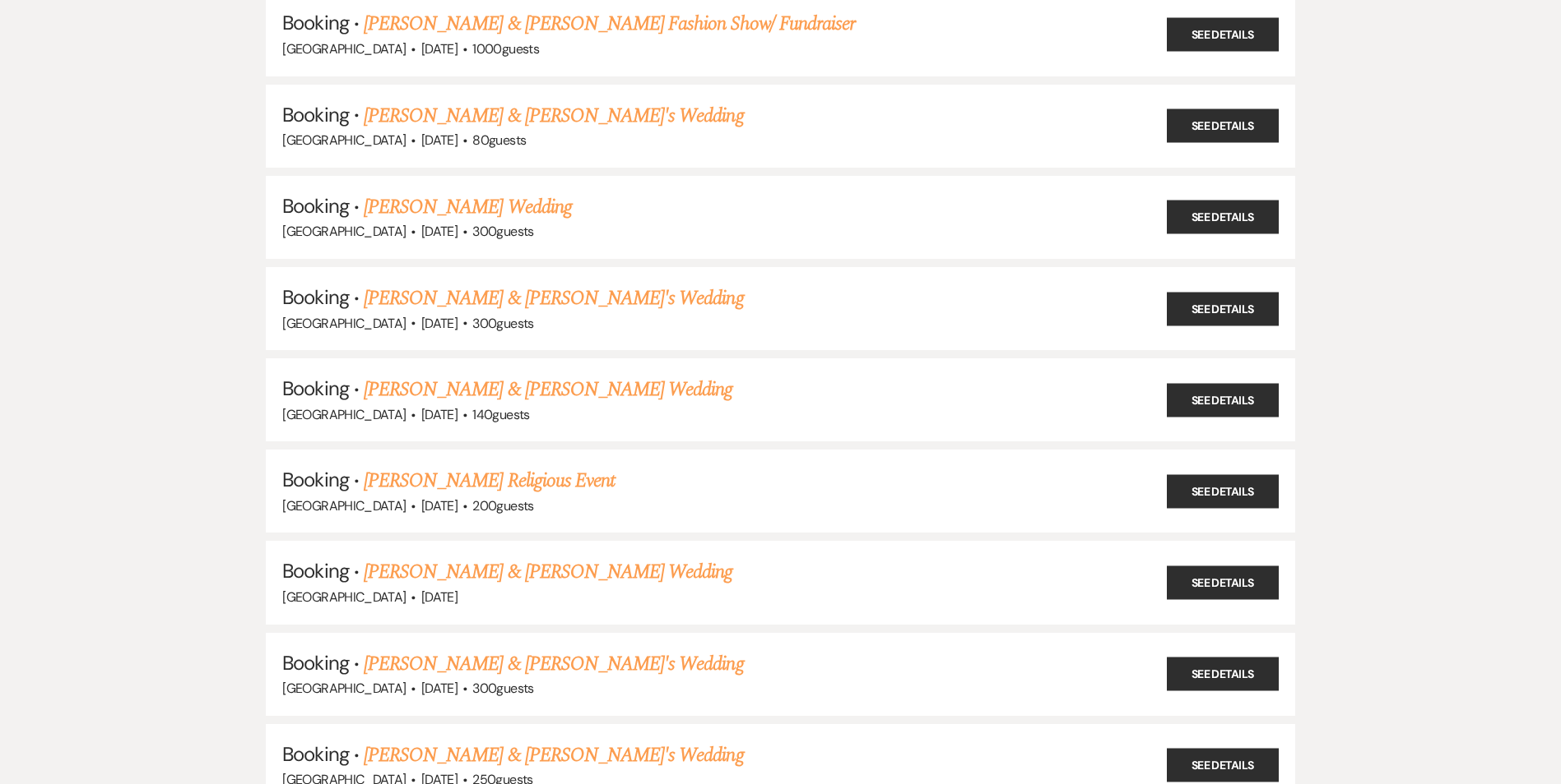
scroll to position [657, 0]
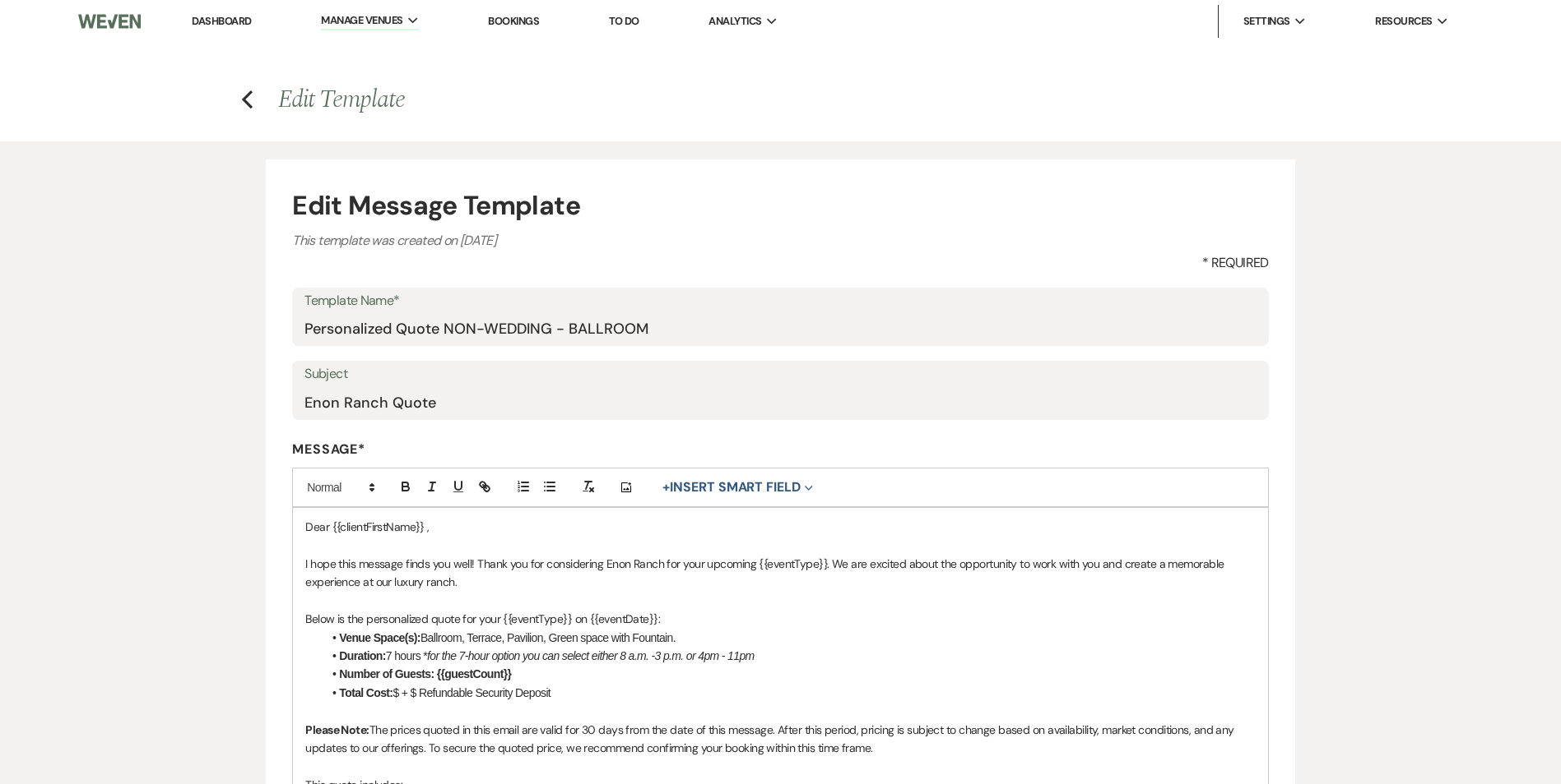
click at [227, 25] on link "Dashboard" at bounding box center [220, 21] width 59 height 14
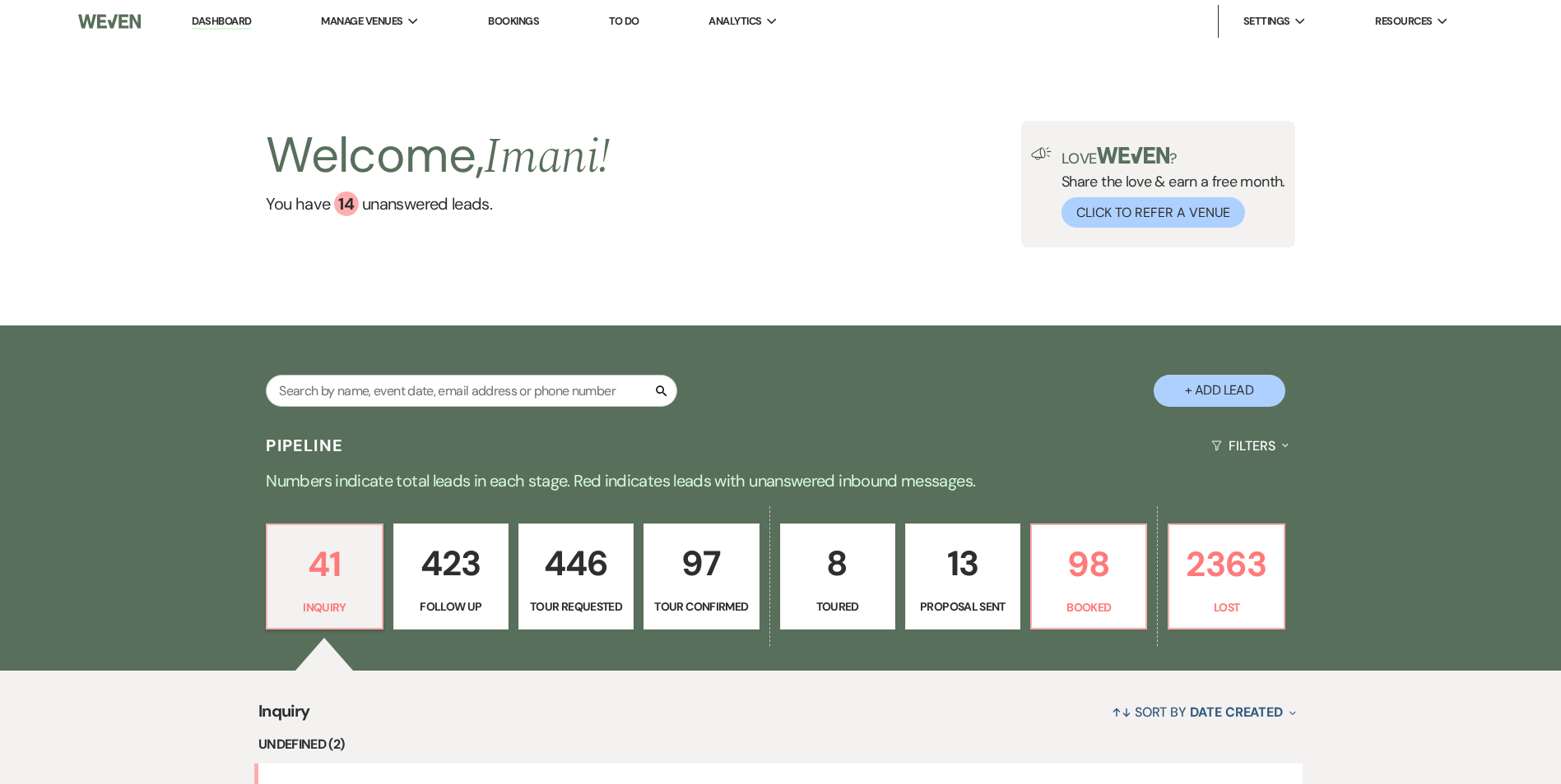
click at [401, 371] on div "Search + Add Lead" at bounding box center [781, 377] width 1185 height 87
click at [398, 375] on input "text" at bounding box center [471, 391] width 412 height 32
click at [378, 16] on span "Manage Venues" at bounding box center [361, 21] width 81 height 17
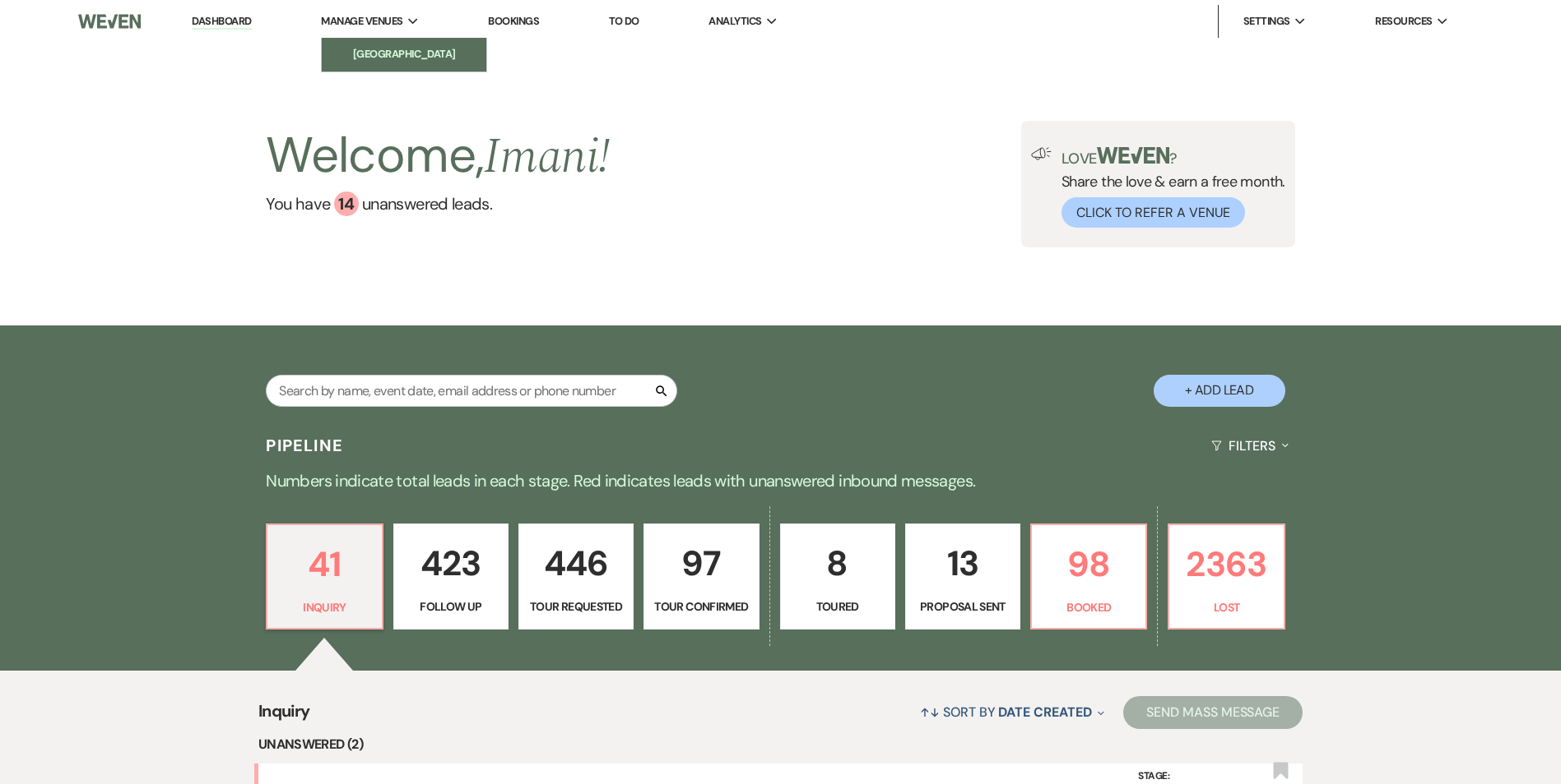
click at [378, 64] on link "[GEOGRAPHIC_DATA]" at bounding box center [404, 54] width 165 height 33
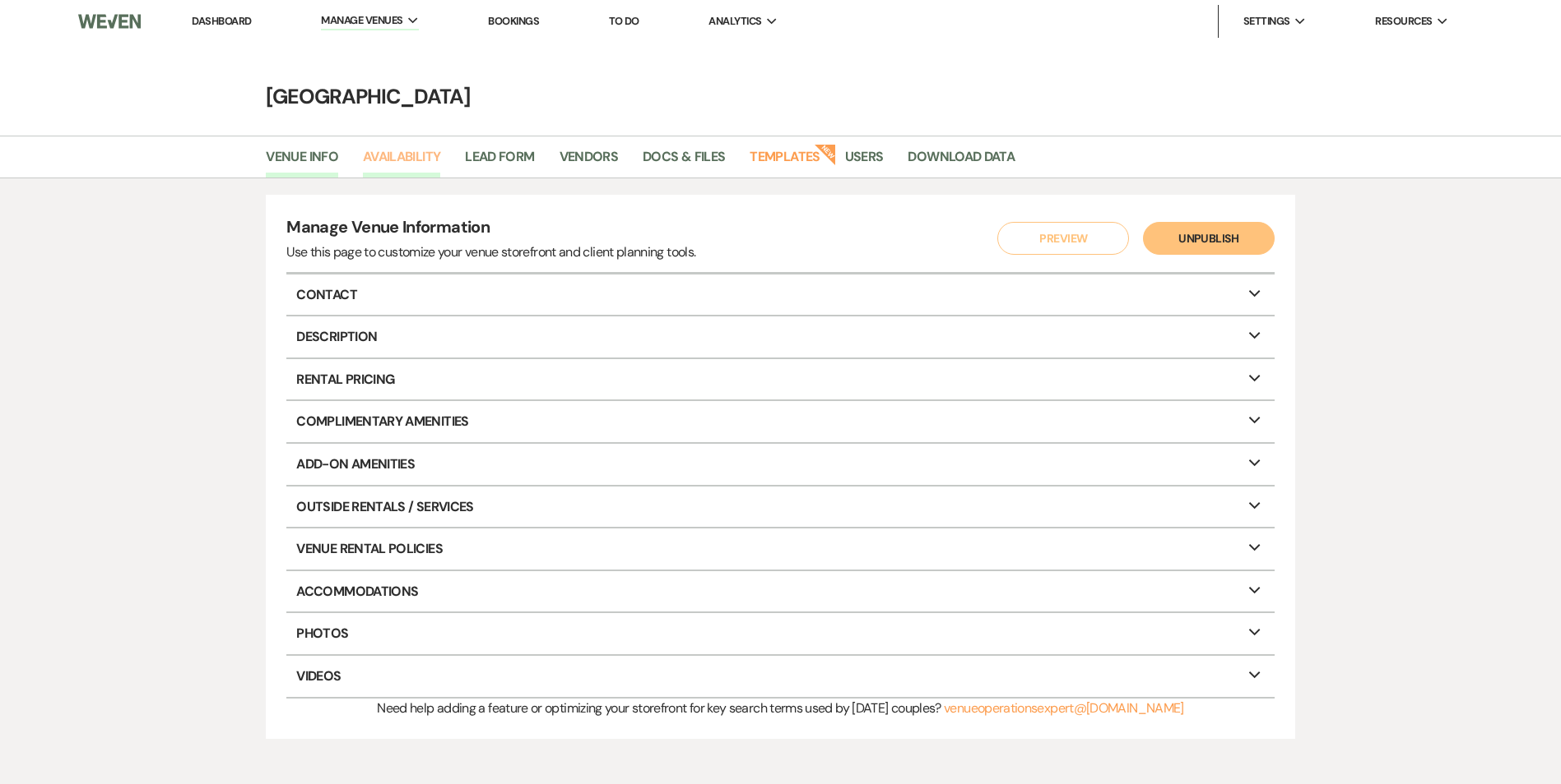
click at [409, 154] on link "Availability" at bounding box center [401, 161] width 77 height 31
select select "2"
select select "2026"
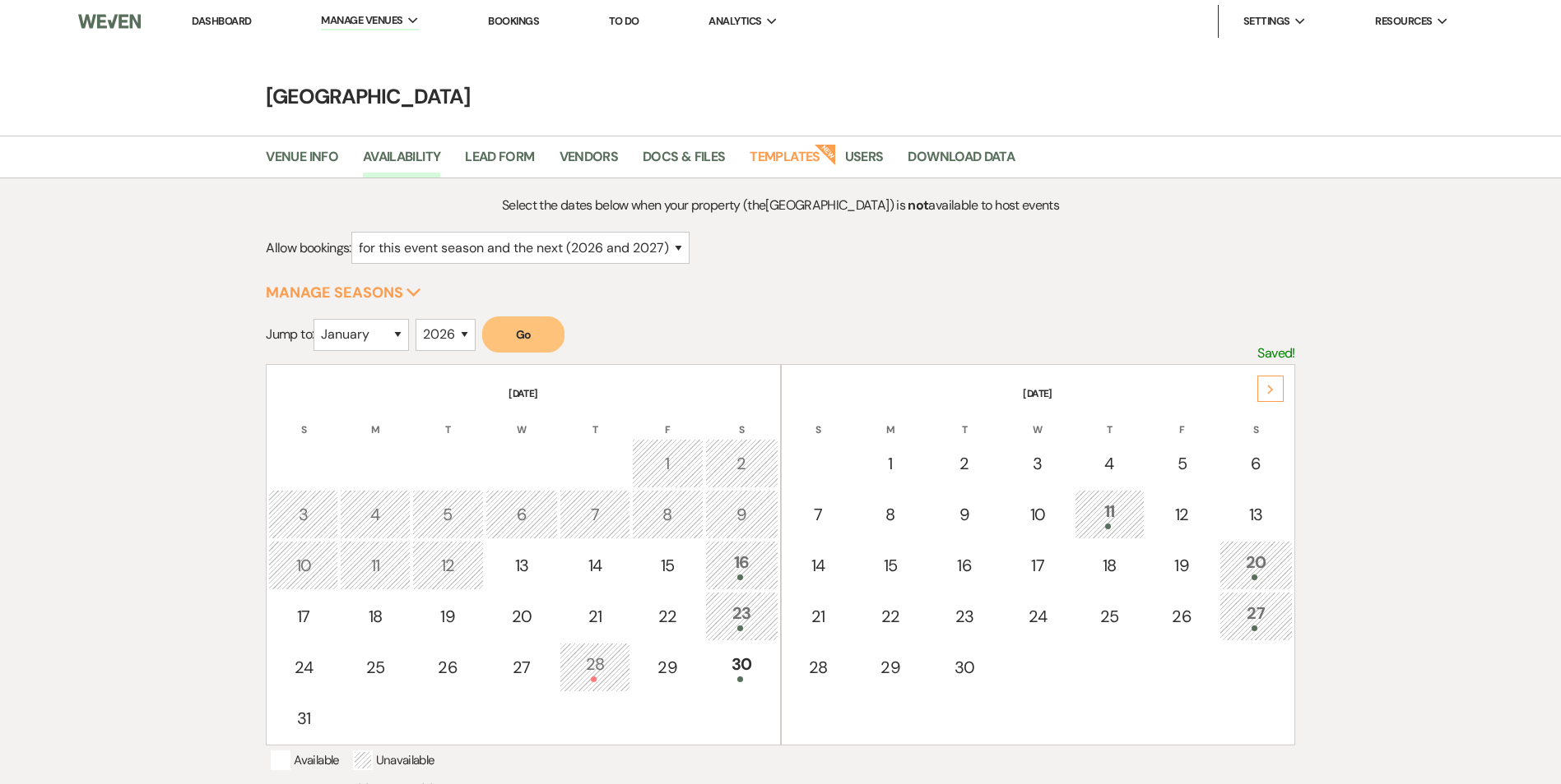
click at [1273, 395] on div "Next" at bounding box center [1271, 389] width 27 height 27
